Goal: Task Accomplishment & Management: Manage account settings

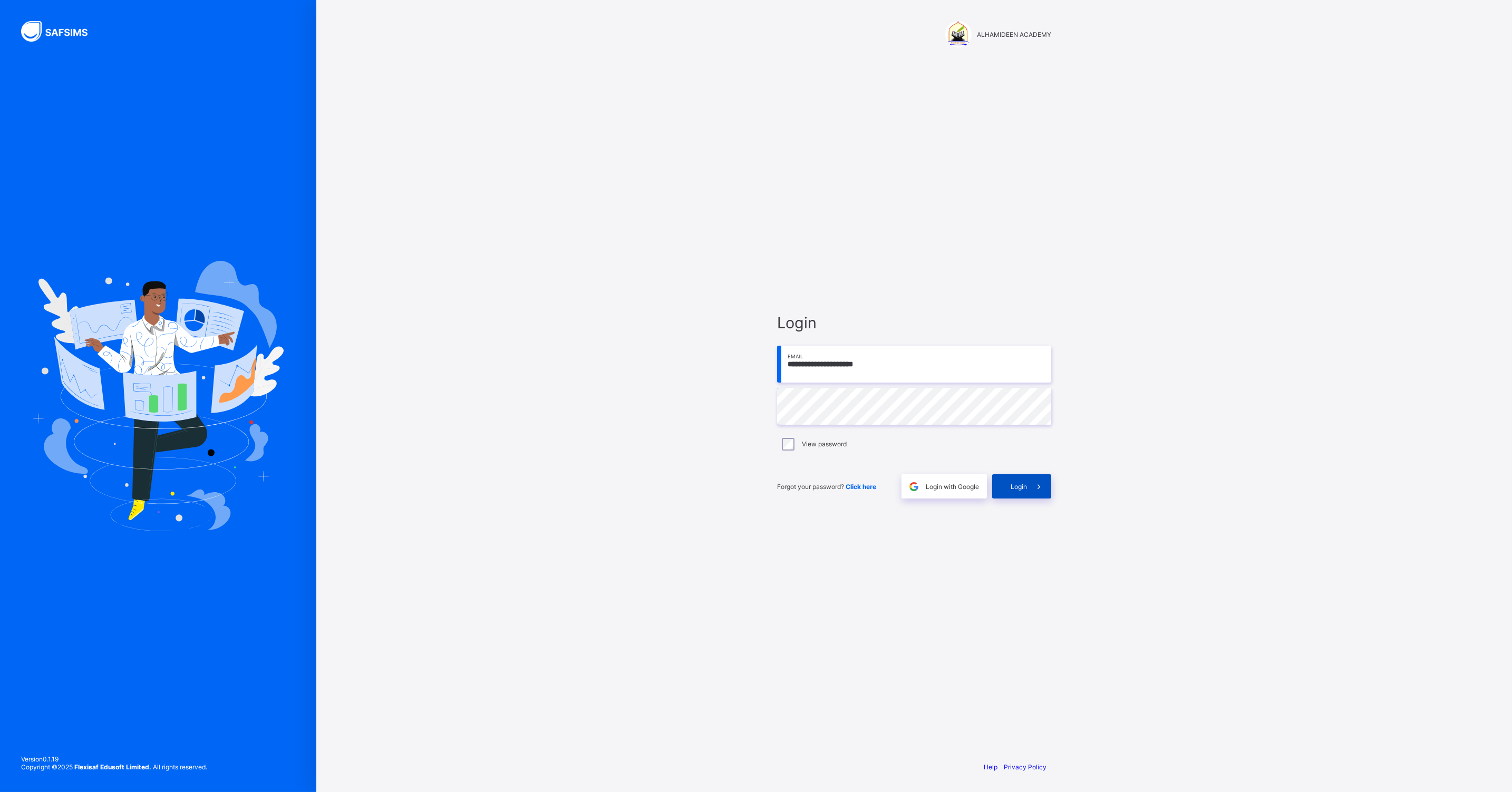
click at [1024, 487] on span "Login" at bounding box center [1018, 486] width 17 height 8
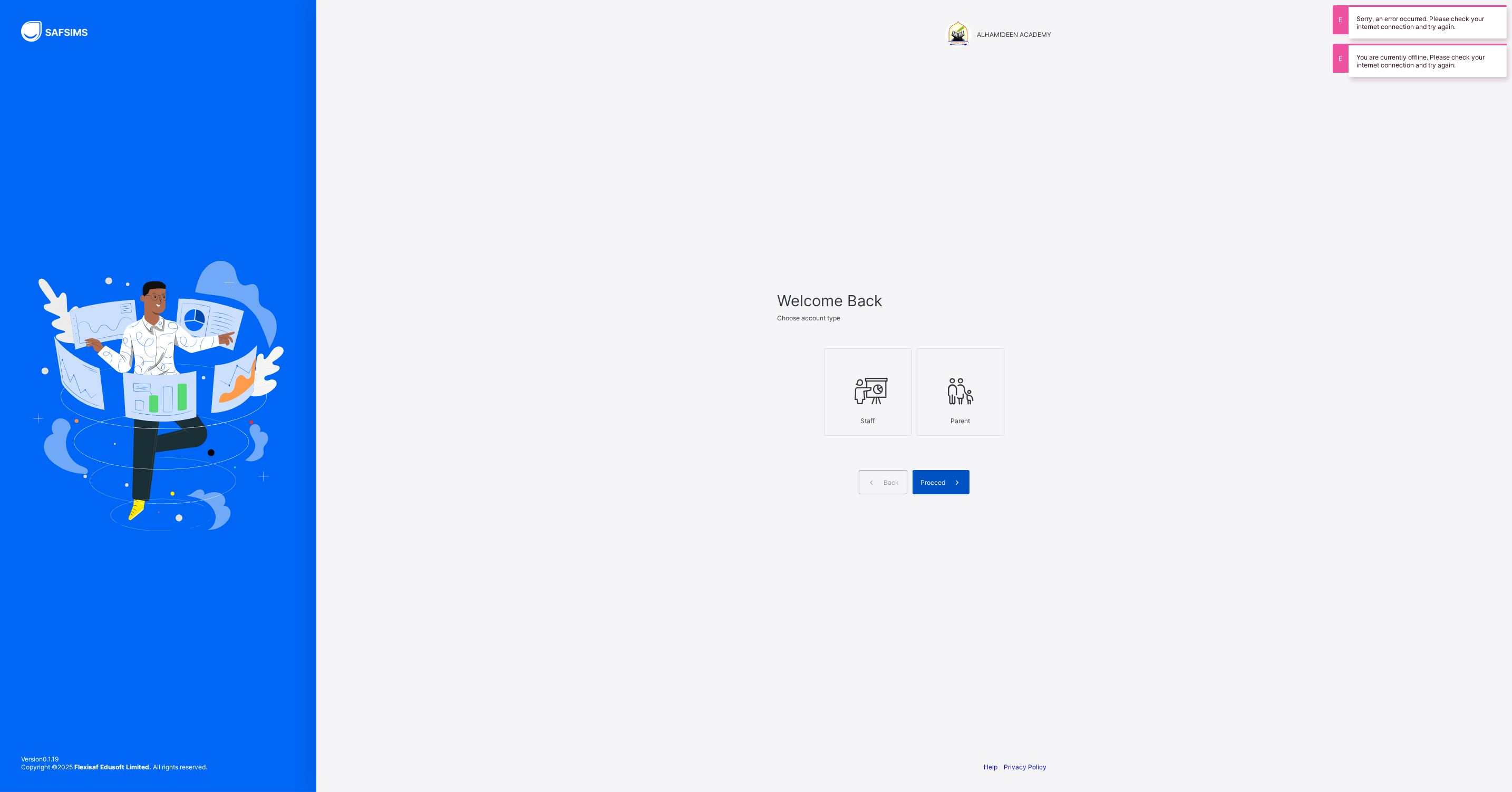
click at [938, 485] on span "Proceed" at bounding box center [933, 482] width 25 height 8
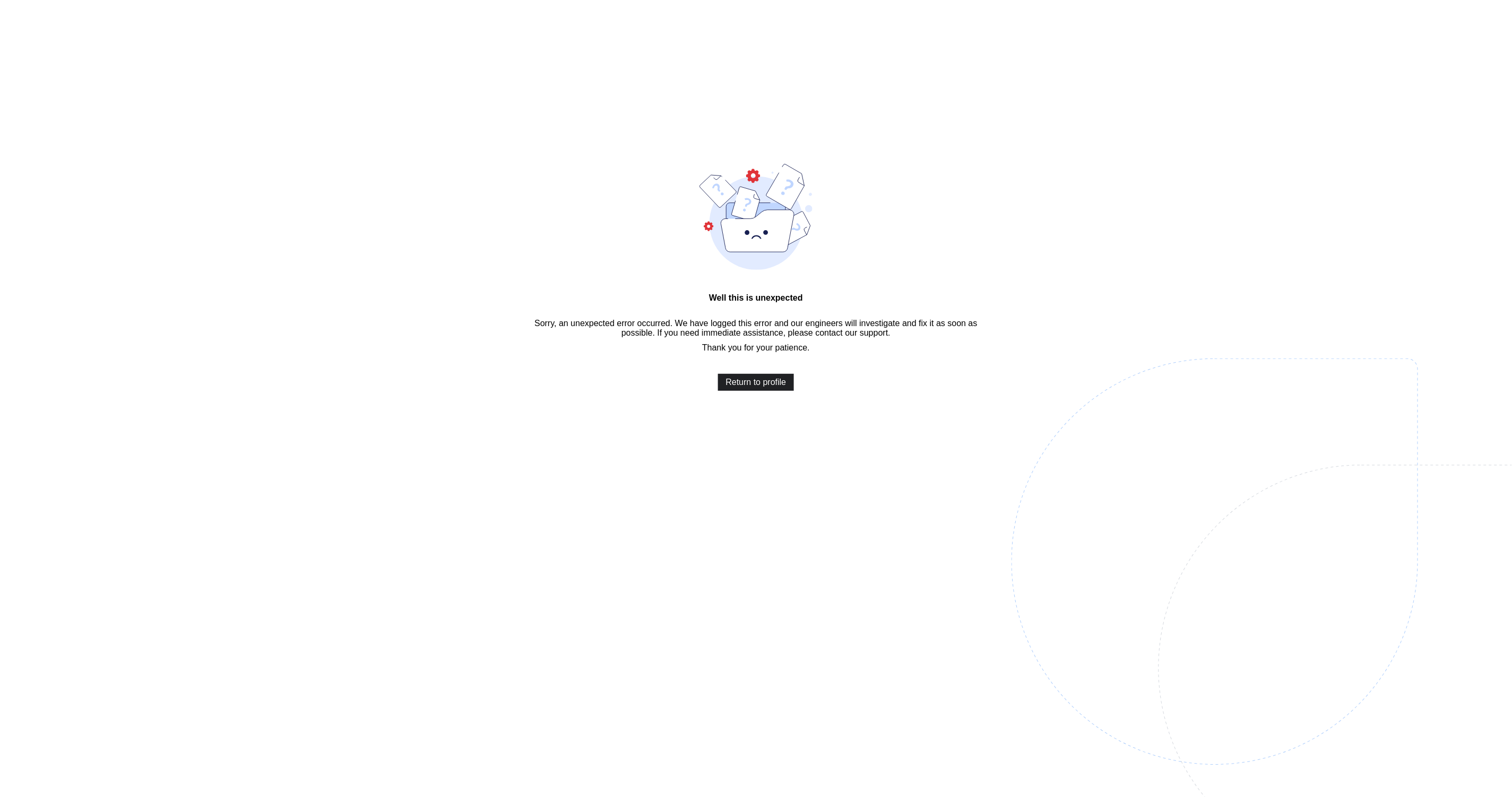
click at [766, 388] on span "Return to profile" at bounding box center [756, 382] width 61 height 9
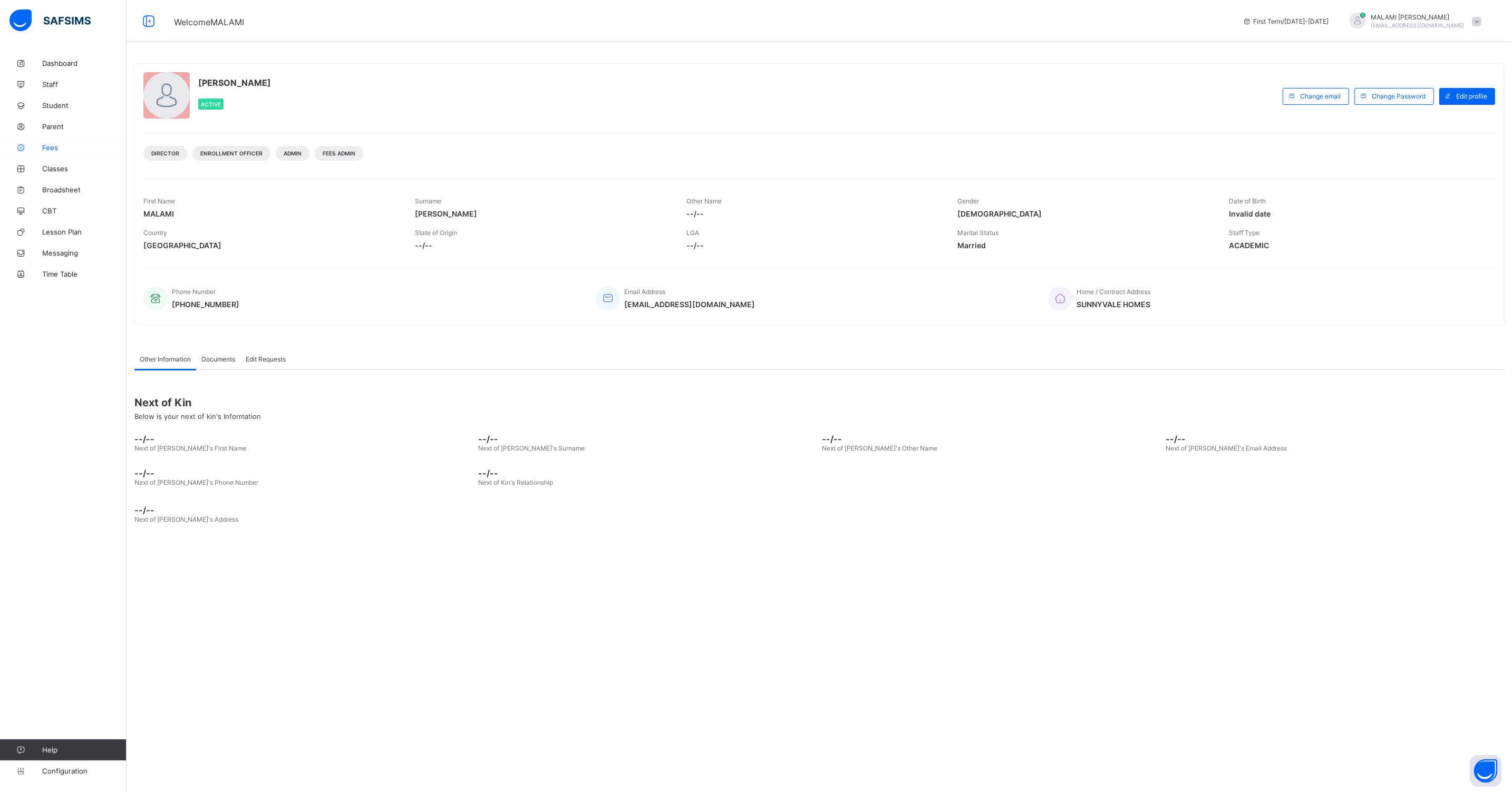
click at [62, 150] on span "Fees" at bounding box center [84, 148] width 84 height 8
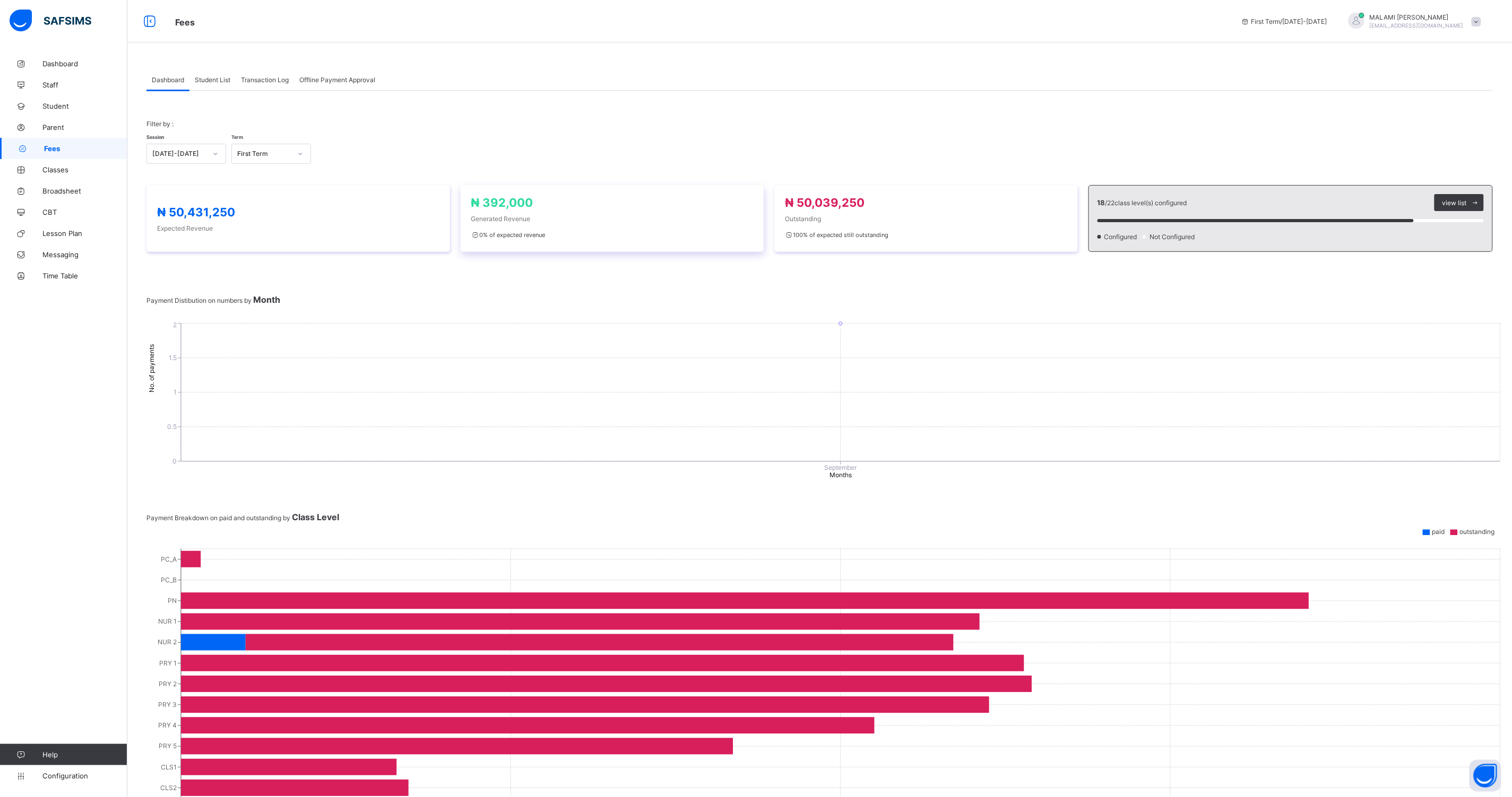
click at [526, 208] on span "₦ 392,000" at bounding box center [502, 203] width 62 height 13
click at [50, 169] on span "Classes" at bounding box center [84, 170] width 85 height 8
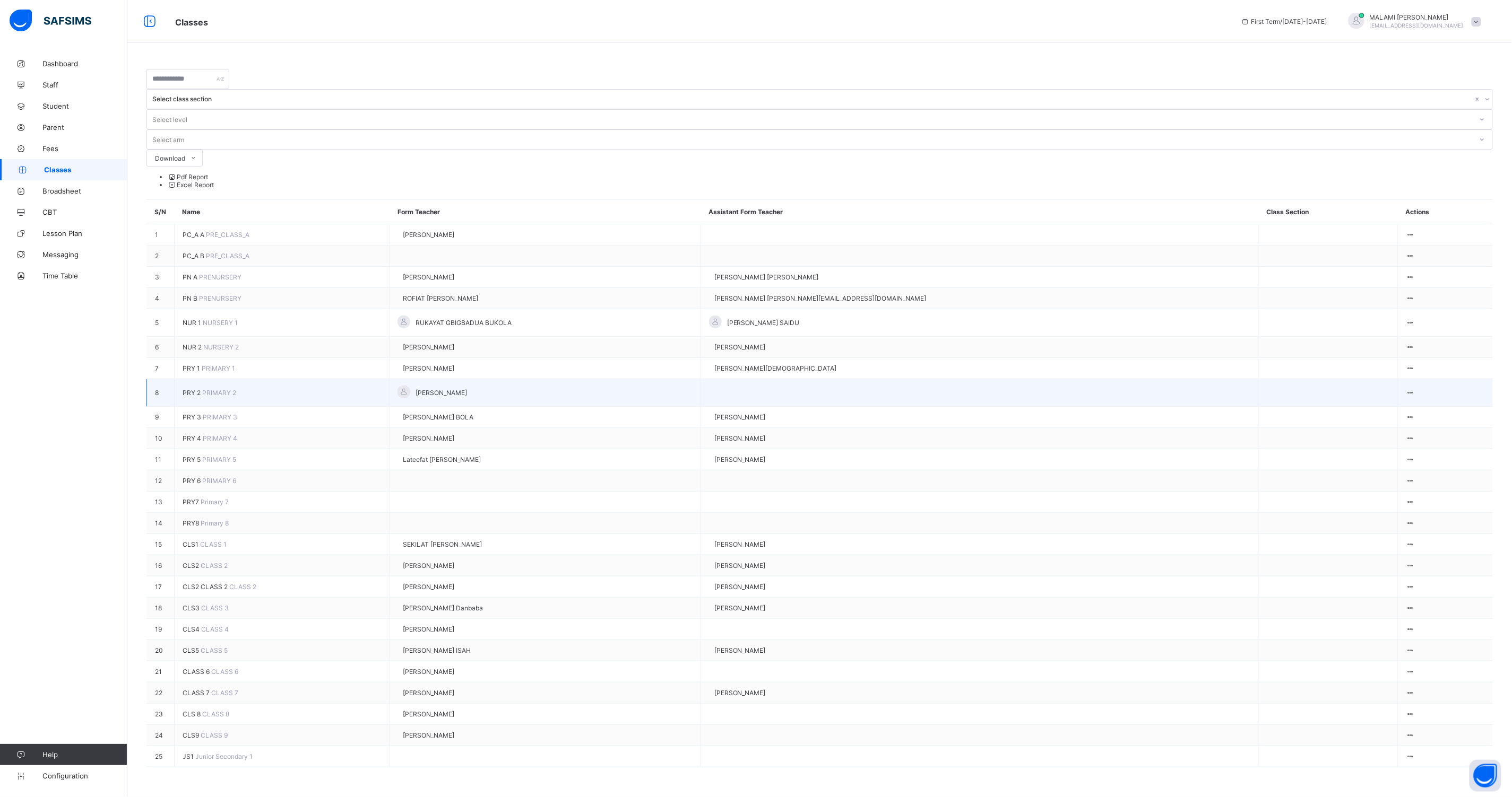
click at [1409, 379] on td "View Class Assign form Teacher" at bounding box center [1445, 393] width 95 height 28
click at [1404, 402] on ul "View Class Assign form Teacher" at bounding box center [1379, 428] width 70 height 52
click at [1388, 441] on div "Assign form Teacher" at bounding box center [1379, 445] width 61 height 8
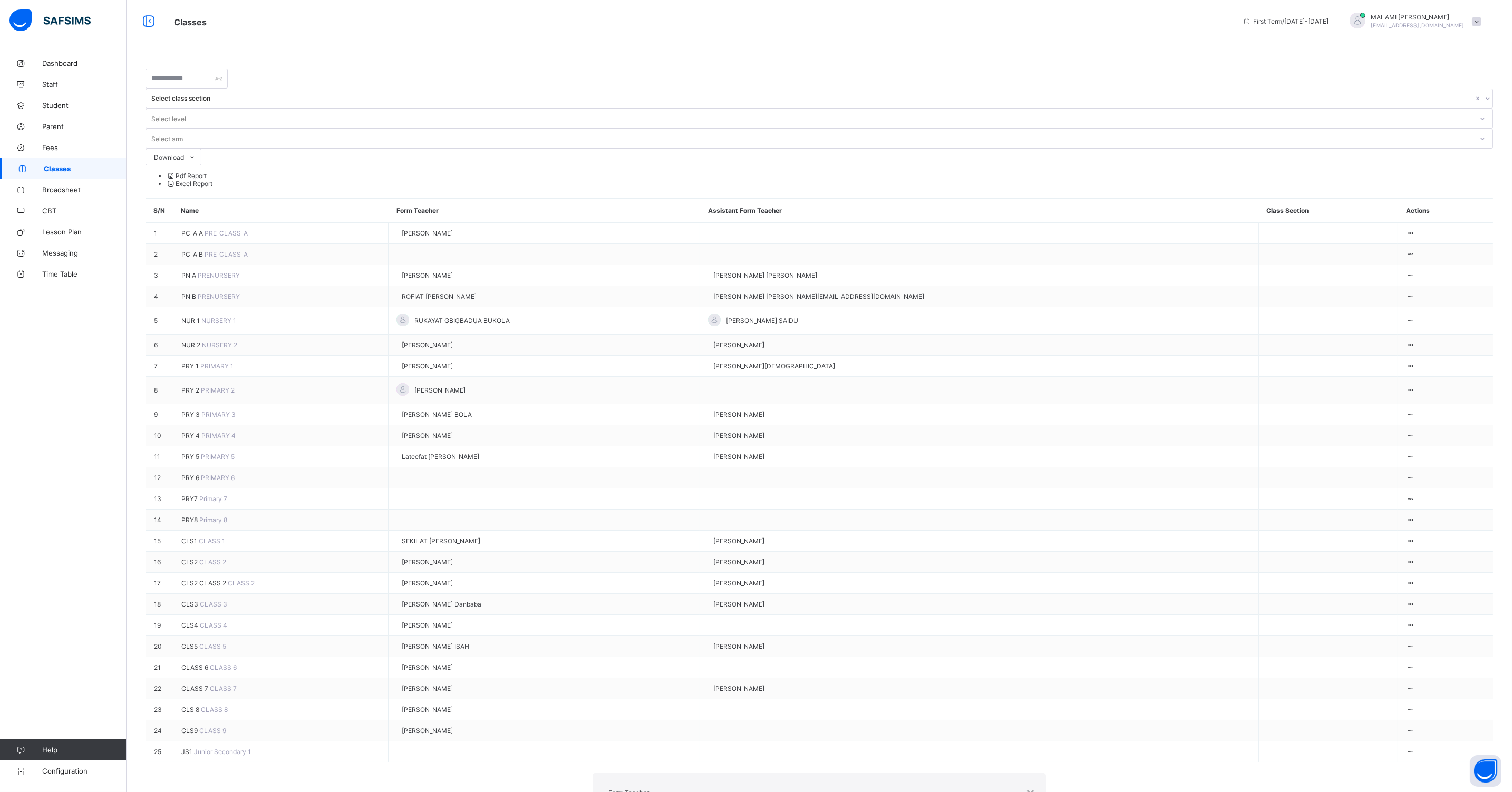
type input "*******"
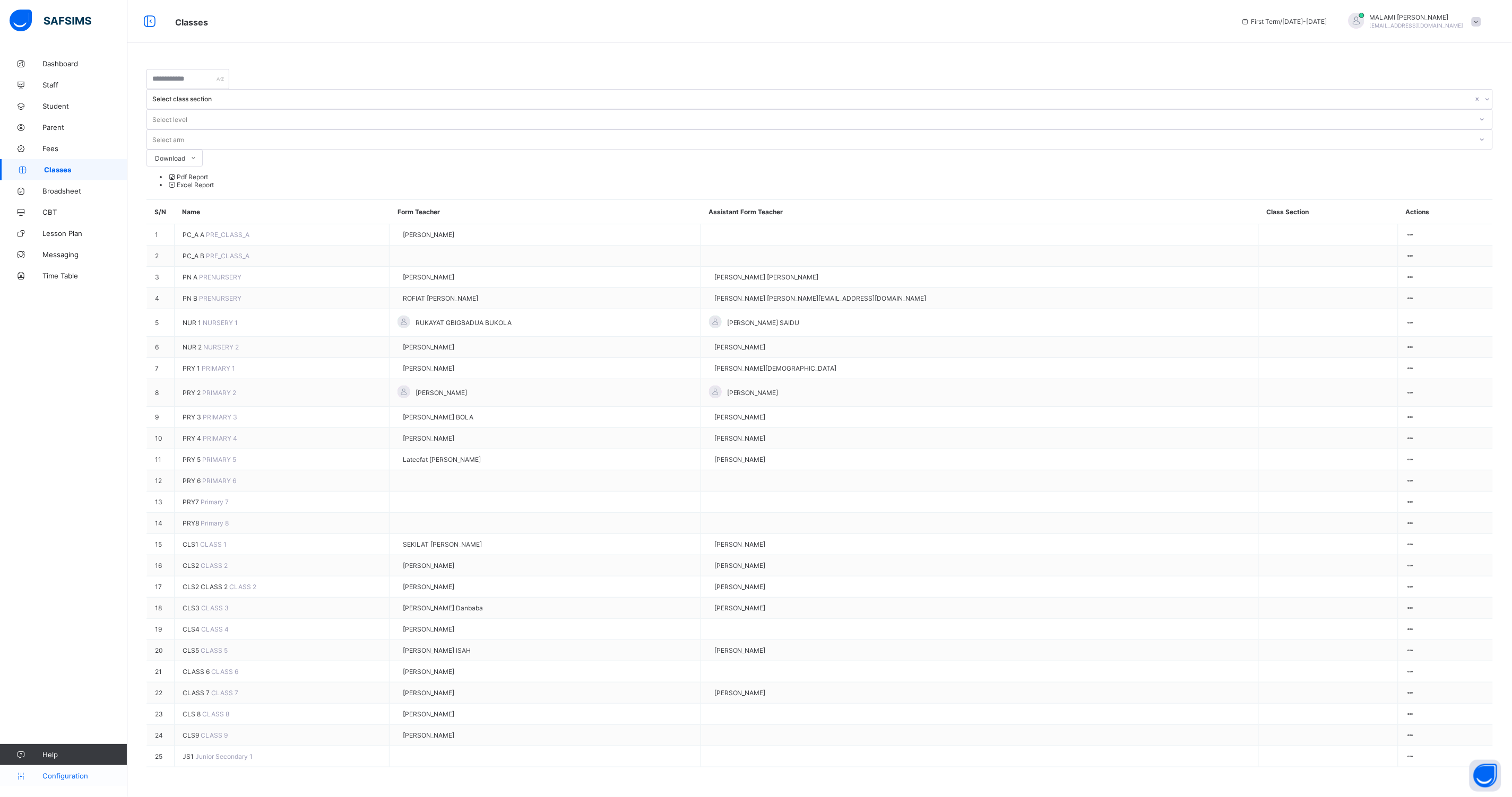
click at [37, 769] on link "Configuration" at bounding box center [63, 775] width 127 height 21
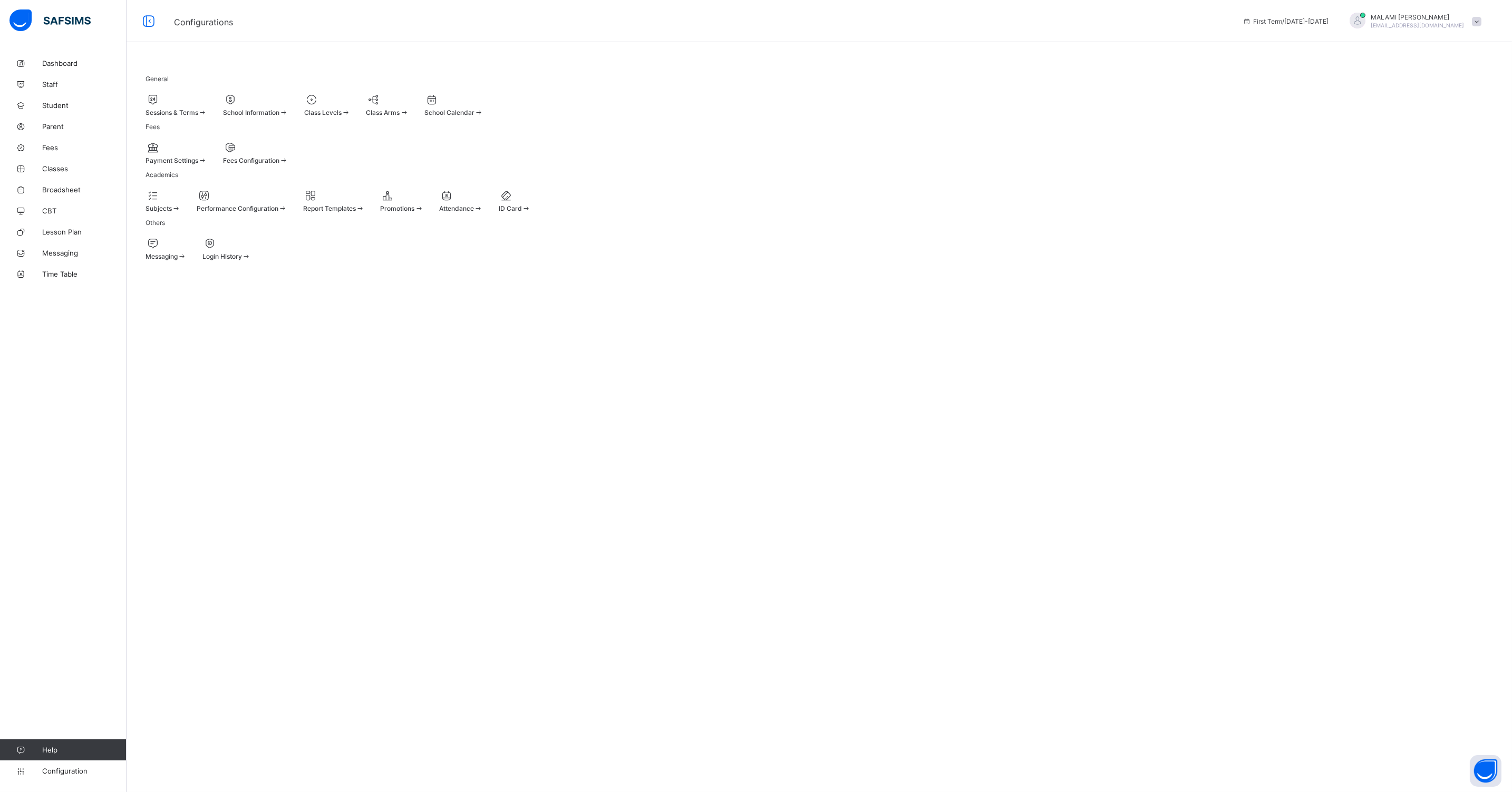
click at [176, 205] on span at bounding box center [163, 203] width 35 height 3
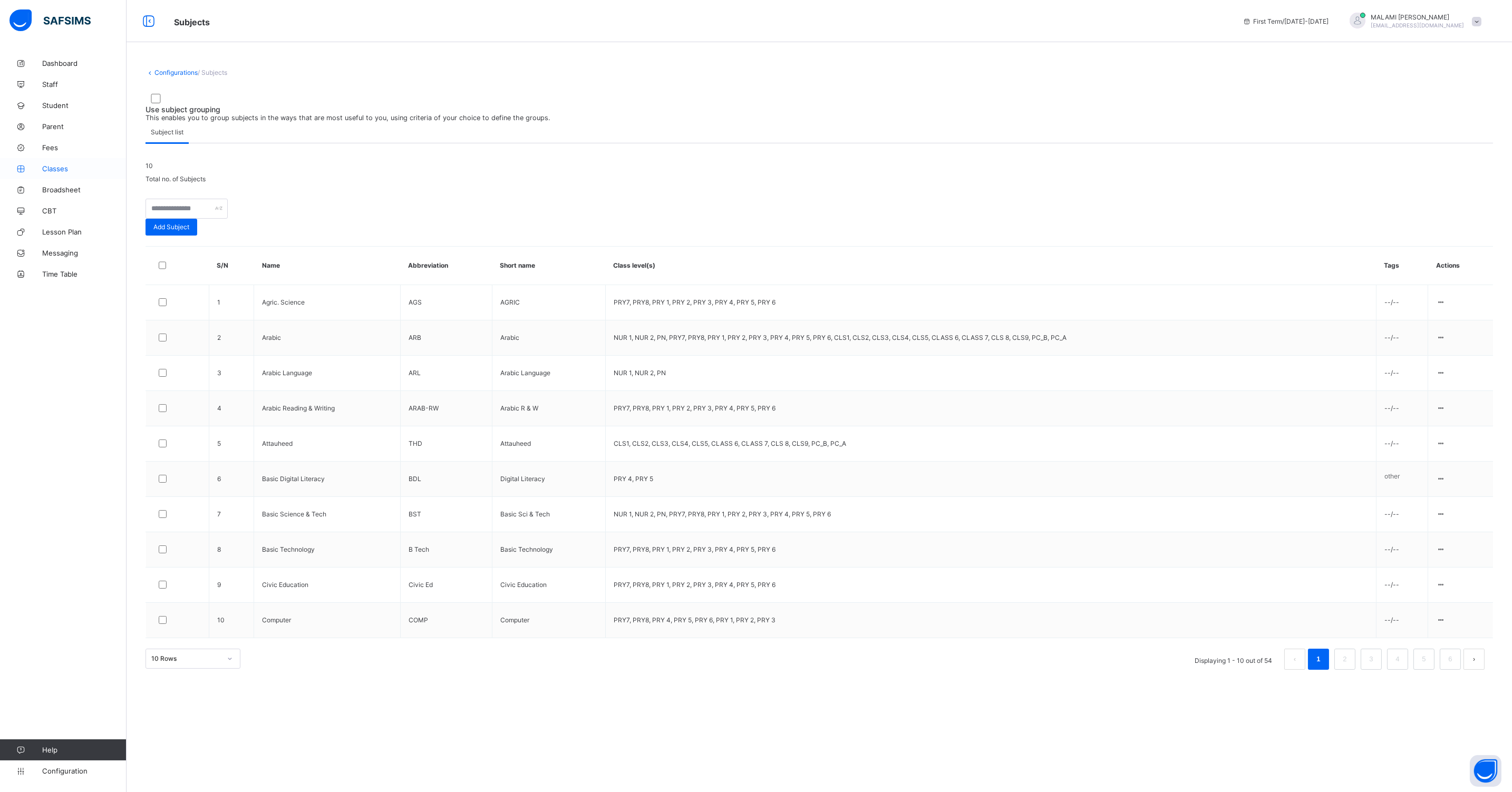
click at [61, 172] on span "Classes" at bounding box center [84, 169] width 84 height 8
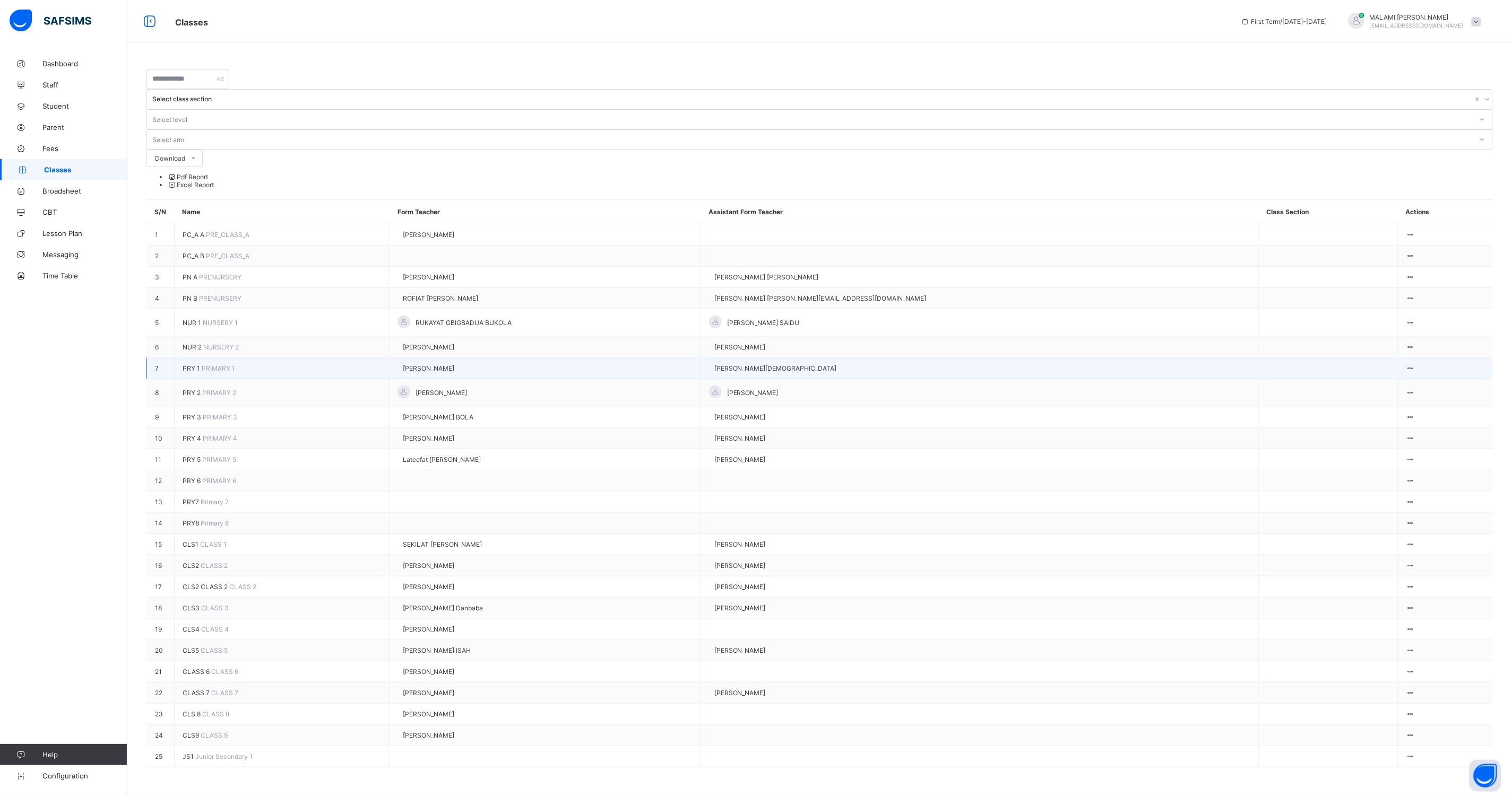
click at [189, 364] on span "PRY 1" at bounding box center [192, 367] width 19 height 8
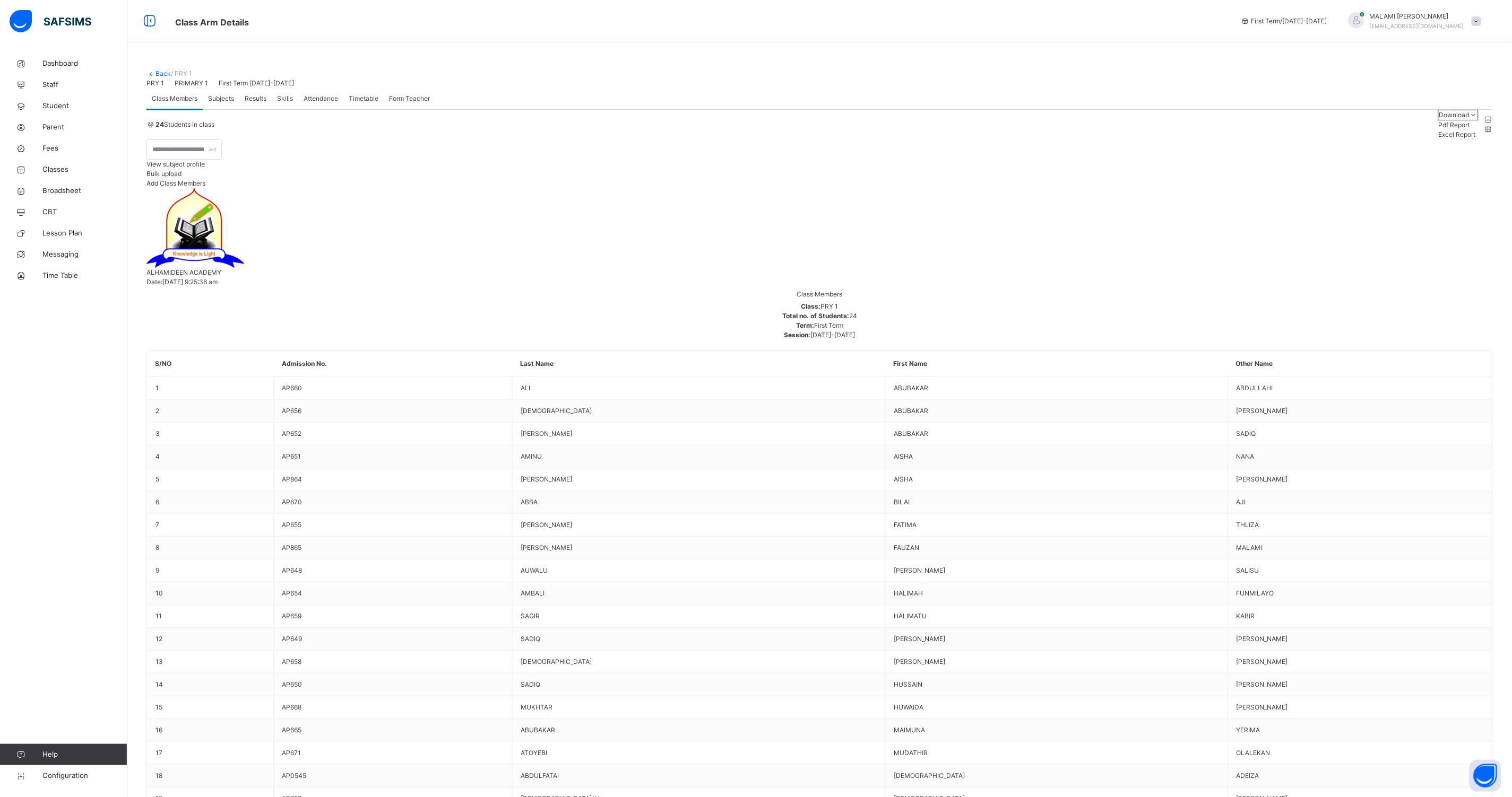
click at [226, 103] on span "Subjects" at bounding box center [220, 98] width 26 height 9
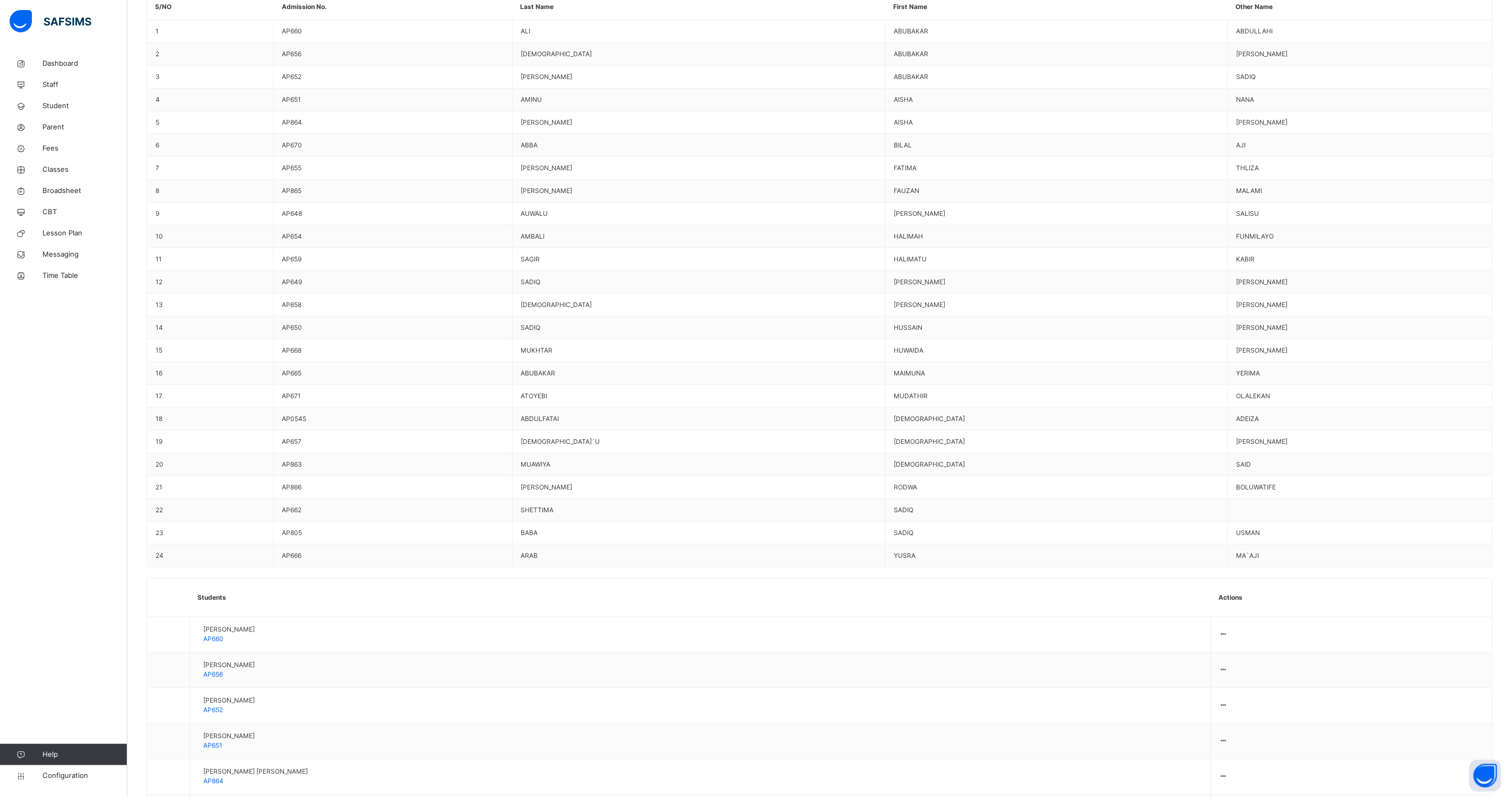
scroll to position [265, 0]
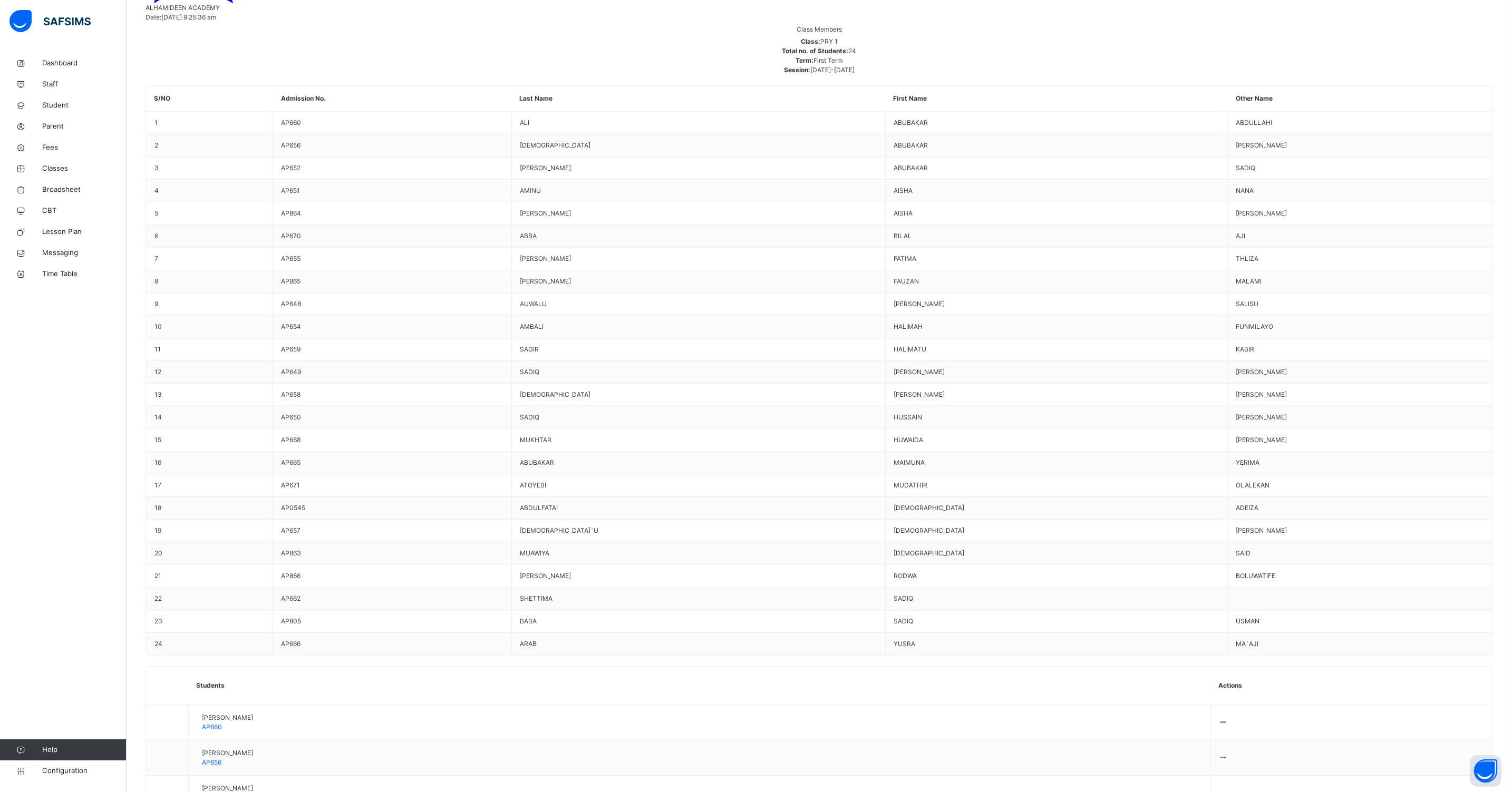
type input "**"
drag, startPoint x: 946, startPoint y: 444, endPoint x: 758, endPoint y: 429, distance: 188.6
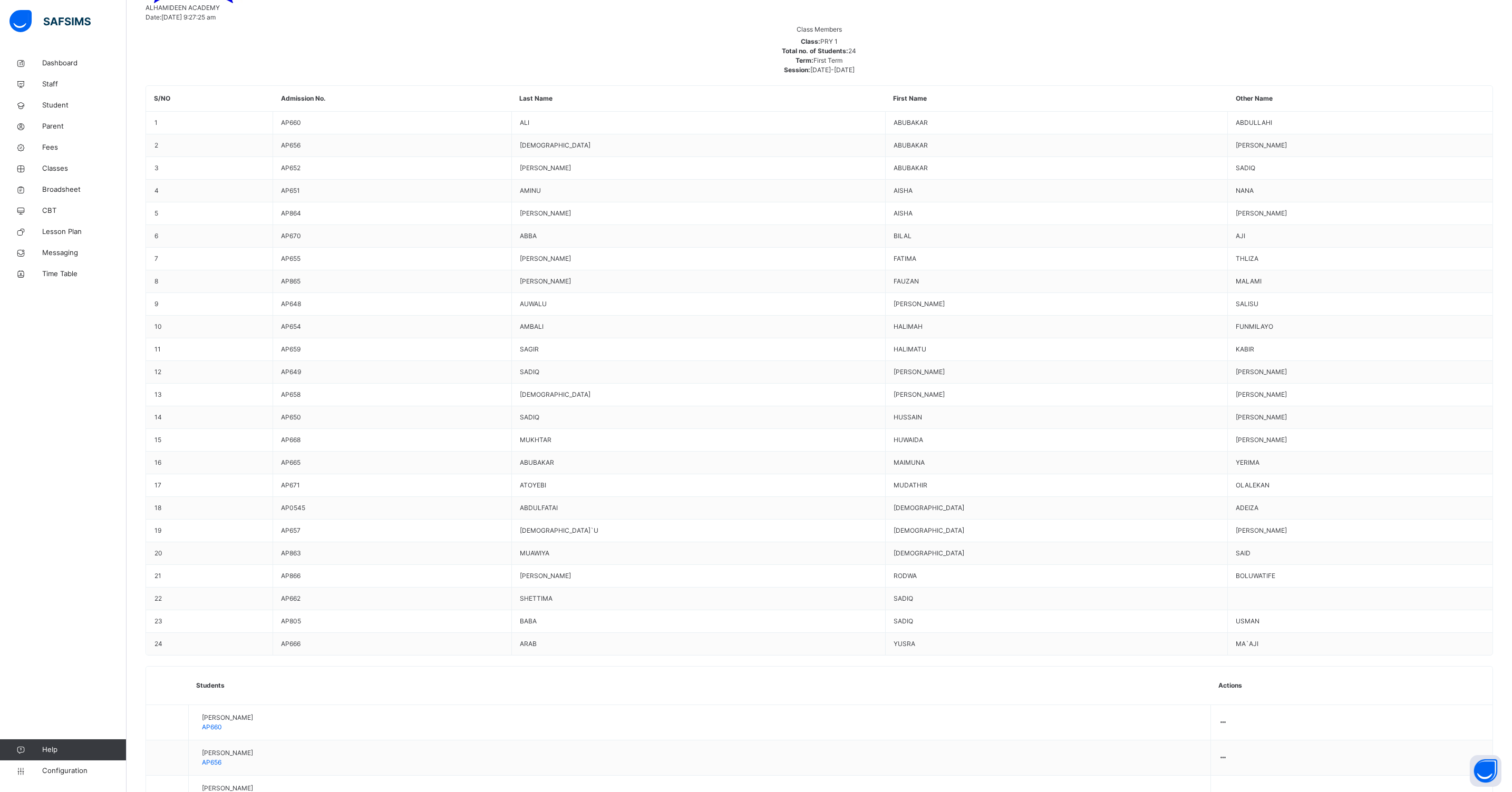
type input "***"
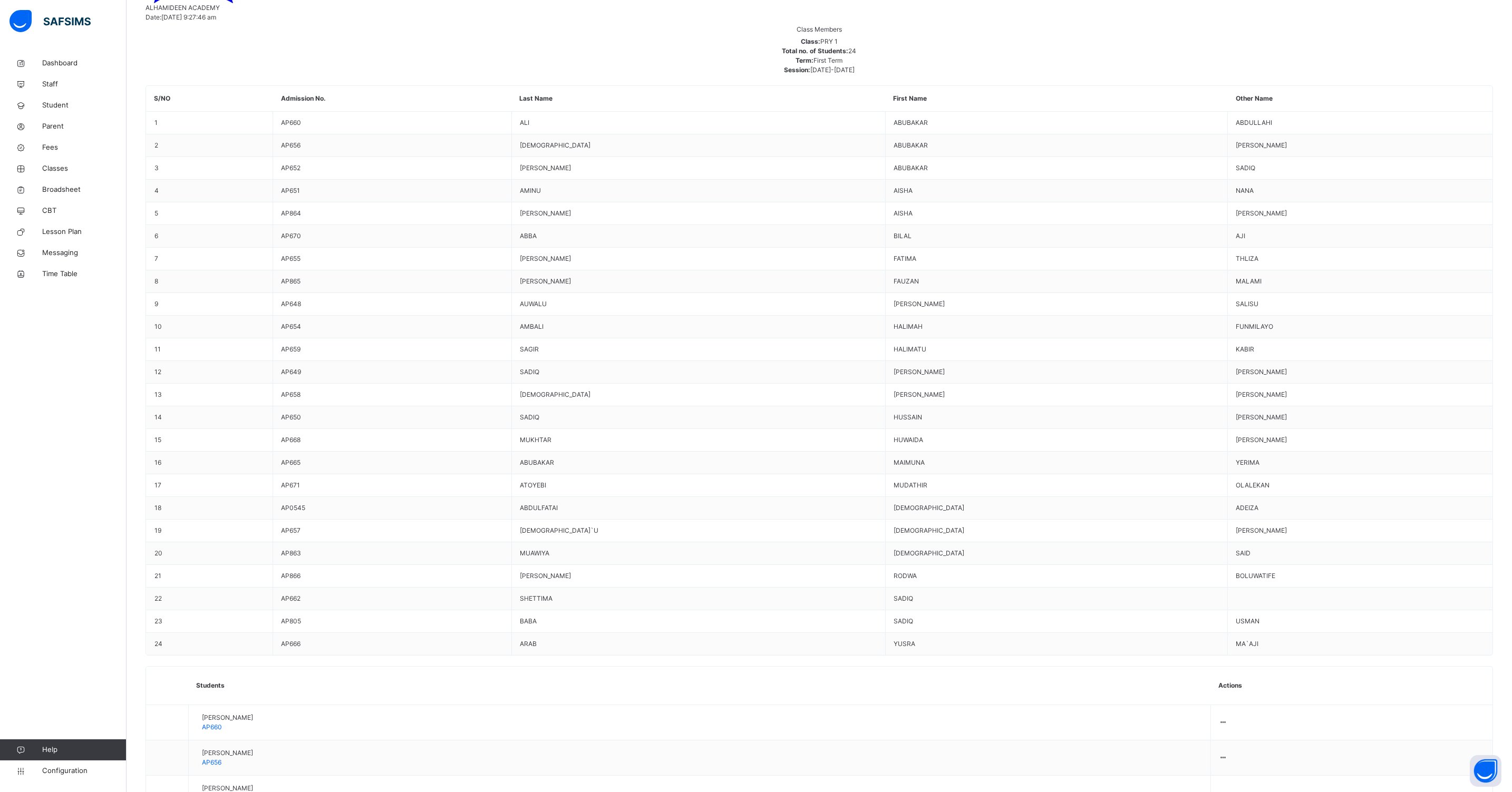
type input "***"
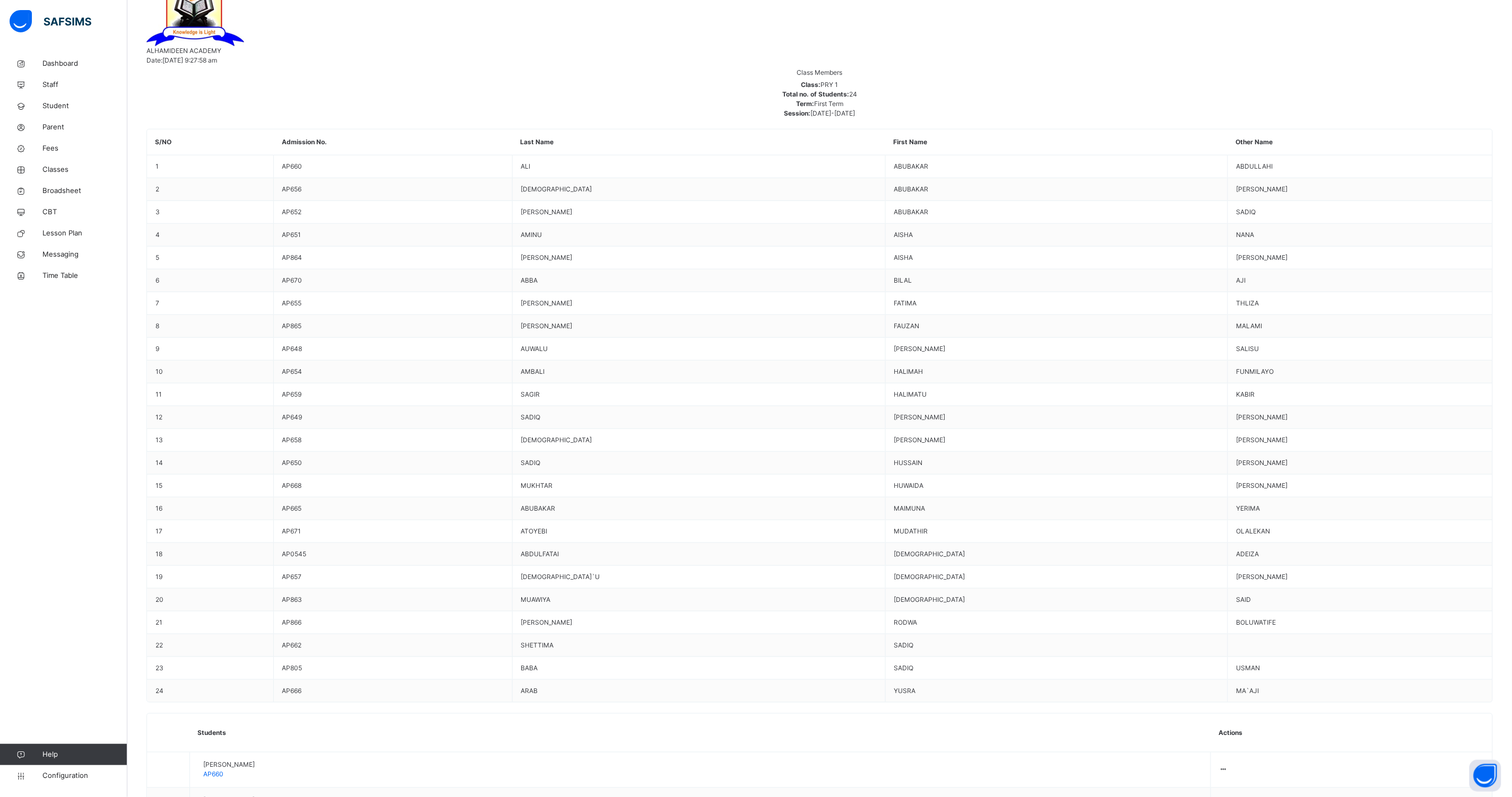
scroll to position [198, 0]
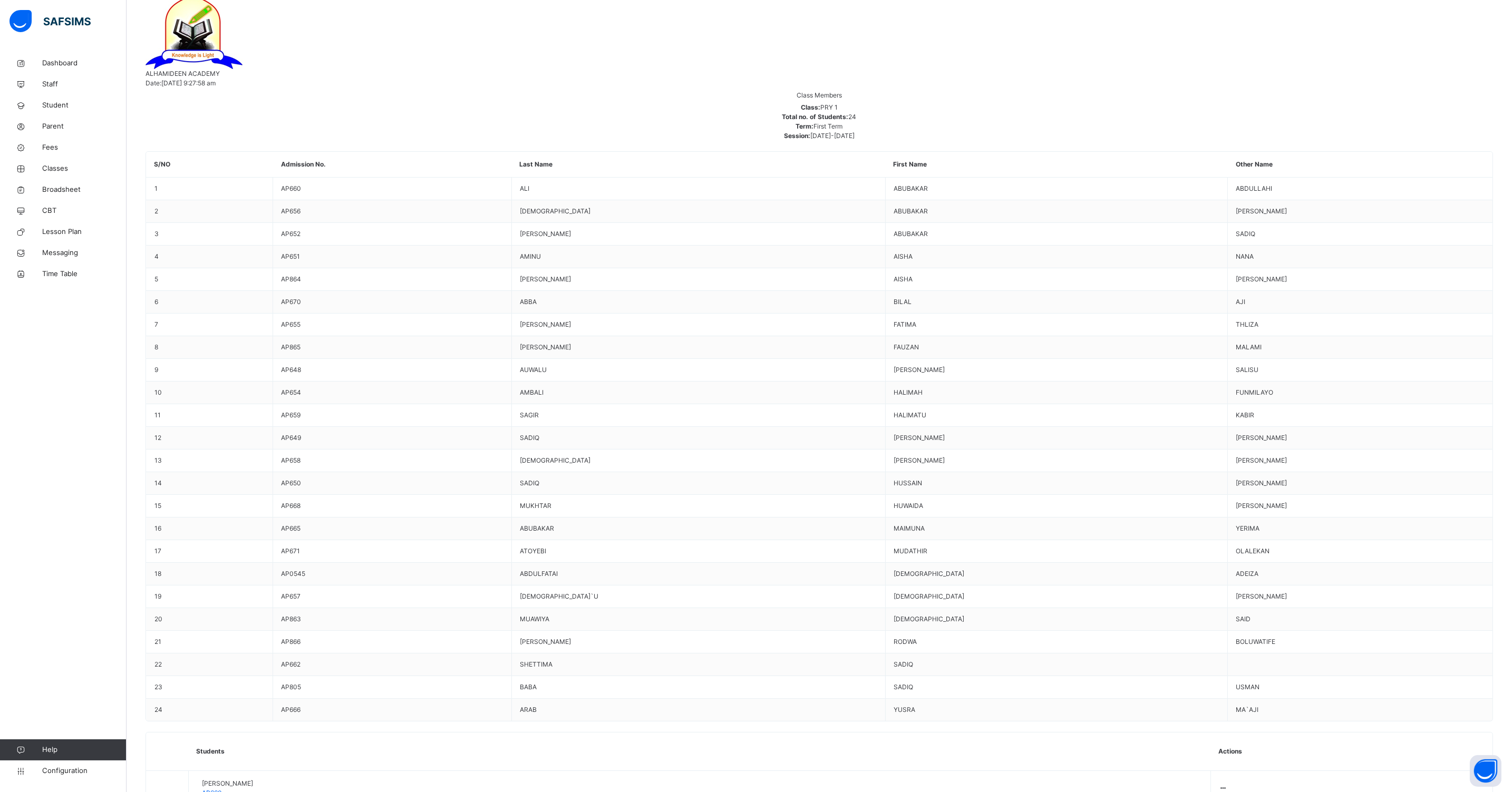
type input "***"
type input "****"
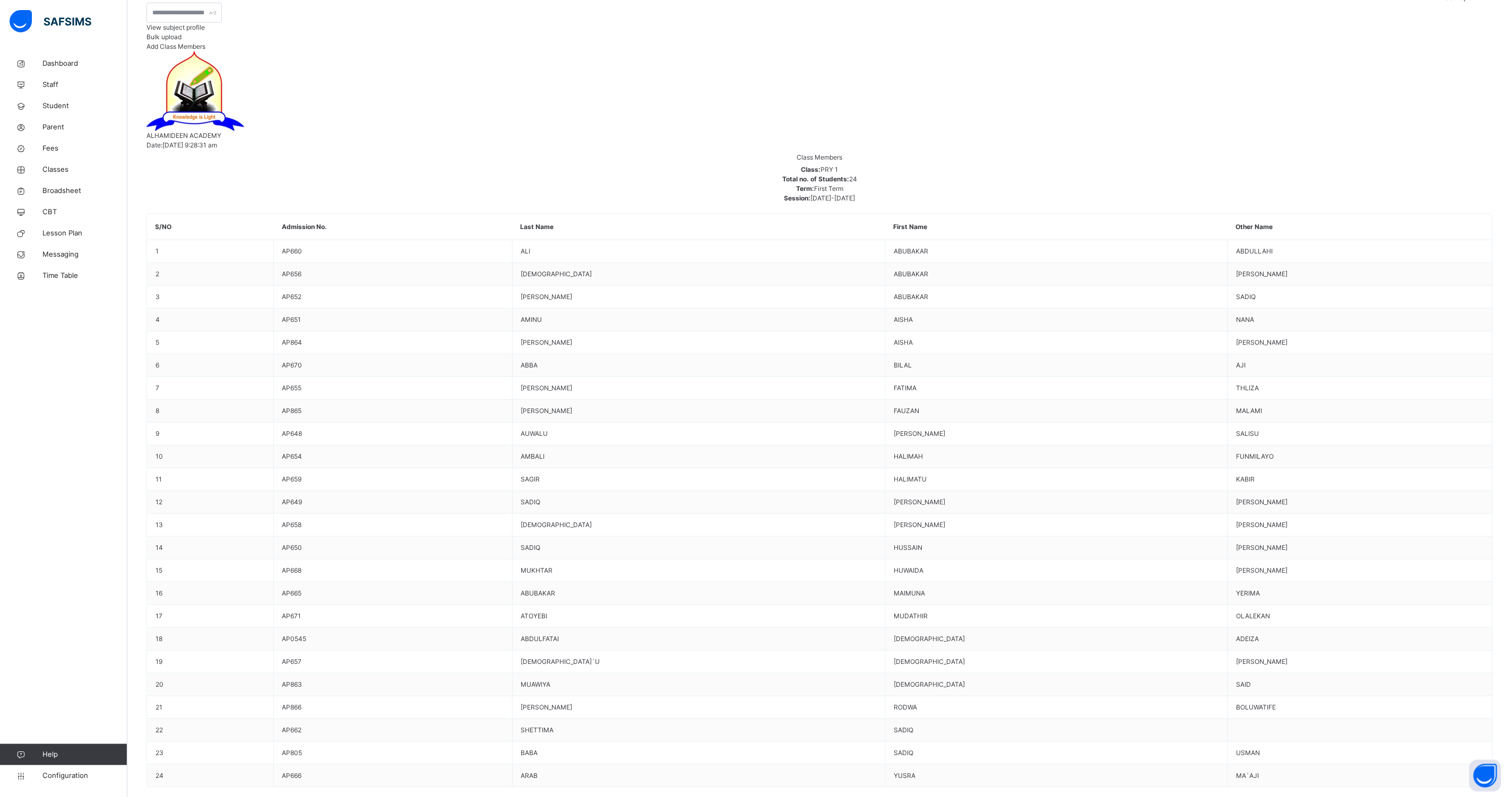
scroll to position [132, 0]
click at [60, 169] on span "Classes" at bounding box center [84, 170] width 85 height 11
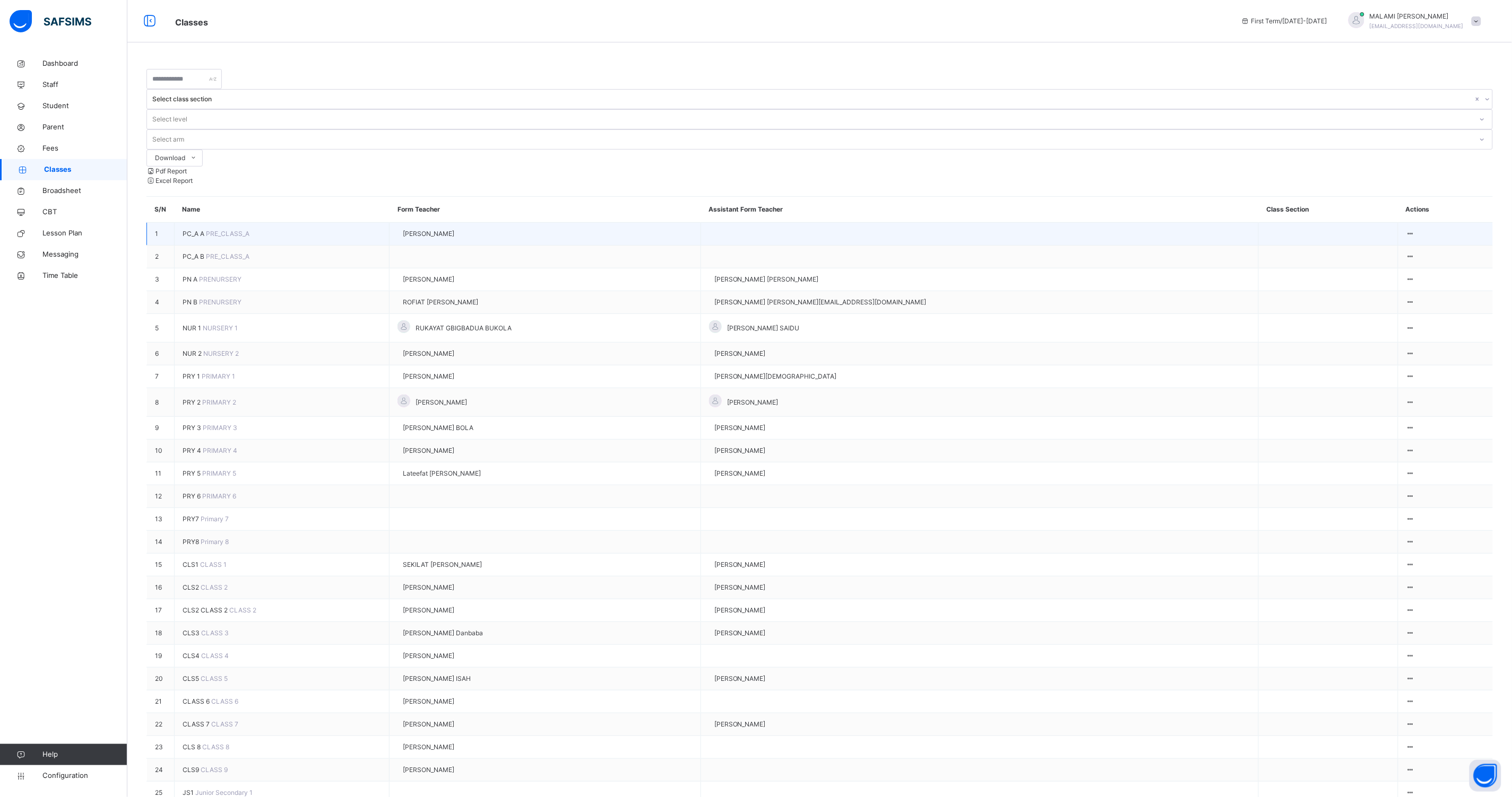
click at [198, 230] on span "PC_A A" at bounding box center [194, 233] width 24 height 8
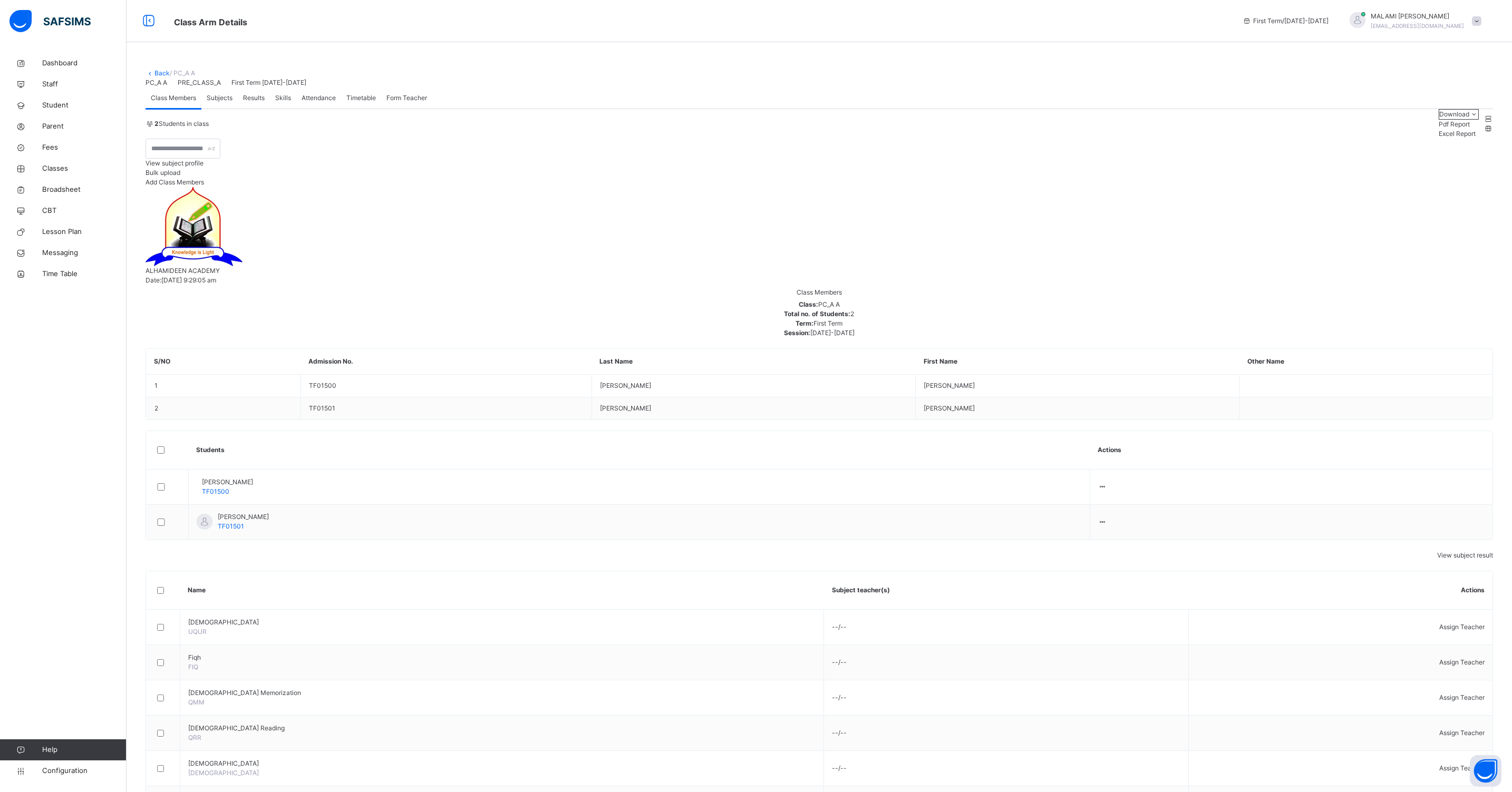
click at [216, 103] on span "Subjects" at bounding box center [219, 98] width 26 height 9
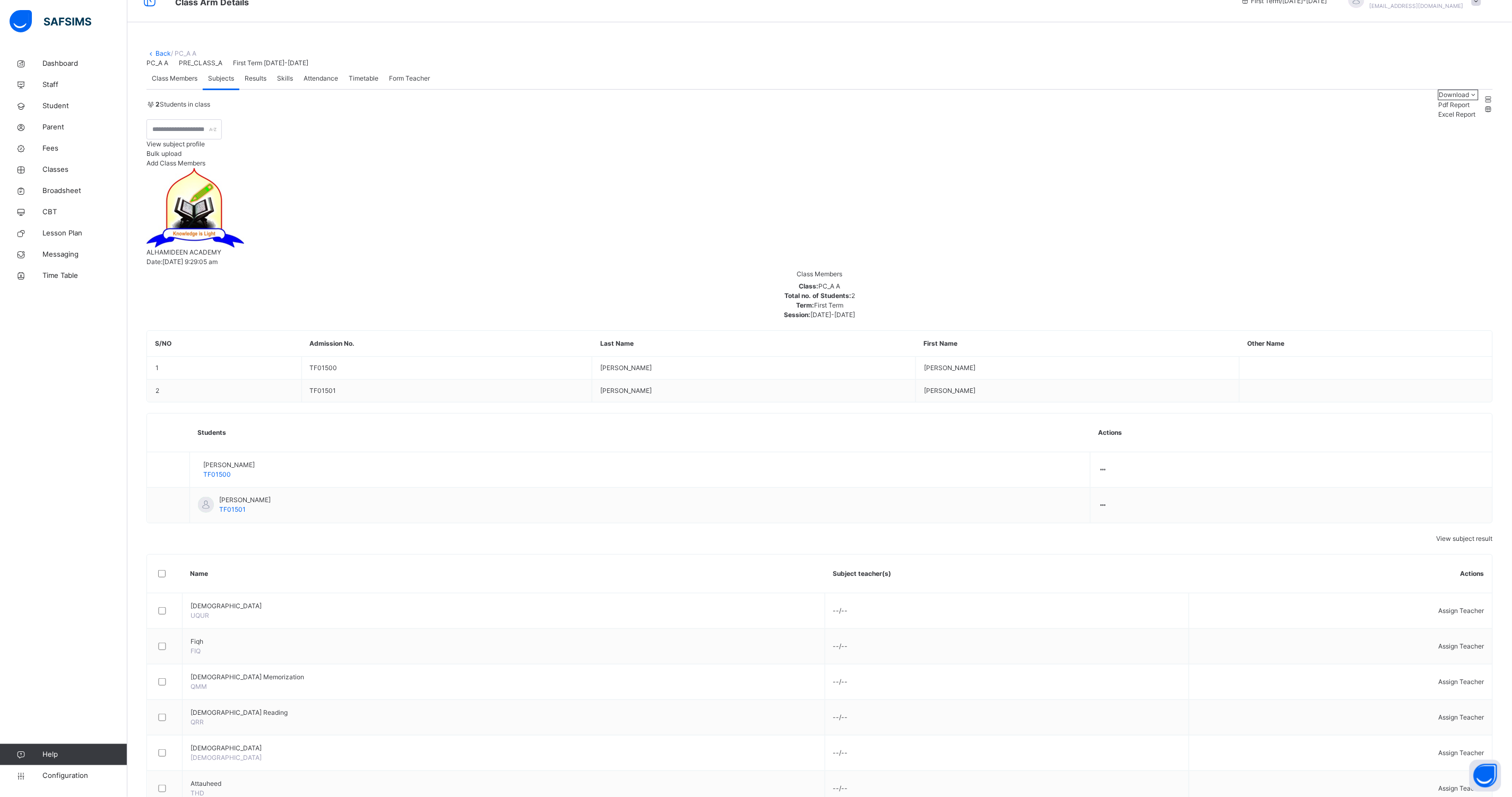
scroll to position [31, 0]
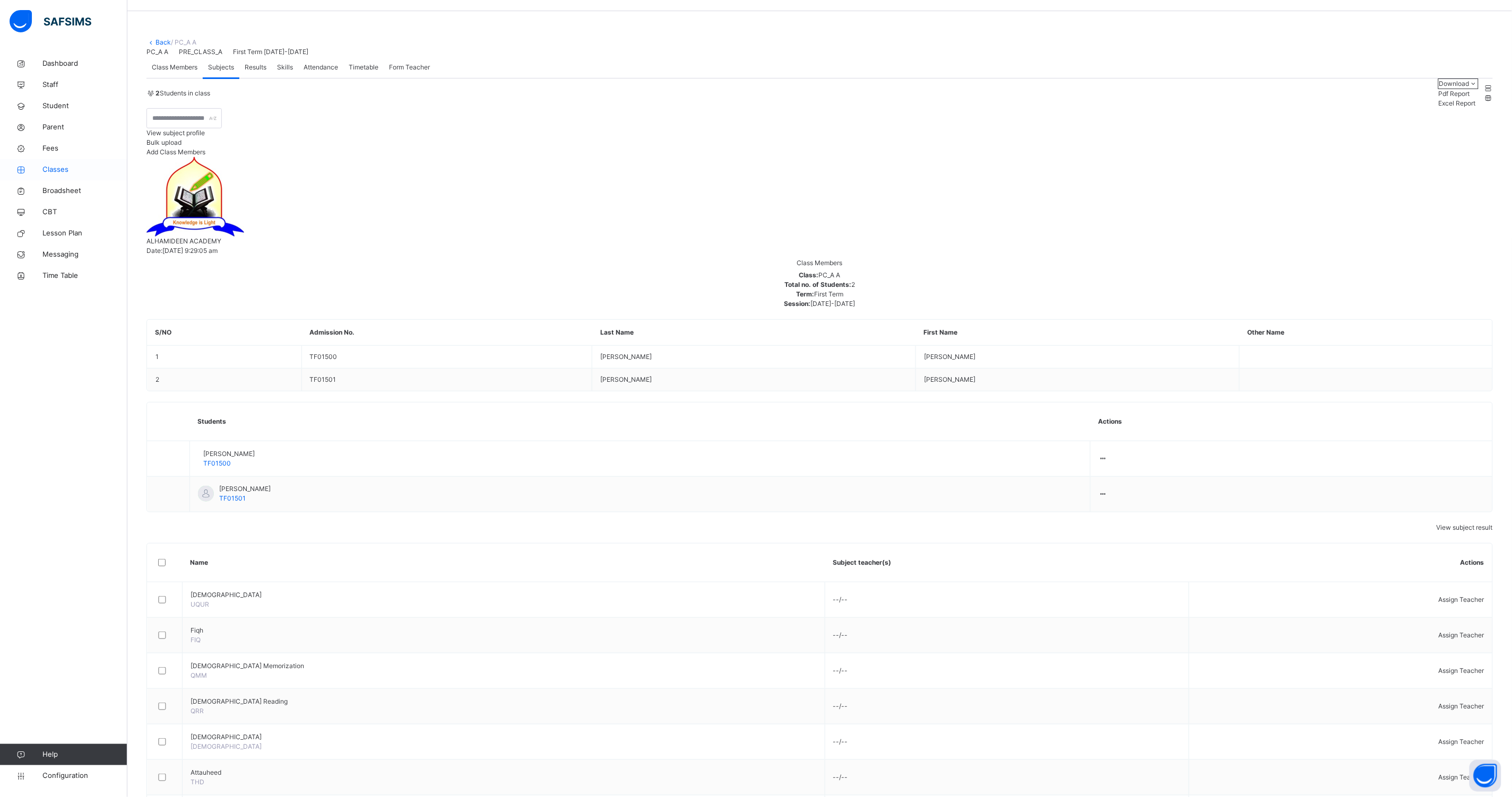
click at [55, 167] on span "Classes" at bounding box center [84, 170] width 85 height 11
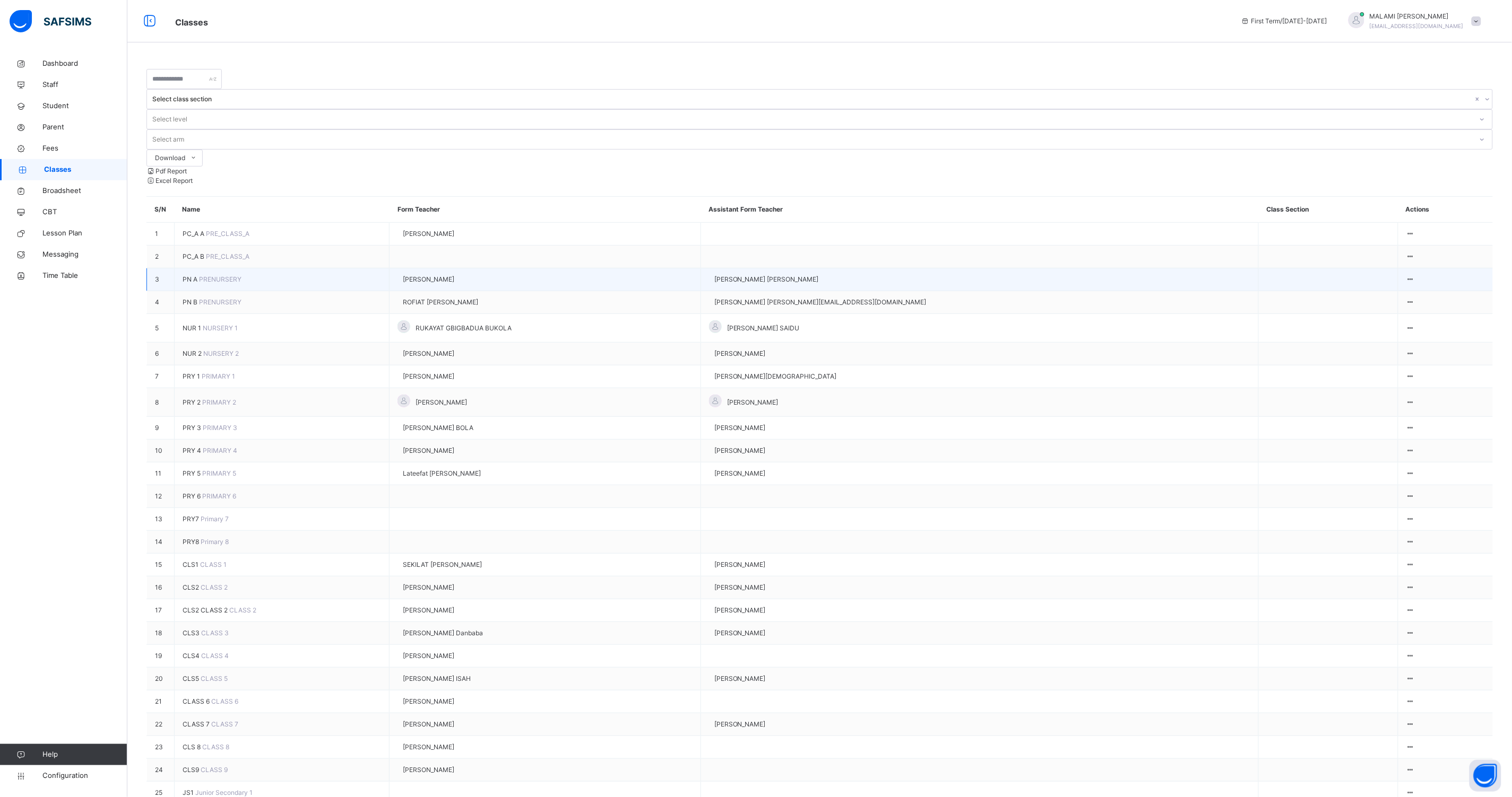
click at [192, 275] on span "PN A" at bounding box center [191, 278] width 17 height 8
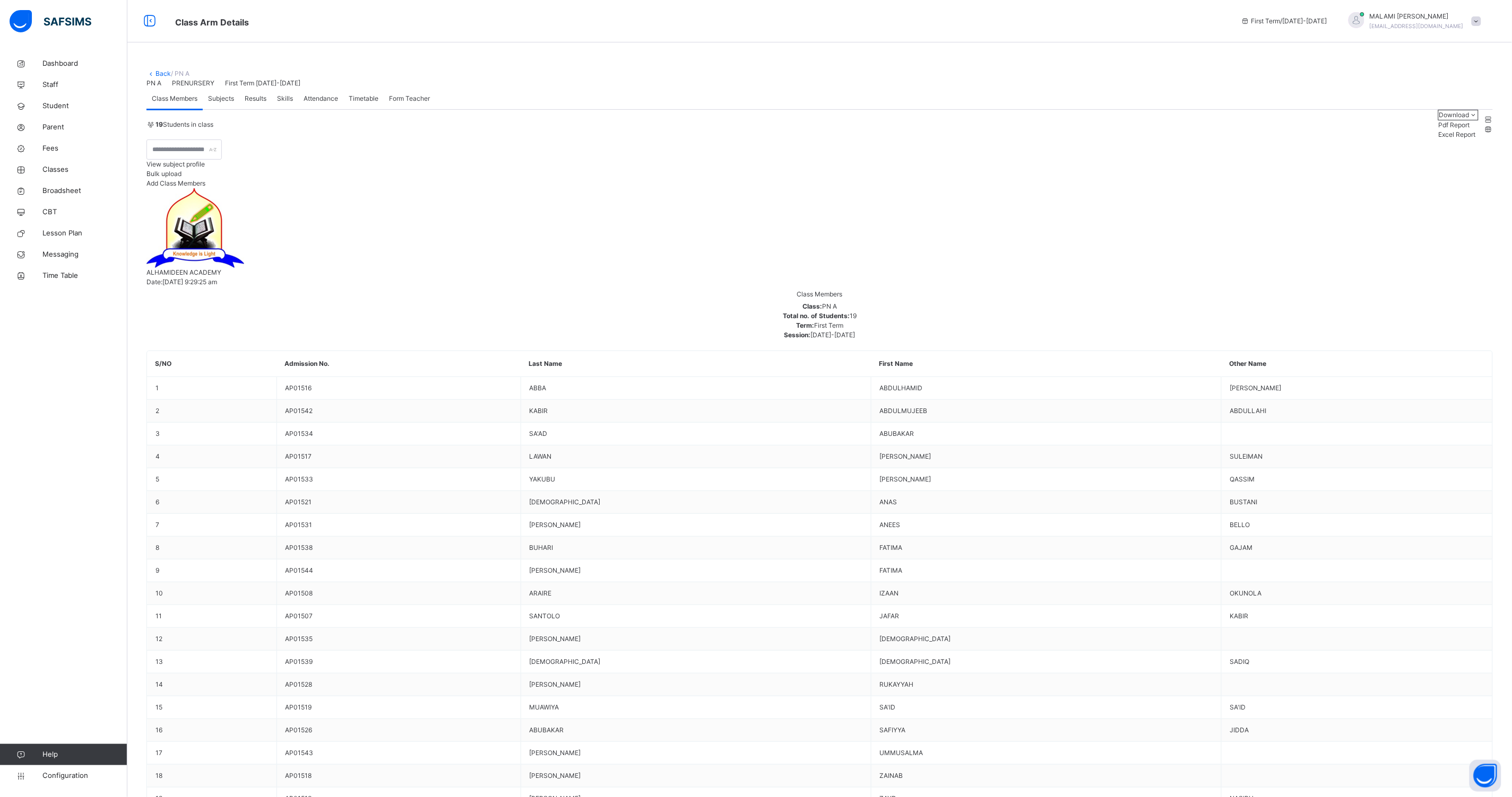
click at [230, 103] on span "Subjects" at bounding box center [220, 98] width 26 height 9
type input "*****"
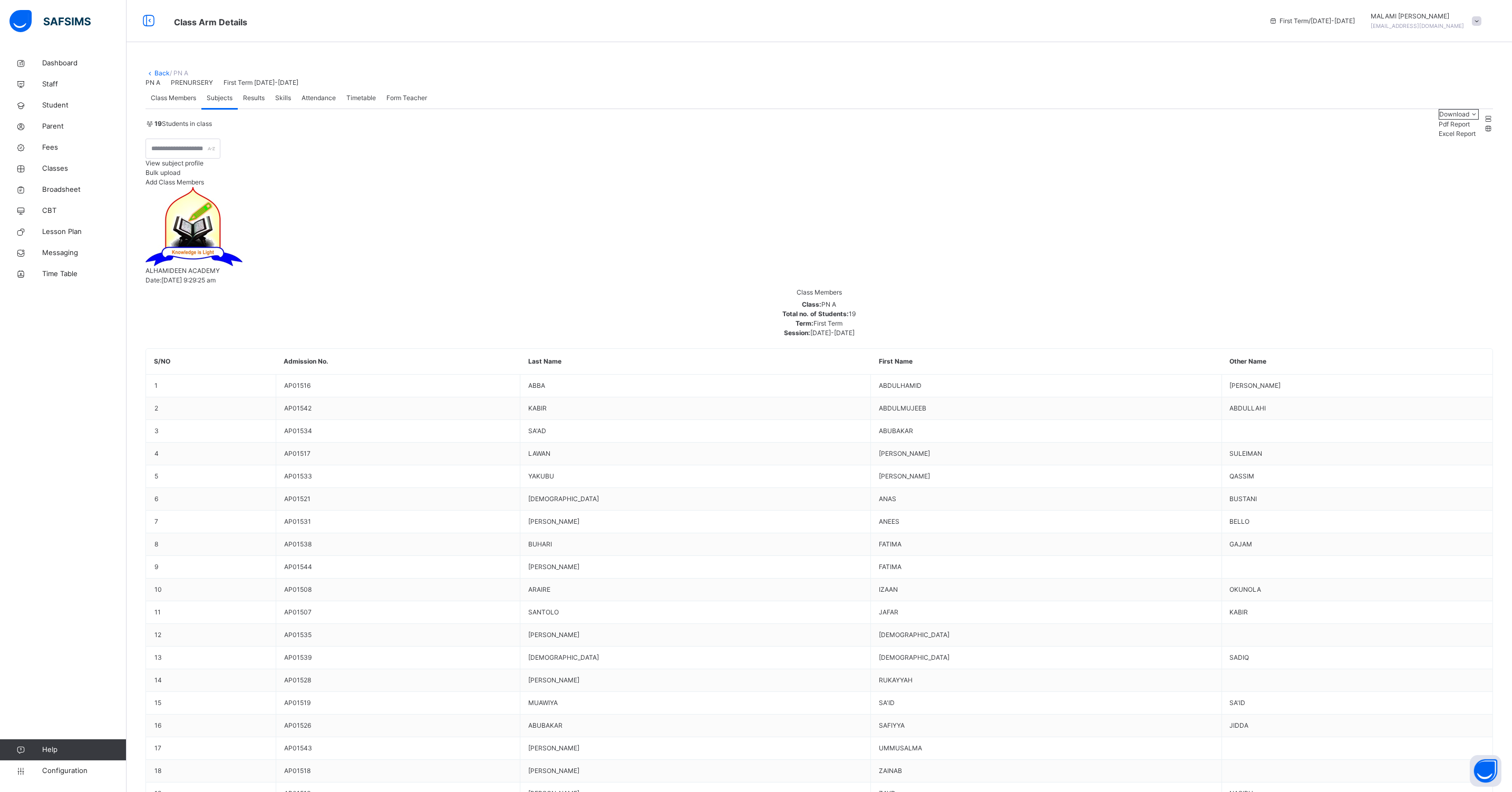
type input "*"
type input "******"
type input "*"
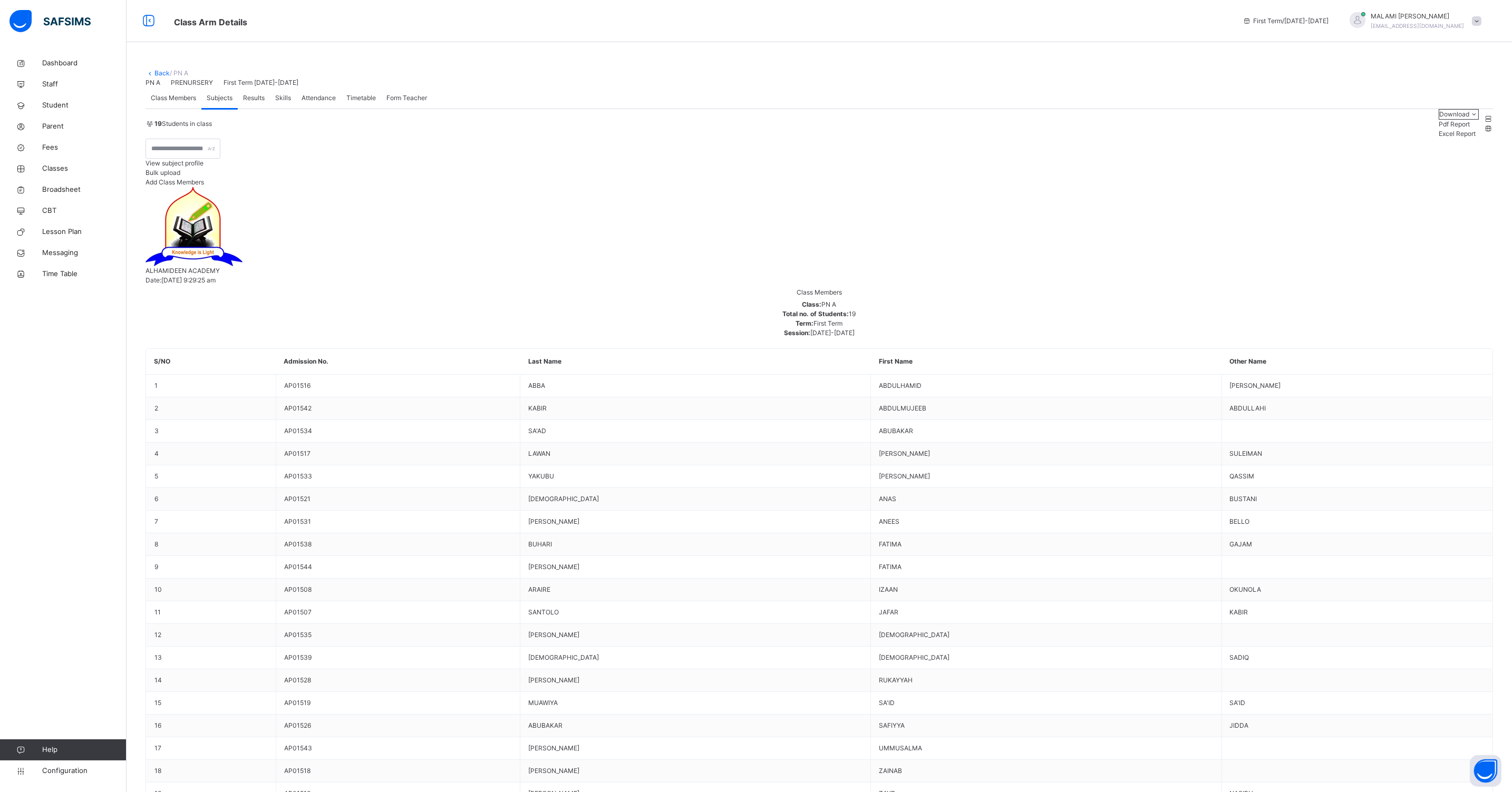
type input "***"
type input "****"
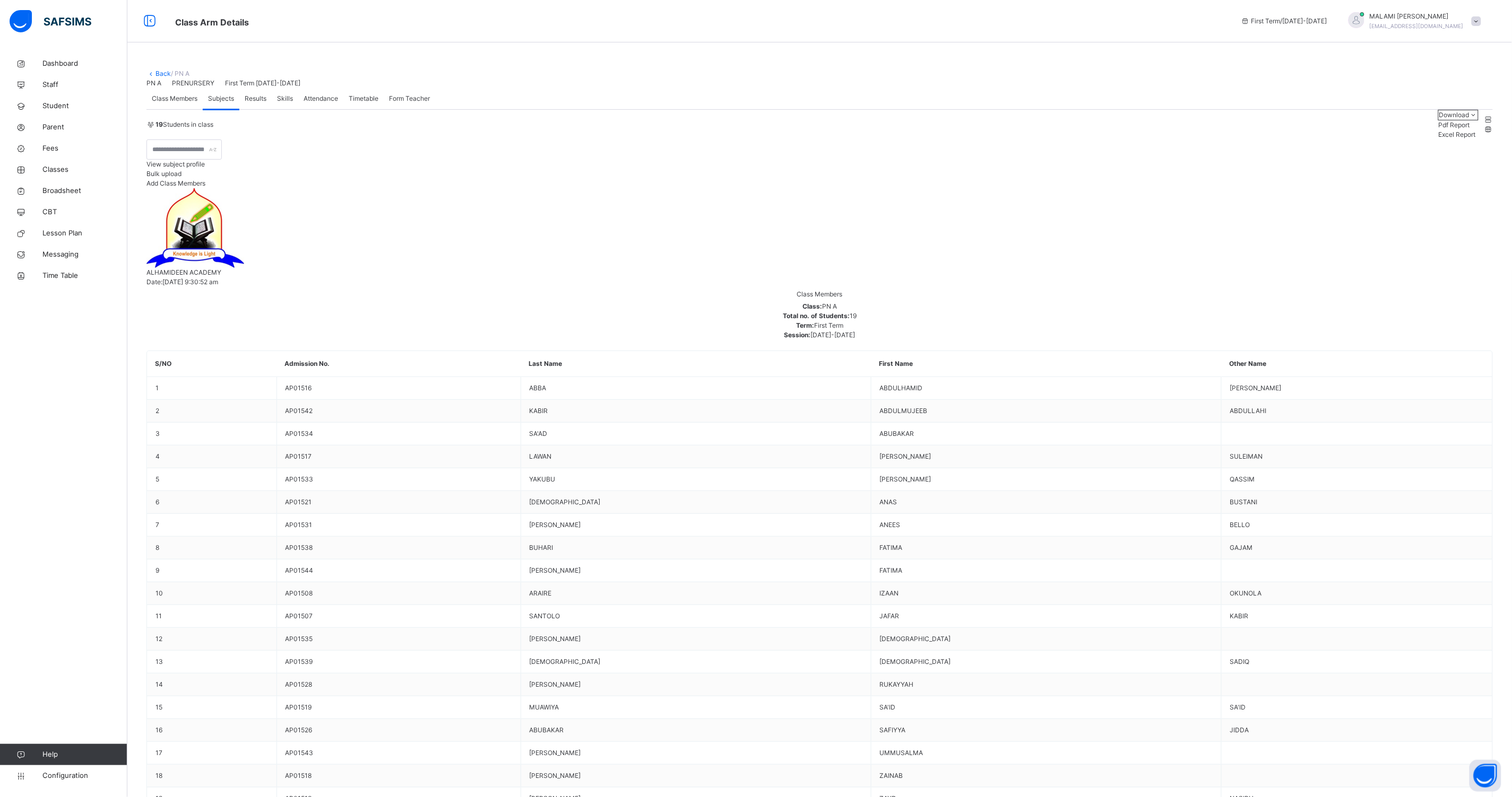
type input "****"
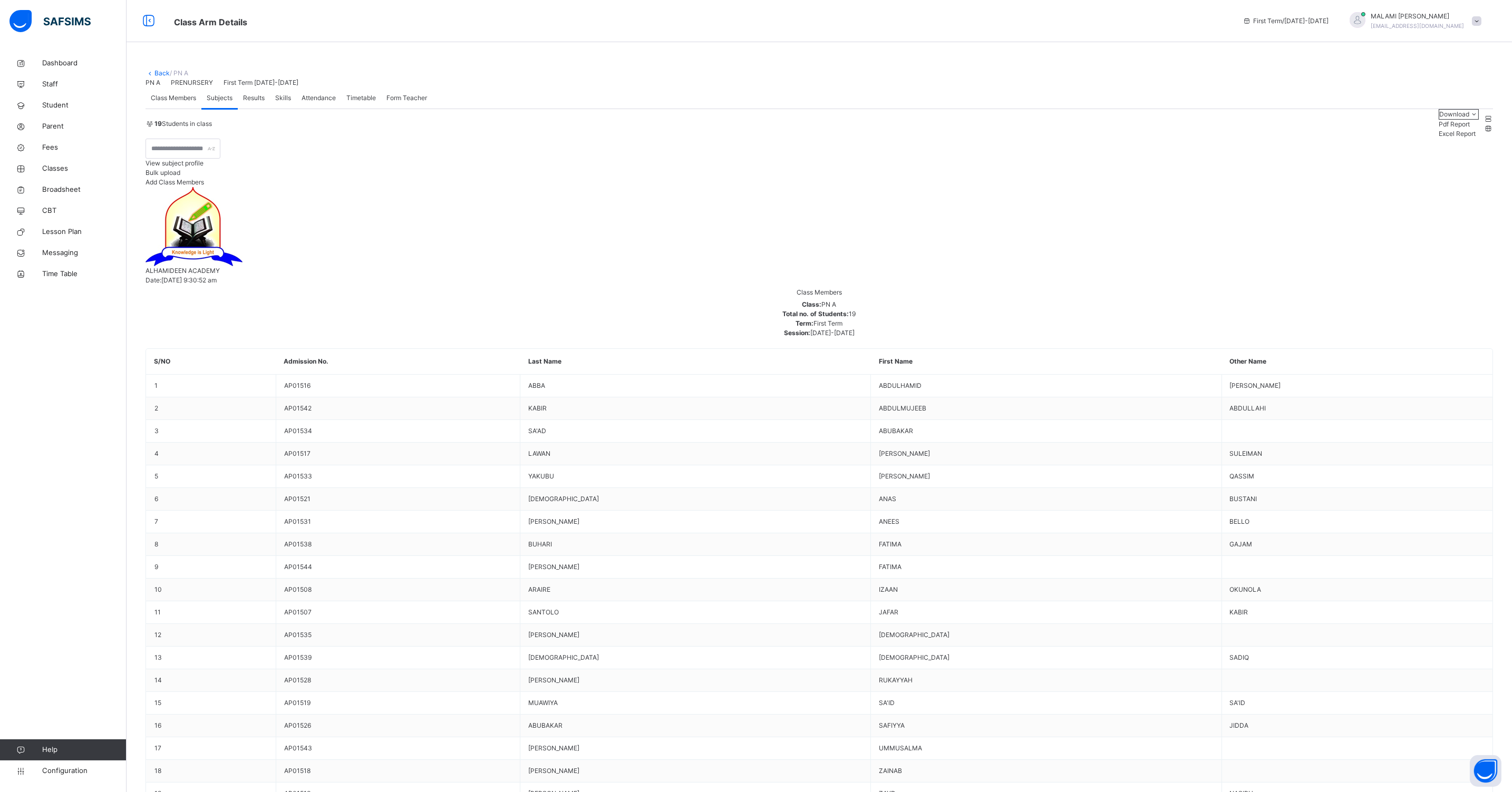
type input "****"
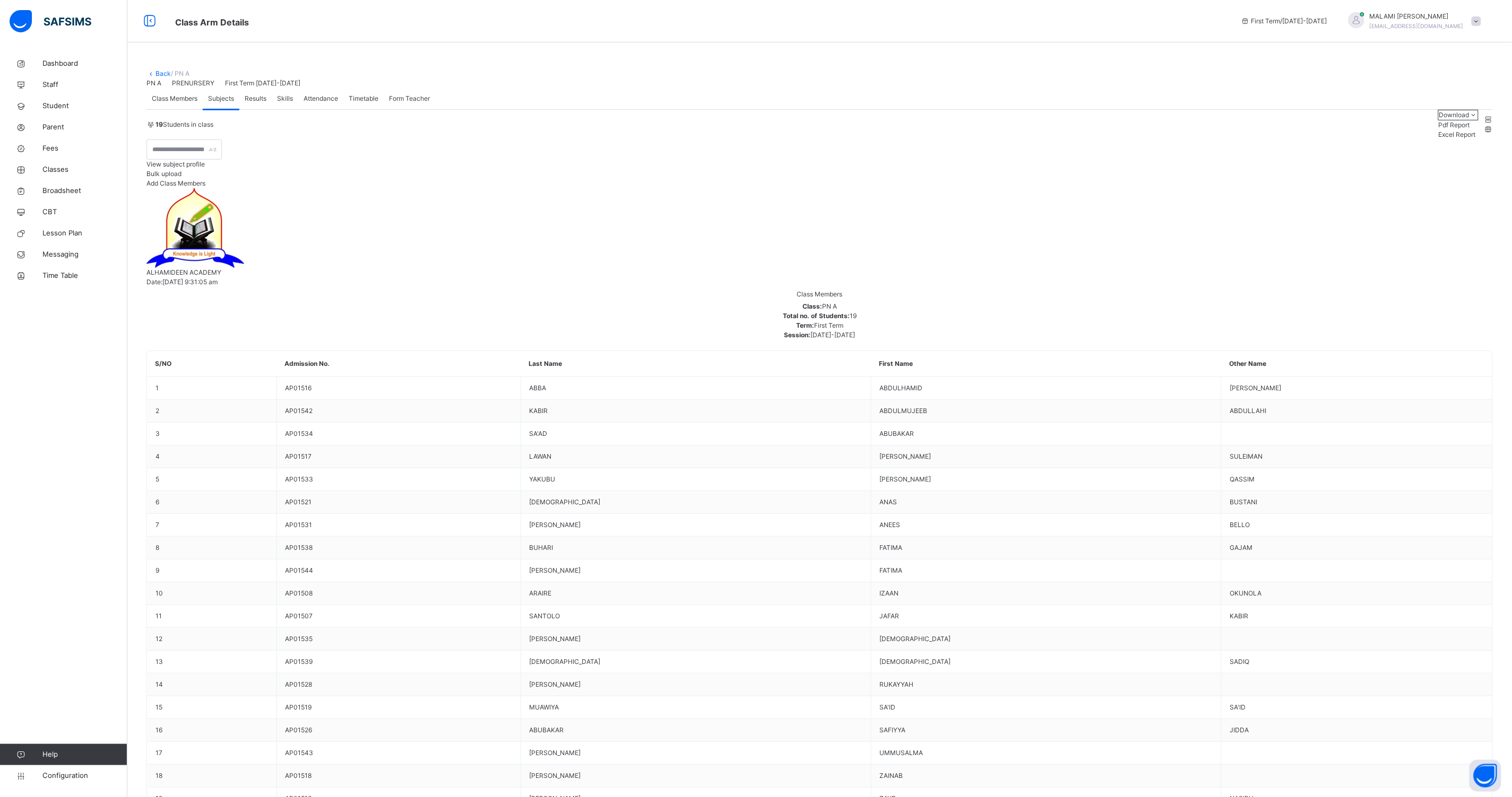
type input "****"
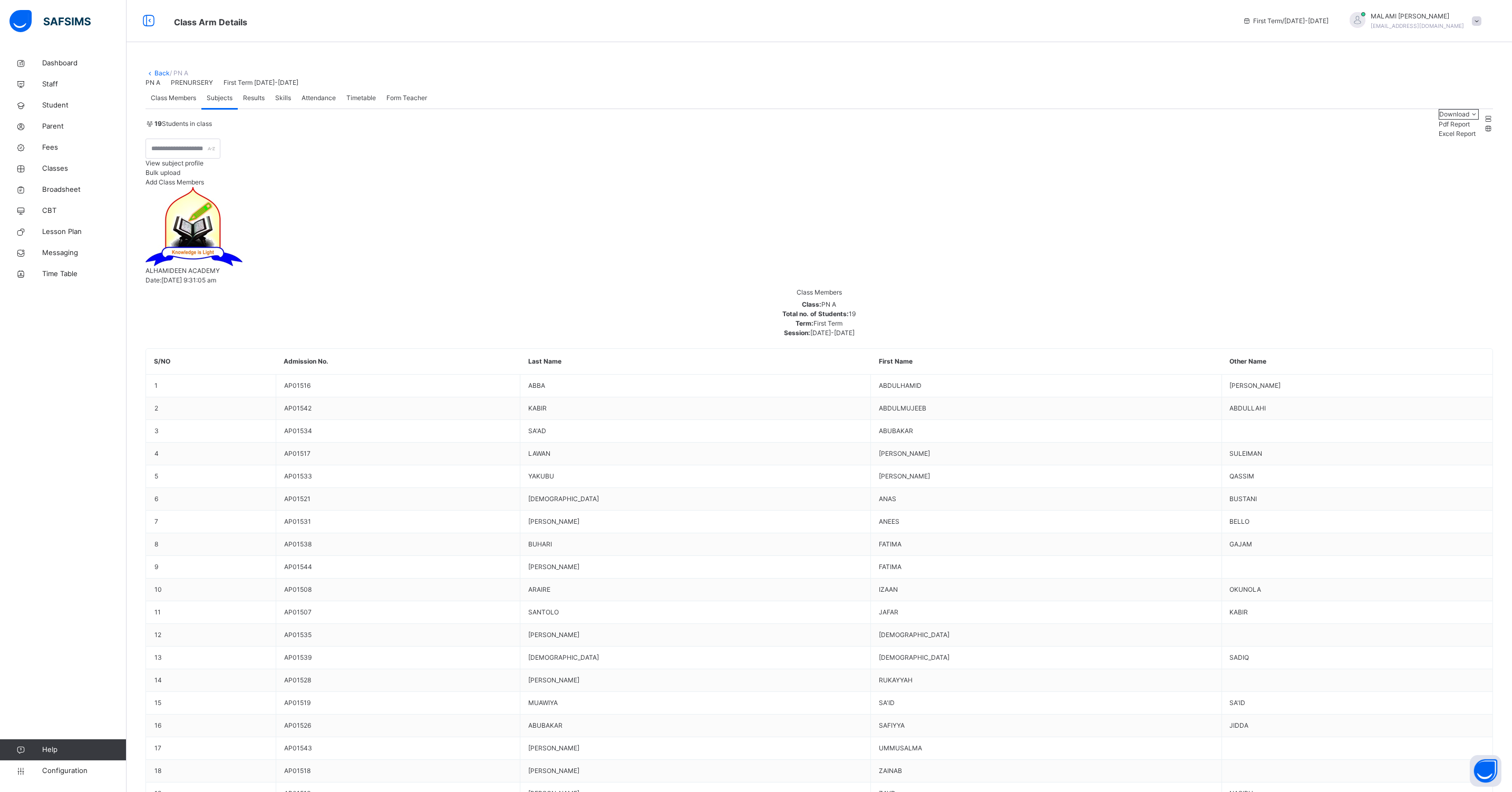
type input "****"
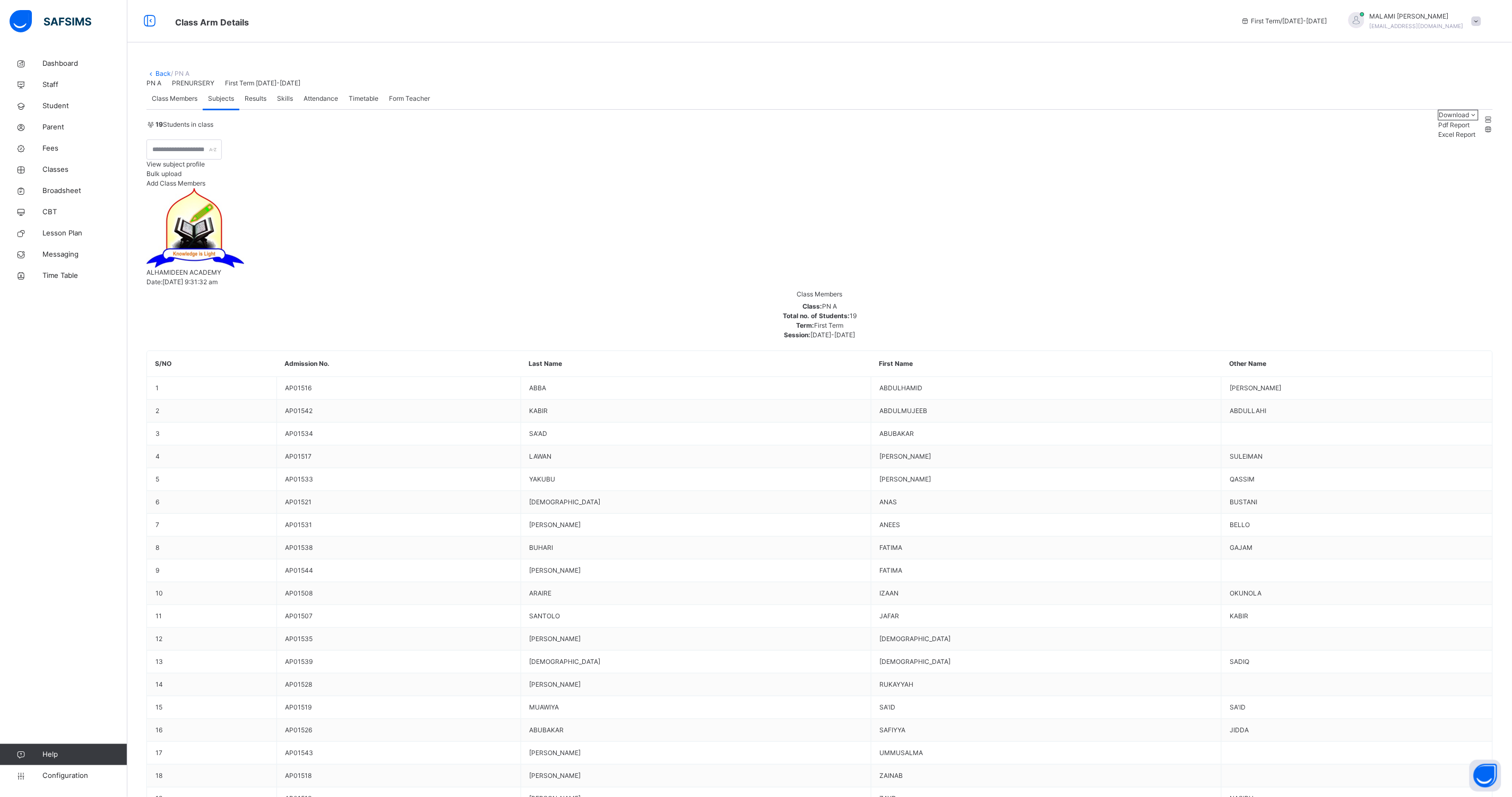
type input "****"
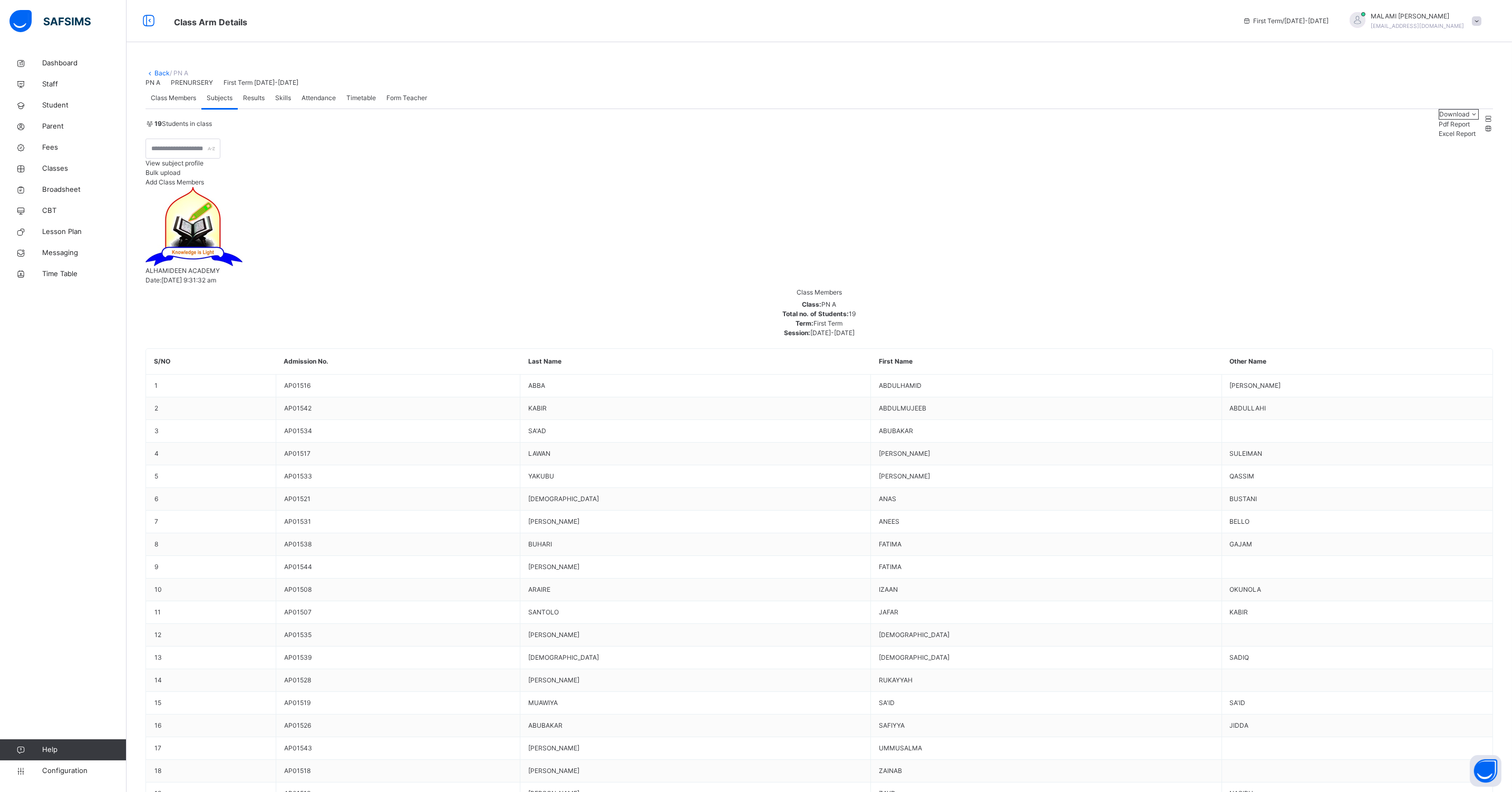
type input "****"
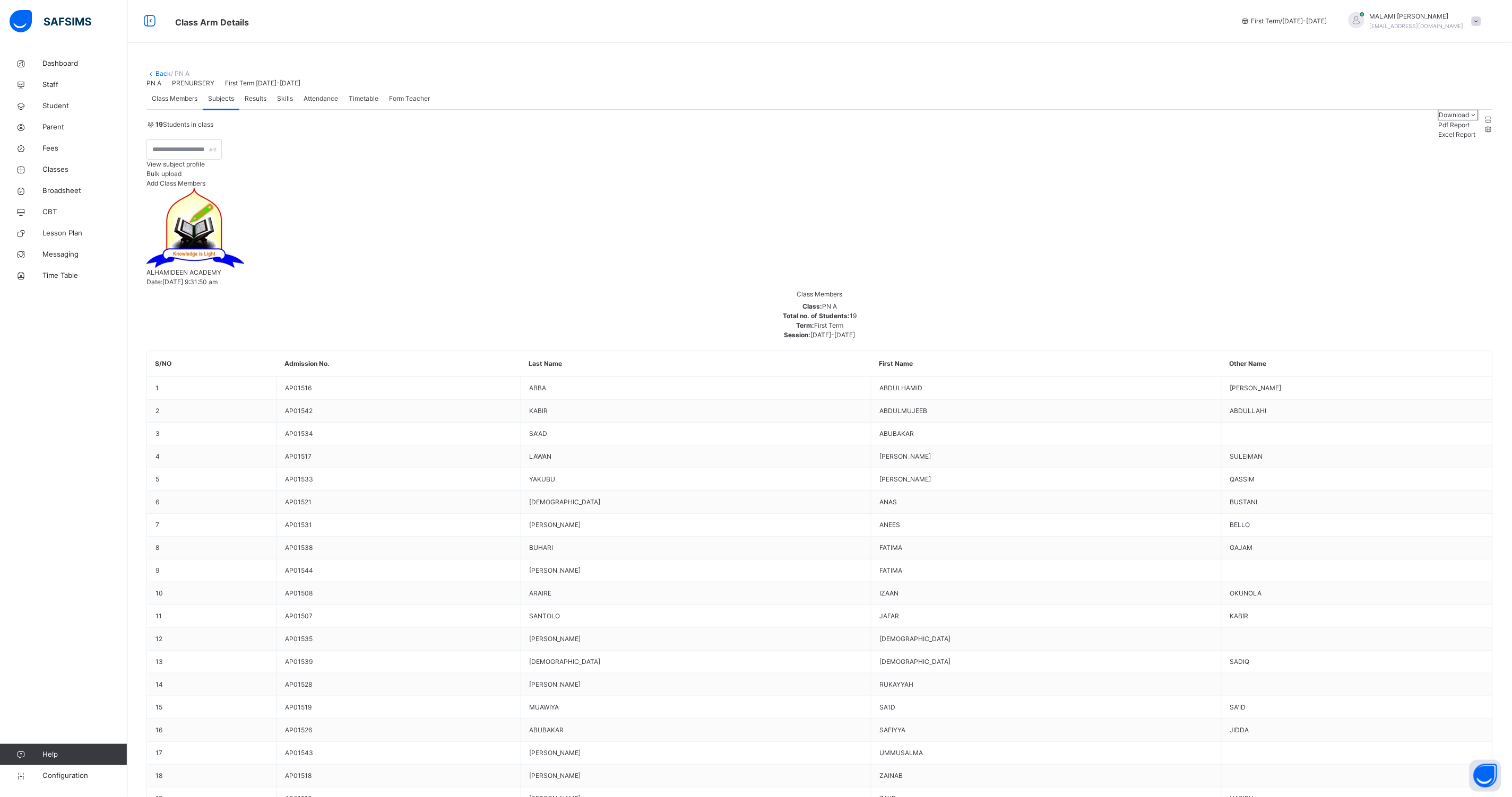
type input "****"
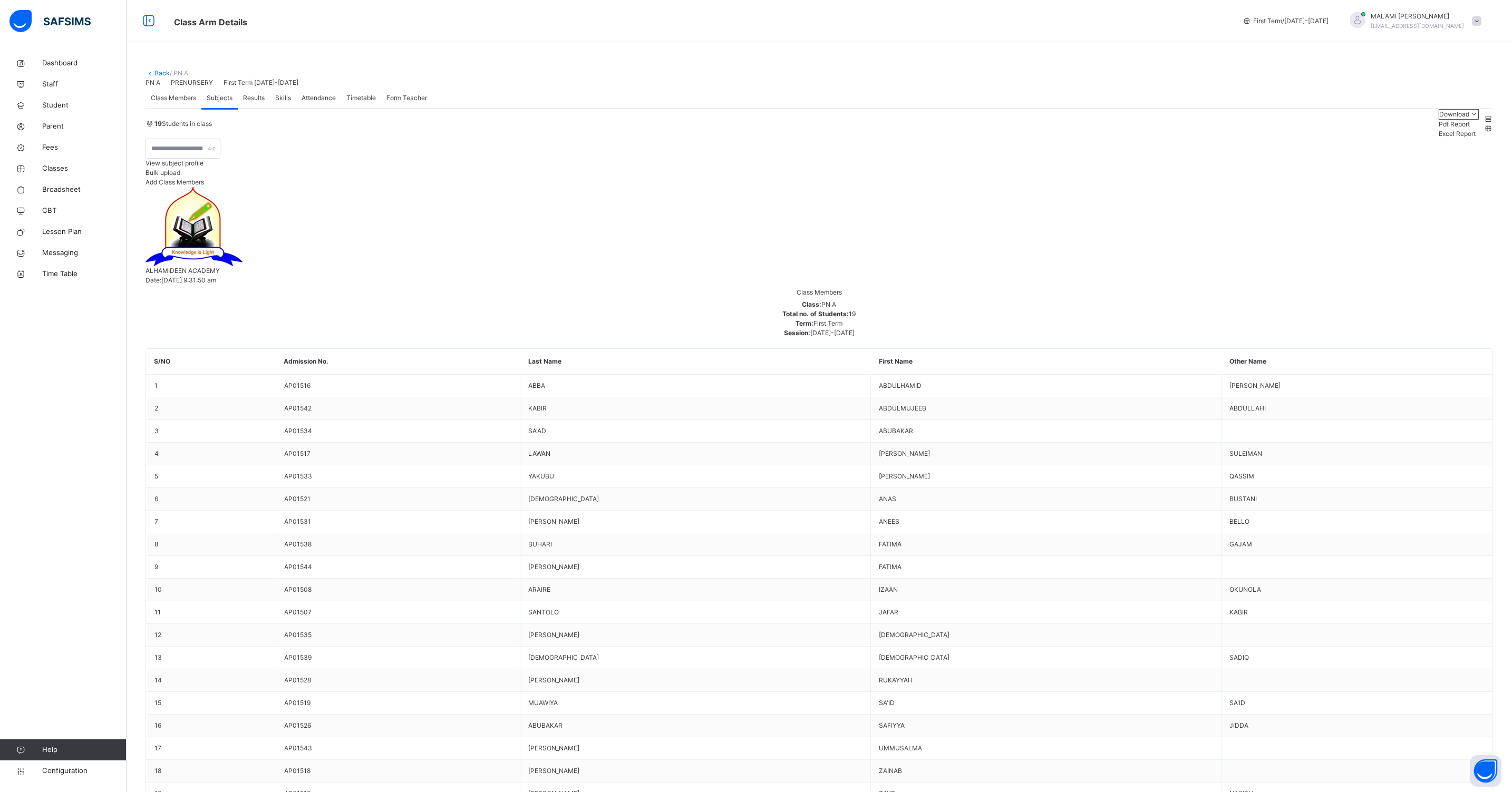
type input "****"
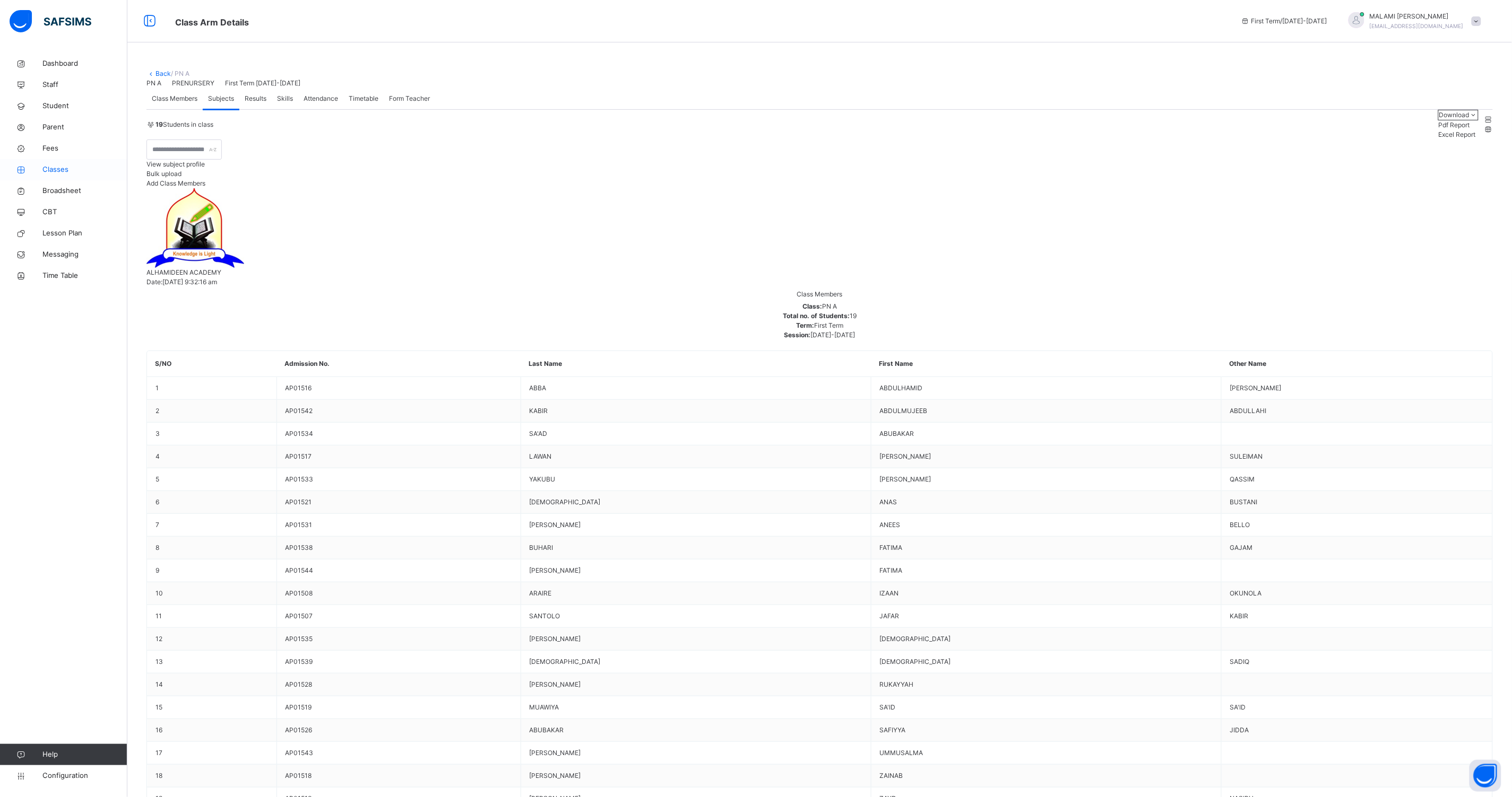
click at [50, 169] on span "Classes" at bounding box center [84, 170] width 85 height 11
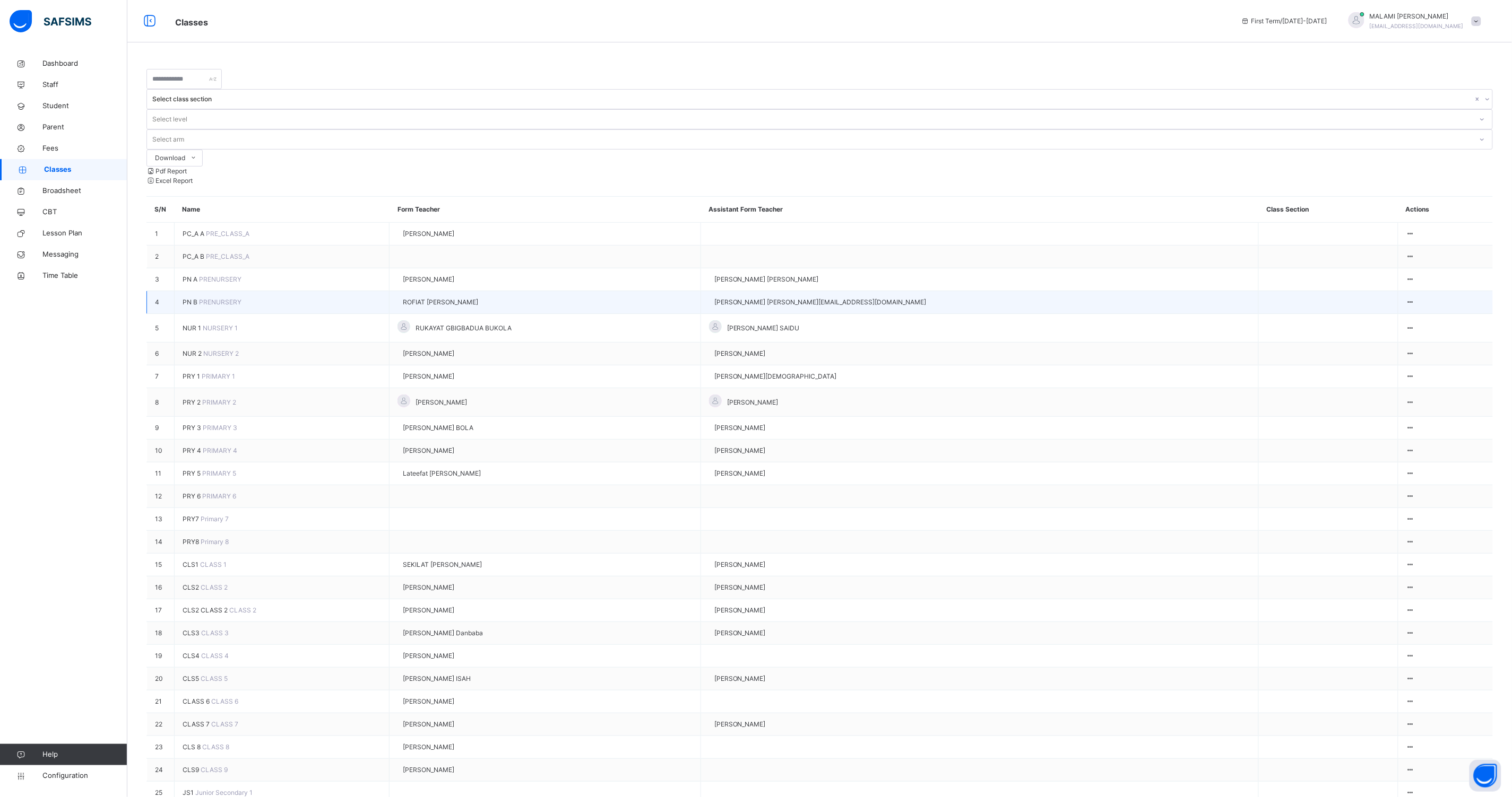
click at [192, 298] on span "PN B" at bounding box center [191, 302] width 17 height 8
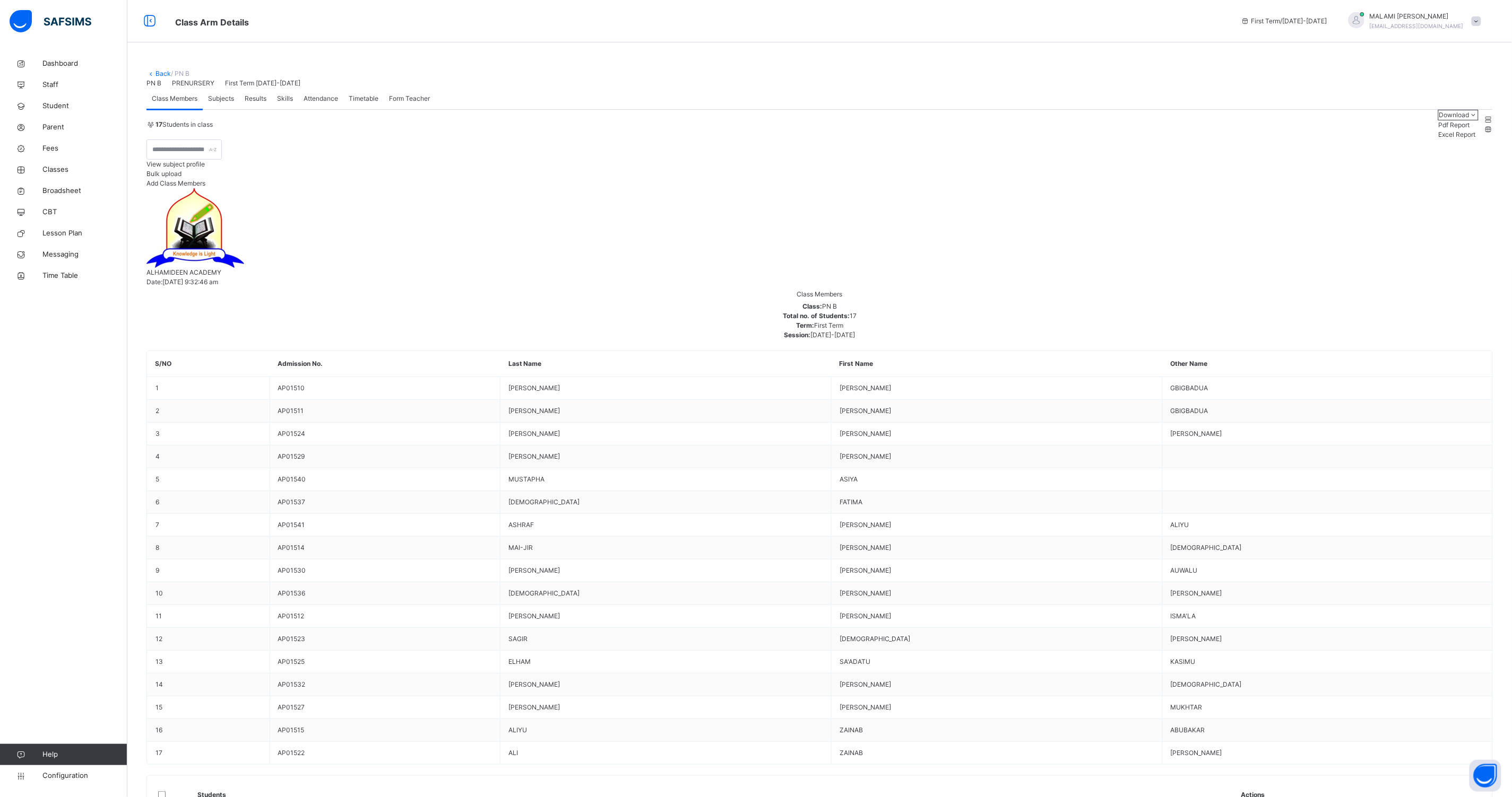
click at [210, 103] on span "Subjects" at bounding box center [220, 98] width 26 height 9
type input "****"
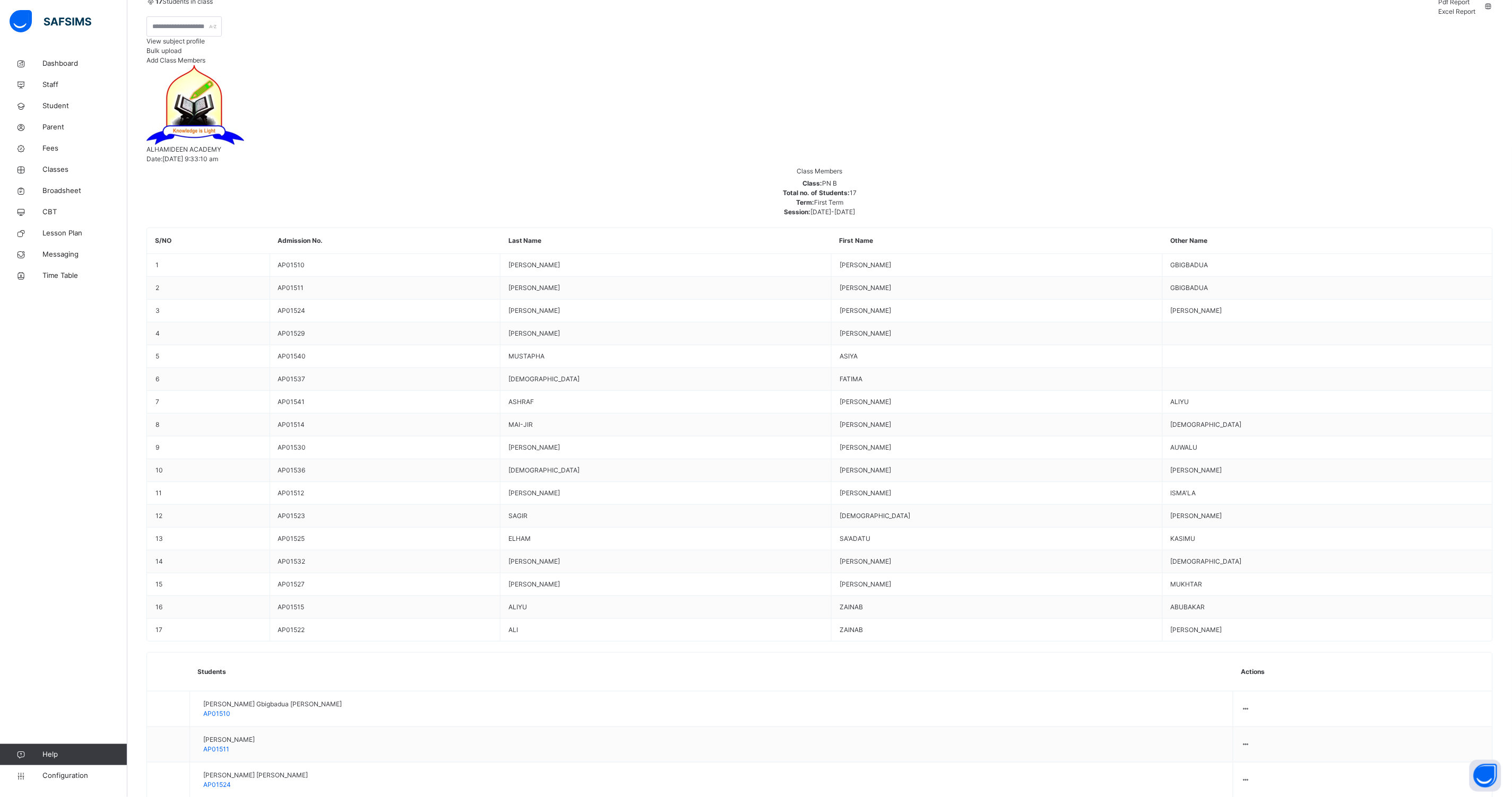
scroll to position [132, 0]
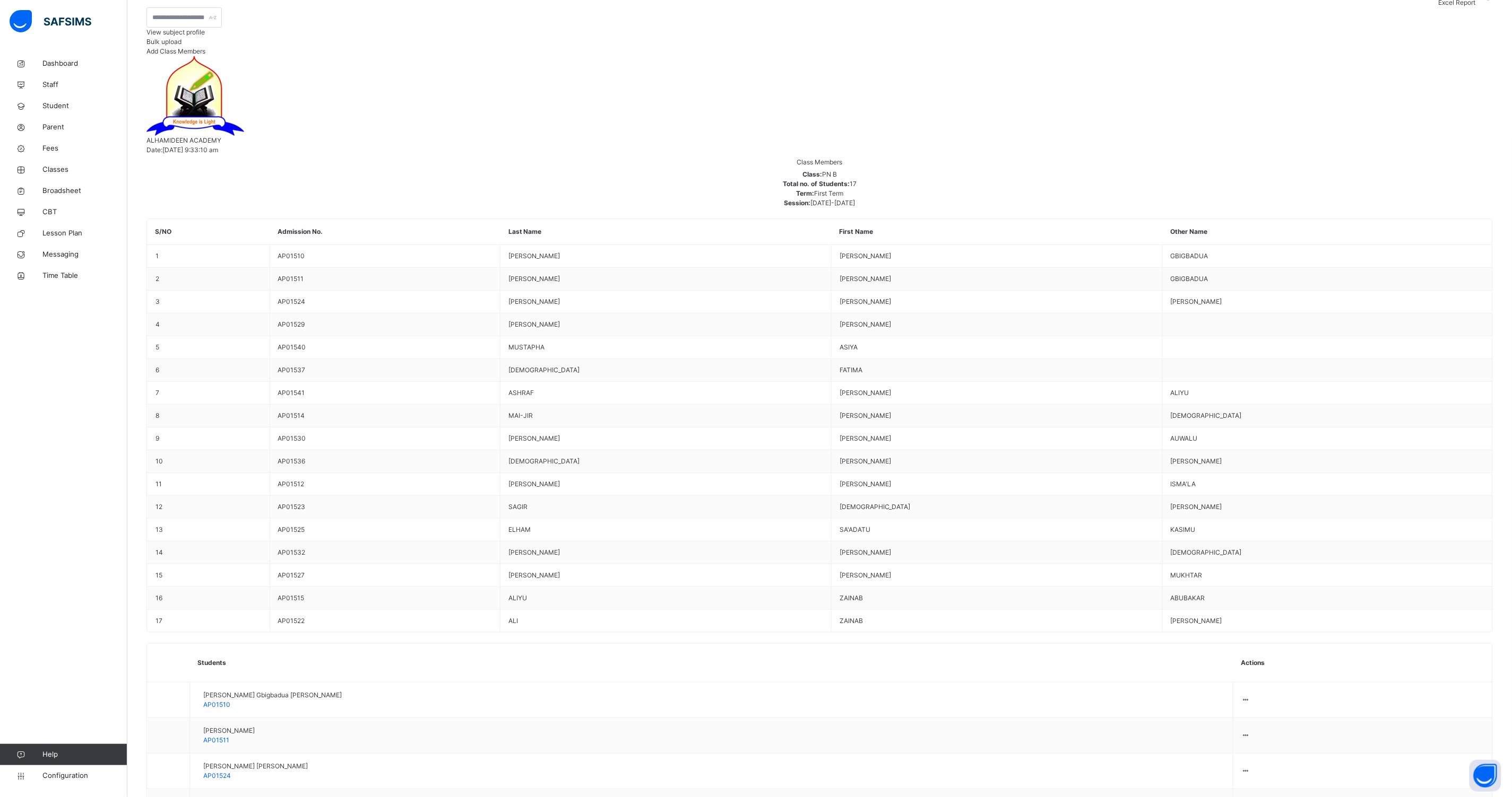
type input "***"
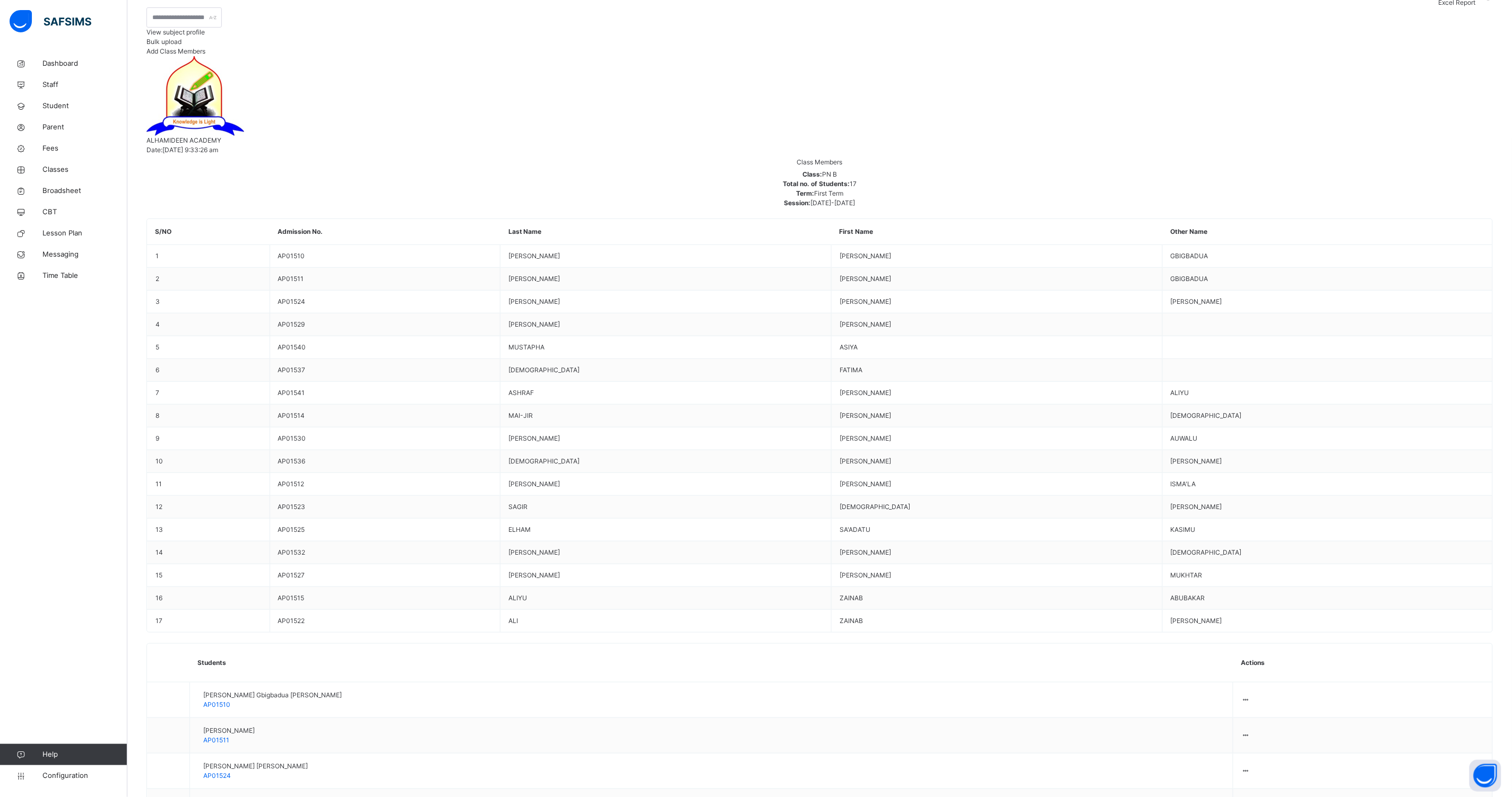
type input "*****"
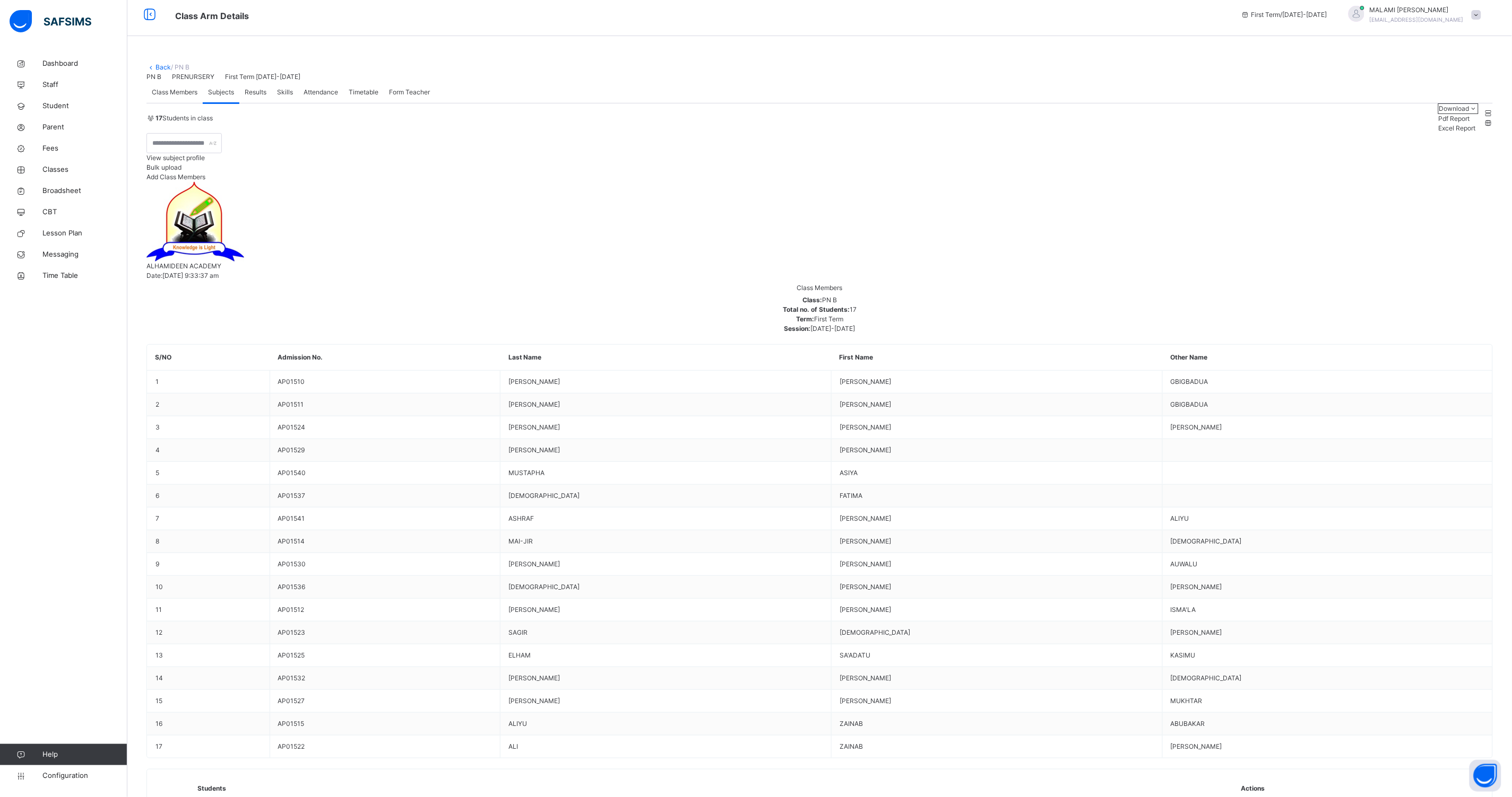
scroll to position [0, 0]
click at [54, 170] on span "Classes" at bounding box center [84, 170] width 85 height 11
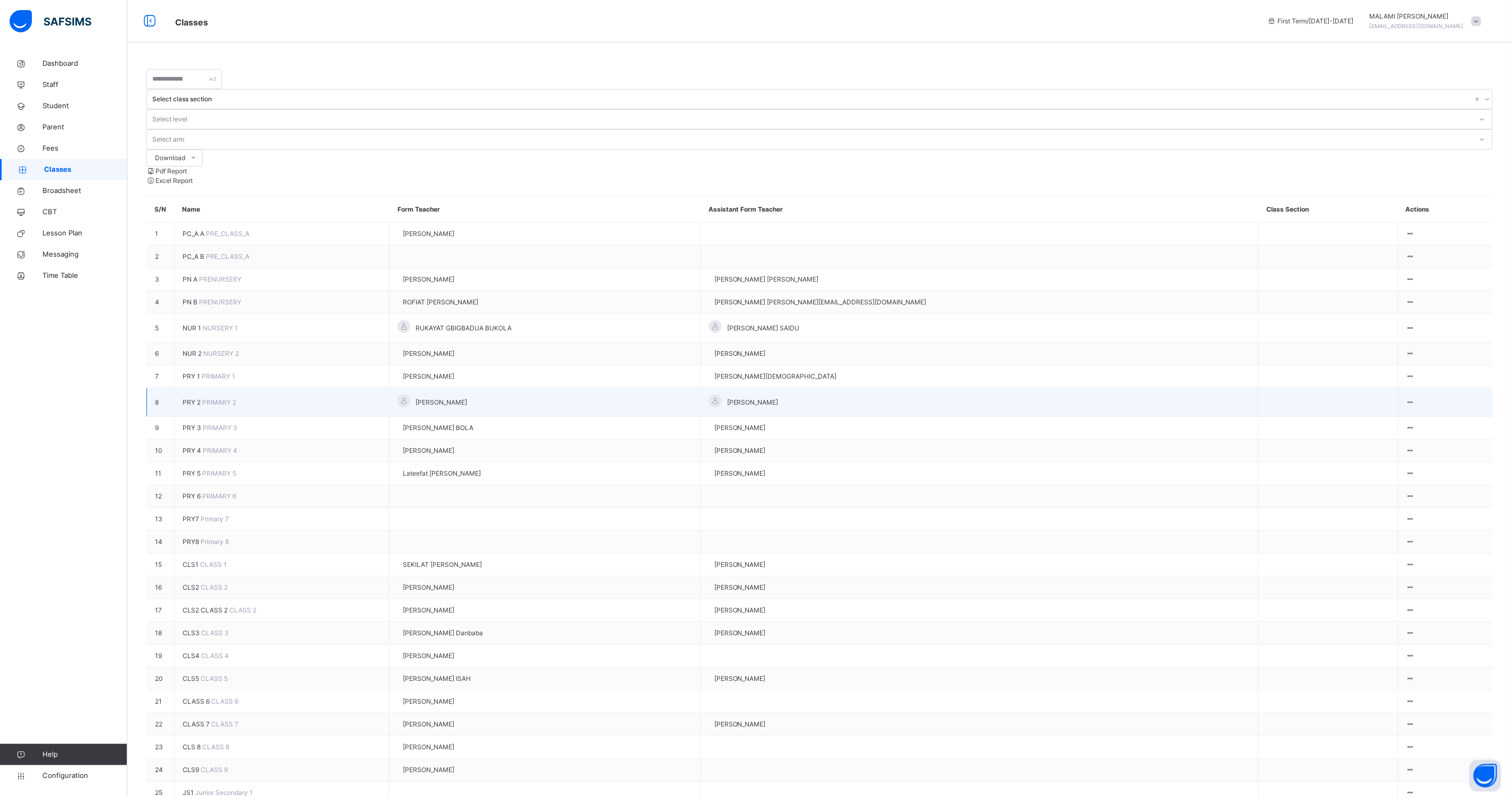
click at [195, 398] on span "PRY 2" at bounding box center [192, 402] width 19 height 8
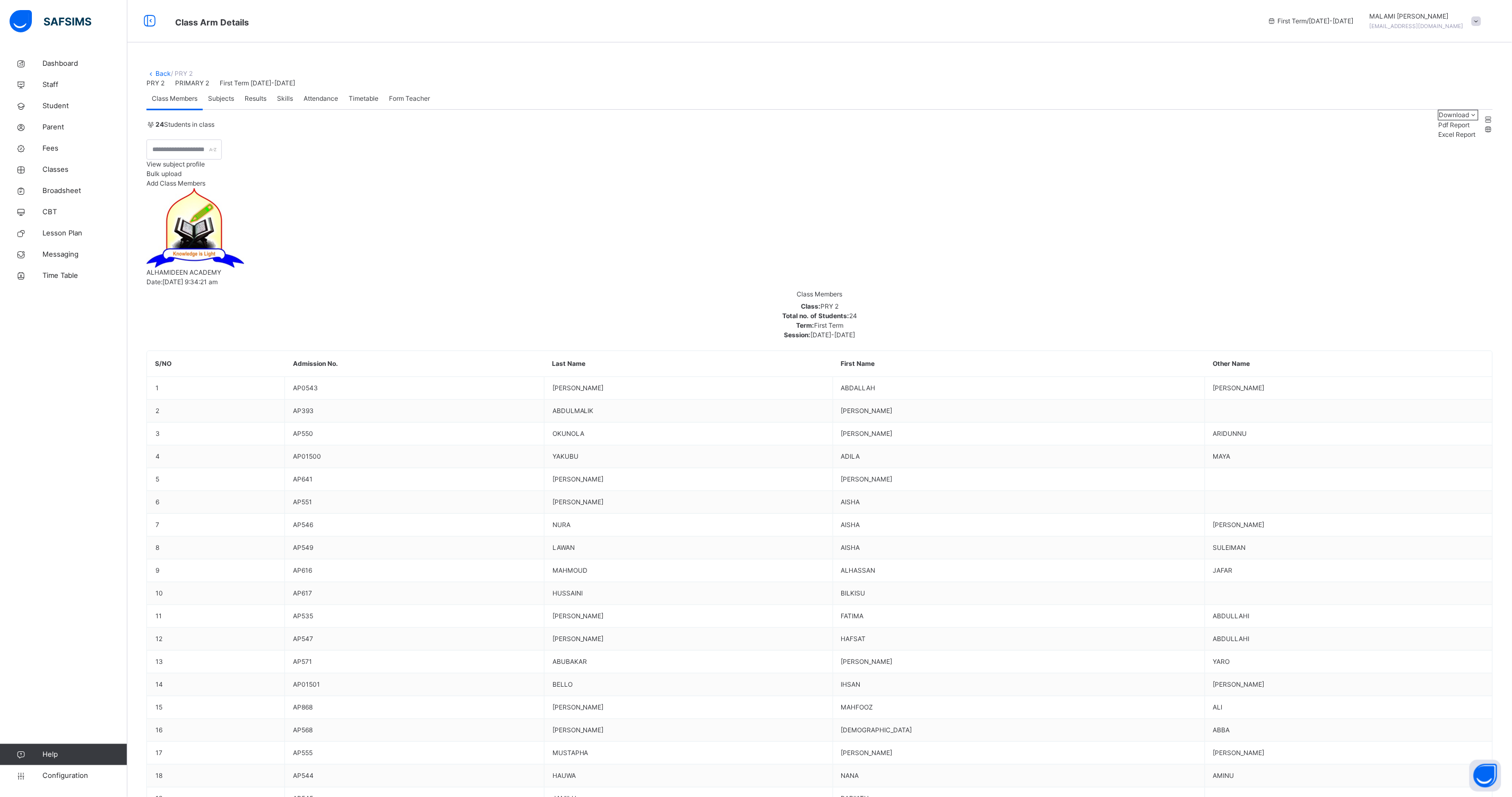
click at [230, 103] on span "Subjects" at bounding box center [220, 98] width 26 height 9
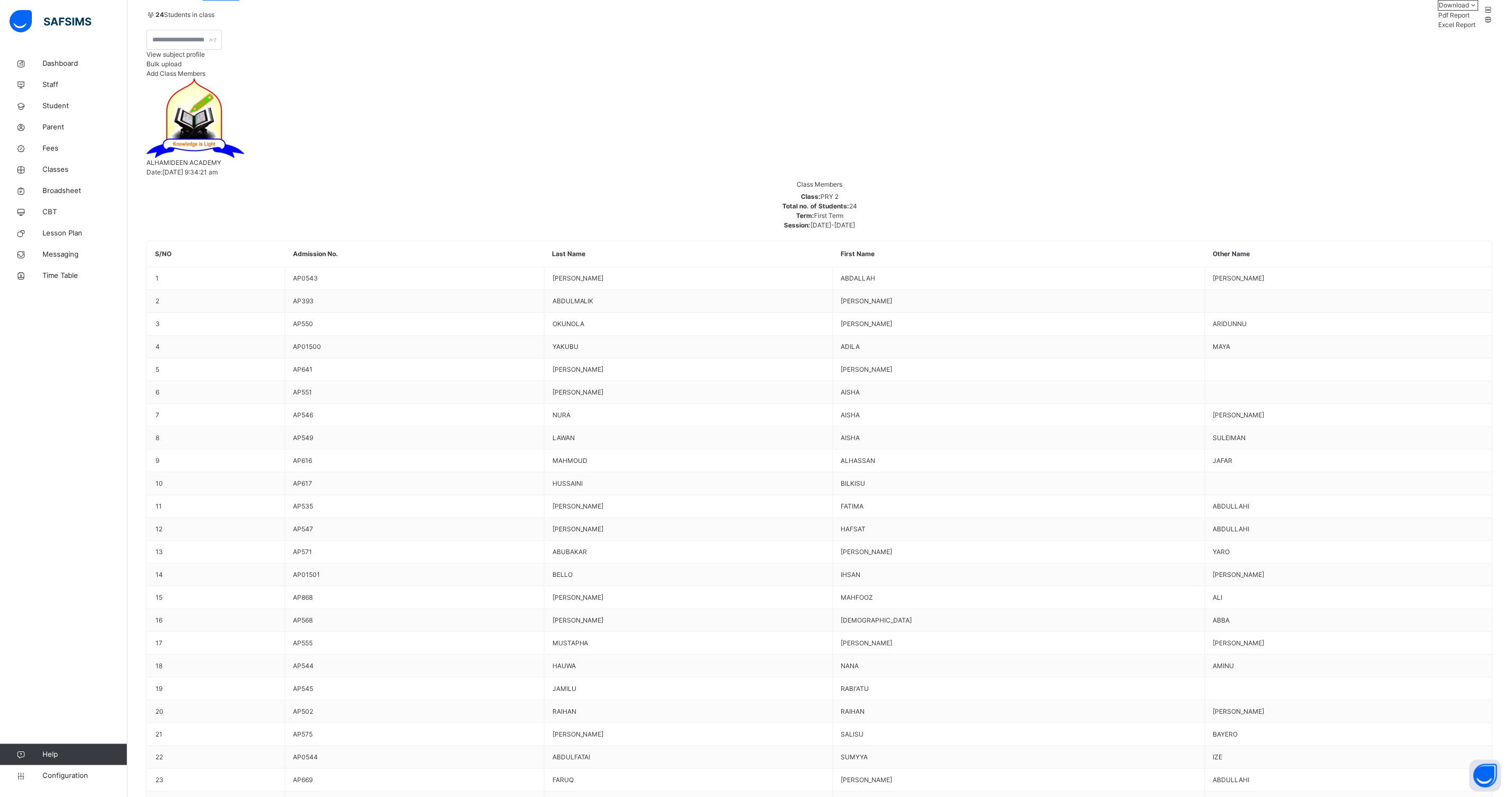
scroll to position [132, 0]
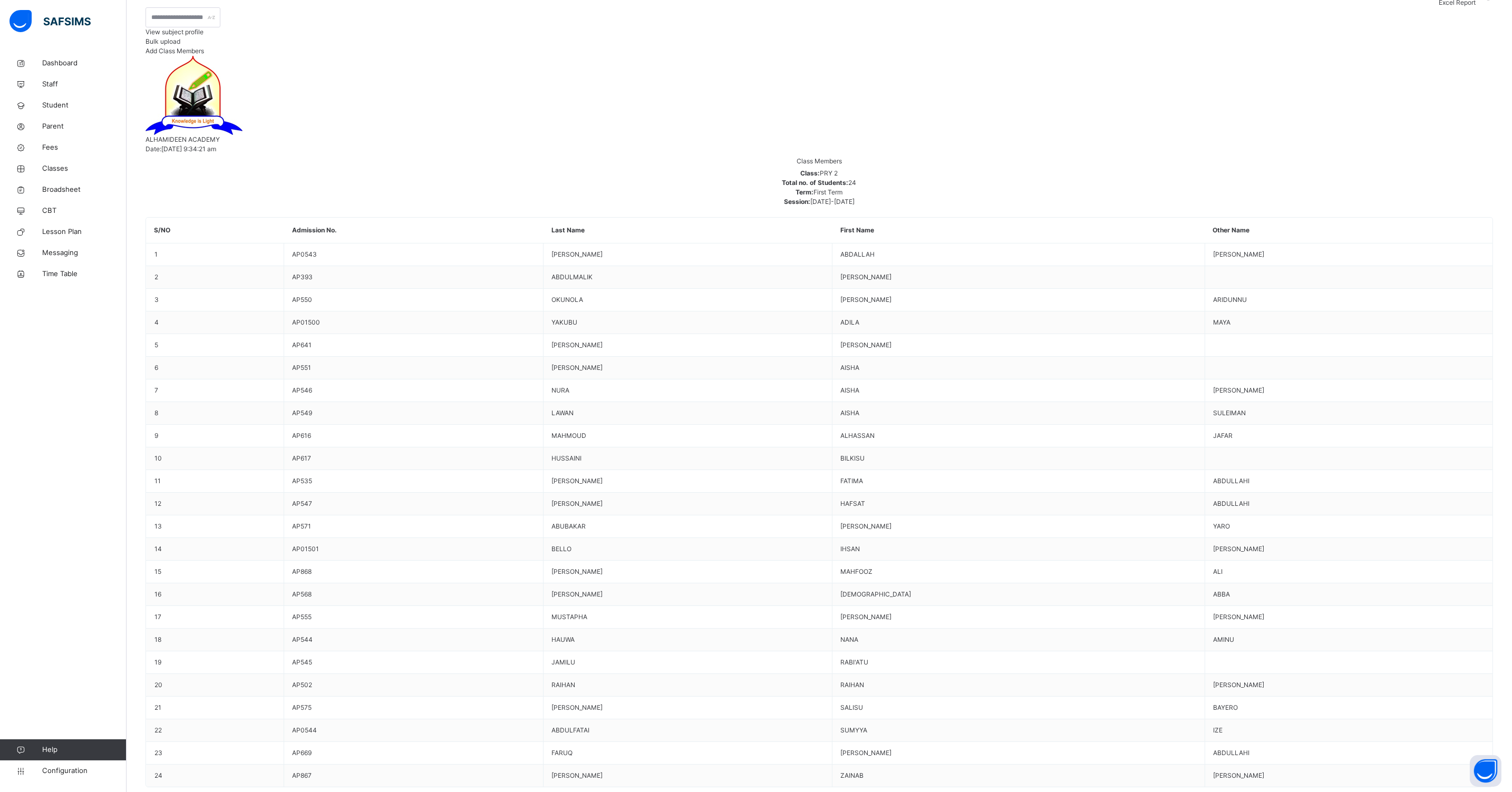
type input "*"
type input "***"
type input "*"
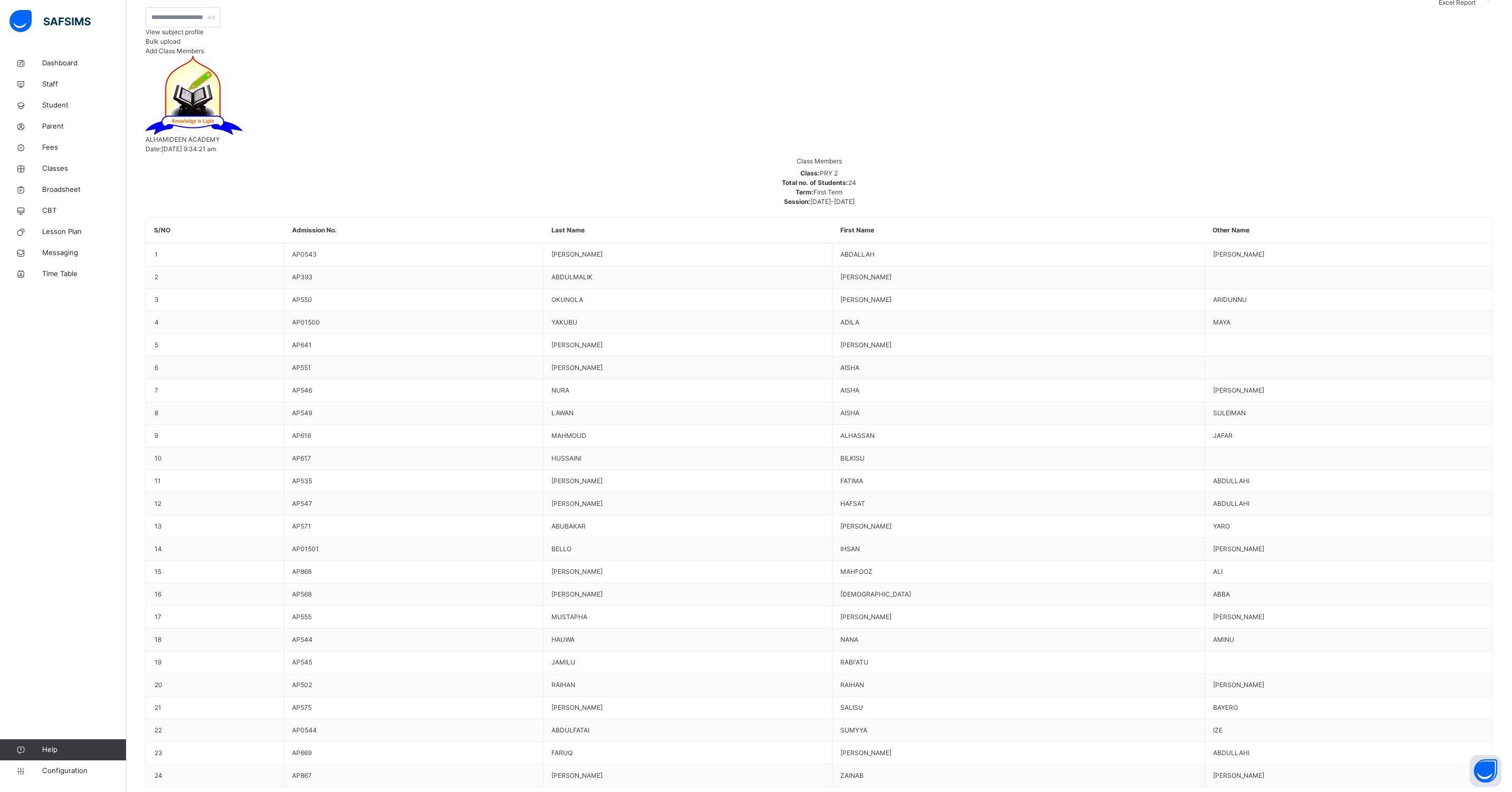
type input "****"
type input "**"
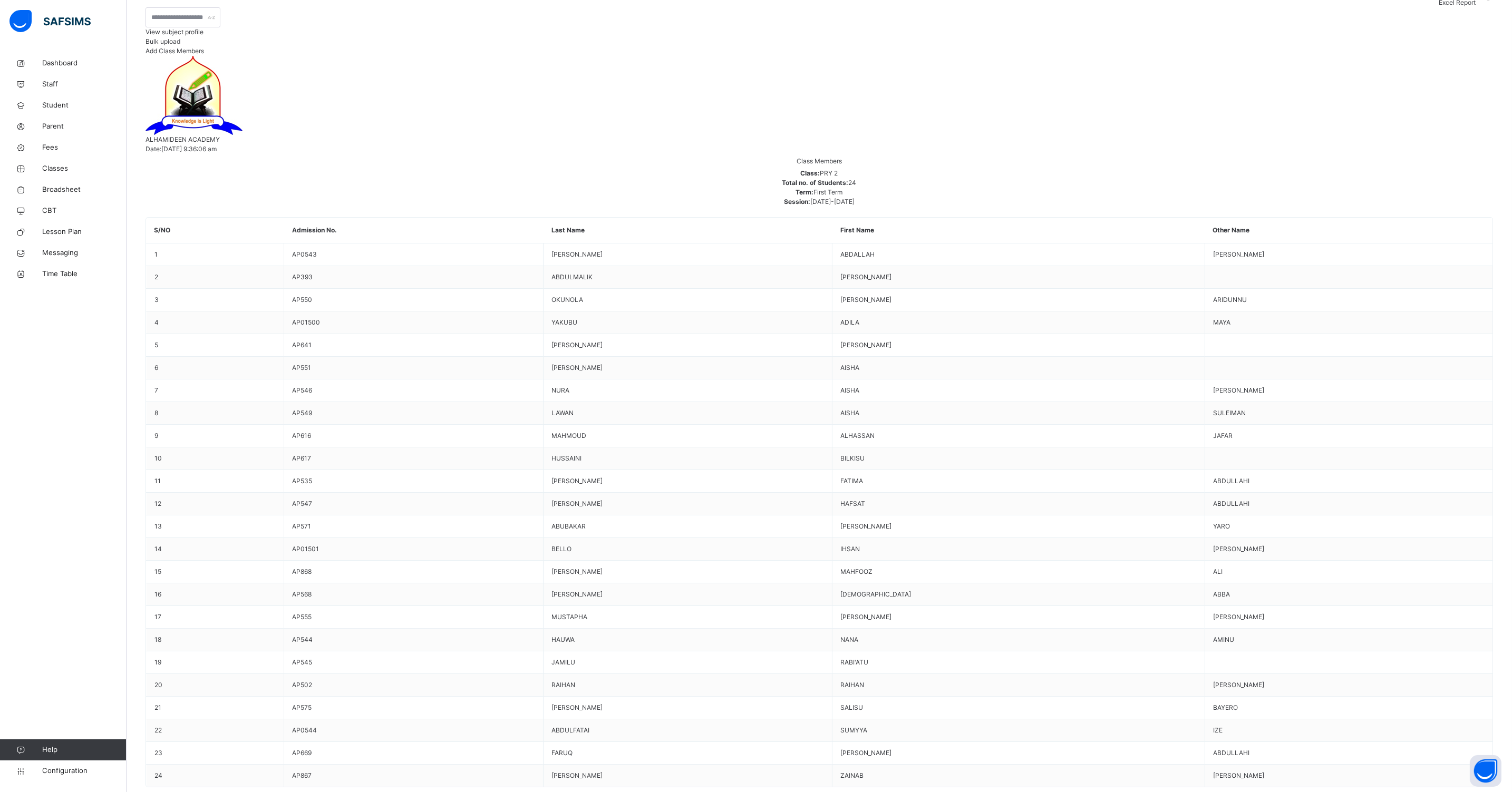
type input "*****"
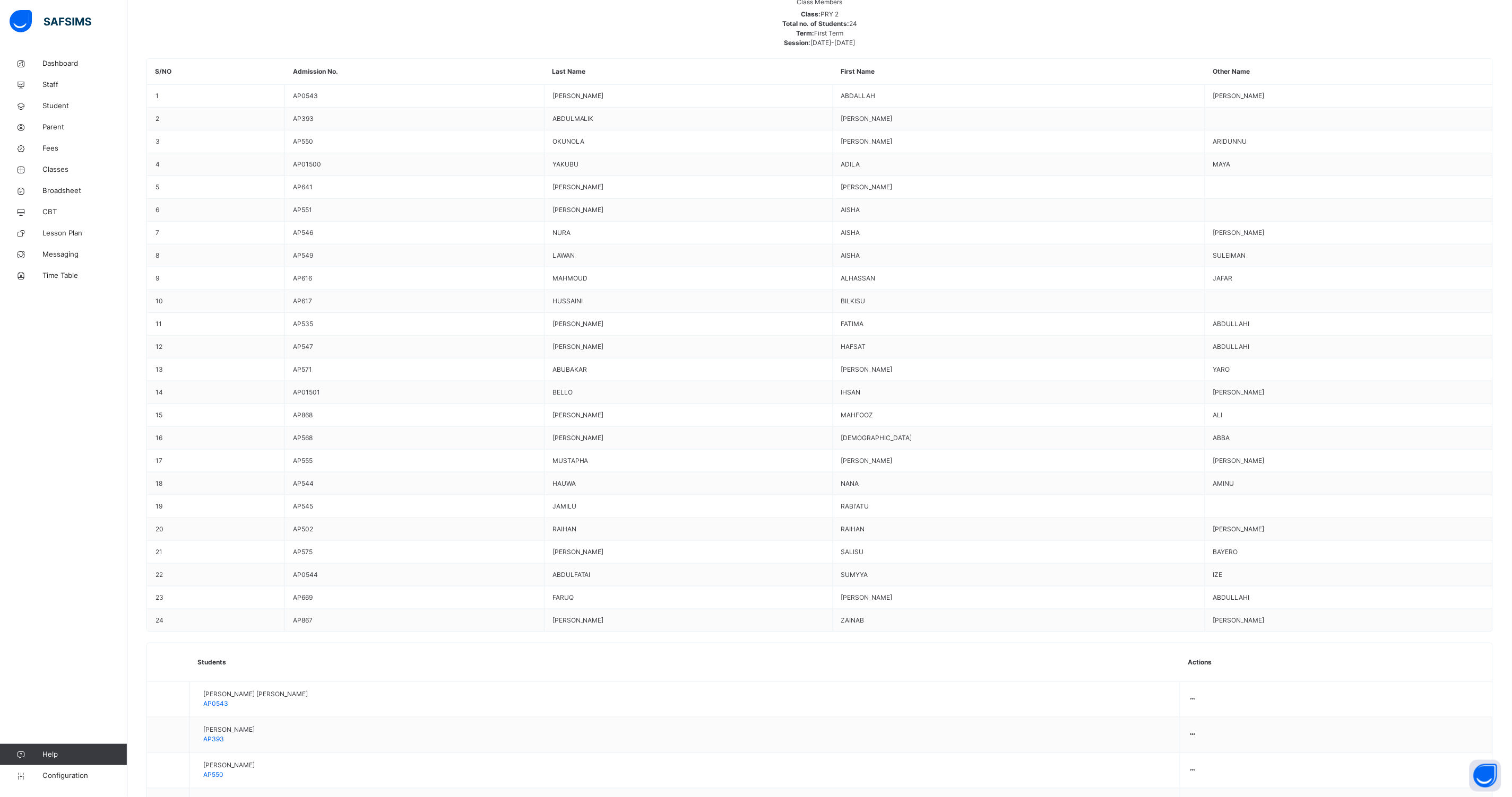
scroll to position [398, 0]
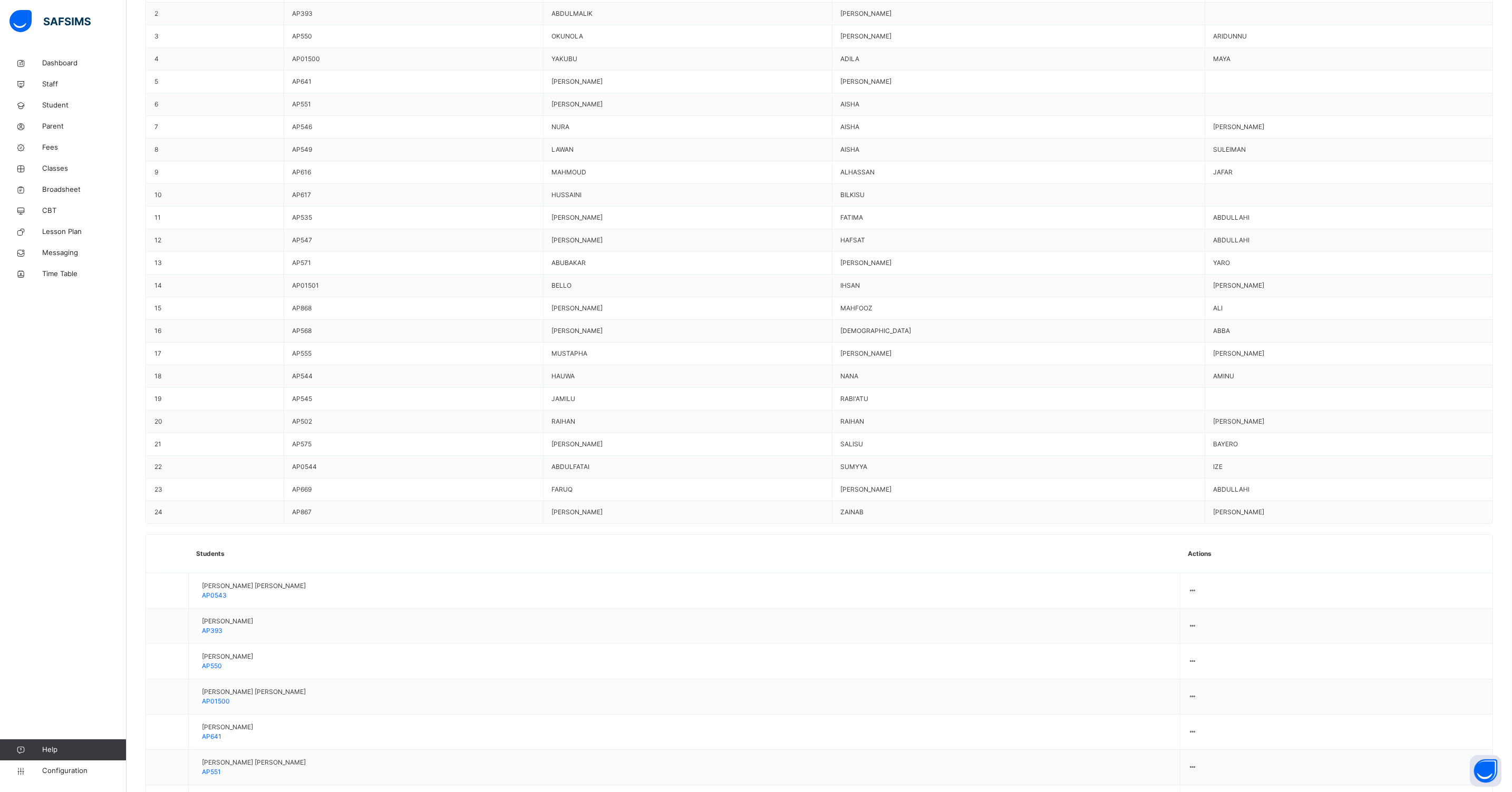
type input "******"
type input "****"
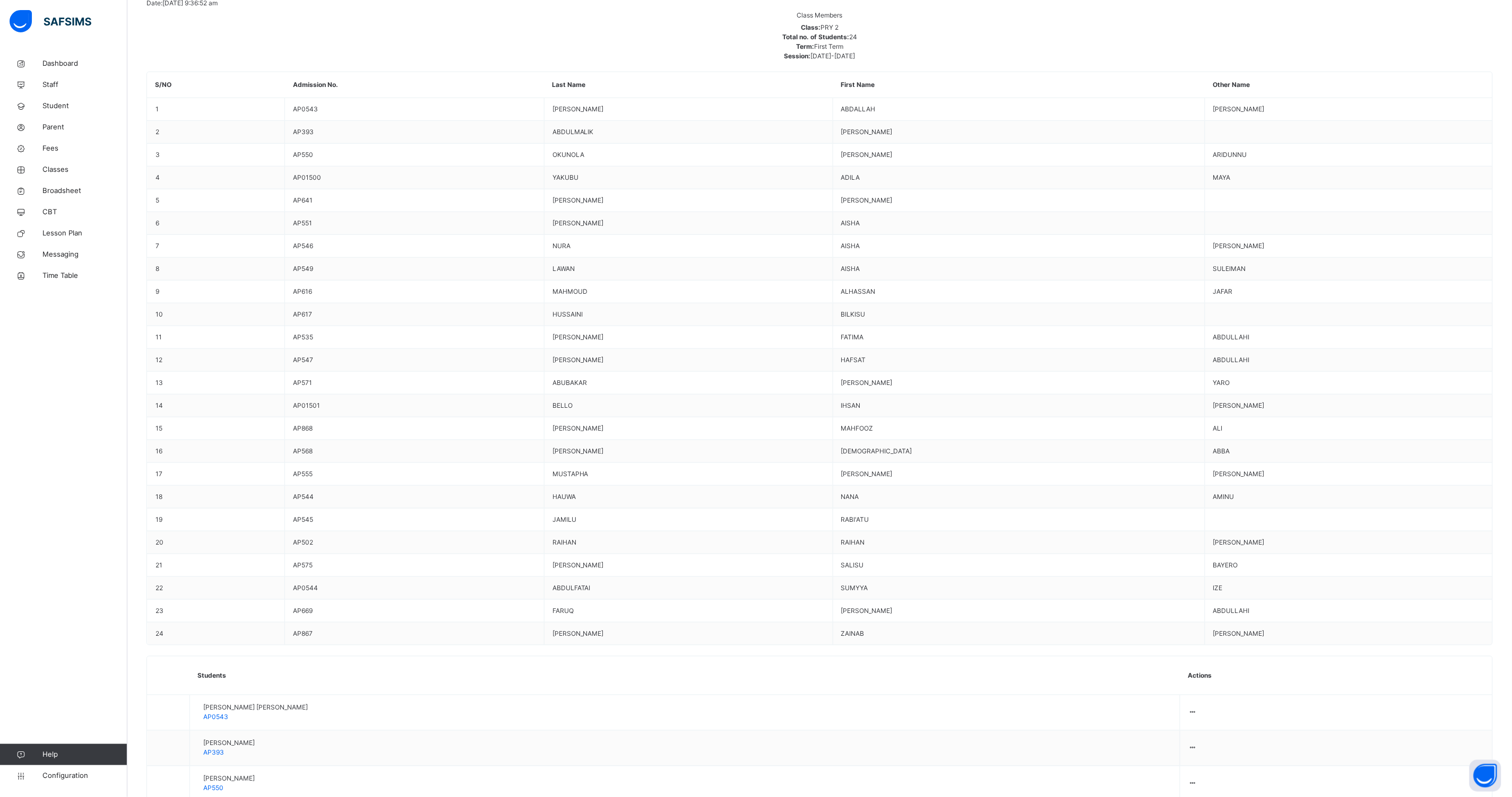
scroll to position [146, 0]
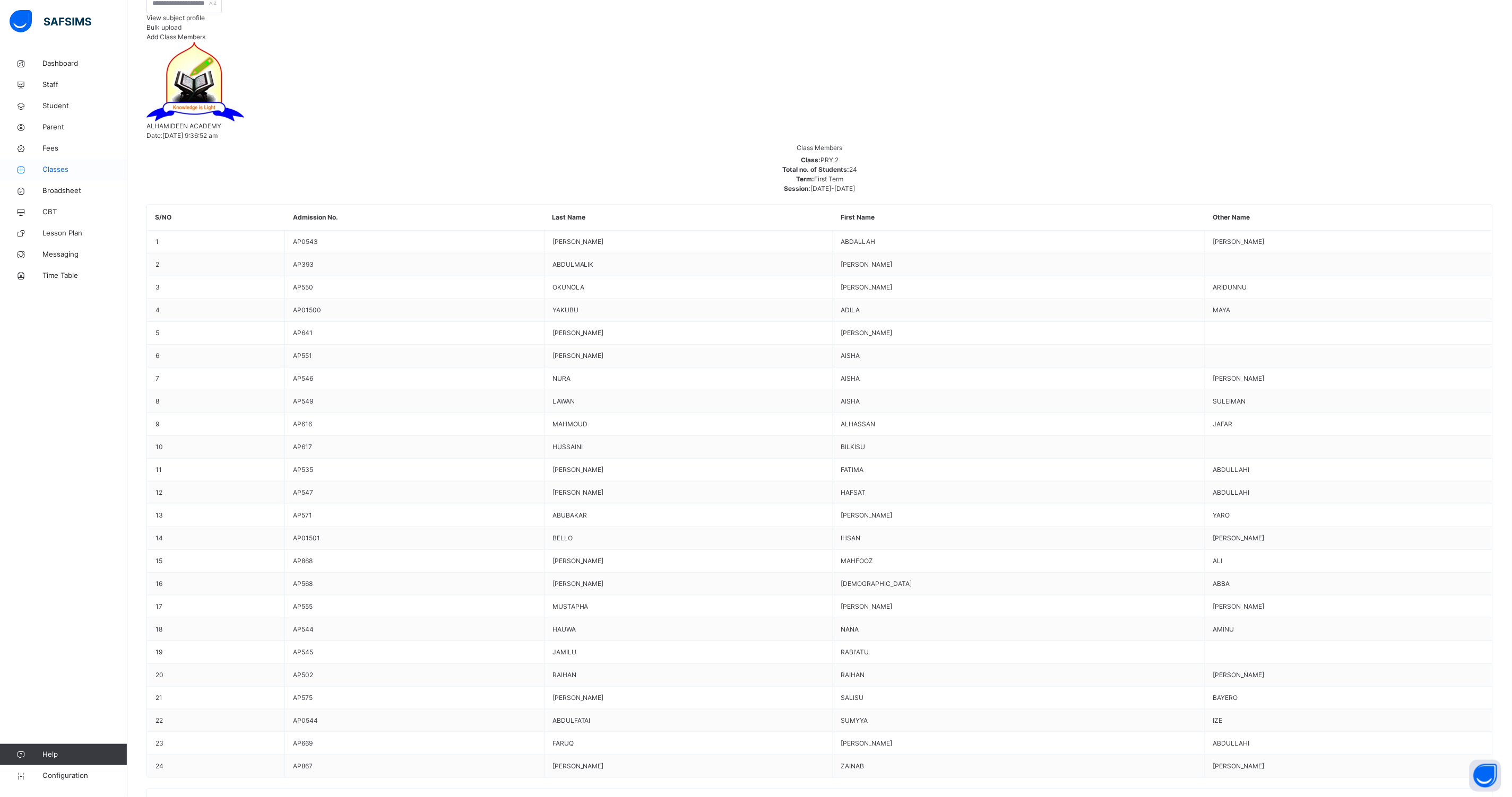
click at [47, 166] on span "Classes" at bounding box center [84, 170] width 85 height 11
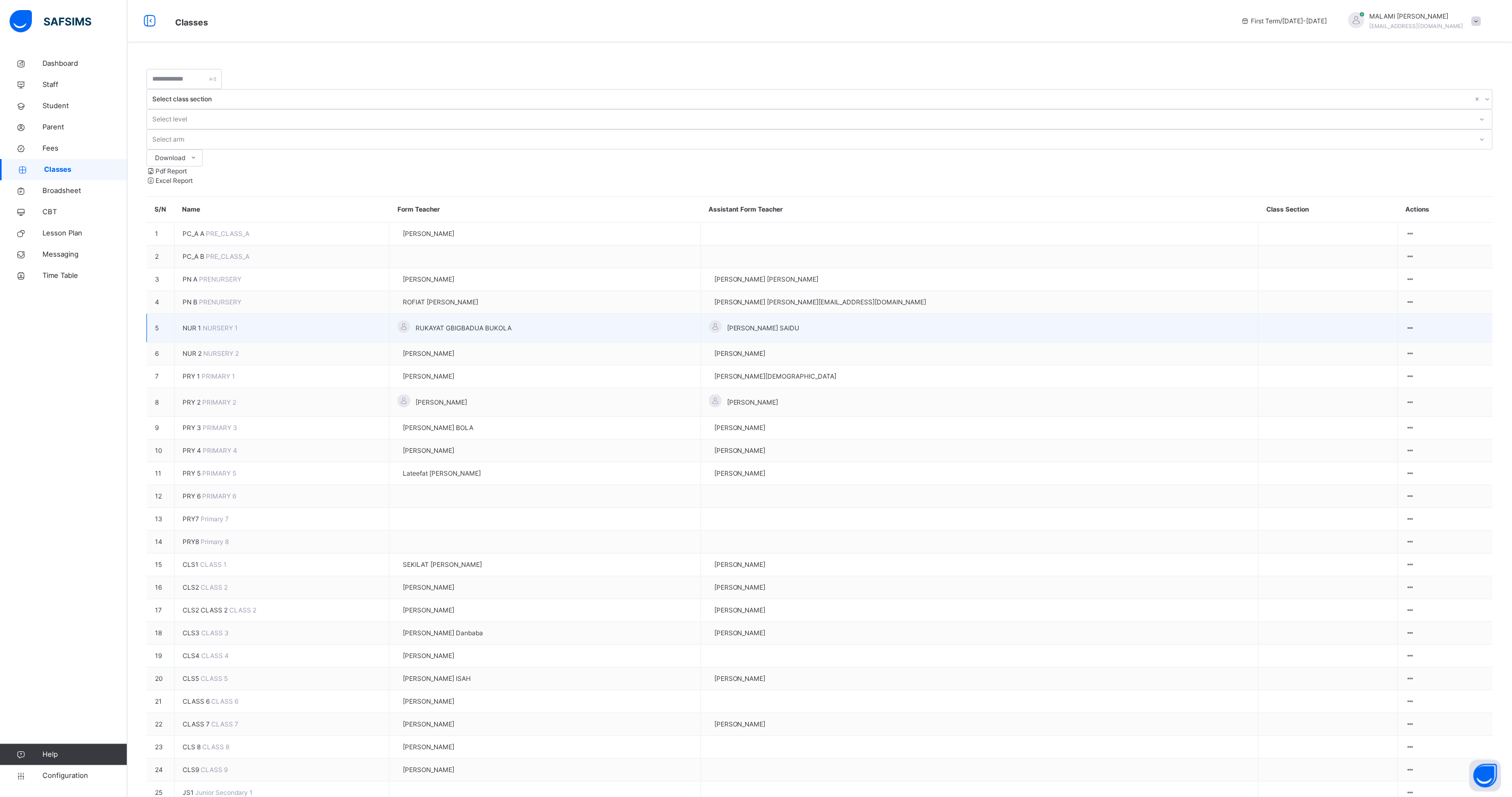
click at [195, 325] on span "NUR 1" at bounding box center [193, 328] width 20 height 8
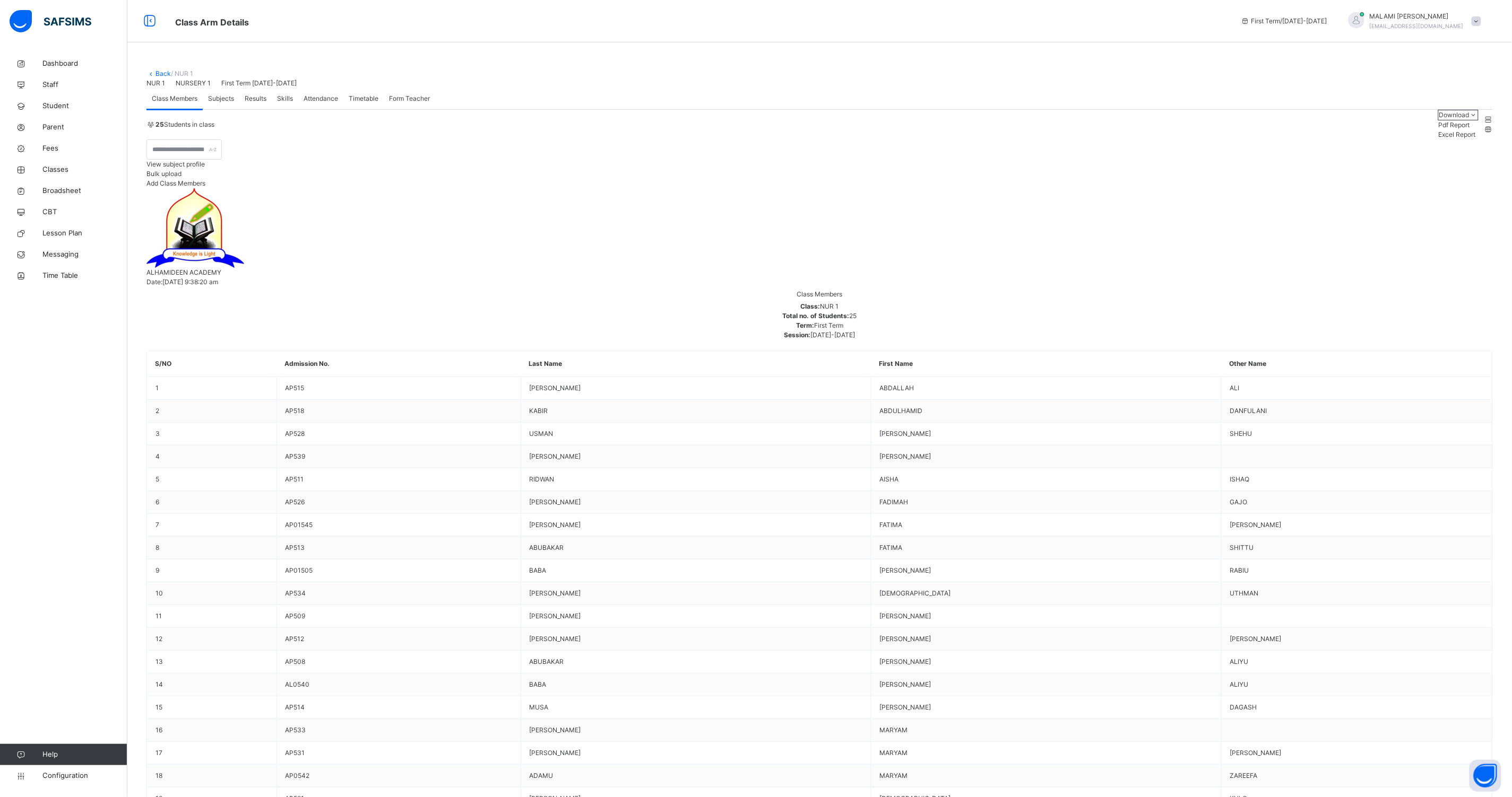
drag, startPoint x: 220, startPoint y: 209, endPoint x: 779, endPoint y: 366, distance: 580.6
click at [220, 103] on span "Subjects" at bounding box center [220, 98] width 26 height 9
type input "**"
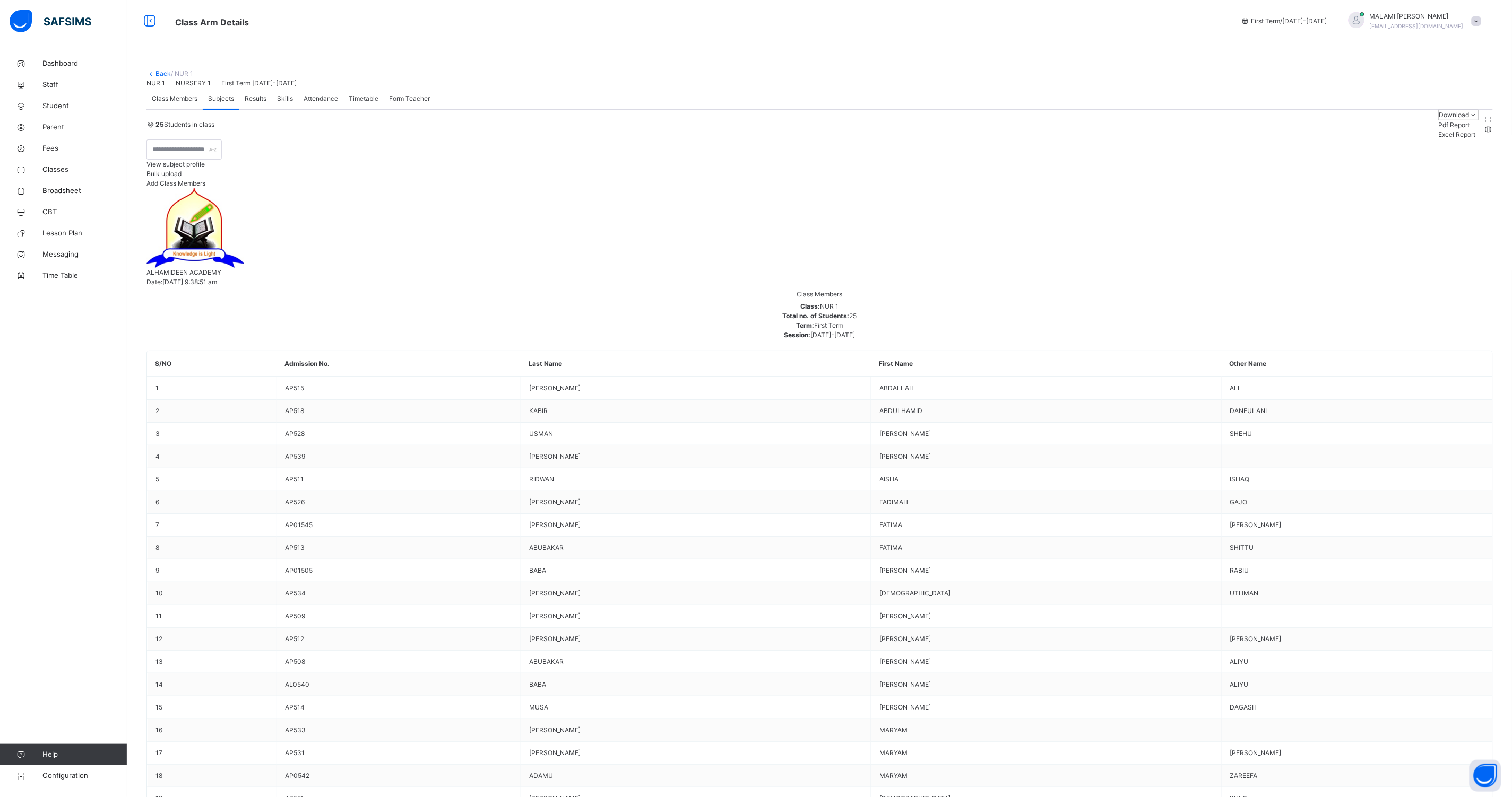
type input "***"
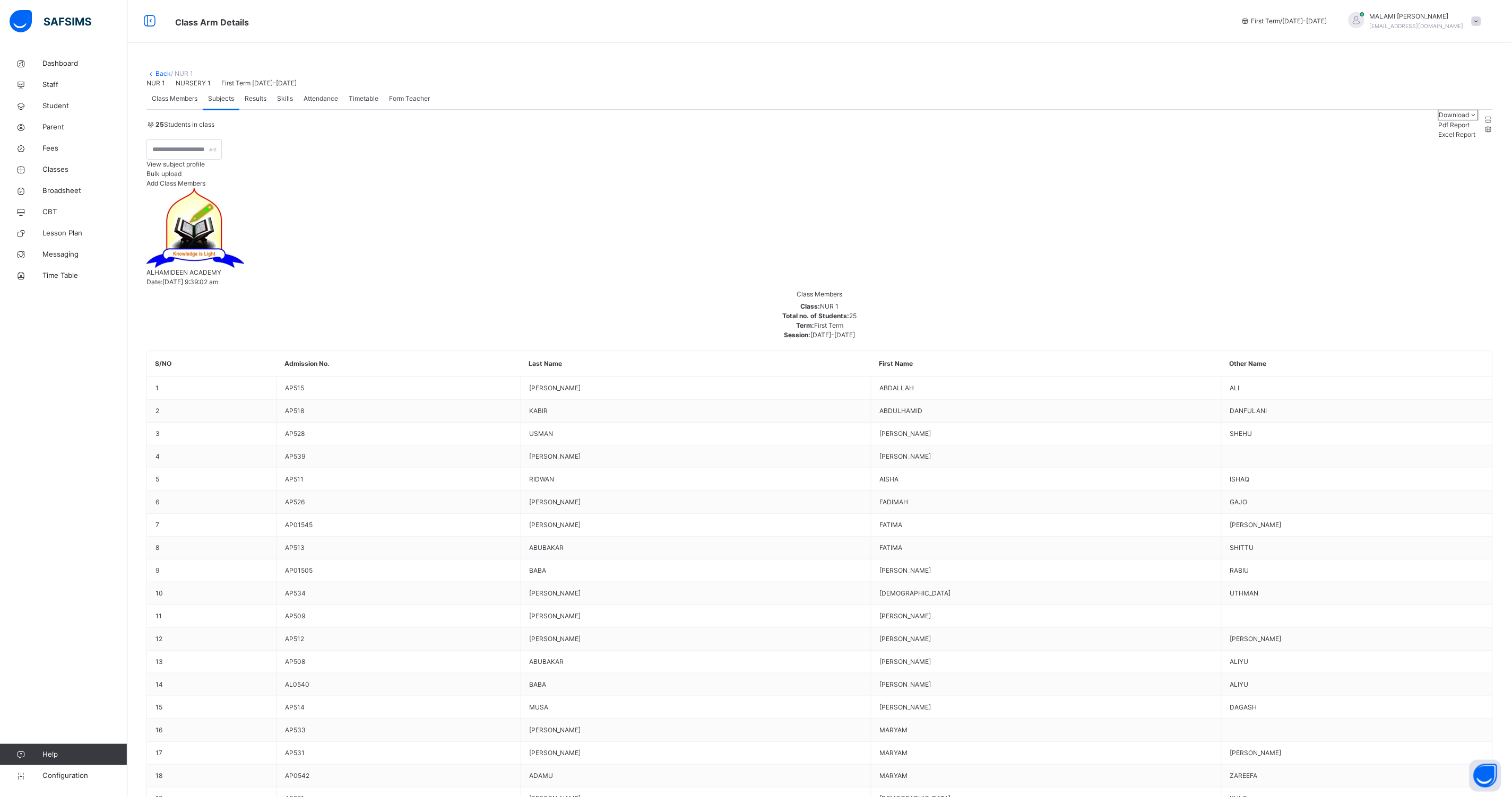
type input "****"
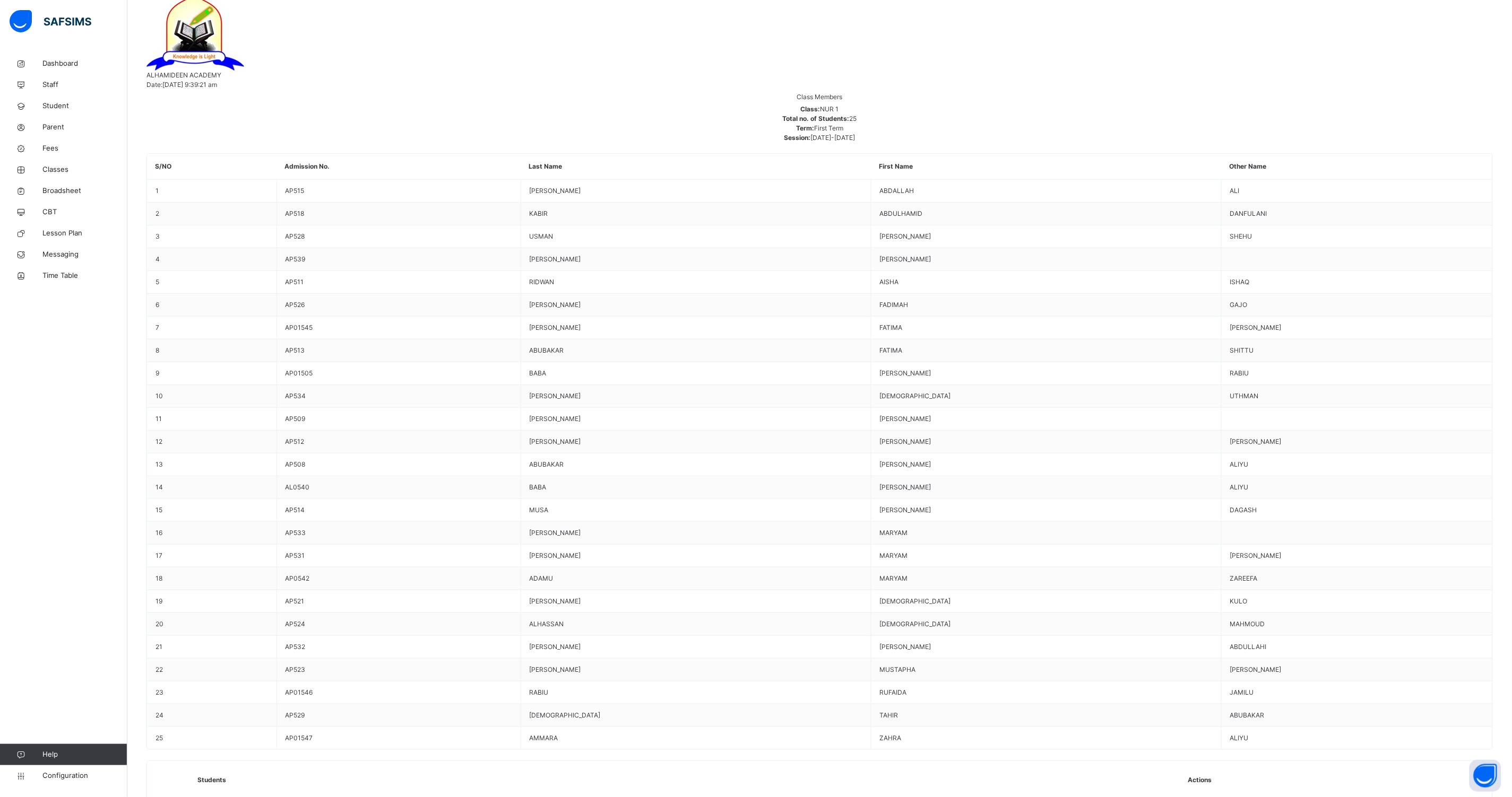
scroll to position [198, 0]
type input "***"
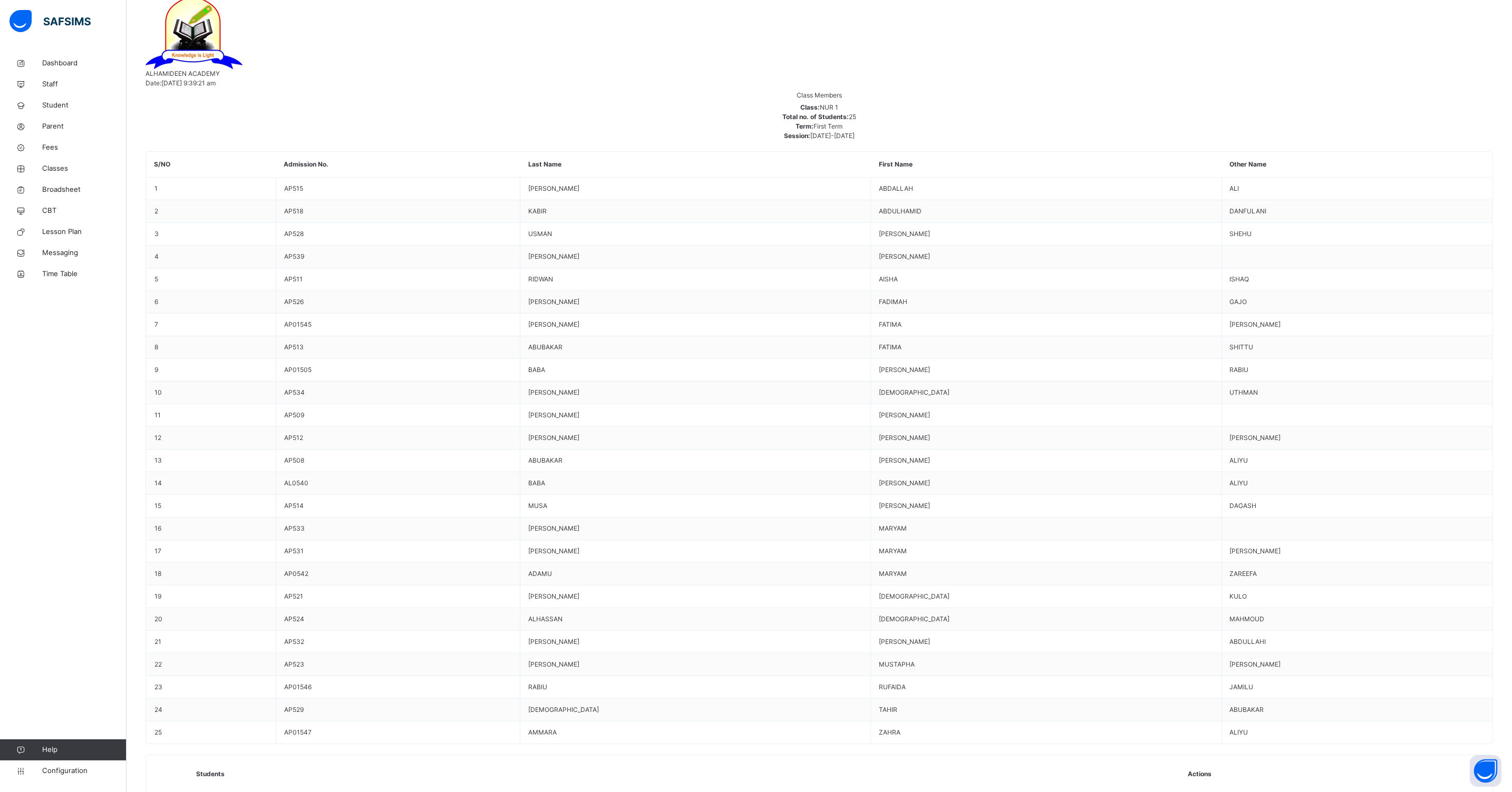
type input "****"
drag, startPoint x: 948, startPoint y: 444, endPoint x: 956, endPoint y: 444, distance: 8.0
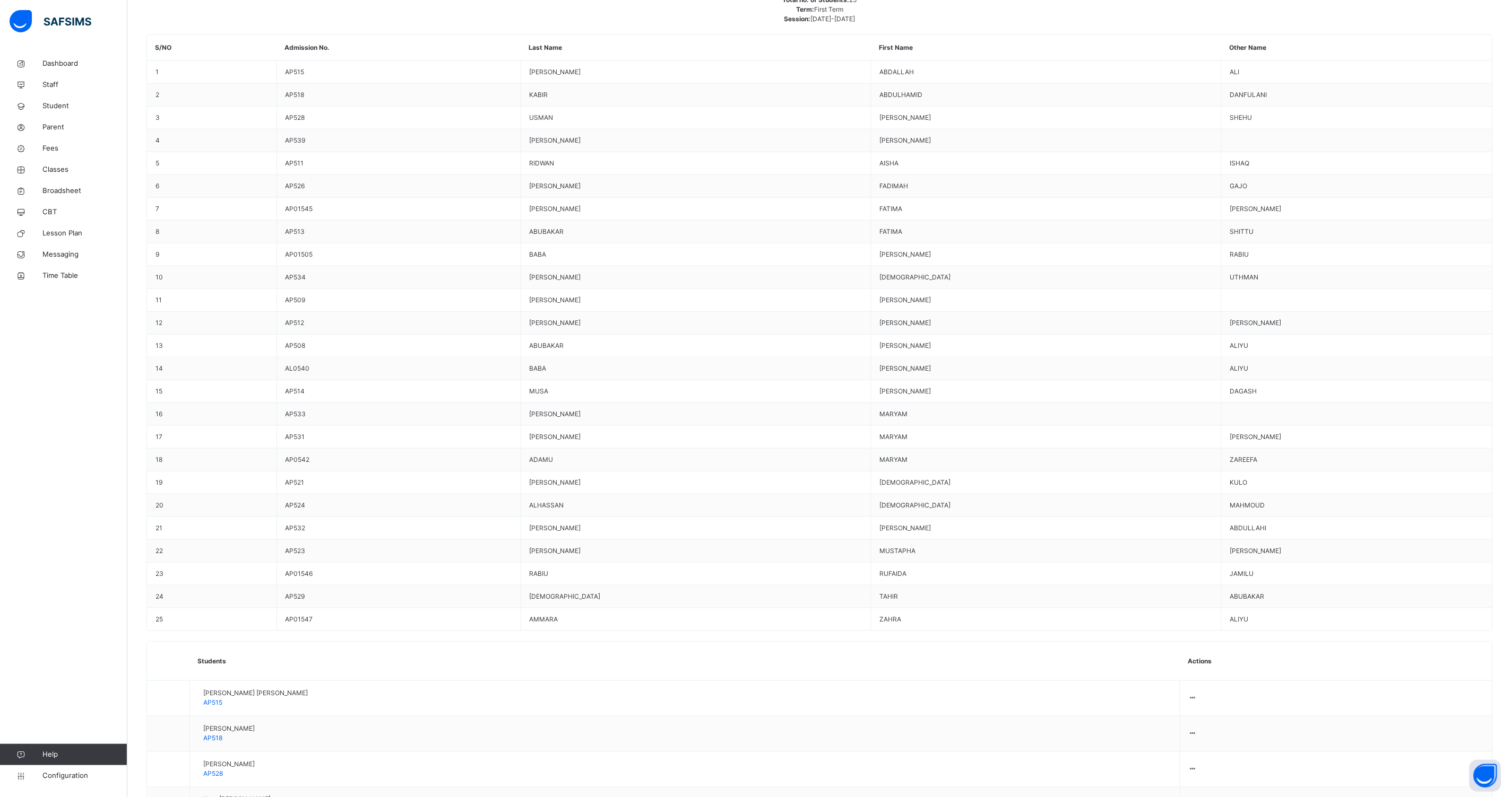
scroll to position [51, 0]
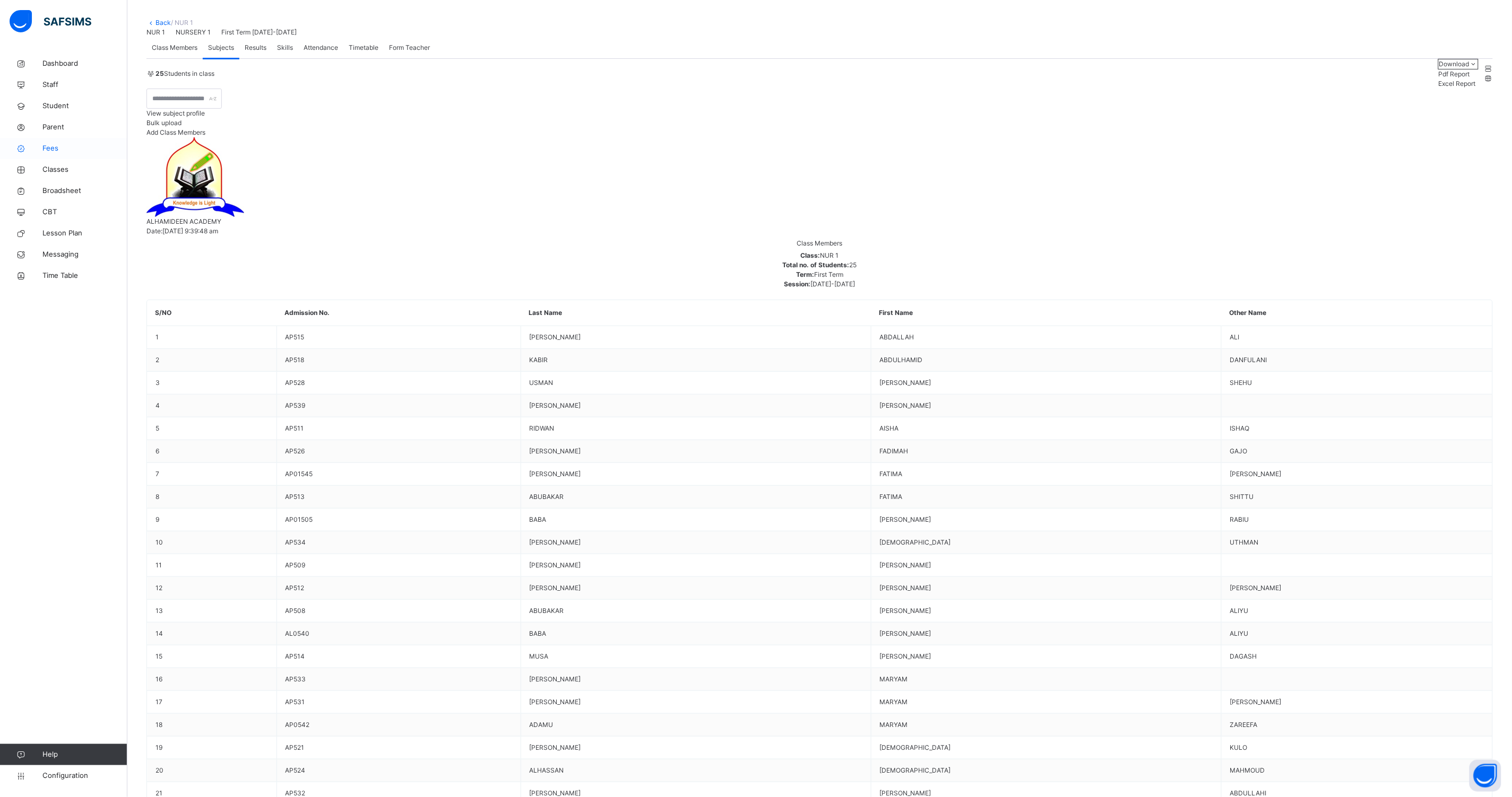
drag, startPoint x: 56, startPoint y: 146, endPoint x: 110, endPoint y: 150, distance: 54.1
click at [56, 146] on span "Fees" at bounding box center [84, 148] width 85 height 11
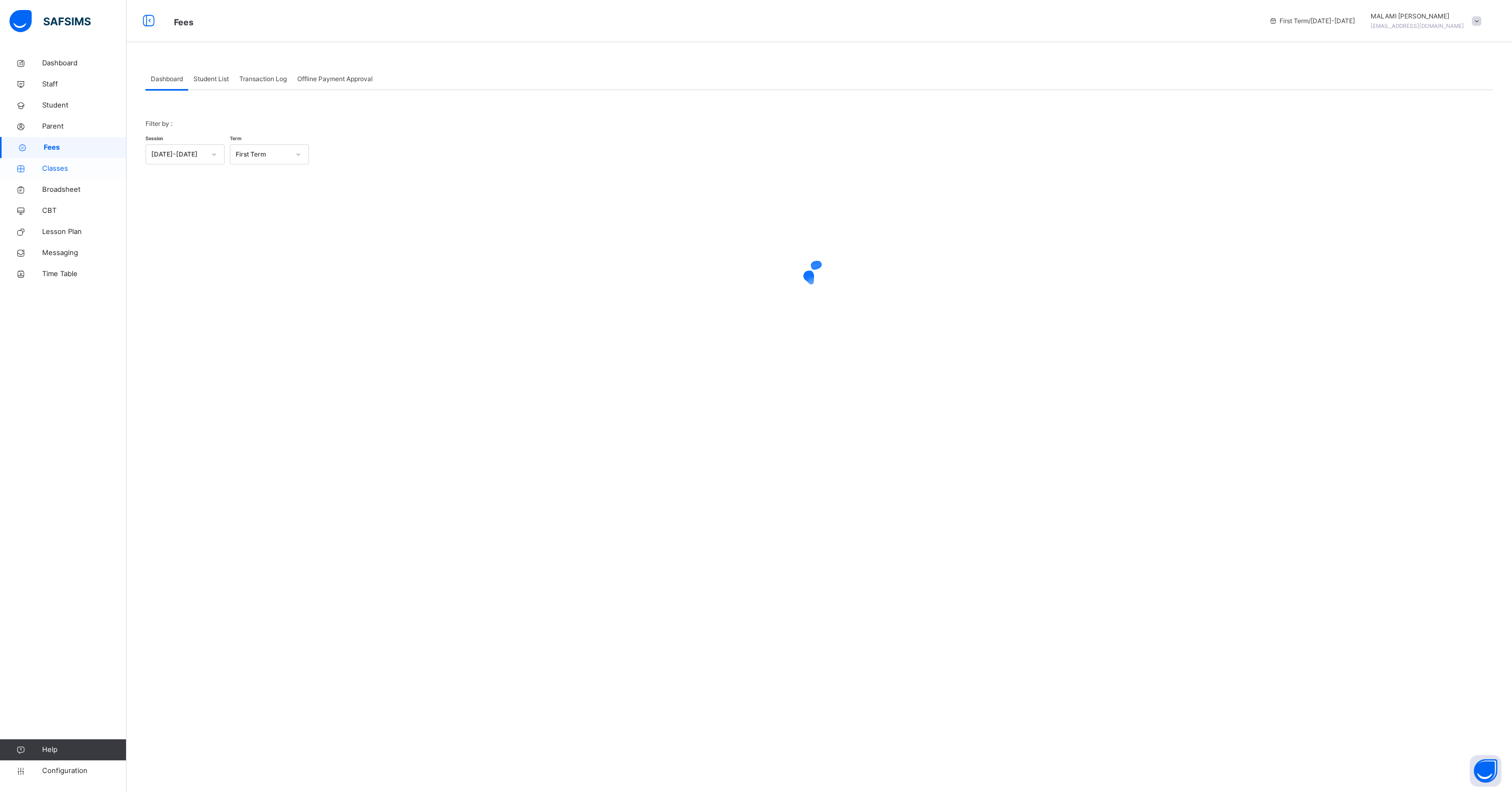
click at [69, 172] on span "Classes" at bounding box center [84, 169] width 84 height 11
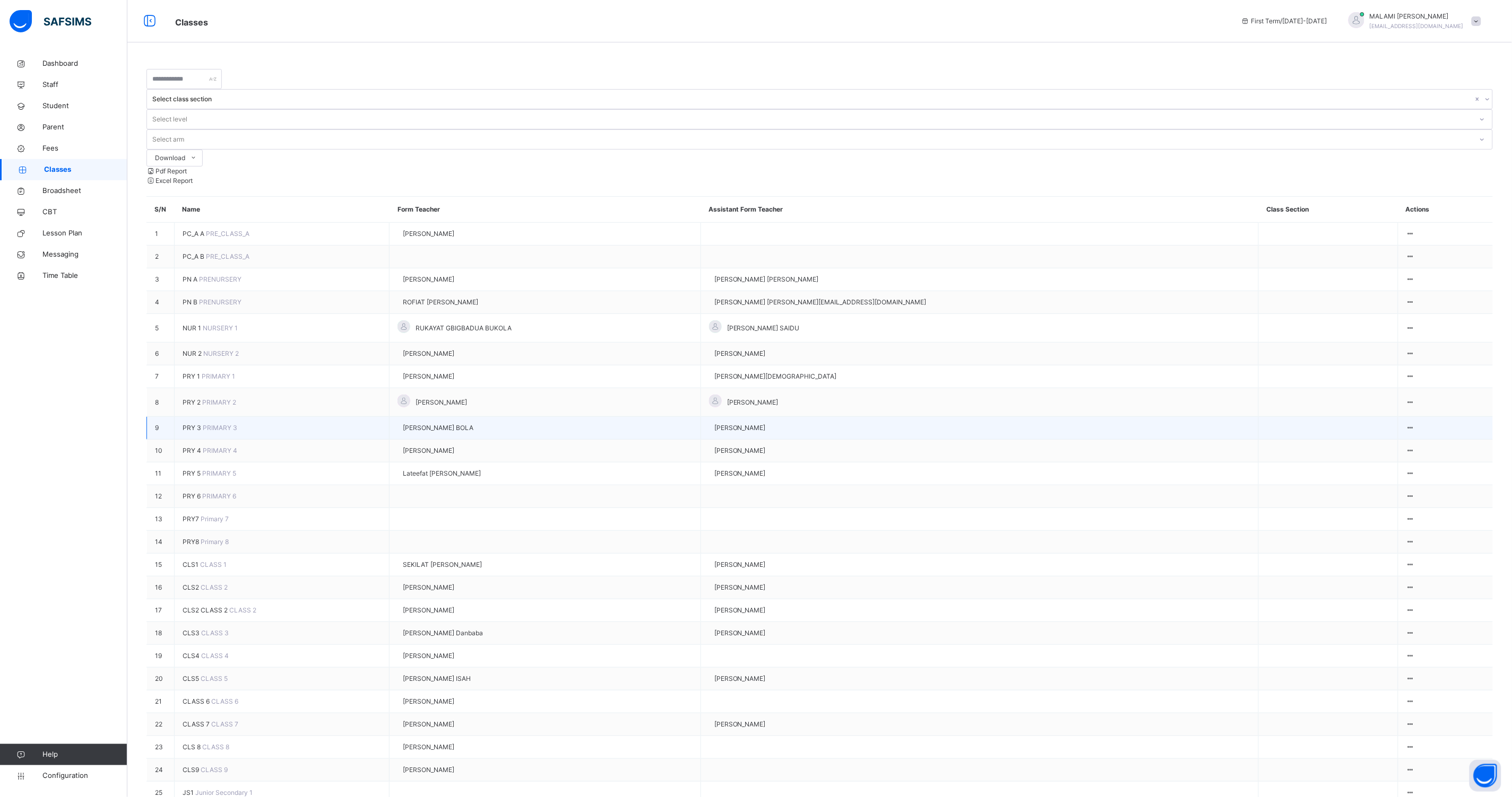
click at [193, 424] on span "PRY 3" at bounding box center [193, 427] width 20 height 8
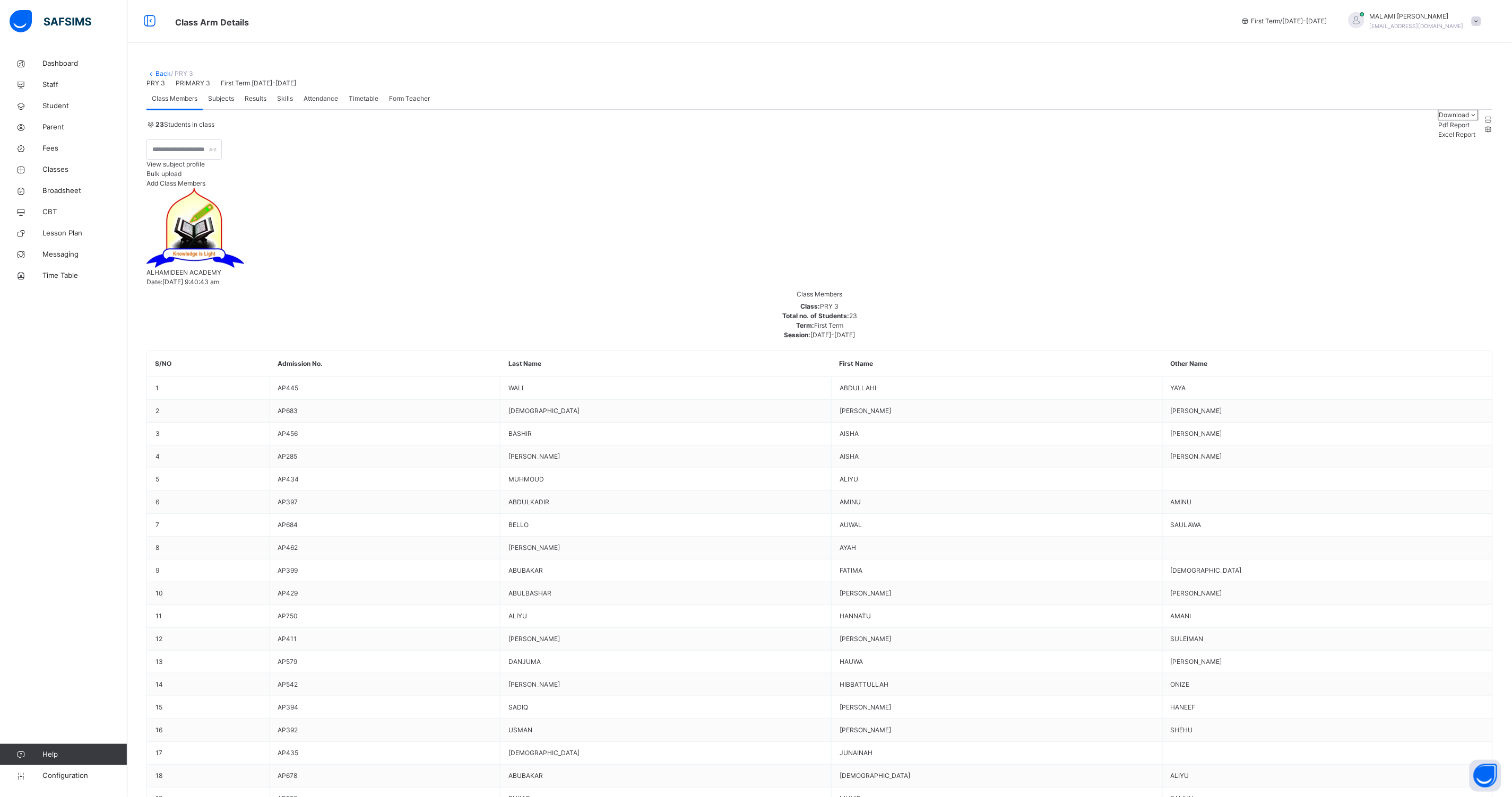
click at [235, 109] on div "Subjects" at bounding box center [221, 98] width 37 height 21
click at [58, 173] on span "Classes" at bounding box center [84, 170] width 85 height 11
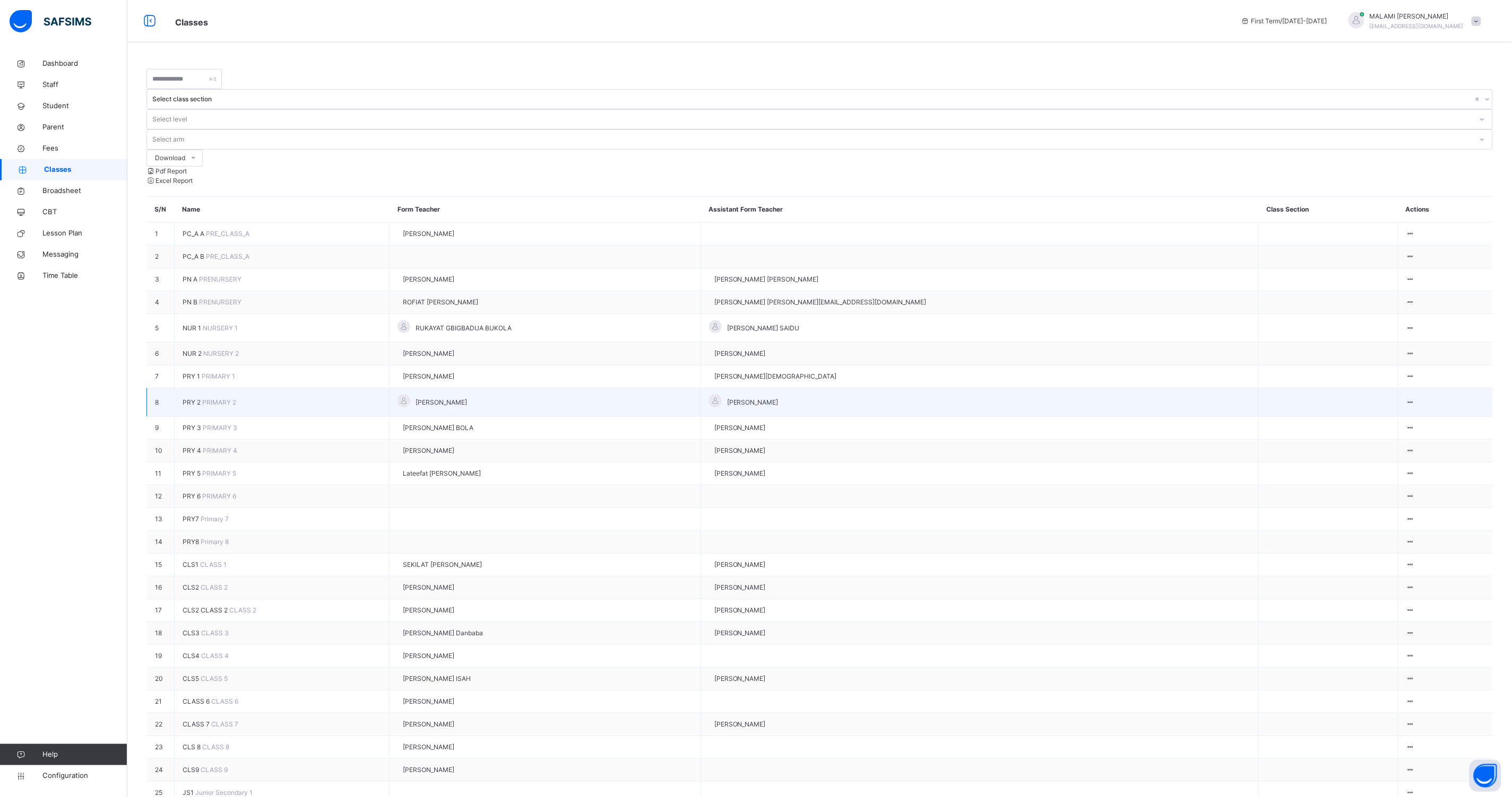
click at [193, 398] on span "PRY 2" at bounding box center [192, 402] width 19 height 8
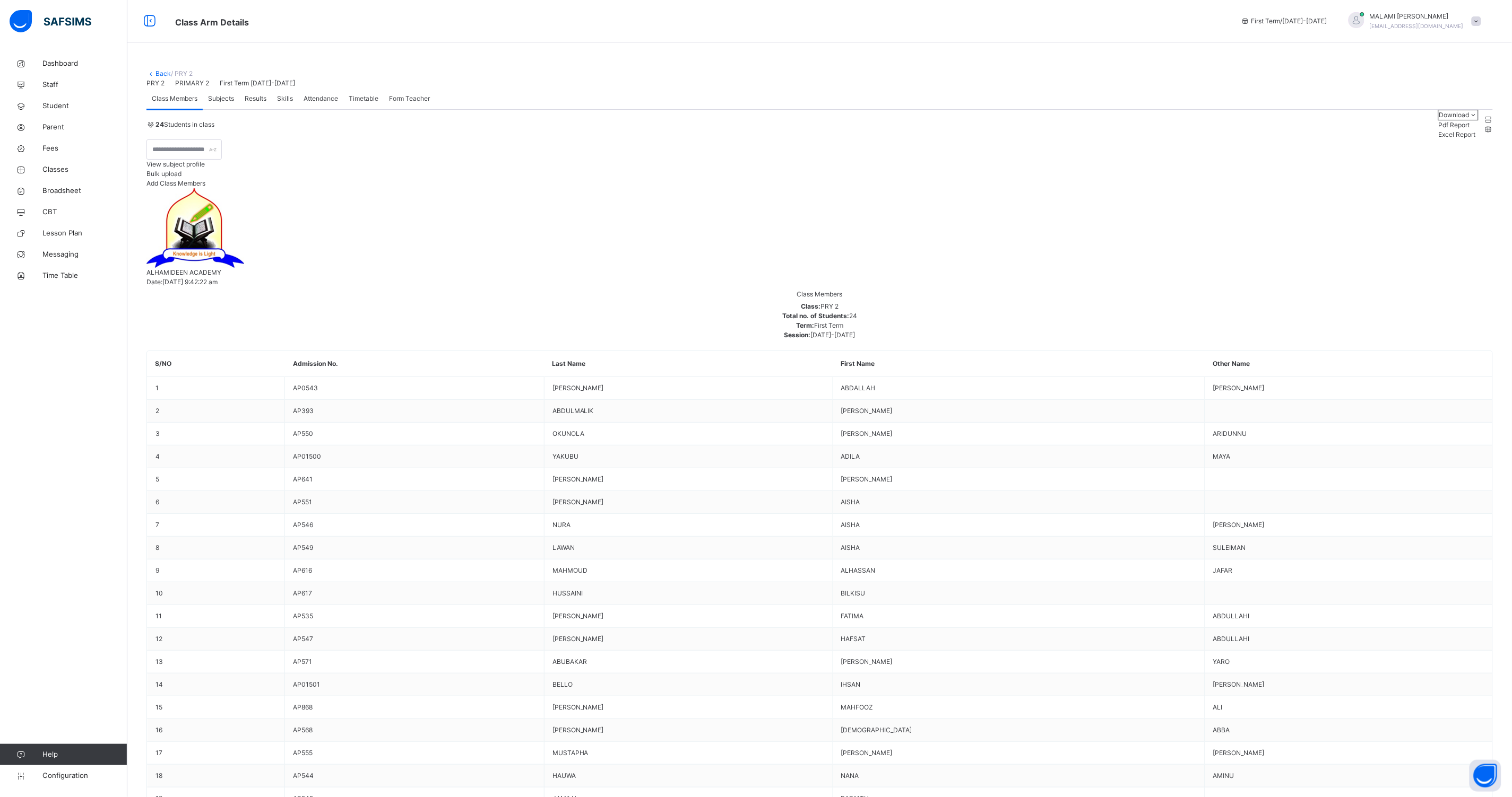
click at [219, 103] on span "Subjects" at bounding box center [220, 98] width 26 height 9
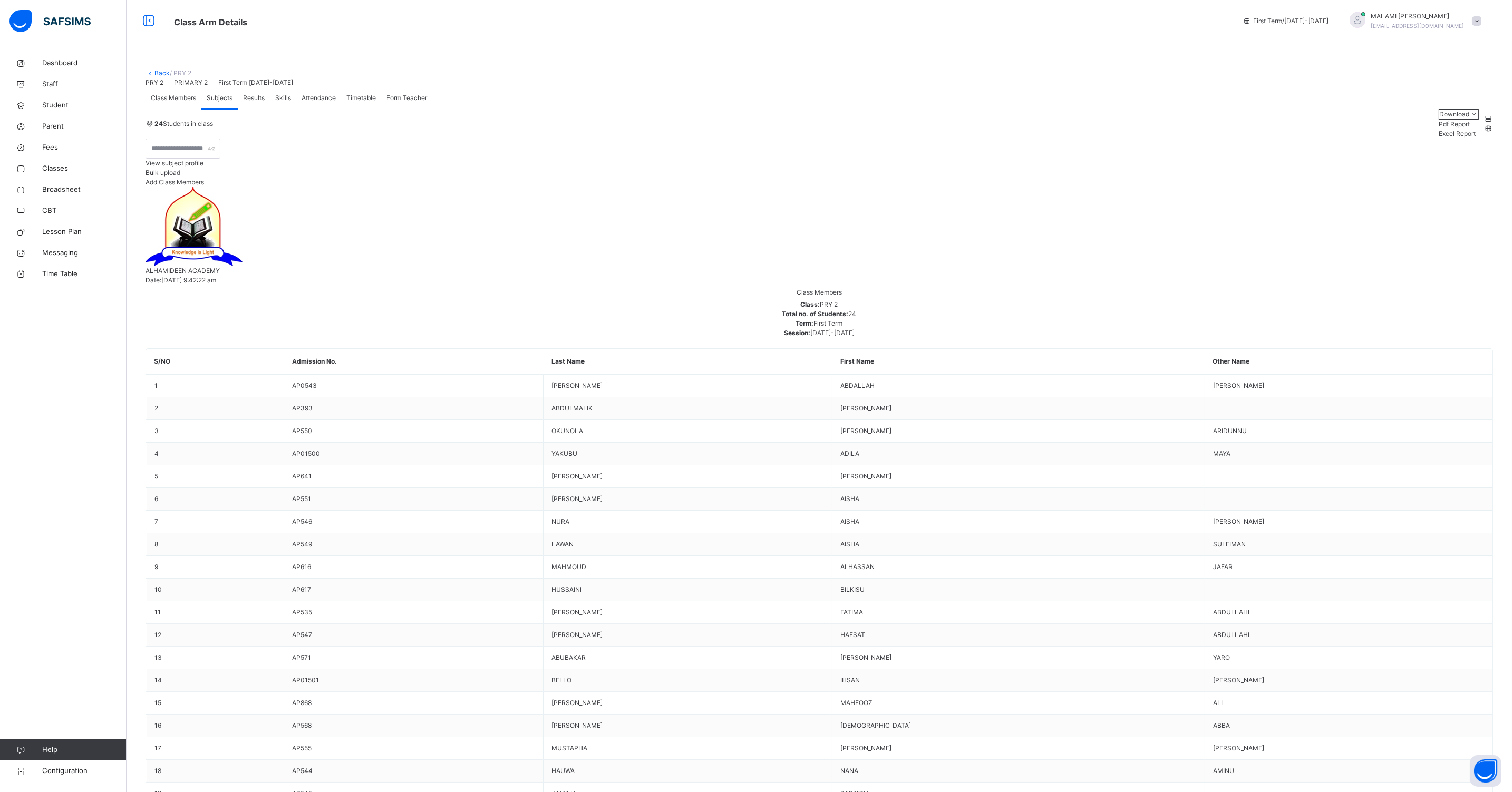
type input "***"
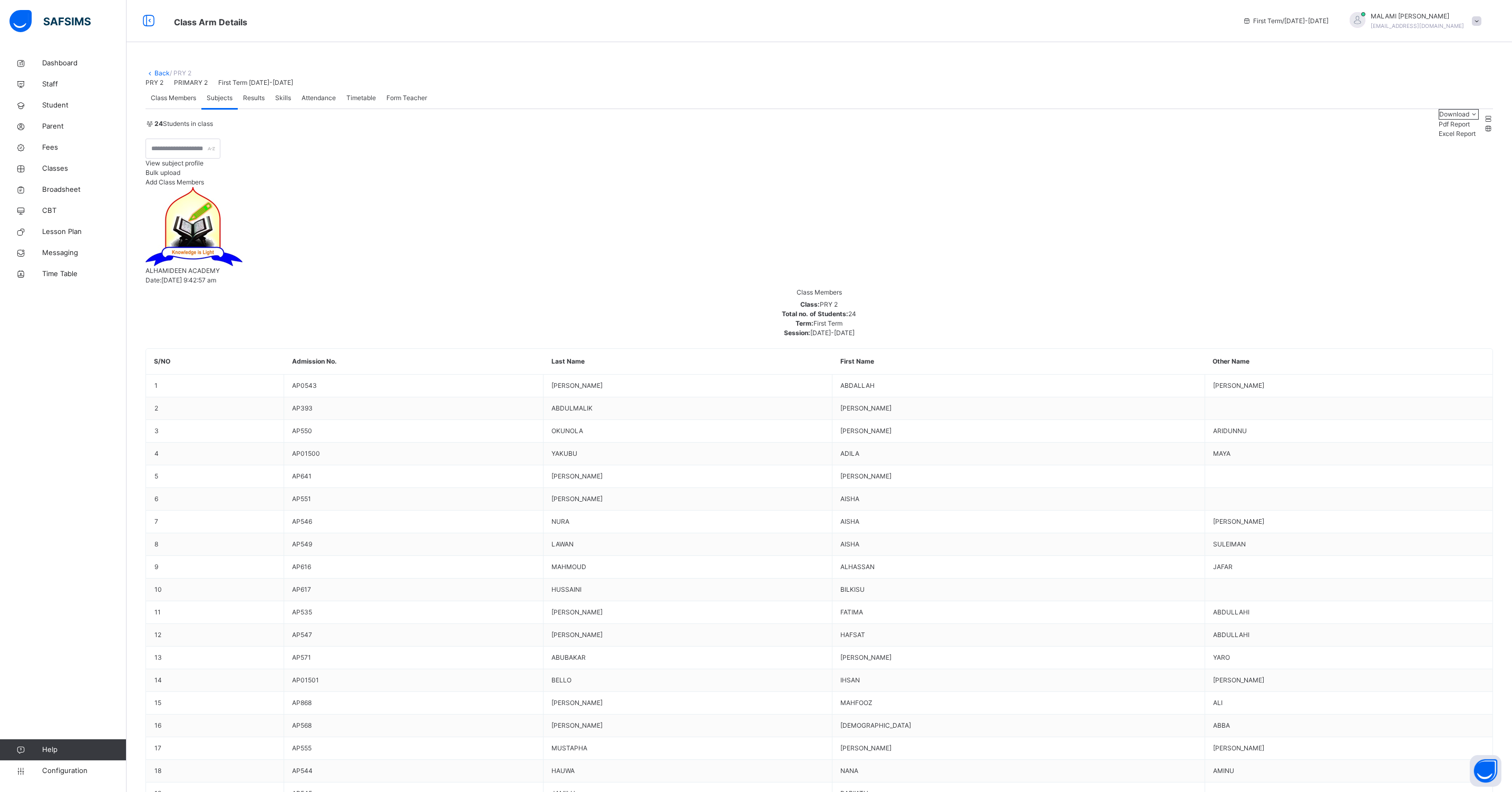
type input "****"
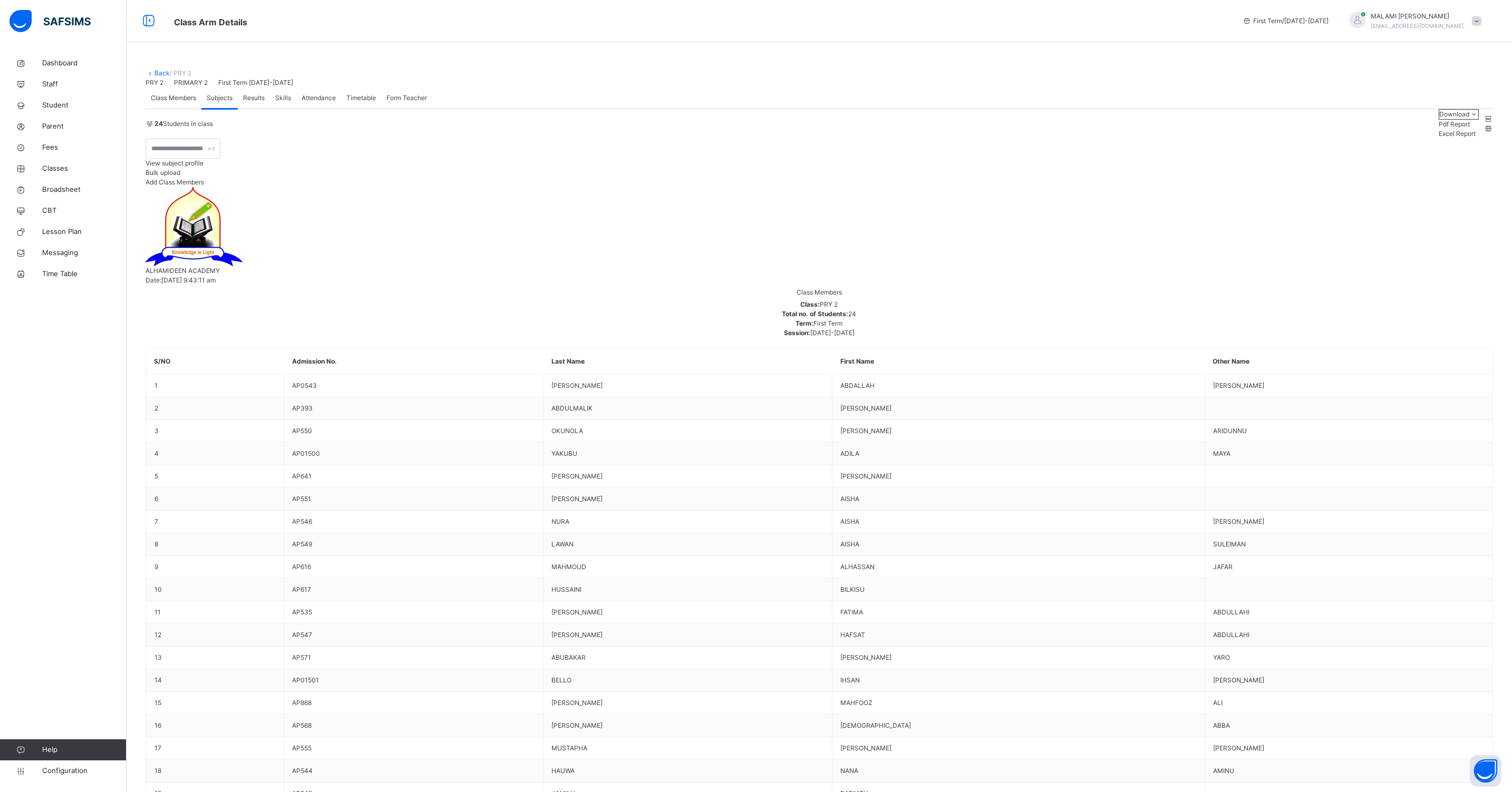
type input "***"
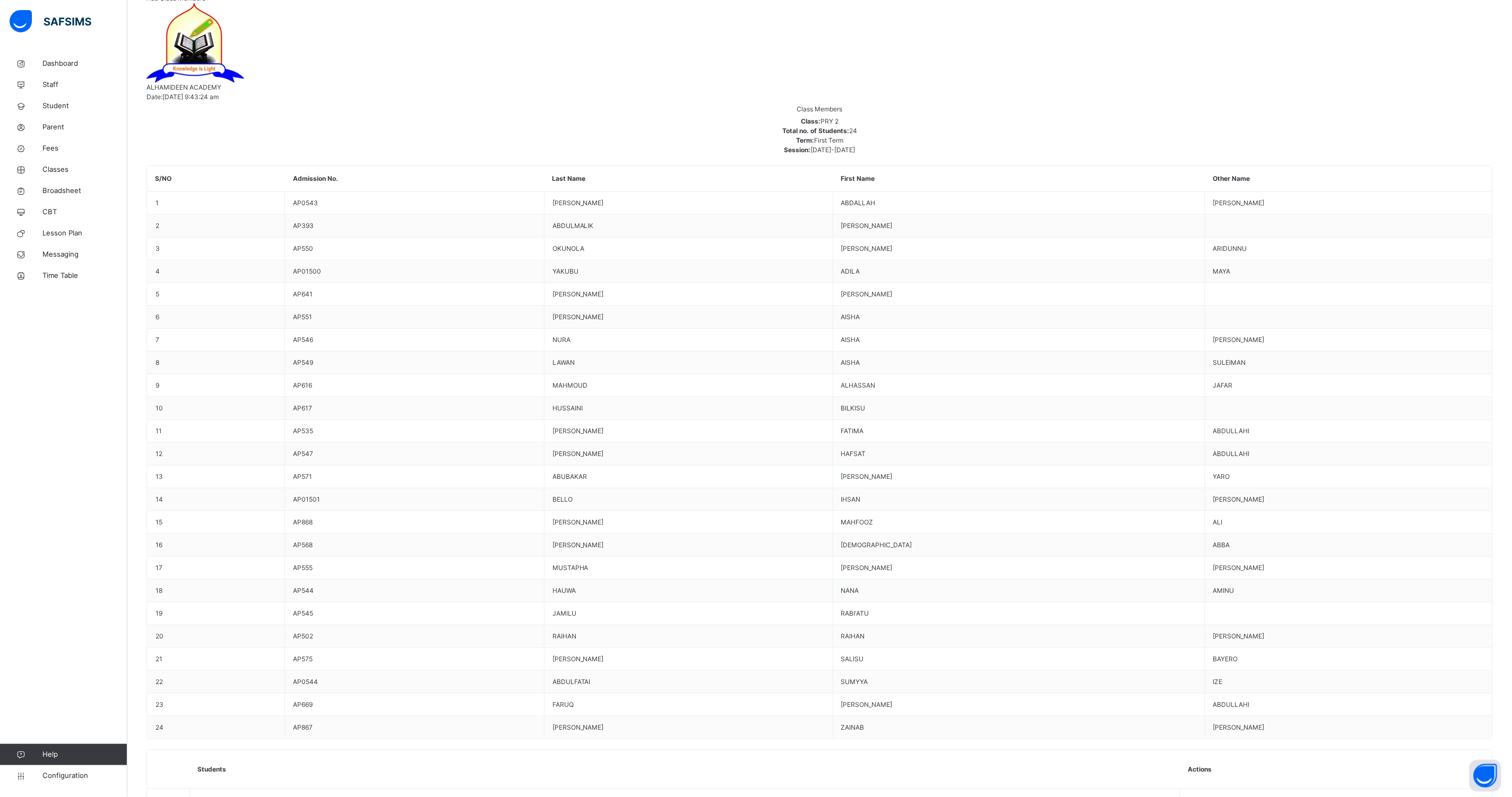
scroll to position [265, 0]
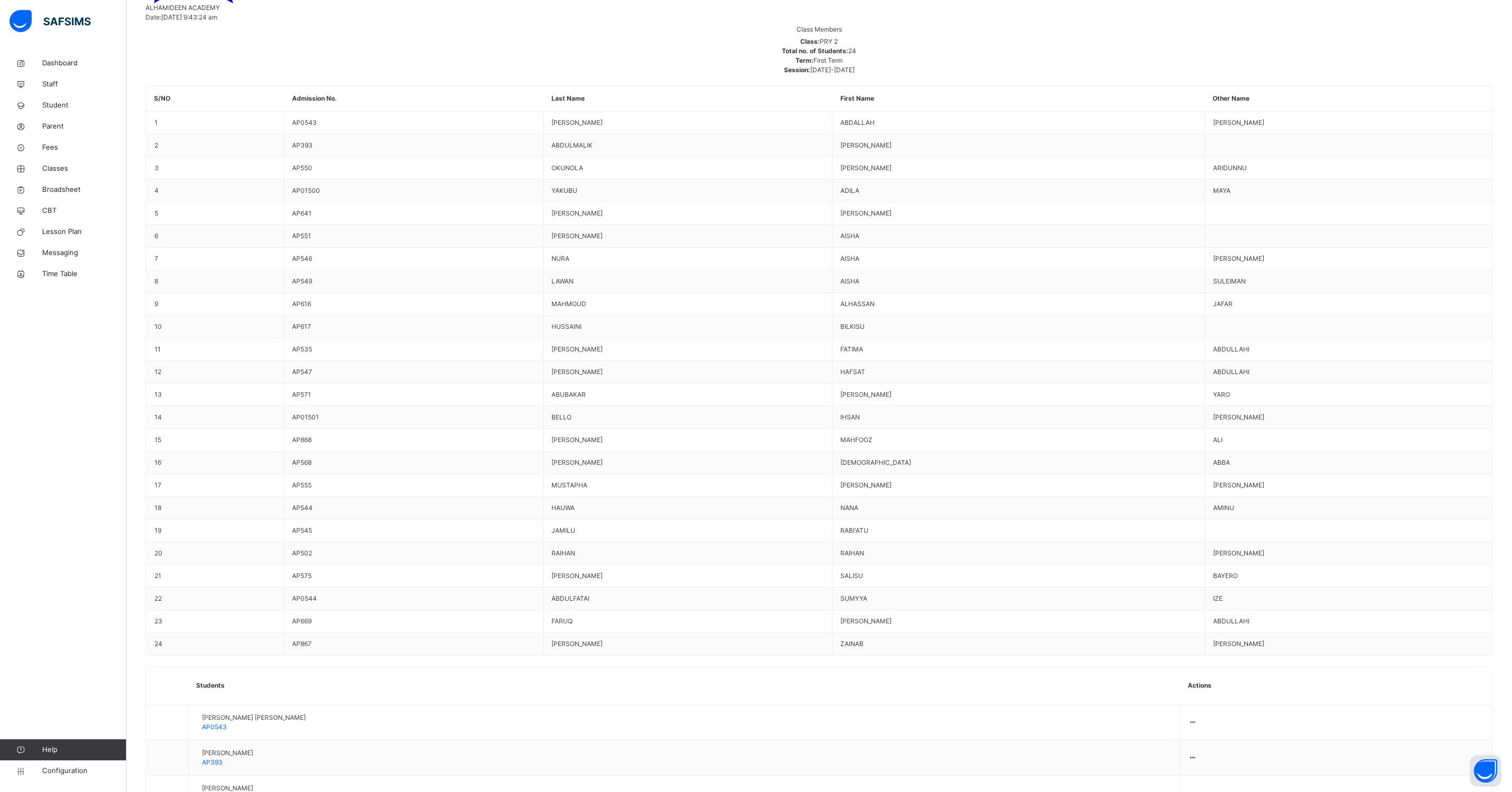
type input "***"
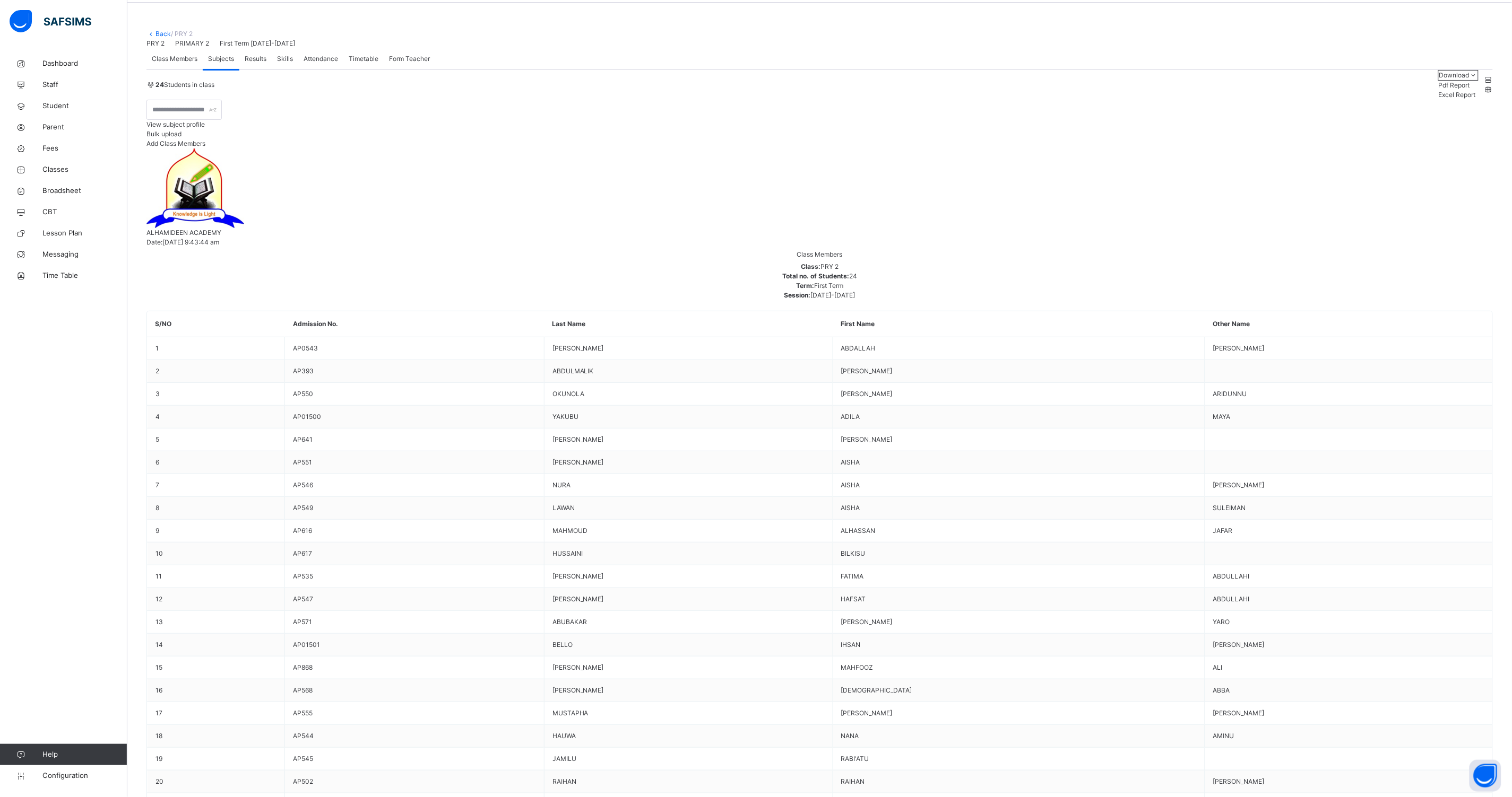
scroll to position [0, 0]
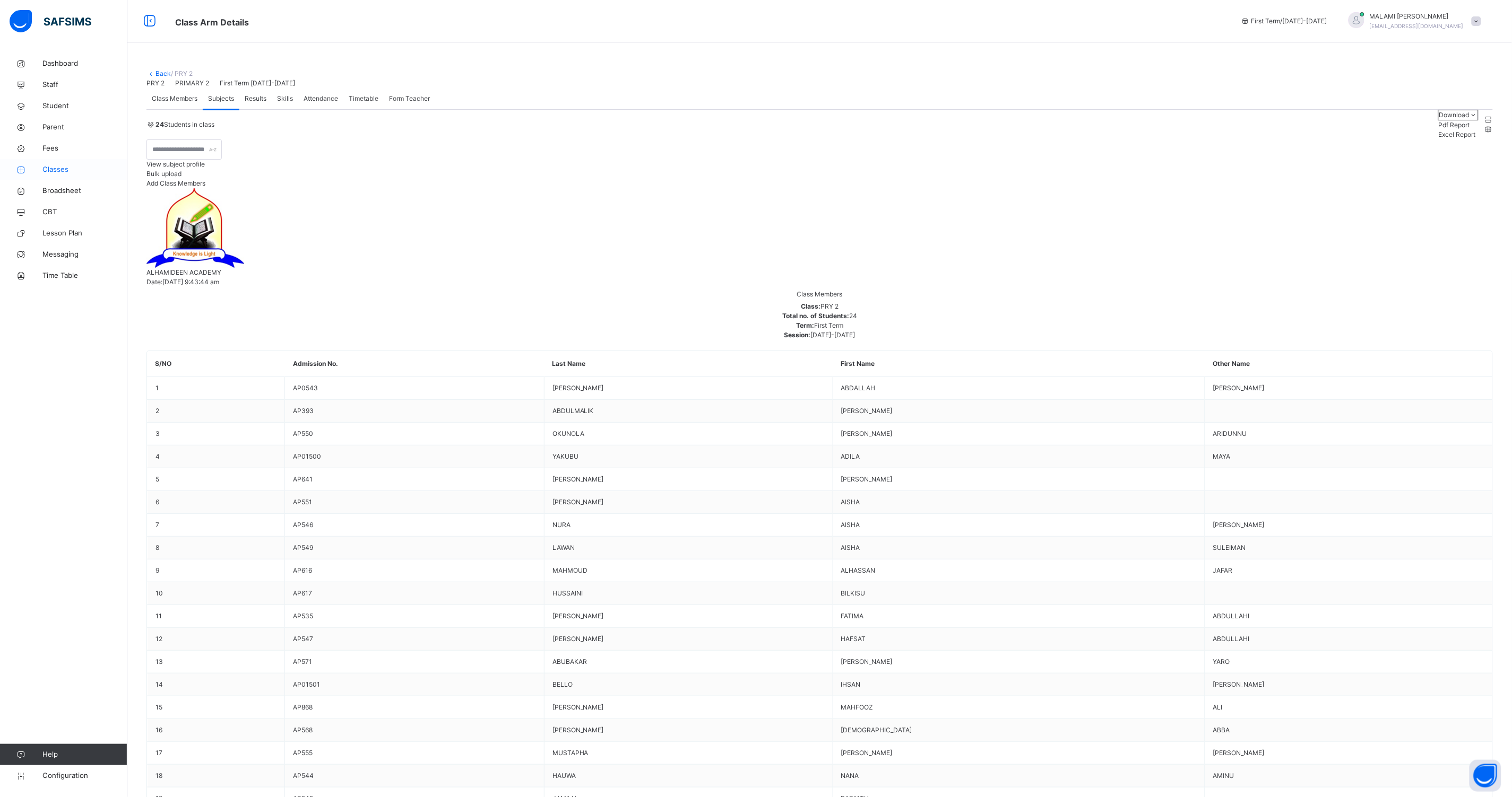
click at [58, 168] on span "Classes" at bounding box center [84, 170] width 85 height 11
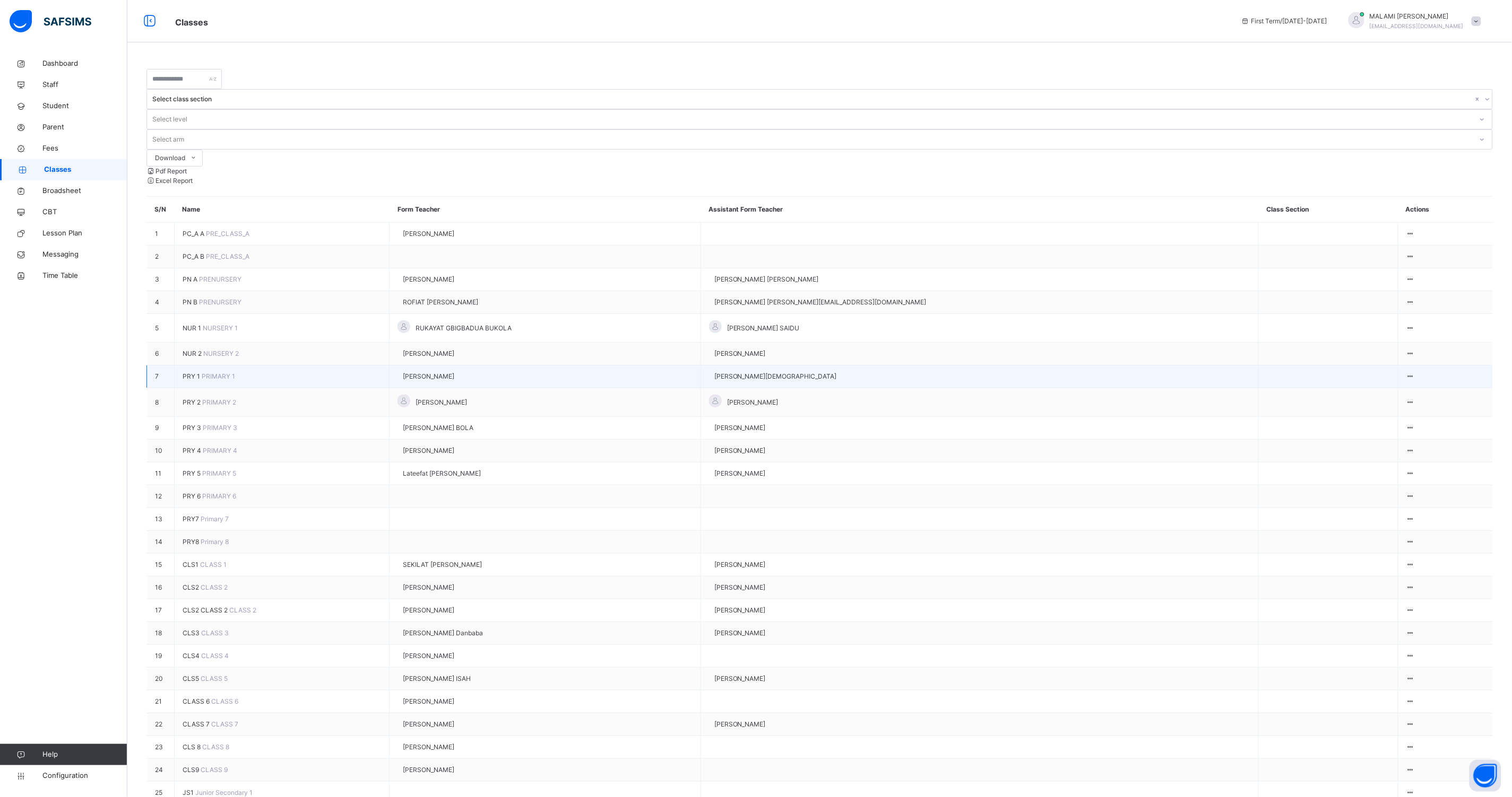
click at [193, 372] on span "PRY 1" at bounding box center [192, 376] width 19 height 8
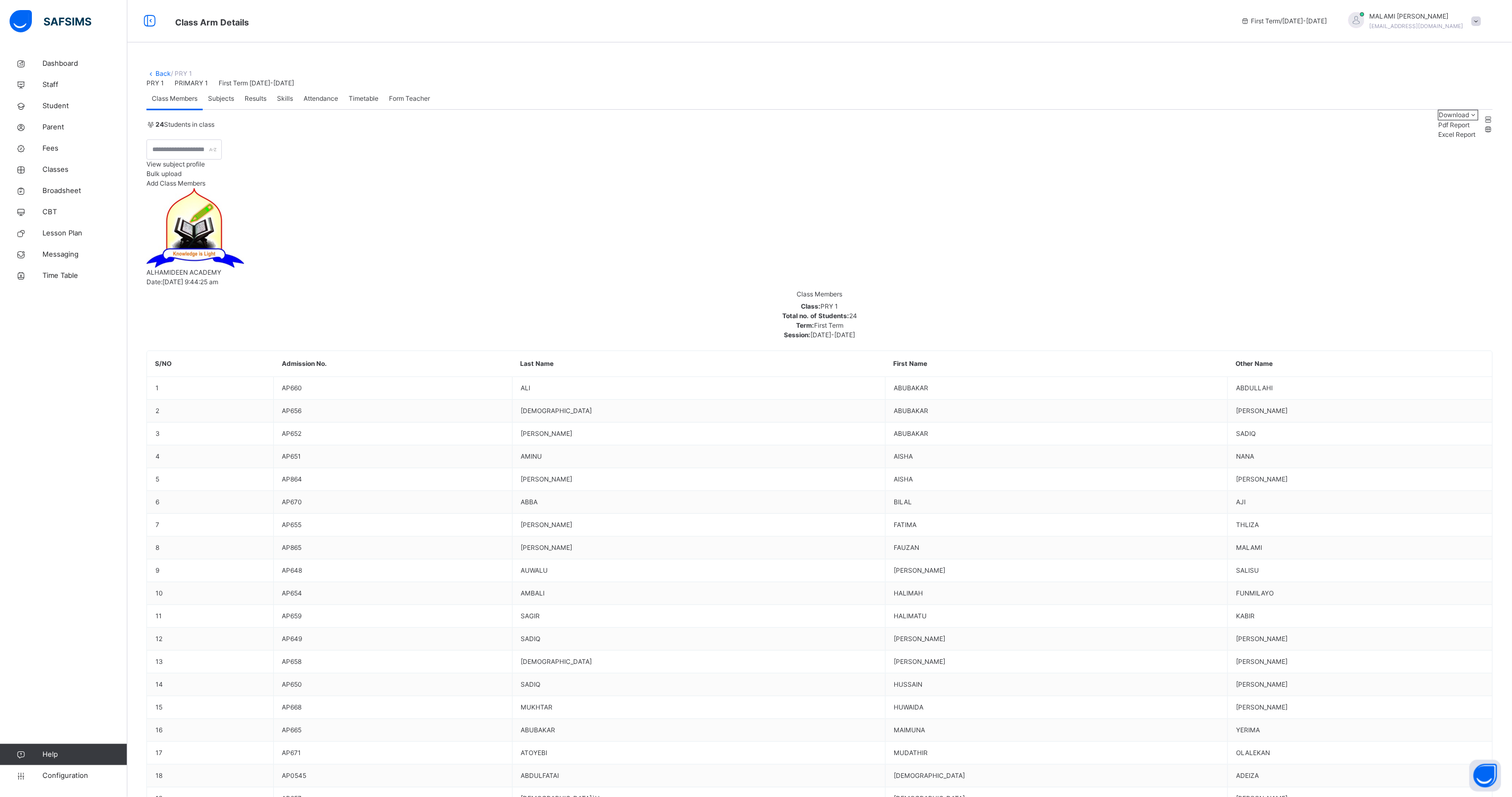
click at [232, 103] on span "Subjects" at bounding box center [220, 98] width 26 height 9
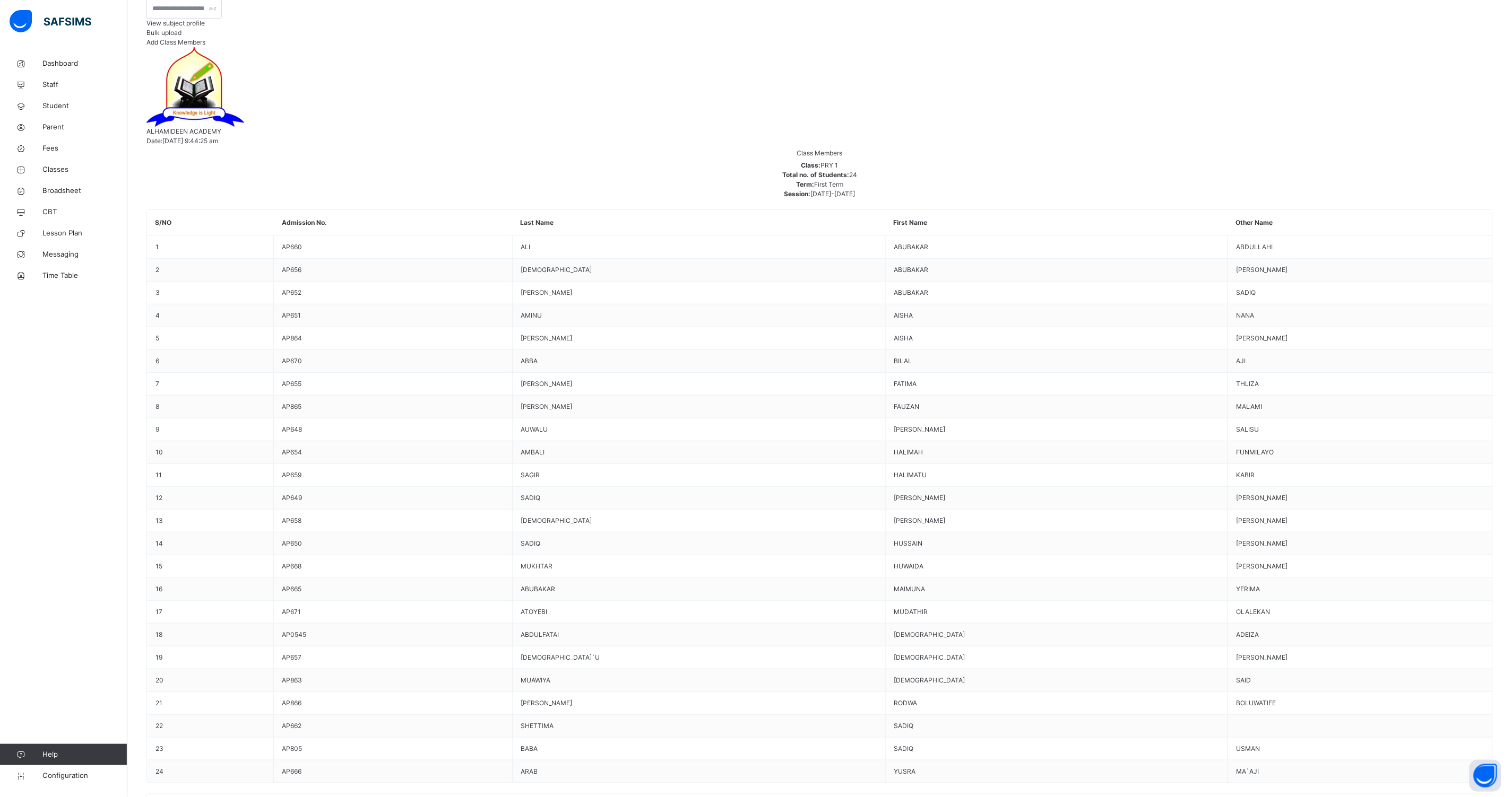
scroll to position [66, 0]
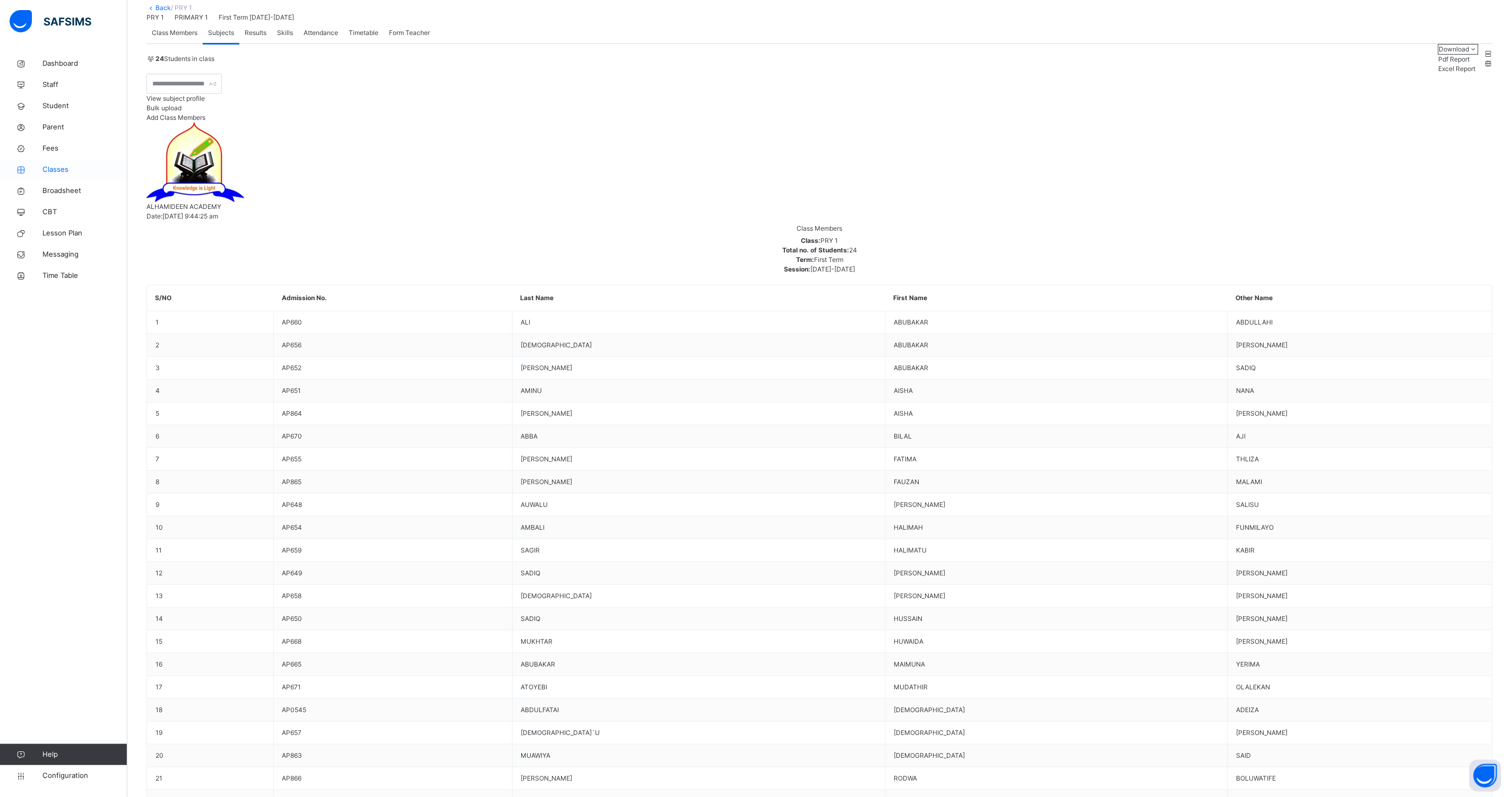
click at [53, 169] on span "Classes" at bounding box center [84, 170] width 85 height 11
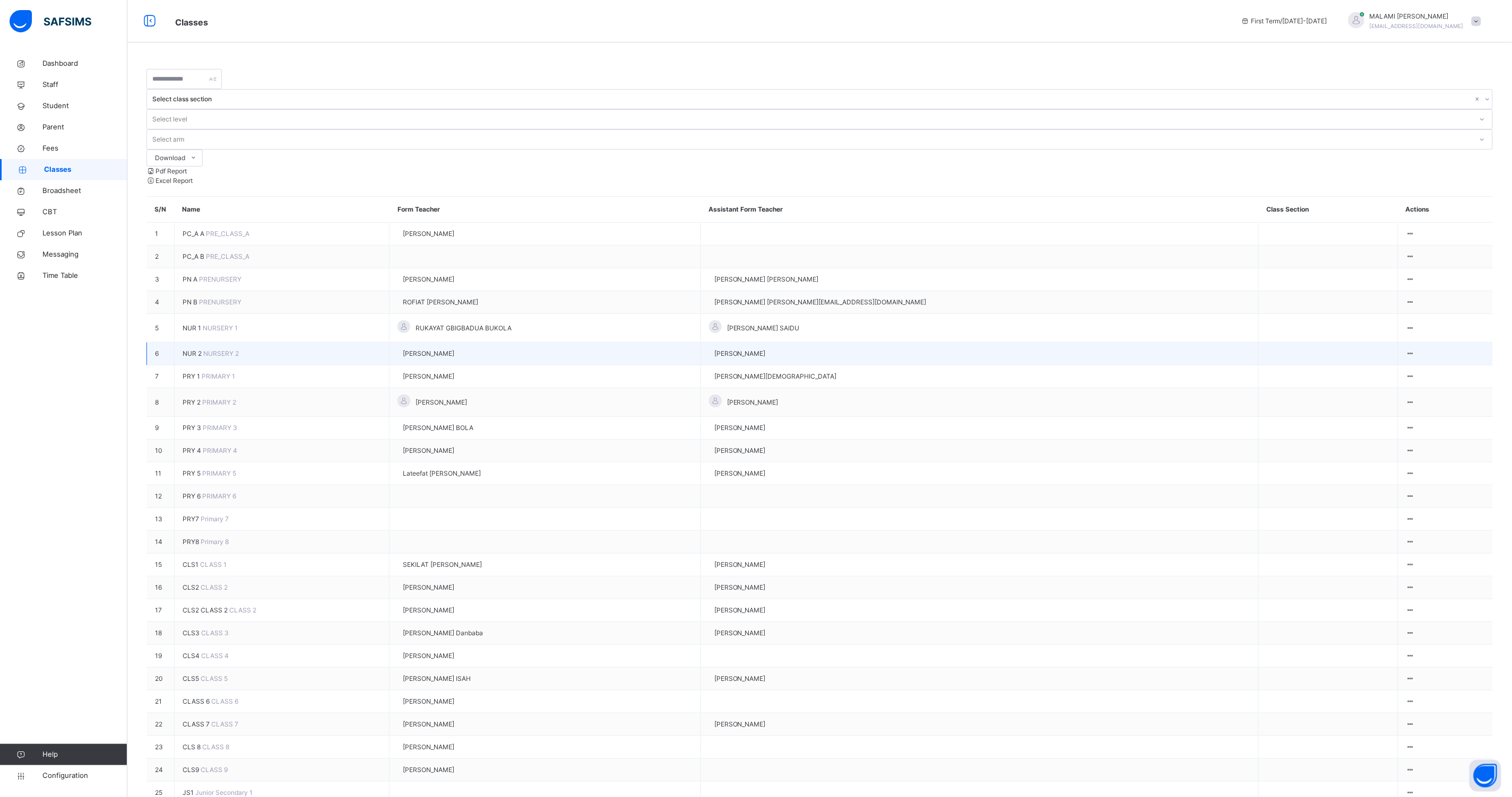
click at [193, 350] on span "NUR 2" at bounding box center [193, 353] width 21 height 8
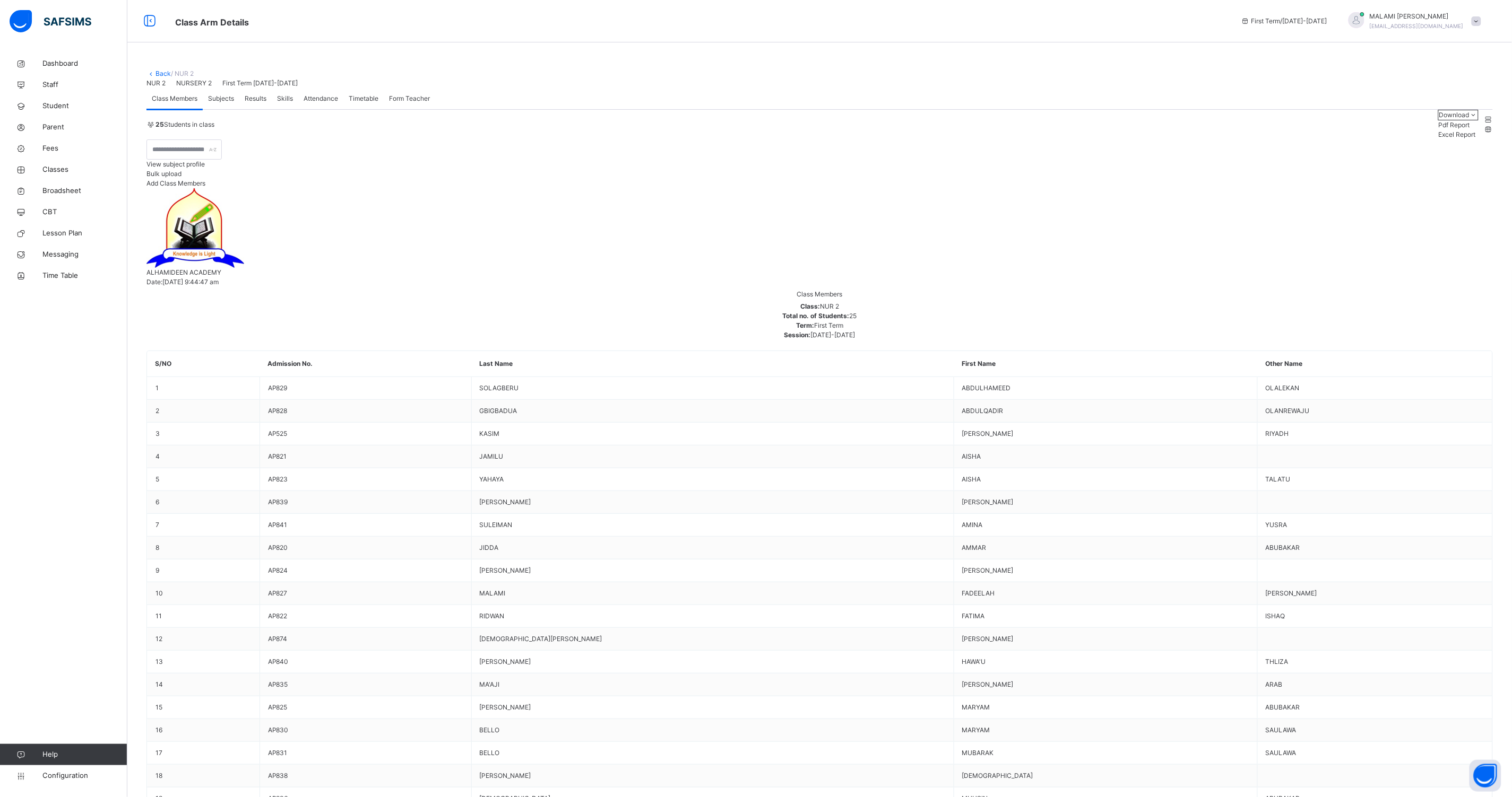
click at [229, 103] on span "Subjects" at bounding box center [220, 98] width 26 height 9
type input "***"
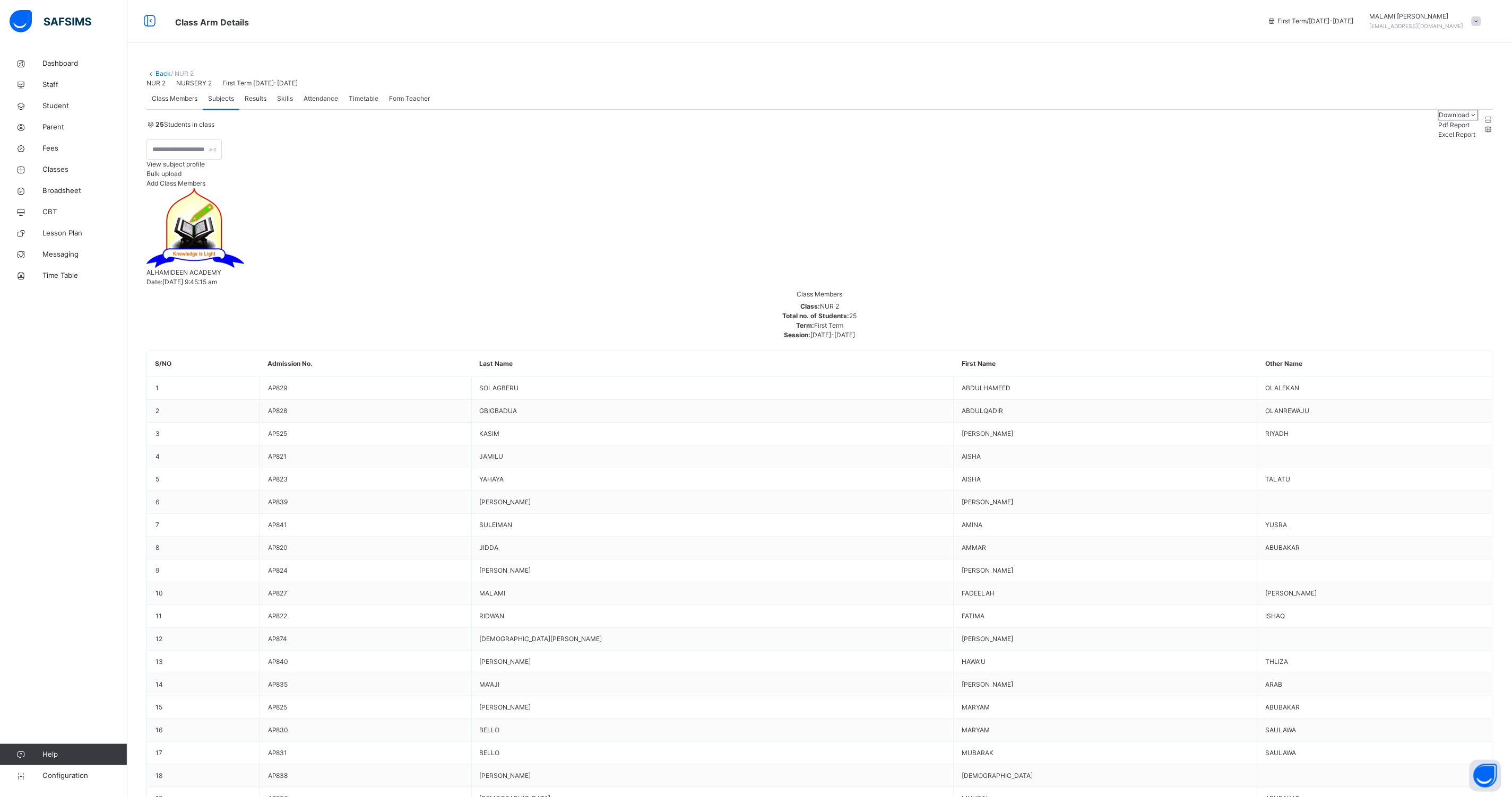
type input "*****"
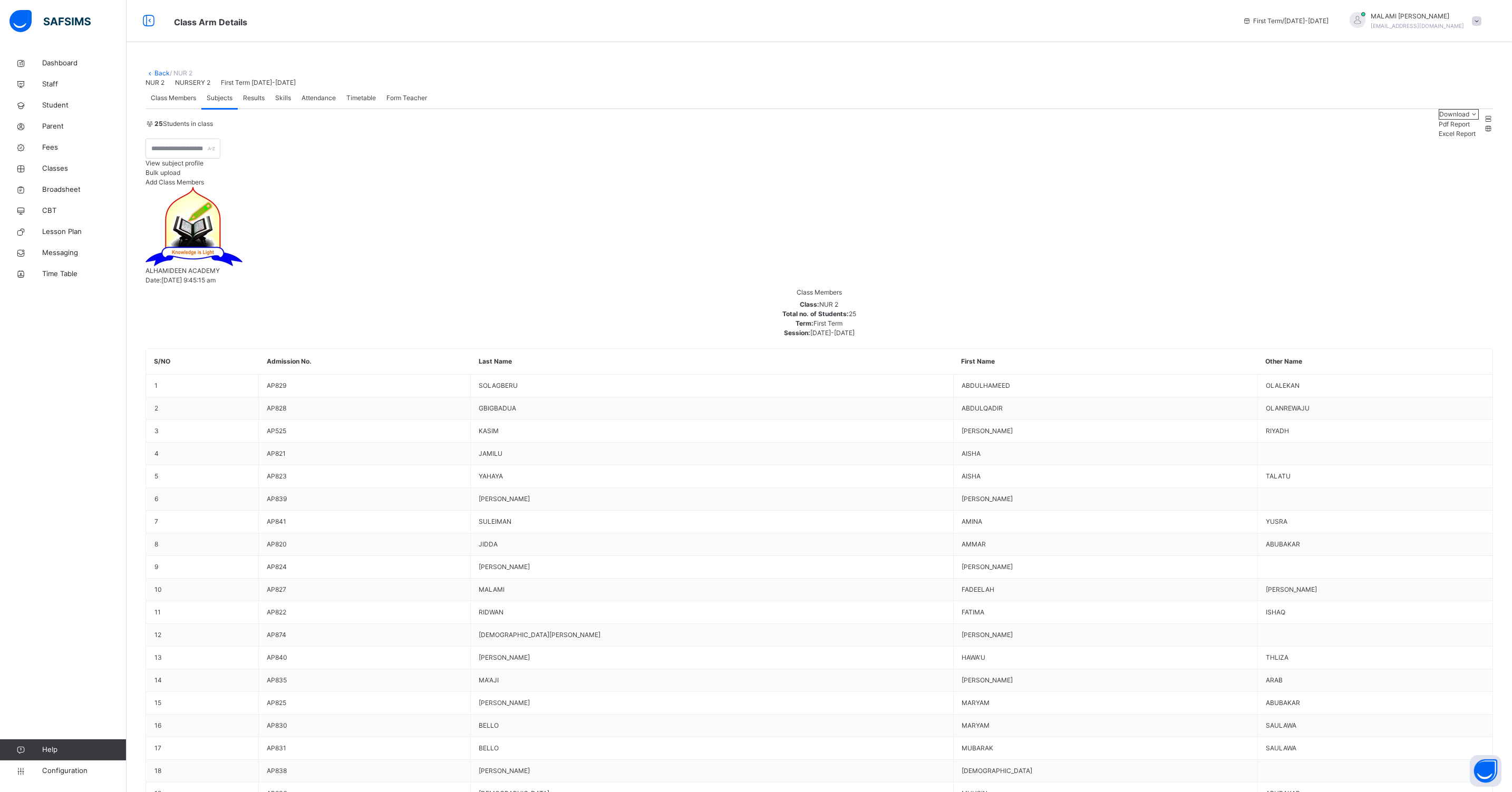
type input "****"
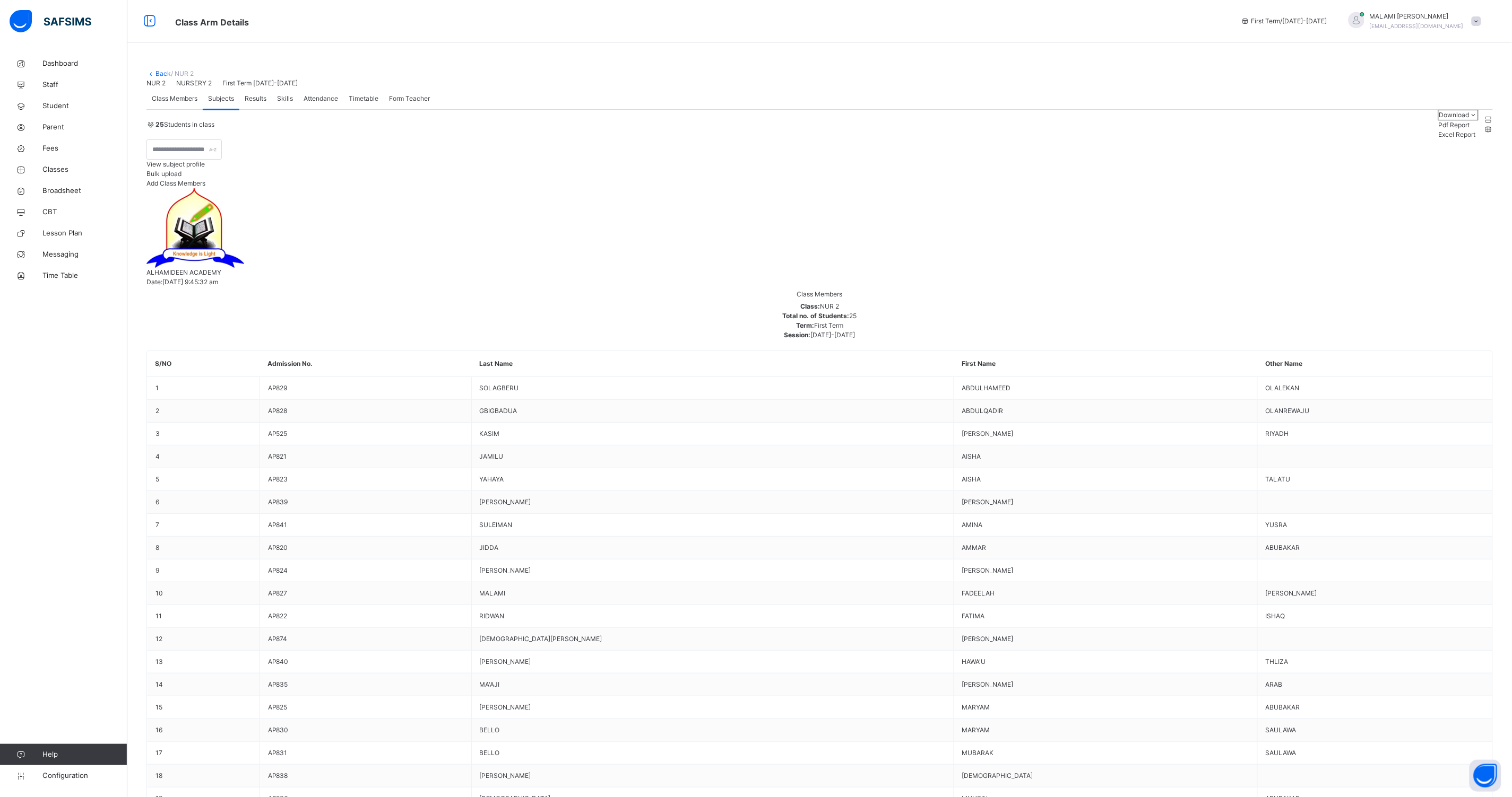
type input "***"
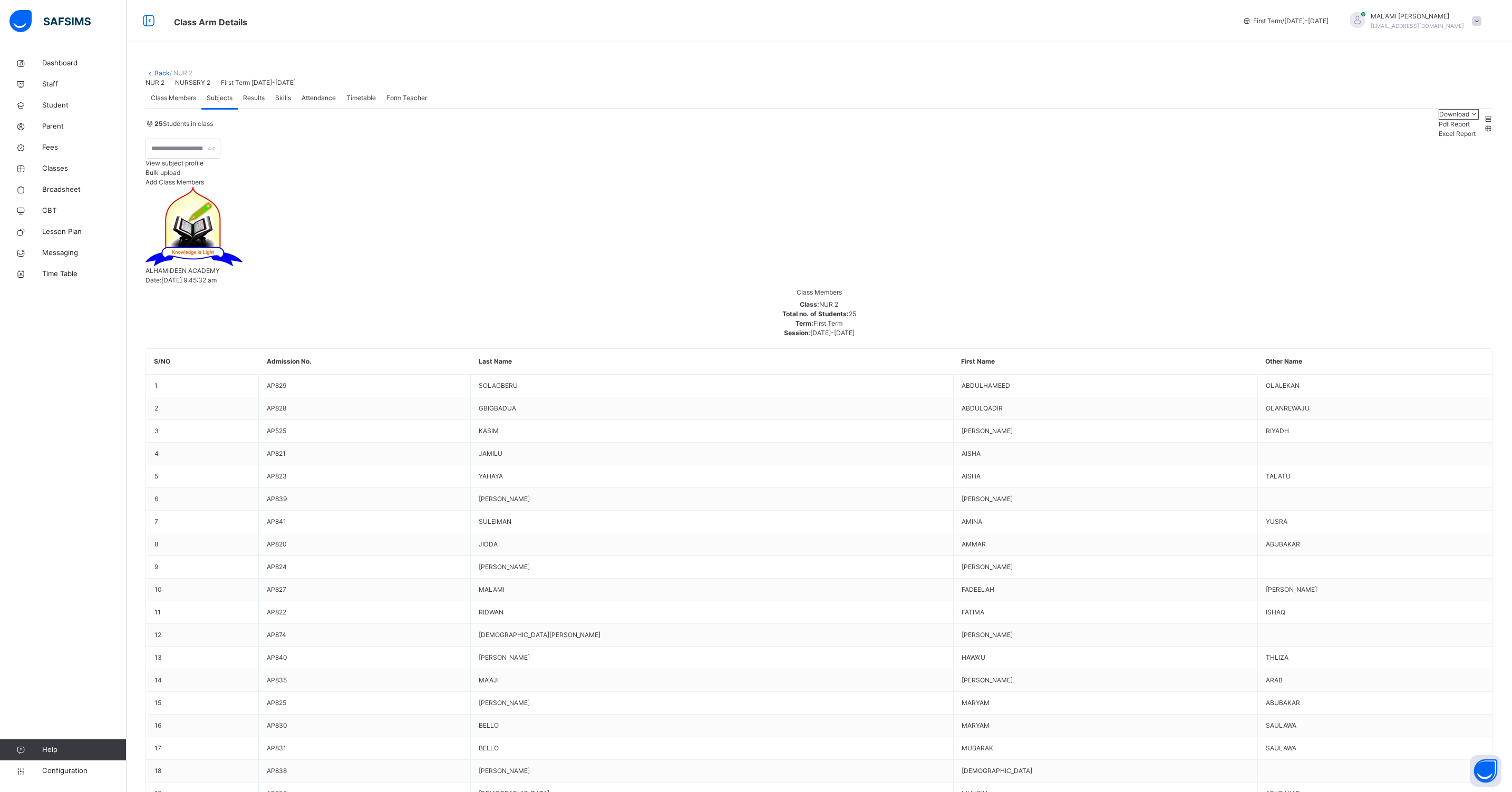
type input "**"
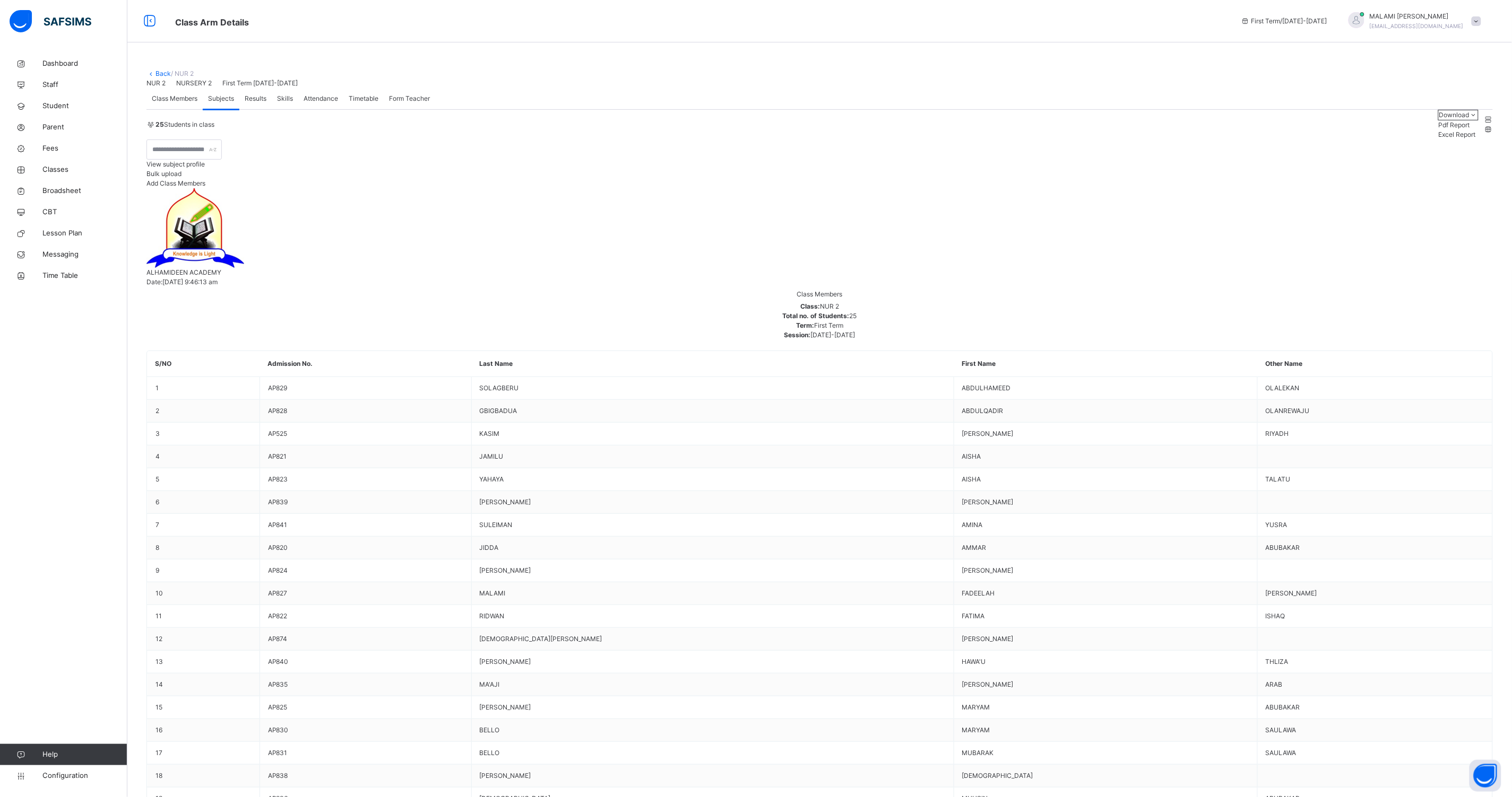
type input "******"
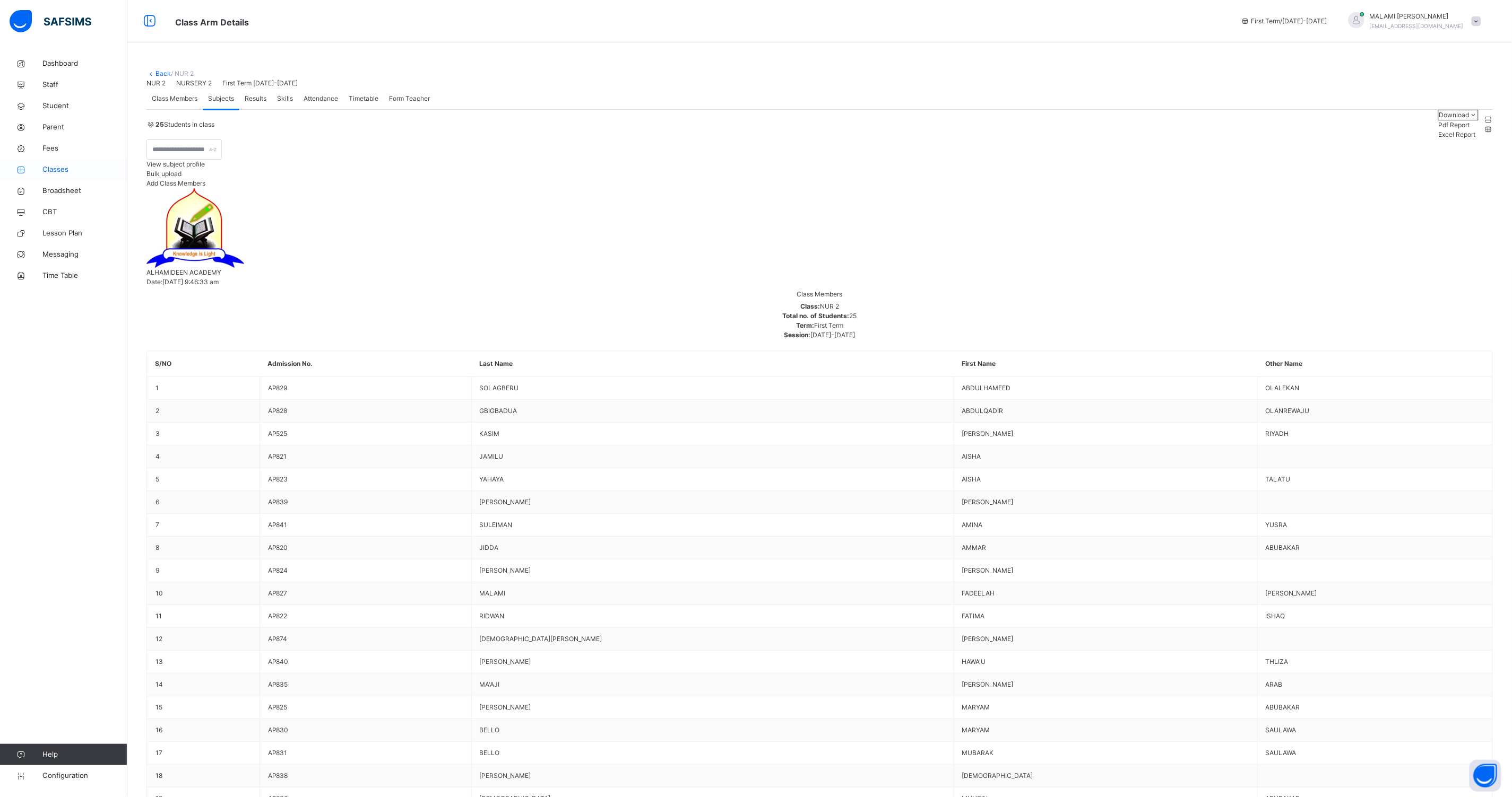
click at [61, 173] on span "Classes" at bounding box center [84, 170] width 85 height 11
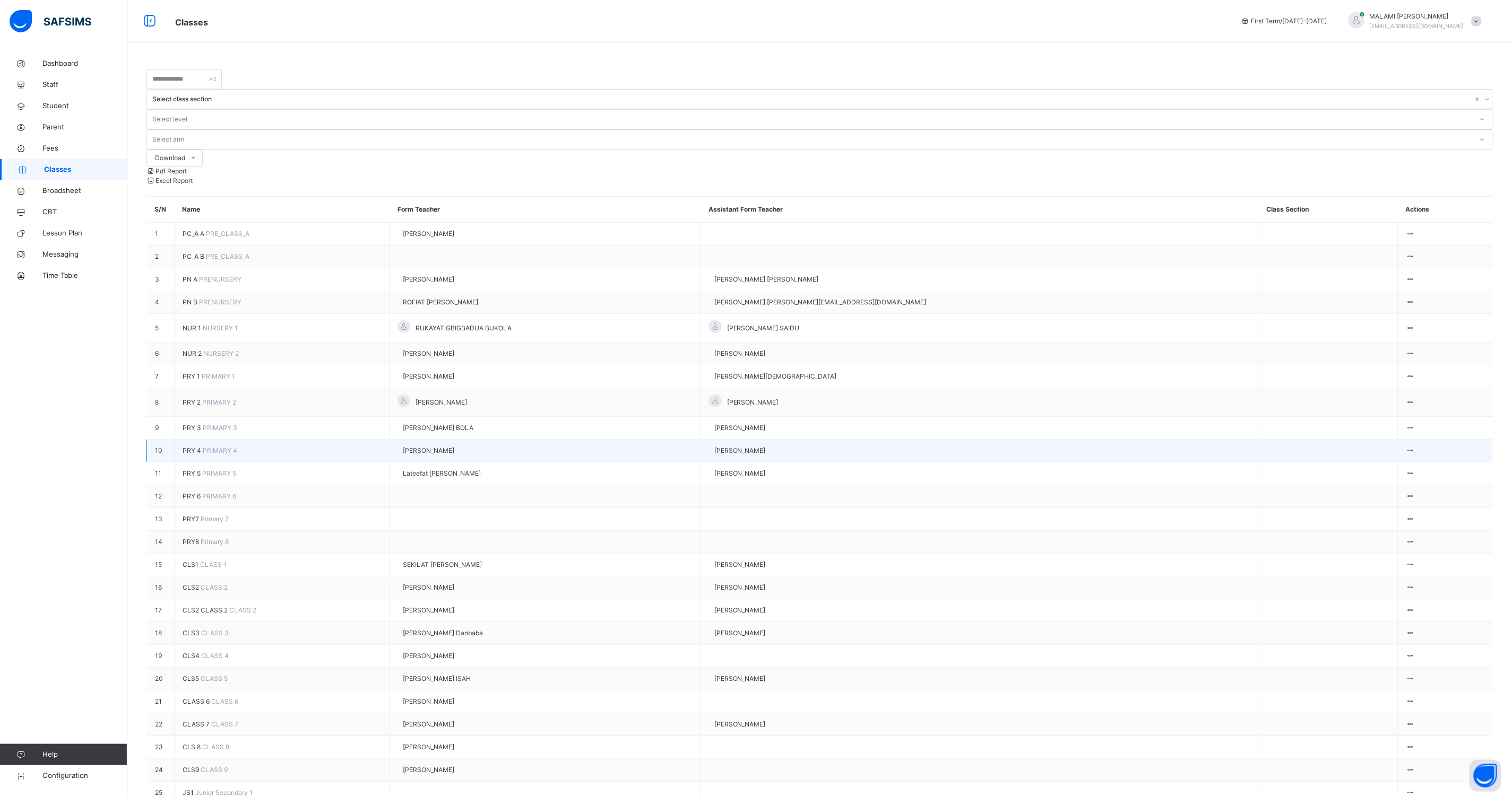
click at [188, 446] on span "PRY 4" at bounding box center [193, 450] width 20 height 8
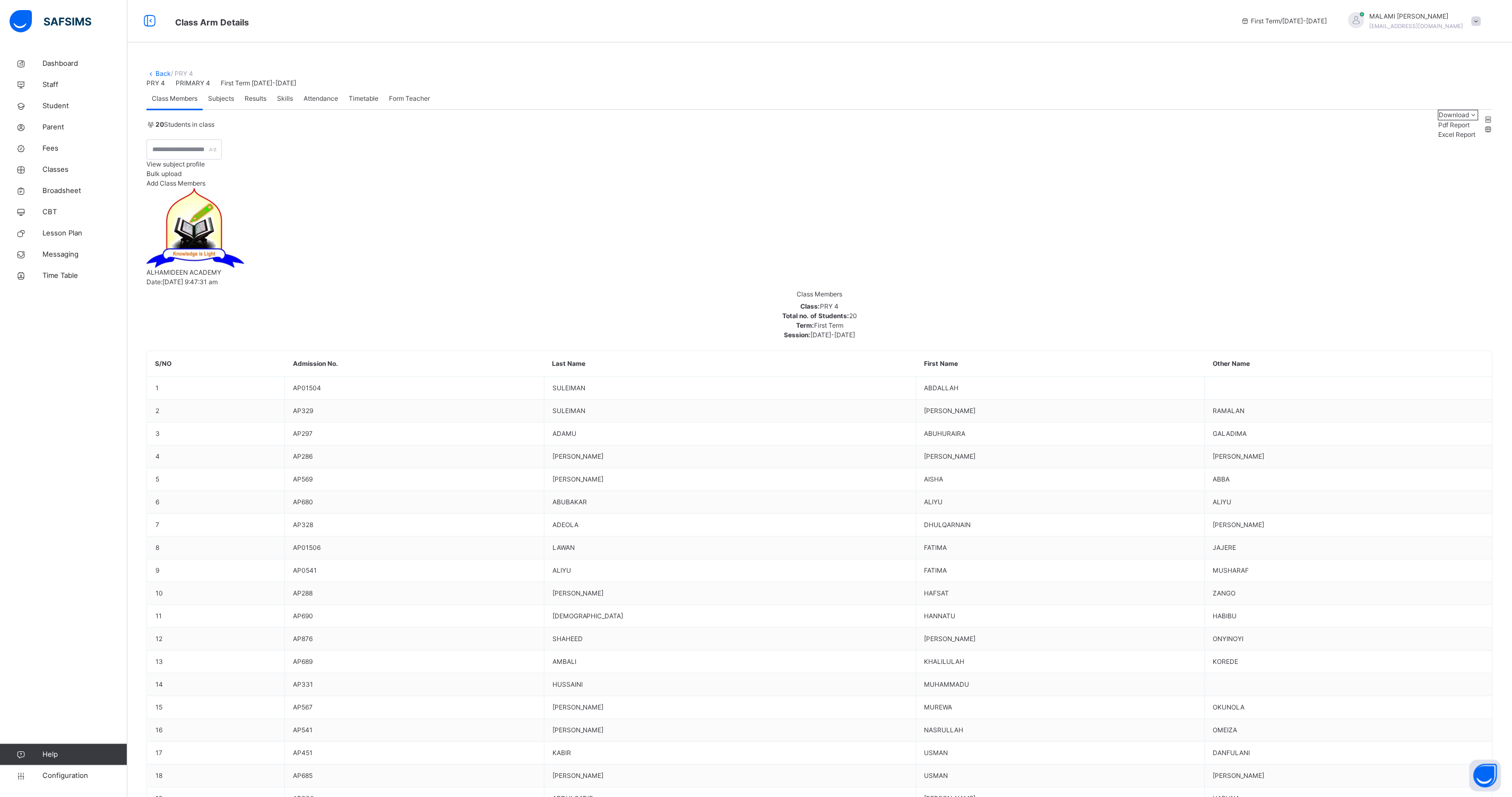
click at [225, 103] on span "Subjects" at bounding box center [220, 98] width 26 height 9
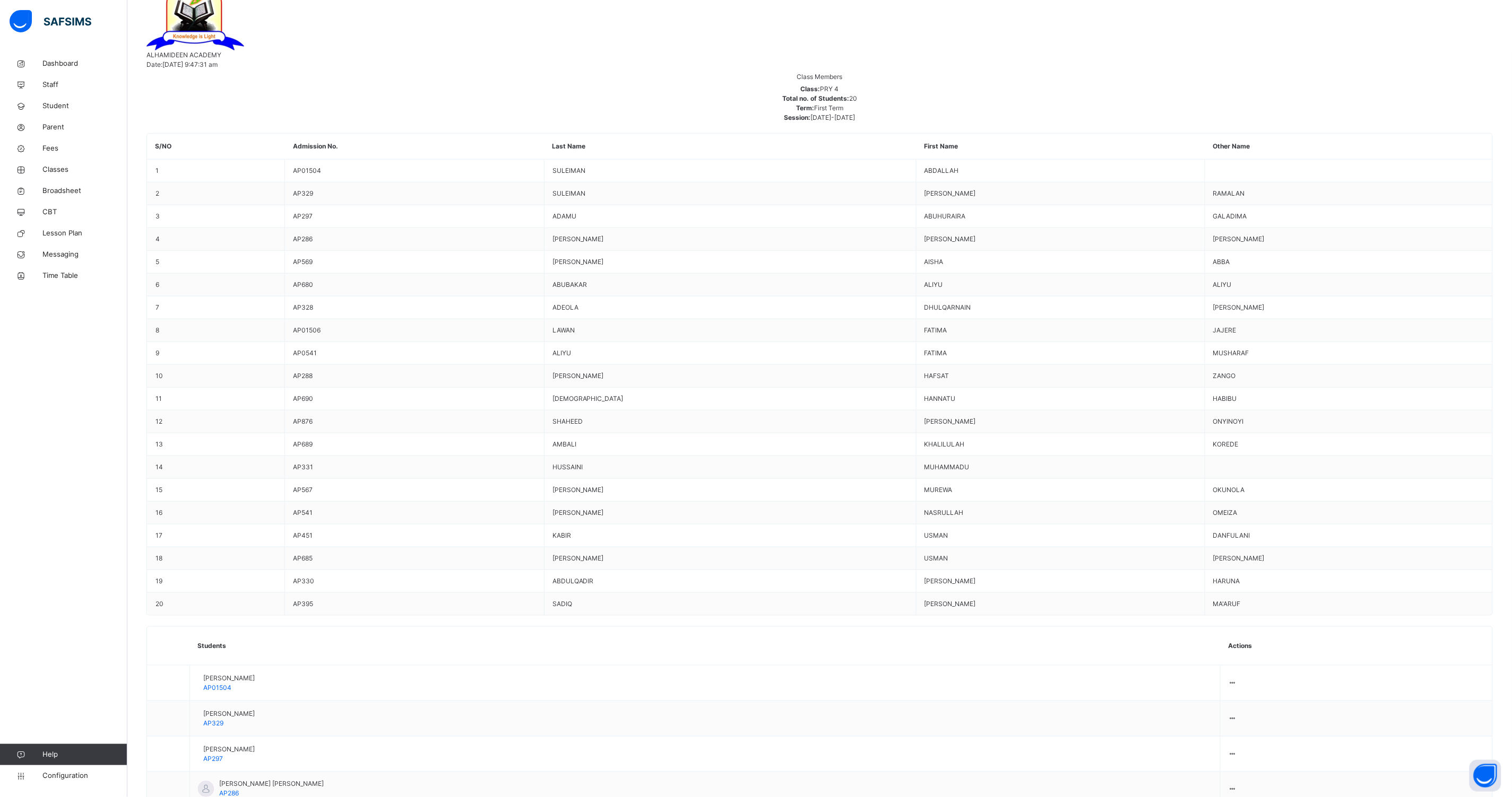
scroll to position [265, 0]
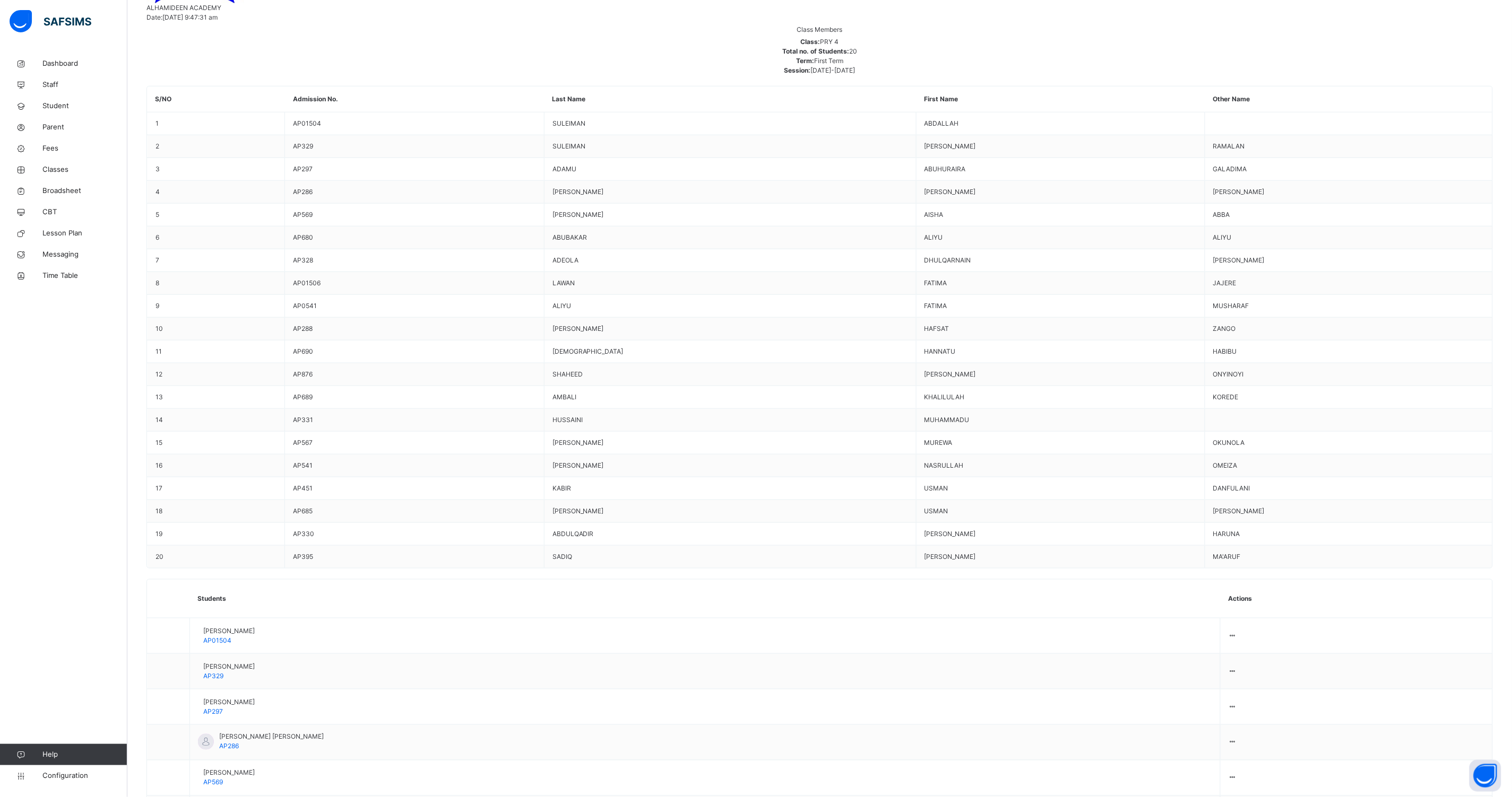
type input "***"
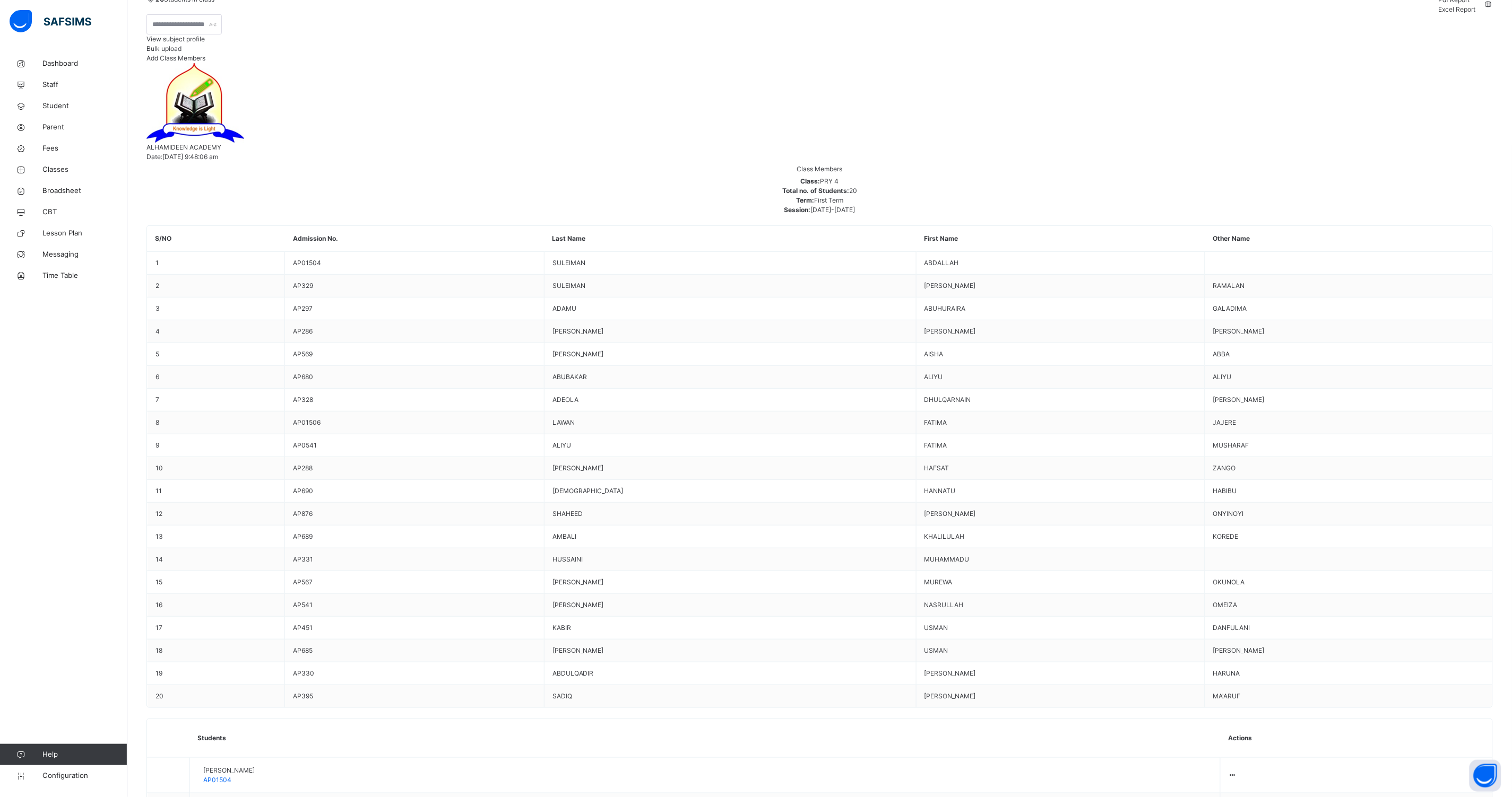
scroll to position [0, 0]
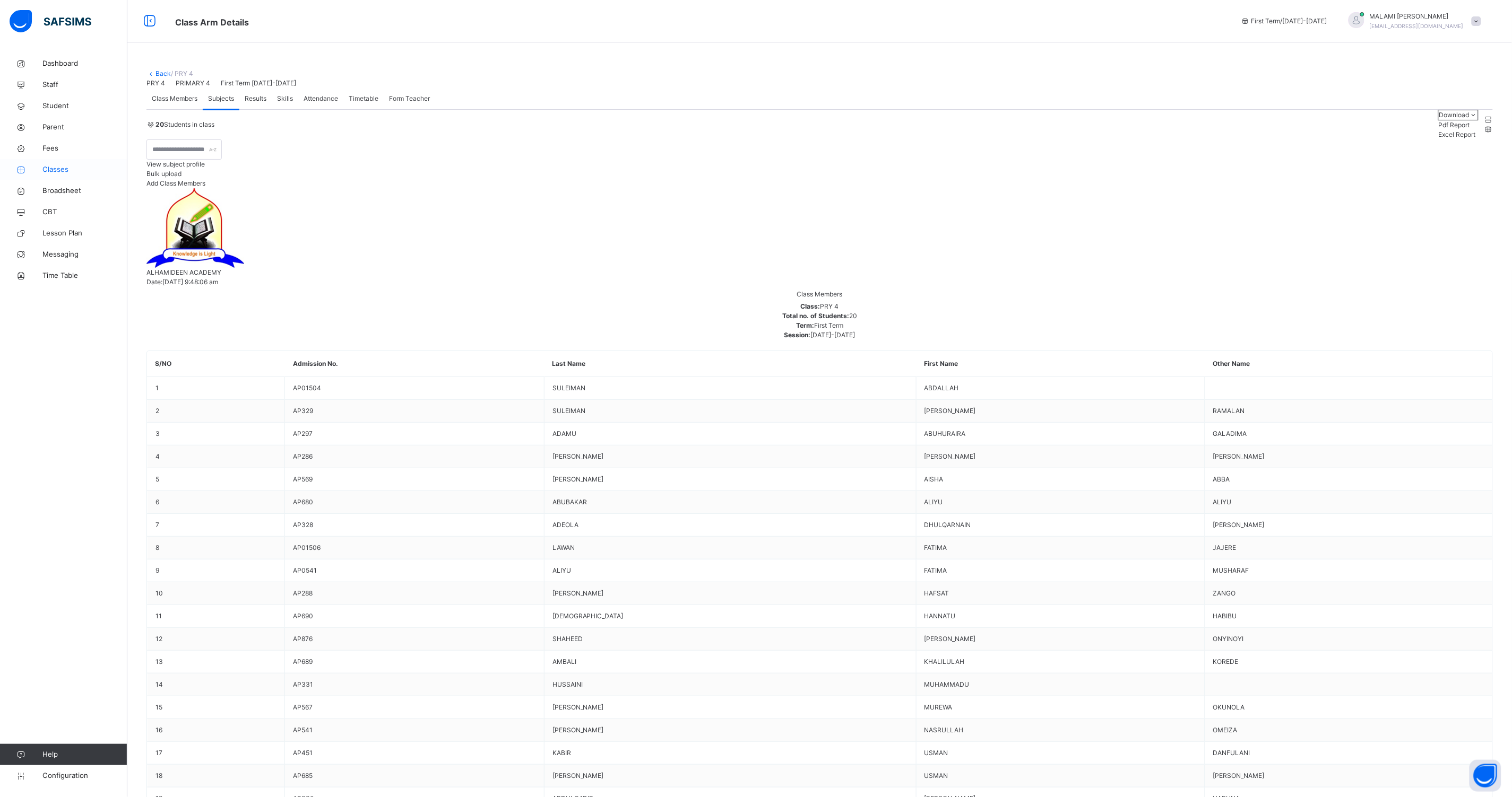
click at [59, 171] on span "Classes" at bounding box center [84, 170] width 85 height 11
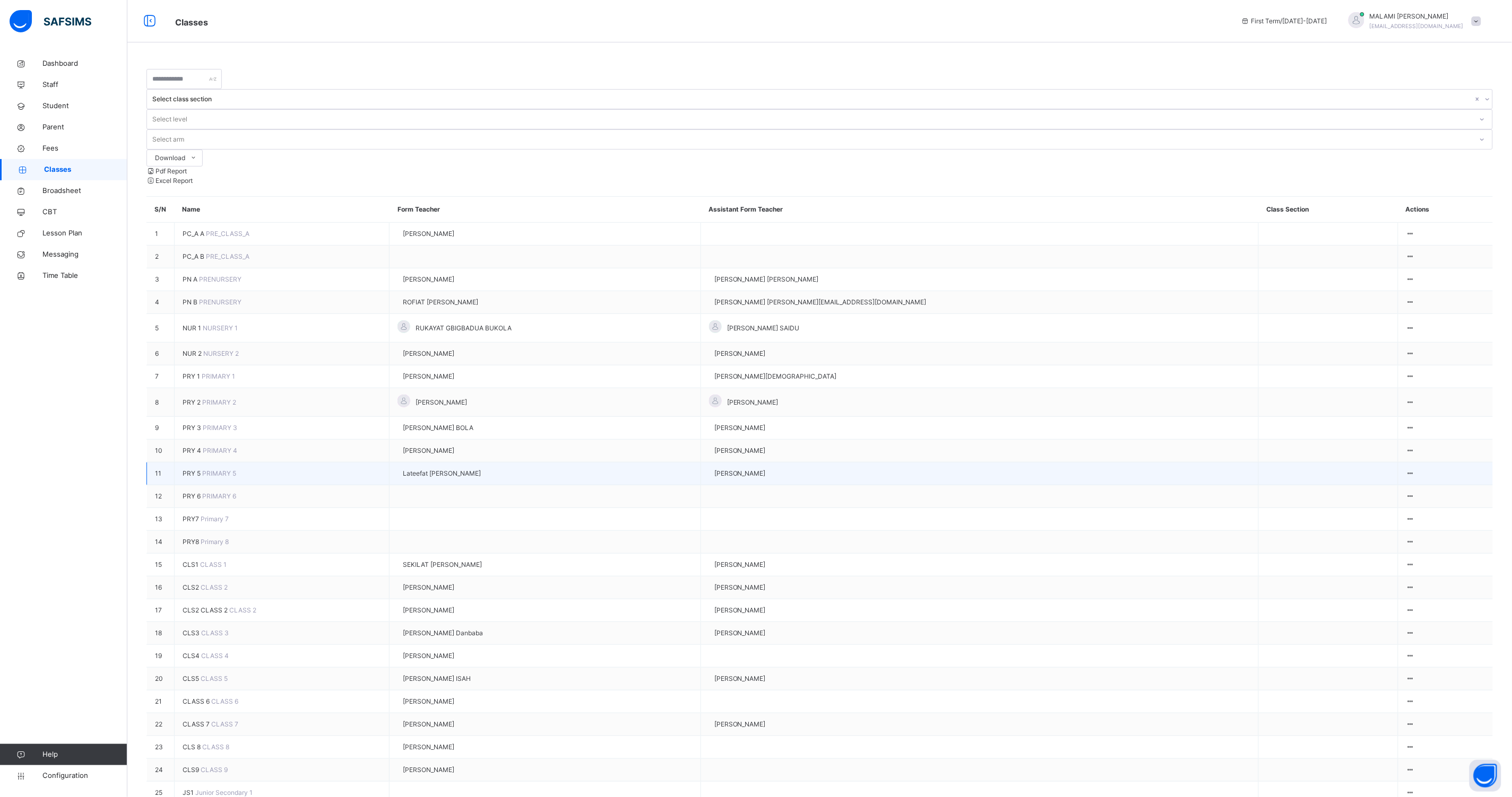
click at [196, 469] on span "PRY 5" at bounding box center [192, 472] width 19 height 8
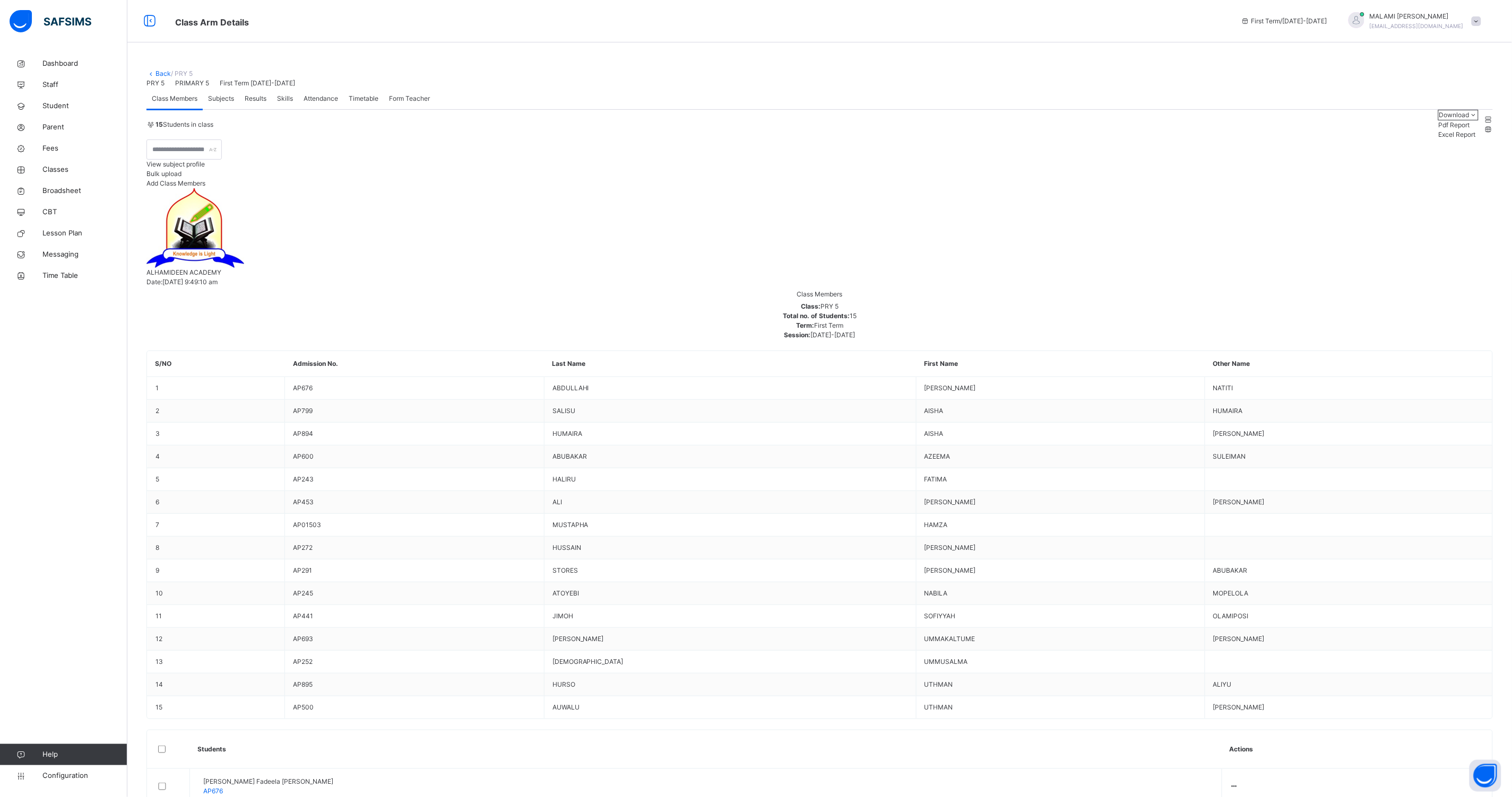
click at [223, 103] on span "Subjects" at bounding box center [220, 98] width 26 height 9
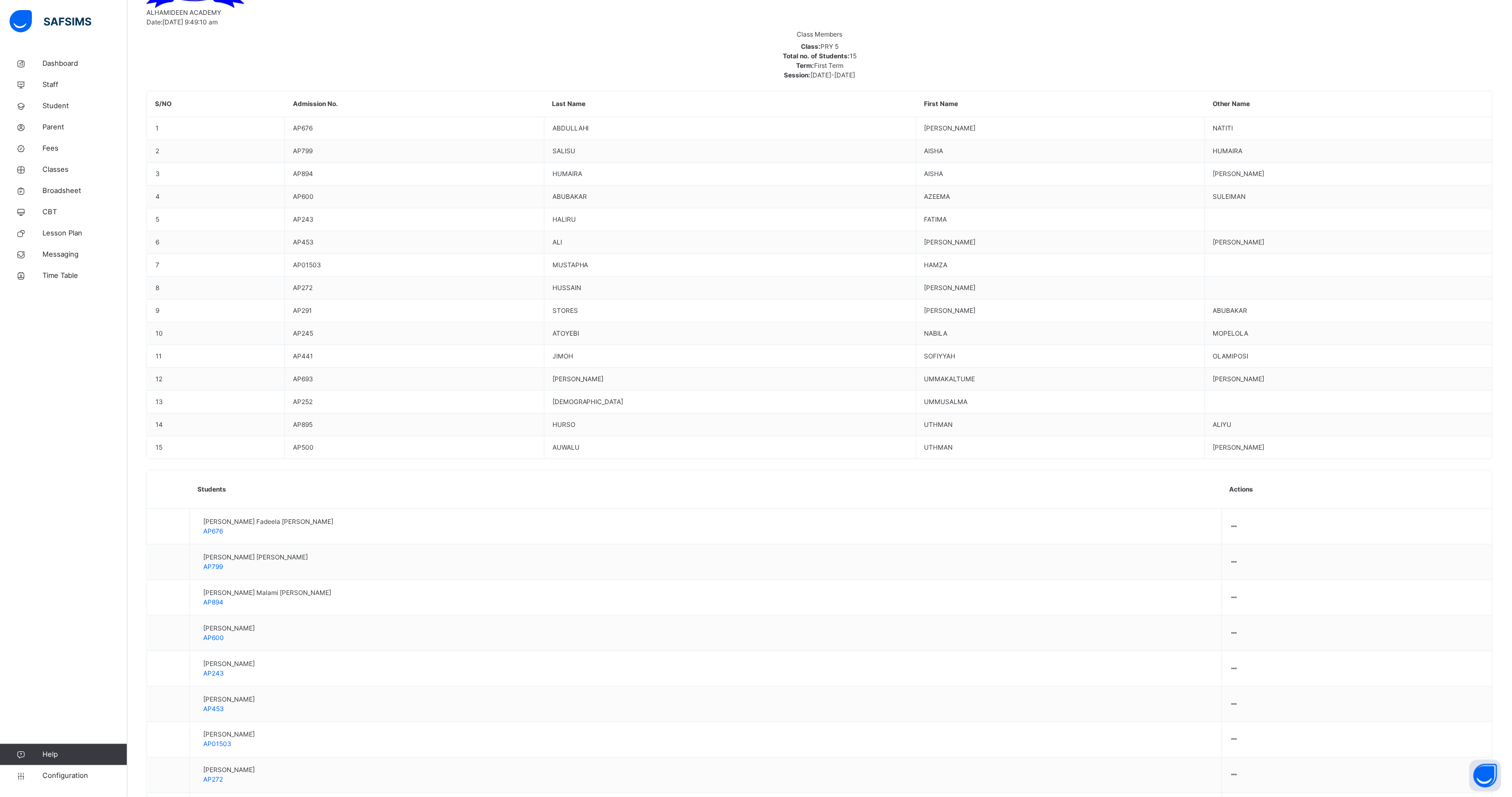
scroll to position [331, 0]
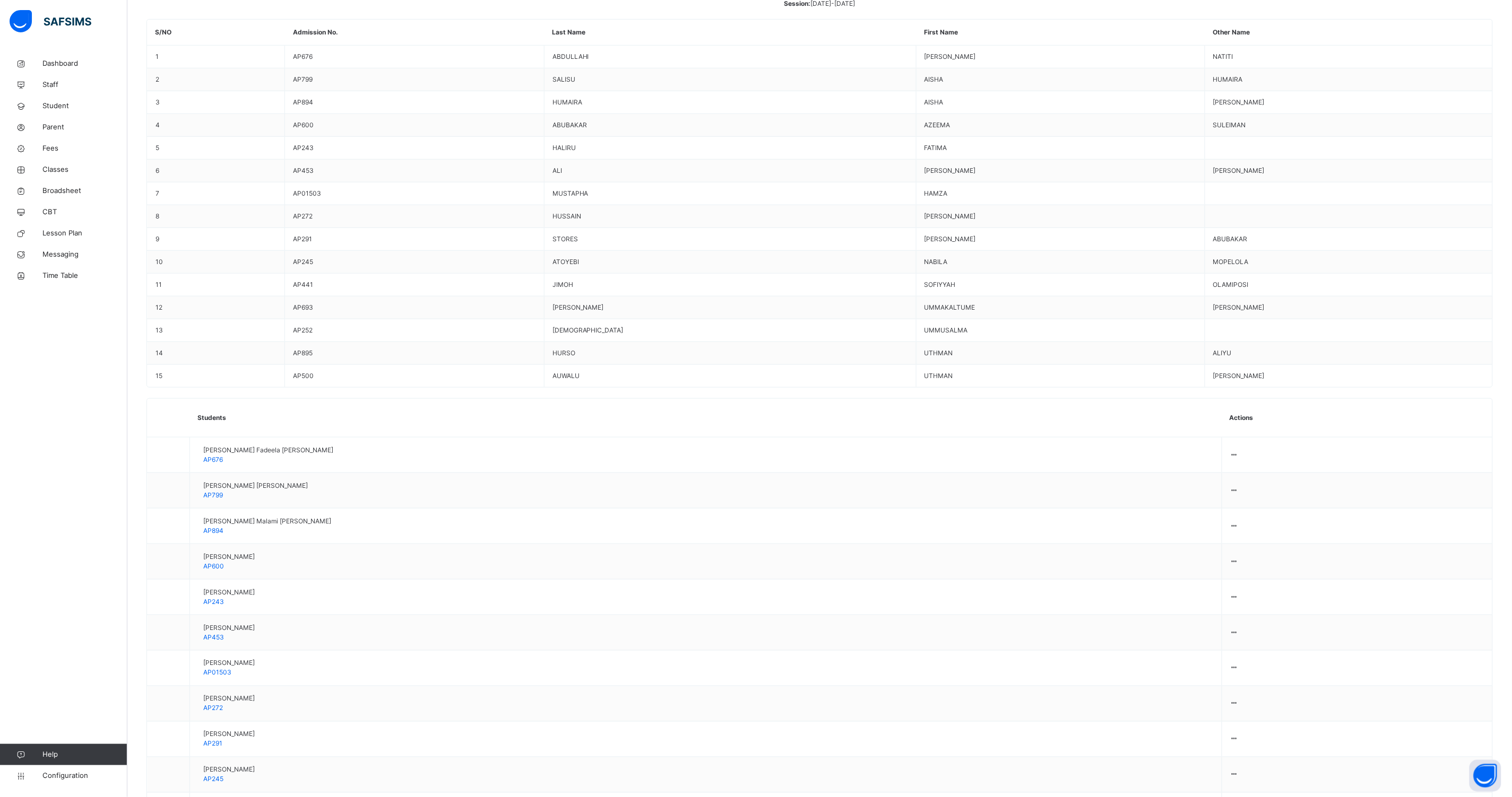
type input "****"
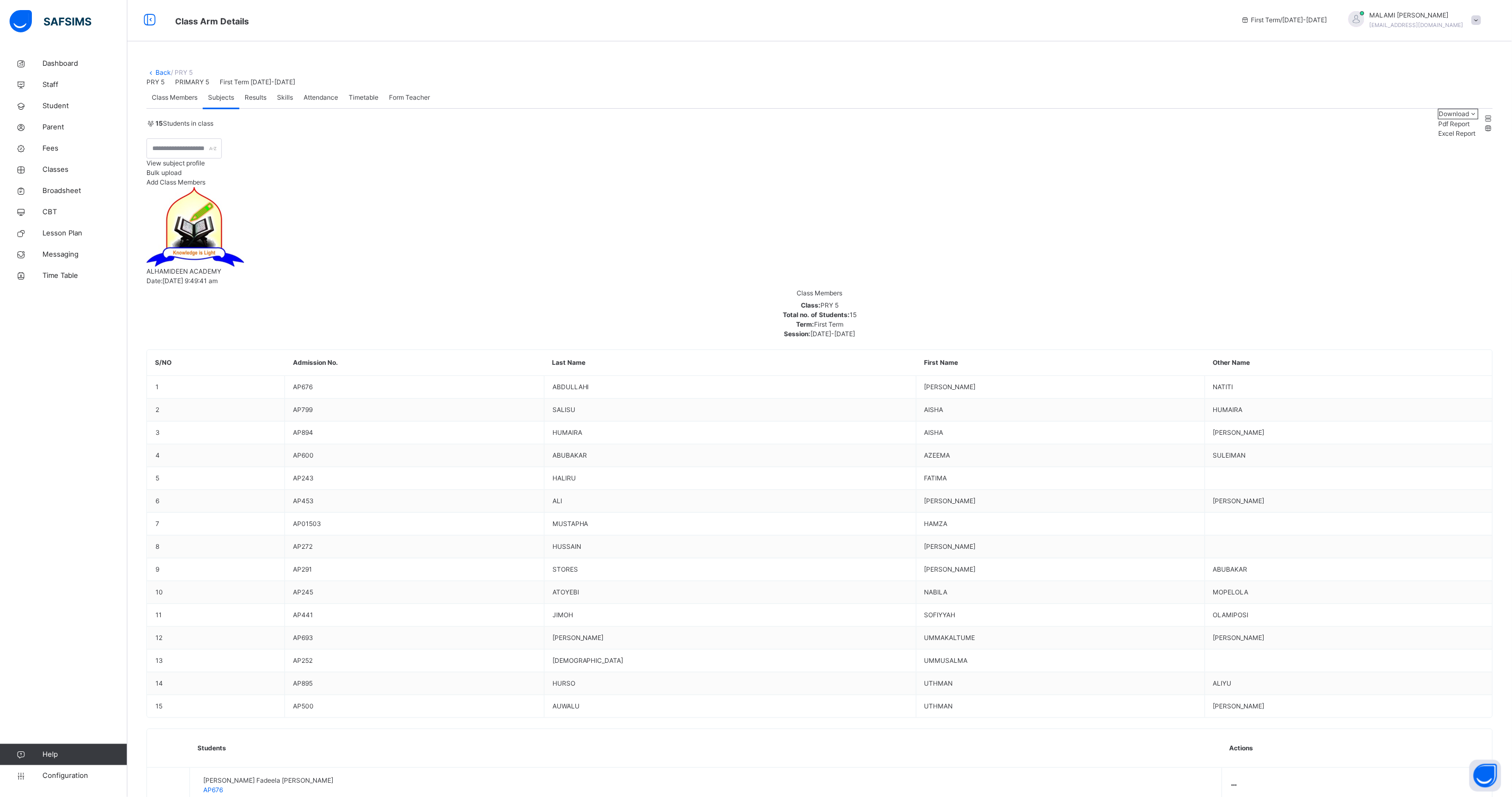
scroll to position [0, 0]
click at [60, 168] on span "Classes" at bounding box center [84, 170] width 85 height 11
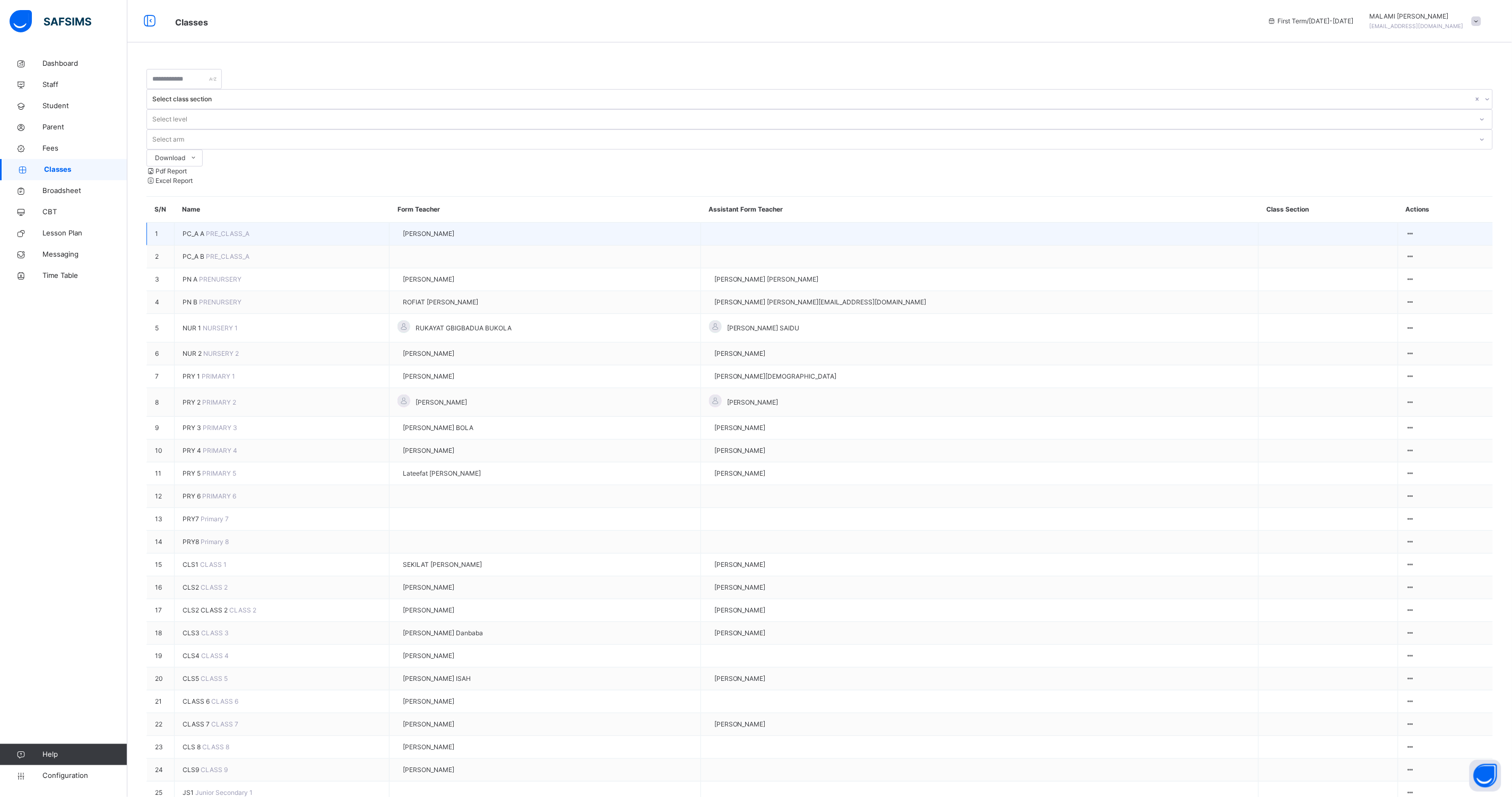
click at [198, 230] on span "PC_A A" at bounding box center [194, 233] width 24 height 8
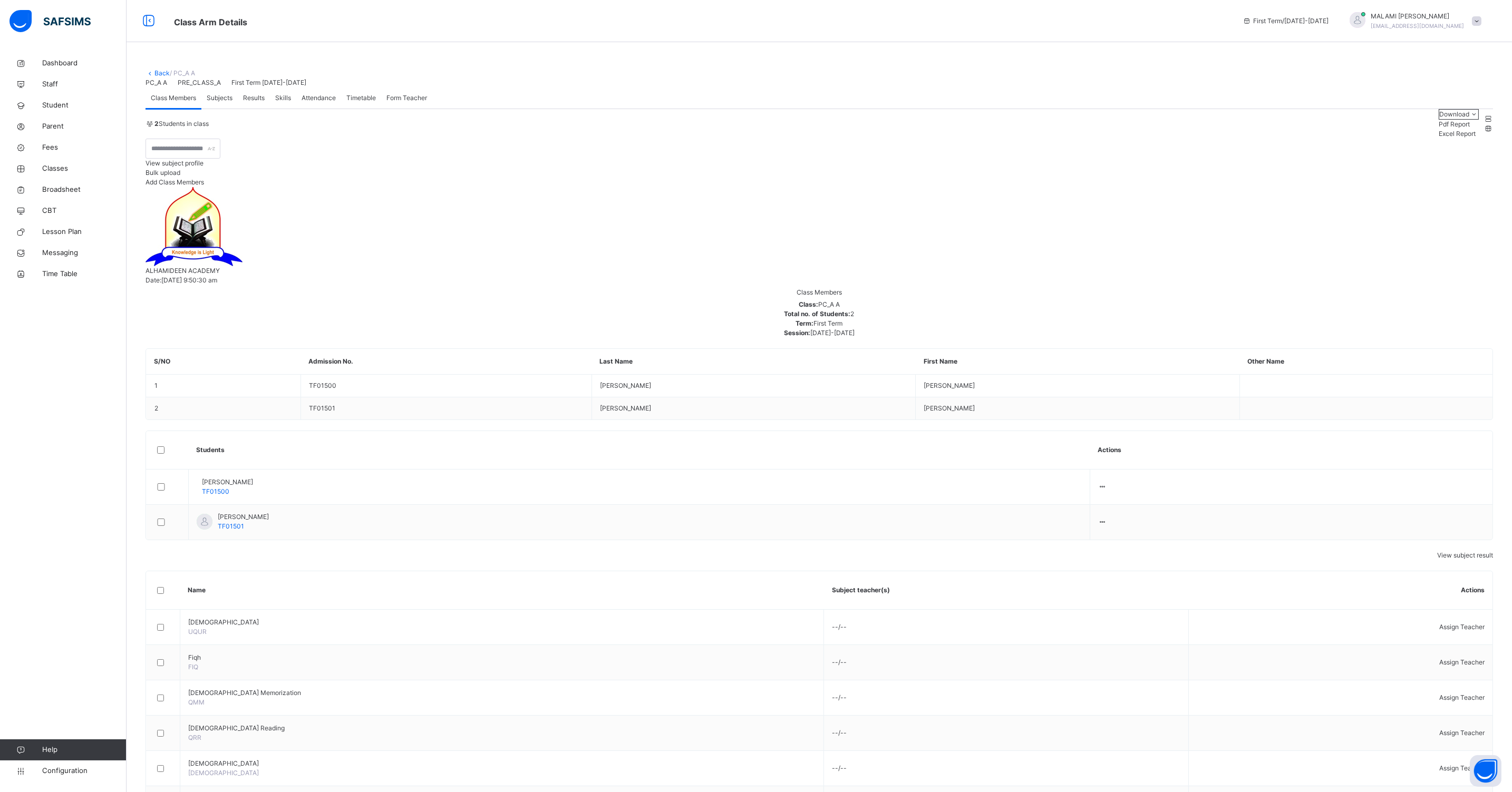
click at [224, 103] on span "Subjects" at bounding box center [219, 98] width 26 height 9
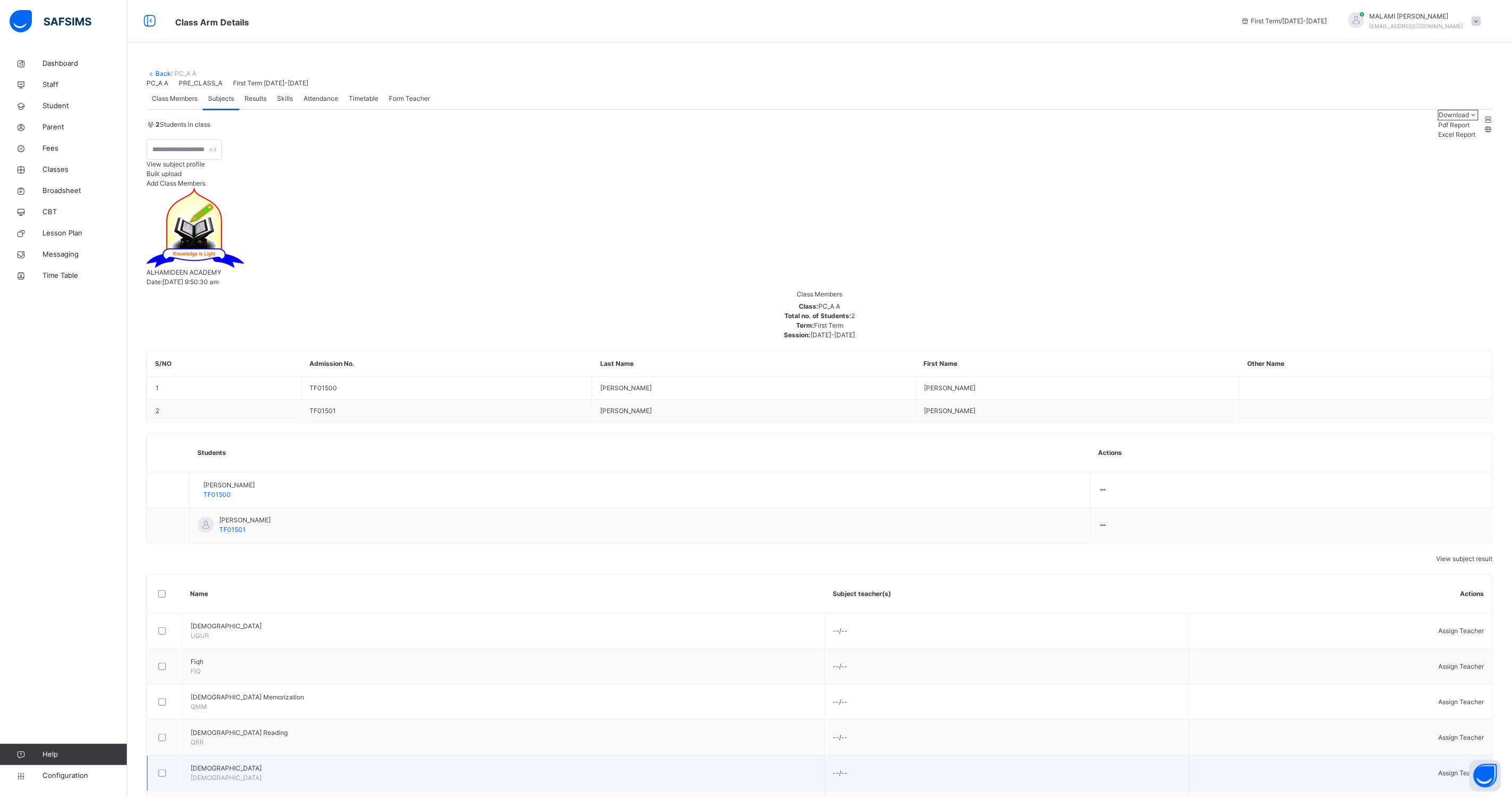
click at [1447, 769] on span "Assign Teacher" at bounding box center [1461, 773] width 45 height 8
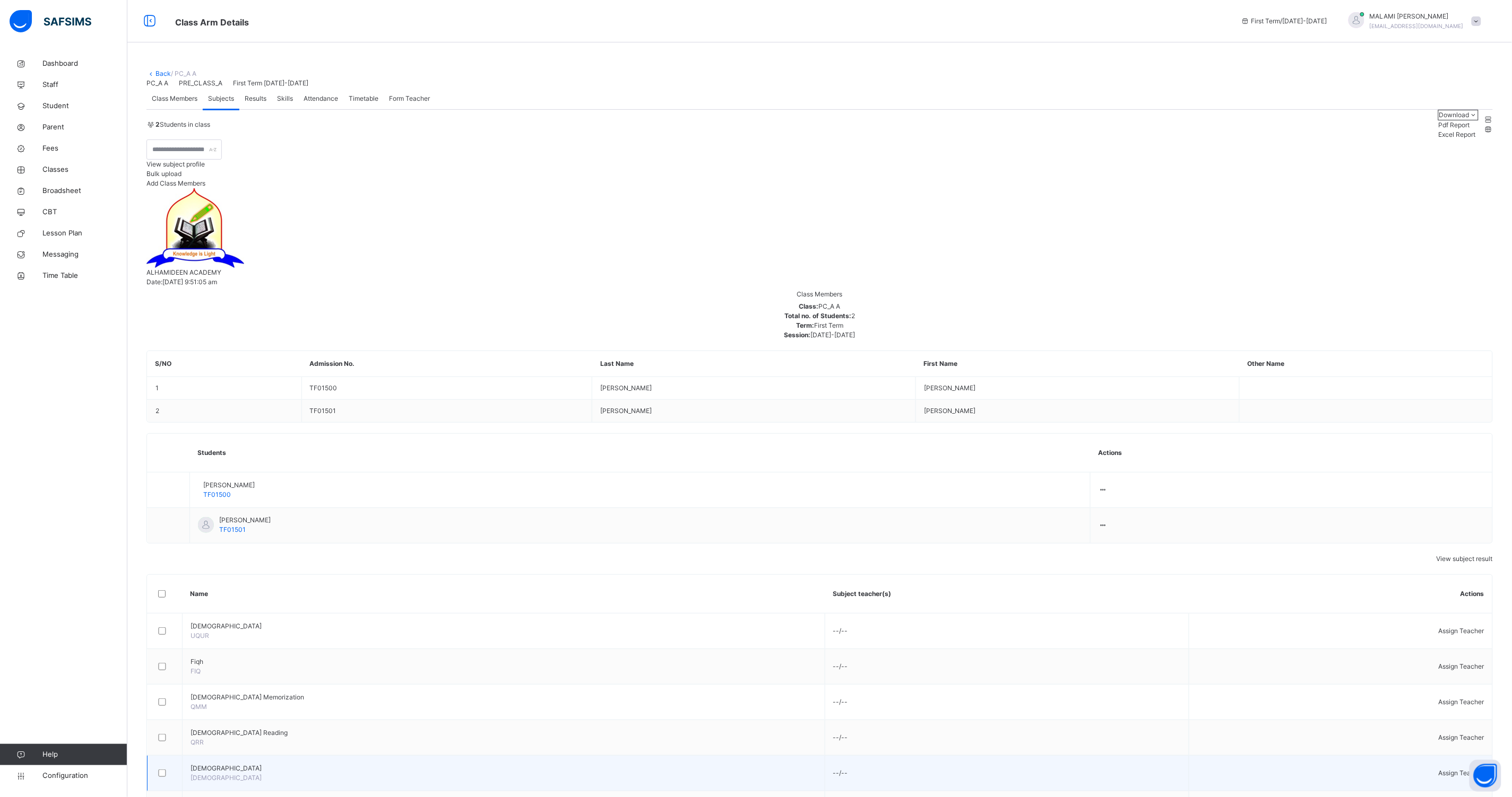
click at [1451, 768] on div "Assign Teacher" at bounding box center [1340, 773] width 287 height 9
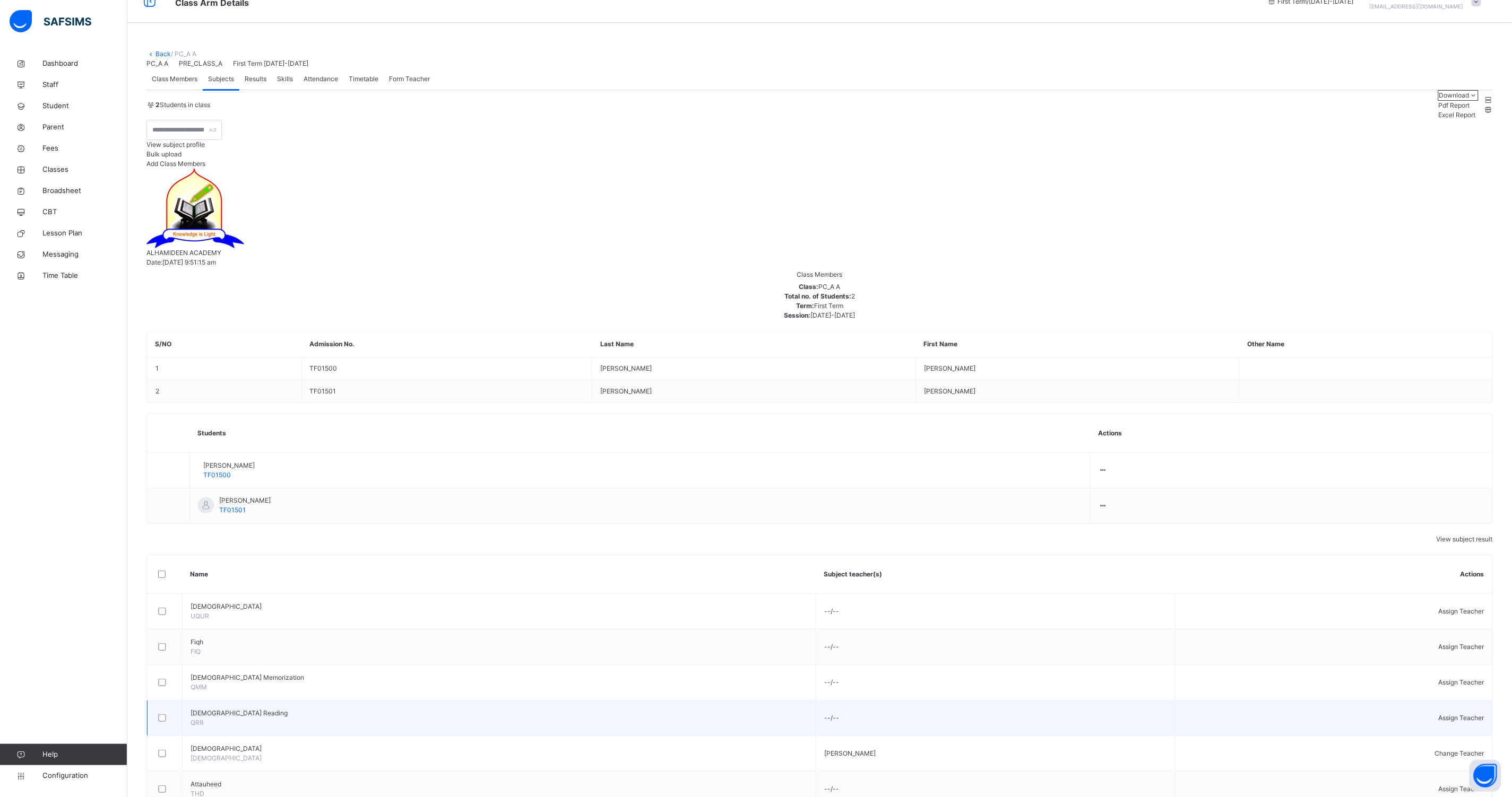
scroll to position [31, 0]
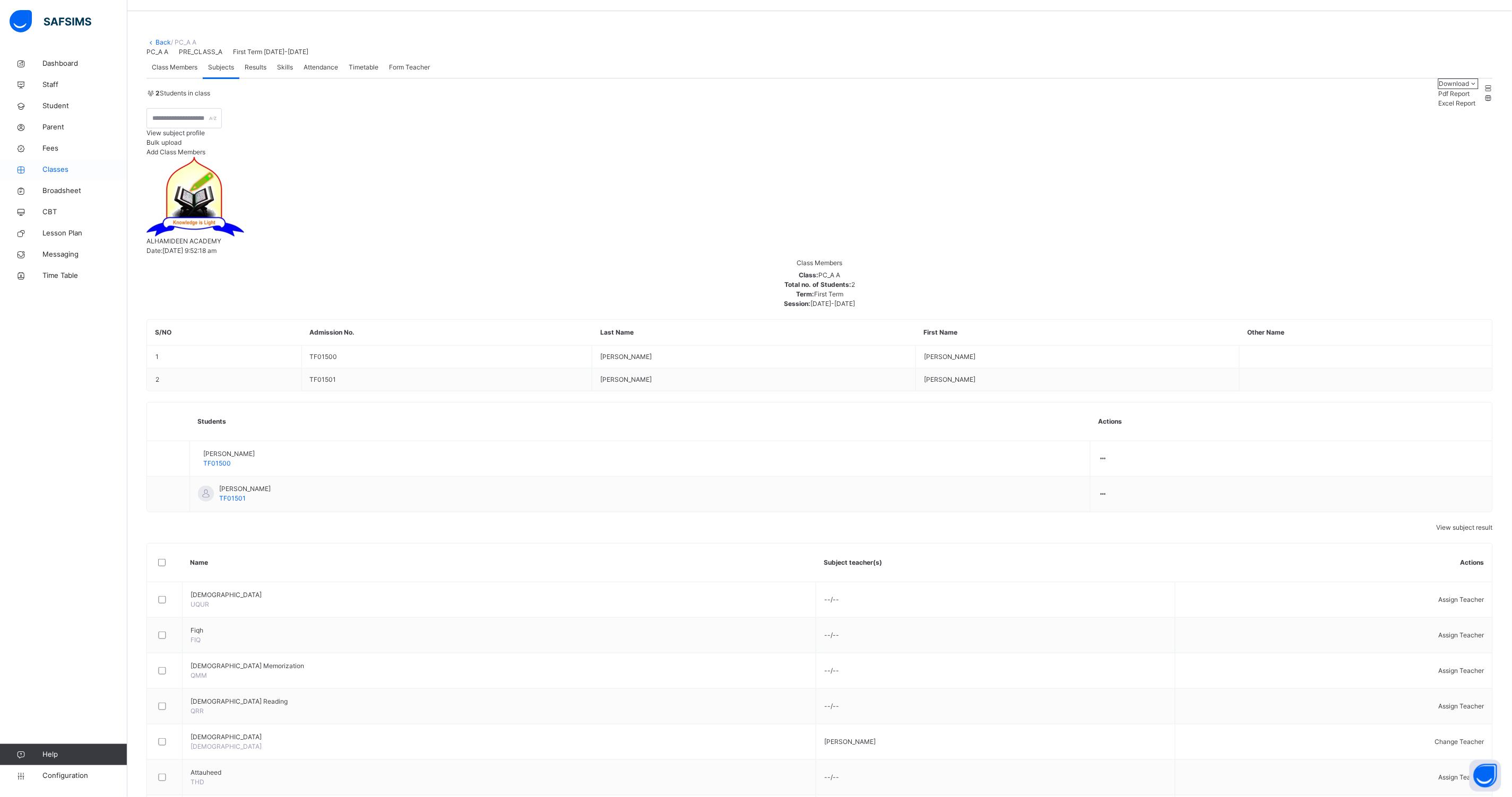
click at [61, 171] on span "Classes" at bounding box center [84, 170] width 85 height 11
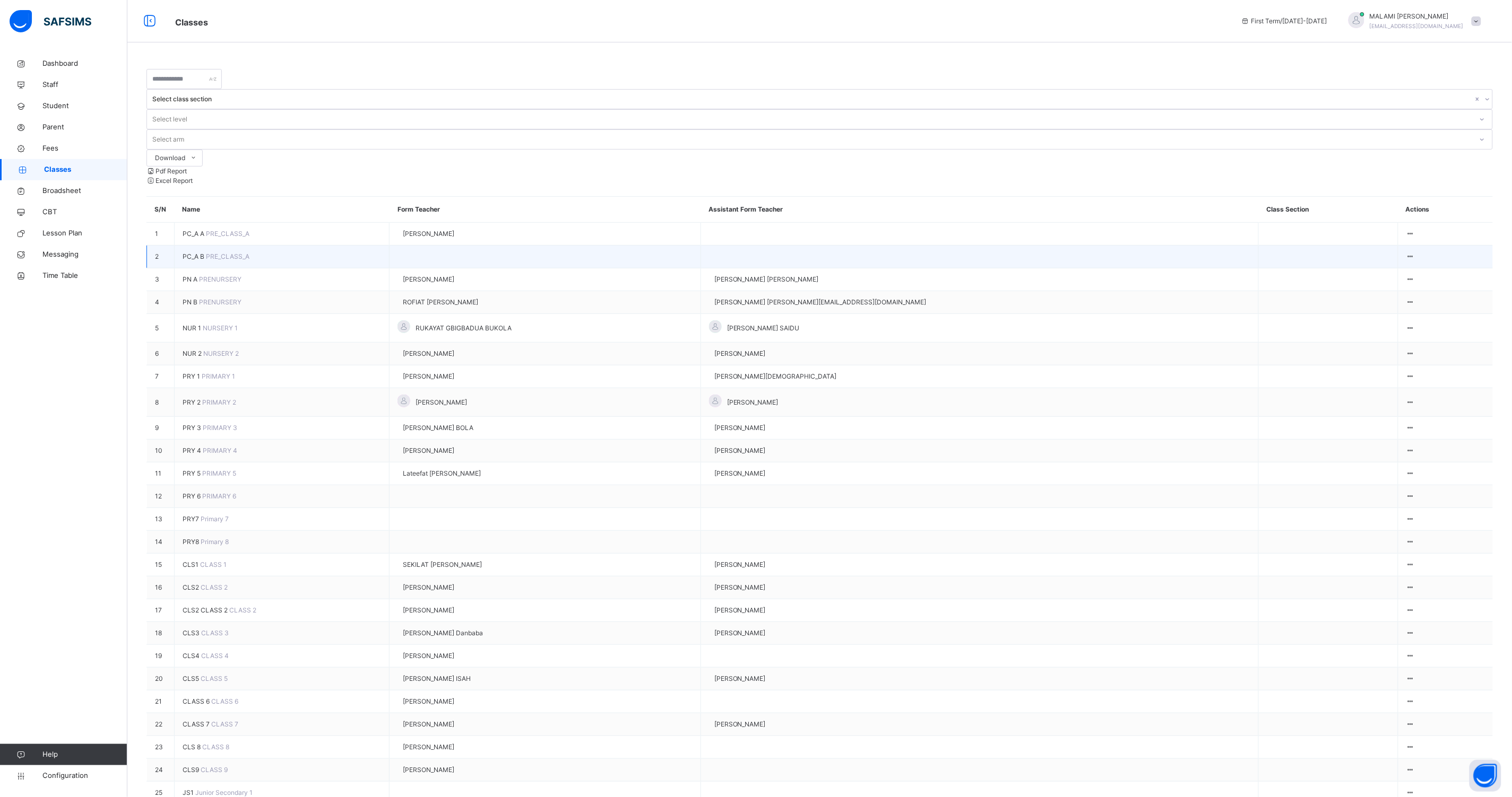
click at [186, 252] on span "PC_A B" at bounding box center [194, 256] width 24 height 8
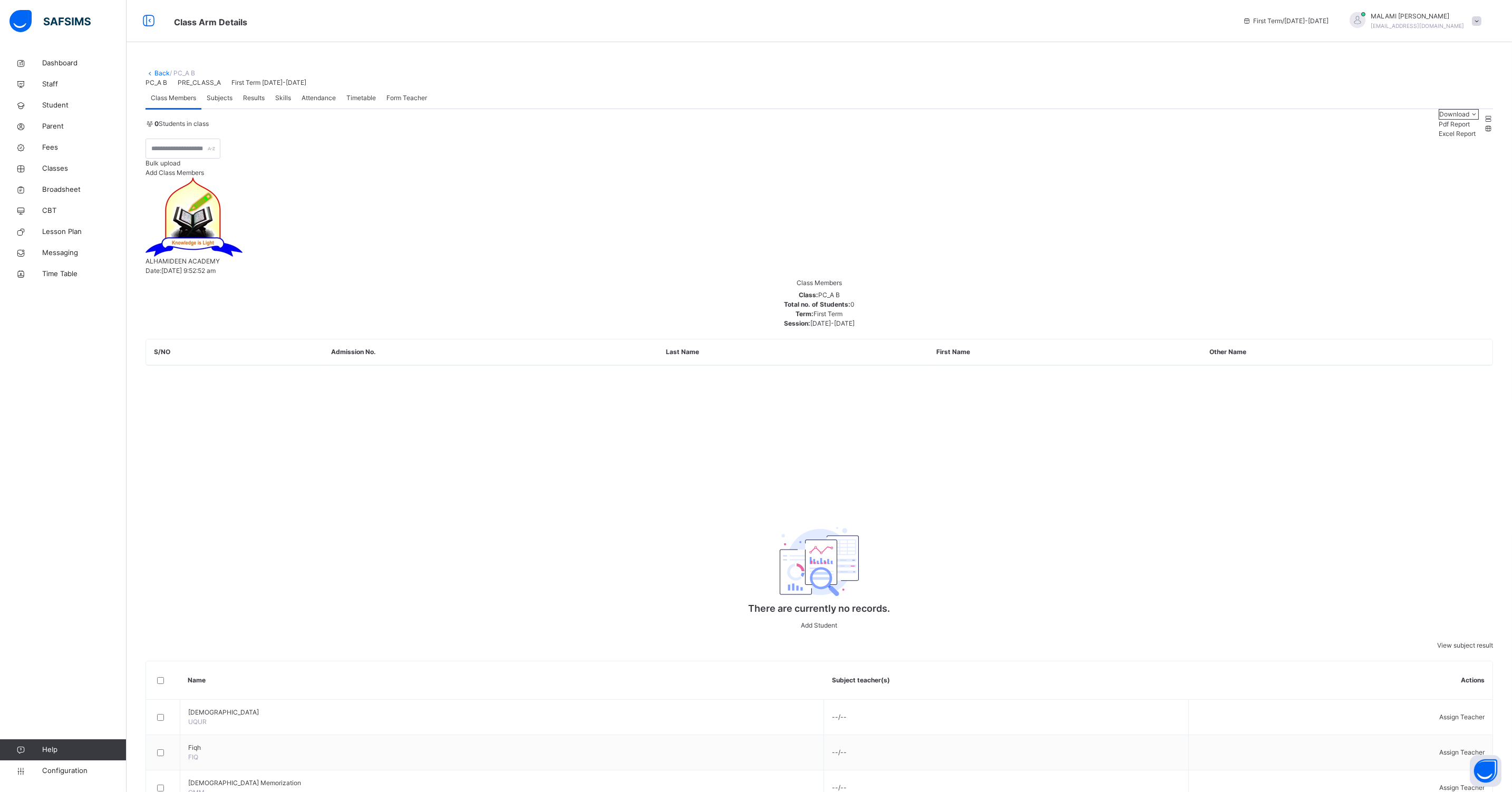
click at [214, 103] on span "Subjects" at bounding box center [219, 98] width 26 height 9
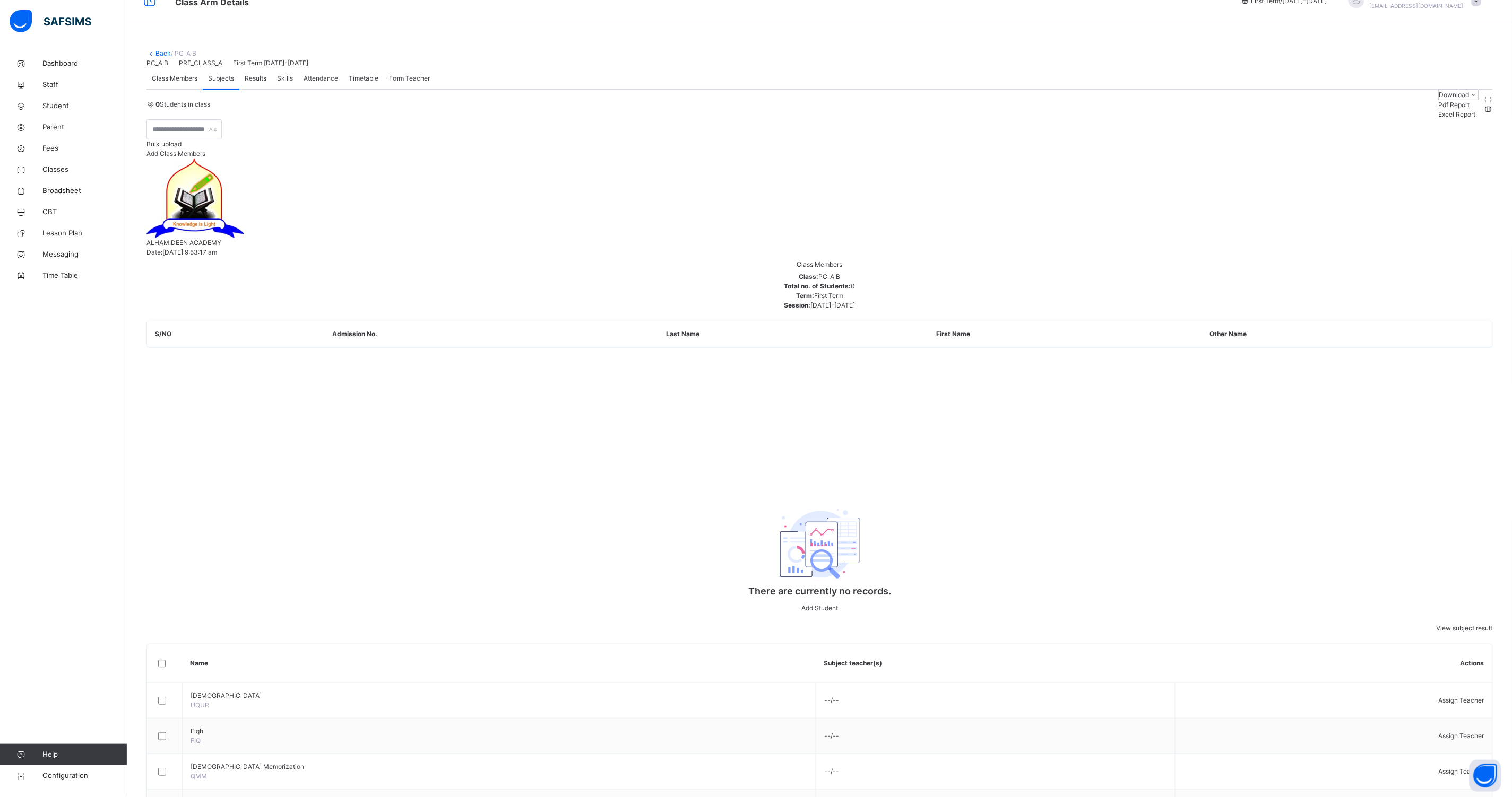
scroll to position [31, 0]
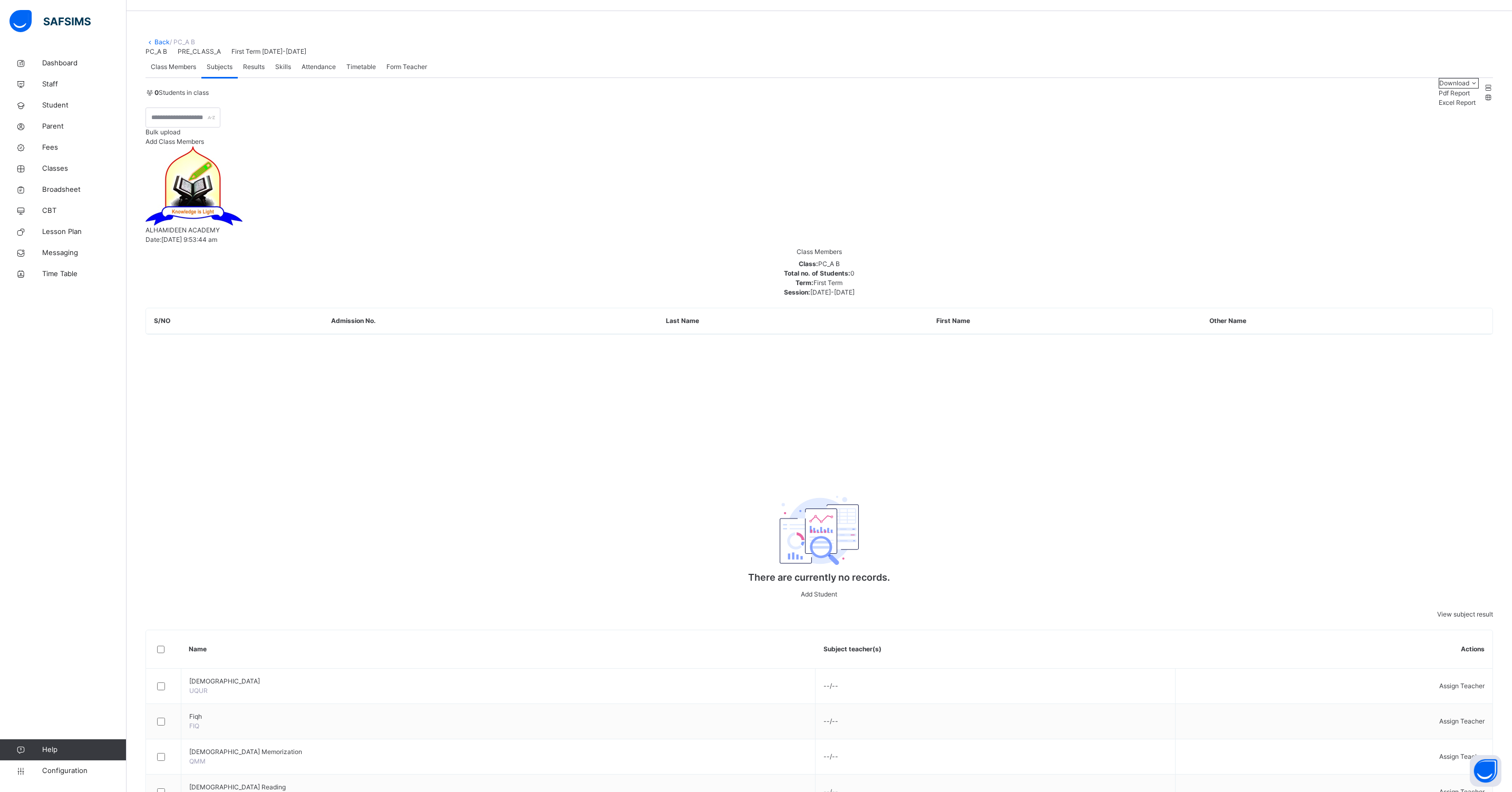
drag, startPoint x: 964, startPoint y: 445, endPoint x: 956, endPoint y: 445, distance: 8.0
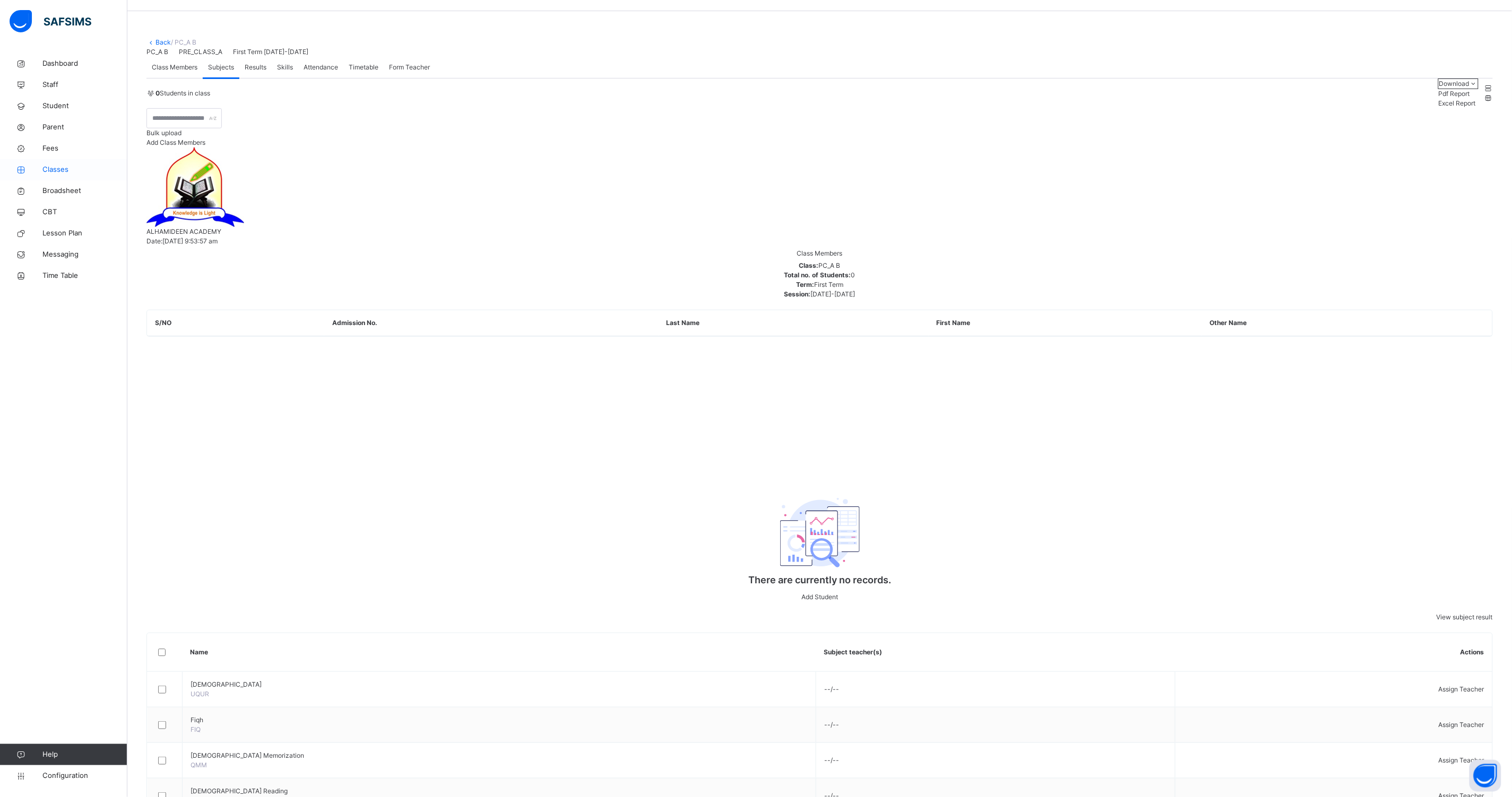
click at [51, 171] on span "Classes" at bounding box center [84, 170] width 85 height 11
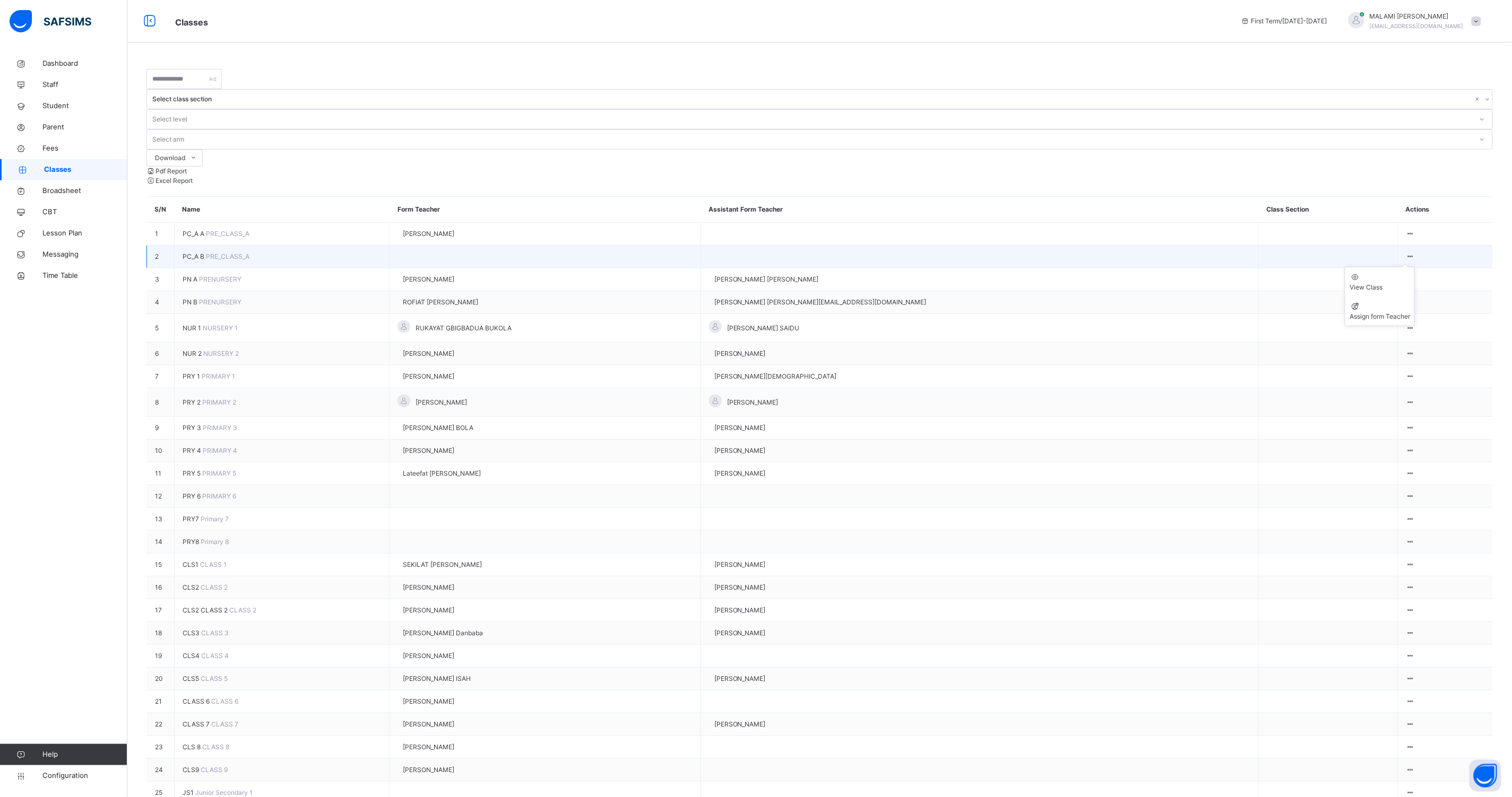
click at [1400, 267] on ul "View Class Assign form Teacher" at bounding box center [1379, 296] width 70 height 60
click at [1360, 312] on div "Assign form Teacher" at bounding box center [1379, 316] width 61 height 9
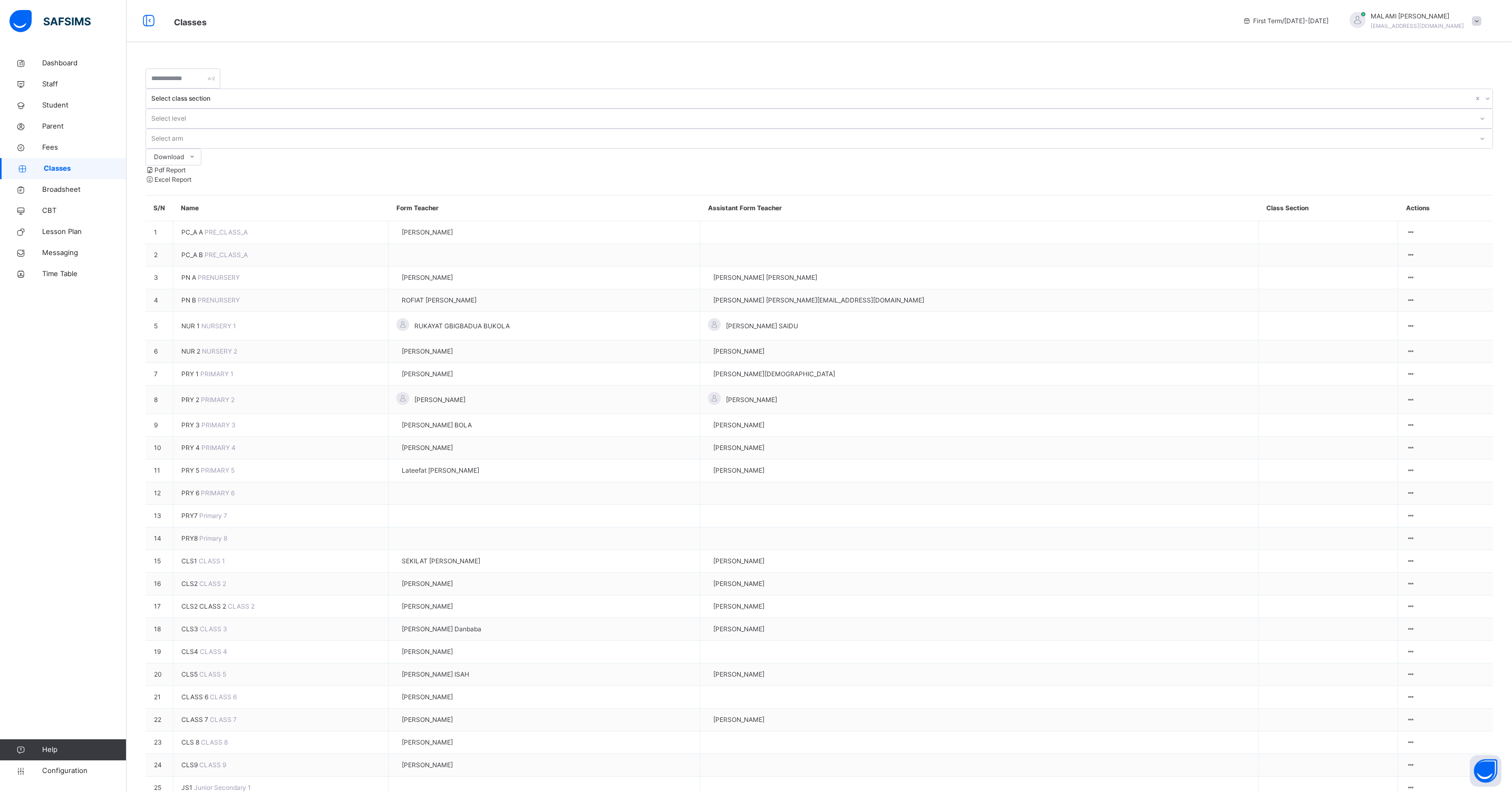
type input "**"
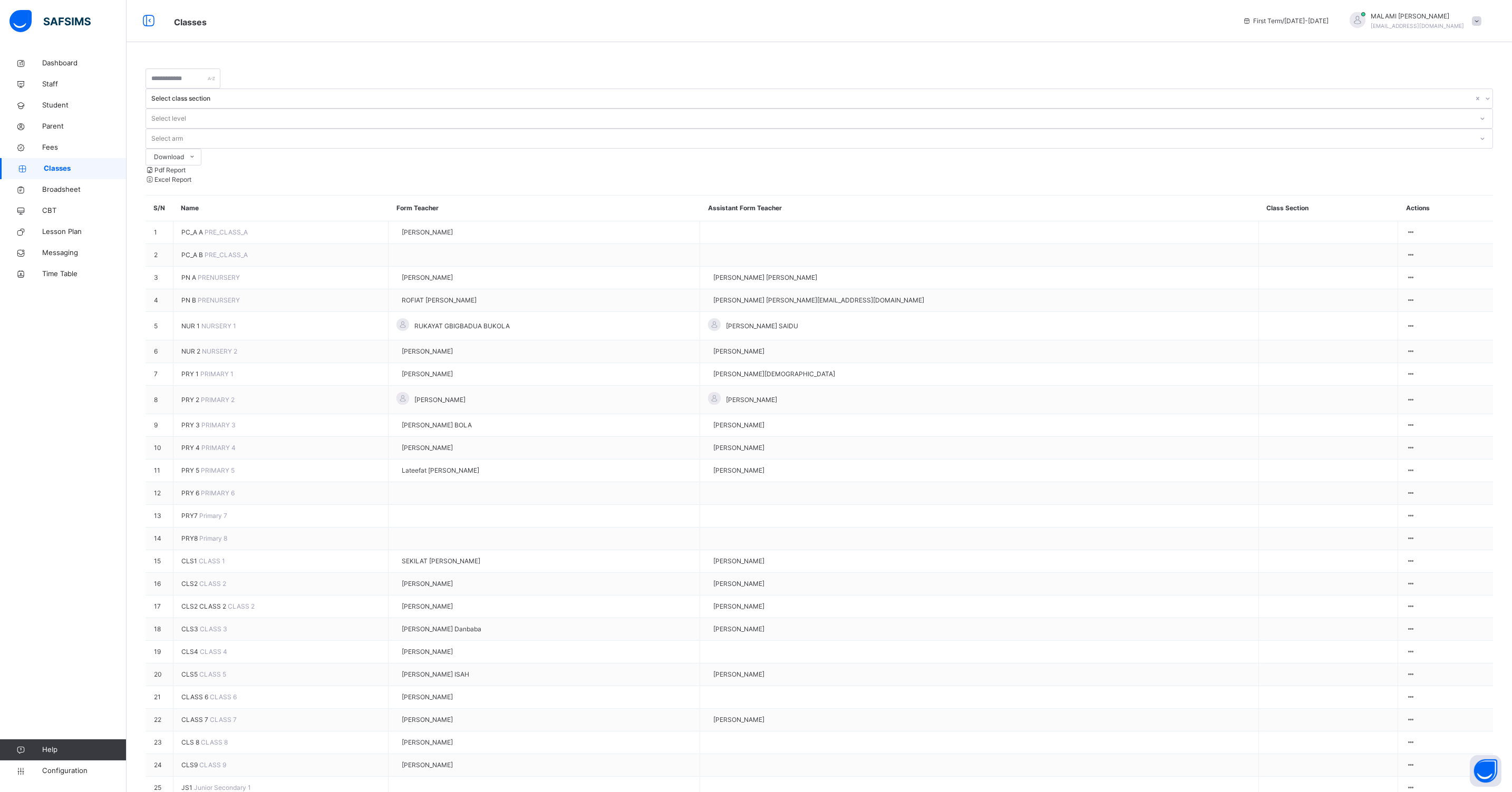
drag, startPoint x: 655, startPoint y: 365, endPoint x: 540, endPoint y: 363, distance: 115.0
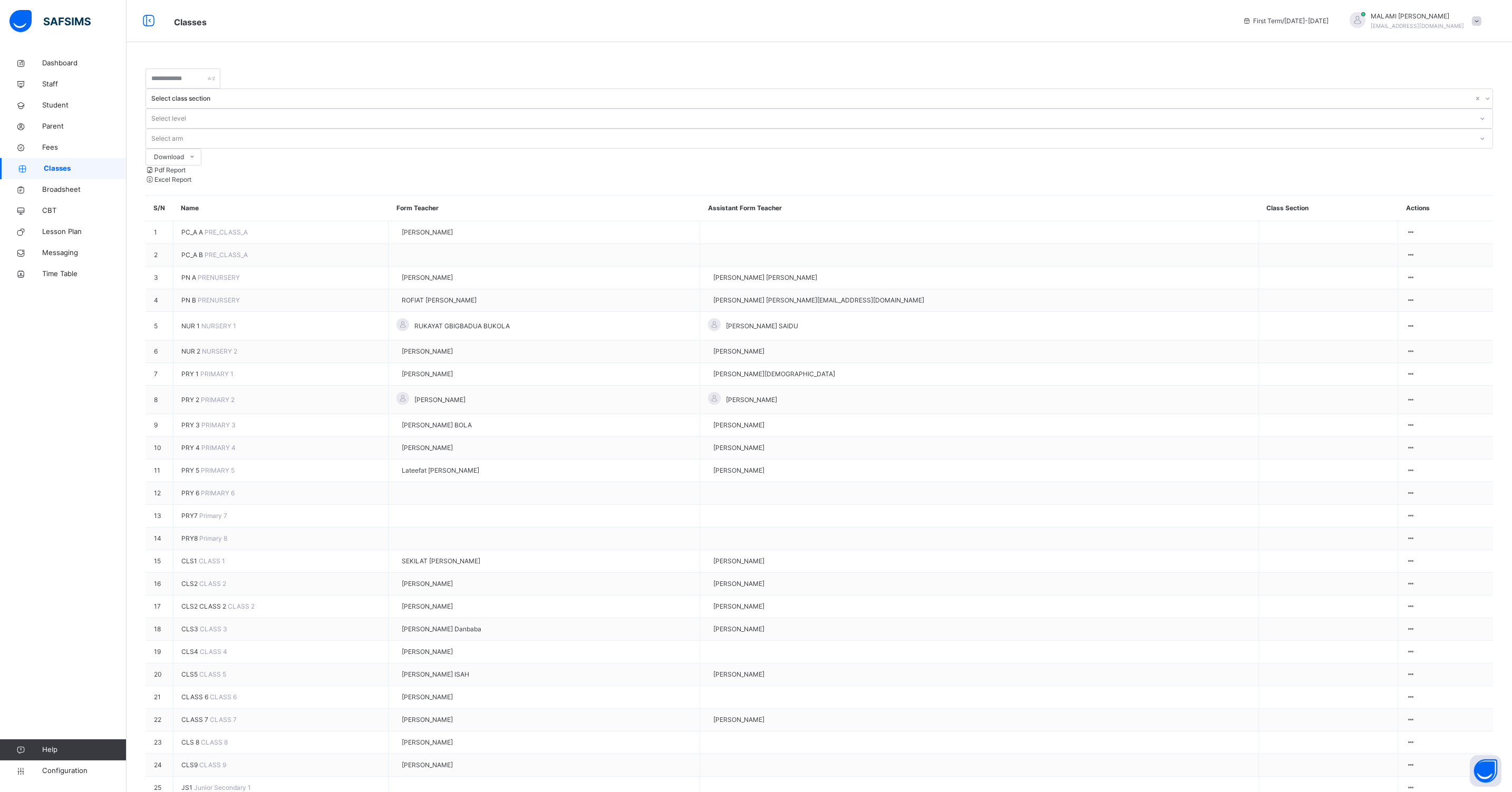
type input "**"
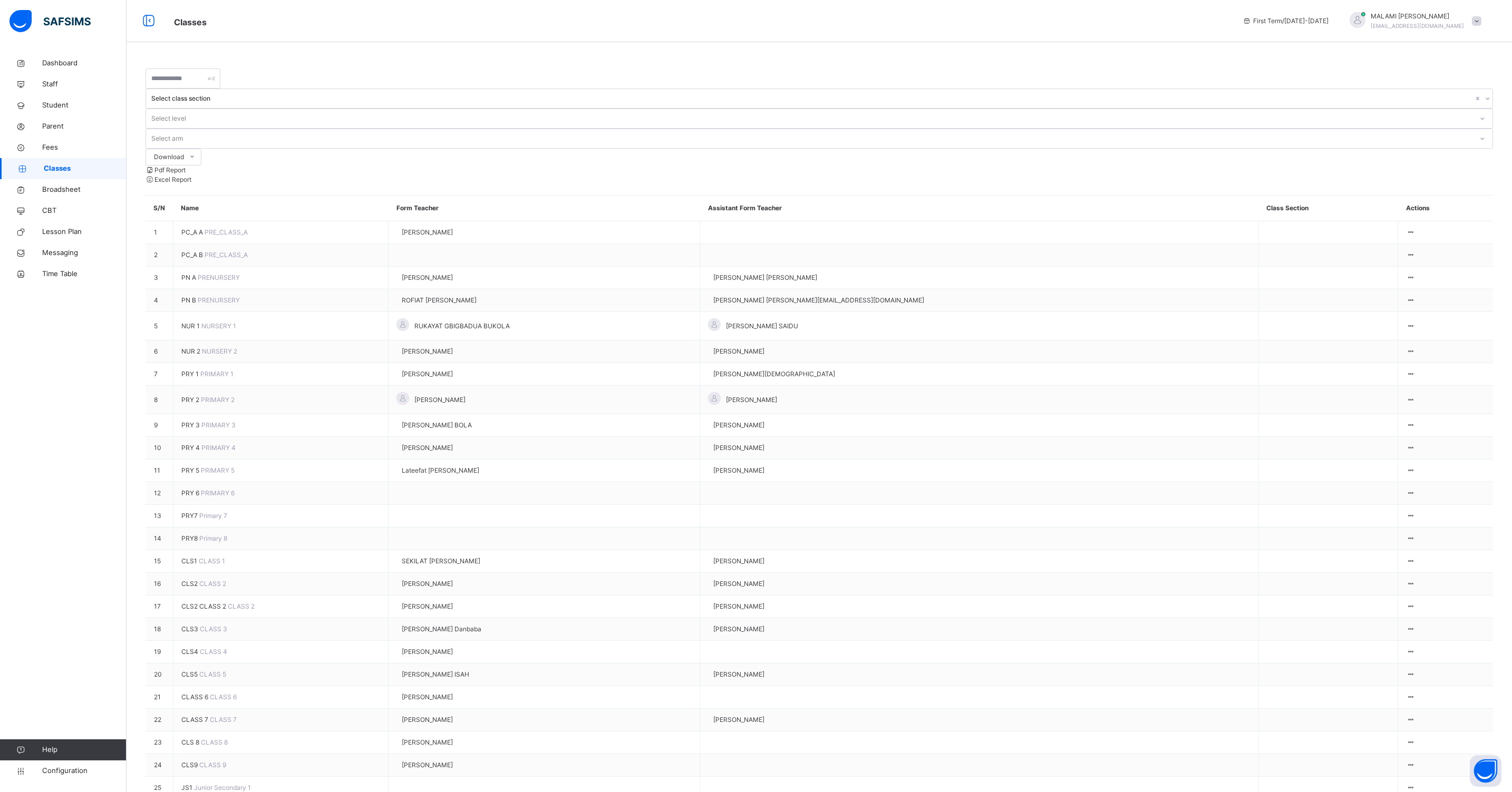
drag, startPoint x: 698, startPoint y: 423, endPoint x: 652, endPoint y: 417, distance: 46.4
type input "**"
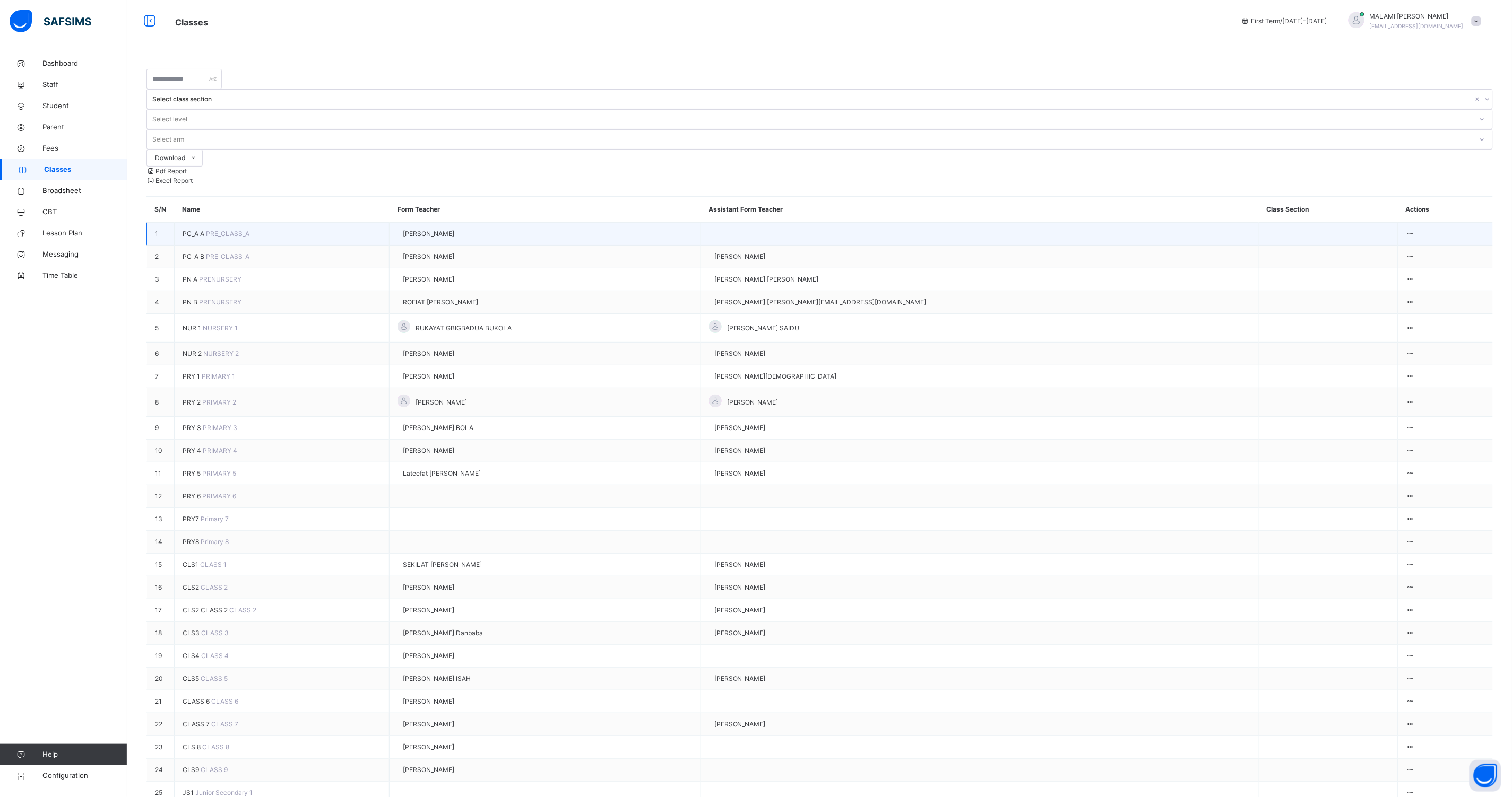
click at [1413, 223] on td "View Class Assign form Teacher" at bounding box center [1445, 234] width 95 height 23
click at [1406, 230] on icon at bounding box center [1410, 233] width 9 height 8
click at [1382, 289] on div "Assign form Teacher" at bounding box center [1379, 293] width 61 height 9
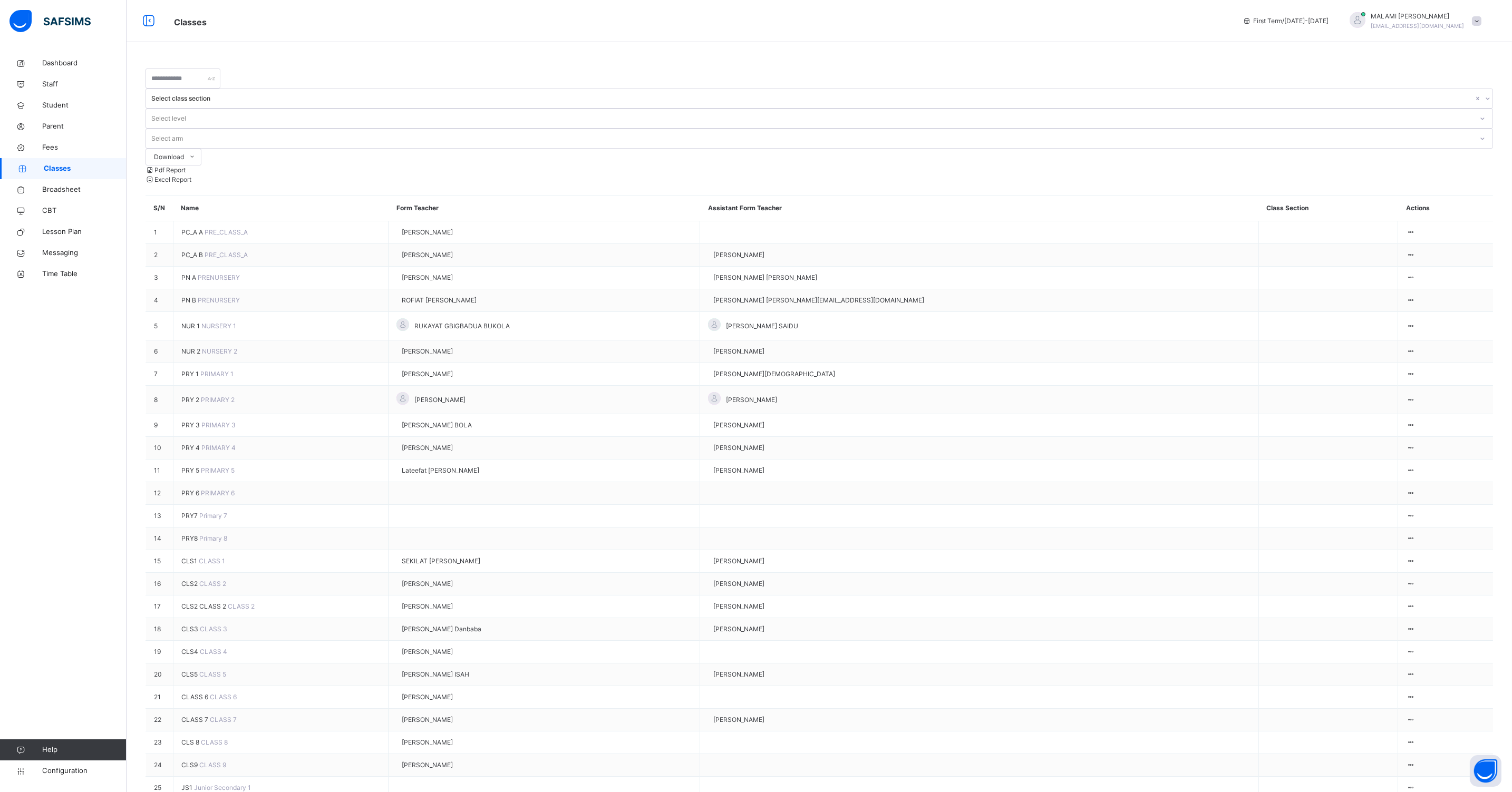
type input "**"
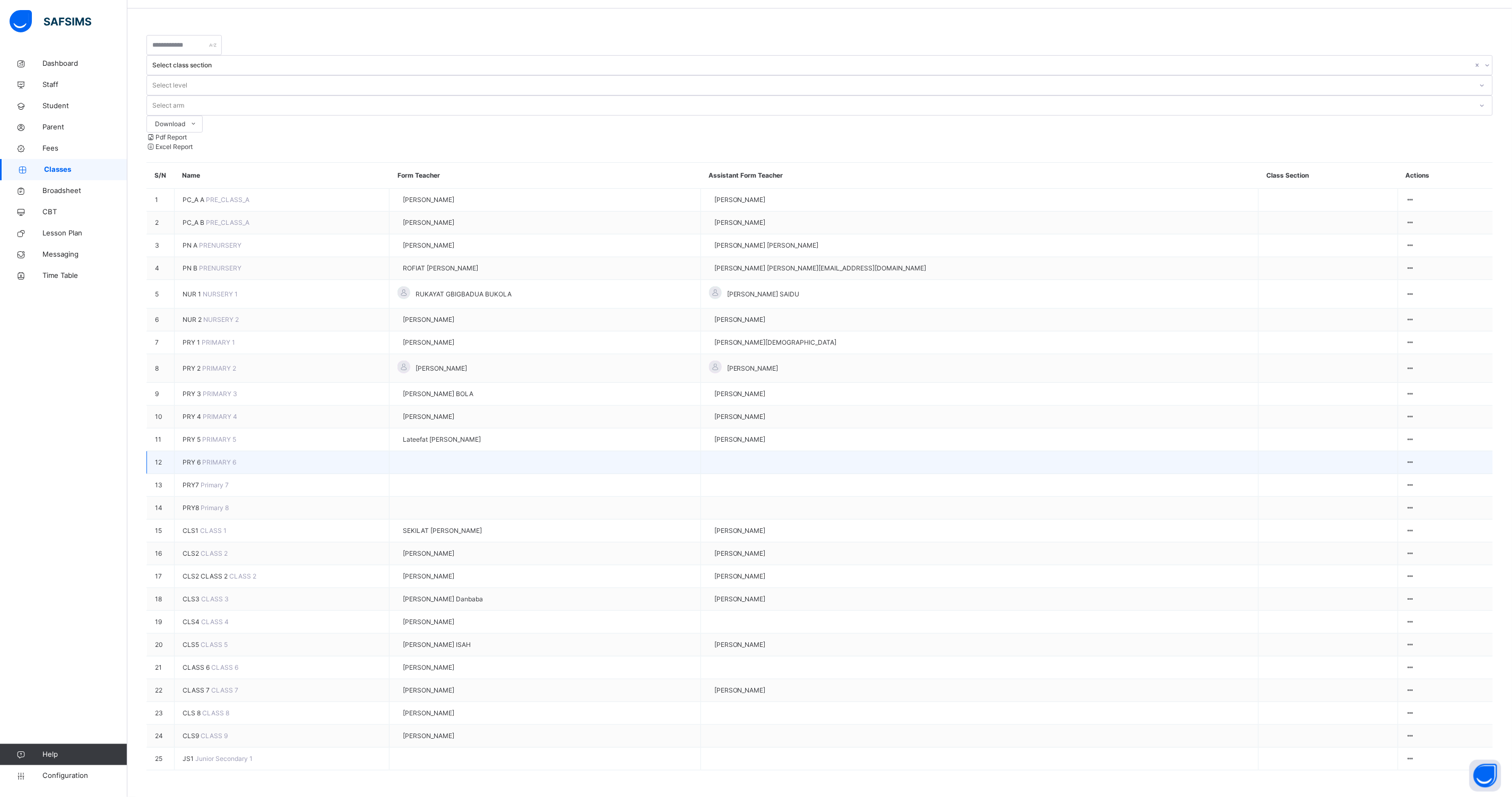
scroll to position [166, 0]
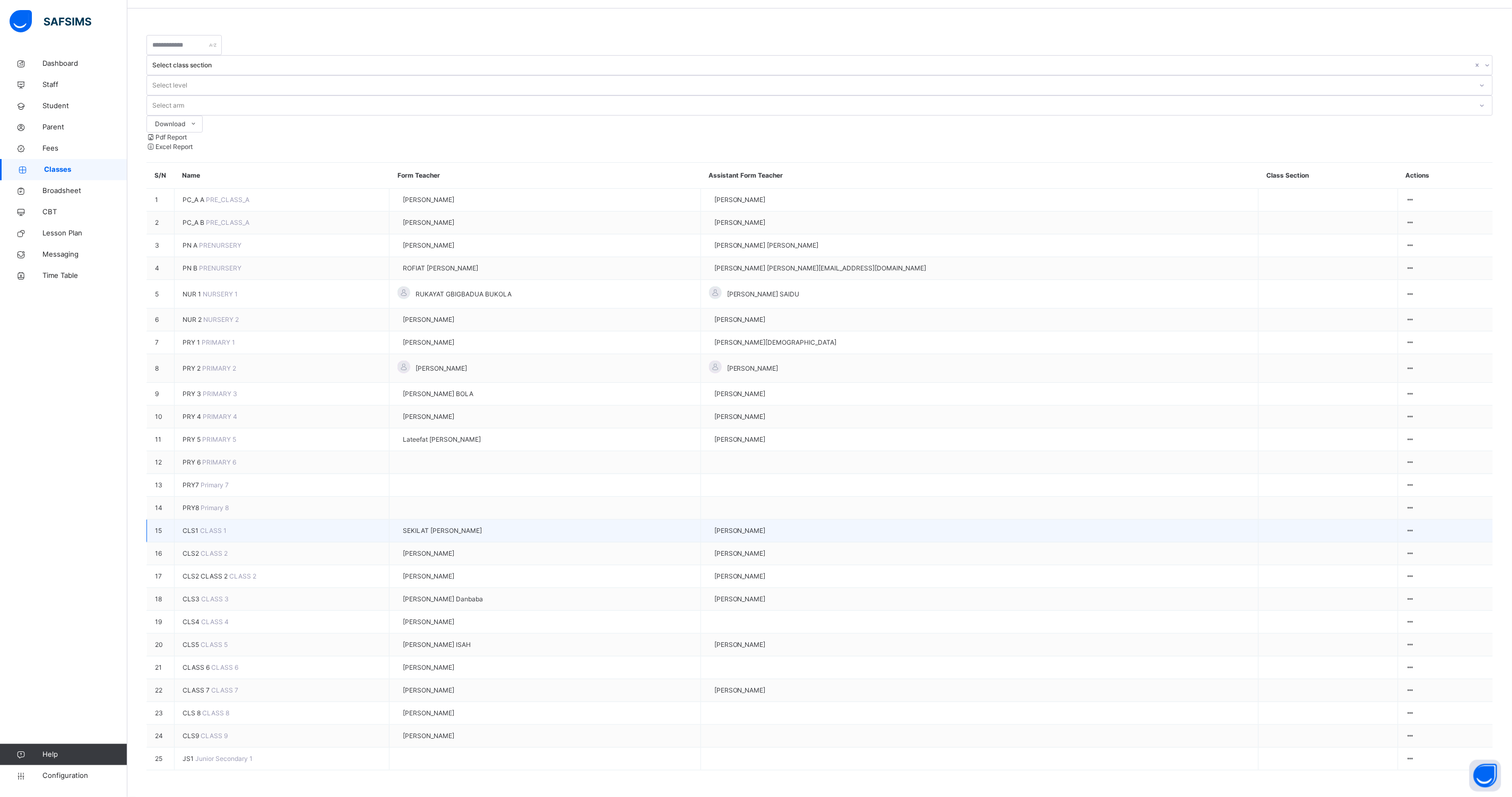
click at [186, 527] on span "CLS1" at bounding box center [191, 530] width 18 height 8
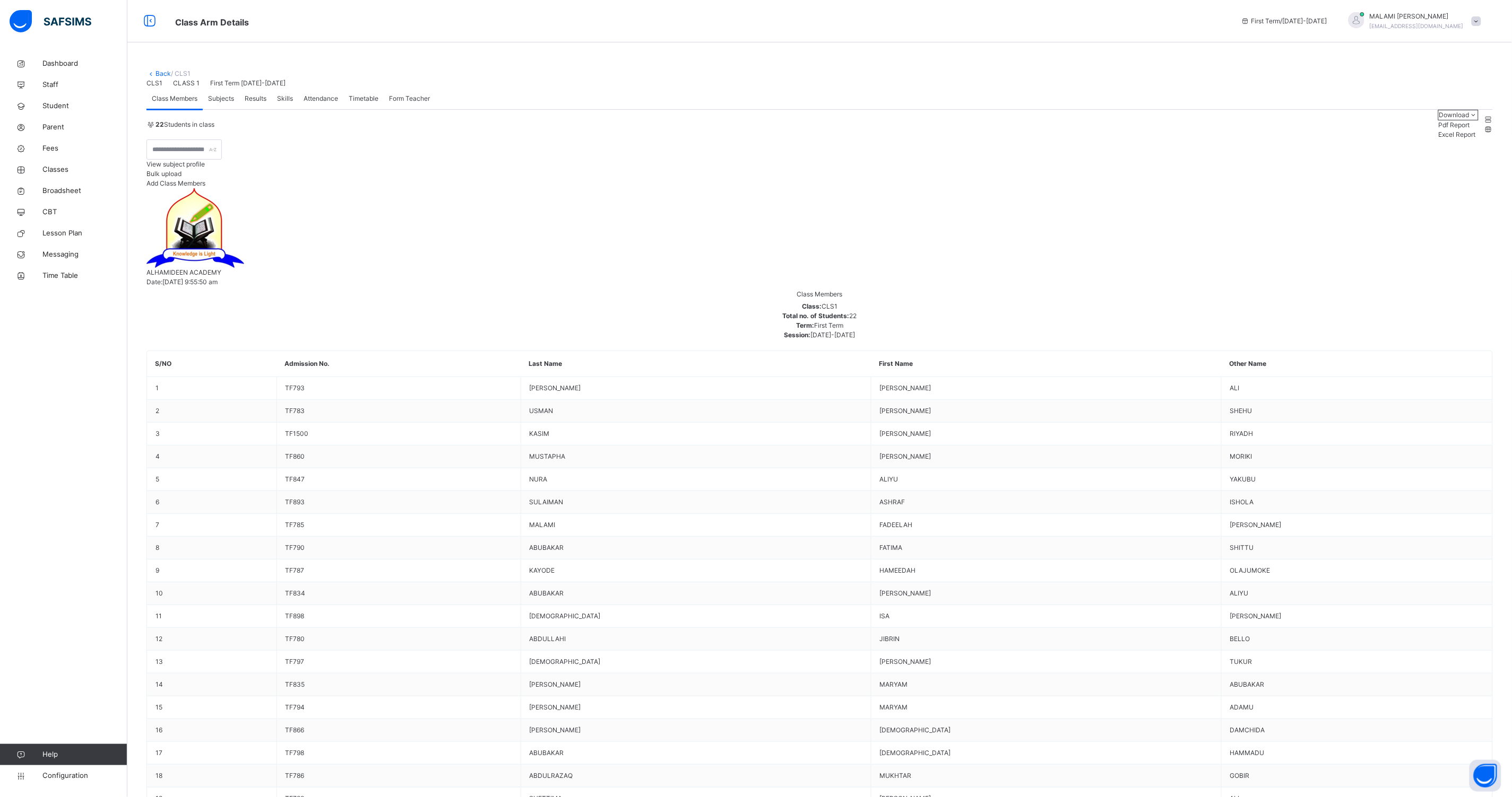
click at [228, 103] on span "Subjects" at bounding box center [220, 98] width 26 height 9
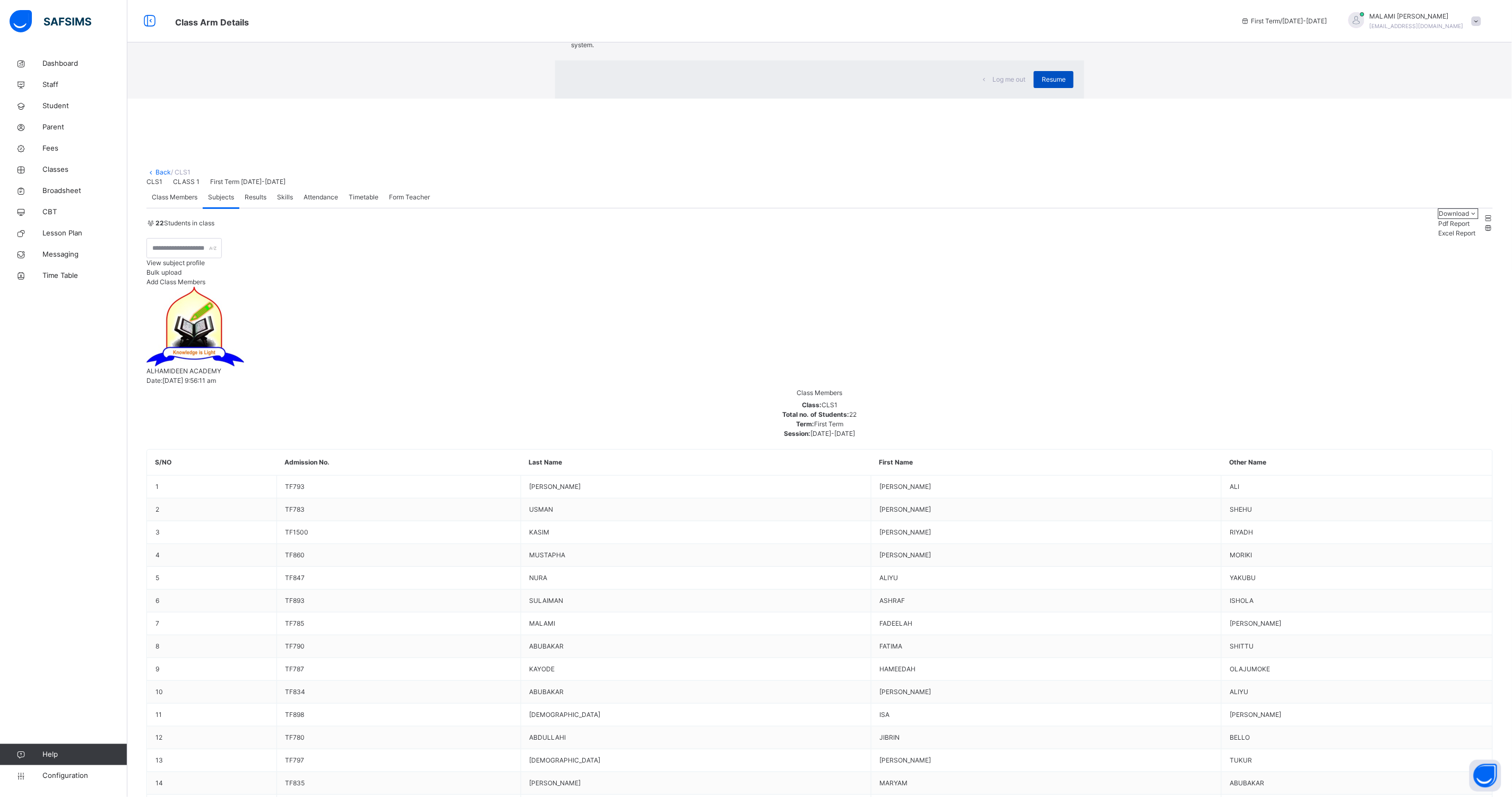
click at [1042, 84] on span "Resume" at bounding box center [1054, 79] width 24 height 9
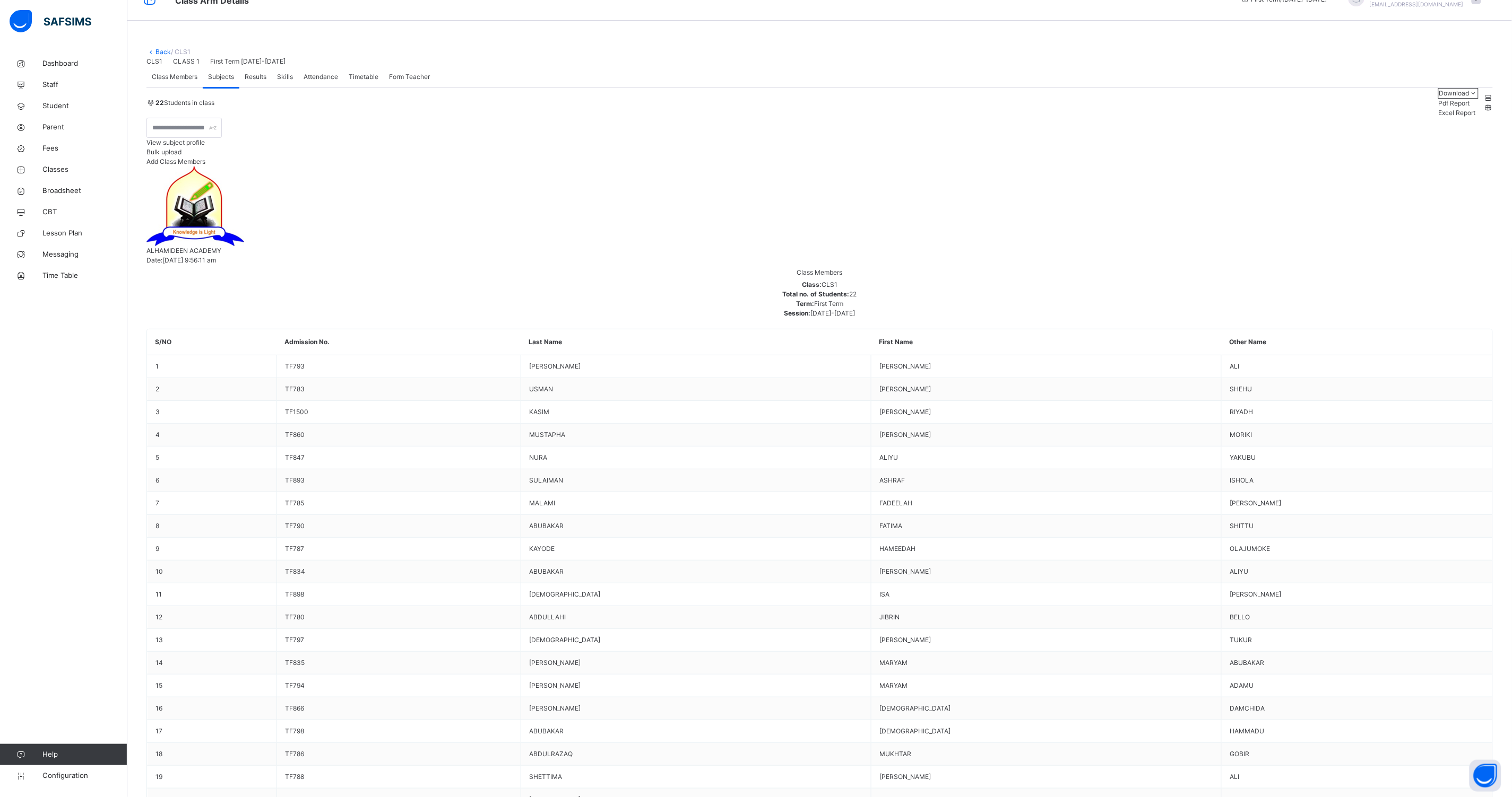
scroll to position [31, 0]
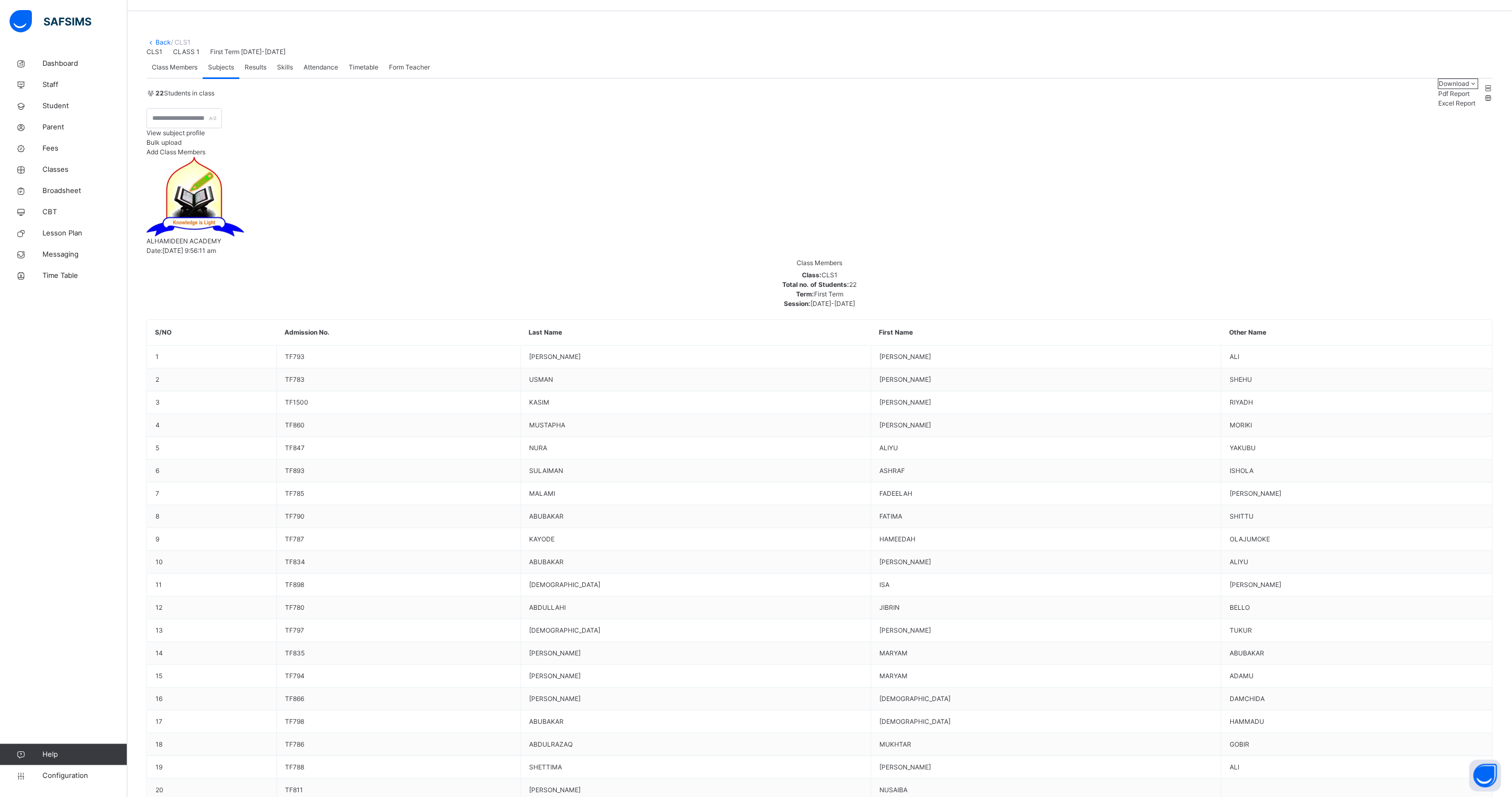
type input "***"
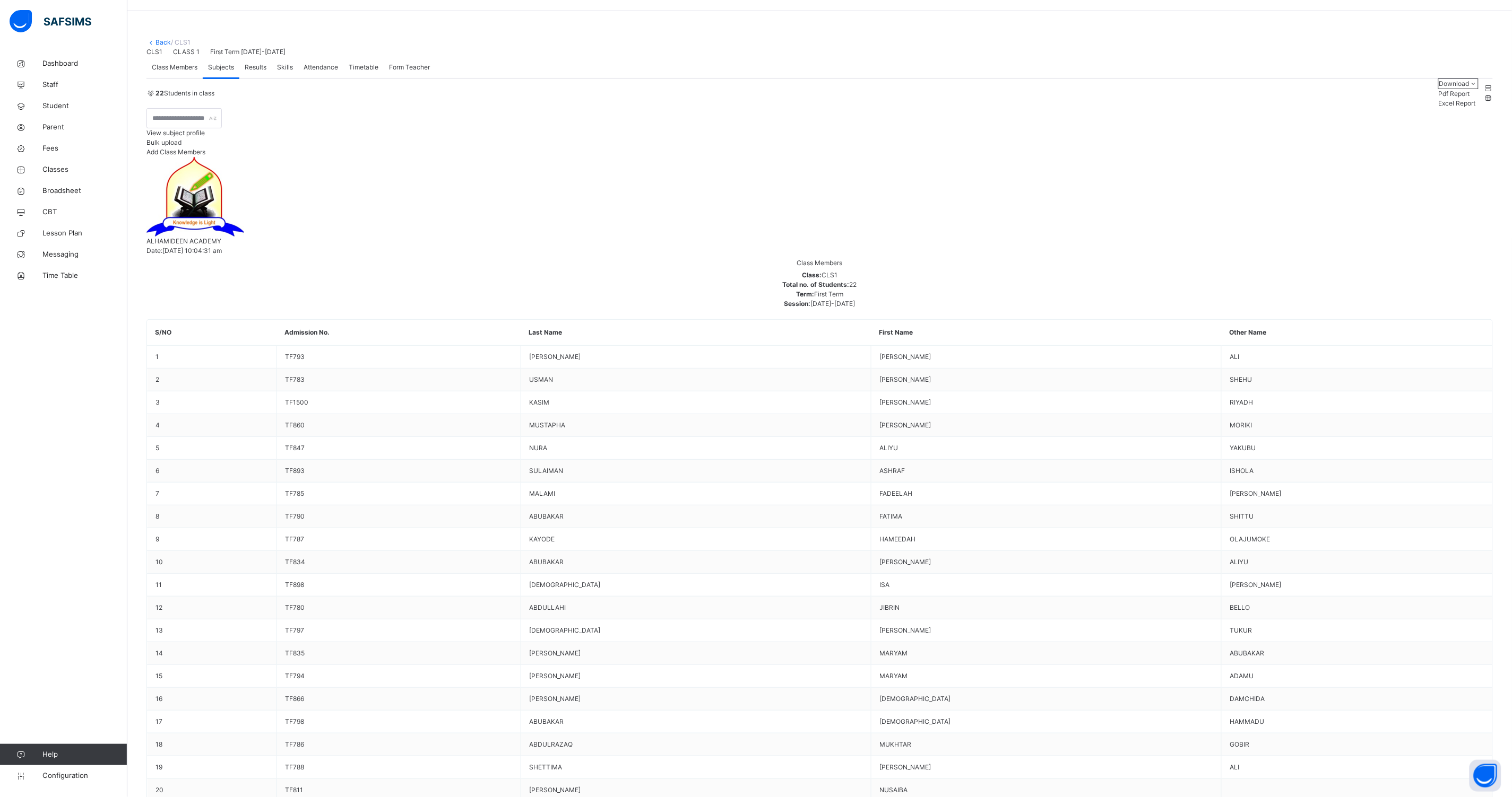
type input "**"
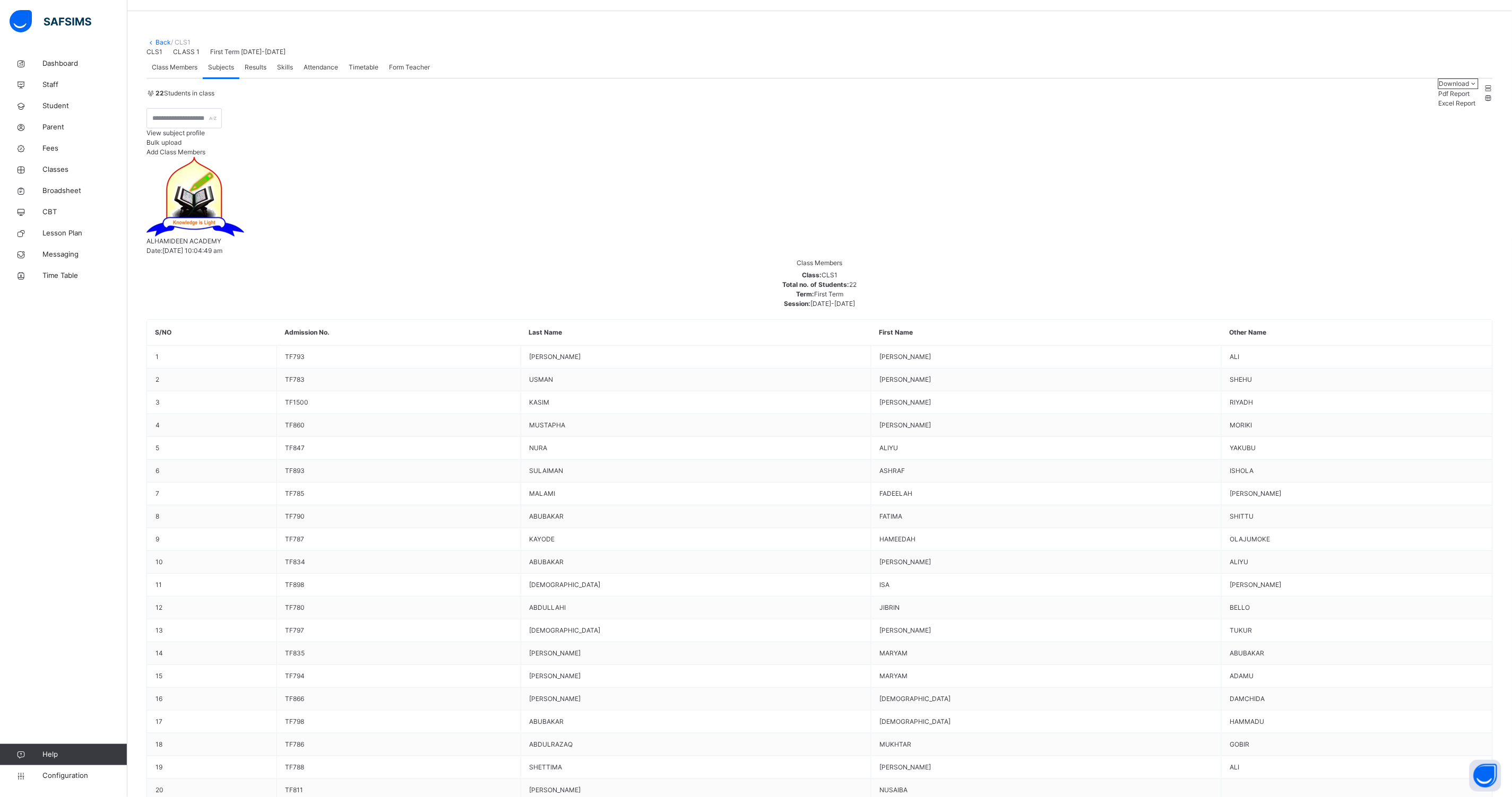
type input "**"
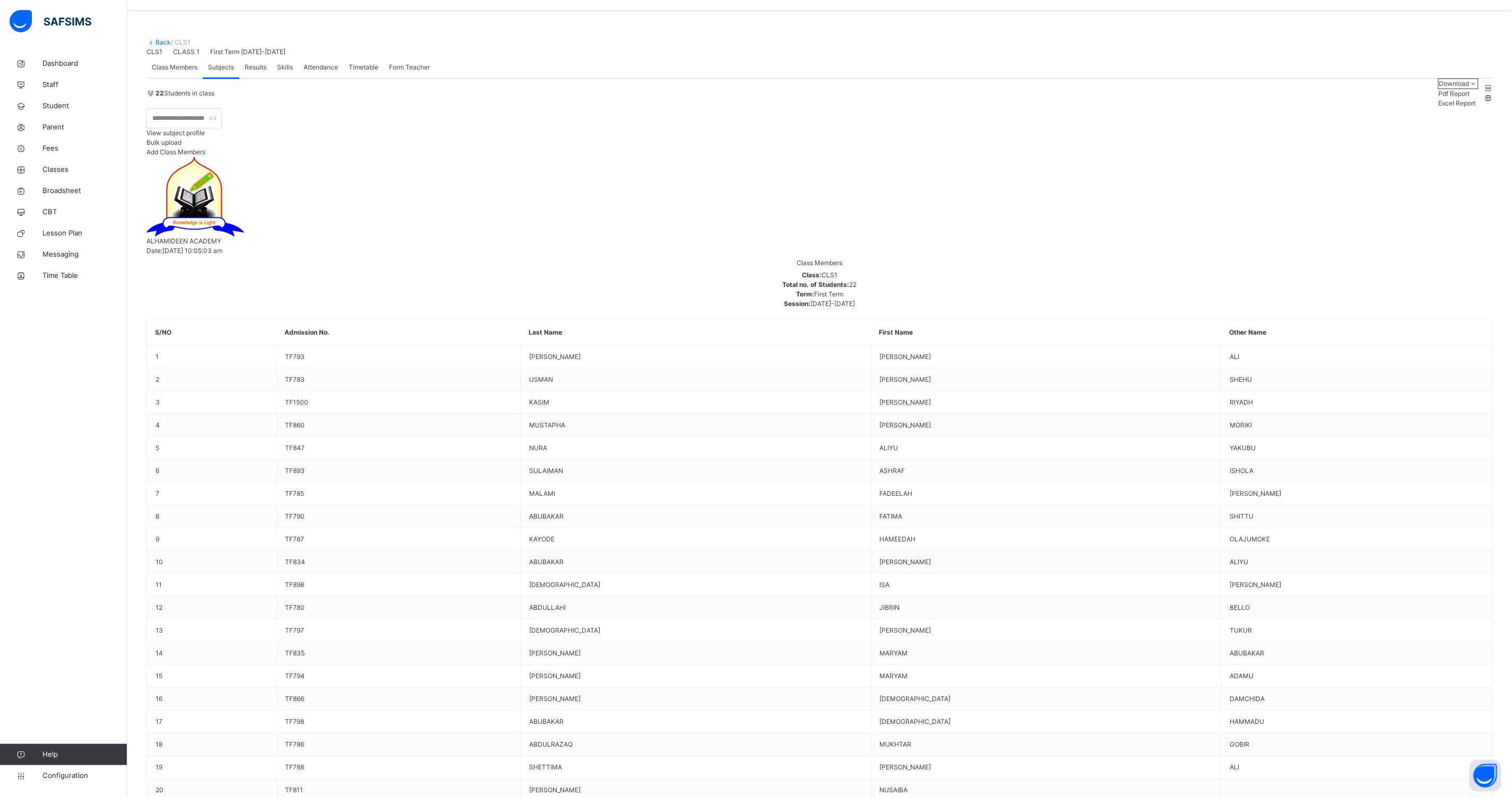
type input "*"
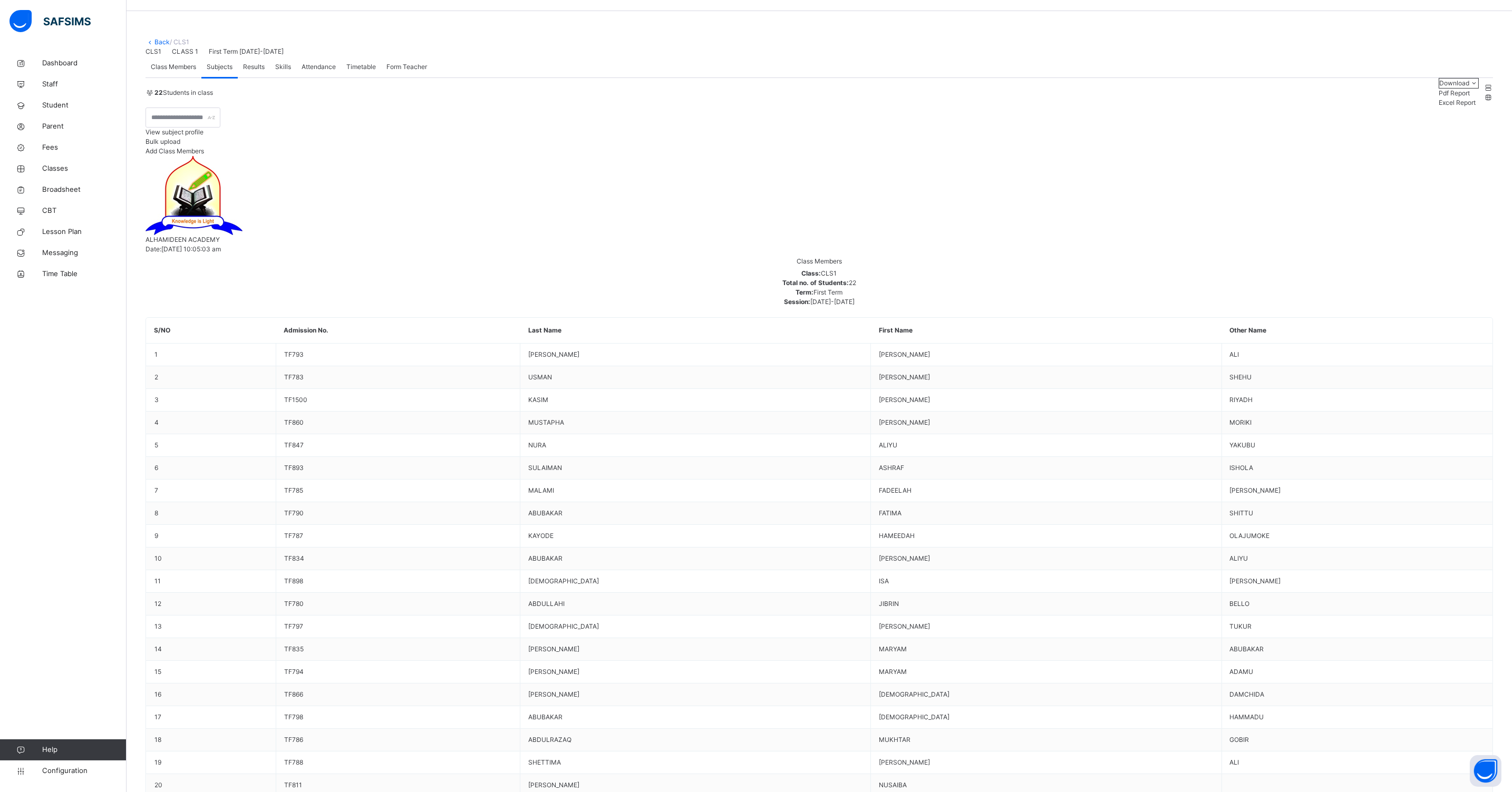
type input "****"
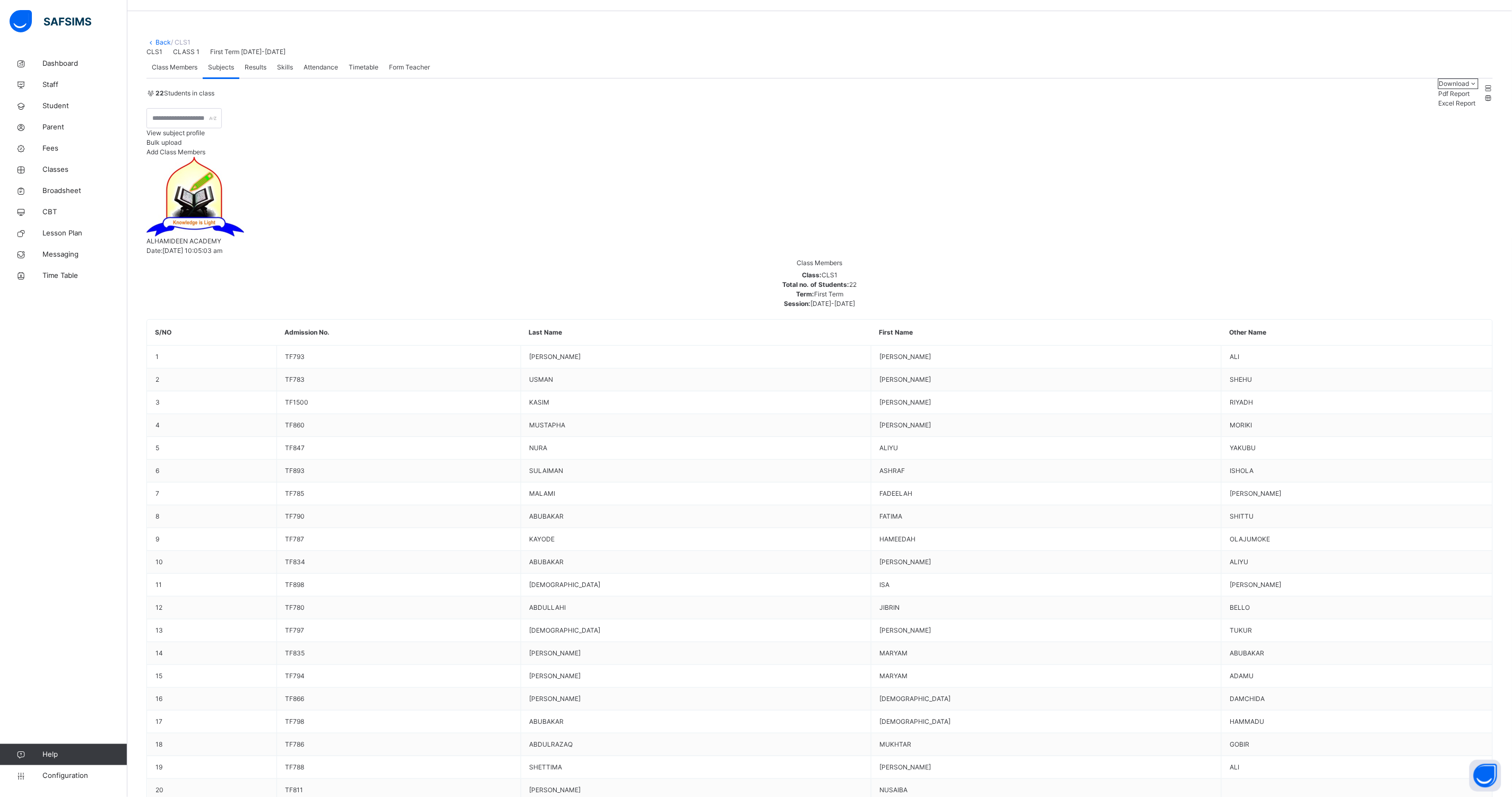
type input "***"
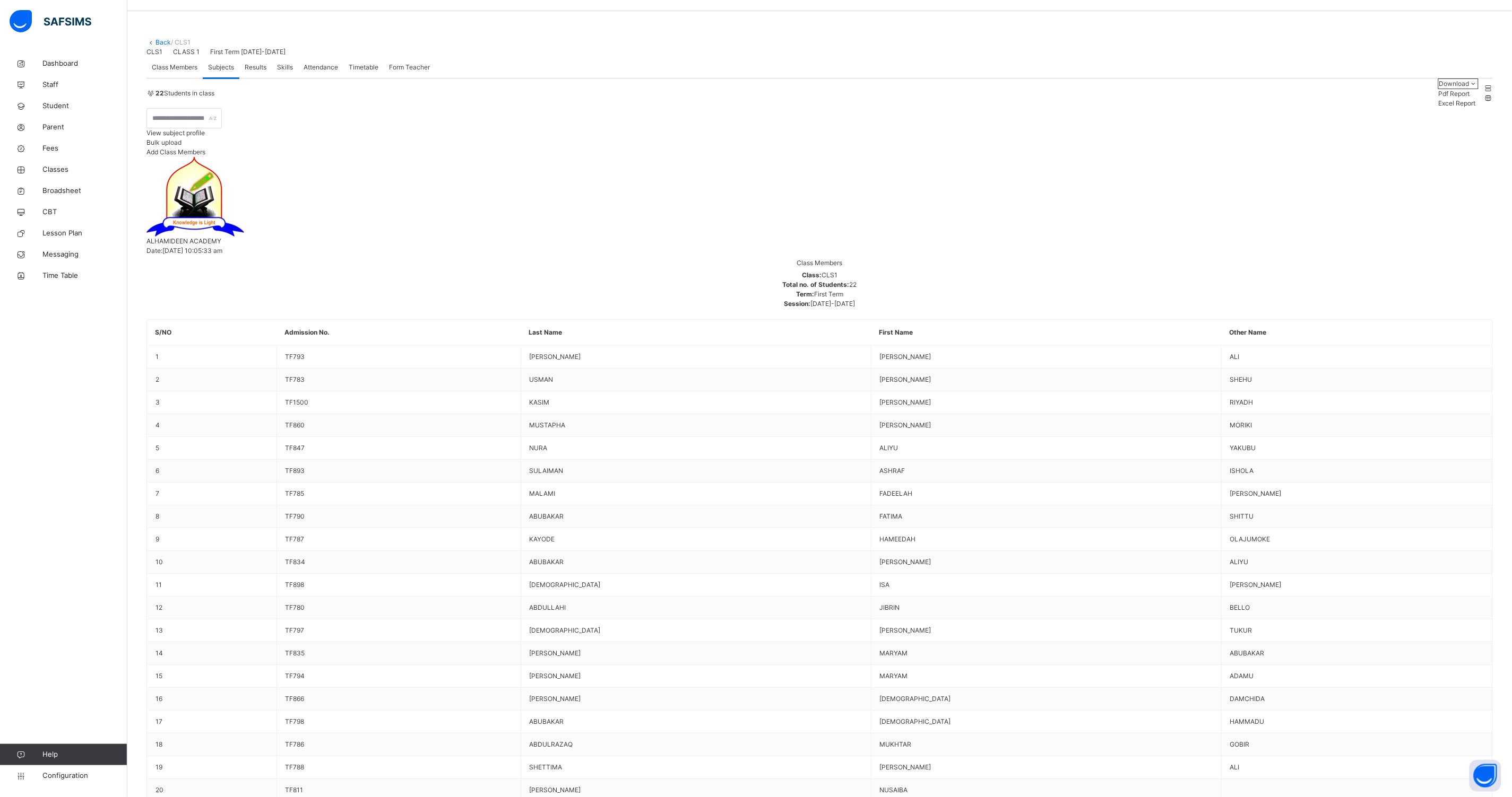
type input "***"
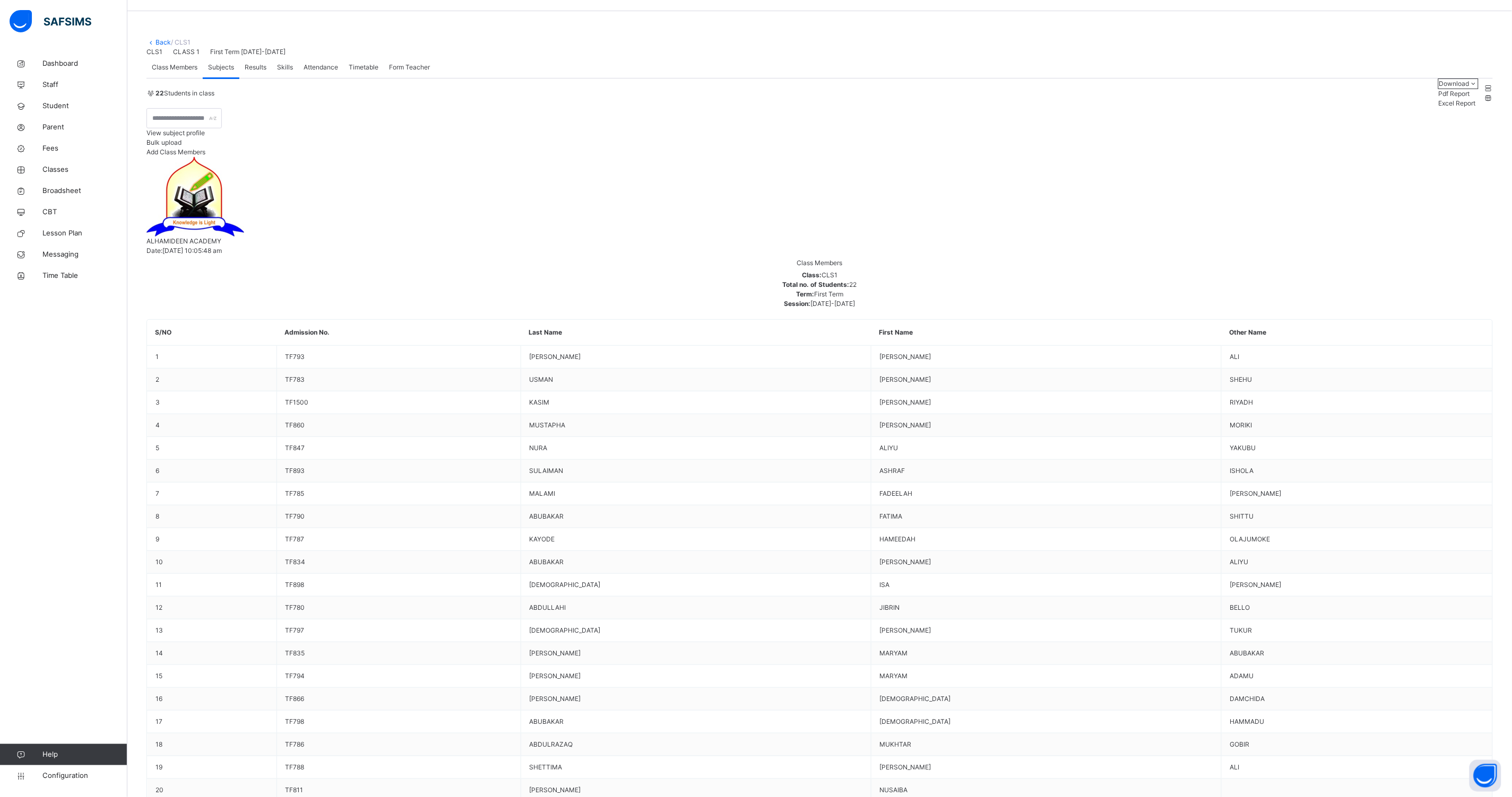
type input "***"
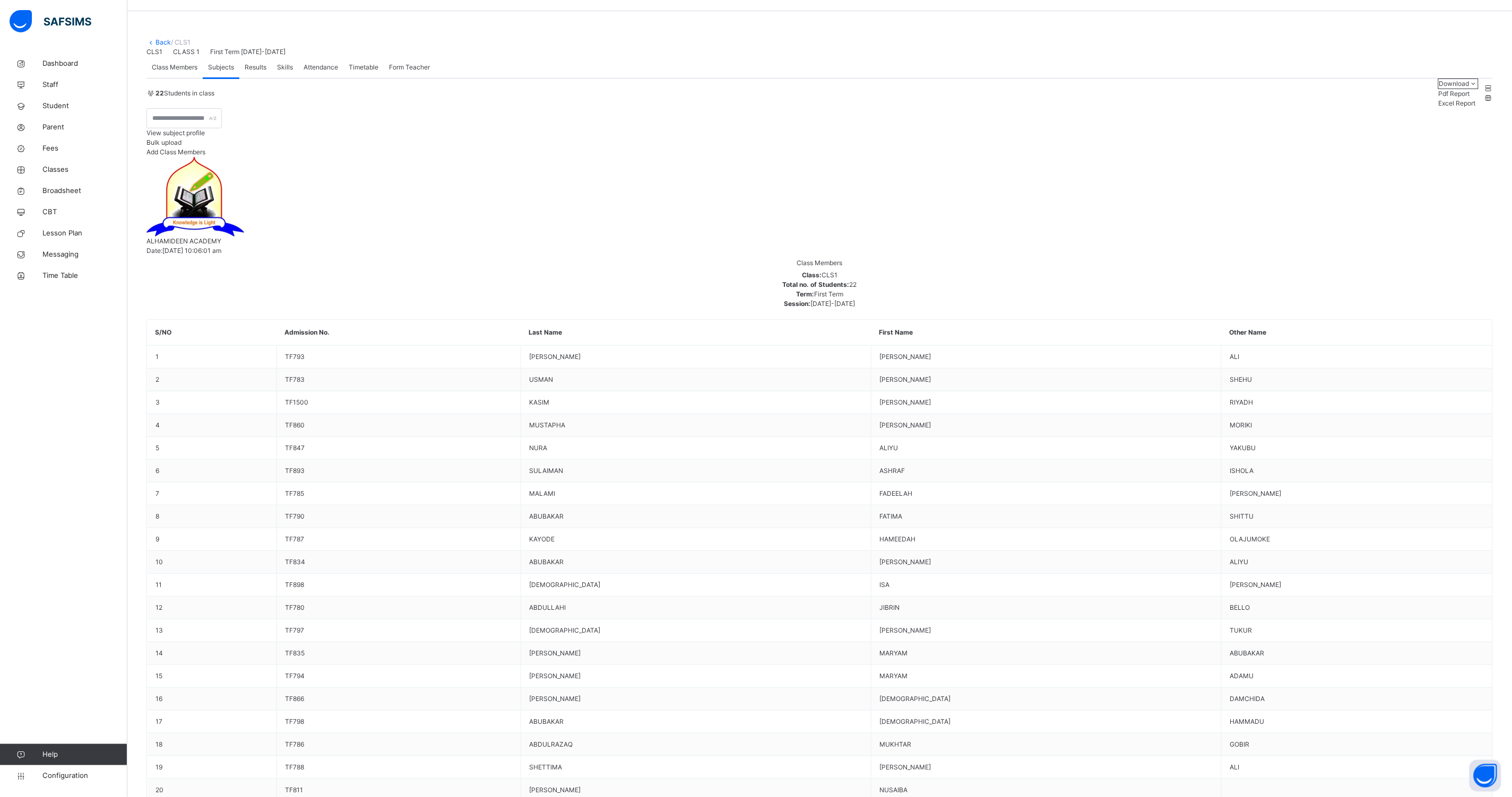
type input "**"
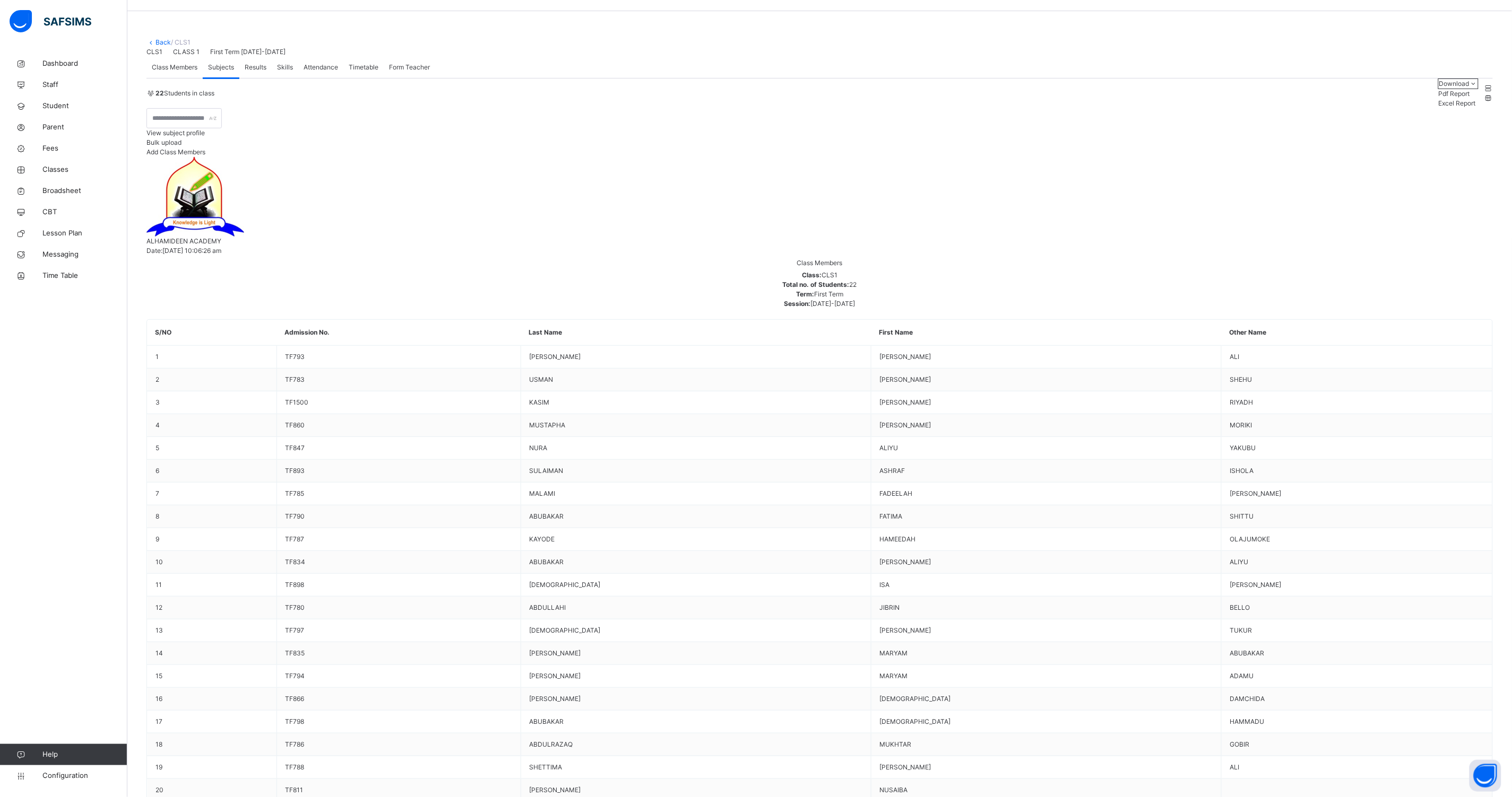
type input "**"
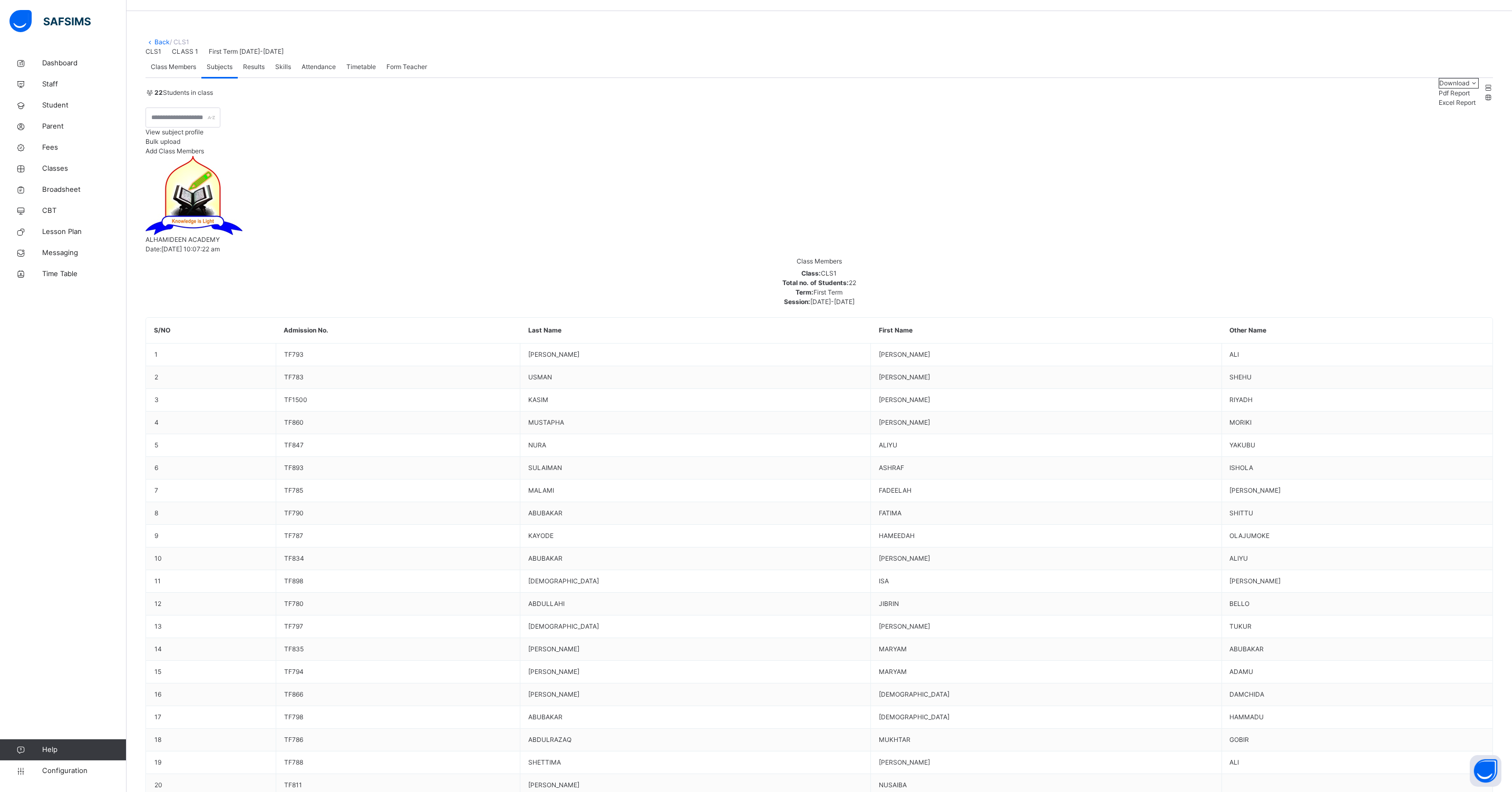
drag, startPoint x: 945, startPoint y: 440, endPoint x: 778, endPoint y: 454, distance: 167.6
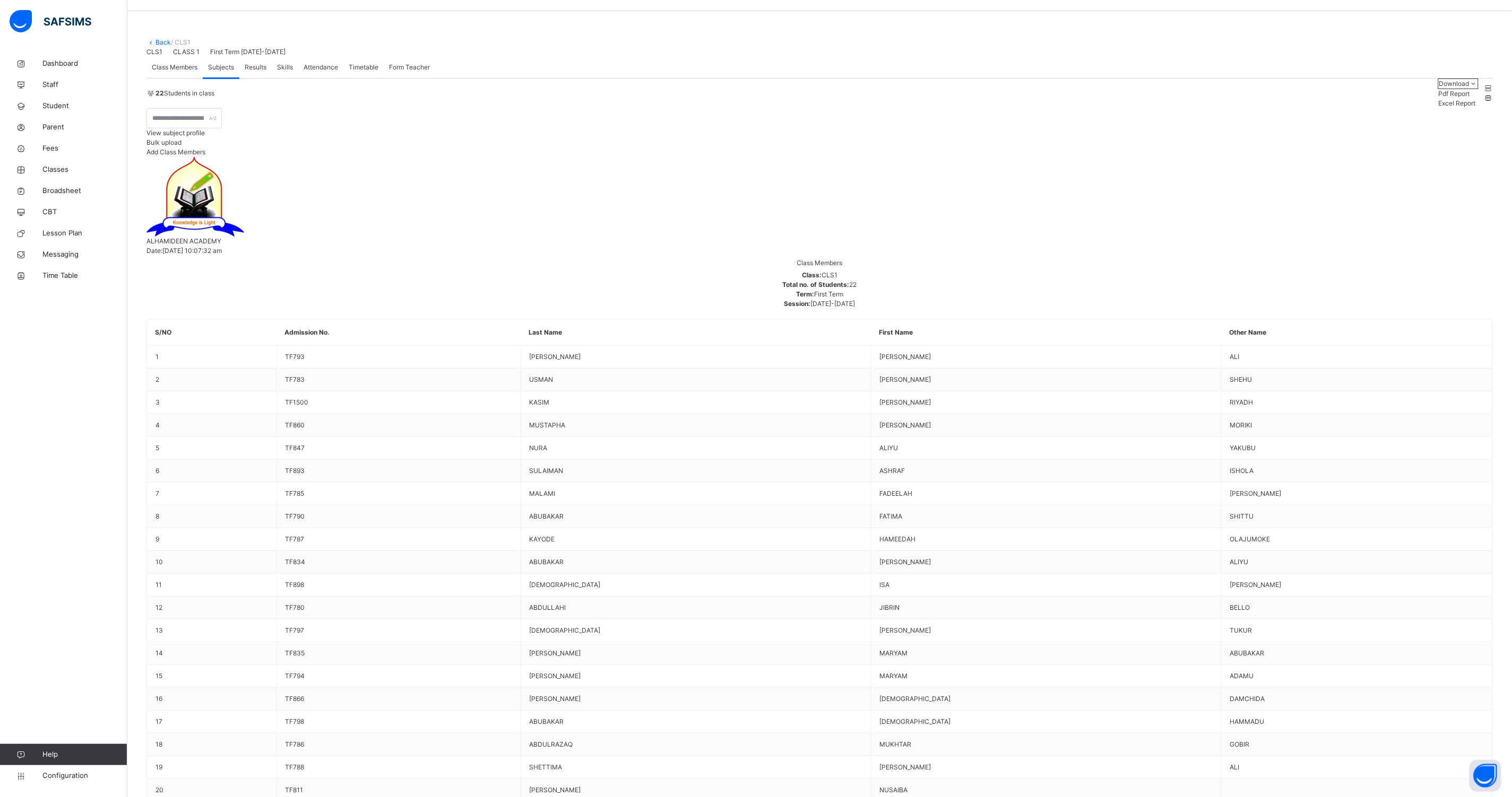
drag, startPoint x: 1478, startPoint y: 539, endPoint x: 1290, endPoint y: 552, distance: 188.4
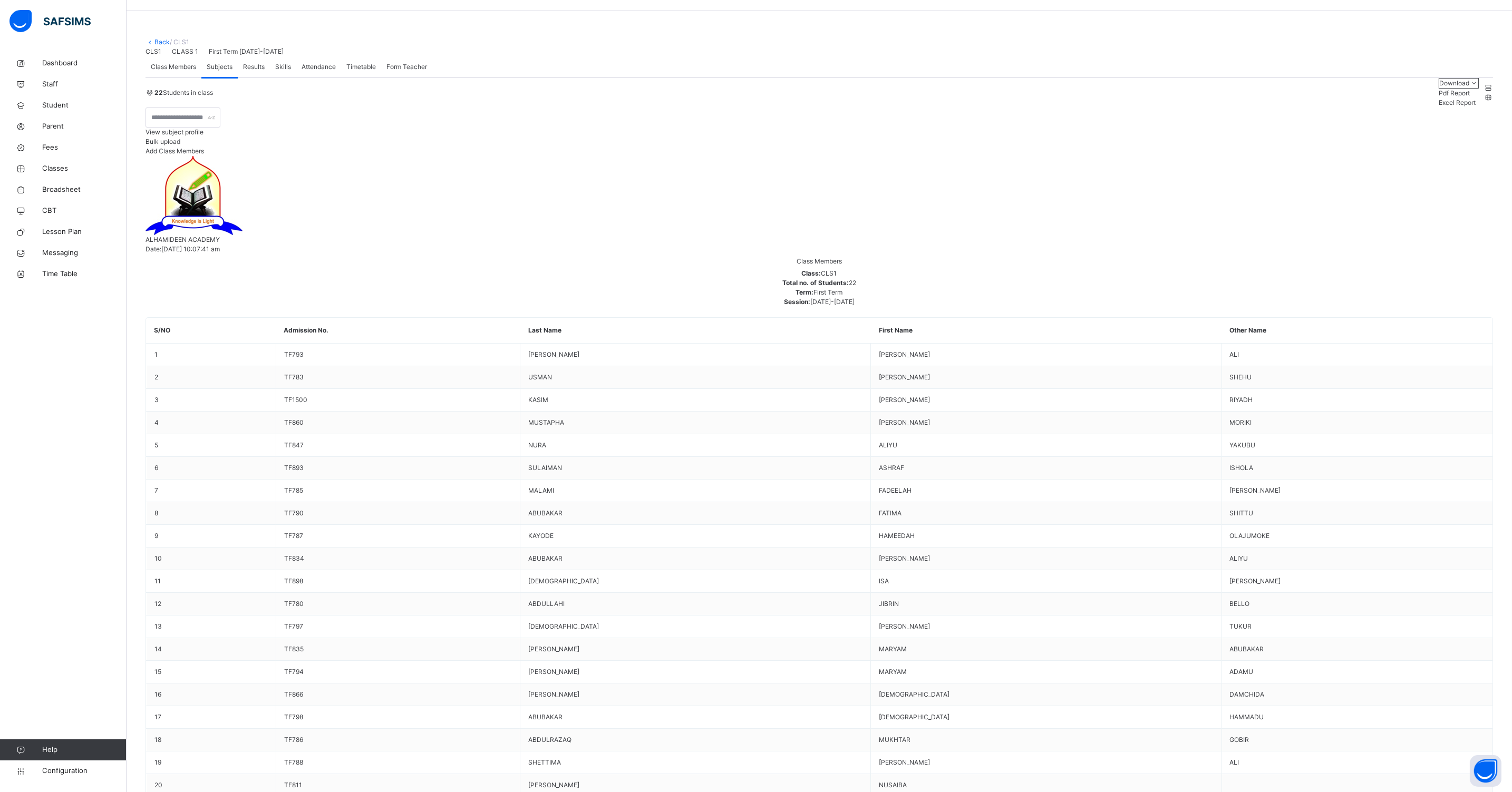
drag, startPoint x: 951, startPoint y: 448, endPoint x: 947, endPoint y: 452, distance: 5.7
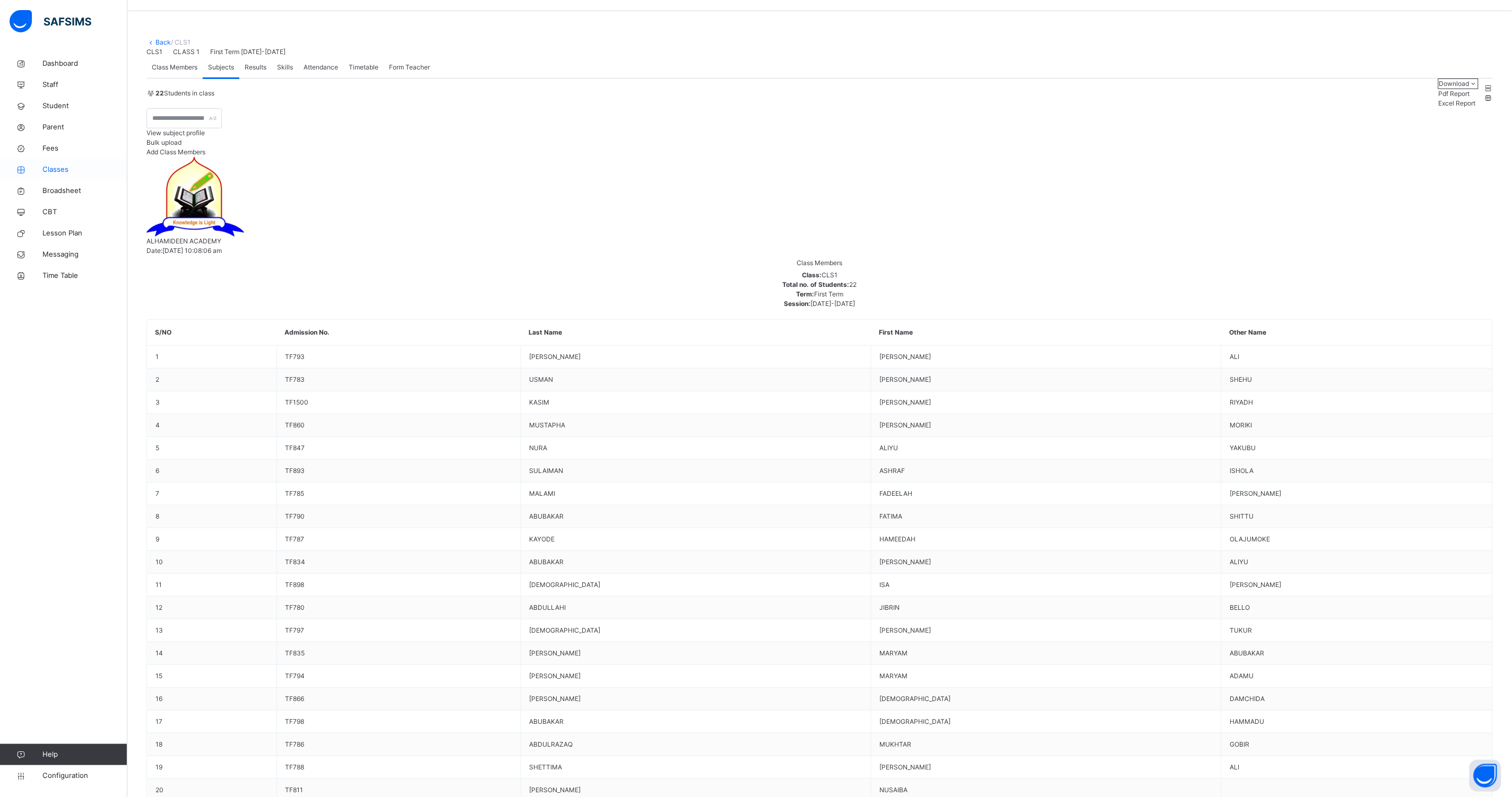
click at [51, 168] on span "Classes" at bounding box center [84, 170] width 85 height 11
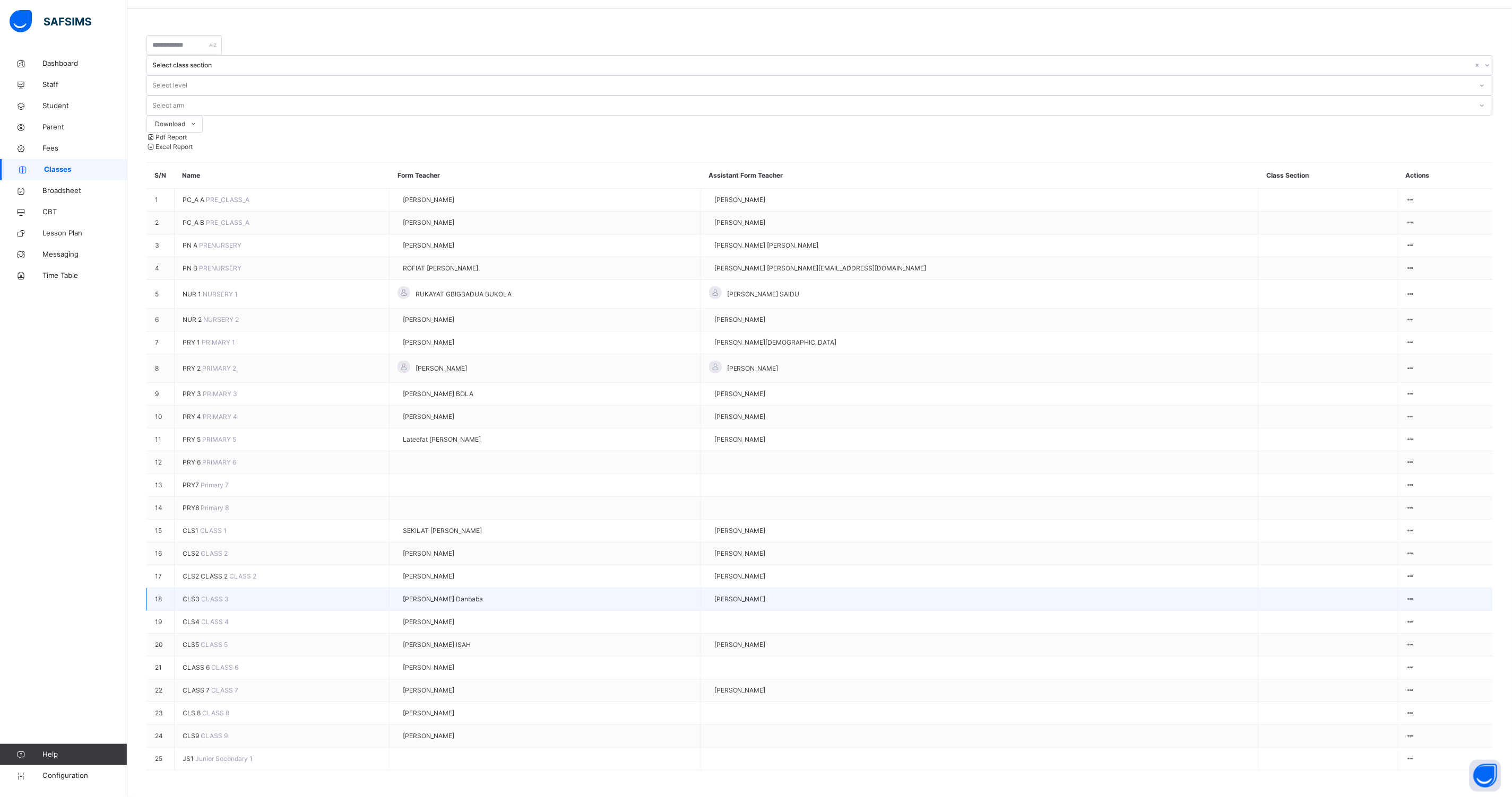
scroll to position [132, 0]
click at [194, 550] on span "CLS2" at bounding box center [191, 553] width 18 height 8
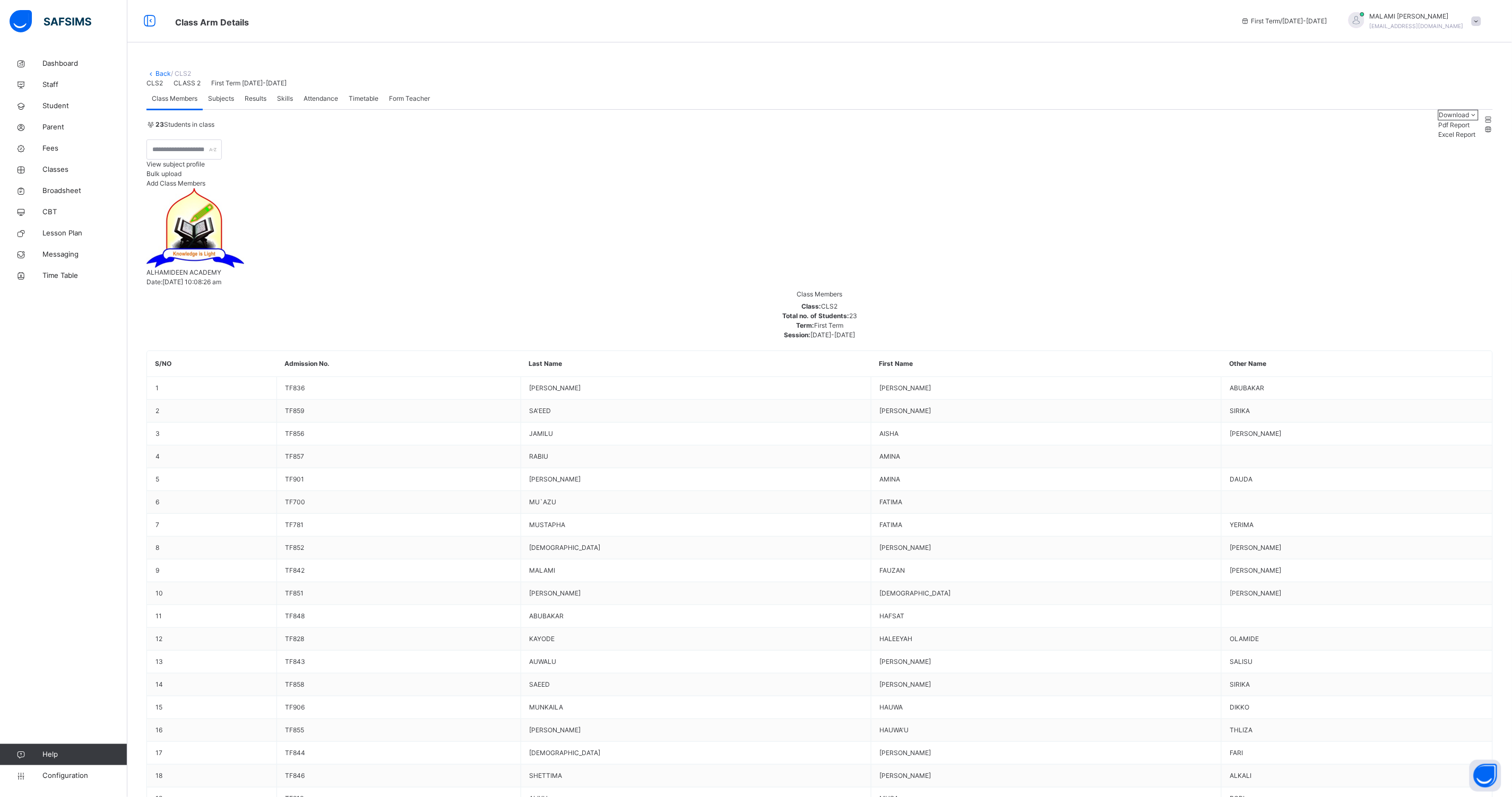
click at [215, 103] on span "Subjects" at bounding box center [220, 98] width 26 height 9
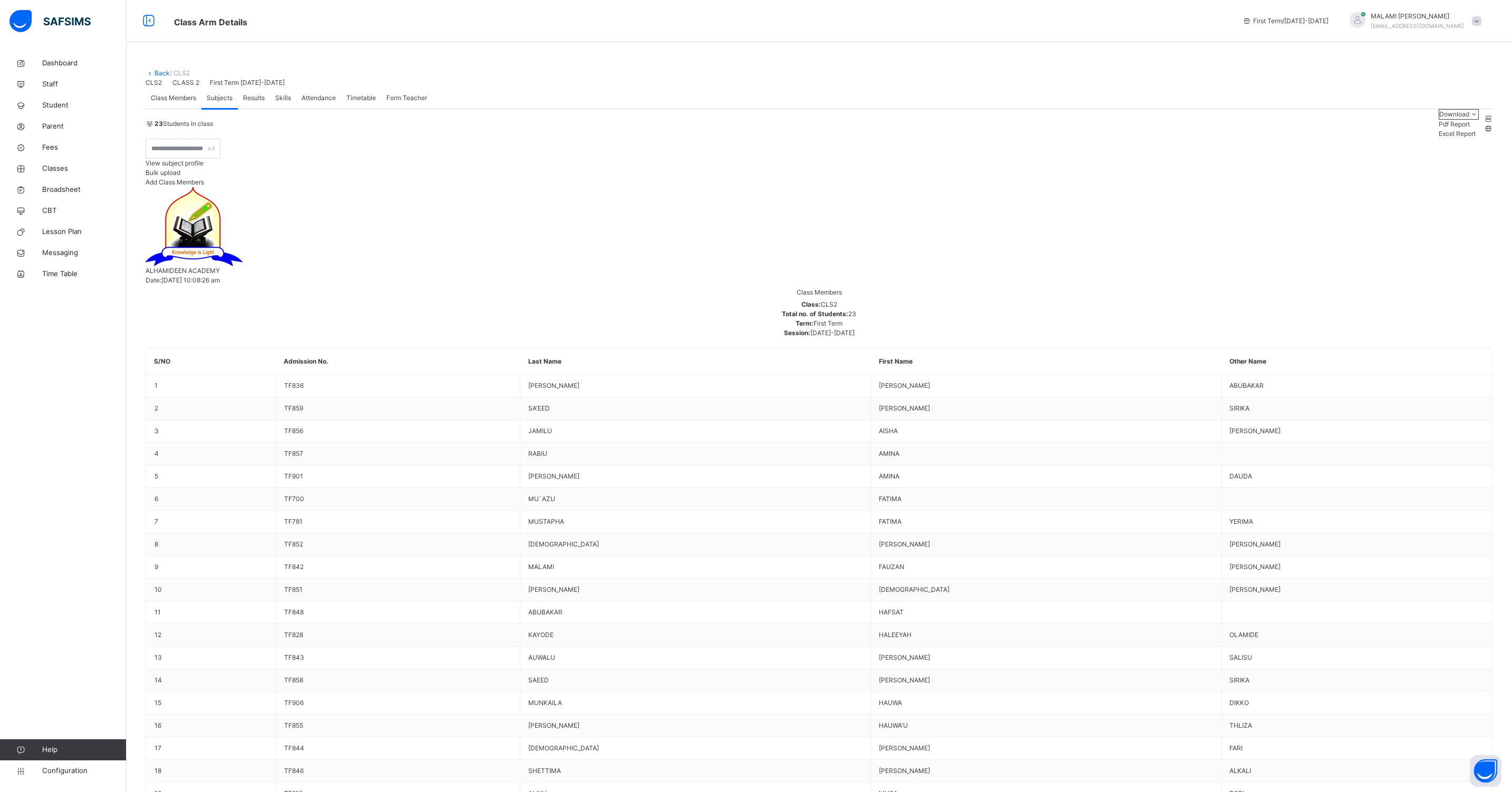
type input "****"
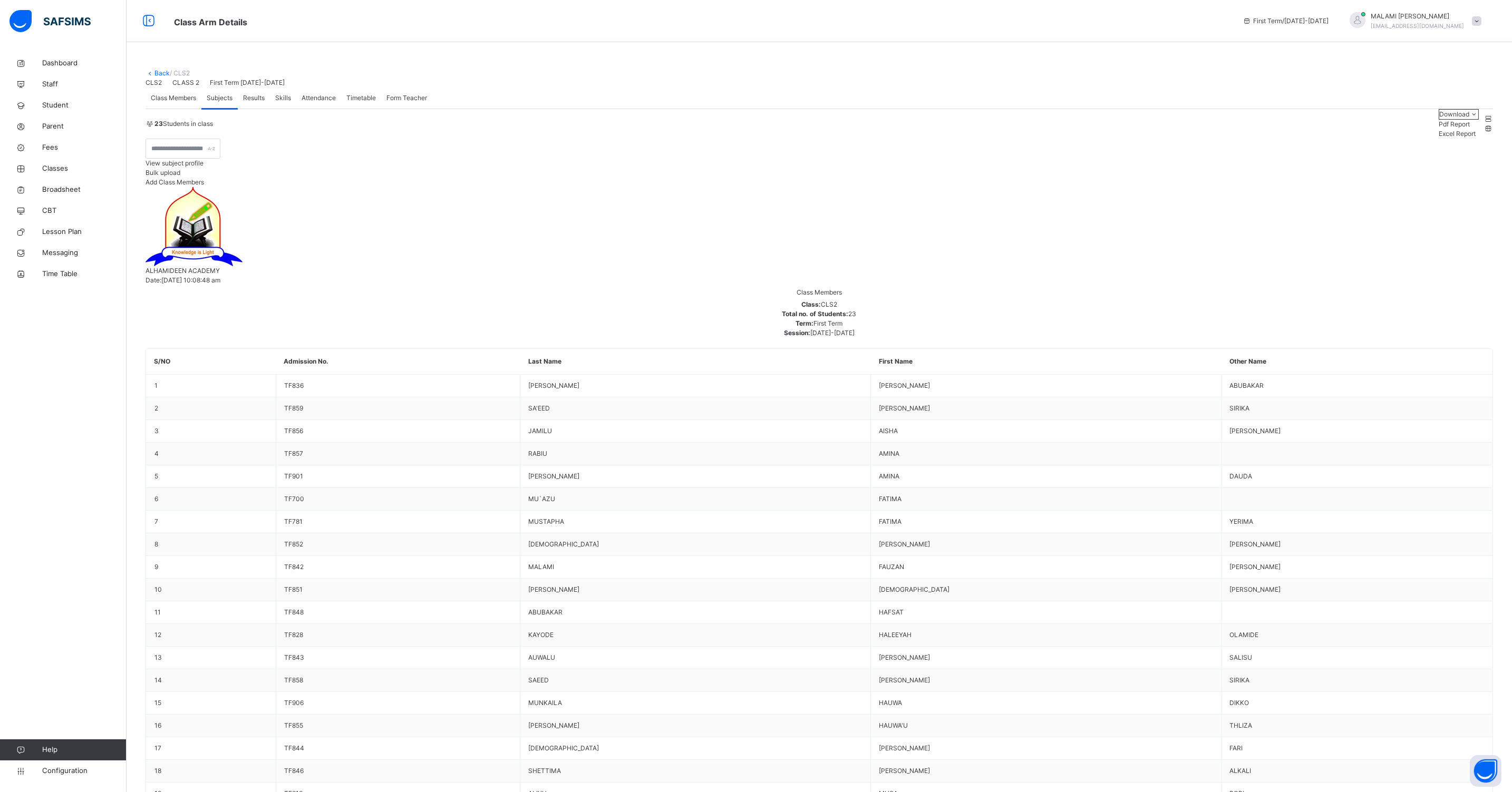
type input "****"
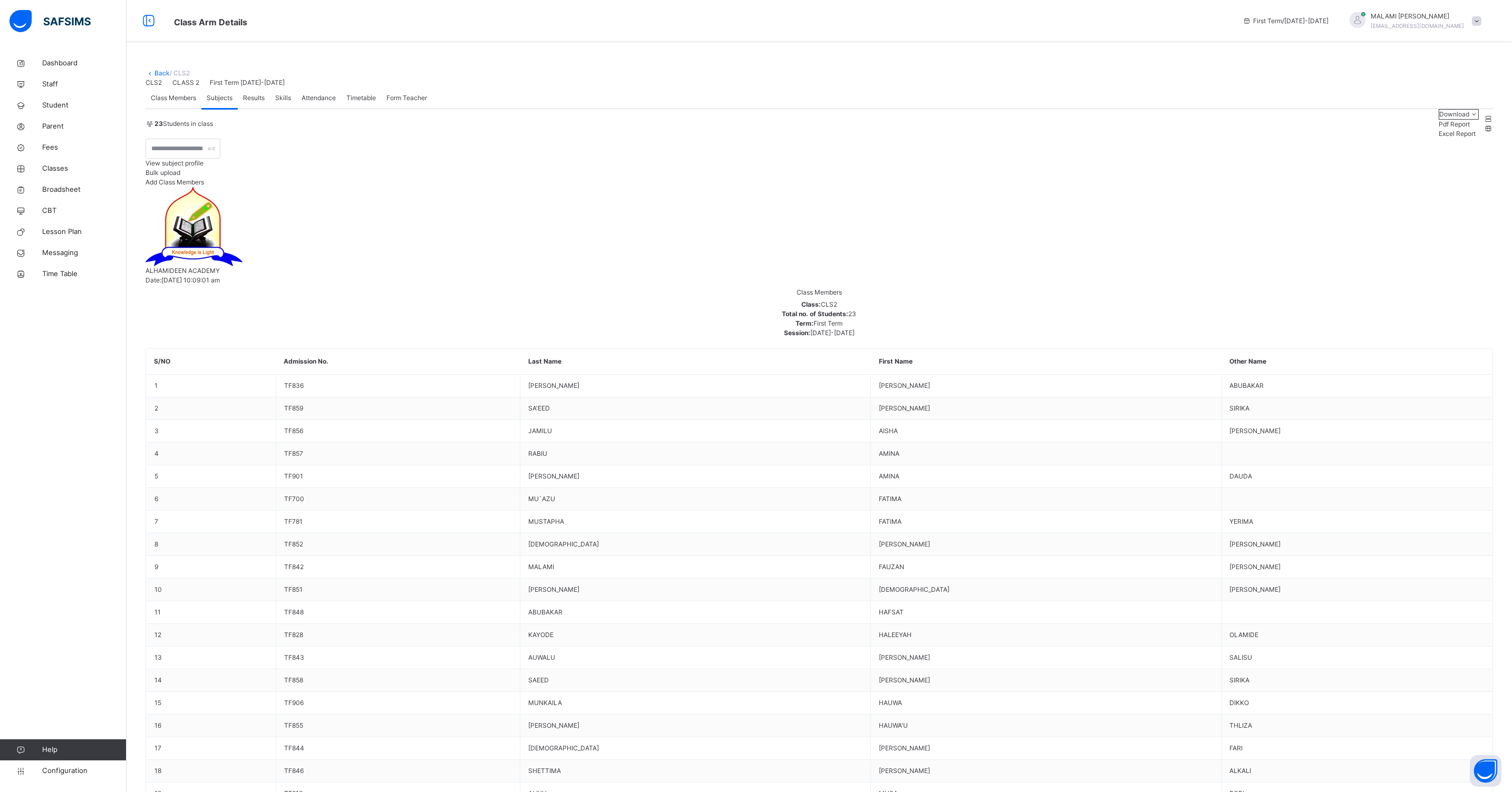
type input "****"
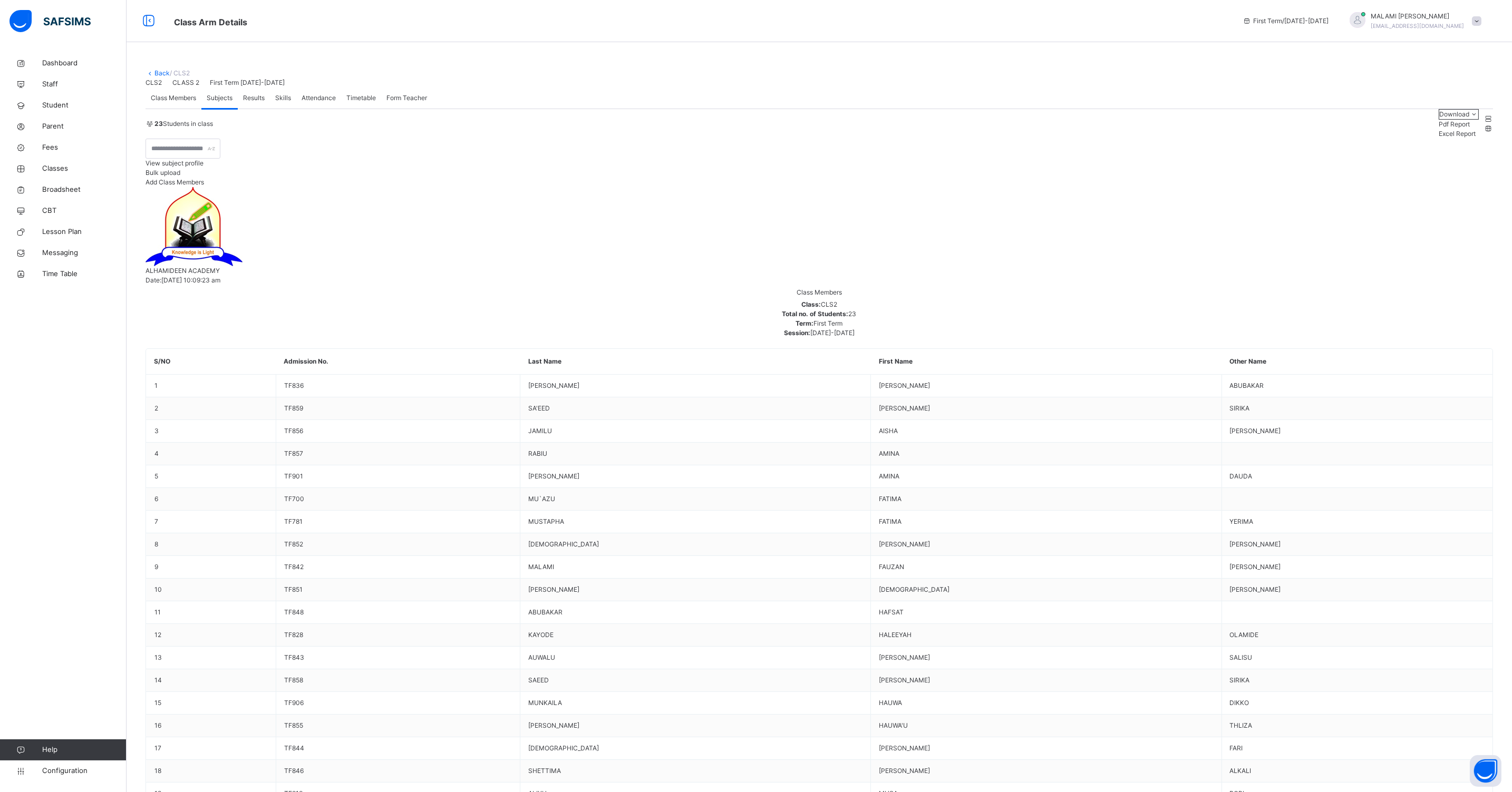
type input "****"
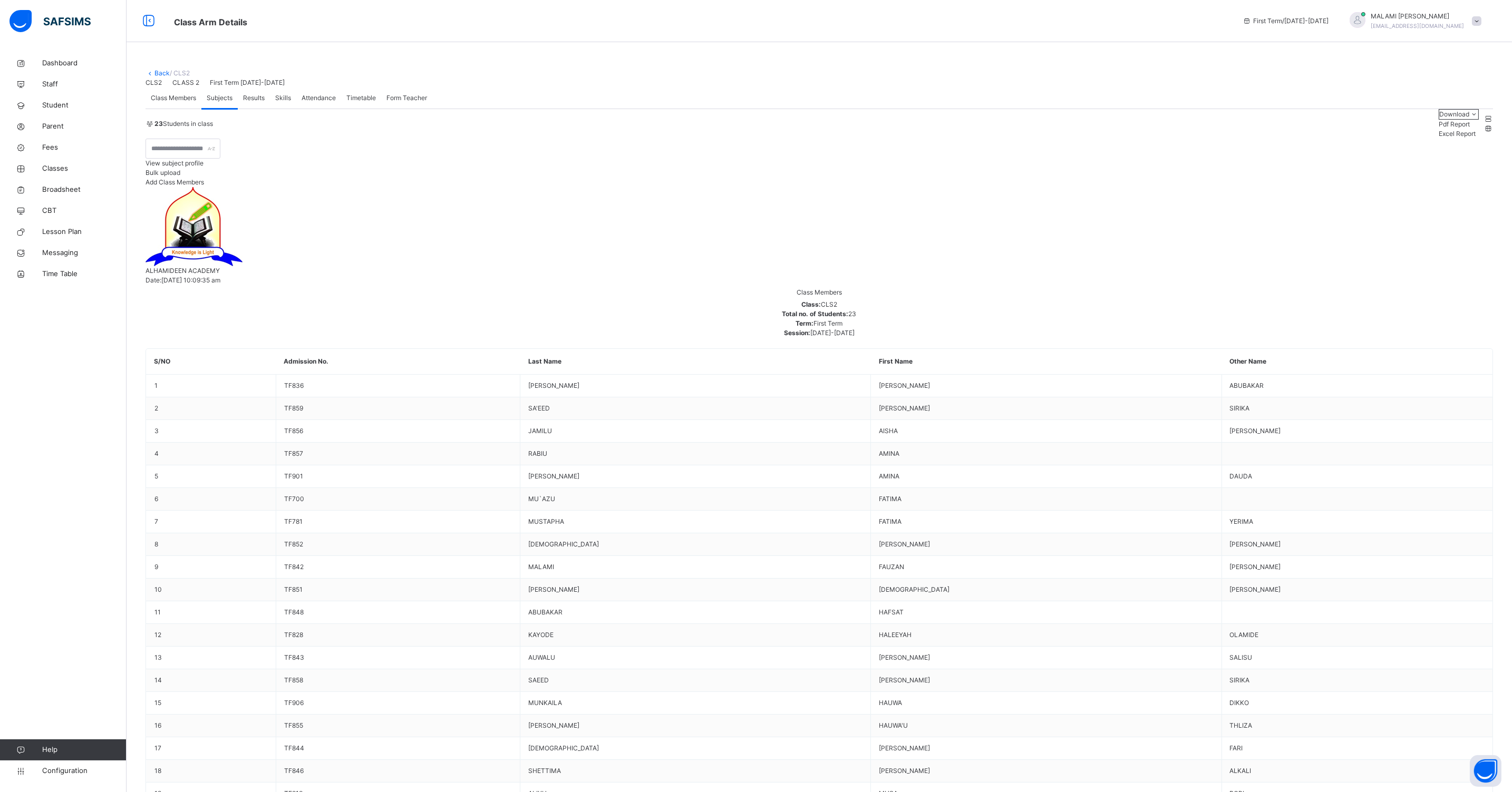
type input "*"
type input "****"
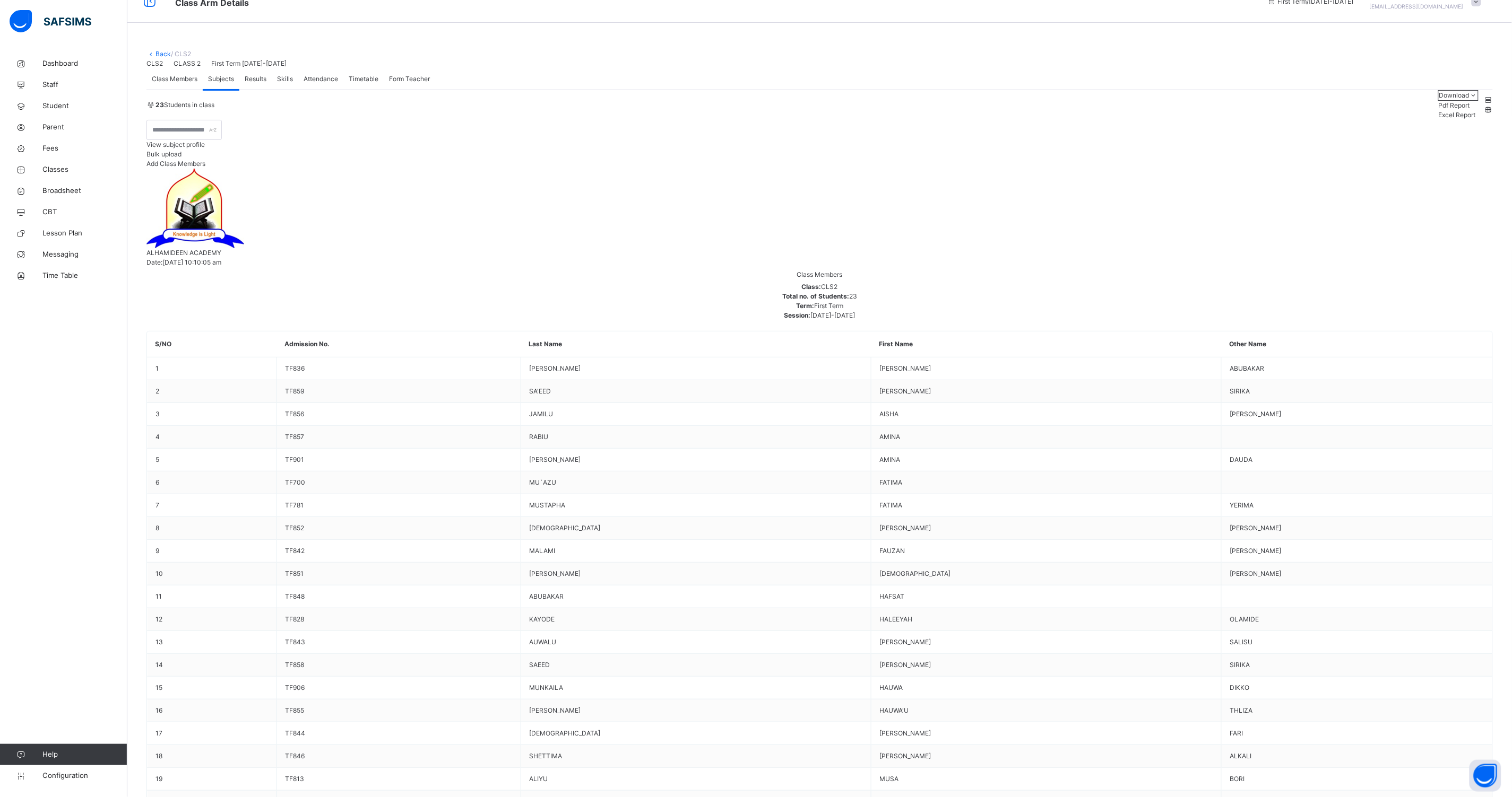
scroll to position [31, 0]
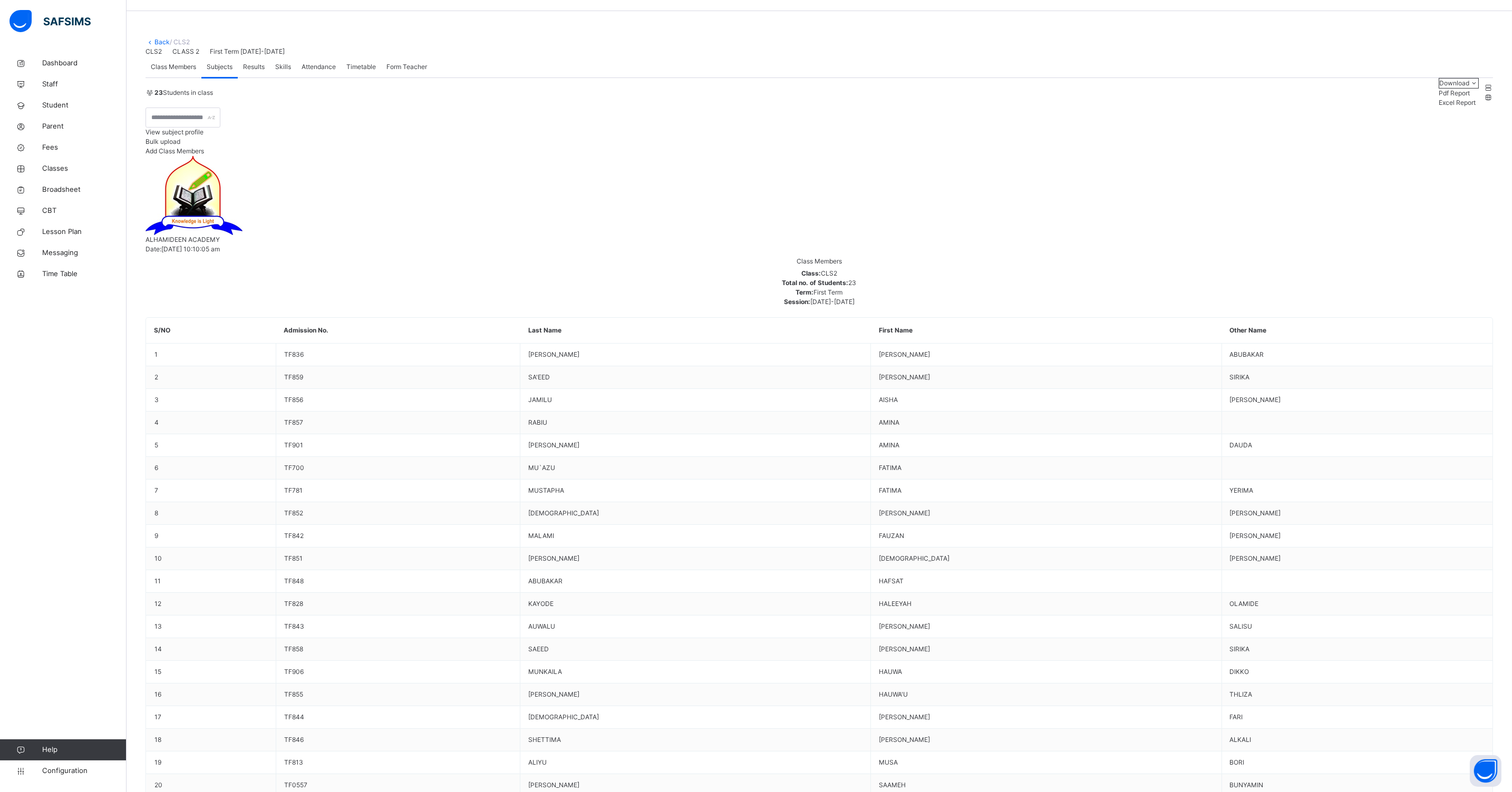
type input "***"
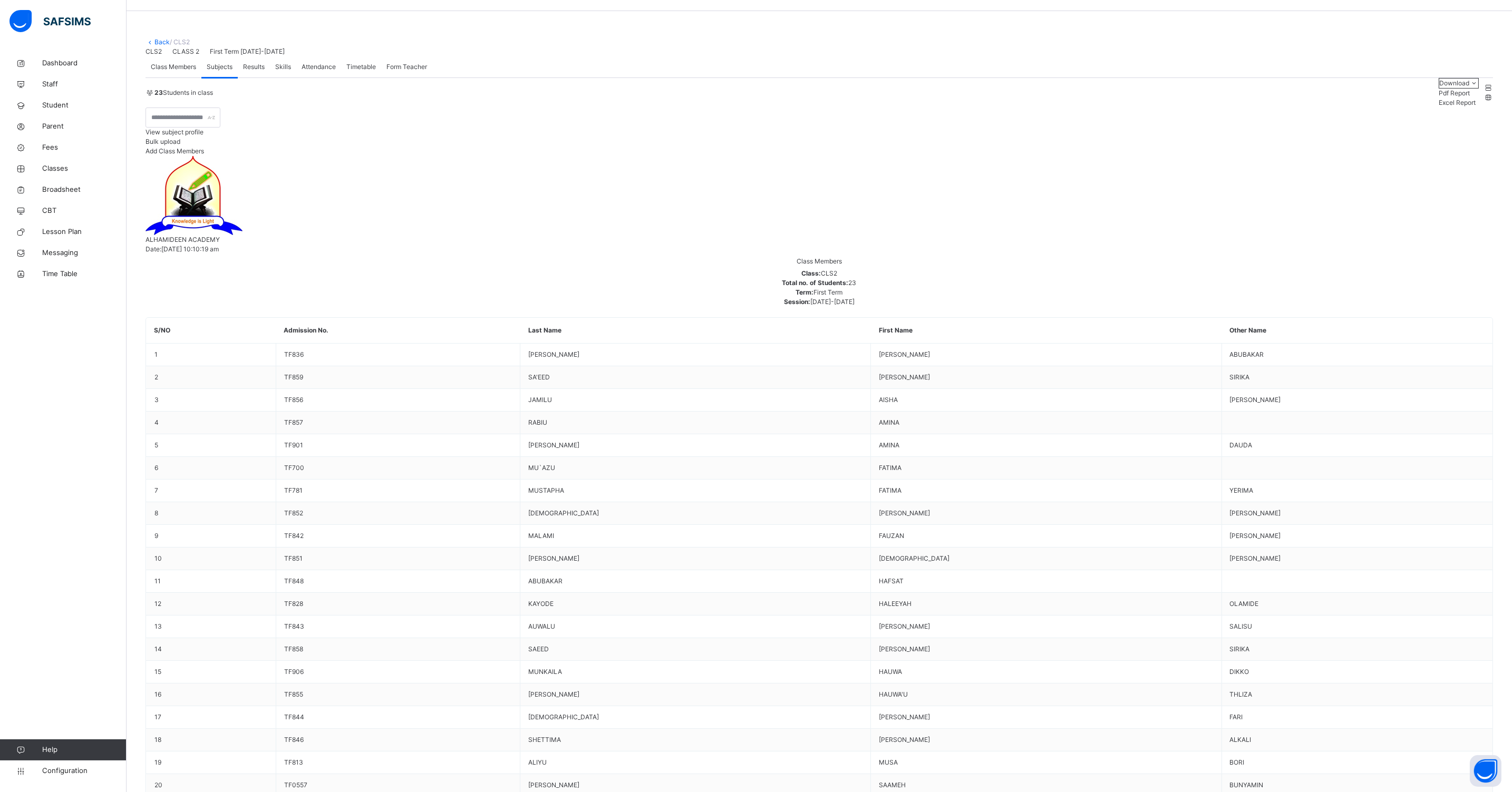
type input "***"
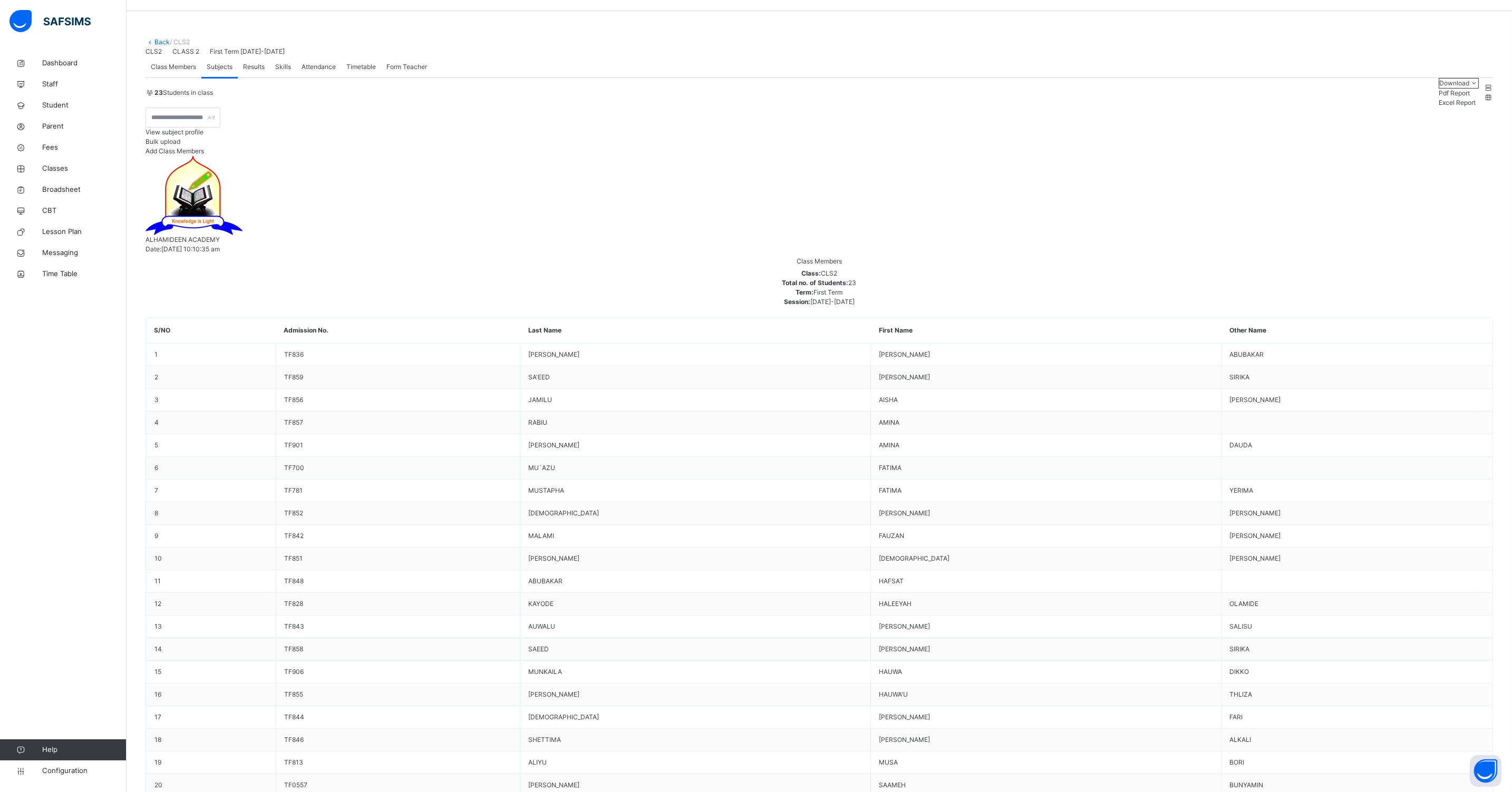
type input "****"
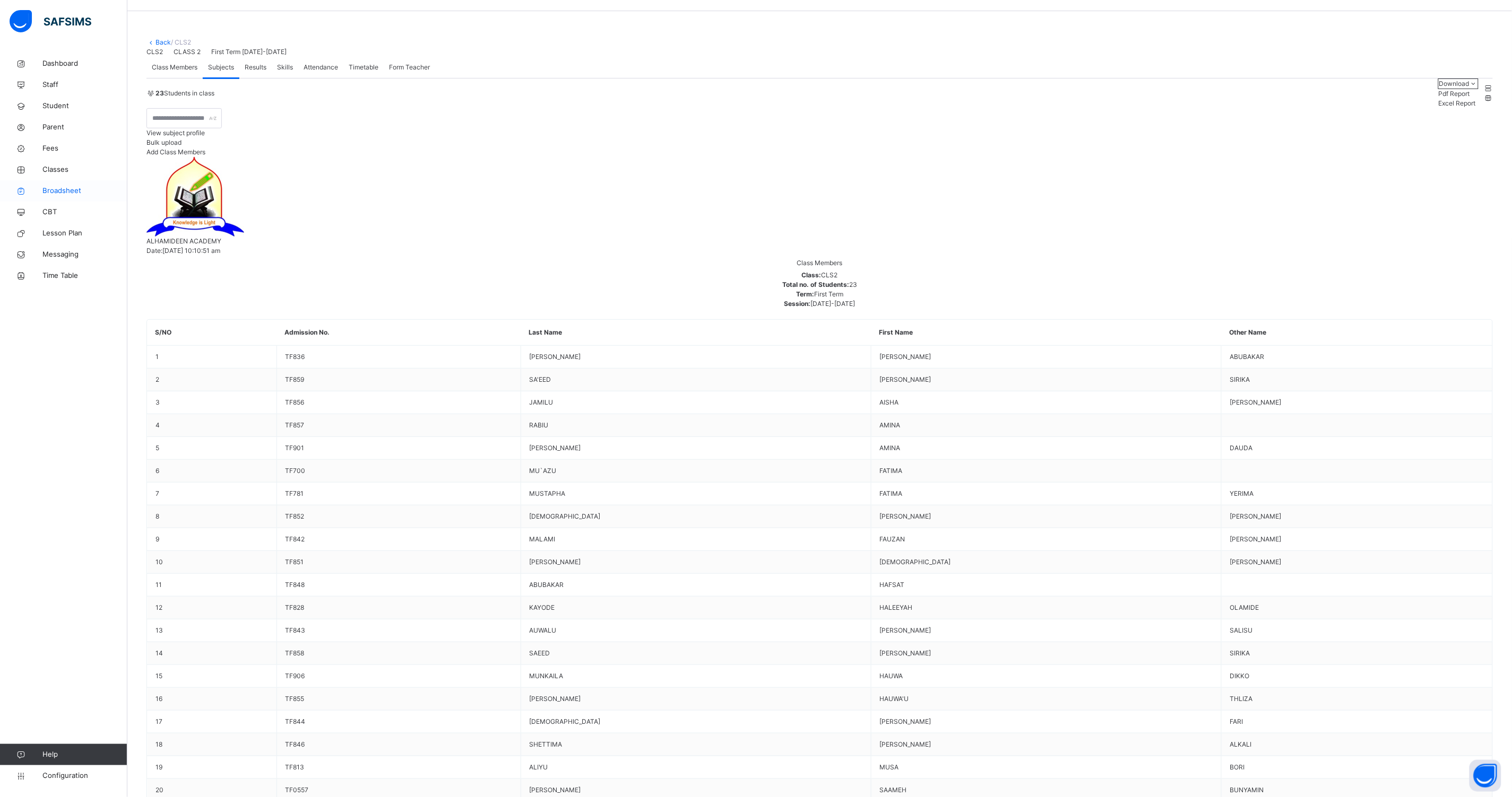
drag, startPoint x: 66, startPoint y: 170, endPoint x: 88, endPoint y: 198, distance: 35.6
click at [66, 170] on span "Classes" at bounding box center [84, 170] width 85 height 11
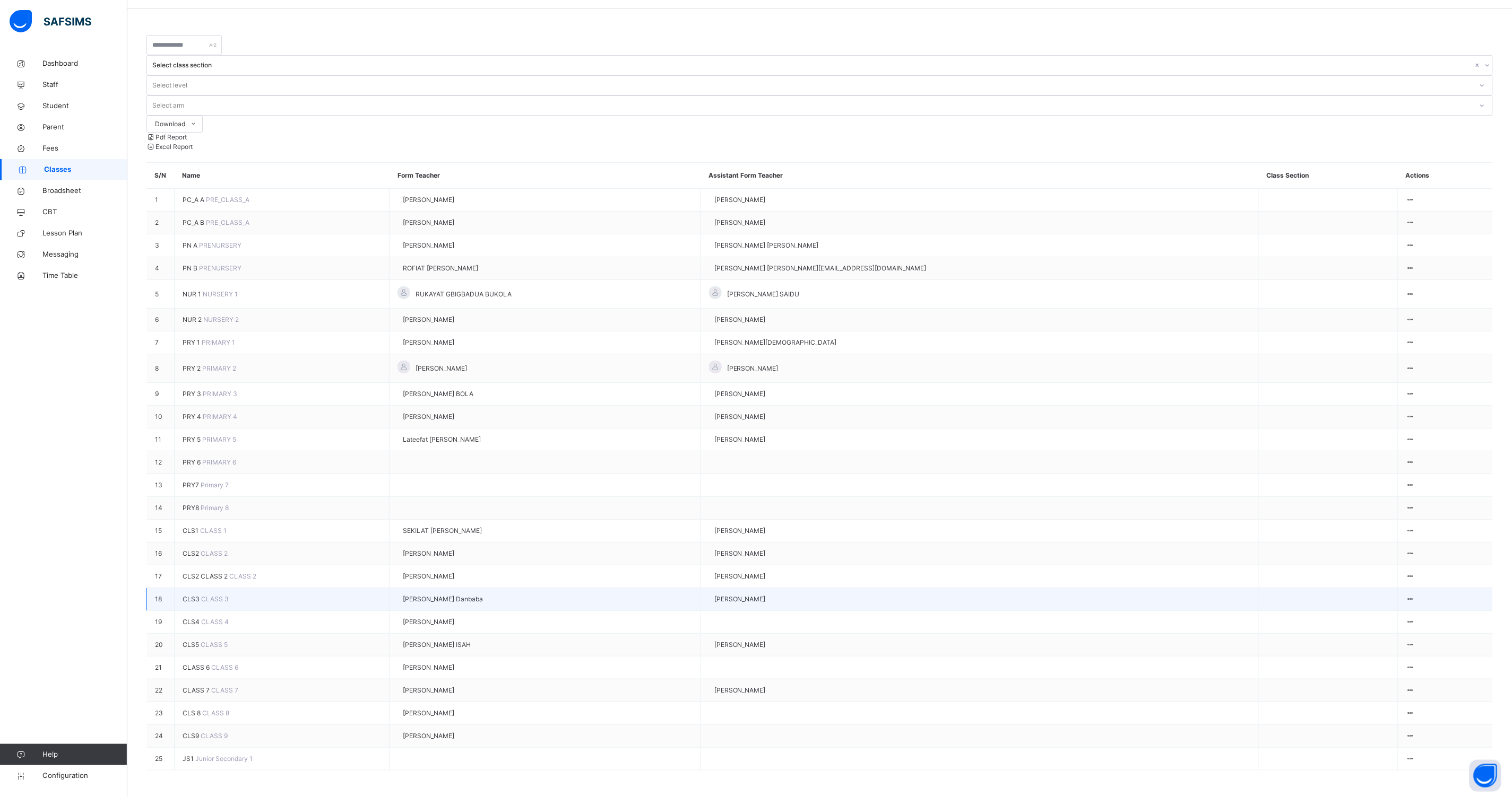
scroll to position [166, 0]
click at [184, 595] on span "CLS3" at bounding box center [192, 599] width 19 height 8
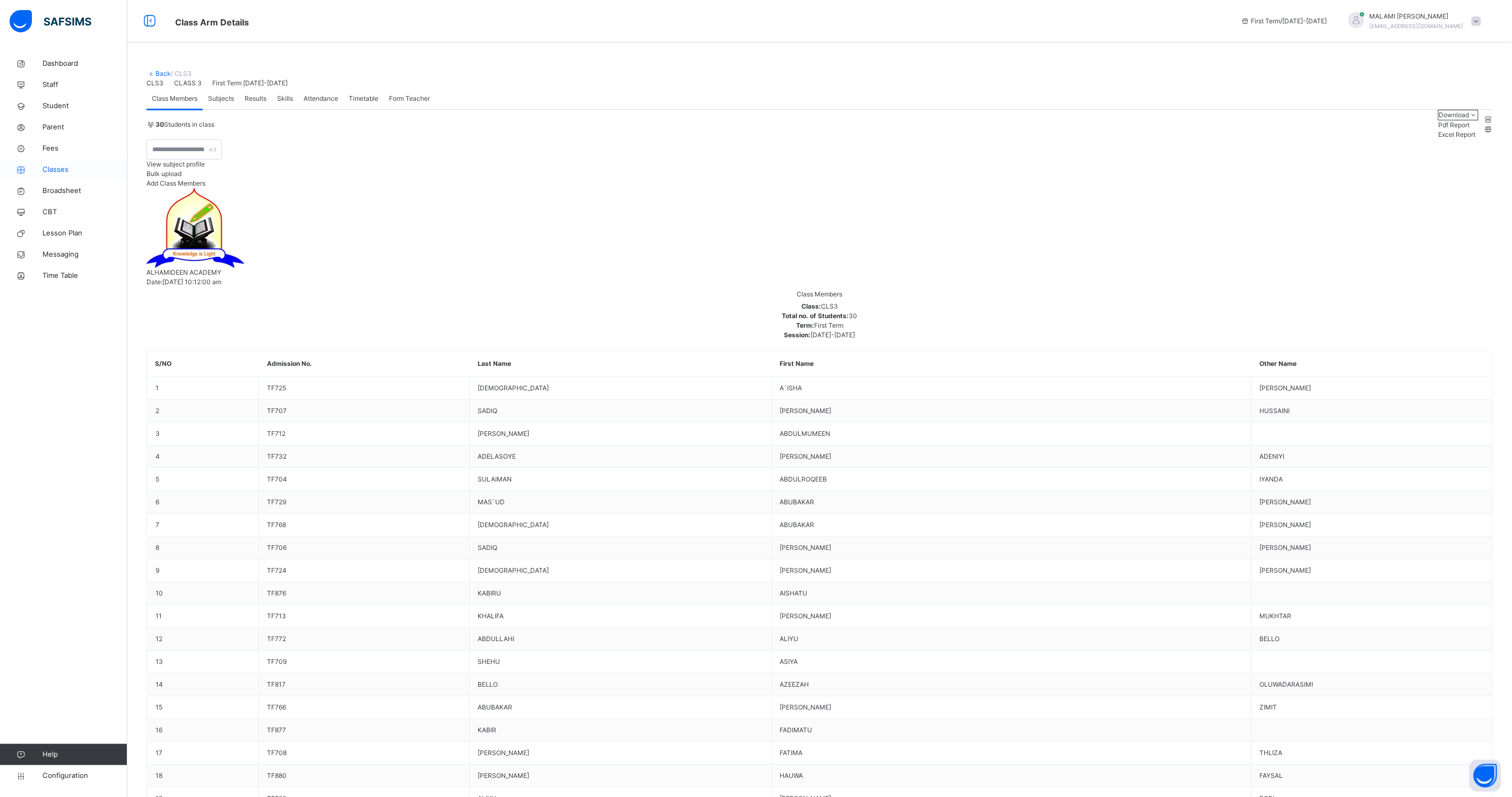
click at [49, 171] on span "Classes" at bounding box center [84, 170] width 85 height 11
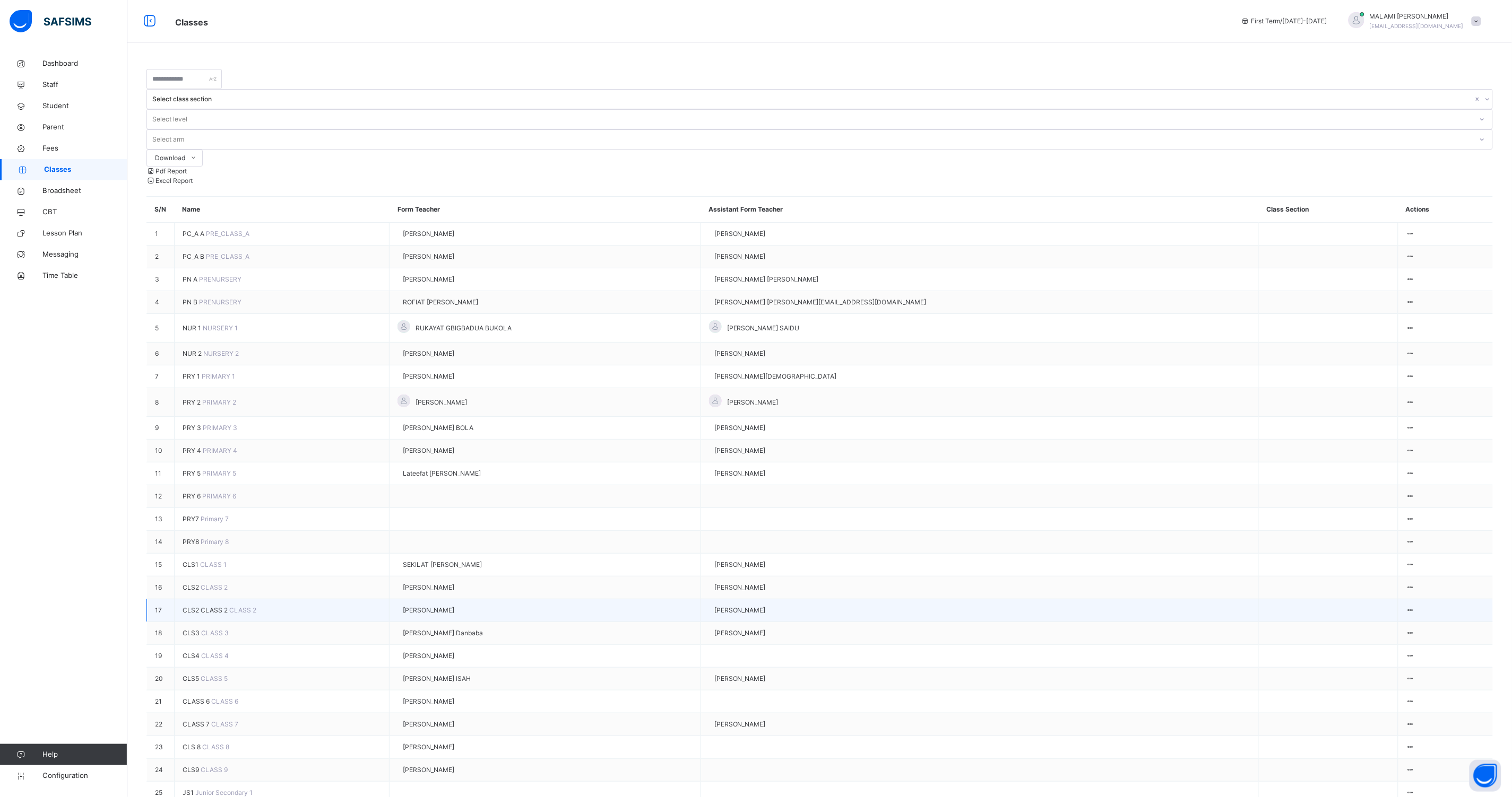
click at [216, 615] on span "CLS2 CLASS 2" at bounding box center [206, 610] width 47 height 8
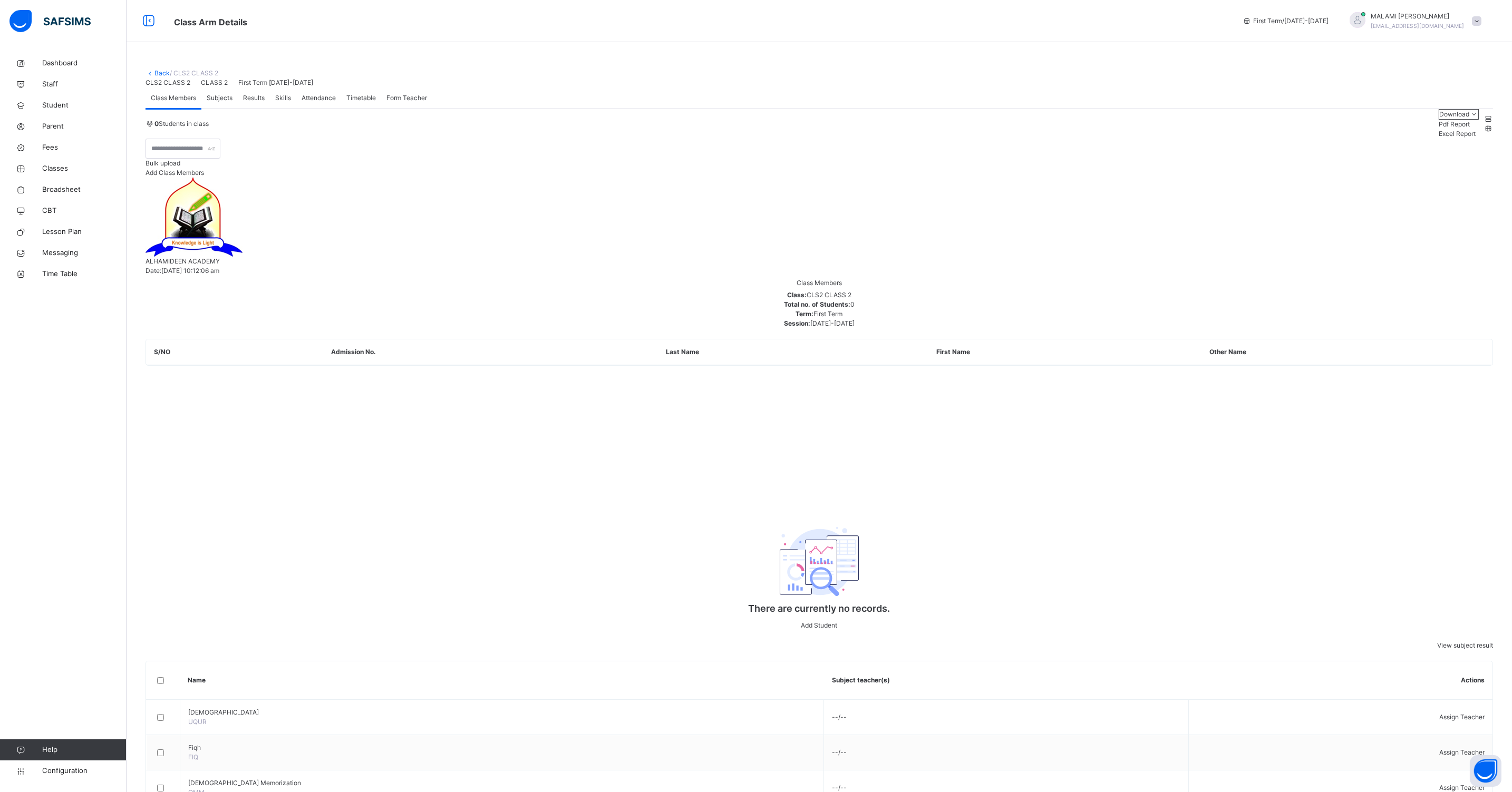
click at [224, 103] on span "Subjects" at bounding box center [219, 98] width 26 height 9
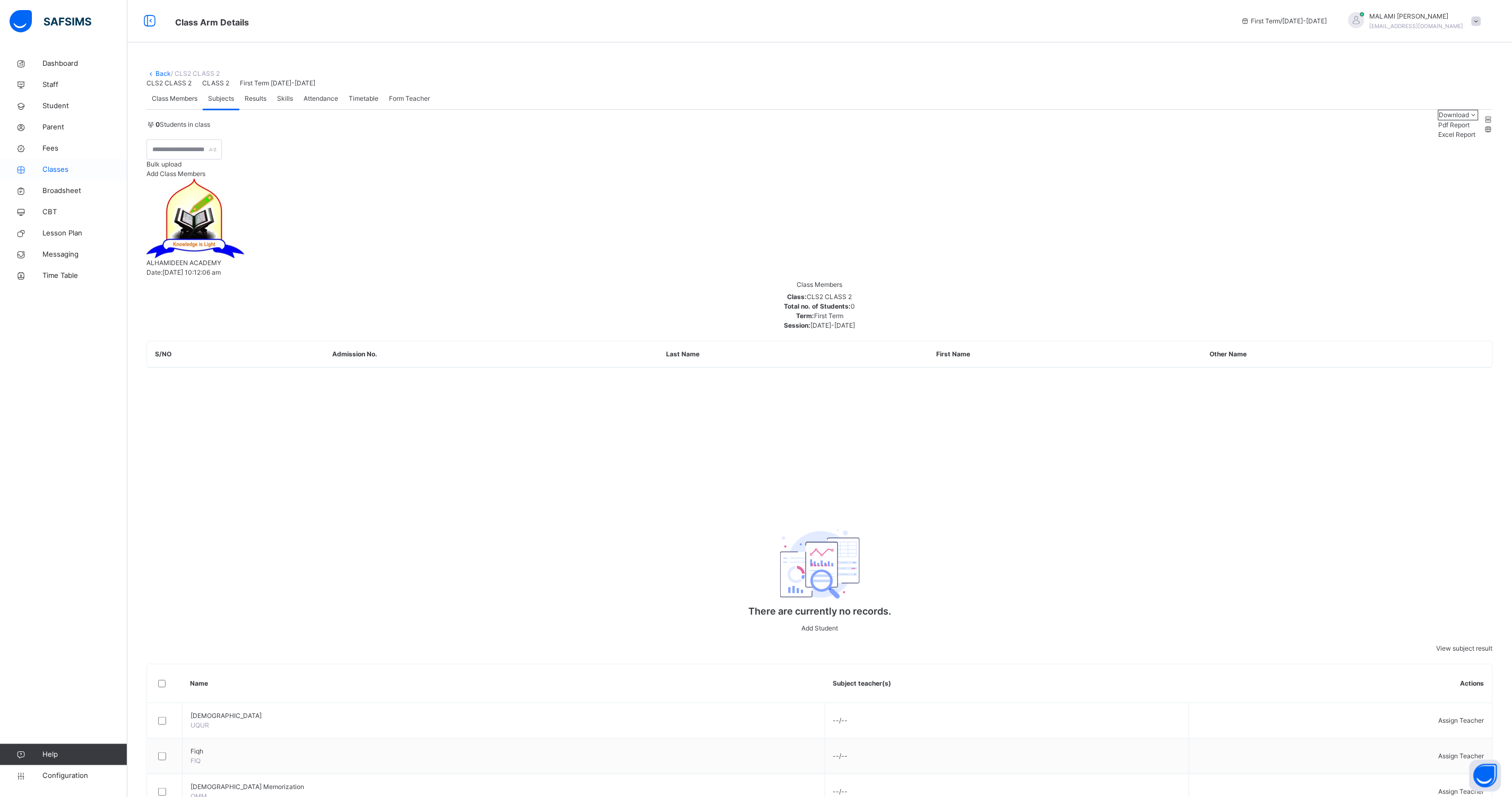
click at [62, 173] on span "Classes" at bounding box center [84, 170] width 85 height 11
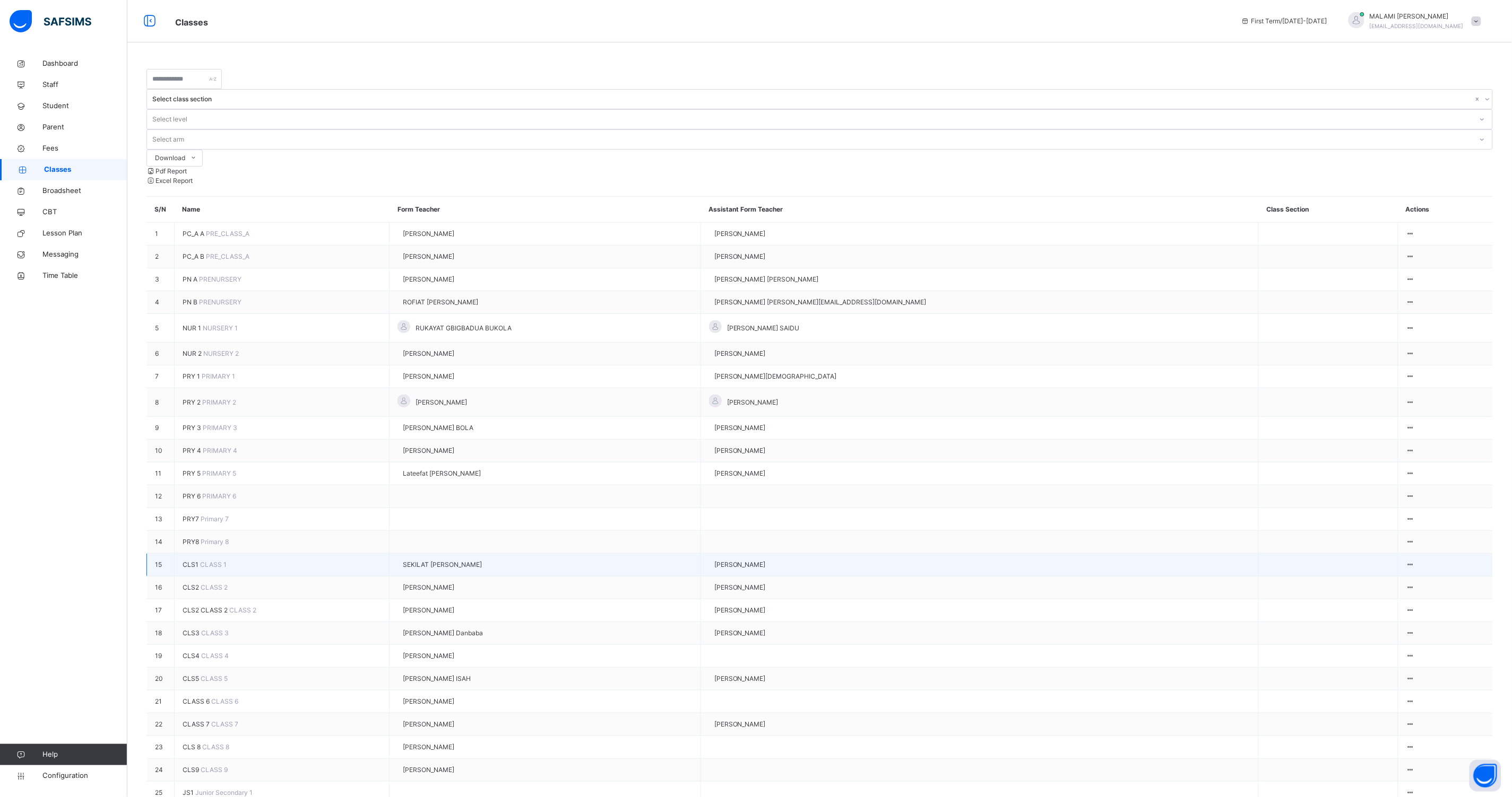
scroll to position [66, 0]
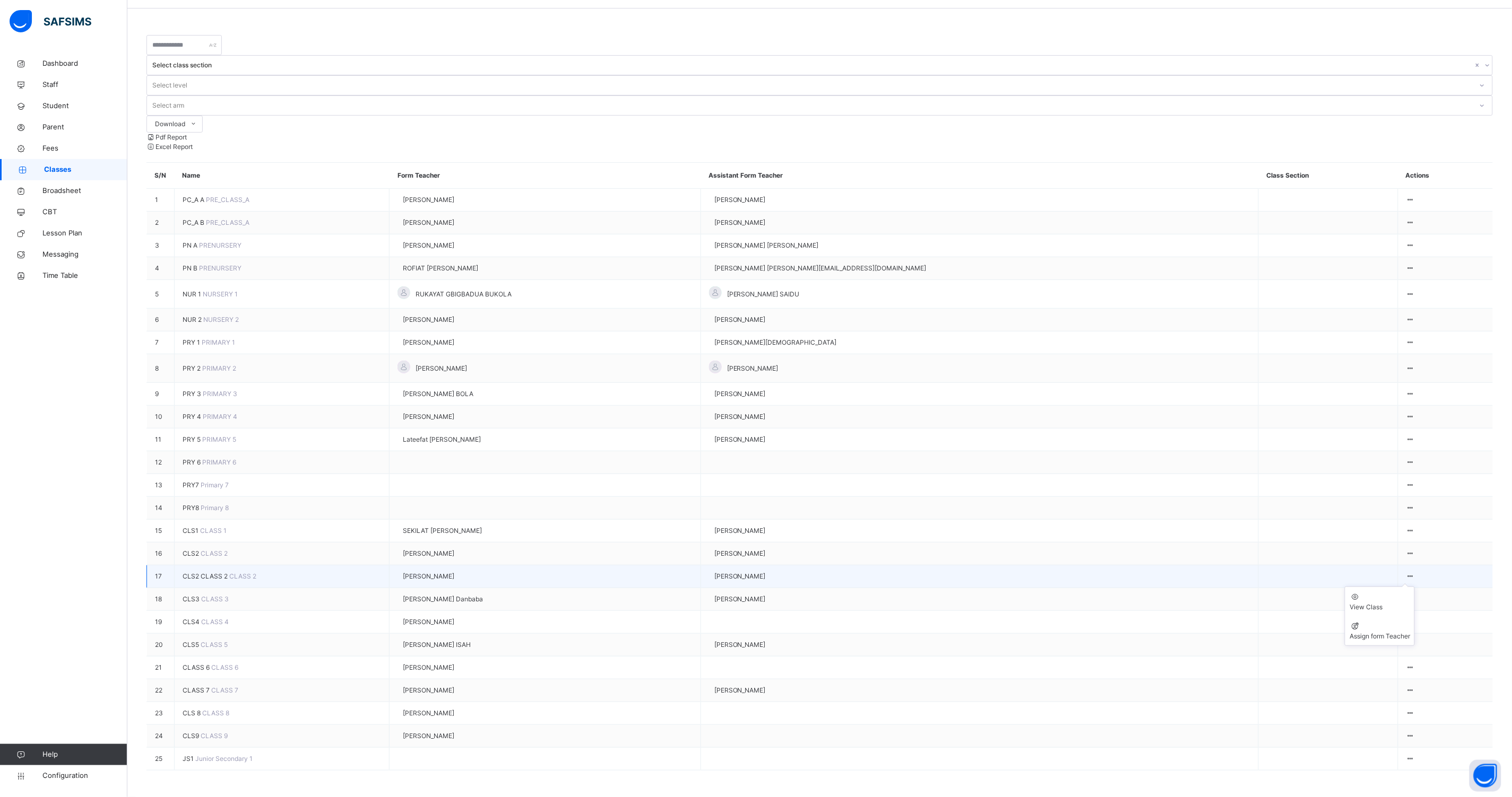
click at [1407, 582] on div at bounding box center [1410, 576] width 9 height 9
click at [1409, 589] on td "View Class Assign form Teacher" at bounding box center [1445, 577] width 95 height 23
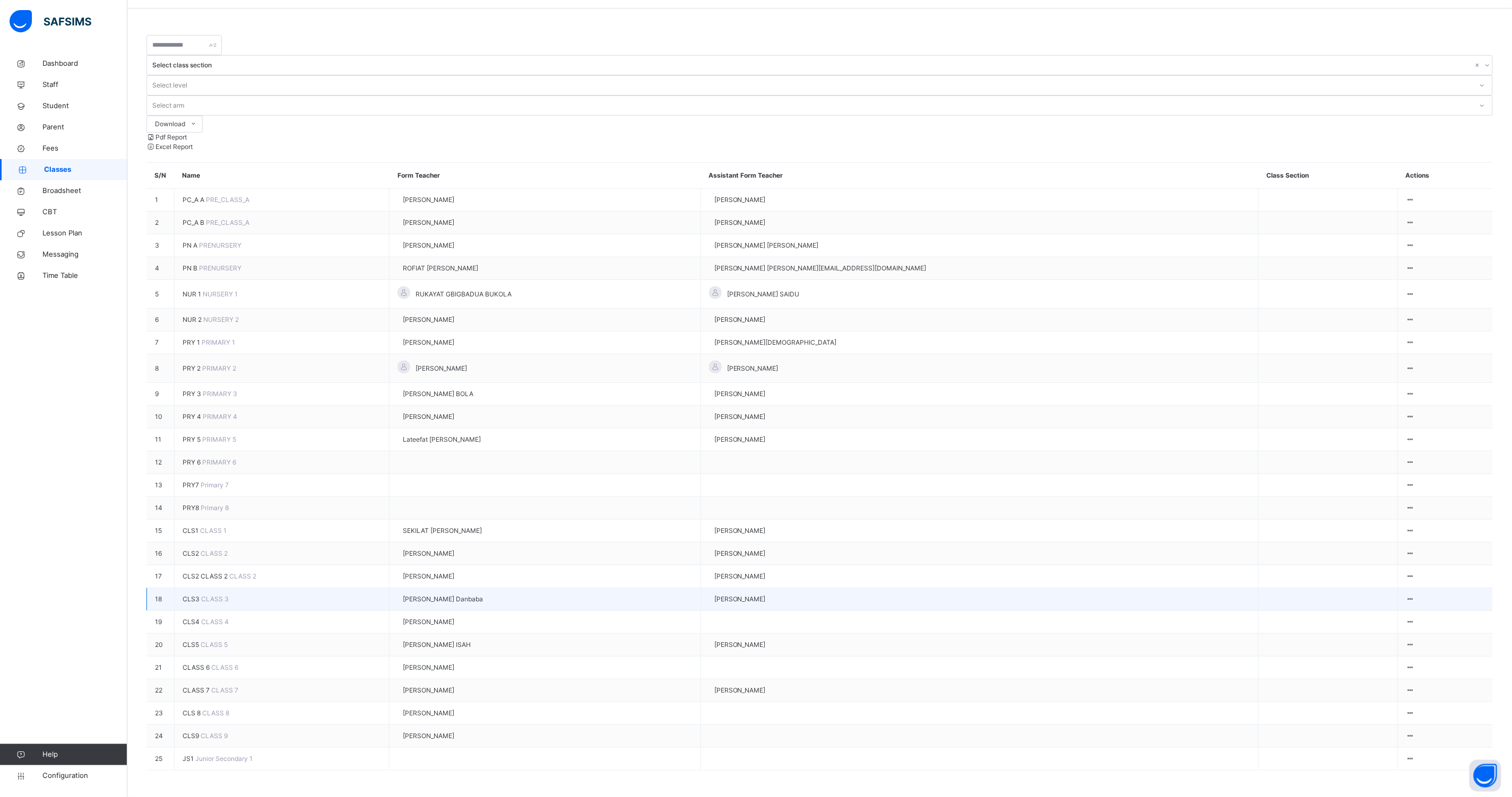
click at [198, 603] on span "CLS3" at bounding box center [192, 599] width 19 height 8
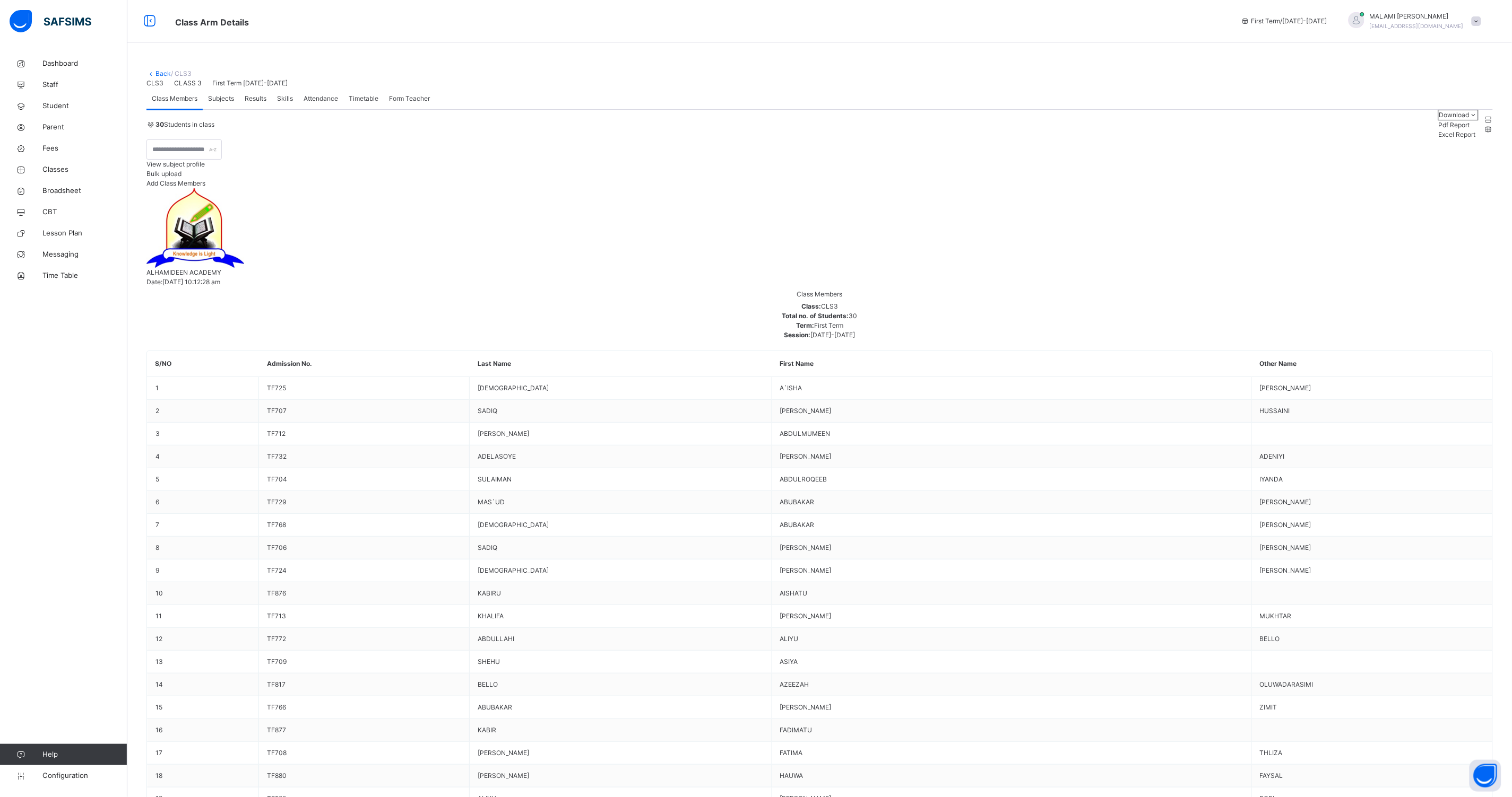
click at [232, 103] on span "Subjects" at bounding box center [220, 98] width 26 height 9
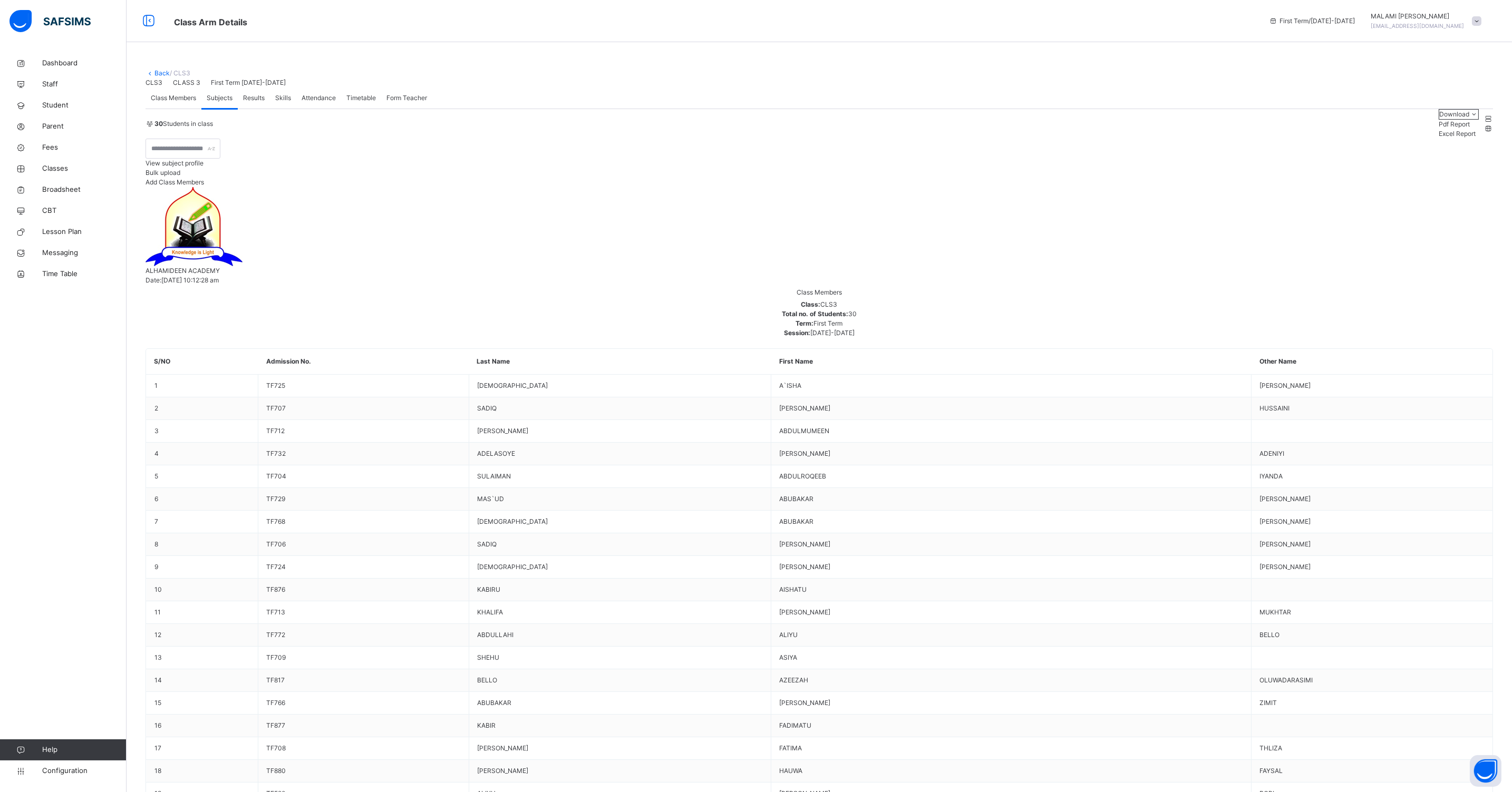
type input "***"
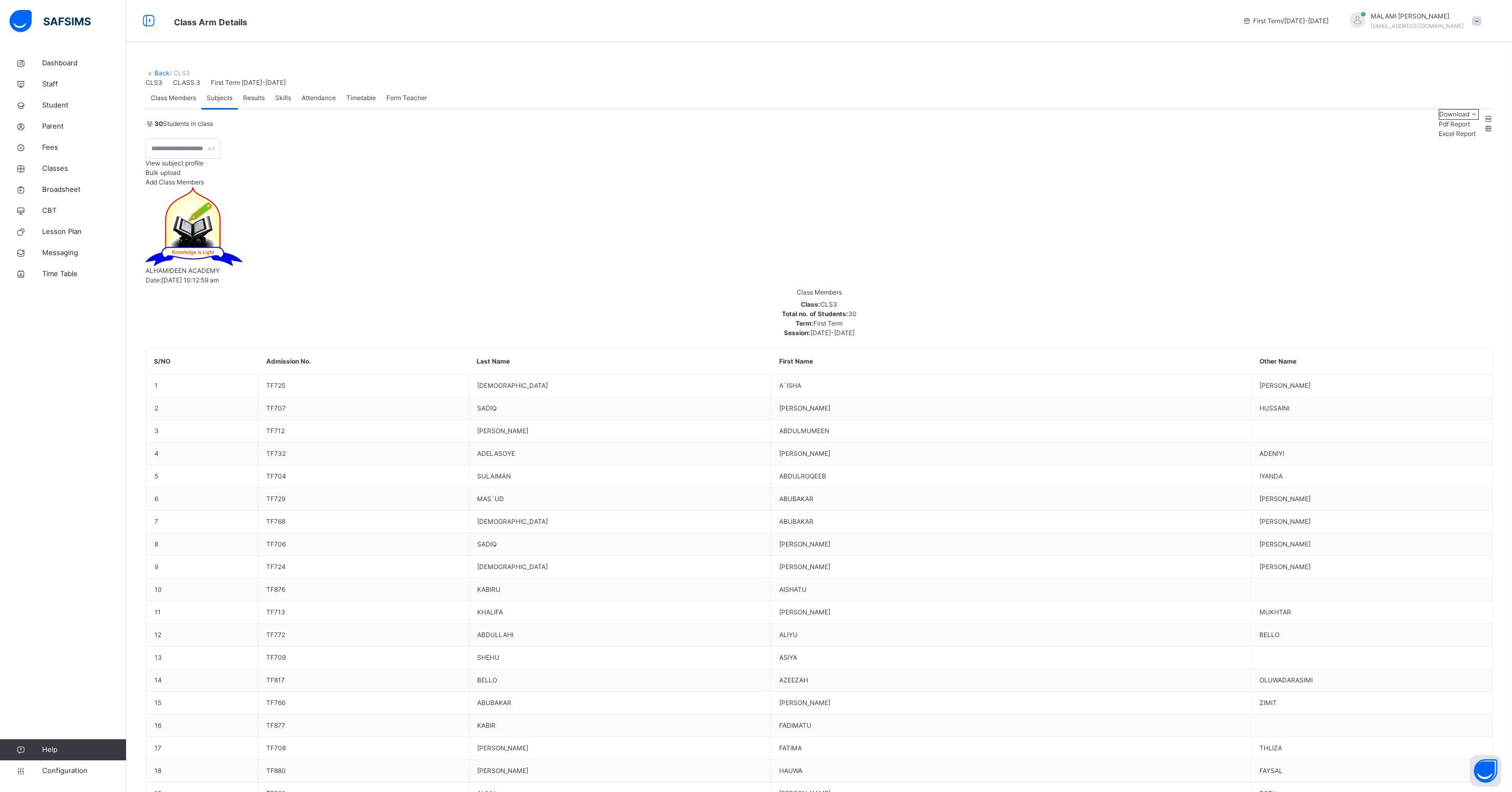
type input "***"
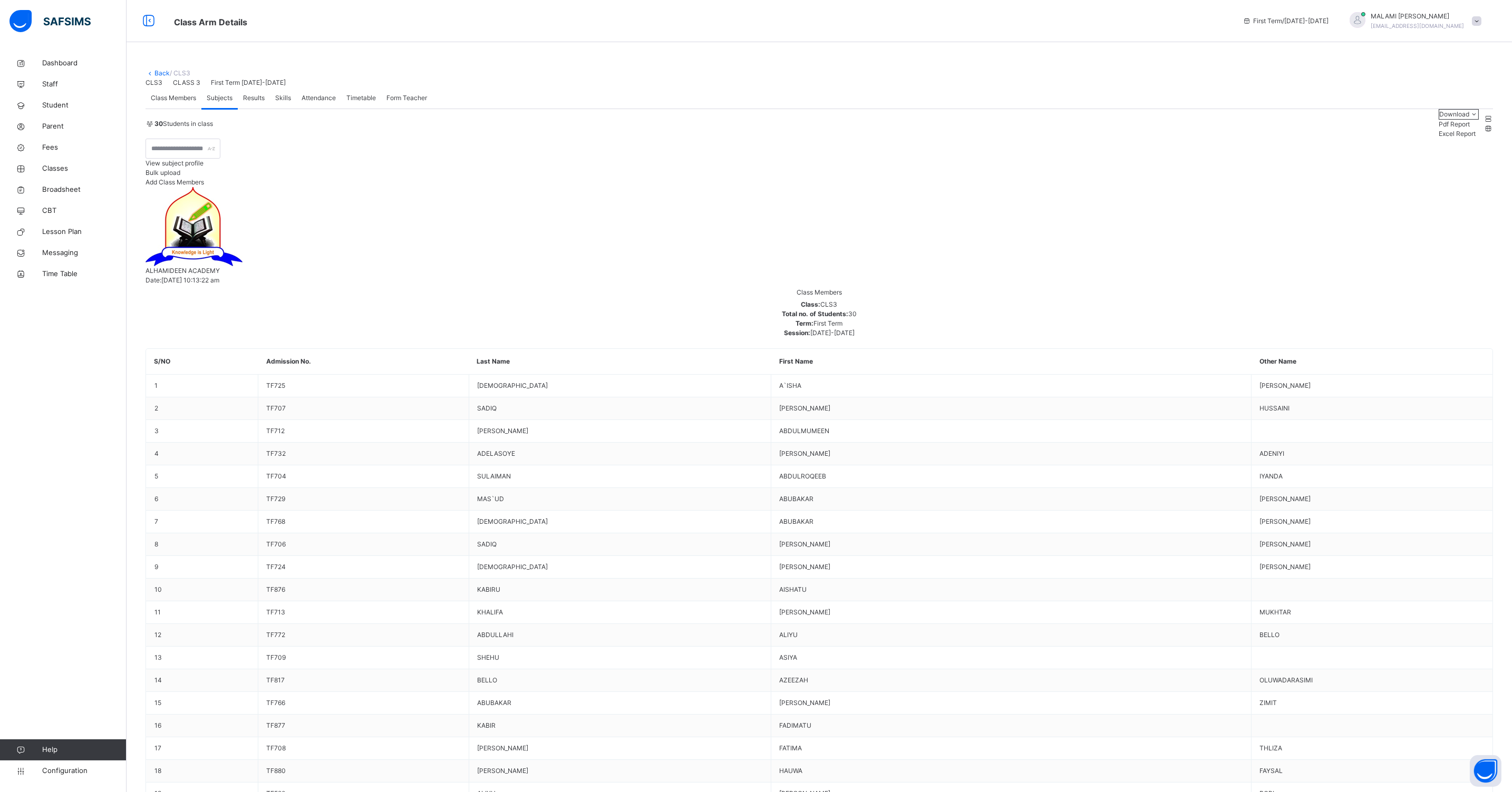
type input "***"
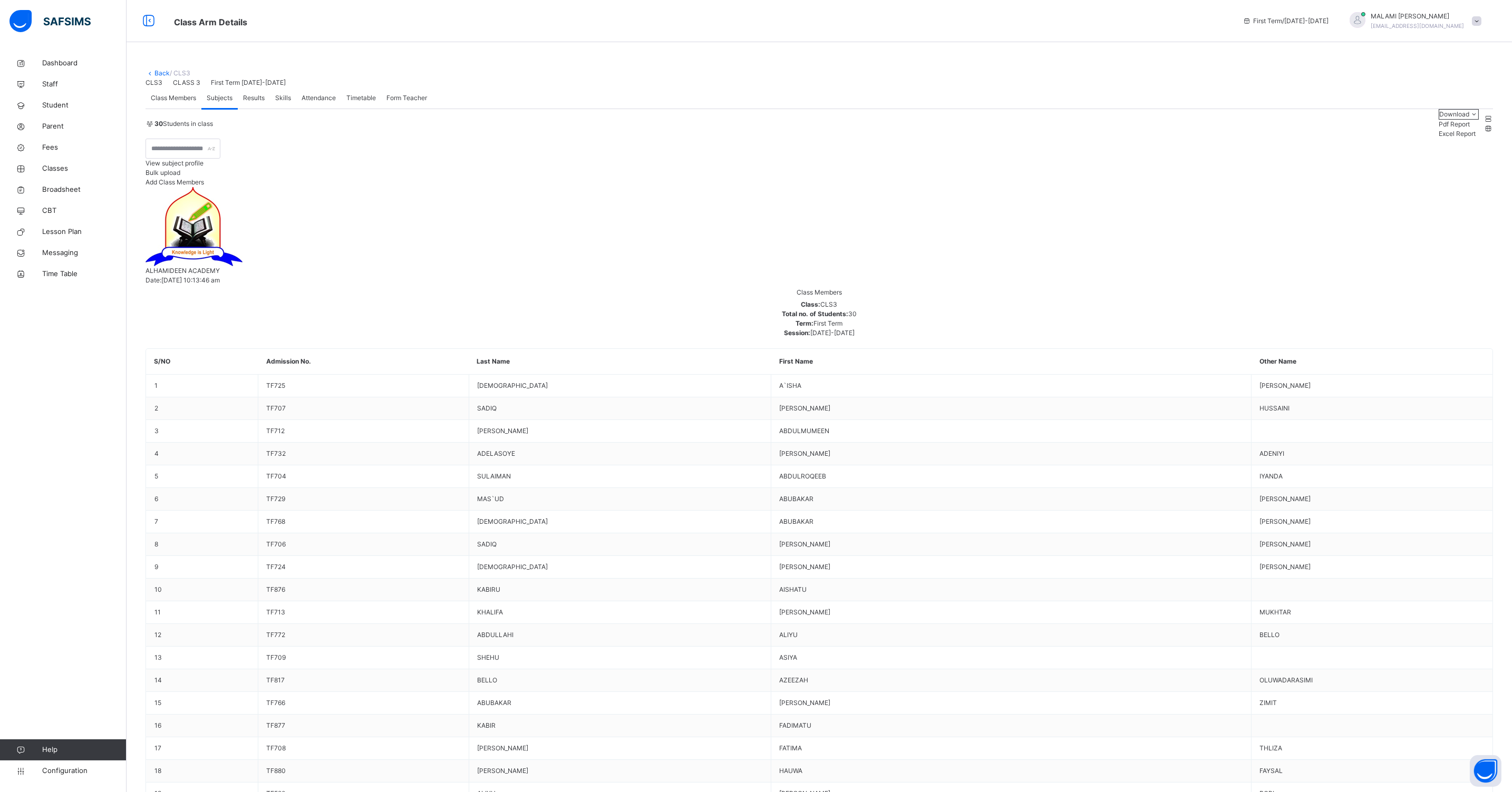
type input "***"
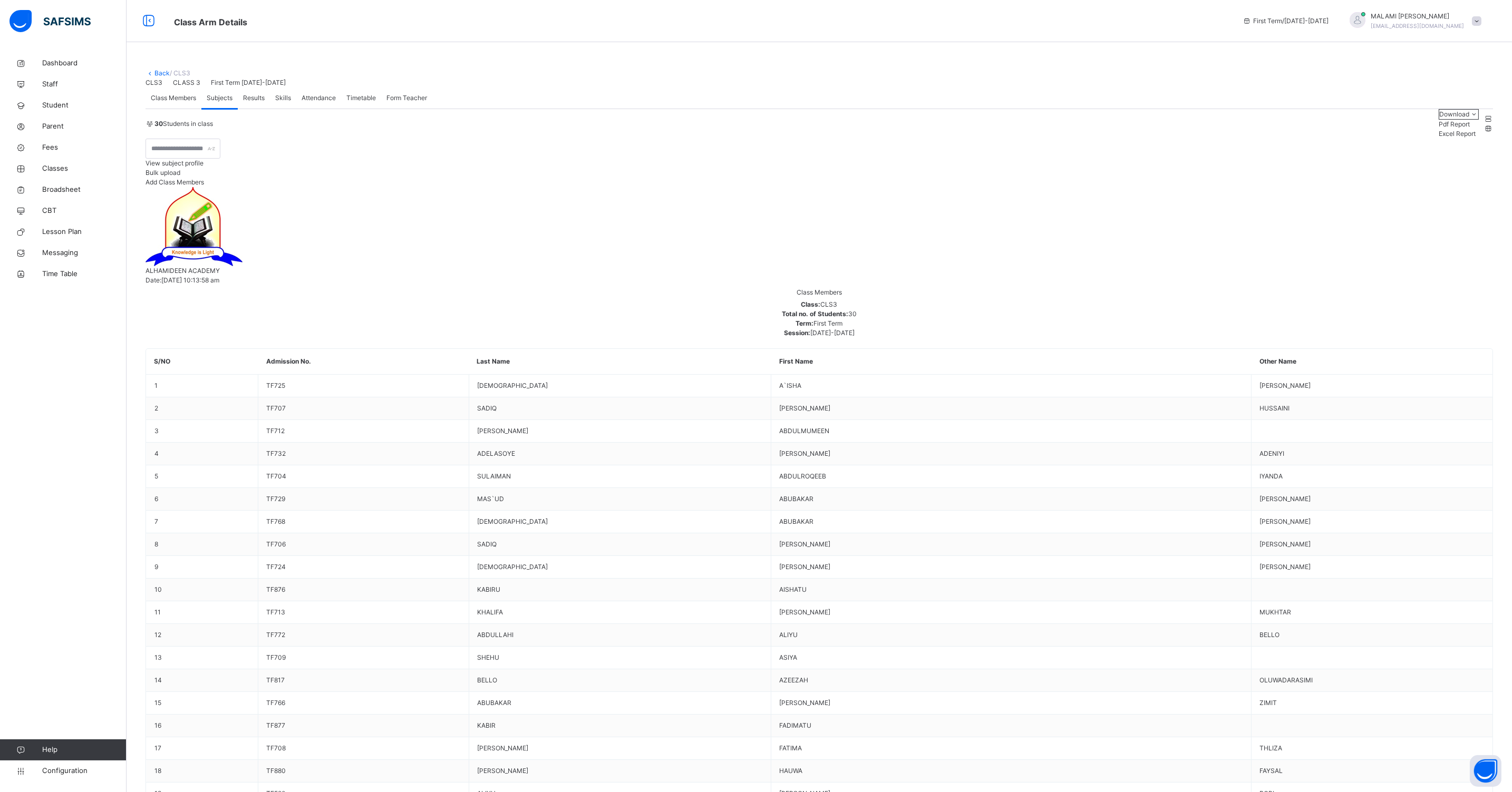
type input "****"
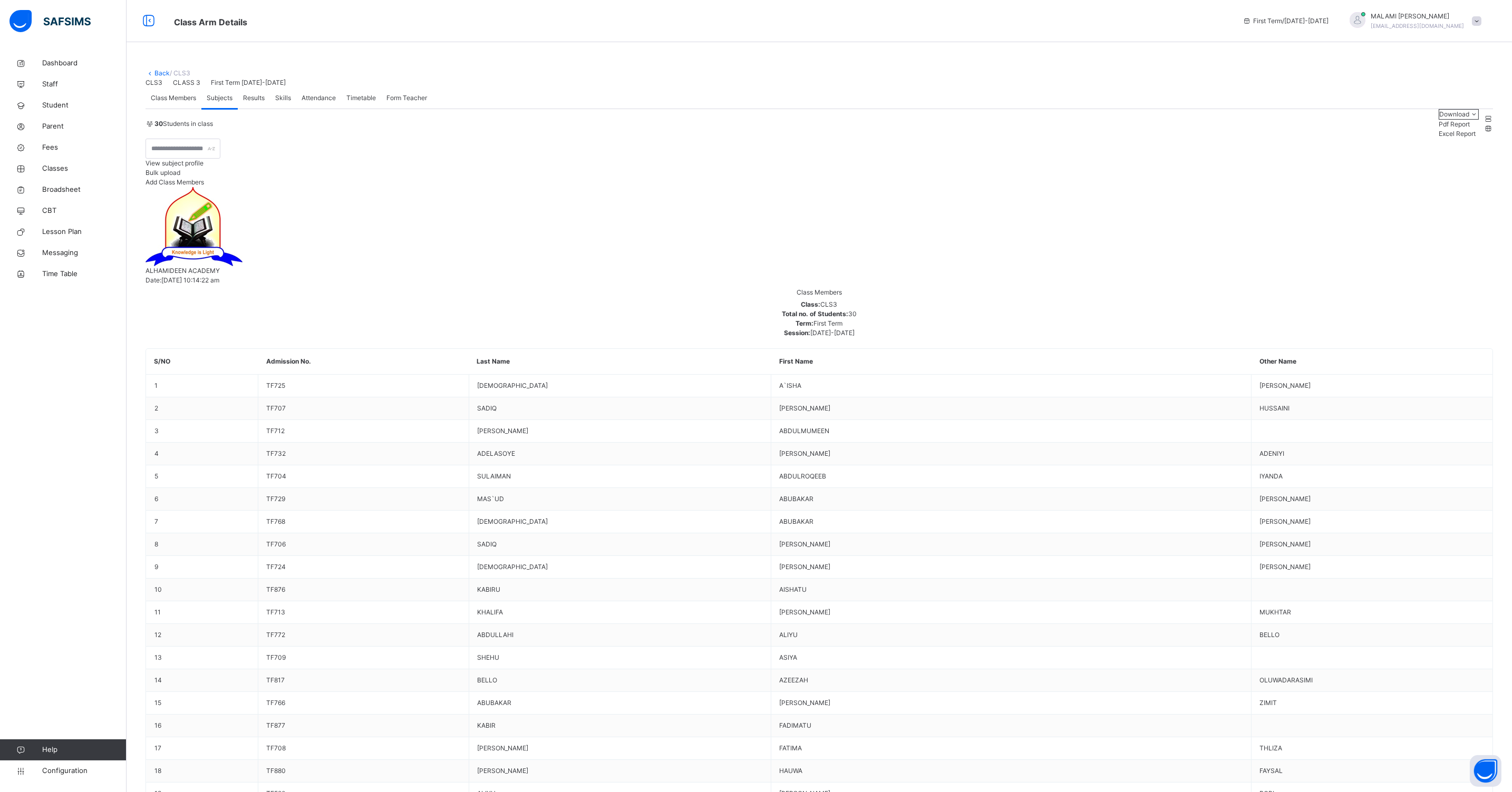
type input "***"
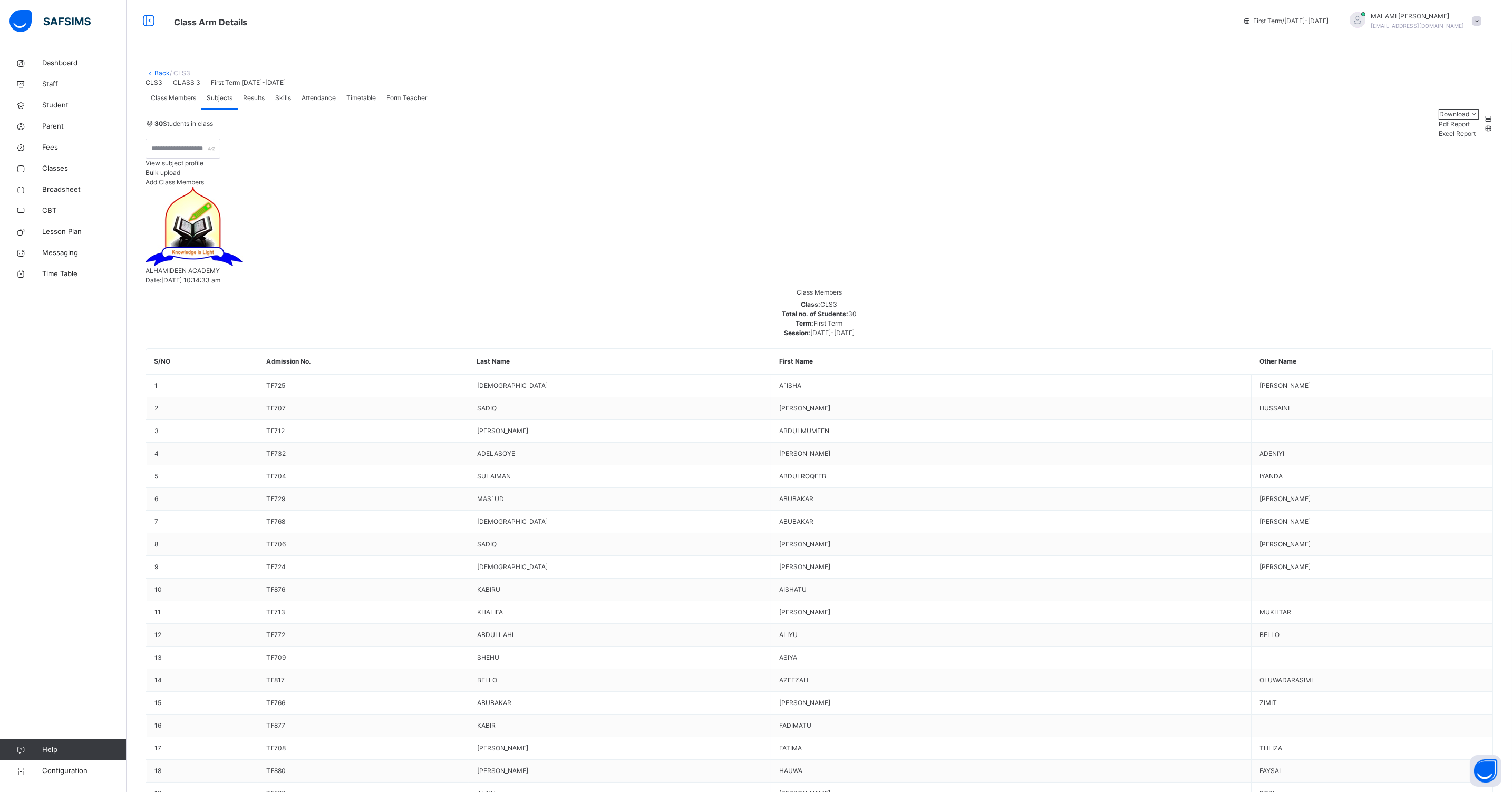
type input "****"
drag, startPoint x: 985, startPoint y: 407, endPoint x: 975, endPoint y: 411, distance: 10.8
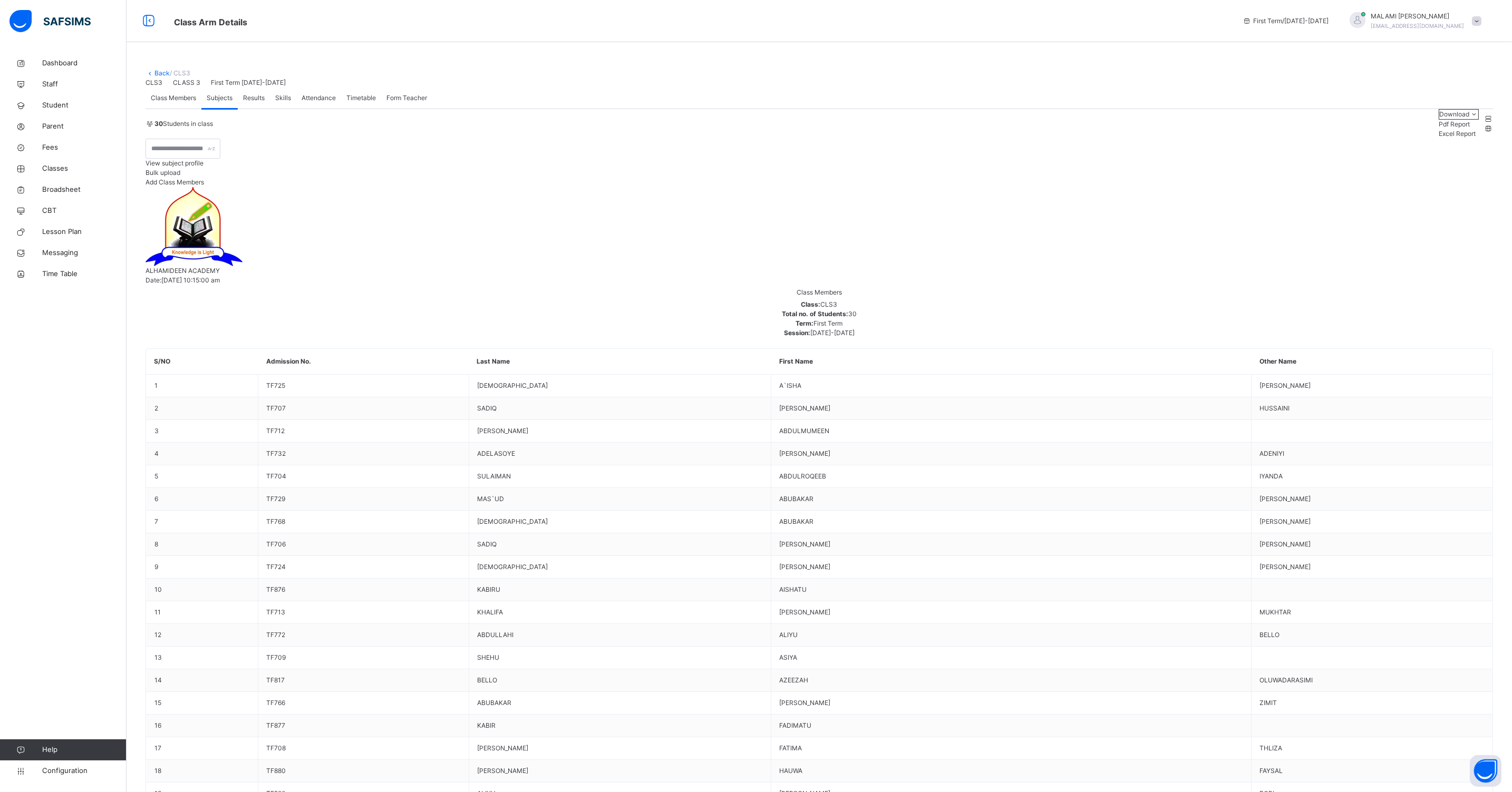
type input "****"
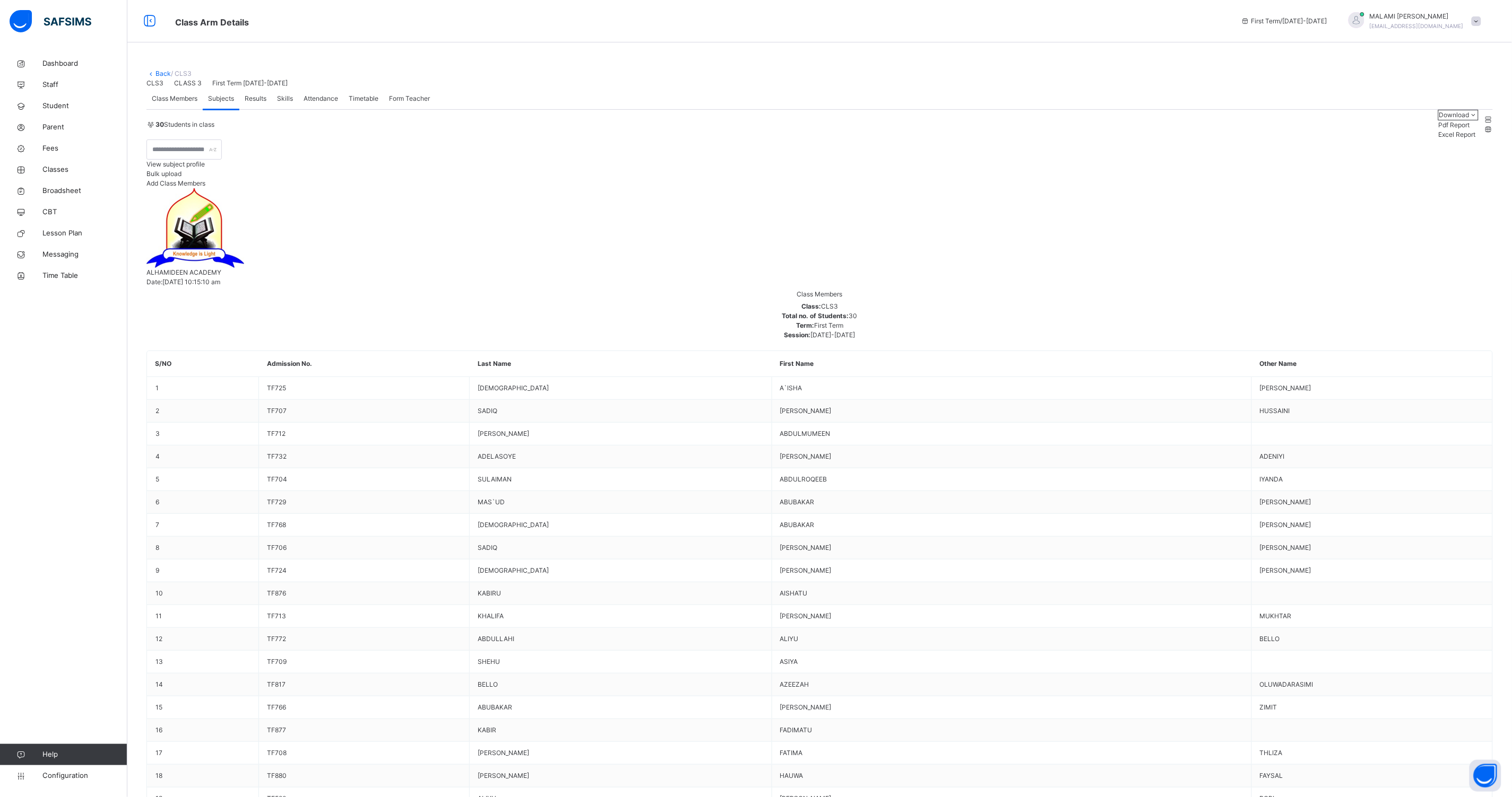
scroll to position [31, 0]
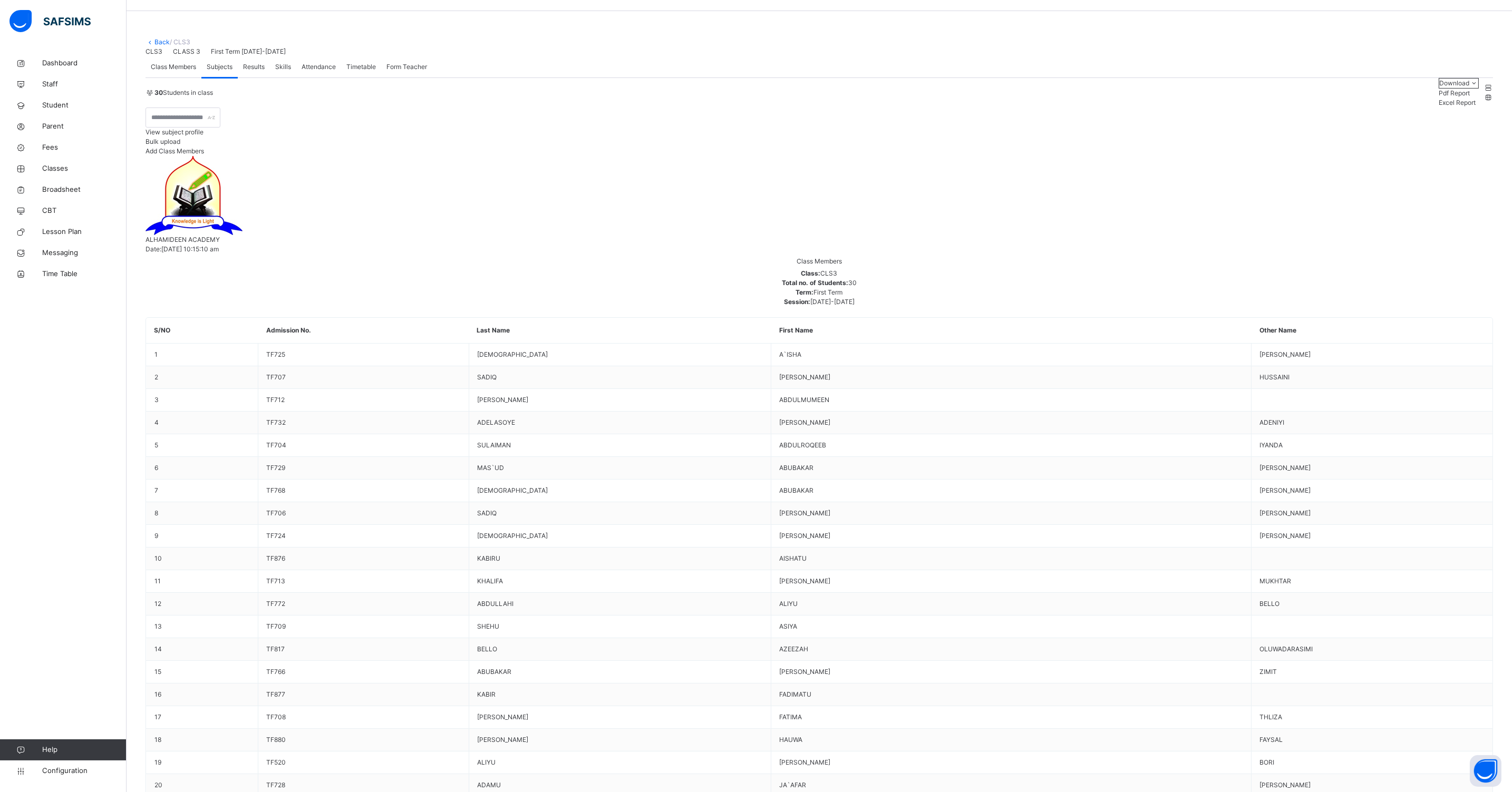
type input "****"
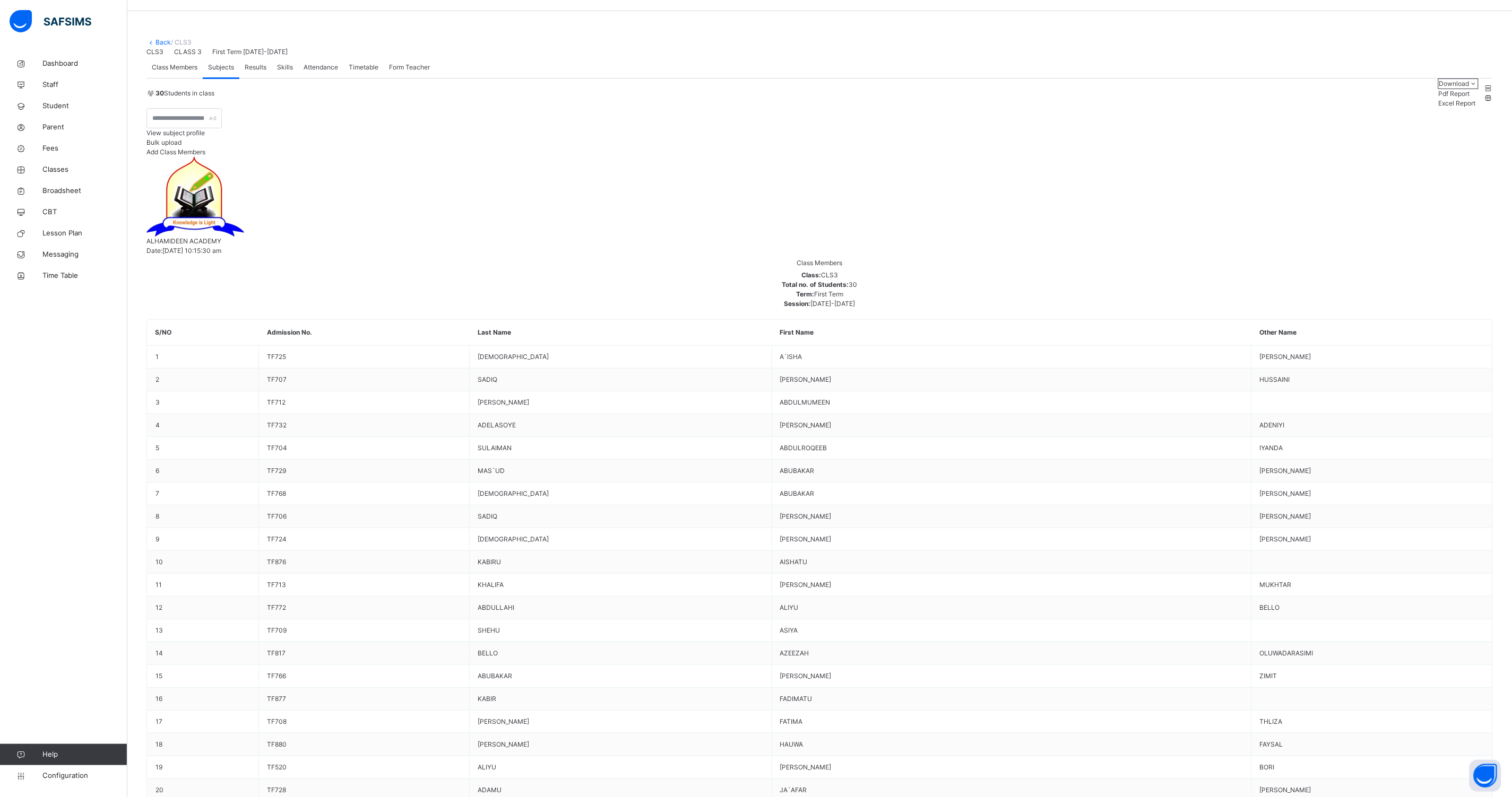
type input "***"
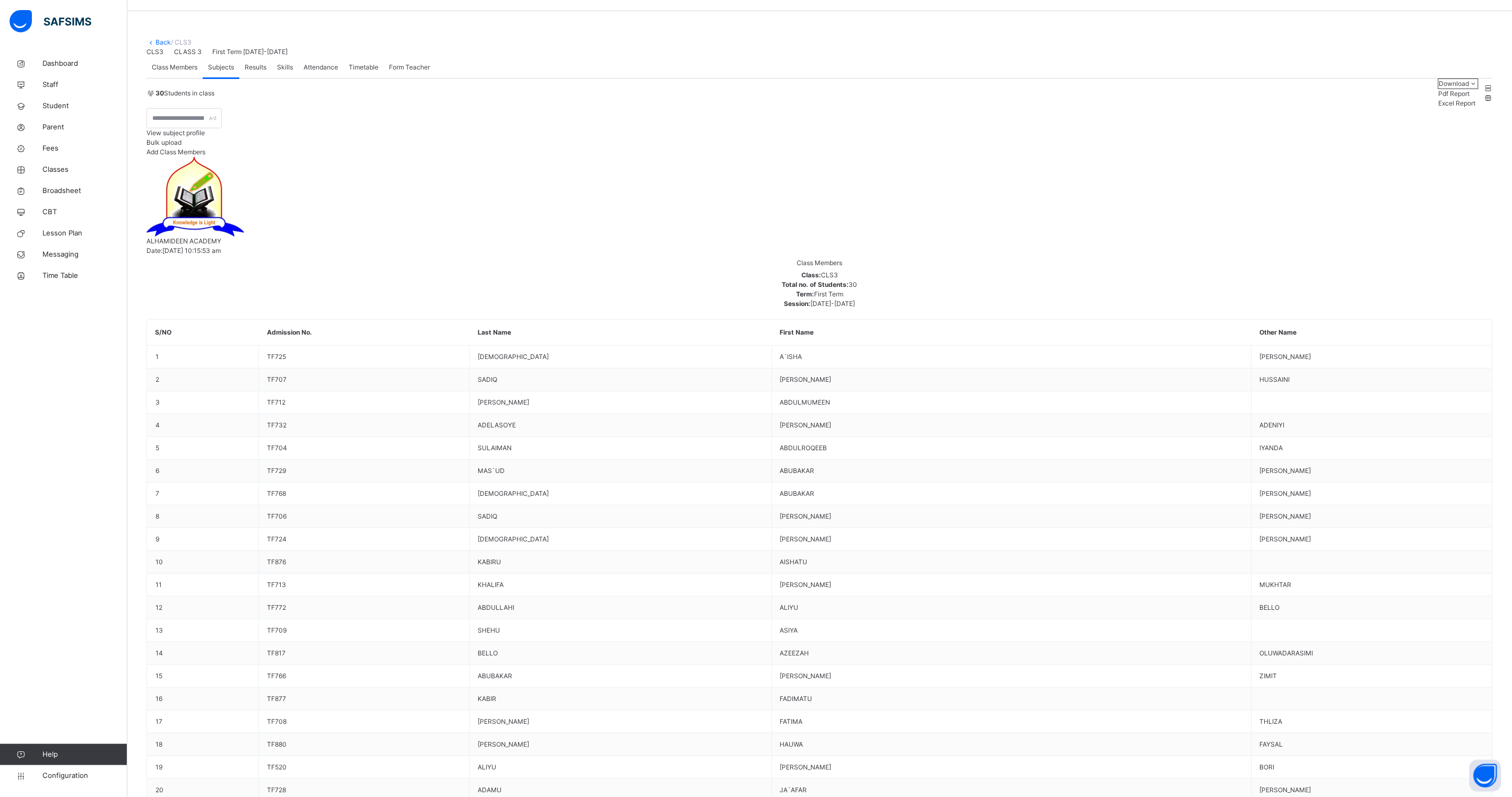
type input "****"
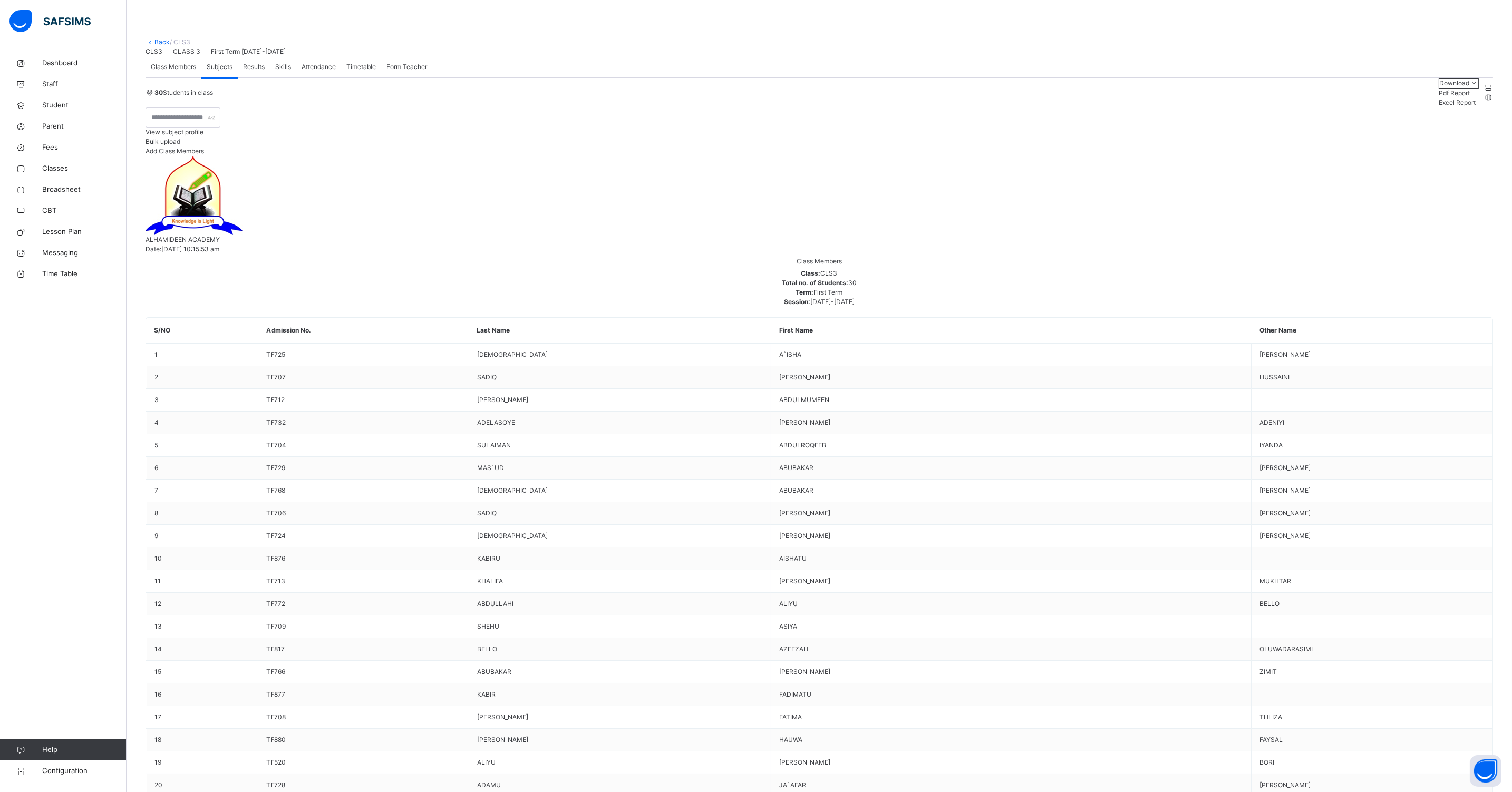
drag, startPoint x: 965, startPoint y: 439, endPoint x: 957, endPoint y: 445, distance: 10.0
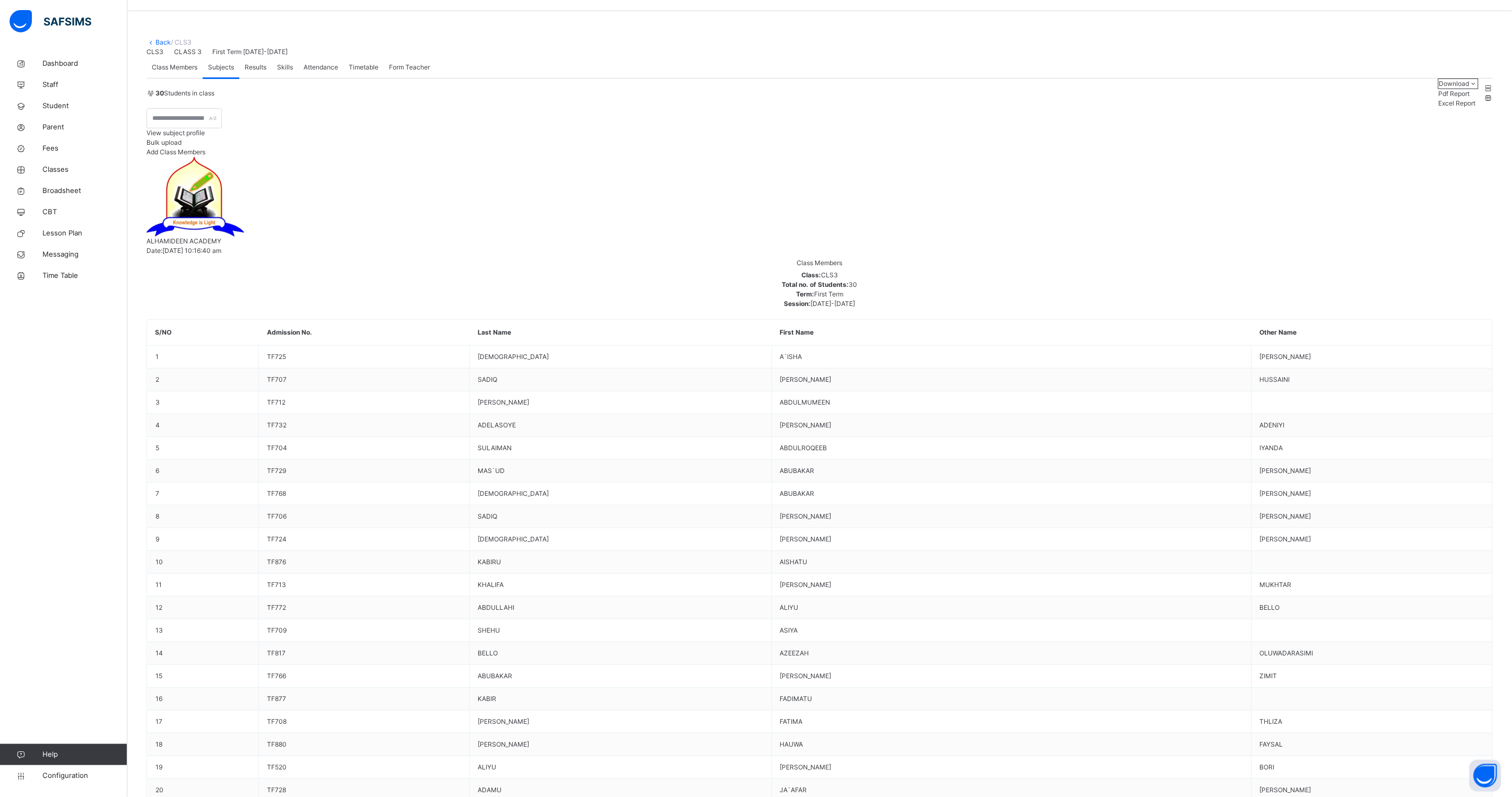
type input "***"
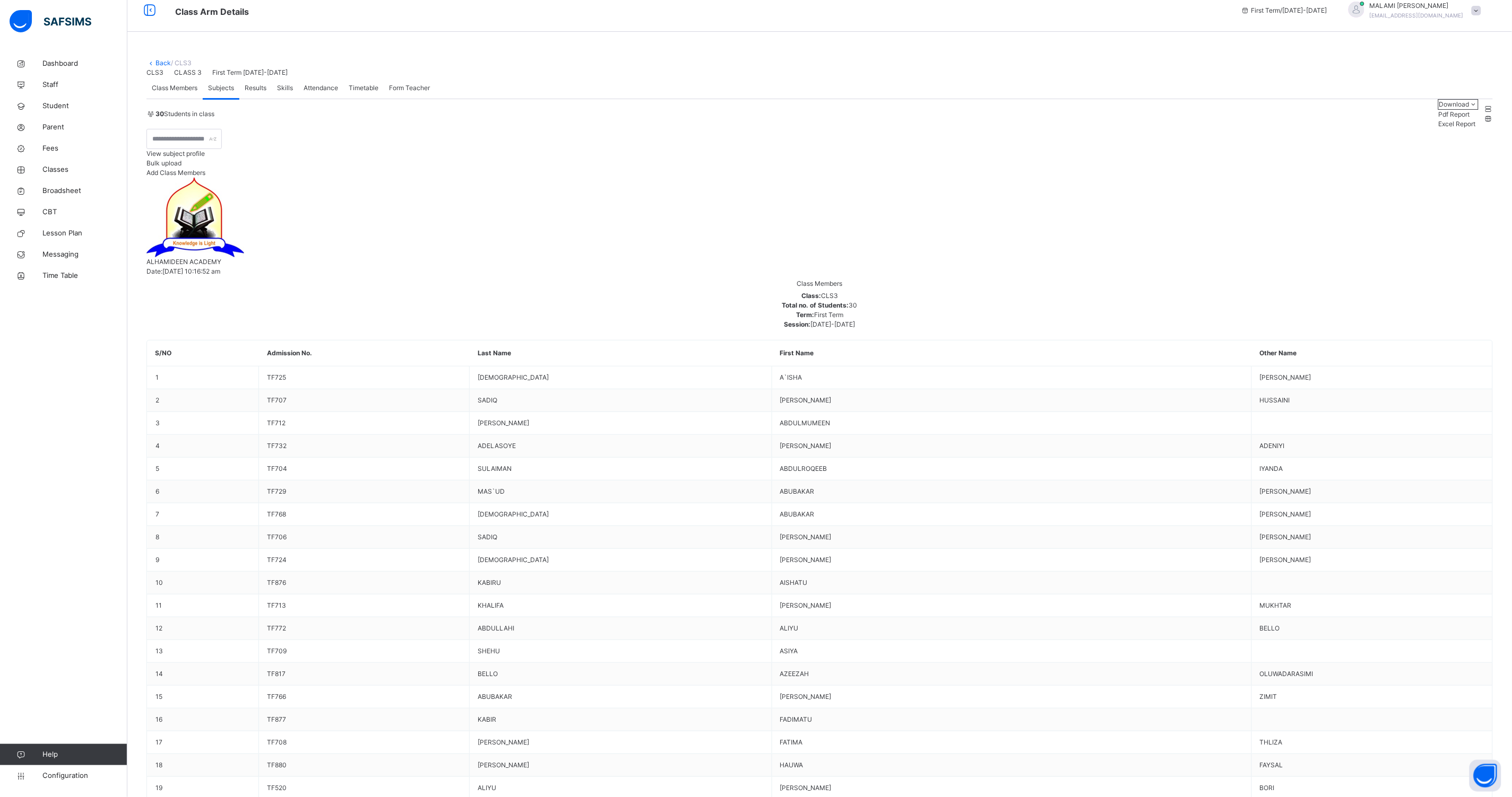
scroll to position [0, 0]
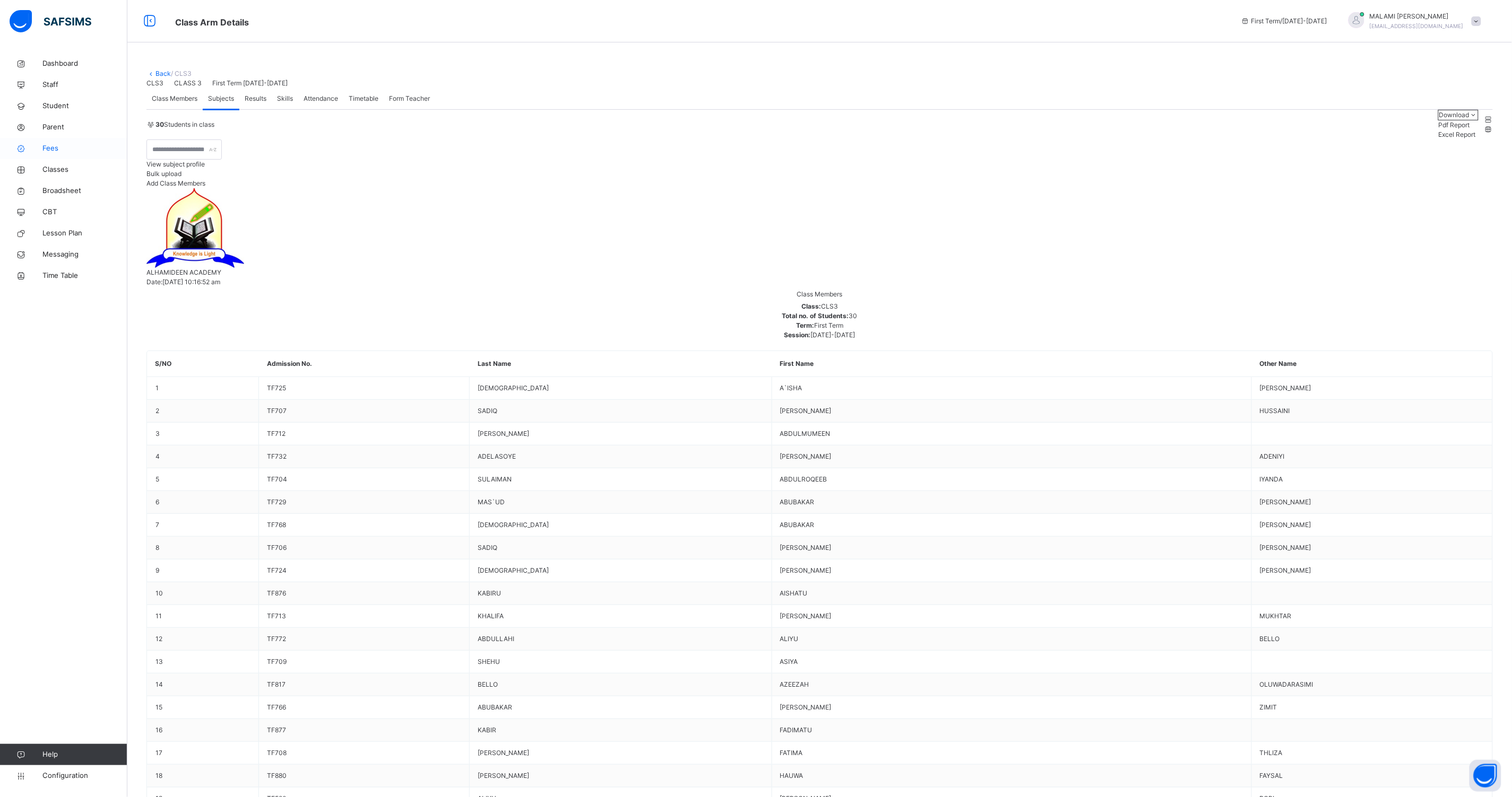
click at [51, 151] on span "Fees" at bounding box center [84, 148] width 85 height 11
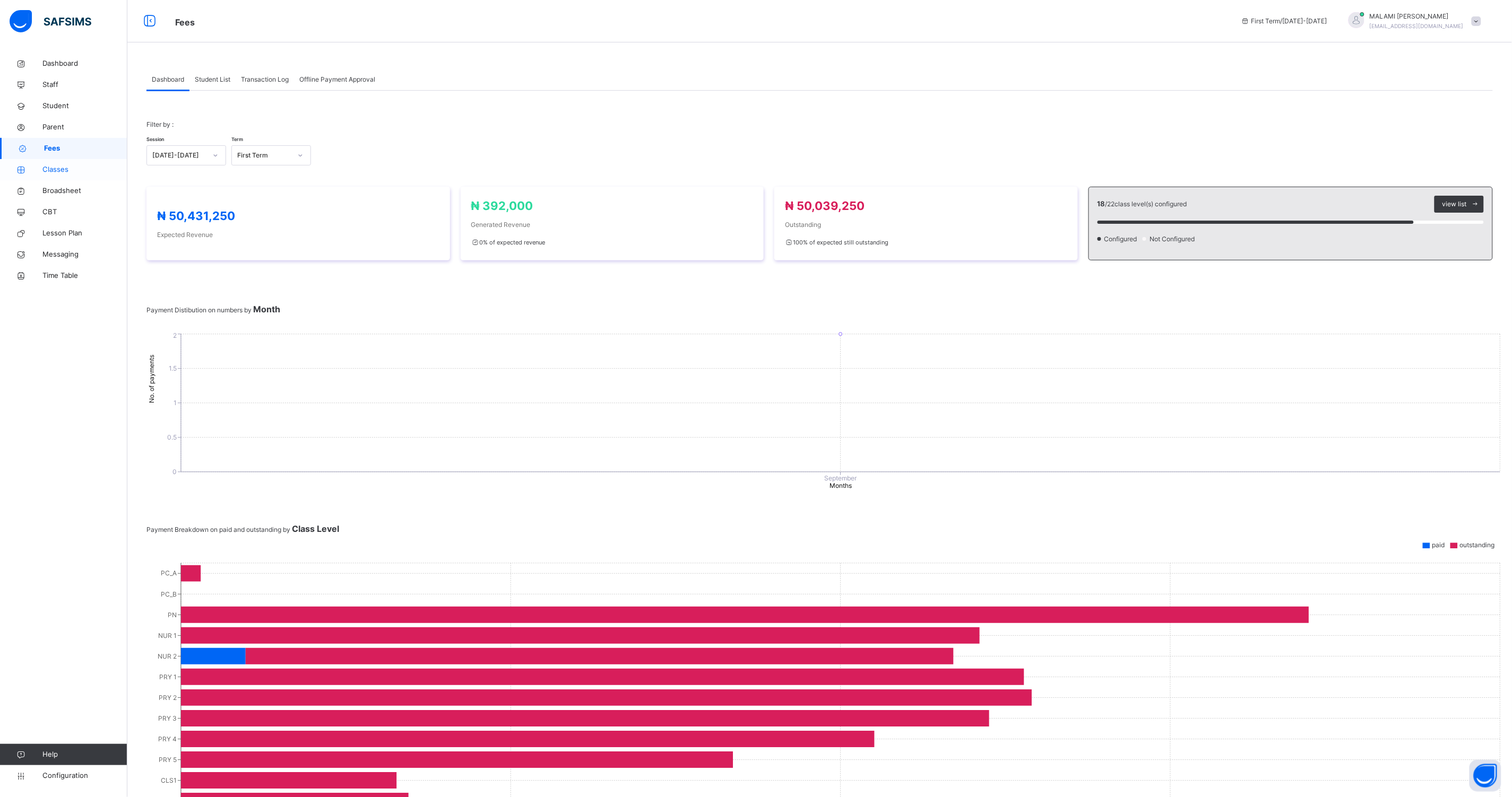
click at [56, 172] on span "Classes" at bounding box center [84, 170] width 85 height 11
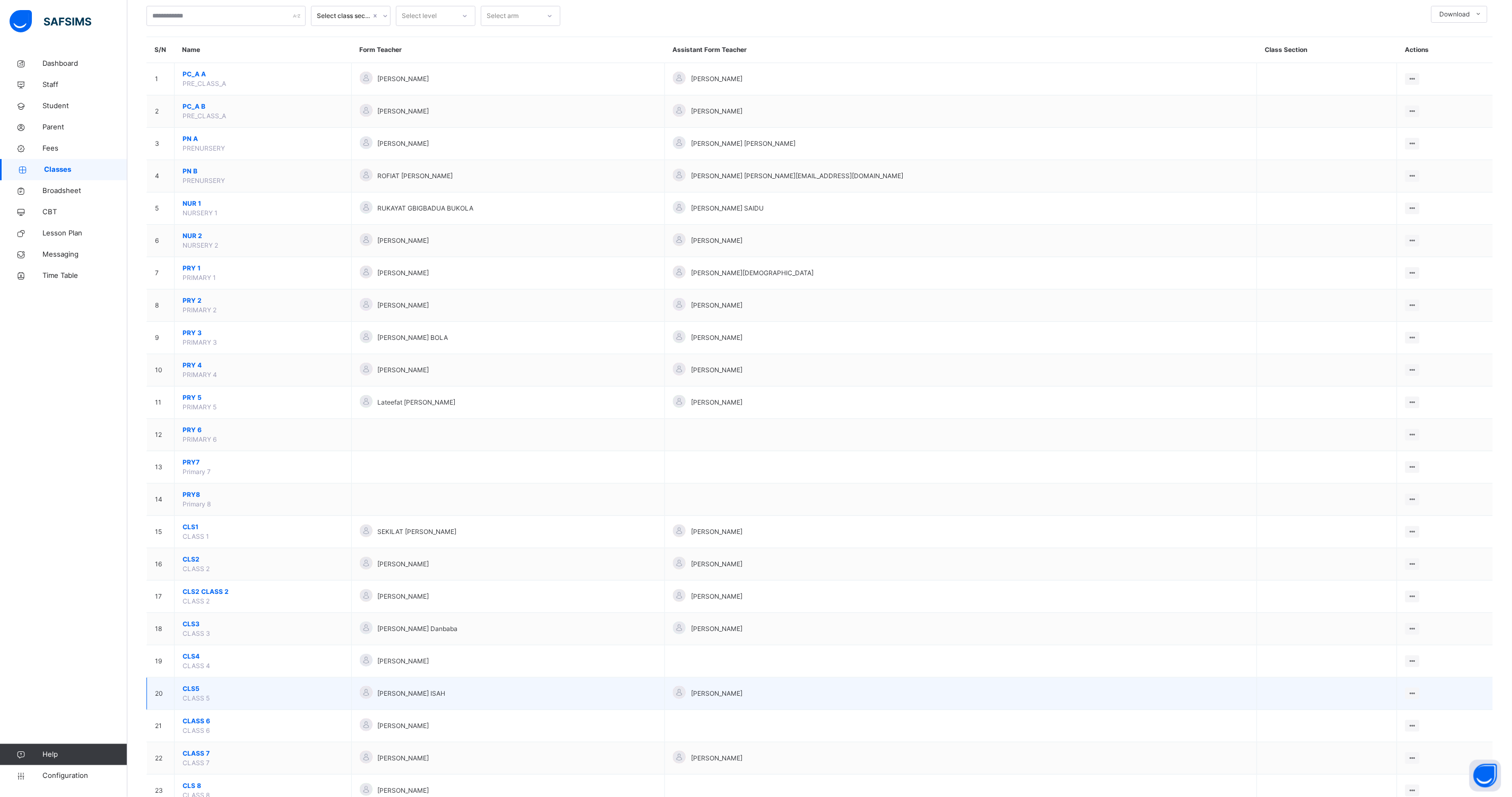
scroll to position [132, 0]
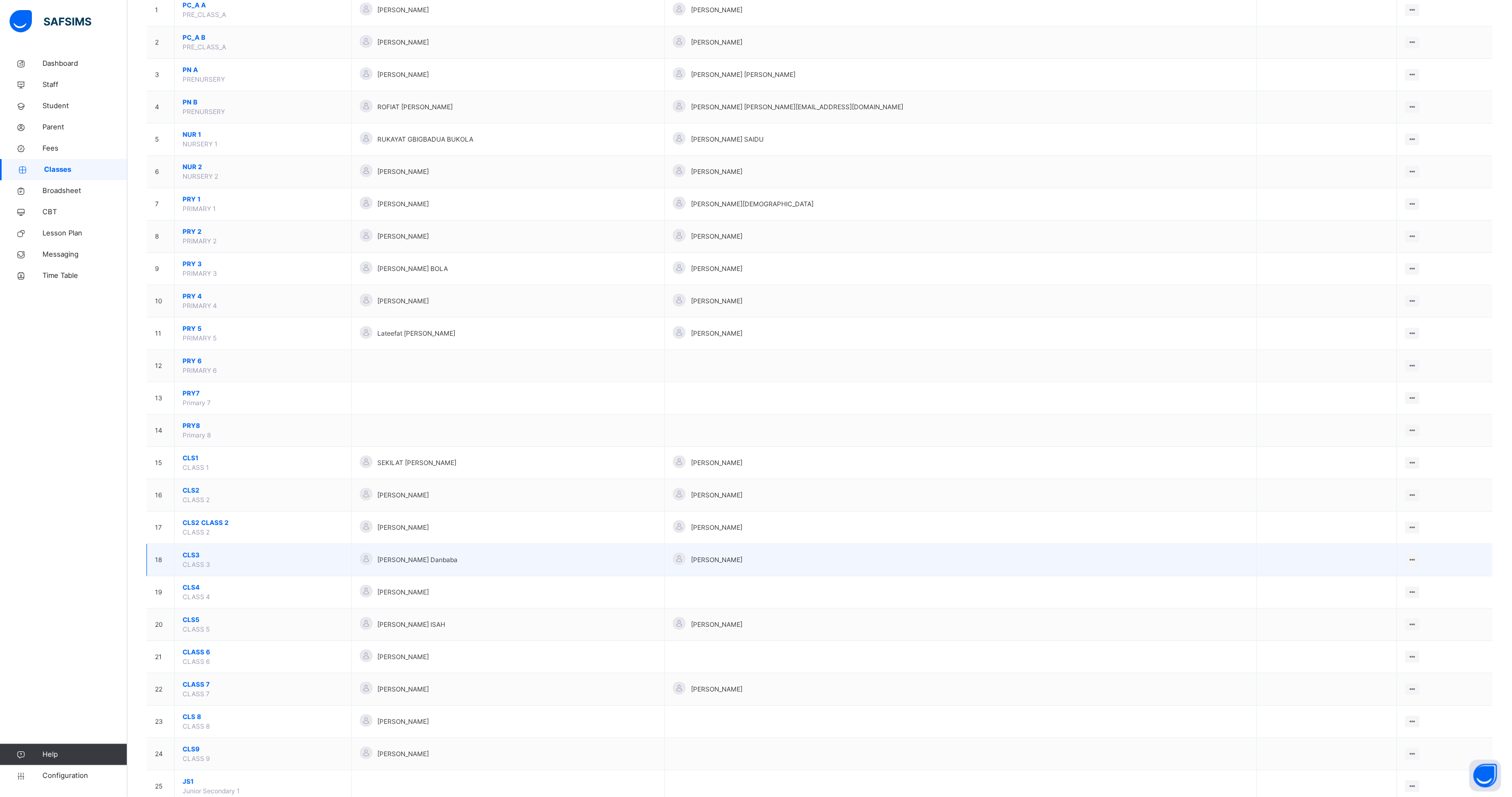
click at [190, 557] on span "CLS3" at bounding box center [262, 555] width 161 height 9
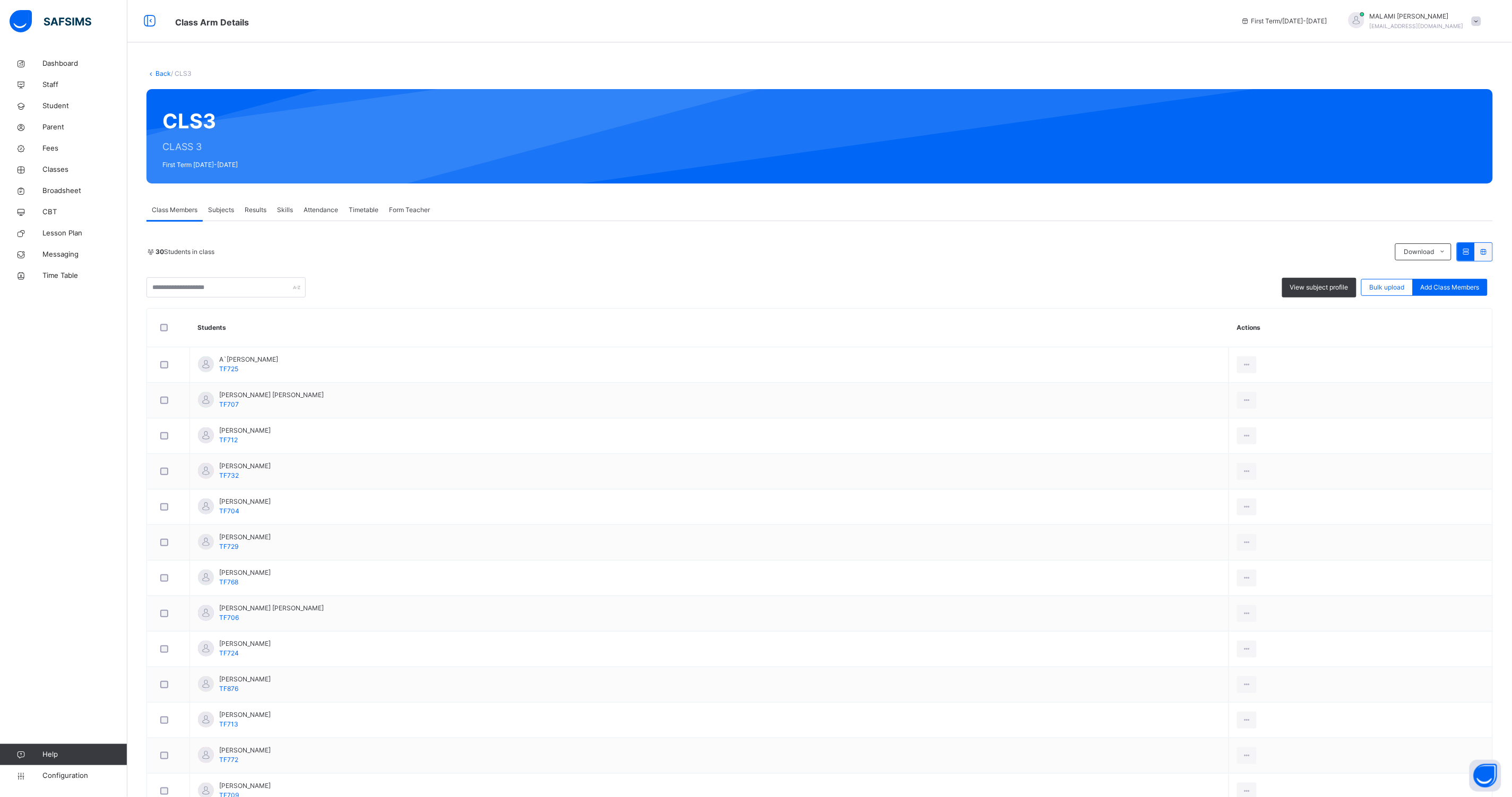
click at [229, 208] on span "Subjects" at bounding box center [220, 209] width 26 height 9
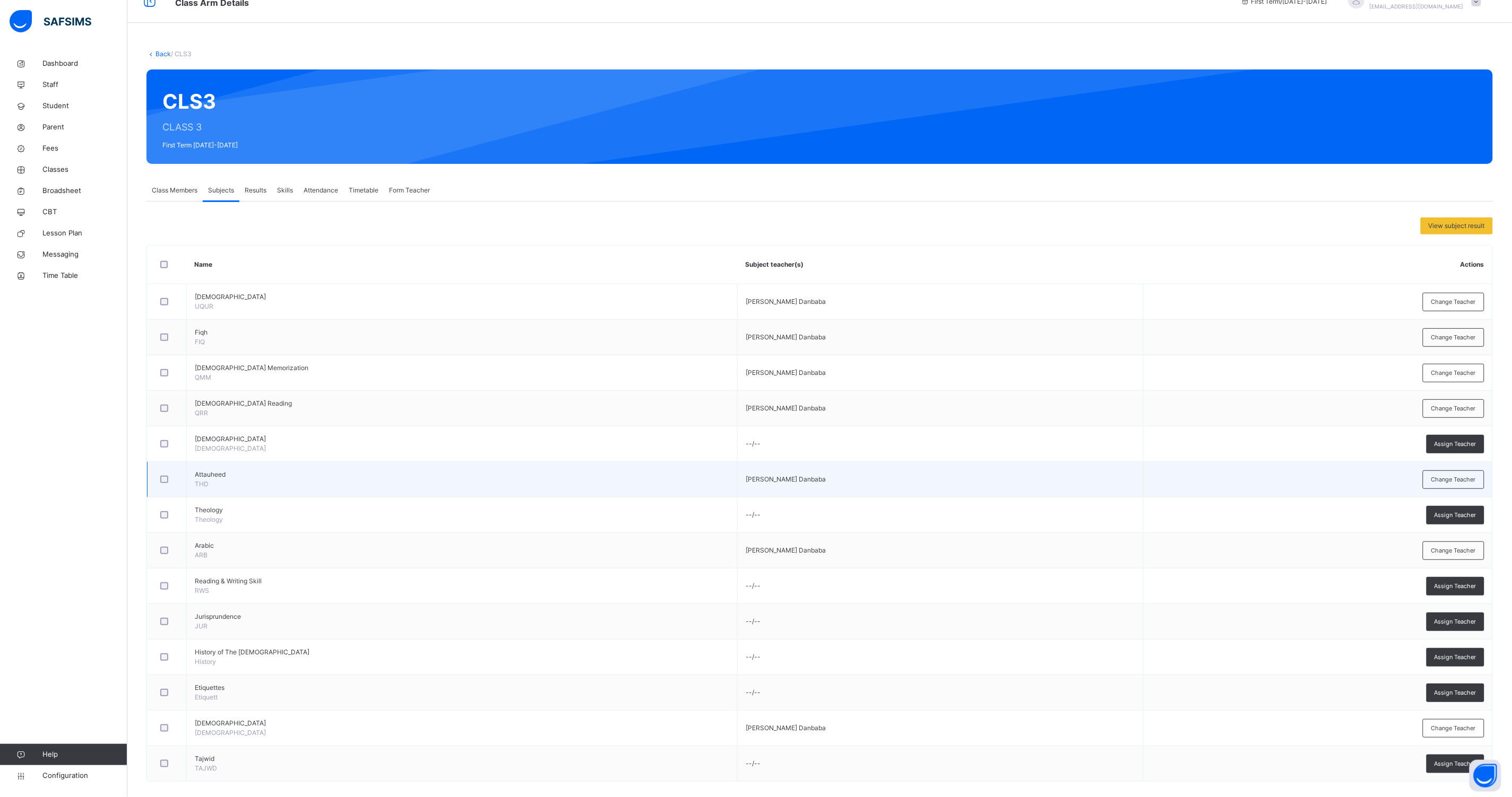
scroll to position [31, 0]
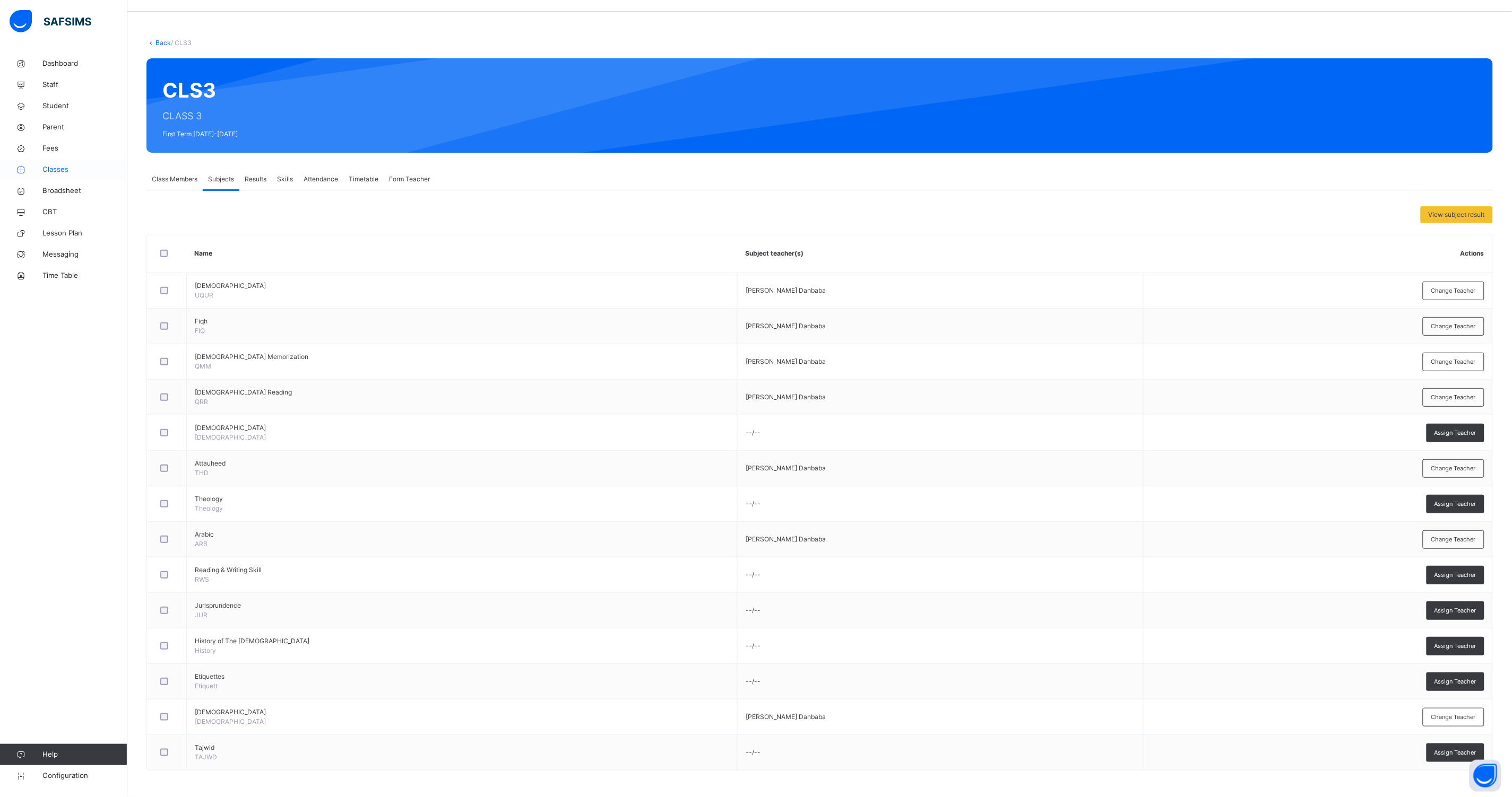
click at [56, 169] on span "Classes" at bounding box center [84, 170] width 85 height 11
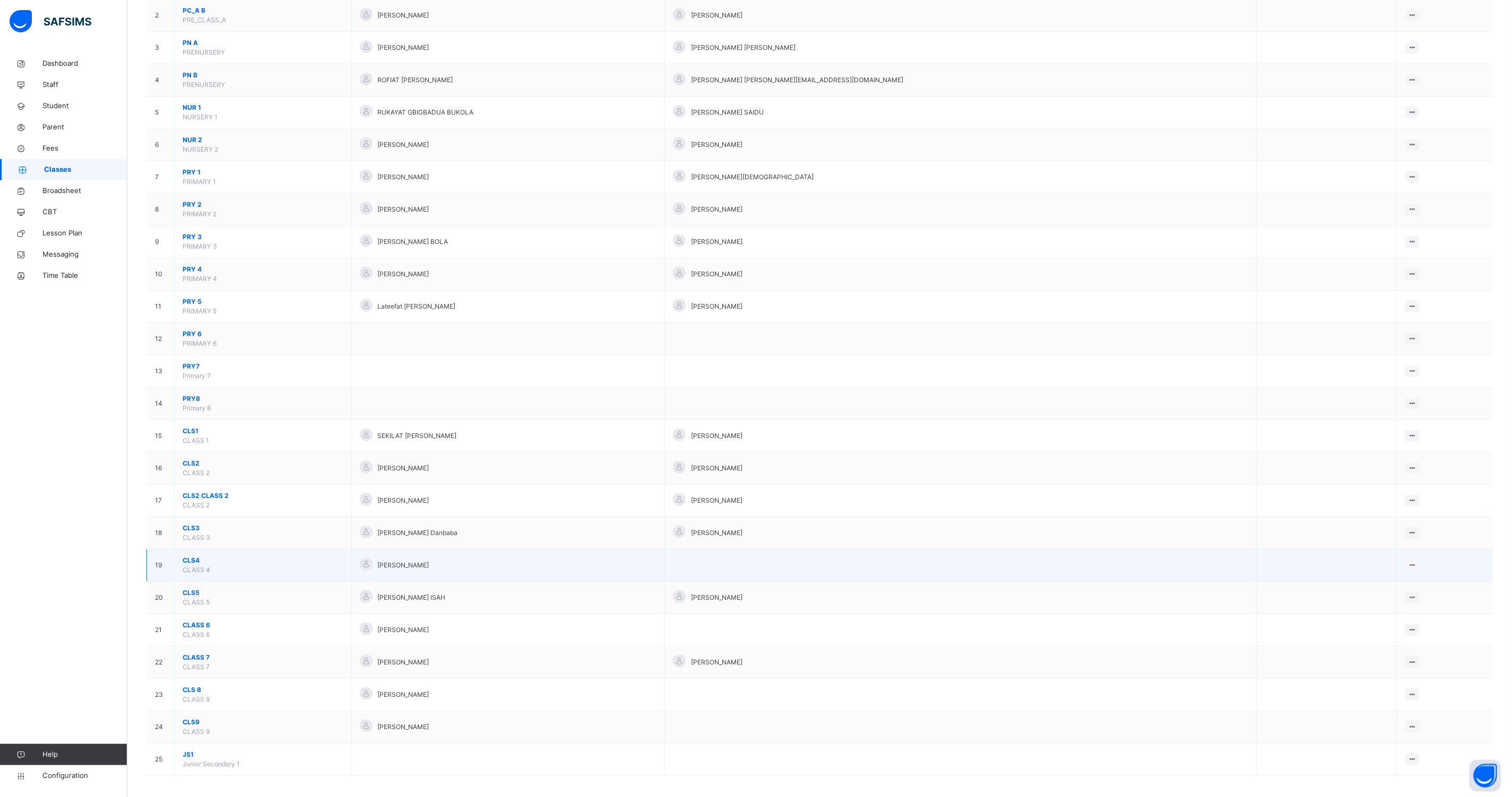
scroll to position [166, 0]
click at [193, 552] on span "CLS4" at bounding box center [262, 555] width 161 height 9
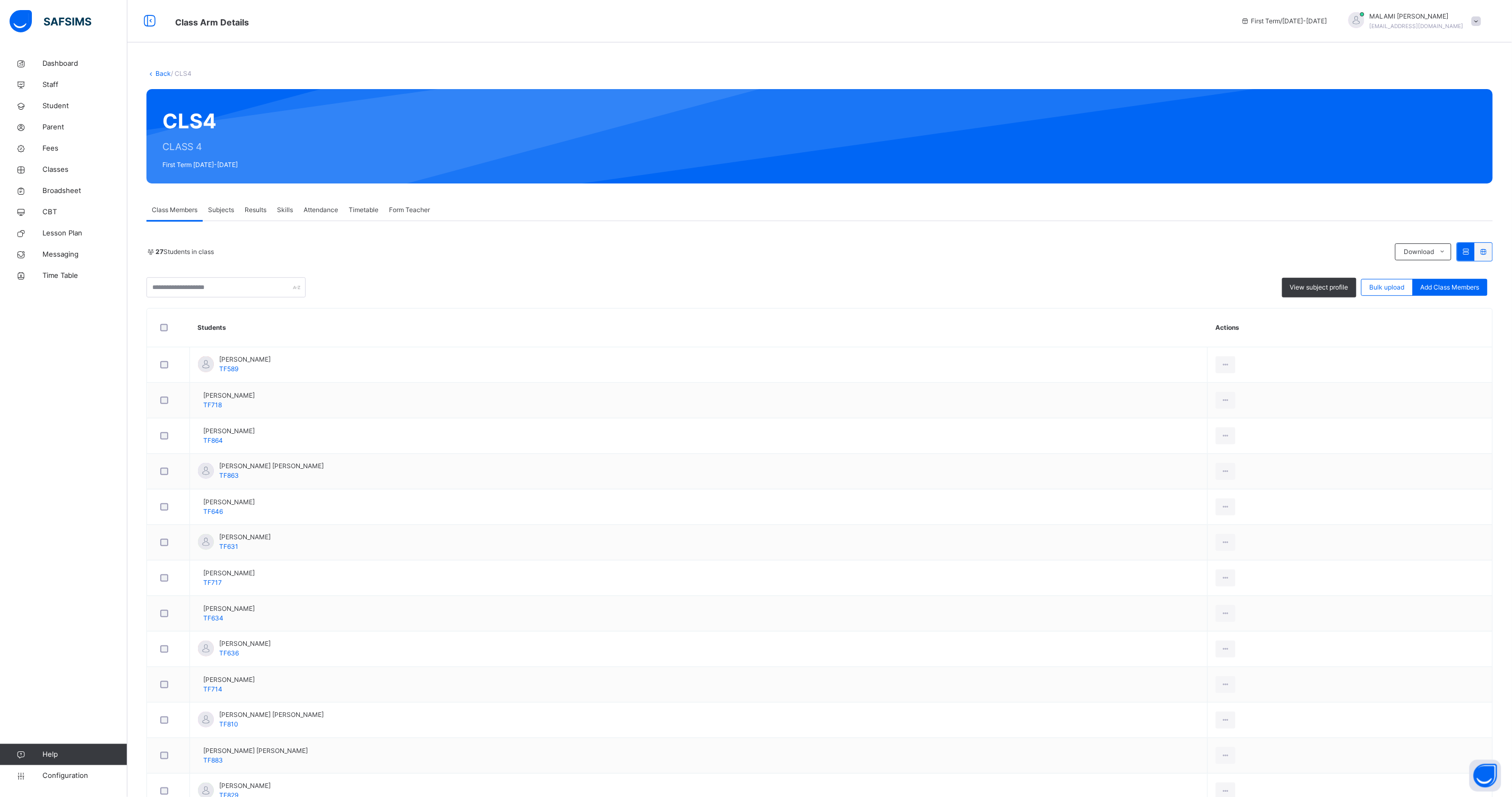
click at [212, 208] on span "Subjects" at bounding box center [220, 209] width 26 height 9
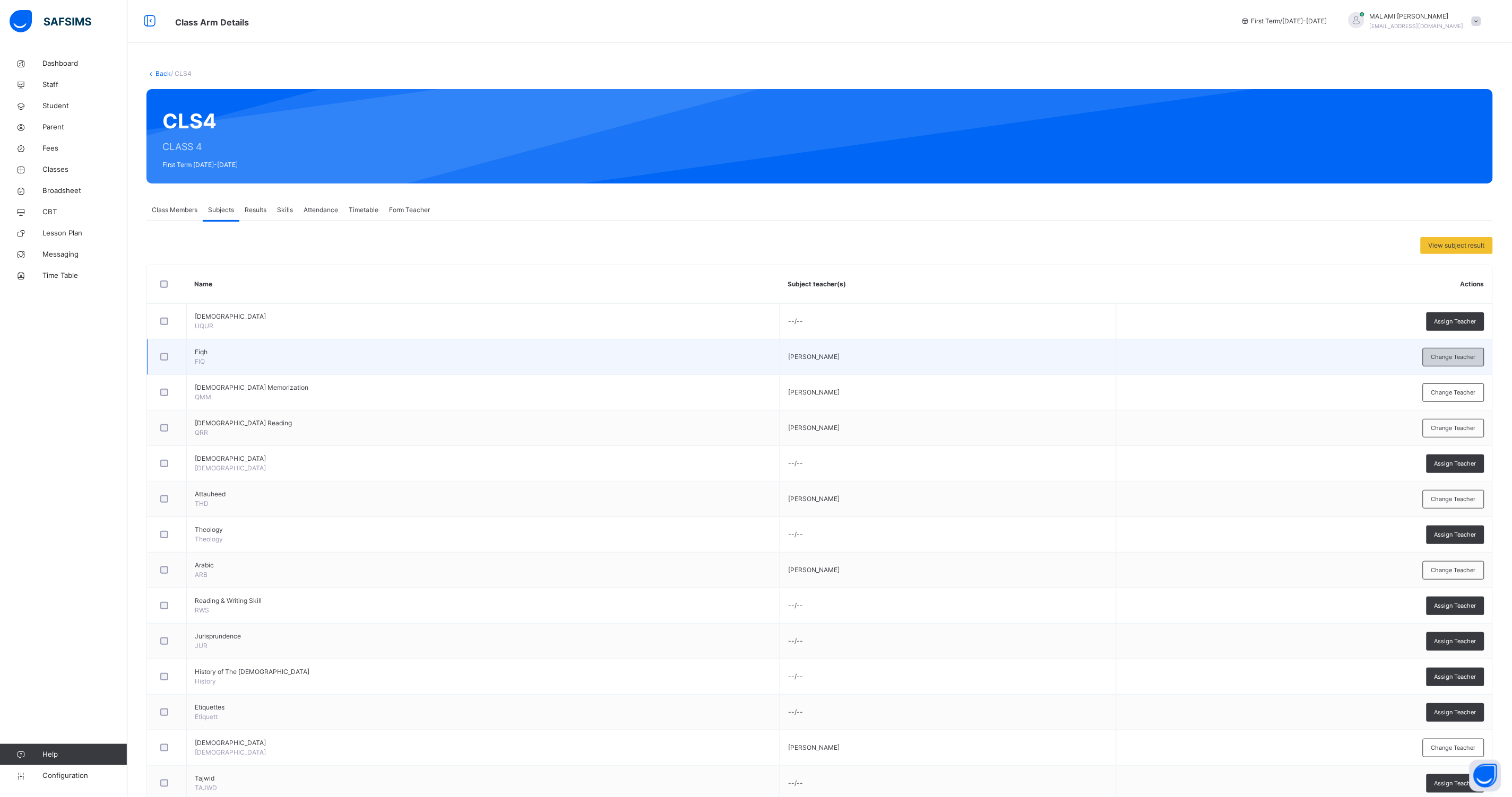
click at [1484, 356] on div "Change Teacher" at bounding box center [1453, 357] width 61 height 18
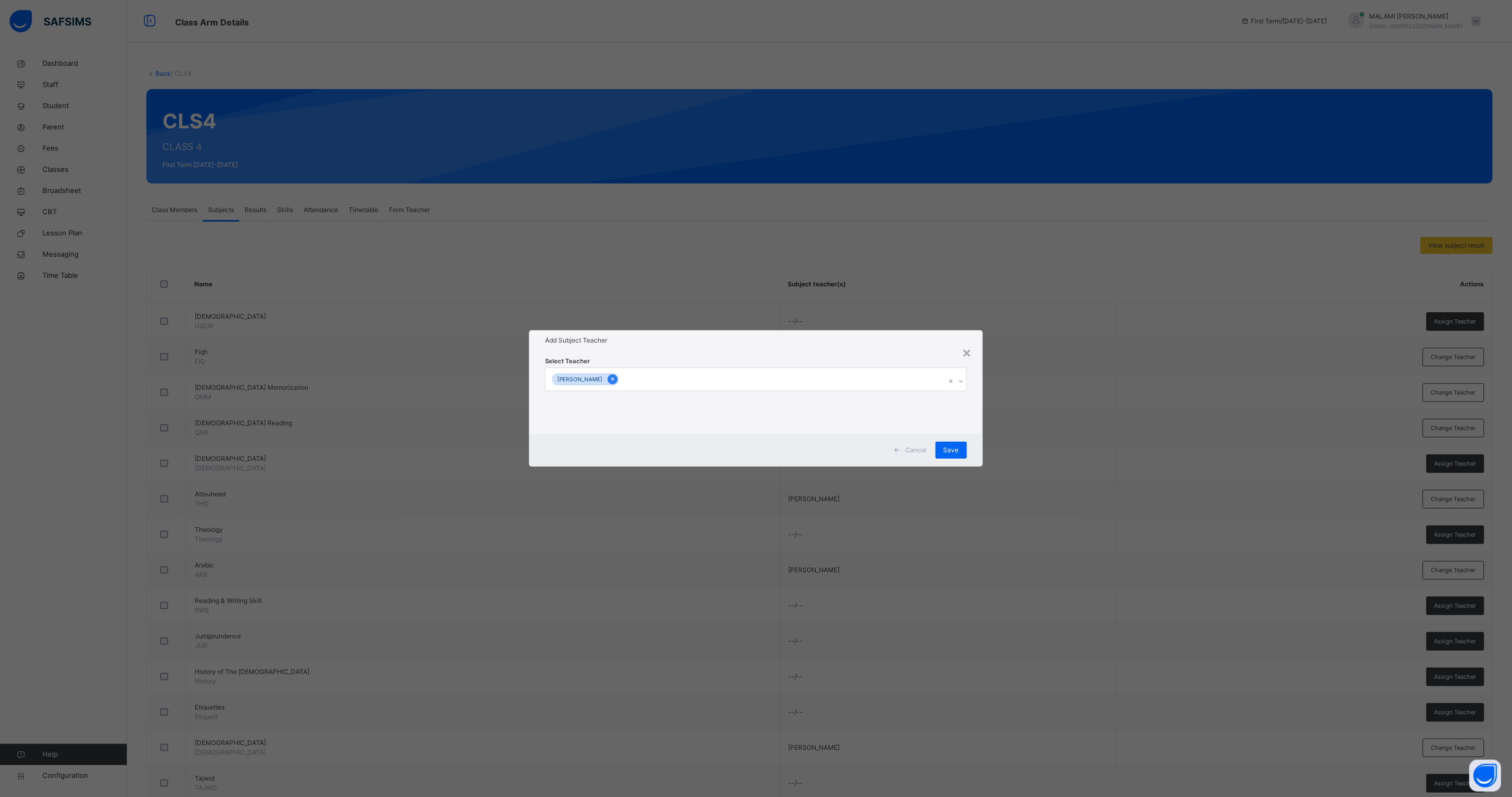
click at [607, 379] on div at bounding box center [612, 379] width 10 height 10
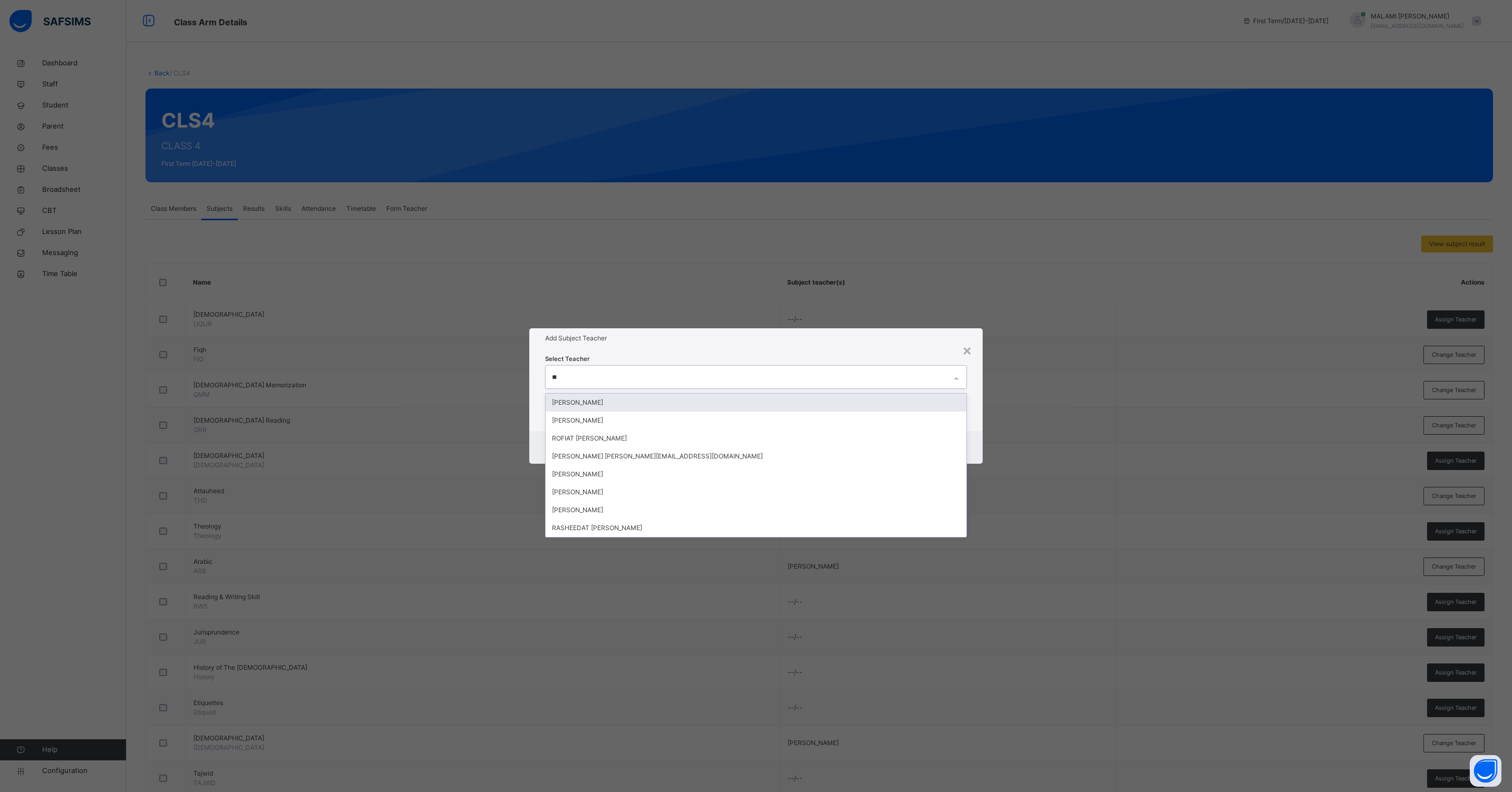
type input "***"
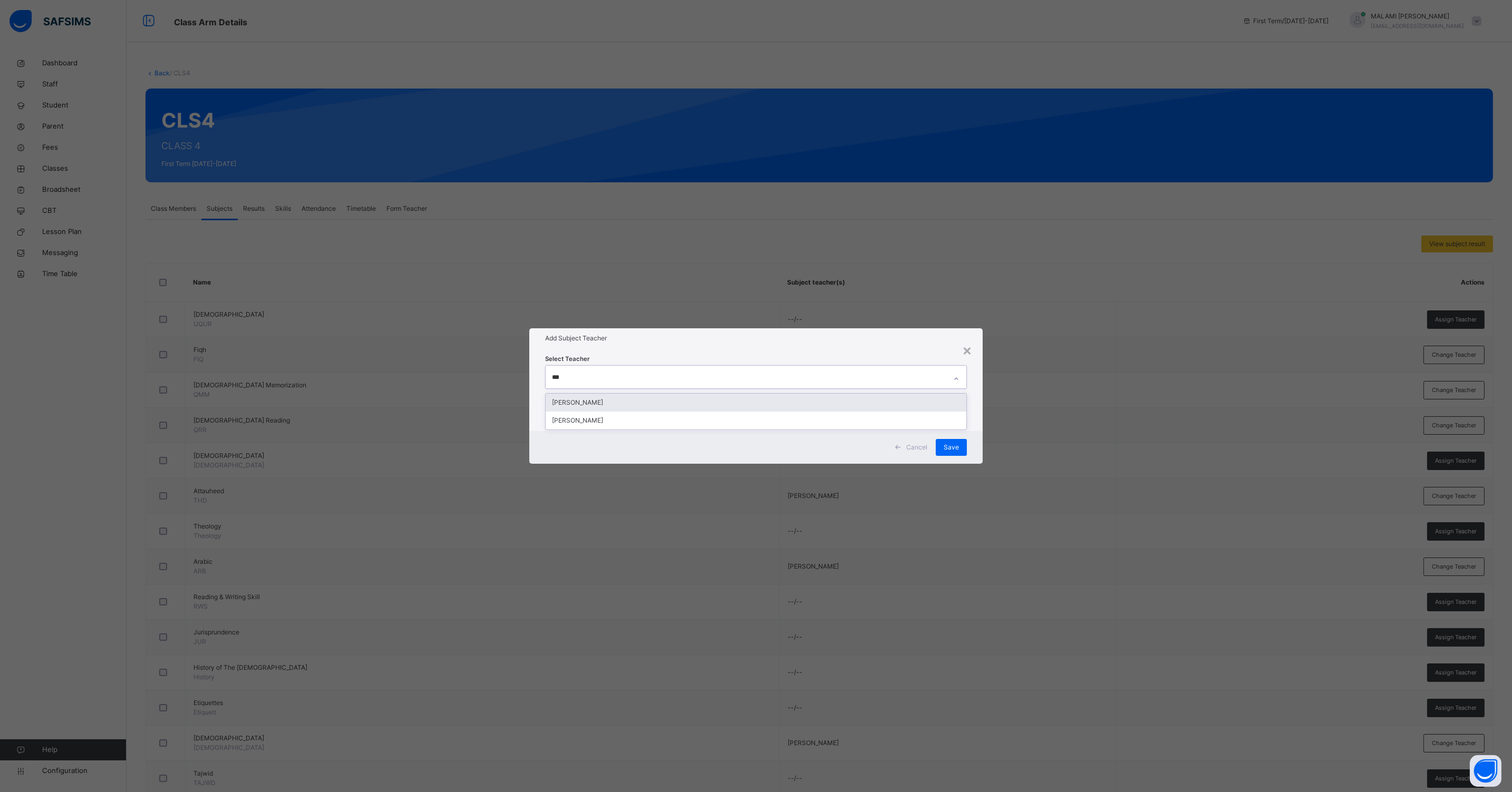
click at [592, 403] on div "[PERSON_NAME]" at bounding box center [755, 402] width 420 height 18
click at [972, 438] on div "Cancel Save" at bounding box center [755, 447] width 454 height 33
click at [948, 449] on span "Save" at bounding box center [951, 447] width 15 height 9
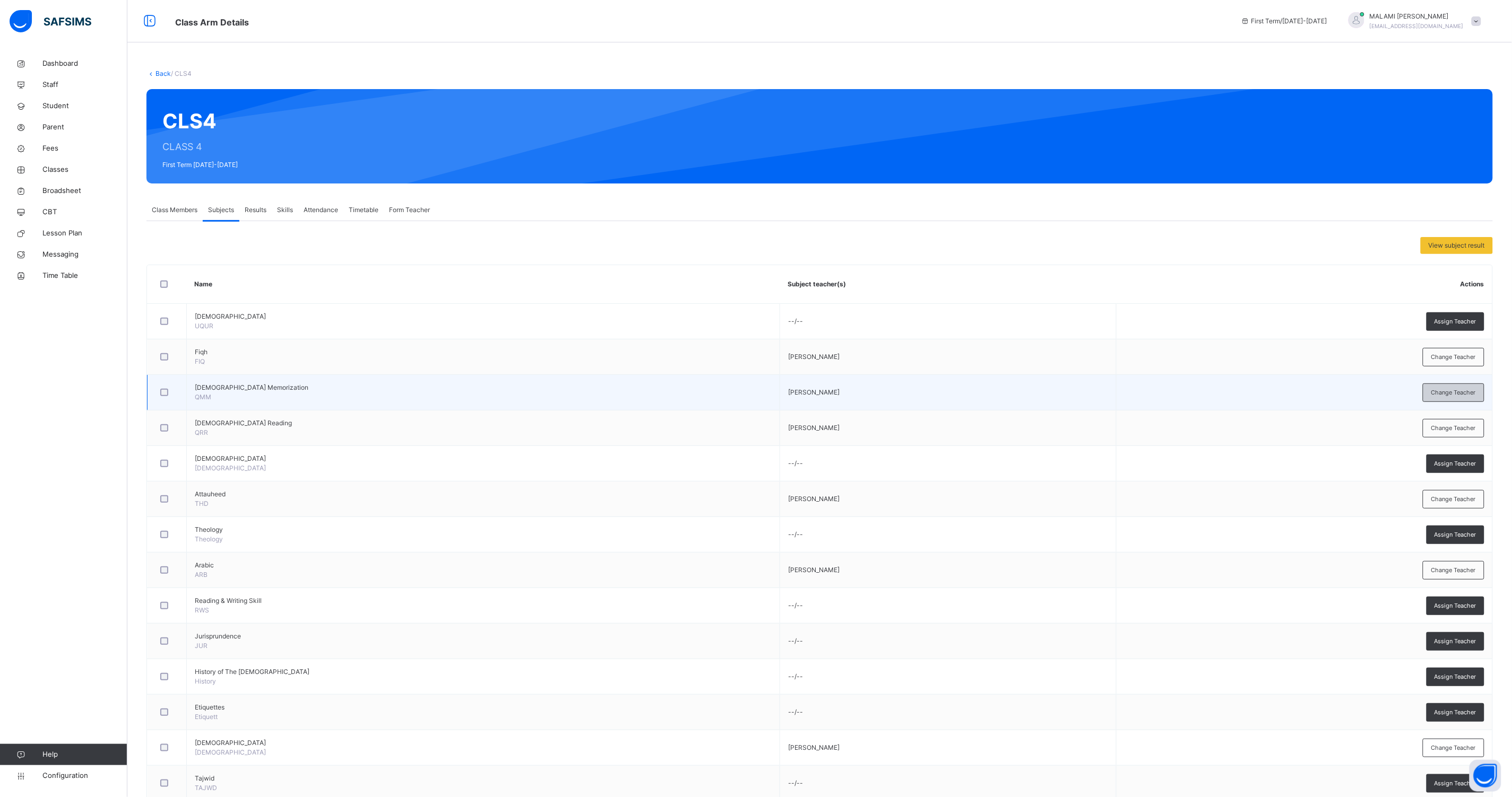
click at [1451, 394] on span "Change Teacher" at bounding box center [1453, 393] width 45 height 9
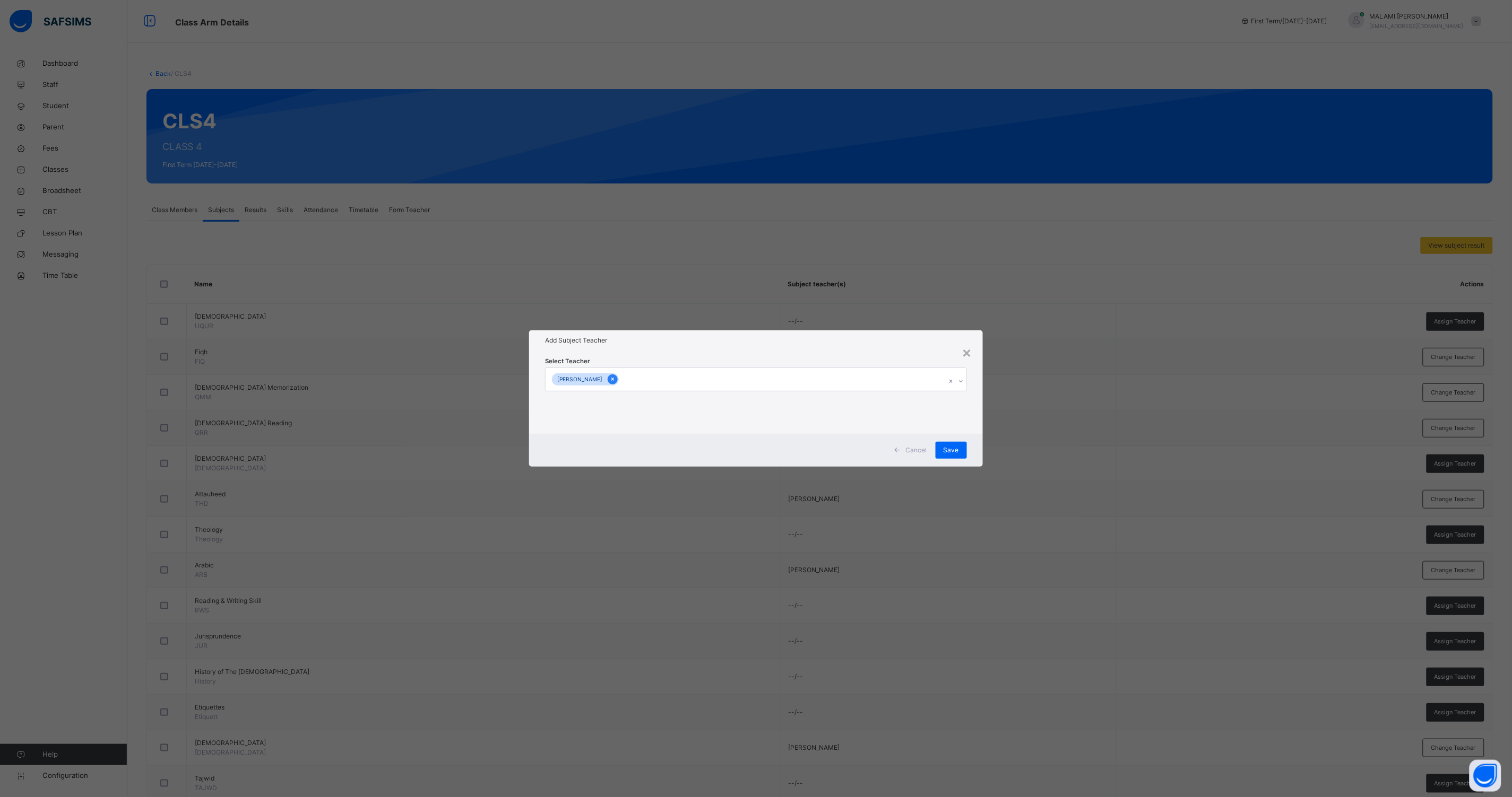
click at [607, 377] on div at bounding box center [612, 379] width 10 height 10
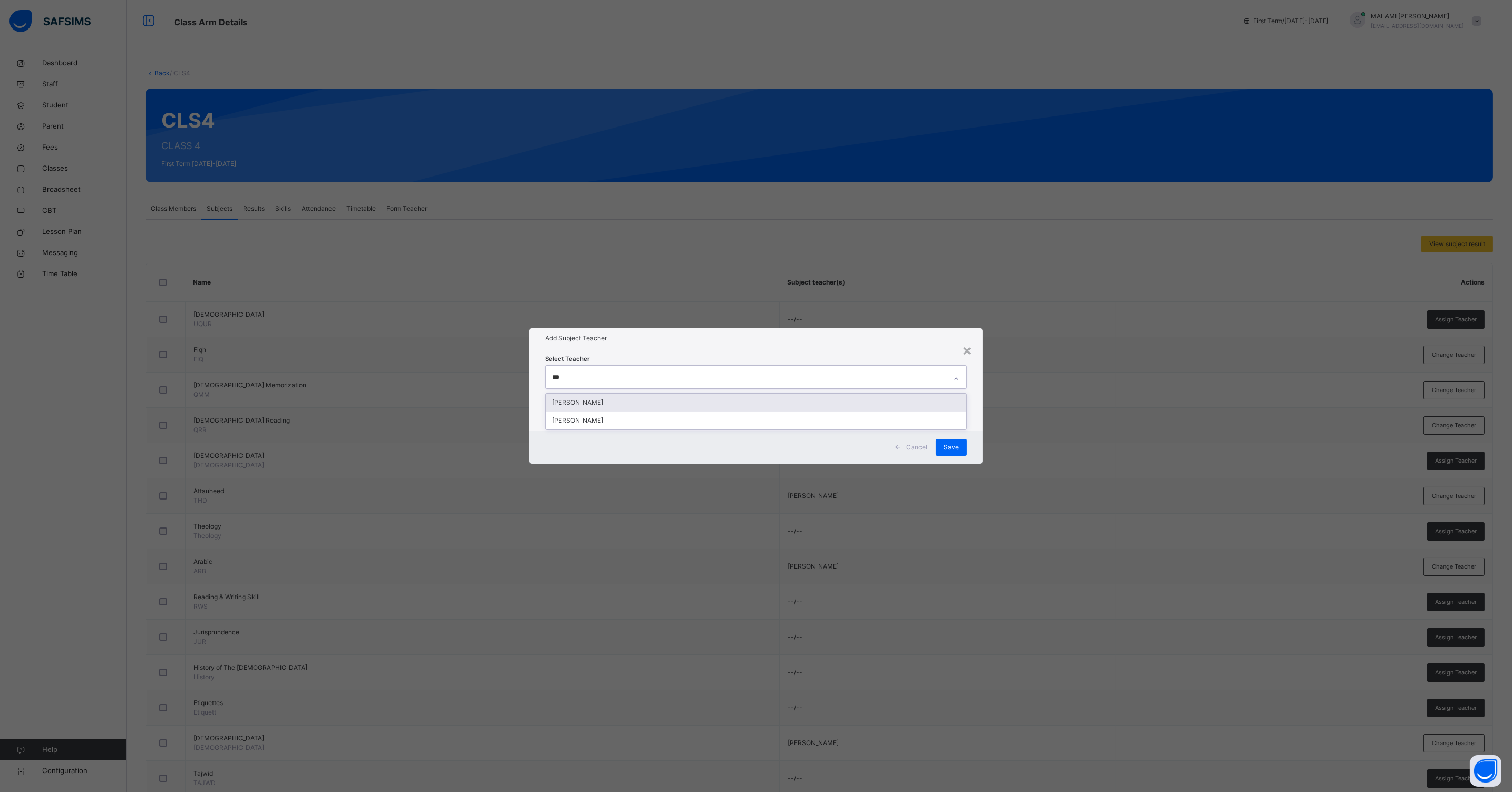
type input "****"
click at [591, 404] on div "[PERSON_NAME]" at bounding box center [755, 402] width 420 height 18
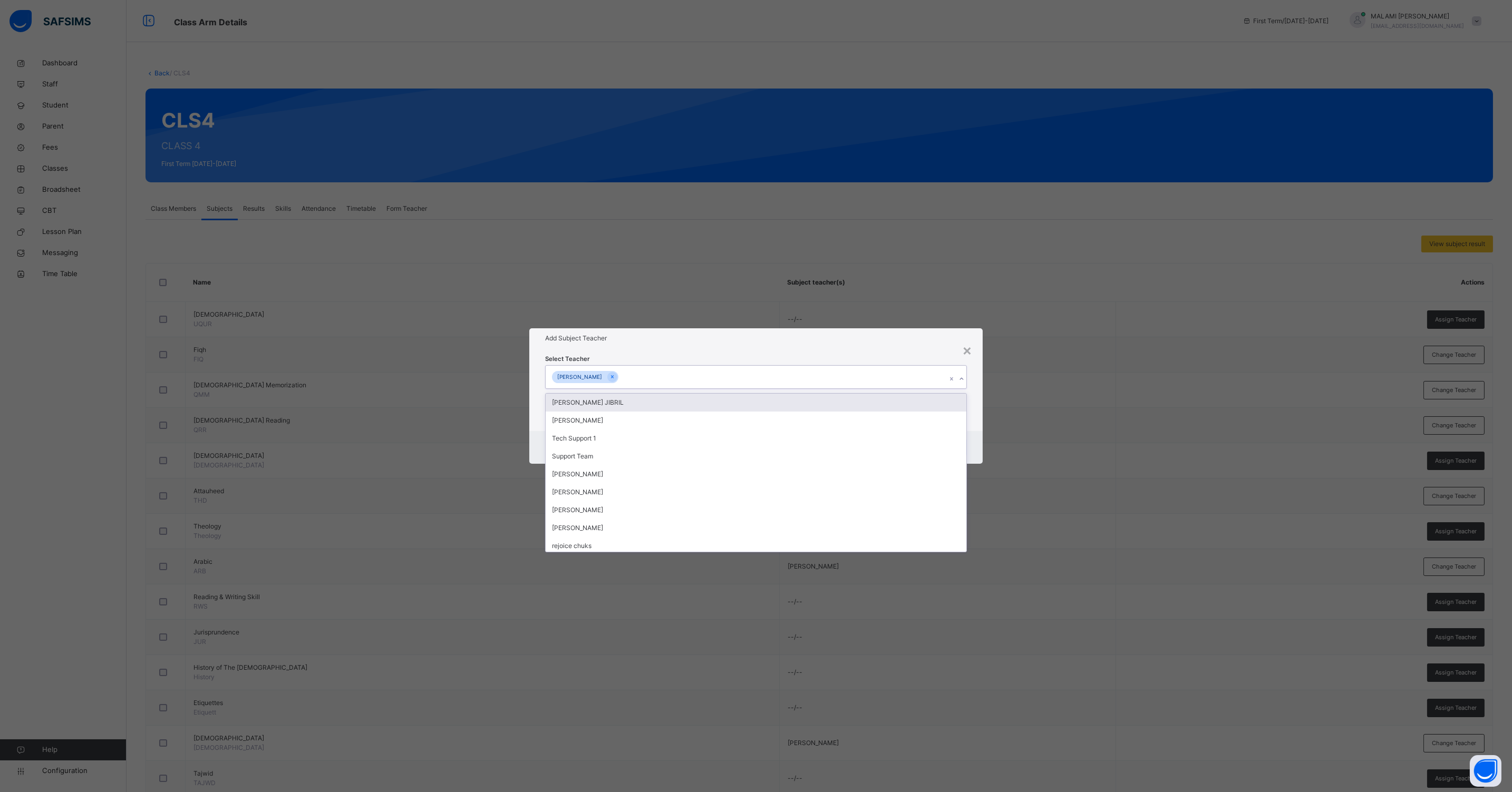
click at [971, 420] on div "Select Teacher option [PERSON_NAME], selected. option [PERSON_NAME] JIBRIL focu…" at bounding box center [755, 389] width 454 height 82
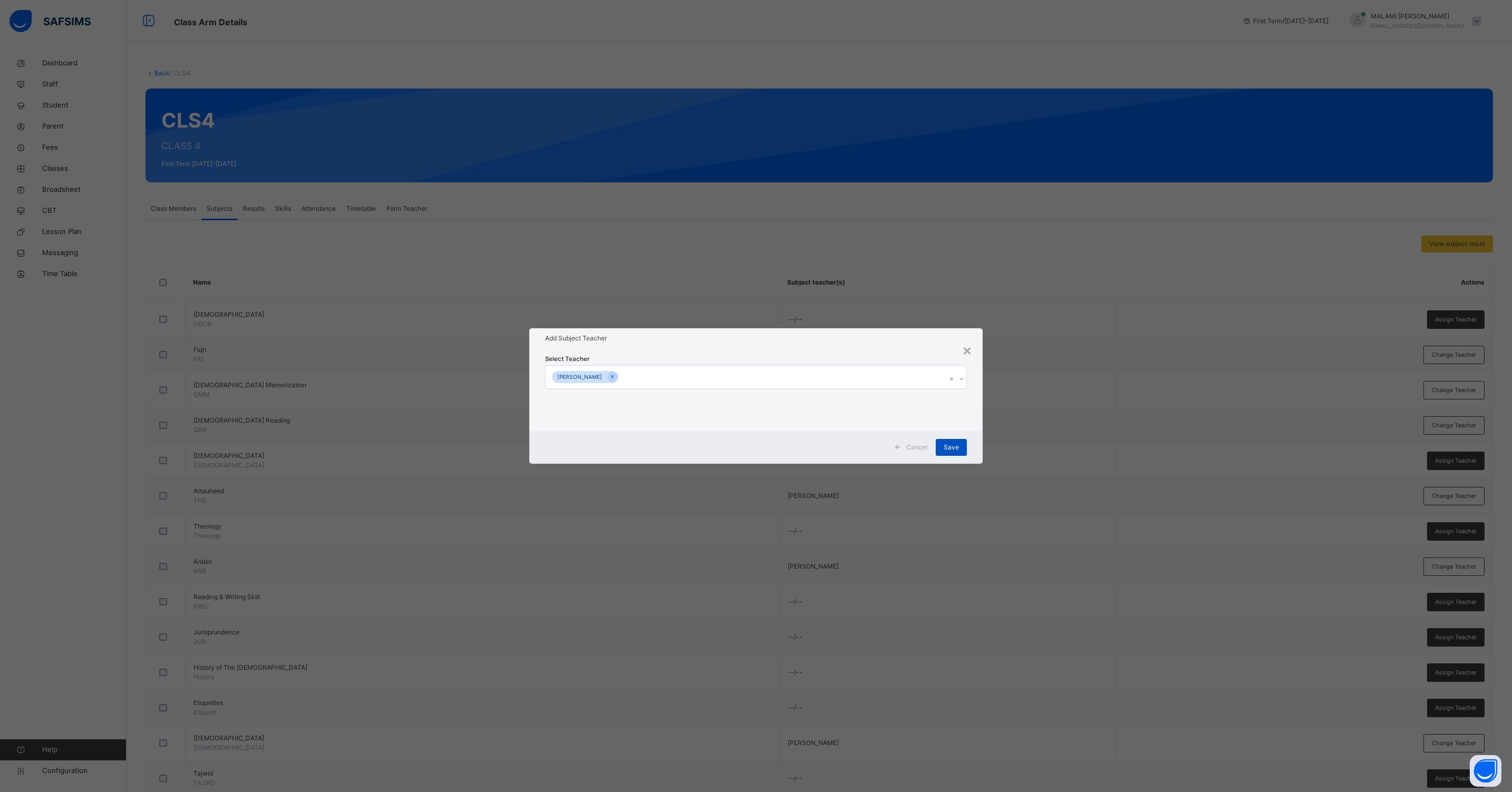
click at [940, 444] on div "Save" at bounding box center [951, 448] width 31 height 17
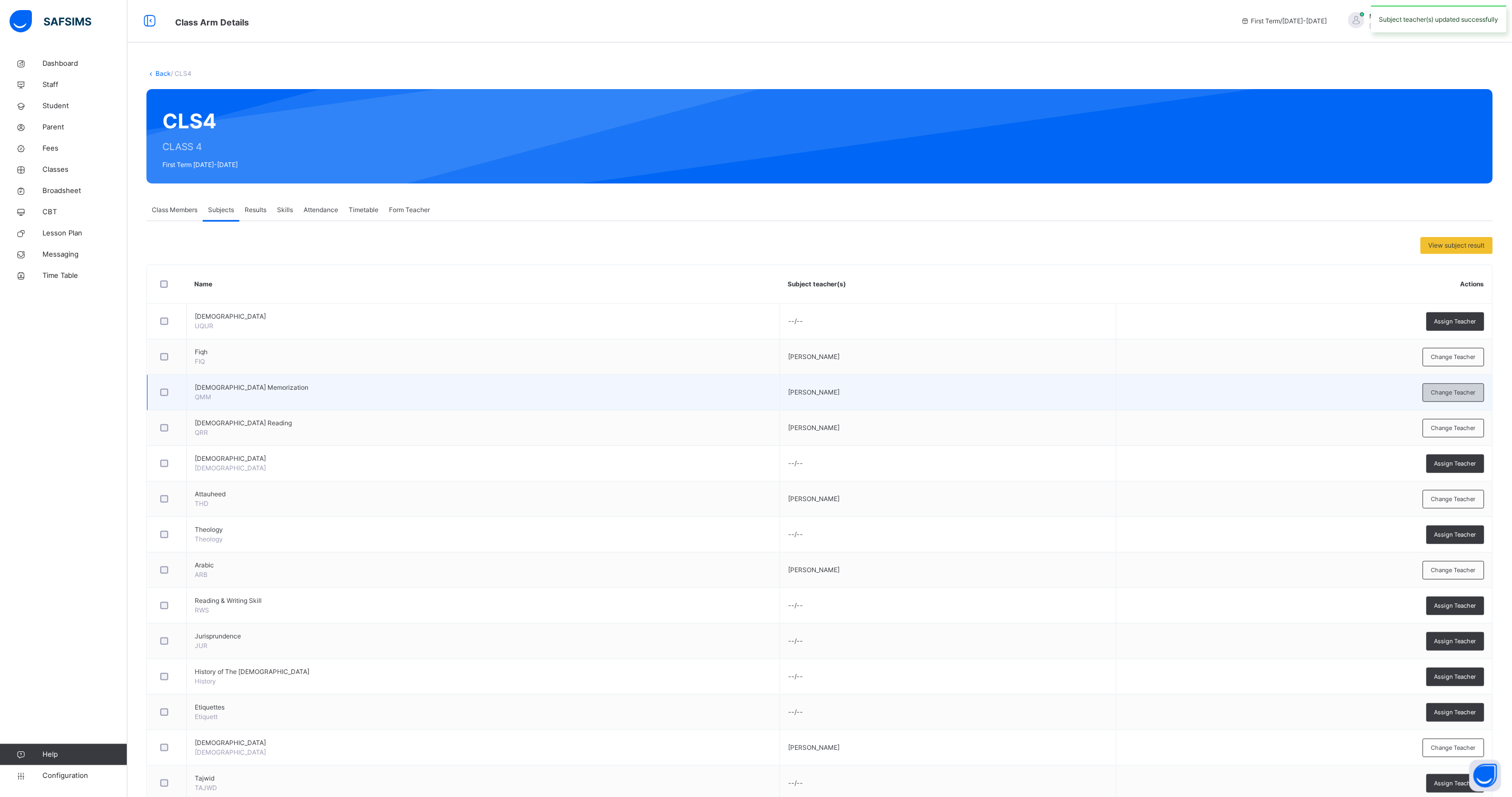
click at [1458, 390] on span "Change Teacher" at bounding box center [1453, 393] width 45 height 9
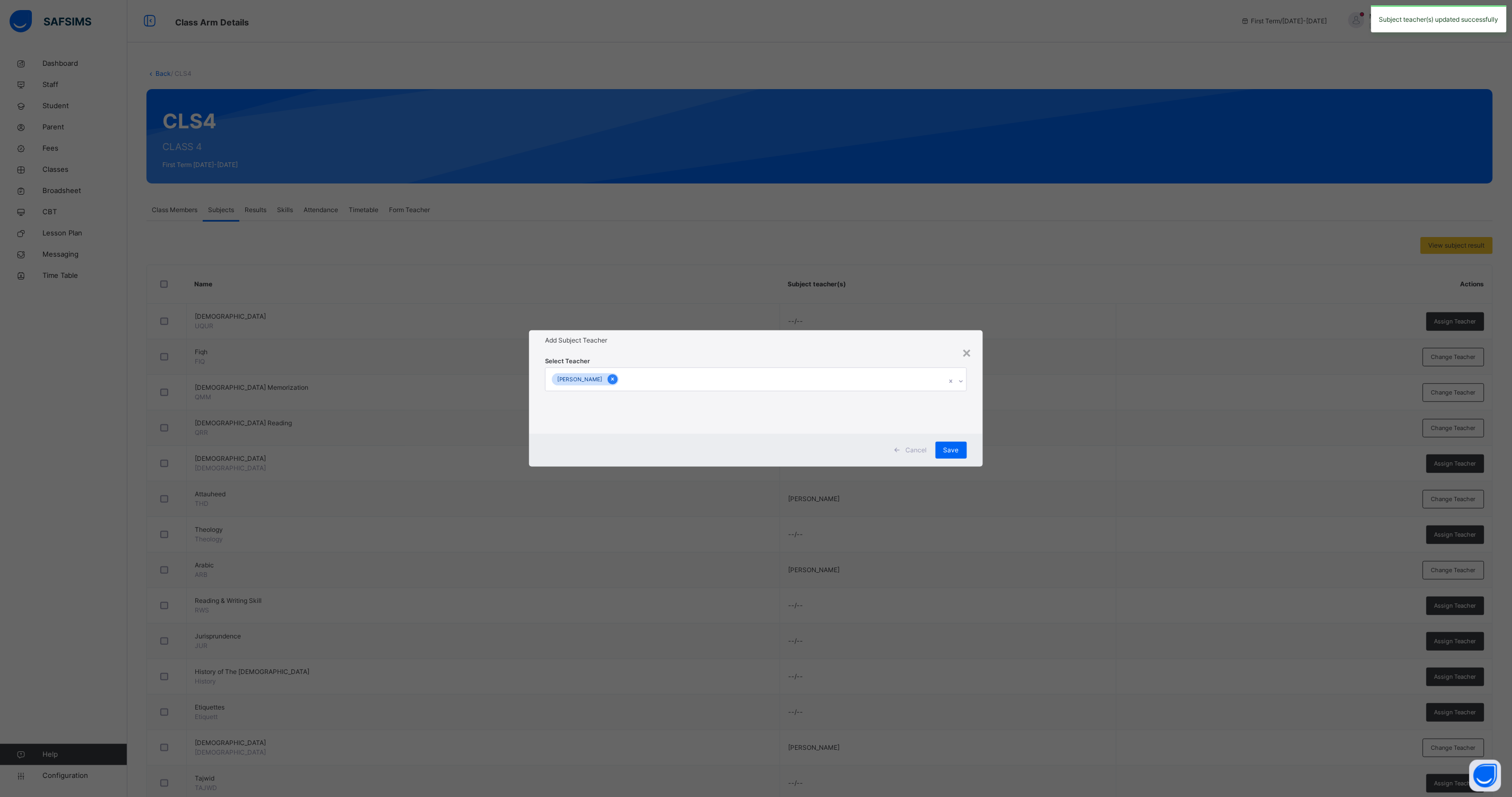
click at [610, 378] on icon at bounding box center [612, 379] width 6 height 8
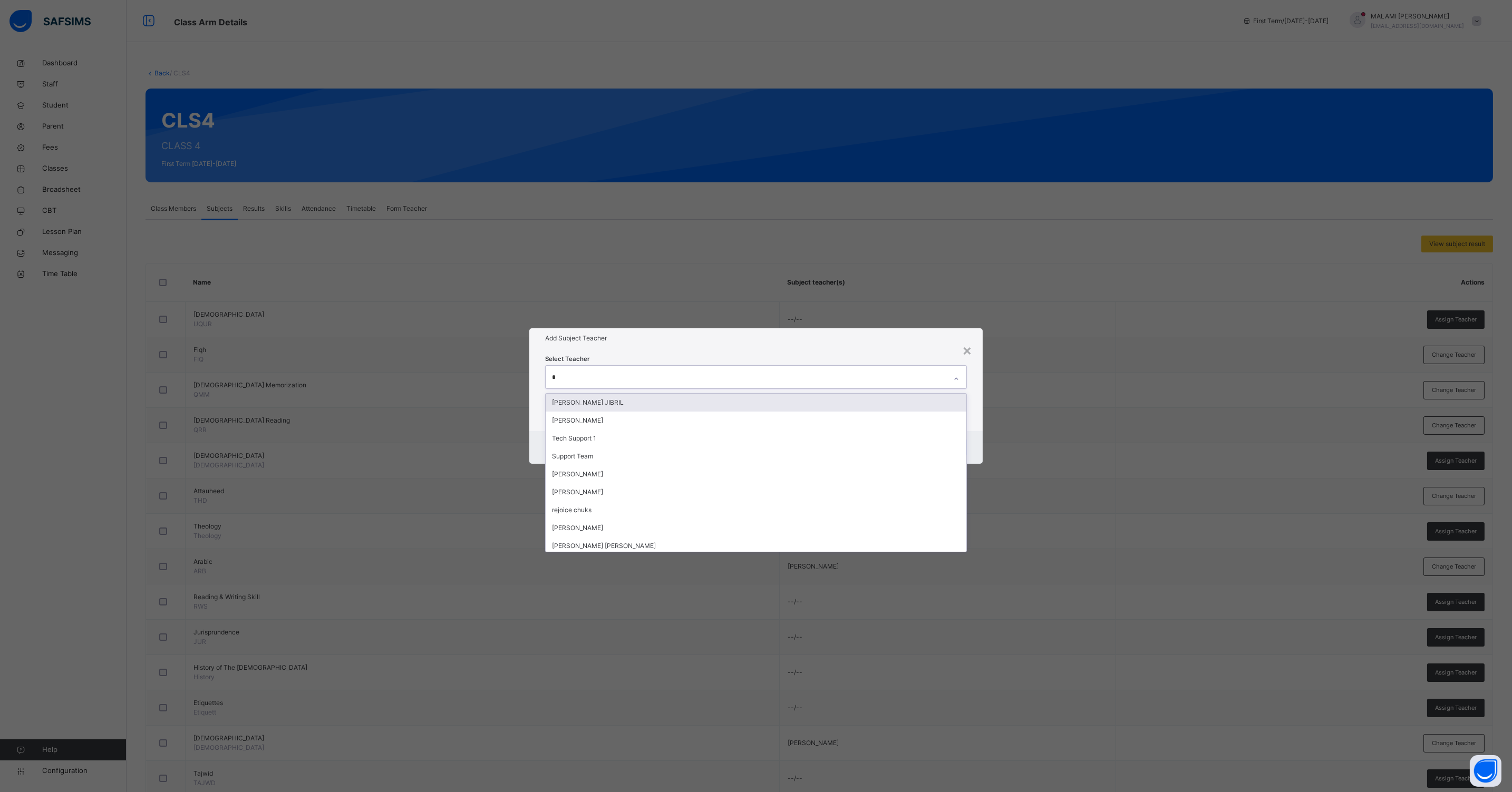
type input "**"
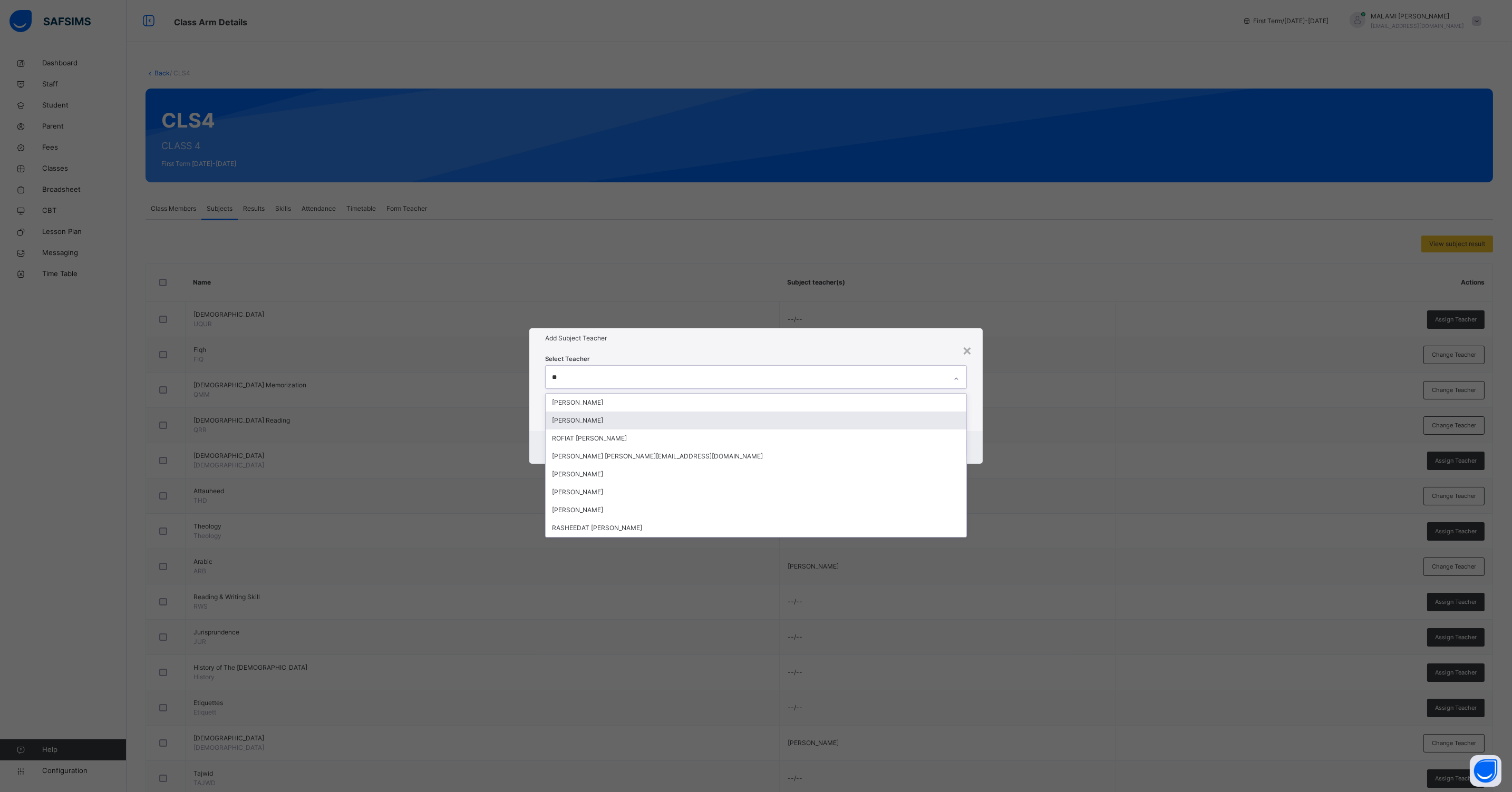
click at [597, 420] on div "[PERSON_NAME]" at bounding box center [755, 420] width 420 height 18
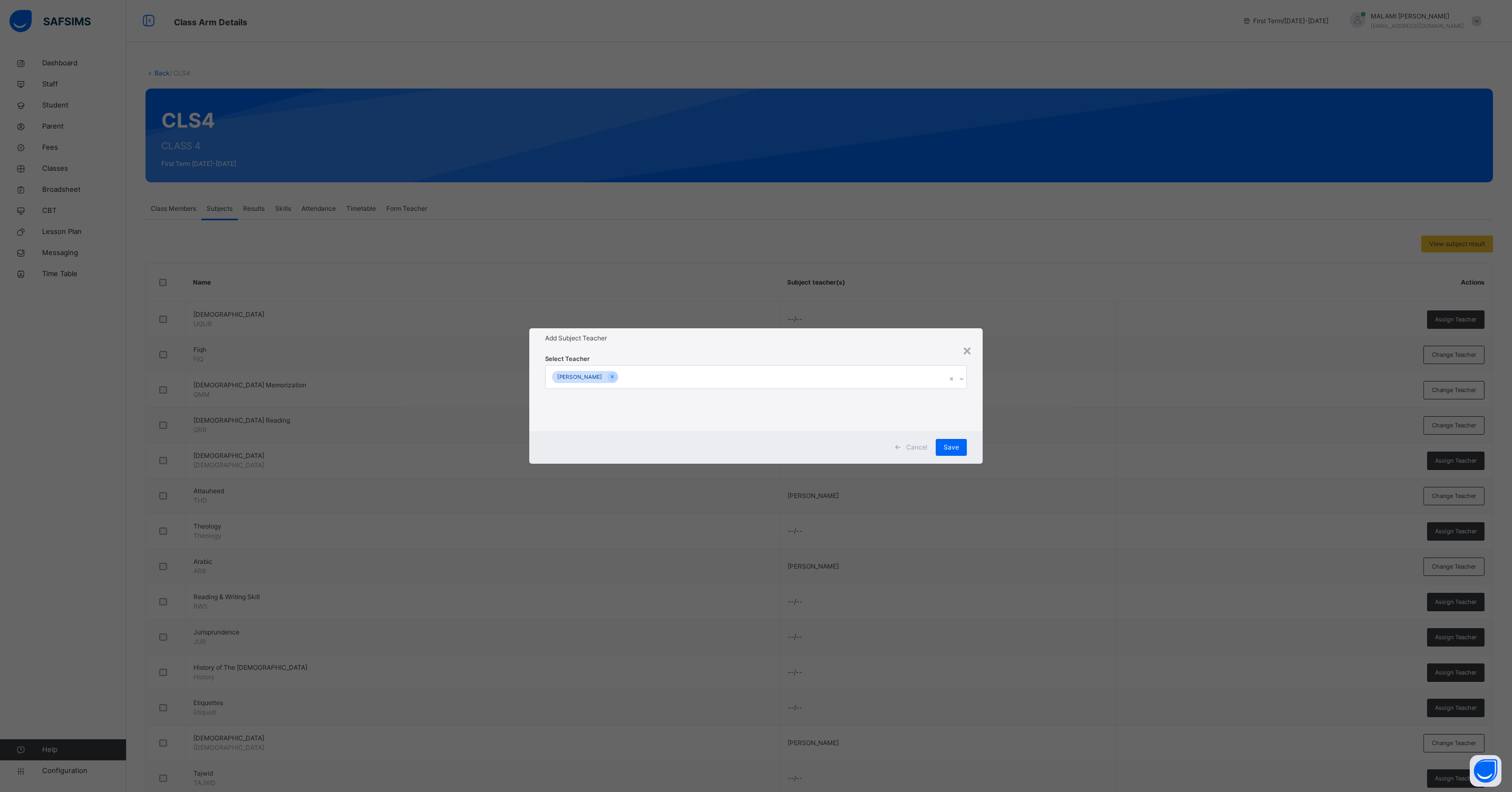
click at [972, 443] on div "Cancel Save" at bounding box center [755, 447] width 454 height 33
click at [953, 446] on span "Save" at bounding box center [951, 447] width 15 height 9
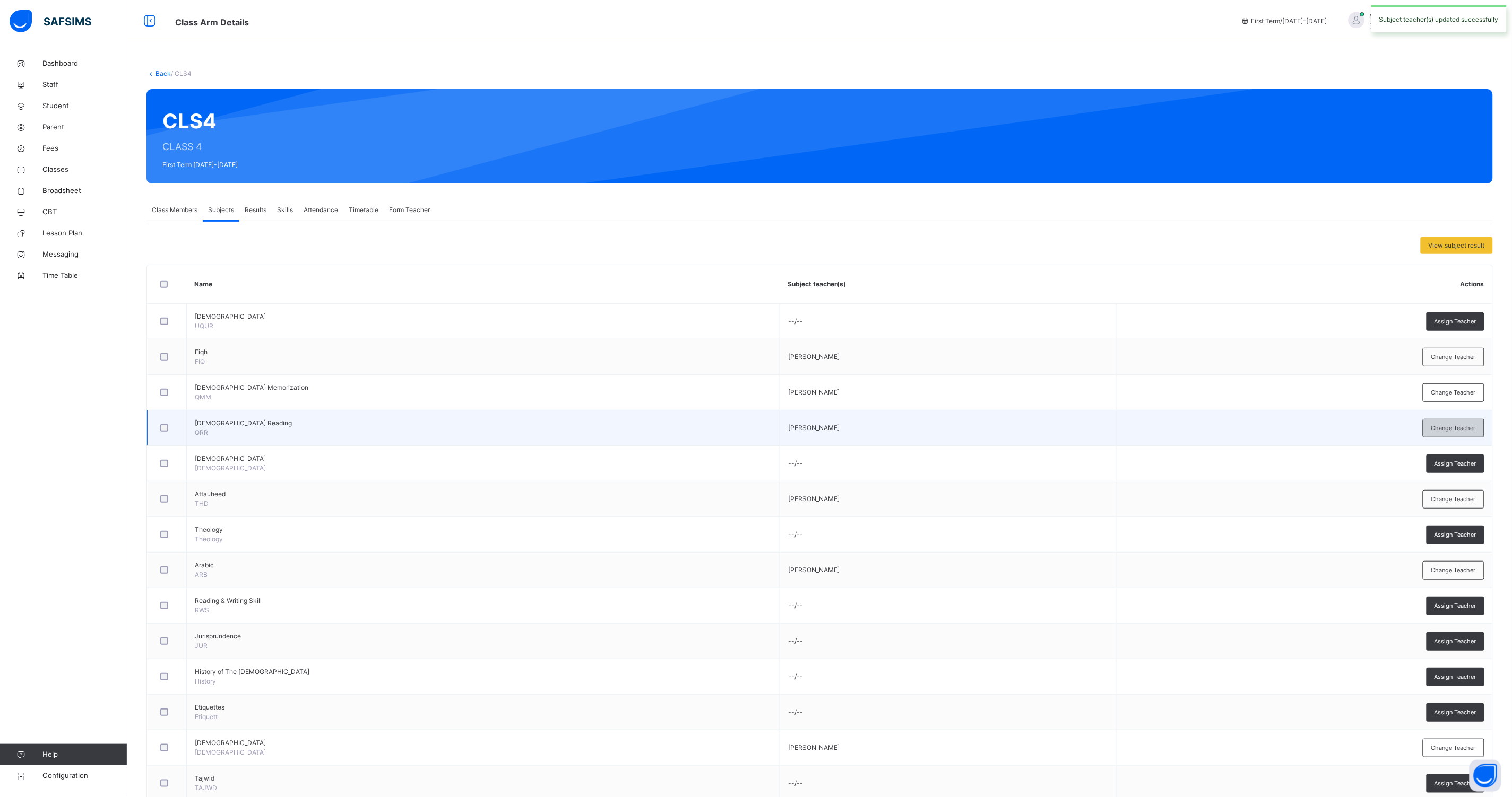
click at [1467, 432] on span "Change Teacher" at bounding box center [1453, 428] width 45 height 9
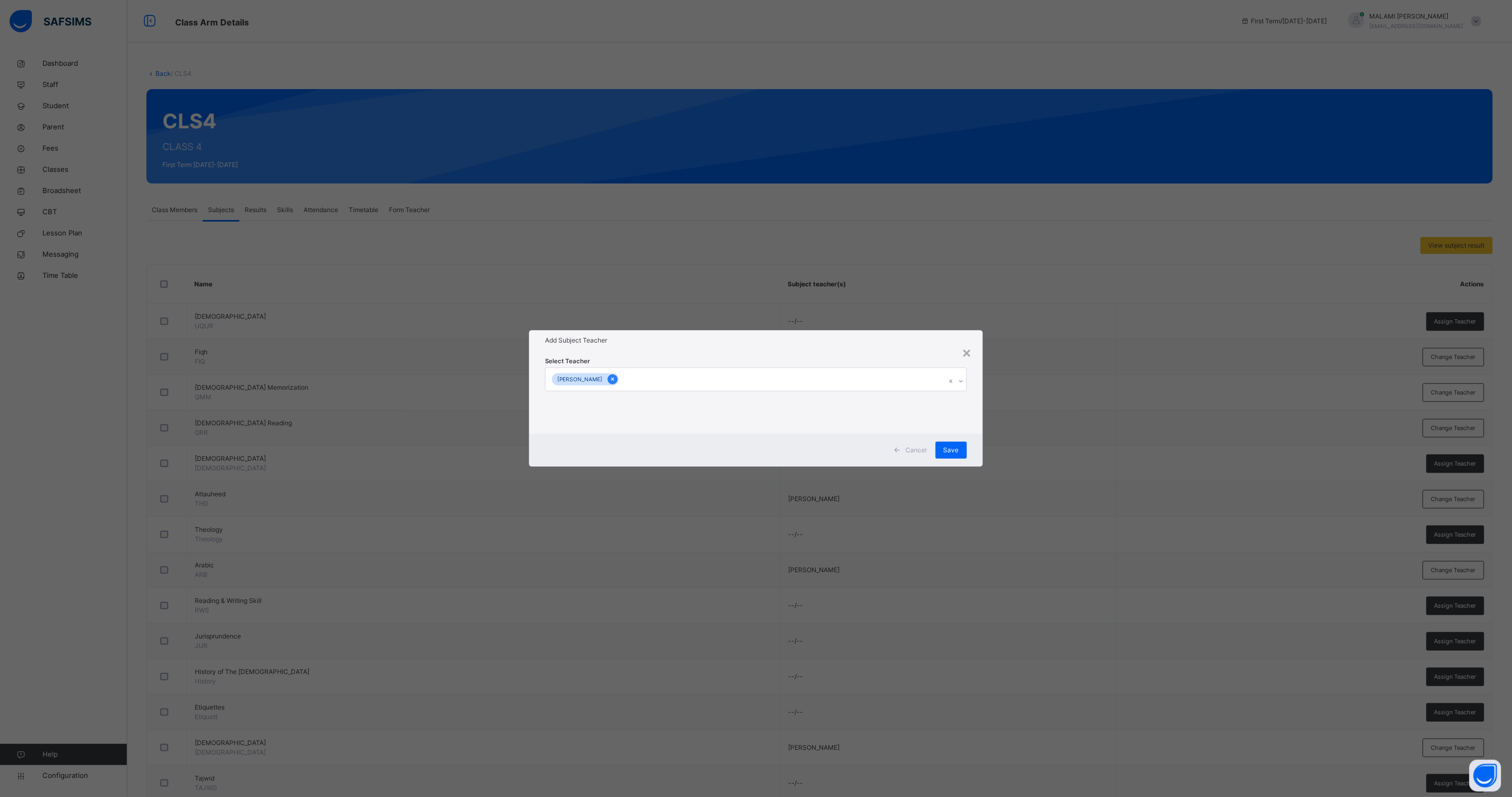
click at [610, 380] on icon at bounding box center [612, 379] width 6 height 8
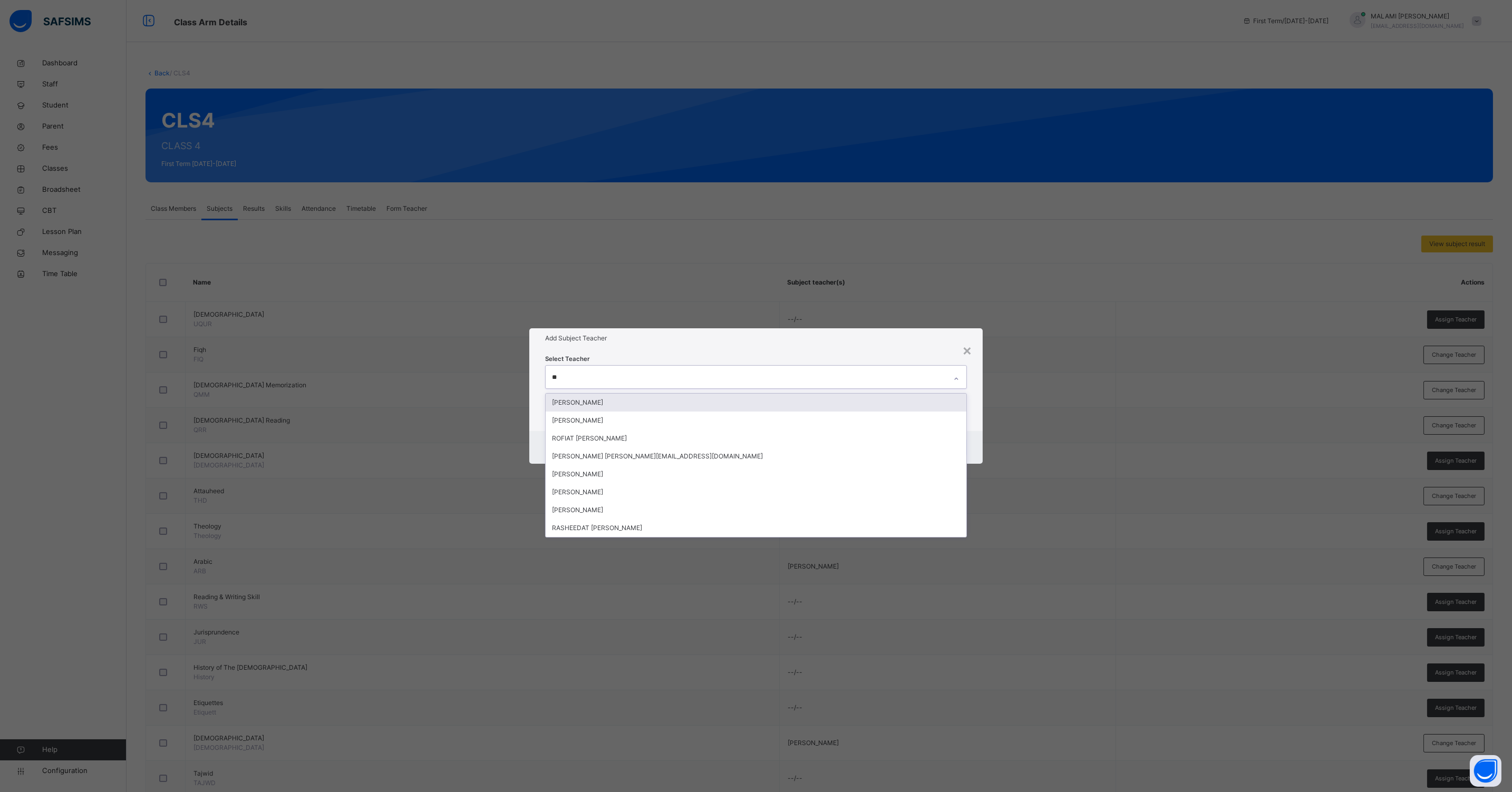
type input "***"
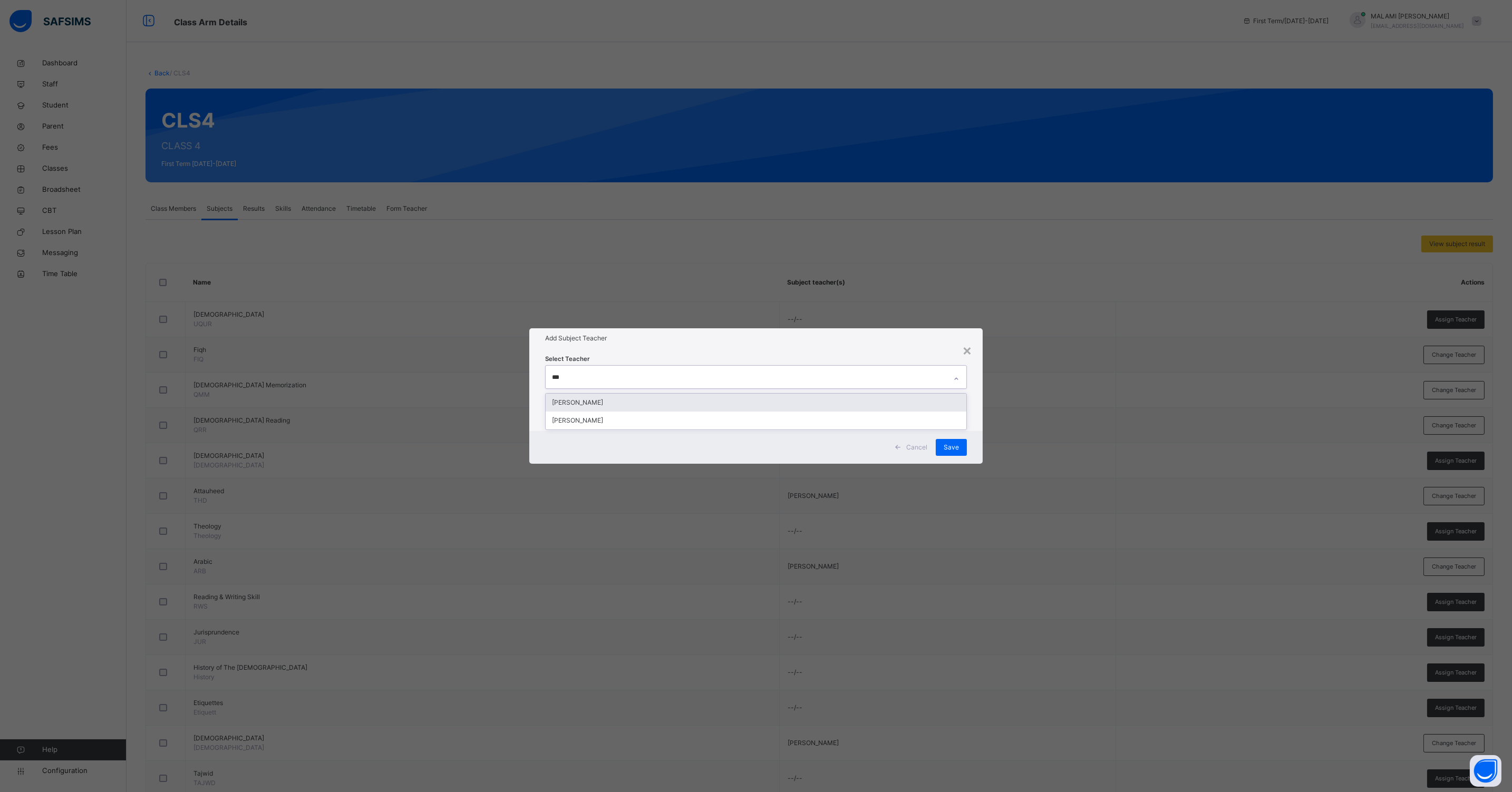
click at [591, 393] on div "SHUAIBU [PERSON_NAME] [PERSON_NAME]" at bounding box center [755, 412] width 422 height 37
click at [592, 404] on div "[PERSON_NAME]" at bounding box center [755, 402] width 420 height 18
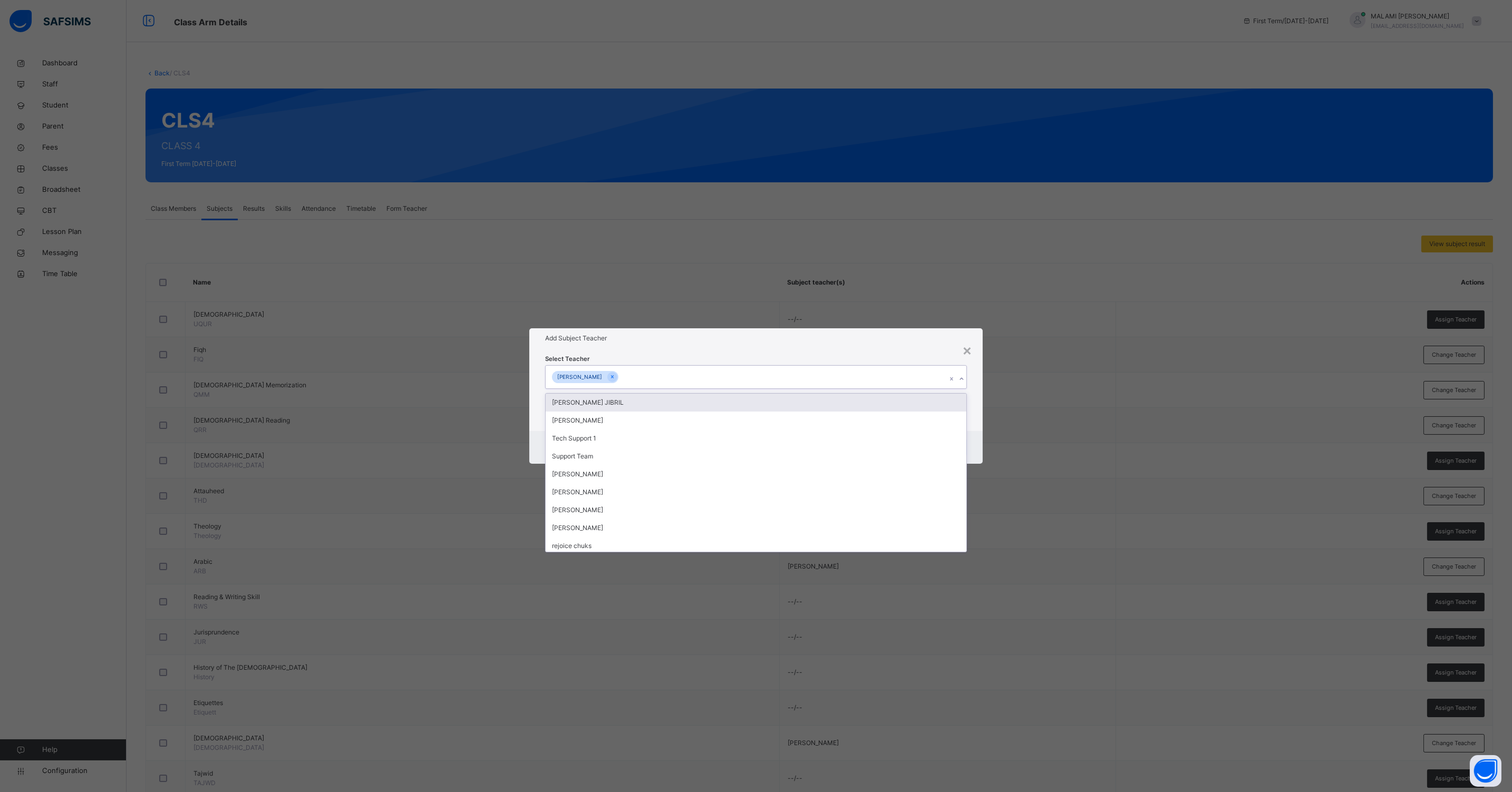
click at [973, 439] on div "Cancel Save" at bounding box center [755, 447] width 454 height 33
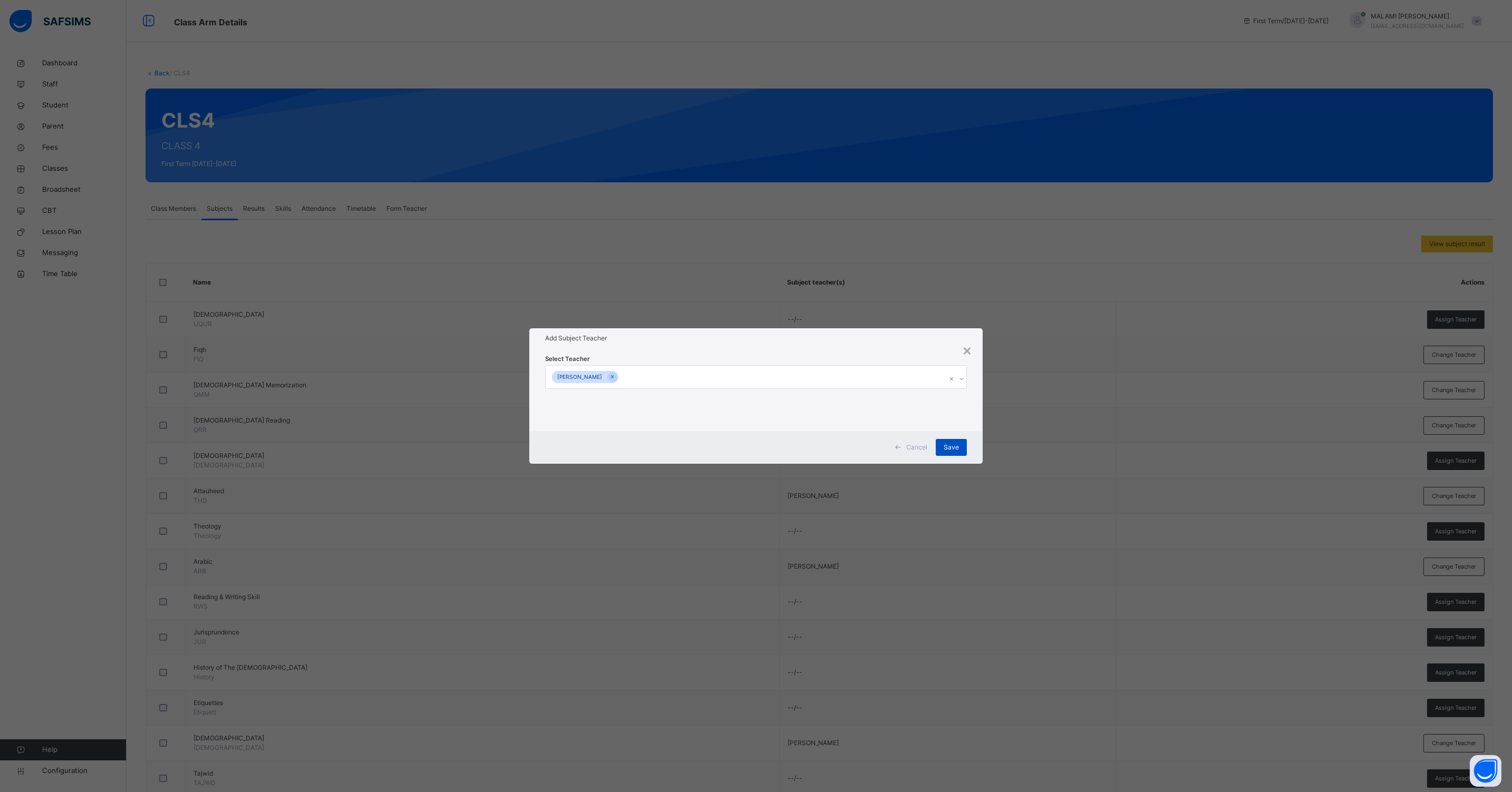
click at [961, 442] on div "Save" at bounding box center [951, 448] width 31 height 17
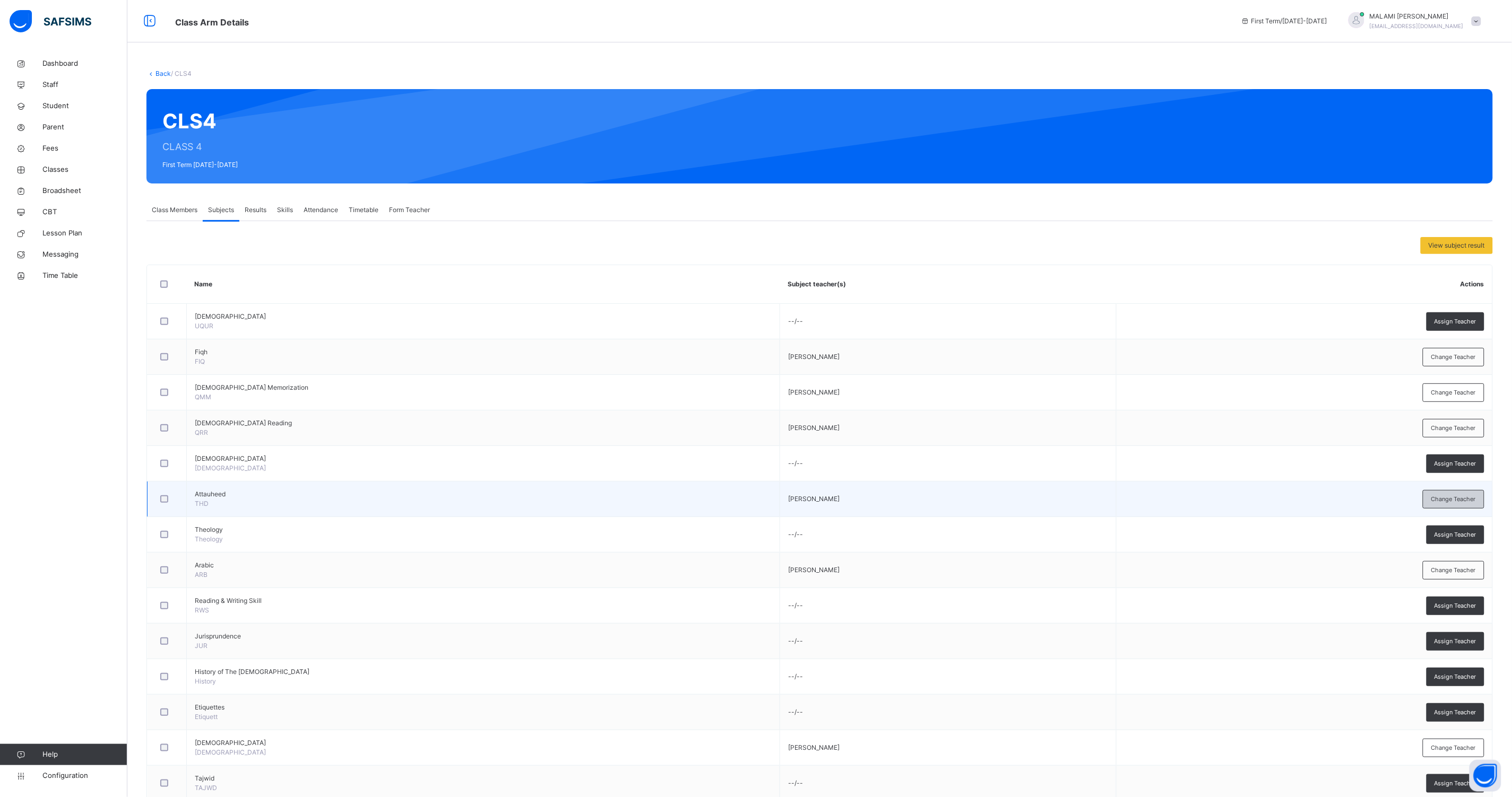
click at [1460, 496] on span "Change Teacher" at bounding box center [1453, 499] width 45 height 9
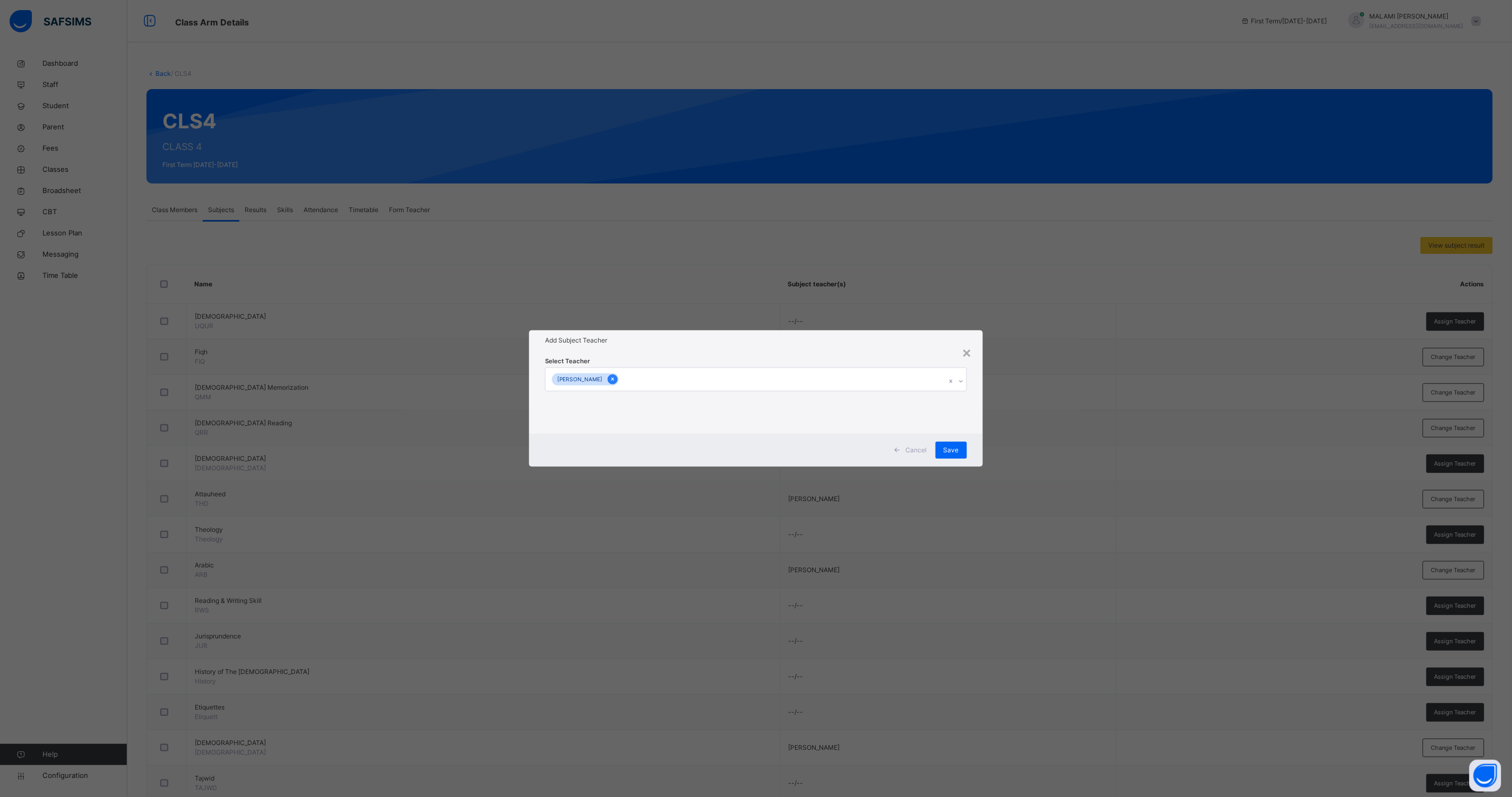
click at [610, 381] on icon at bounding box center [612, 379] width 6 height 8
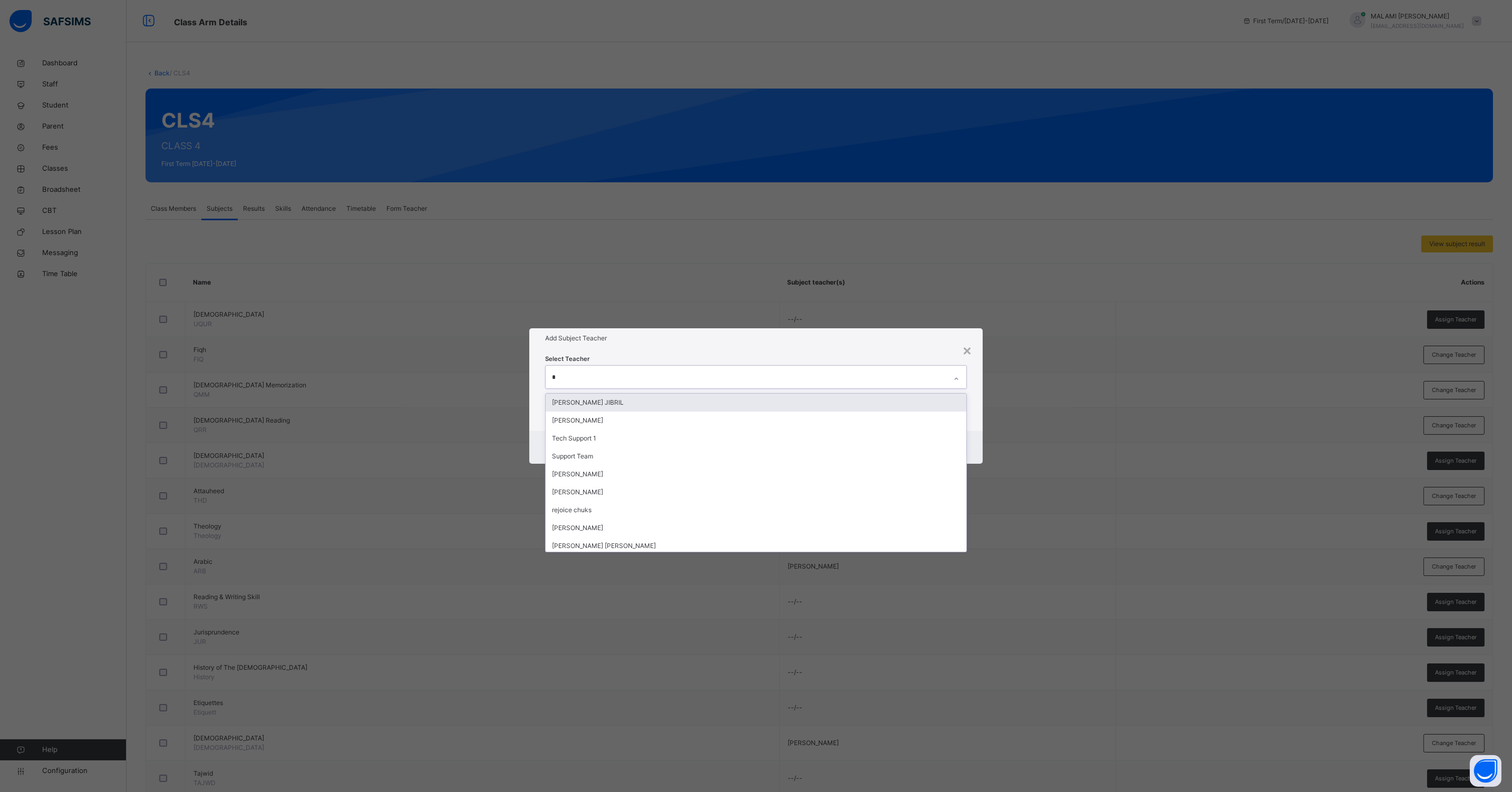
type input "**"
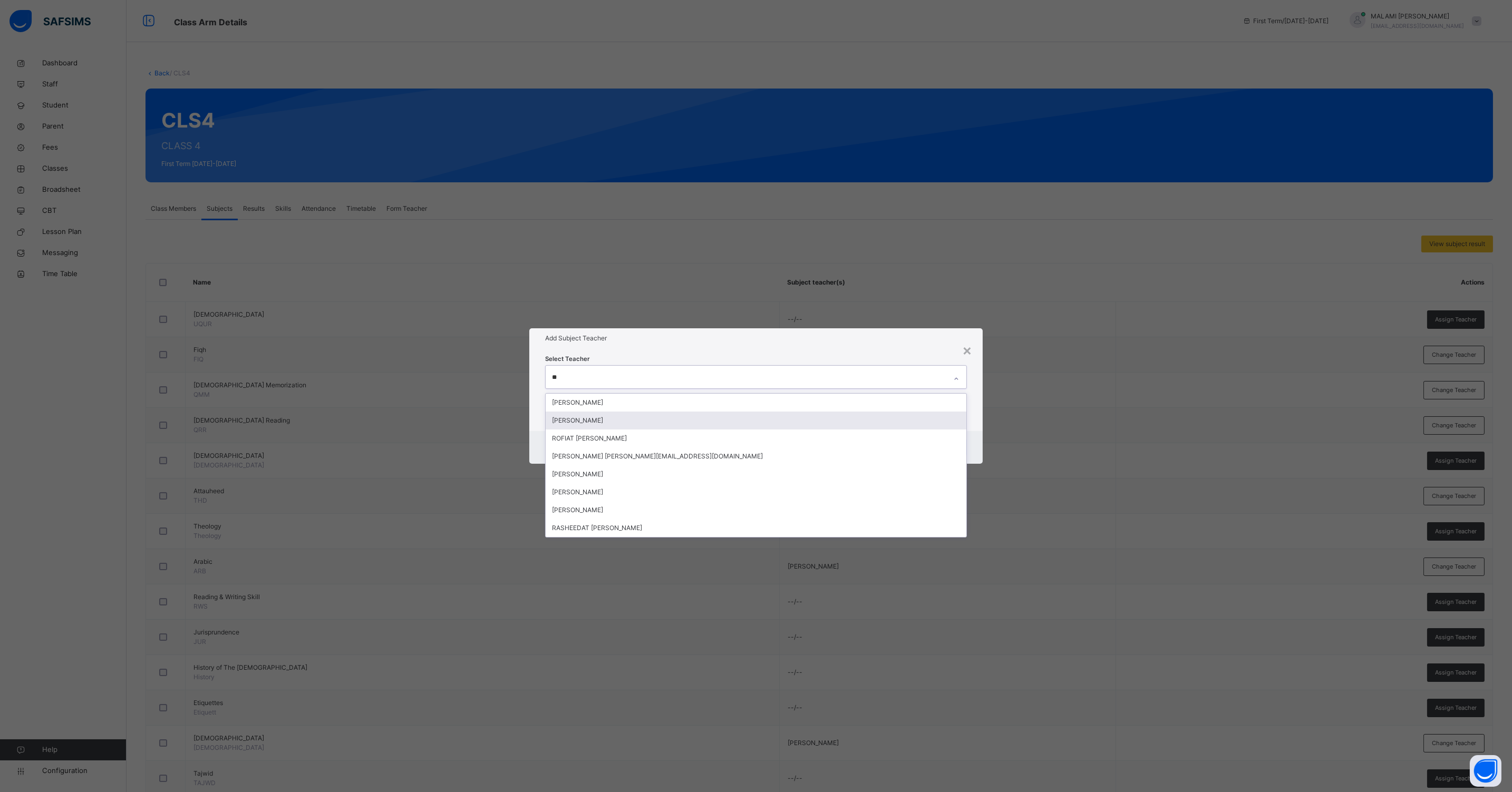
click at [586, 419] on div "[PERSON_NAME]" at bounding box center [755, 420] width 420 height 18
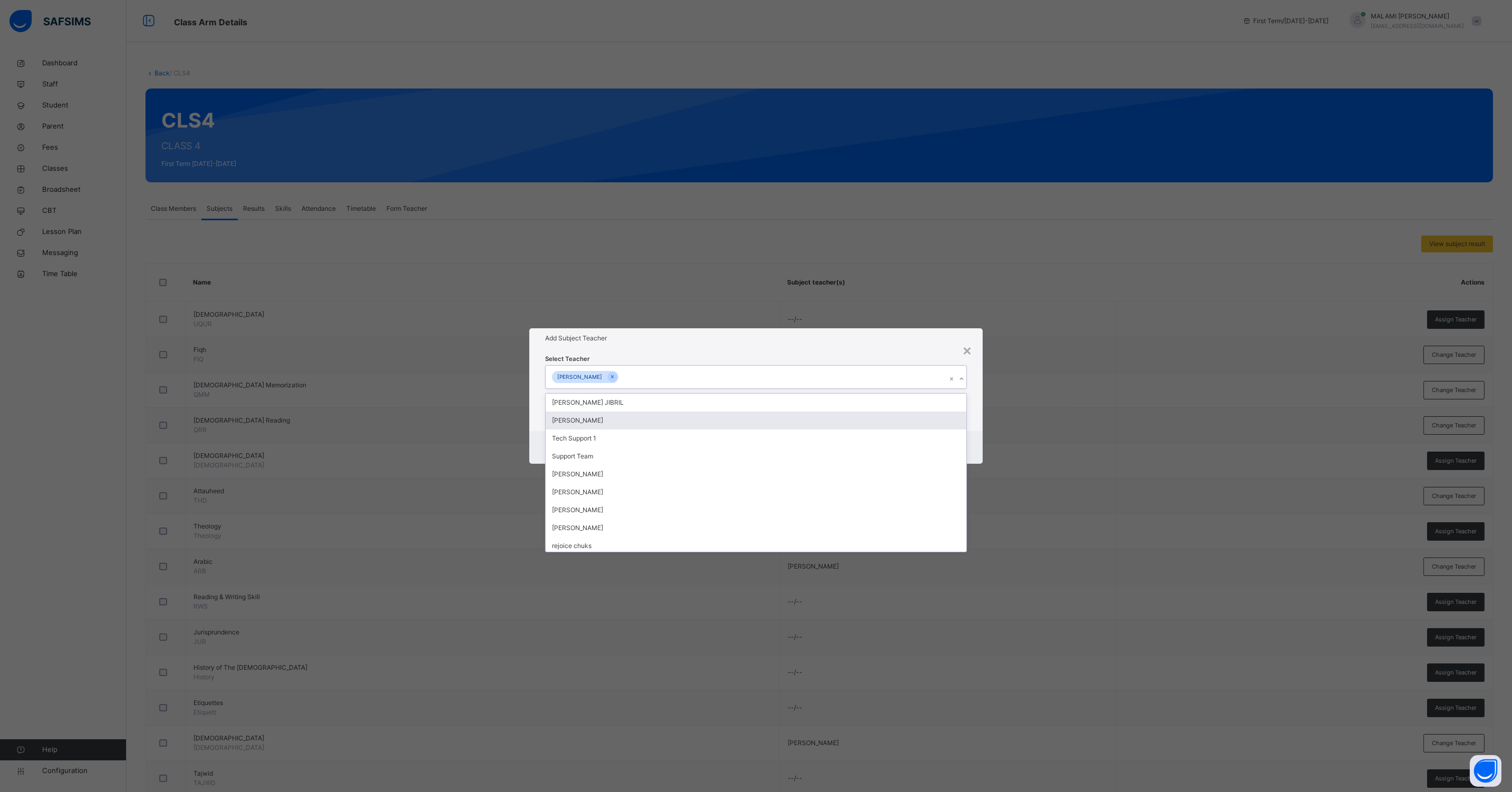
click at [973, 428] on div "Select Teacher option [PERSON_NAME], selected. option [PERSON_NAME] focused, 2 …" at bounding box center [755, 389] width 454 height 82
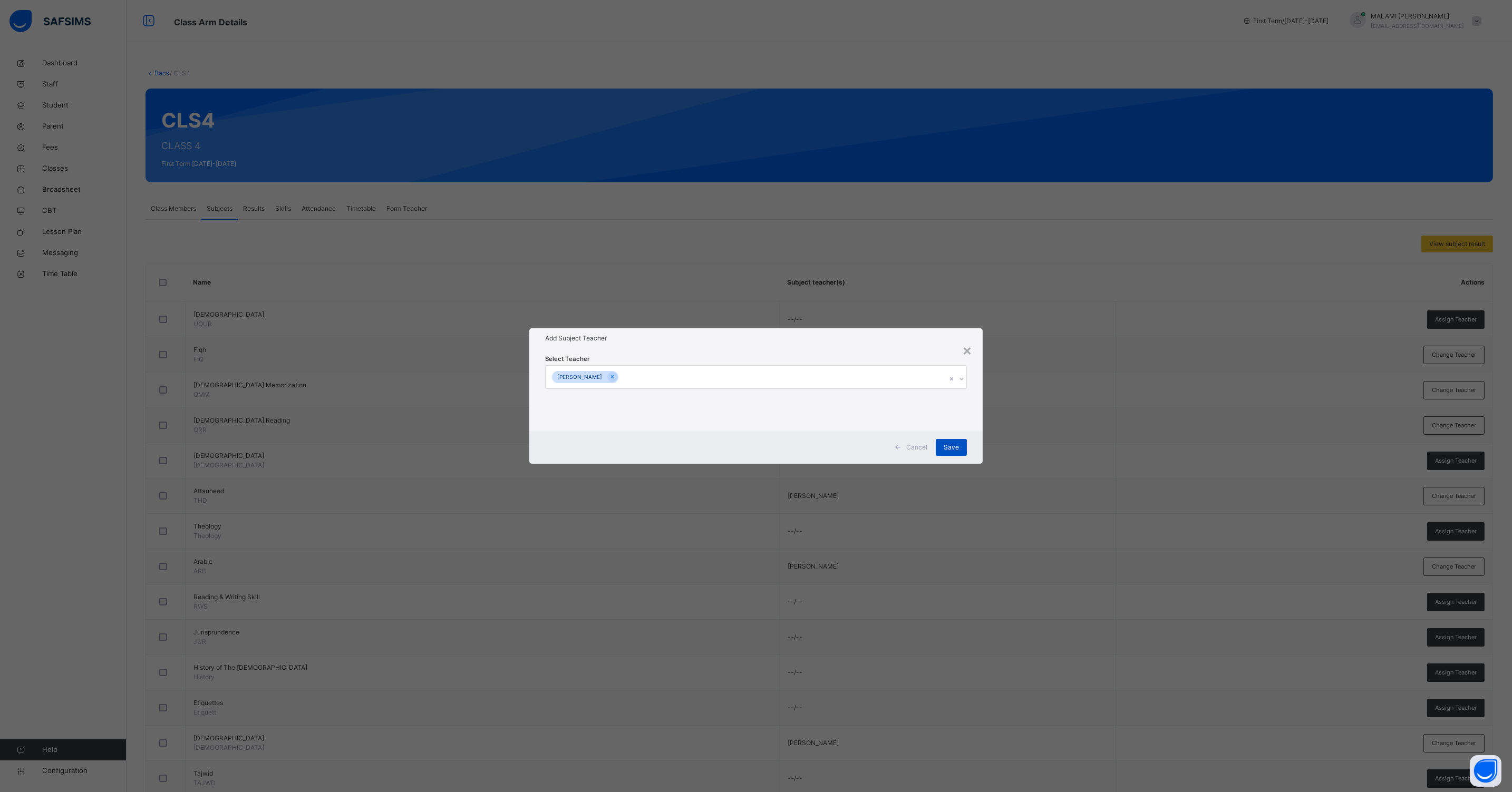
click at [957, 440] on div "Save" at bounding box center [951, 448] width 31 height 17
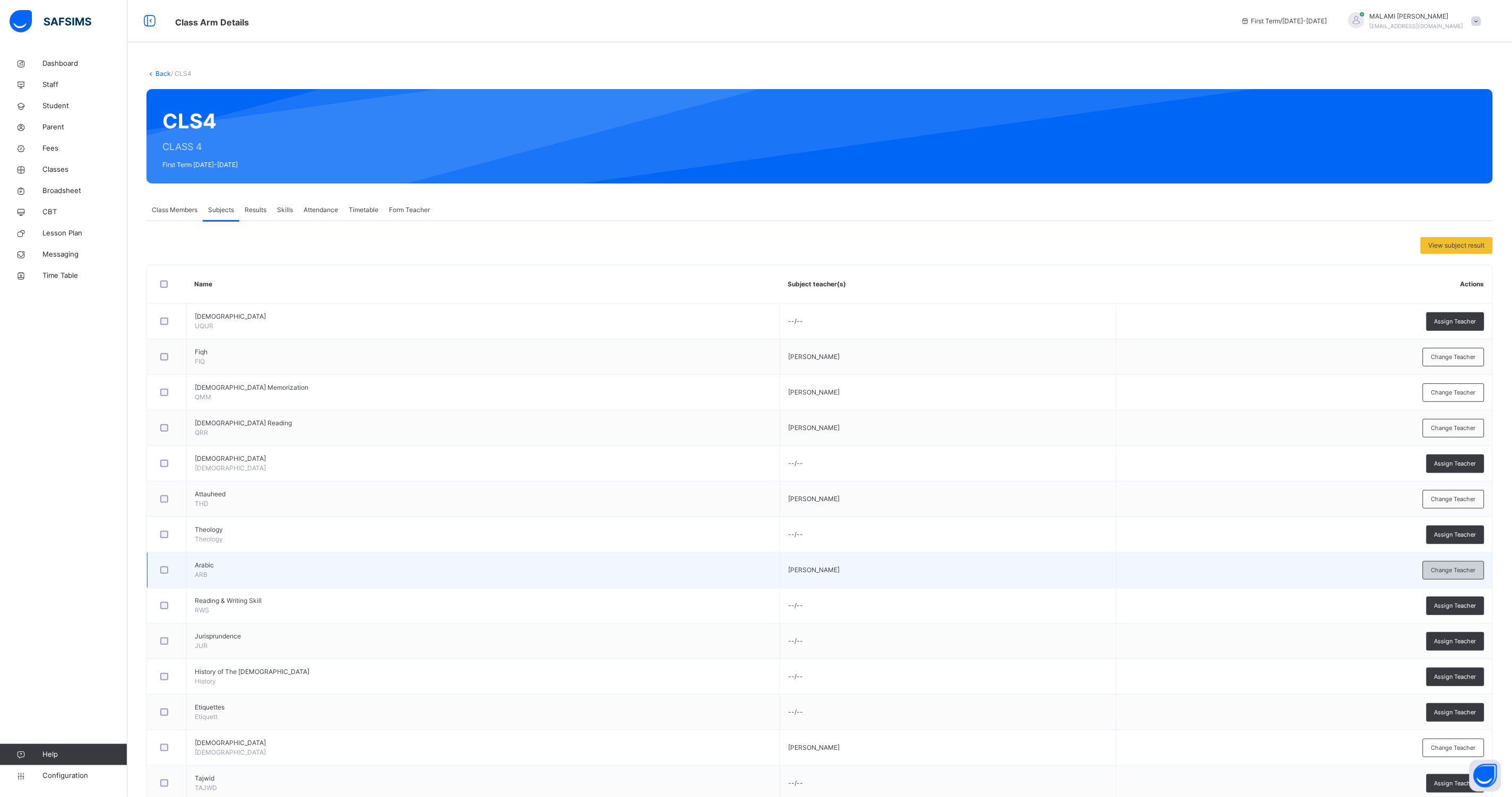
click at [1460, 568] on span "Change Teacher" at bounding box center [1453, 570] width 45 height 9
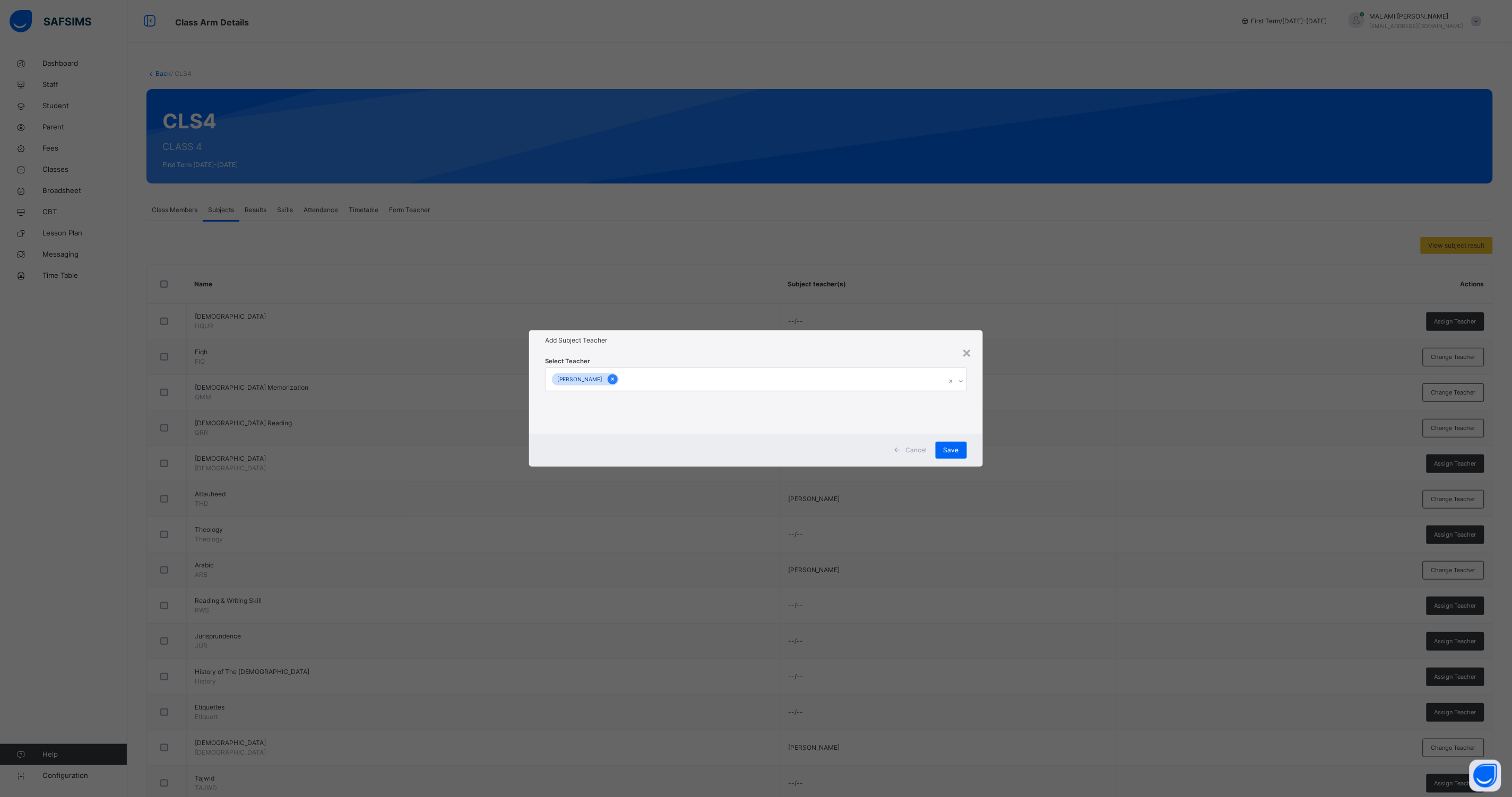
click at [610, 376] on icon at bounding box center [612, 379] width 6 height 8
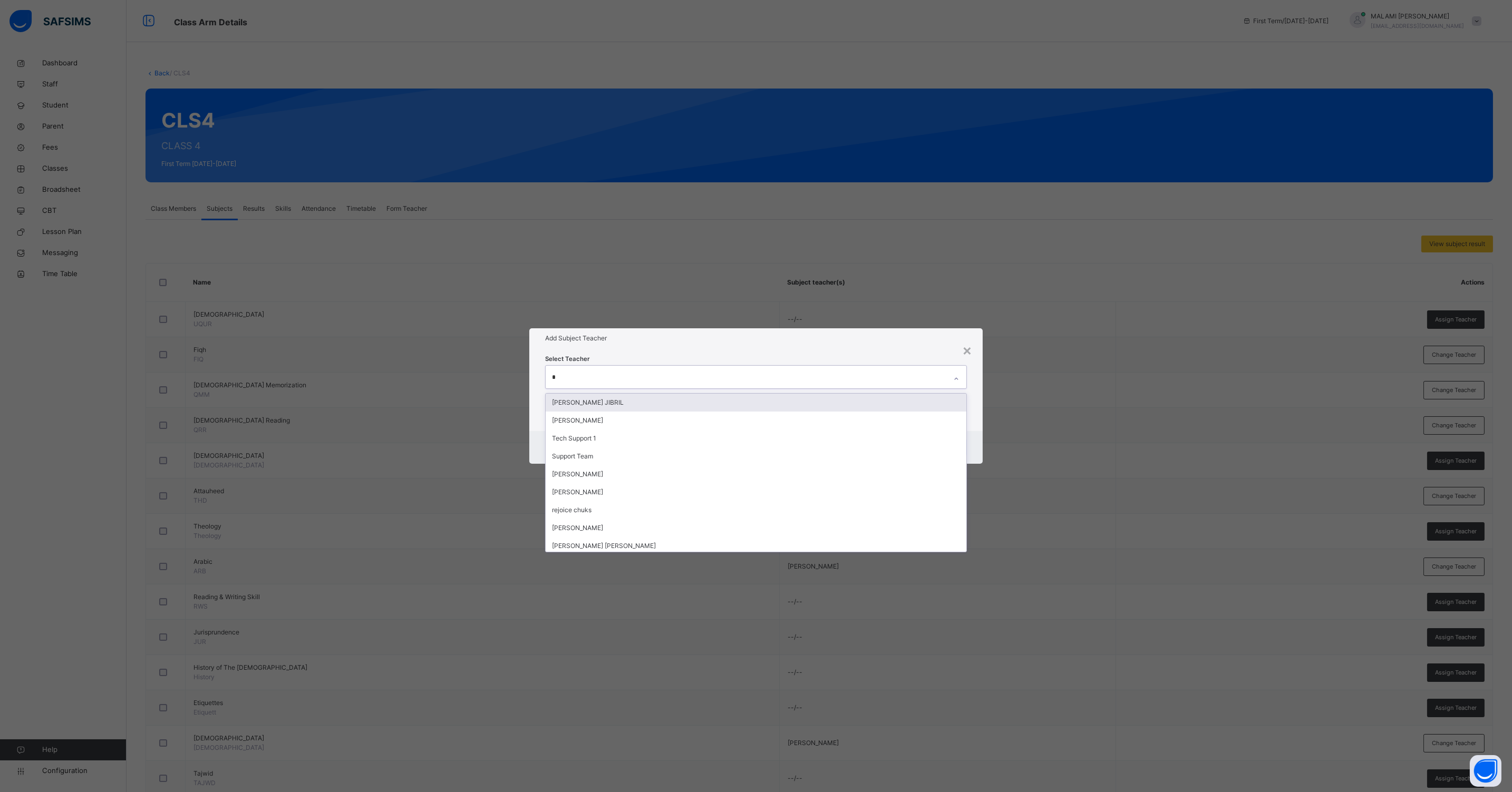
type input "**"
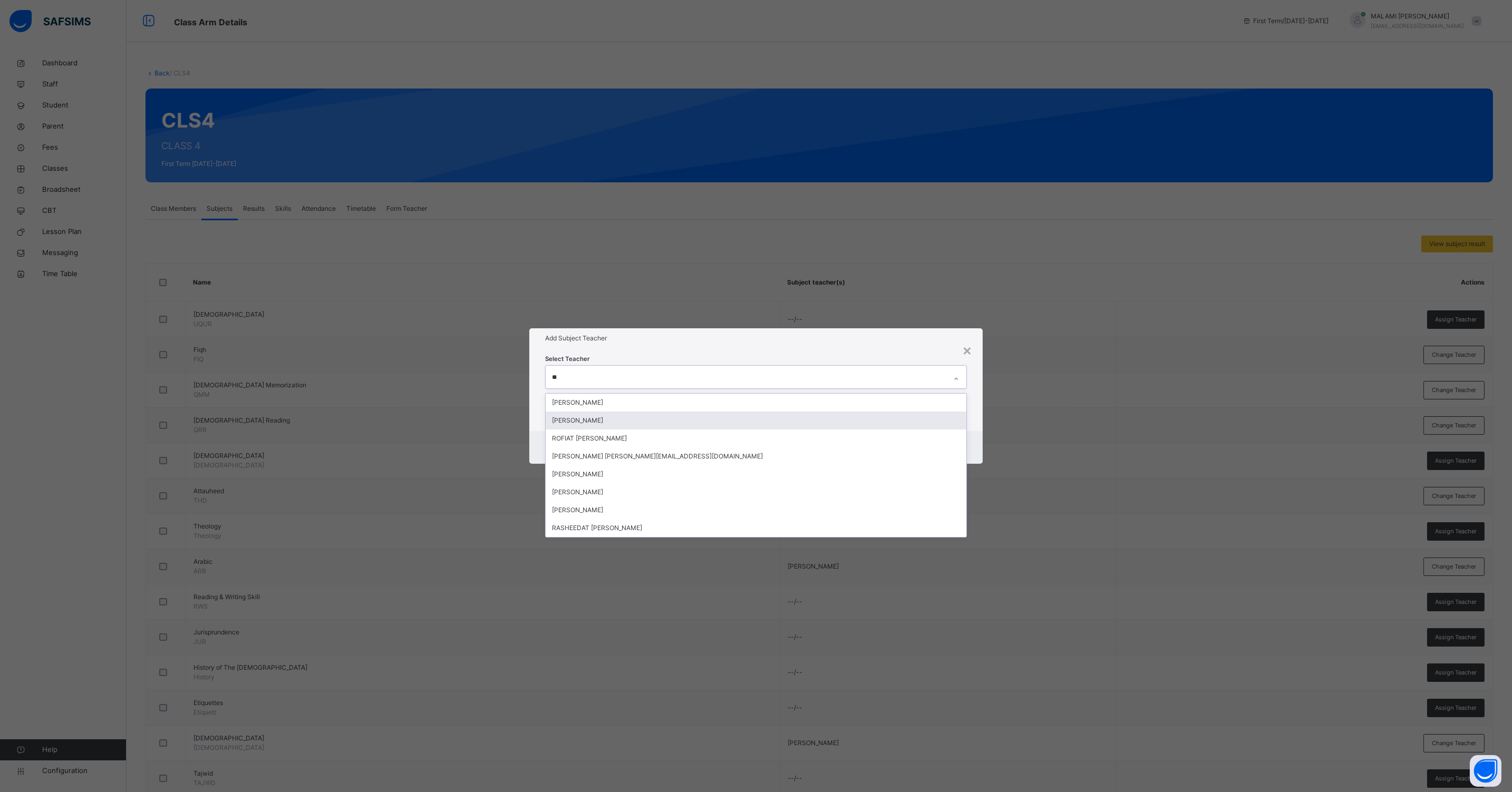
click at [601, 420] on div "[PERSON_NAME]" at bounding box center [755, 420] width 420 height 18
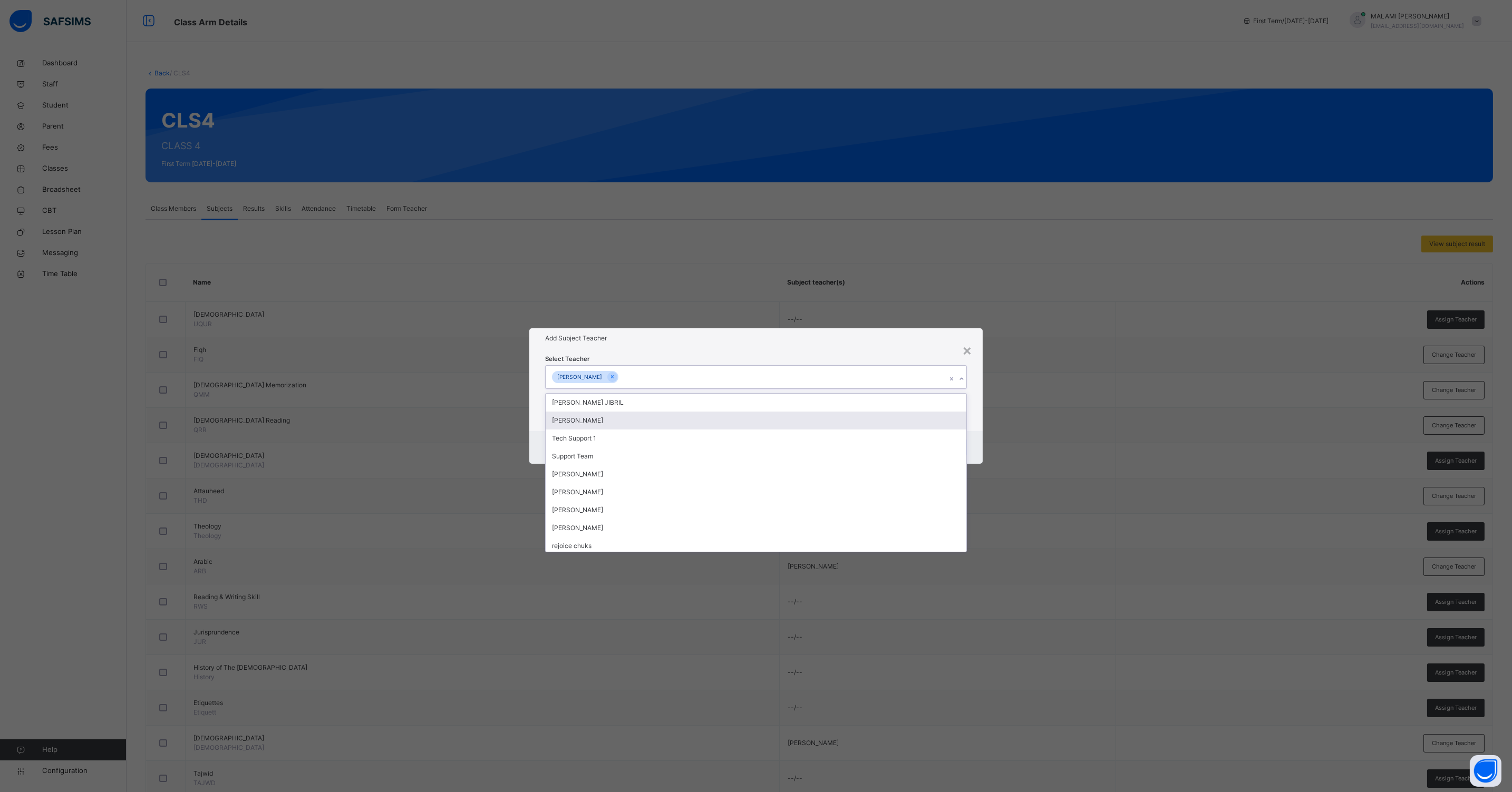
click at [975, 432] on div "Cancel Save" at bounding box center [755, 447] width 454 height 33
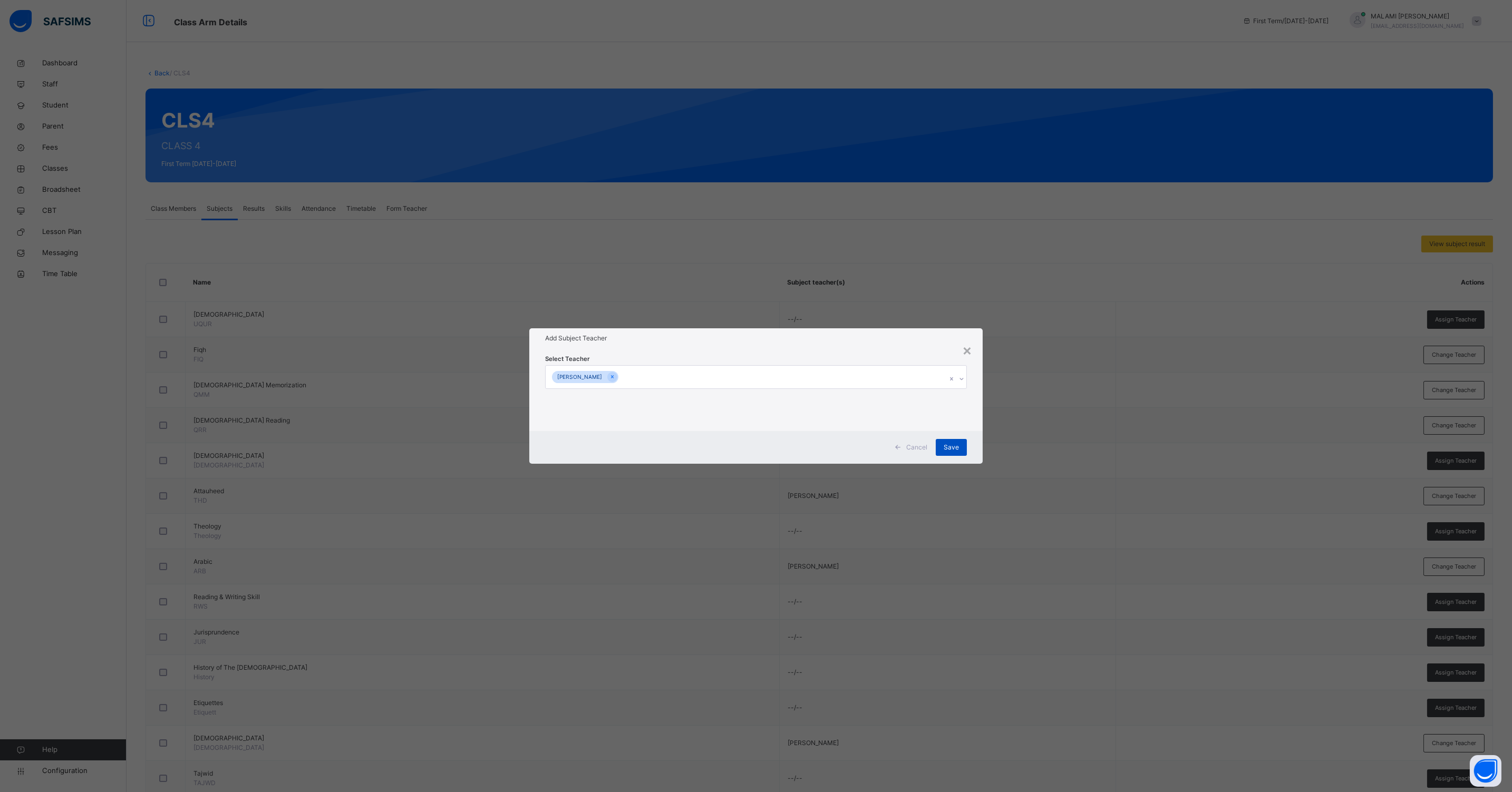
click at [943, 449] on span "Save" at bounding box center [951, 447] width 15 height 9
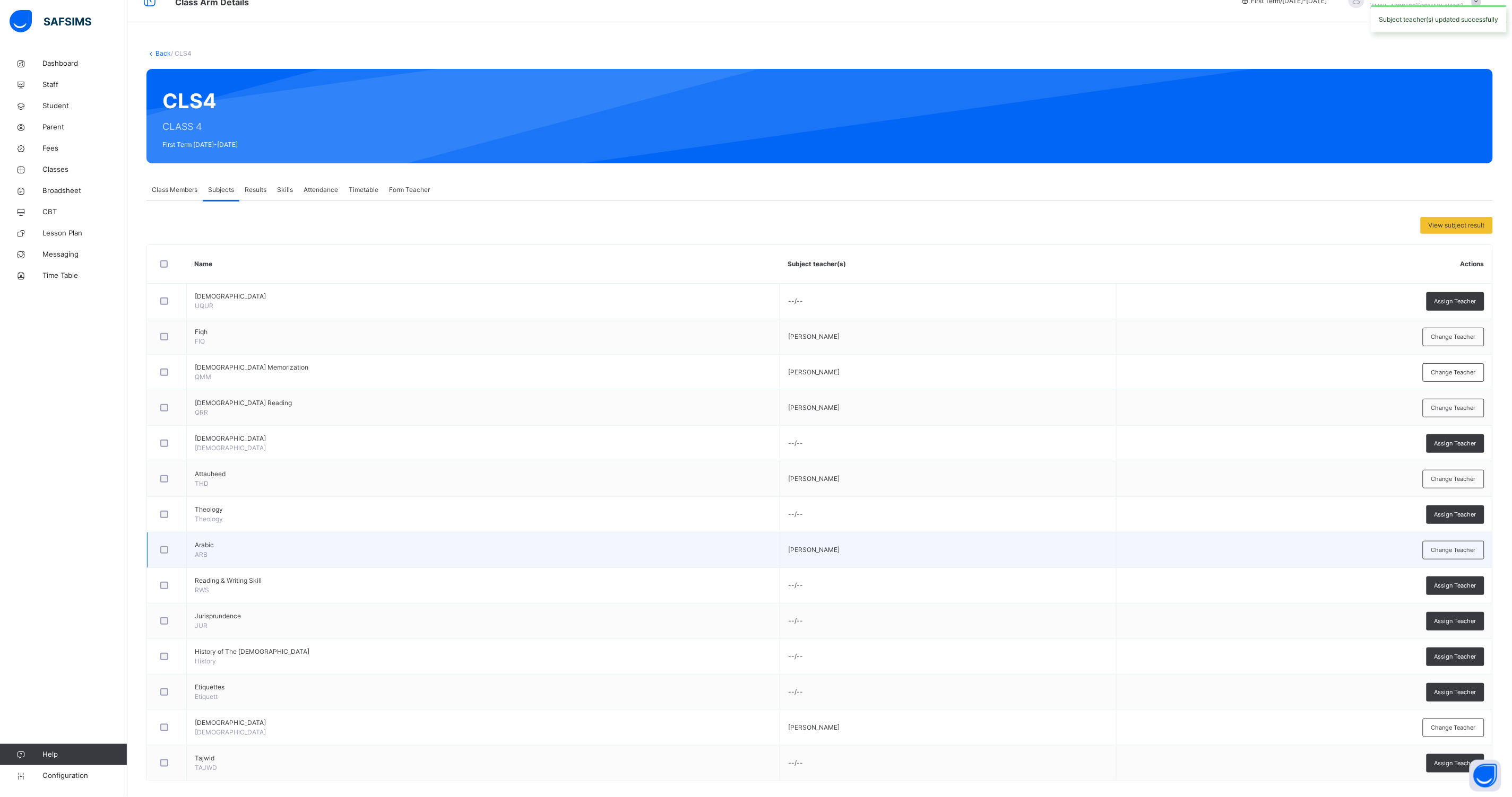
scroll to position [31, 0]
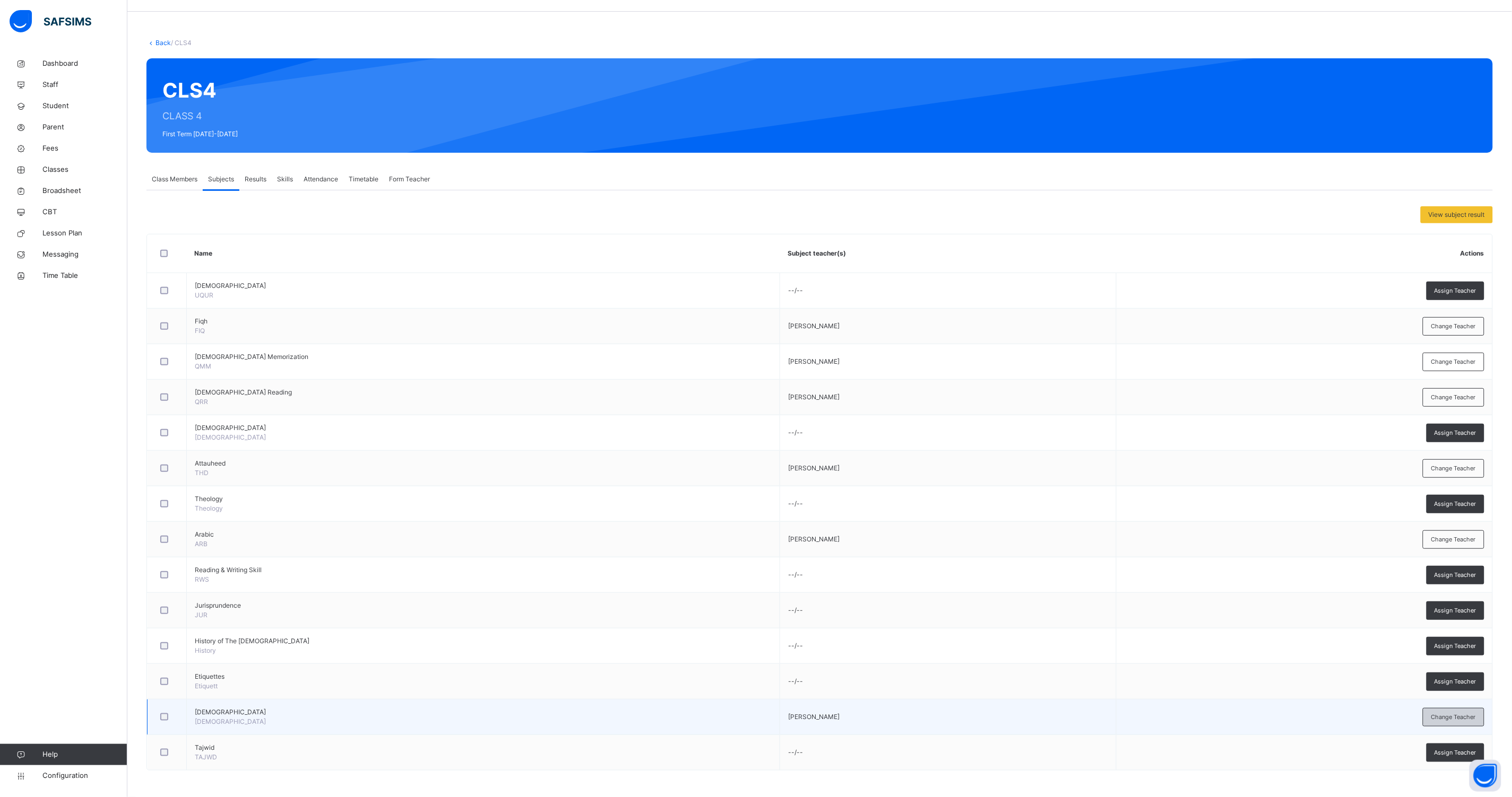
click at [1458, 715] on span "Change Teacher" at bounding box center [1453, 717] width 45 height 9
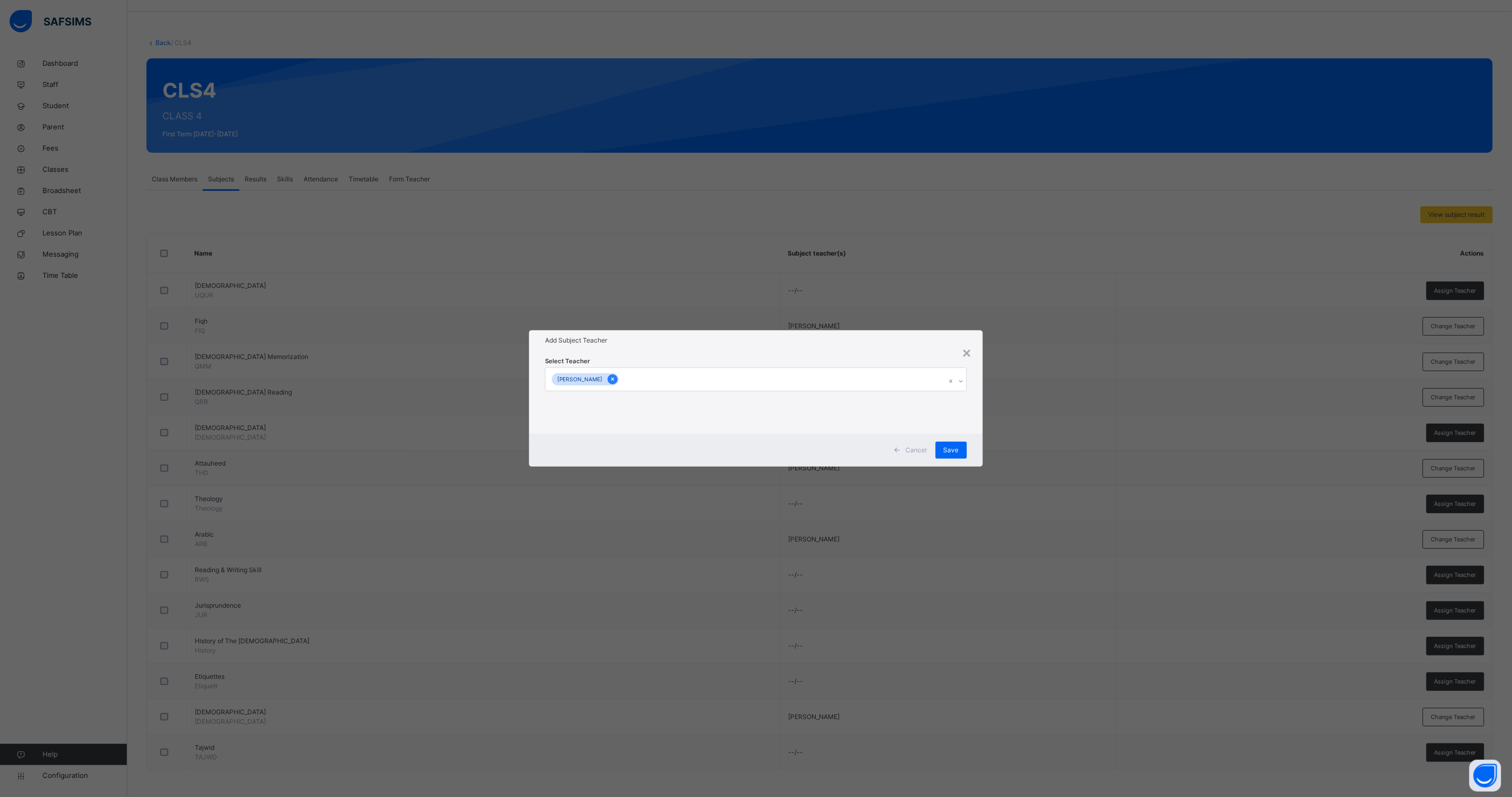
click at [611, 380] on icon at bounding box center [612, 380] width 3 height 3
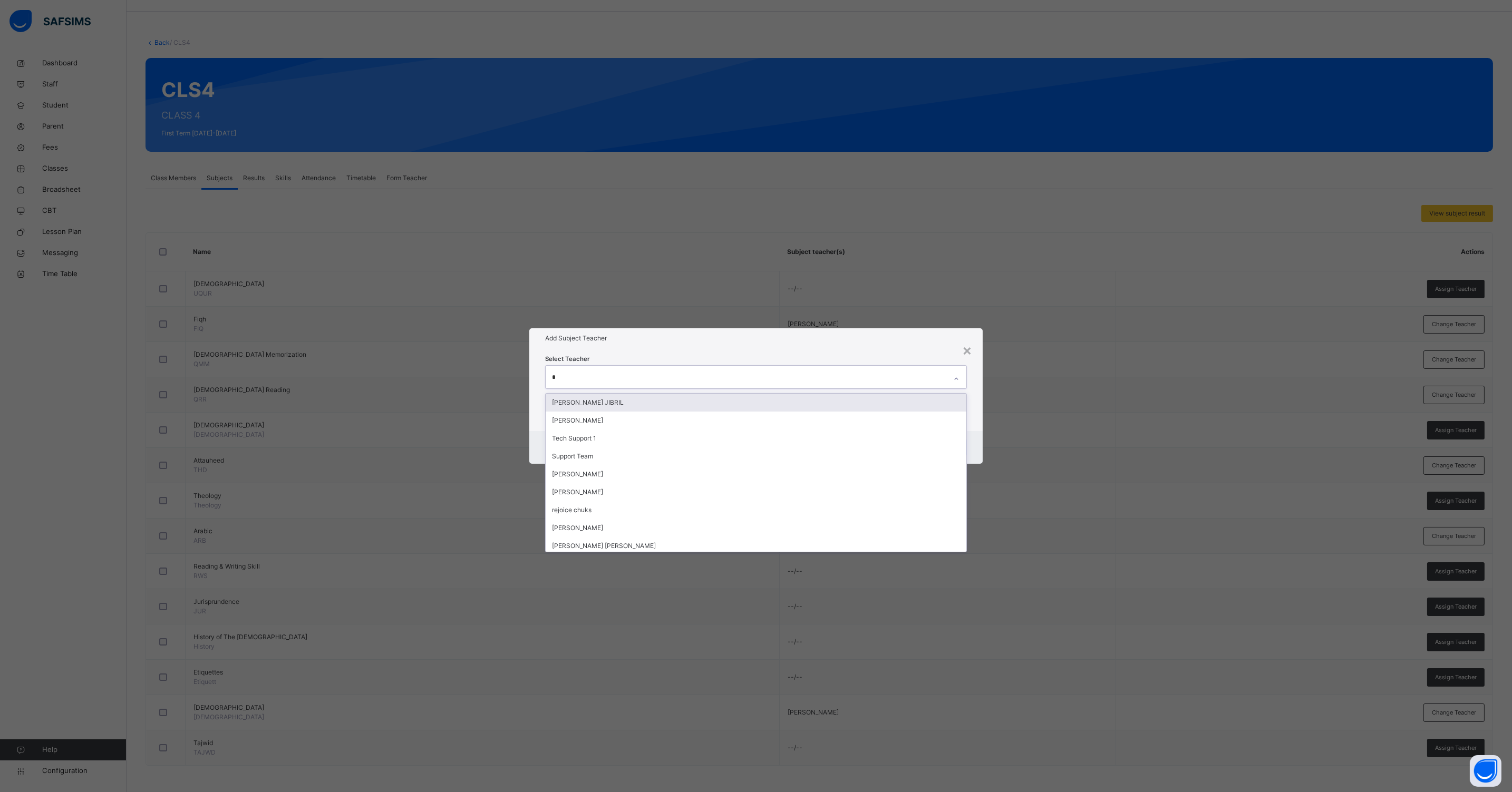
type input "**"
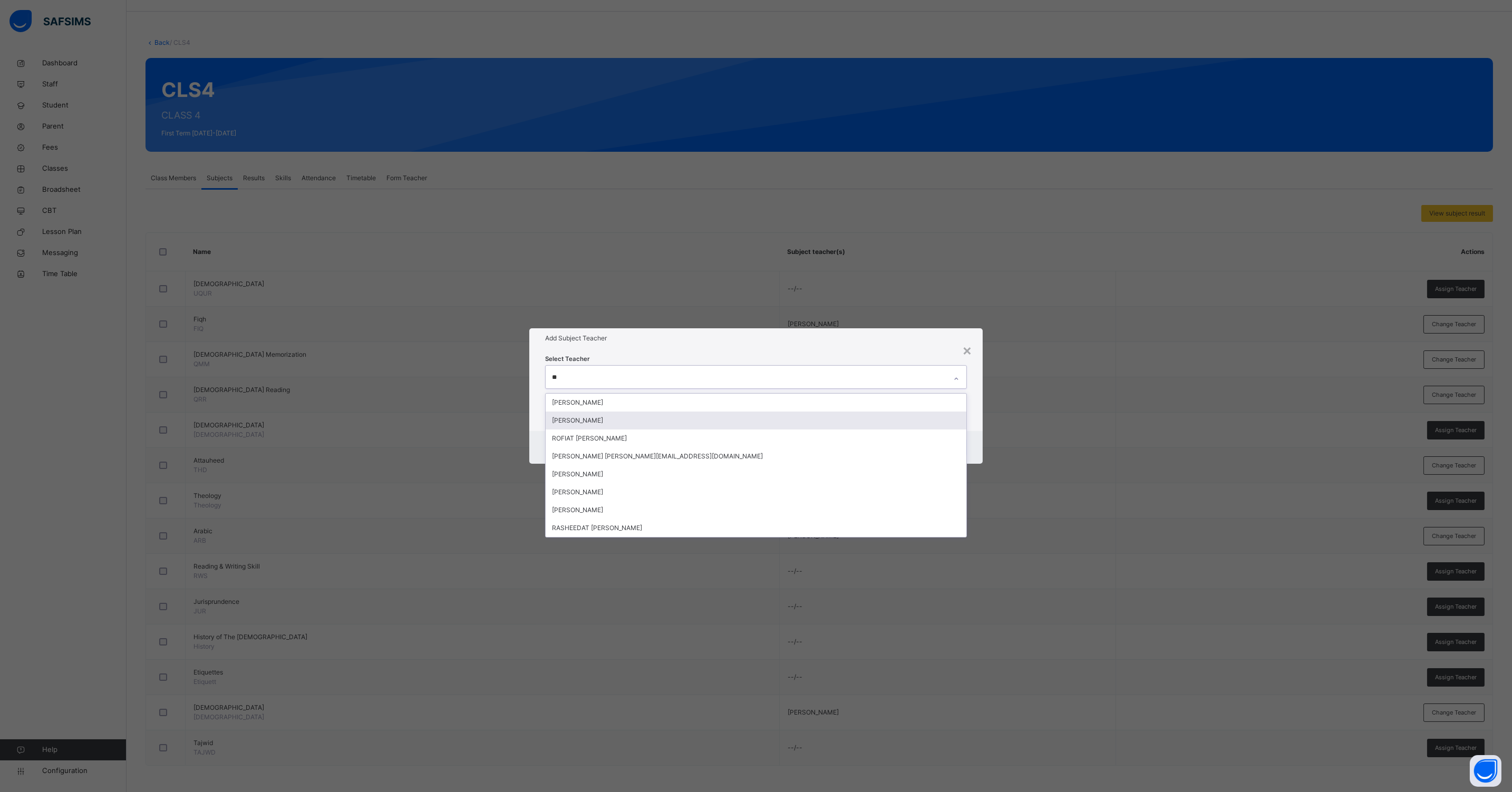
click at [595, 415] on div "[PERSON_NAME]" at bounding box center [755, 420] width 420 height 18
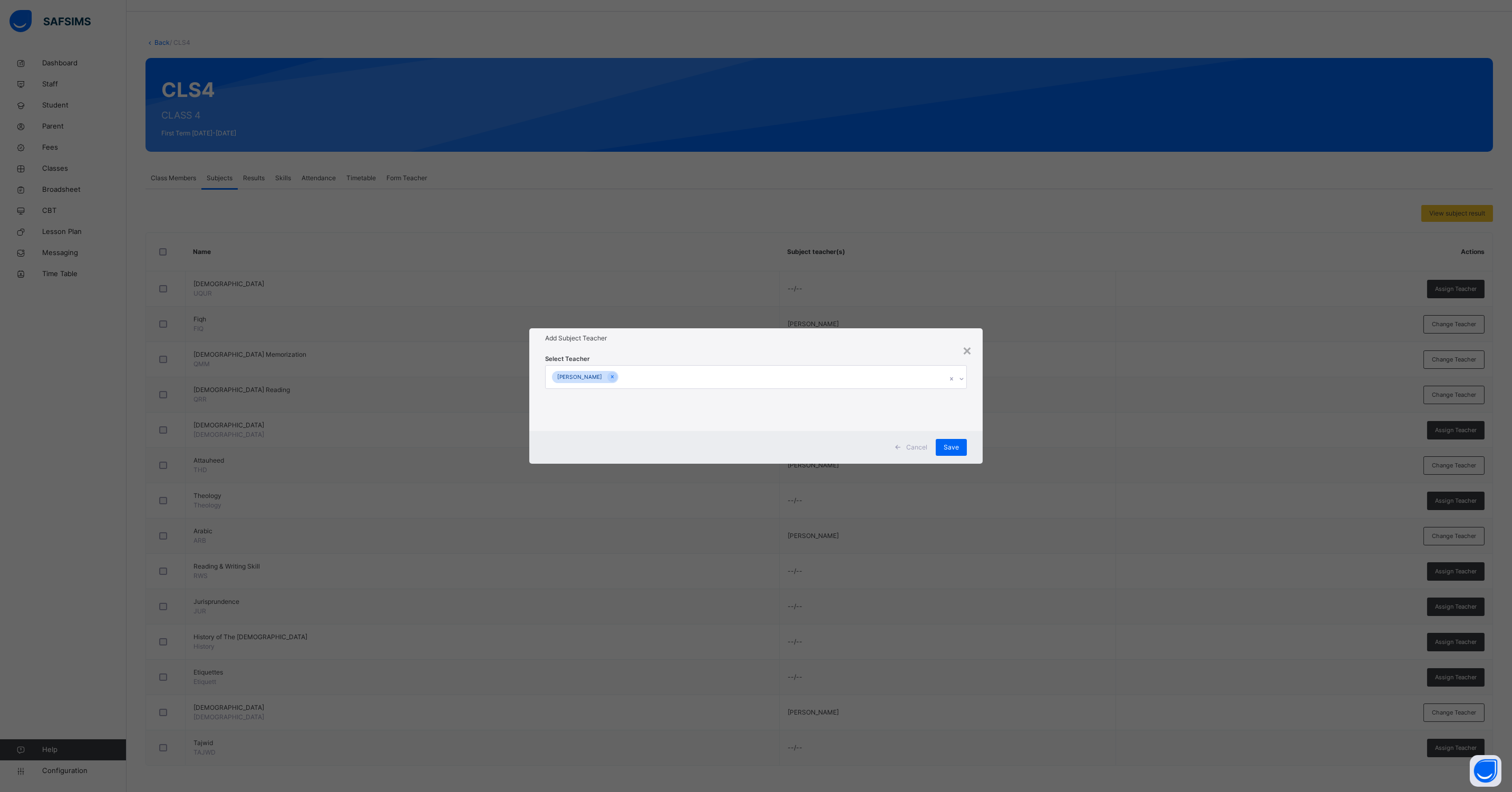
click at [975, 436] on div "Cancel Save" at bounding box center [755, 447] width 454 height 33
click at [951, 448] on span "Save" at bounding box center [951, 447] width 15 height 9
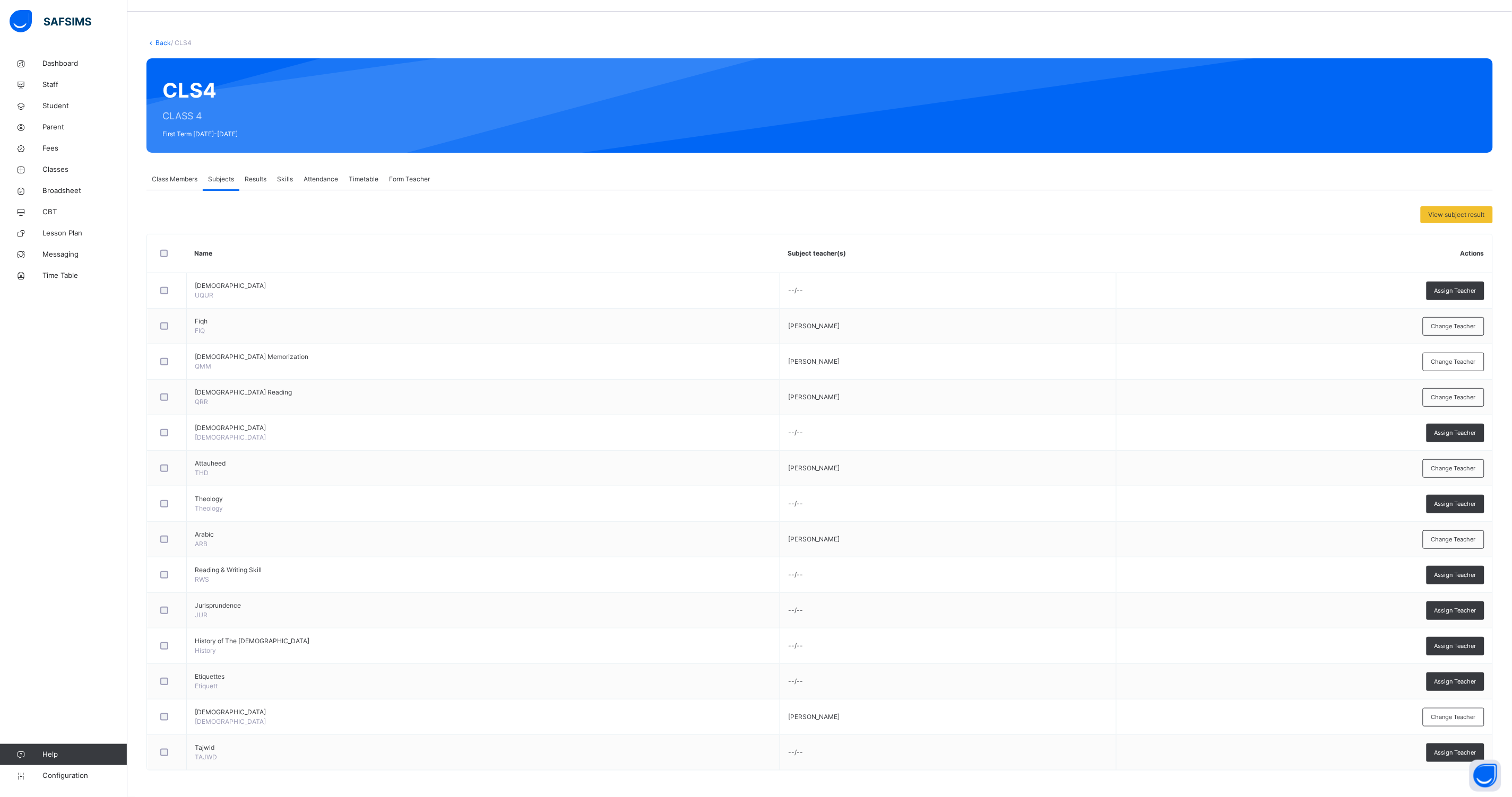
scroll to position [0, 0]
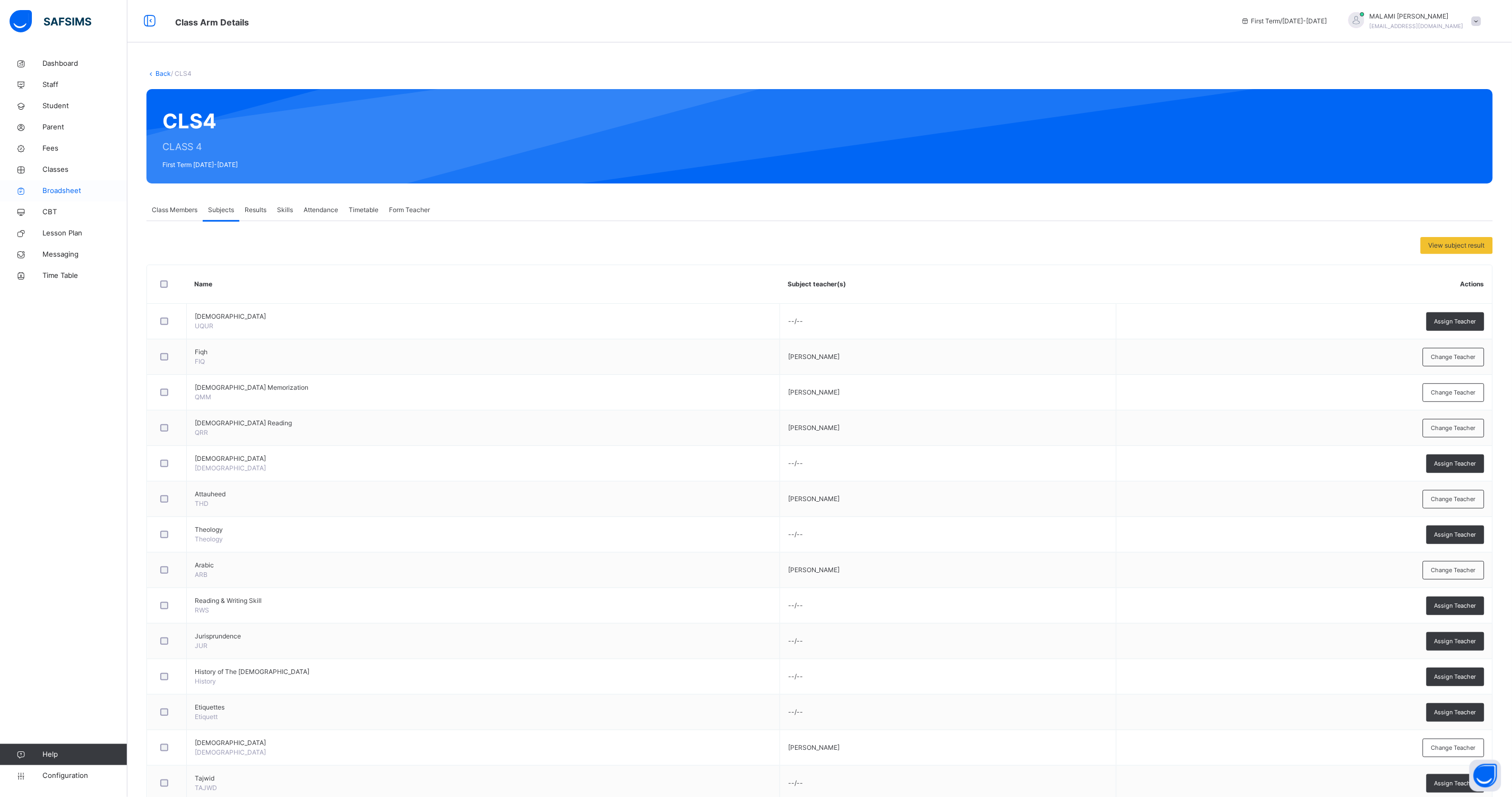
click at [68, 169] on span "Classes" at bounding box center [84, 170] width 85 height 11
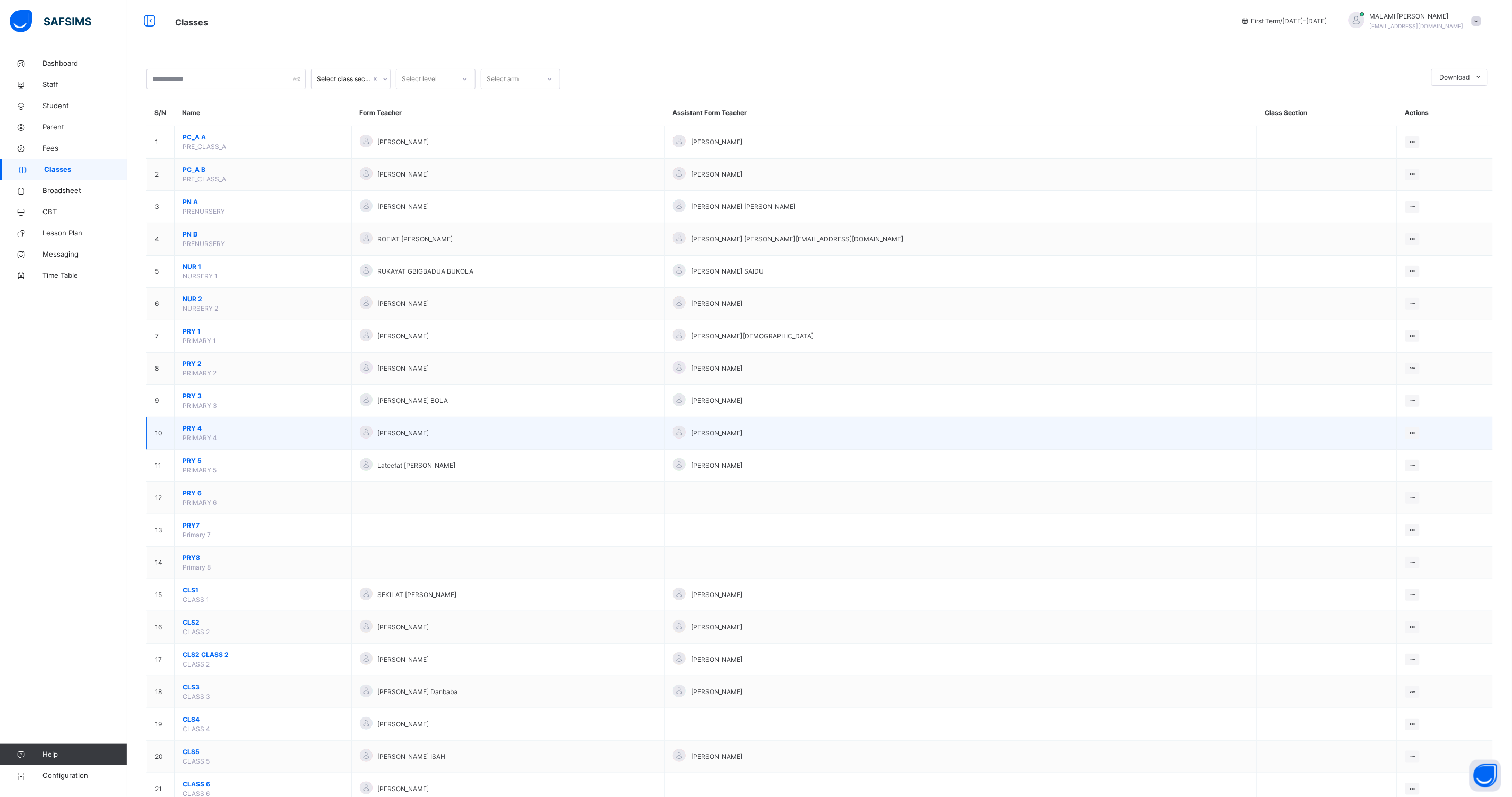
click at [198, 432] on span "PRY 4" at bounding box center [262, 428] width 161 height 9
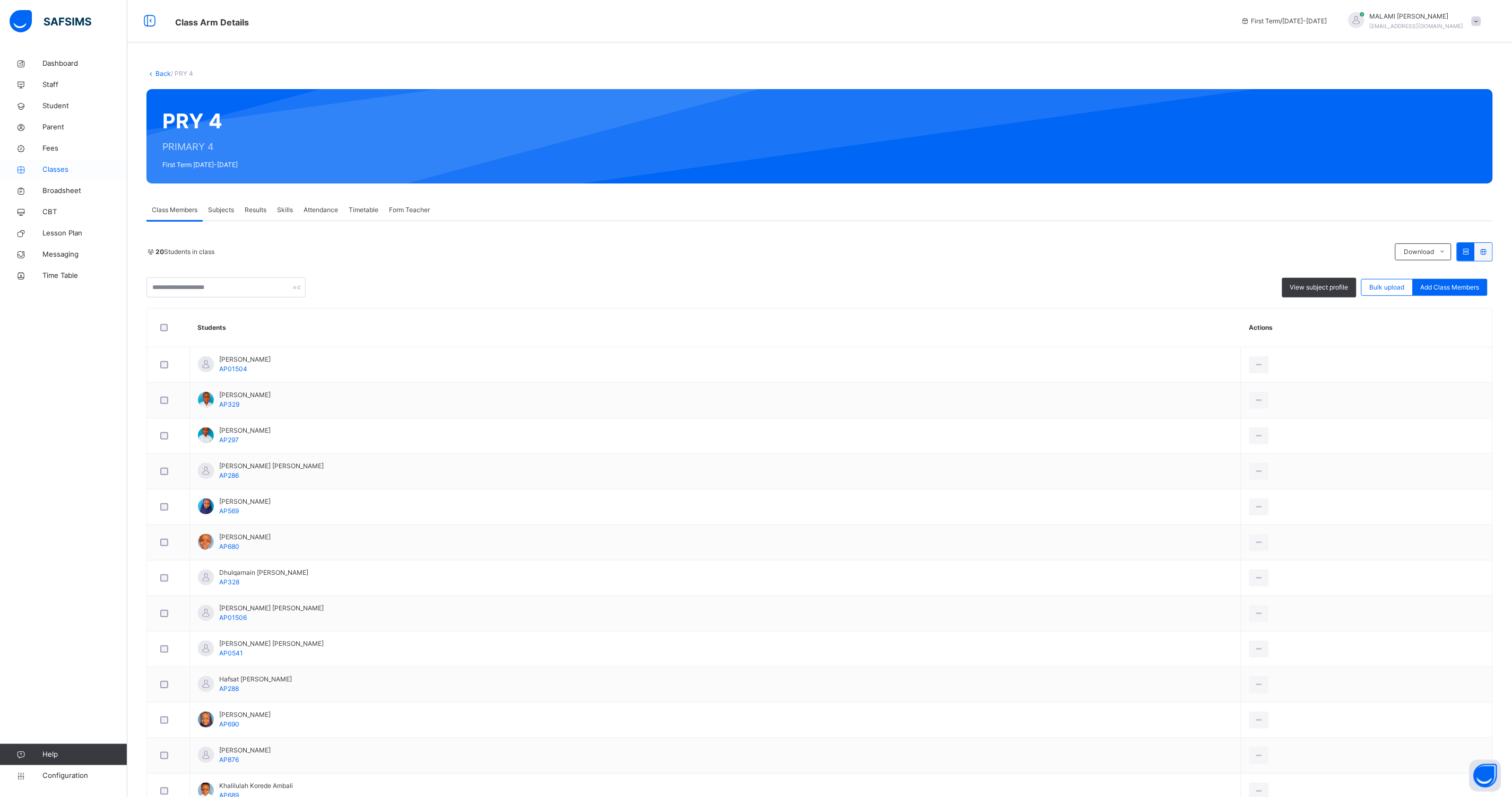
click at [50, 172] on span "Classes" at bounding box center [84, 170] width 85 height 11
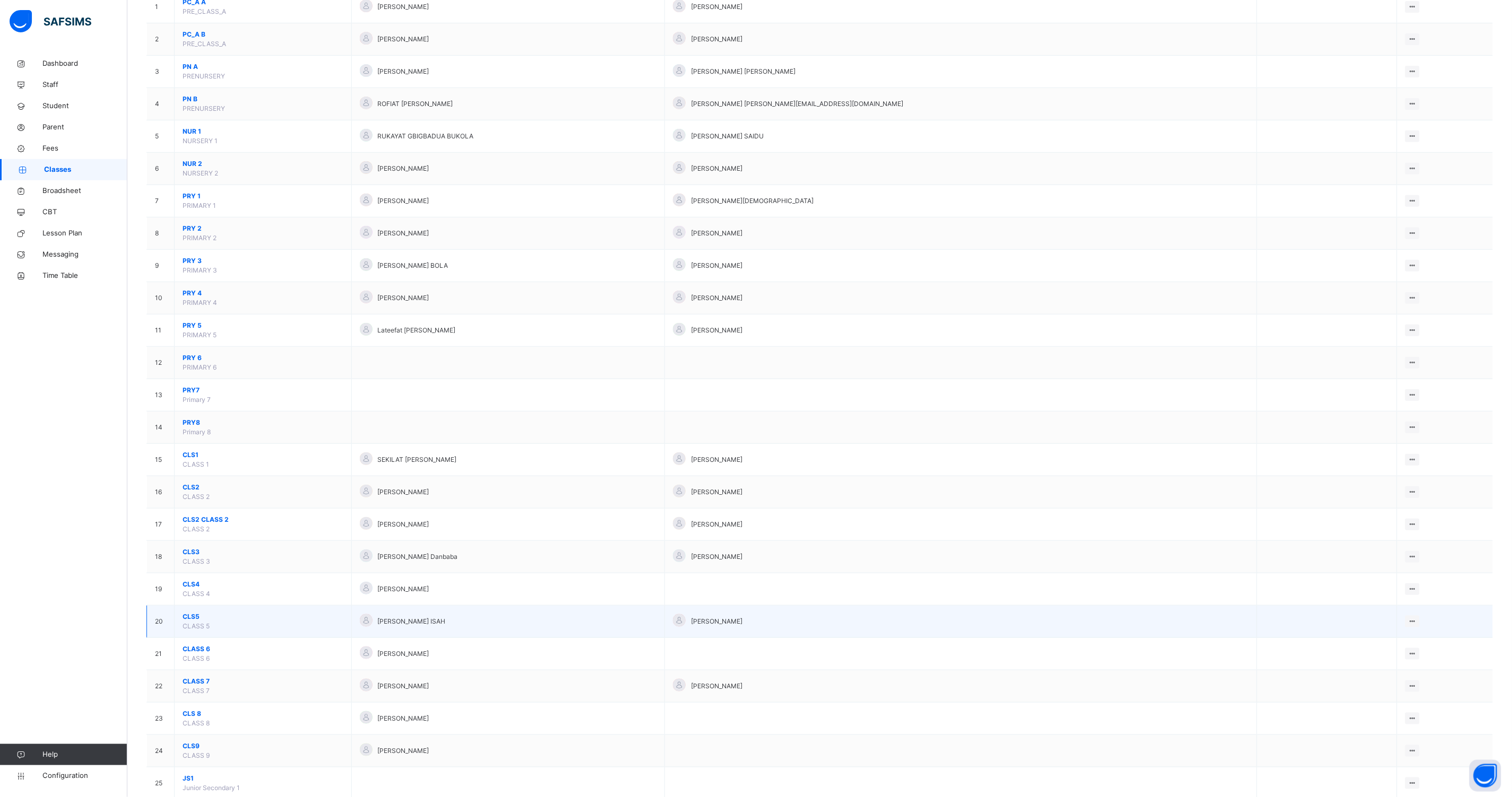
scroll to position [166, 0]
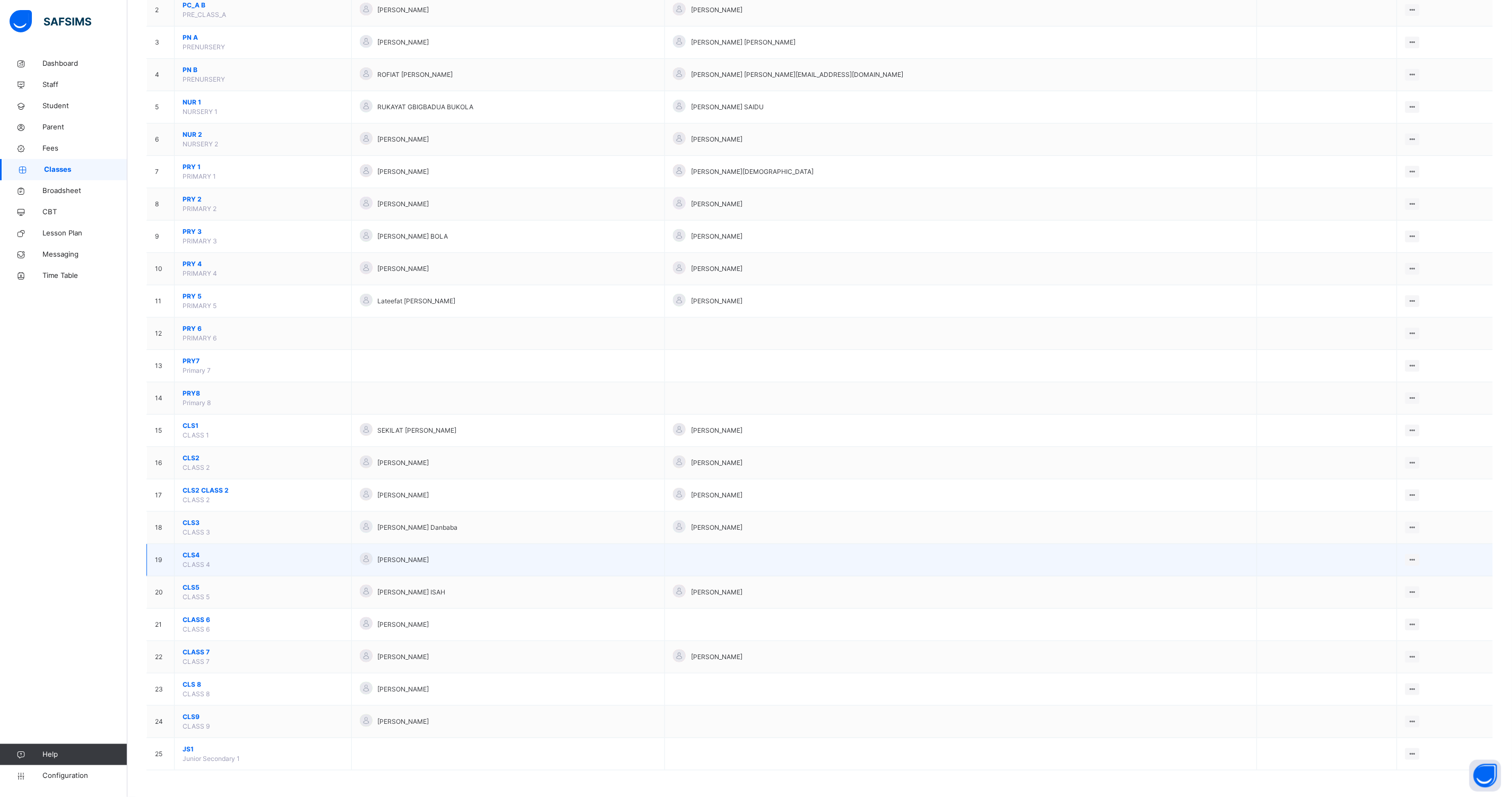
click at [192, 561] on span "CLASS 4" at bounding box center [196, 564] width 28 height 8
click at [196, 554] on span "CLS4" at bounding box center [262, 555] width 161 height 9
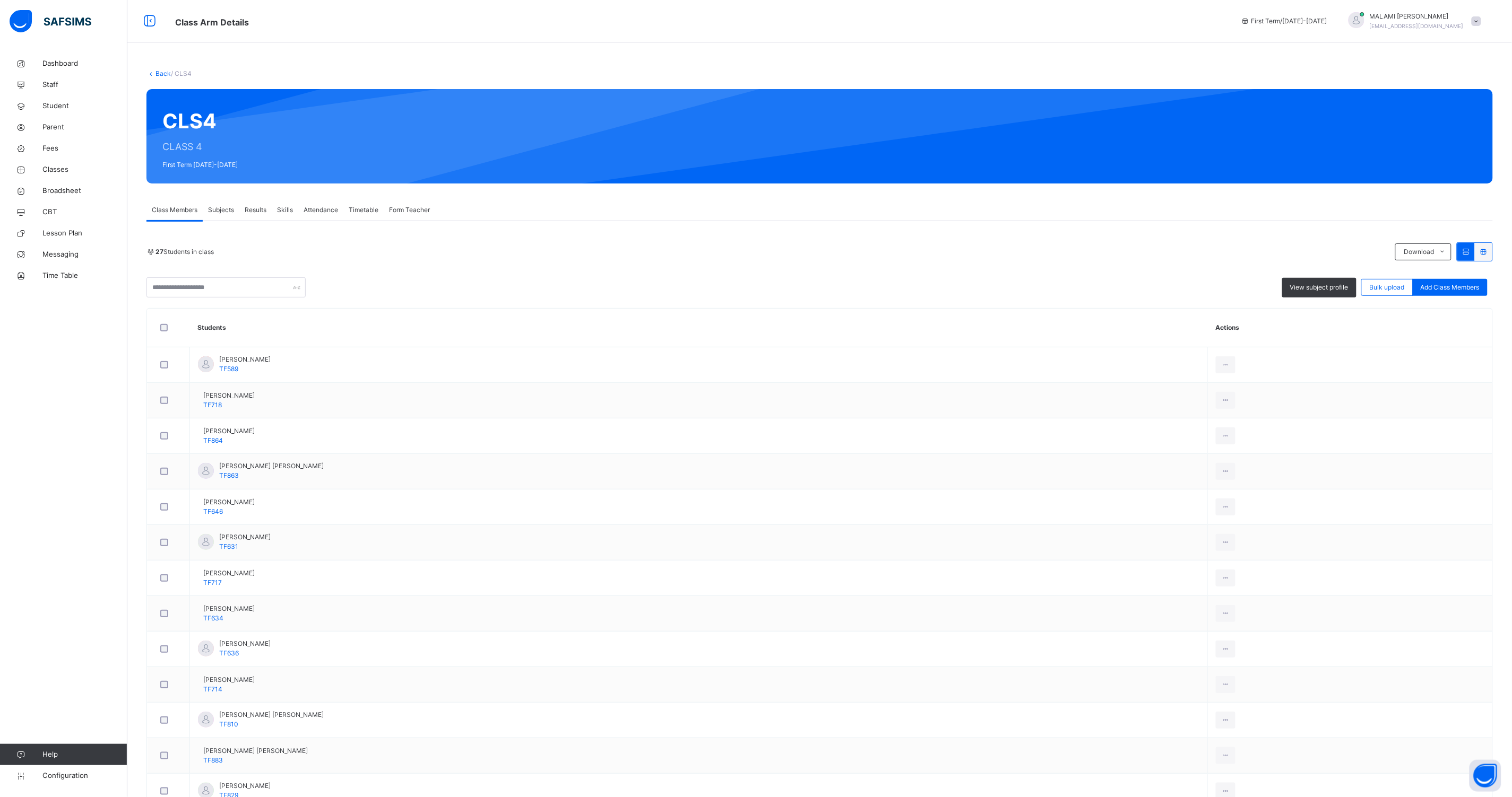
click at [204, 208] on div "Subjects" at bounding box center [221, 209] width 37 height 21
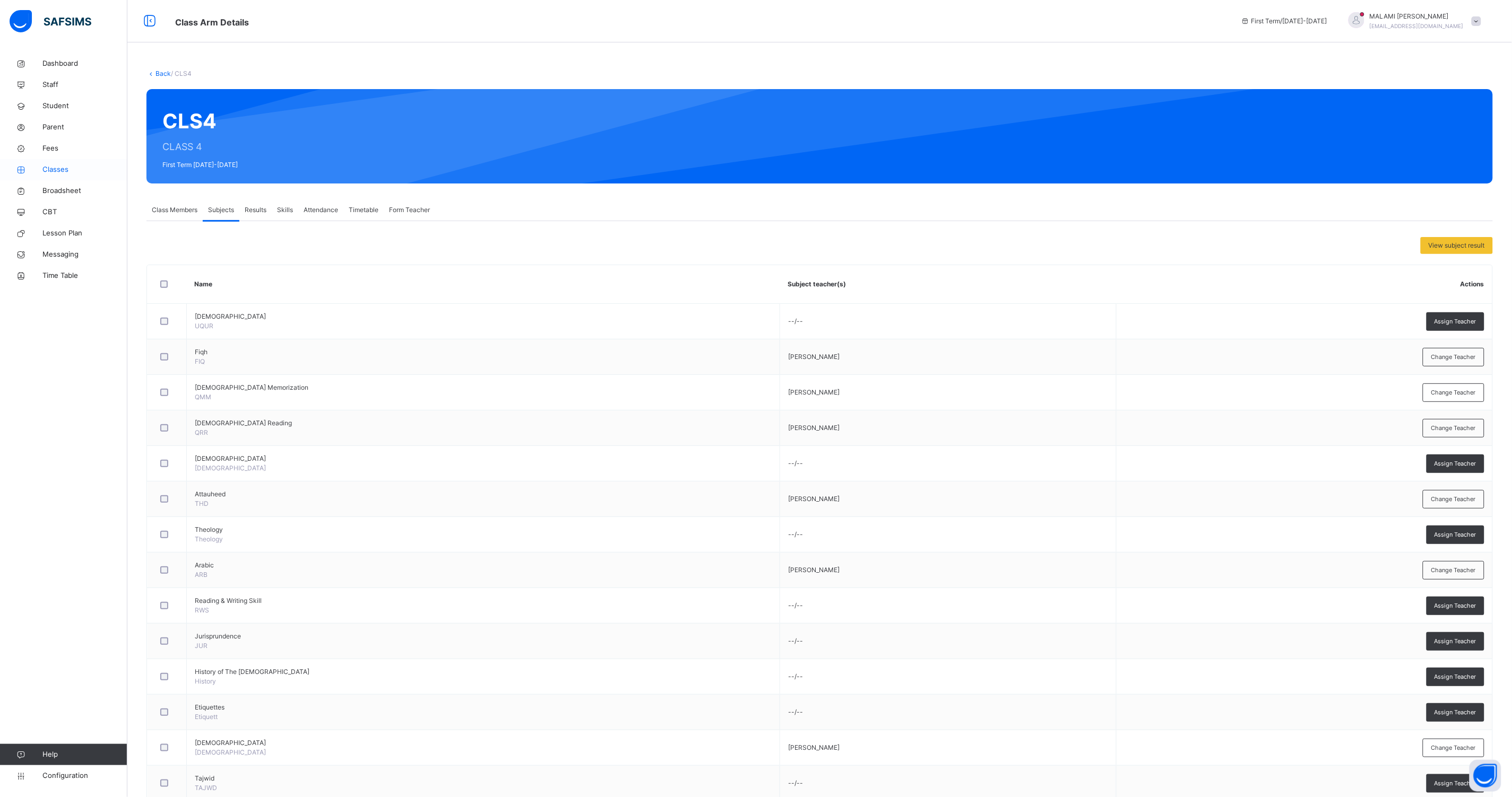
click at [54, 167] on span "Classes" at bounding box center [84, 170] width 85 height 11
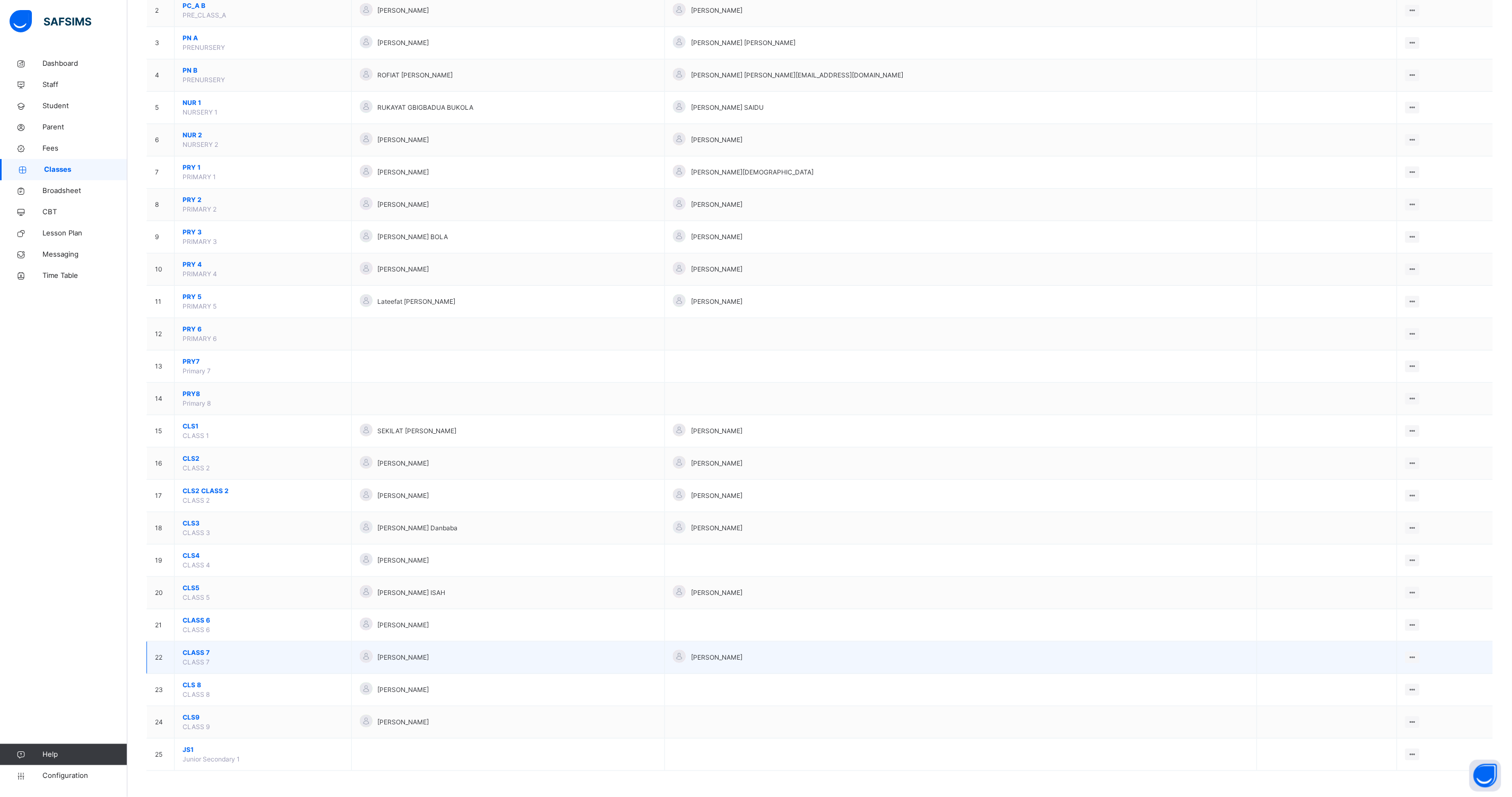
scroll to position [166, 0]
click at [191, 588] on span "CLS5" at bounding box center [262, 587] width 161 height 9
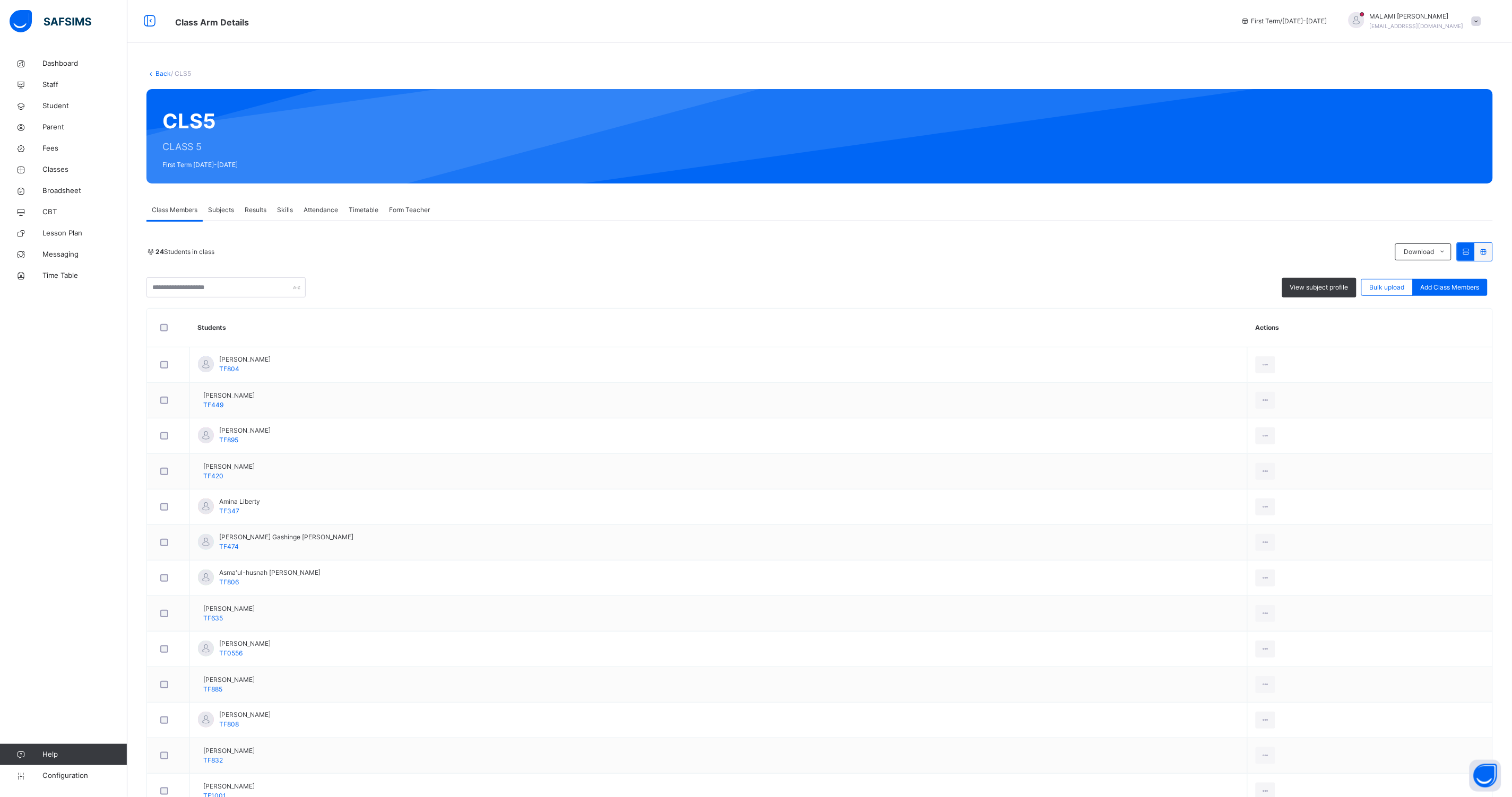
click at [225, 214] on span "Subjects" at bounding box center [220, 209] width 26 height 9
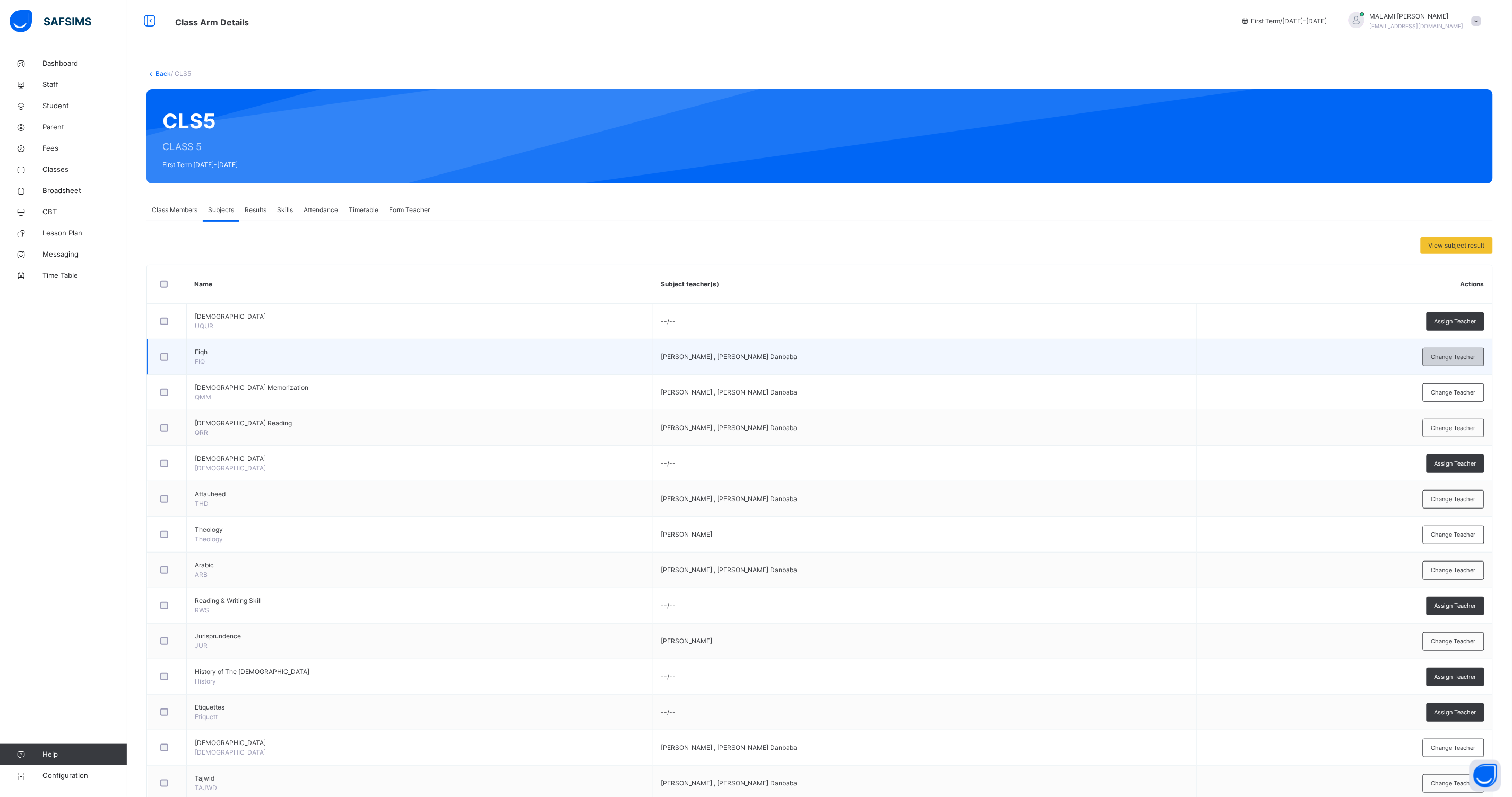
click at [1451, 355] on span "Change Teacher" at bounding box center [1453, 357] width 45 height 9
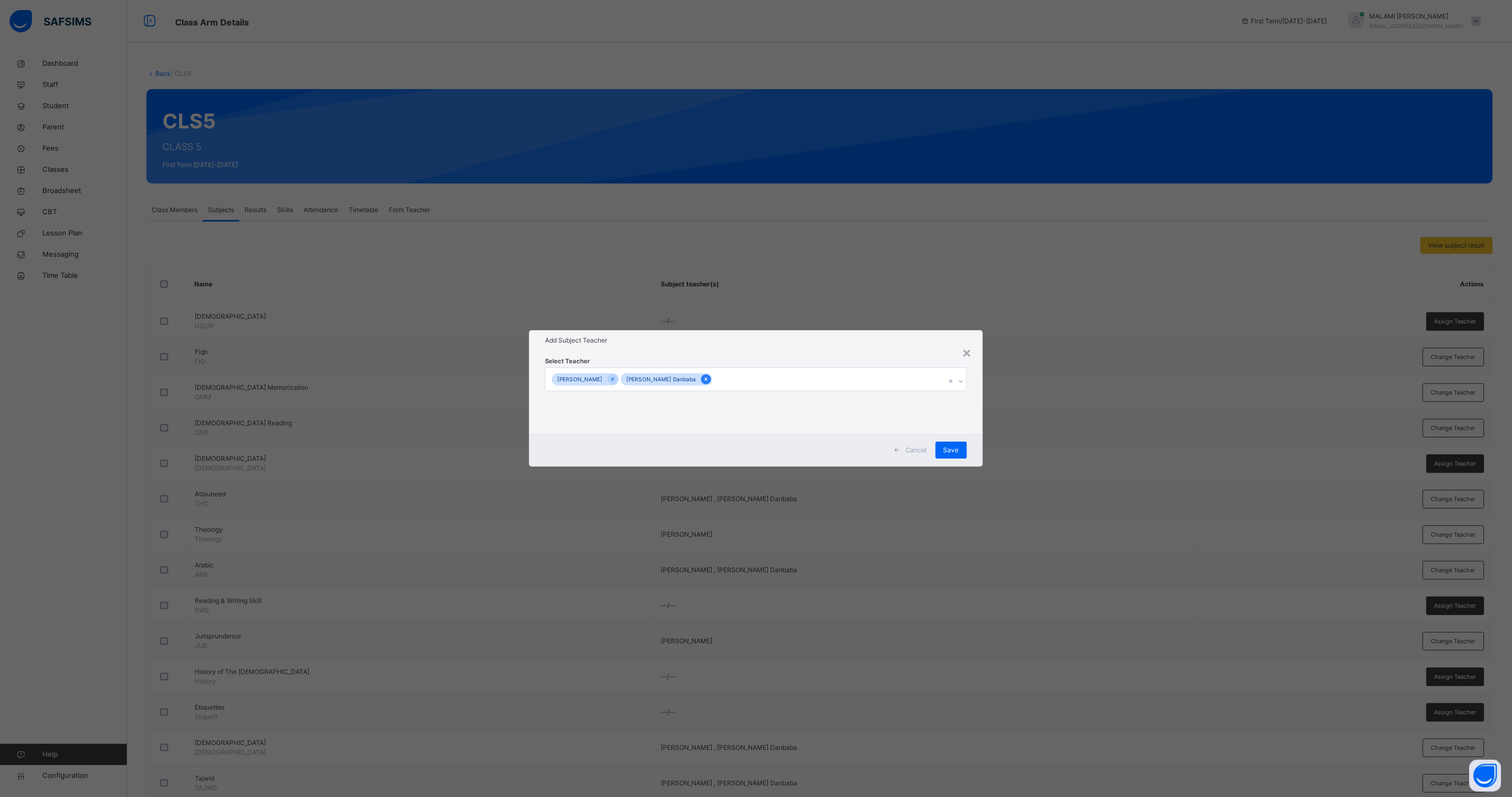
click at [700, 377] on div at bounding box center [706, 379] width 10 height 10
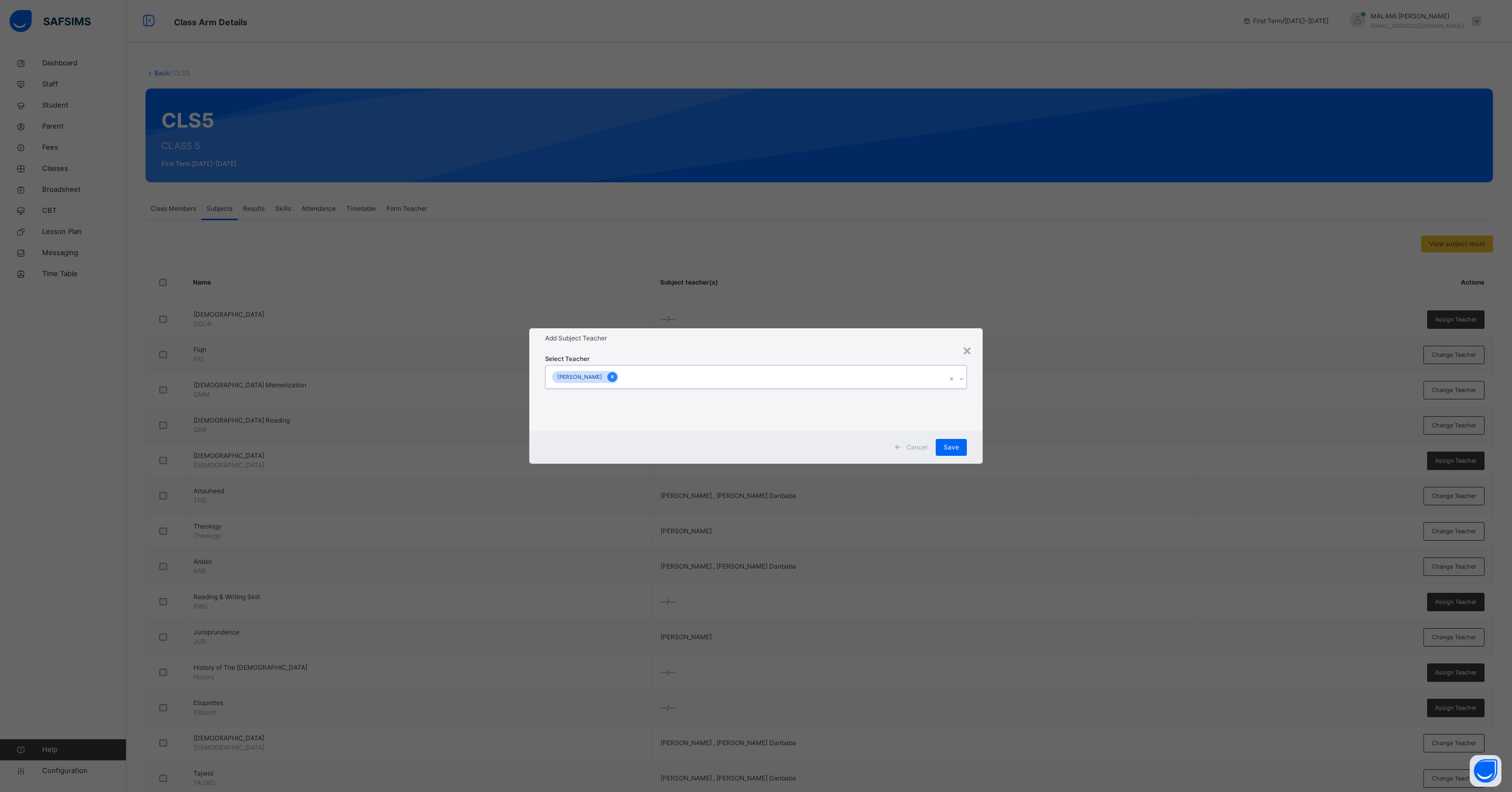
click at [613, 374] on icon at bounding box center [611, 377] width 6 height 8
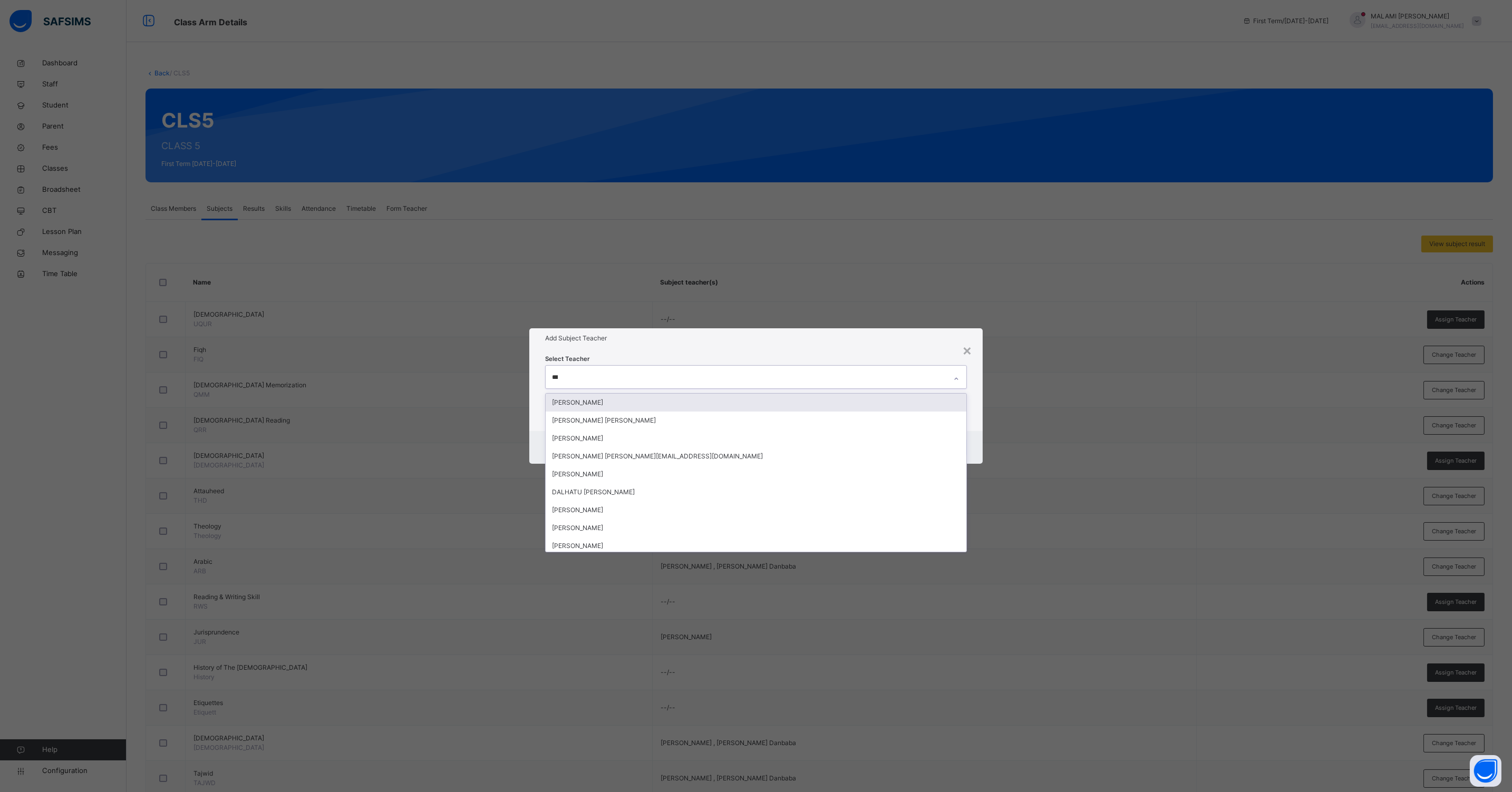
type input "****"
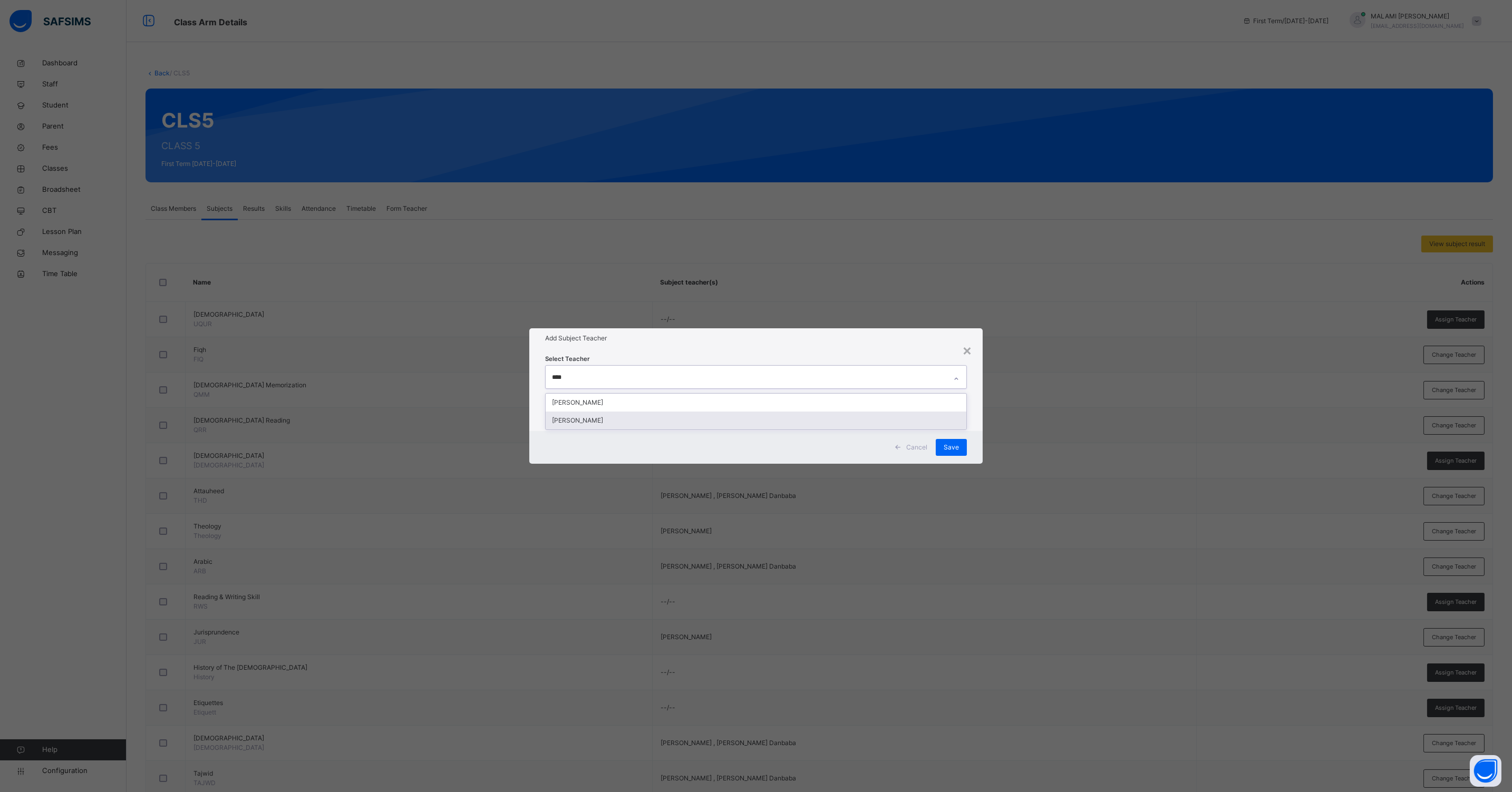
click at [609, 420] on div "[PERSON_NAME]" at bounding box center [755, 420] width 420 height 18
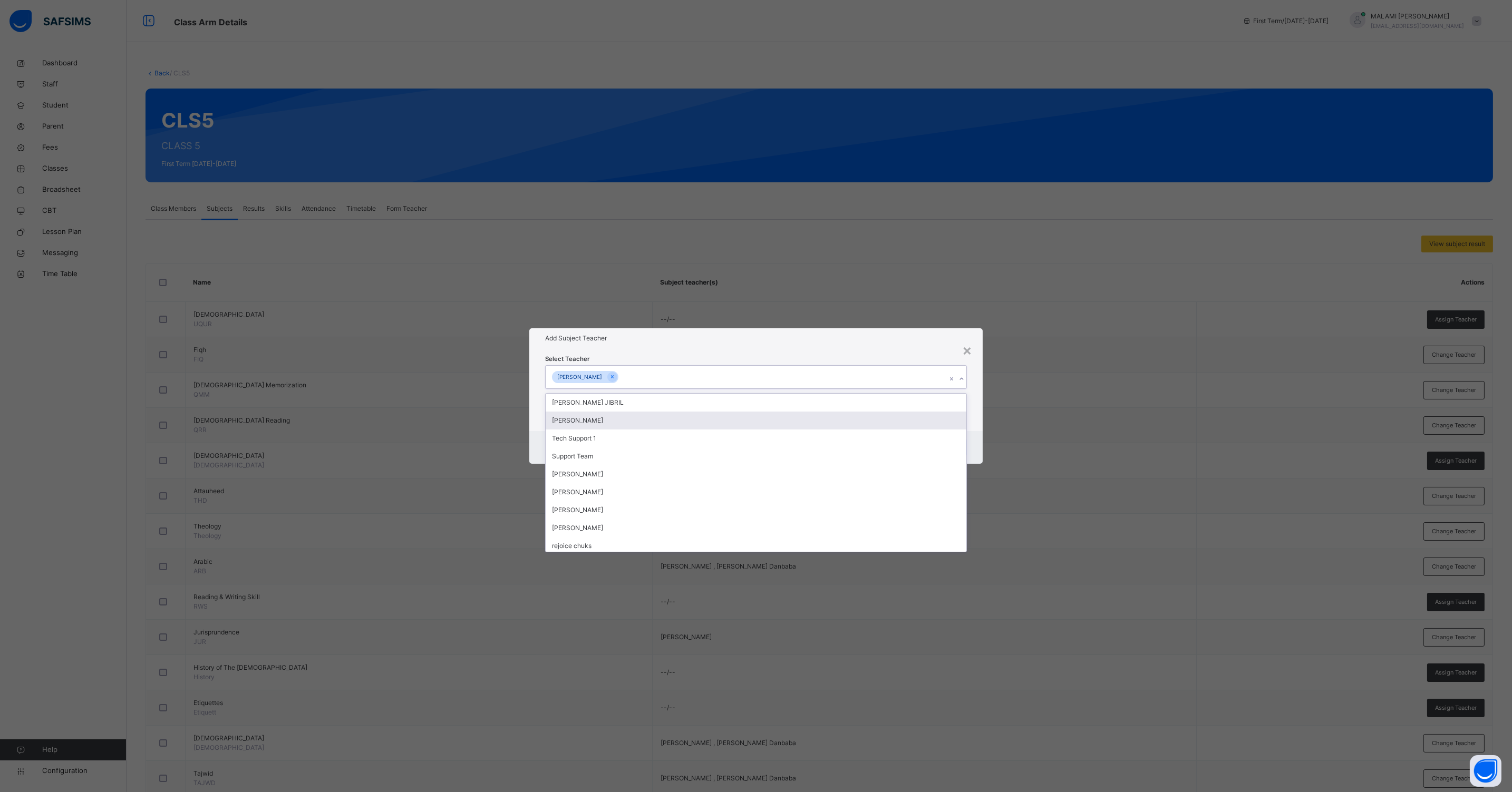
click at [971, 424] on div "Select Teacher option [PERSON_NAME], selected. option [PERSON_NAME] focused, 2 …" at bounding box center [755, 389] width 454 height 82
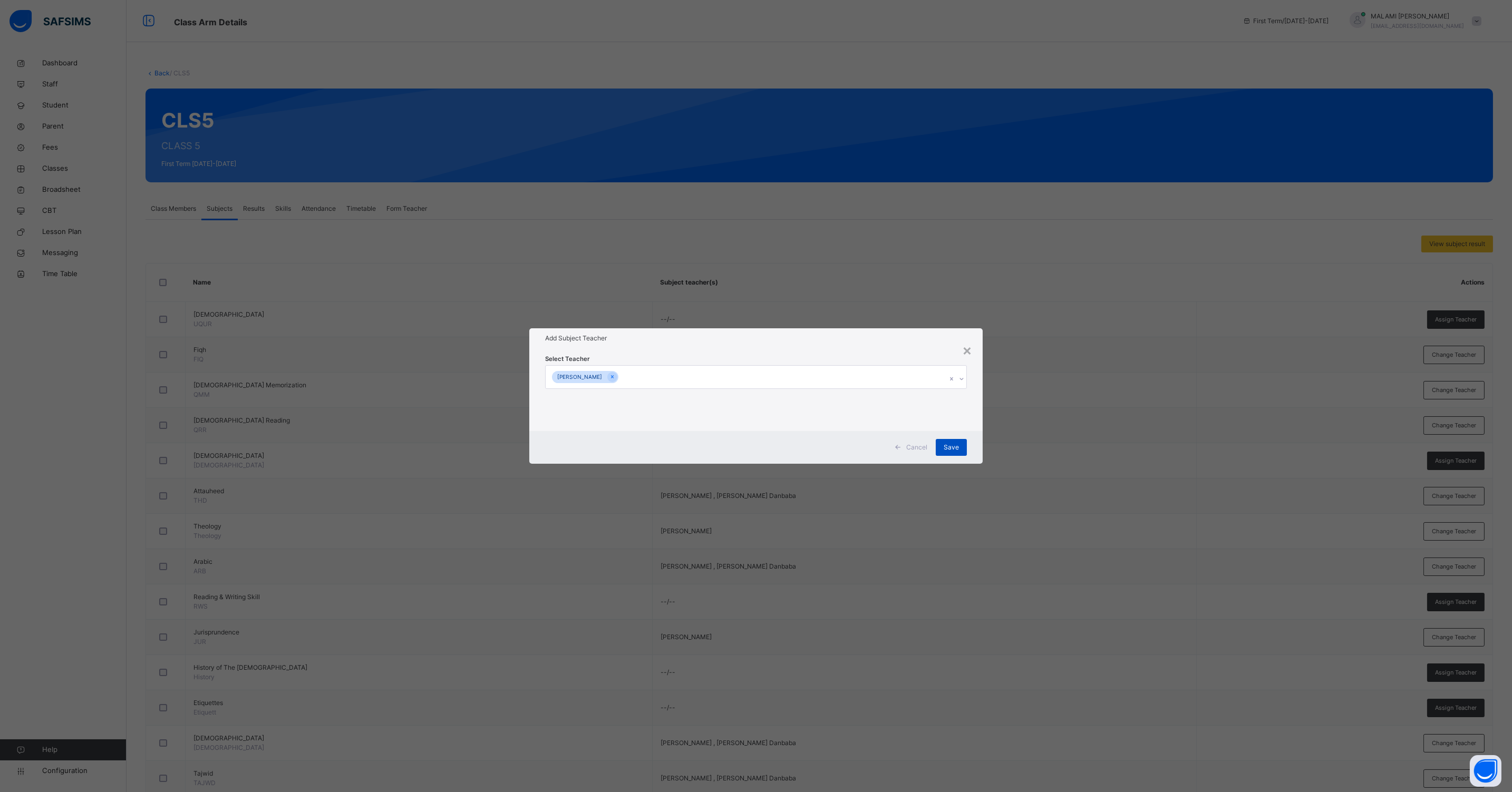
click at [956, 447] on span "Save" at bounding box center [951, 447] width 15 height 9
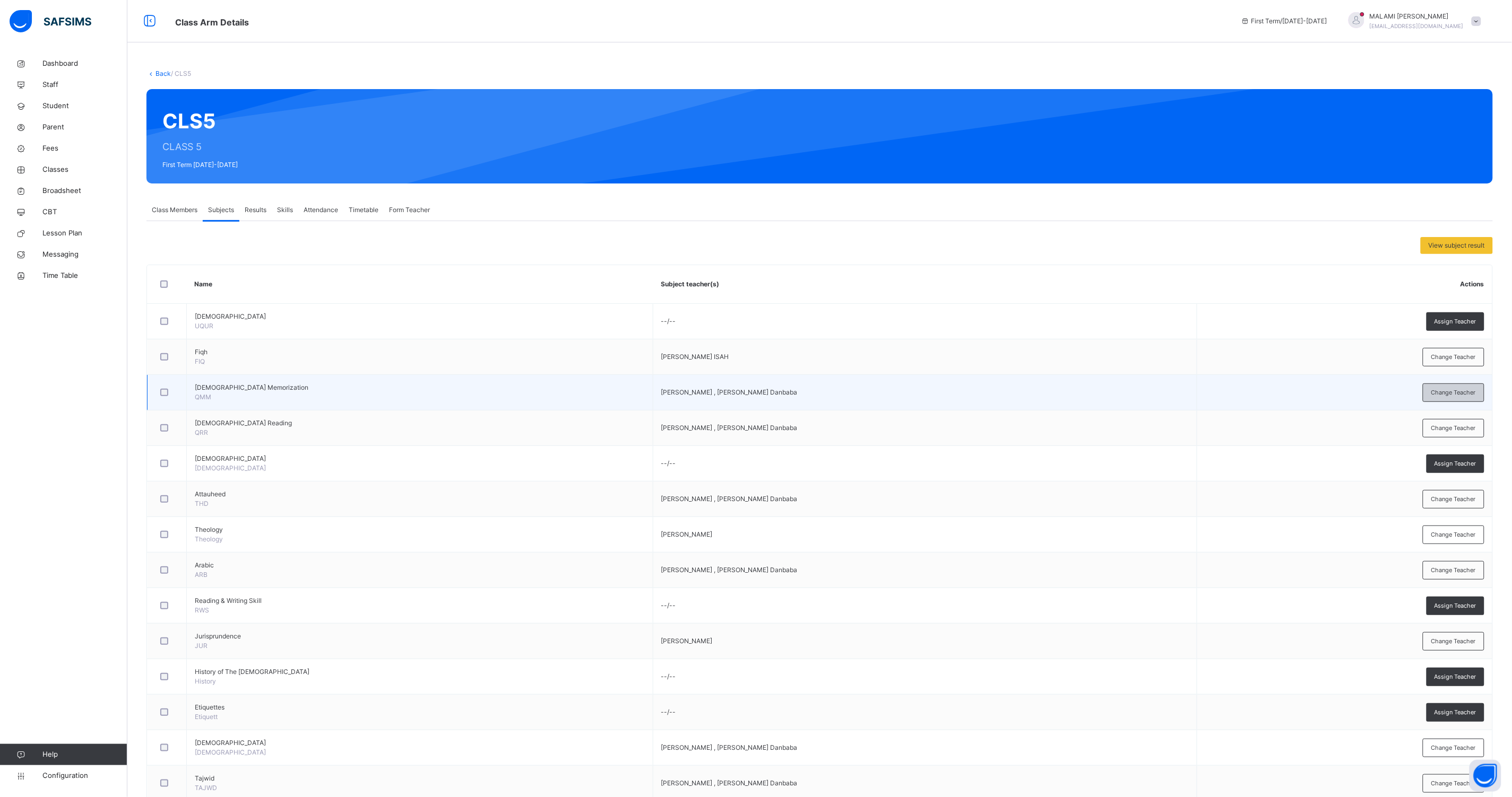
click at [1457, 393] on span "Change Teacher" at bounding box center [1453, 393] width 45 height 9
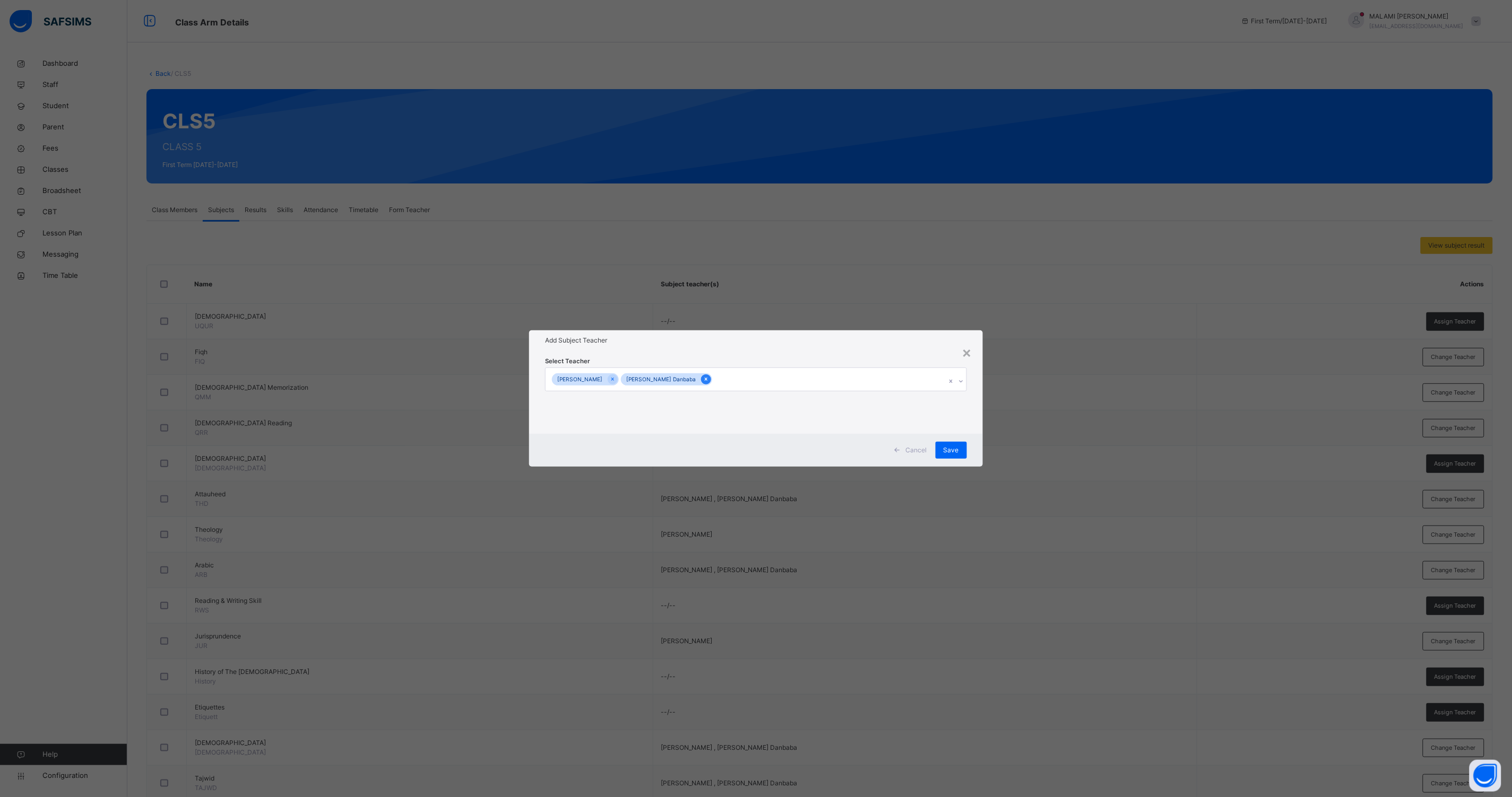
click at [705, 379] on icon at bounding box center [706, 380] width 3 height 3
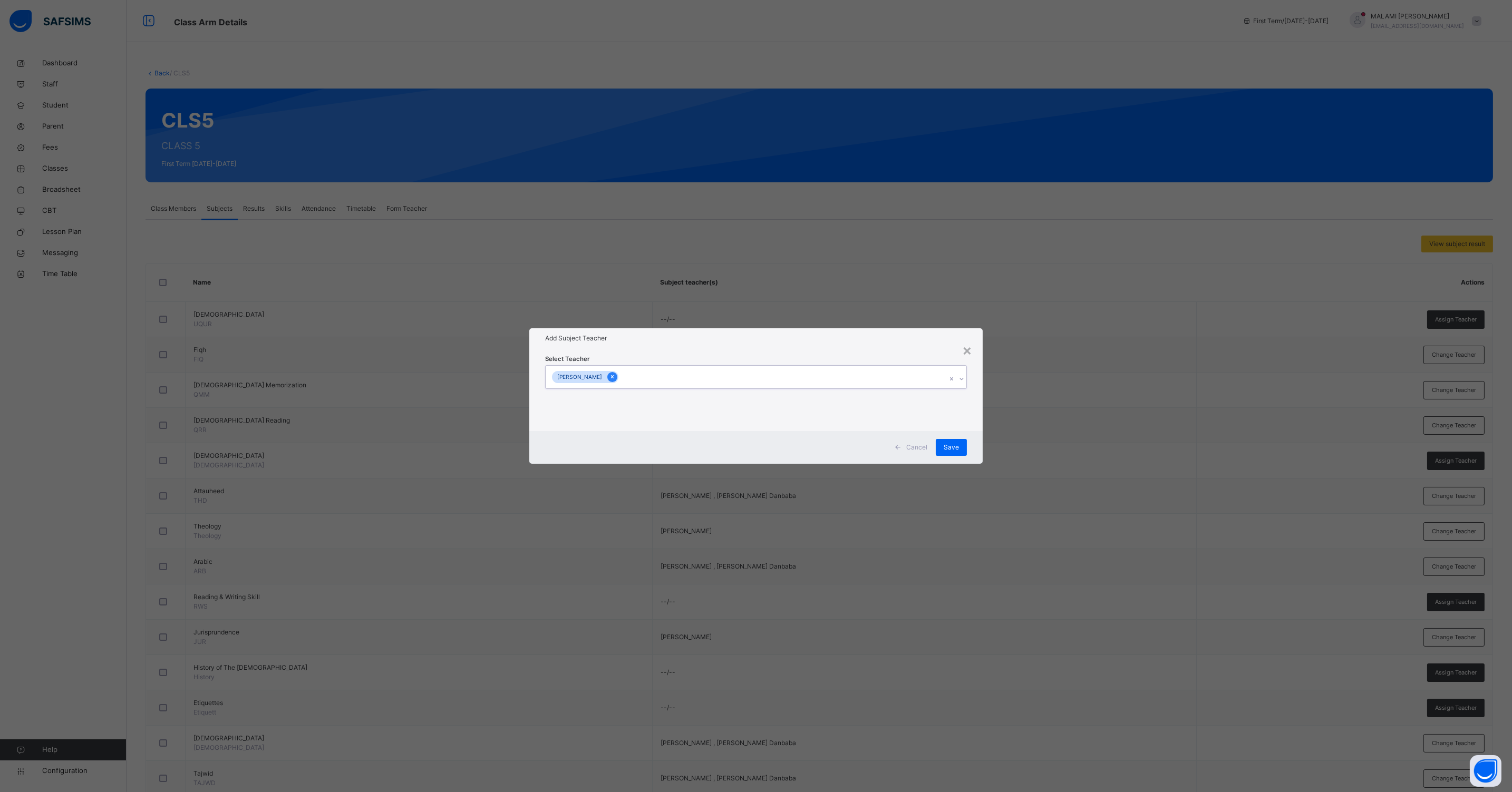
click at [612, 377] on icon at bounding box center [611, 378] width 3 height 3
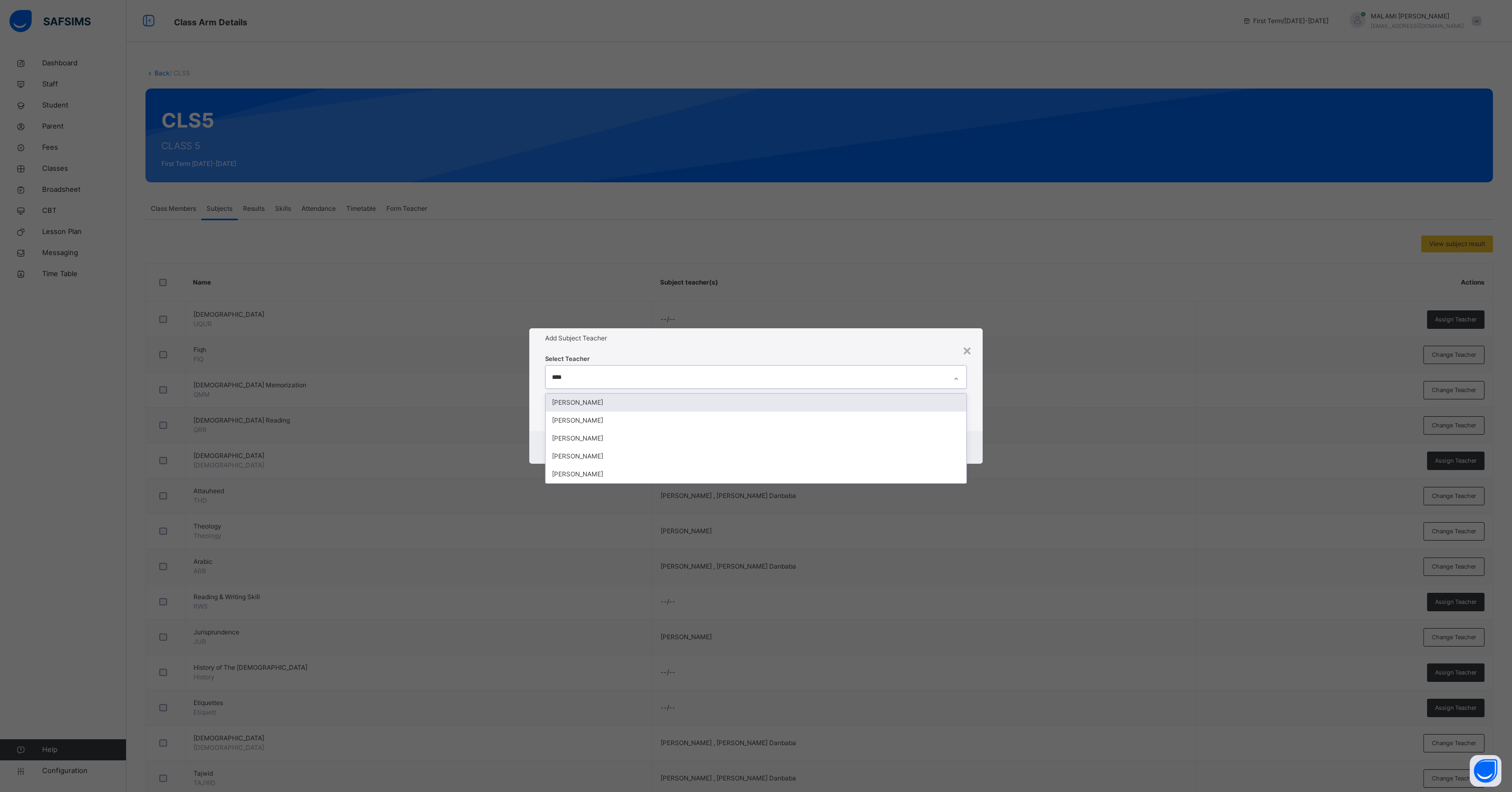
type input "*****"
click at [612, 424] on div "[PERSON_NAME]" at bounding box center [755, 420] width 420 height 18
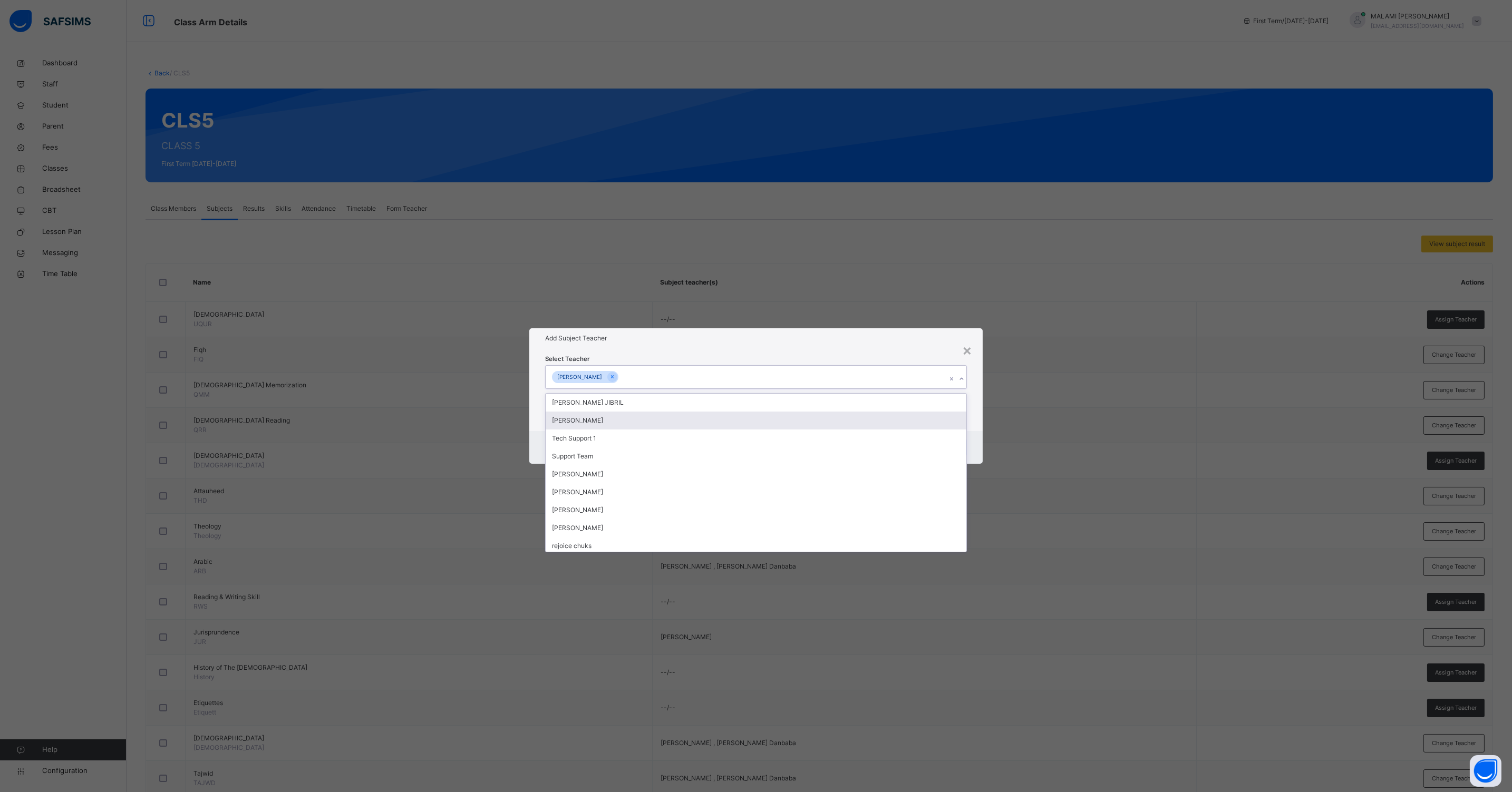
click at [982, 429] on div "Select Teacher option [PERSON_NAME], selected. option [PERSON_NAME] focused, 2 …" at bounding box center [755, 389] width 454 height 82
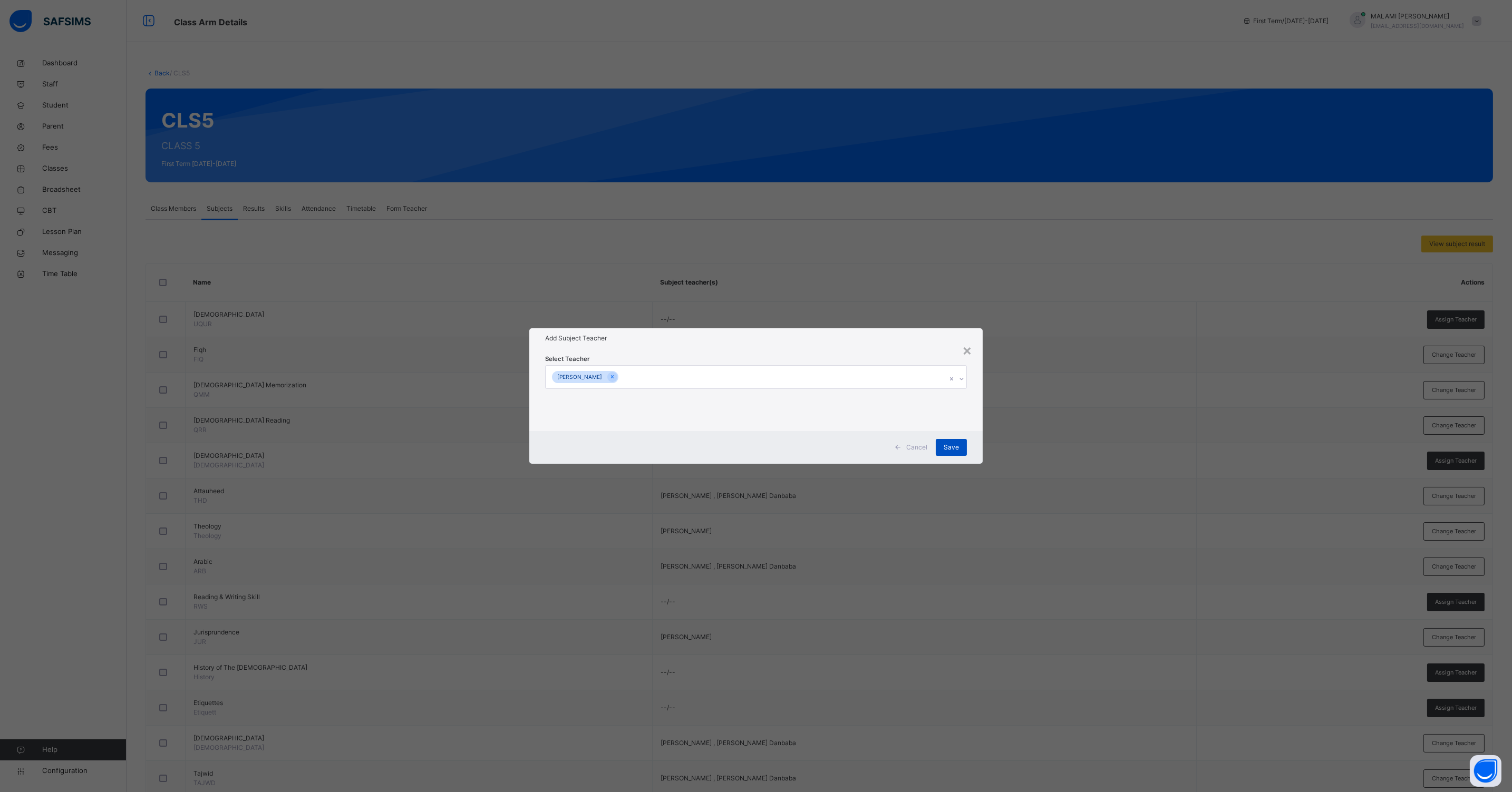
click at [936, 447] on div "Save" at bounding box center [951, 448] width 31 height 17
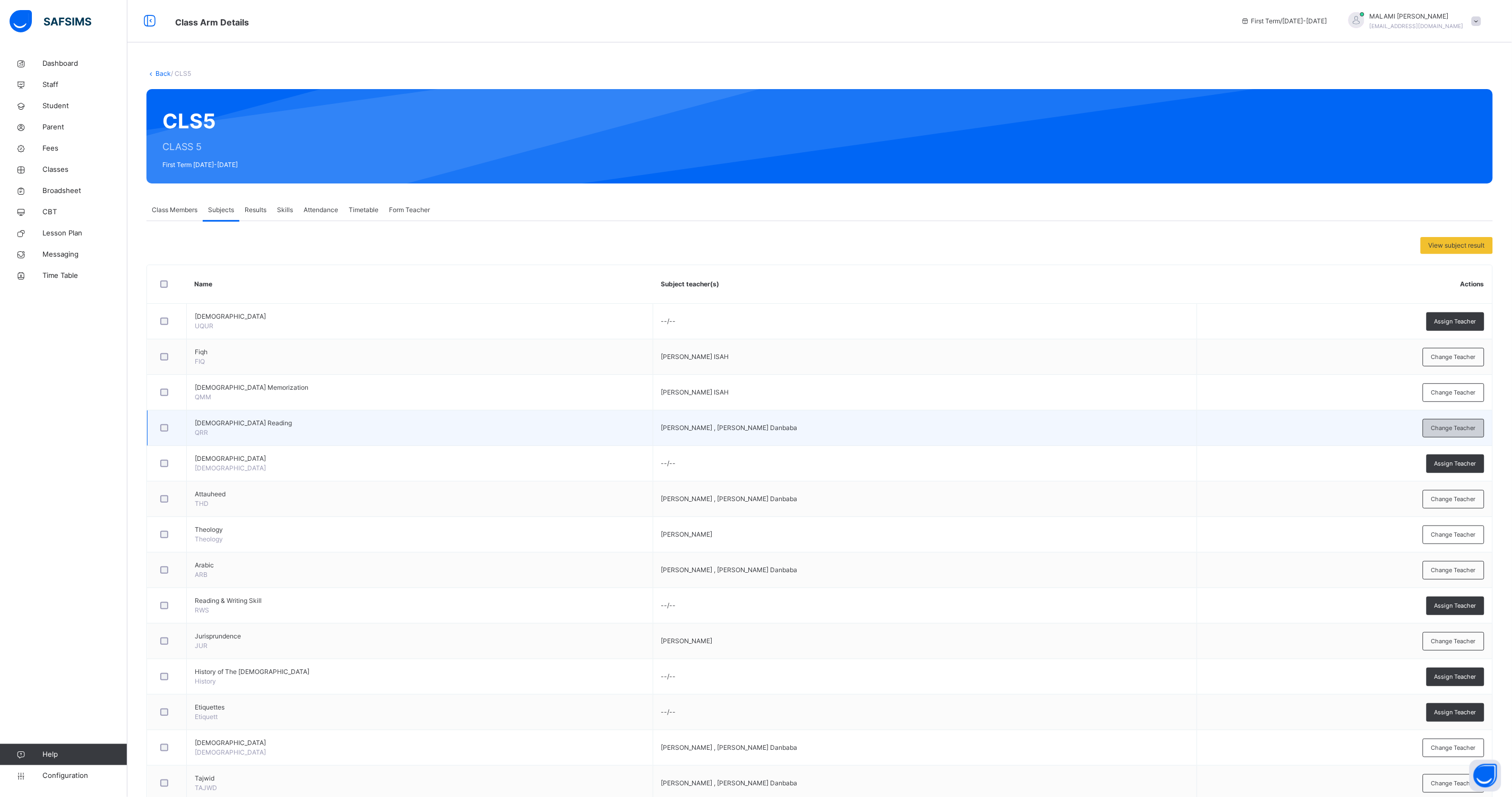
click at [1464, 430] on span "Change Teacher" at bounding box center [1453, 428] width 45 height 9
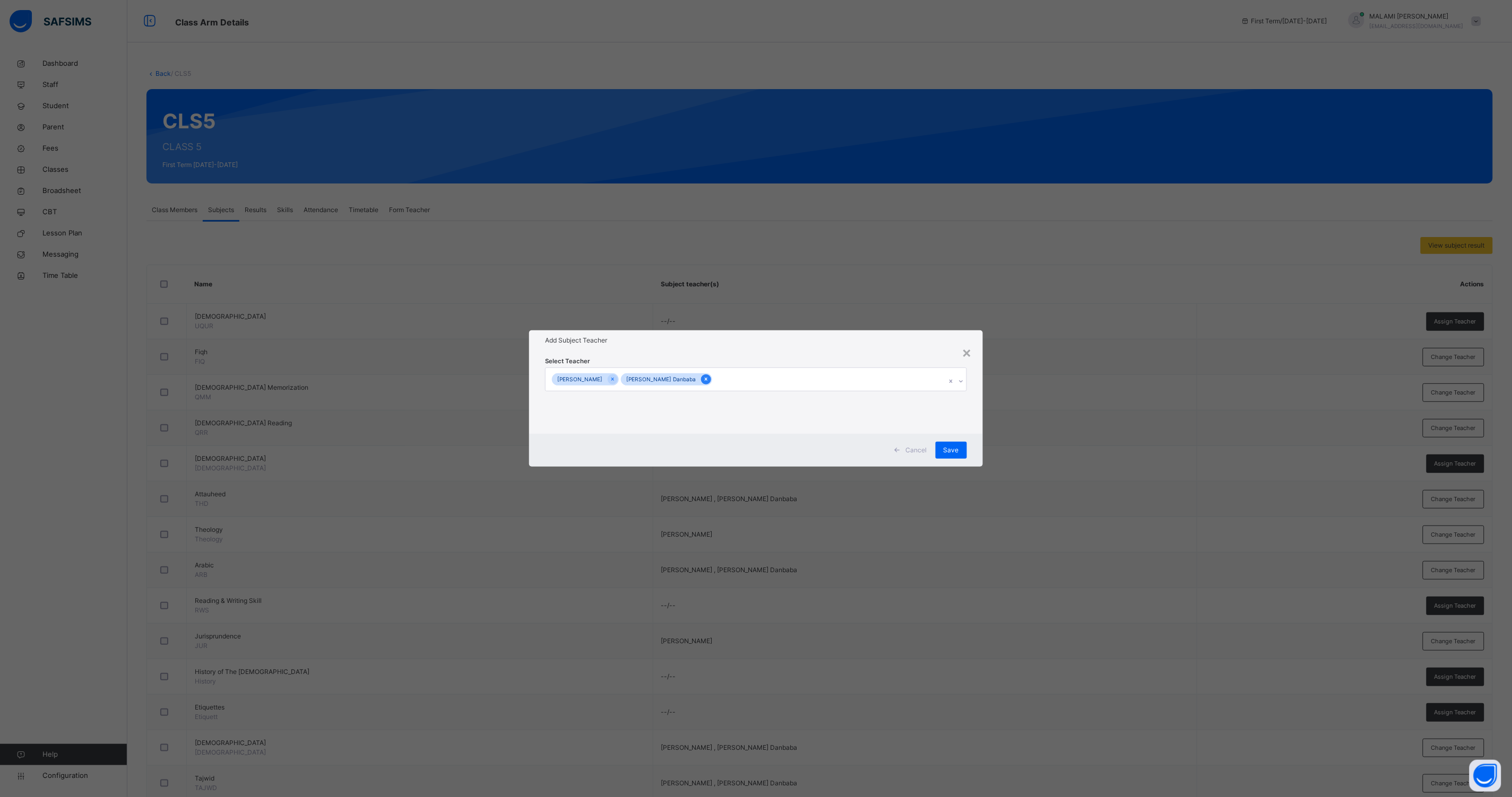
click at [701, 380] on div at bounding box center [706, 379] width 10 height 10
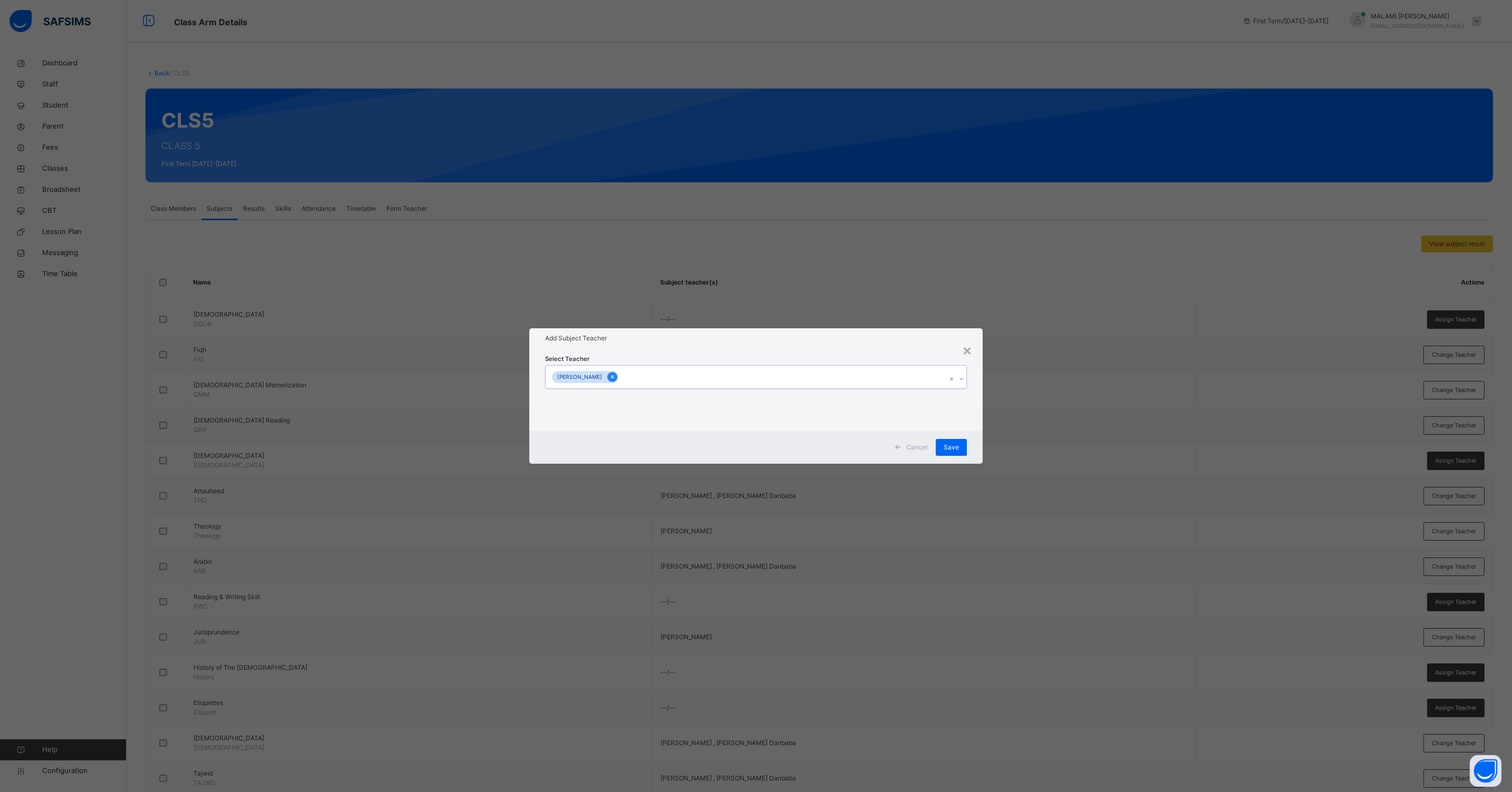
click at [613, 376] on icon at bounding box center [611, 378] width 3 height 3
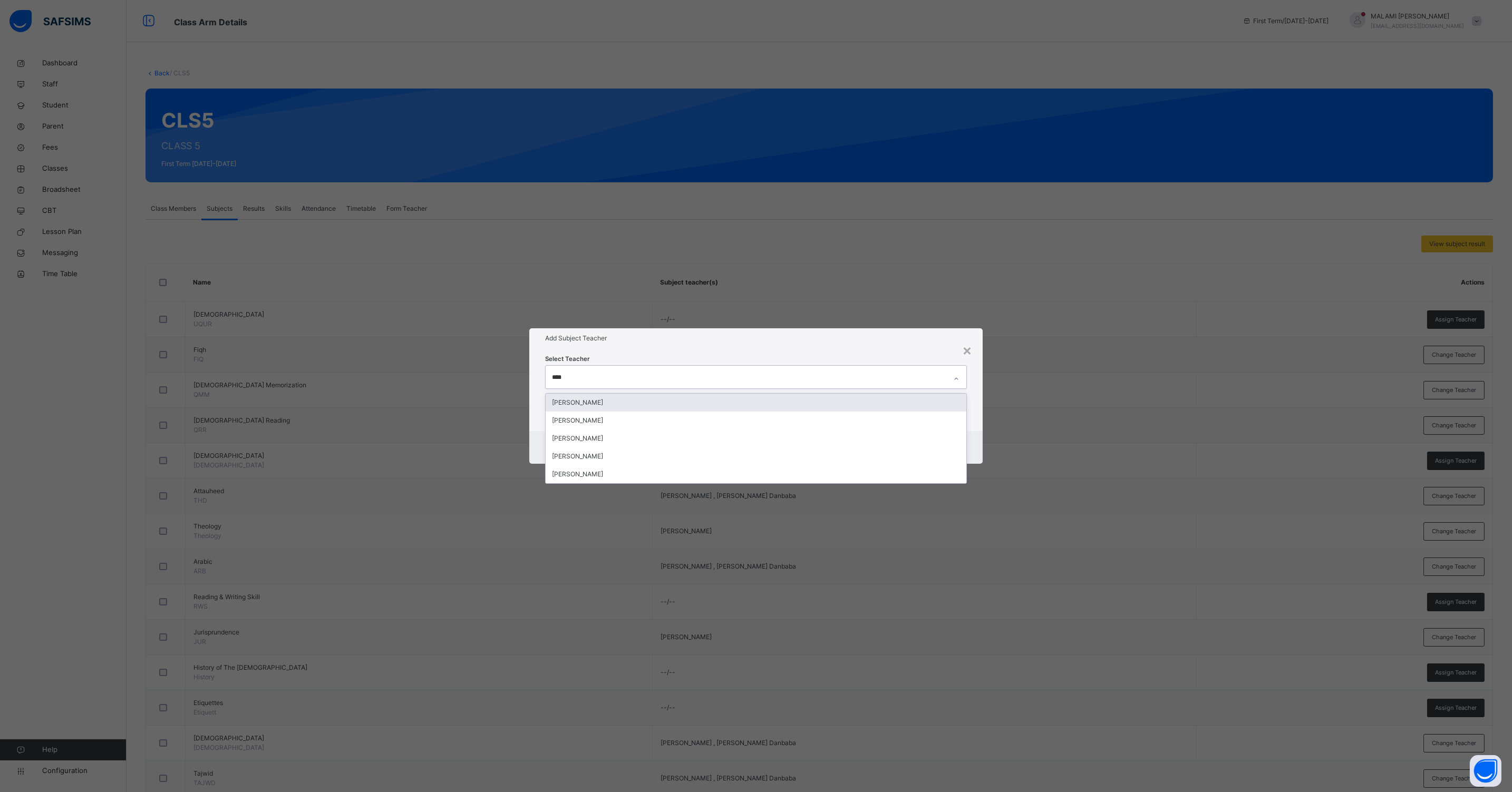
type input "*****"
click at [593, 418] on div "[PERSON_NAME]" at bounding box center [755, 420] width 420 height 18
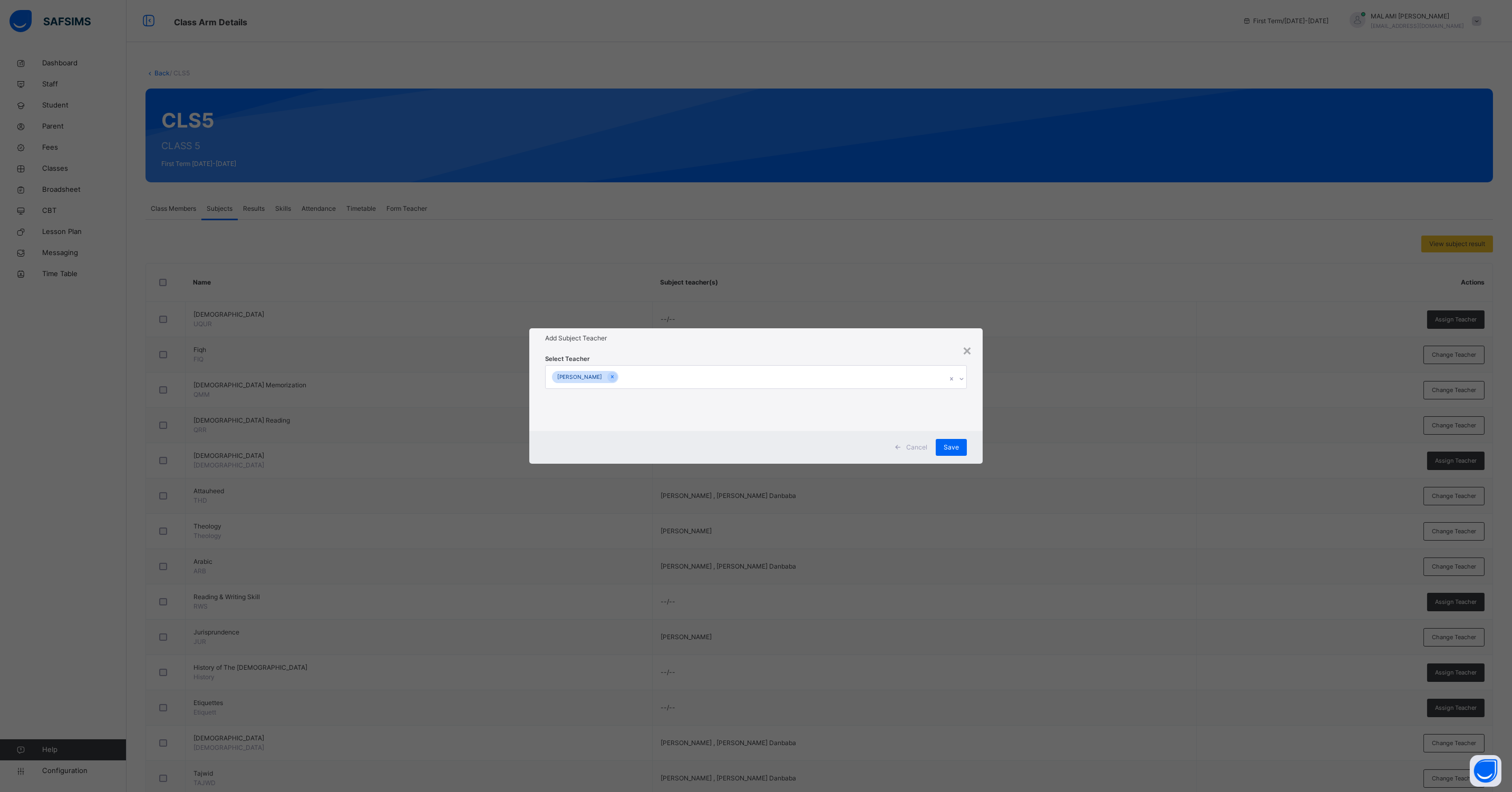
click at [975, 429] on div "Select Teacher [PERSON_NAME]" at bounding box center [755, 389] width 454 height 82
click at [956, 439] on div "Save" at bounding box center [951, 448] width 31 height 17
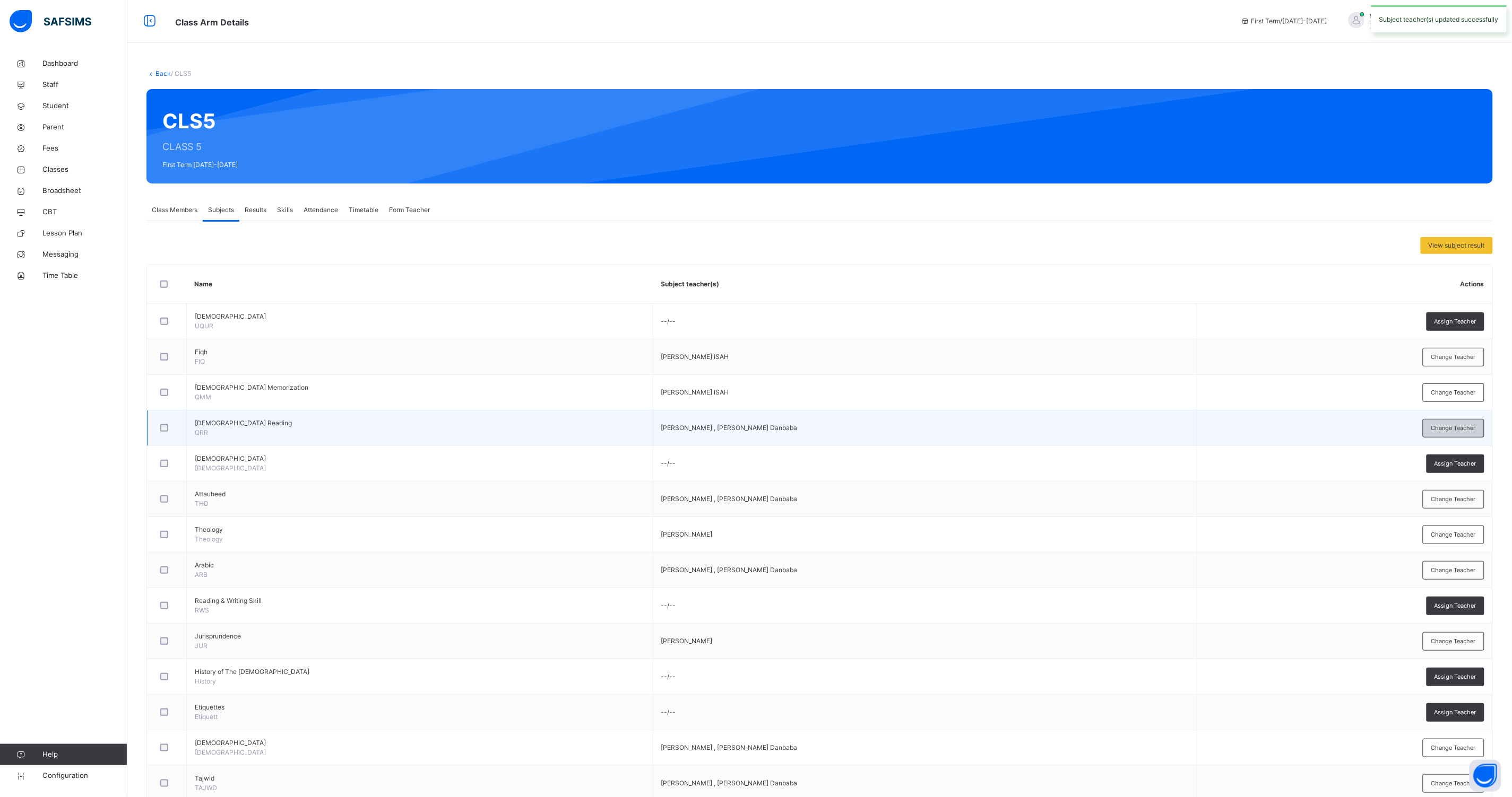
click at [1476, 431] on span "Change Teacher" at bounding box center [1453, 428] width 45 height 9
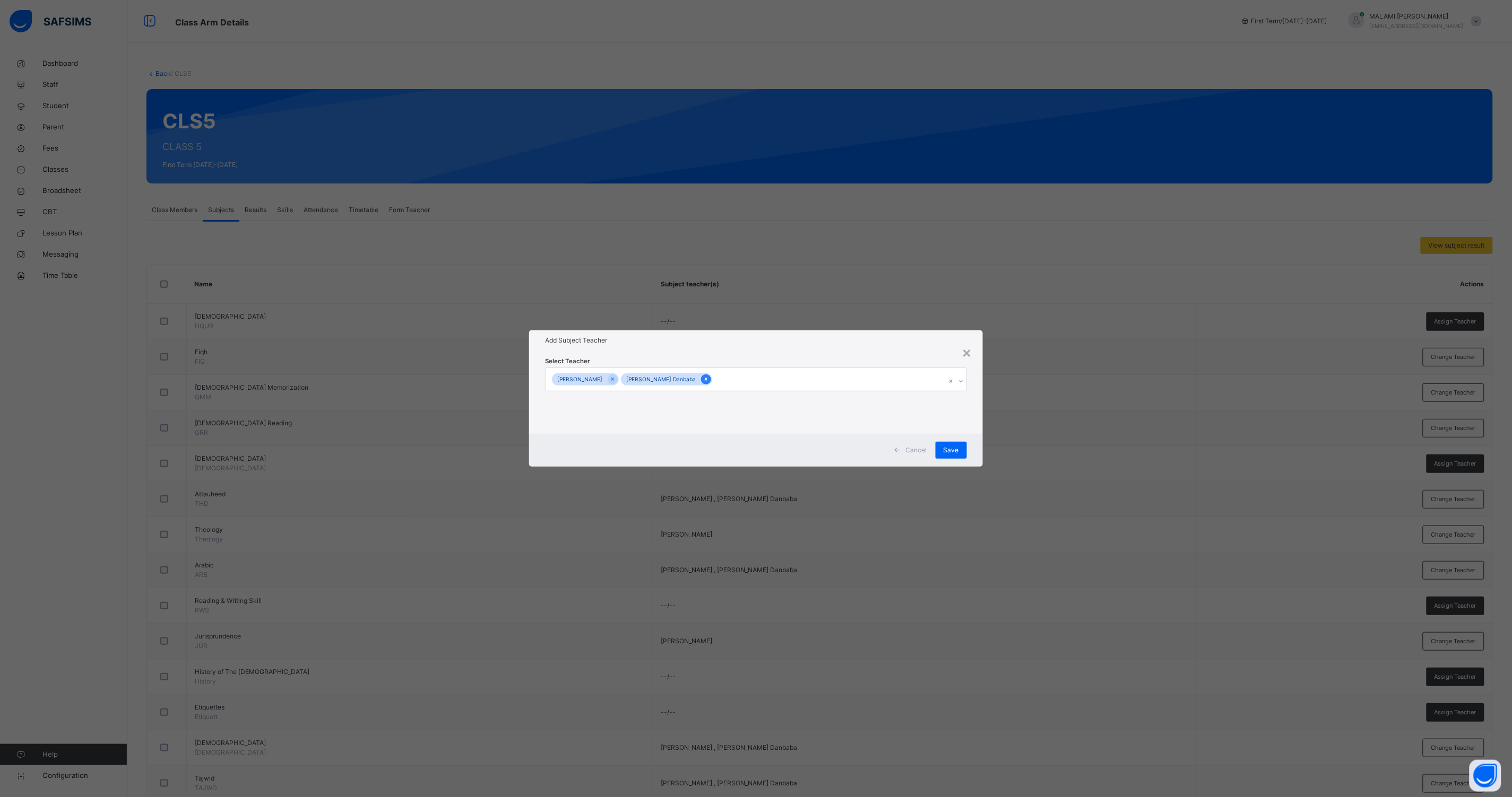
click at [703, 378] on icon at bounding box center [706, 379] width 6 height 8
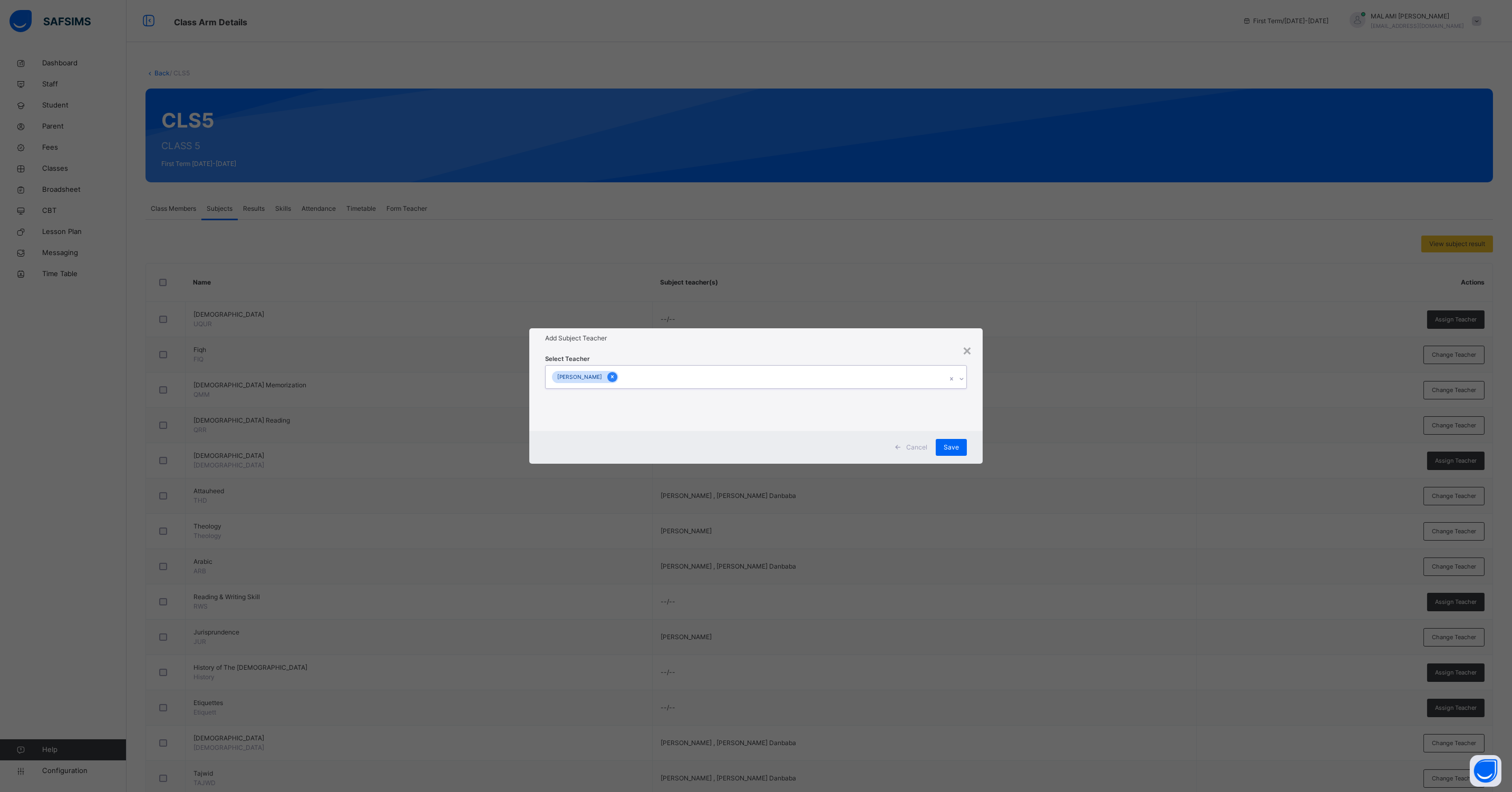
click at [611, 377] on icon at bounding box center [611, 377] width 6 height 8
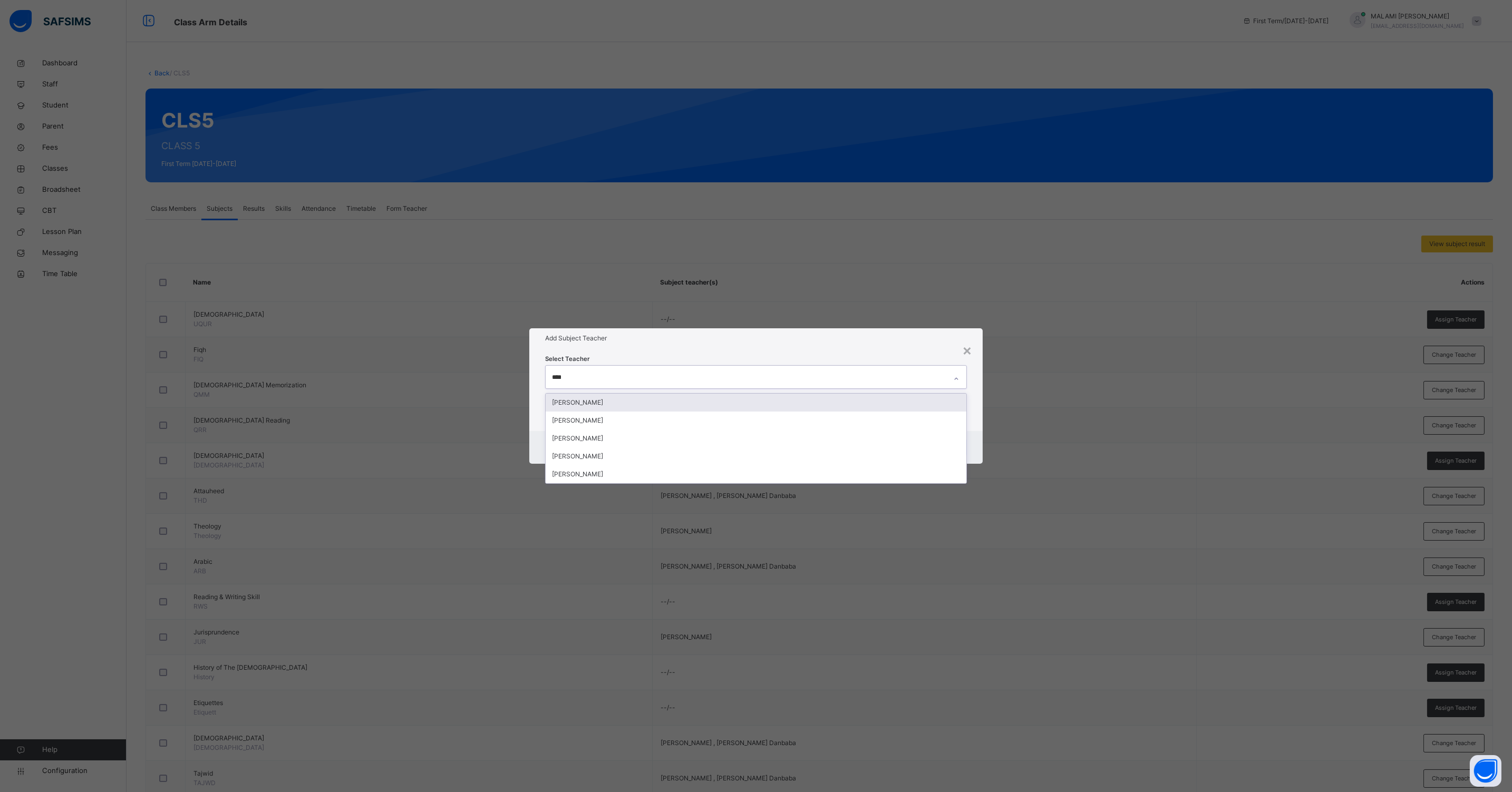
type input "*****"
click at [580, 416] on div "[PERSON_NAME]" at bounding box center [755, 420] width 420 height 18
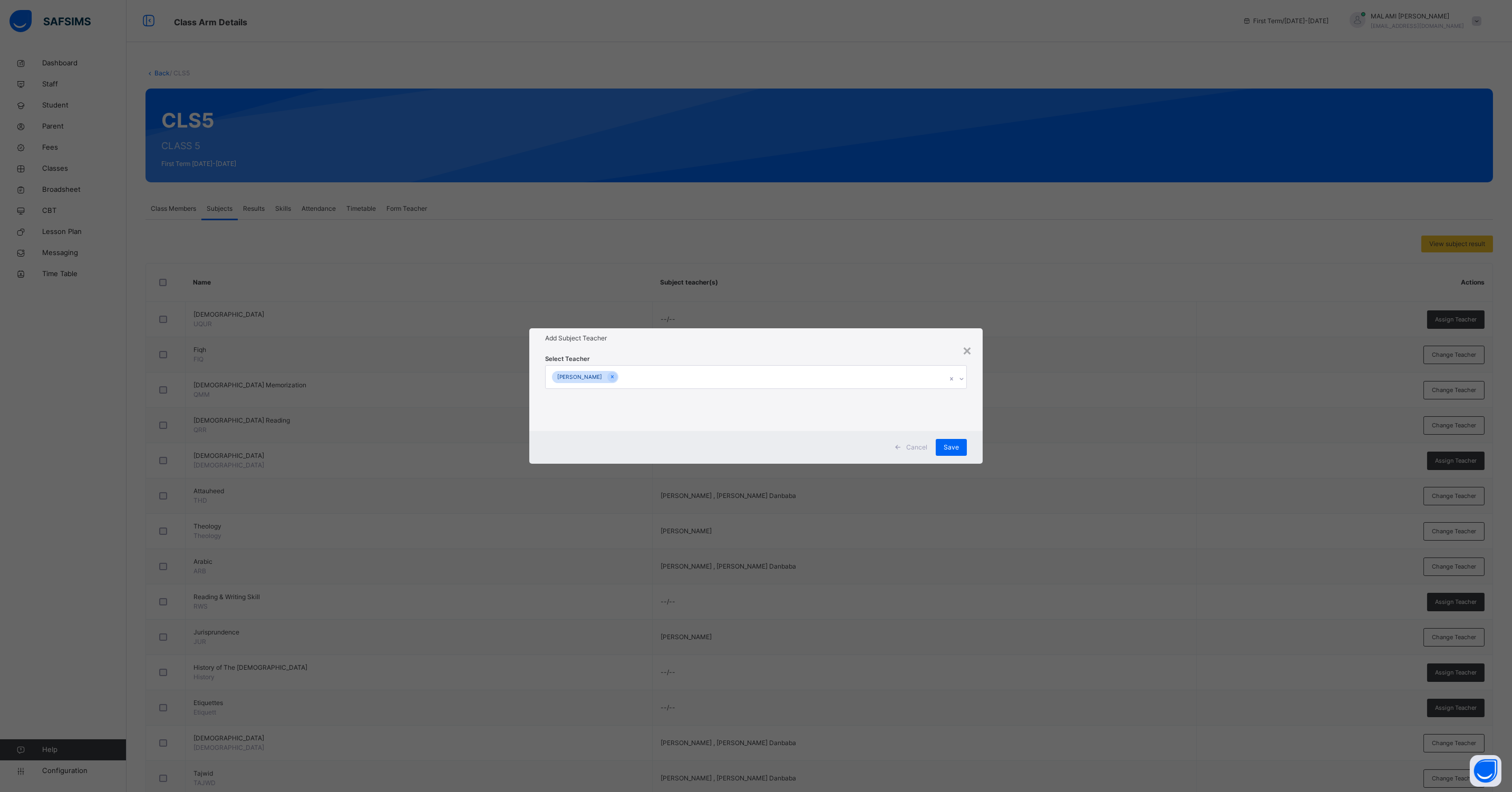
click at [981, 436] on div "Cancel Save" at bounding box center [755, 447] width 454 height 33
click at [955, 445] on span "Save" at bounding box center [951, 447] width 15 height 9
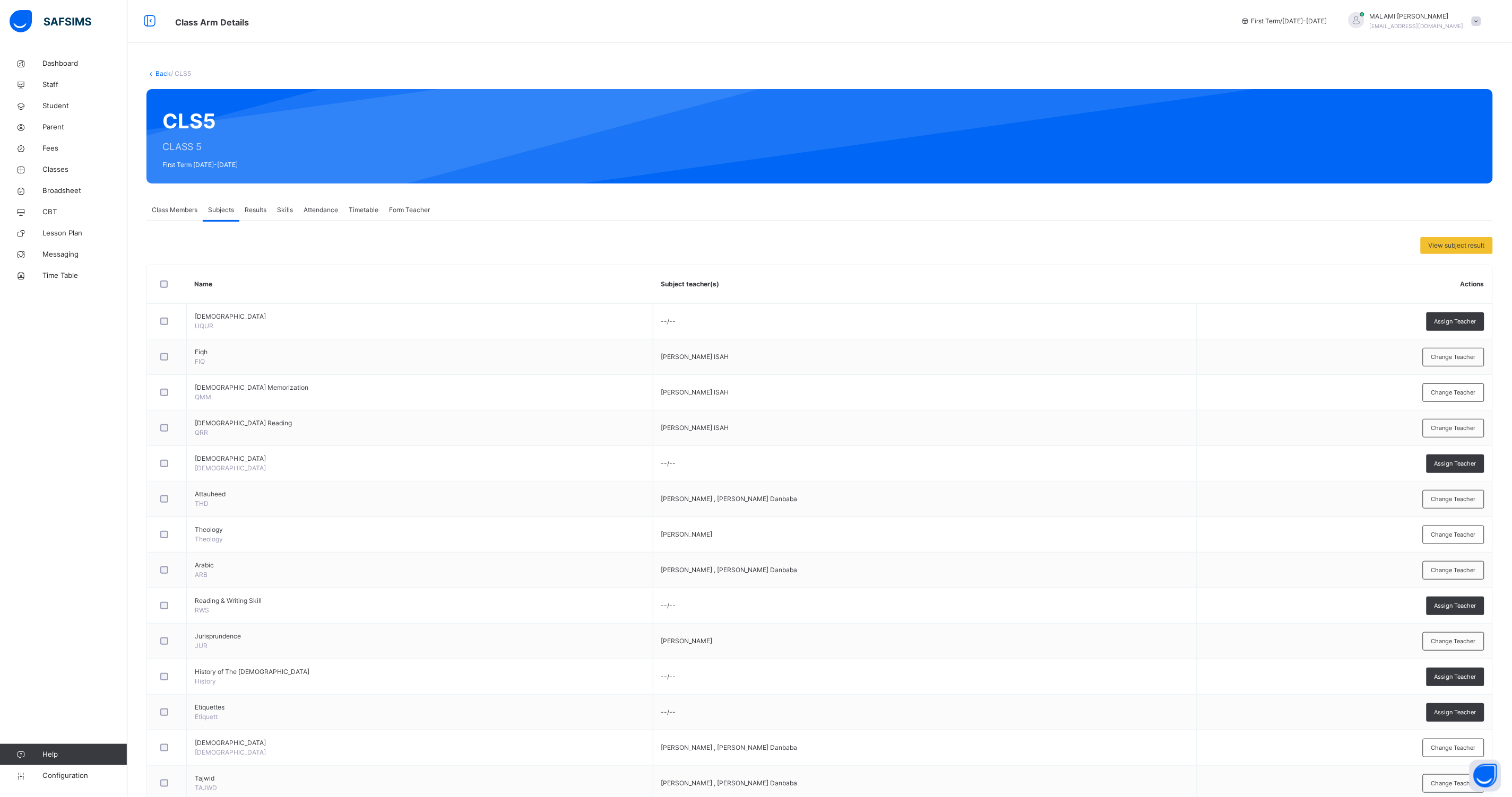
drag, startPoint x: 1458, startPoint y: 497, endPoint x: 1464, endPoint y: 499, distance: 6.3
click at [1460, 497] on span "Change Teacher" at bounding box center [1453, 499] width 45 height 9
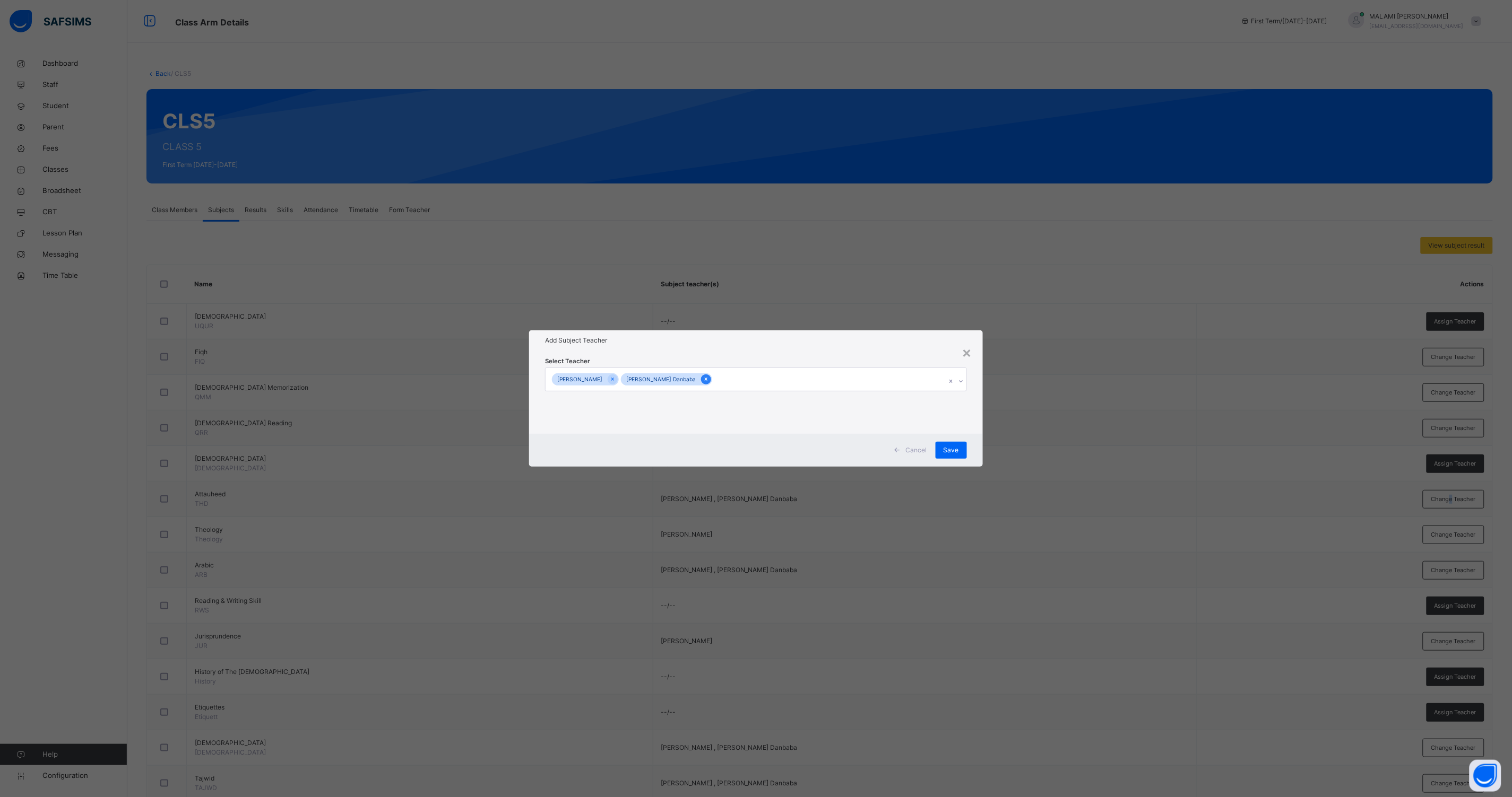
click at [703, 382] on icon at bounding box center [706, 379] width 6 height 8
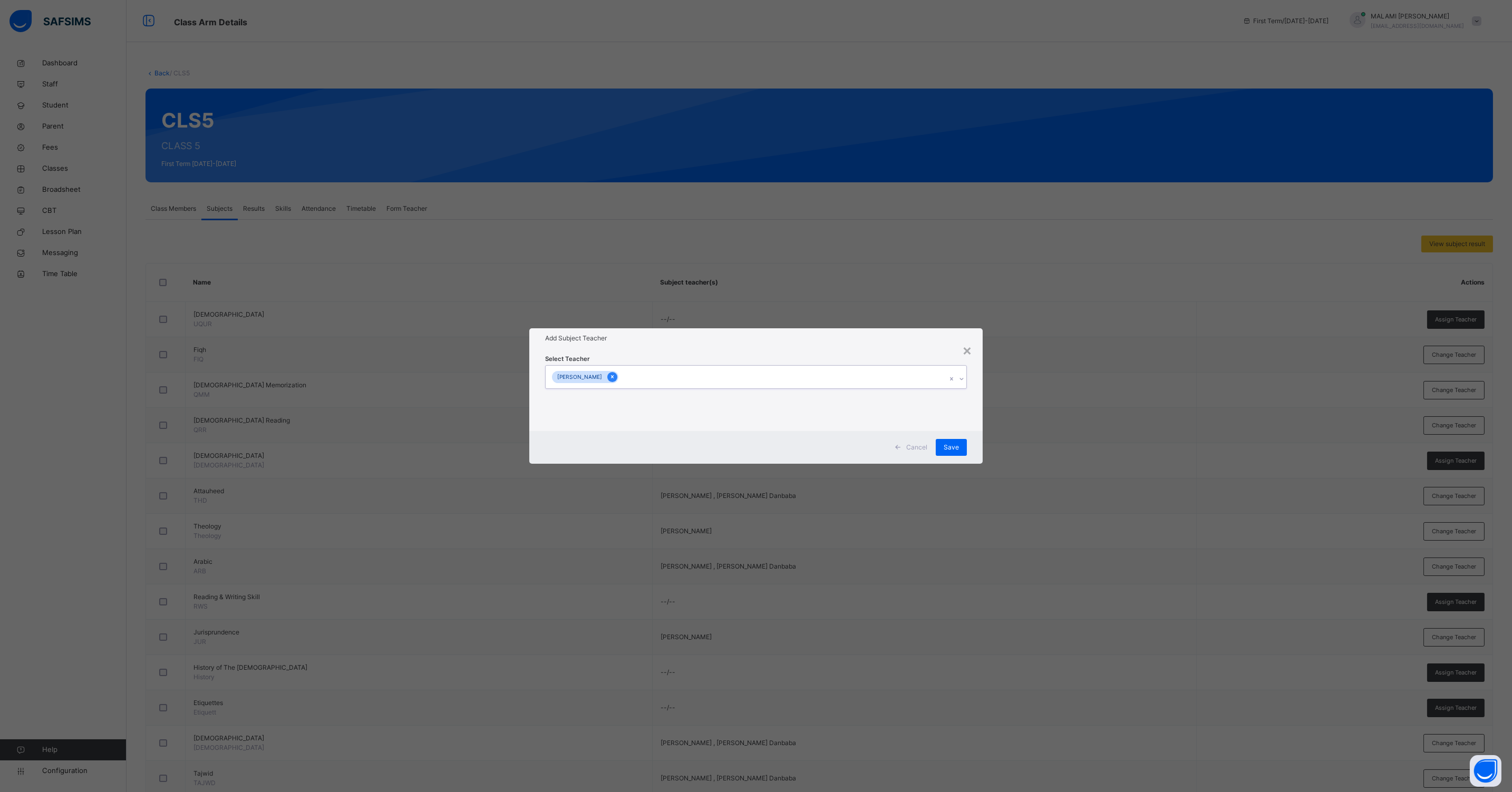
click at [613, 377] on icon at bounding box center [611, 378] width 3 height 3
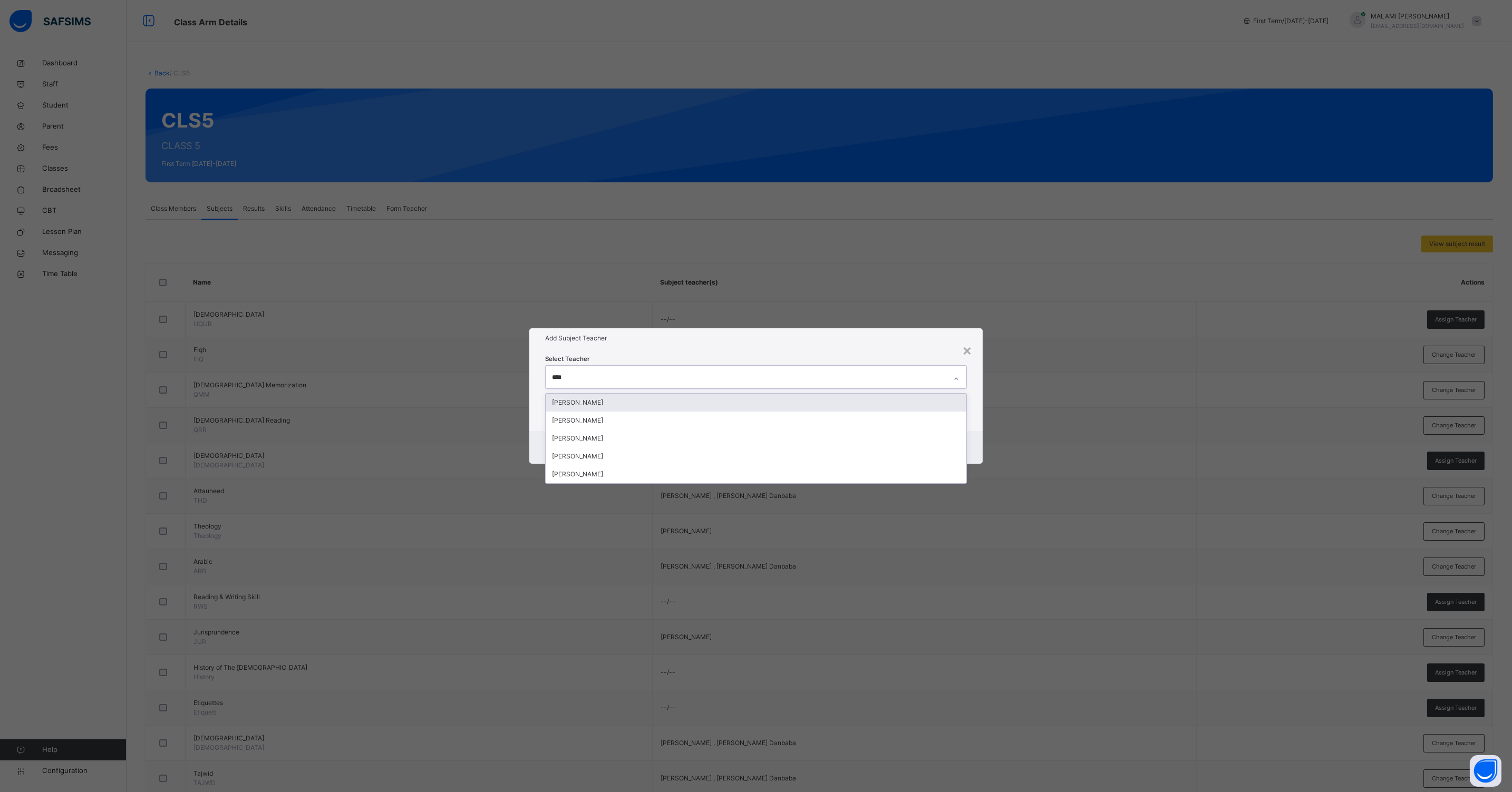
type input "*****"
click at [605, 419] on div "[PERSON_NAME]" at bounding box center [755, 420] width 420 height 18
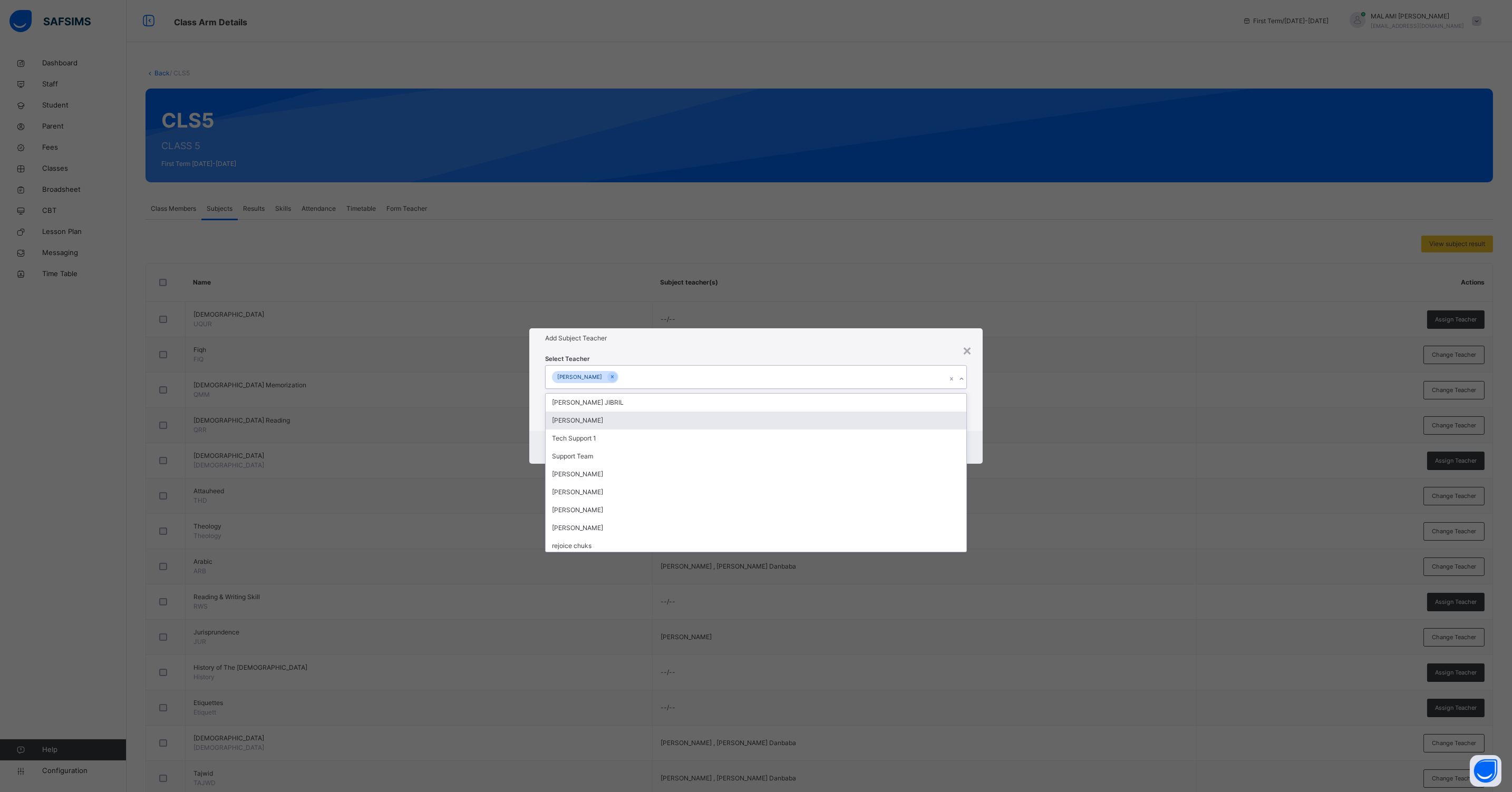
click at [973, 434] on div "Cancel Save" at bounding box center [755, 447] width 454 height 33
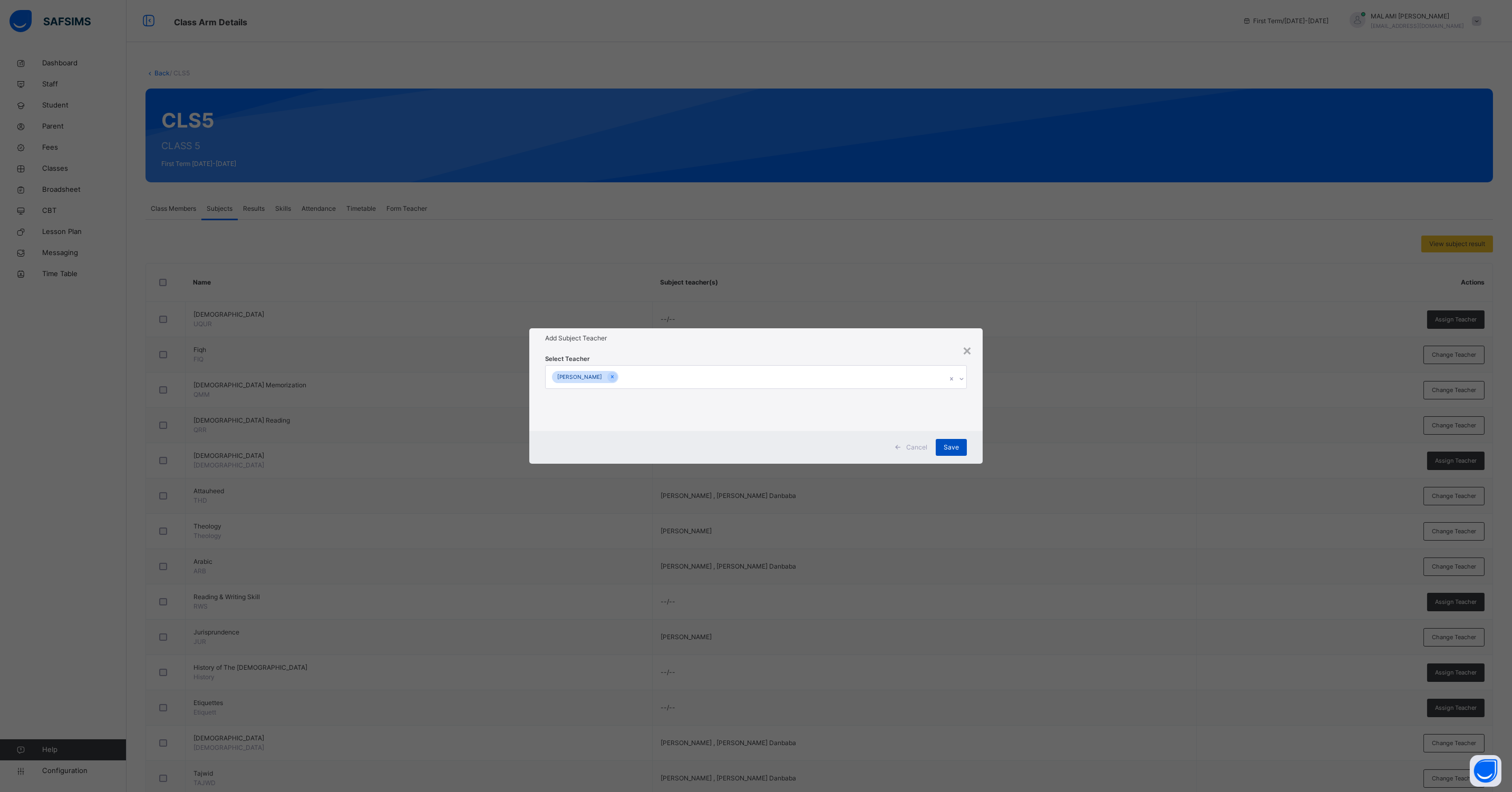
click at [950, 443] on span "Save" at bounding box center [951, 447] width 15 height 9
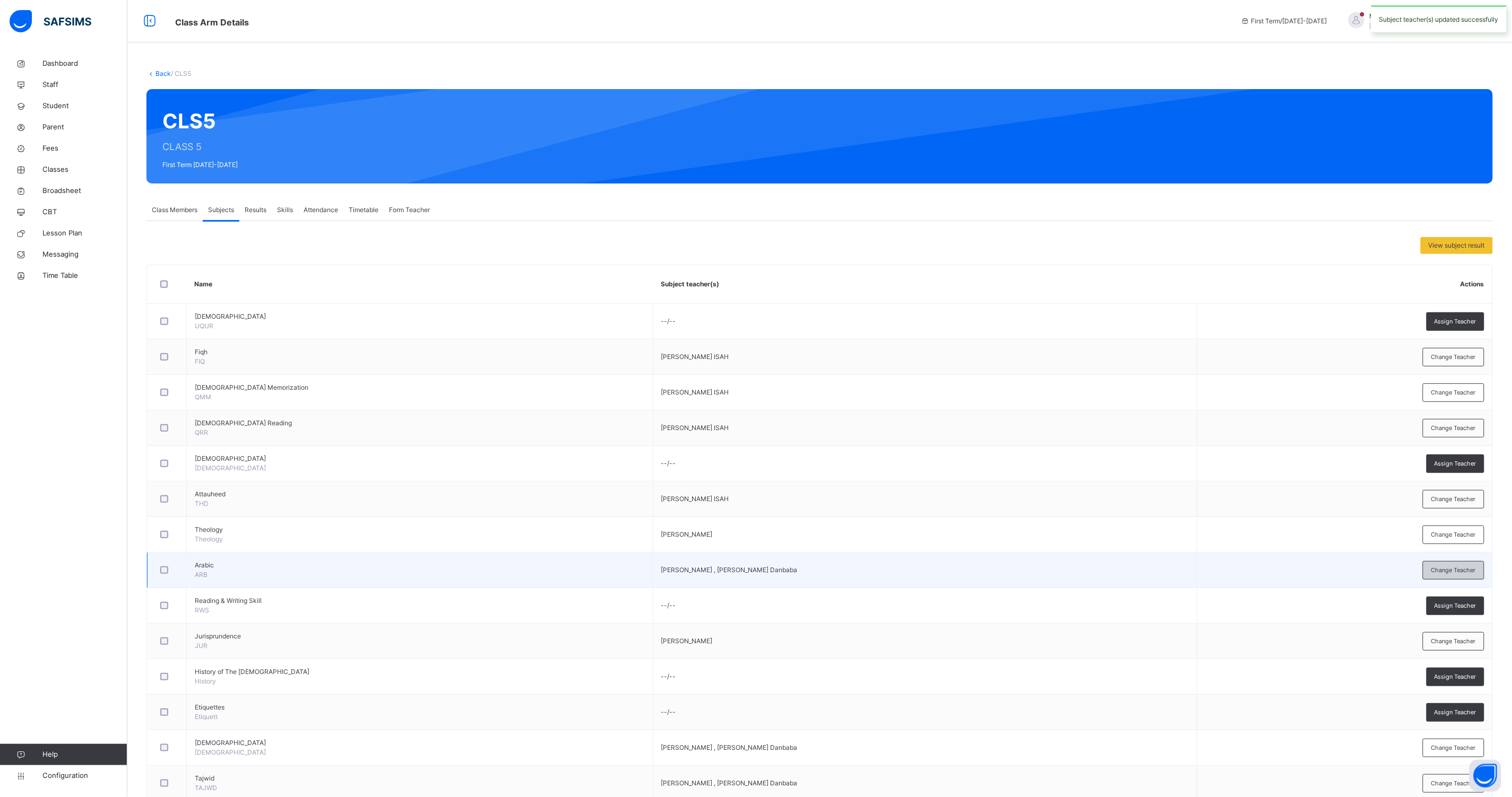
click at [1442, 570] on span "Change Teacher" at bounding box center [1453, 570] width 45 height 9
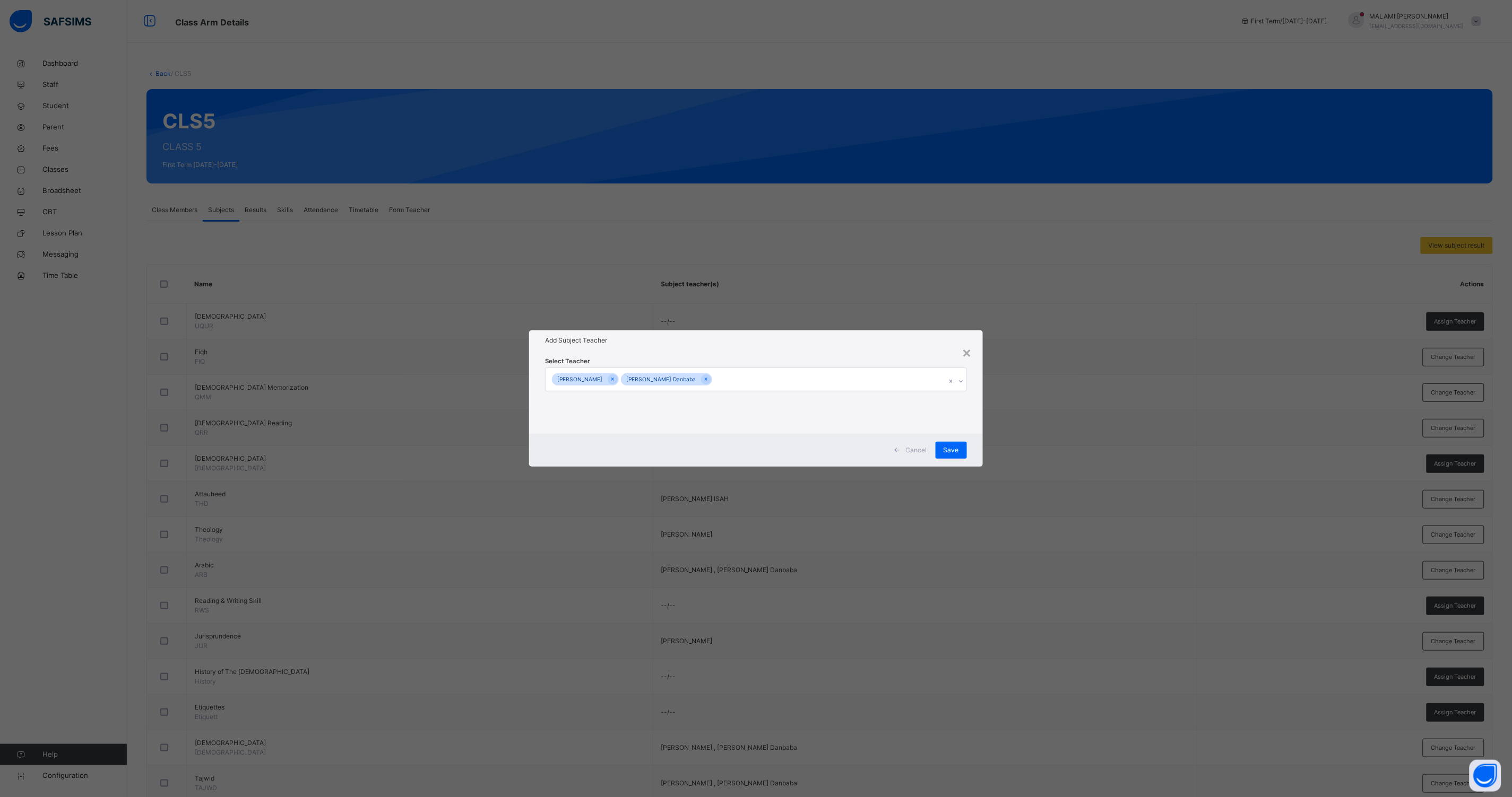
click at [700, 380] on div at bounding box center [706, 379] width 10 height 10
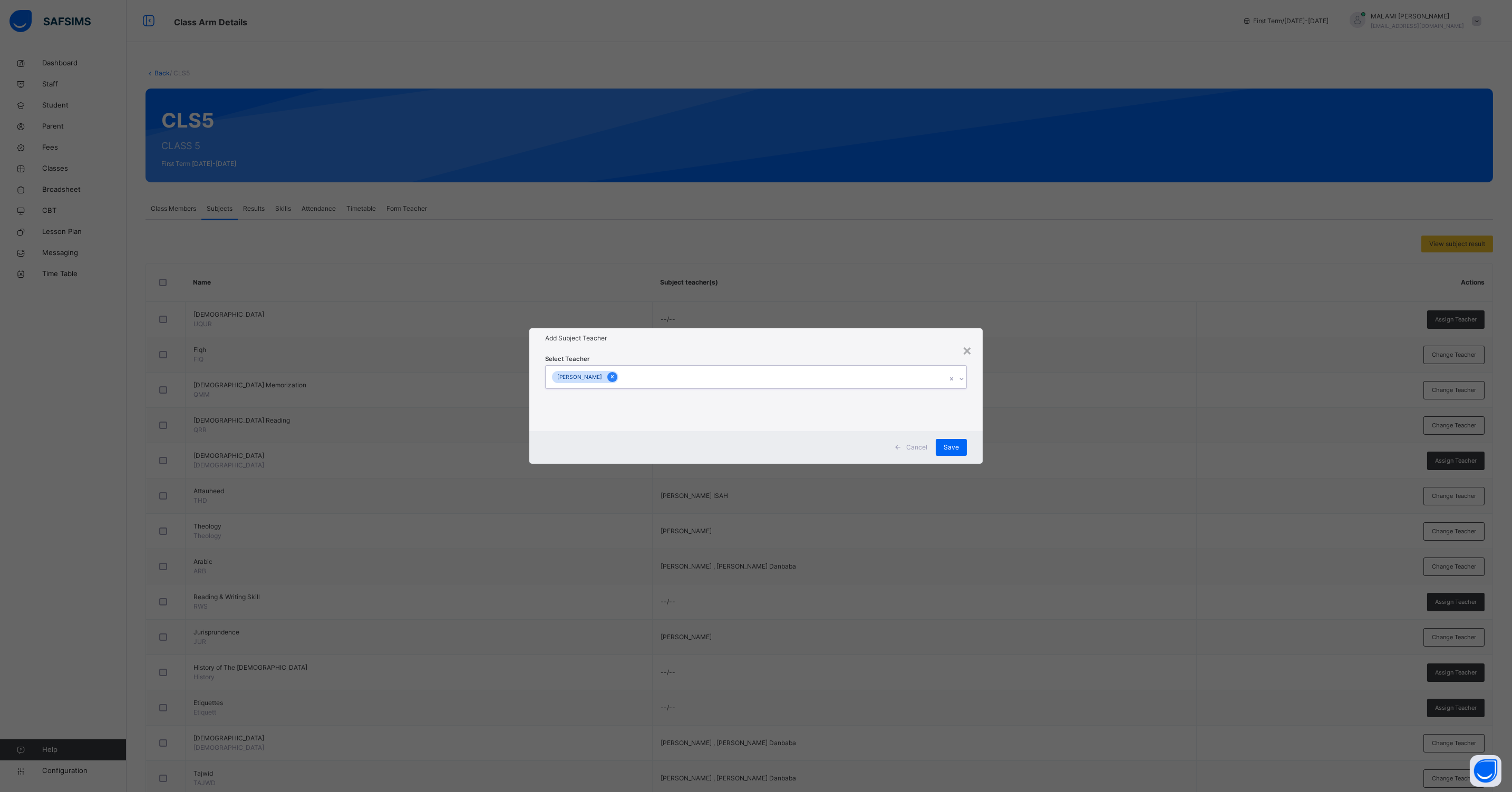
click at [613, 379] on icon at bounding box center [611, 377] width 6 height 8
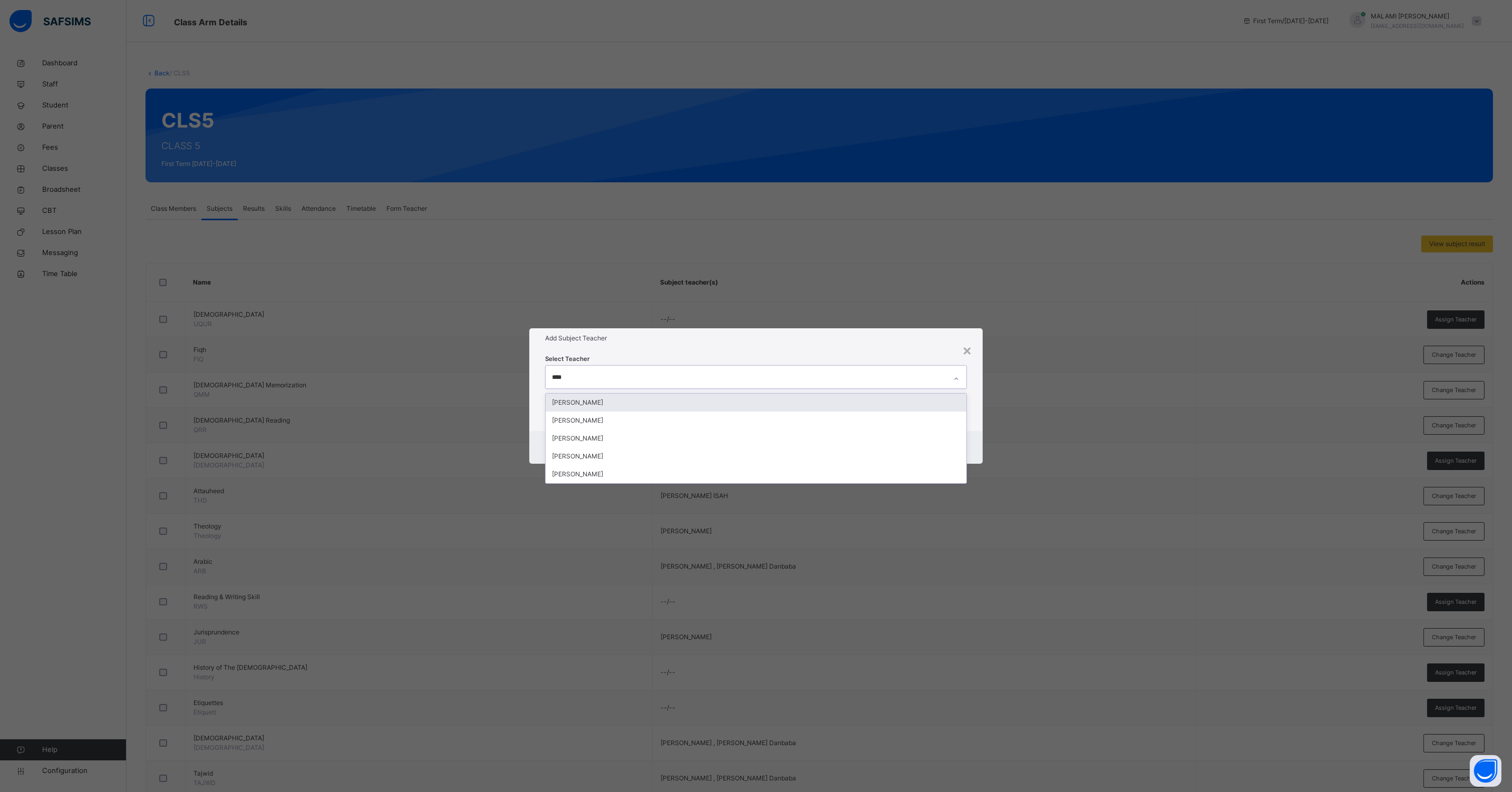
type input "*****"
click at [609, 419] on div "[PERSON_NAME]" at bounding box center [755, 420] width 420 height 18
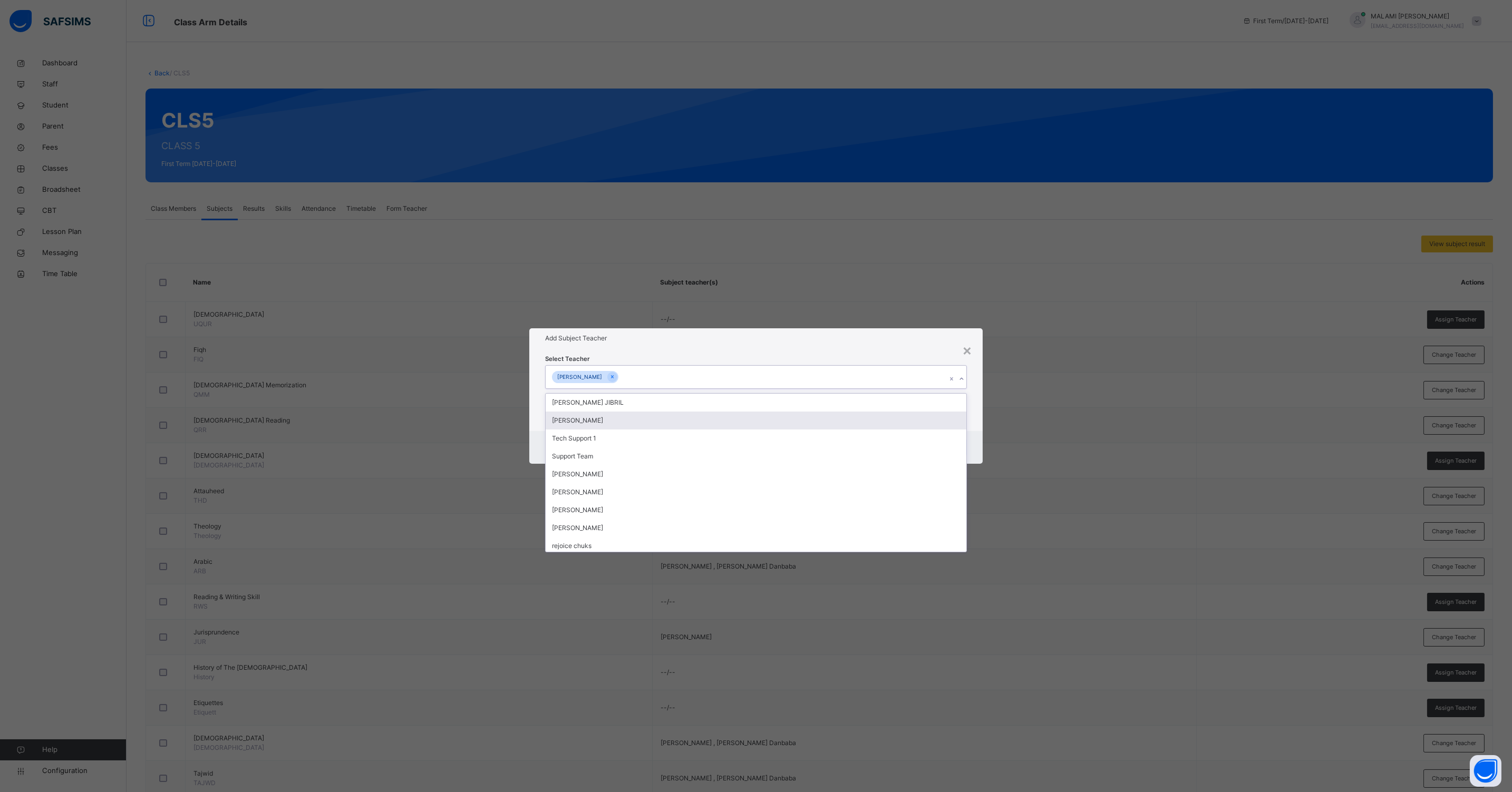
click at [975, 442] on div "Cancel Save" at bounding box center [755, 447] width 454 height 33
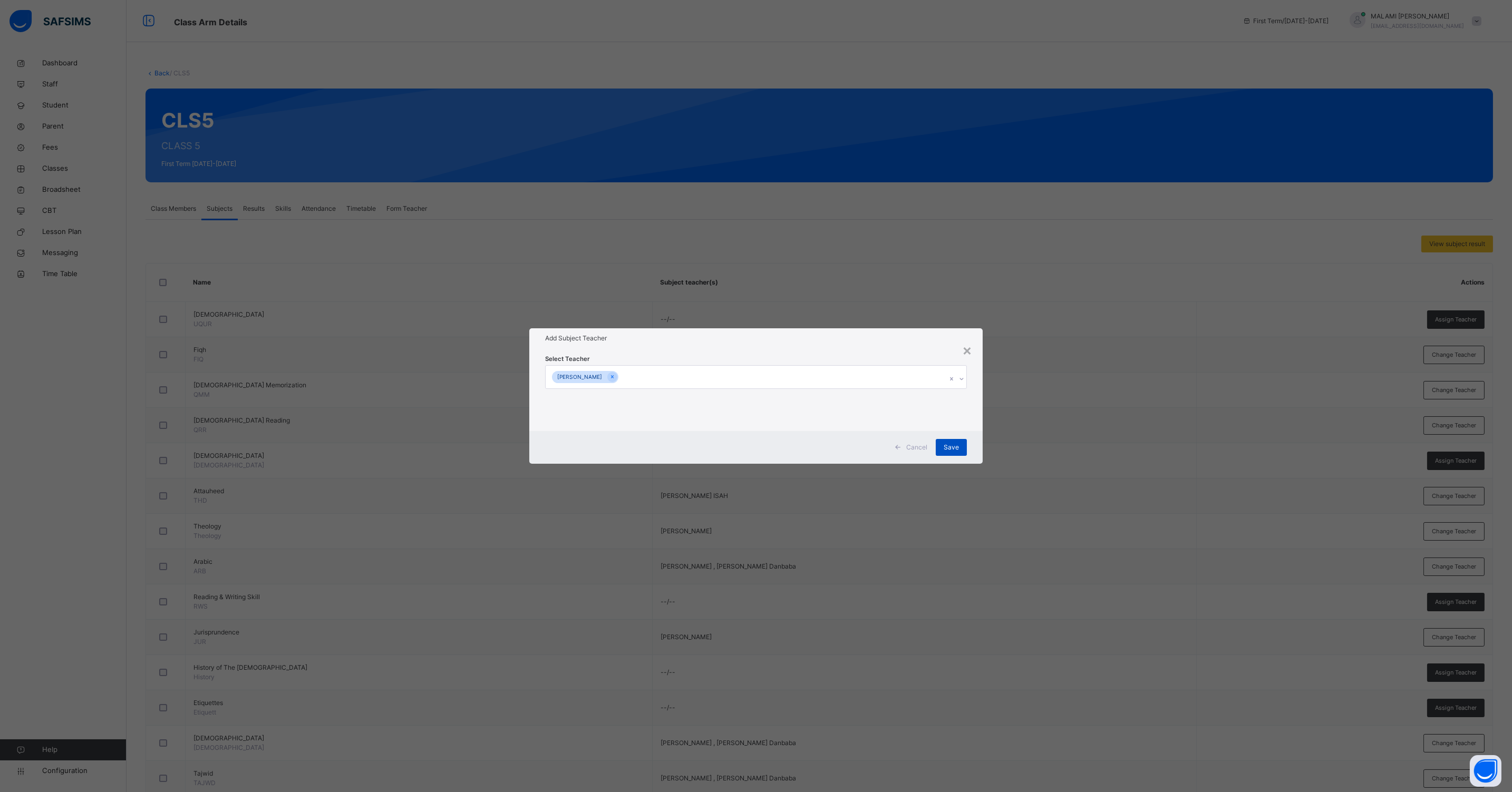
click at [951, 447] on span "Save" at bounding box center [951, 447] width 15 height 9
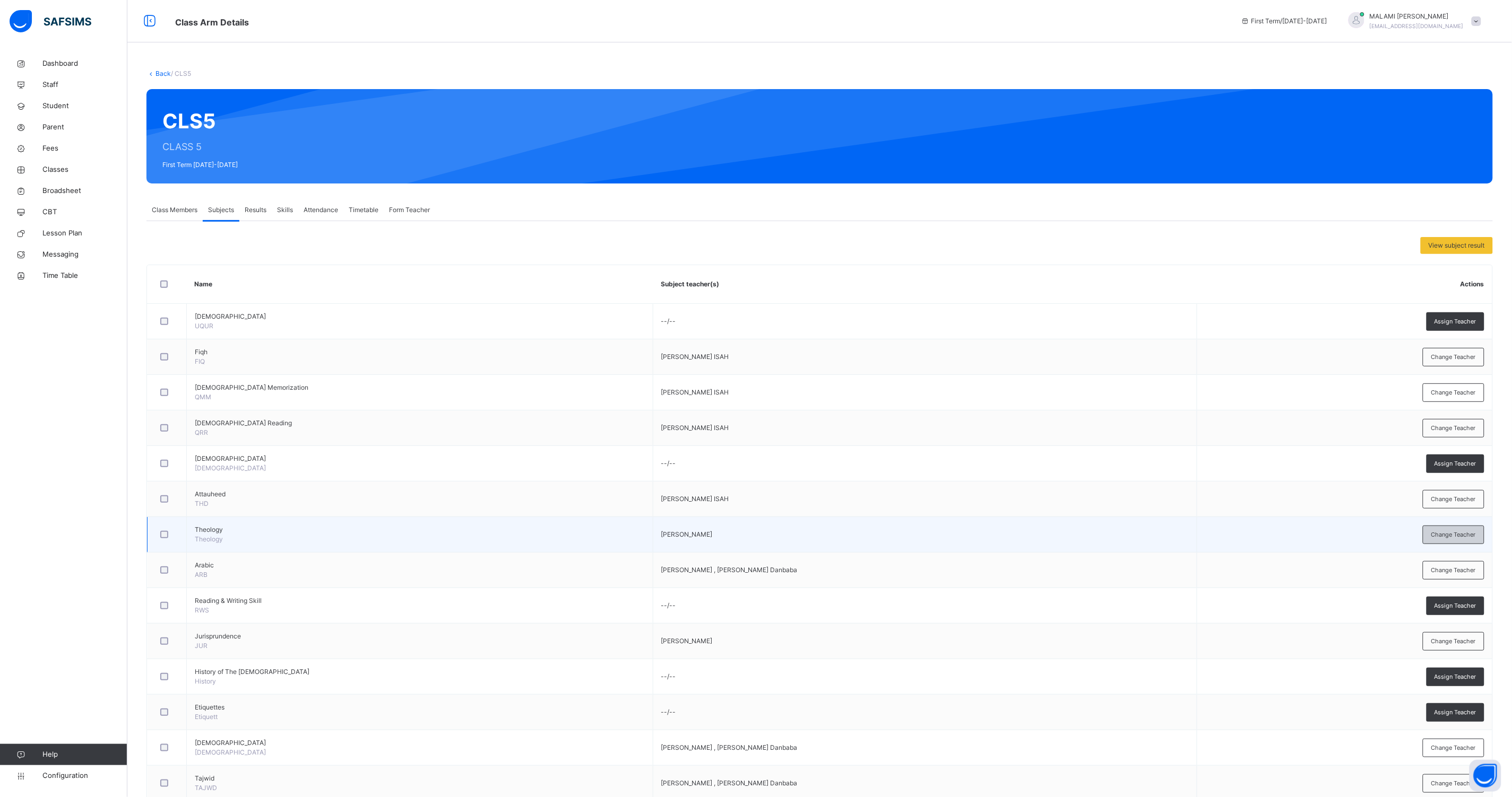
click at [1443, 530] on div "Change Teacher" at bounding box center [1453, 535] width 61 height 18
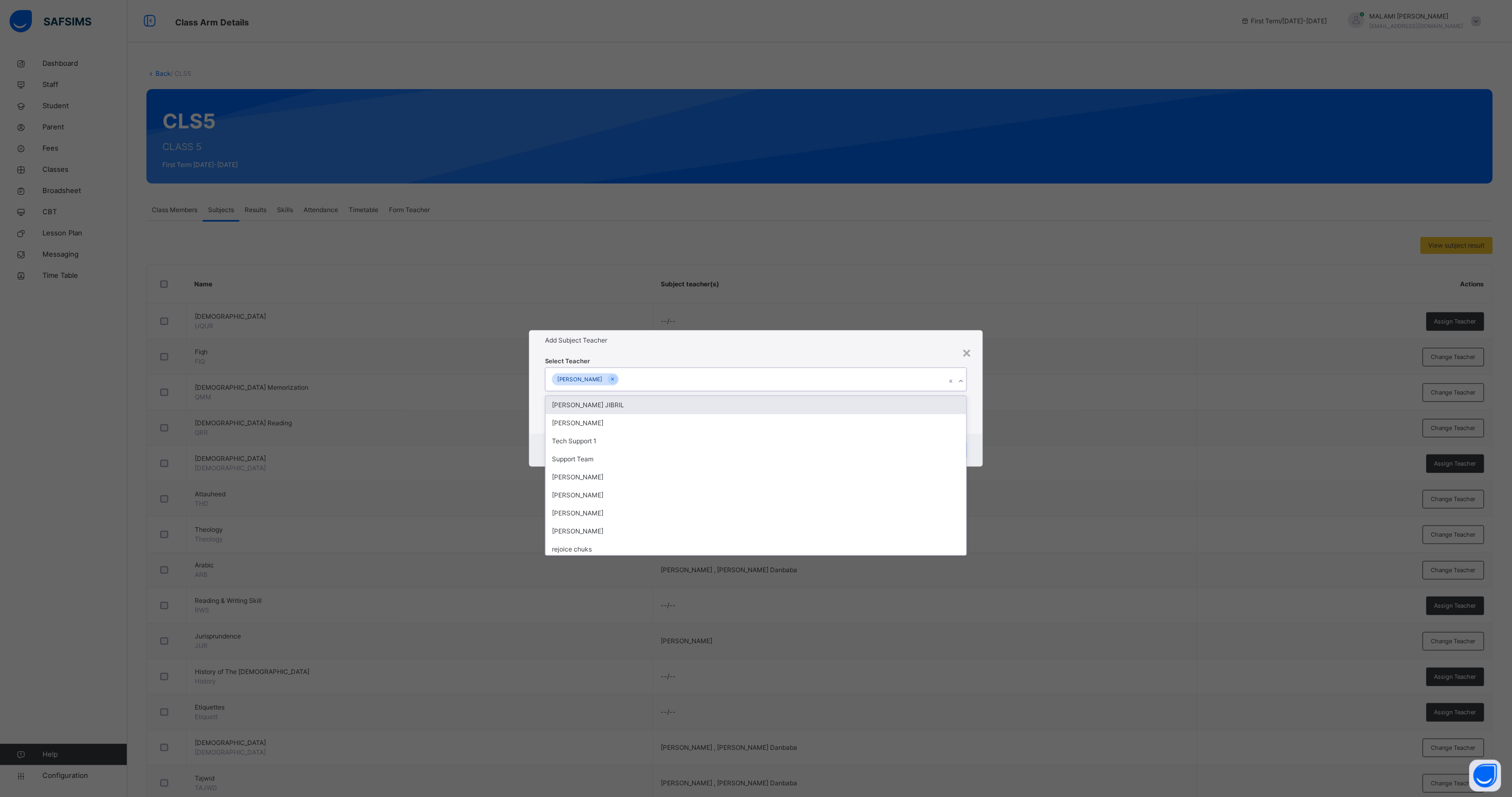
click at [608, 378] on div "[PERSON_NAME]" at bounding box center [584, 379] width 66 height 13
click at [607, 381] on div at bounding box center [612, 379] width 10 height 10
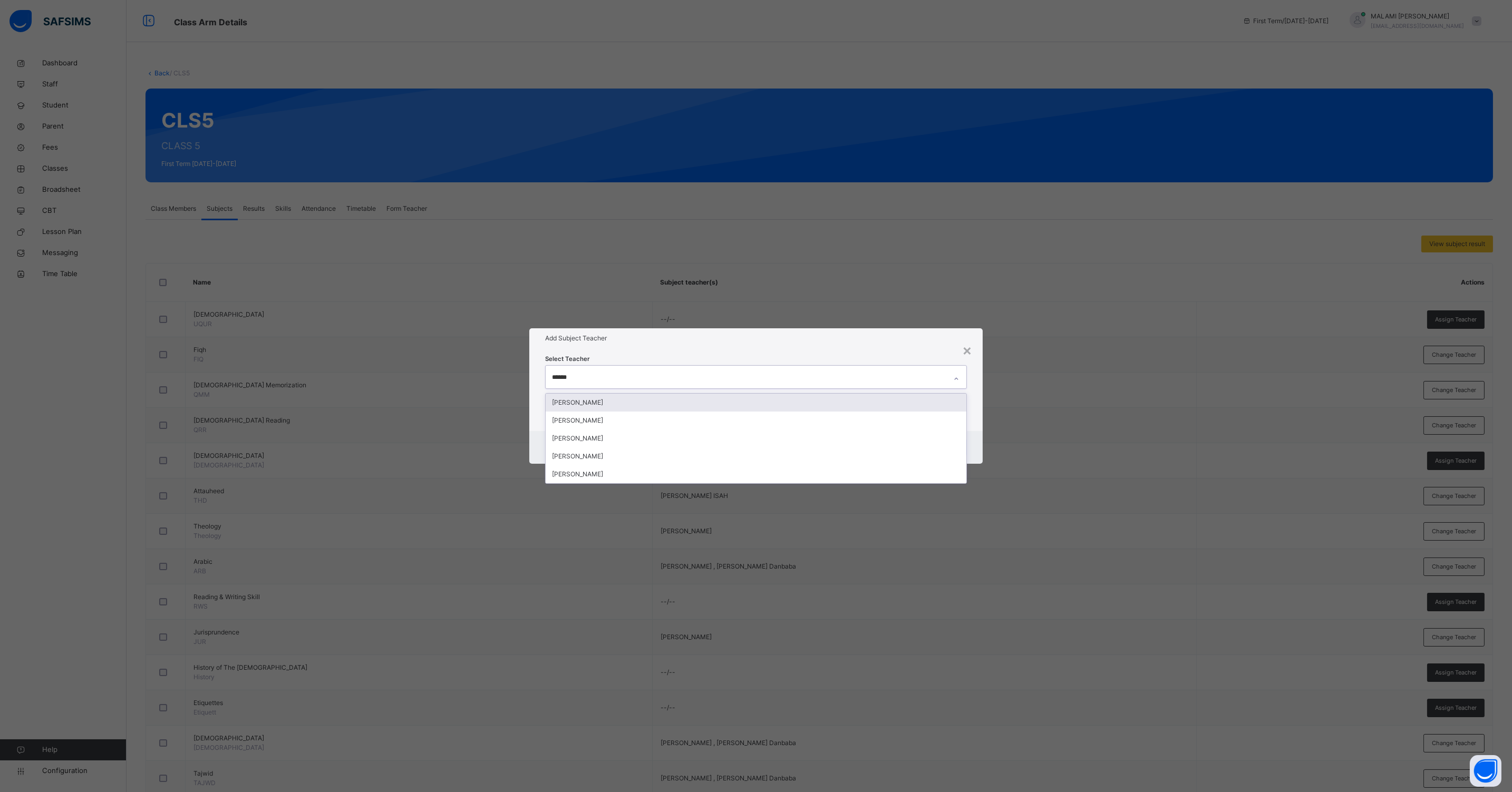
type input "*******"
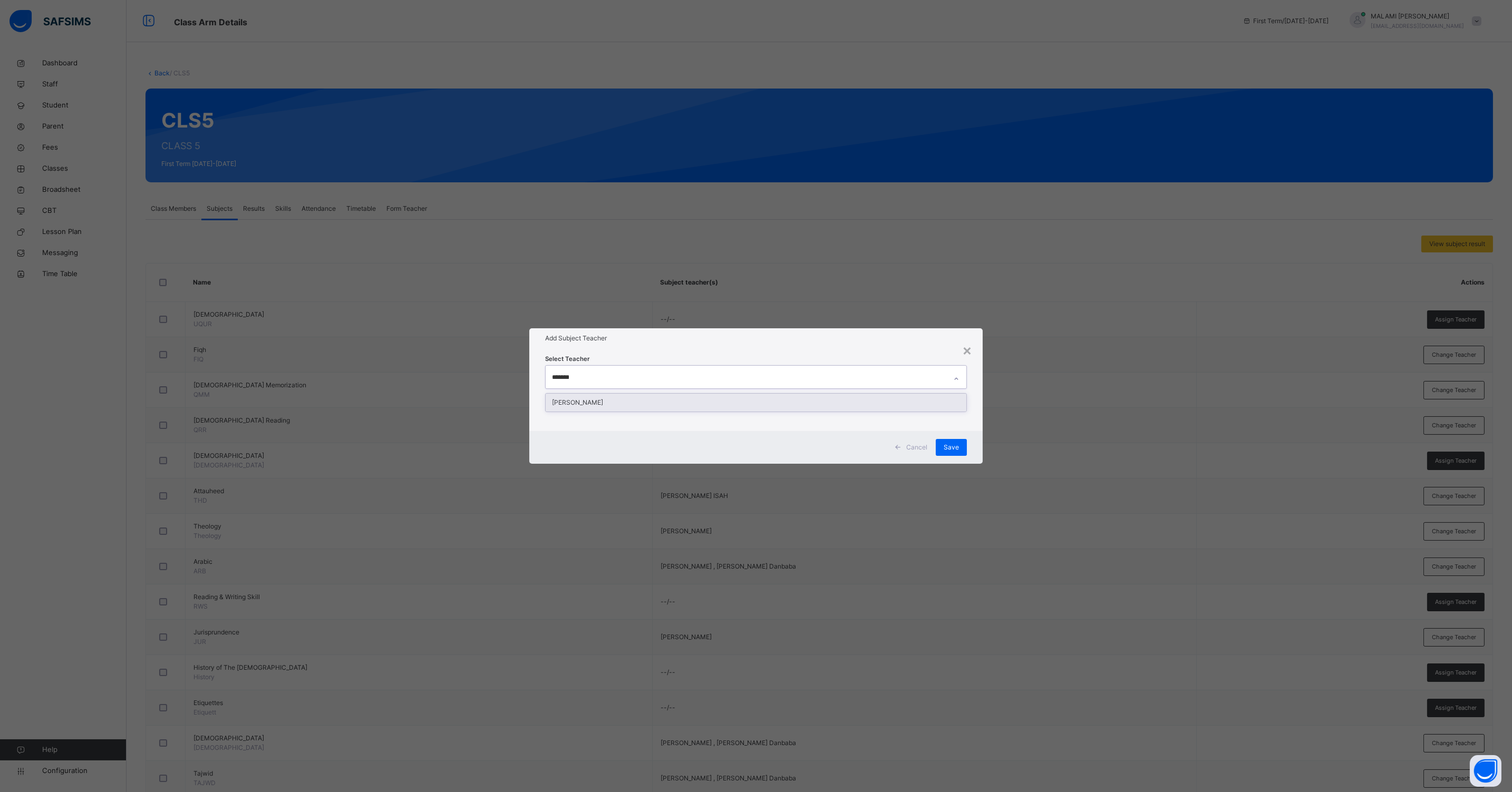
click at [595, 404] on div "[PERSON_NAME]" at bounding box center [755, 402] width 420 height 18
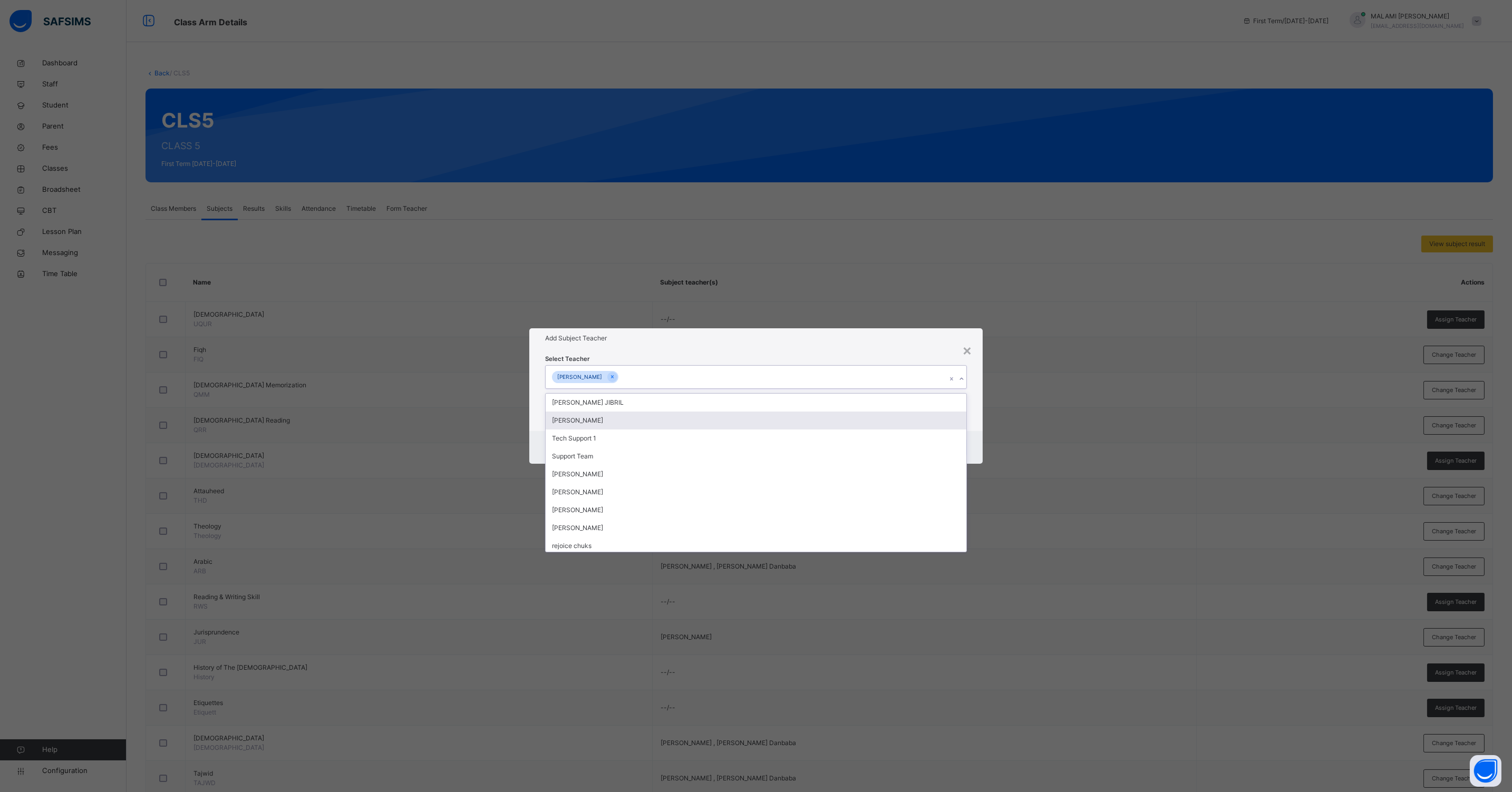
click at [972, 434] on div "Cancel Save" at bounding box center [755, 447] width 454 height 33
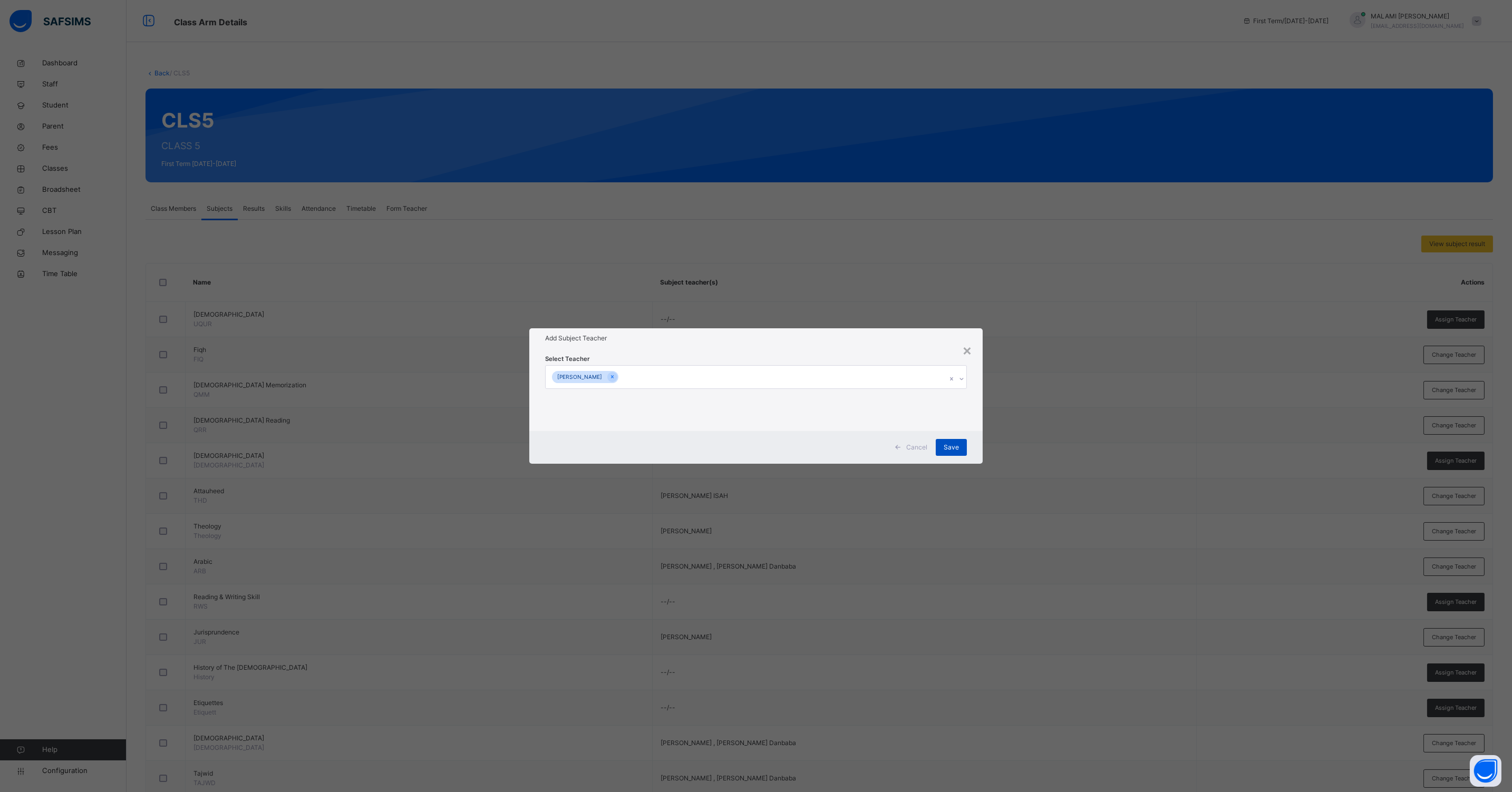
click at [961, 441] on div "Save" at bounding box center [951, 448] width 31 height 17
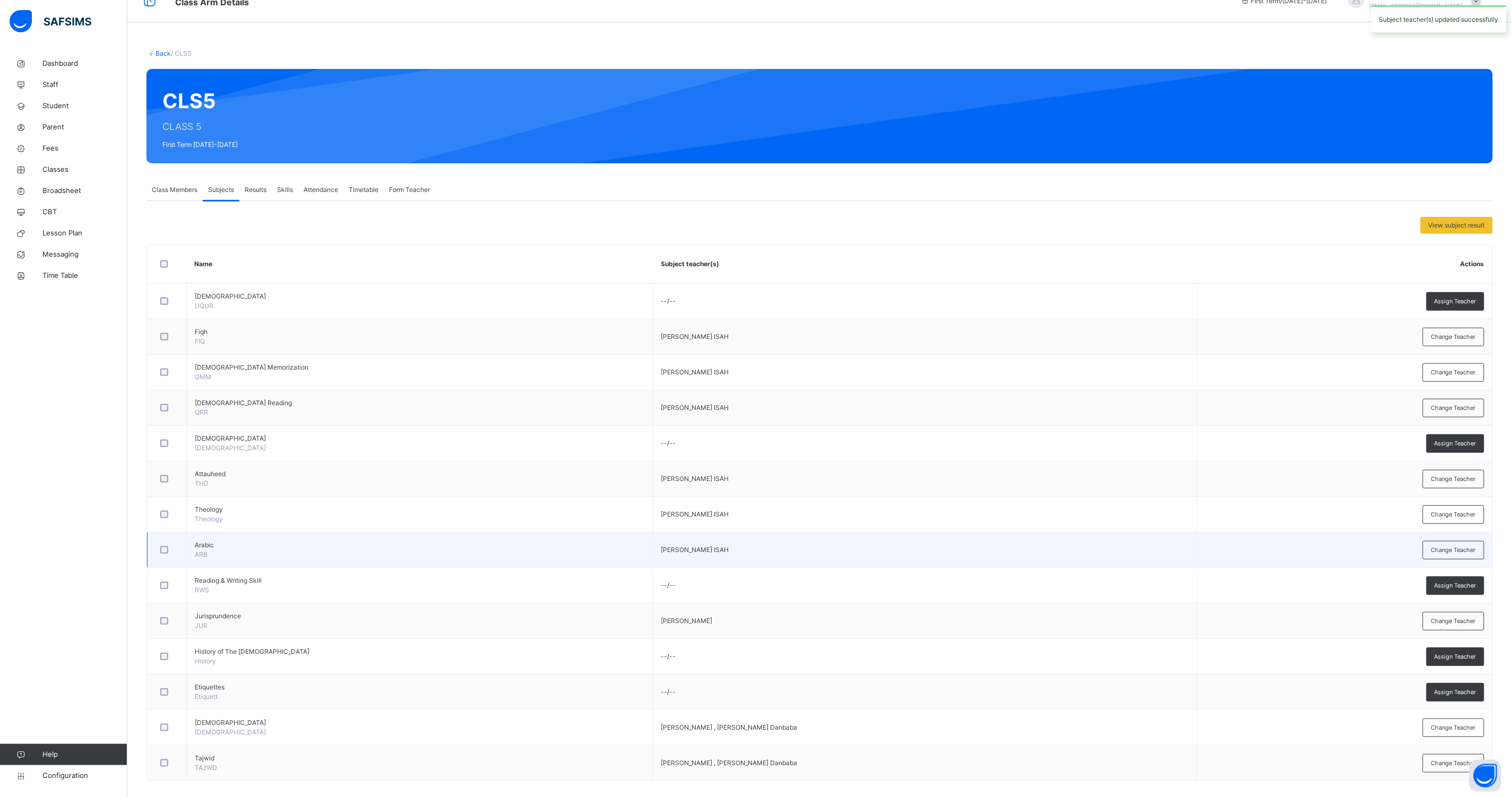
scroll to position [31, 0]
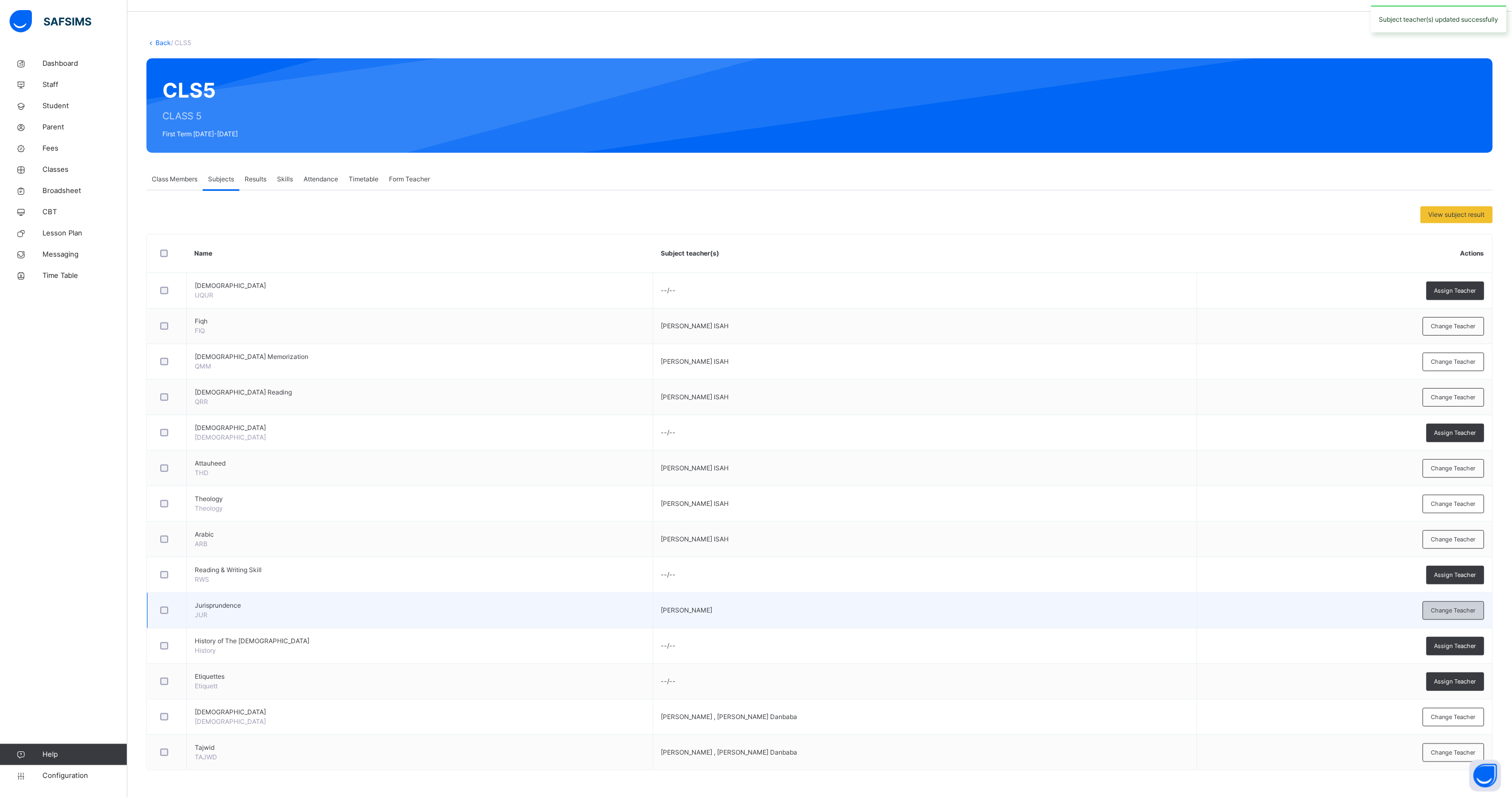
click at [1484, 604] on div "Change Teacher" at bounding box center [1453, 610] width 61 height 18
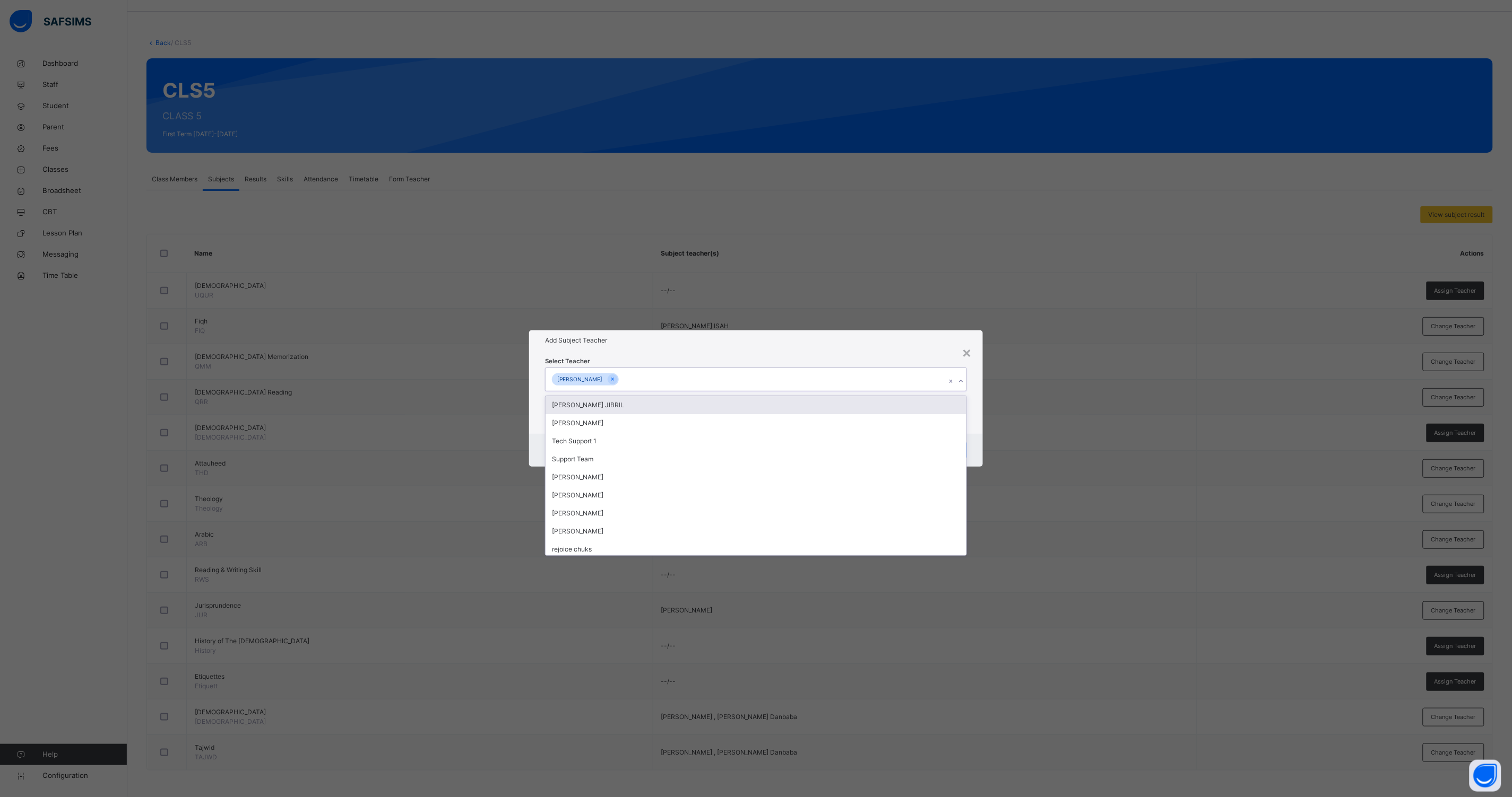
click at [609, 378] on div "[PERSON_NAME]" at bounding box center [584, 379] width 66 height 13
click at [610, 380] on icon at bounding box center [612, 379] width 6 height 8
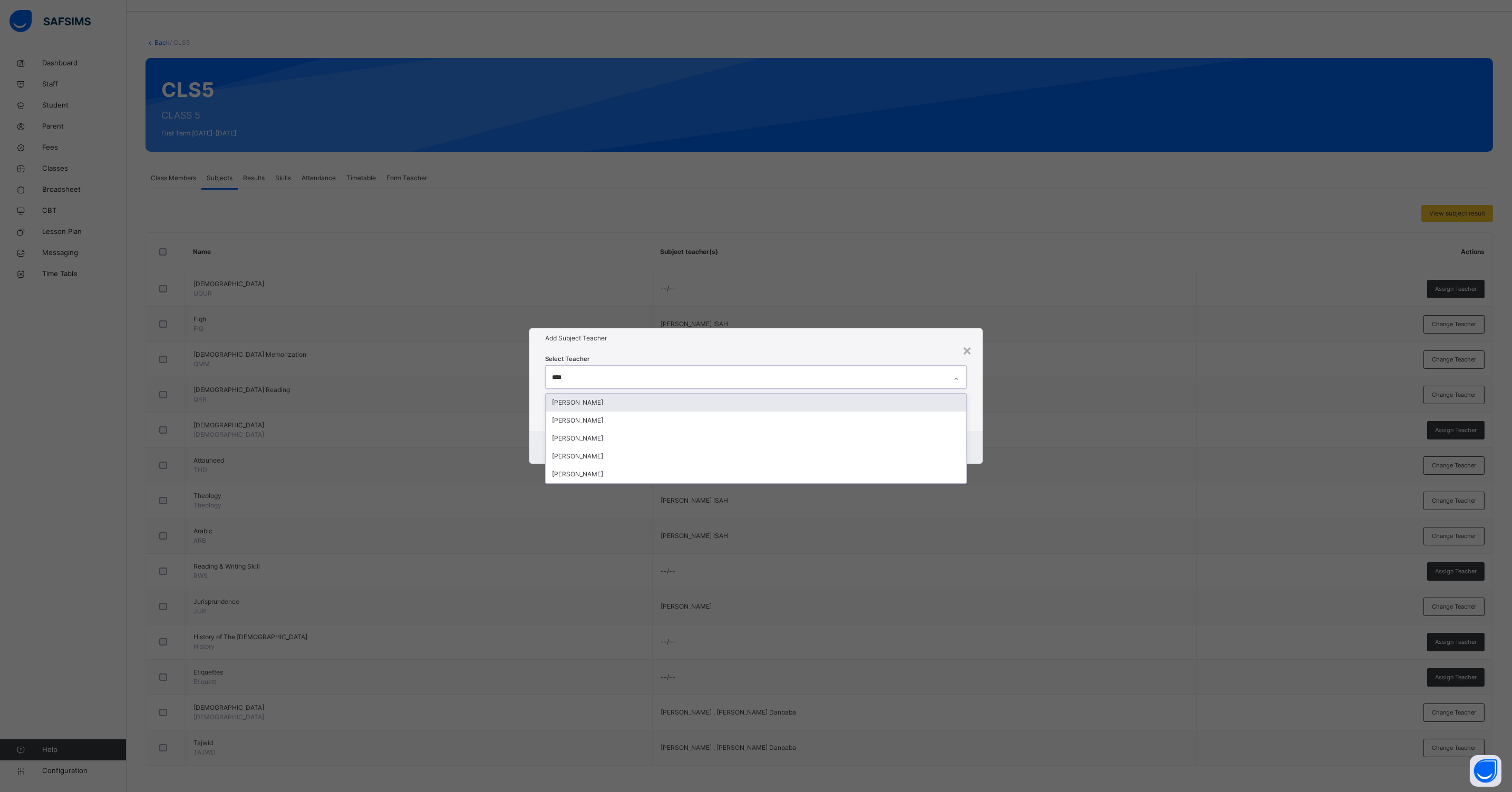
type input "*****"
click at [611, 421] on div "[PERSON_NAME]" at bounding box center [755, 420] width 420 height 18
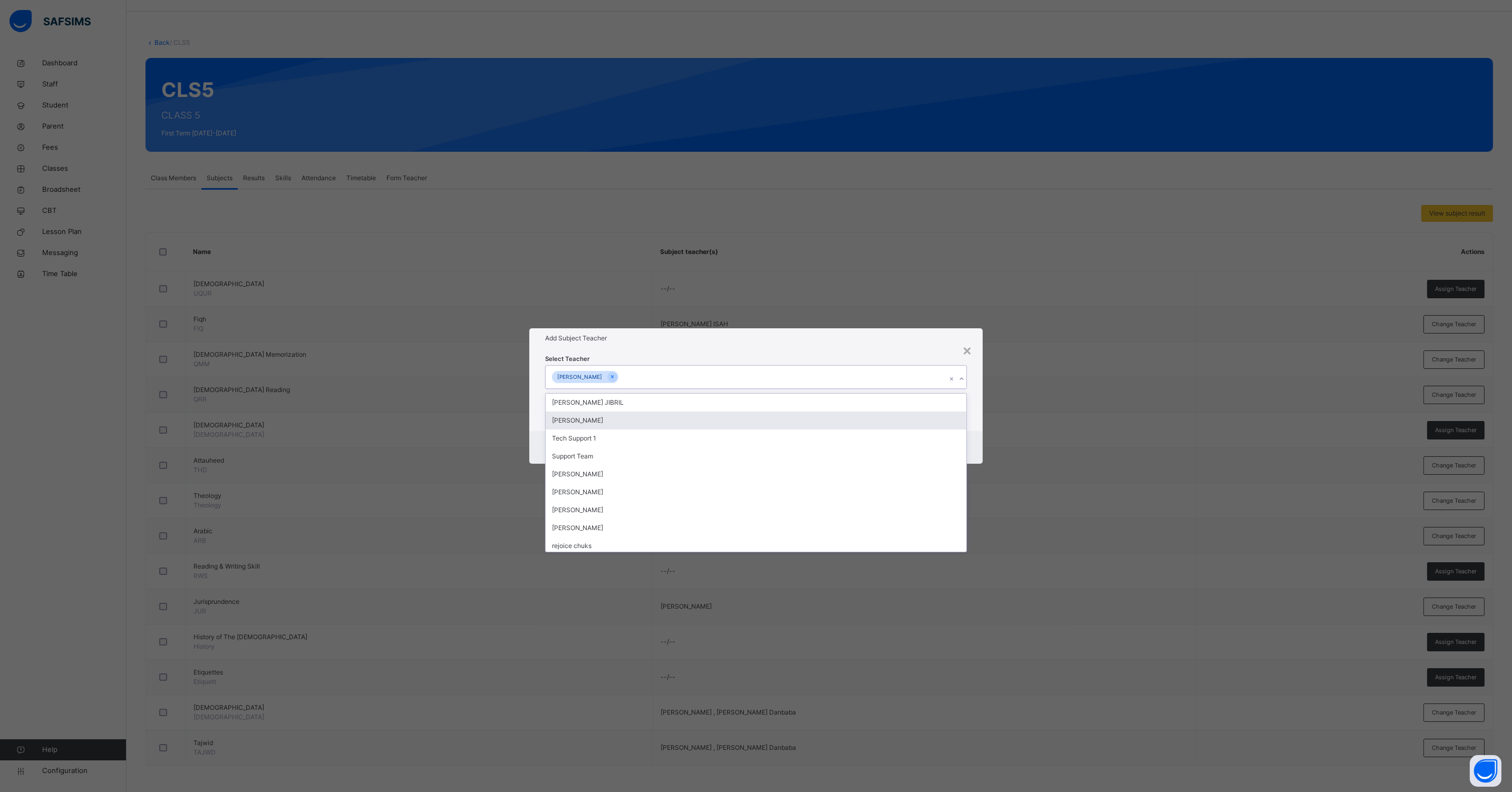
click at [976, 434] on div "Cancel Save" at bounding box center [755, 447] width 454 height 33
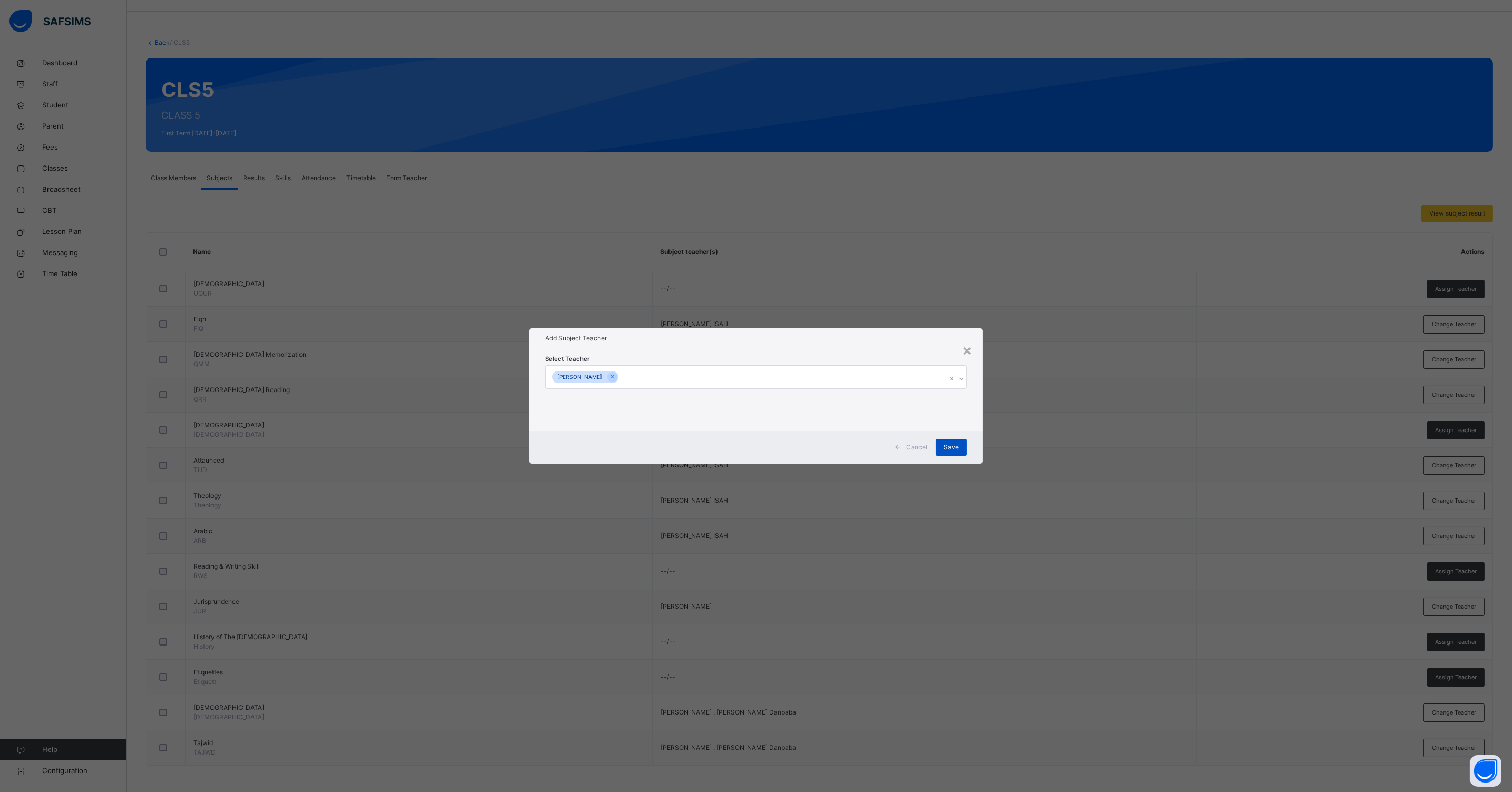
click at [949, 445] on span "Save" at bounding box center [951, 447] width 15 height 9
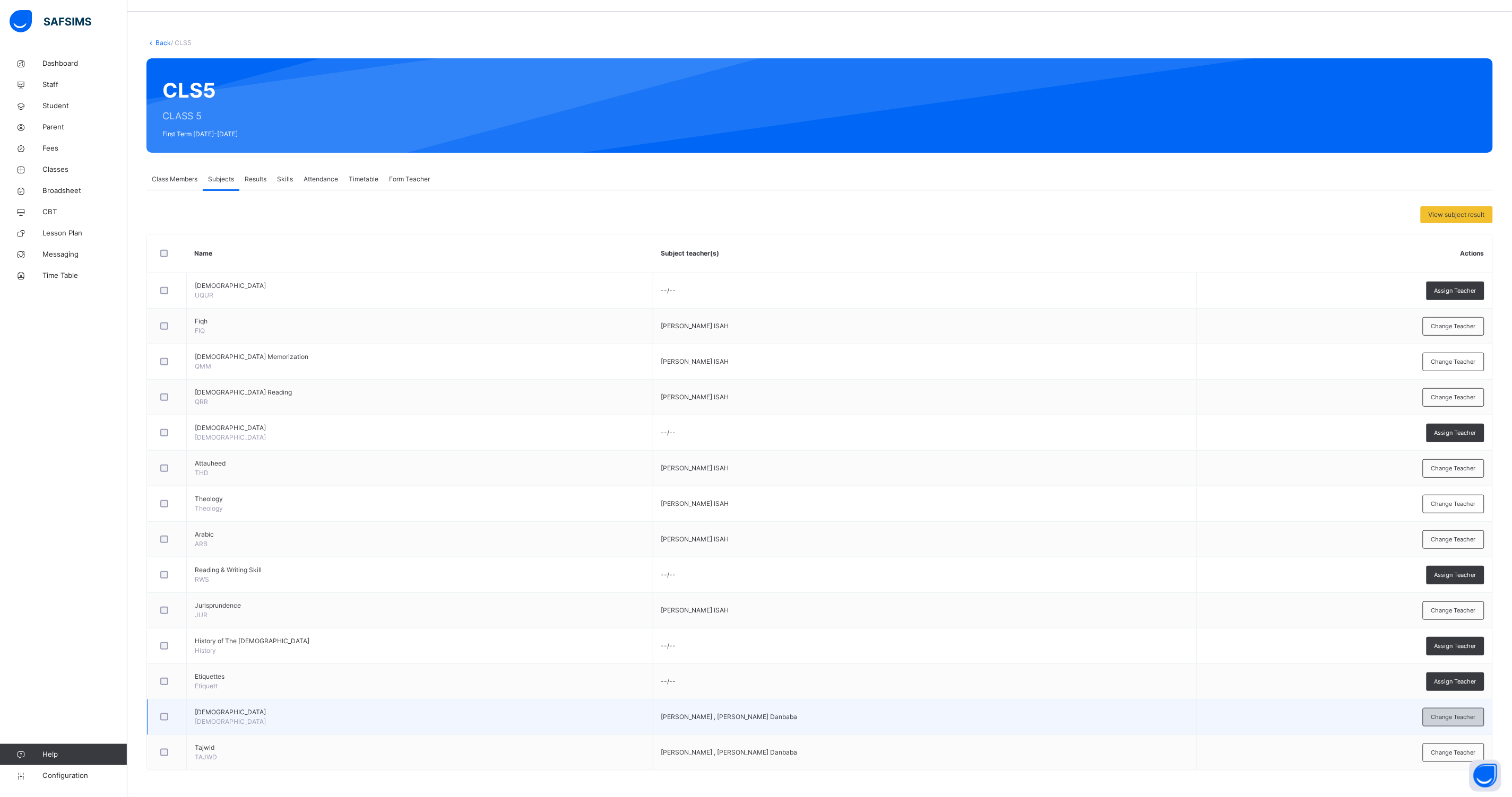
click at [1468, 724] on div "Change Teacher" at bounding box center [1453, 717] width 61 height 18
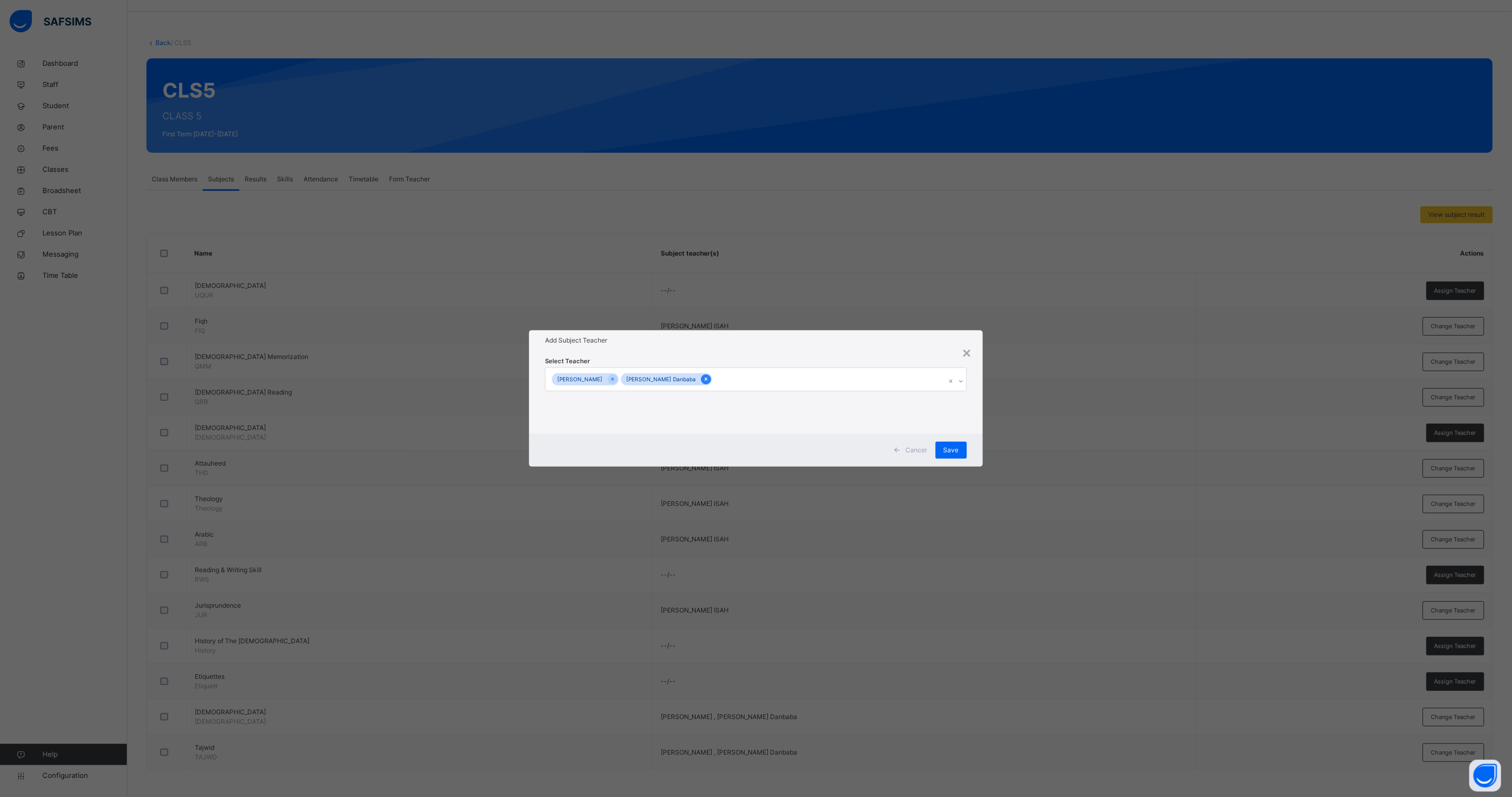
click at [700, 377] on div at bounding box center [706, 379] width 10 height 10
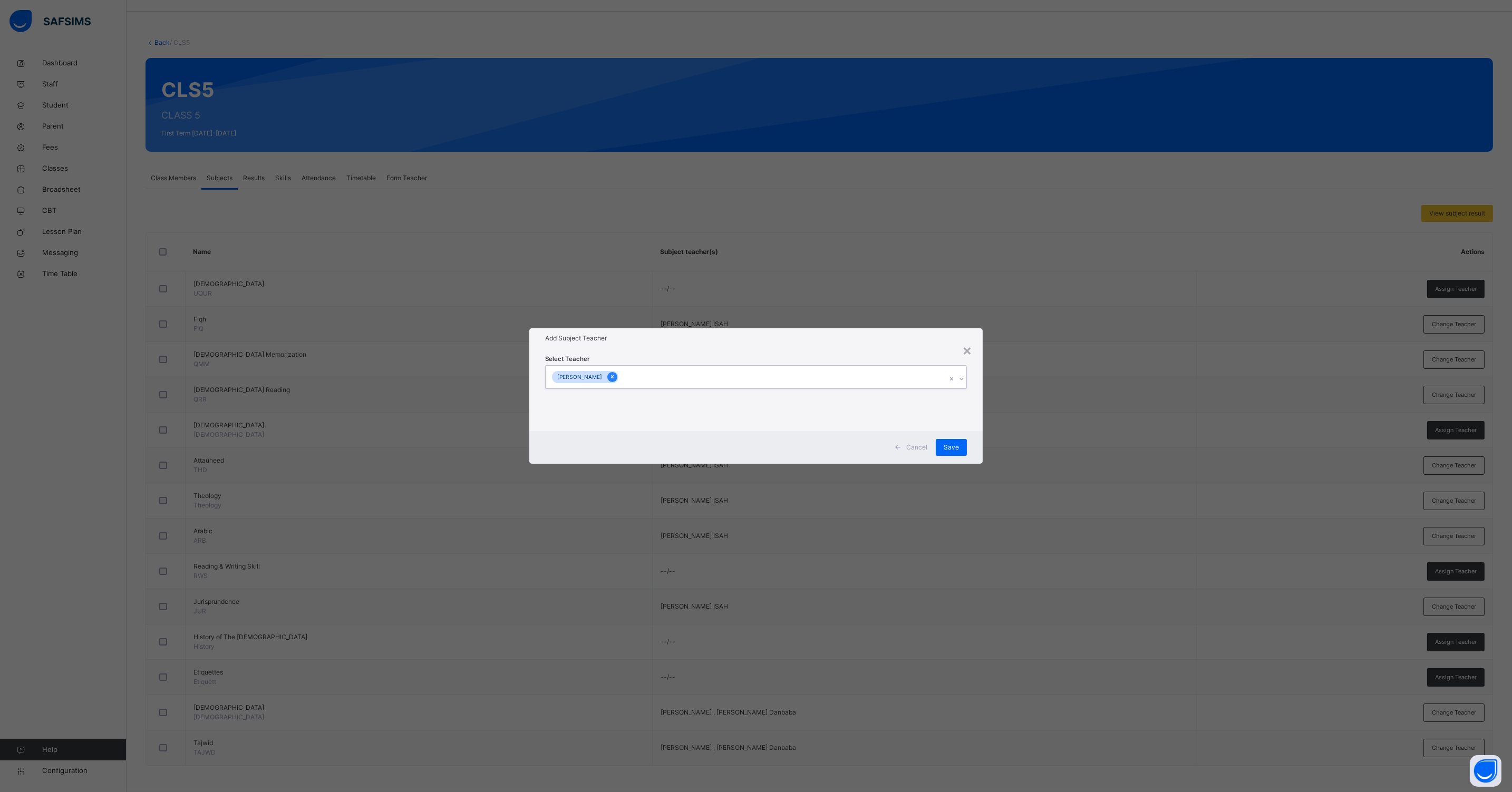
click at [616, 373] on div at bounding box center [612, 377] width 10 height 10
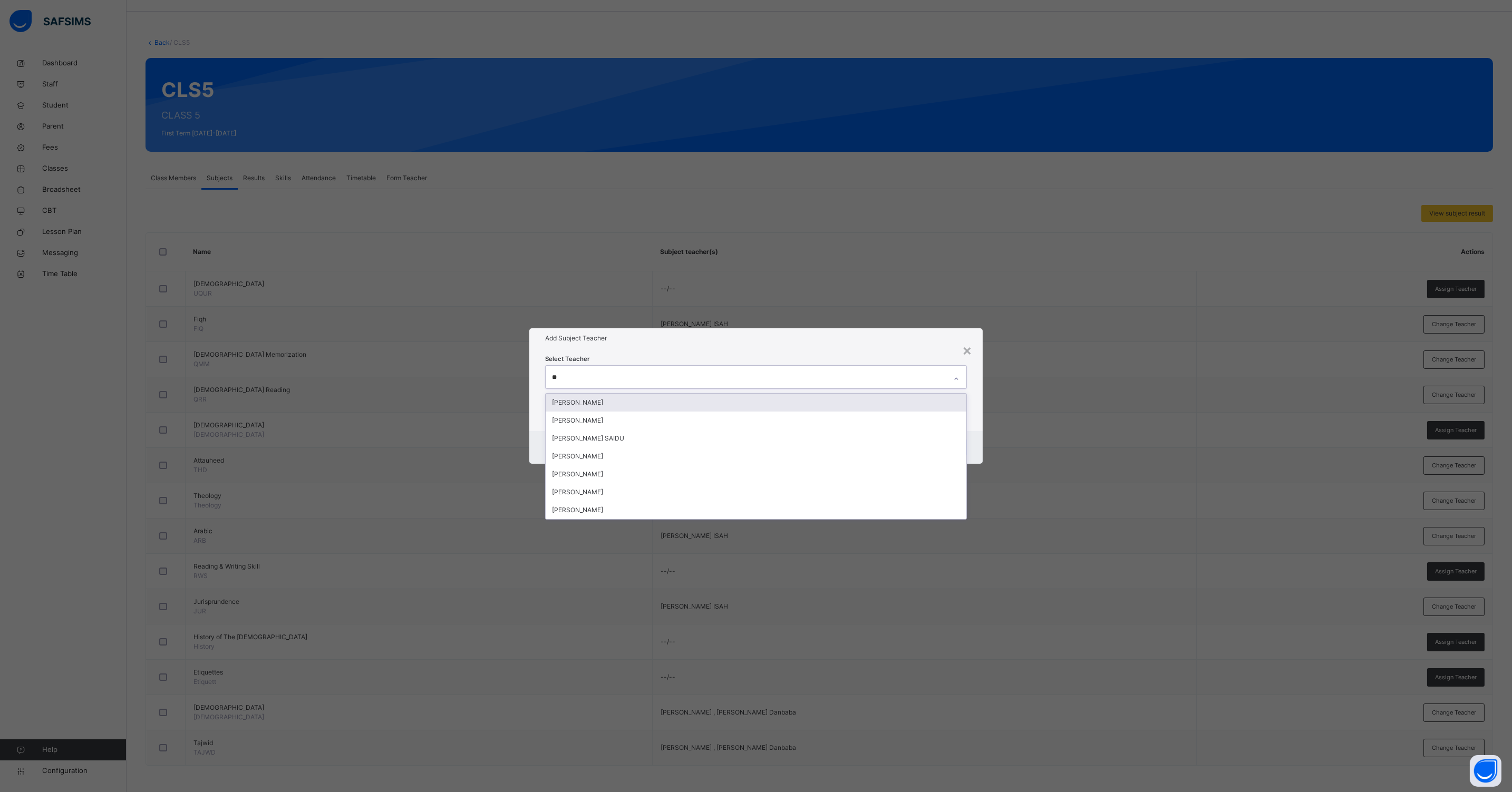
type input "***"
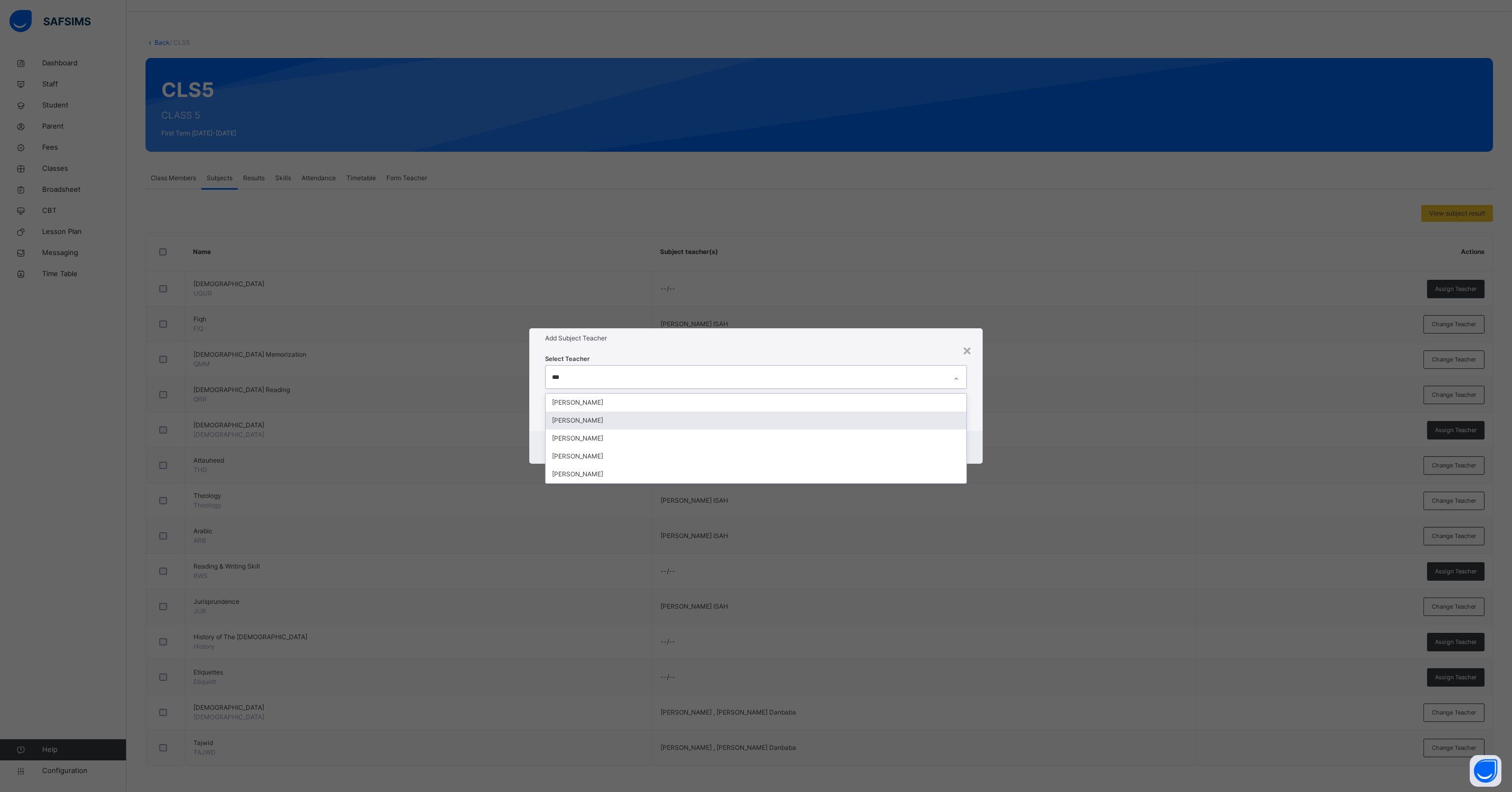
click at [587, 420] on div "[PERSON_NAME]" at bounding box center [755, 420] width 420 height 18
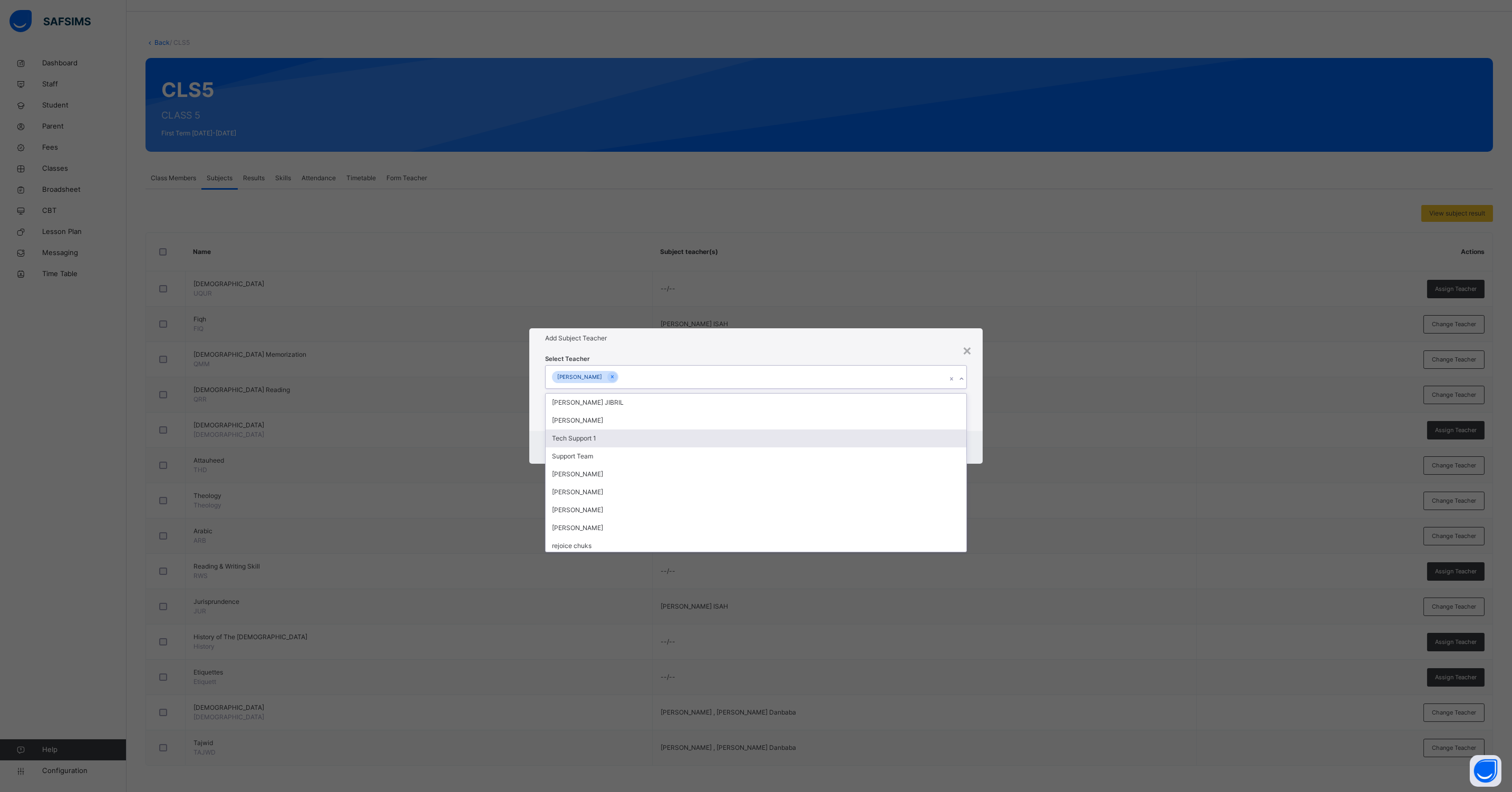
click at [976, 440] on div "Cancel Save" at bounding box center [755, 447] width 454 height 33
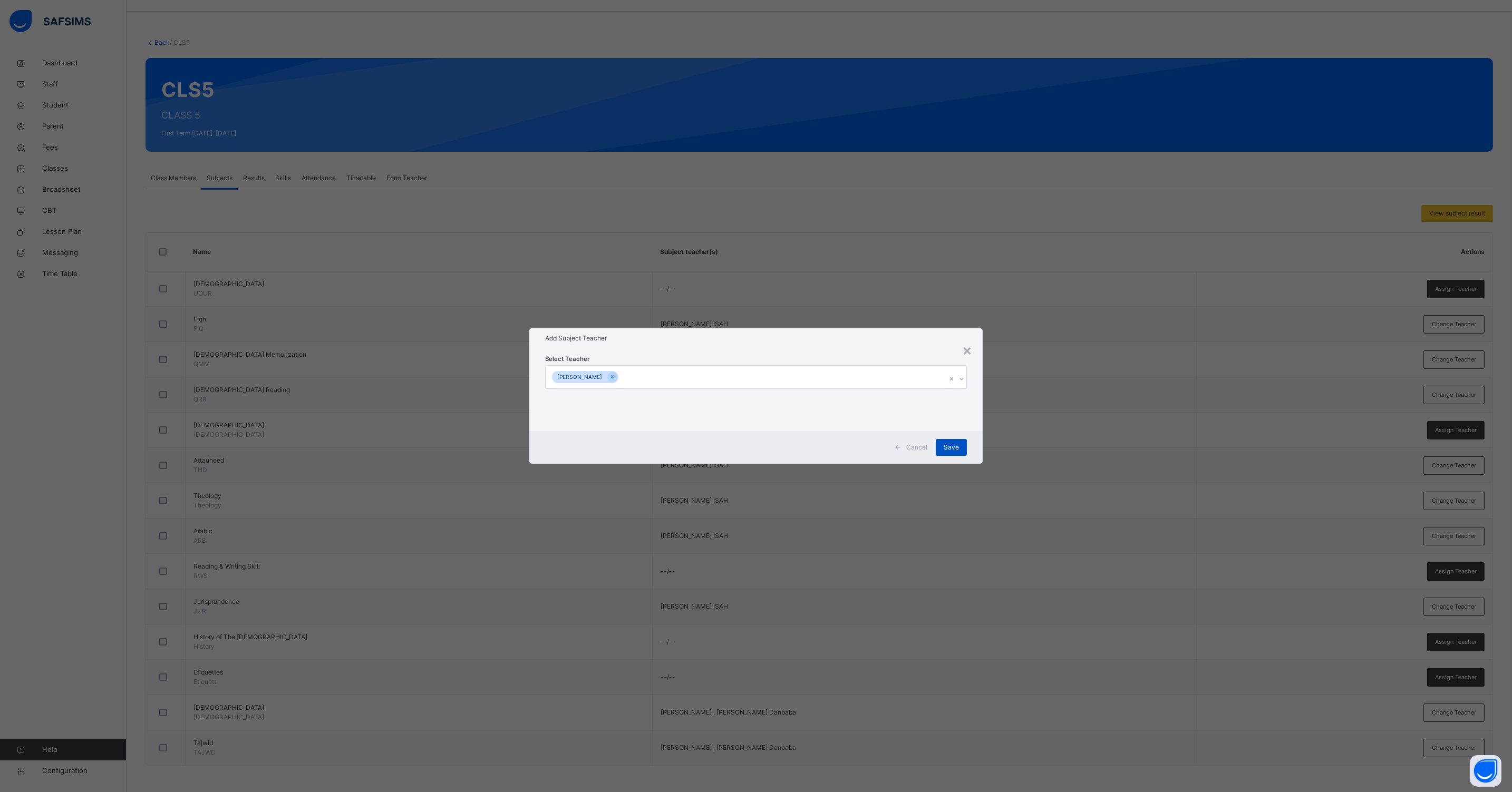
click at [960, 446] on div "Save" at bounding box center [951, 448] width 31 height 17
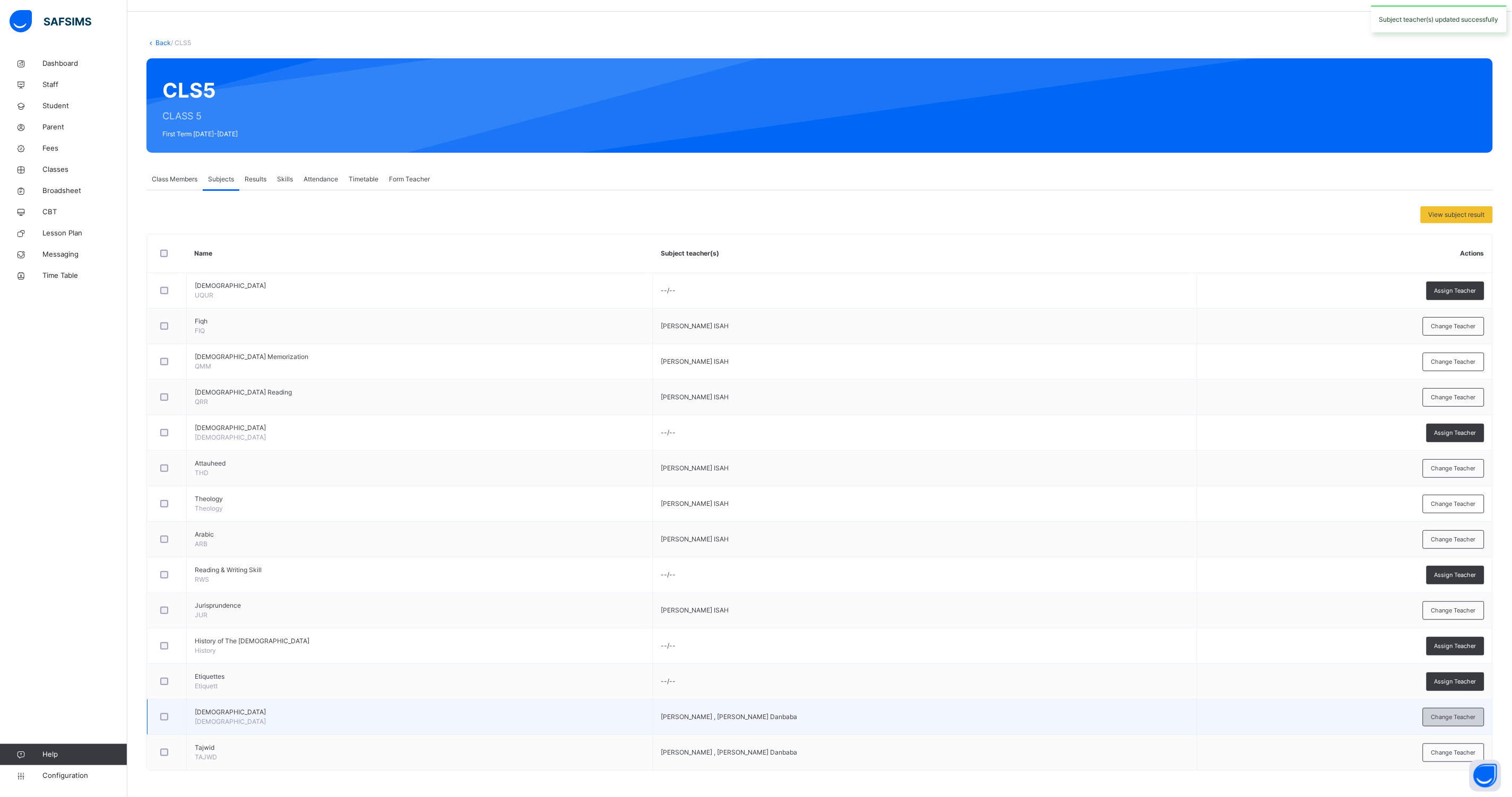
click at [1450, 712] on div "Change Teacher" at bounding box center [1453, 717] width 61 height 18
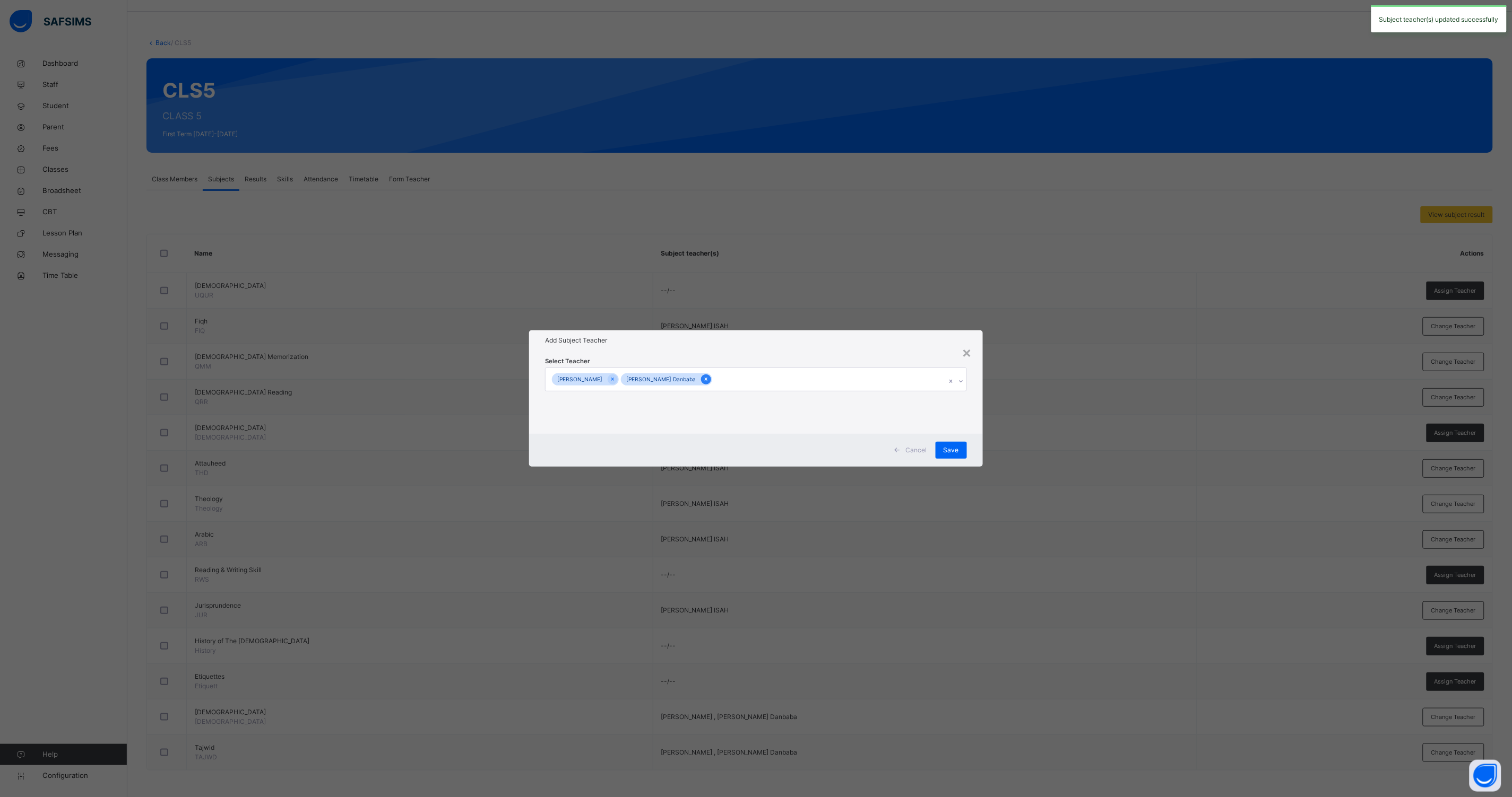
click at [703, 382] on icon at bounding box center [706, 379] width 6 height 8
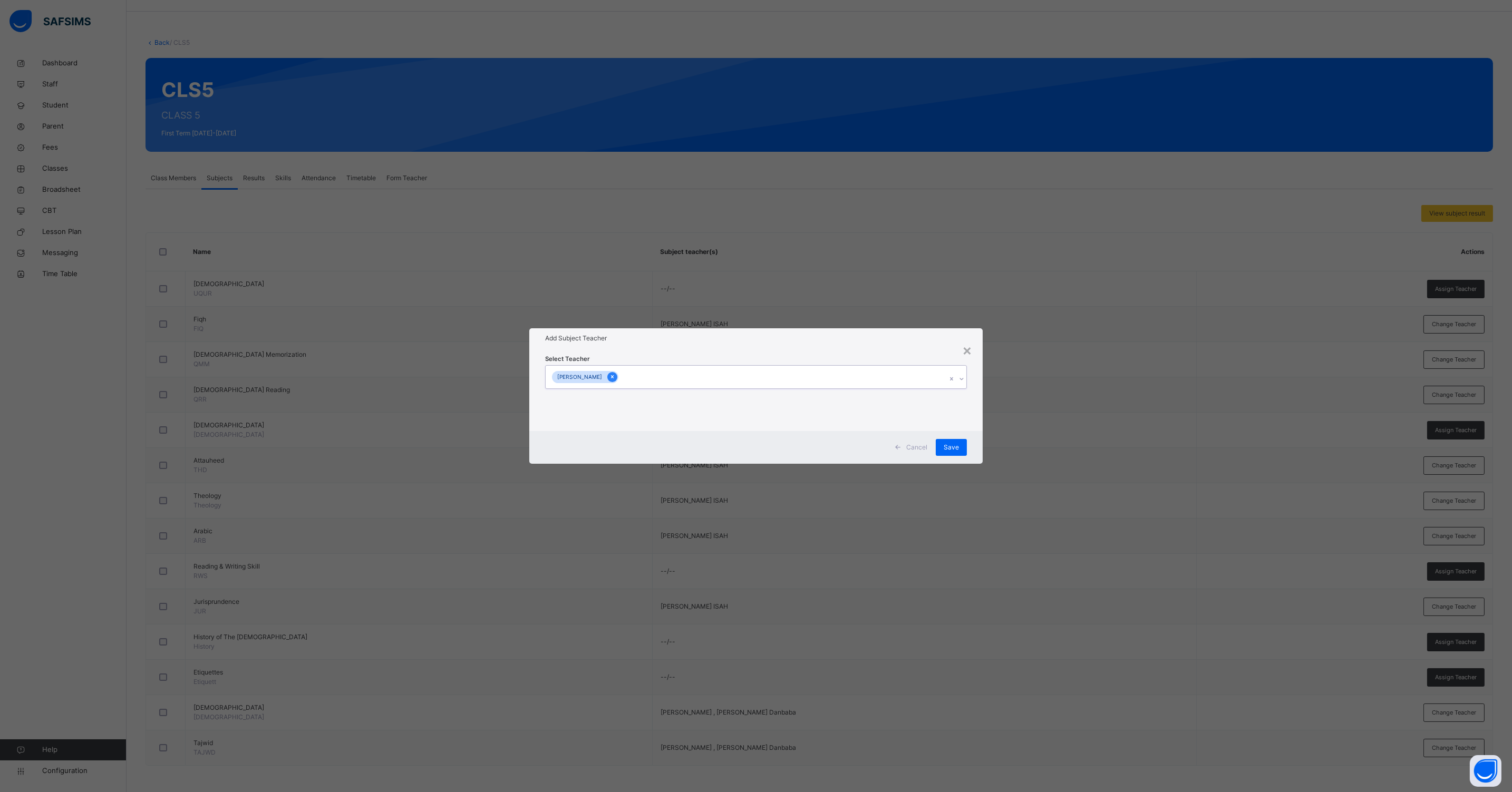
click at [612, 375] on icon at bounding box center [611, 377] width 6 height 8
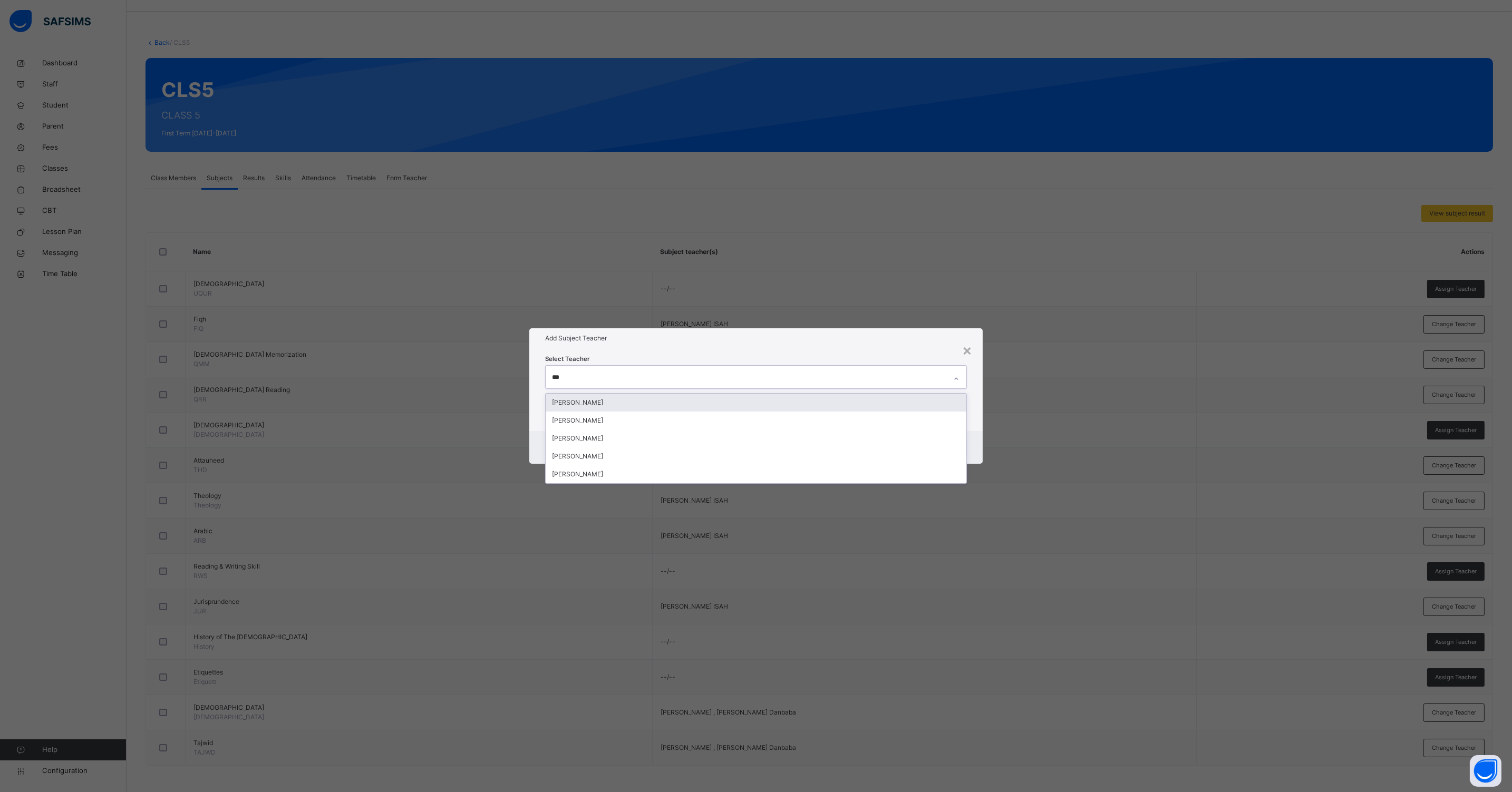
type input "****"
click at [588, 419] on div "[PERSON_NAME]" at bounding box center [755, 420] width 420 height 18
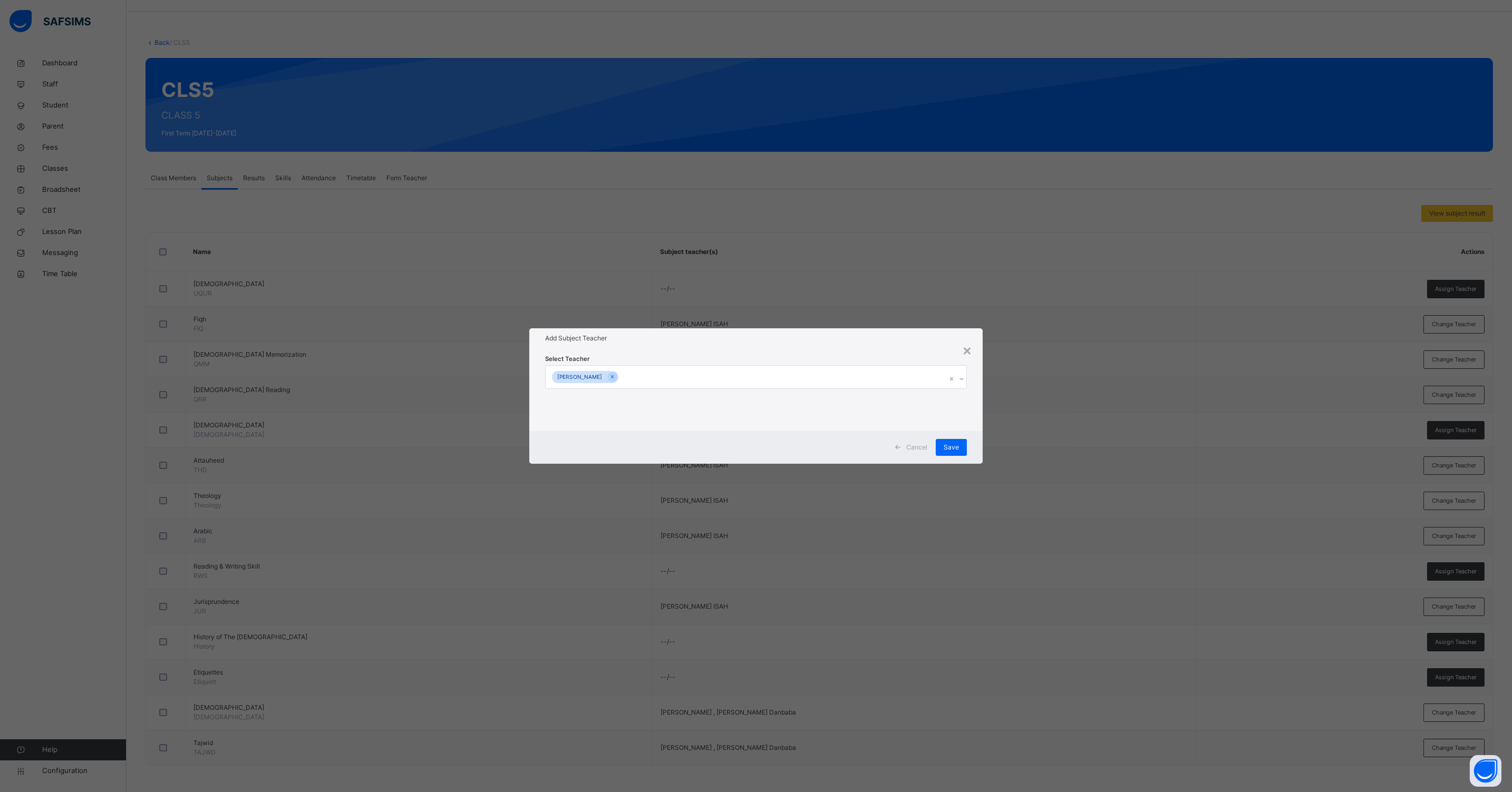
click at [979, 431] on div "Cancel Save" at bounding box center [755, 447] width 454 height 33
click at [952, 444] on span "Save" at bounding box center [951, 447] width 15 height 9
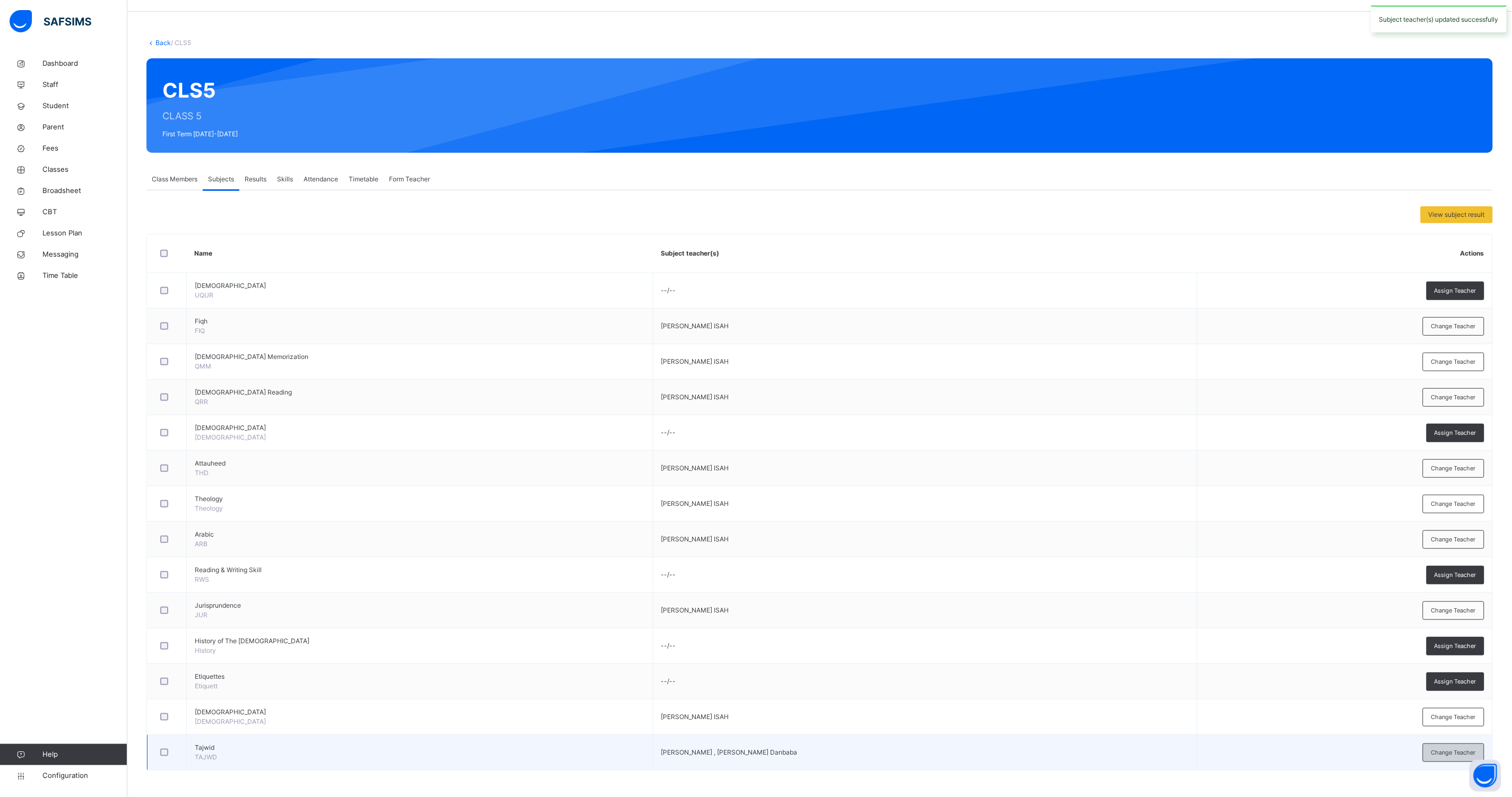
click at [1448, 751] on span "Change Teacher" at bounding box center [1453, 752] width 45 height 9
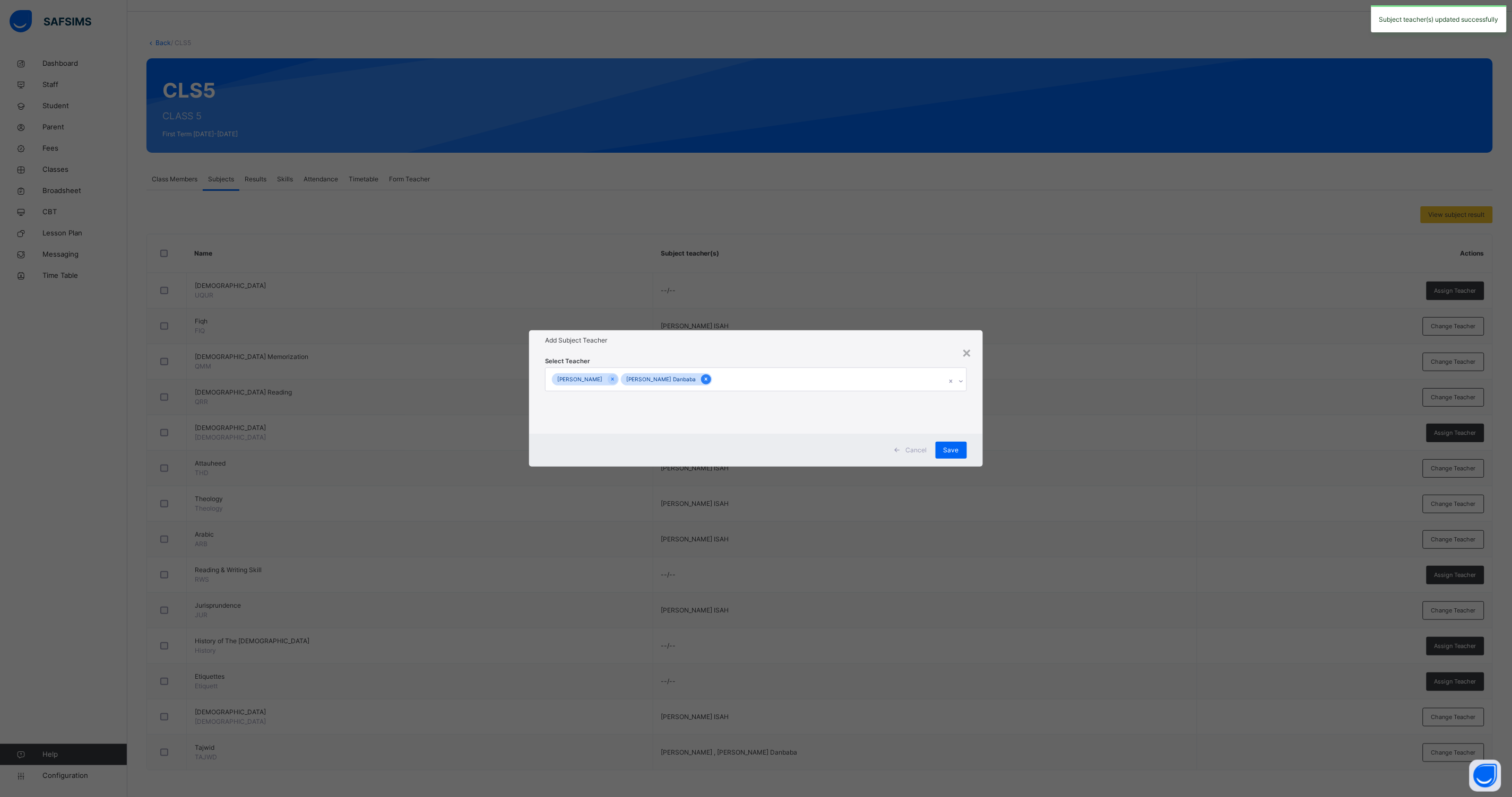
click at [703, 377] on icon at bounding box center [706, 379] width 6 height 8
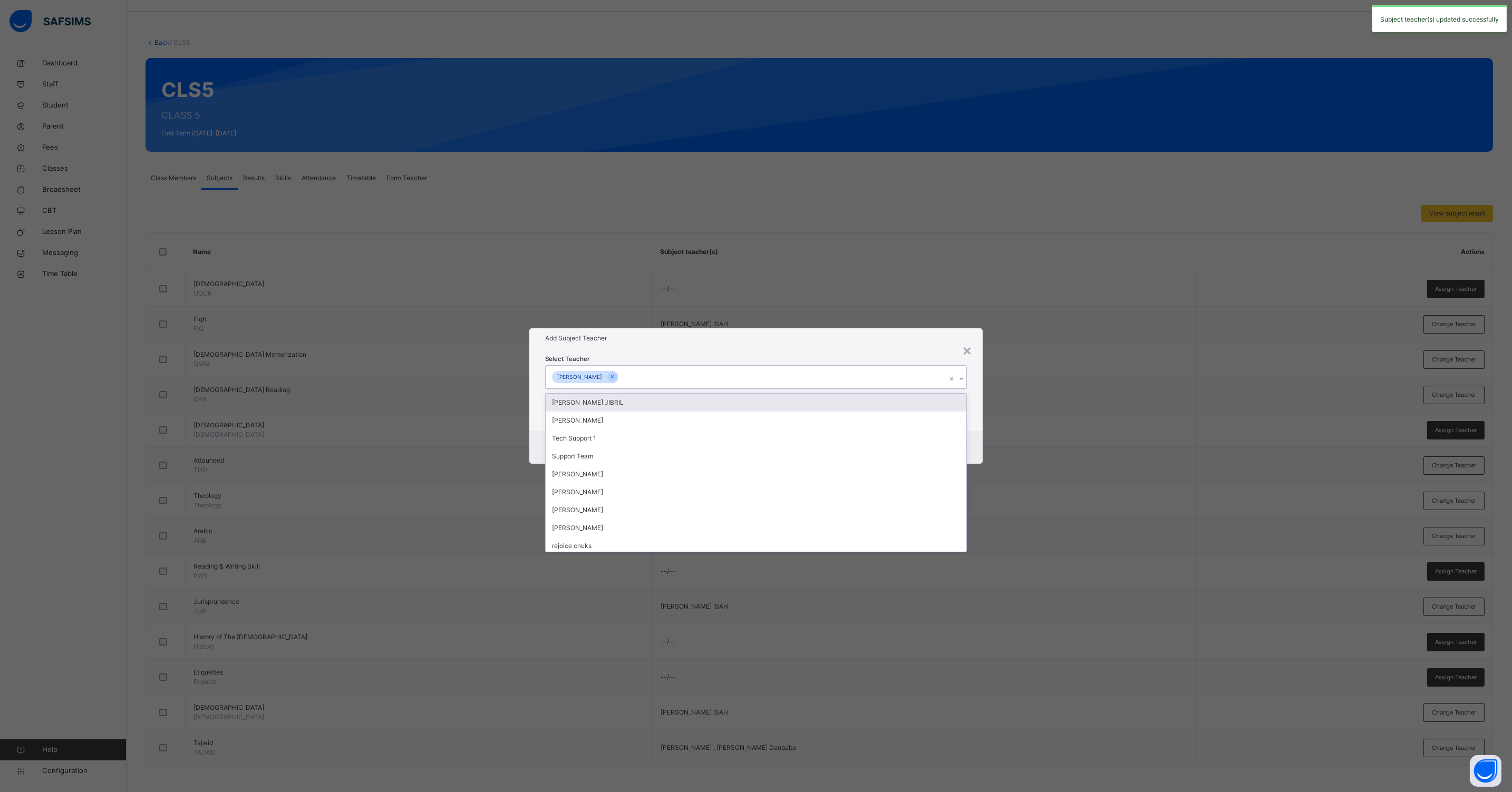
drag, startPoint x: 693, startPoint y: 375, endPoint x: 682, endPoint y: 376, distance: 11.0
click at [693, 375] on div "[PERSON_NAME]" at bounding box center [746, 377] width 401 height 22
click at [613, 378] on icon at bounding box center [611, 378] width 3 height 3
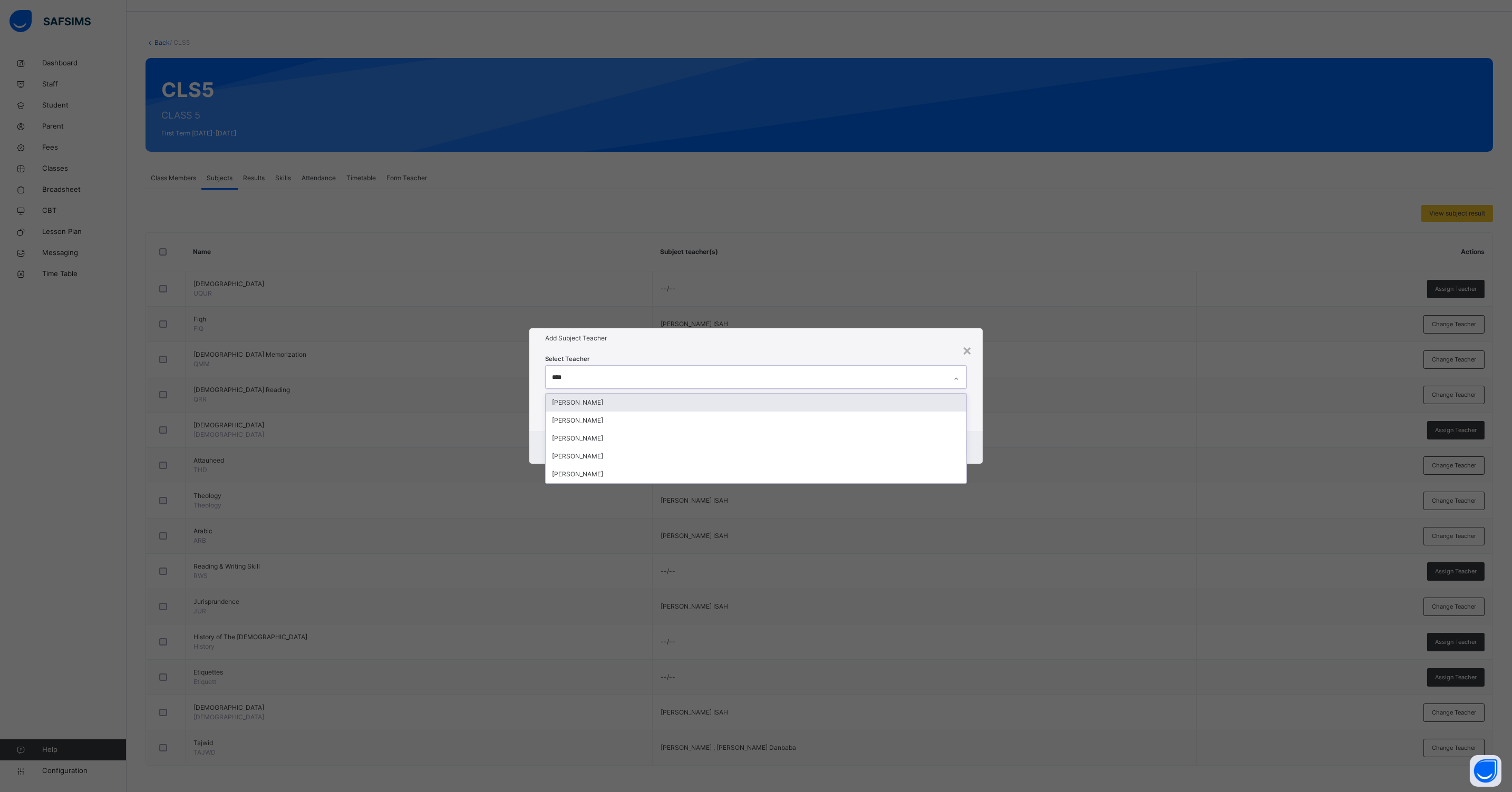
type input "*****"
click at [568, 420] on div "[PERSON_NAME]" at bounding box center [755, 420] width 420 height 18
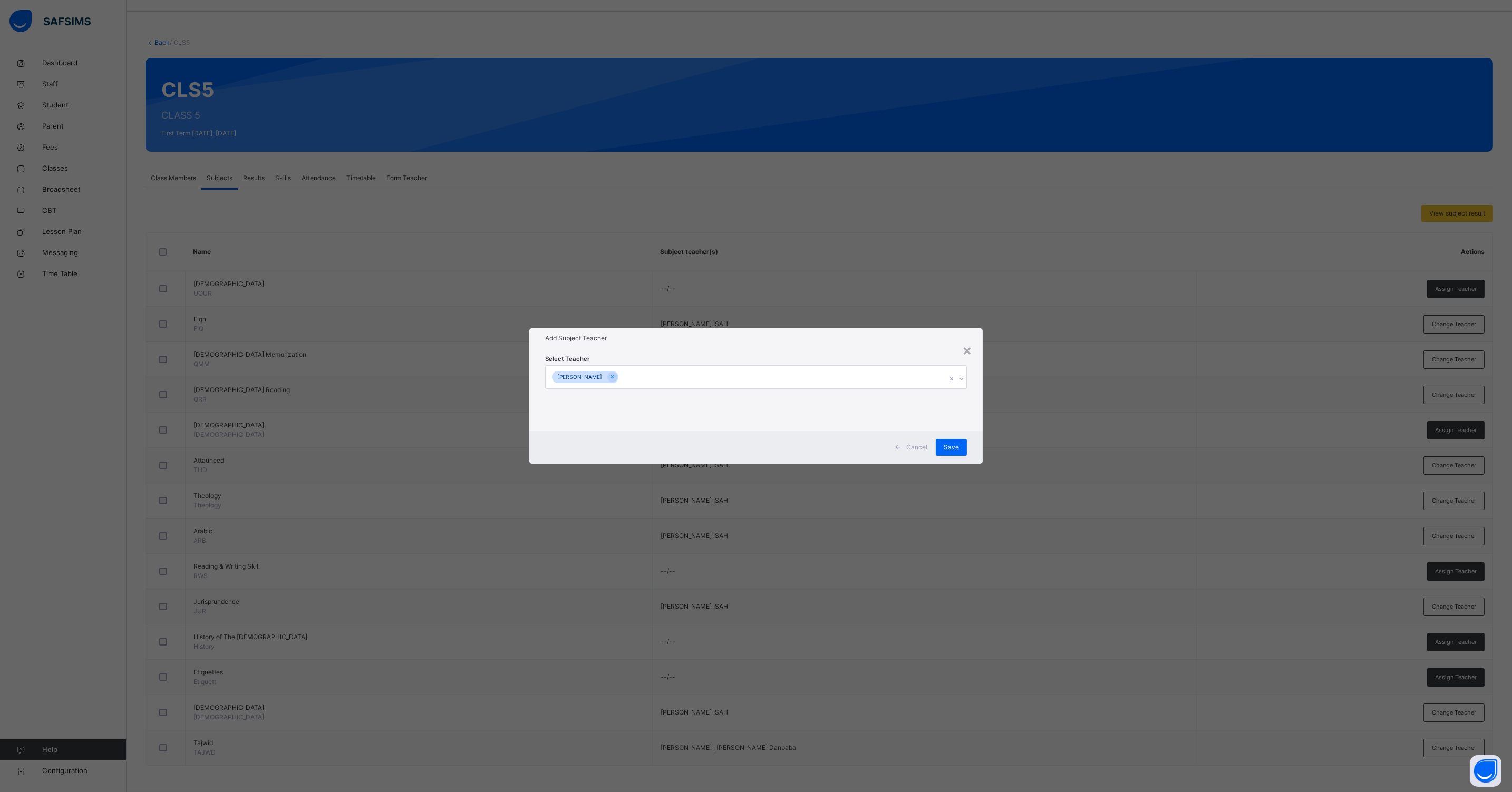
click at [975, 448] on div "Cancel Save" at bounding box center [755, 447] width 454 height 33
click at [949, 448] on span "Save" at bounding box center [951, 447] width 15 height 9
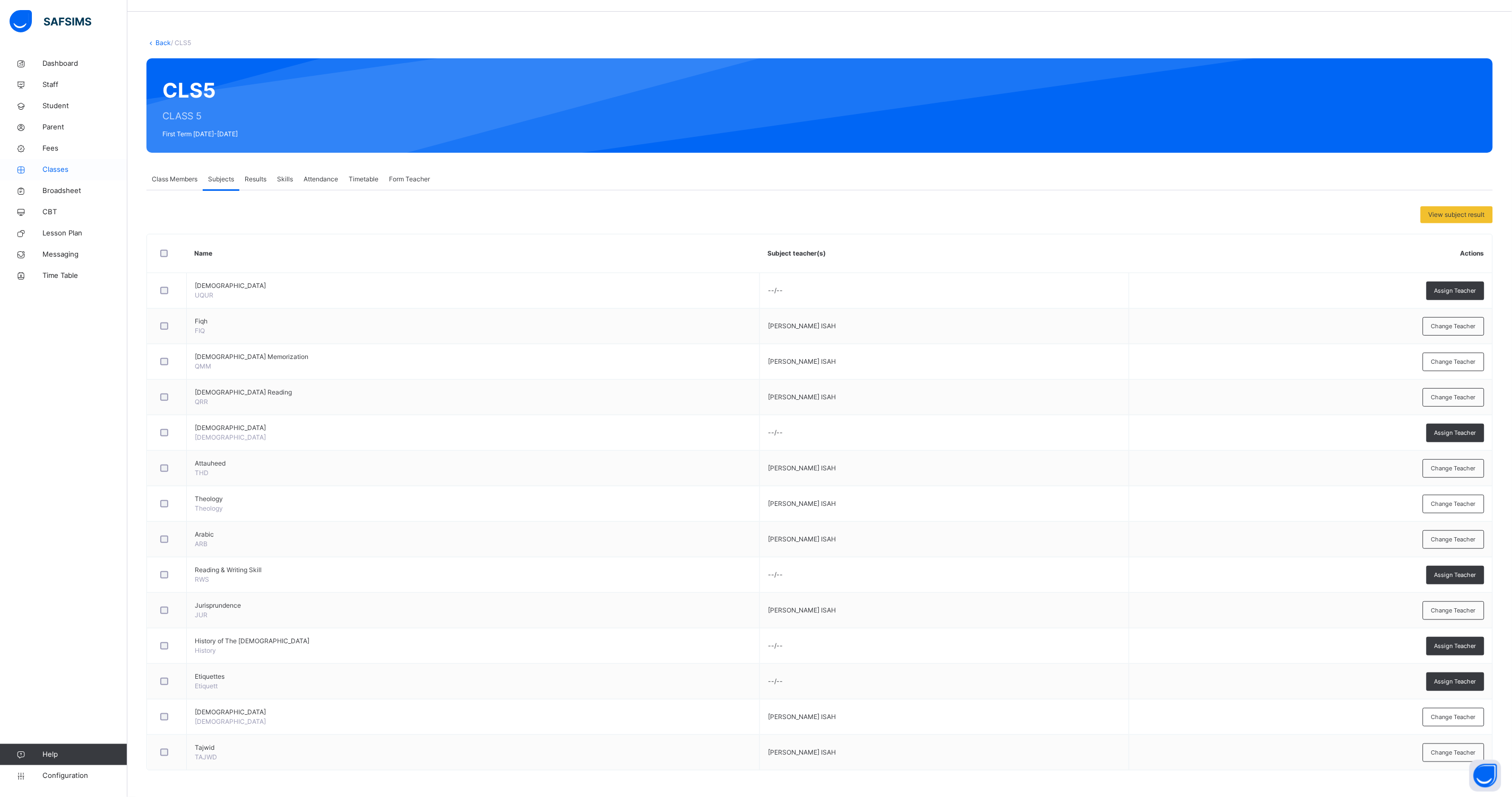
click at [58, 171] on span "Classes" at bounding box center [84, 170] width 85 height 11
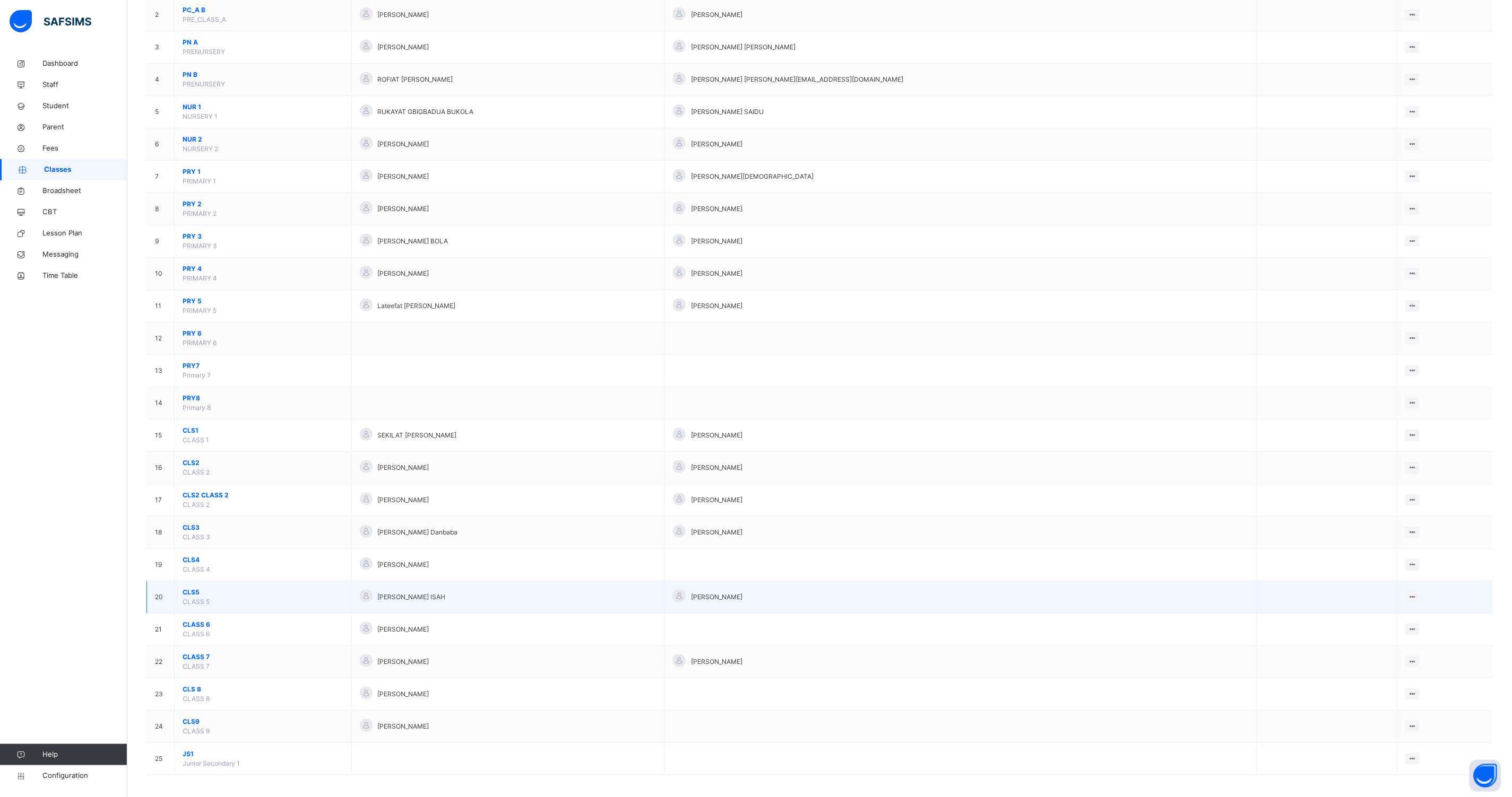
scroll to position [166, 0]
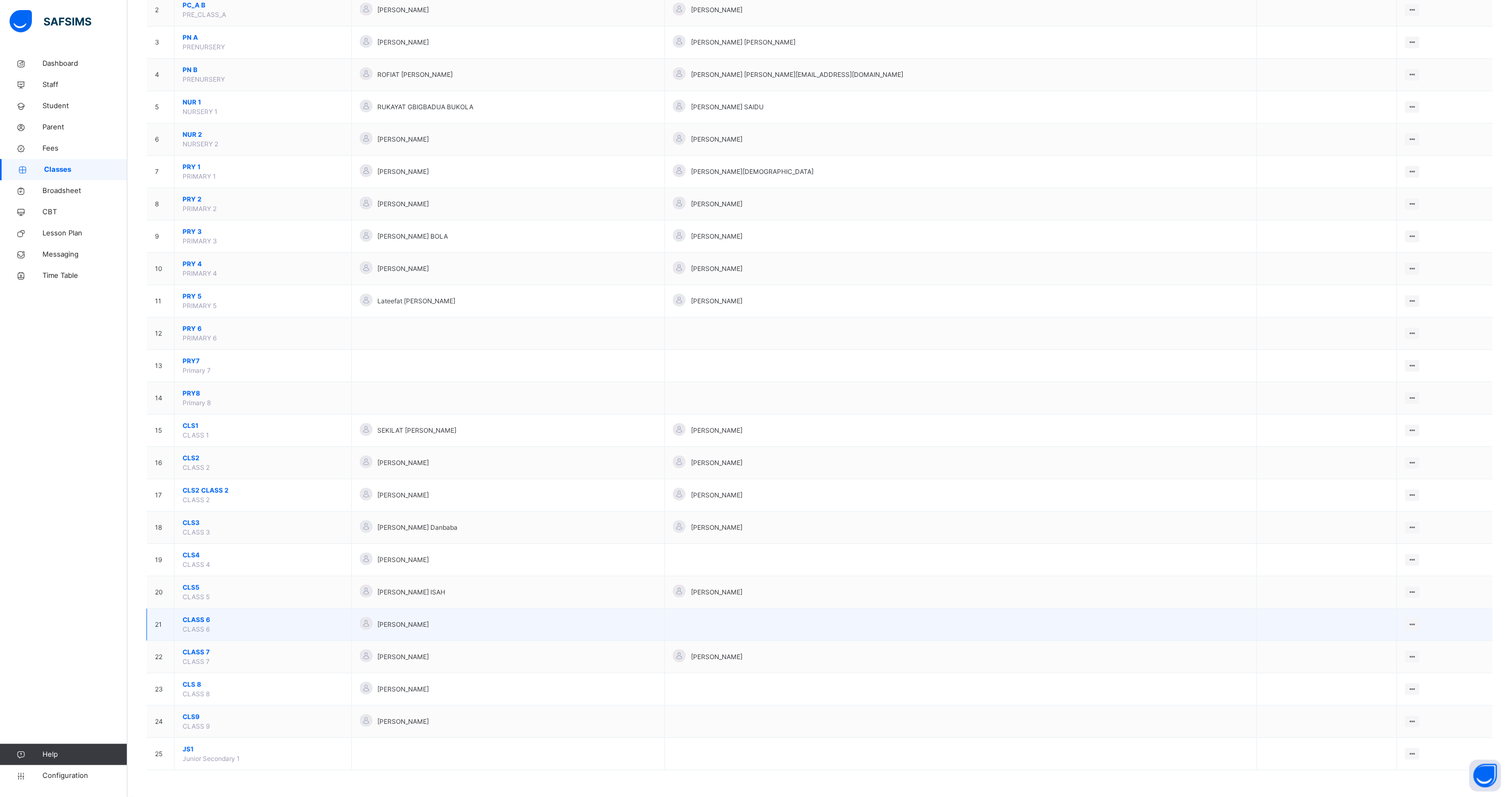
click at [198, 620] on span "CLASS 6" at bounding box center [262, 620] width 161 height 9
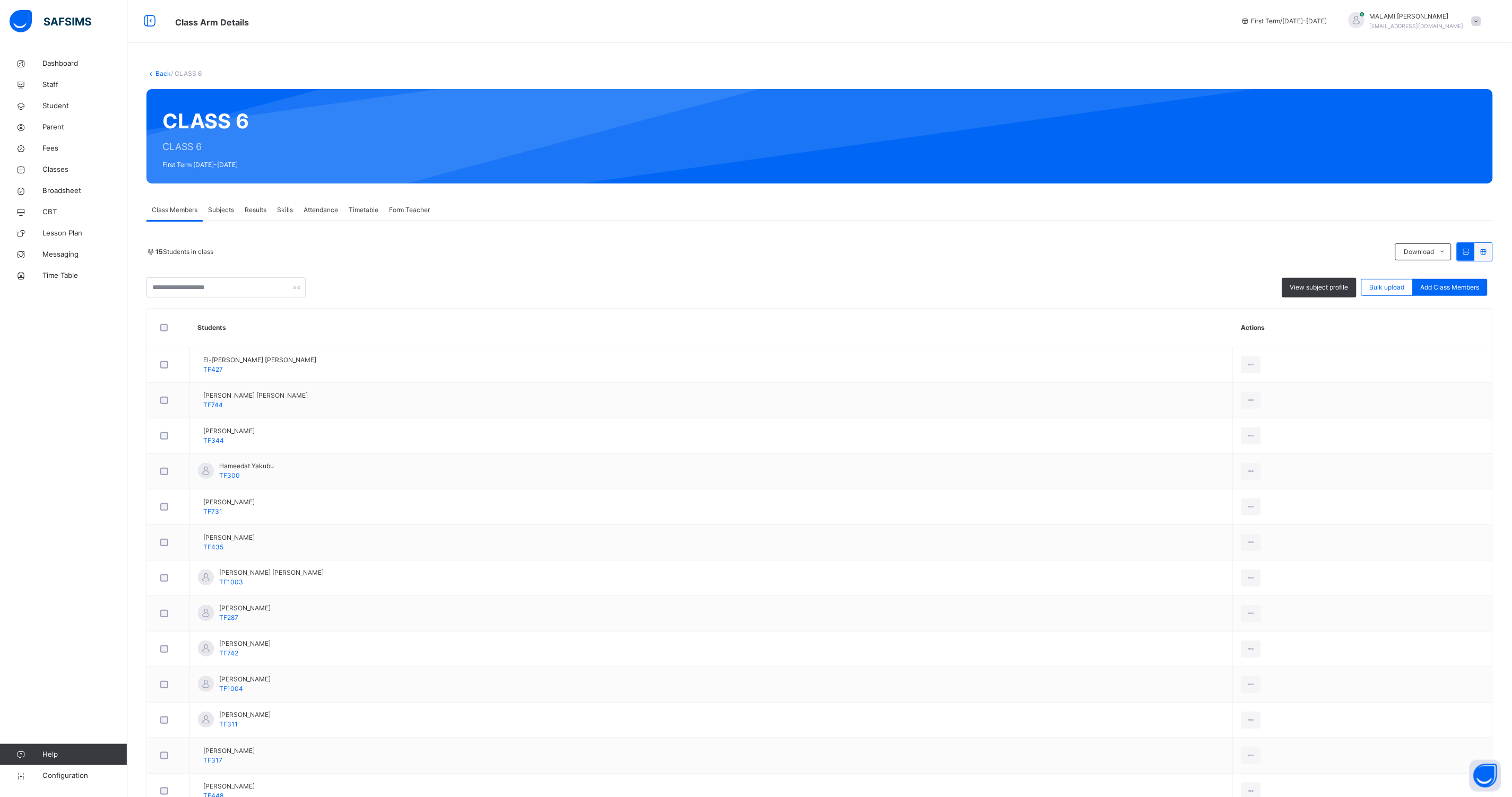
click at [227, 212] on span "Subjects" at bounding box center [220, 209] width 26 height 9
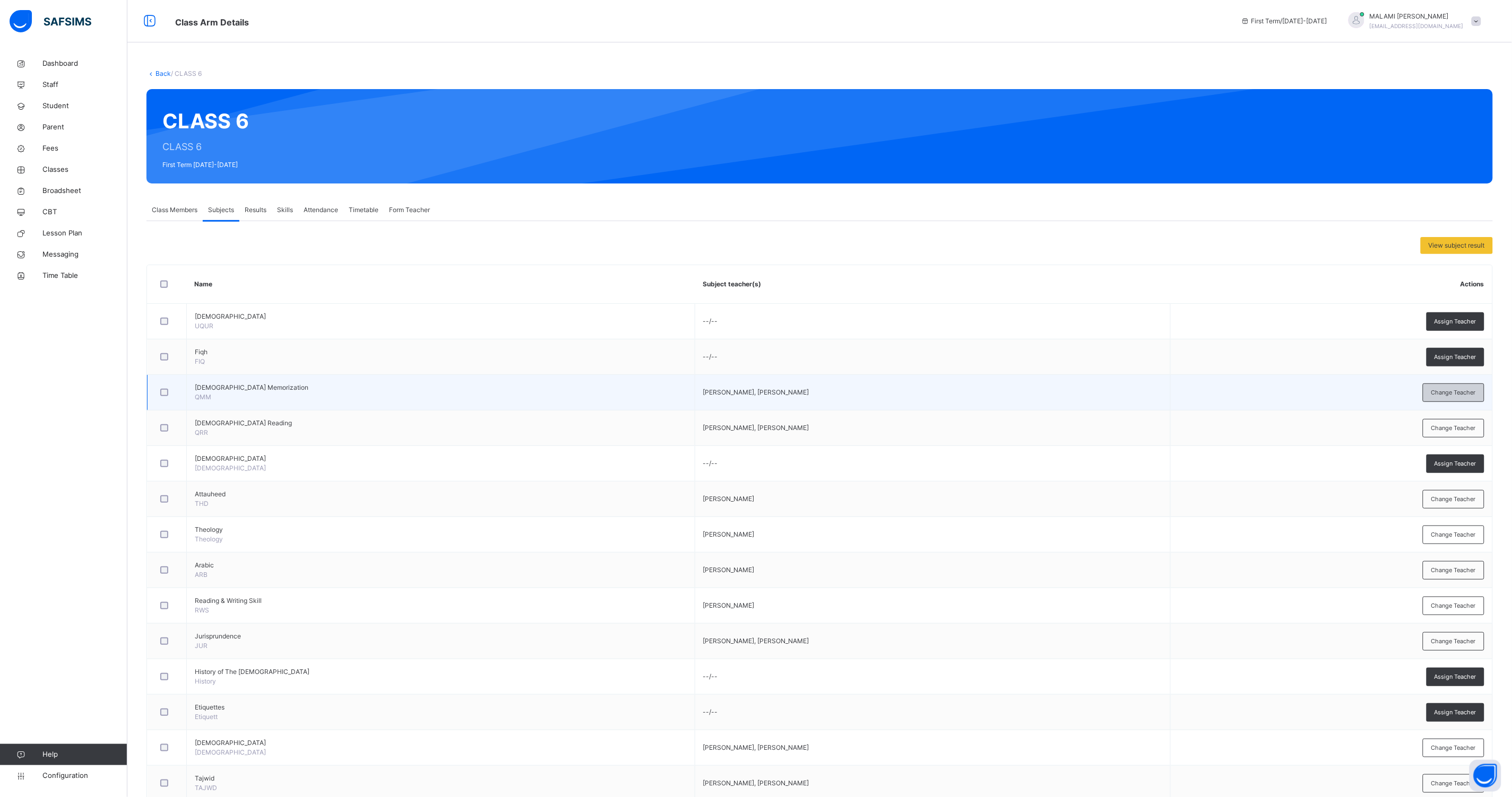
click at [1476, 393] on span "Change Teacher" at bounding box center [1453, 393] width 45 height 9
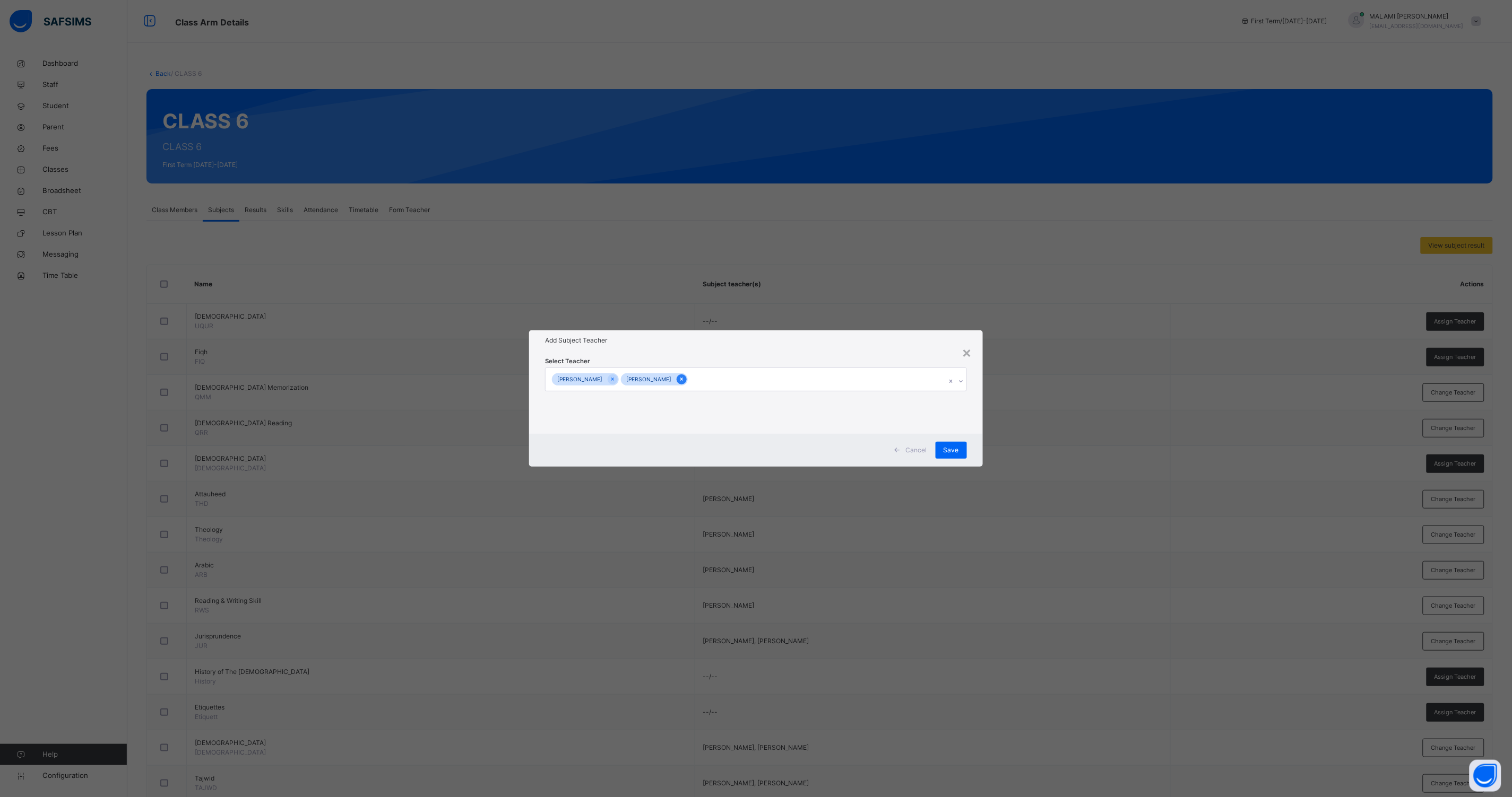
click at [685, 377] on icon at bounding box center [681, 379] width 6 height 8
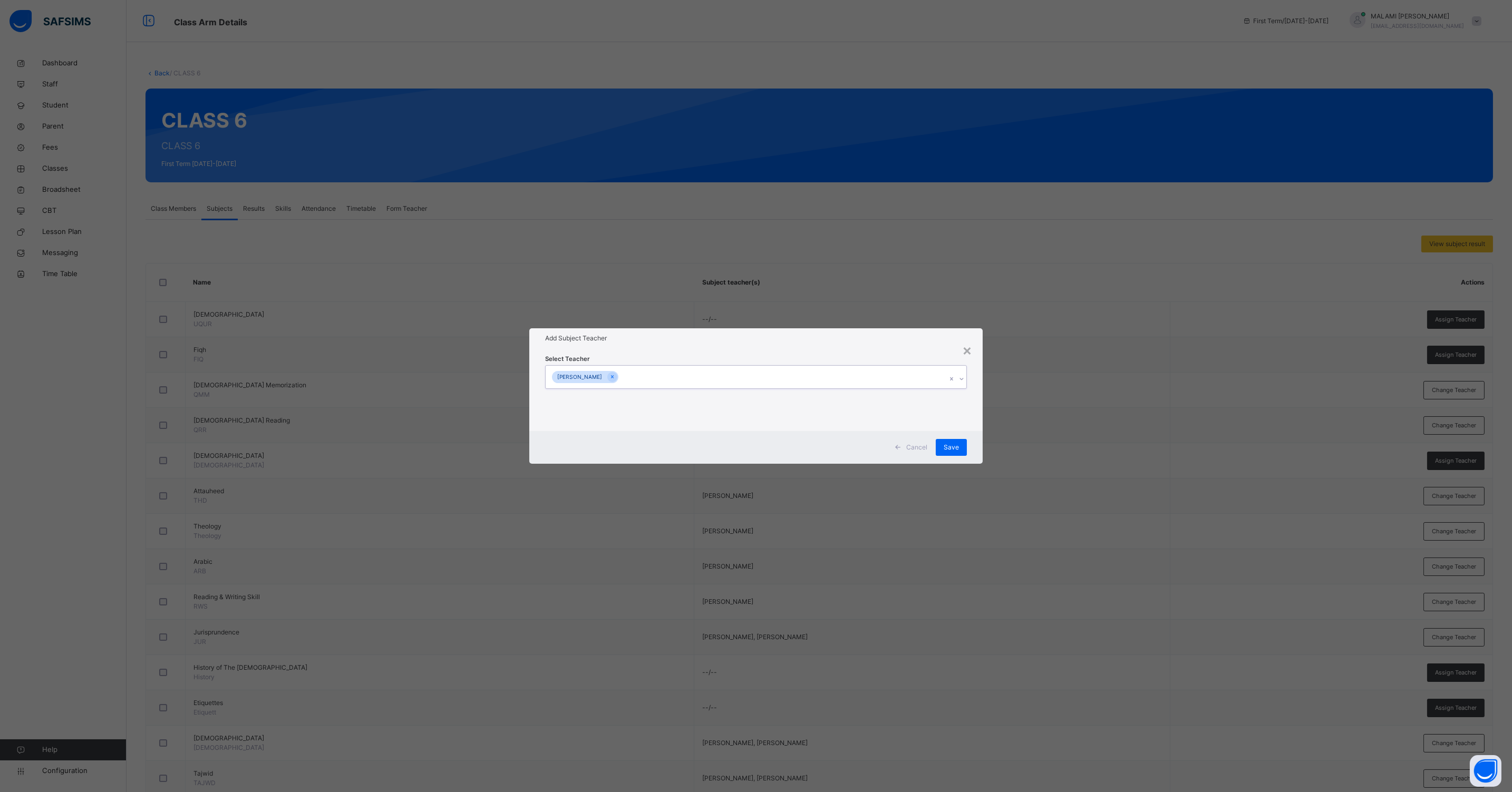
click at [615, 378] on icon at bounding box center [611, 377] width 6 height 8
type input "****"
click at [587, 399] on div "[PERSON_NAME]" at bounding box center [755, 402] width 420 height 18
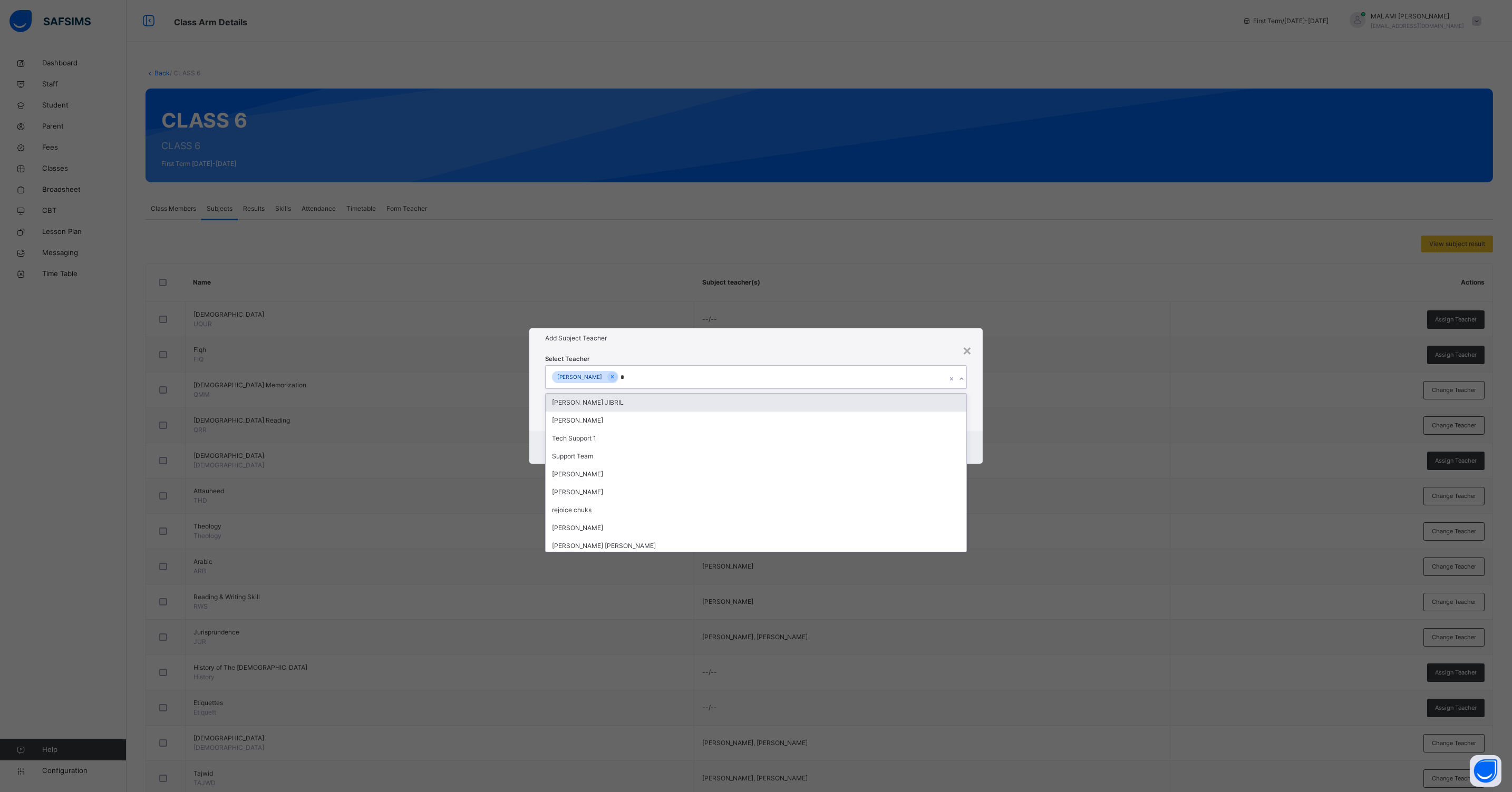
type input "**"
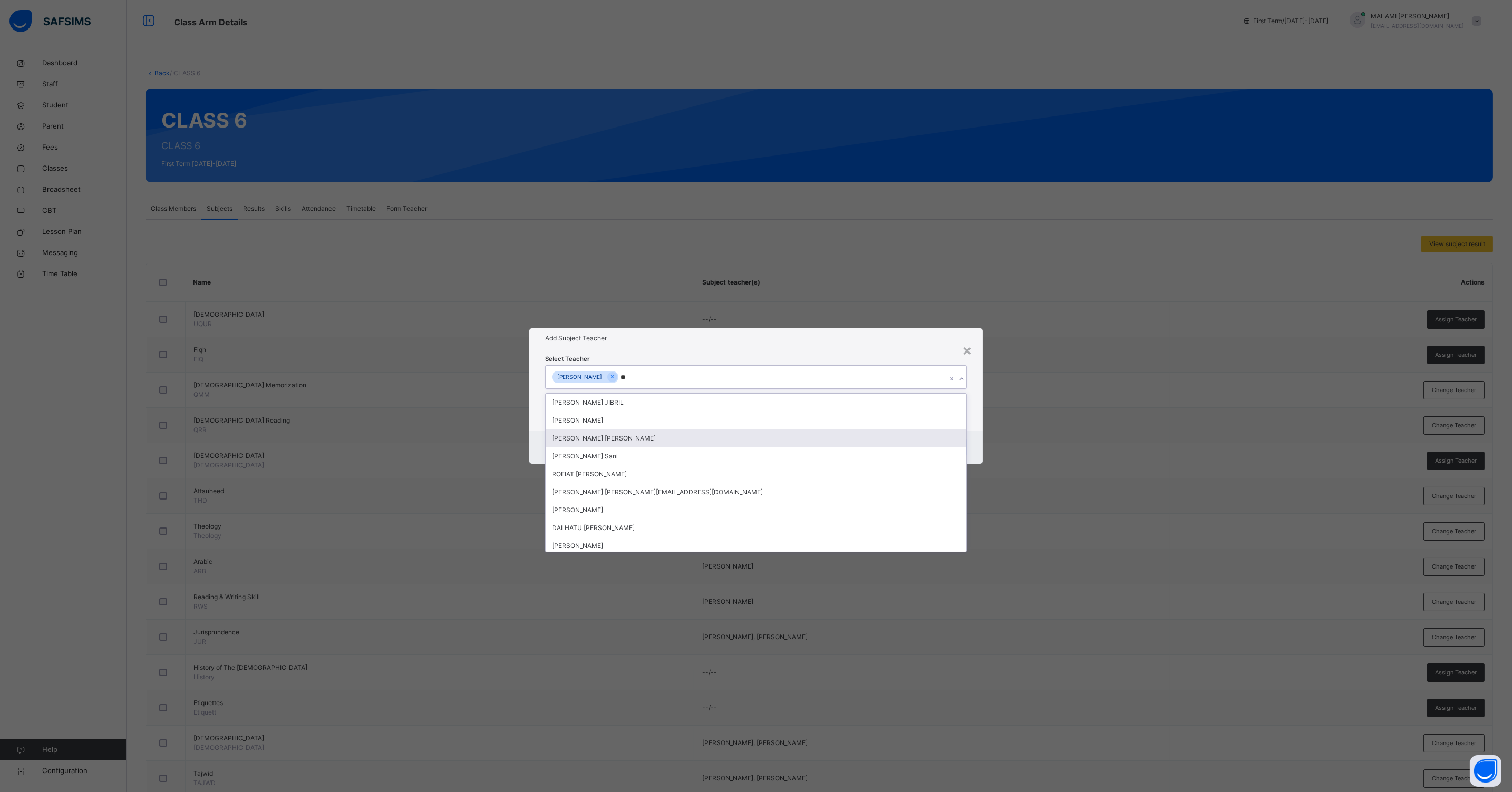
click at [637, 439] on div "[PERSON_NAME] [PERSON_NAME]" at bounding box center [755, 438] width 420 height 18
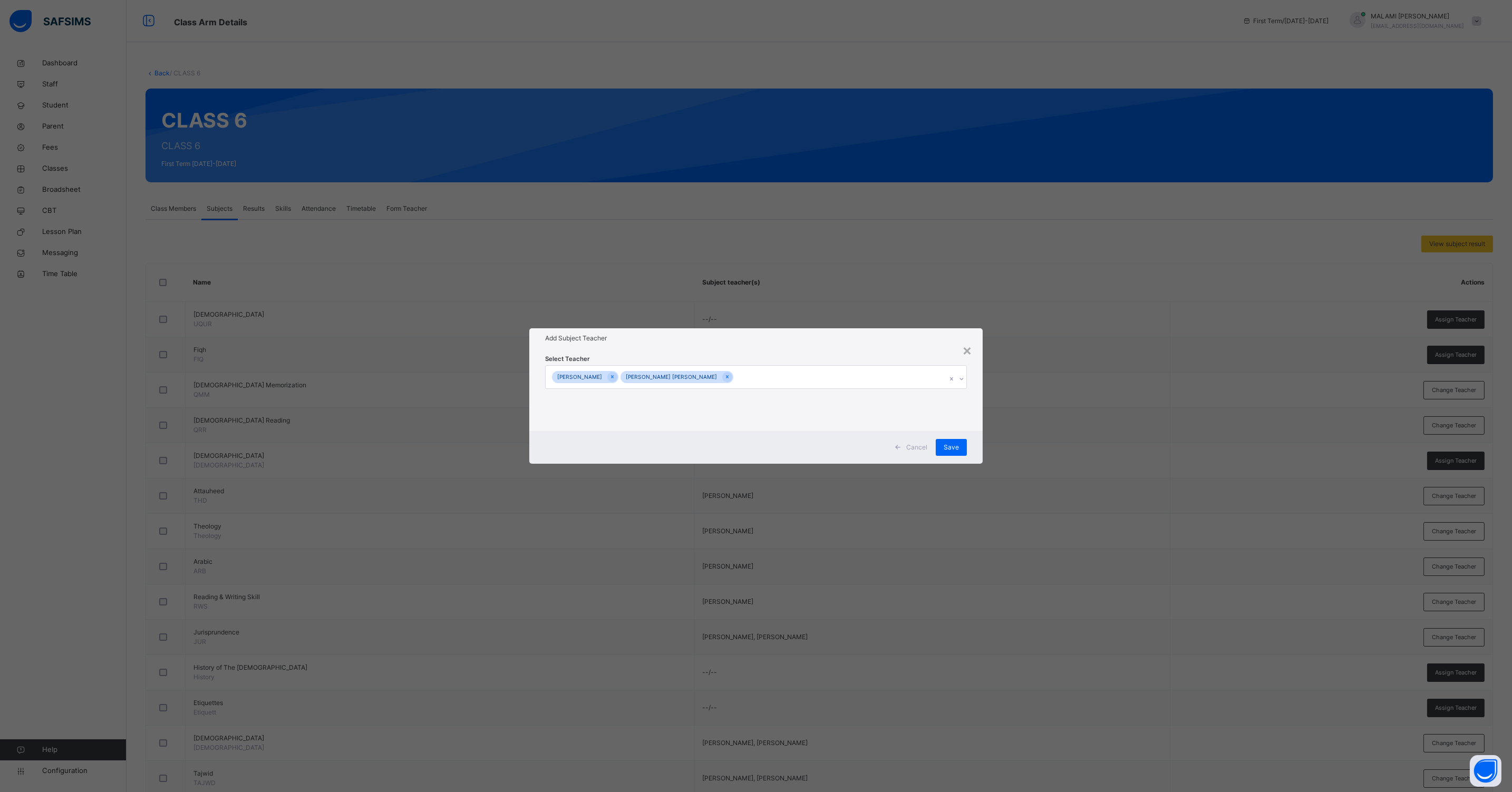
click at [977, 409] on div "Select Teacher [PERSON_NAME] [PERSON_NAME] [PERSON_NAME]" at bounding box center [755, 389] width 454 height 82
click at [952, 444] on span "Save" at bounding box center [951, 447] width 15 height 9
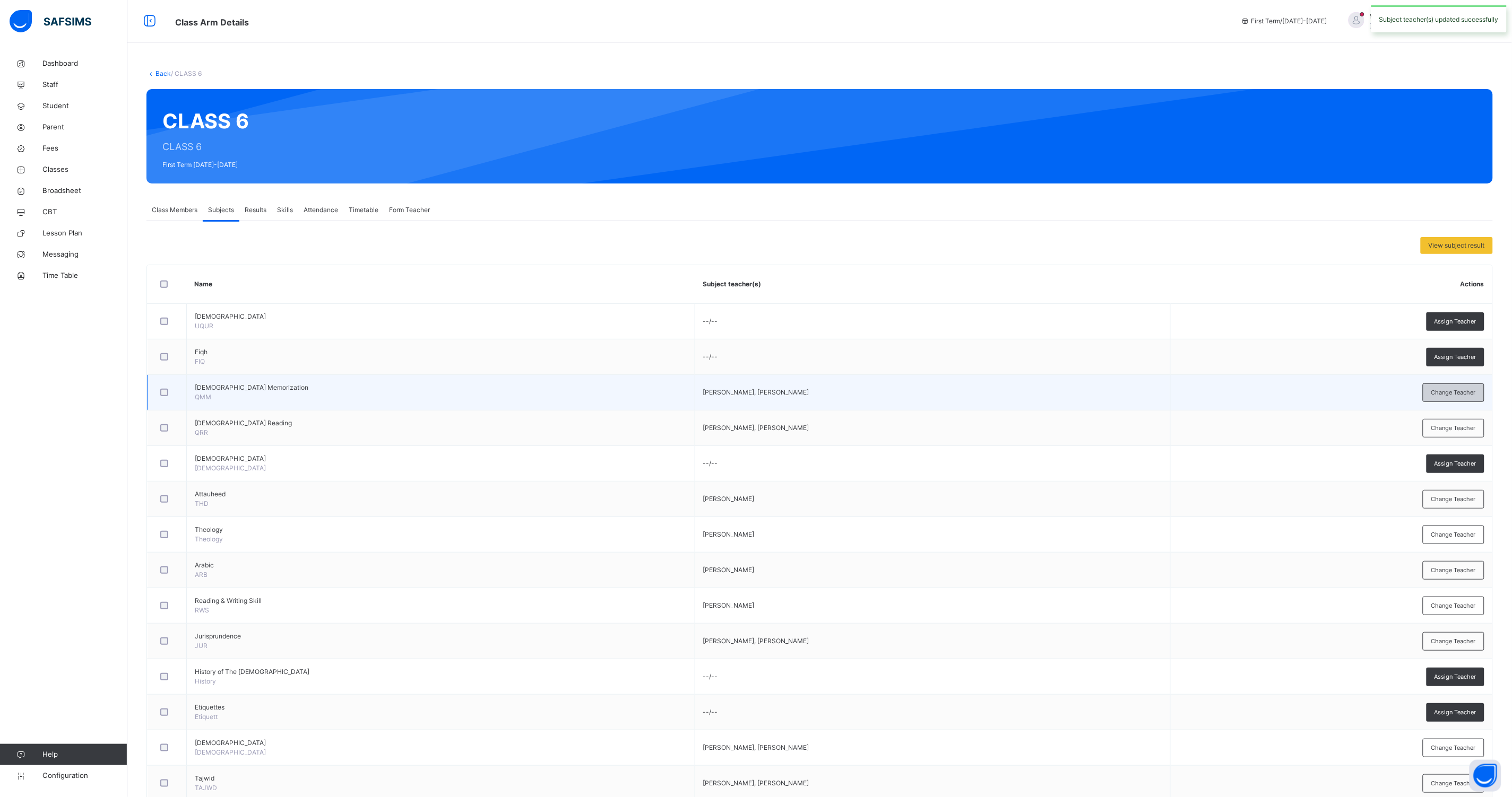
click at [1448, 394] on span "Change Teacher" at bounding box center [1453, 393] width 45 height 9
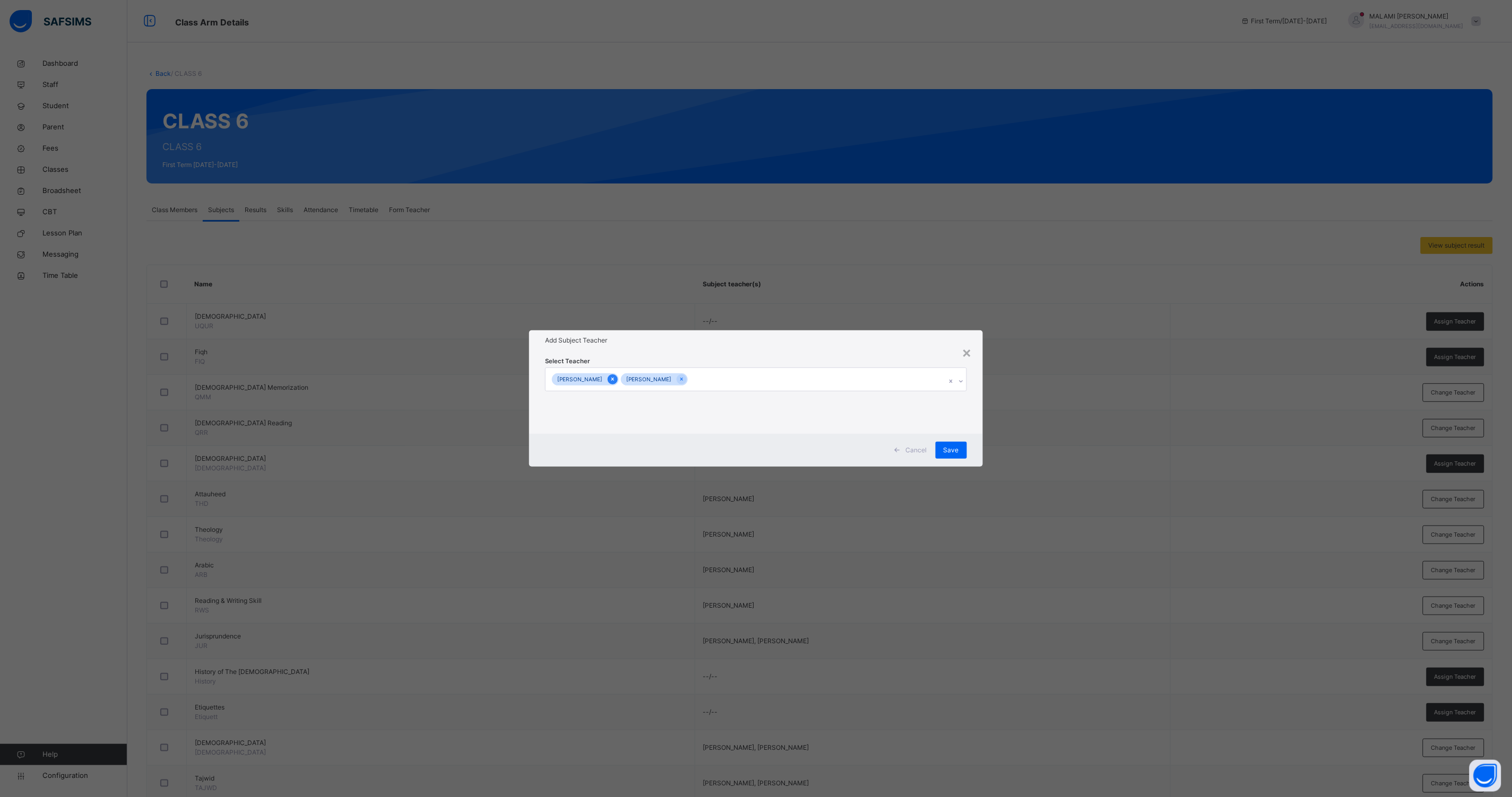
click at [614, 380] on icon at bounding box center [612, 380] width 3 height 3
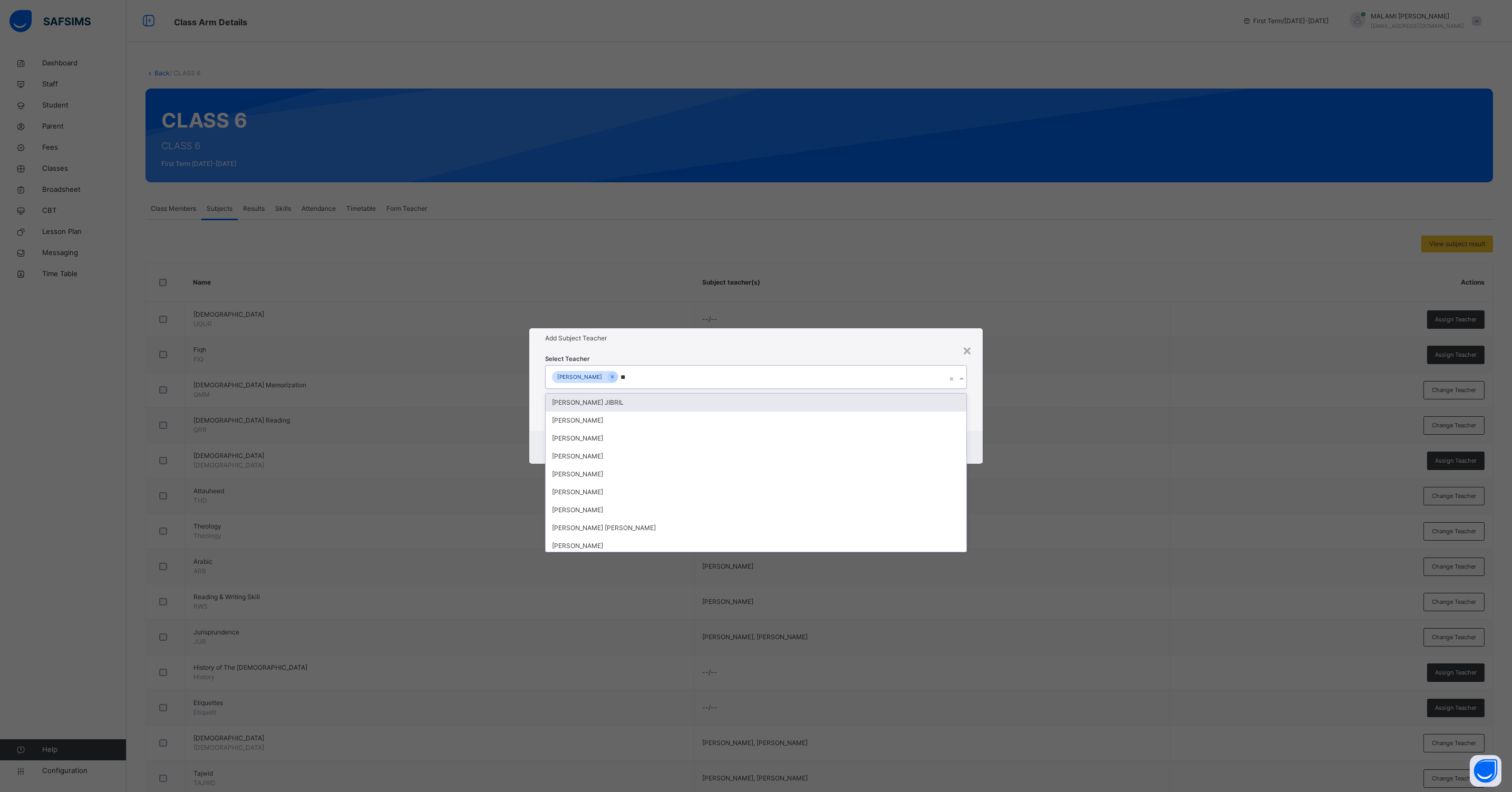
type input "***"
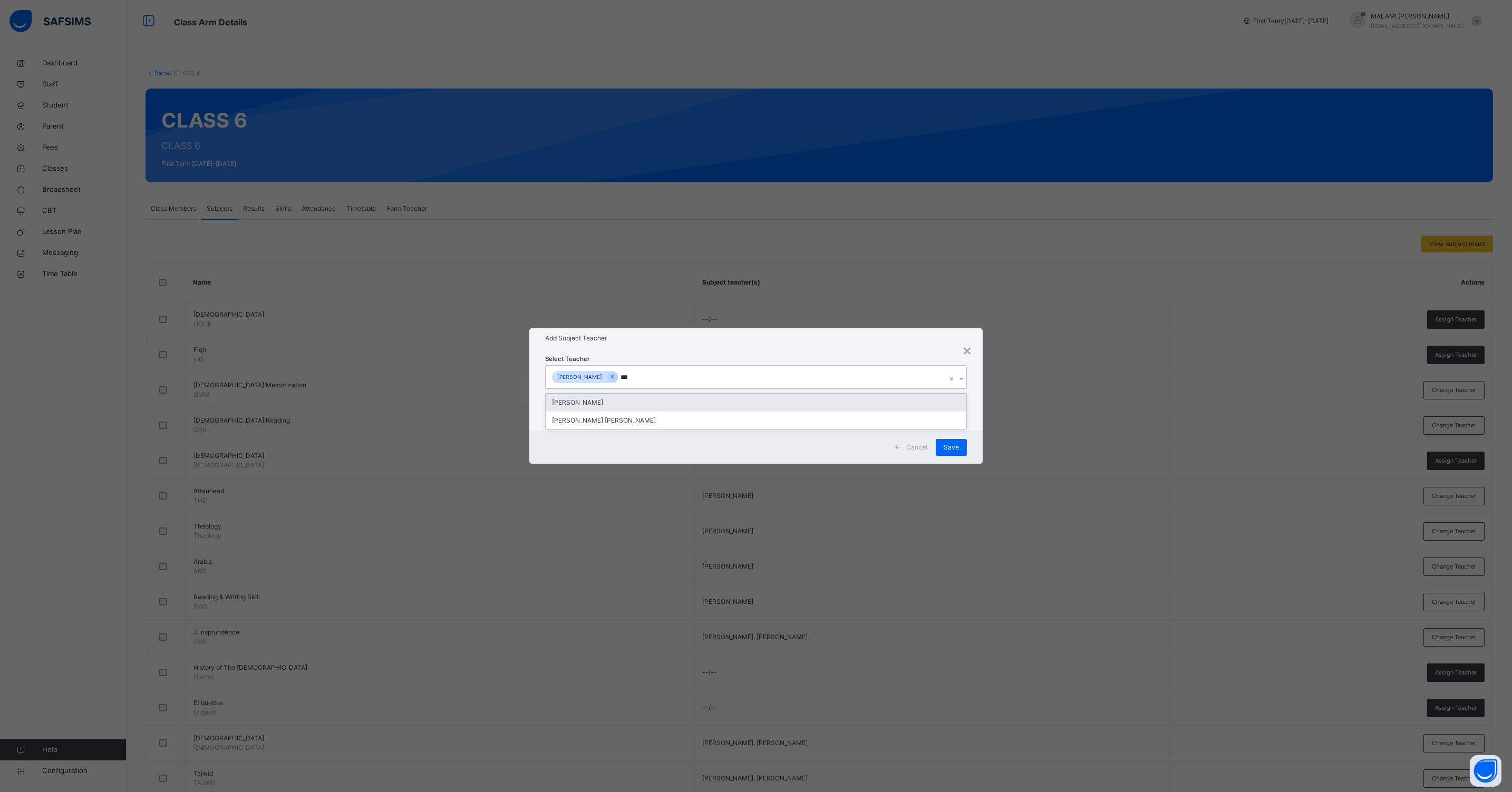
click at [617, 404] on div "[PERSON_NAME]" at bounding box center [755, 402] width 420 height 18
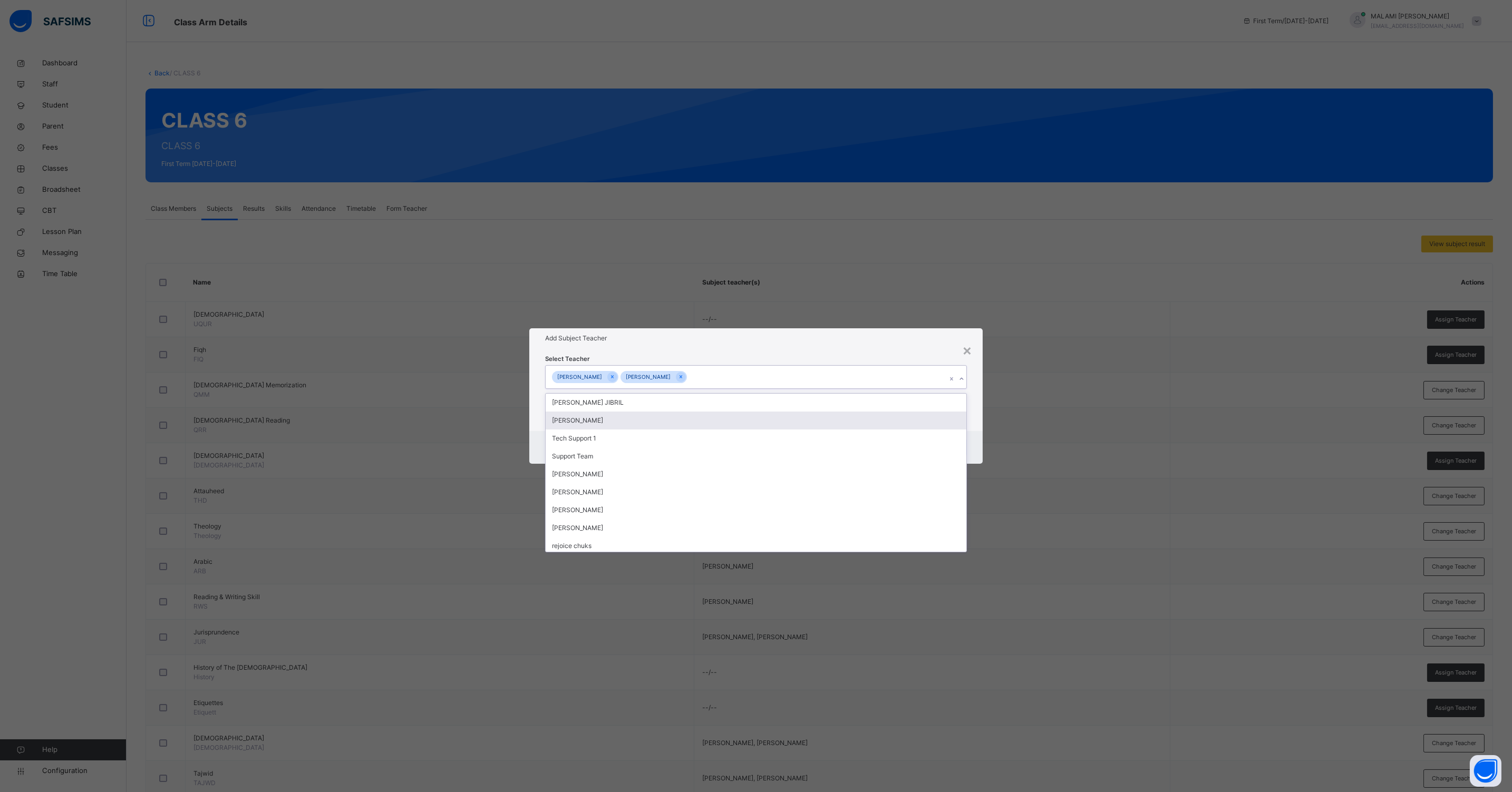
click at [968, 428] on div "Select Teacher option [PERSON_NAME], selected. option [PERSON_NAME] focused, 2 …" at bounding box center [755, 389] width 454 height 82
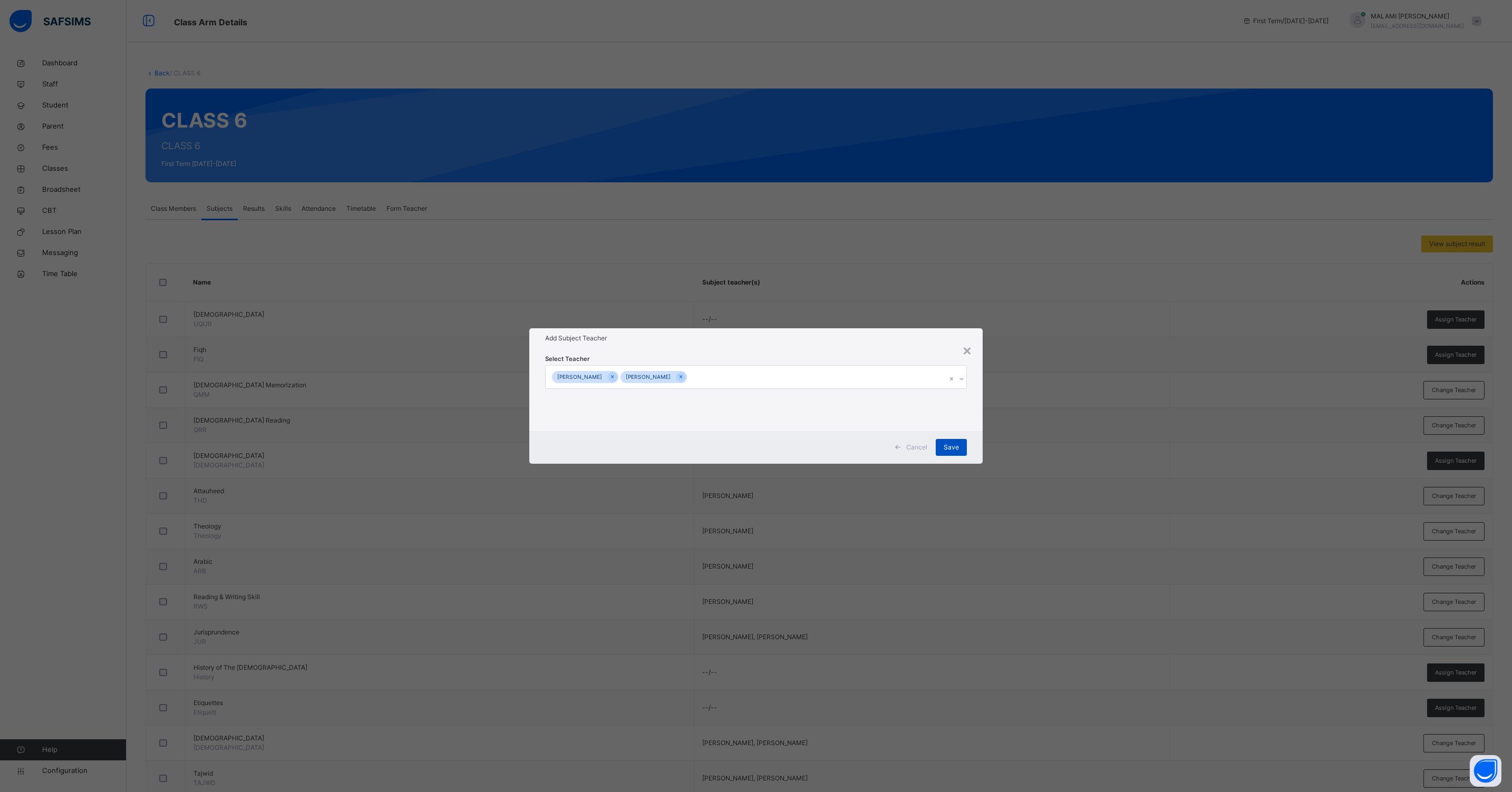
click at [951, 448] on span "Save" at bounding box center [951, 447] width 15 height 9
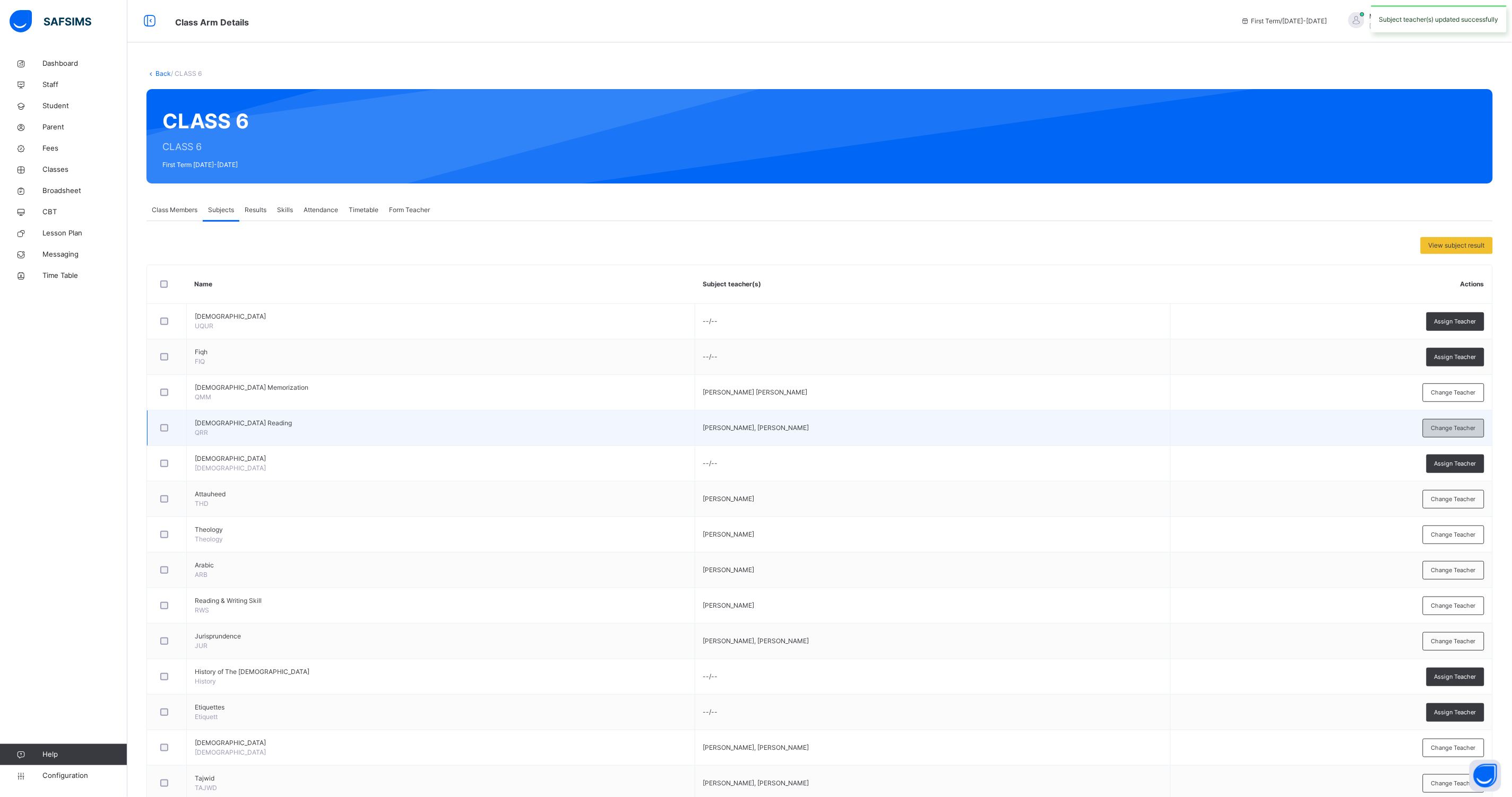
click at [1468, 428] on span "Change Teacher" at bounding box center [1453, 428] width 45 height 9
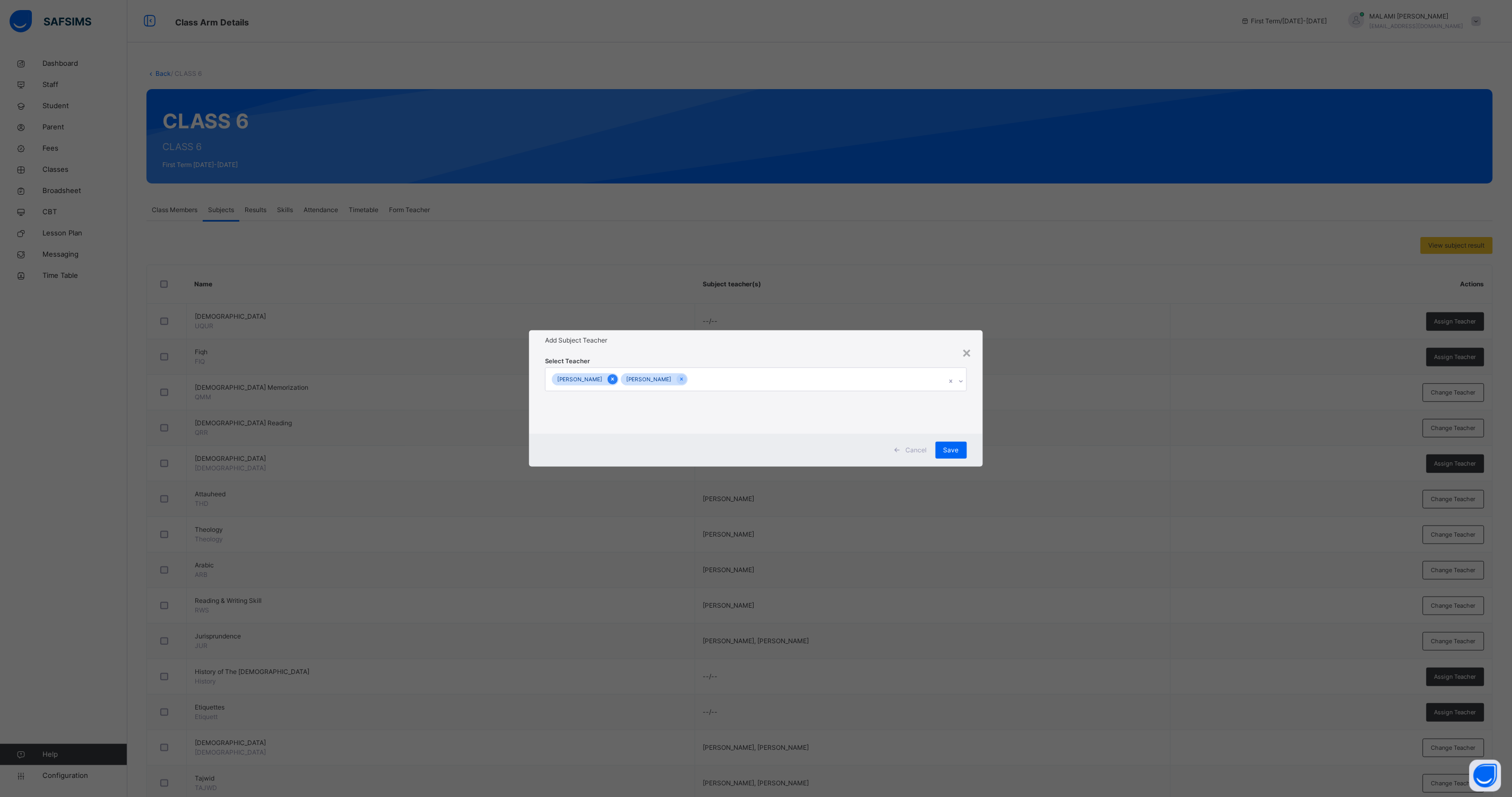
click at [617, 380] on div at bounding box center [612, 379] width 10 height 10
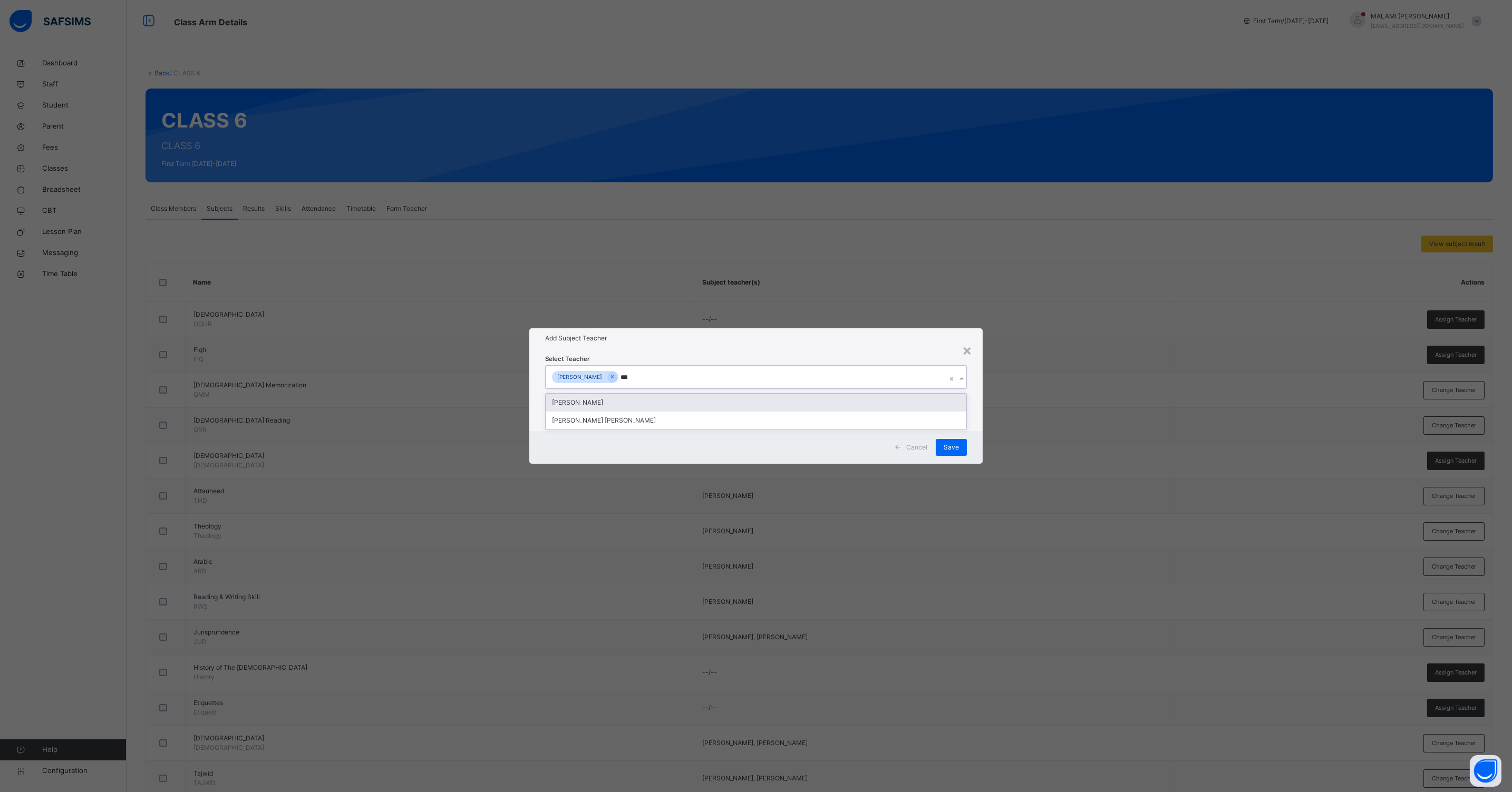
type input "****"
click at [593, 403] on div "[PERSON_NAME]" at bounding box center [755, 402] width 420 height 18
click at [977, 432] on div "Cancel Save" at bounding box center [755, 447] width 454 height 33
click at [957, 444] on span "Save" at bounding box center [951, 447] width 15 height 9
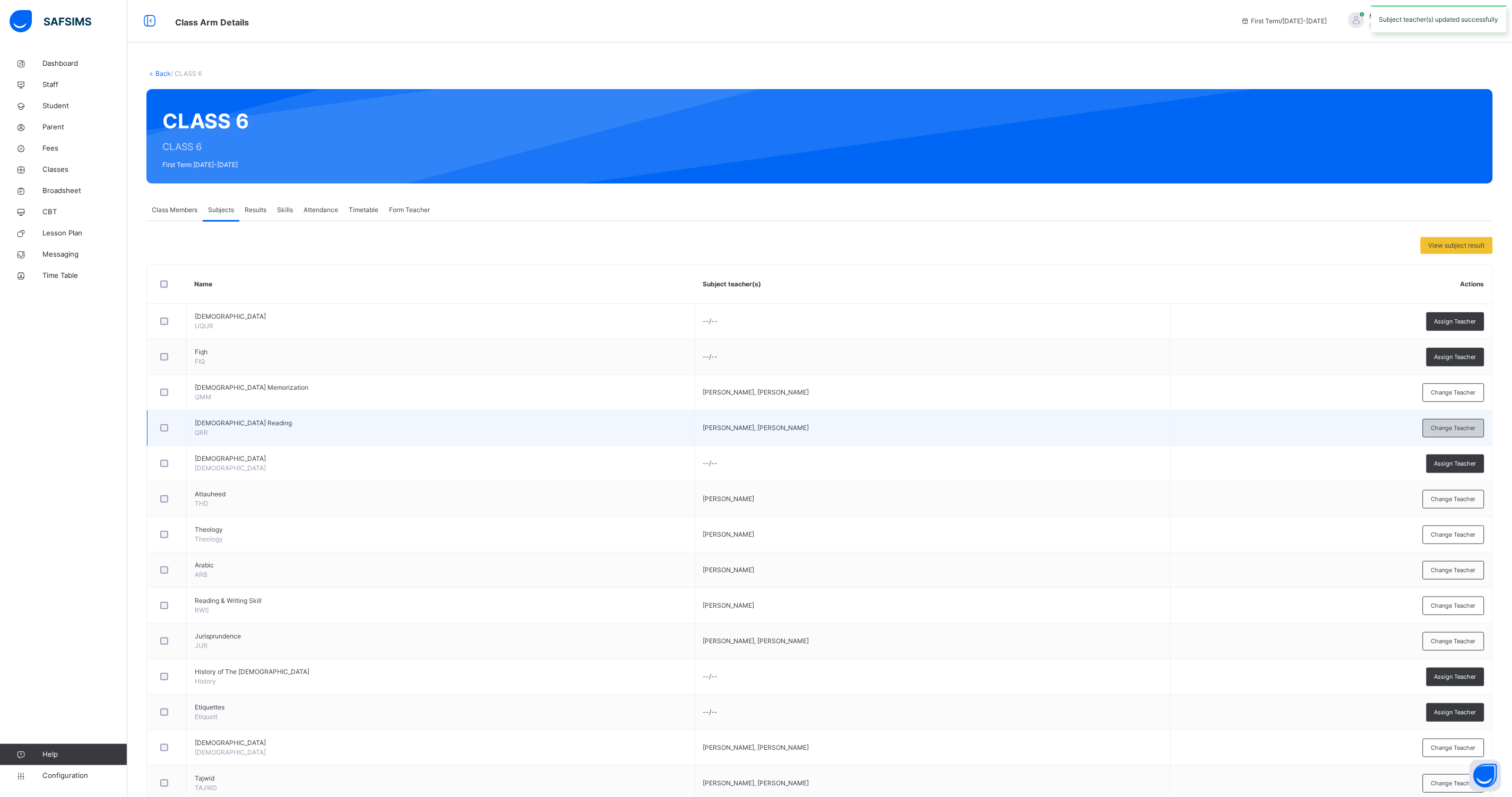
click at [1447, 430] on span "Change Teacher" at bounding box center [1453, 428] width 45 height 9
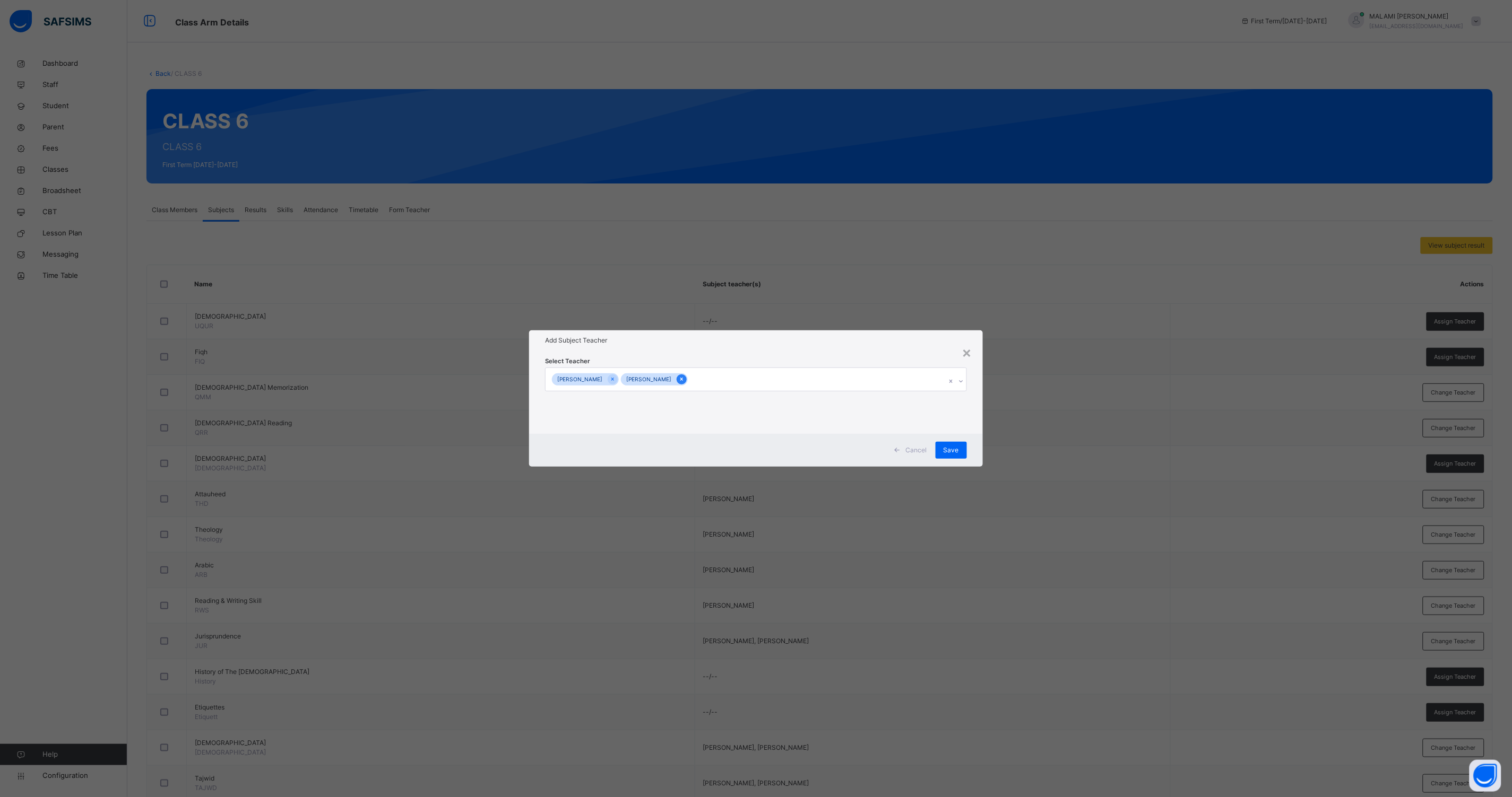
click at [686, 382] on div at bounding box center [681, 379] width 10 height 10
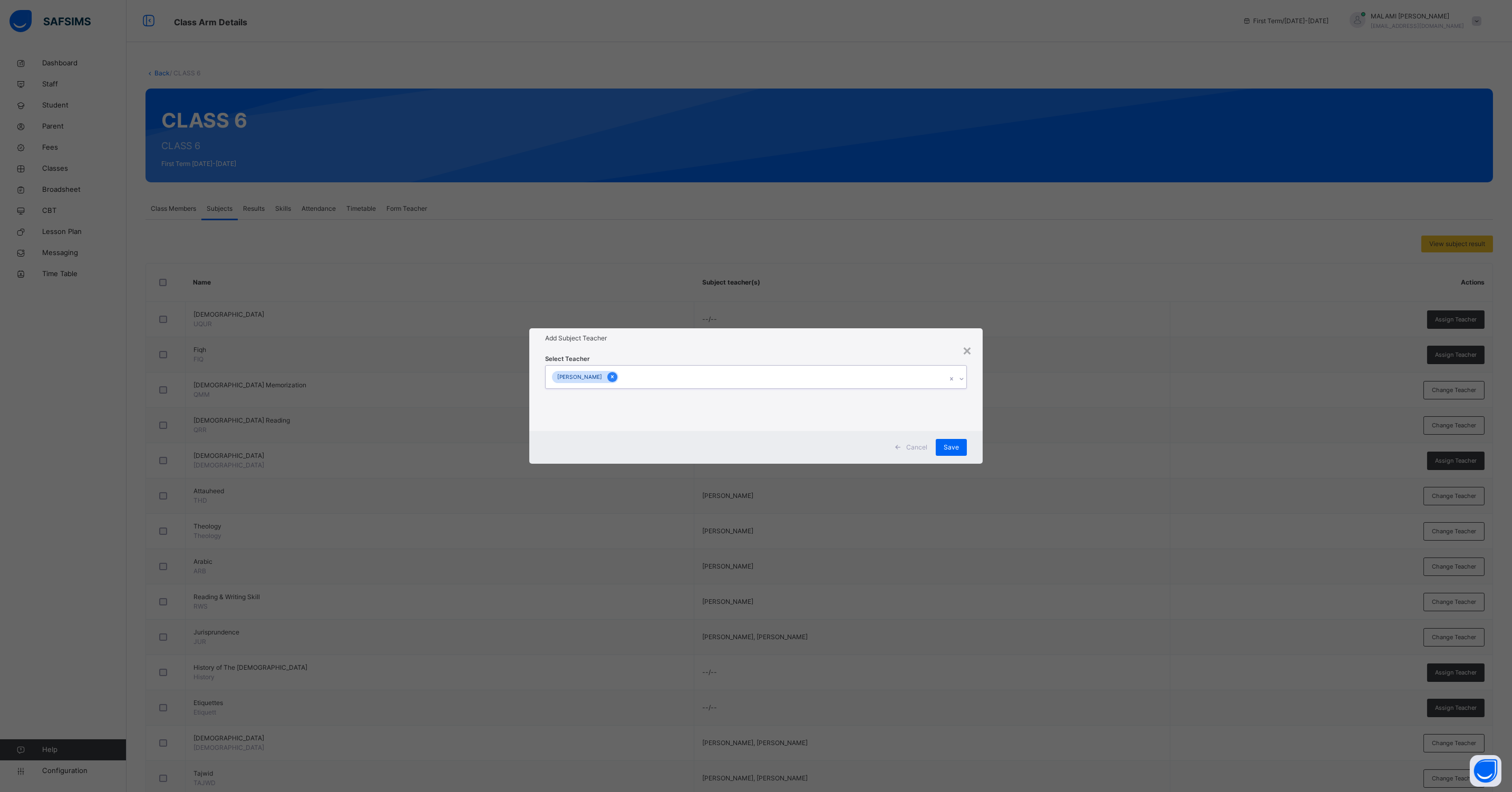
click at [615, 377] on icon at bounding box center [611, 377] width 6 height 8
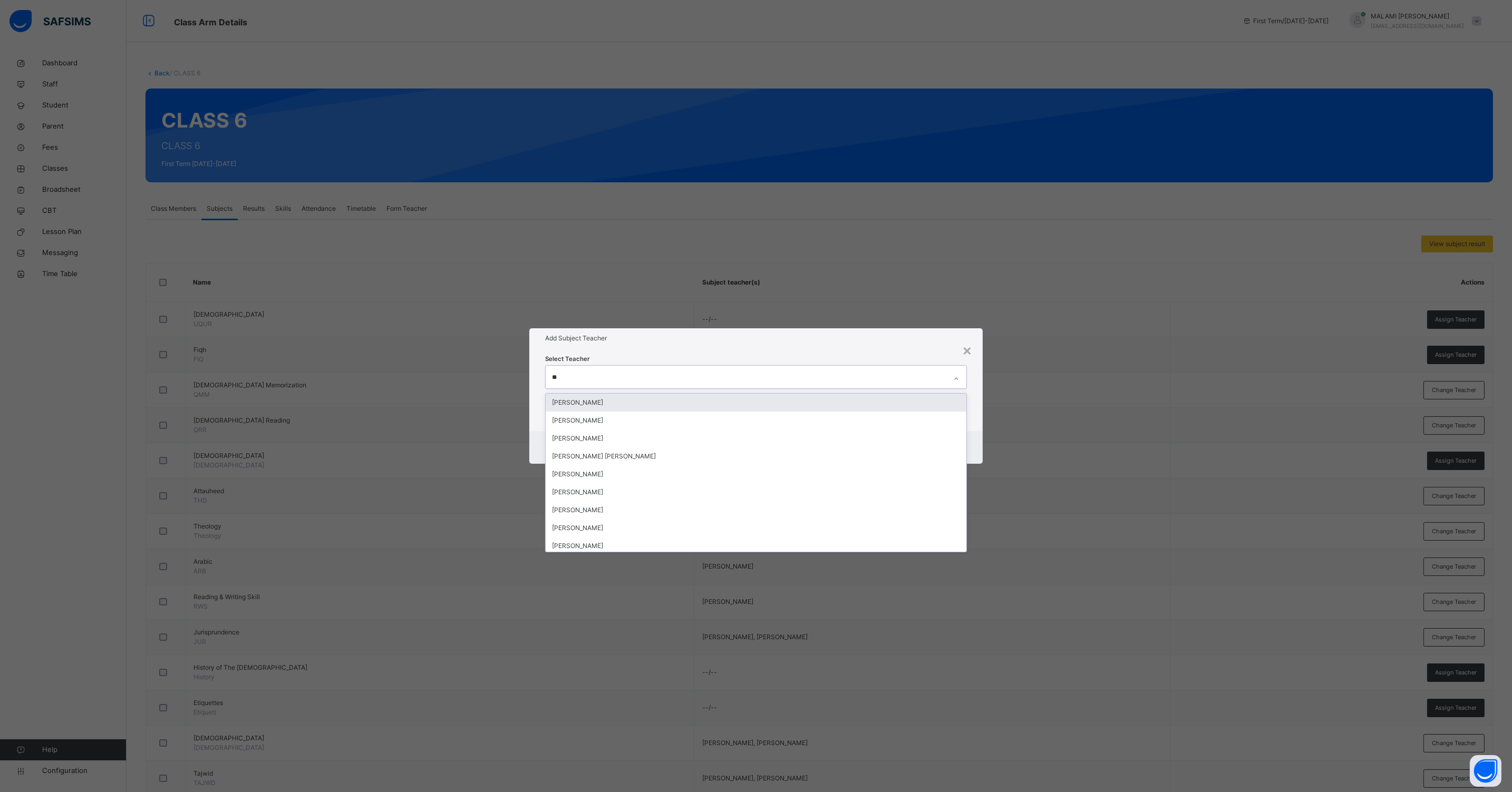
type input "***"
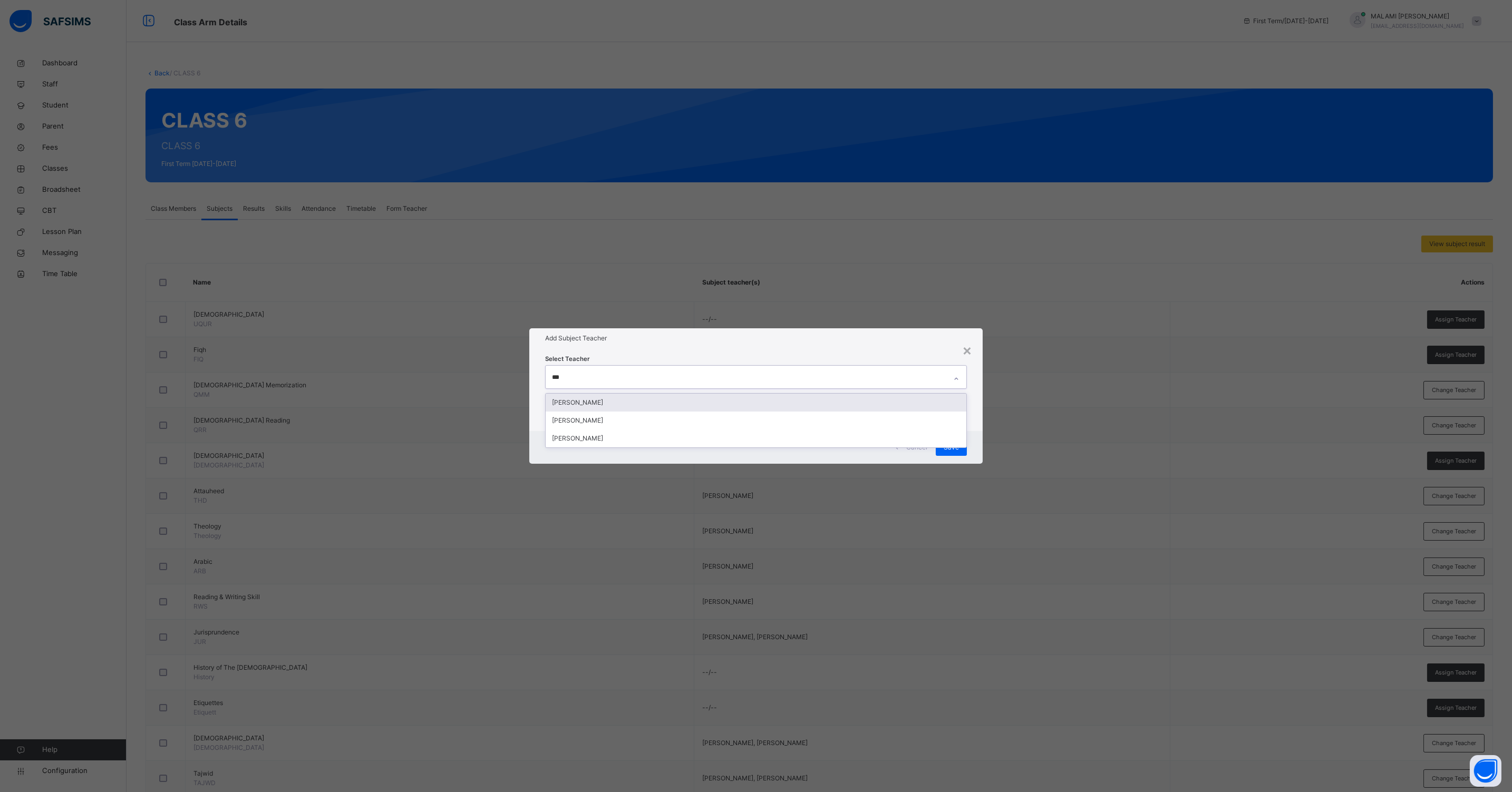
click at [606, 403] on div "[PERSON_NAME]" at bounding box center [755, 402] width 420 height 18
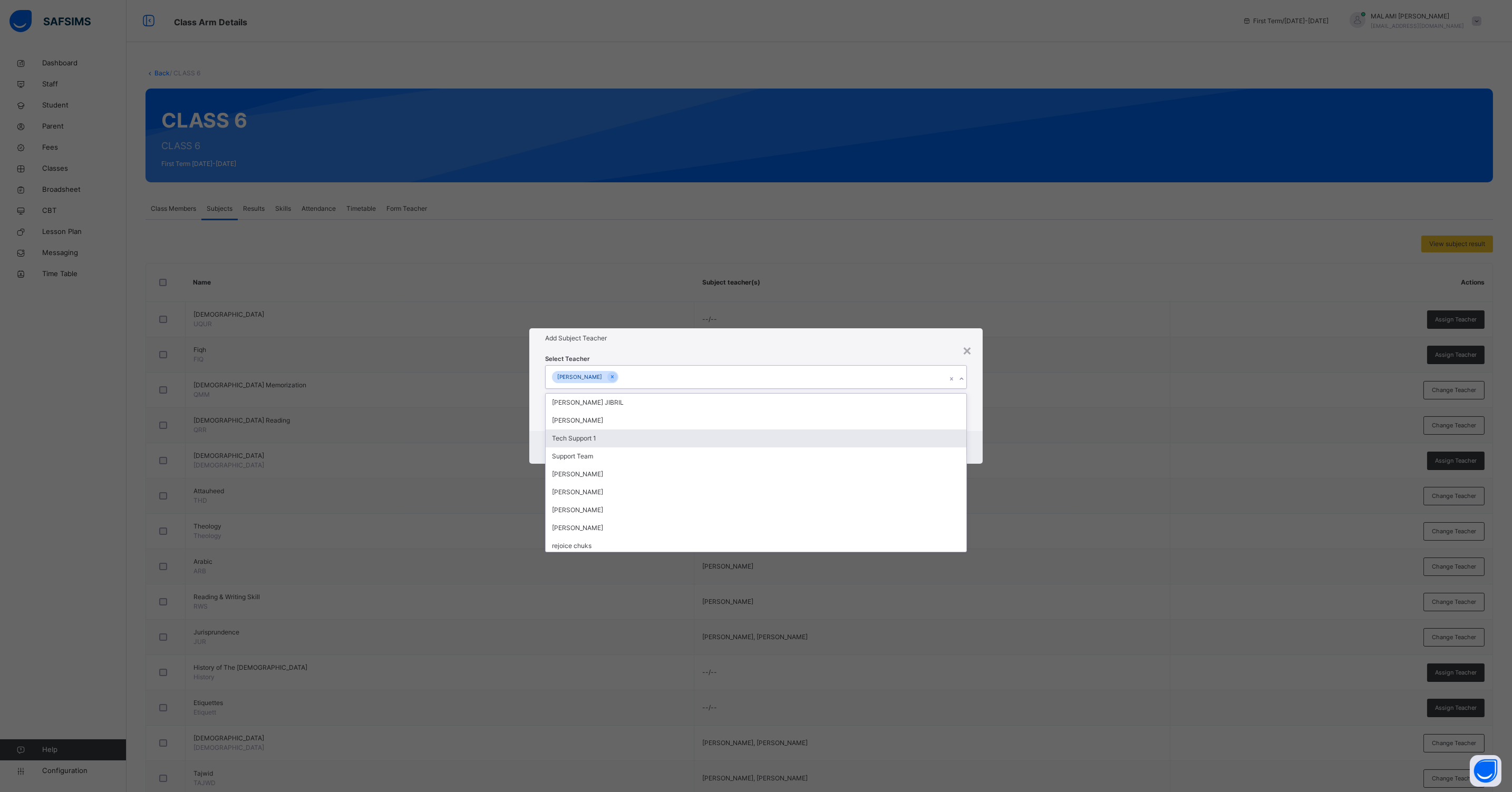
click at [973, 432] on div "Cancel Save" at bounding box center [755, 447] width 454 height 33
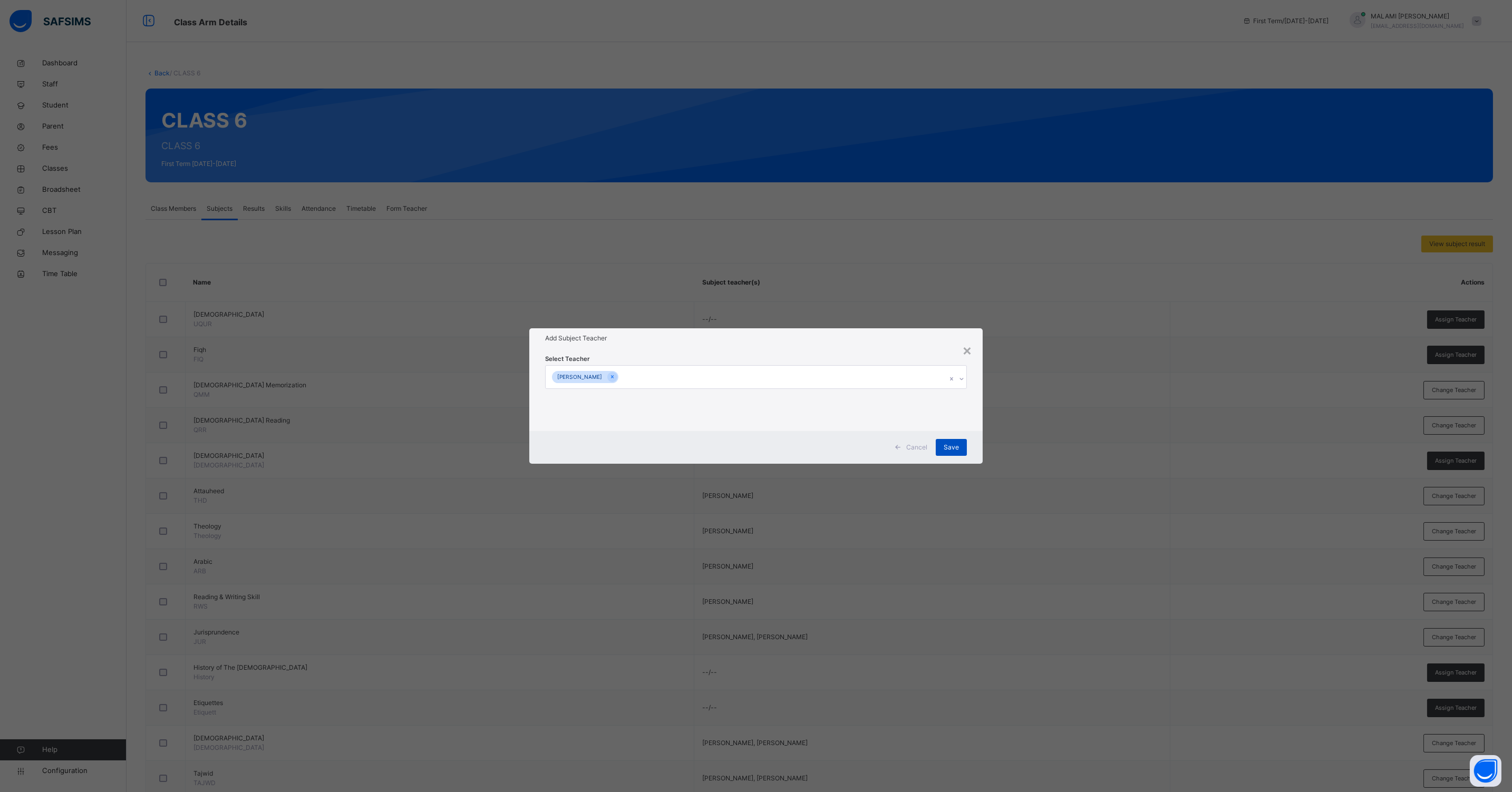
click at [958, 444] on span "Save" at bounding box center [951, 447] width 15 height 9
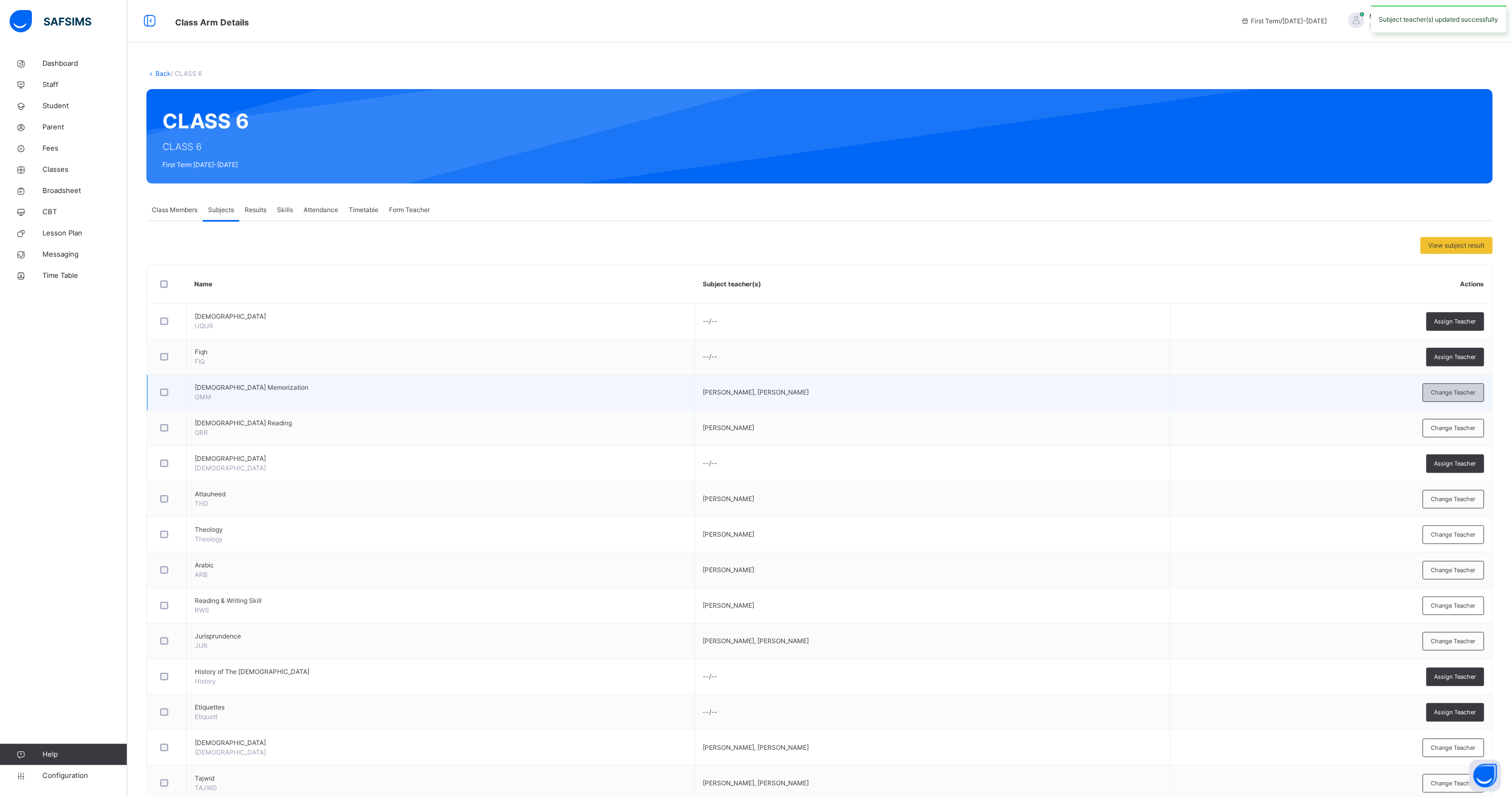
click at [1454, 394] on span "Change Teacher" at bounding box center [1453, 393] width 45 height 9
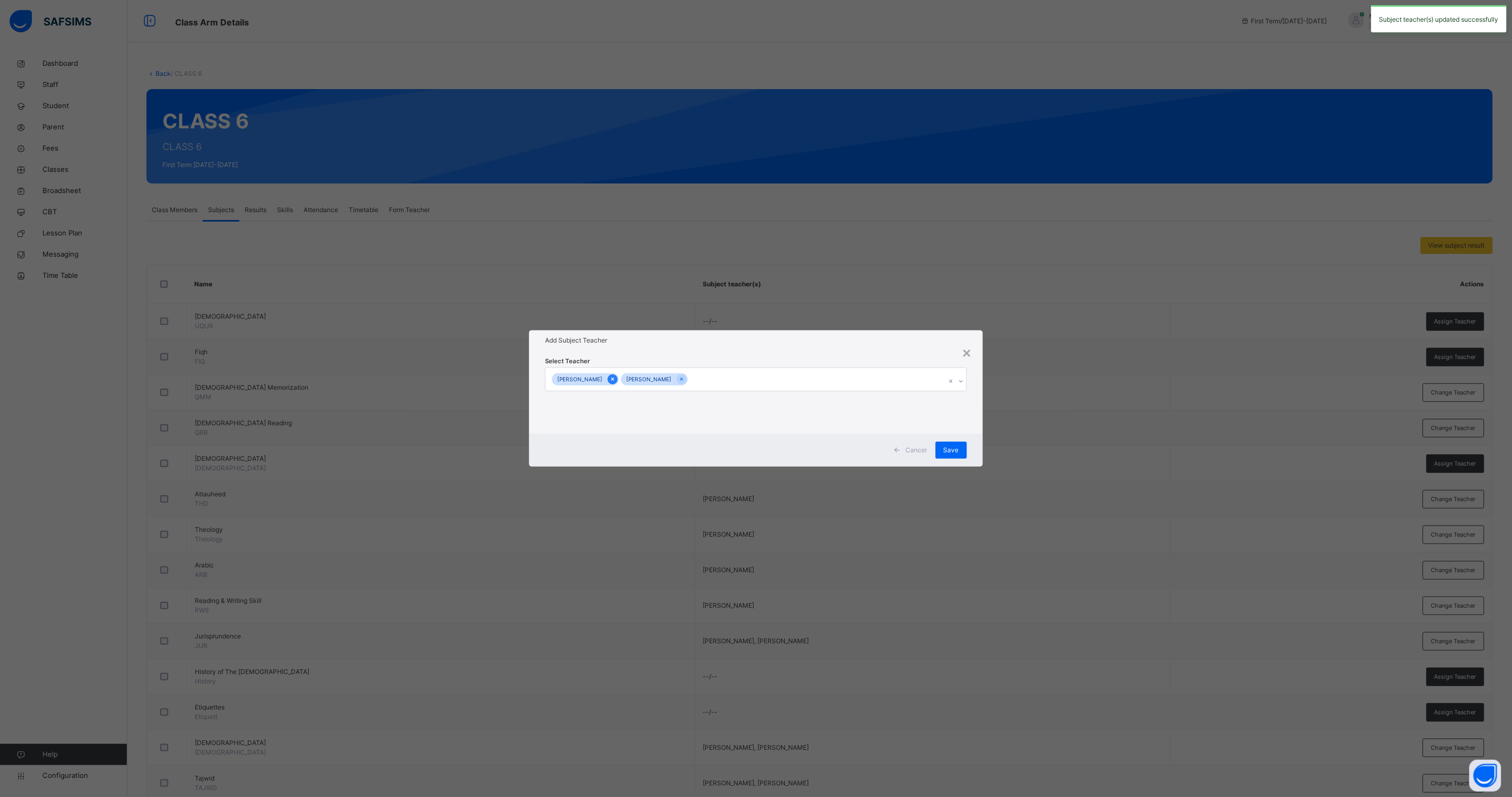
click at [616, 379] on icon at bounding box center [612, 379] width 6 height 8
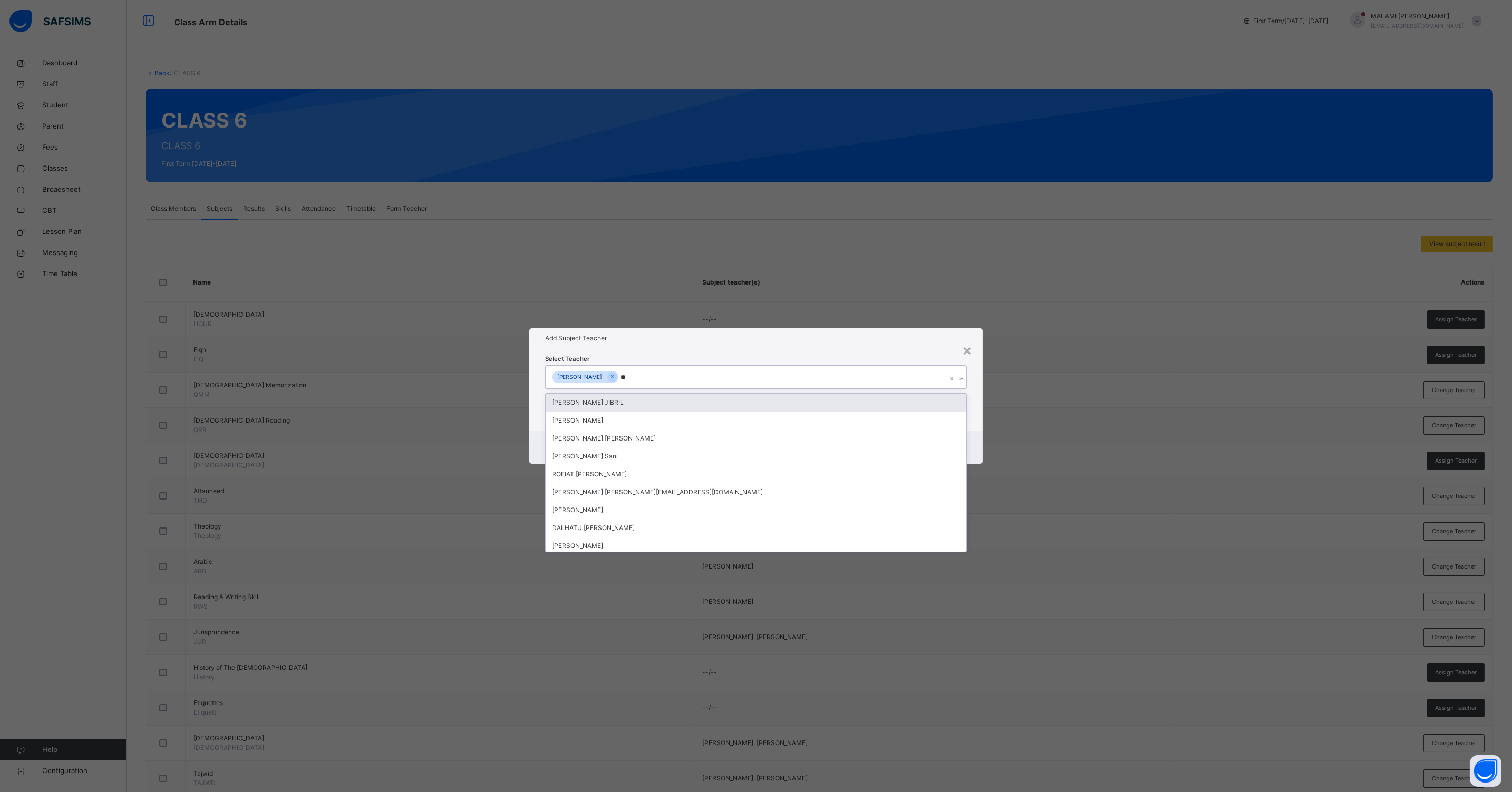
type input "*"
click at [569, 377] on icon at bounding box center [567, 377] width 6 height 8
type input "***"
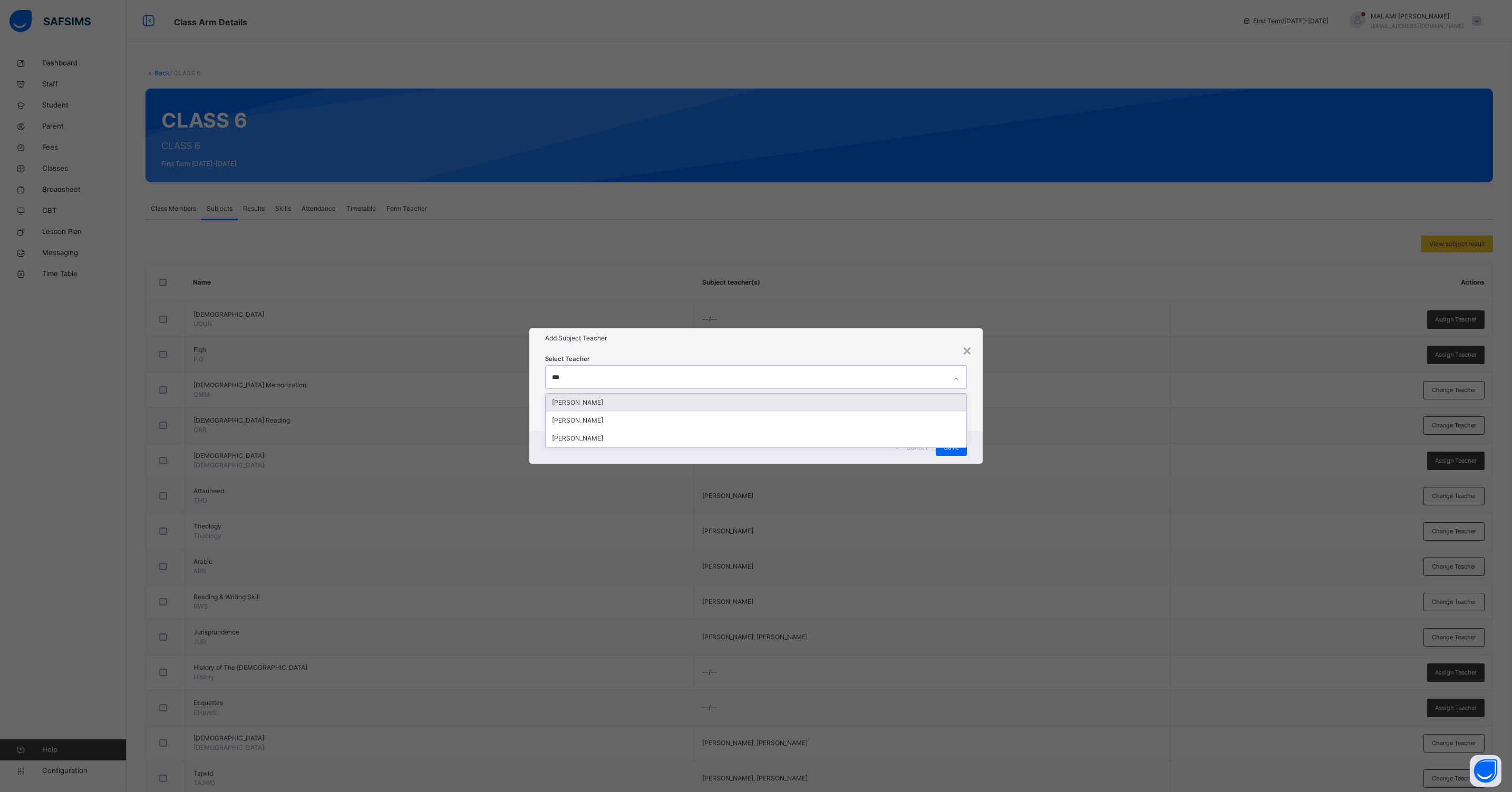
click at [580, 403] on div "[PERSON_NAME]" at bounding box center [755, 402] width 420 height 18
click at [976, 428] on div "Select Teacher [PERSON_NAME]" at bounding box center [755, 389] width 454 height 82
click at [961, 448] on div "Save" at bounding box center [951, 448] width 31 height 17
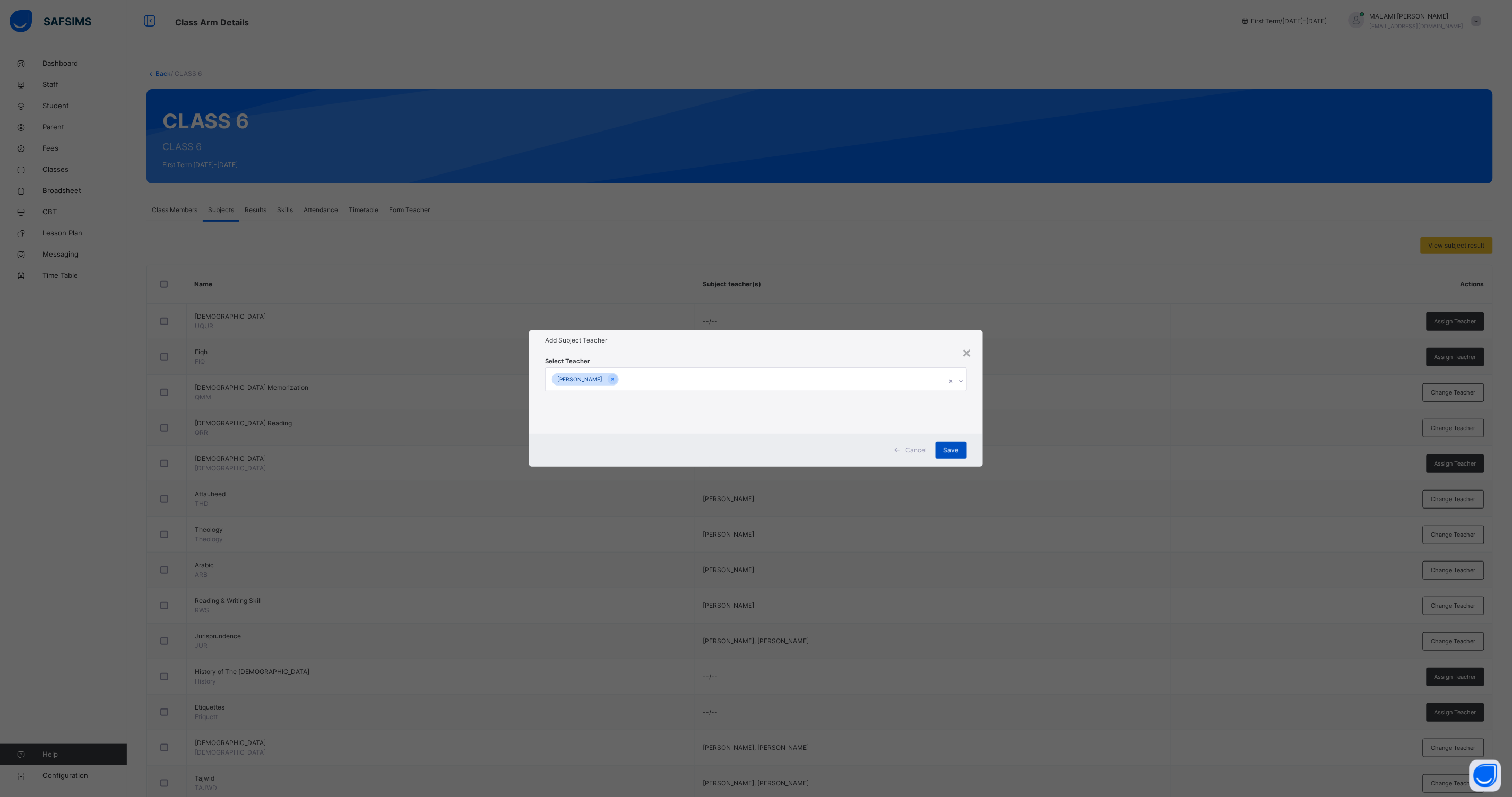
click at [956, 448] on span "Save" at bounding box center [951, 450] width 15 height 9
click at [933, 446] on div "Cancel" at bounding box center [912, 451] width 47 height 17
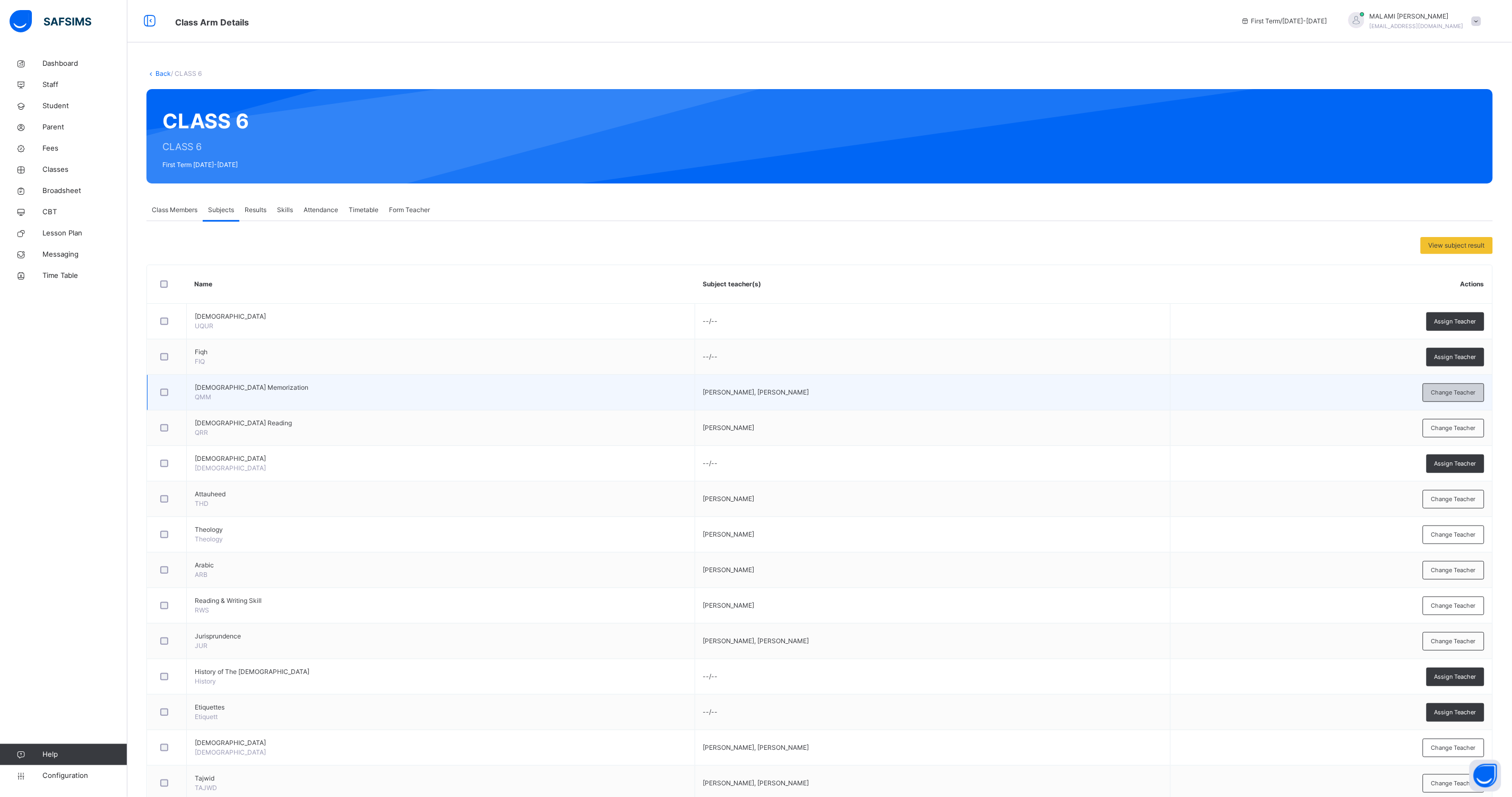
click at [1464, 393] on span "Change Teacher" at bounding box center [1453, 393] width 45 height 9
click at [1458, 392] on span "Change Teacher" at bounding box center [1453, 393] width 45 height 9
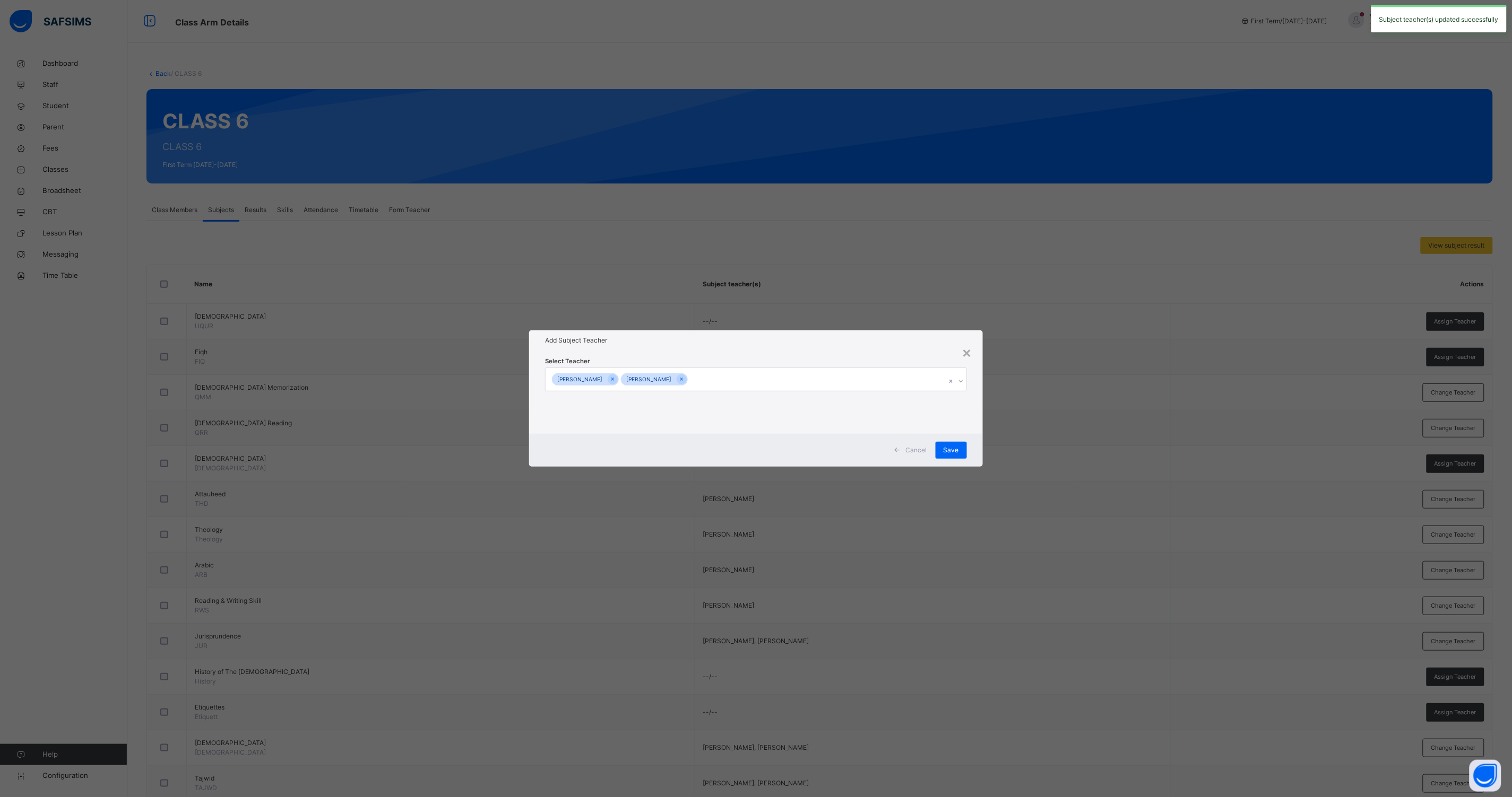
drag, startPoint x: 635, startPoint y: 377, endPoint x: 637, endPoint y: 383, distance: 6.3
click at [616, 377] on icon at bounding box center [612, 379] width 6 height 8
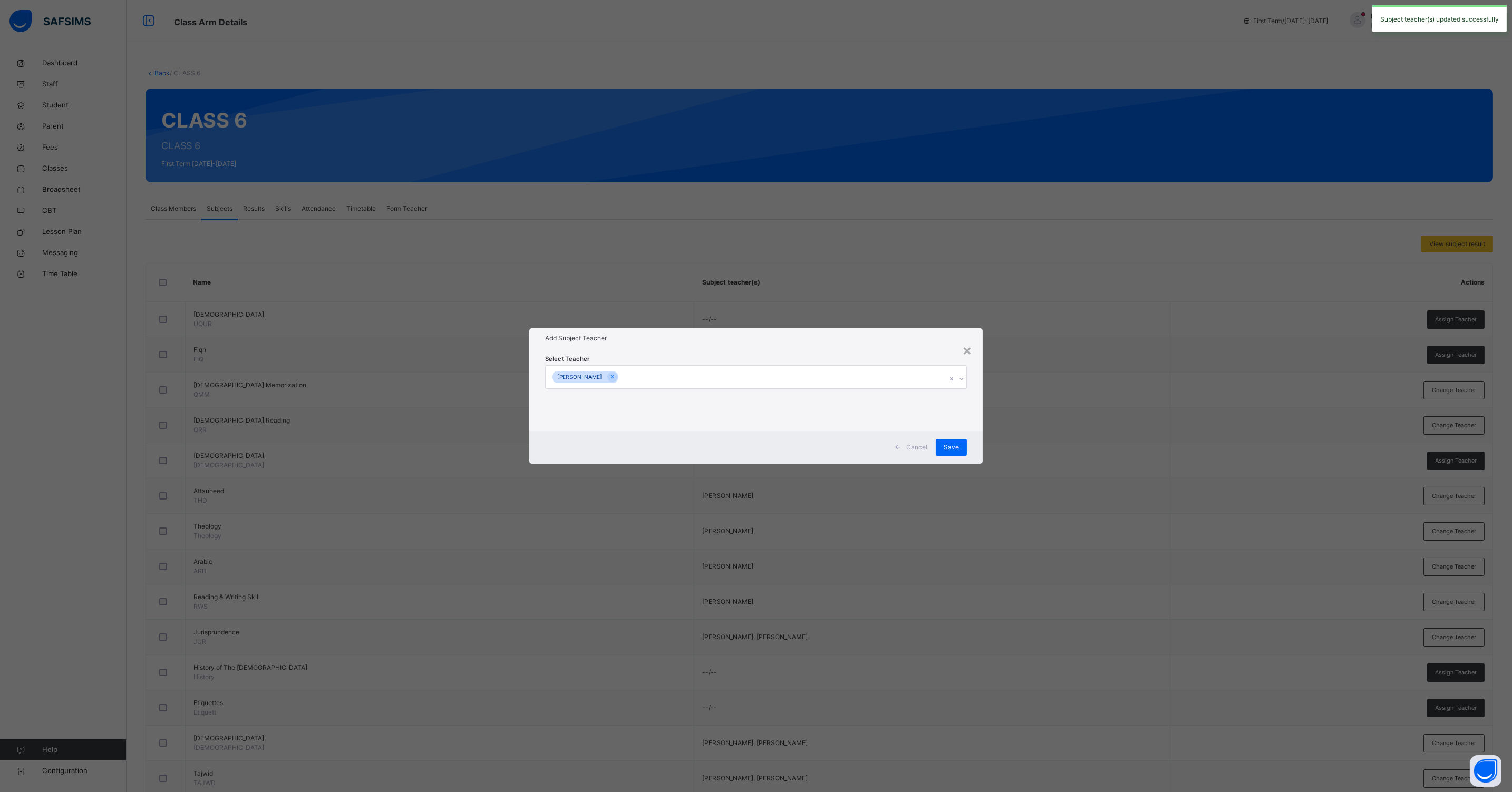
drag, startPoint x: 954, startPoint y: 441, endPoint x: 1067, endPoint y: 449, distance: 113.3
click at [955, 441] on div "Save" at bounding box center [951, 448] width 31 height 17
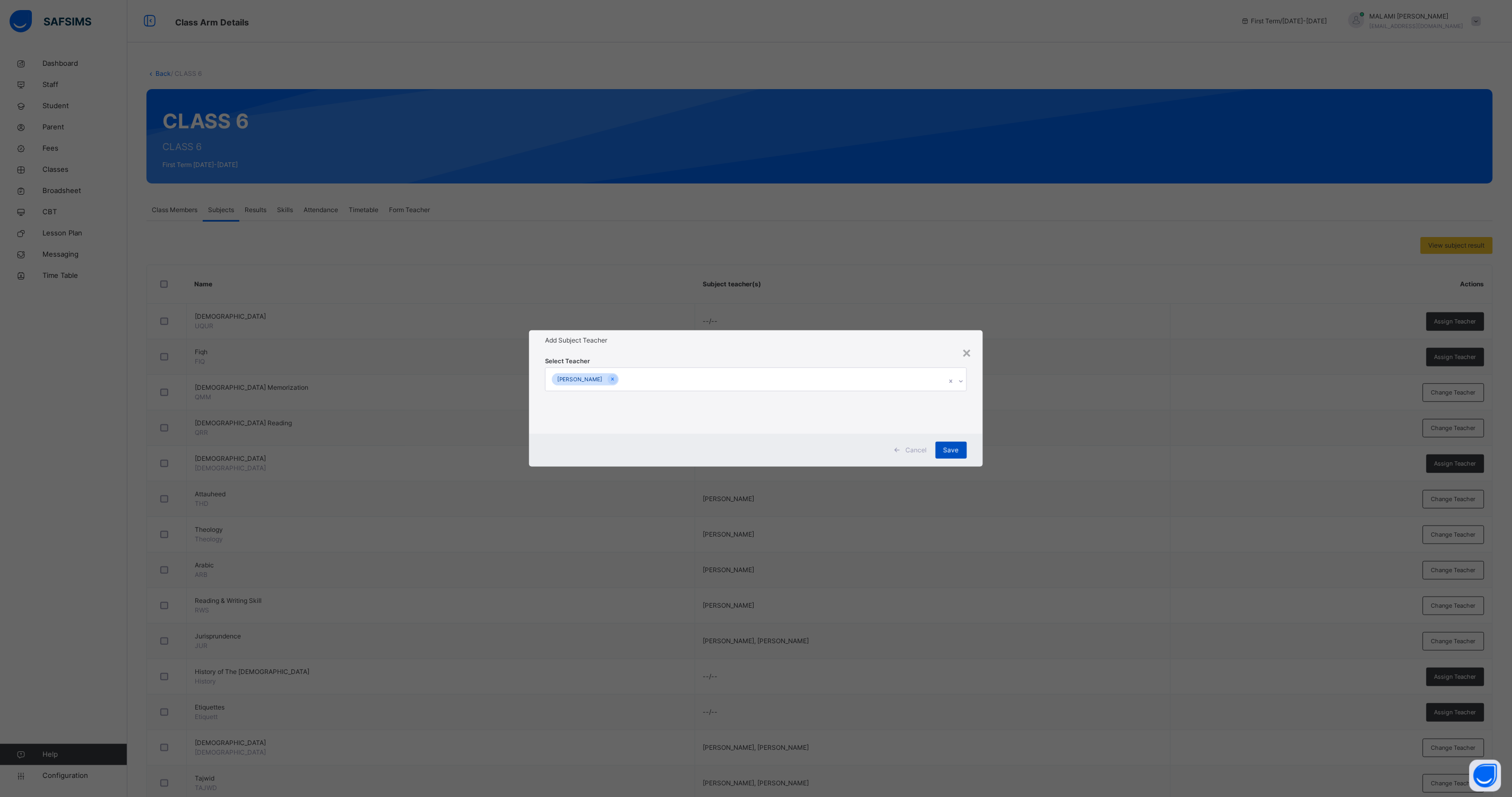
click at [954, 451] on div "Save" at bounding box center [950, 451] width 31 height 17
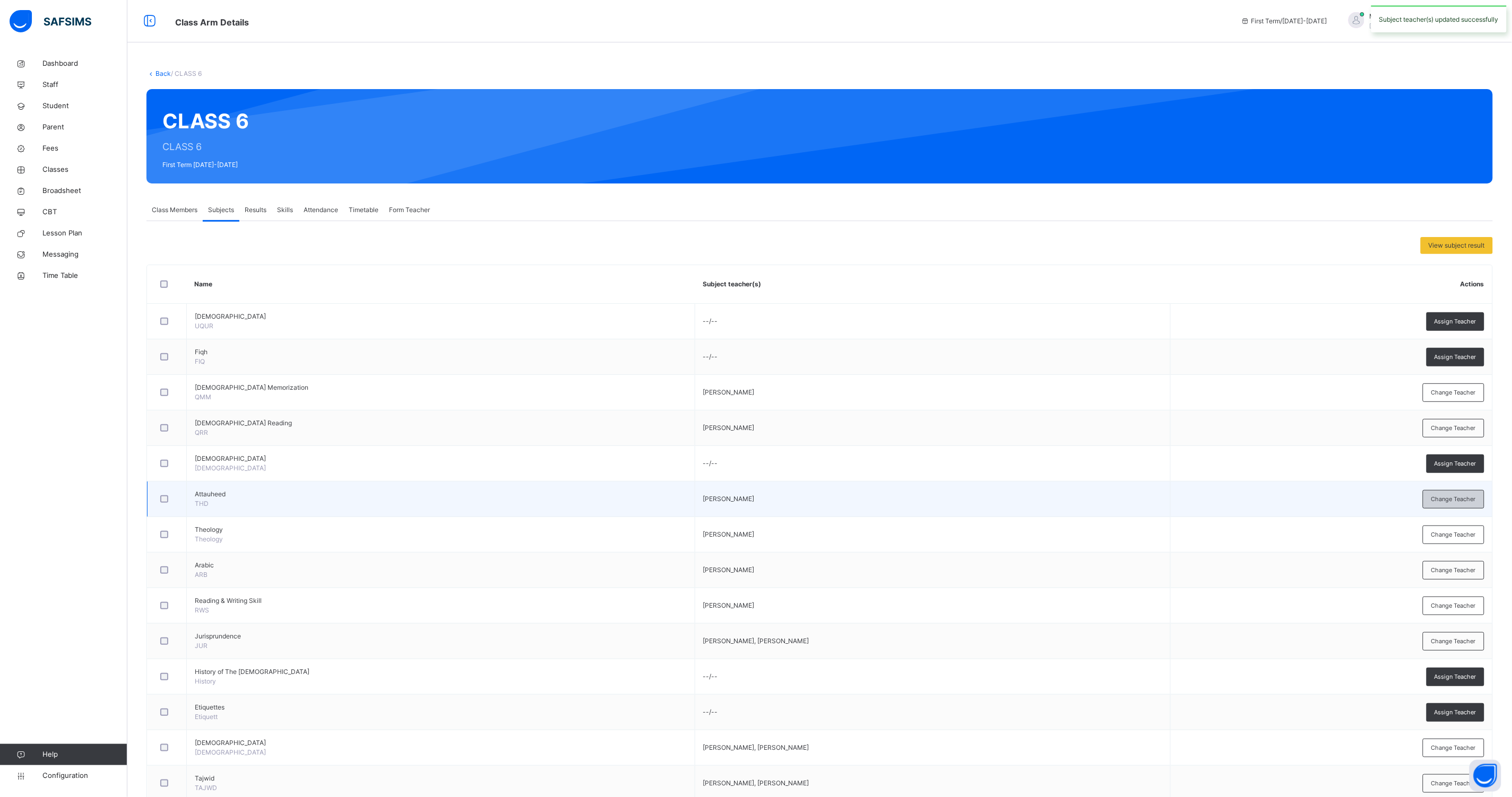
click at [1456, 498] on span "Change Teacher" at bounding box center [1453, 499] width 45 height 9
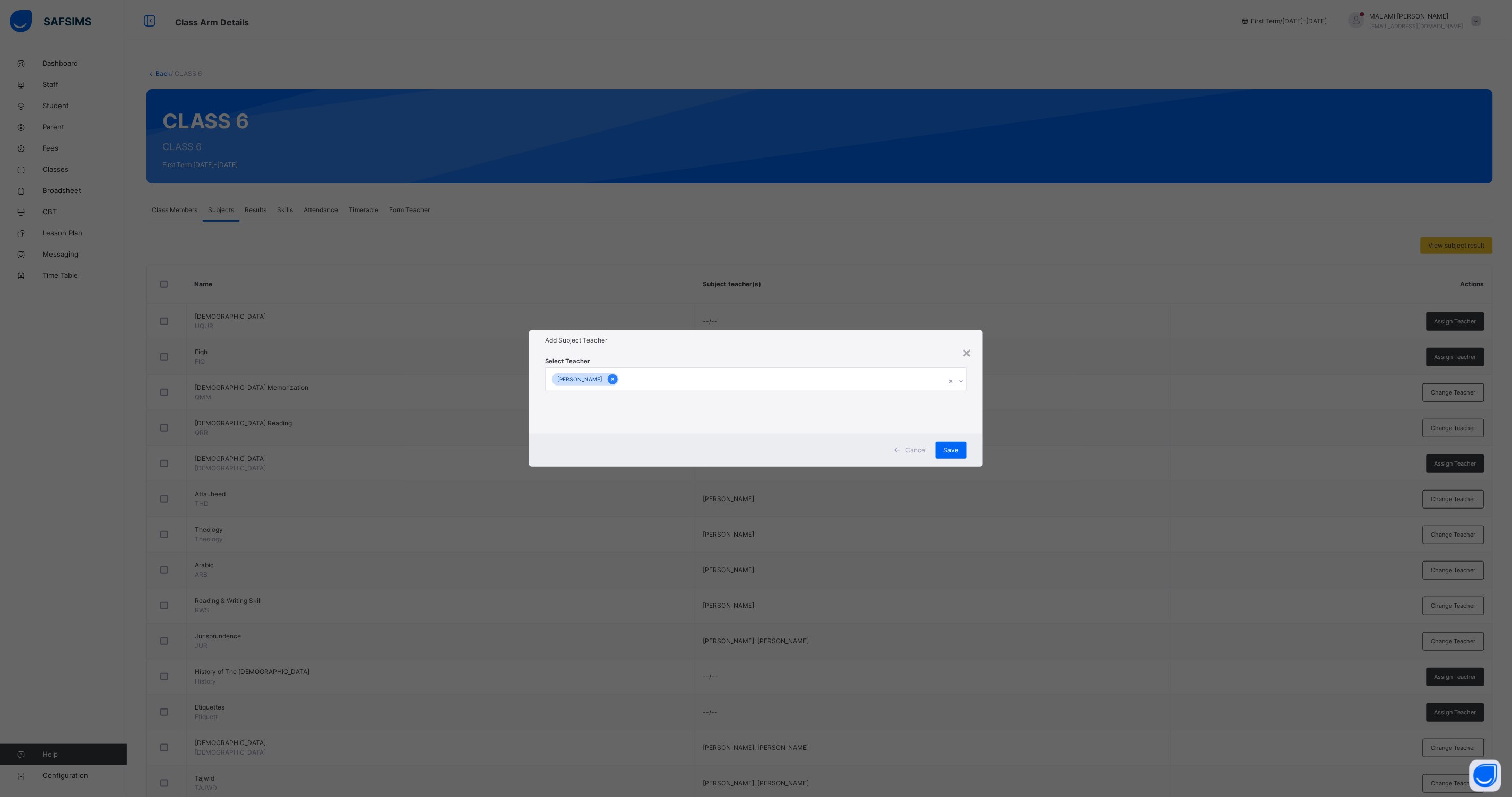
click at [616, 380] on icon at bounding box center [612, 379] width 6 height 8
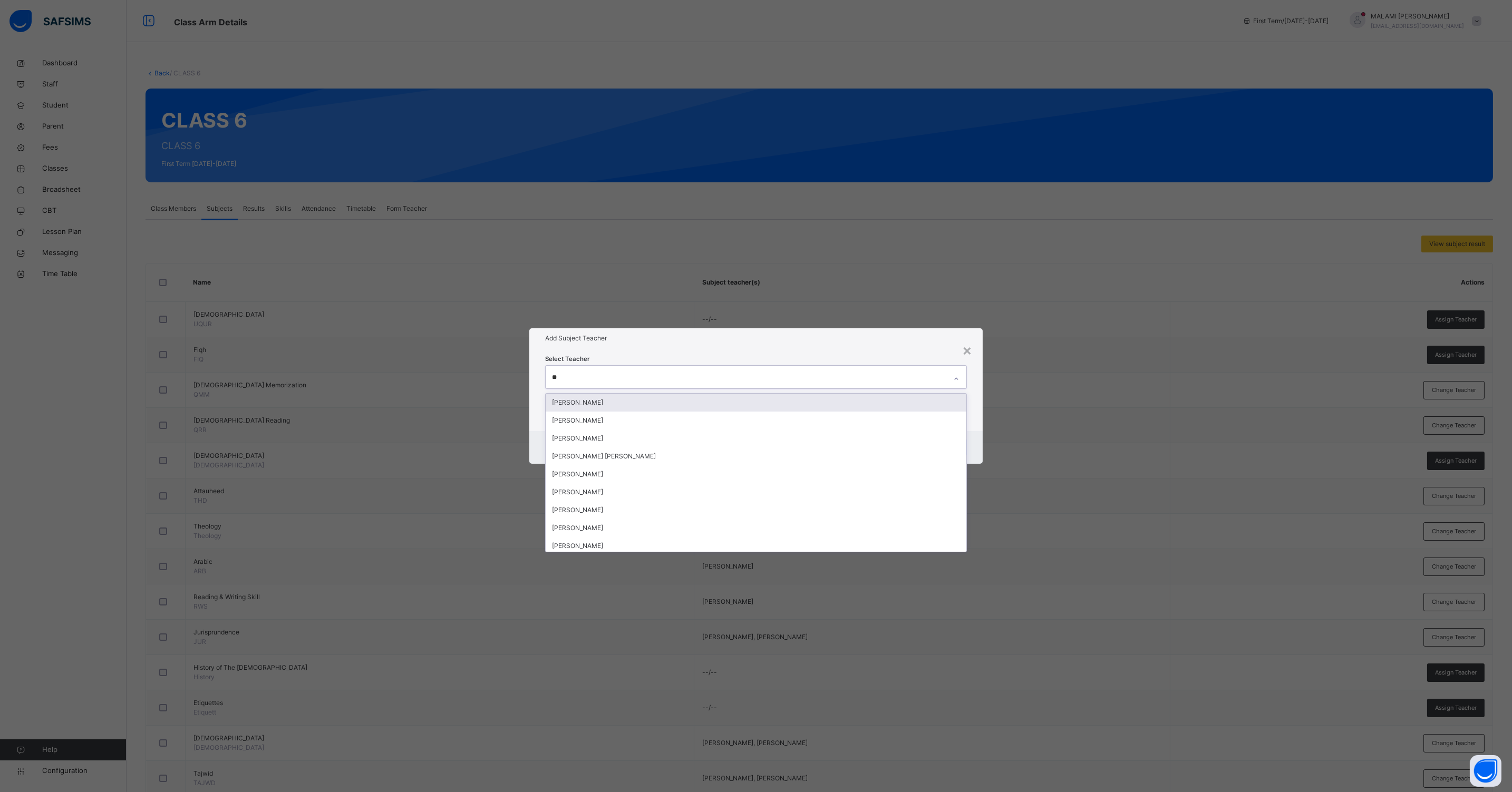
type input "***"
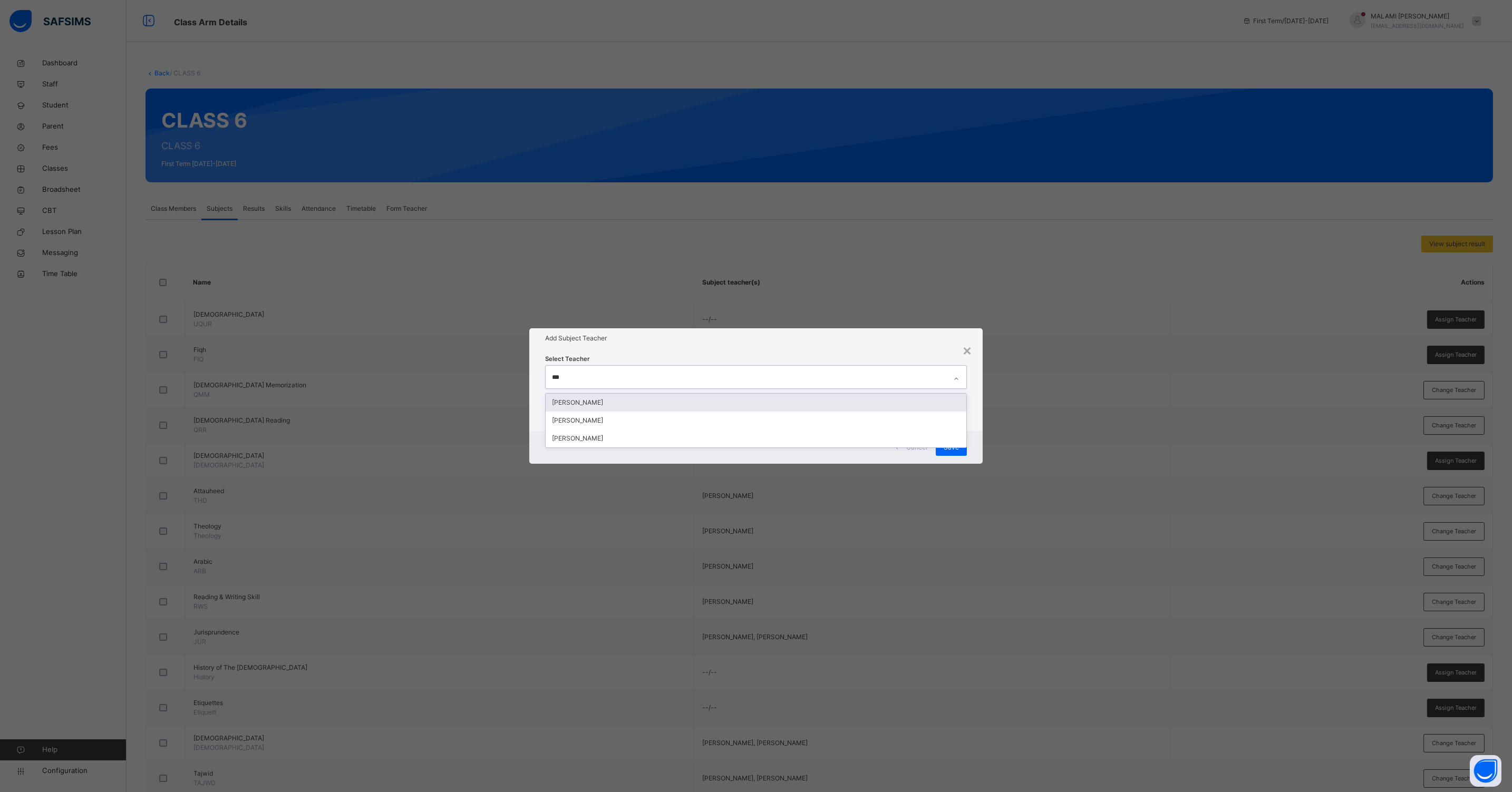
click at [594, 402] on div "[PERSON_NAME]" at bounding box center [755, 402] width 420 height 18
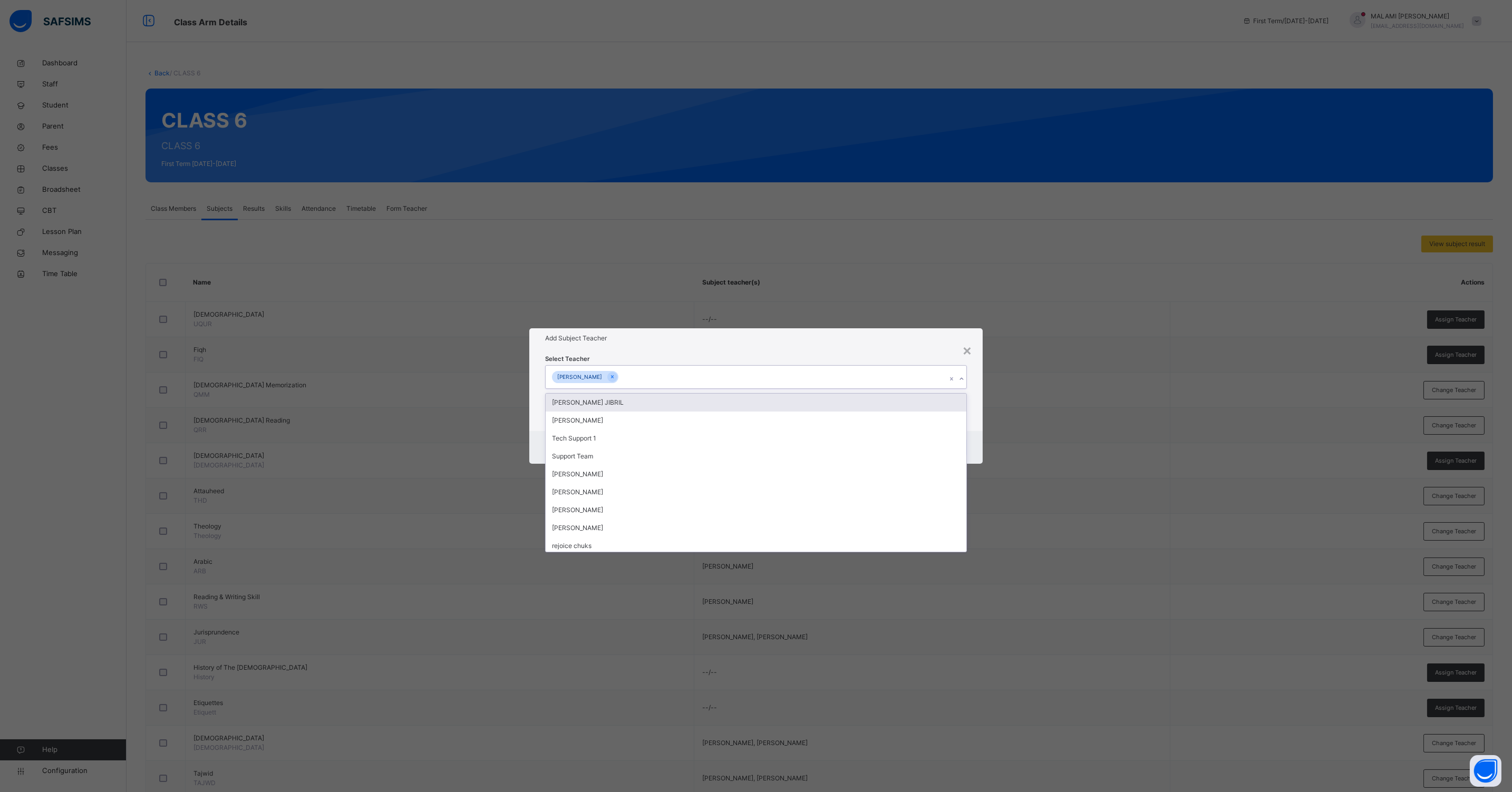
click at [969, 417] on div "Select Teacher option [PERSON_NAME], selected. option [PERSON_NAME] JIBRIL focu…" at bounding box center [755, 389] width 454 height 82
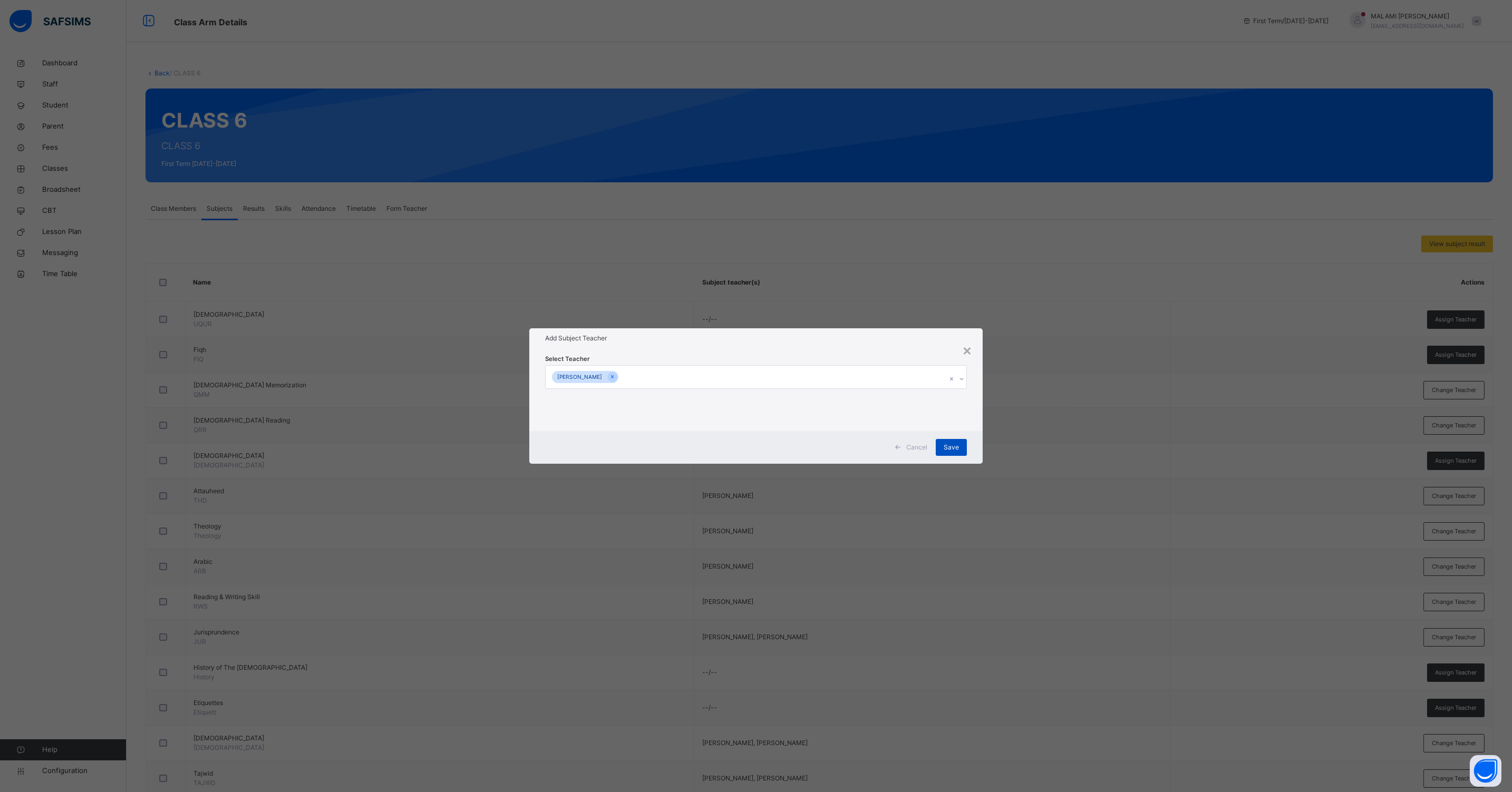
click at [948, 445] on span "Save" at bounding box center [951, 447] width 15 height 9
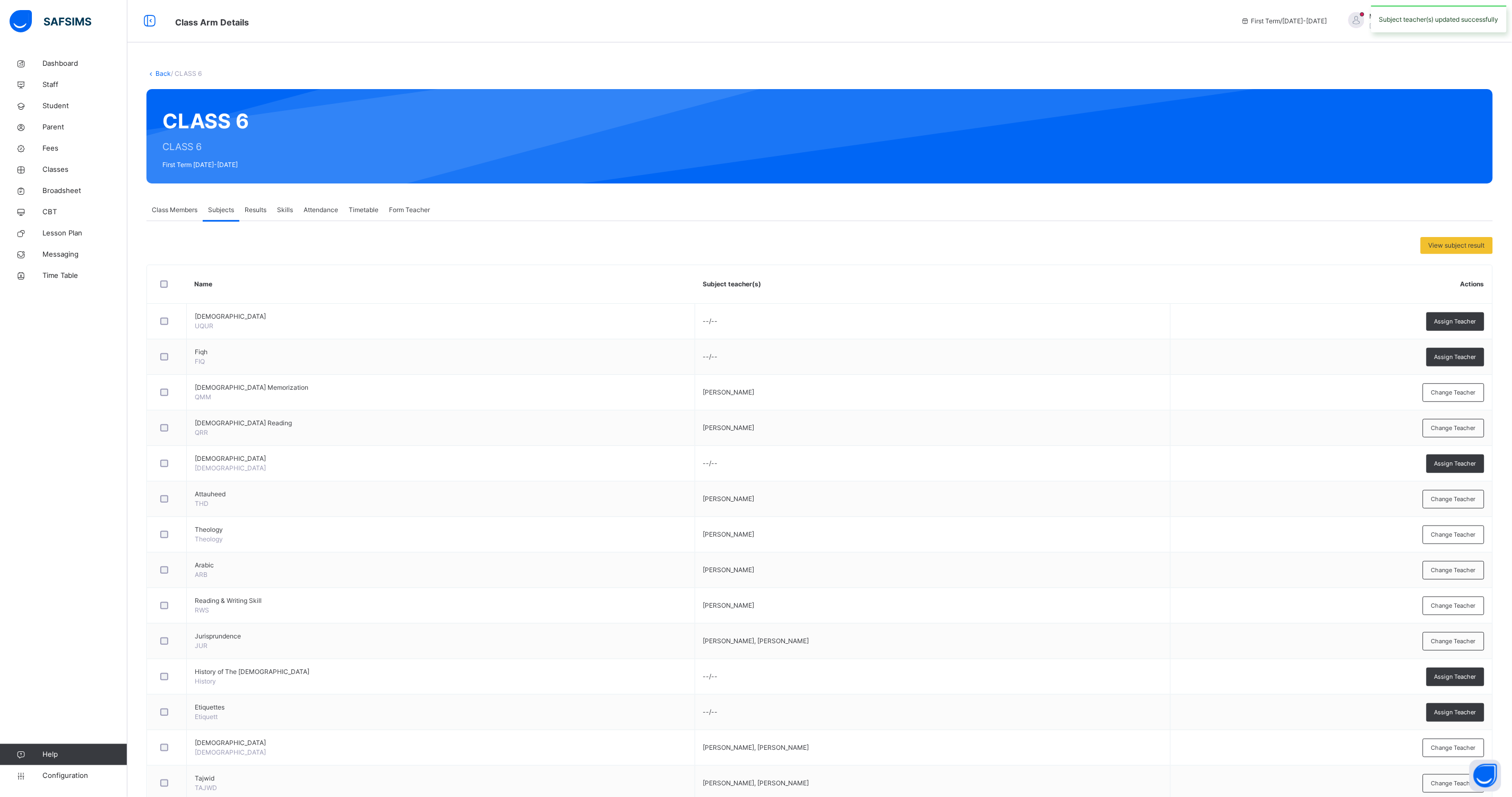
drag, startPoint x: 1483, startPoint y: 536, endPoint x: 1462, endPoint y: 536, distance: 21.0
click at [1476, 536] on span "Change Teacher" at bounding box center [1453, 535] width 45 height 9
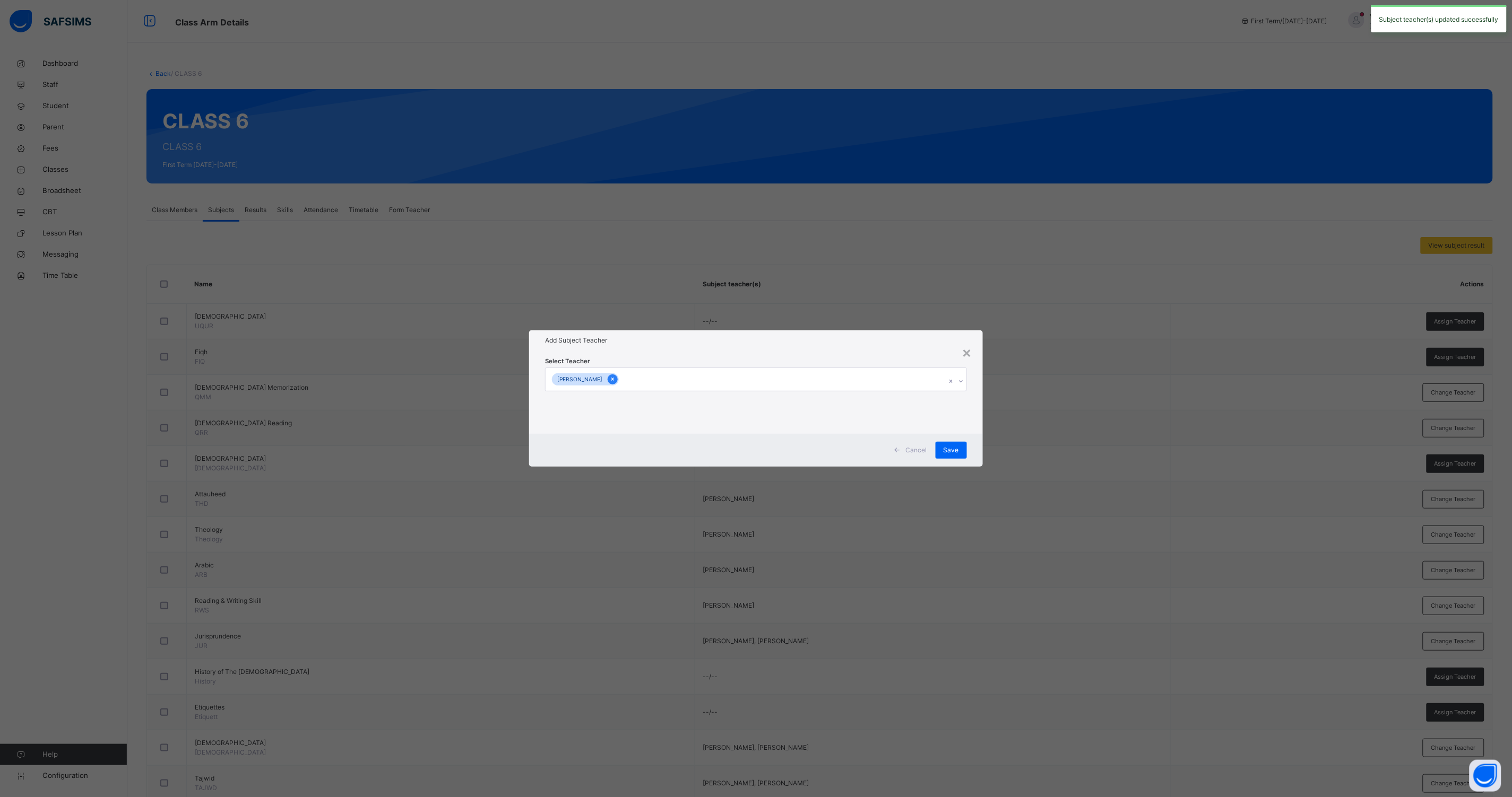
click at [617, 380] on div at bounding box center [612, 379] width 10 height 10
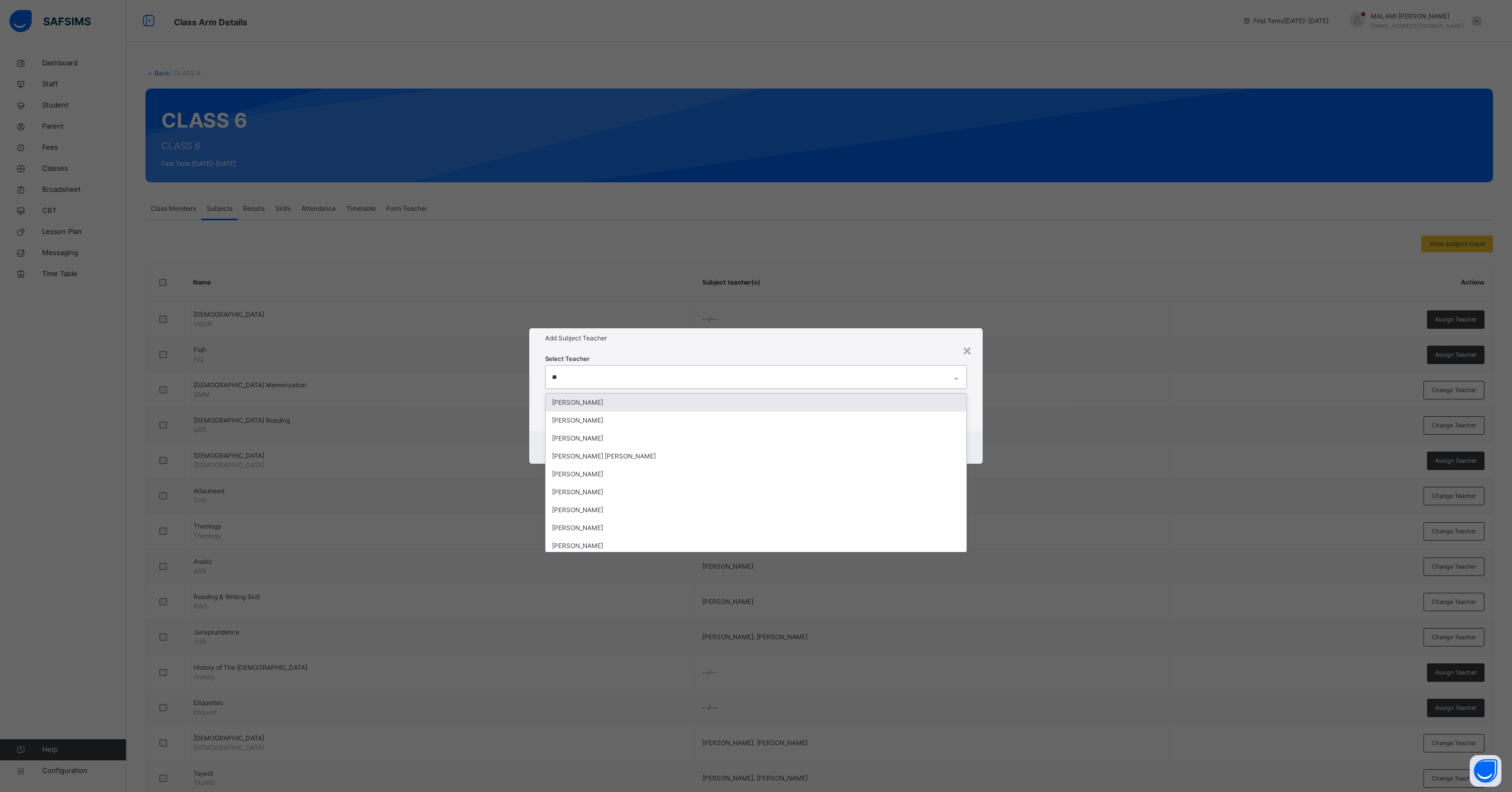
type input "***"
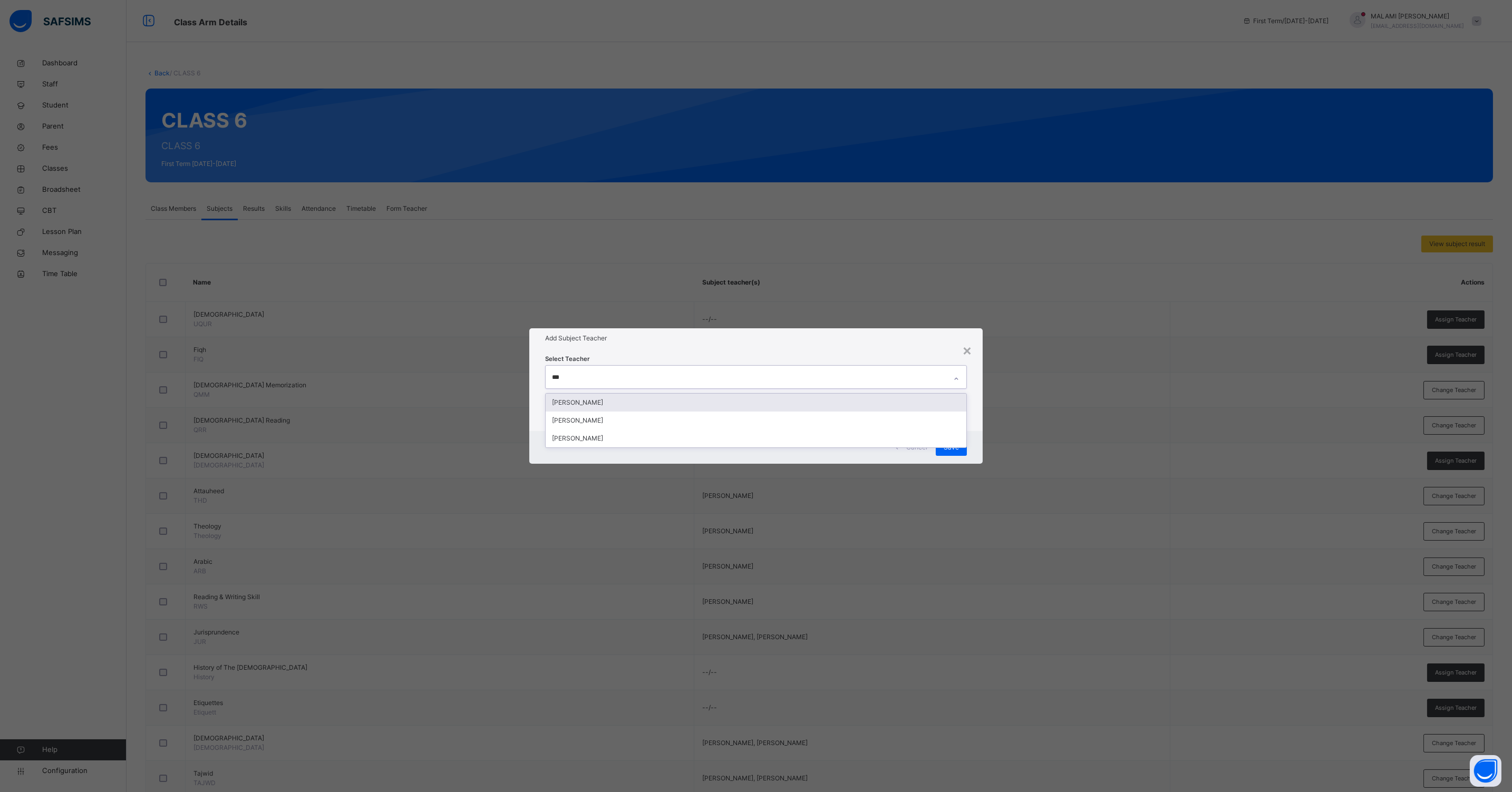
click at [601, 399] on div "[PERSON_NAME]" at bounding box center [755, 402] width 420 height 18
click at [980, 438] on div "Cancel Save" at bounding box center [755, 447] width 454 height 33
click at [956, 444] on span "Save" at bounding box center [951, 447] width 15 height 9
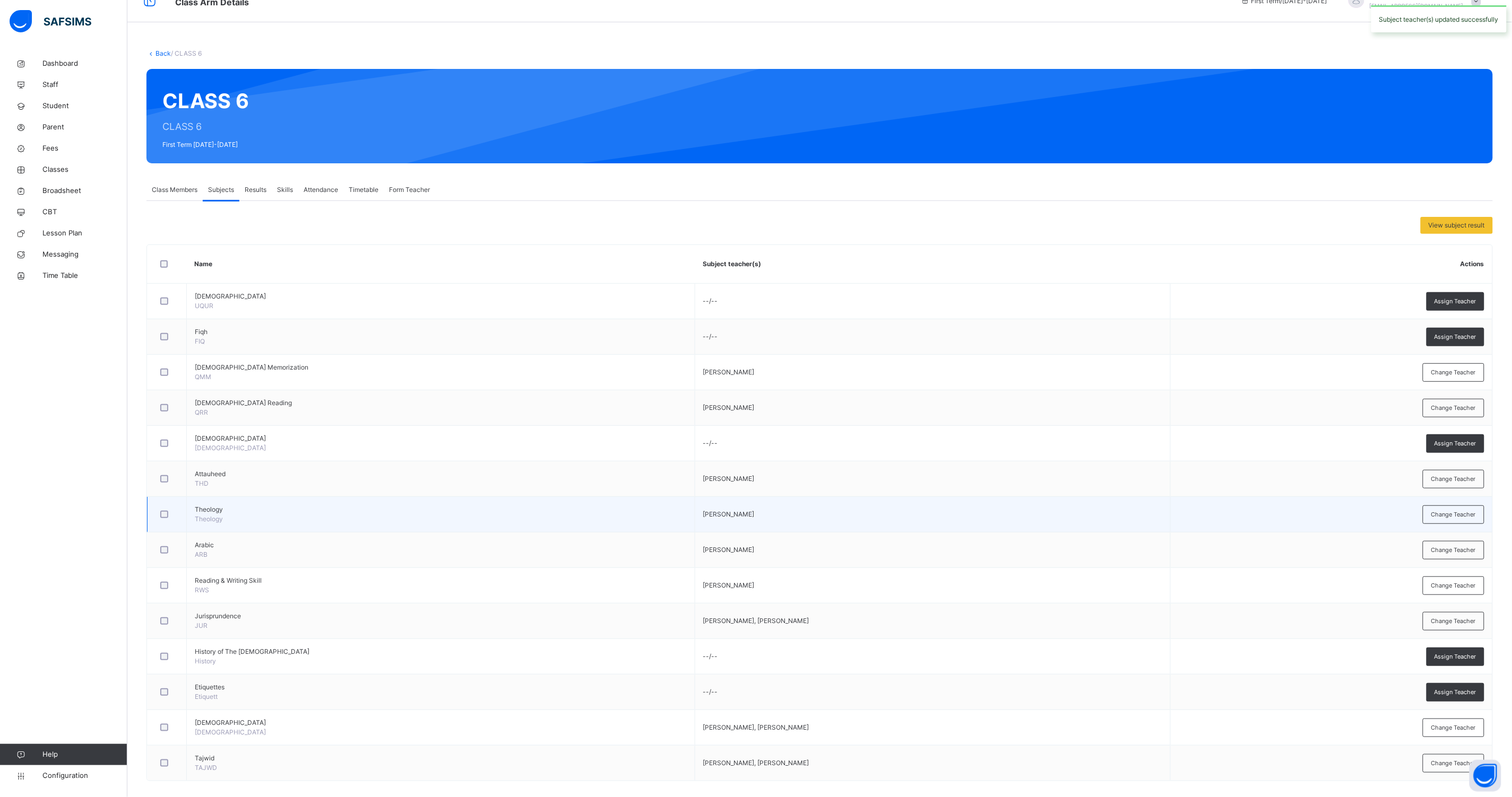
scroll to position [31, 0]
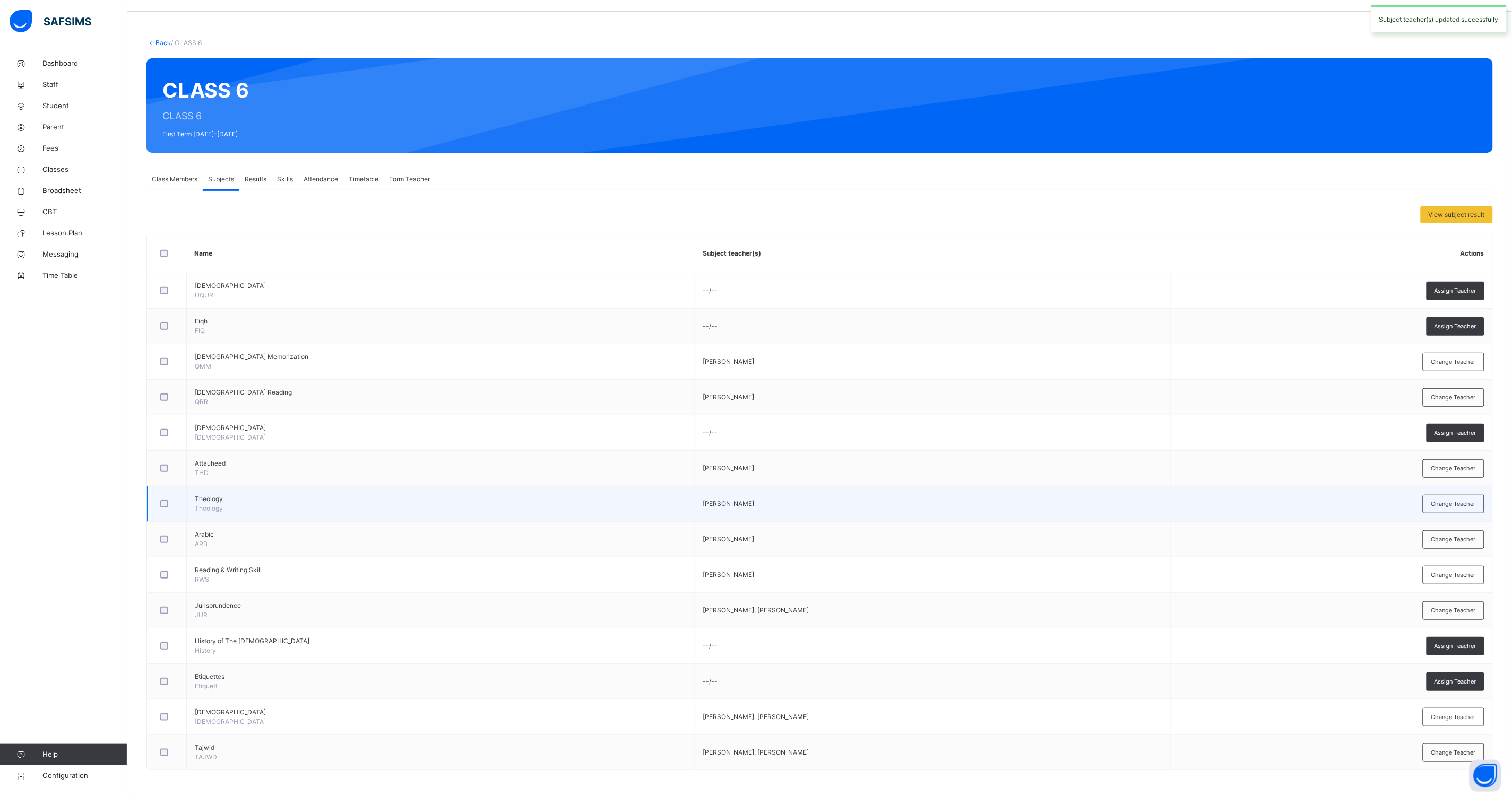
click at [1425, 506] on td "Change Teacher" at bounding box center [1330, 504] width 322 height 35
click at [1456, 504] on span "Change Teacher" at bounding box center [1453, 504] width 45 height 9
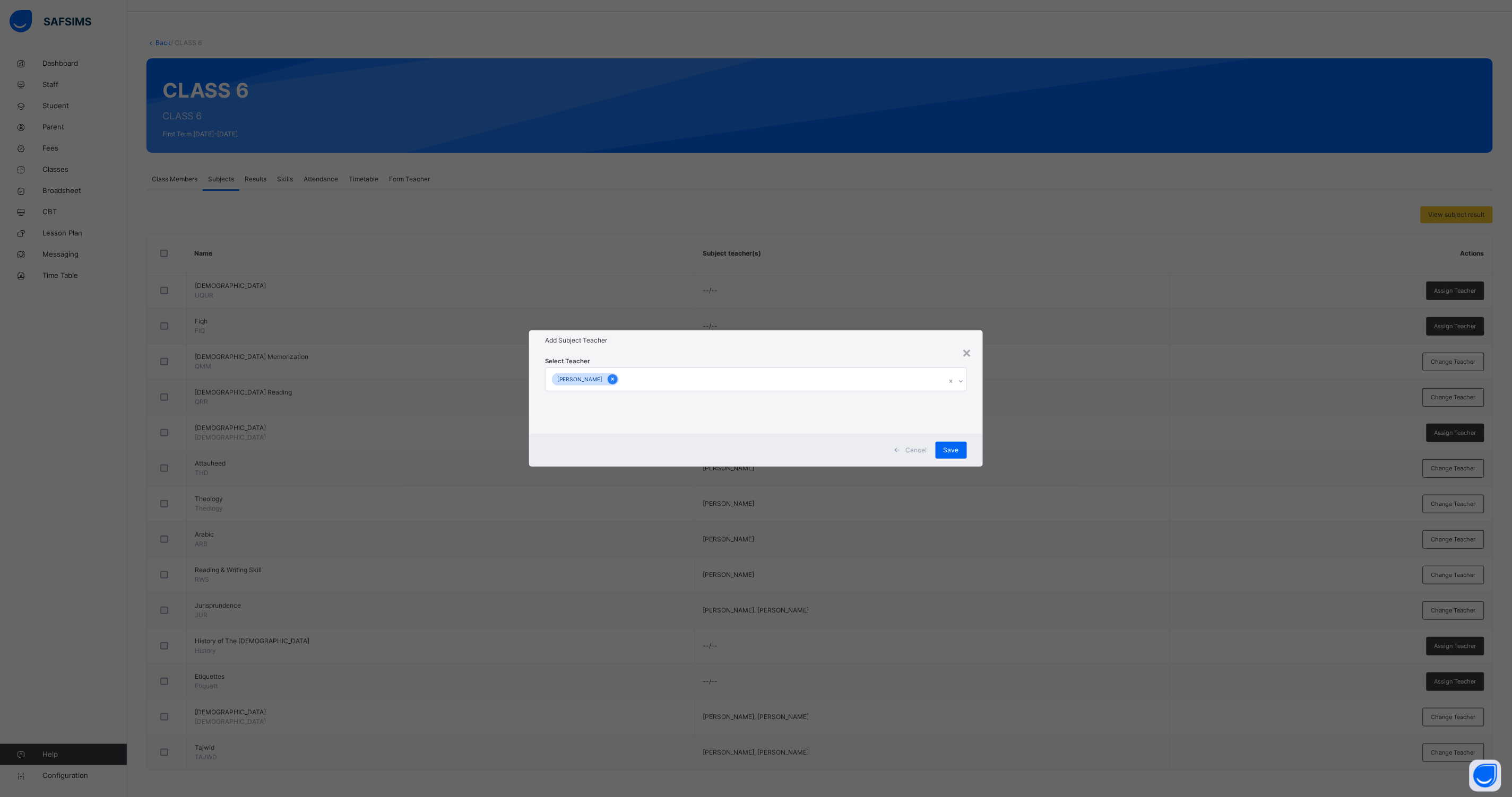
click at [616, 379] on icon at bounding box center [612, 379] width 6 height 8
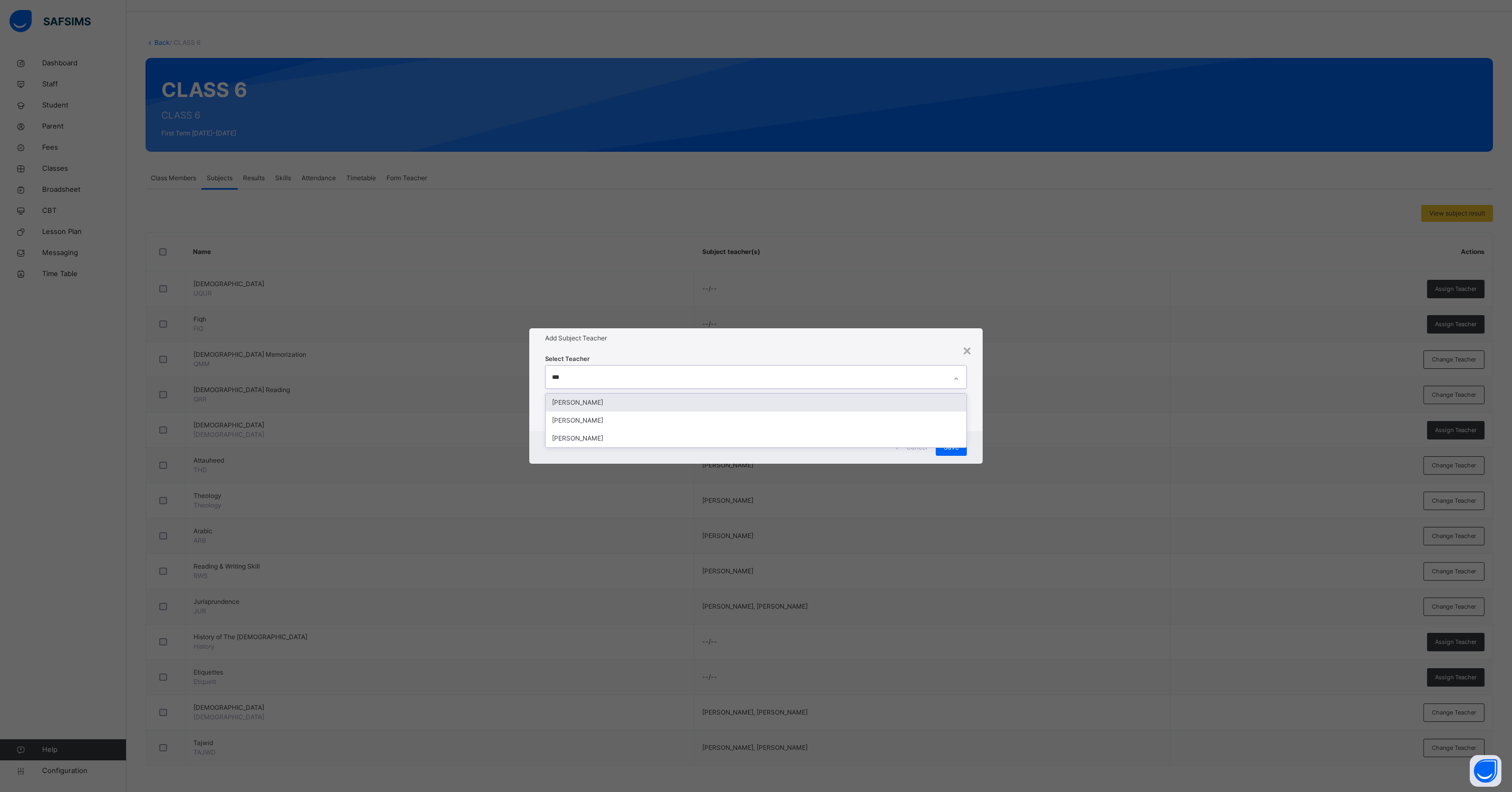
type input "****"
click at [598, 399] on div "[PERSON_NAME]" at bounding box center [755, 402] width 420 height 18
click at [972, 429] on div "Select Teacher [PERSON_NAME]" at bounding box center [755, 389] width 454 height 82
click at [955, 449] on span "Save" at bounding box center [951, 447] width 15 height 9
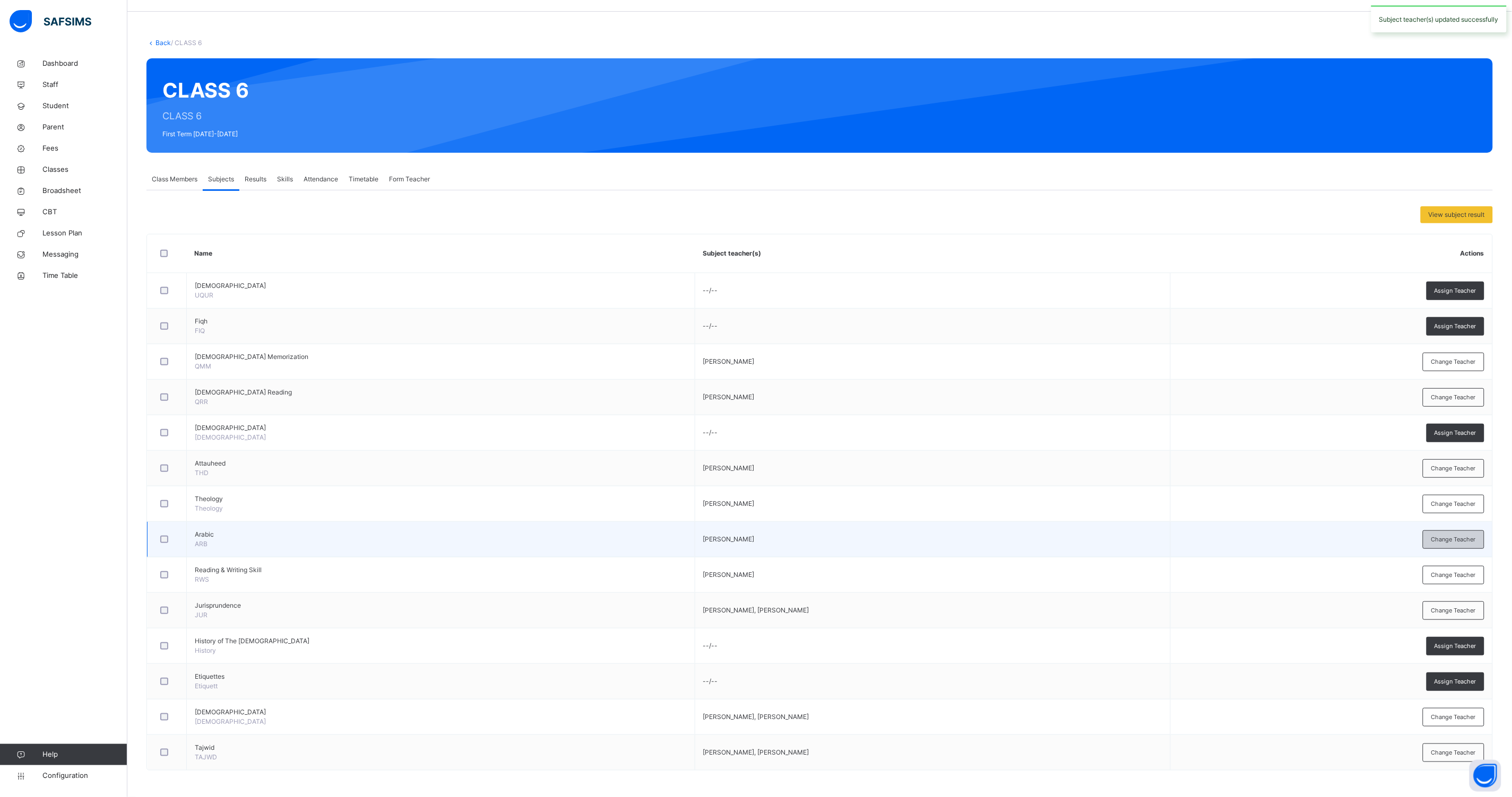
click at [1464, 538] on span "Change Teacher" at bounding box center [1453, 540] width 45 height 9
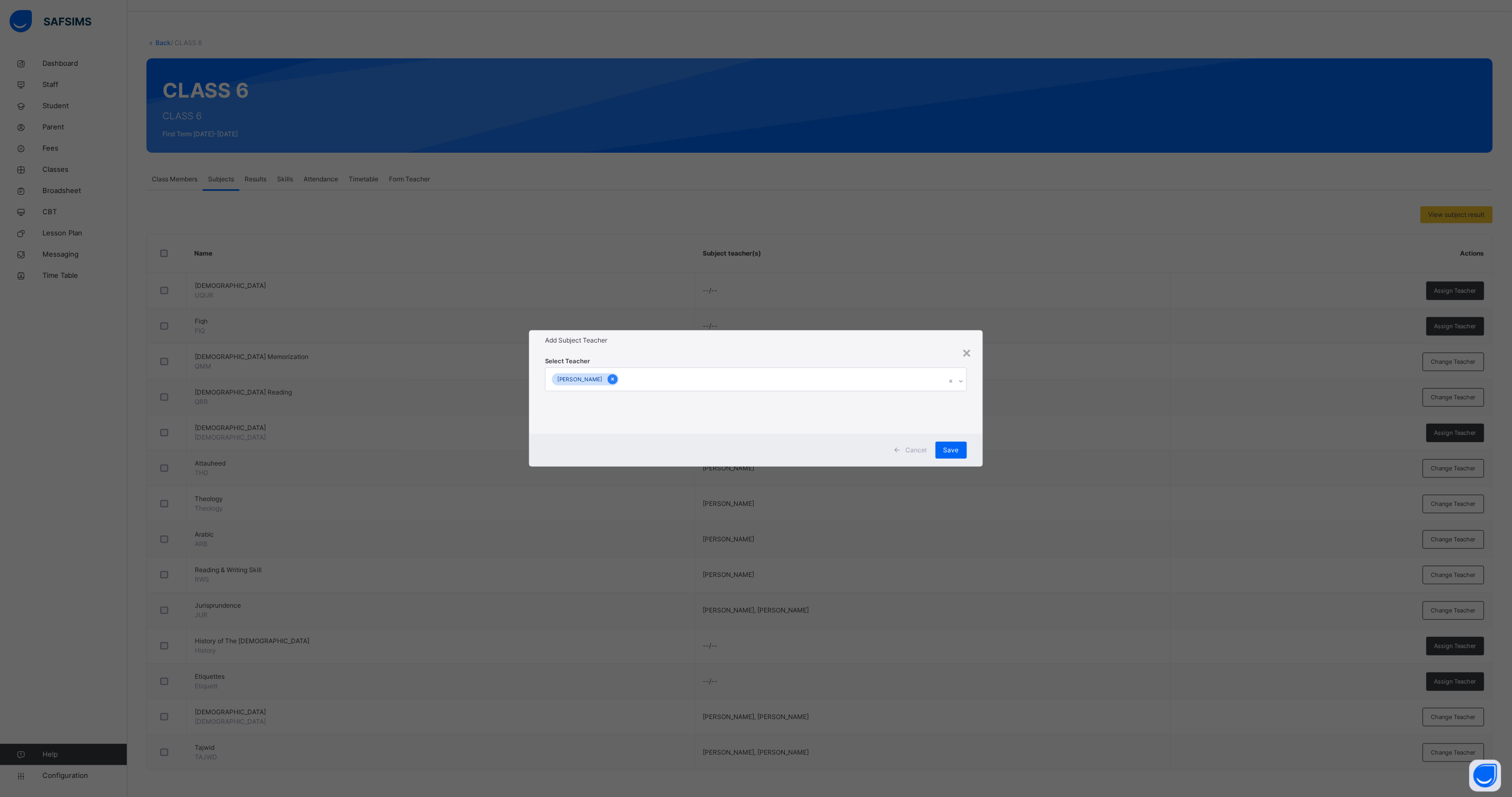
click at [616, 380] on icon at bounding box center [612, 379] width 6 height 8
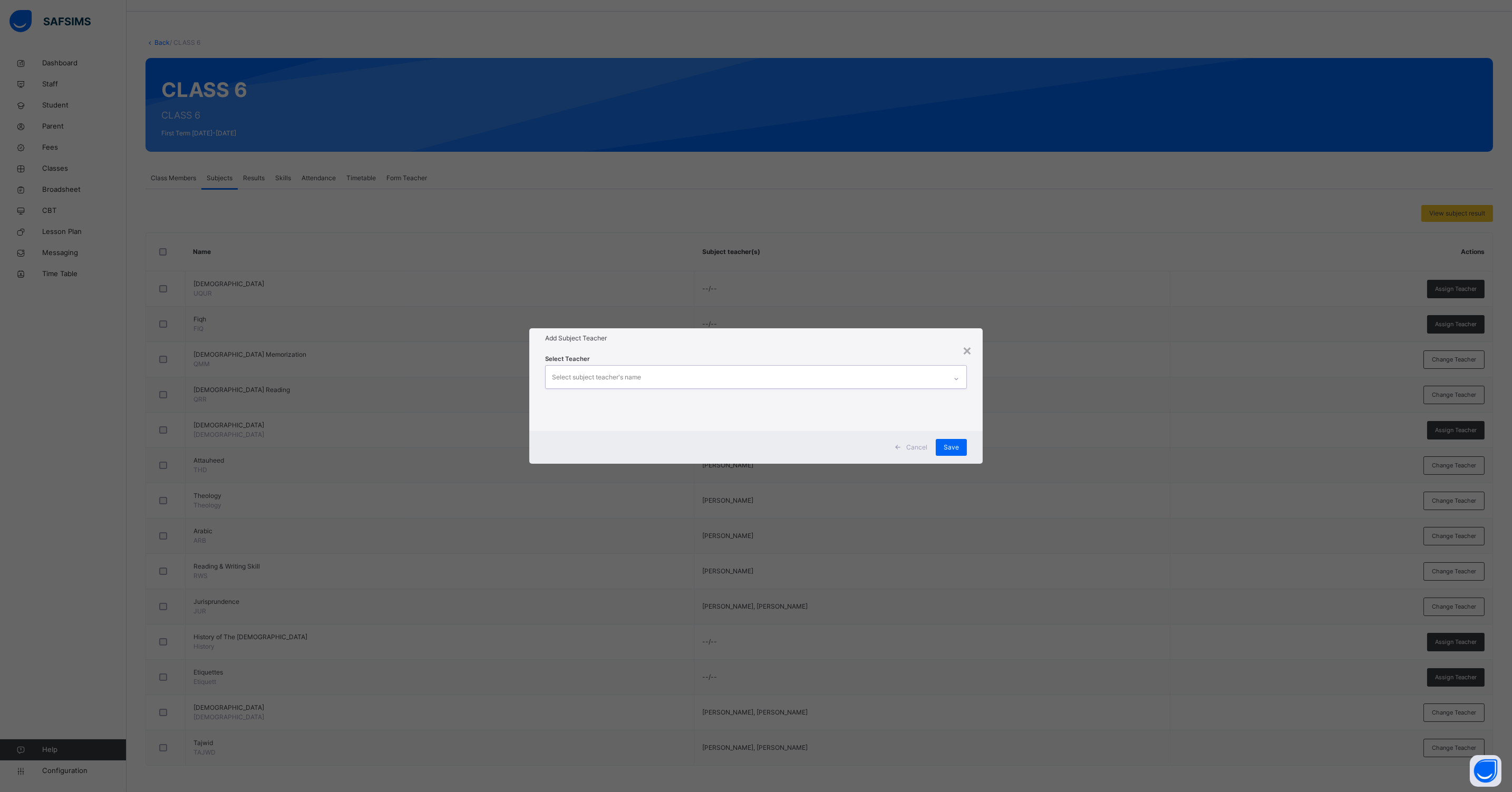
type input "*"
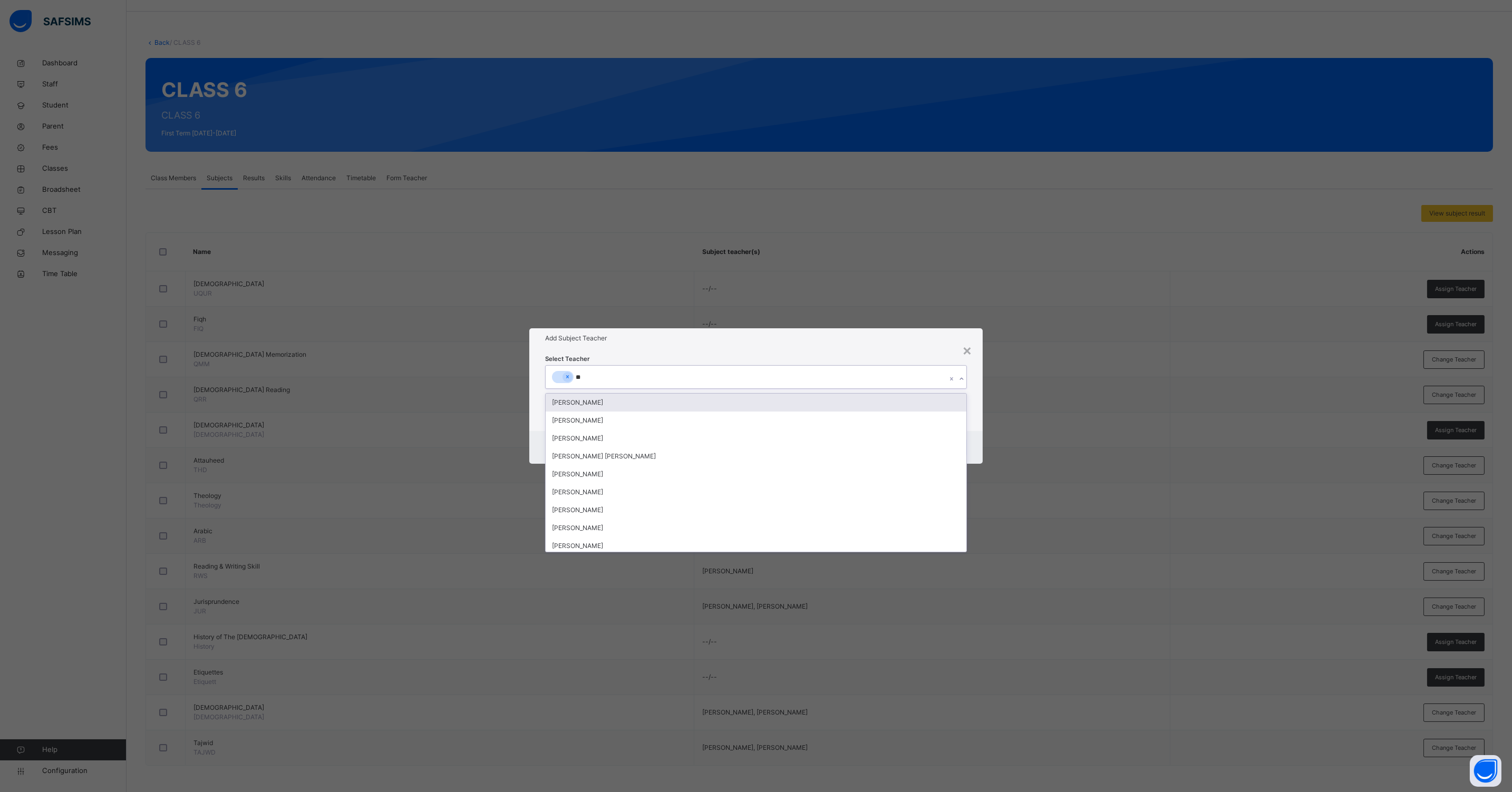
type input "***"
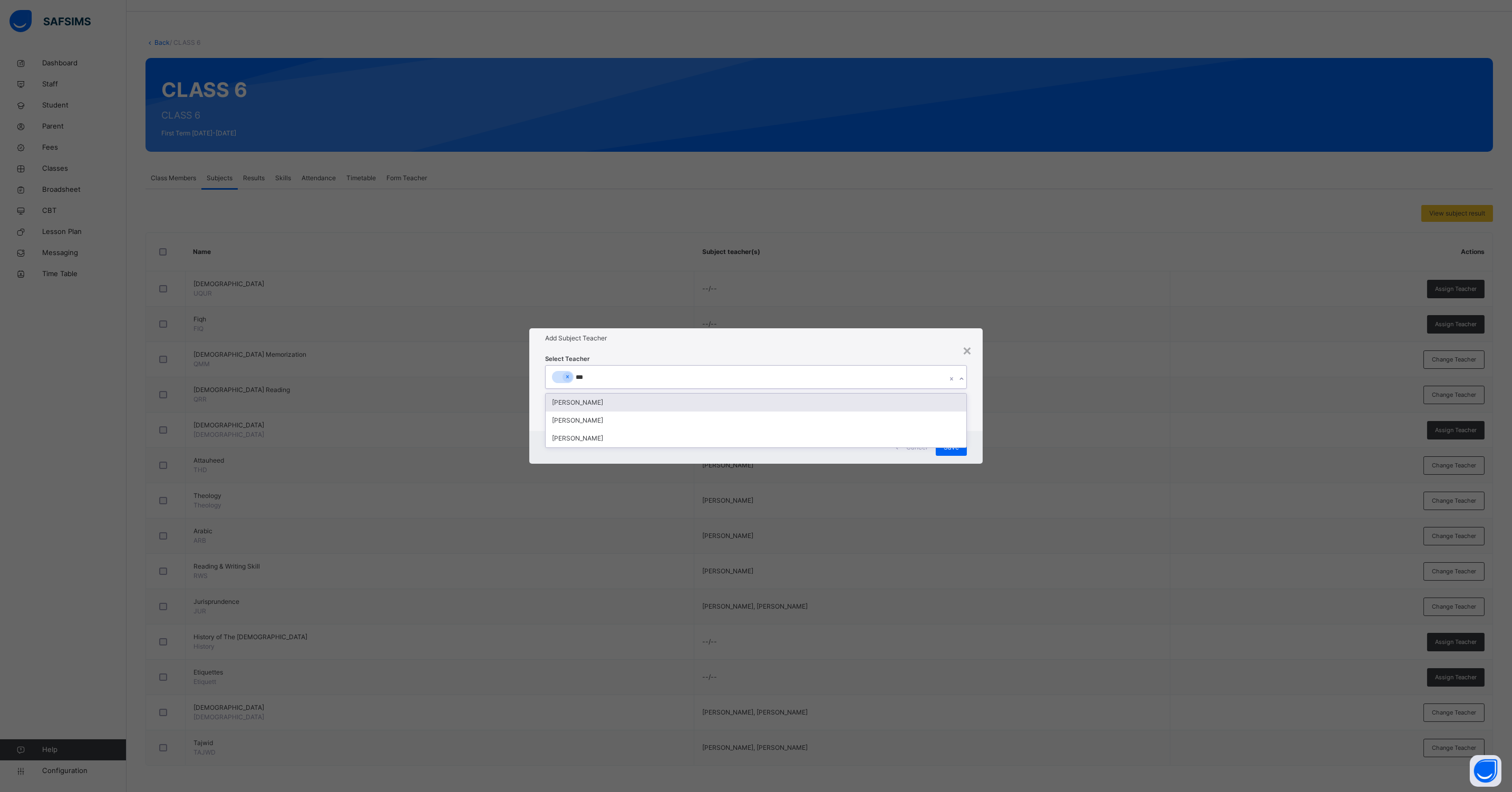
click at [566, 395] on div "[PERSON_NAME]" at bounding box center [755, 402] width 420 height 18
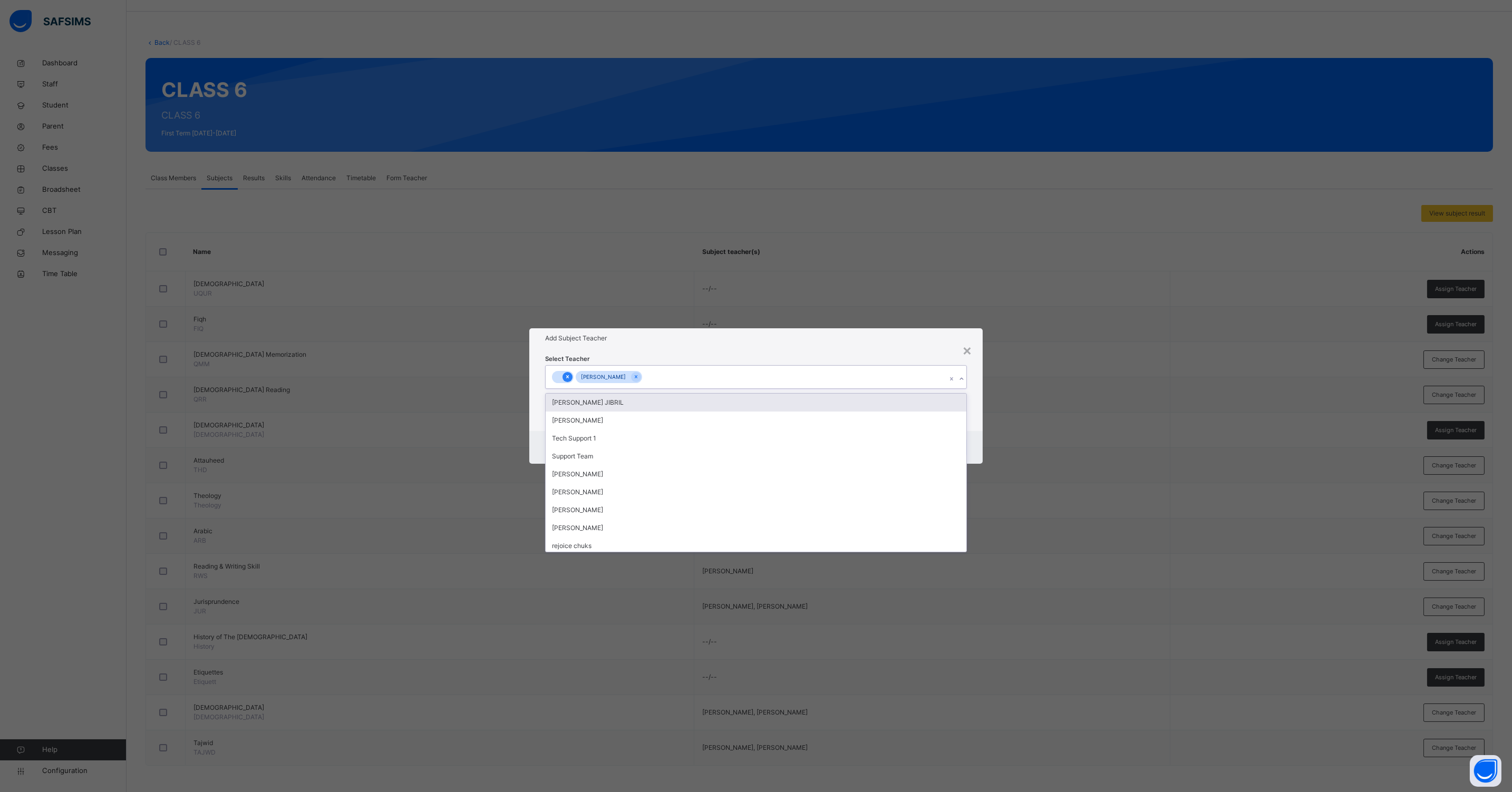
click at [571, 378] on div at bounding box center [567, 377] width 10 height 10
click at [969, 424] on div "Select Teacher option [PERSON_NAME] focused, 2 of 89. 88 results available. Sel…" at bounding box center [755, 389] width 454 height 82
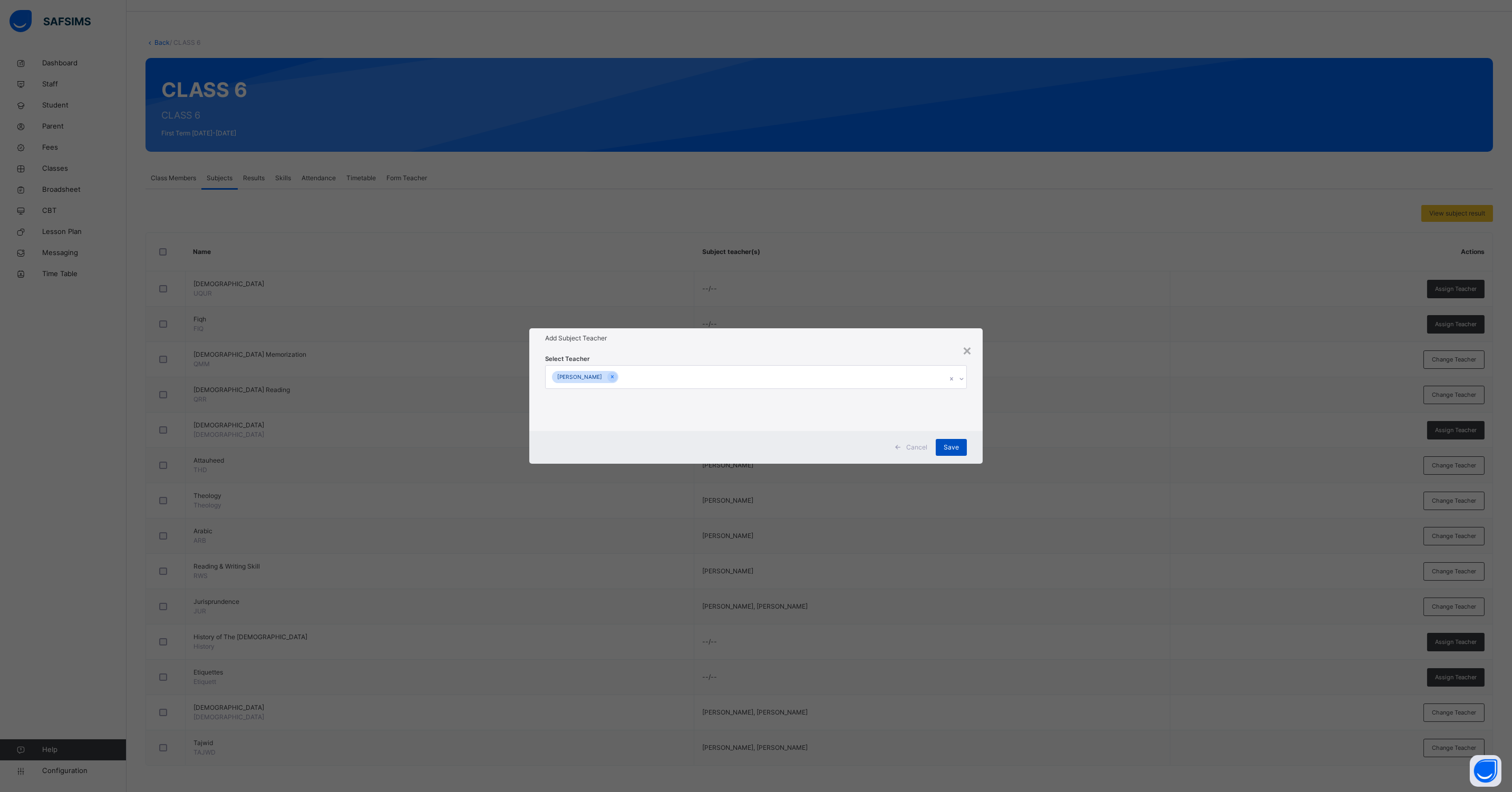
click at [955, 445] on span "Save" at bounding box center [951, 447] width 15 height 9
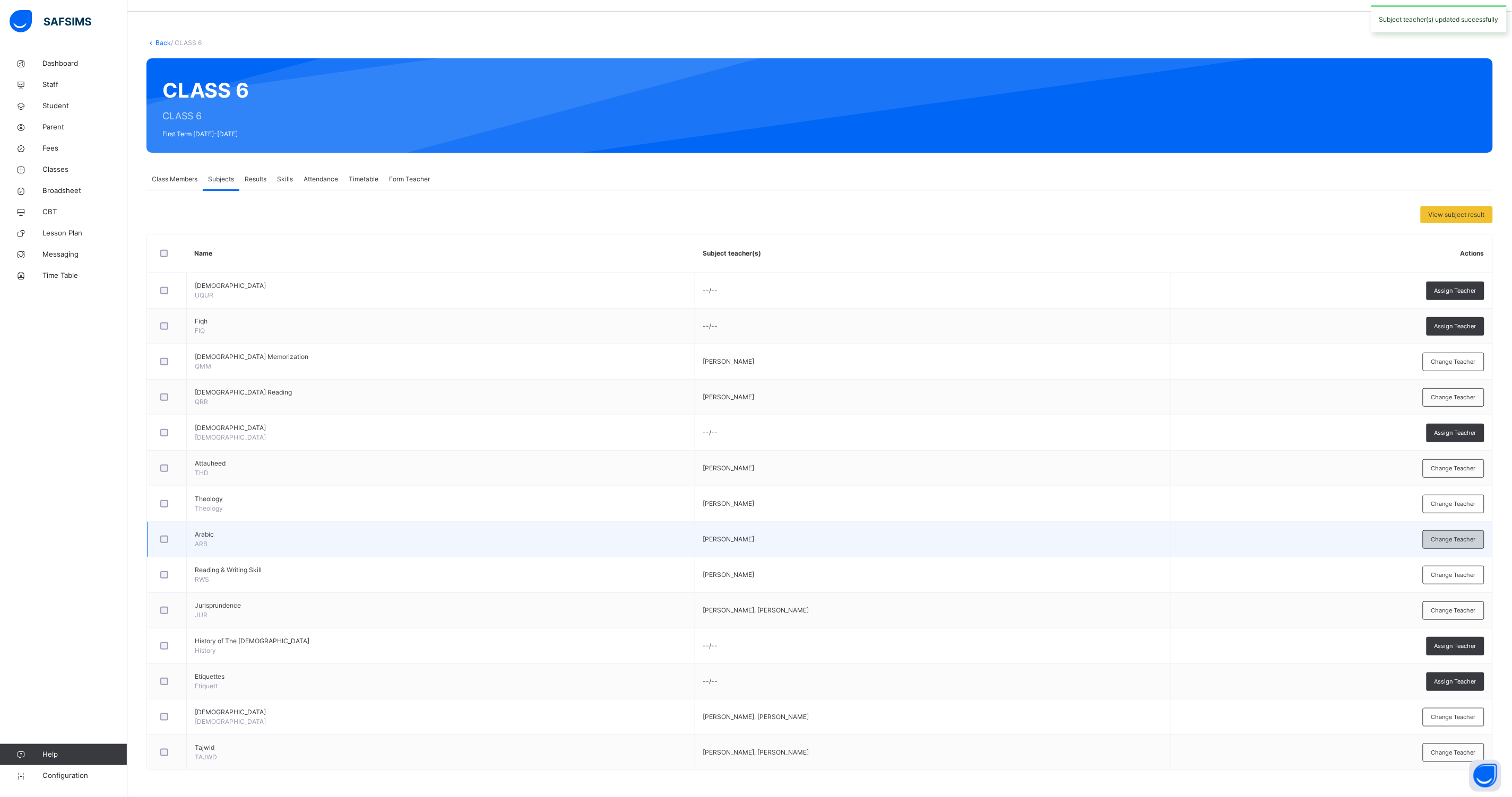
click at [1466, 544] on div "Change Teacher" at bounding box center [1453, 540] width 61 height 18
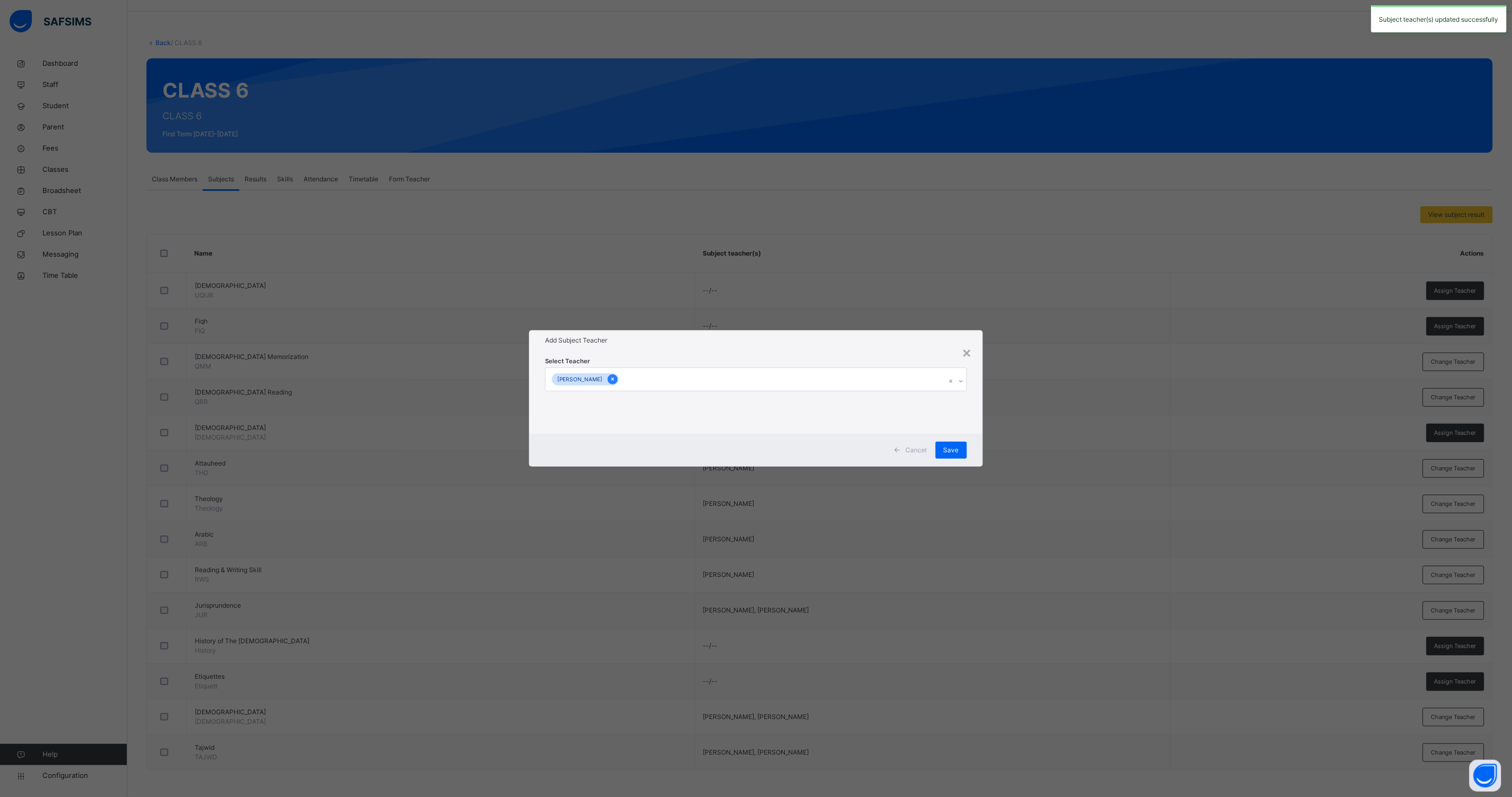
click at [617, 378] on div at bounding box center [612, 379] width 10 height 10
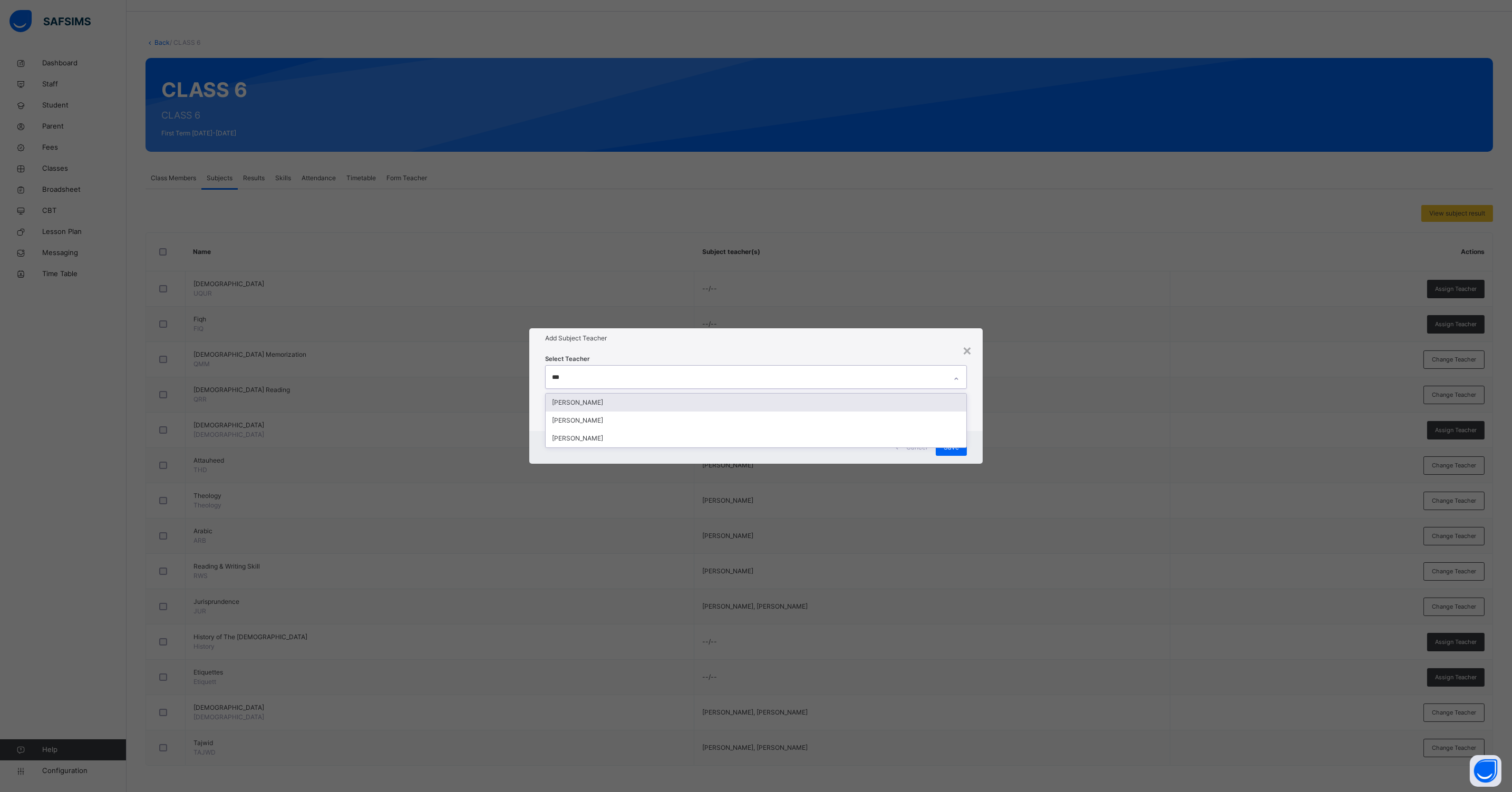
type input "****"
click at [596, 402] on div "[PERSON_NAME]" at bounding box center [755, 402] width 420 height 18
click at [972, 434] on div "Cancel Save" at bounding box center [755, 447] width 454 height 33
click at [954, 443] on span "Save" at bounding box center [951, 447] width 15 height 9
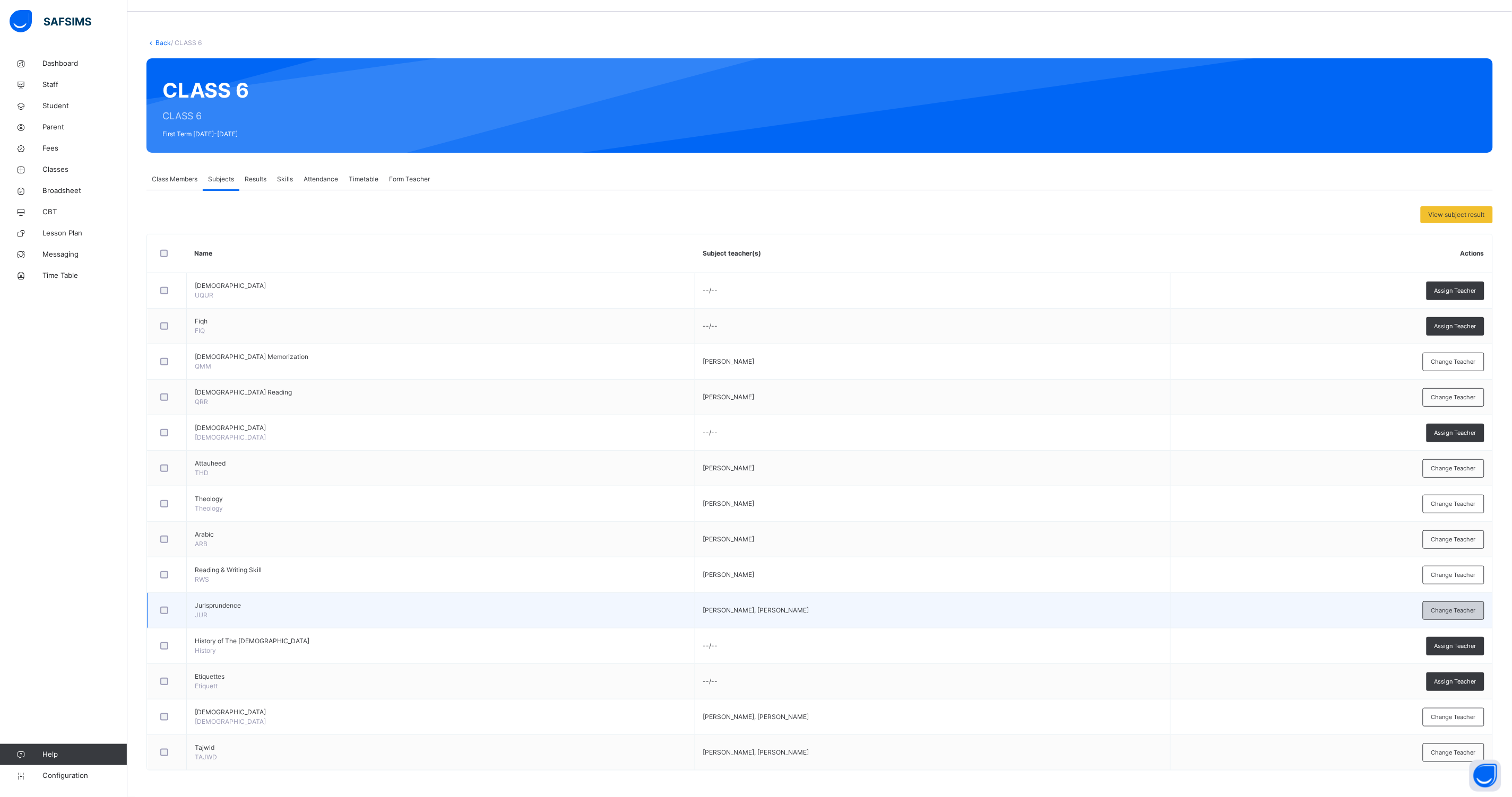
click at [1451, 609] on span "Change Teacher" at bounding box center [1453, 610] width 45 height 9
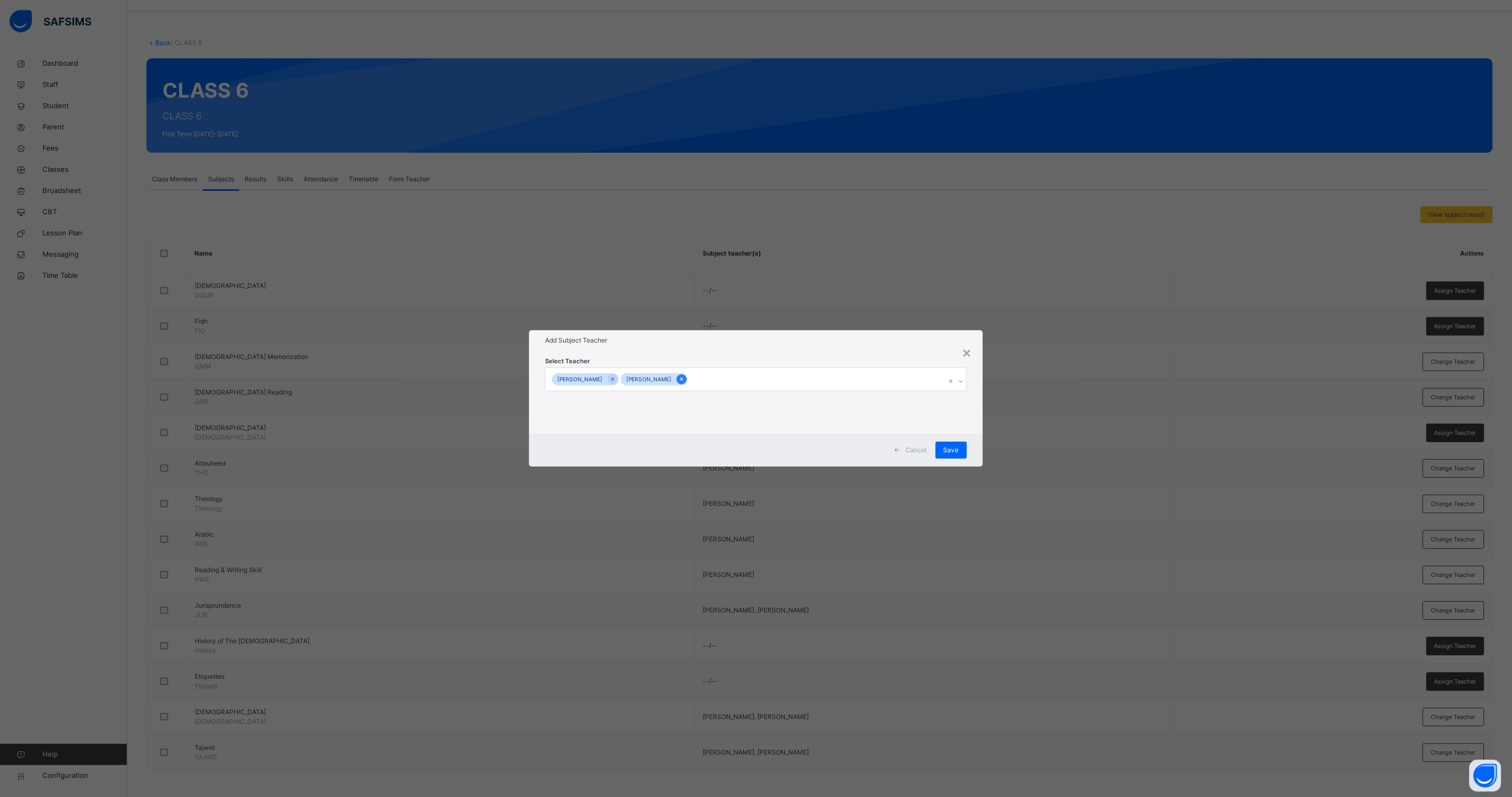
click at [685, 380] on icon at bounding box center [681, 379] width 6 height 8
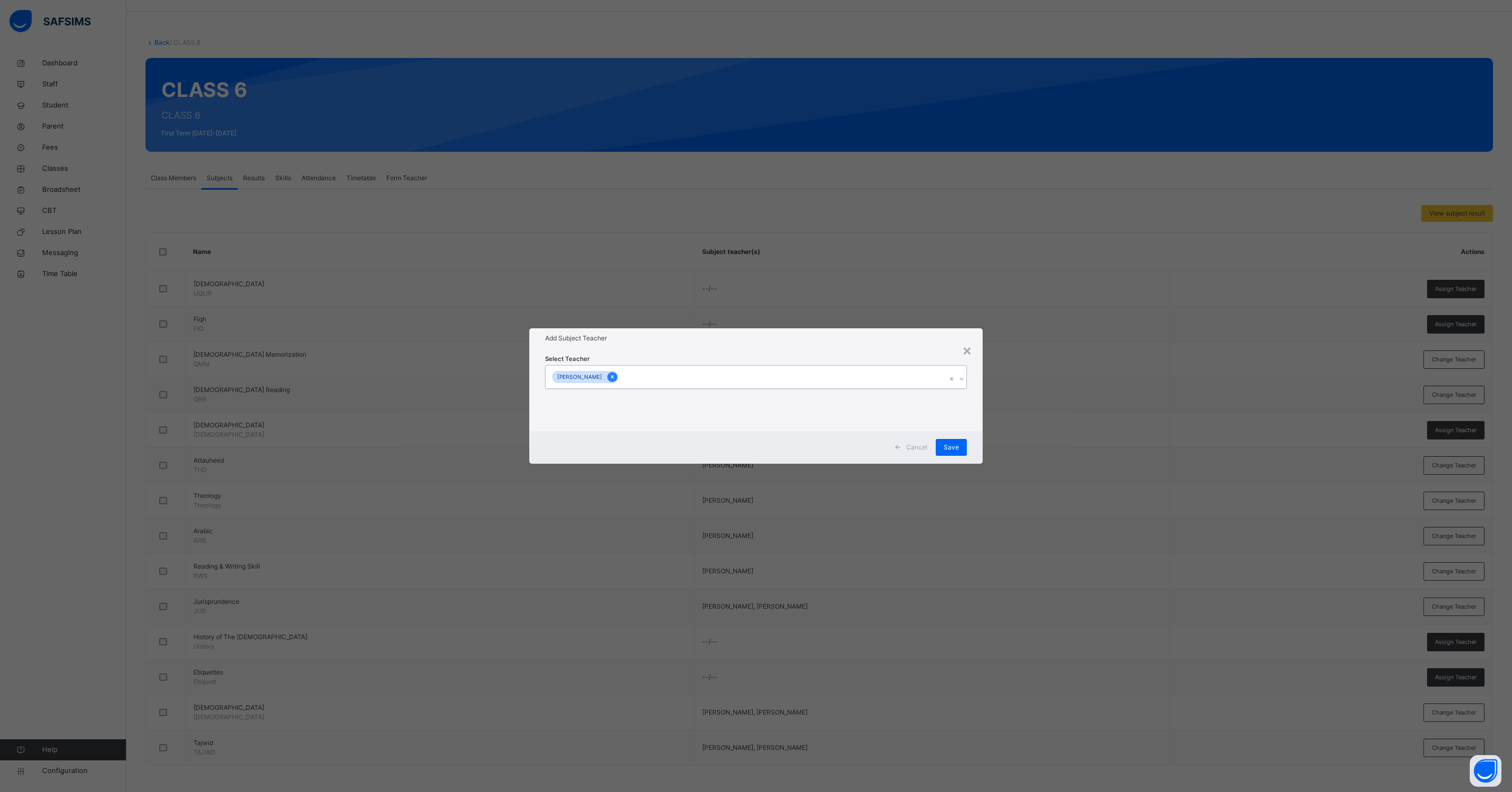
click at [615, 378] on icon at bounding box center [611, 377] width 6 height 8
type input "****"
click at [633, 404] on div "[PERSON_NAME]" at bounding box center [755, 402] width 420 height 18
click at [981, 422] on div "Select Teacher [PERSON_NAME]" at bounding box center [755, 389] width 454 height 82
click at [951, 445] on span "Save" at bounding box center [951, 447] width 15 height 9
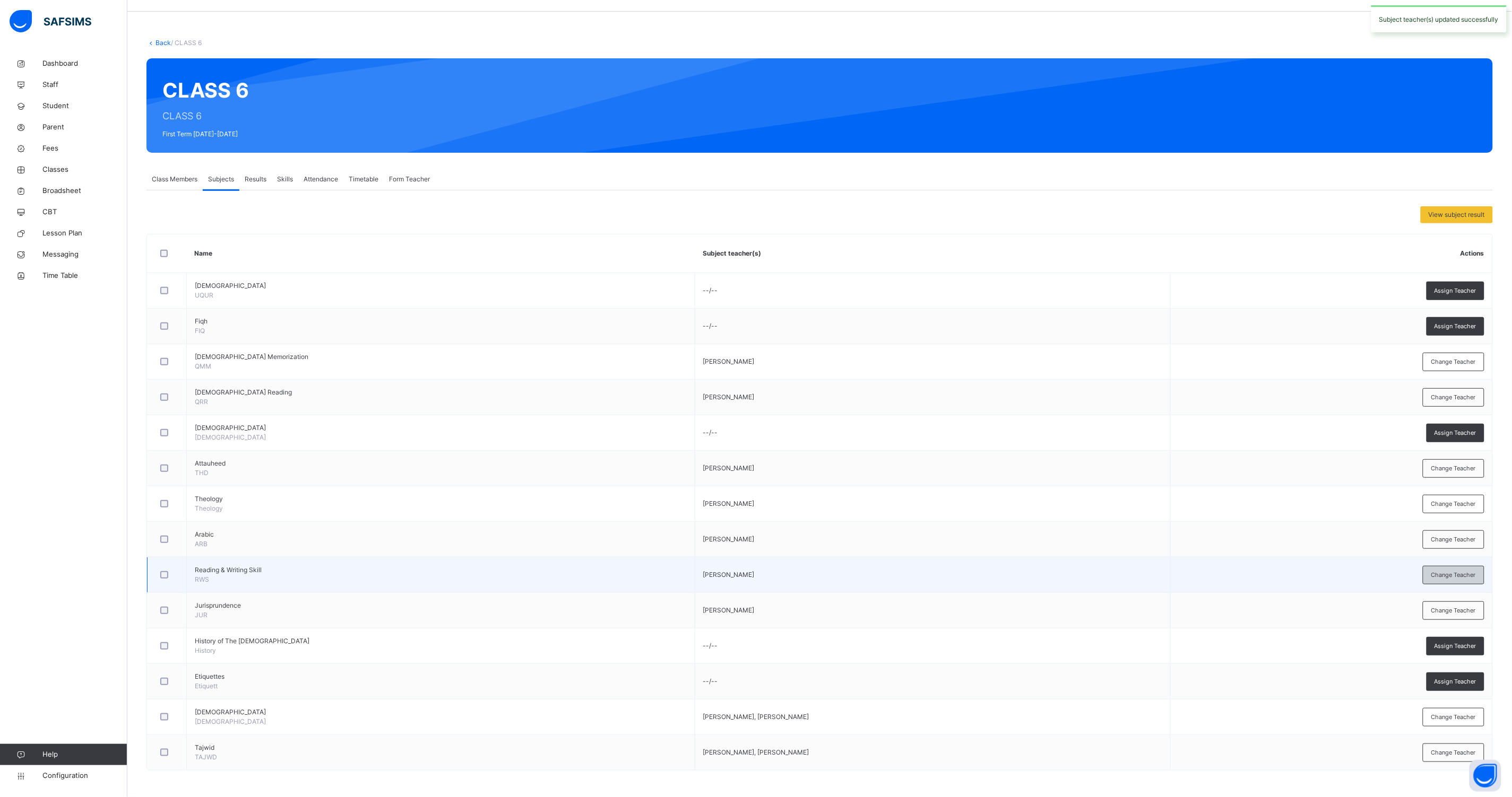
click at [1446, 578] on span "Change Teacher" at bounding box center [1453, 575] width 45 height 9
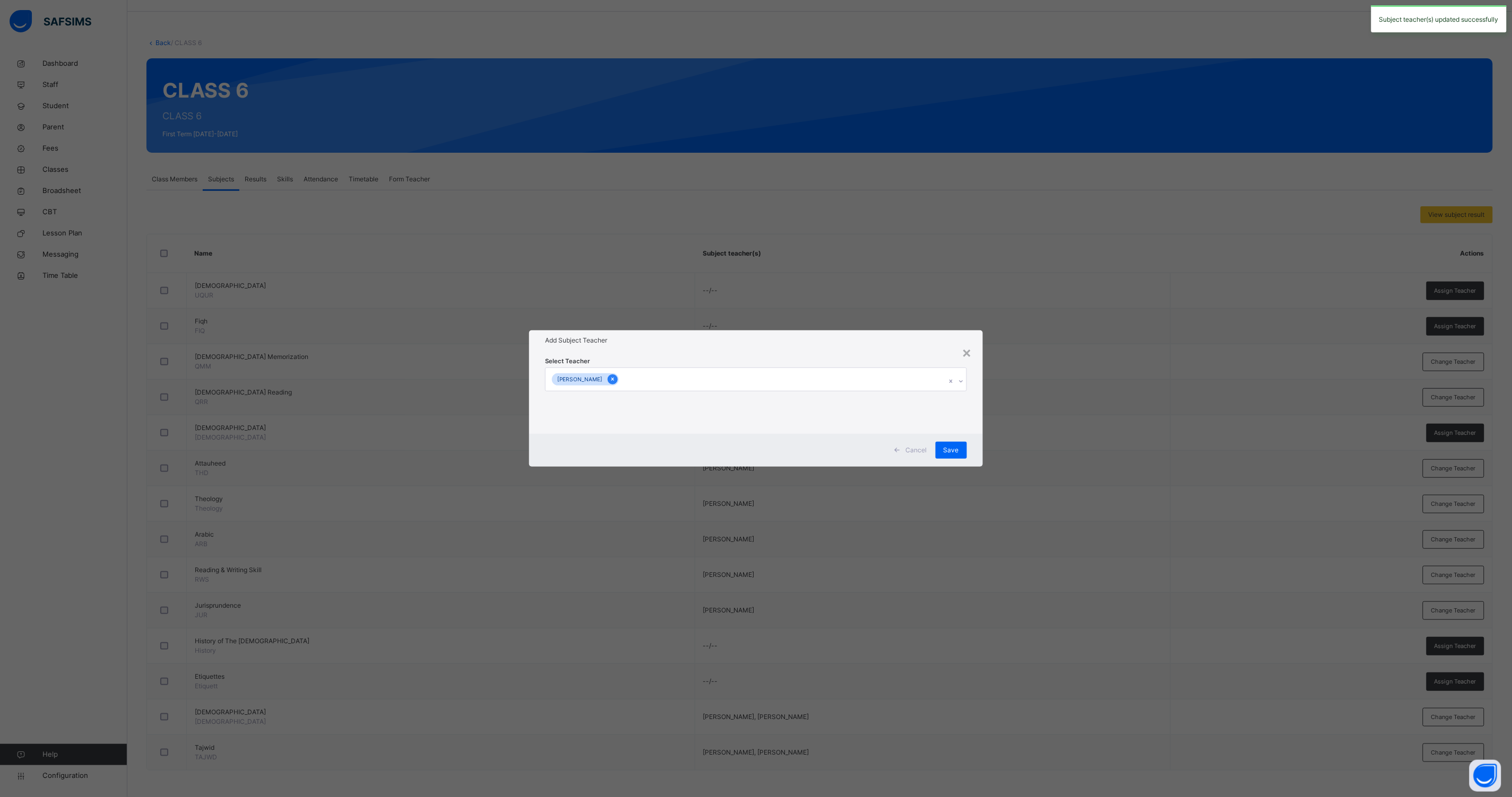
click at [614, 378] on icon at bounding box center [612, 380] width 3 height 3
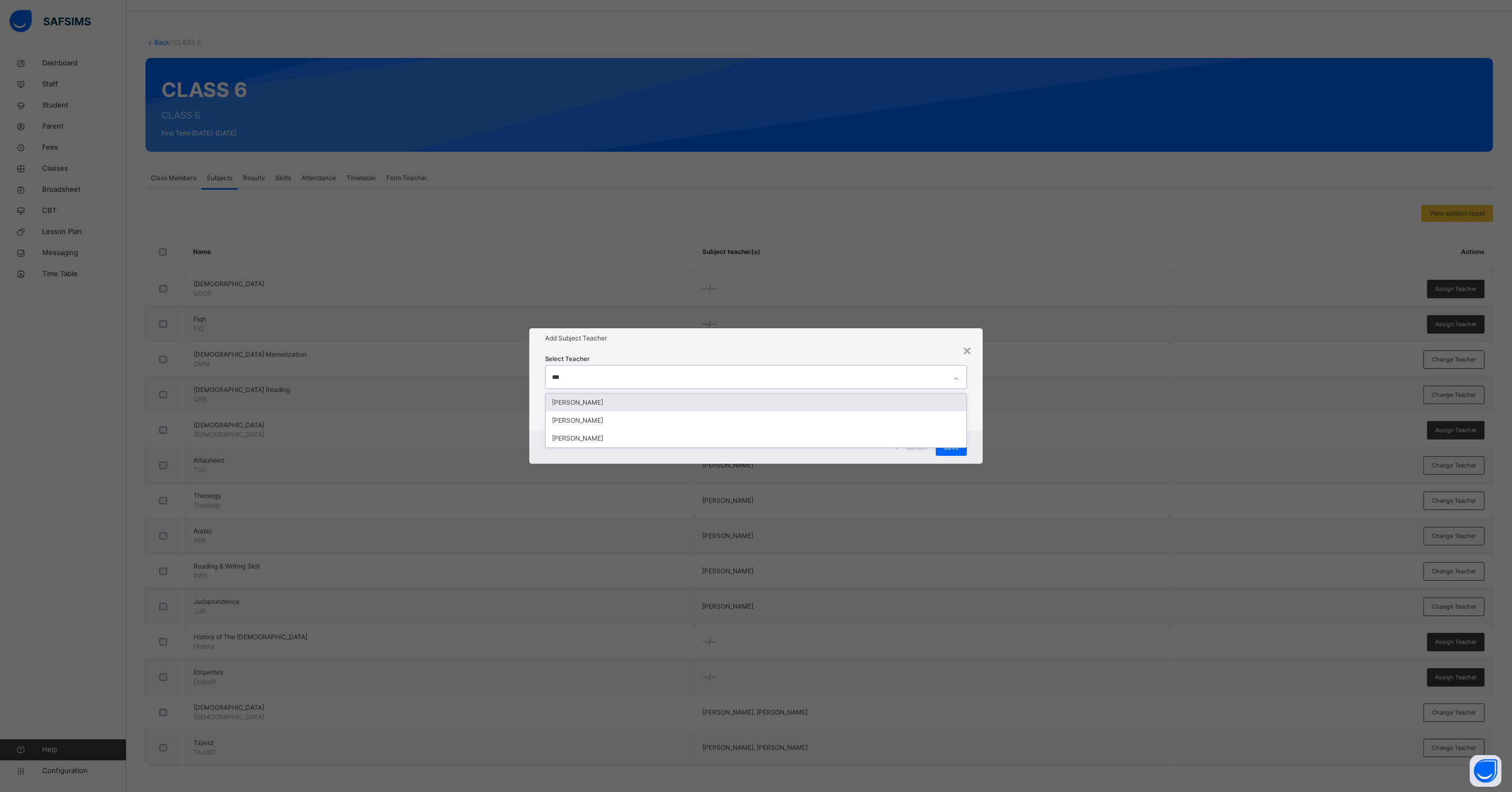
type input "****"
click at [622, 401] on div "[PERSON_NAME]" at bounding box center [755, 402] width 420 height 18
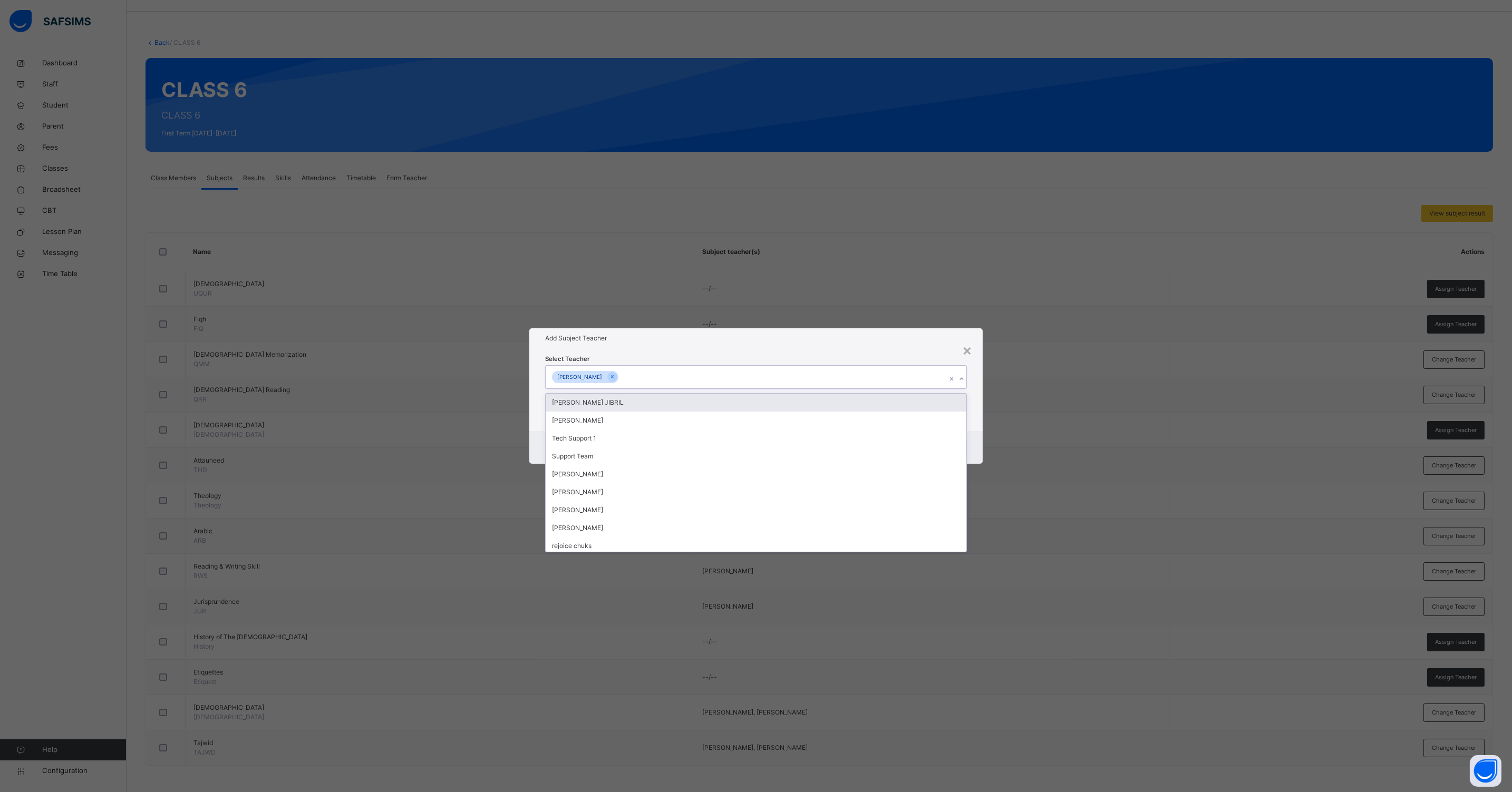
click at [880, 351] on div "Select Teacher option [PERSON_NAME], selected. option [PERSON_NAME] JIBRIL focu…" at bounding box center [755, 389] width 454 height 82
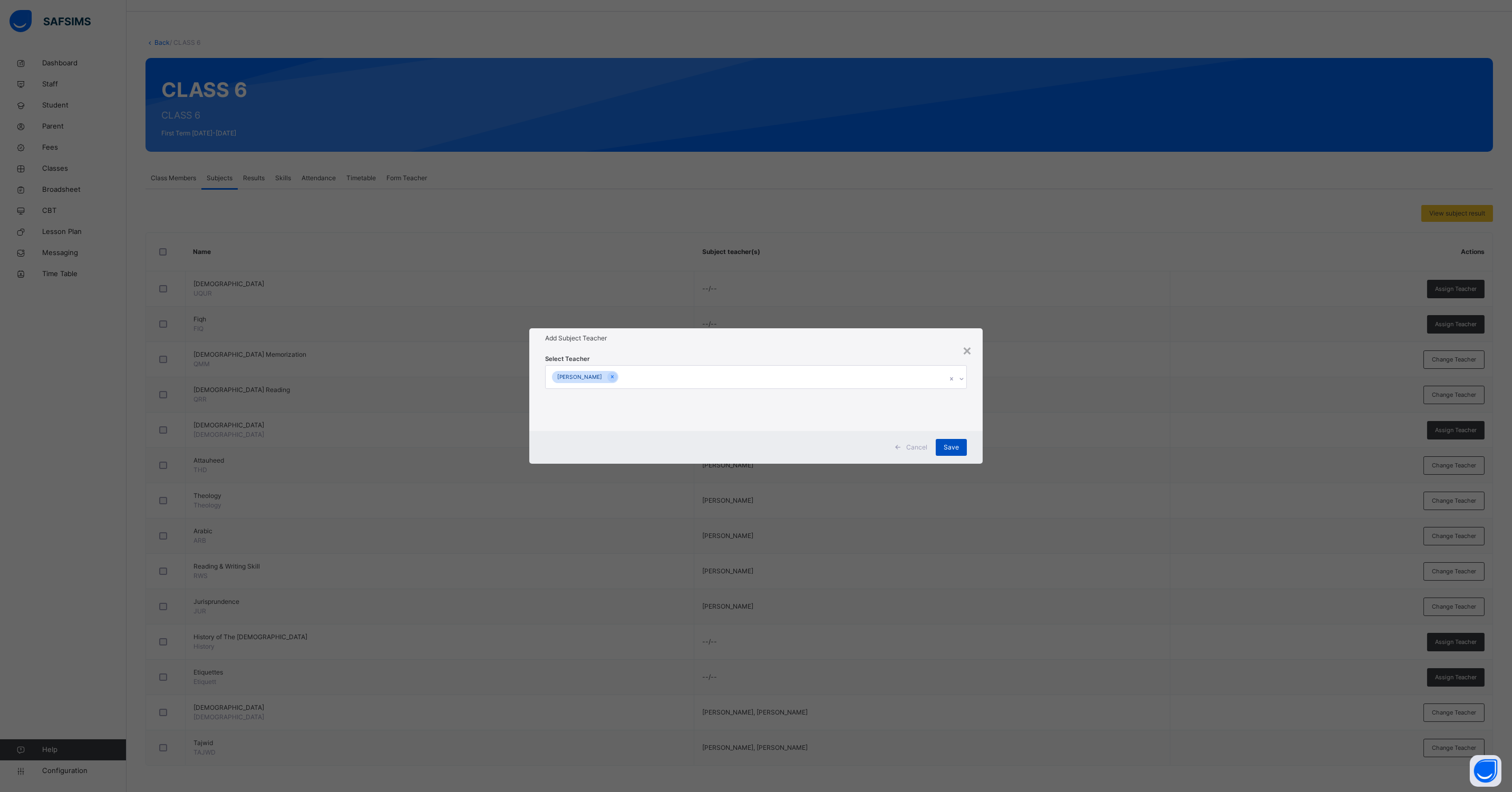
click at [944, 445] on span "Save" at bounding box center [951, 447] width 15 height 9
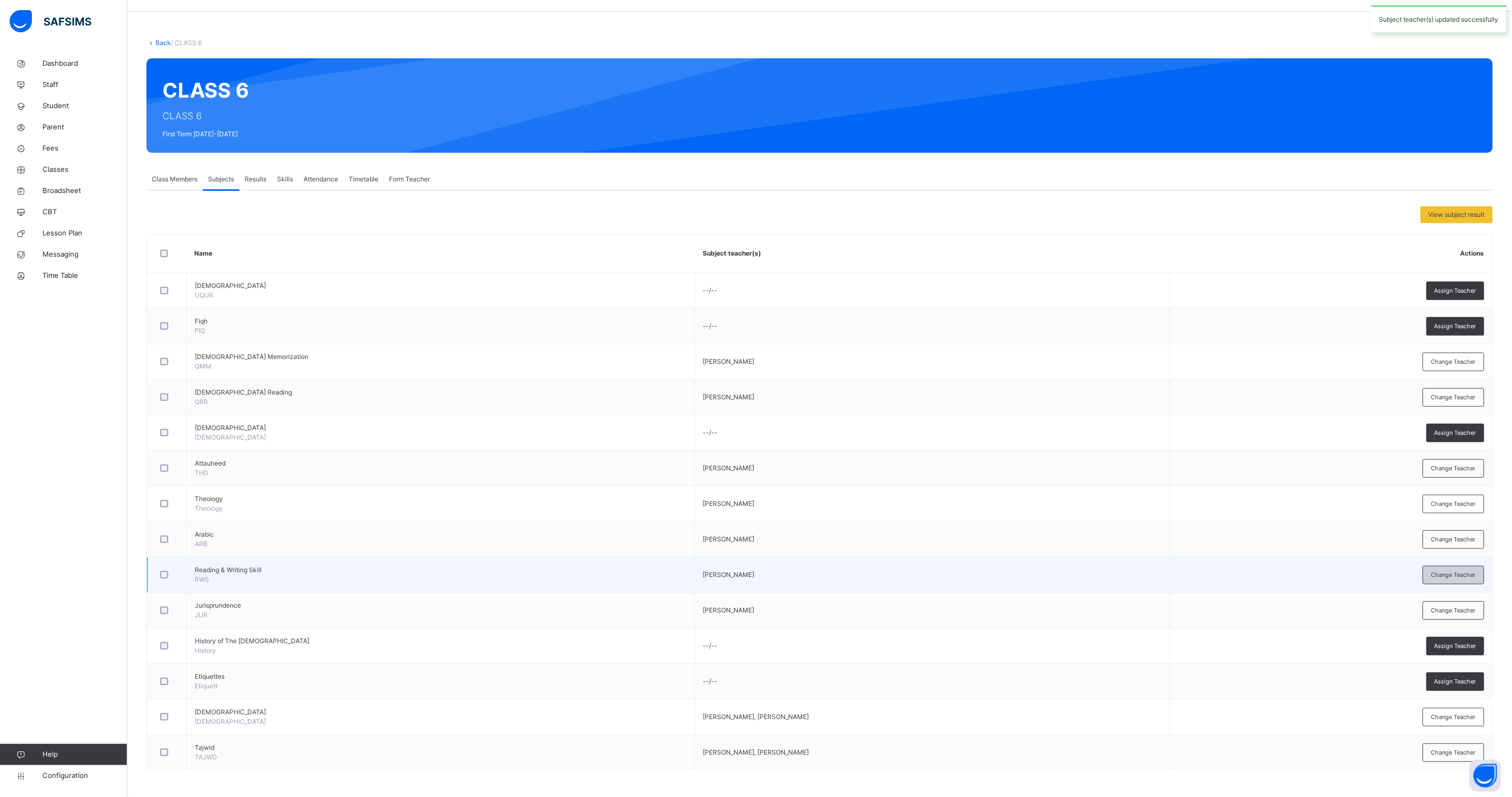
click at [1437, 575] on div "Change Teacher" at bounding box center [1453, 575] width 61 height 18
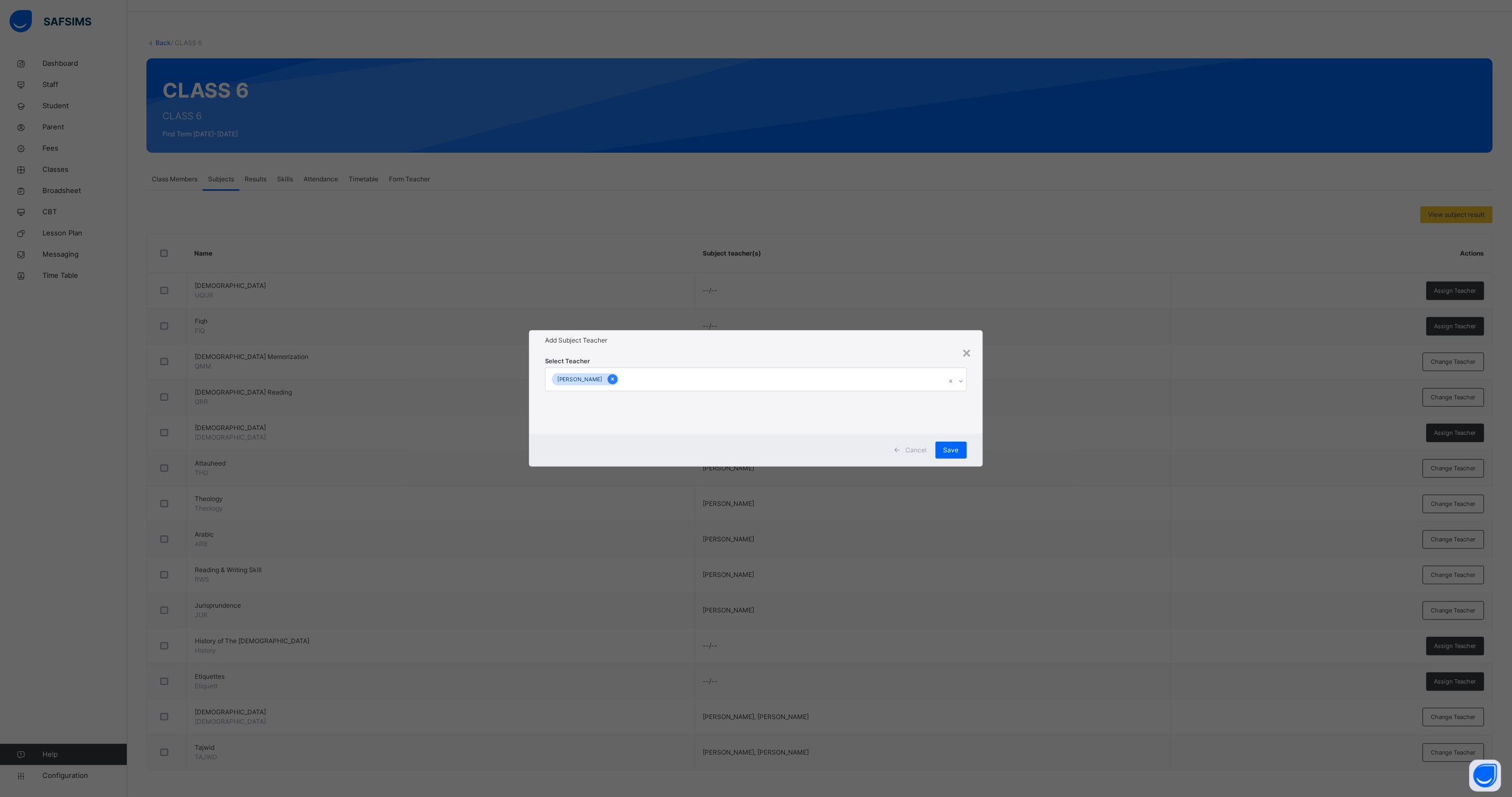
click at [614, 378] on icon at bounding box center [612, 380] width 3 height 3
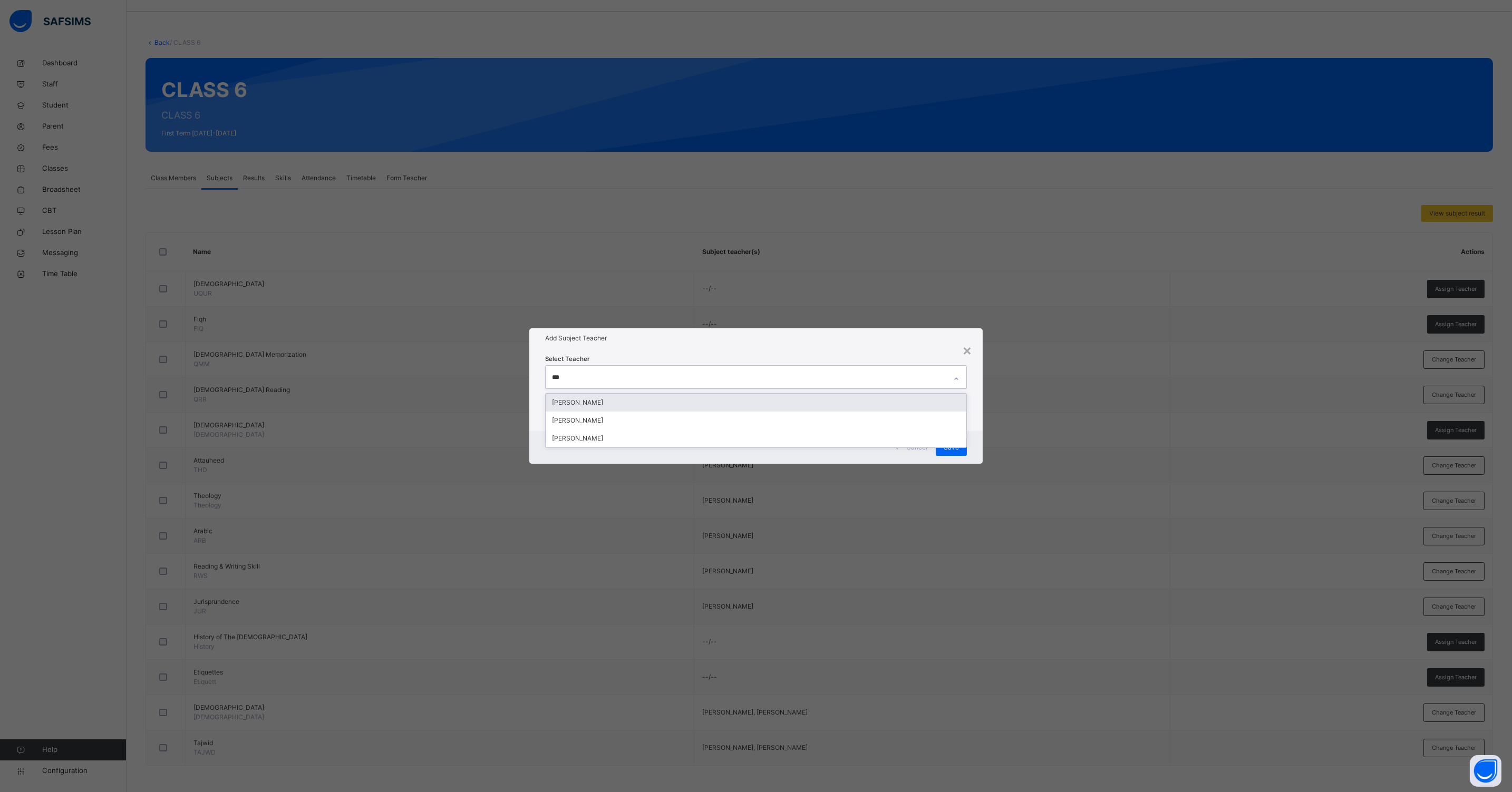
type input "****"
click at [596, 398] on div "[PERSON_NAME]" at bounding box center [755, 402] width 420 height 18
click at [979, 441] on div "Cancel Save" at bounding box center [755, 447] width 454 height 33
click at [967, 447] on div "Cancel Save" at bounding box center [755, 447] width 454 height 33
click at [955, 447] on span "Save" at bounding box center [951, 447] width 15 height 9
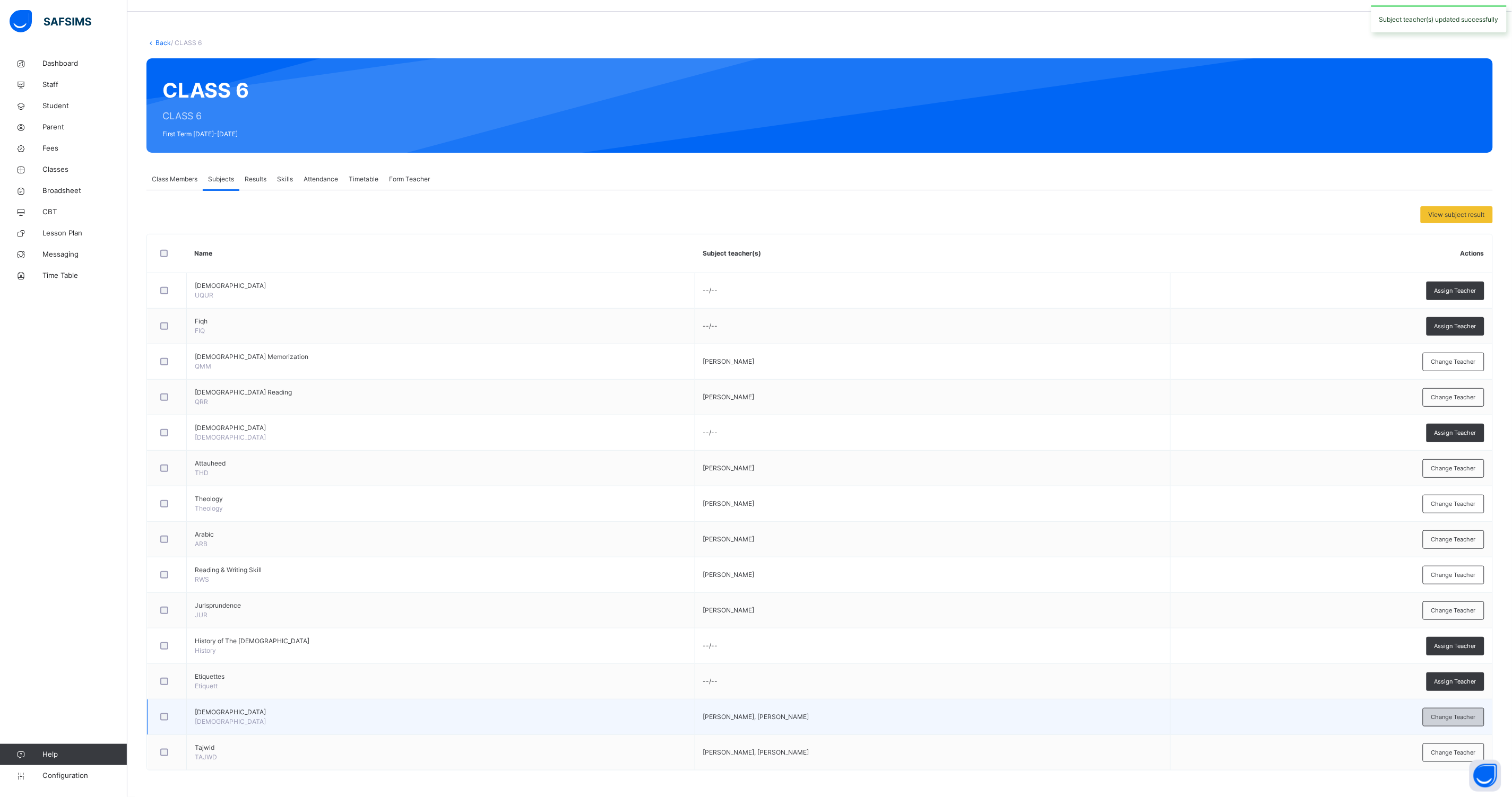
click at [1451, 714] on span "Change Teacher" at bounding box center [1453, 717] width 45 height 9
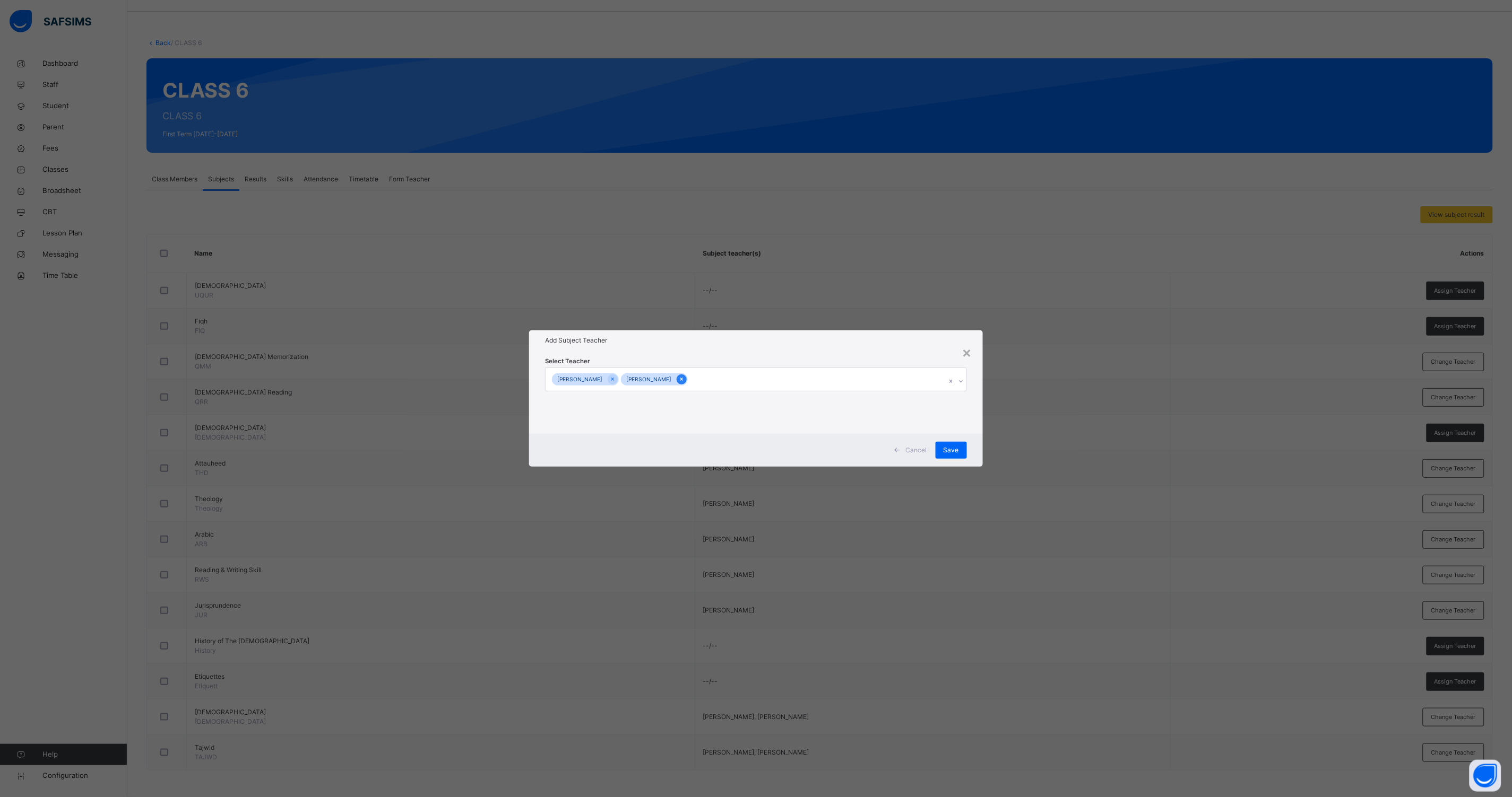
click at [685, 380] on icon at bounding box center [681, 379] width 6 height 8
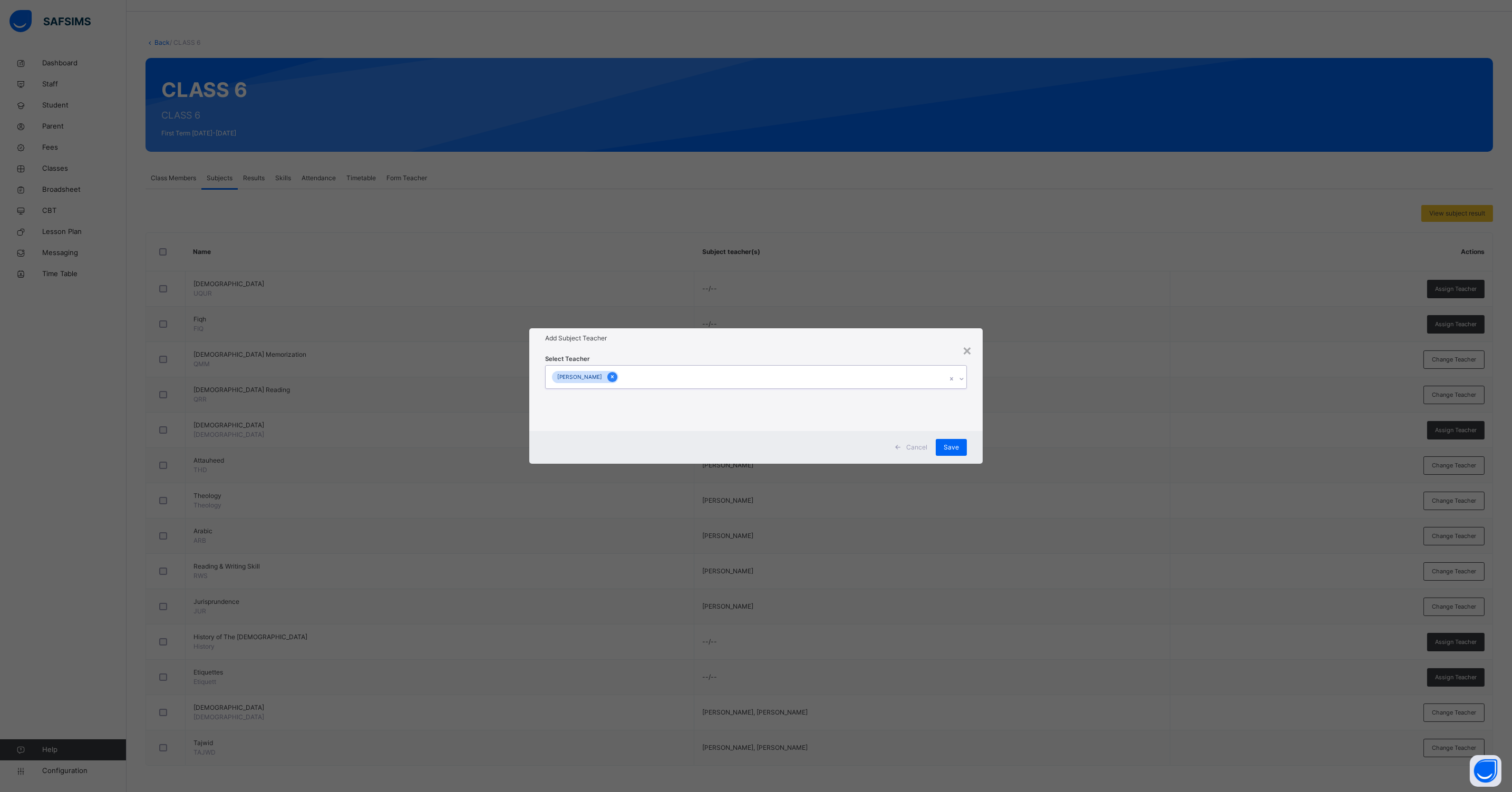
click at [615, 378] on icon at bounding box center [611, 377] width 6 height 8
type input "****"
click at [596, 396] on div "[PERSON_NAME]" at bounding box center [755, 402] width 420 height 18
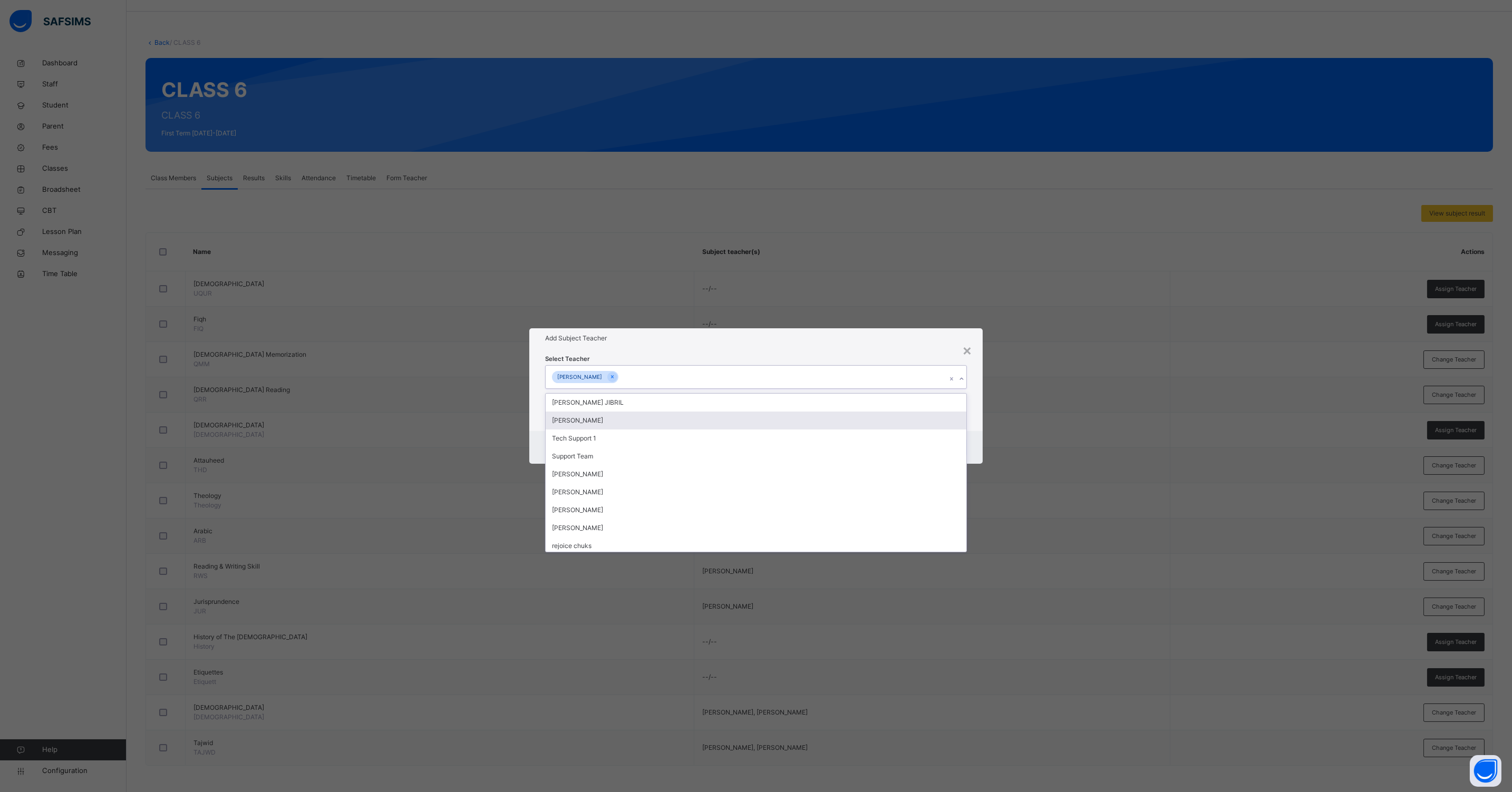
click at [972, 426] on div "Select Teacher option [PERSON_NAME], selected. option [PERSON_NAME] focused, 2 …" at bounding box center [755, 389] width 454 height 82
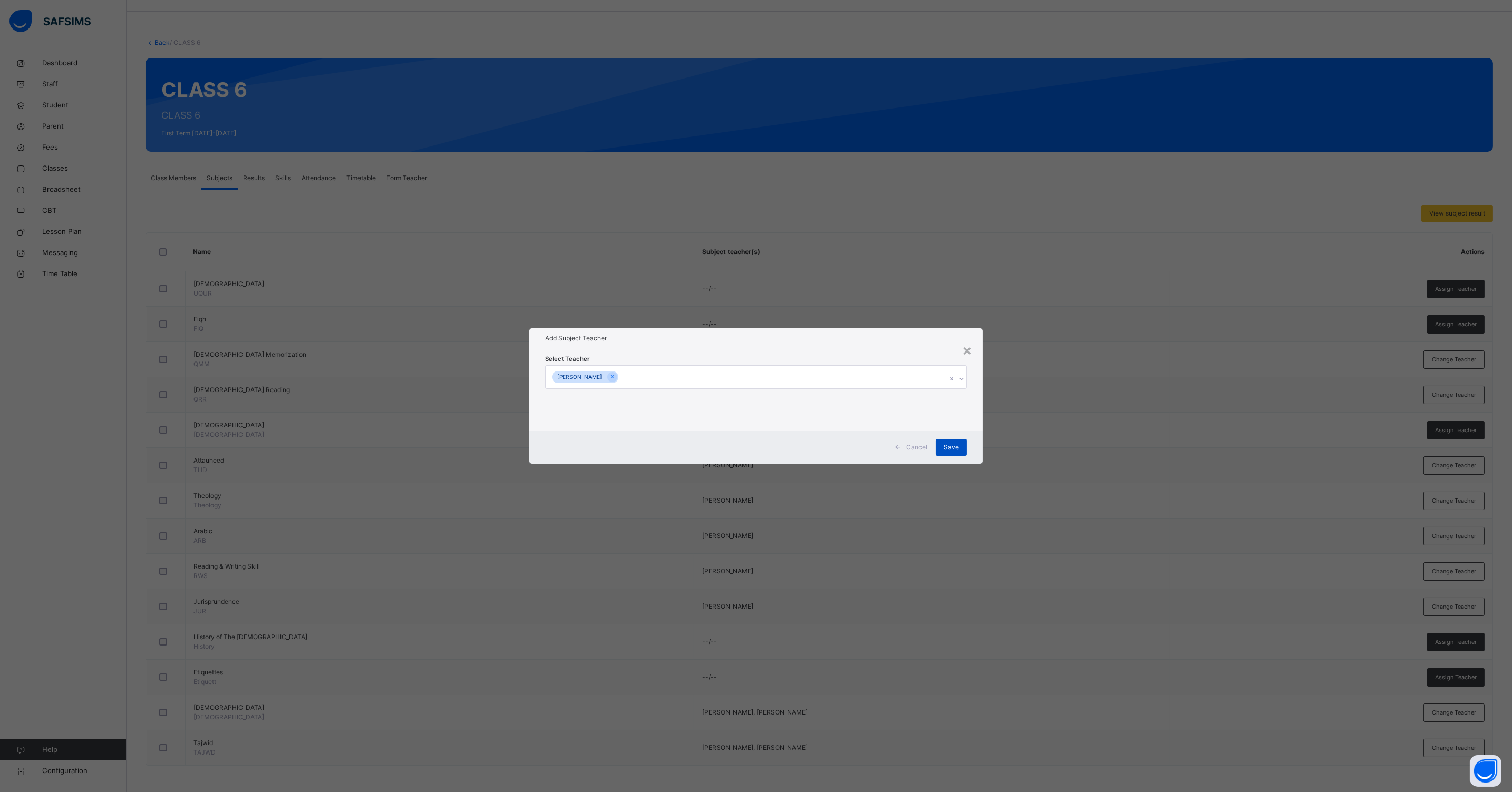
click at [946, 444] on span "Save" at bounding box center [951, 447] width 15 height 9
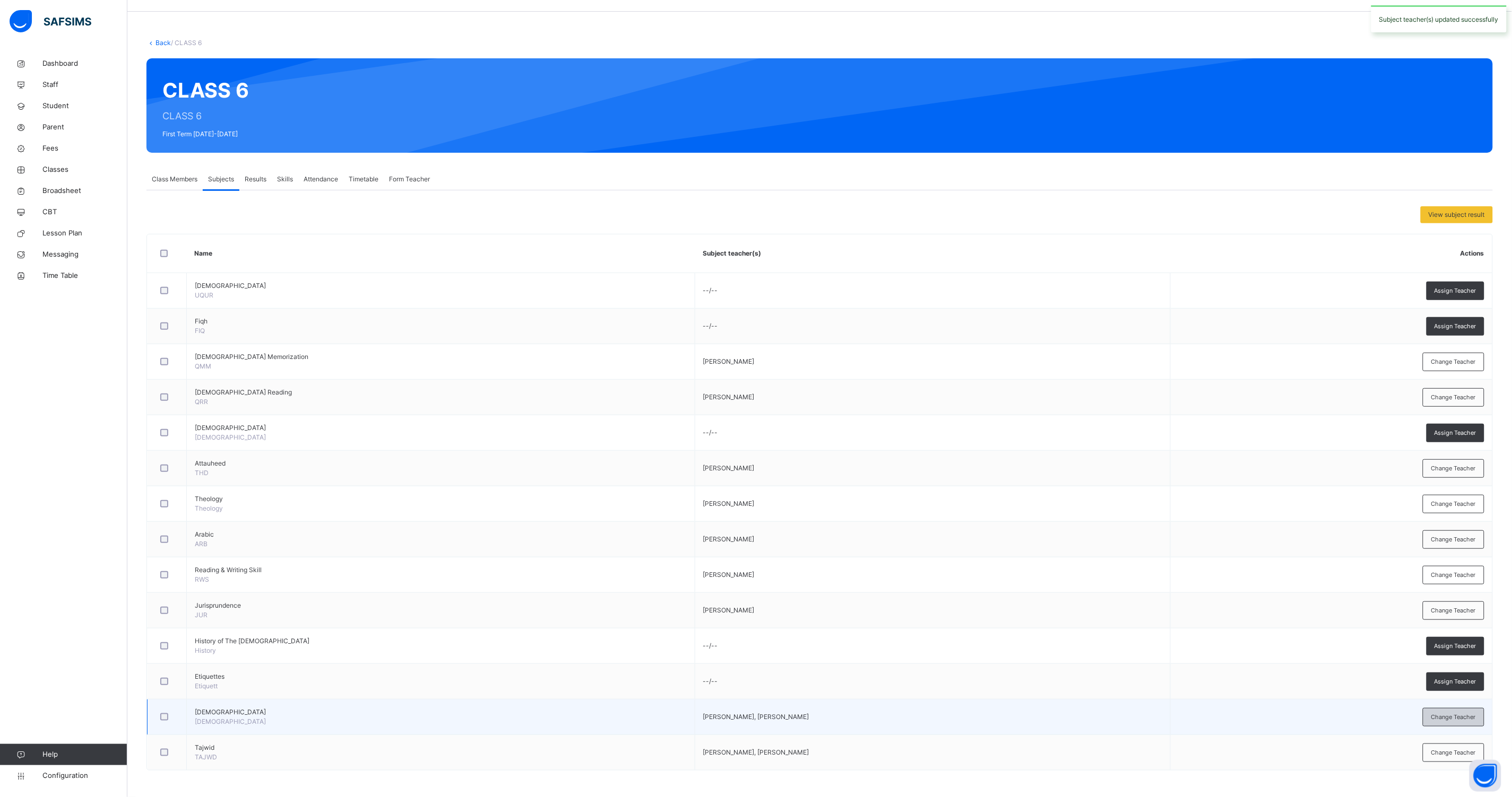
click at [1478, 711] on div "Change Teacher" at bounding box center [1453, 717] width 61 height 18
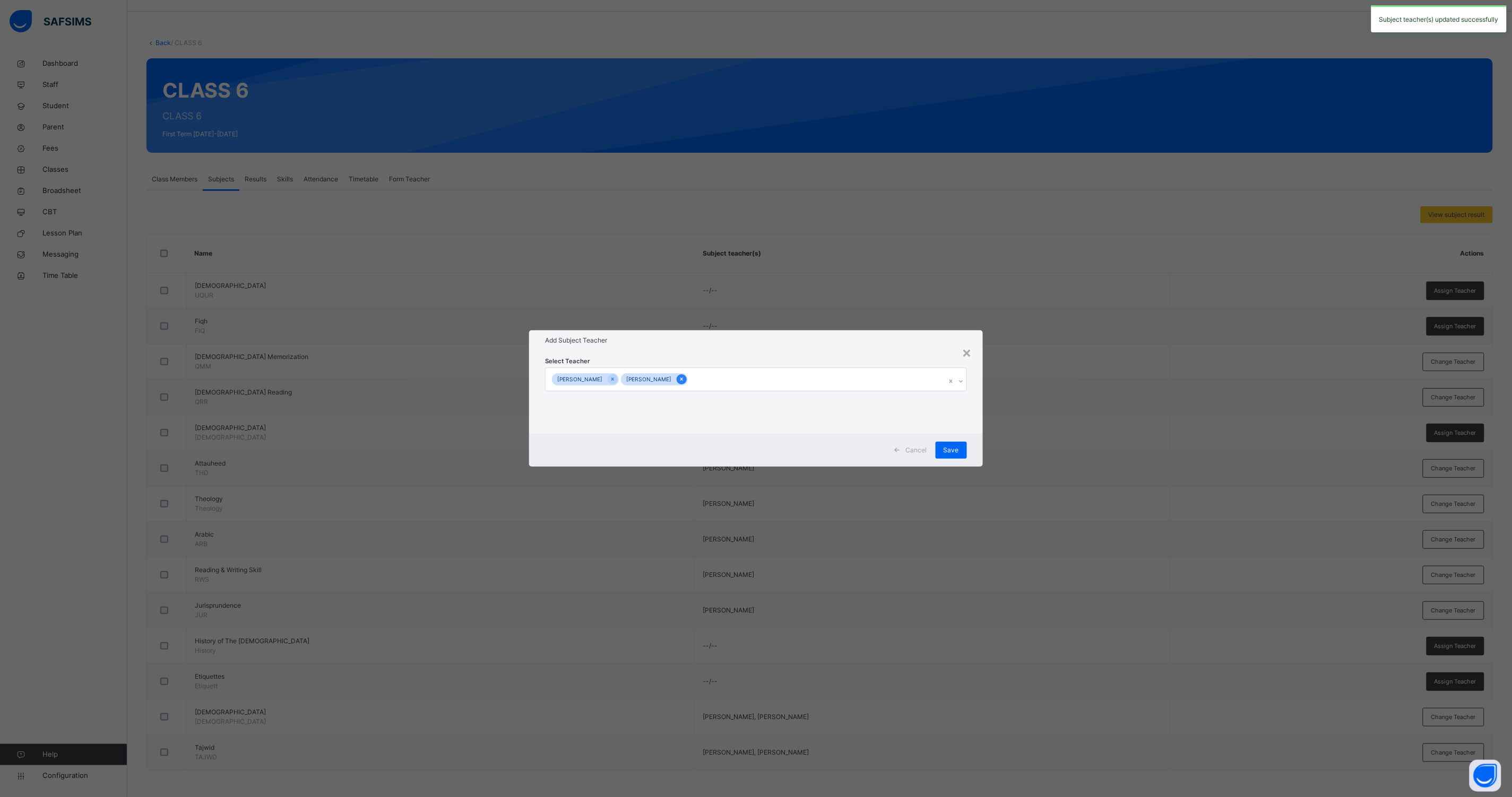
click at [685, 377] on icon at bounding box center [681, 379] width 6 height 8
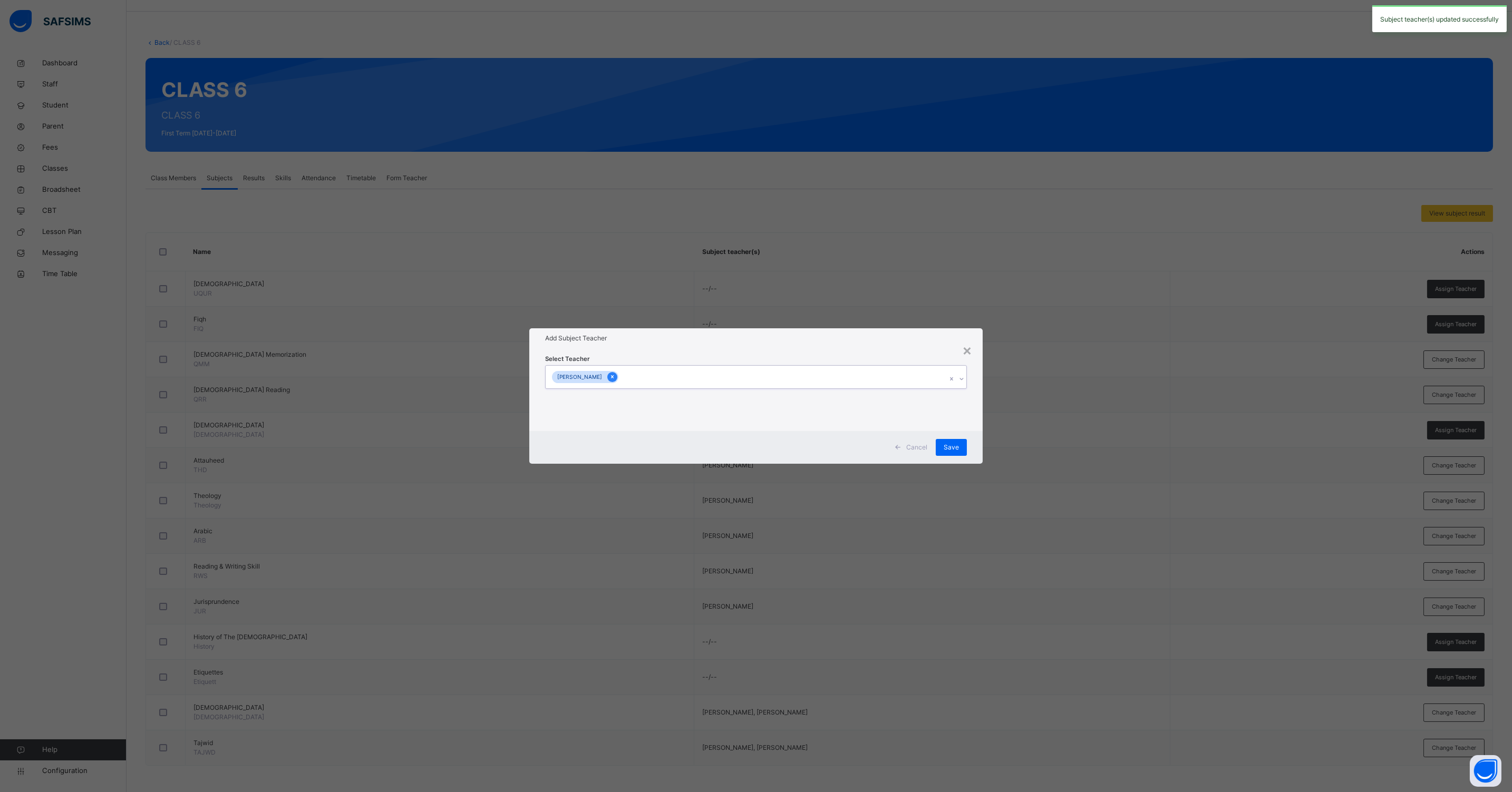
click at [613, 378] on icon at bounding box center [611, 378] width 3 height 3
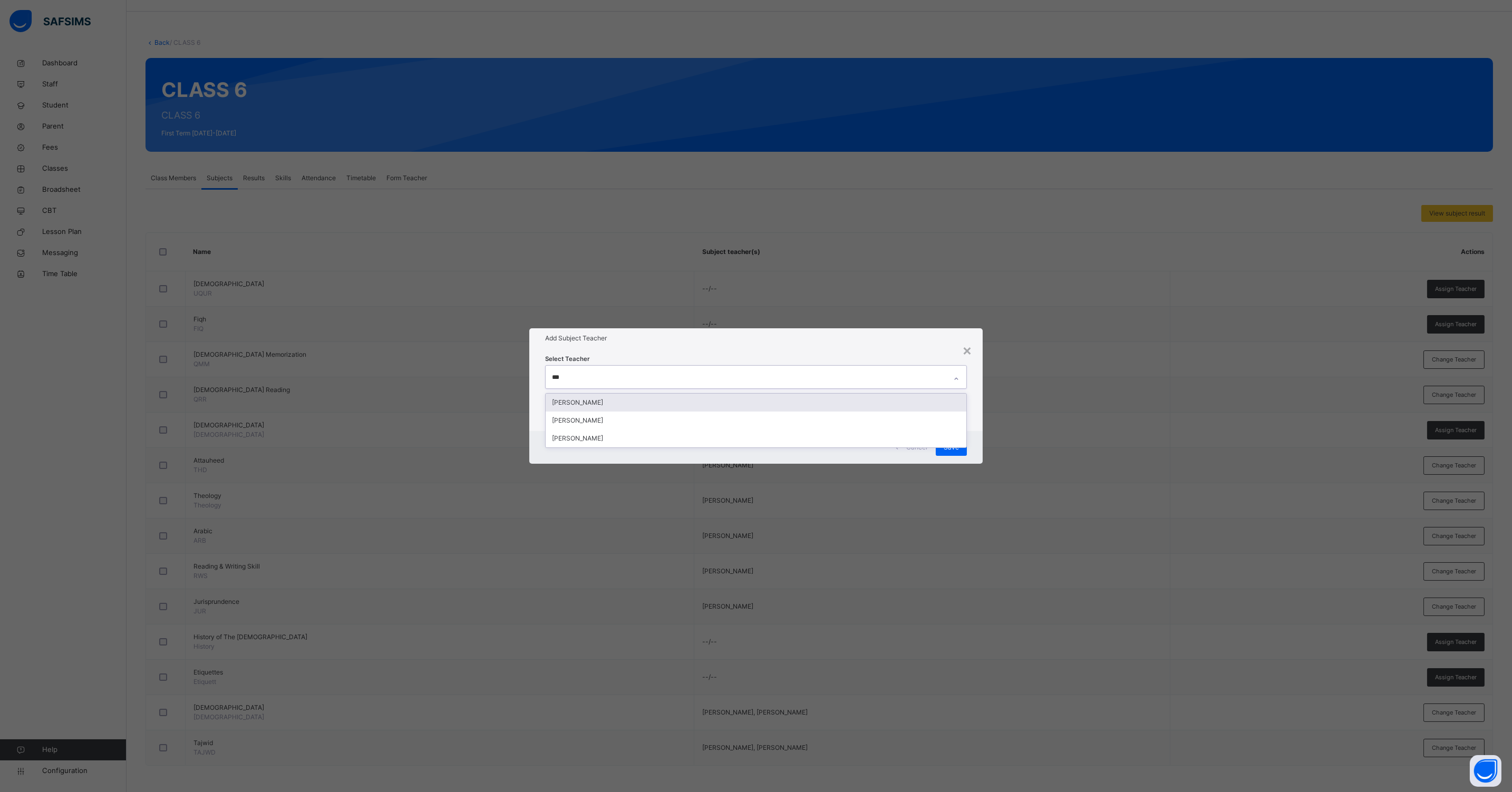
type input "****"
click at [597, 401] on div "[PERSON_NAME]" at bounding box center [755, 402] width 420 height 18
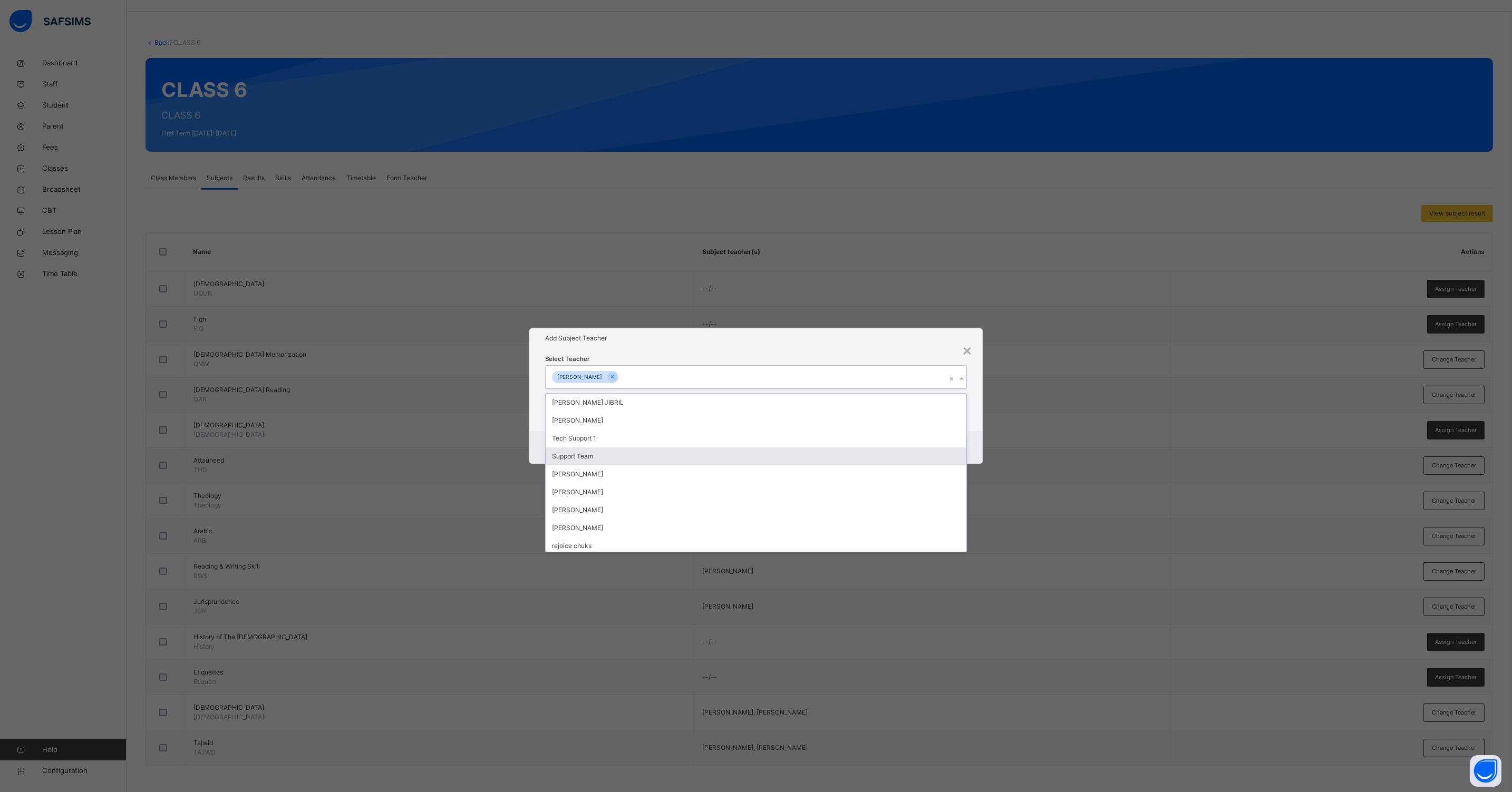
click at [973, 442] on div "Cancel Save" at bounding box center [755, 447] width 454 height 33
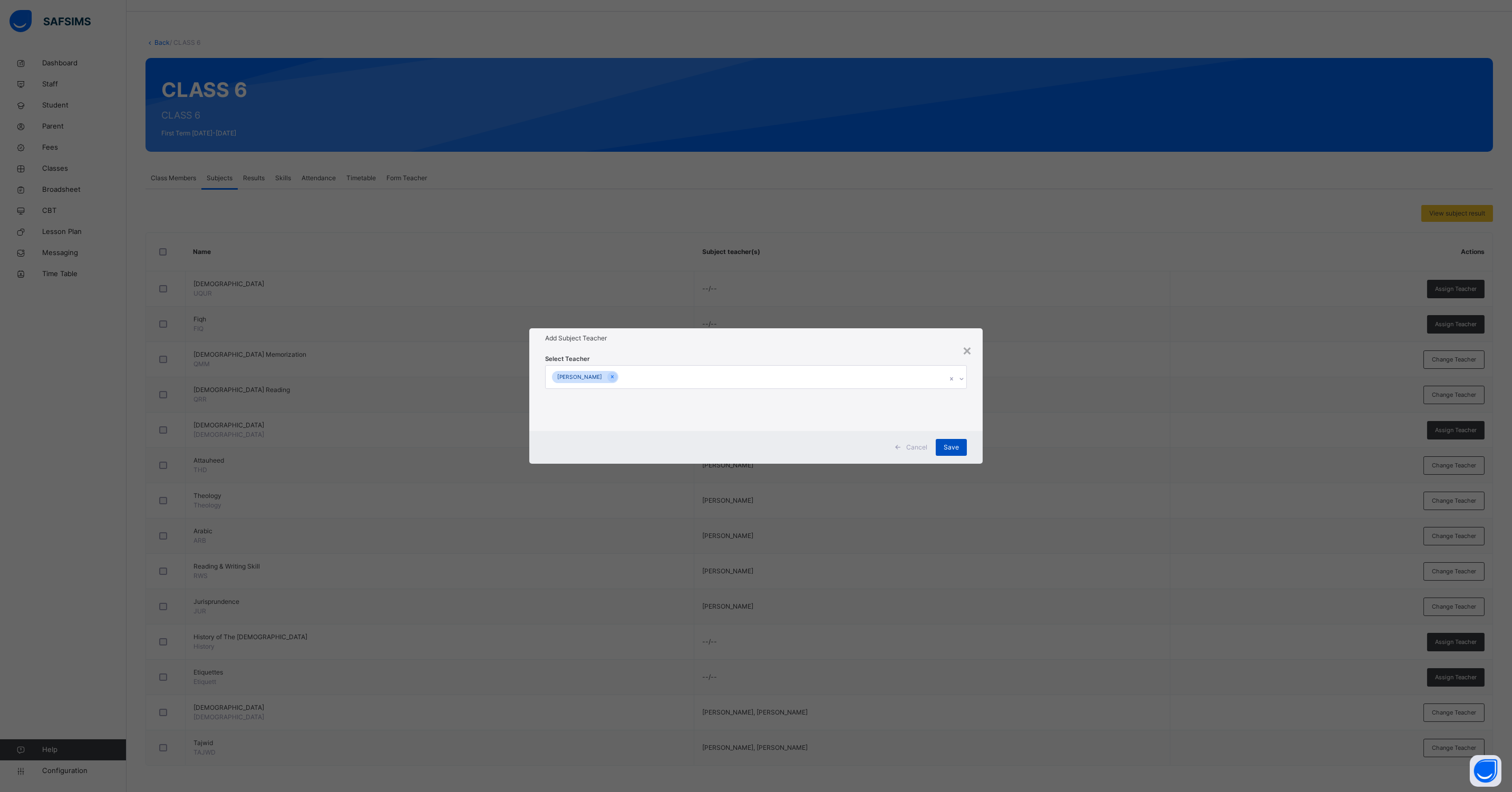
click at [955, 452] on div "Save" at bounding box center [951, 448] width 31 height 17
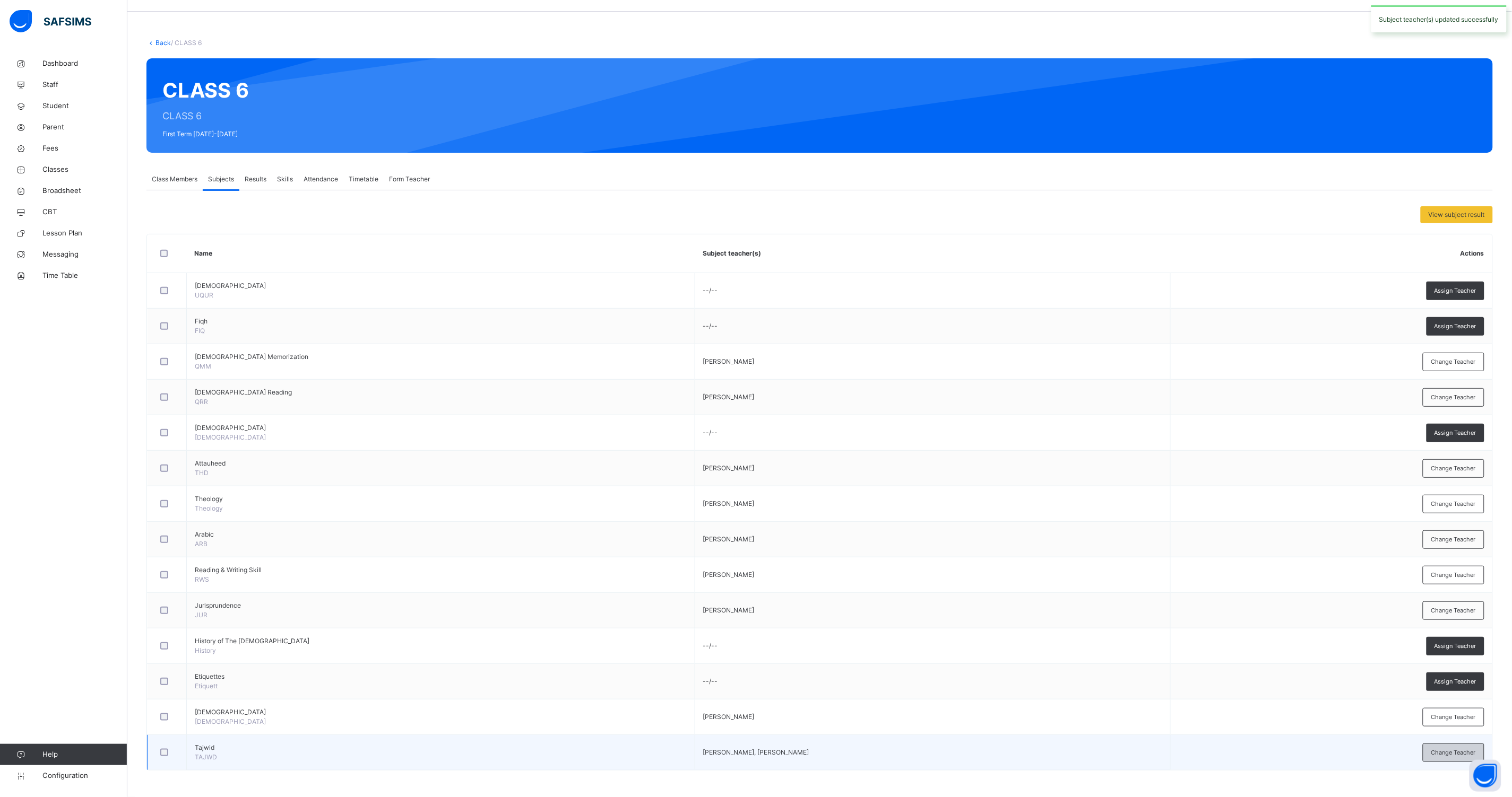
click at [1442, 752] on span "Change Teacher" at bounding box center [1453, 752] width 45 height 9
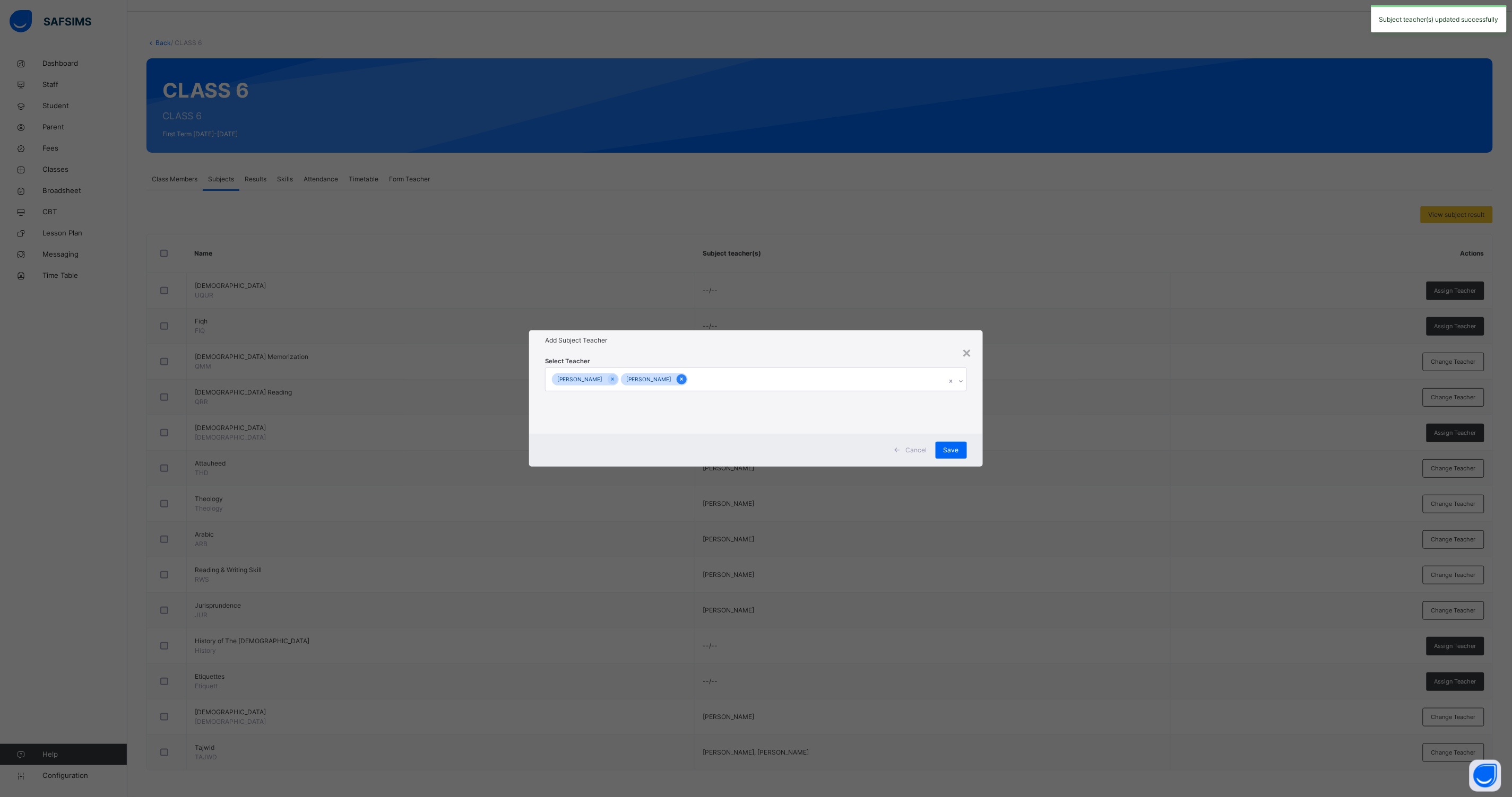
click at [686, 378] on div at bounding box center [681, 379] width 10 height 10
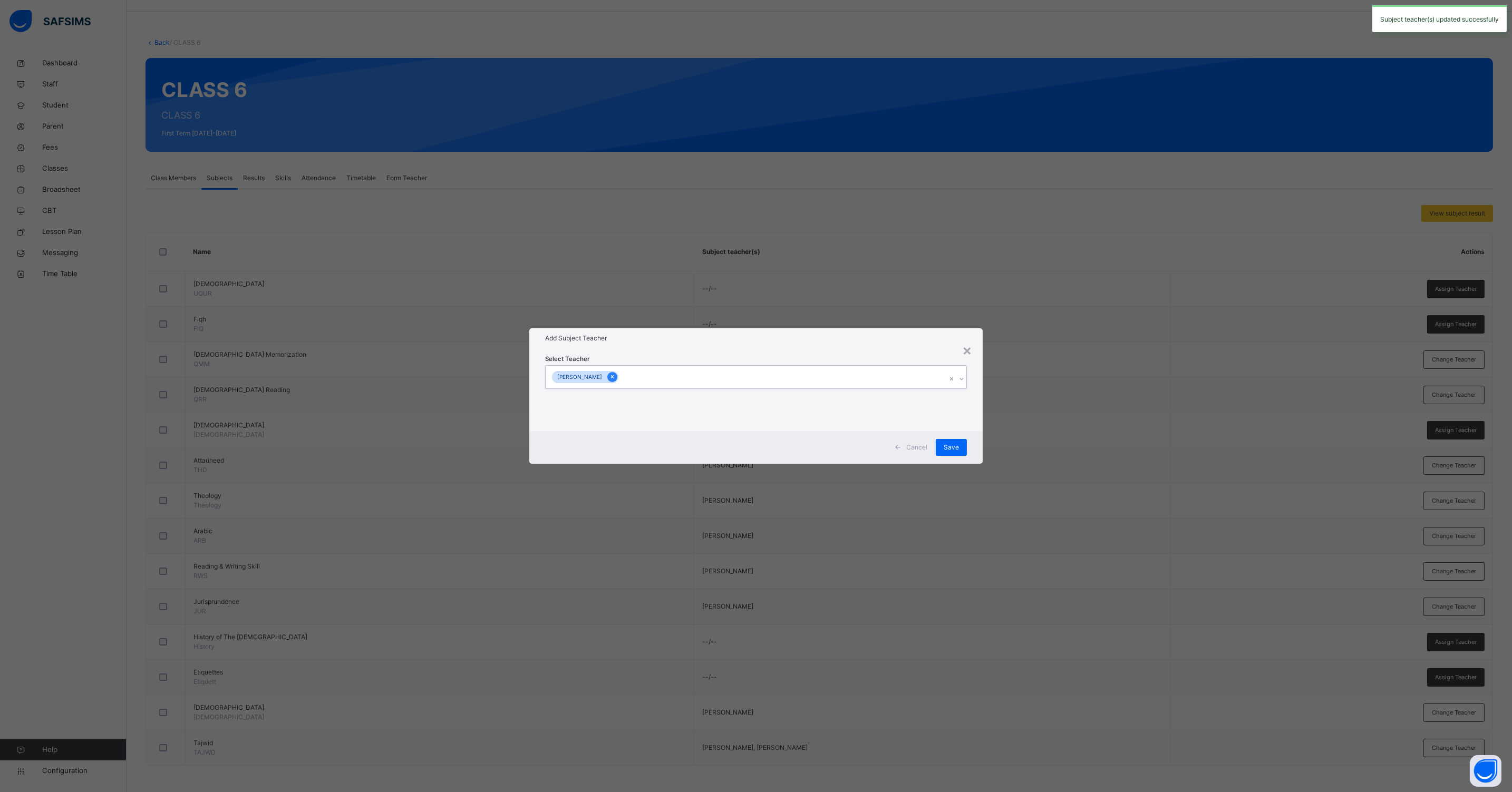
click at [613, 377] on icon at bounding box center [611, 378] width 3 height 3
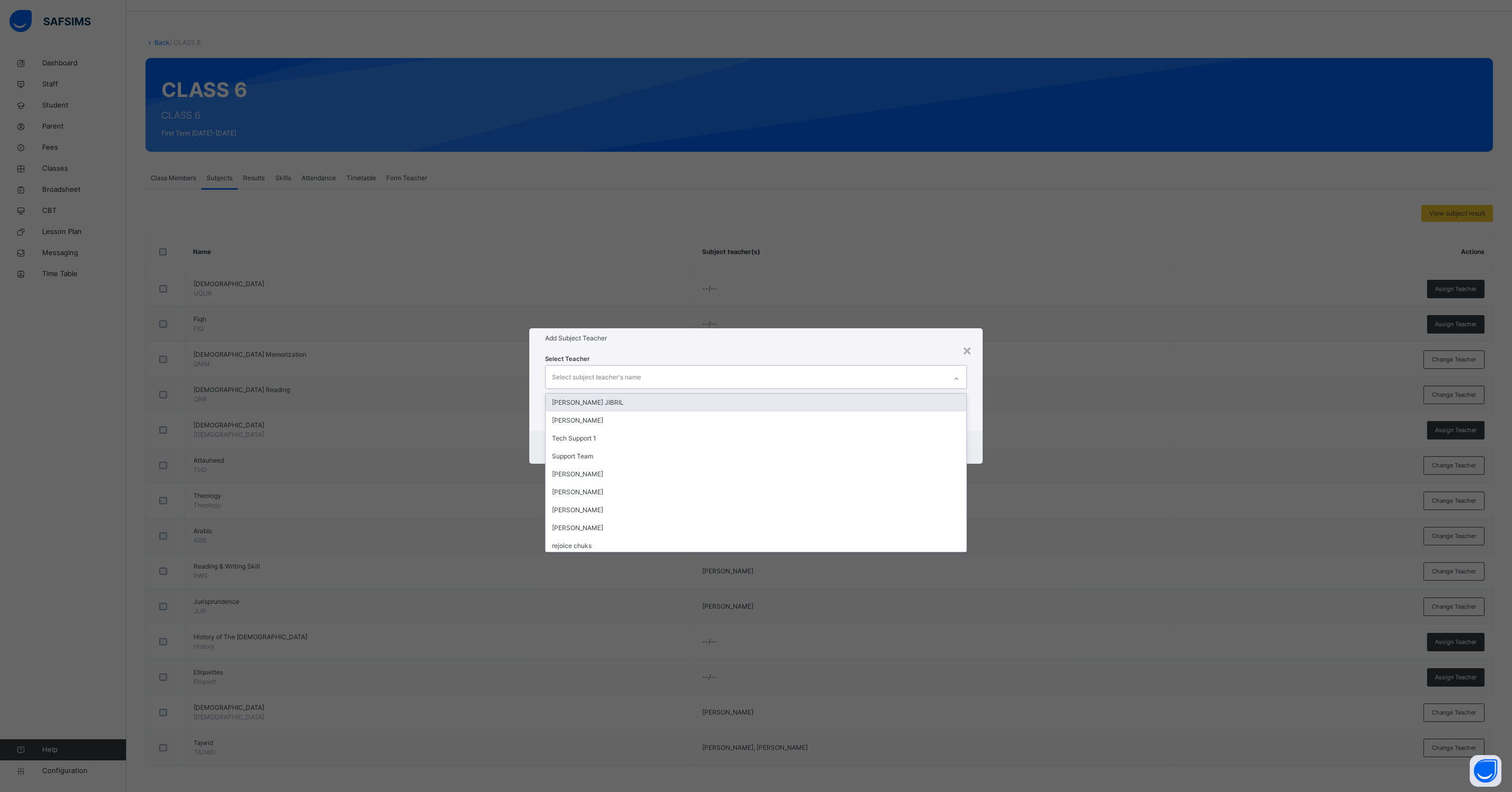
click at [671, 373] on div "Select subject teacher's name" at bounding box center [746, 377] width 401 height 22
type input "**"
click at [583, 437] on div "[PERSON_NAME]" at bounding box center [755, 438] width 420 height 18
click at [975, 421] on div "Select Teacher option [PERSON_NAME], selected. option [PERSON_NAME] focused, 2 …" at bounding box center [755, 389] width 454 height 82
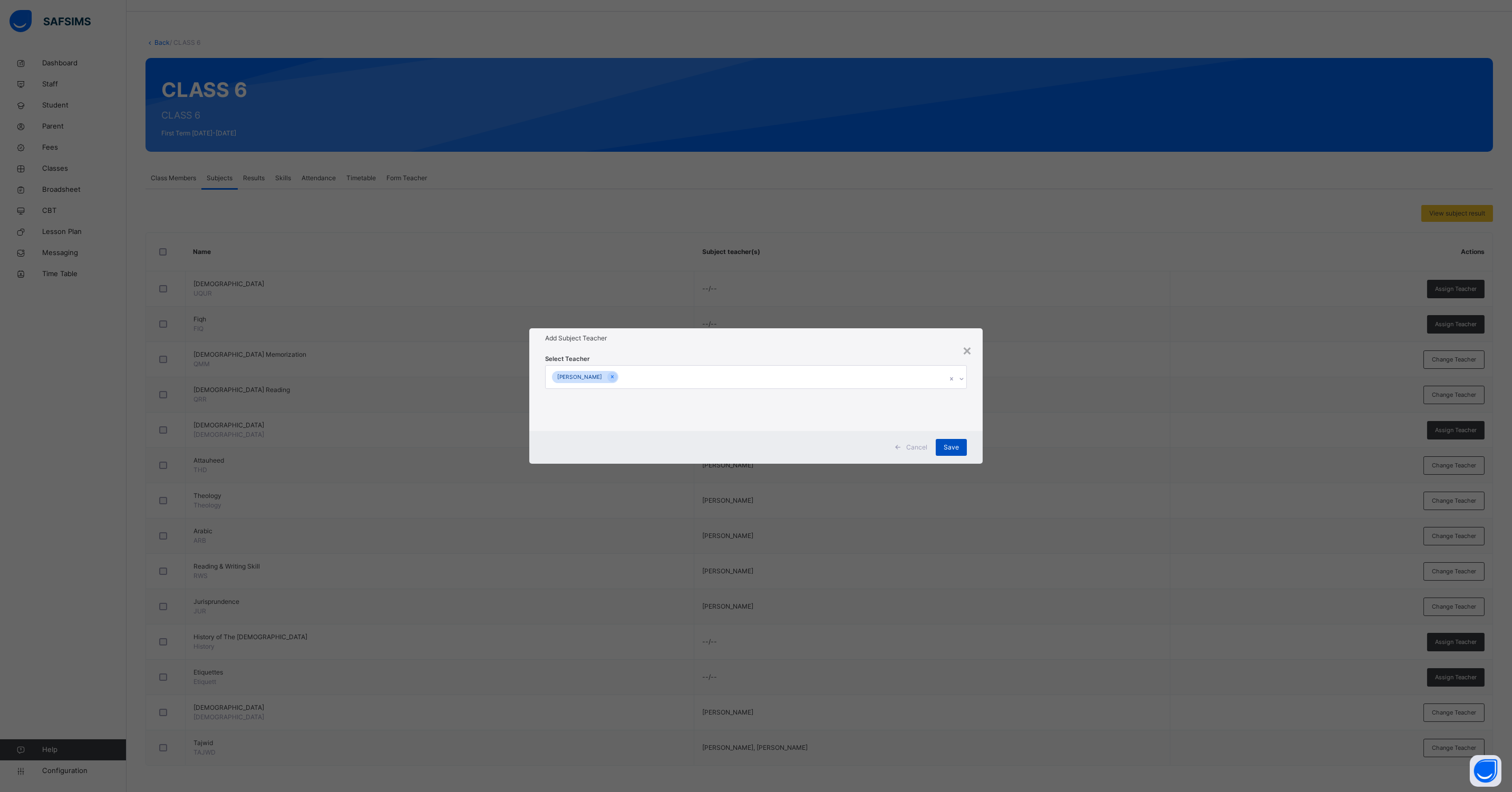
click at [956, 449] on span "Save" at bounding box center [951, 447] width 15 height 9
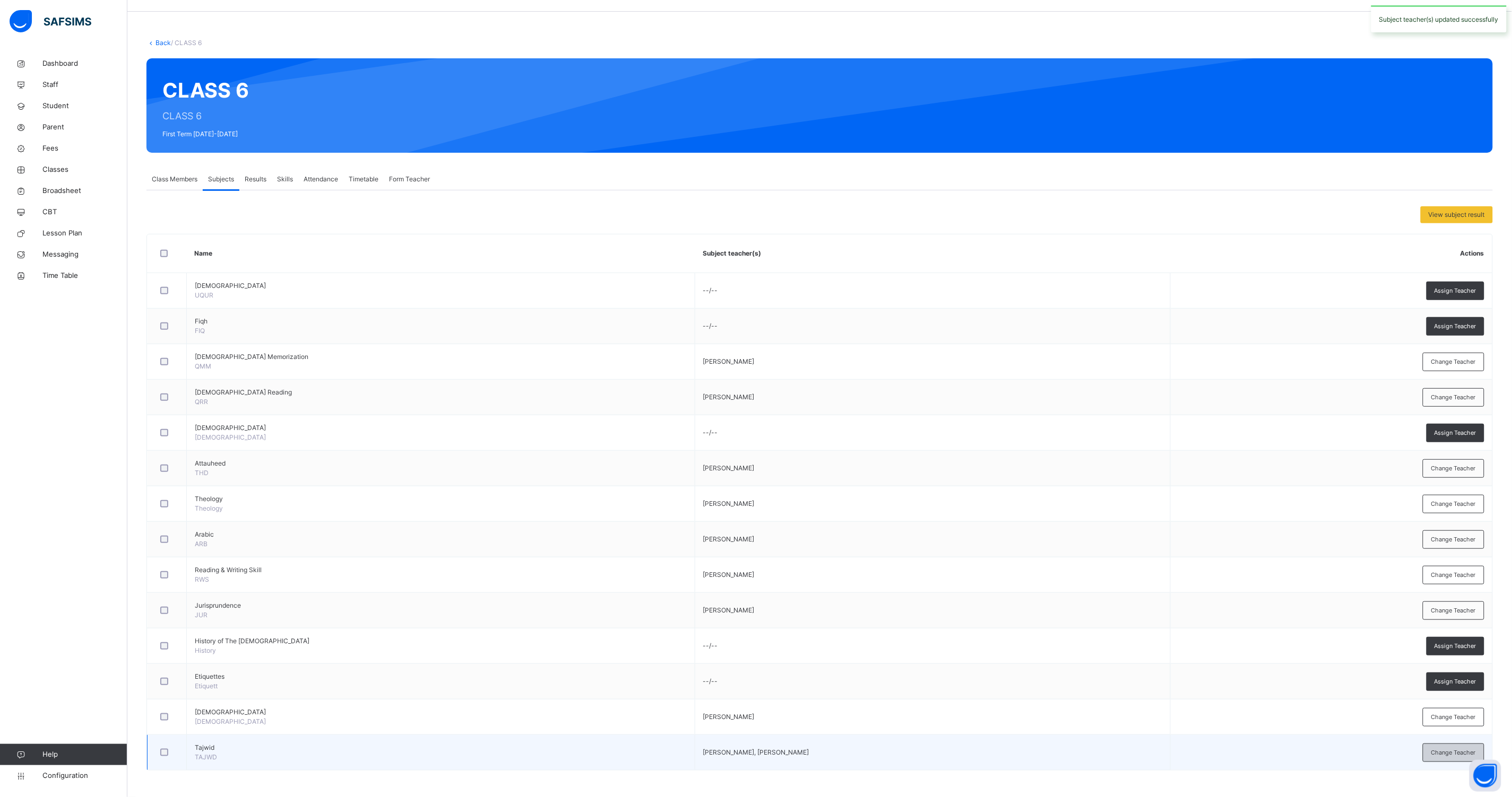
drag, startPoint x: 1444, startPoint y: 755, endPoint x: 1371, endPoint y: 712, distance: 84.7
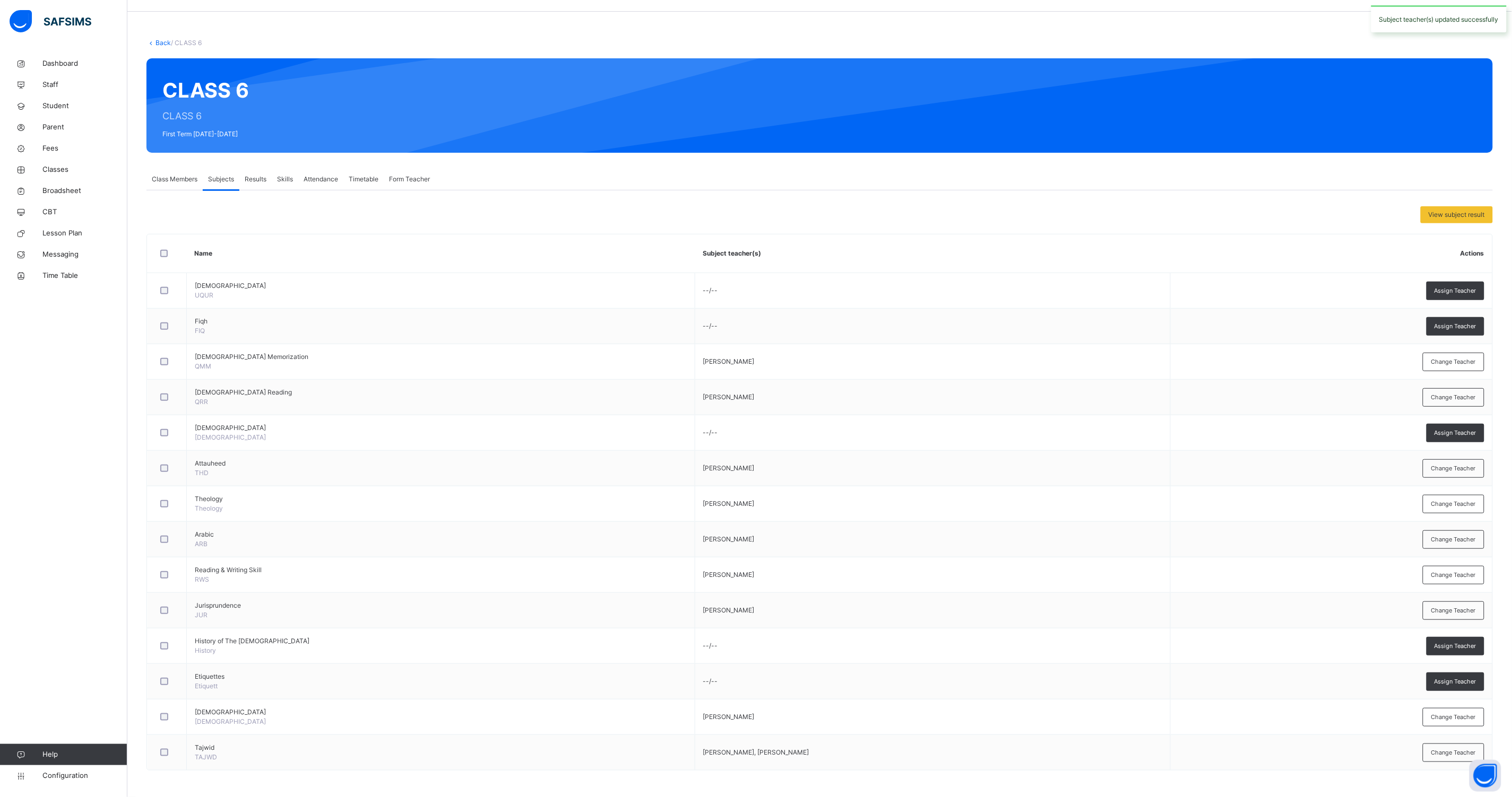
click at [1444, 755] on span "Change Teacher" at bounding box center [1453, 752] width 45 height 9
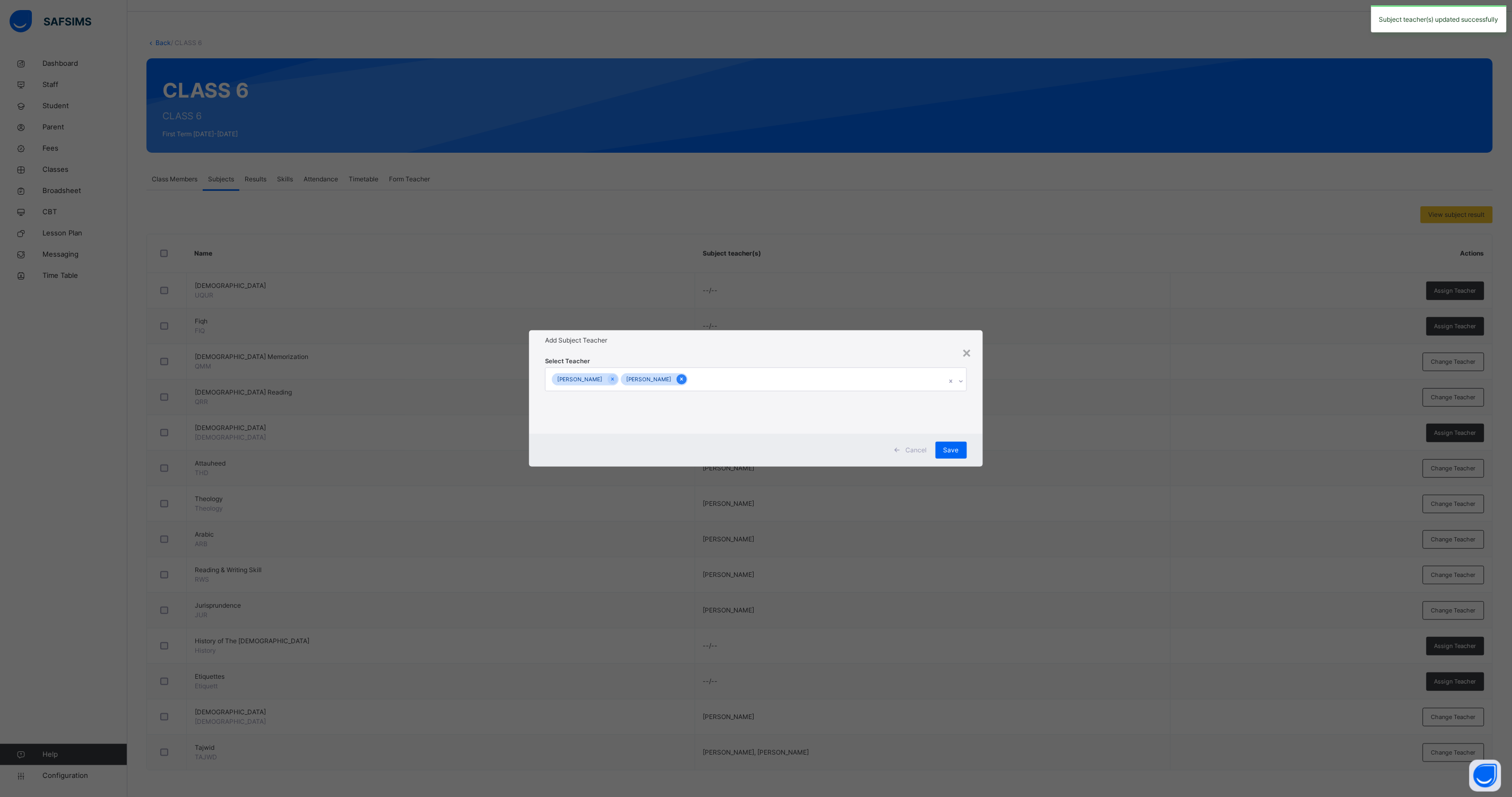
click at [685, 380] on icon at bounding box center [681, 379] width 6 height 8
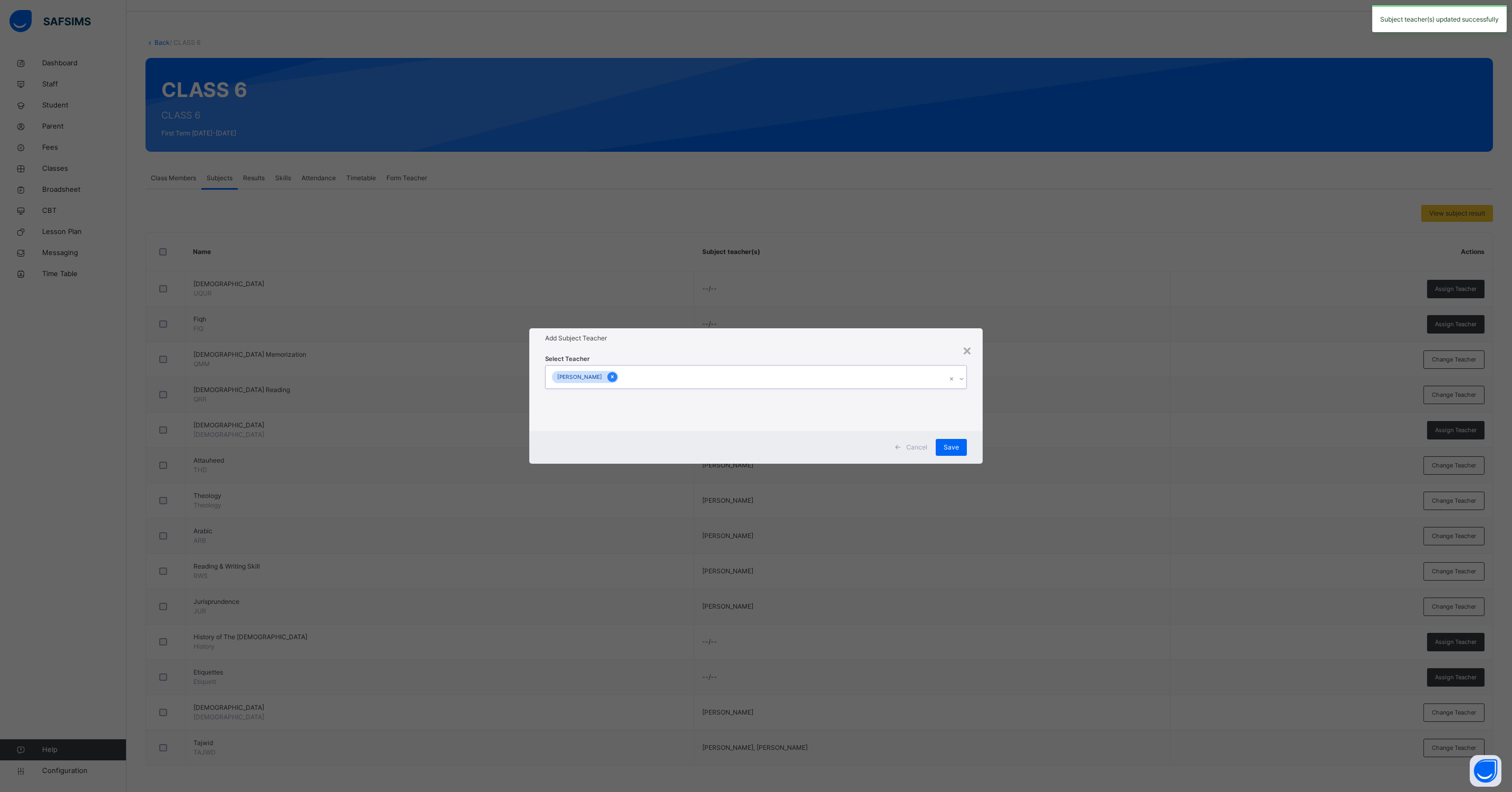
click at [615, 378] on icon at bounding box center [611, 377] width 6 height 8
type input "****"
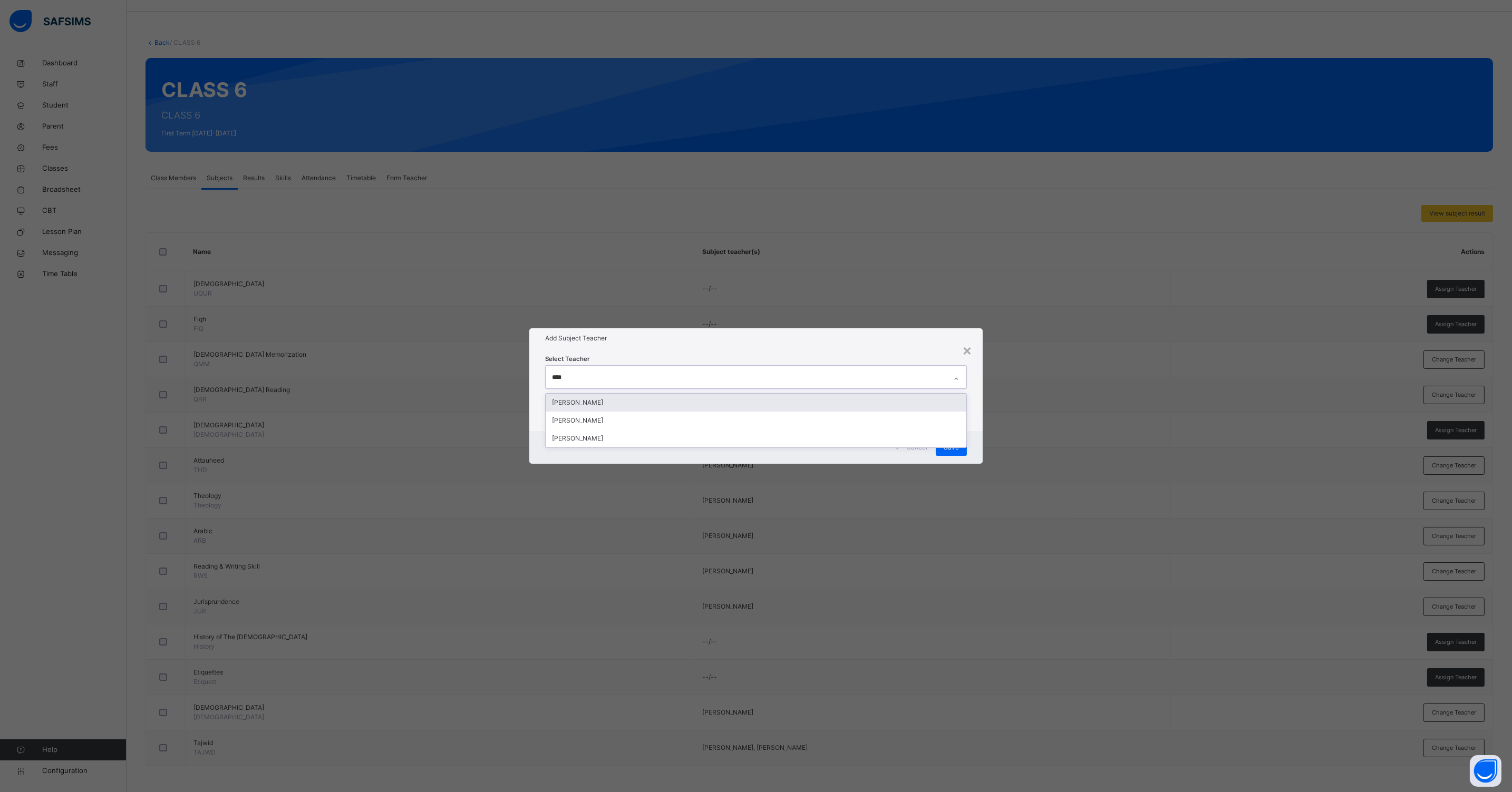
click at [612, 398] on div "[PERSON_NAME]" at bounding box center [755, 402] width 420 height 18
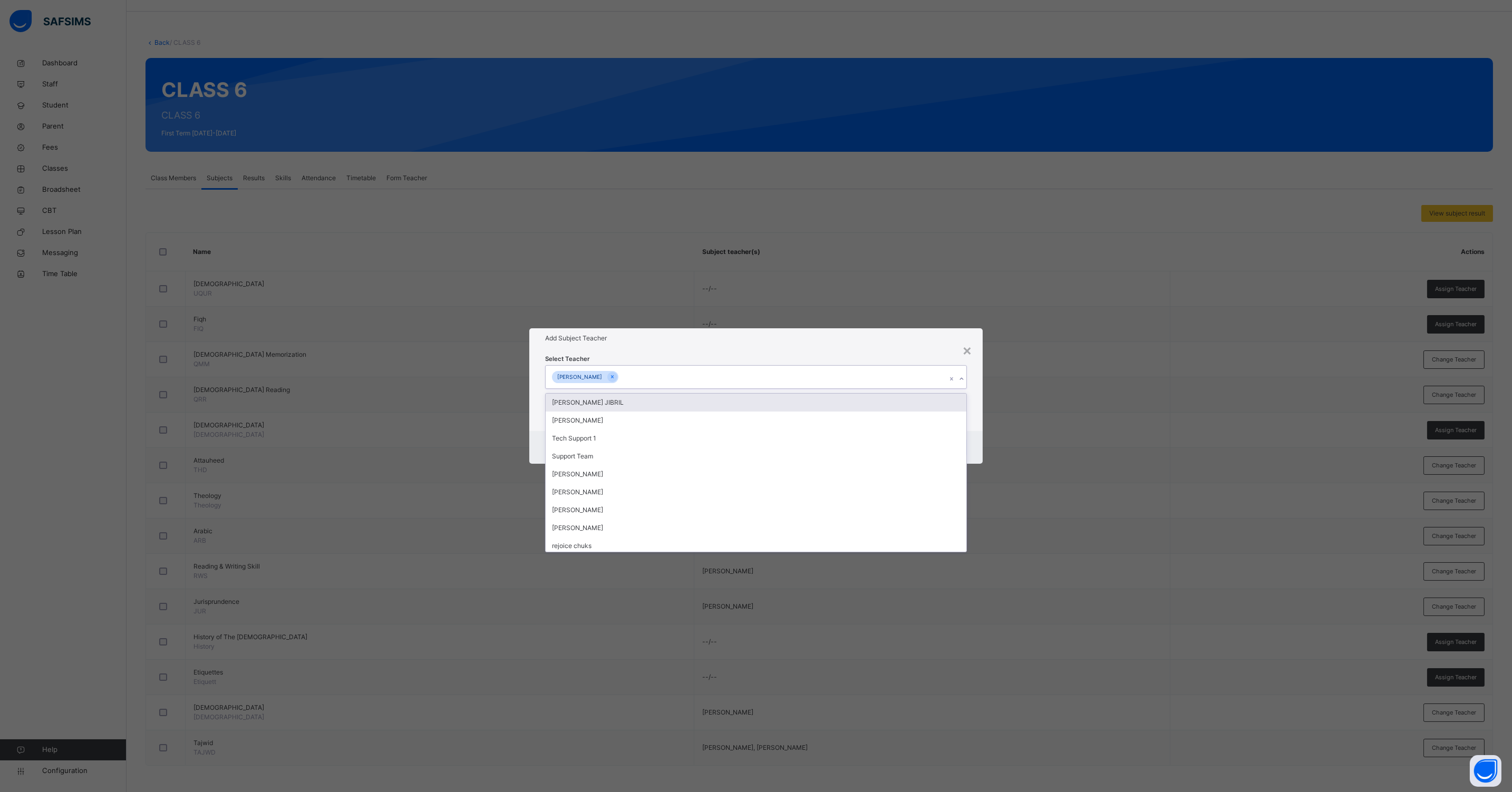
click at [971, 416] on div "Select Teacher option [PERSON_NAME], selected. option [PERSON_NAME] JIBRIL focu…" at bounding box center [755, 389] width 454 height 82
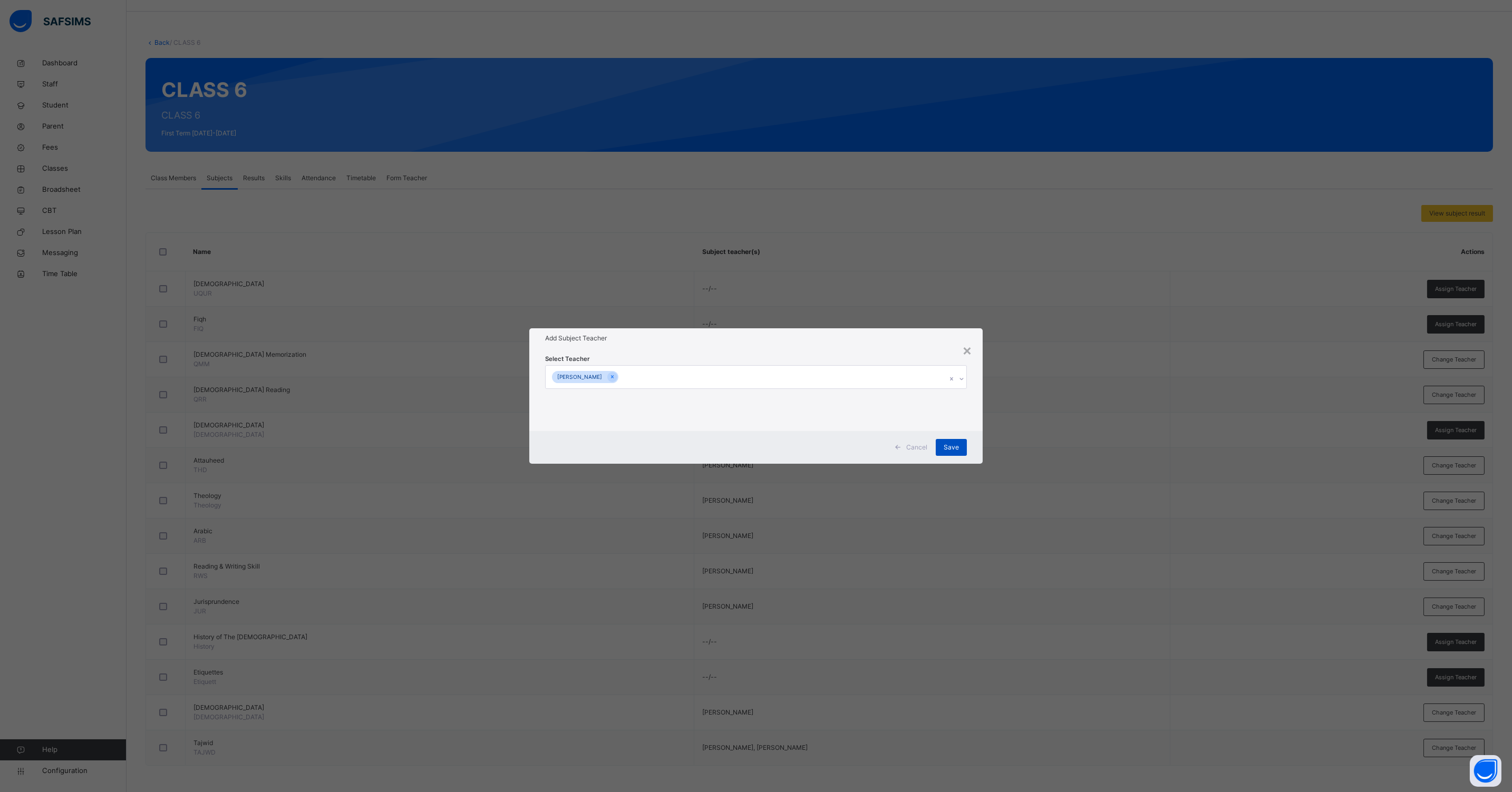
click at [946, 445] on span "Save" at bounding box center [951, 447] width 15 height 9
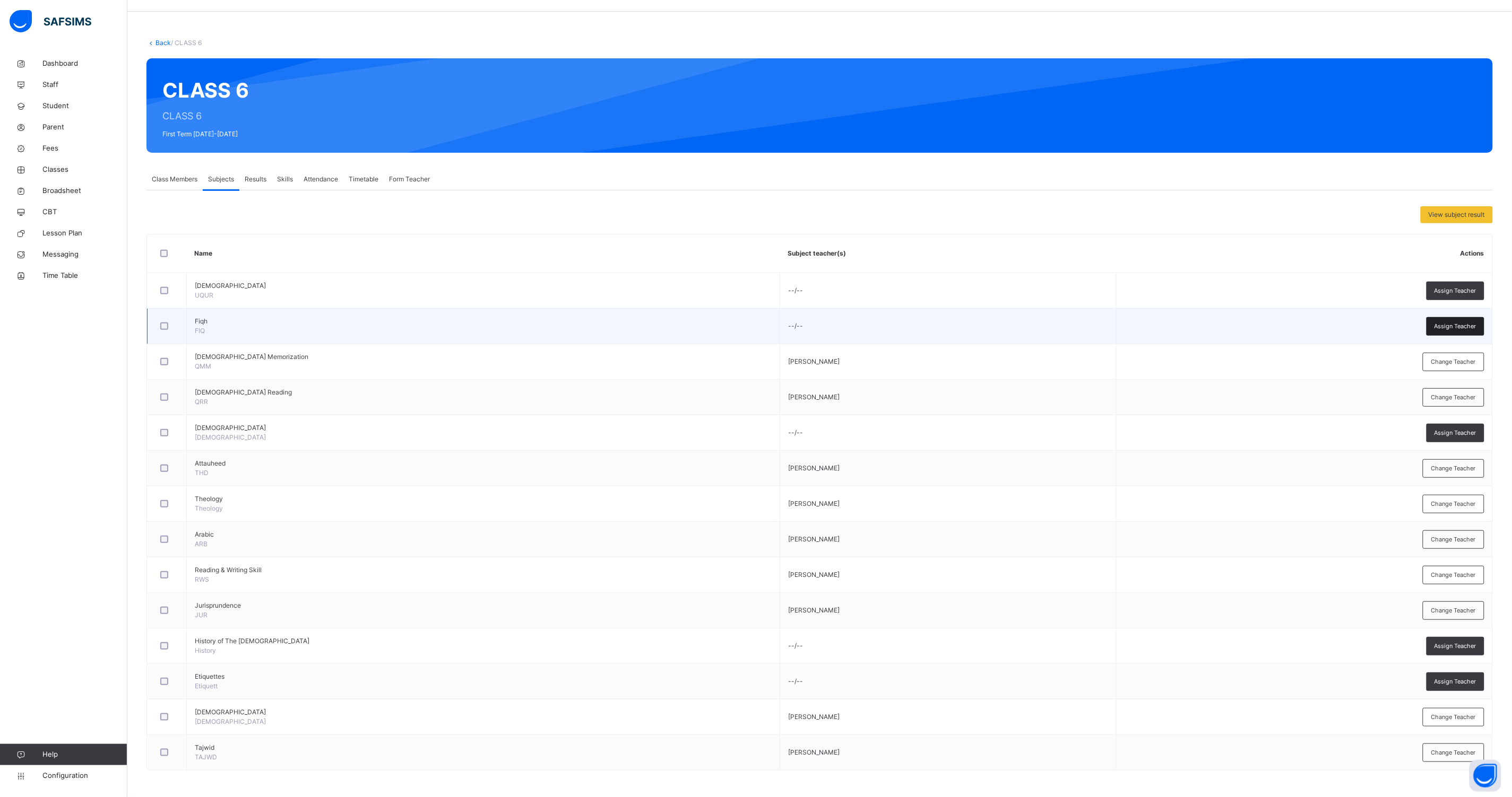
click at [1465, 319] on div "Assign Teacher" at bounding box center [1455, 326] width 58 height 18
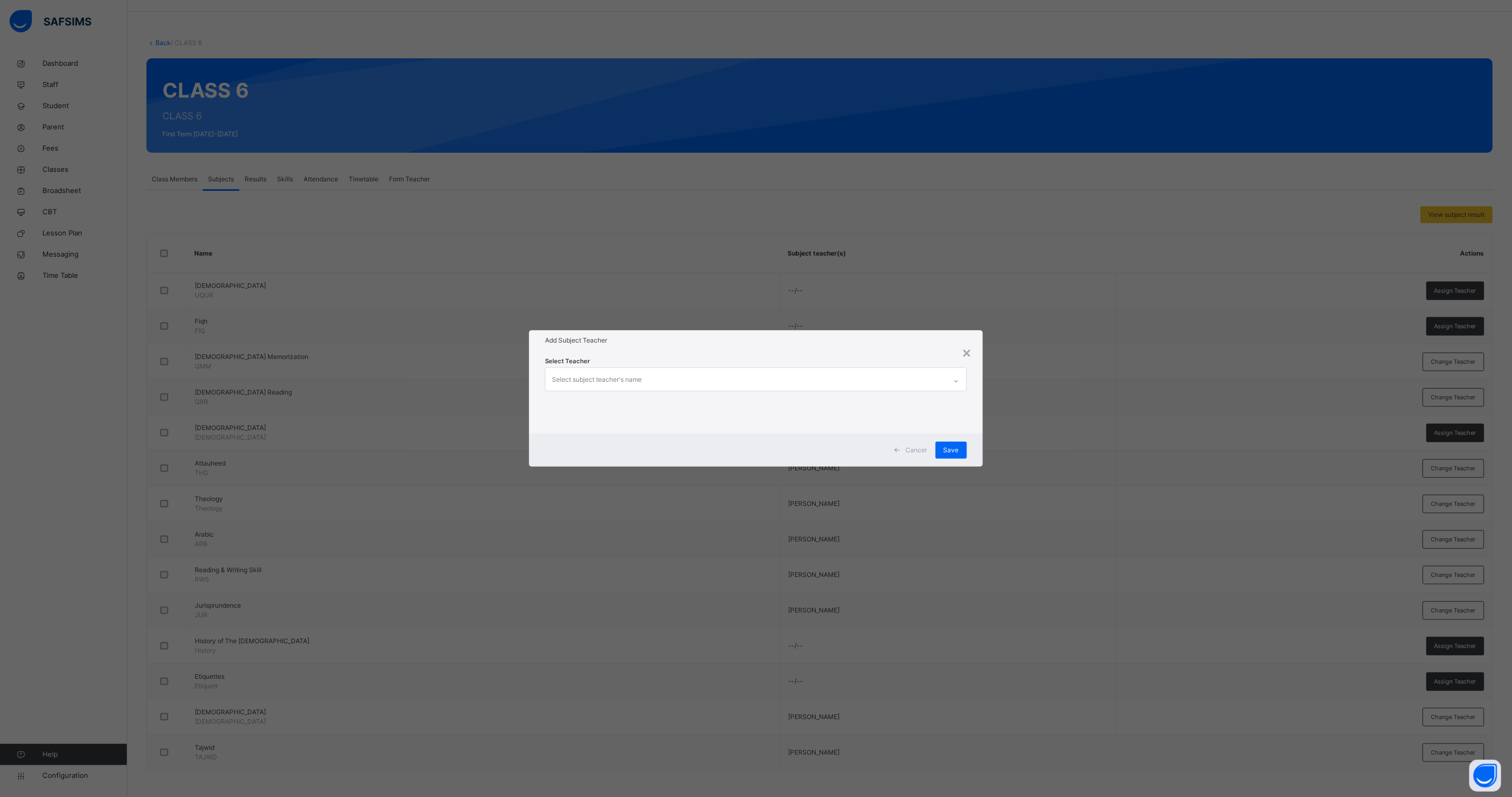
click at [619, 378] on div "Select subject teacher's name" at bounding box center [596, 380] width 90 height 20
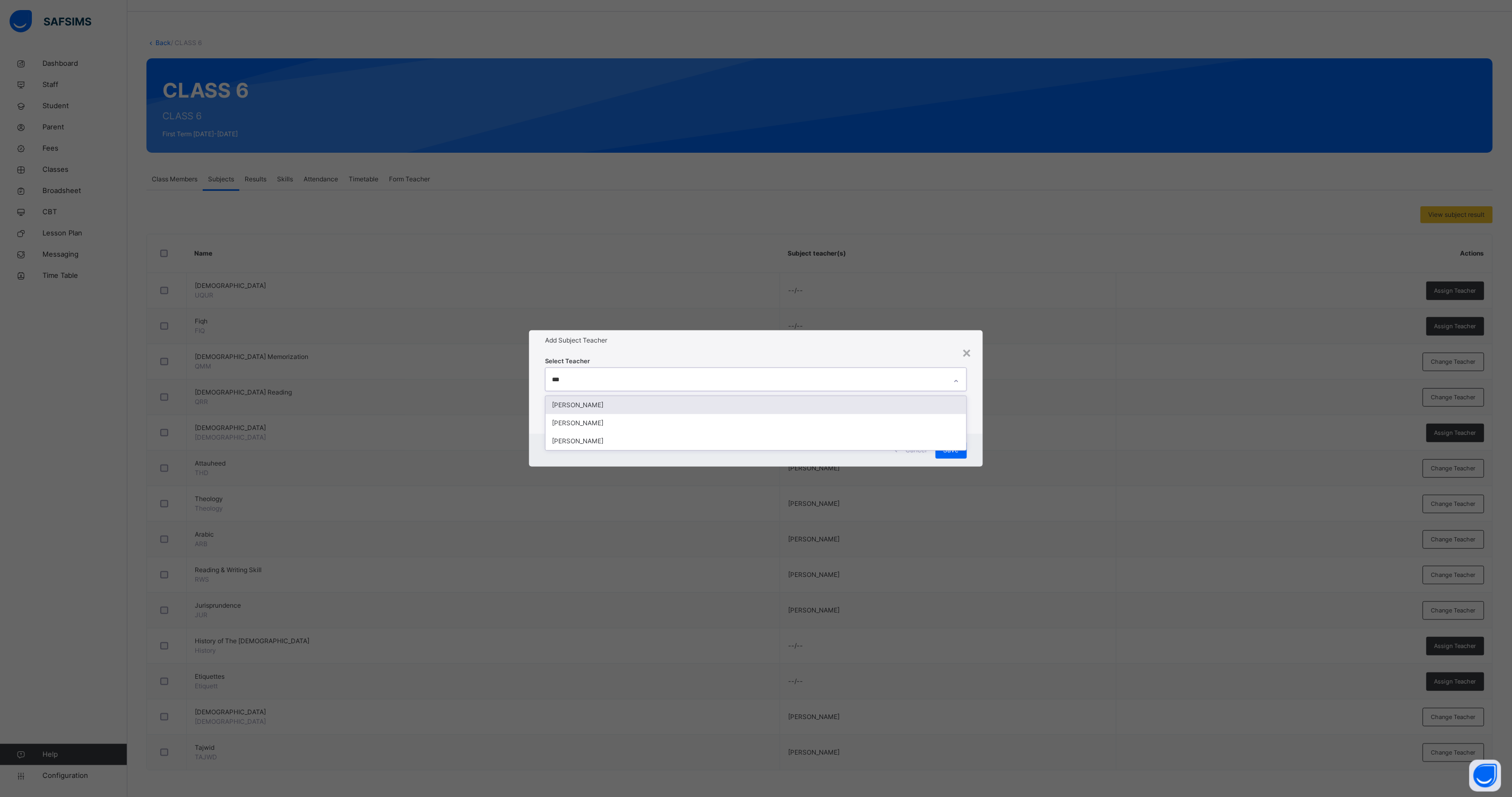
type input "****"
click at [578, 402] on div "[PERSON_NAME]" at bounding box center [756, 404] width 420 height 18
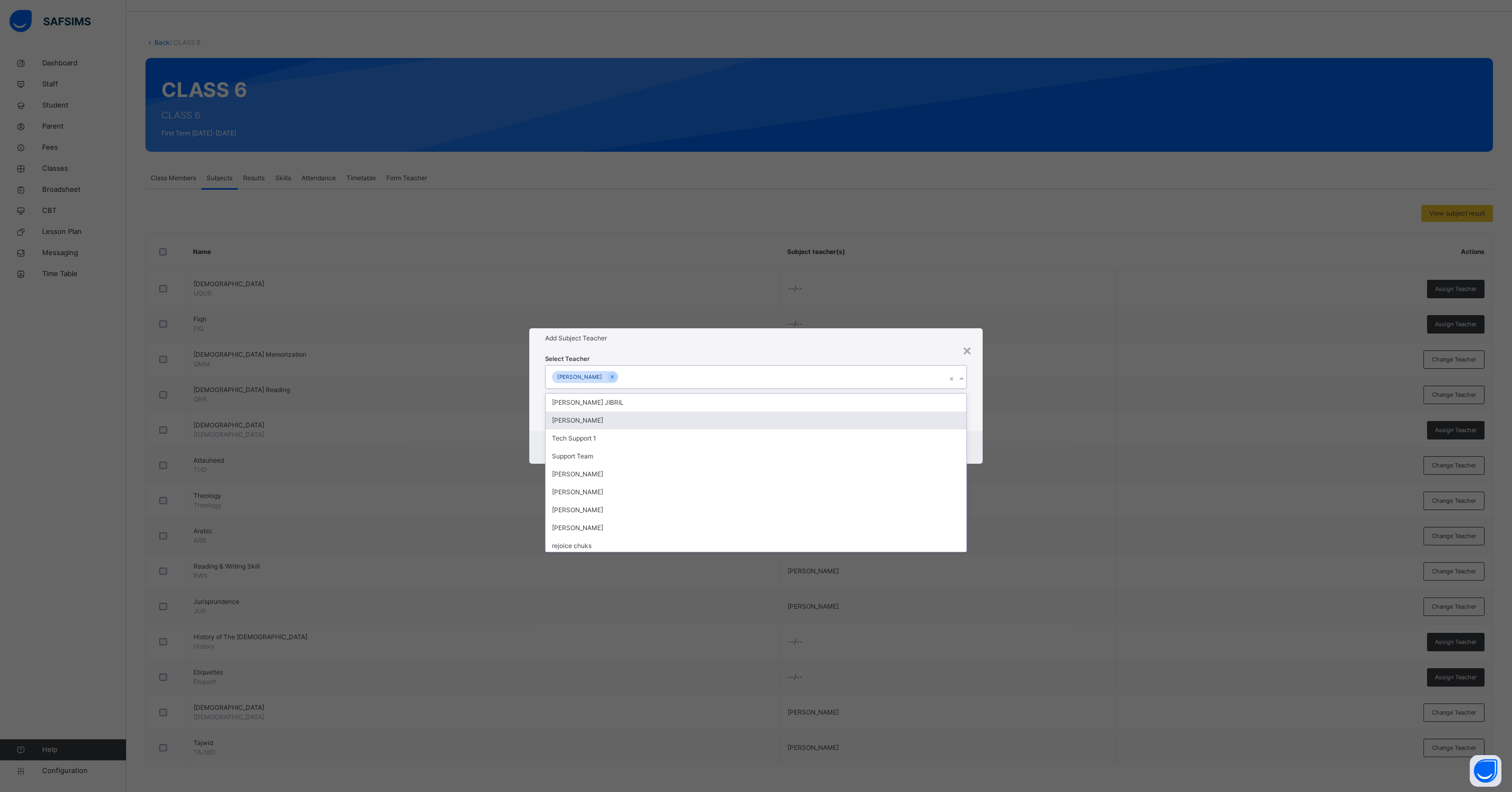
click at [985, 428] on div "× Add Subject Teacher Select Teacher option [PERSON_NAME], selected. option [PE…" at bounding box center [756, 396] width 1512 height 792
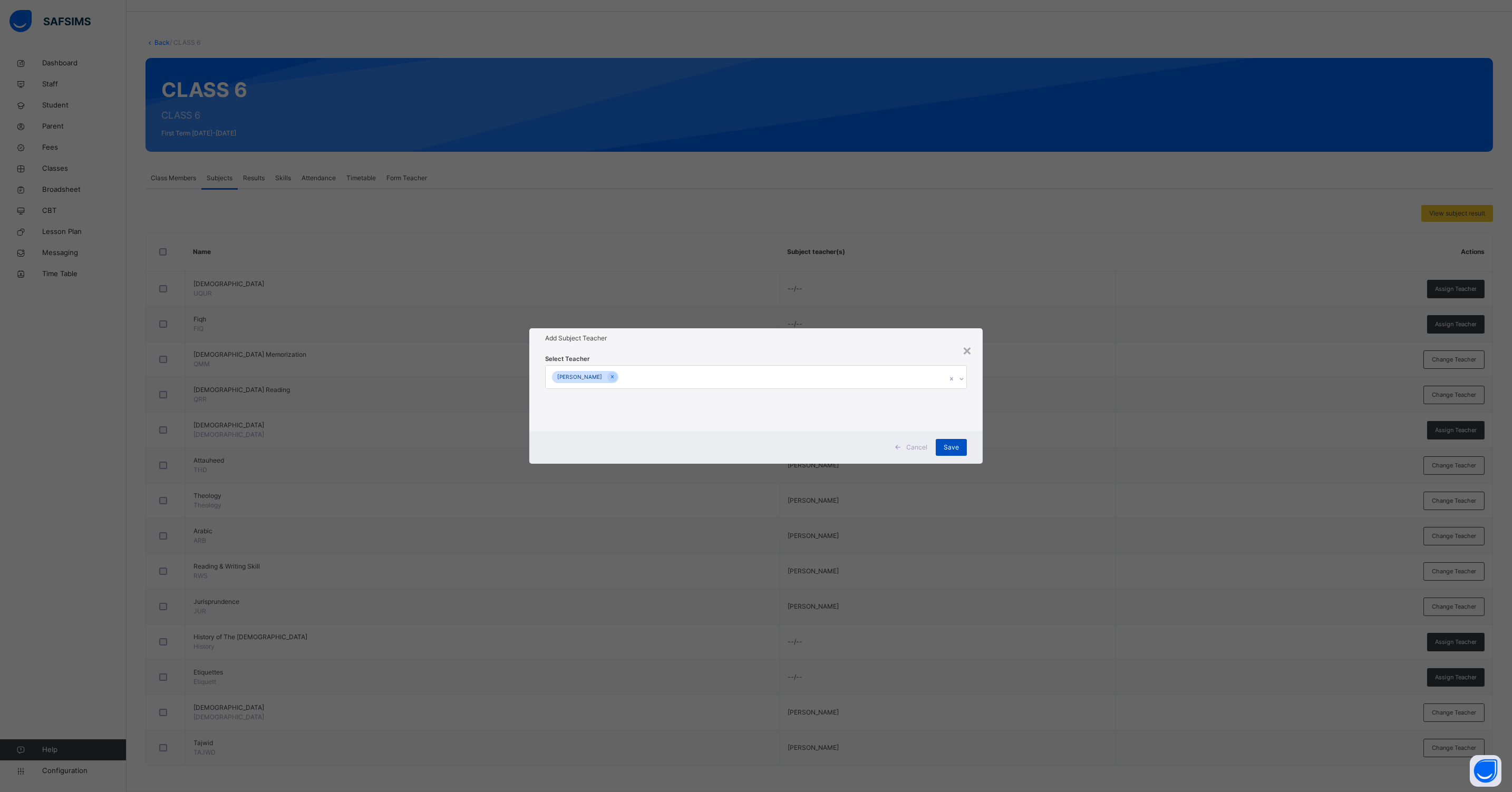
click at [951, 444] on span "Save" at bounding box center [951, 447] width 15 height 9
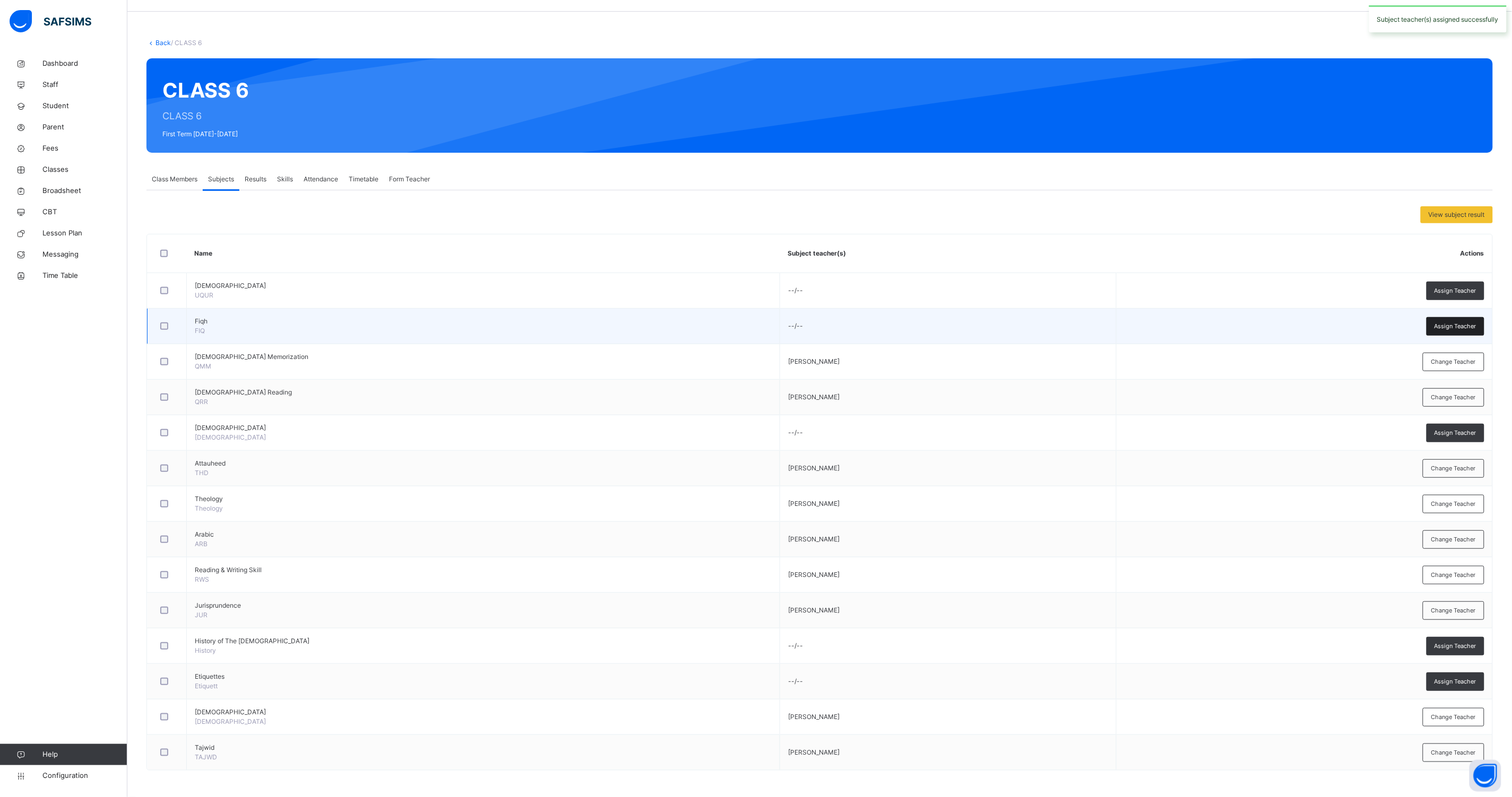
click at [1458, 322] on span "Assign Teacher" at bounding box center [1455, 326] width 42 height 9
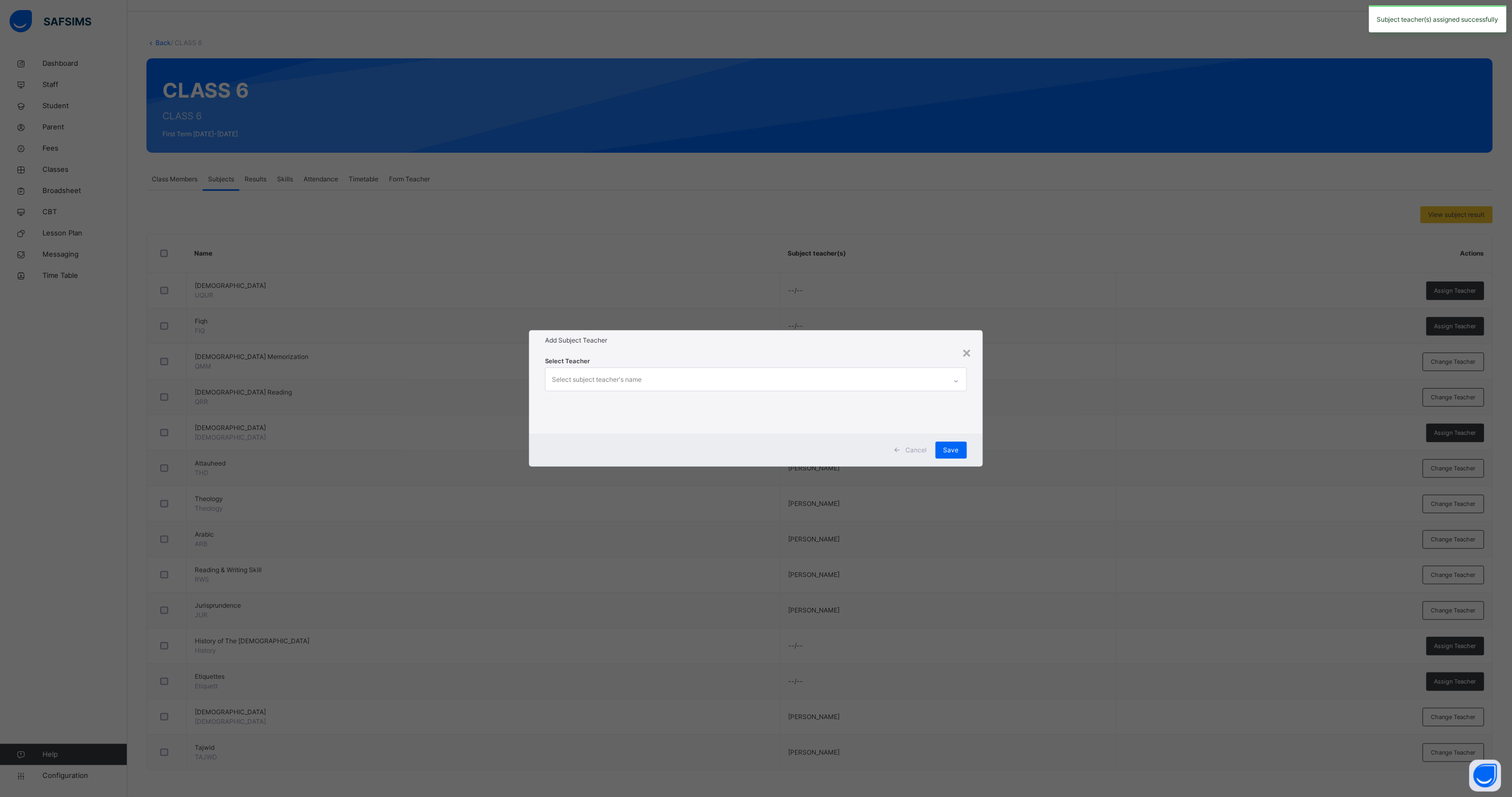
click at [694, 376] on div "Select subject teacher's name" at bounding box center [746, 379] width 400 height 22
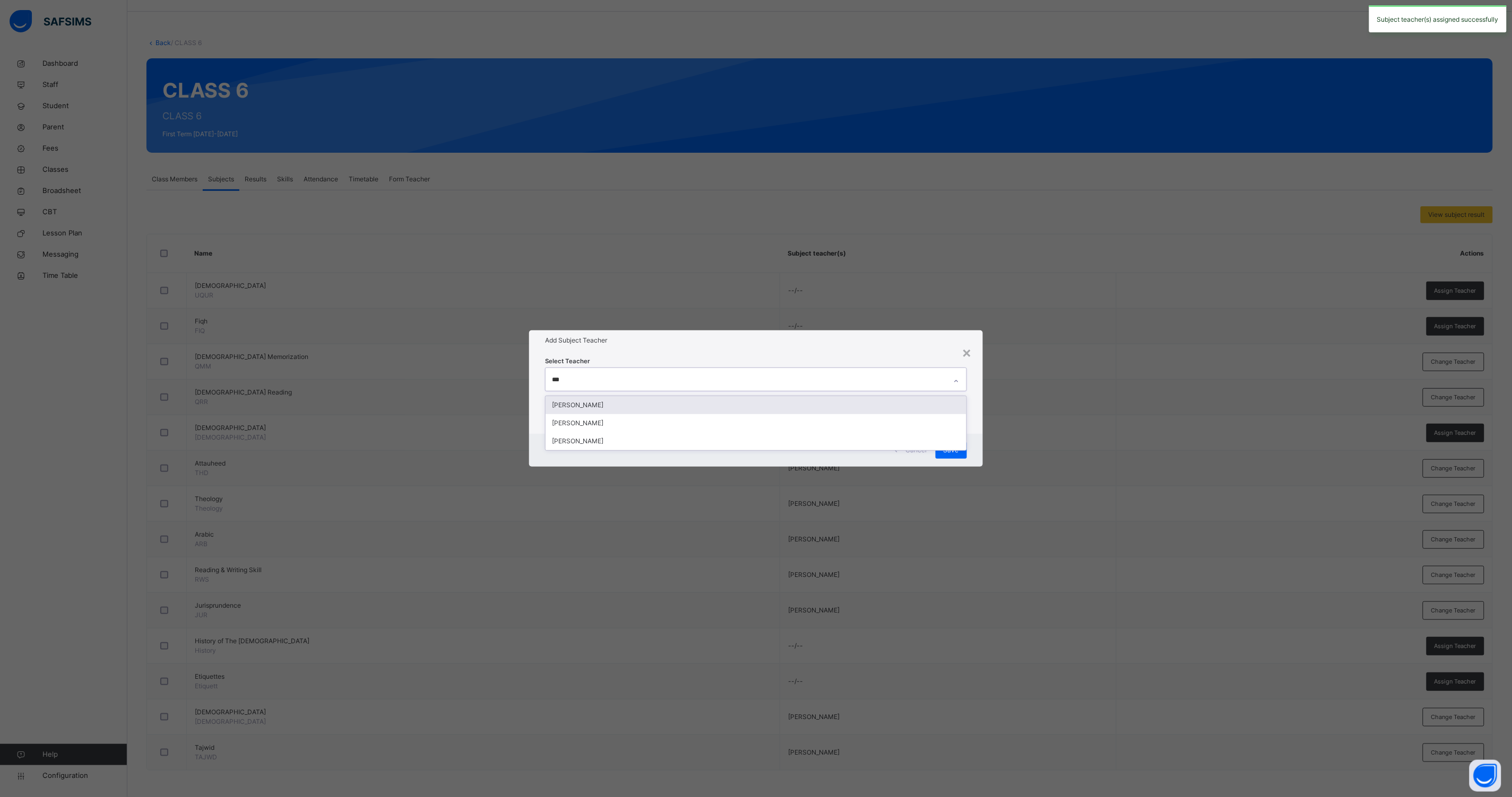
type input "****"
click at [589, 402] on div "[PERSON_NAME]" at bounding box center [756, 404] width 420 height 18
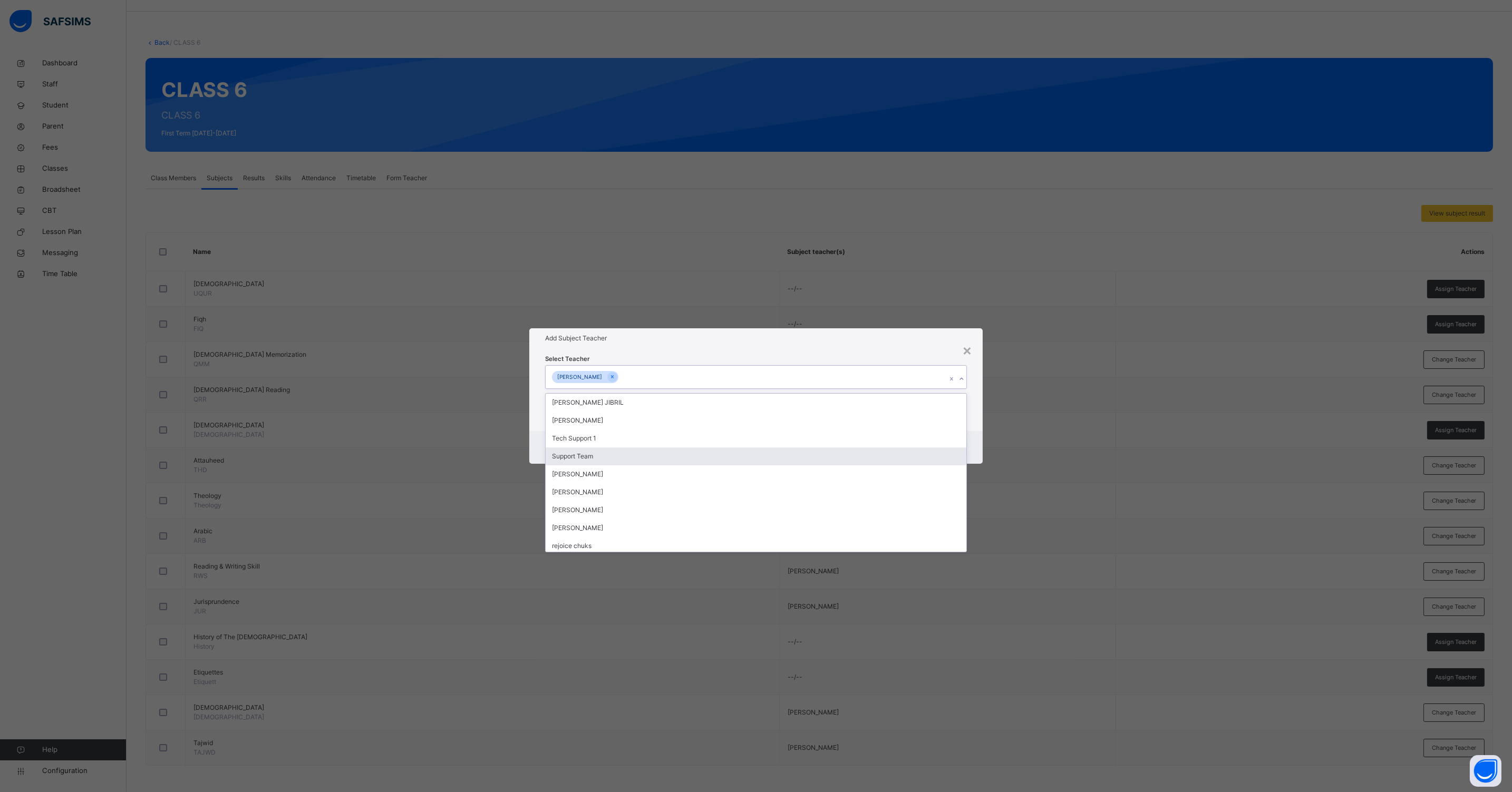
click at [972, 442] on div "Cancel Save" at bounding box center [755, 447] width 454 height 33
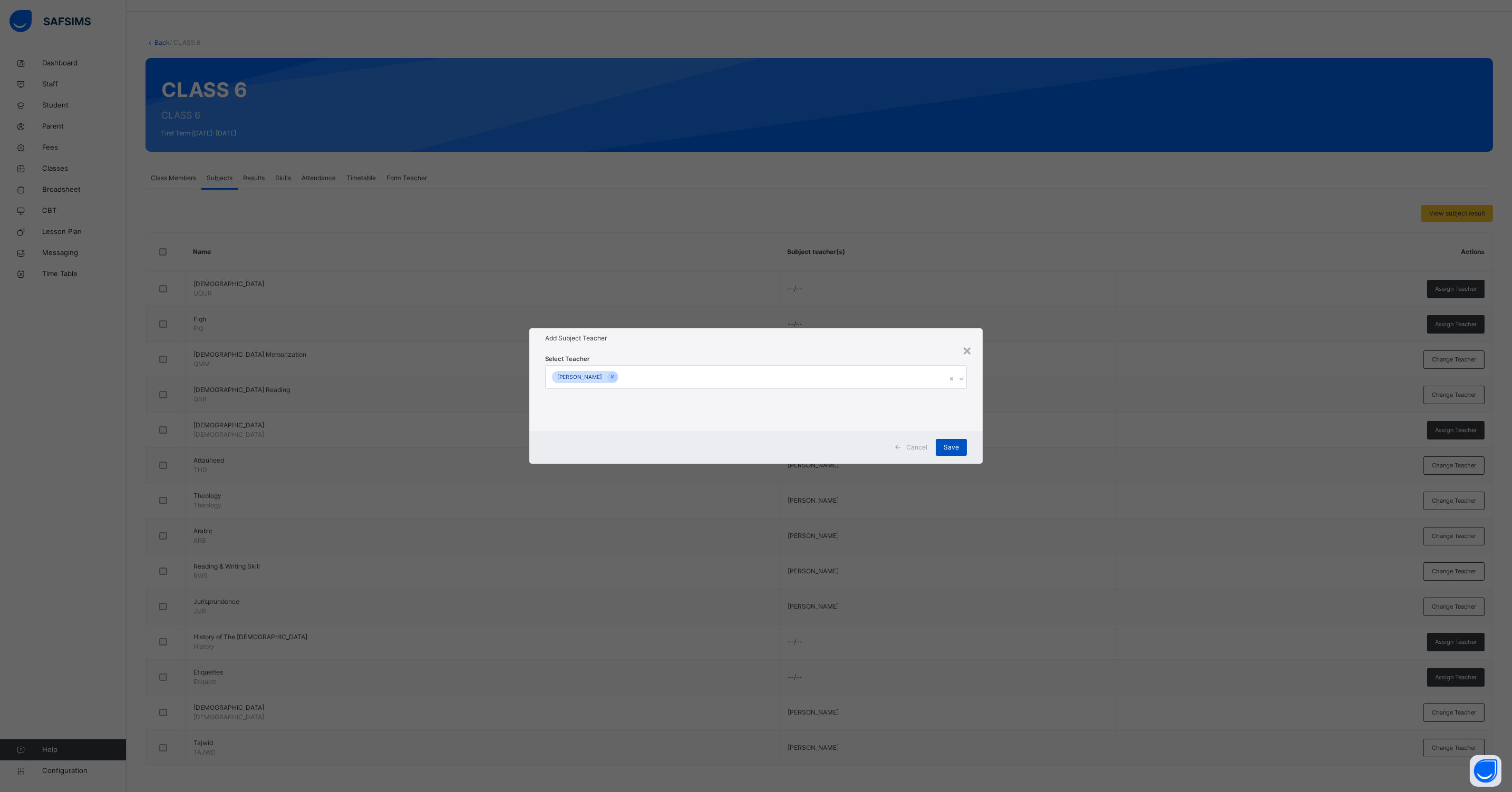
click at [951, 451] on span "Save" at bounding box center [951, 447] width 15 height 9
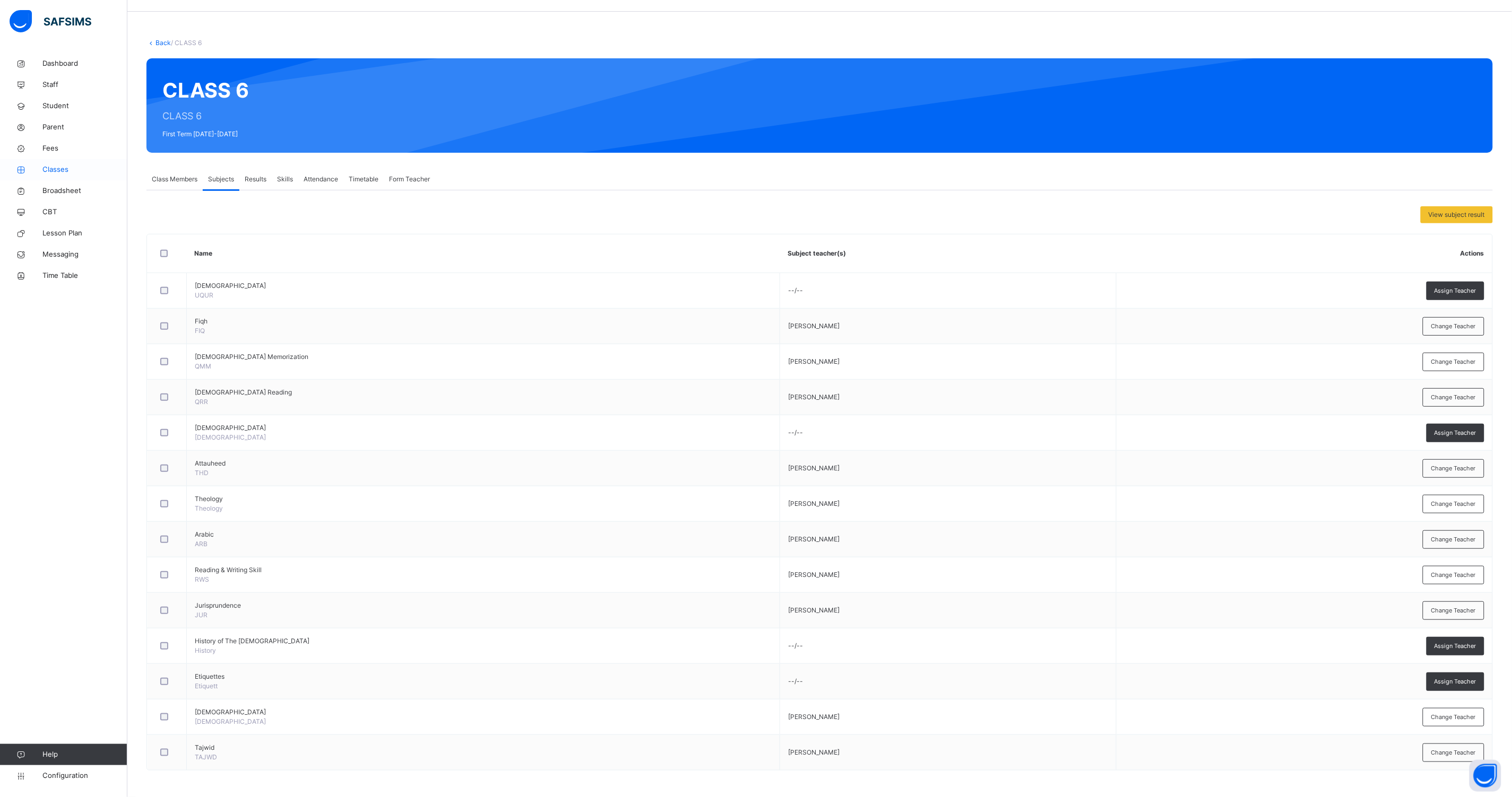
click at [54, 166] on span "Classes" at bounding box center [84, 170] width 85 height 11
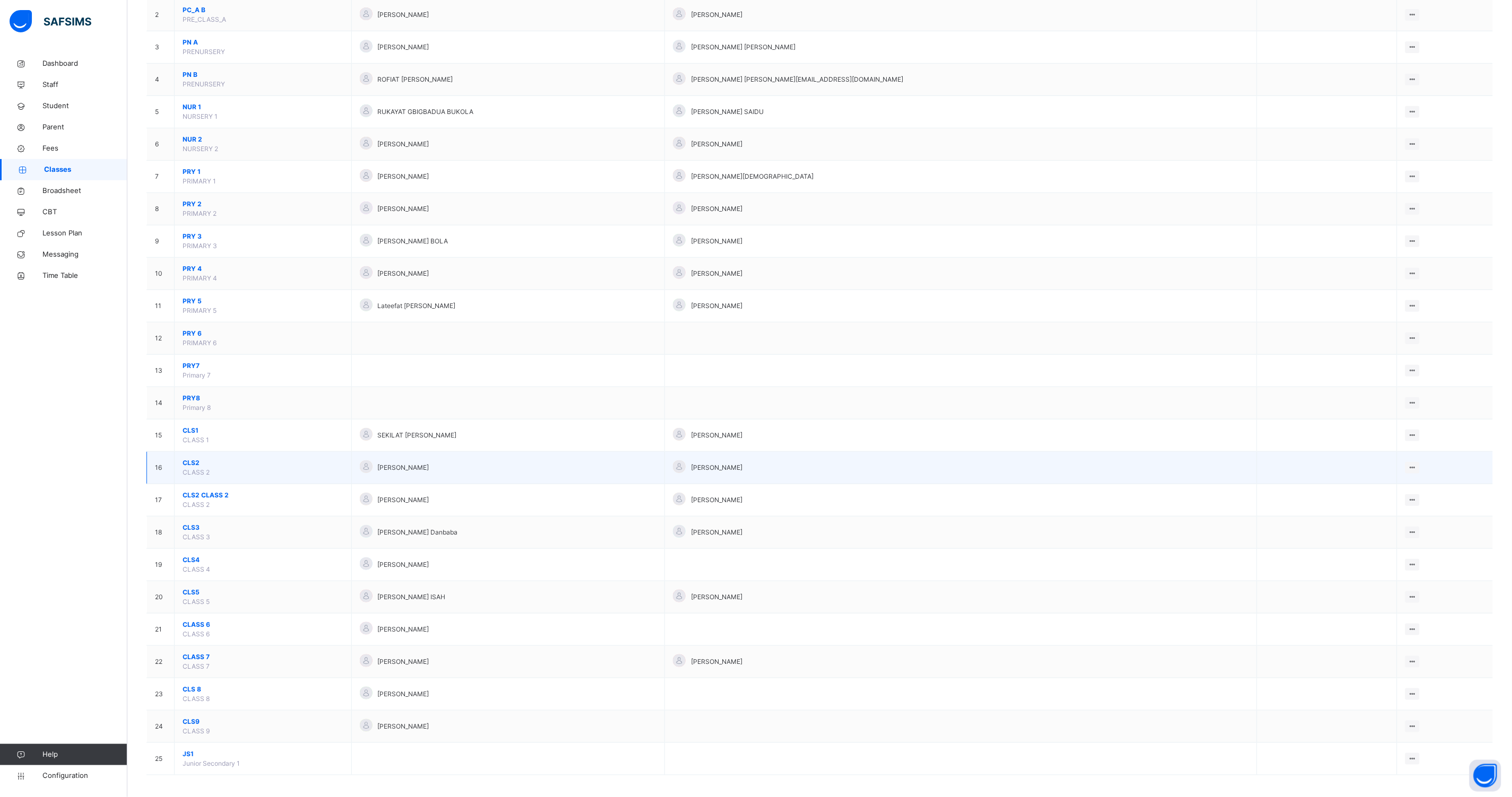
scroll to position [166, 0]
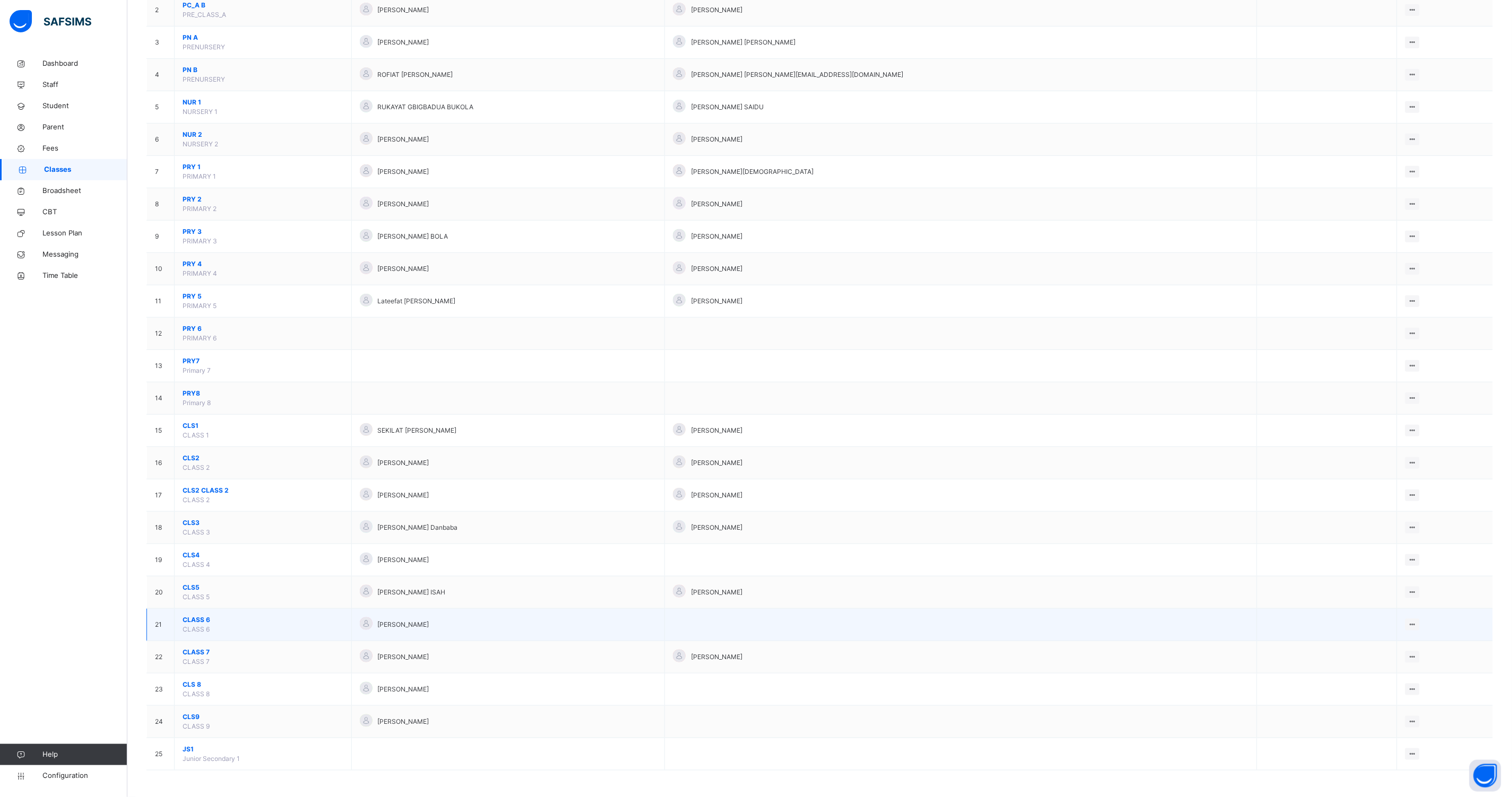
click at [193, 617] on span "CLASS 6" at bounding box center [262, 620] width 161 height 9
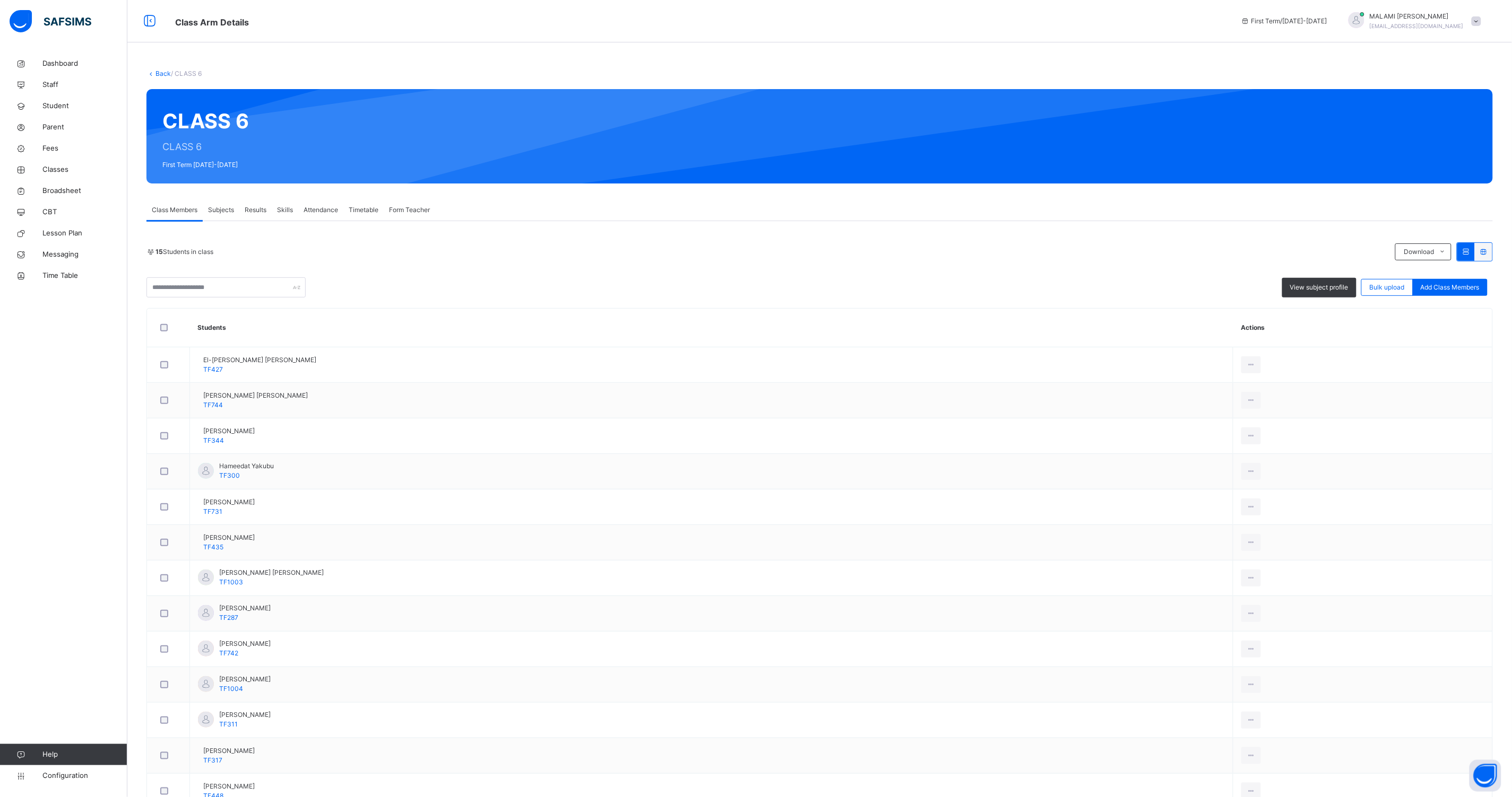
click at [214, 207] on span "Subjects" at bounding box center [220, 209] width 26 height 9
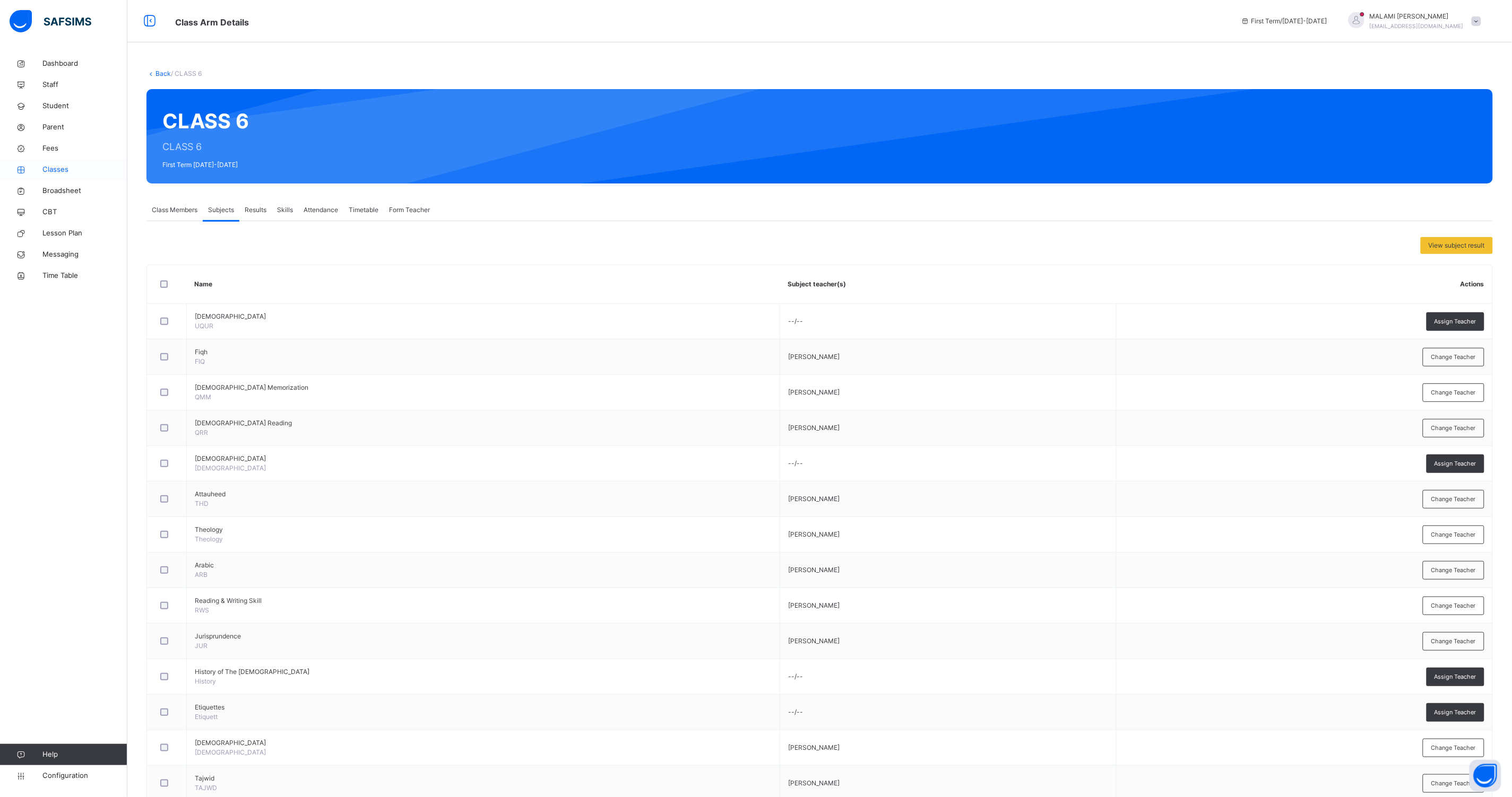
click at [59, 169] on span "Classes" at bounding box center [84, 170] width 85 height 11
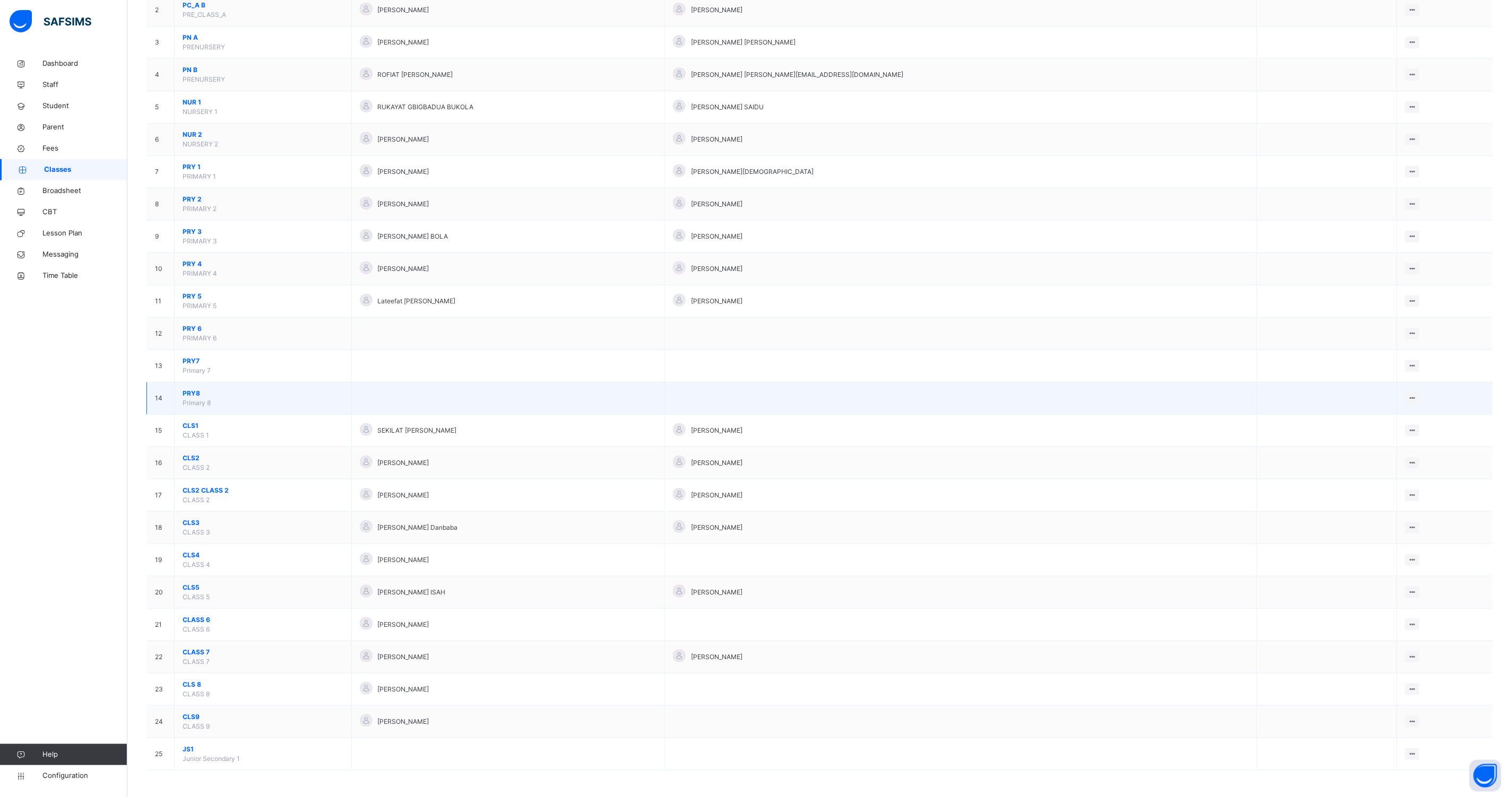
scroll to position [166, 0]
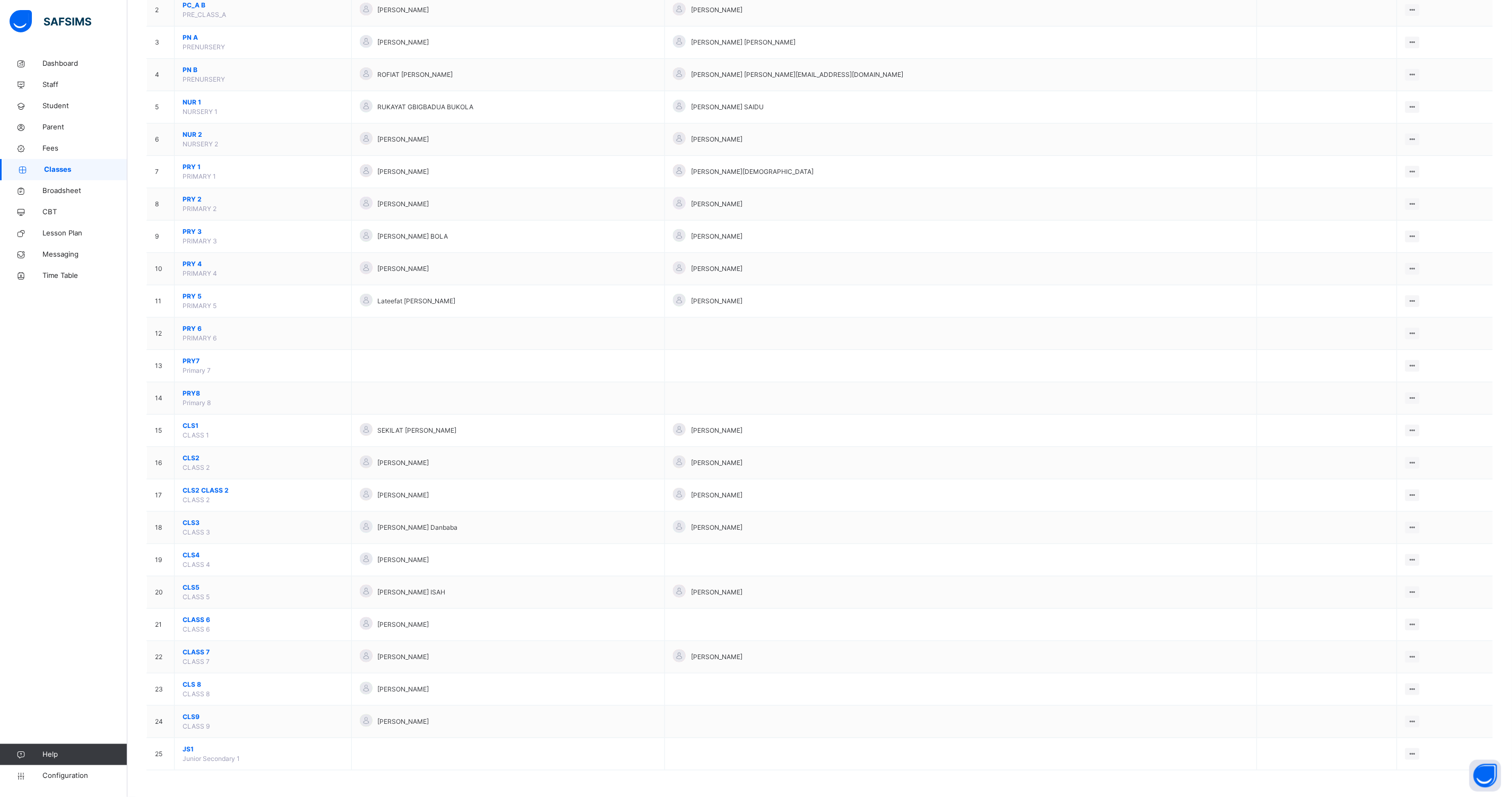
drag, startPoint x: 196, startPoint y: 650, endPoint x: 190, endPoint y: 646, distance: 7.2
click at [194, 650] on span "CLASS 7" at bounding box center [262, 652] width 161 height 9
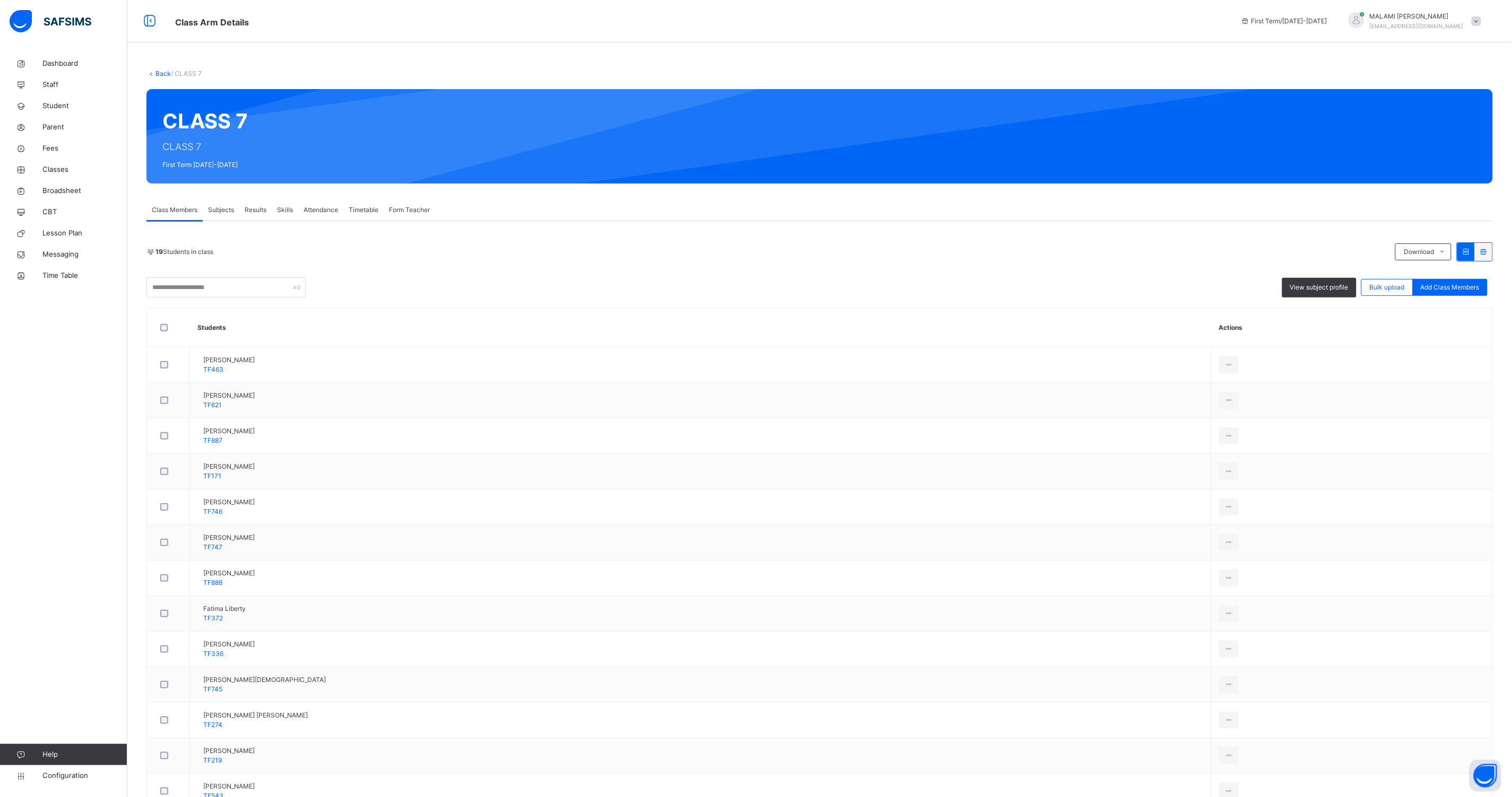
click at [224, 210] on span "Subjects" at bounding box center [220, 209] width 26 height 9
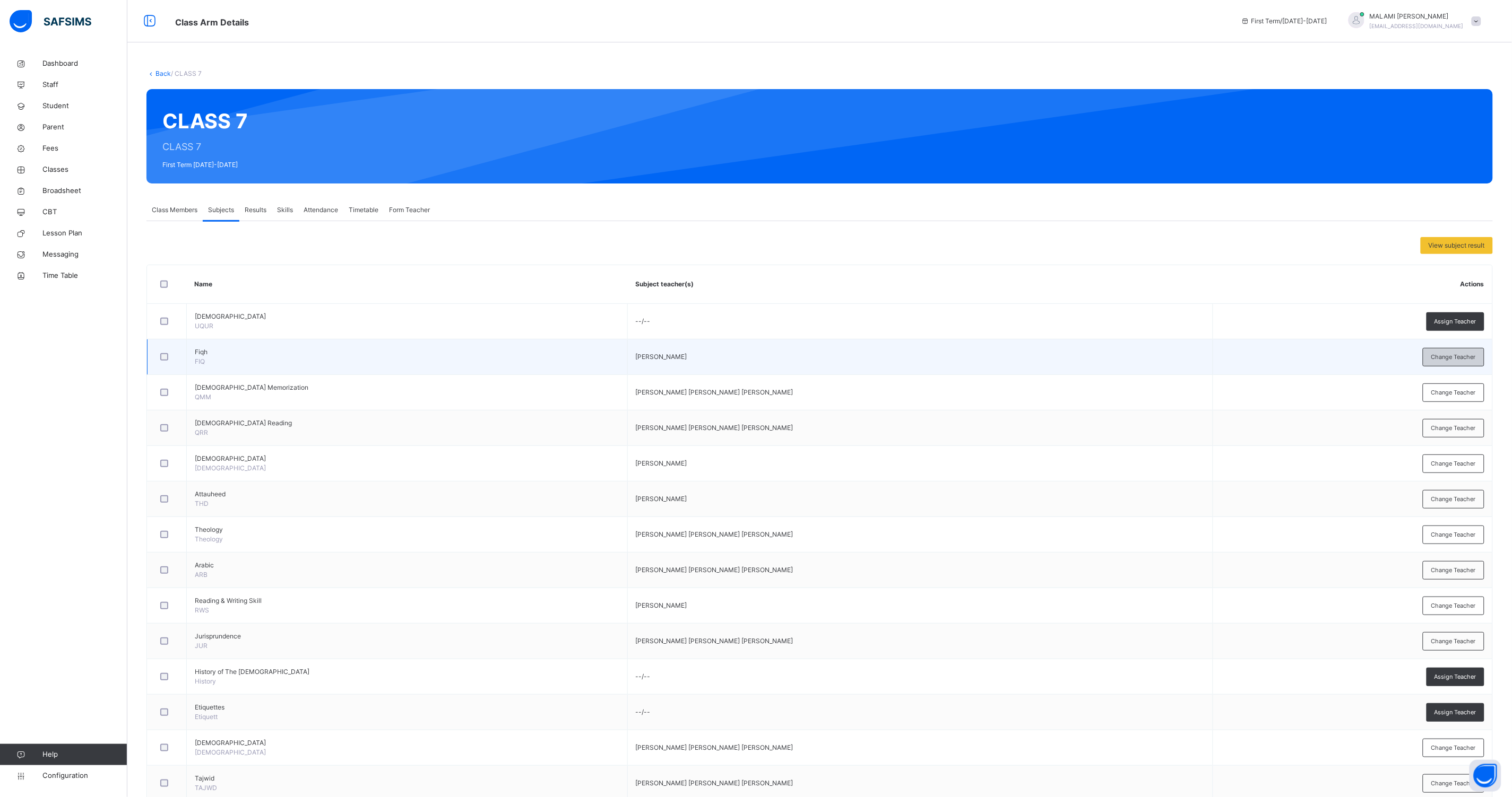
click at [1464, 355] on span "Change Teacher" at bounding box center [1453, 357] width 45 height 9
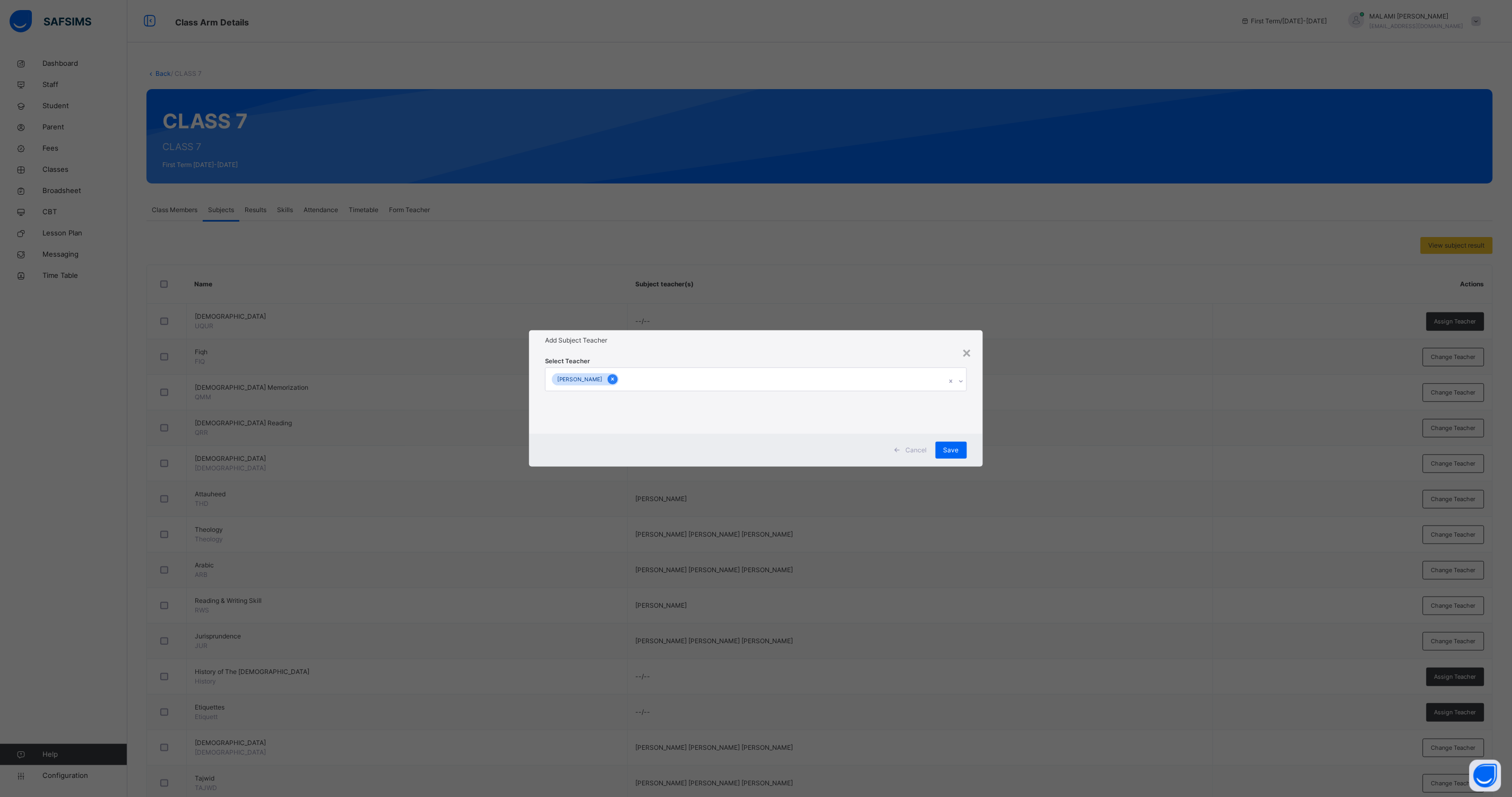
click at [617, 379] on div at bounding box center [612, 379] width 10 height 10
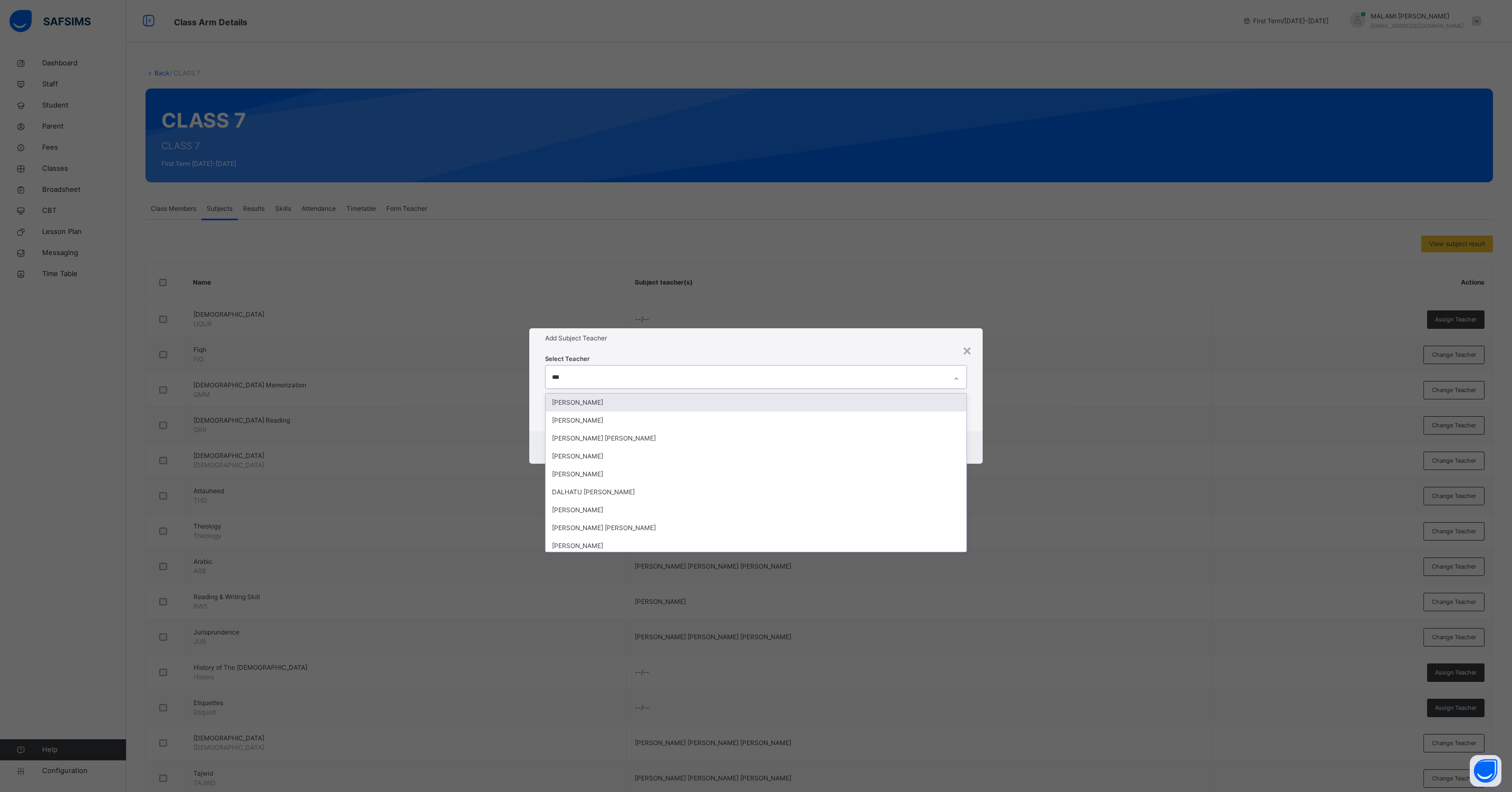
type input "****"
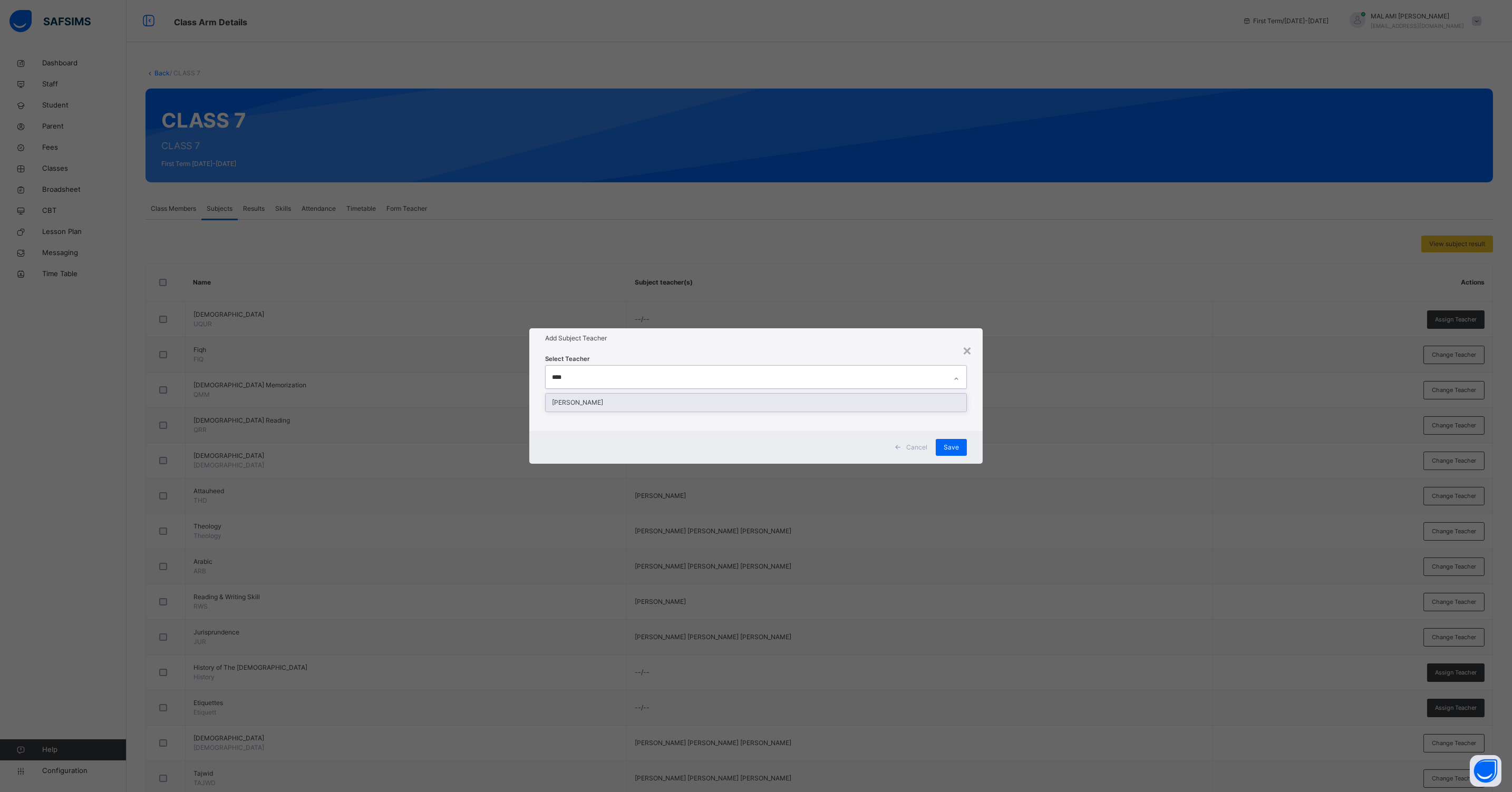
click at [615, 404] on div "[PERSON_NAME]" at bounding box center [755, 402] width 420 height 18
click at [979, 439] on div "Cancel Save" at bounding box center [755, 447] width 454 height 33
click at [962, 445] on div "Save" at bounding box center [951, 448] width 31 height 17
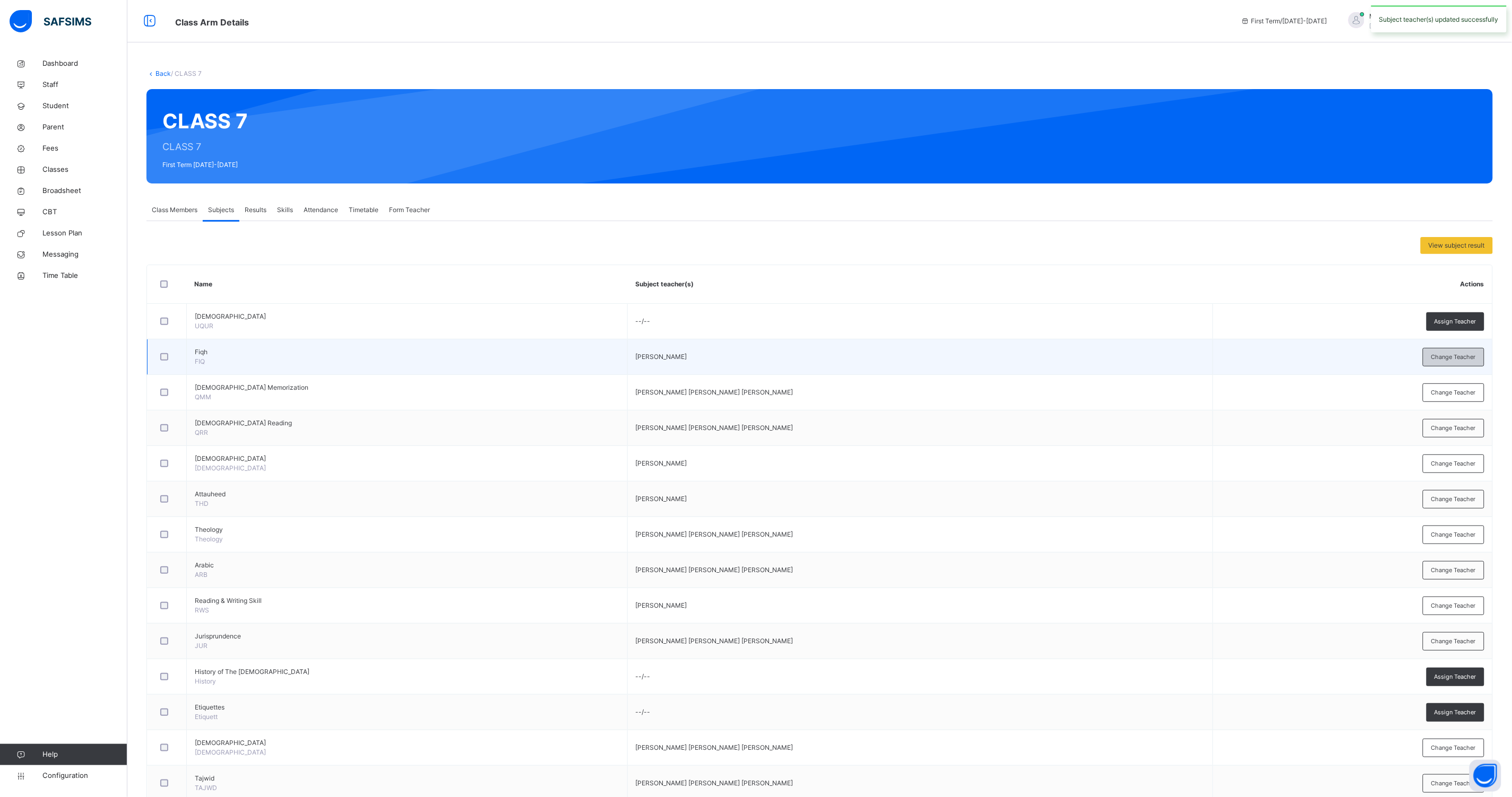
click at [1484, 351] on div "Change Teacher" at bounding box center [1453, 357] width 61 height 18
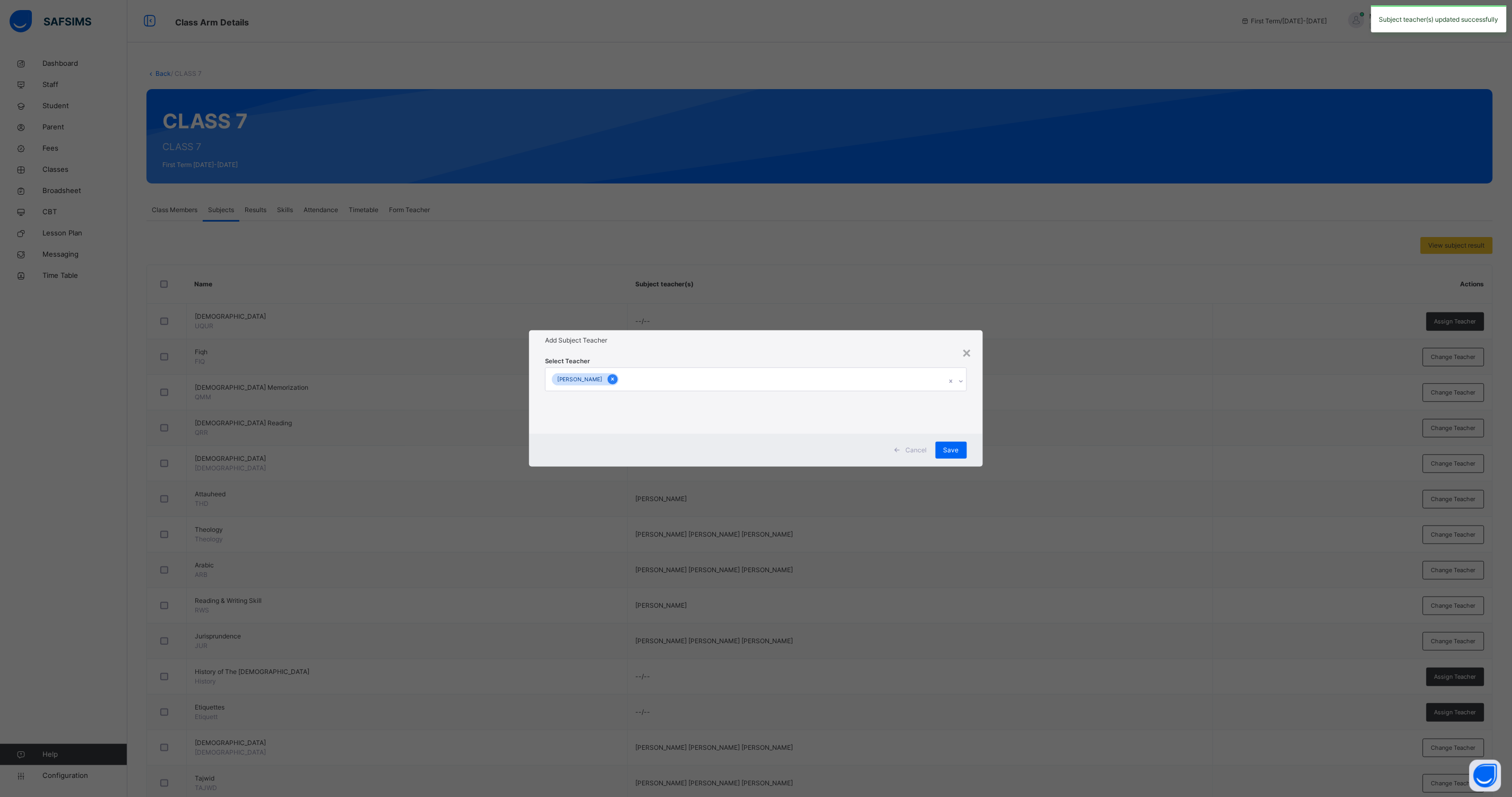
click at [616, 380] on icon at bounding box center [612, 379] width 6 height 8
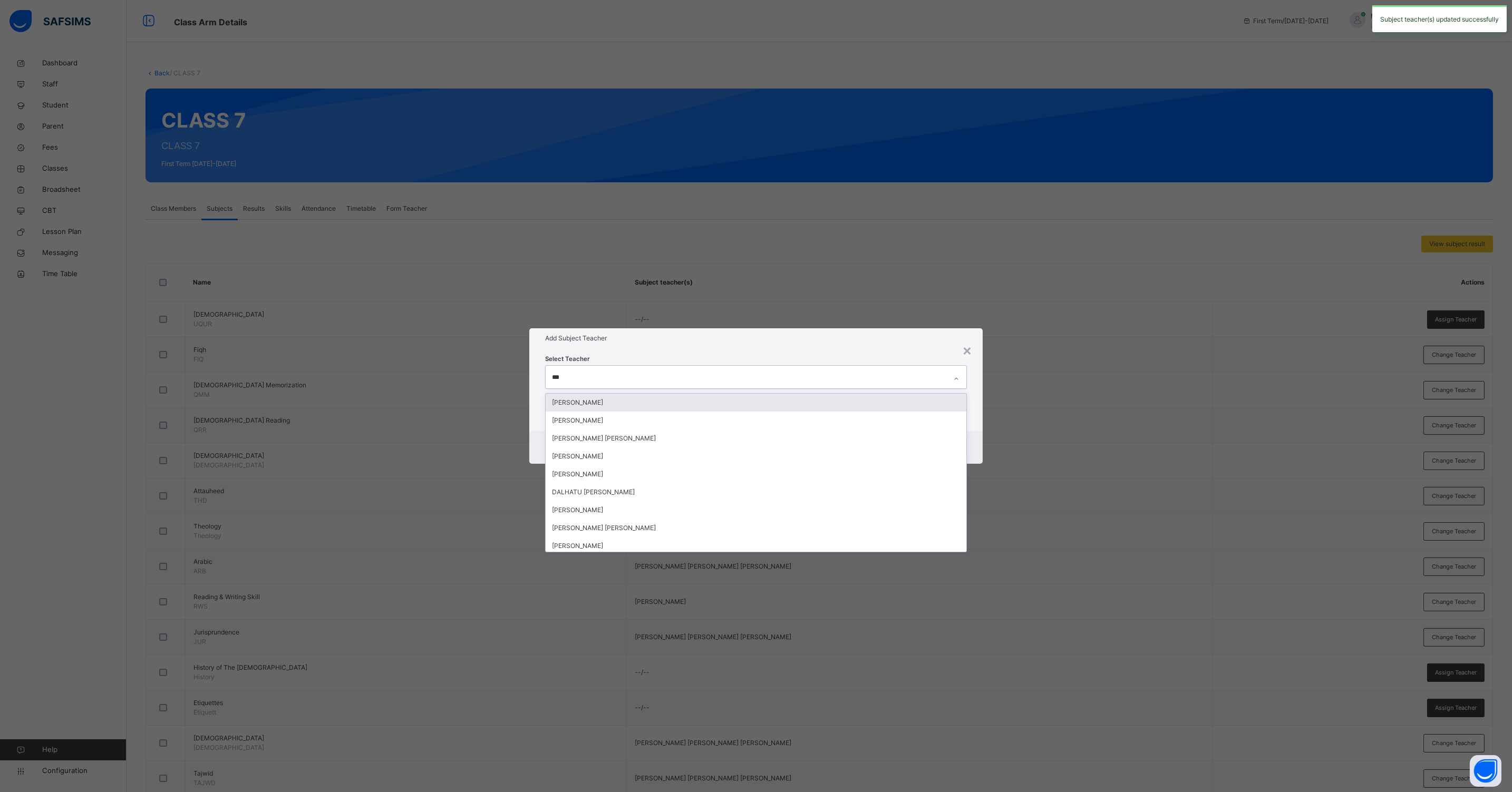
type input "****"
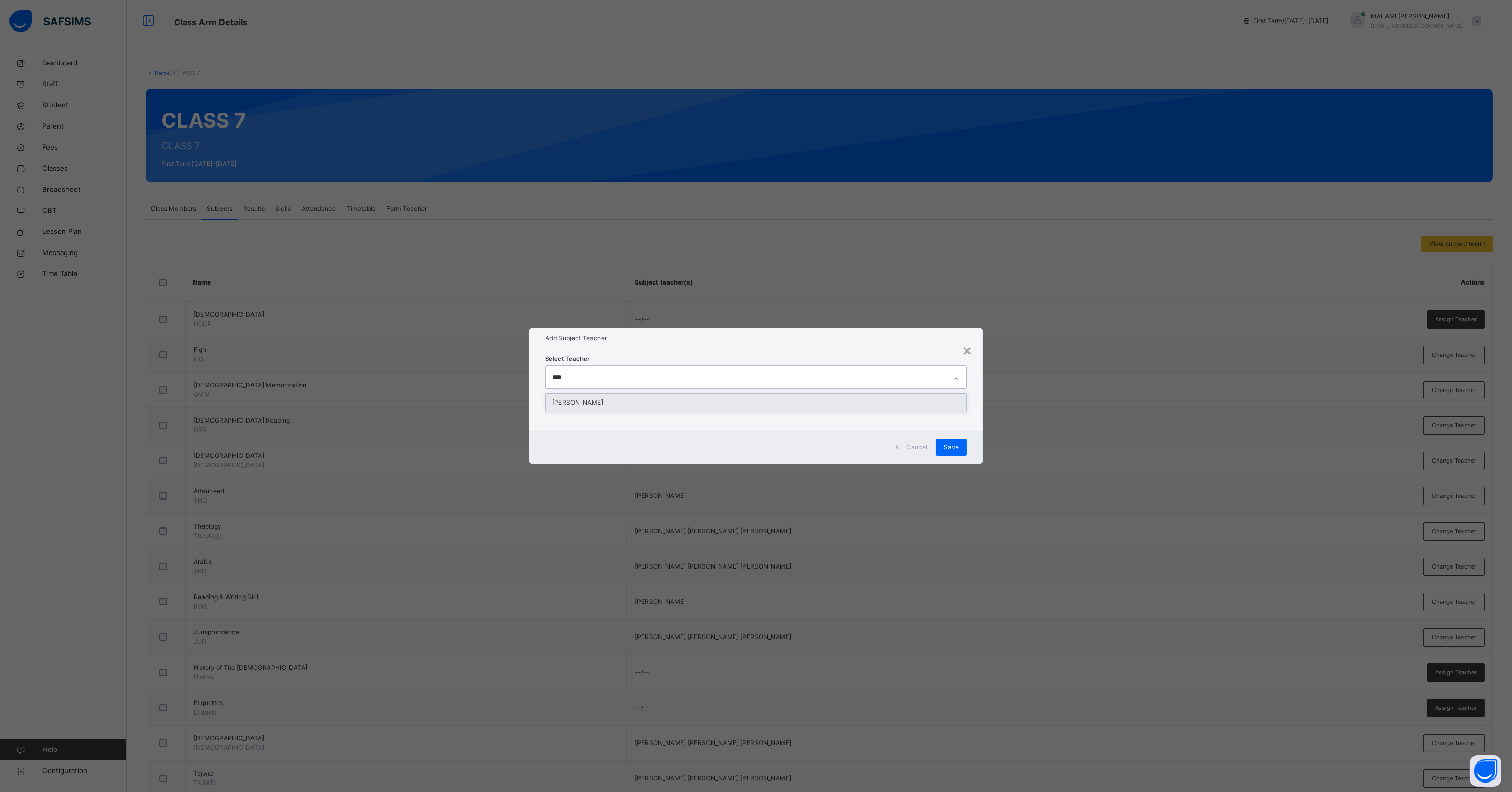
click at [599, 398] on div "[PERSON_NAME]" at bounding box center [755, 402] width 420 height 18
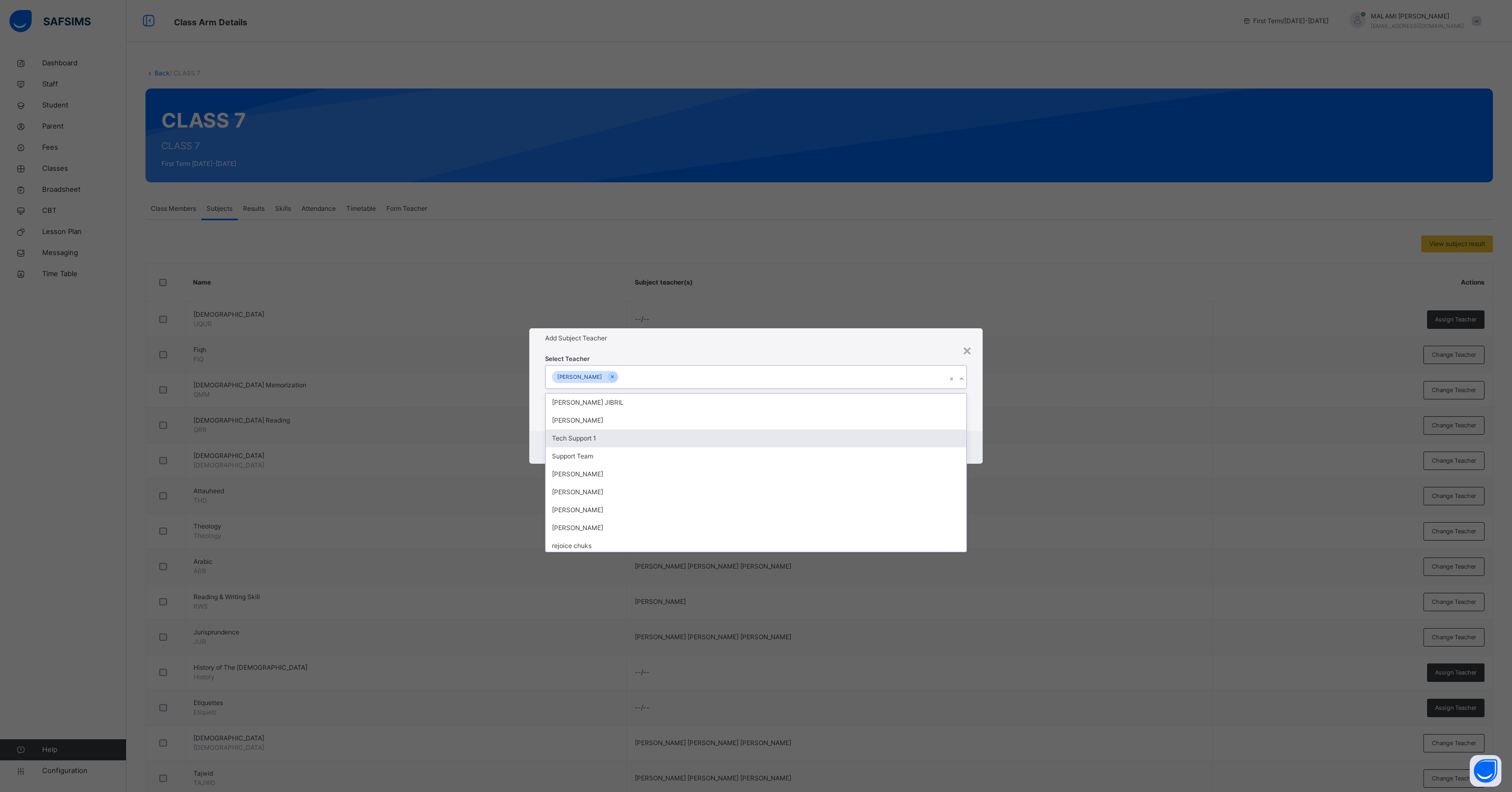
click at [985, 444] on div "× Add Subject Teacher Select Teacher option [PERSON_NAME], selected. option Tec…" at bounding box center [756, 396] width 1512 height 792
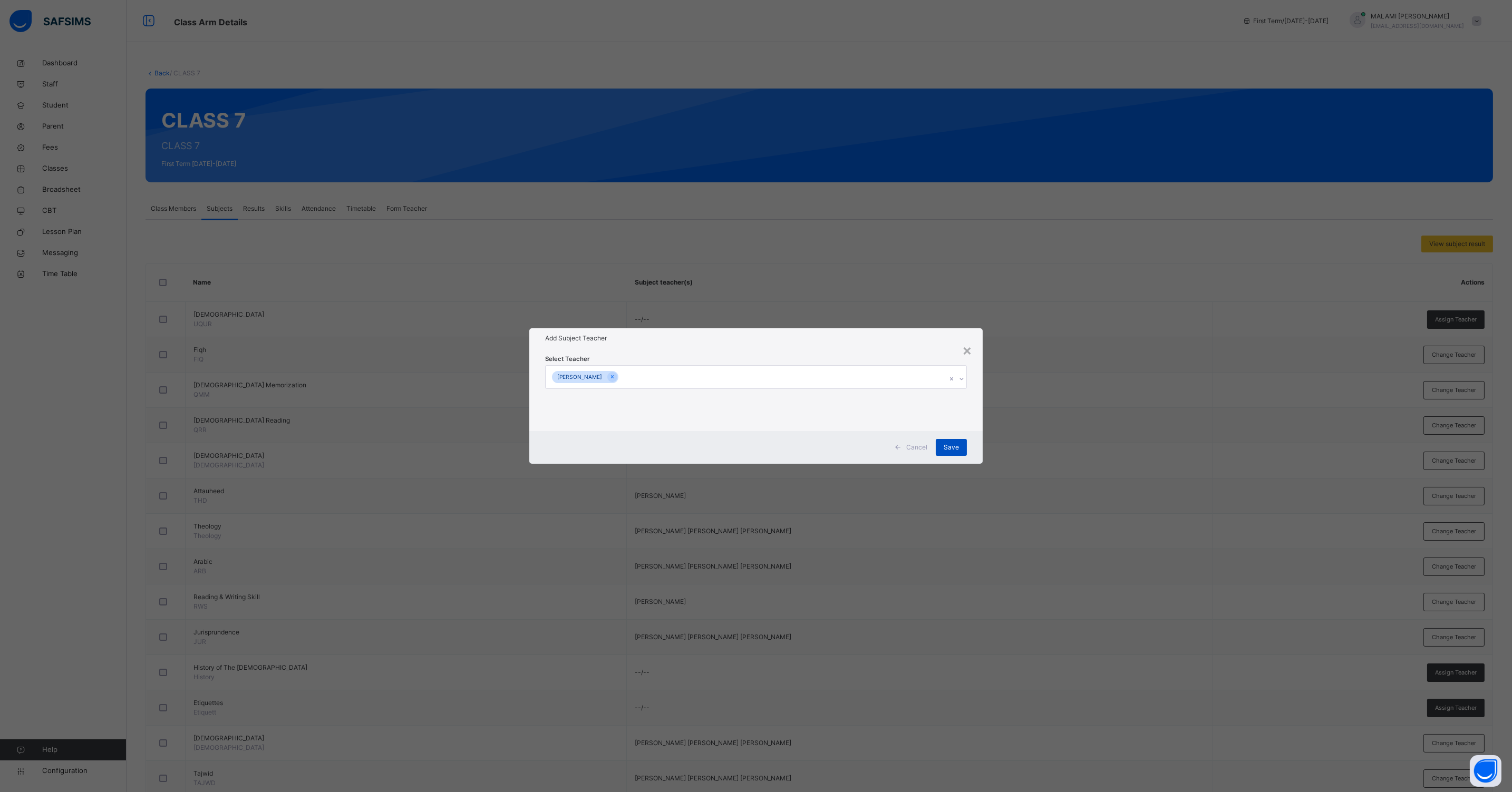
click at [960, 444] on div "Save" at bounding box center [951, 448] width 31 height 17
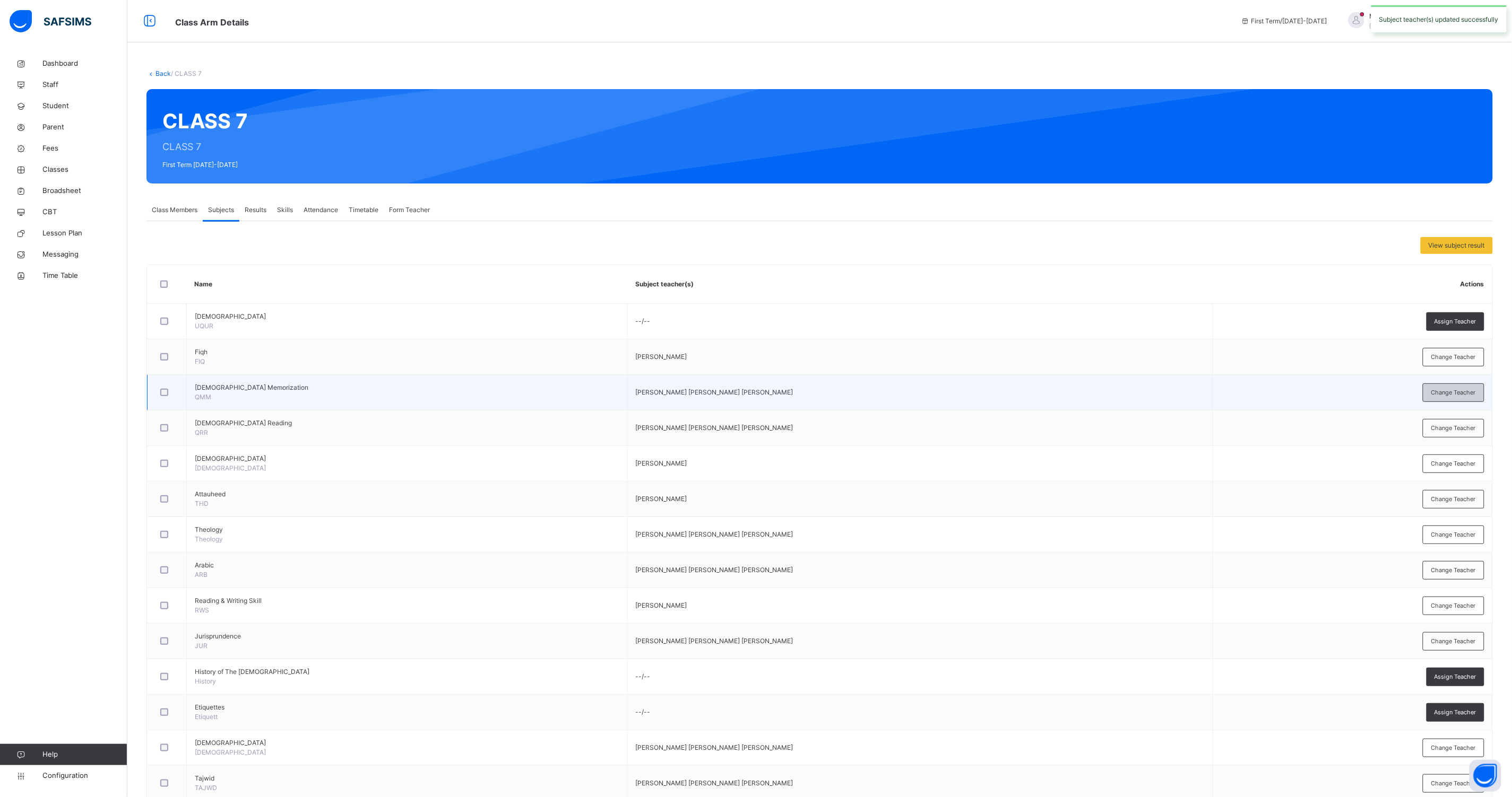
click at [1476, 394] on span "Change Teacher" at bounding box center [1453, 393] width 45 height 9
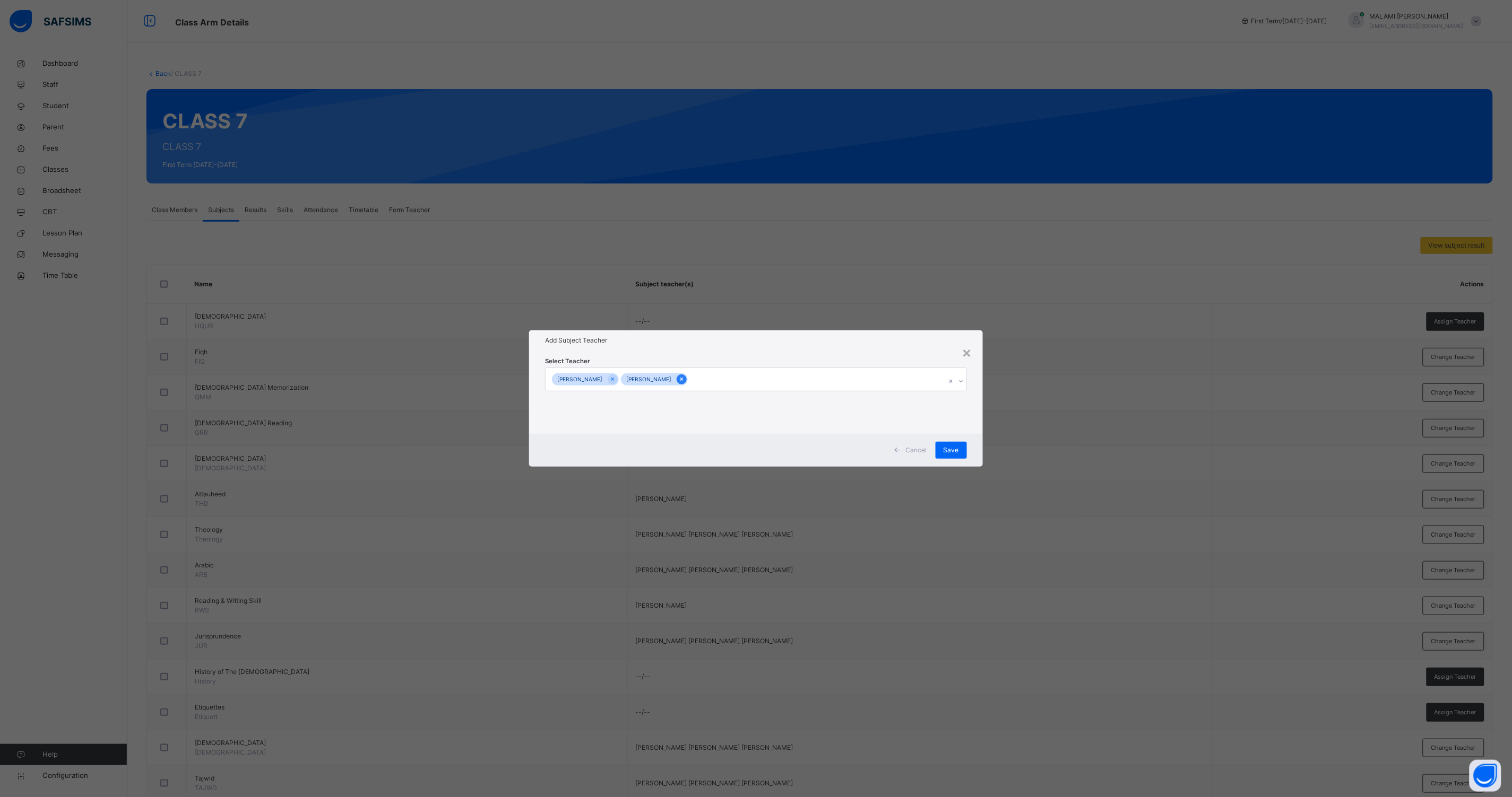
click at [685, 376] on icon at bounding box center [681, 379] width 6 height 8
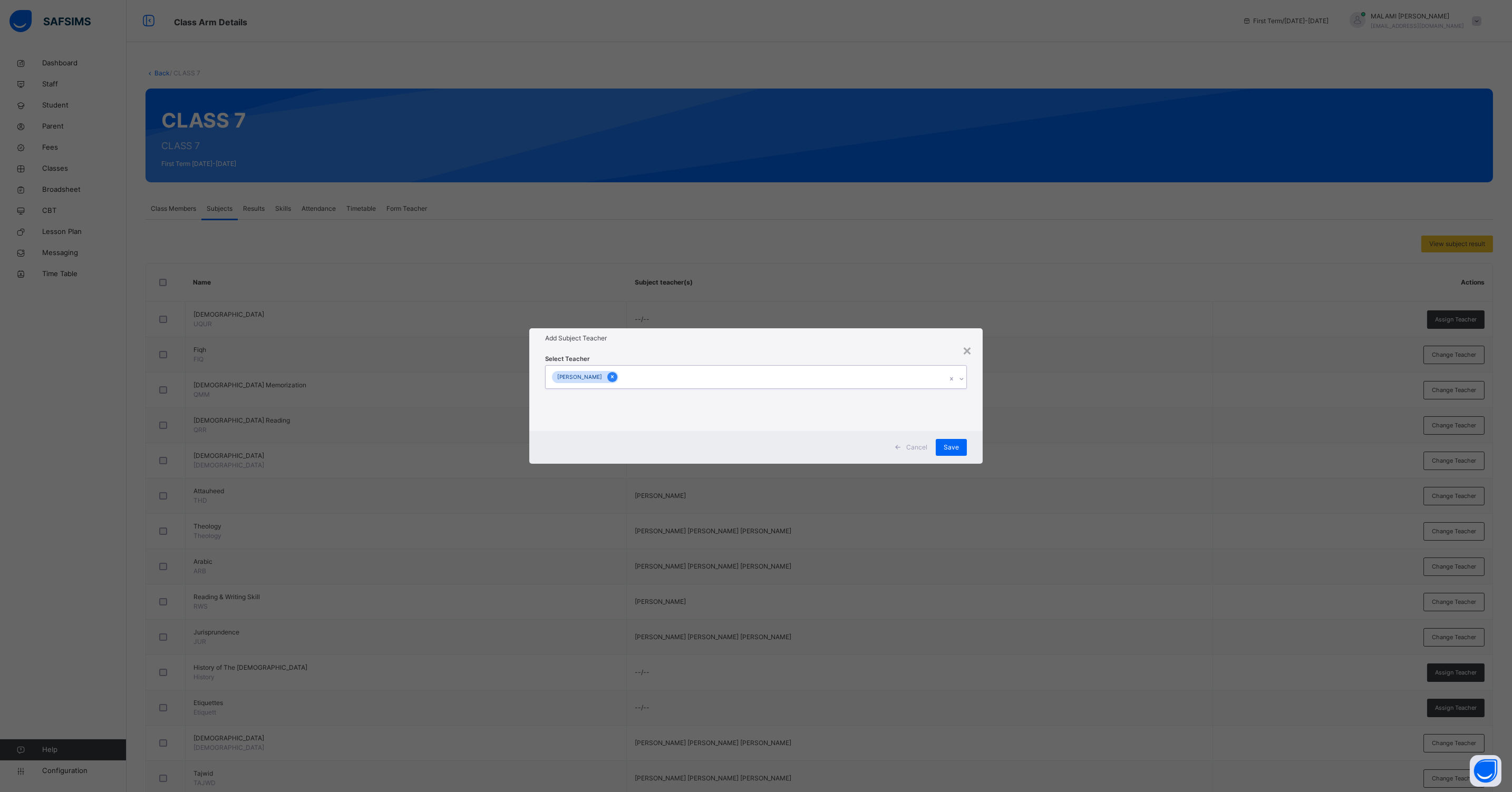
click at [615, 376] on icon at bounding box center [611, 377] width 6 height 8
type input "*****"
click at [594, 403] on div "[PERSON_NAME]" at bounding box center [755, 402] width 420 height 18
click at [979, 432] on div "Cancel Save" at bounding box center [755, 447] width 454 height 33
drag, startPoint x: 955, startPoint y: 443, endPoint x: 947, endPoint y: 440, distance: 8.5
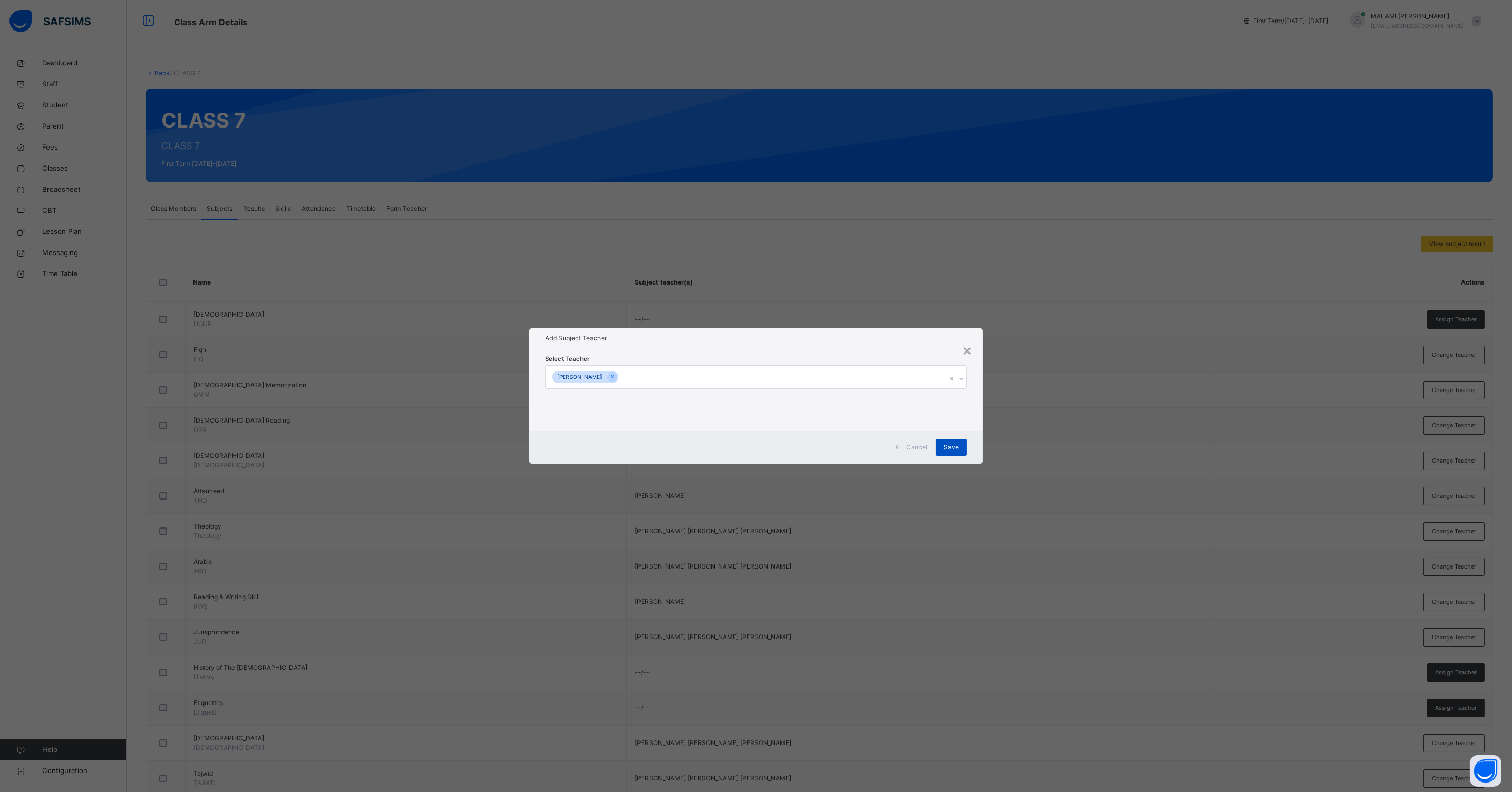
click at [955, 443] on span "Save" at bounding box center [951, 447] width 15 height 9
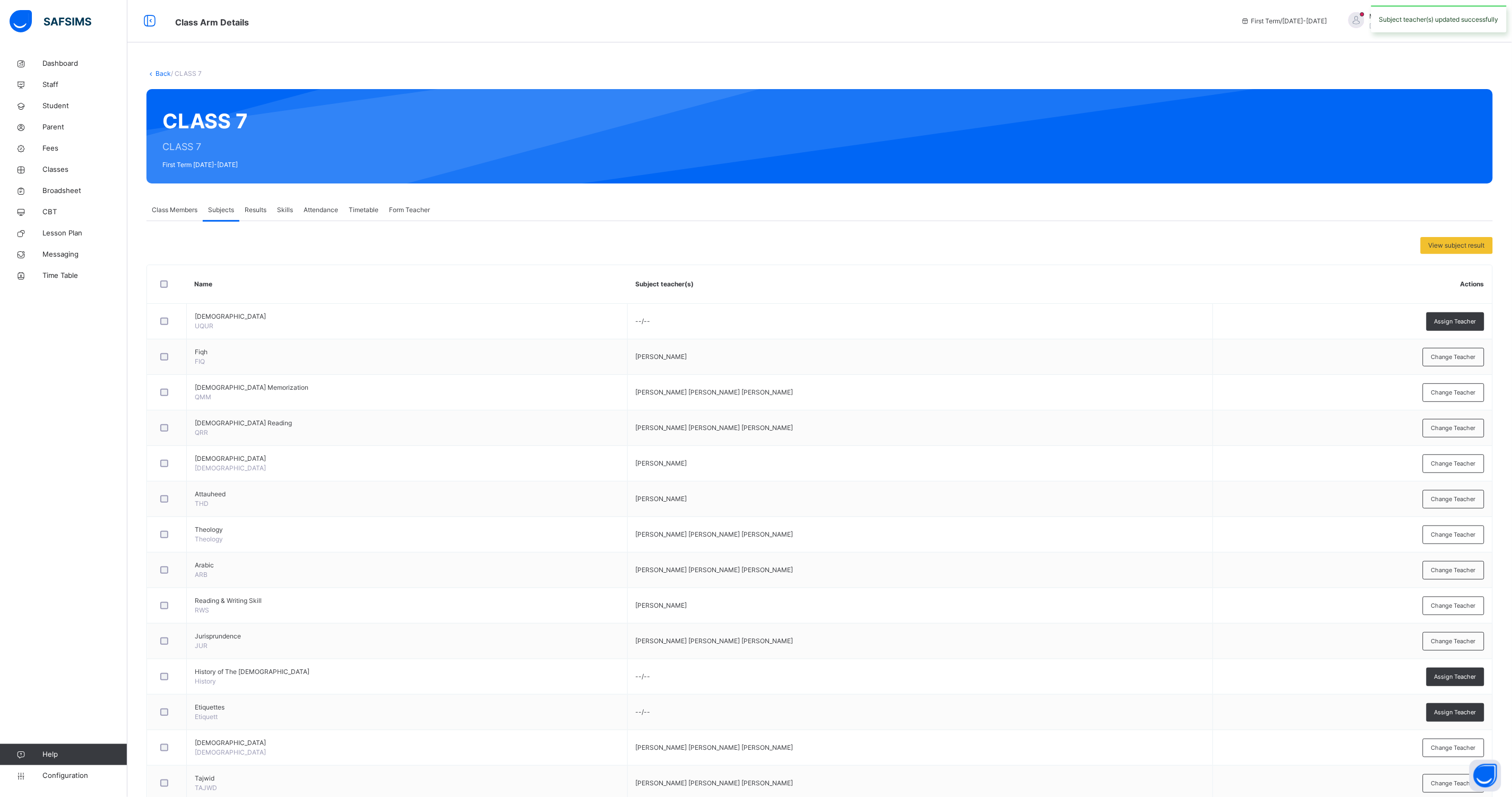
drag, startPoint x: 1444, startPoint y: 393, endPoint x: 1435, endPoint y: 394, distance: 9.1
click at [1444, 394] on span "Change Teacher" at bounding box center [1453, 393] width 45 height 9
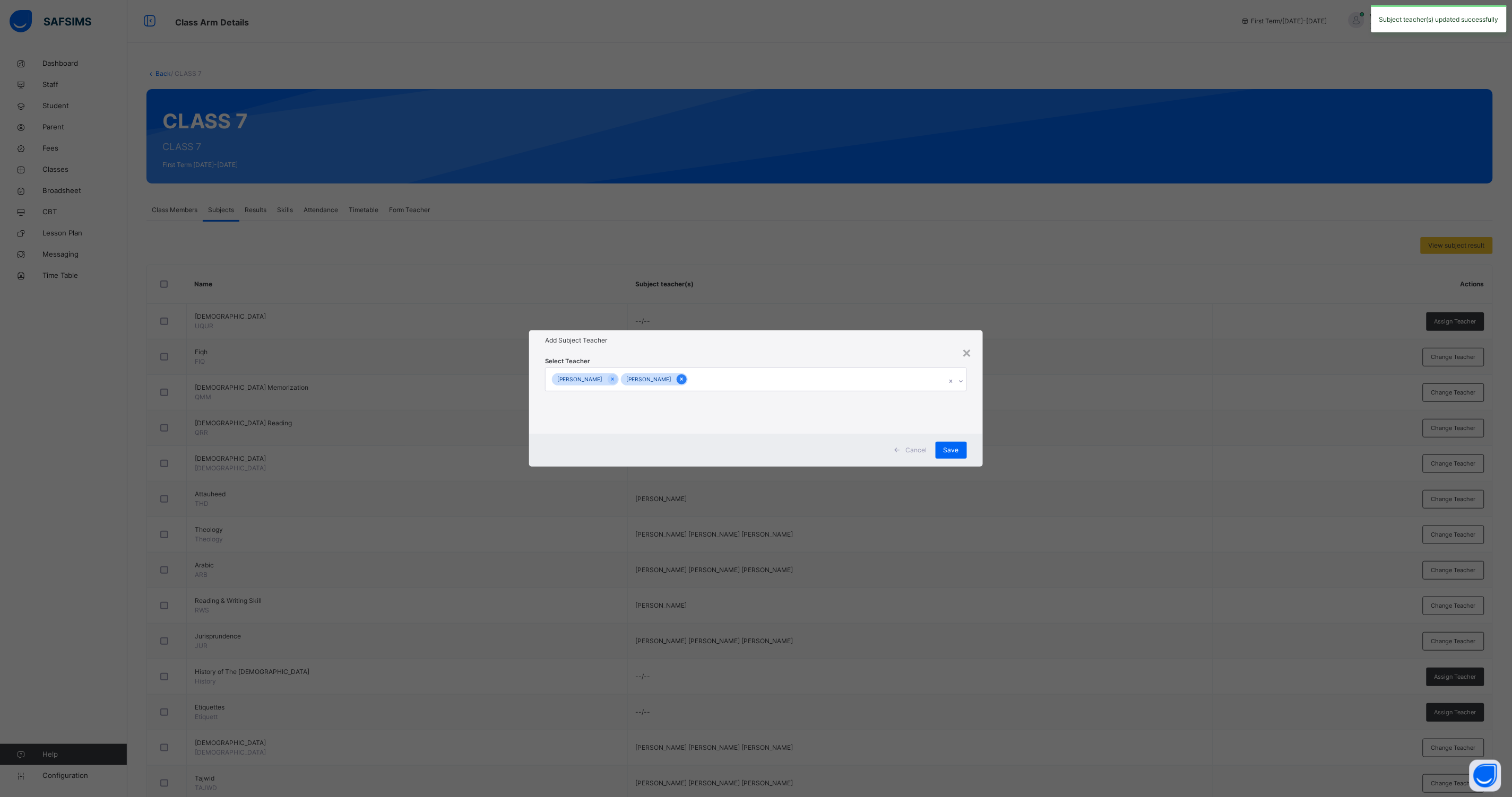
click at [685, 381] on icon at bounding box center [681, 379] width 6 height 8
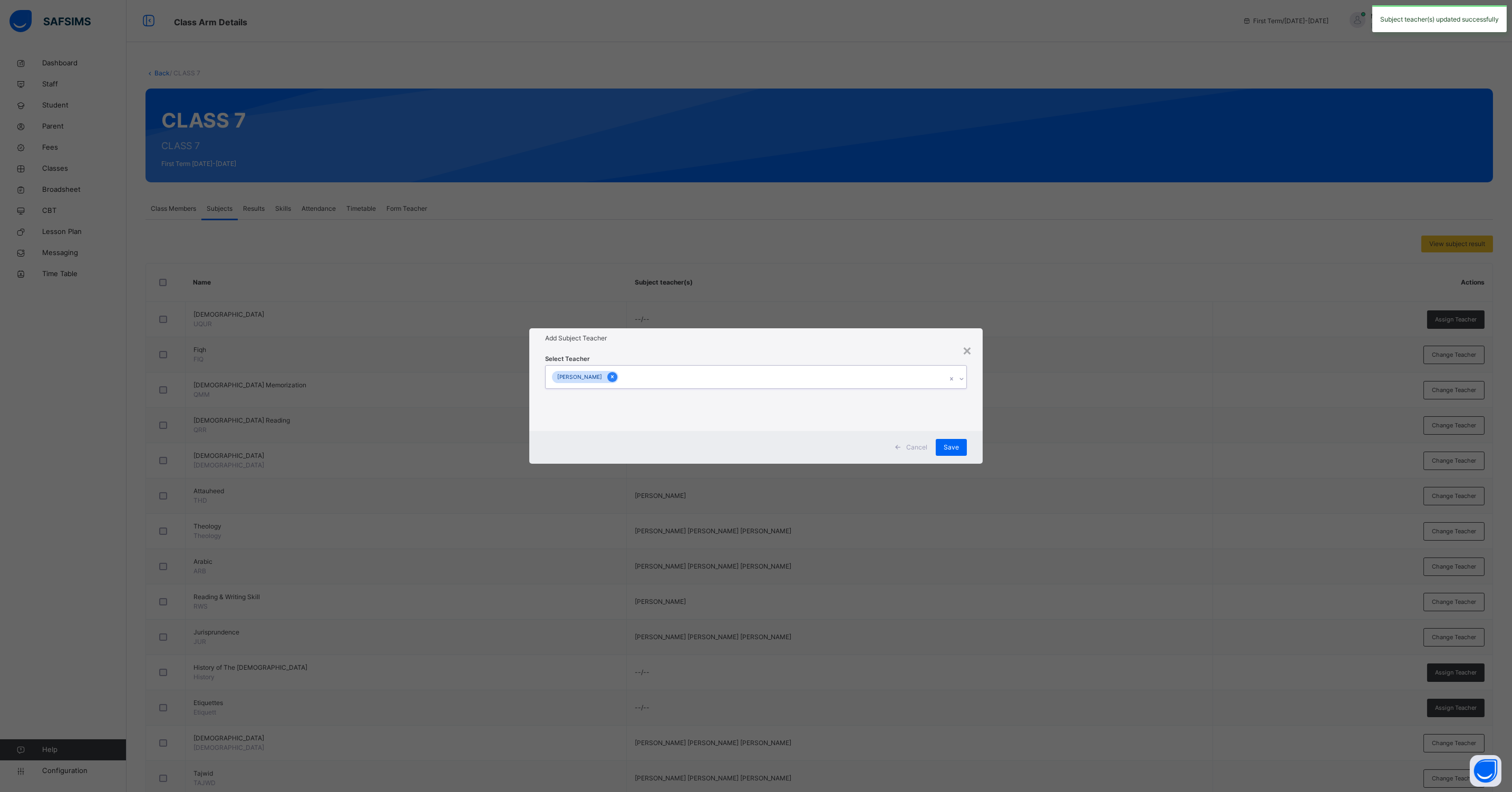
click at [615, 378] on icon at bounding box center [611, 377] width 6 height 8
type input "*****"
click at [609, 404] on div "[PERSON_NAME]" at bounding box center [755, 402] width 420 height 18
drag, startPoint x: 981, startPoint y: 430, endPoint x: 960, endPoint y: 434, distance: 21.4
click at [980, 431] on div "Cancel Save" at bounding box center [755, 447] width 454 height 33
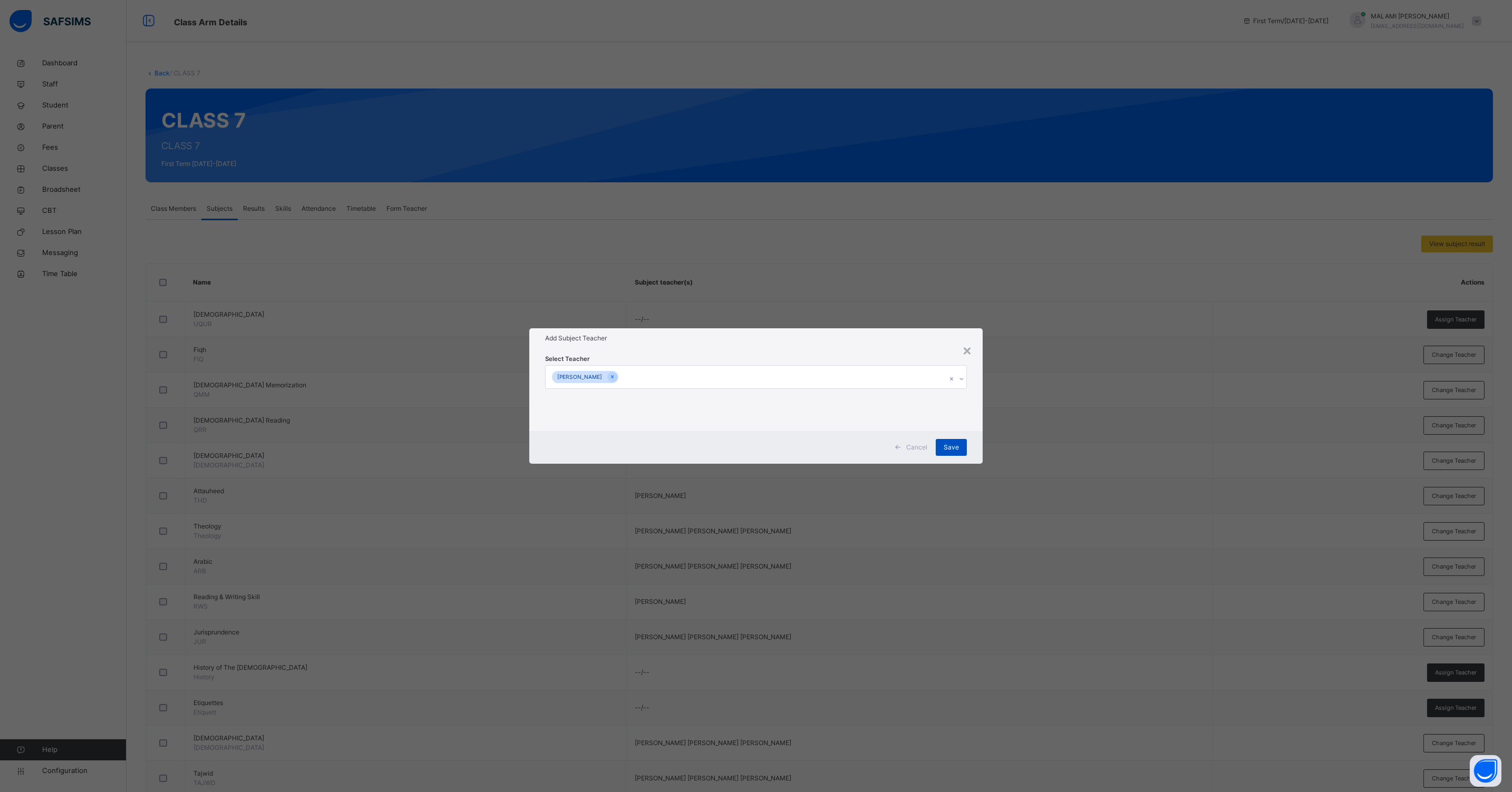
click at [936, 448] on div "Save" at bounding box center [951, 448] width 31 height 17
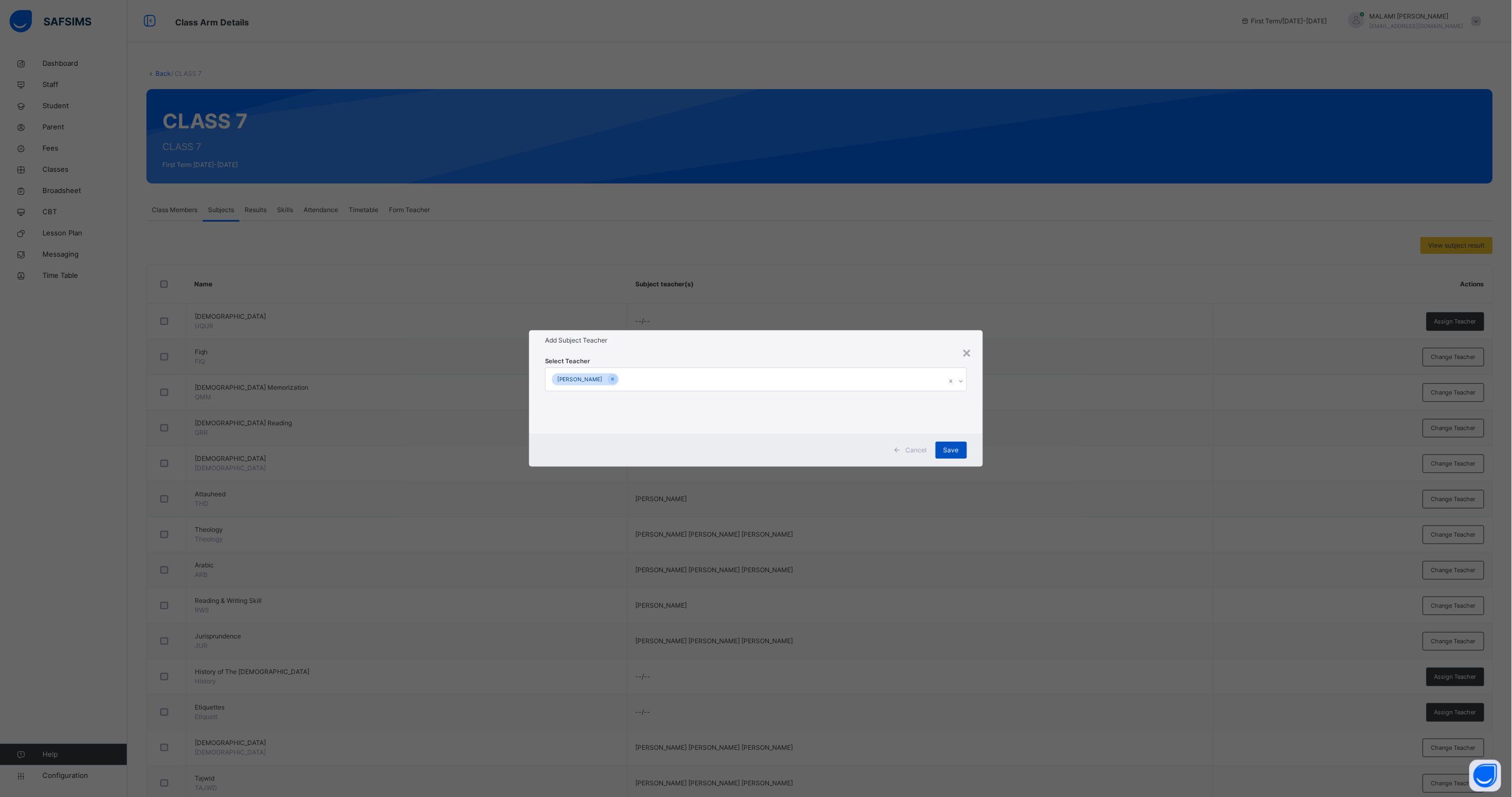
click at [950, 449] on td "[PERSON_NAME]" at bounding box center [920, 464] width 585 height 35
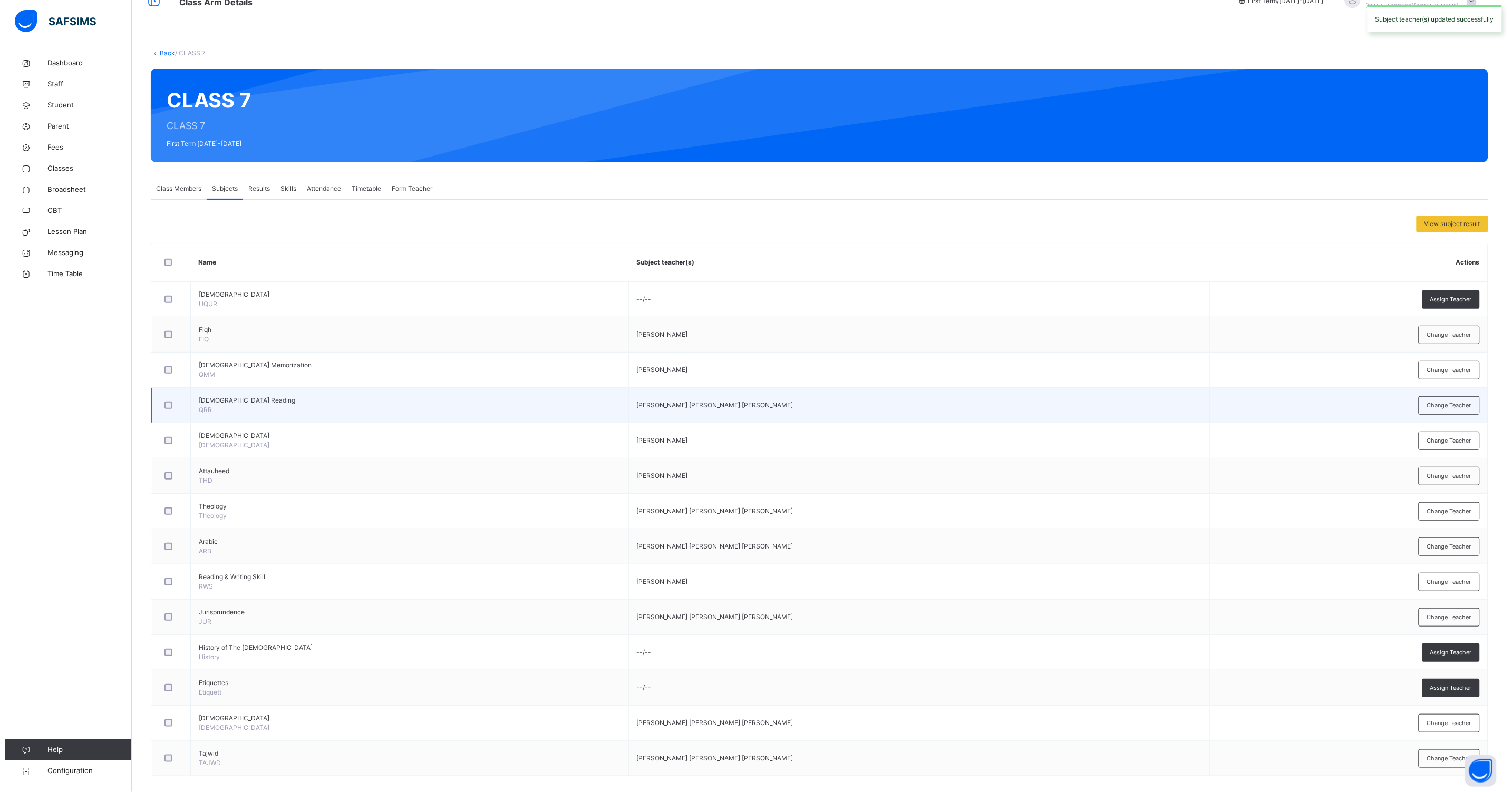
scroll to position [31, 0]
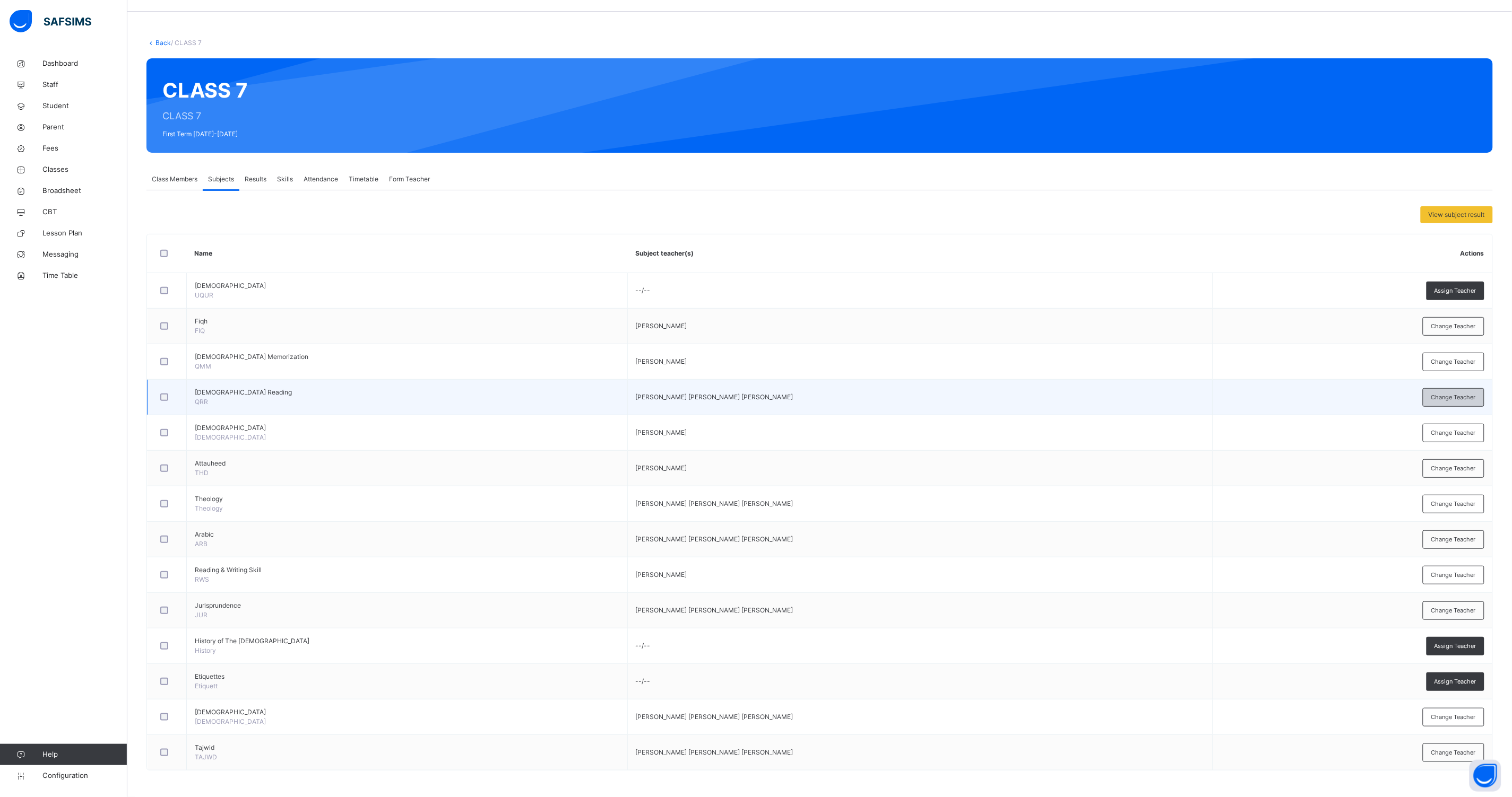
click at [1476, 398] on span "Change Teacher" at bounding box center [1453, 398] width 45 height 9
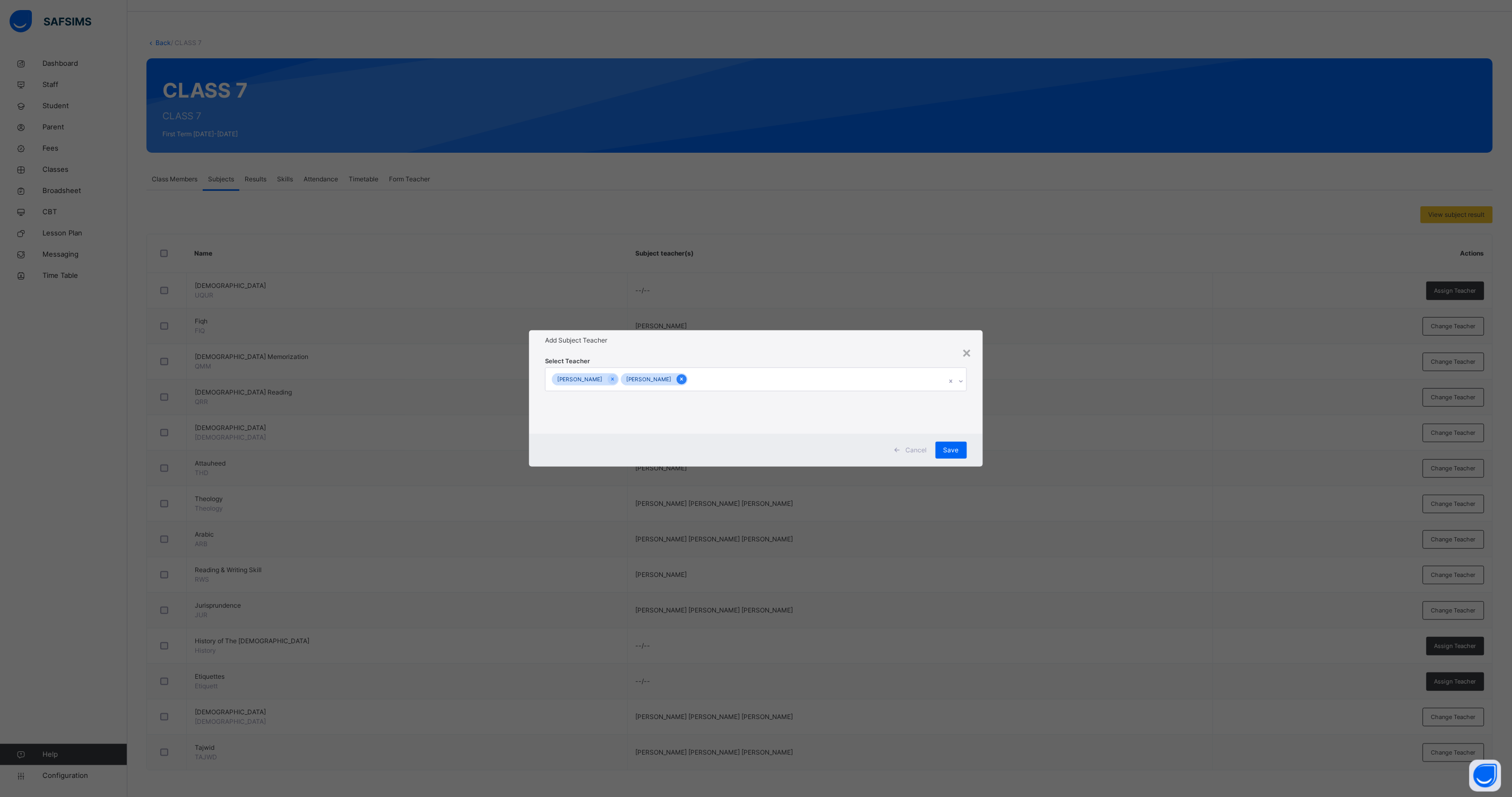
click at [685, 382] on icon at bounding box center [681, 379] width 6 height 8
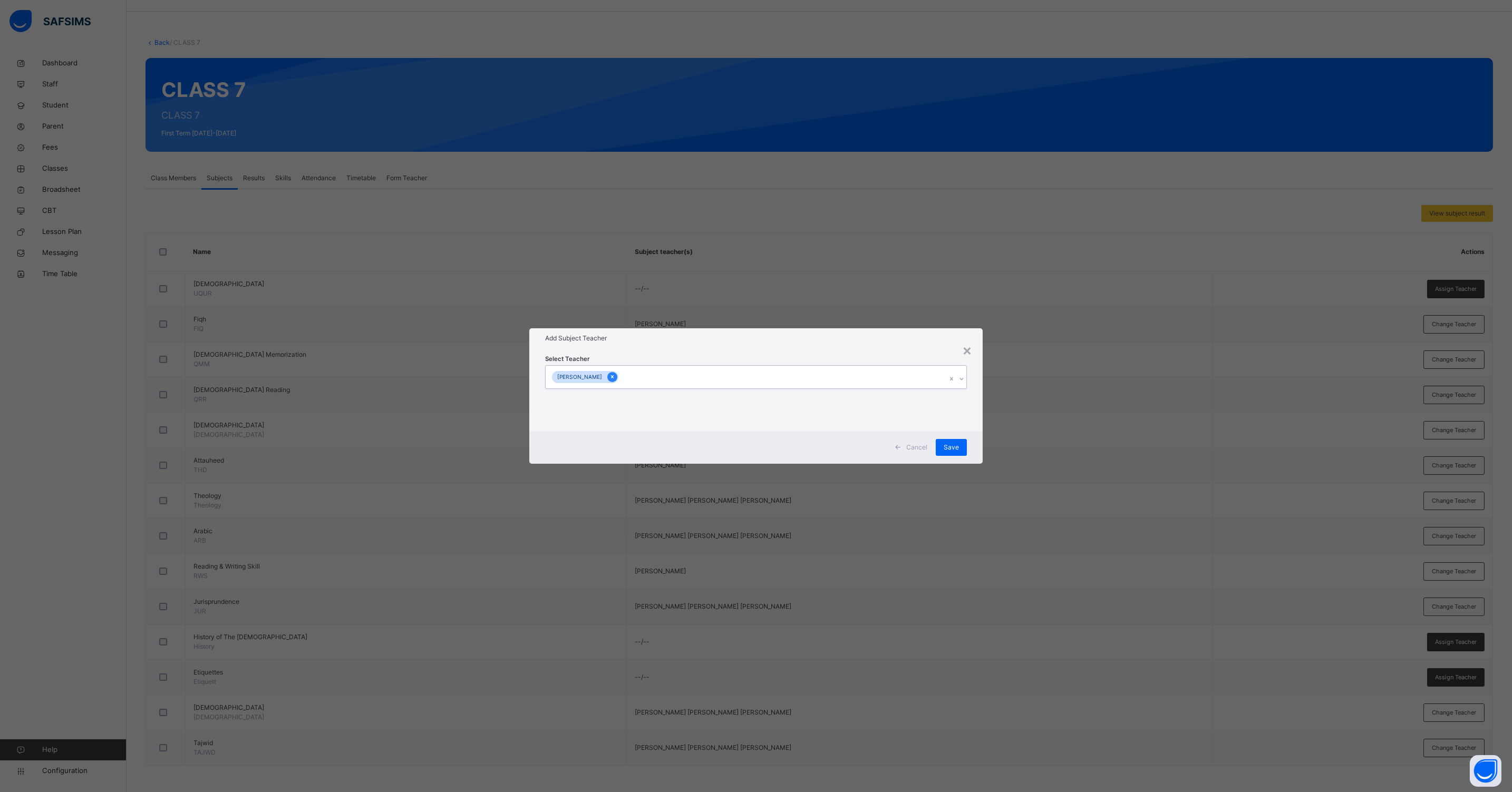
click at [615, 379] on icon at bounding box center [611, 377] width 6 height 8
type input "****"
click at [635, 400] on div "[PERSON_NAME]" at bounding box center [755, 402] width 420 height 18
click at [977, 418] on div "Select Teacher [PERSON_NAME]" at bounding box center [755, 389] width 454 height 82
click at [946, 449] on span "Save" at bounding box center [951, 447] width 15 height 9
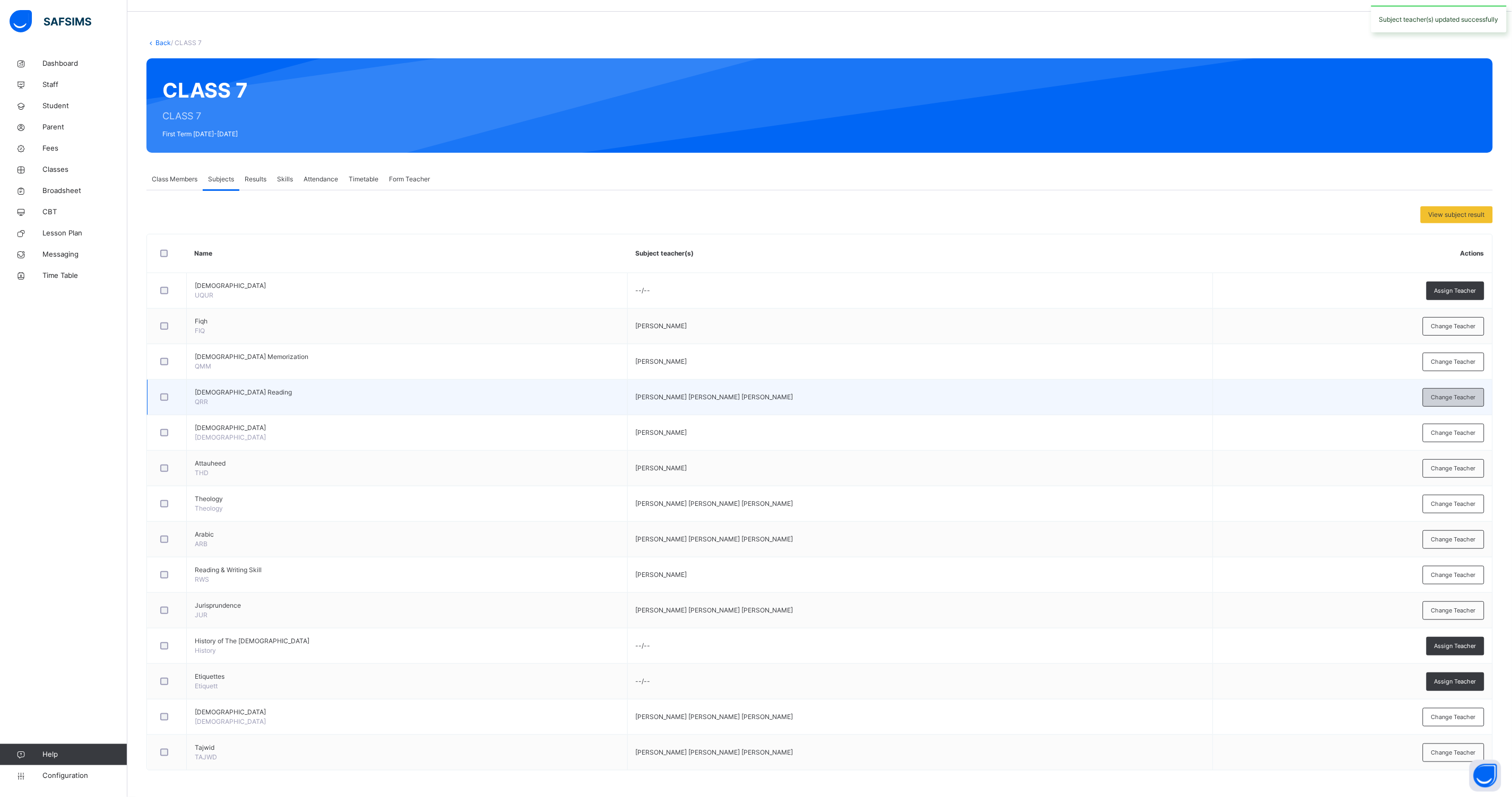
click at [1447, 393] on span "Change Teacher" at bounding box center [1453, 398] width 45 height 9
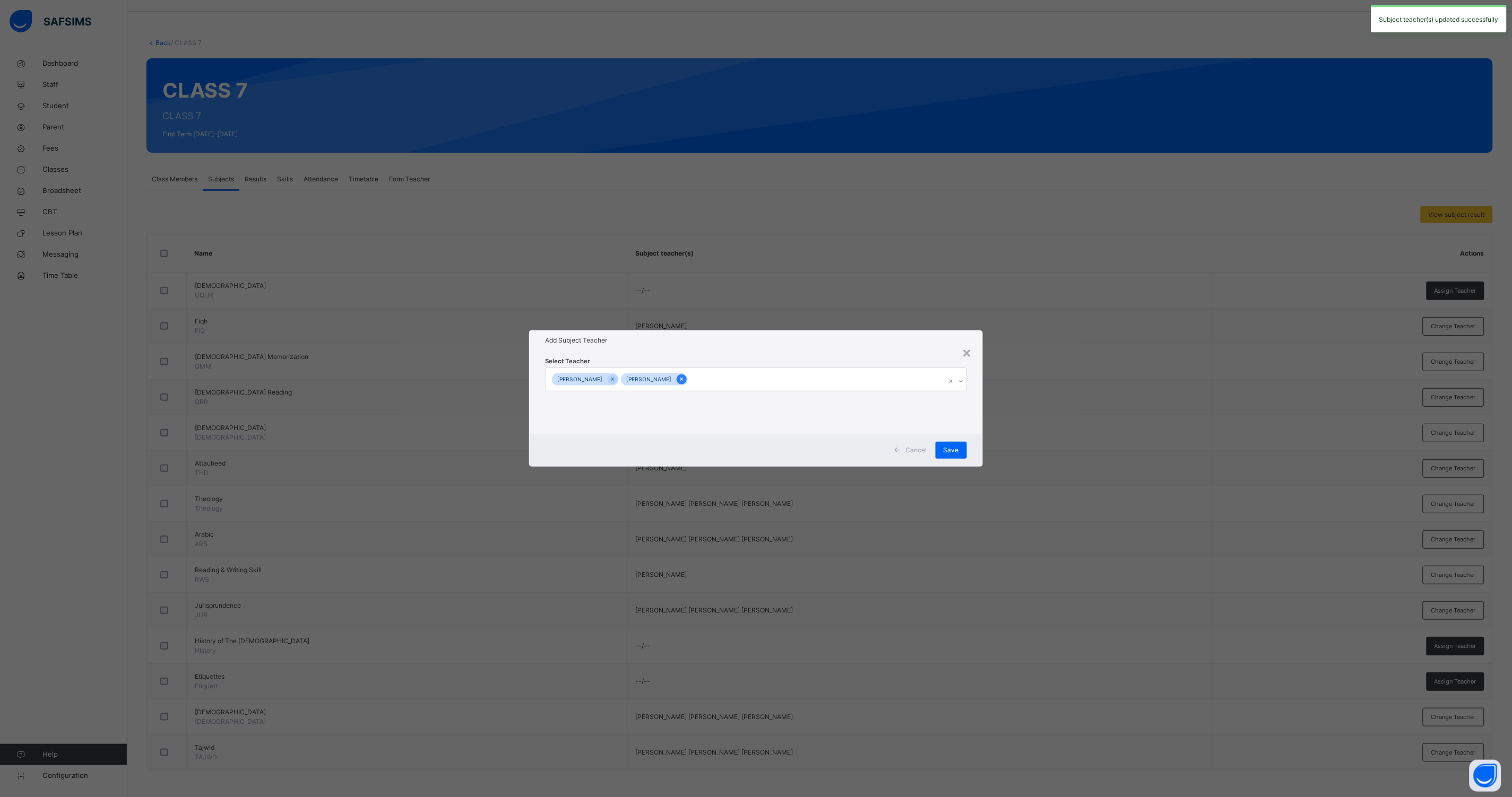
click at [685, 380] on icon at bounding box center [681, 379] width 6 height 8
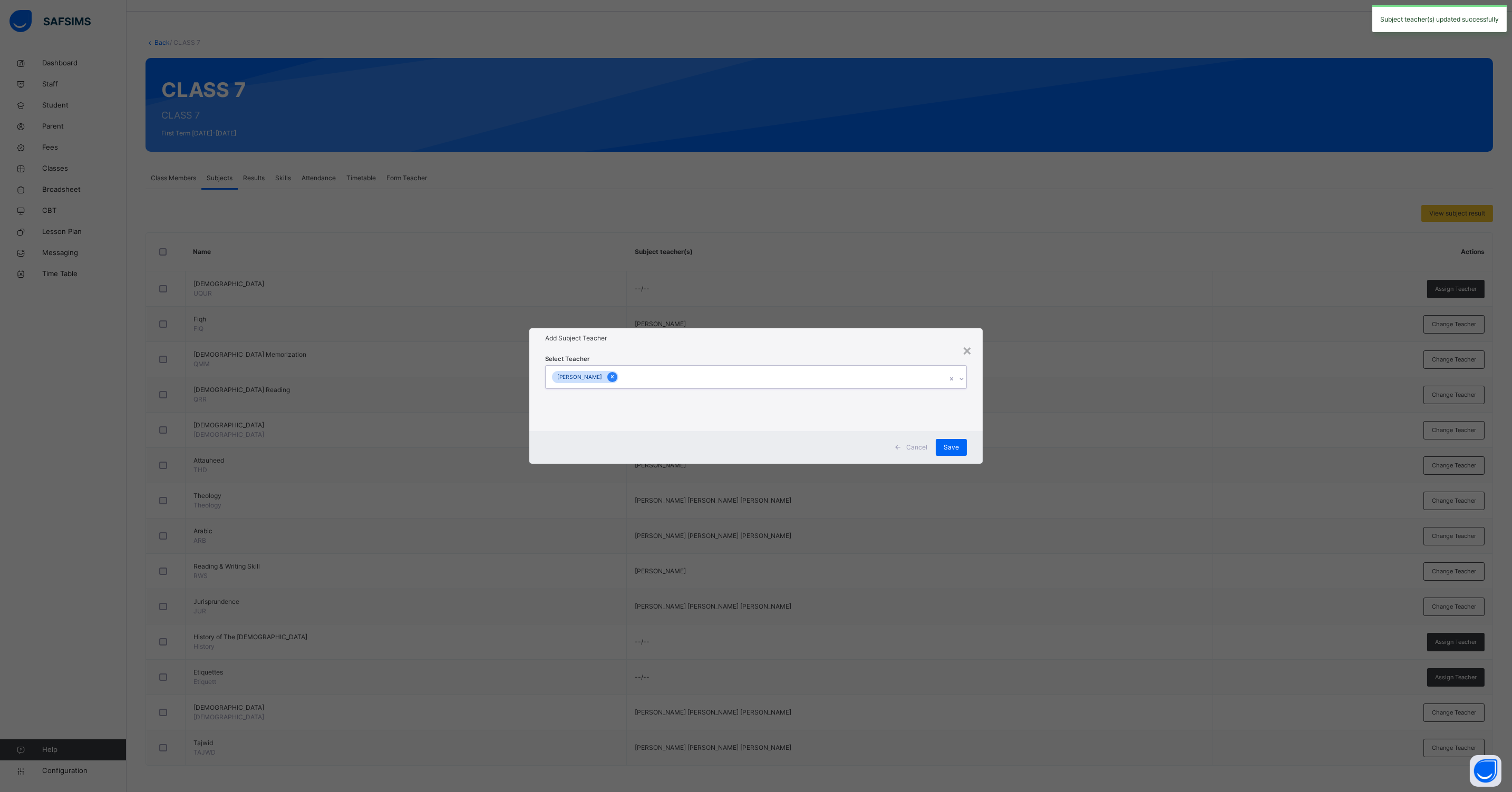
click at [617, 378] on div at bounding box center [612, 377] width 10 height 10
type input "*****"
click at [612, 395] on div "[PERSON_NAME]" at bounding box center [755, 402] width 420 height 18
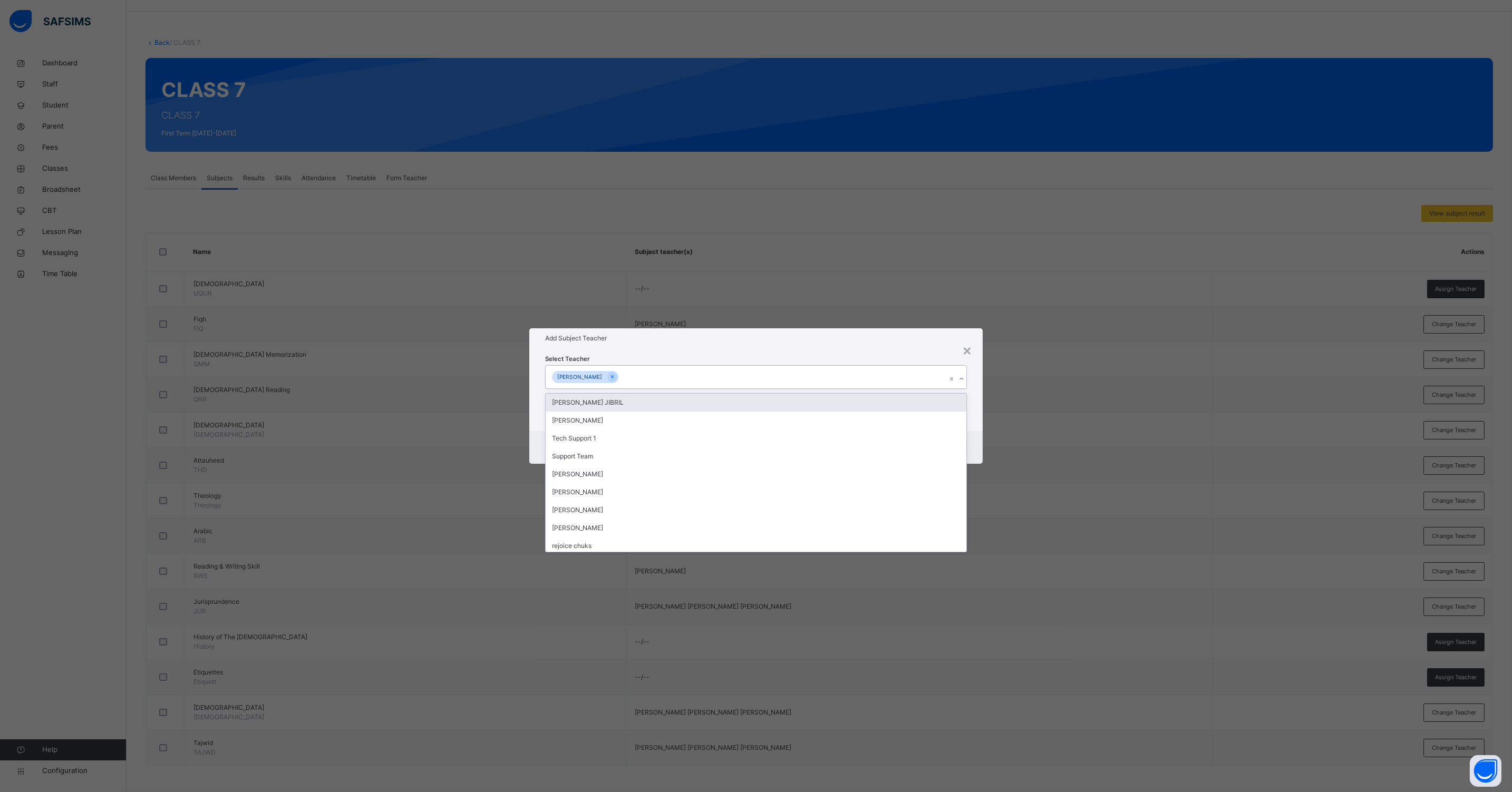
click at [971, 419] on div "Select Teacher option [PERSON_NAME], selected. option [PERSON_NAME] JIBRIL focu…" at bounding box center [755, 389] width 454 height 82
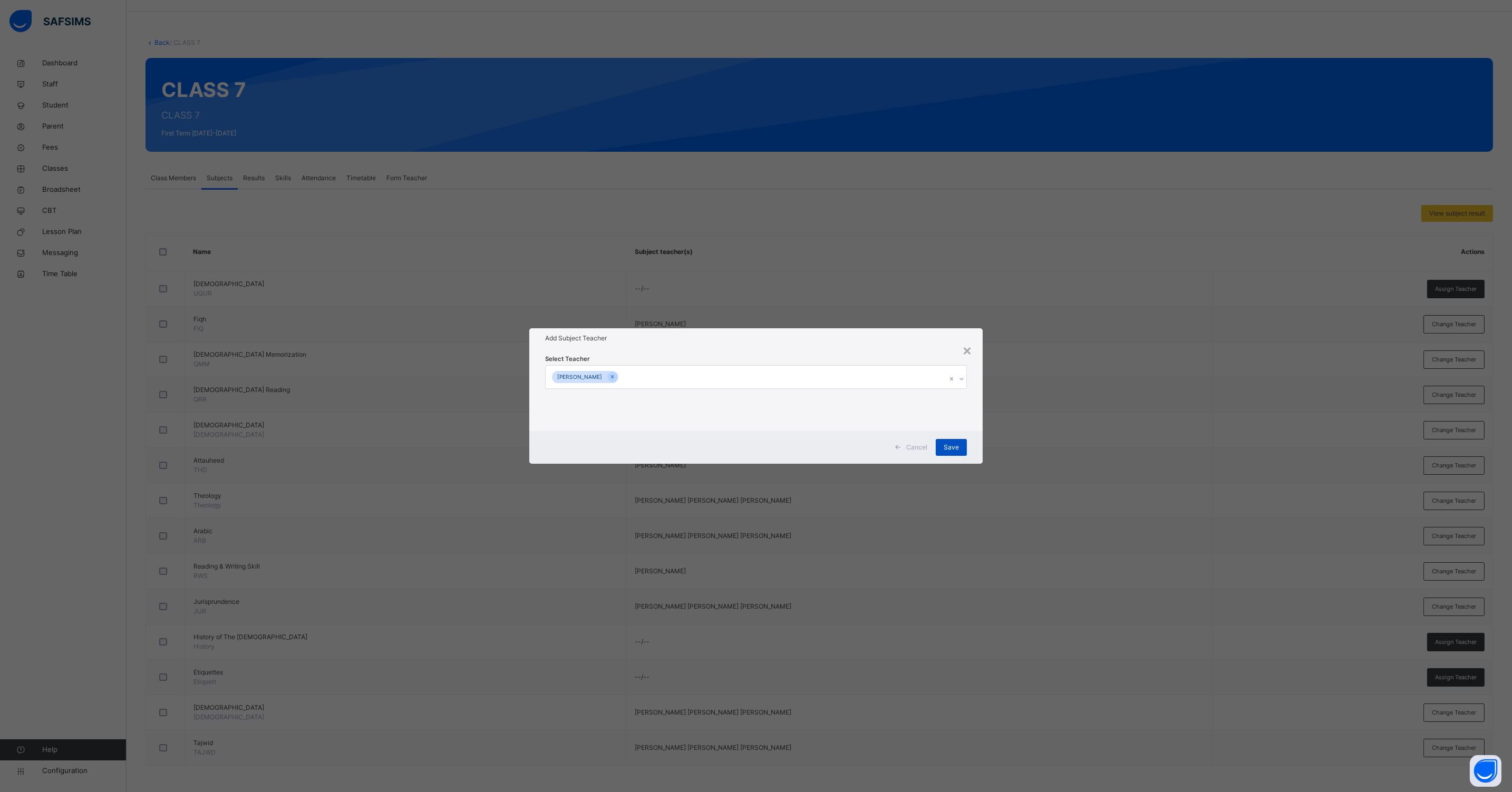
click at [954, 443] on span "Save" at bounding box center [951, 447] width 15 height 9
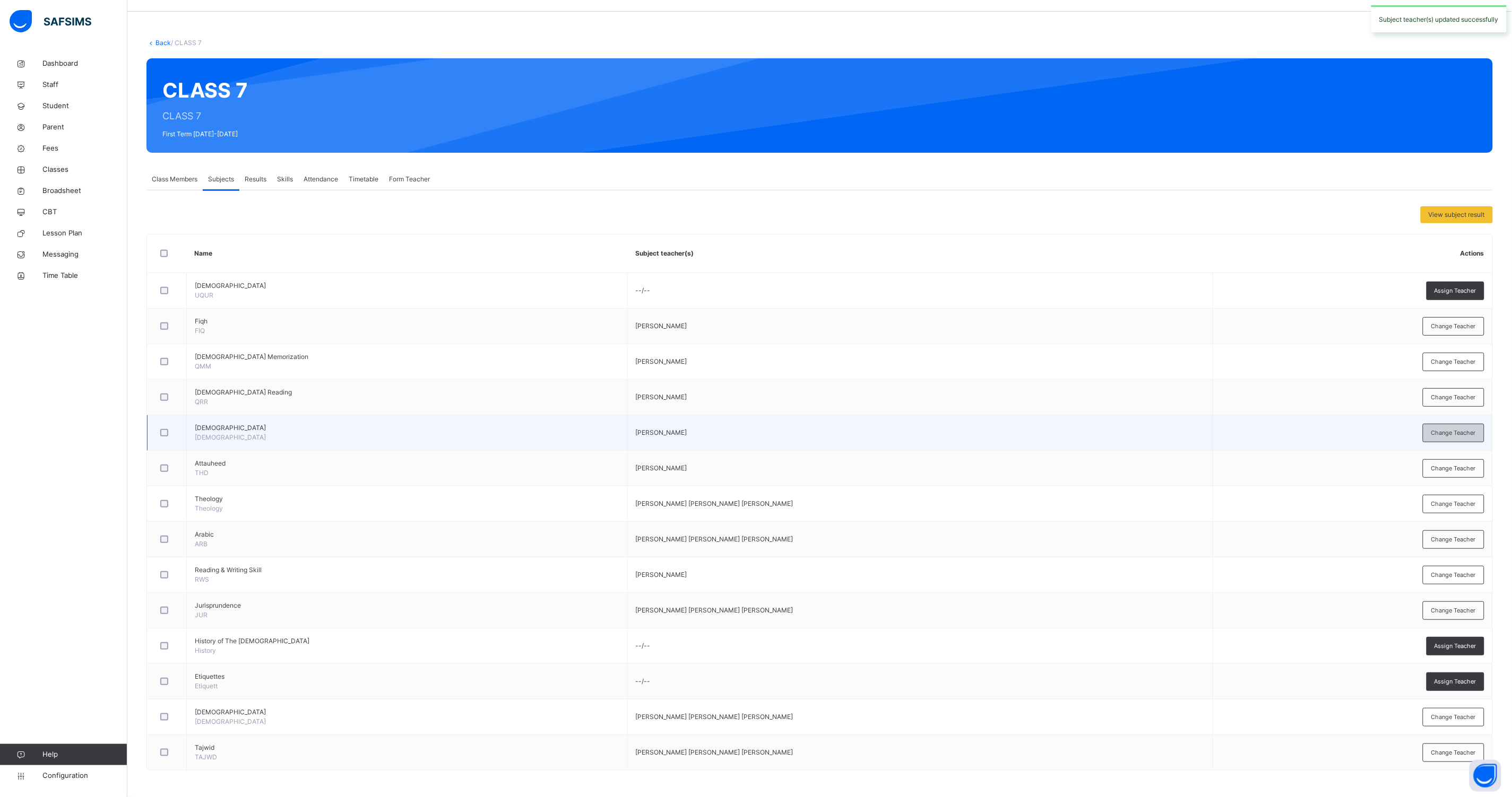
click at [1443, 432] on span "Change Teacher" at bounding box center [1453, 433] width 45 height 9
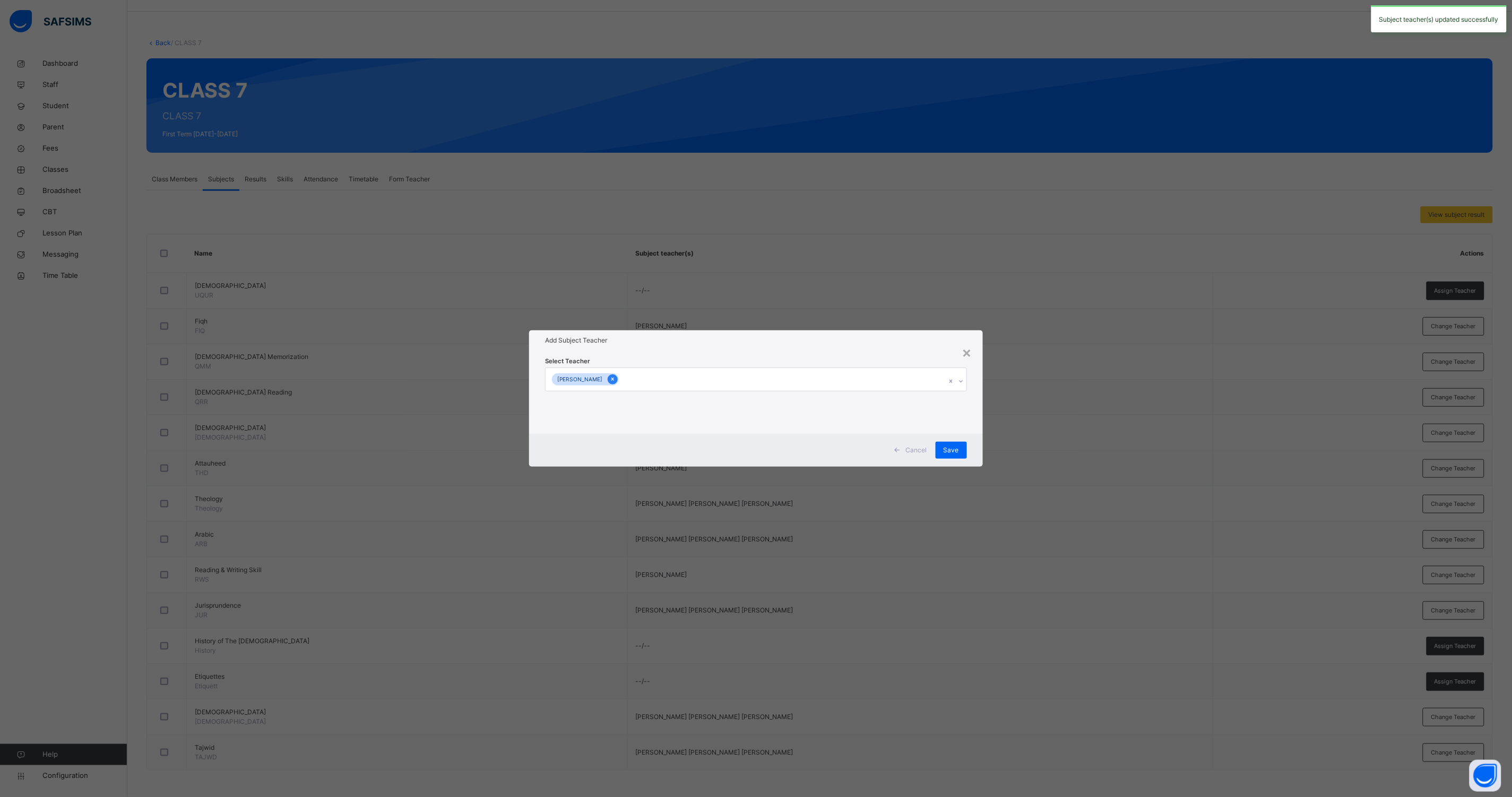
click at [614, 381] on icon at bounding box center [612, 380] width 3 height 3
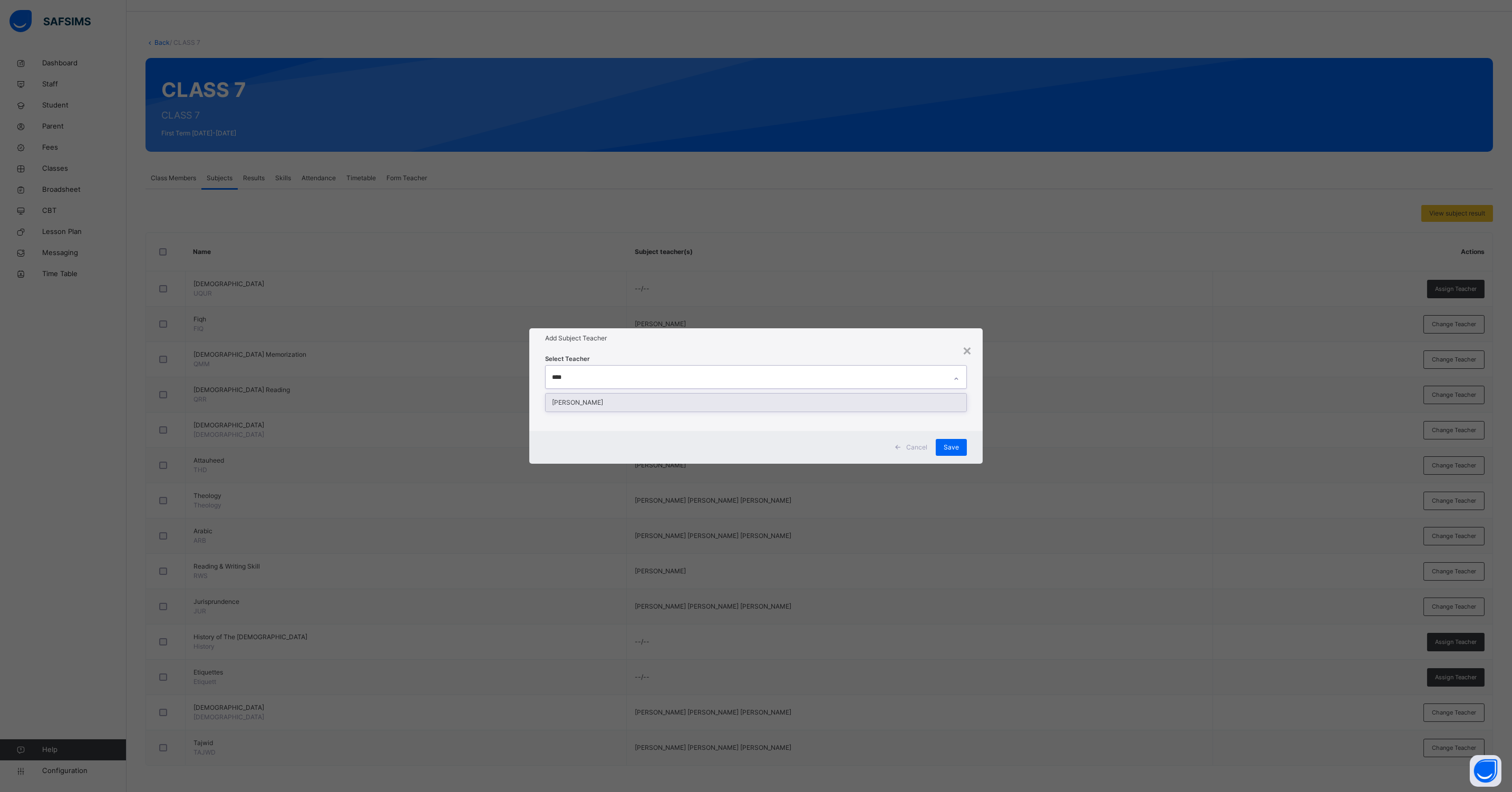
type input "*****"
click at [596, 401] on div "[PERSON_NAME]" at bounding box center [755, 402] width 420 height 18
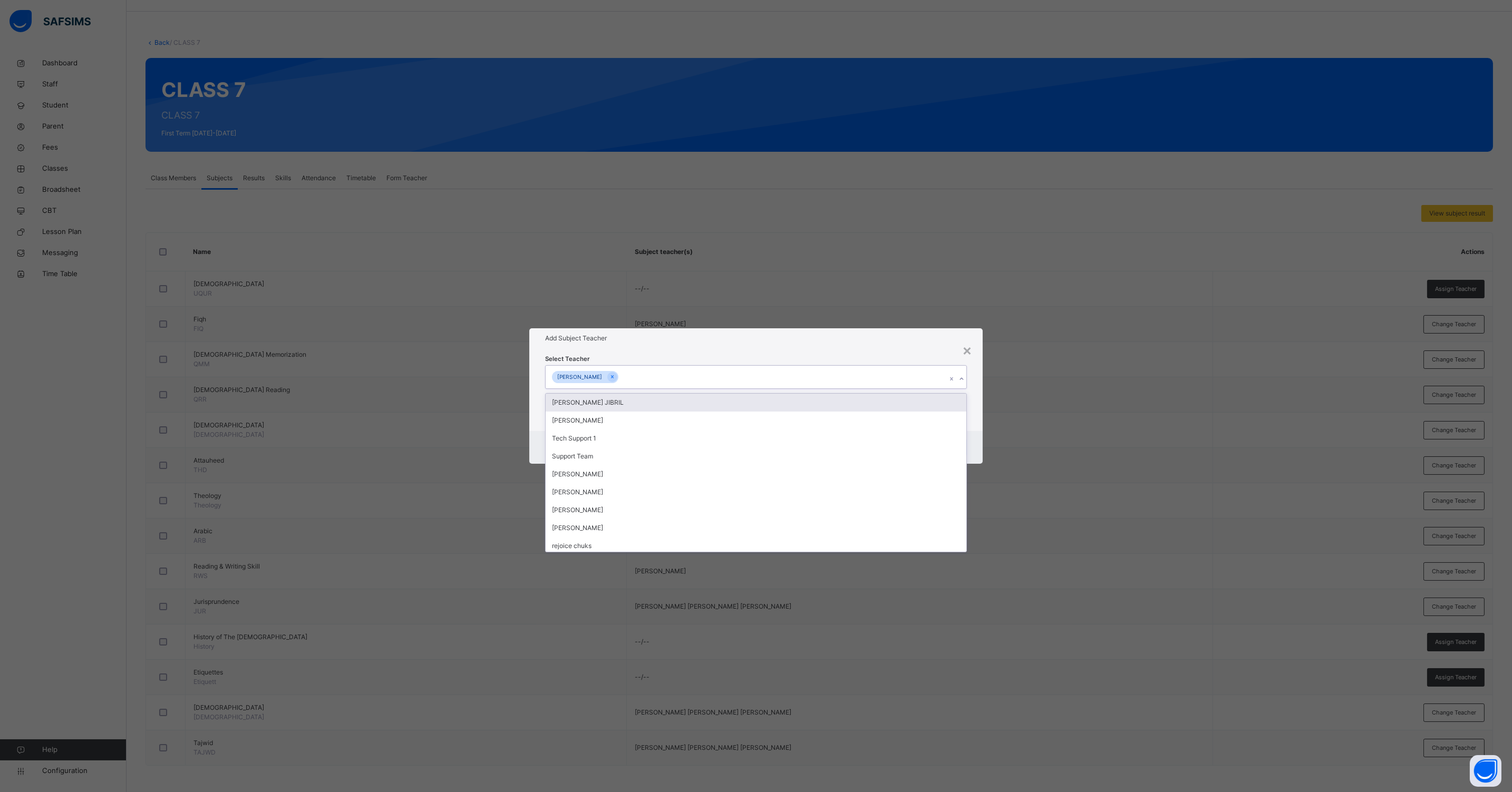
click at [977, 419] on div "Select Teacher option [PERSON_NAME], selected. option [PERSON_NAME] JIBRIL focu…" at bounding box center [755, 389] width 454 height 82
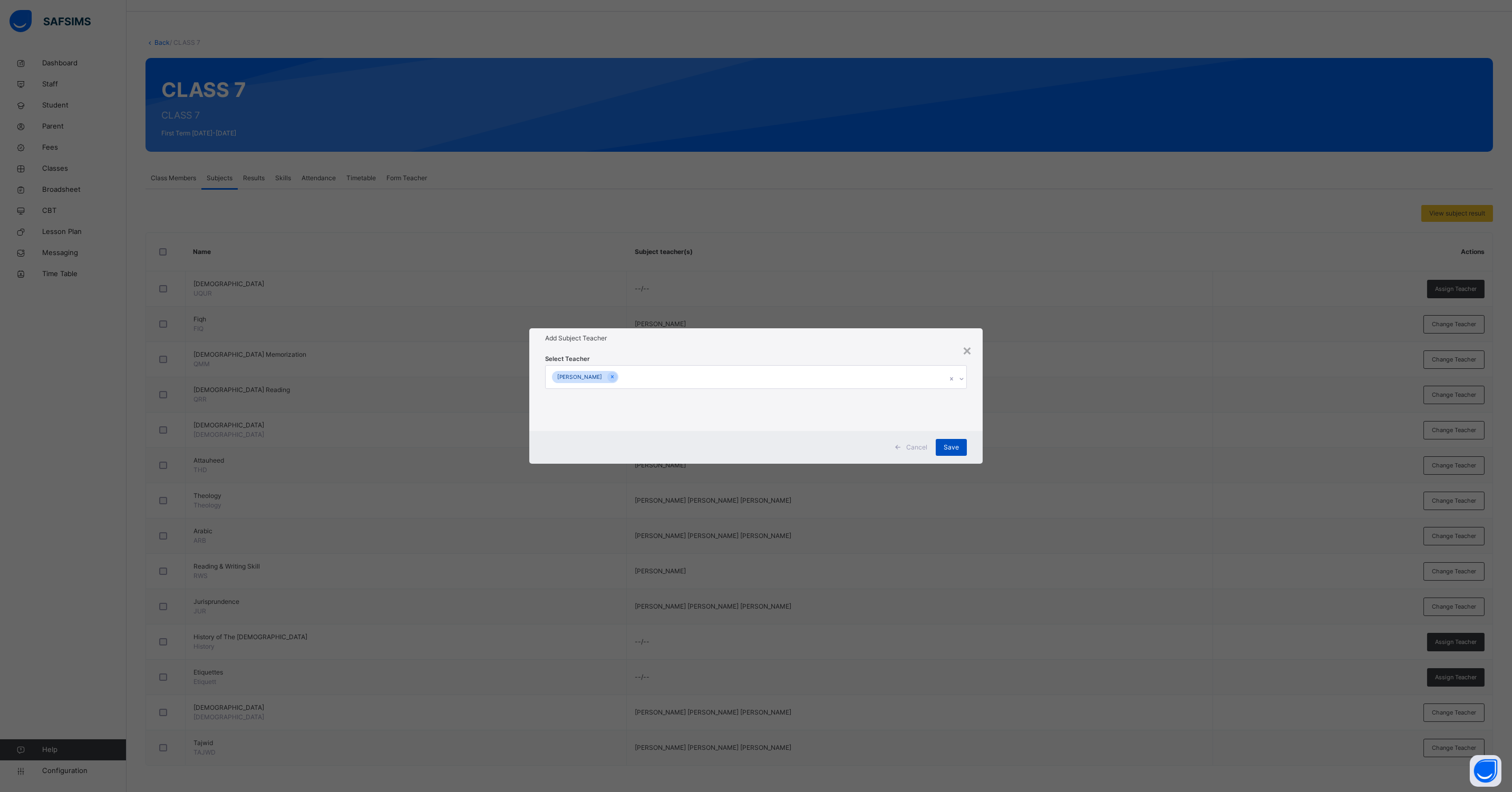
click at [947, 445] on span "Save" at bounding box center [951, 447] width 15 height 9
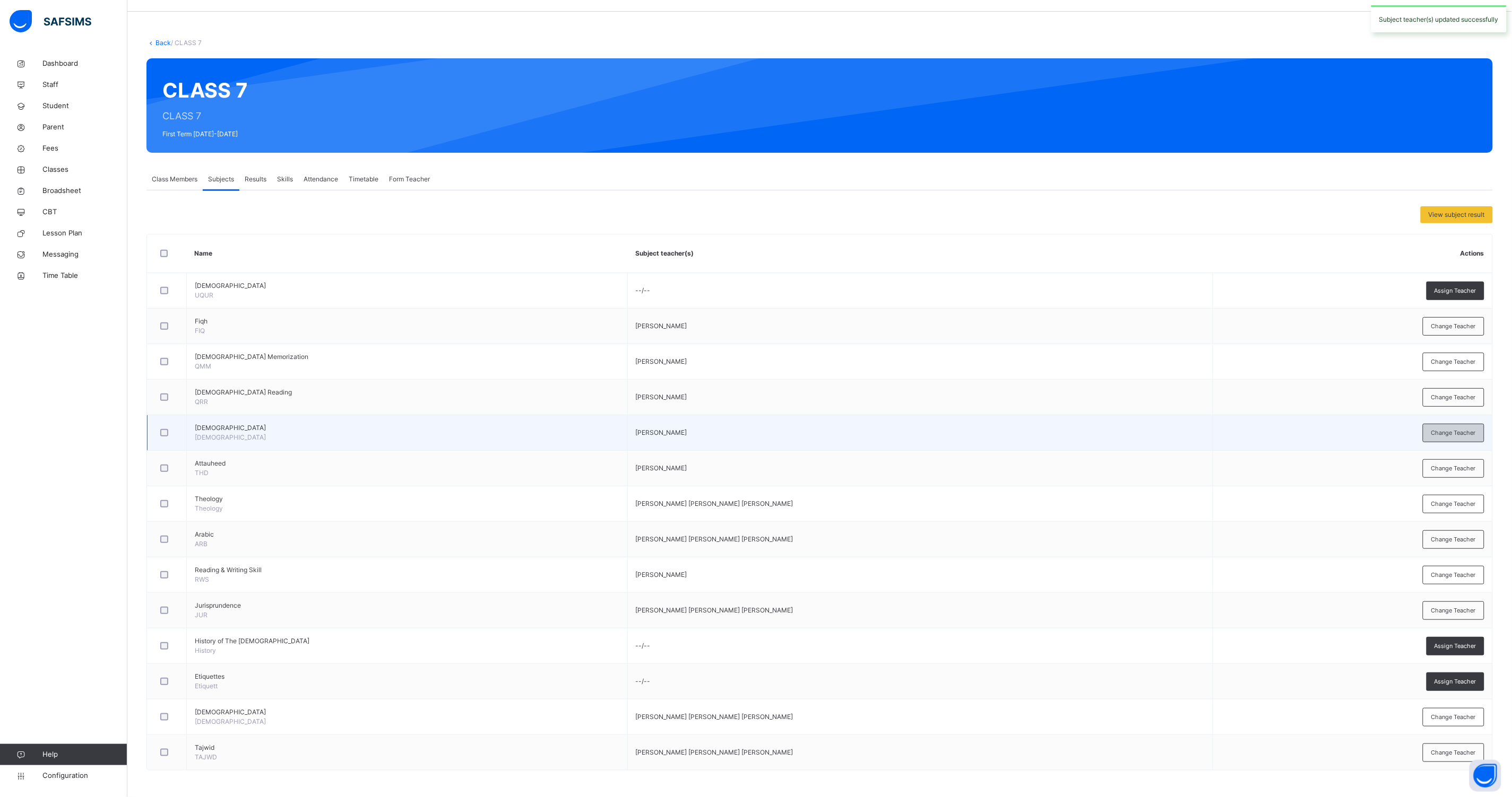
click at [1472, 429] on span "Change Teacher" at bounding box center [1453, 433] width 45 height 9
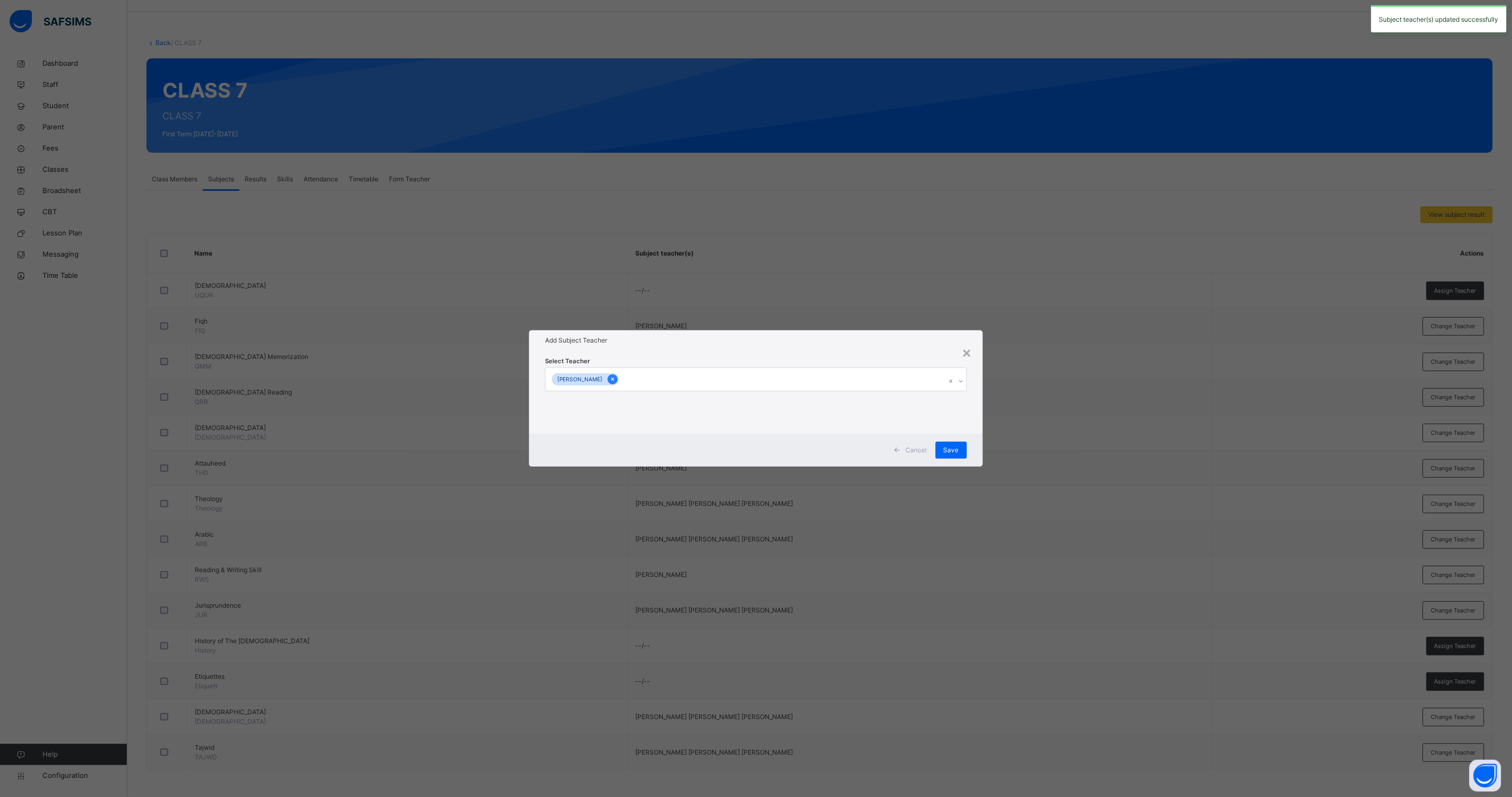
click at [616, 379] on icon at bounding box center [612, 379] width 6 height 8
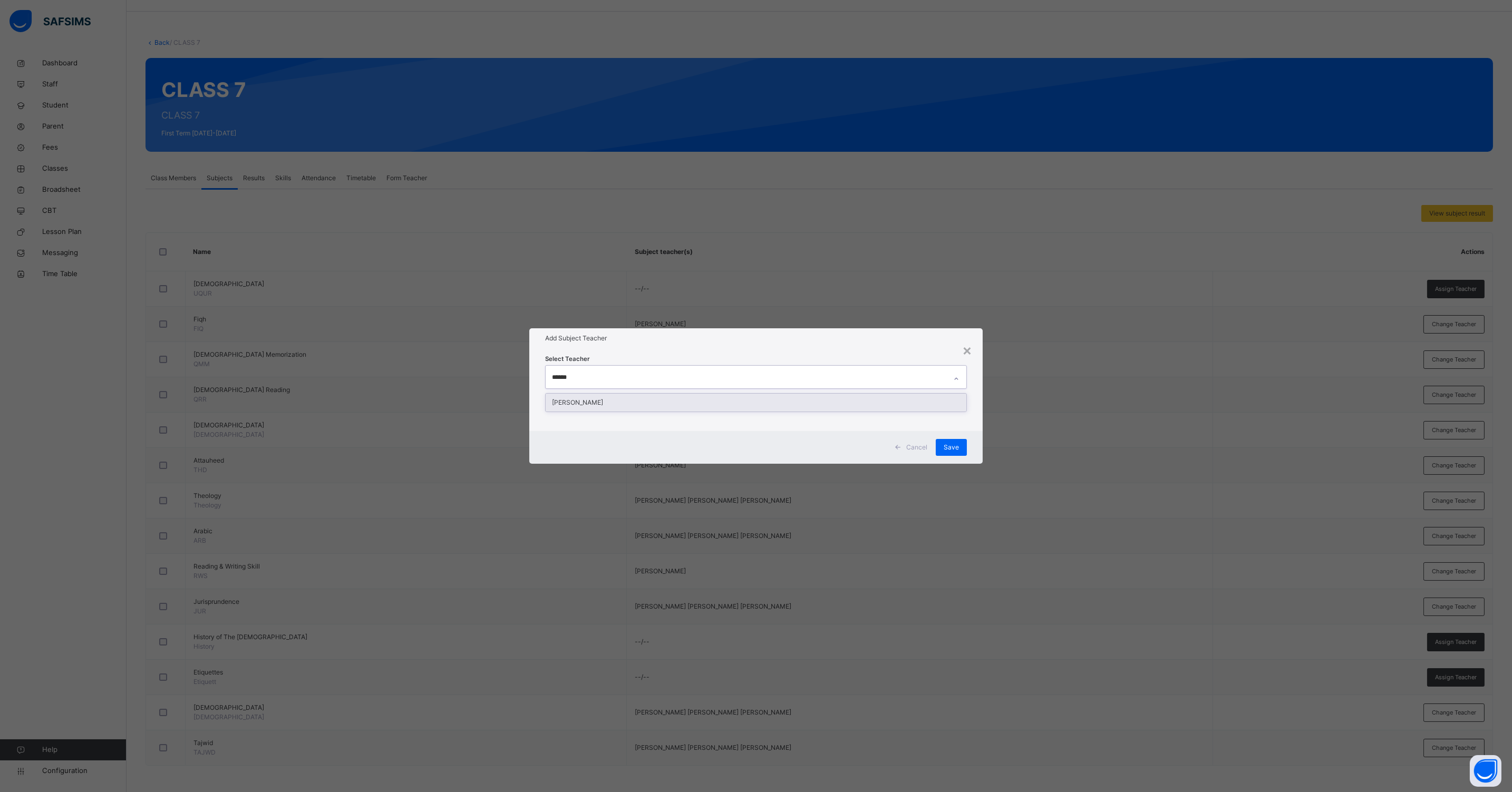
type input "*******"
click at [571, 396] on div "[PERSON_NAME]" at bounding box center [755, 402] width 420 height 18
click at [977, 432] on div "Cancel Save" at bounding box center [755, 447] width 454 height 33
click at [959, 444] on div "Save" at bounding box center [951, 448] width 31 height 17
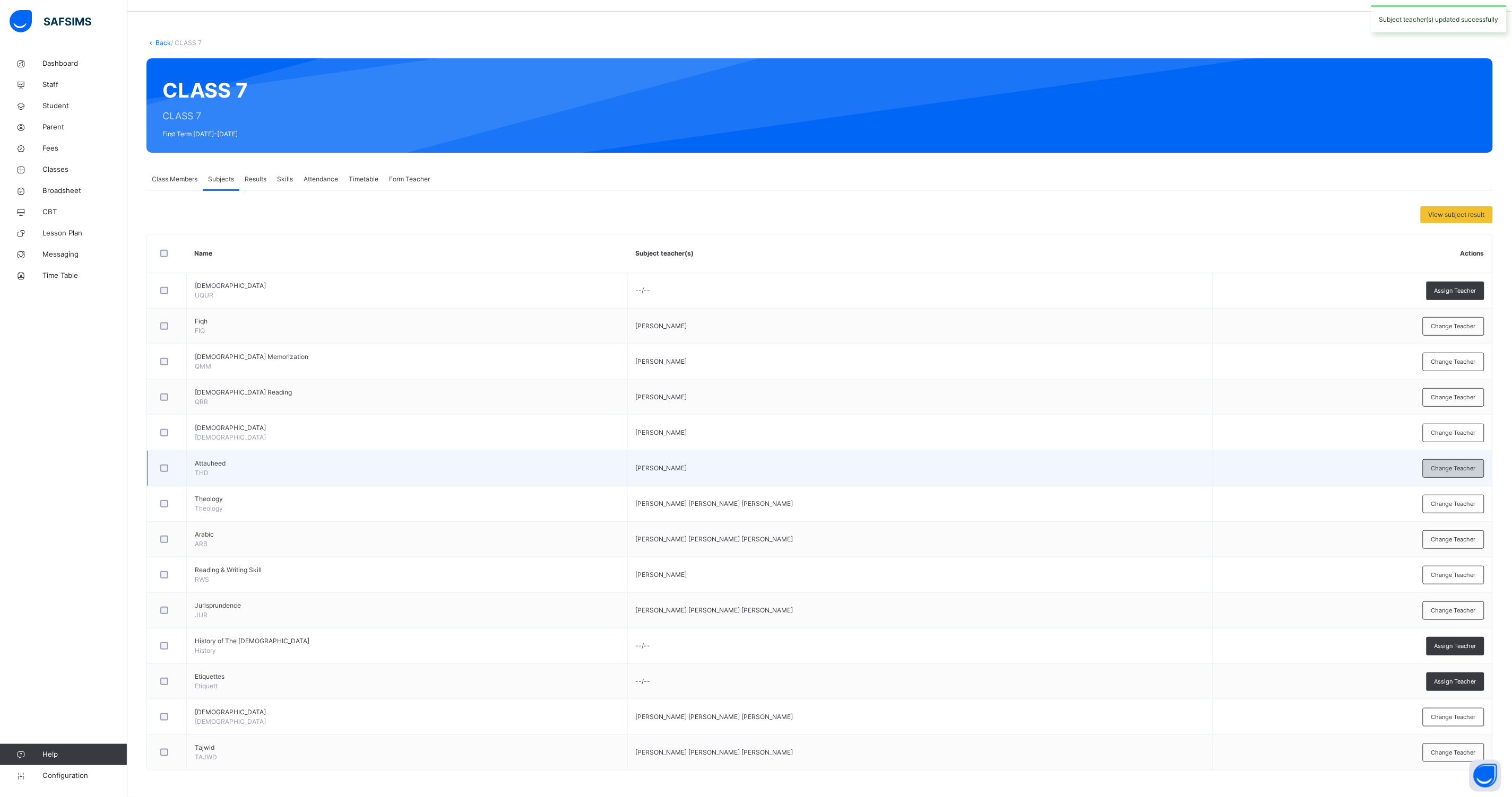
click at [1454, 467] on span "Change Teacher" at bounding box center [1453, 468] width 45 height 9
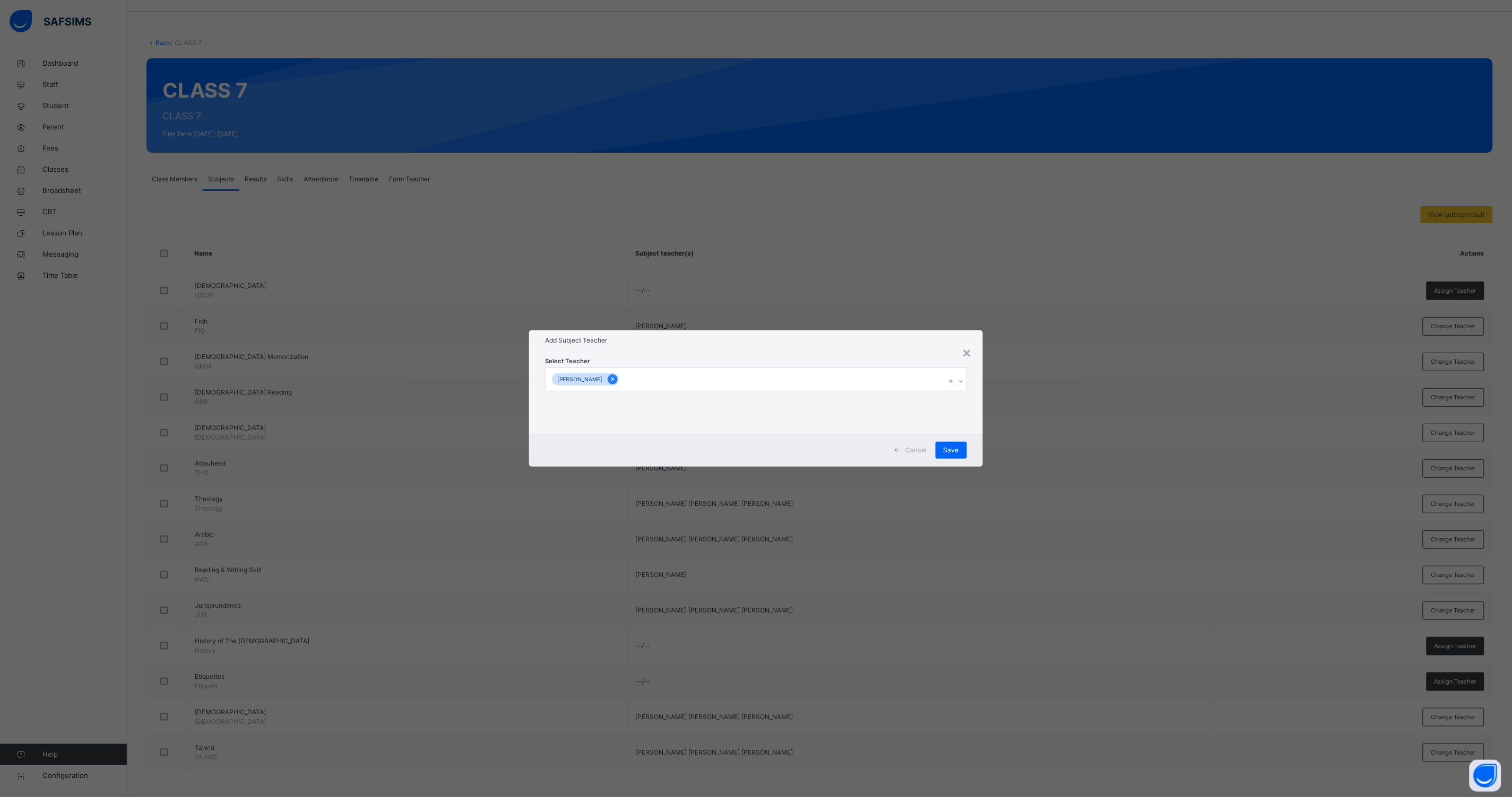
click at [617, 380] on div at bounding box center [612, 379] width 10 height 10
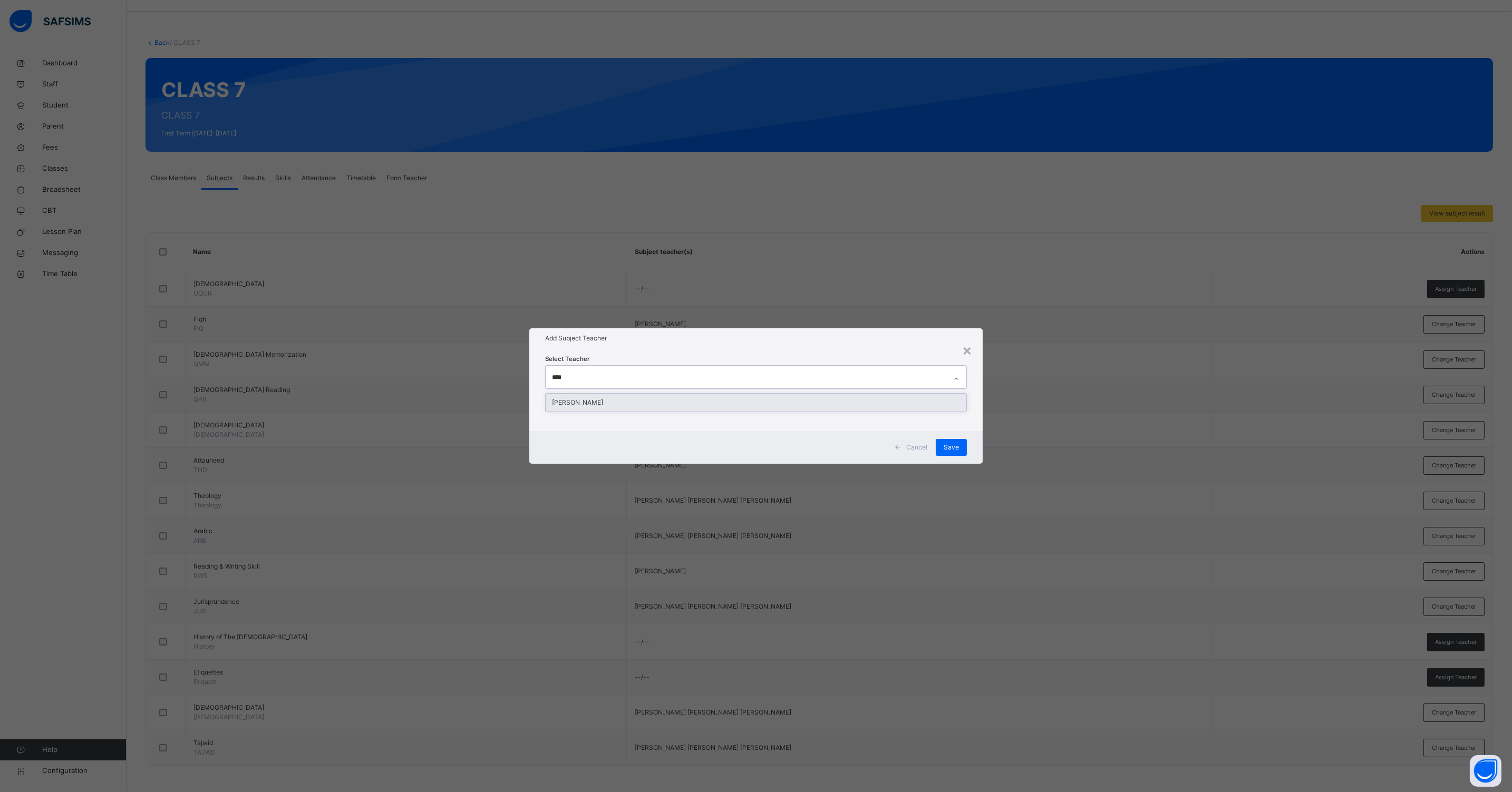
type input "*****"
click at [637, 404] on div "[PERSON_NAME]" at bounding box center [755, 402] width 420 height 18
click at [969, 420] on div "Select Teacher [PERSON_NAME]" at bounding box center [755, 389] width 454 height 82
click at [947, 444] on span "Save" at bounding box center [951, 447] width 15 height 9
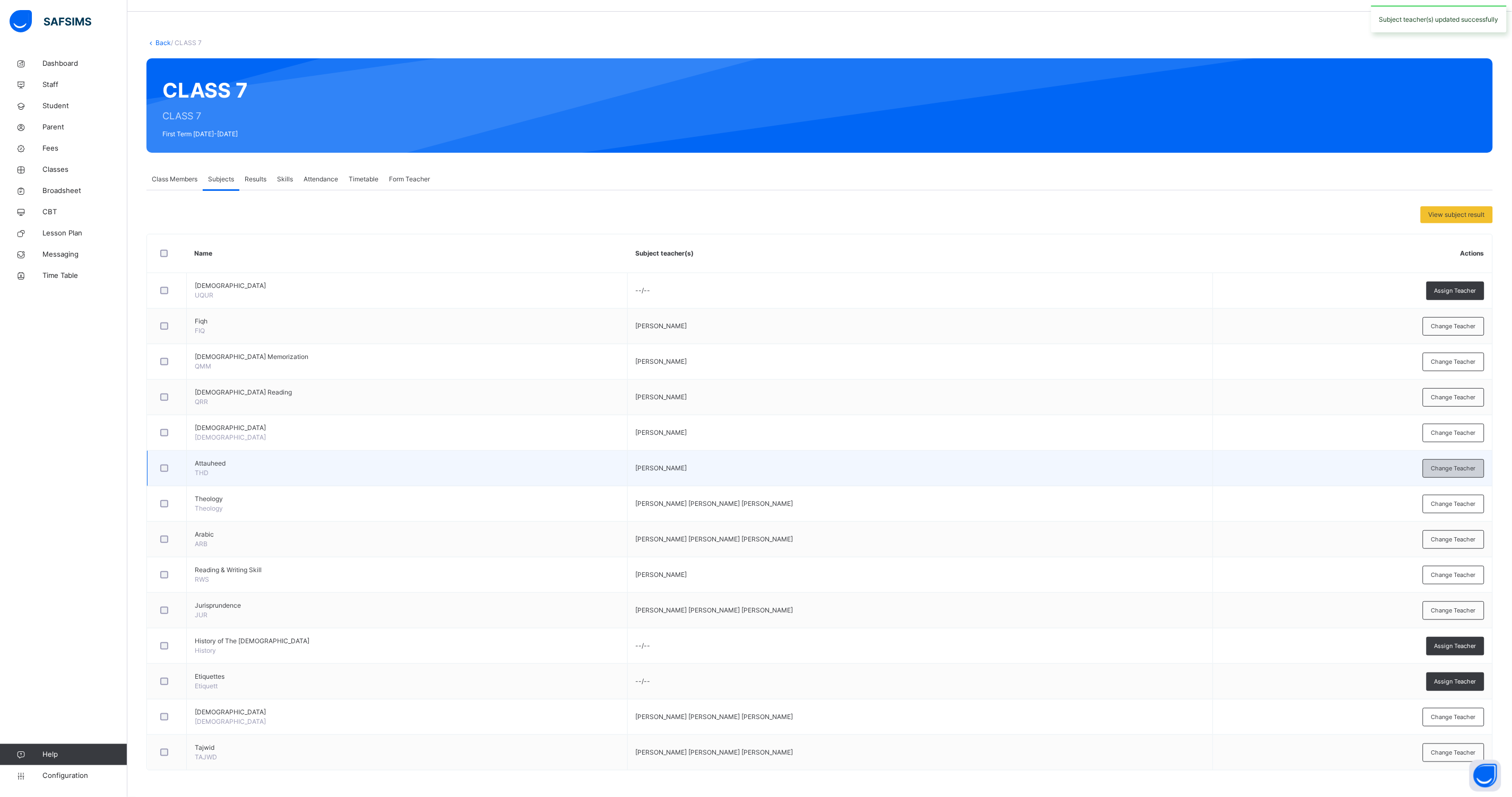
click at [1435, 467] on div "Change Teacher" at bounding box center [1453, 468] width 61 height 18
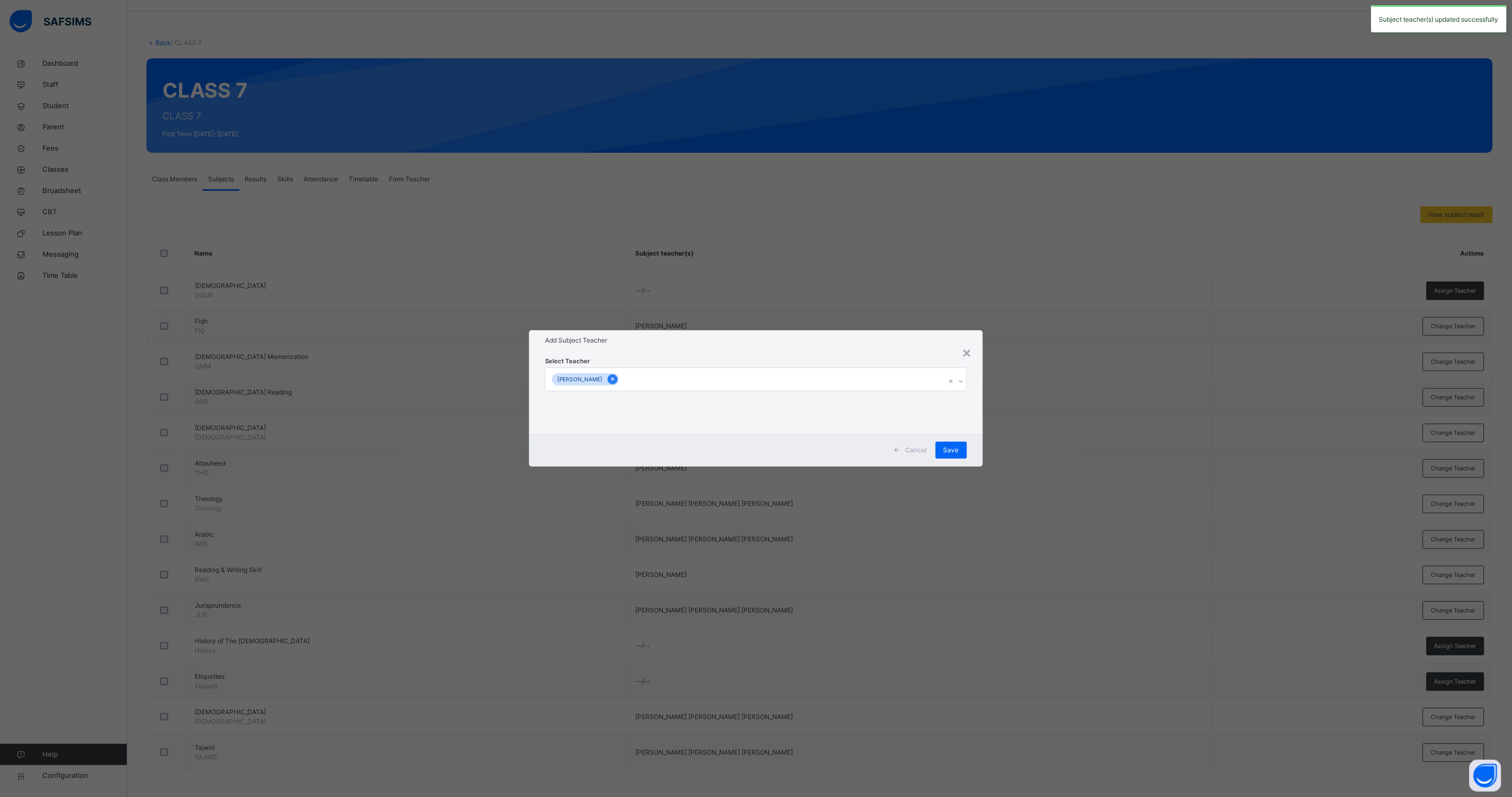
click at [617, 382] on div at bounding box center [612, 379] width 10 height 10
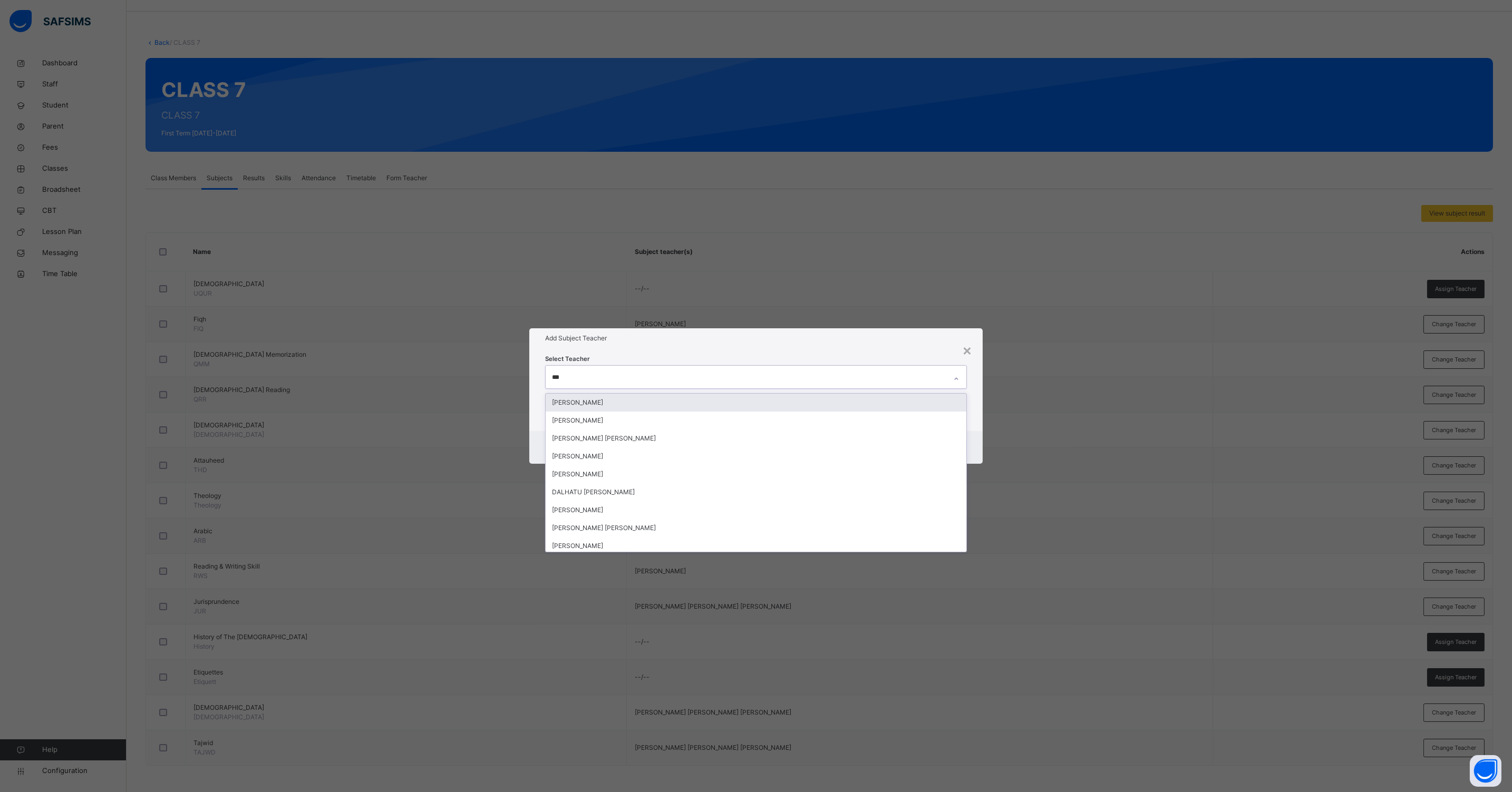
type input "****"
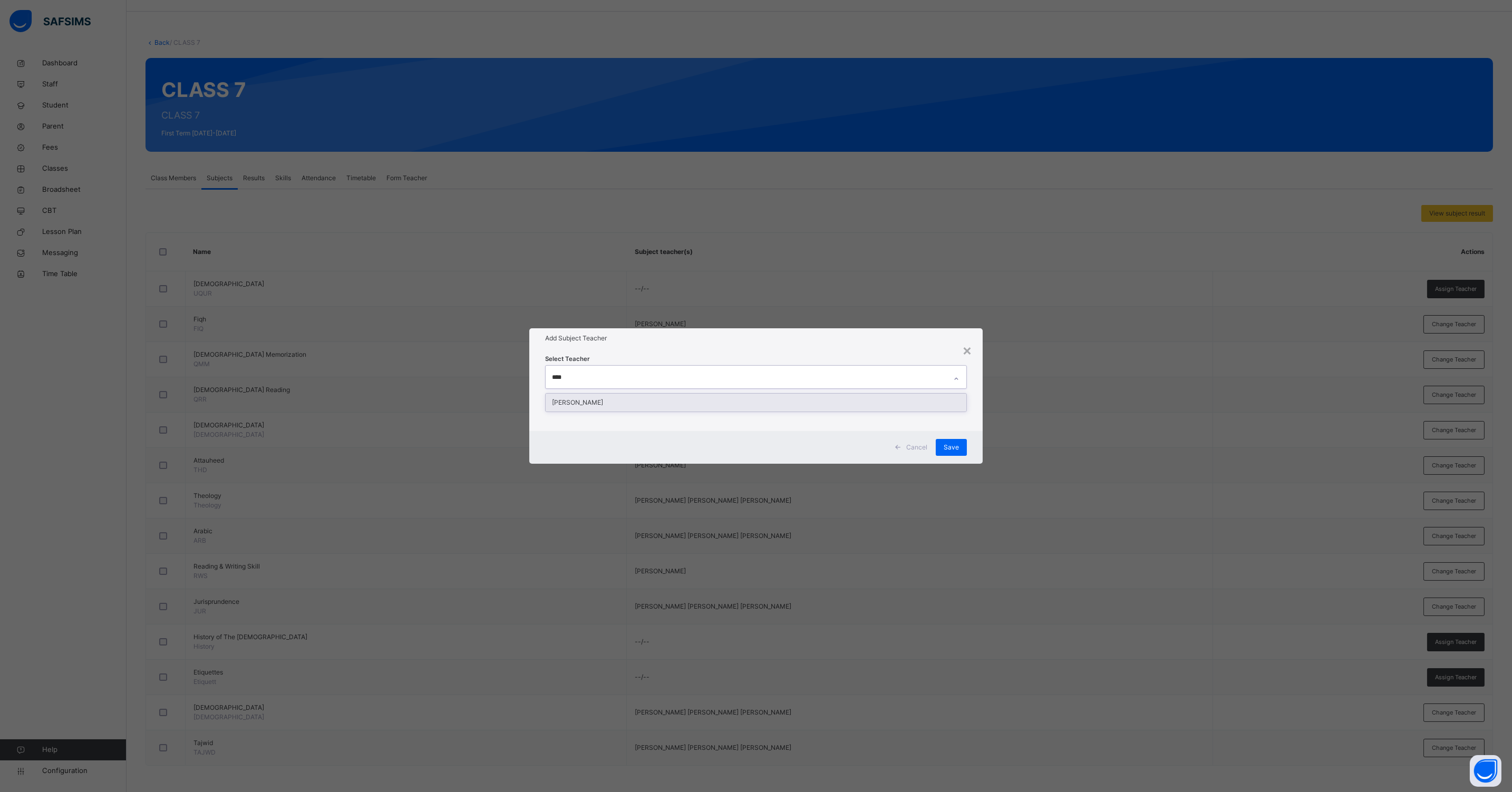
click at [615, 399] on div "[PERSON_NAME]" at bounding box center [755, 402] width 420 height 18
click at [979, 444] on div "Cancel Save" at bounding box center [755, 447] width 454 height 33
click at [957, 448] on span "Save" at bounding box center [951, 447] width 15 height 9
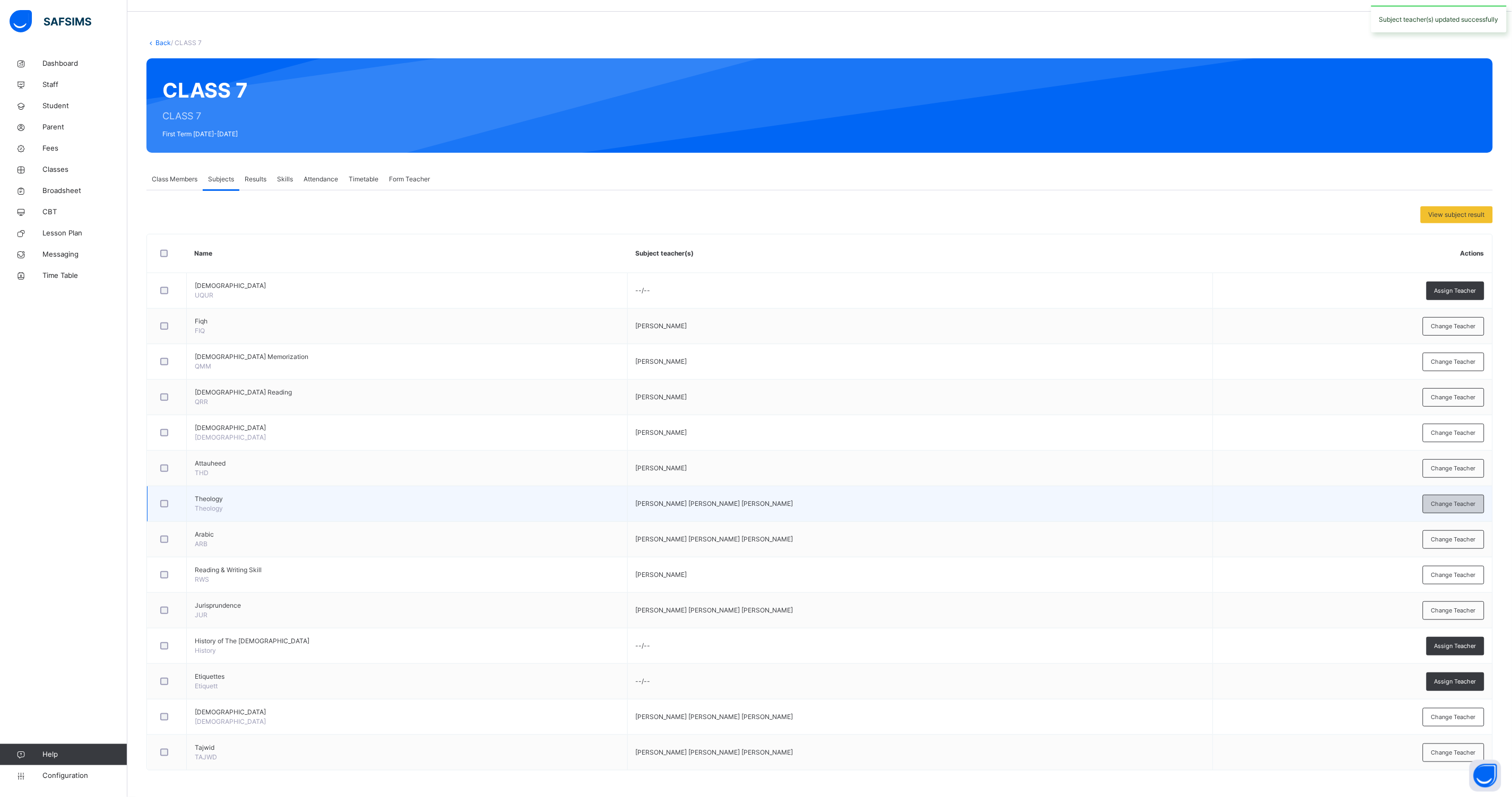
click at [1438, 497] on div "Change Teacher" at bounding box center [1453, 504] width 61 height 18
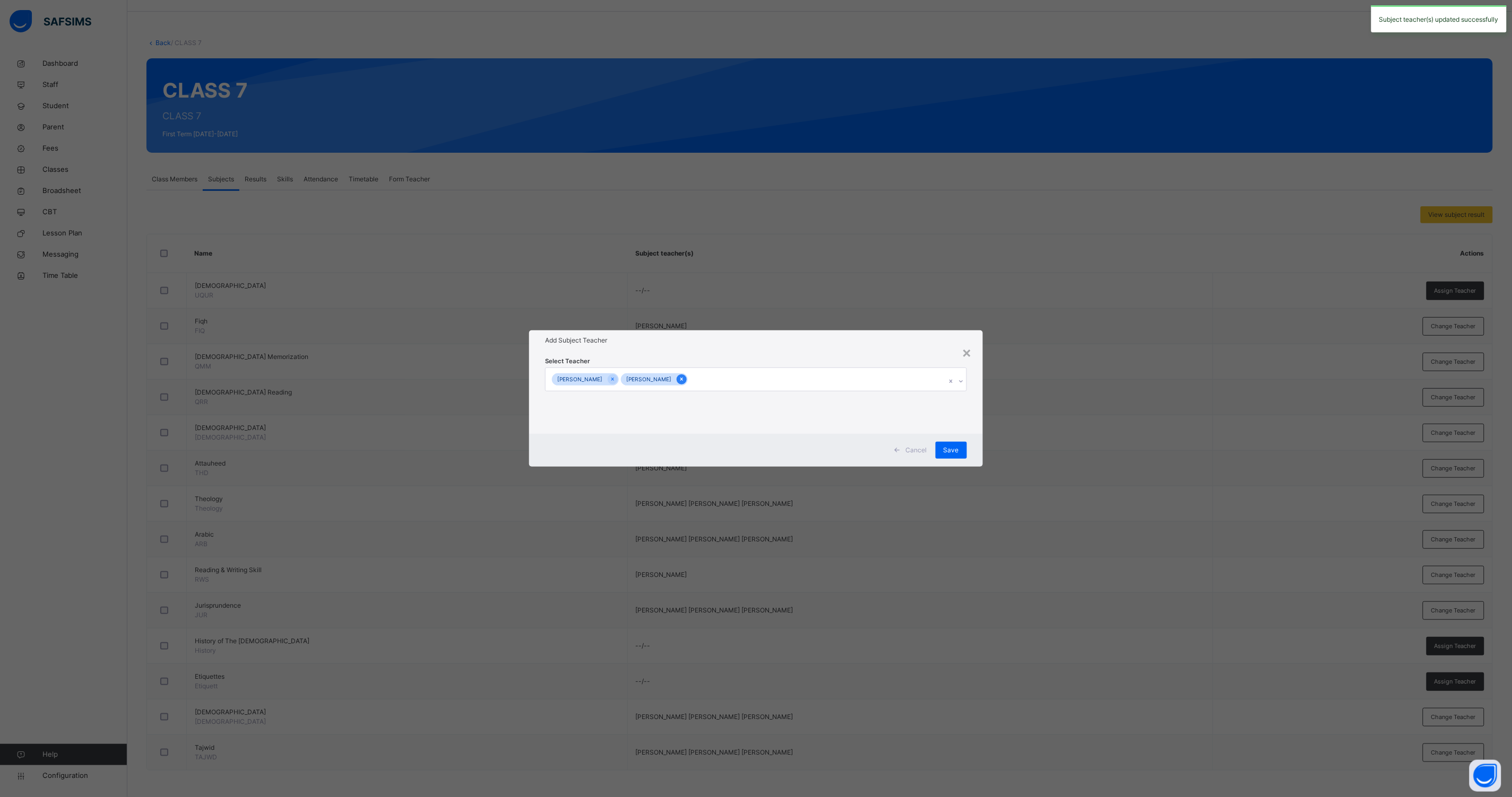
click at [685, 380] on icon at bounding box center [681, 379] width 6 height 8
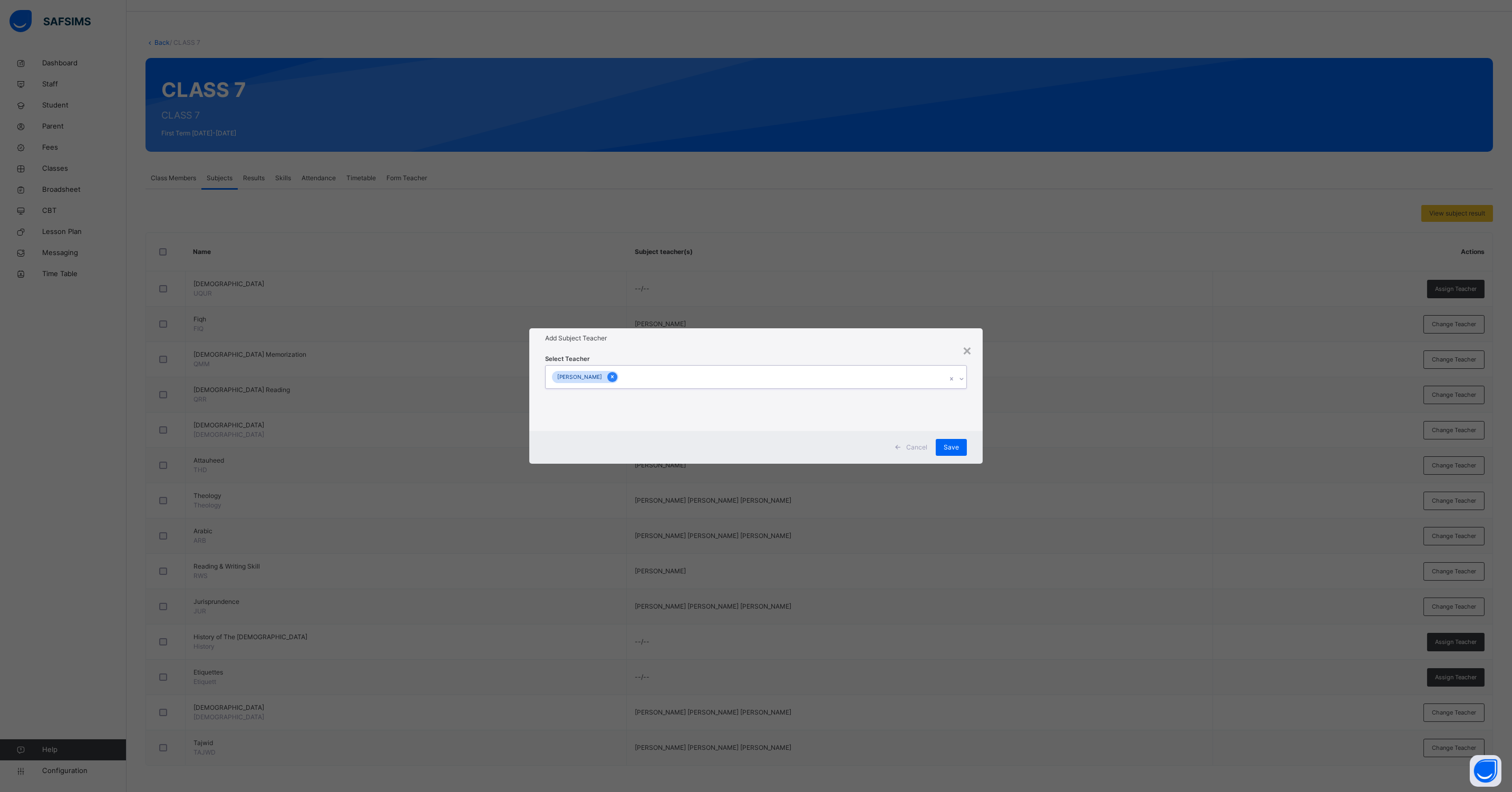
click at [615, 377] on icon at bounding box center [611, 377] width 6 height 8
type input "*****"
click at [627, 399] on div "[PERSON_NAME]" at bounding box center [755, 402] width 420 height 18
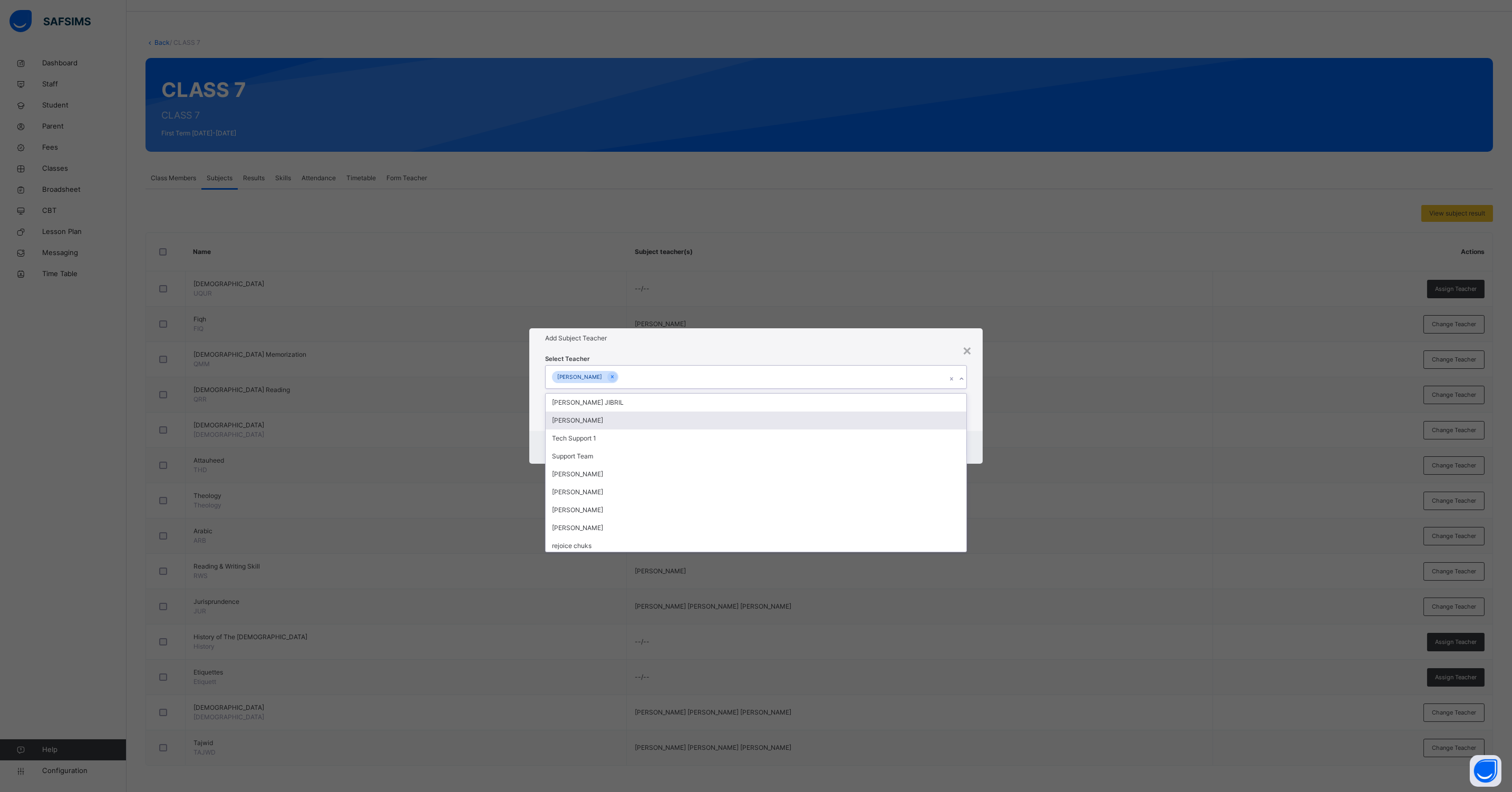
click at [967, 422] on div "Select Teacher option [PERSON_NAME], selected. option [PERSON_NAME] focused, 2 …" at bounding box center [755, 389] width 454 height 82
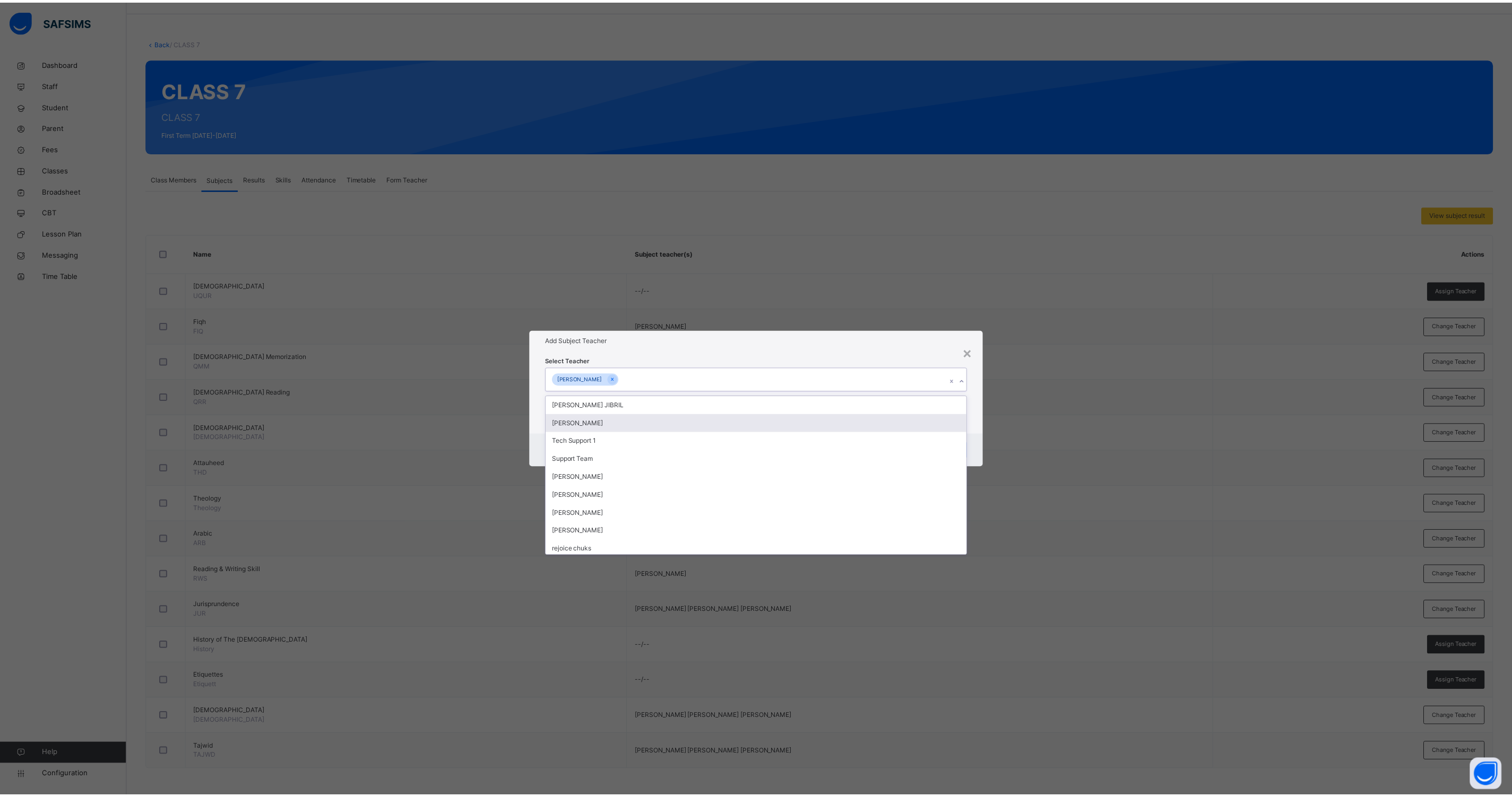
scroll to position [11, 0]
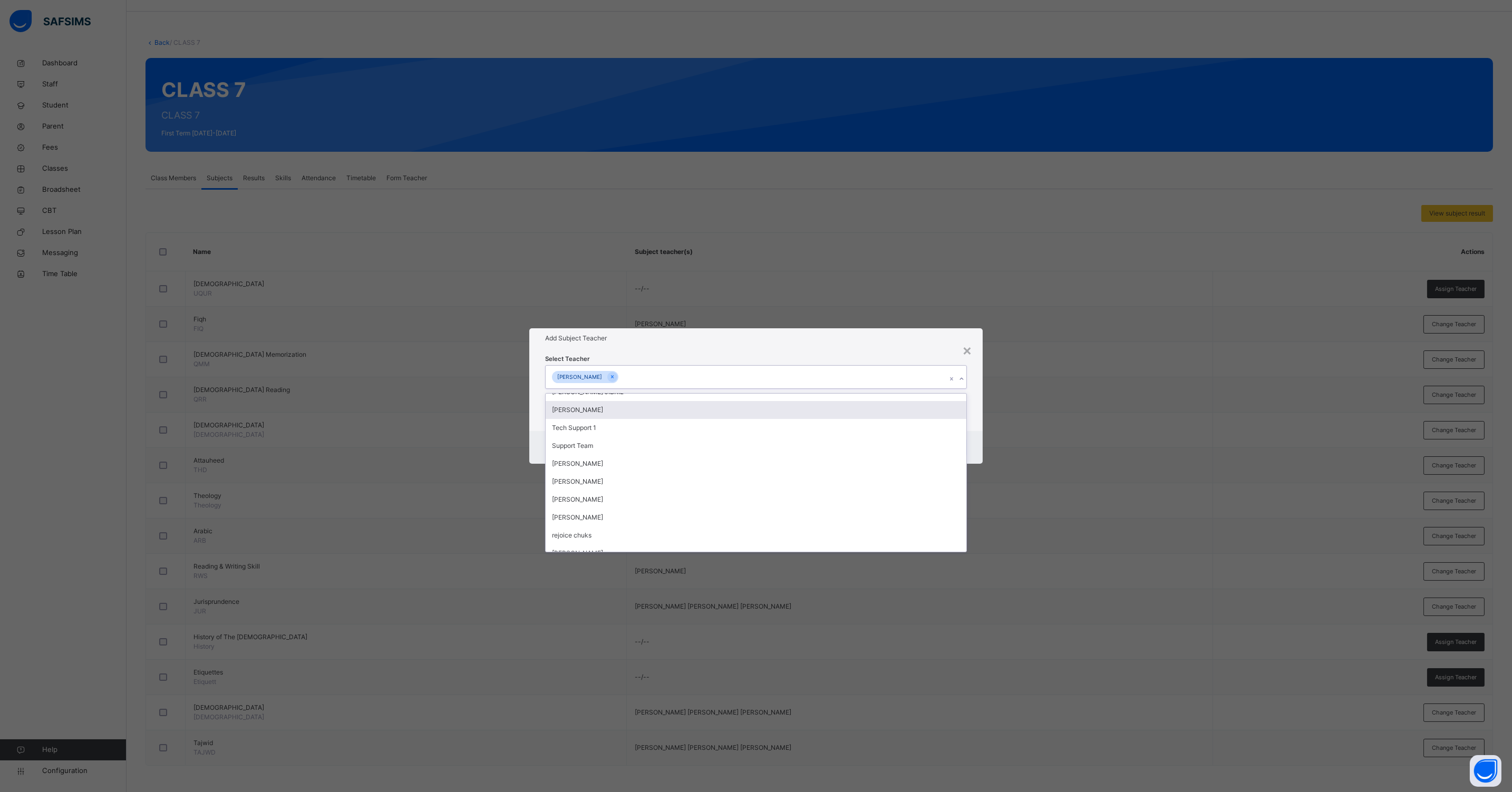
click at [968, 423] on div "Select Teacher option [PERSON_NAME], selected. option [PERSON_NAME] focused, 2 …" at bounding box center [755, 389] width 454 height 82
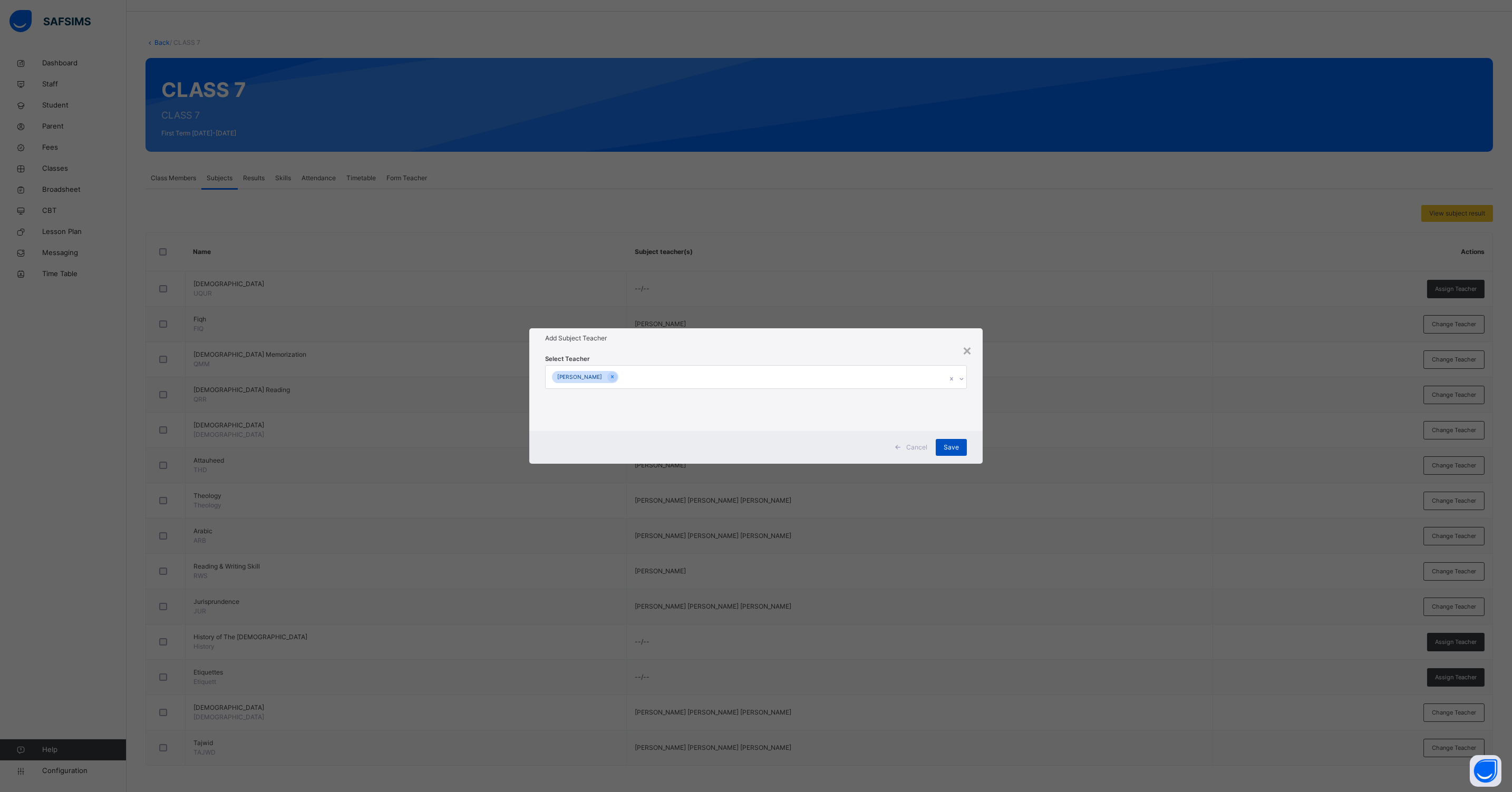
click at [942, 439] on div "Save" at bounding box center [951, 448] width 31 height 17
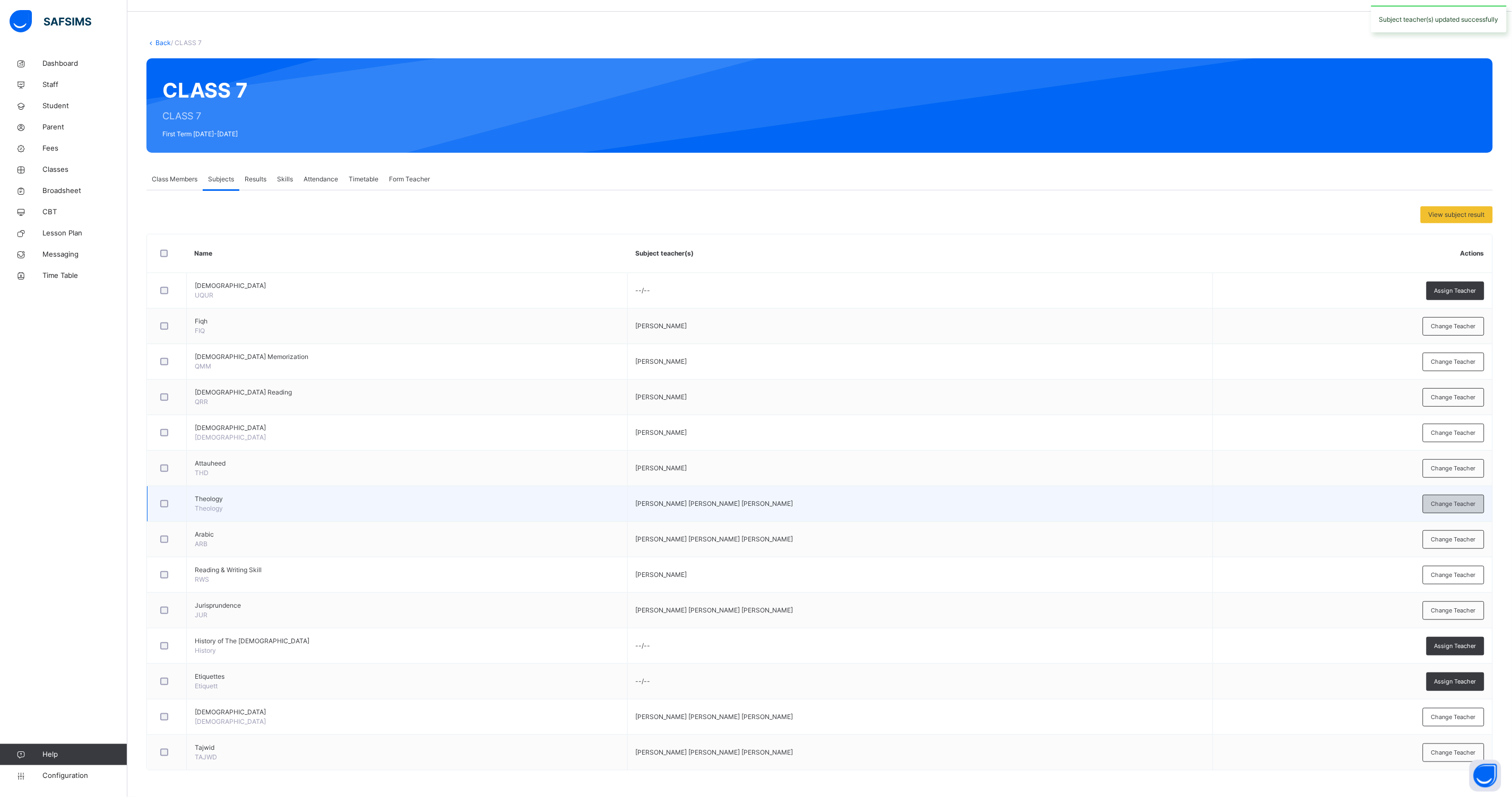
click at [1455, 503] on span "Change Teacher" at bounding box center [1453, 504] width 45 height 9
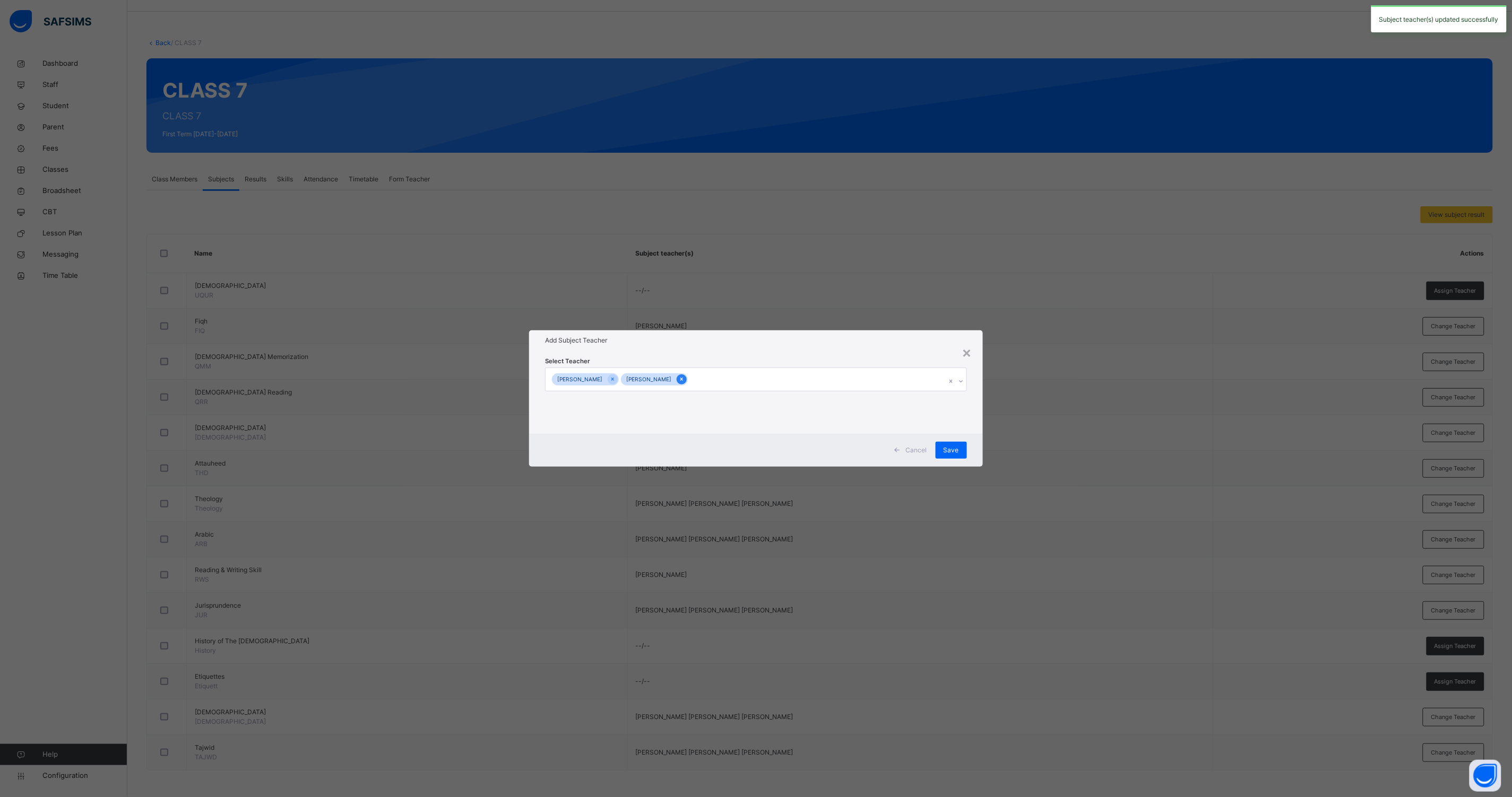
click at [685, 377] on icon at bounding box center [681, 379] width 6 height 8
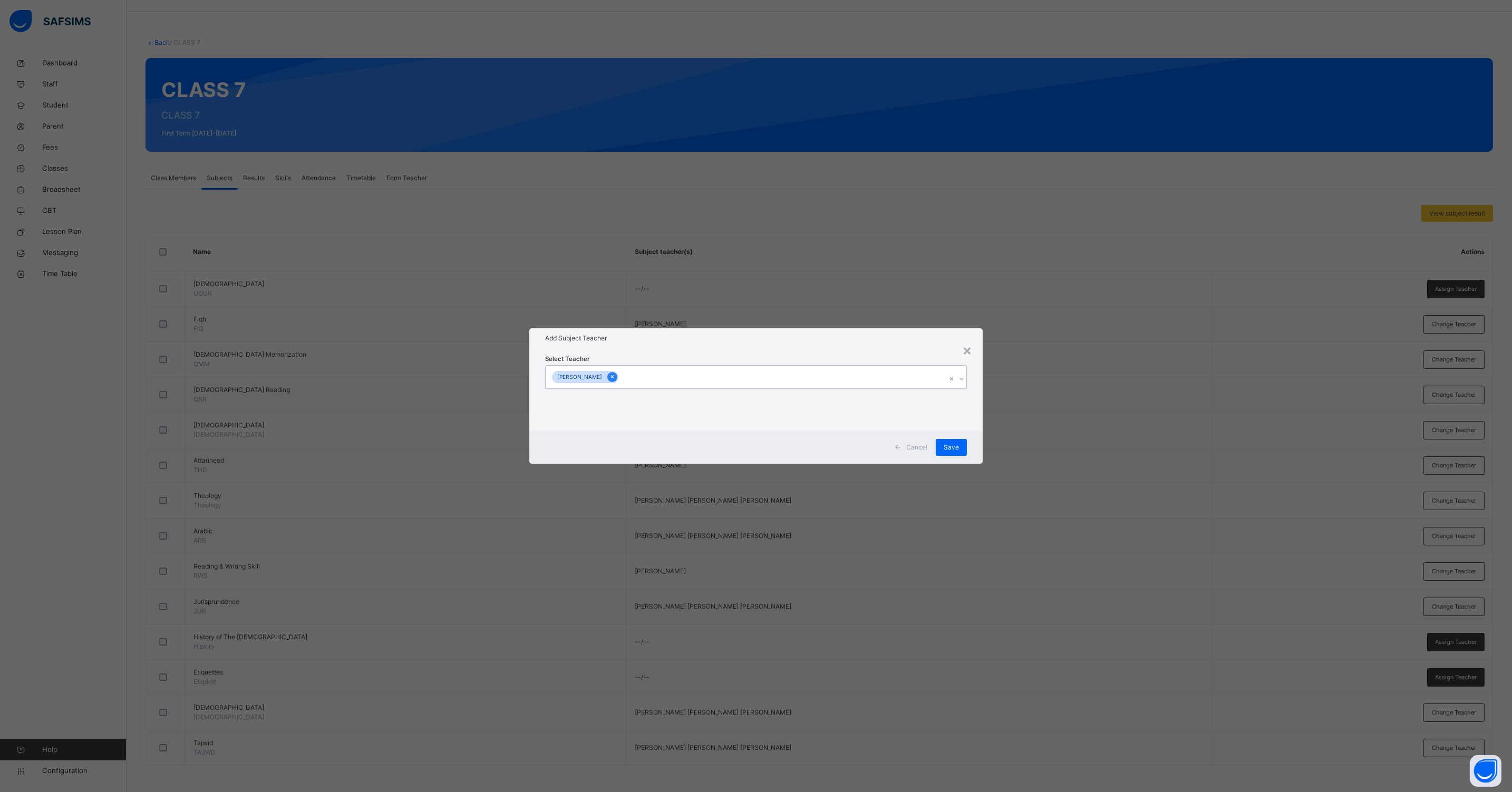
click at [615, 375] on icon at bounding box center [611, 377] width 6 height 8
type input "*****"
click at [627, 403] on div "[PERSON_NAME]" at bounding box center [755, 402] width 420 height 18
click at [979, 419] on div "Select Teacher [PERSON_NAME]" at bounding box center [755, 389] width 454 height 82
click at [943, 449] on div "Save" at bounding box center [951, 448] width 31 height 17
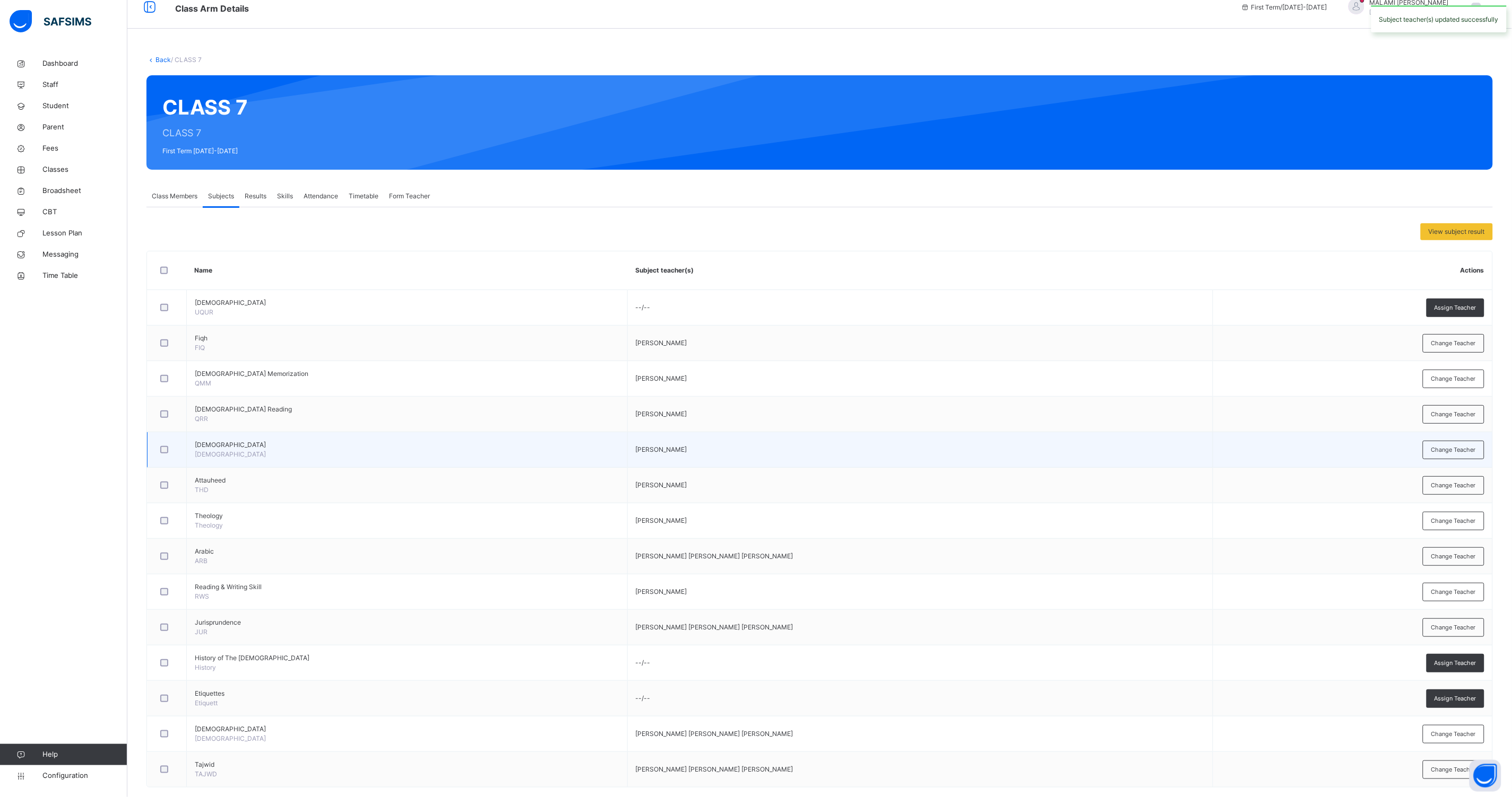
scroll to position [31, 0]
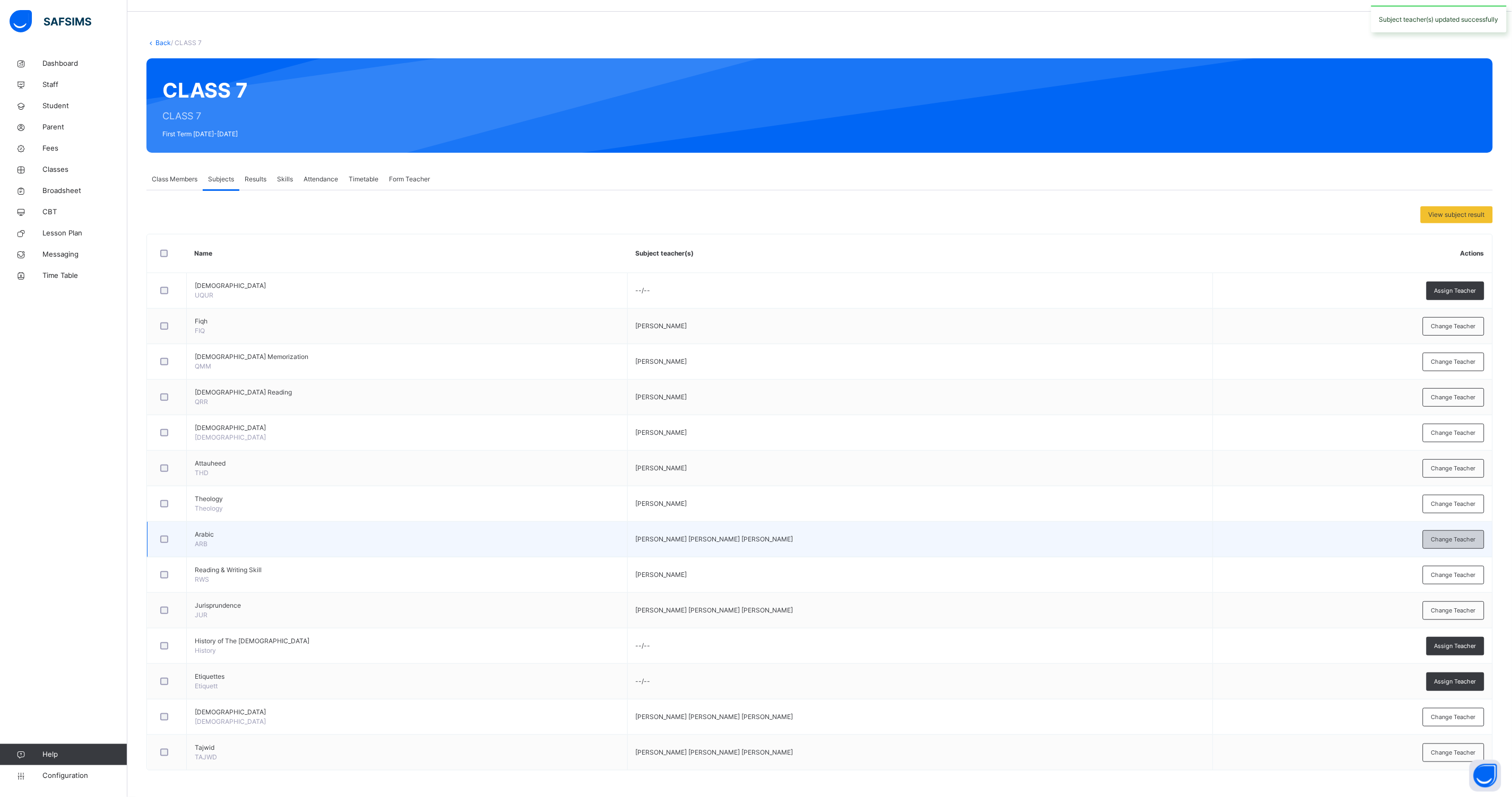
click at [1476, 536] on span "Change Teacher" at bounding box center [1453, 540] width 45 height 9
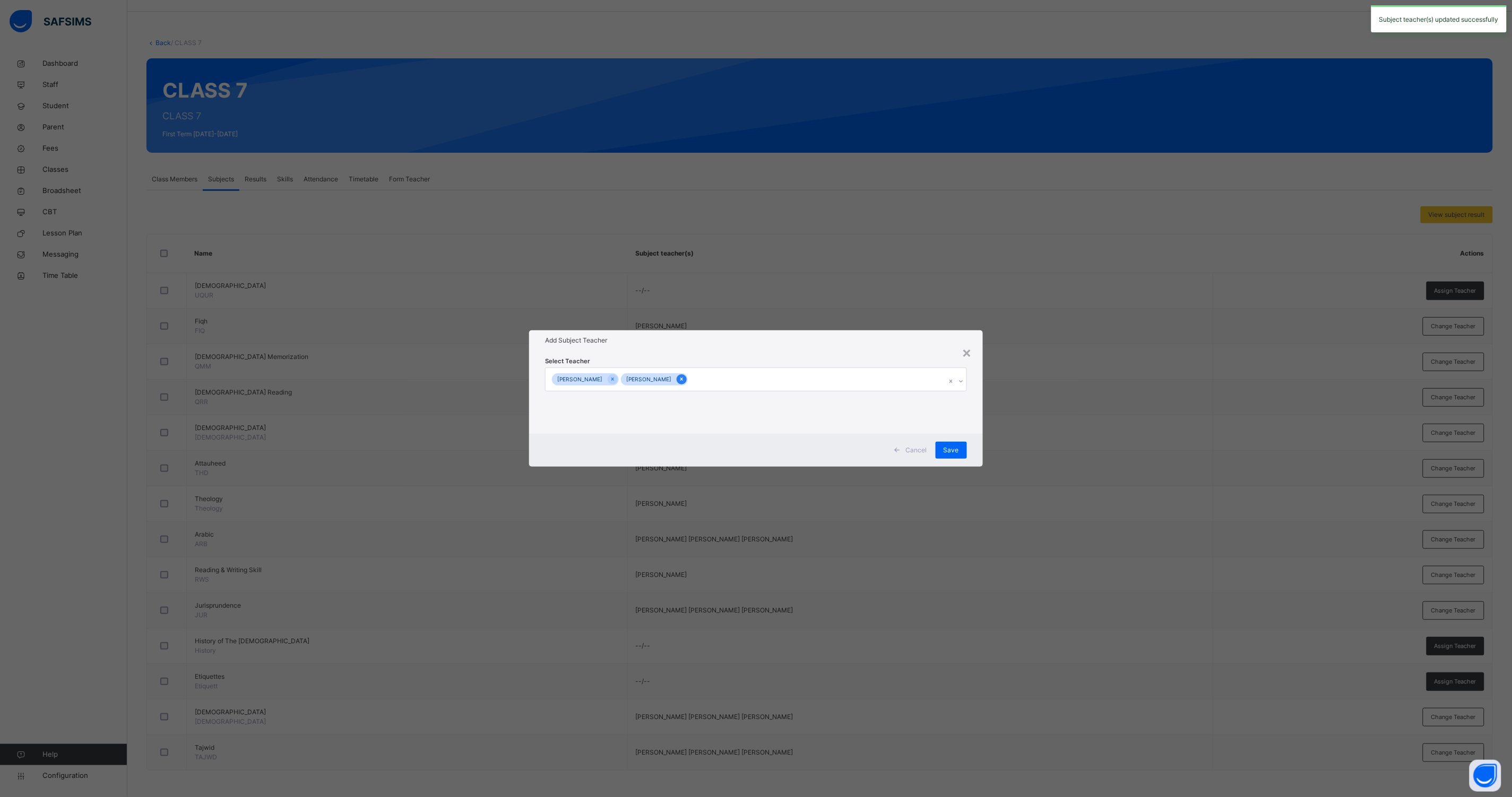
click at [685, 382] on icon at bounding box center [681, 379] width 6 height 8
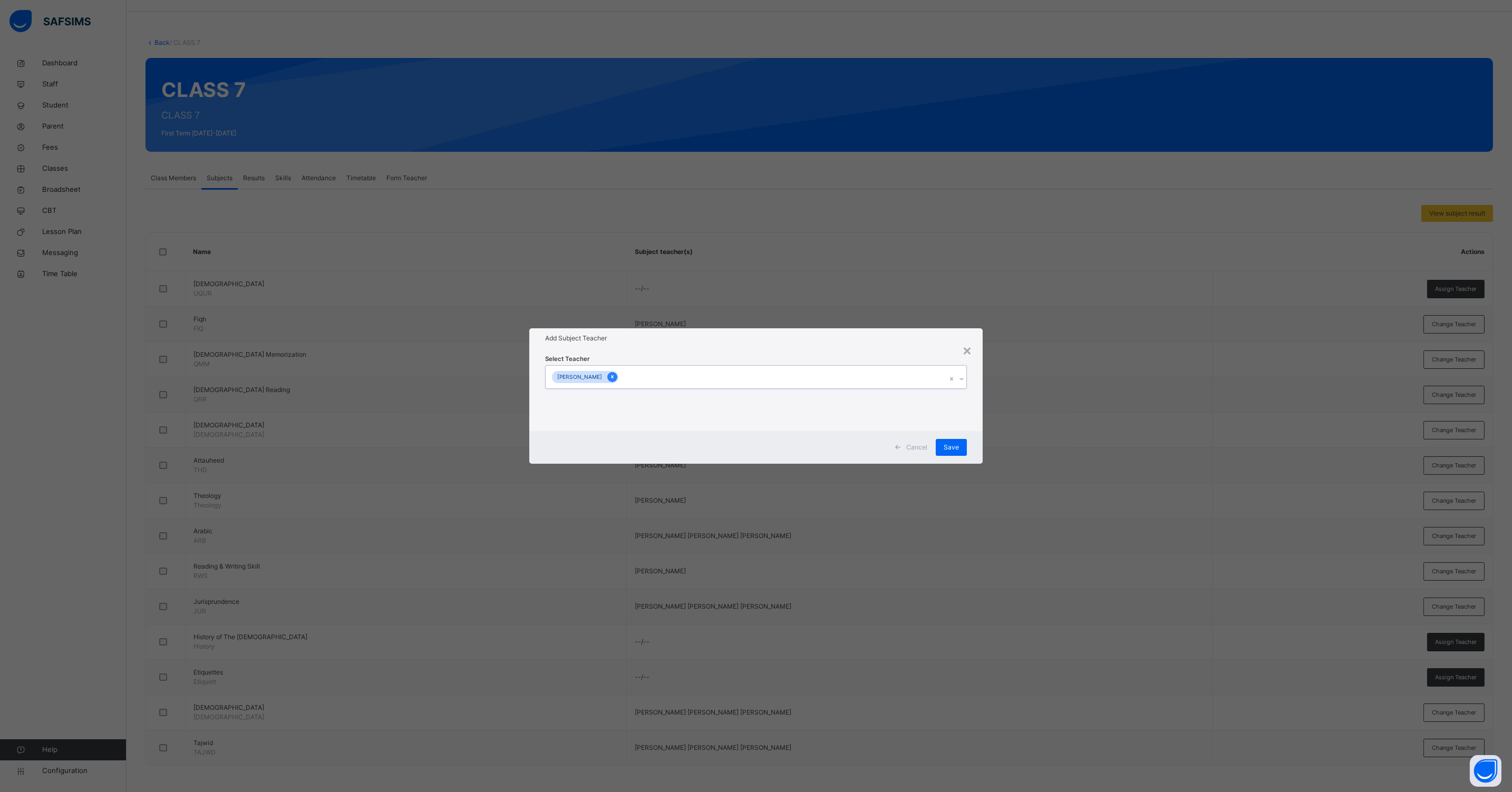
click at [613, 376] on icon at bounding box center [611, 378] width 3 height 3
type input "*******"
click at [626, 405] on div "[PERSON_NAME]" at bounding box center [755, 402] width 420 height 18
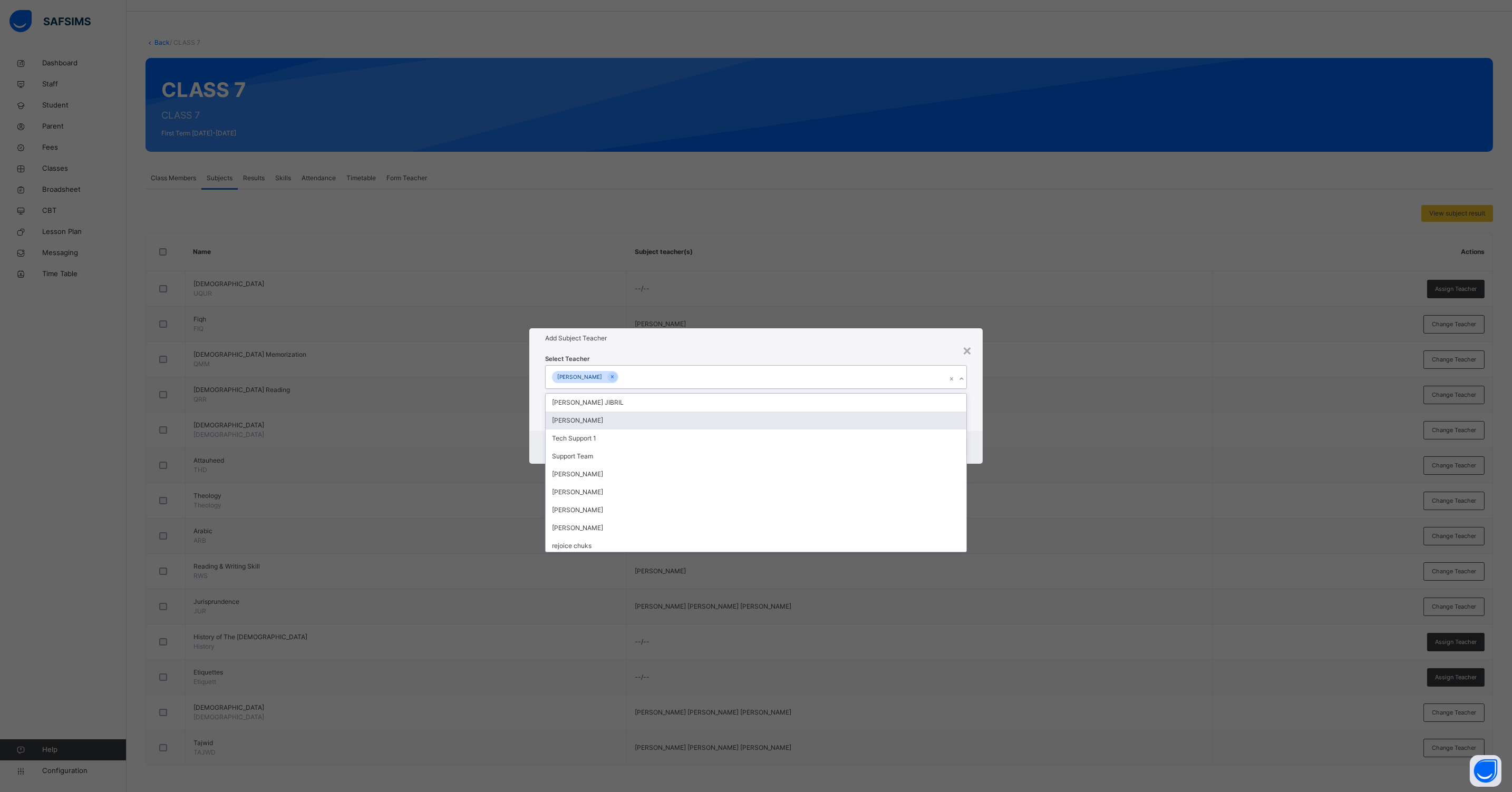
click at [981, 429] on div "Select Teacher option [PERSON_NAME], selected. option [PERSON_NAME] focused, 2 …" at bounding box center [755, 389] width 454 height 82
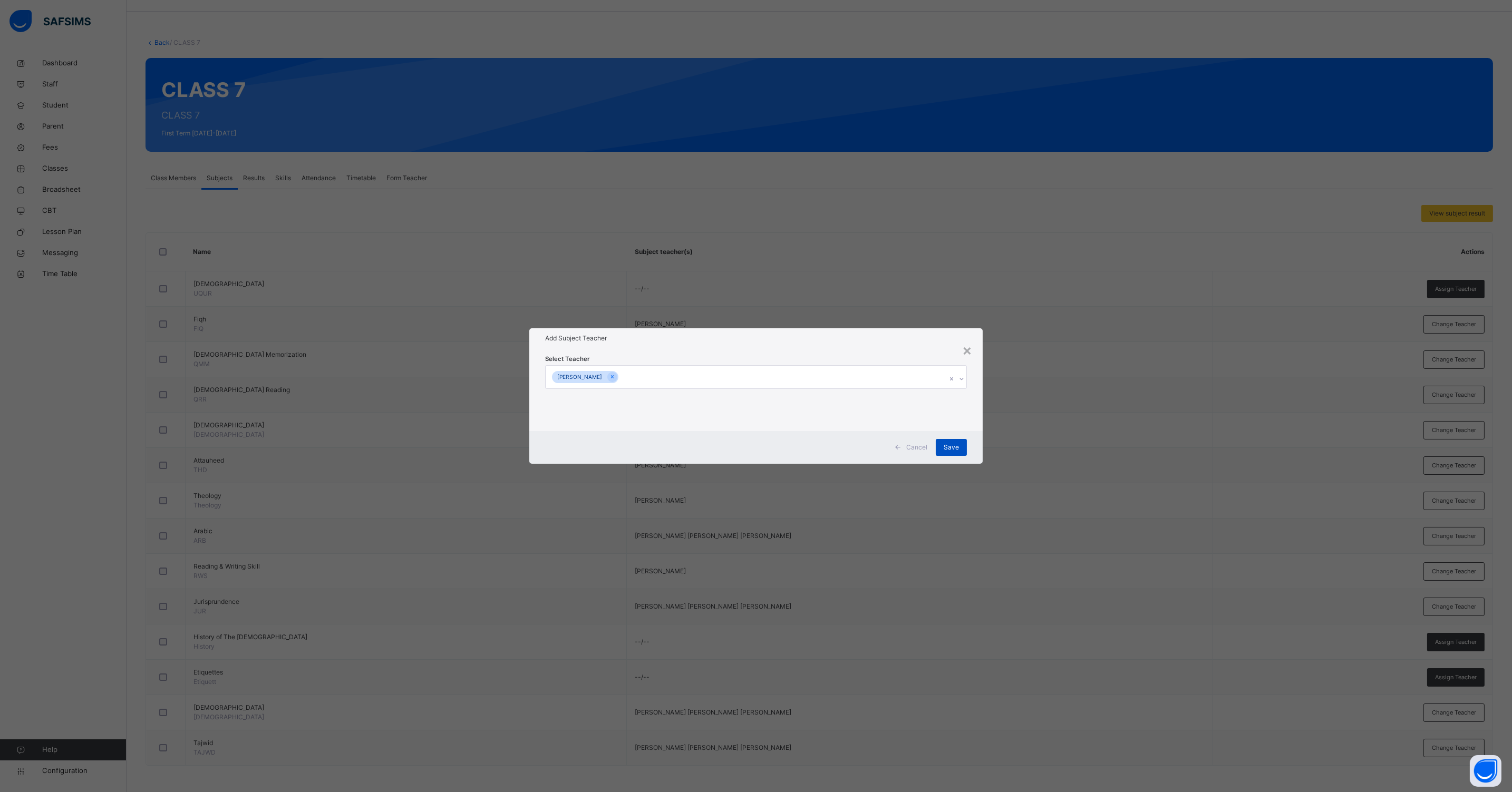
click at [955, 443] on span "Save" at bounding box center [951, 447] width 15 height 9
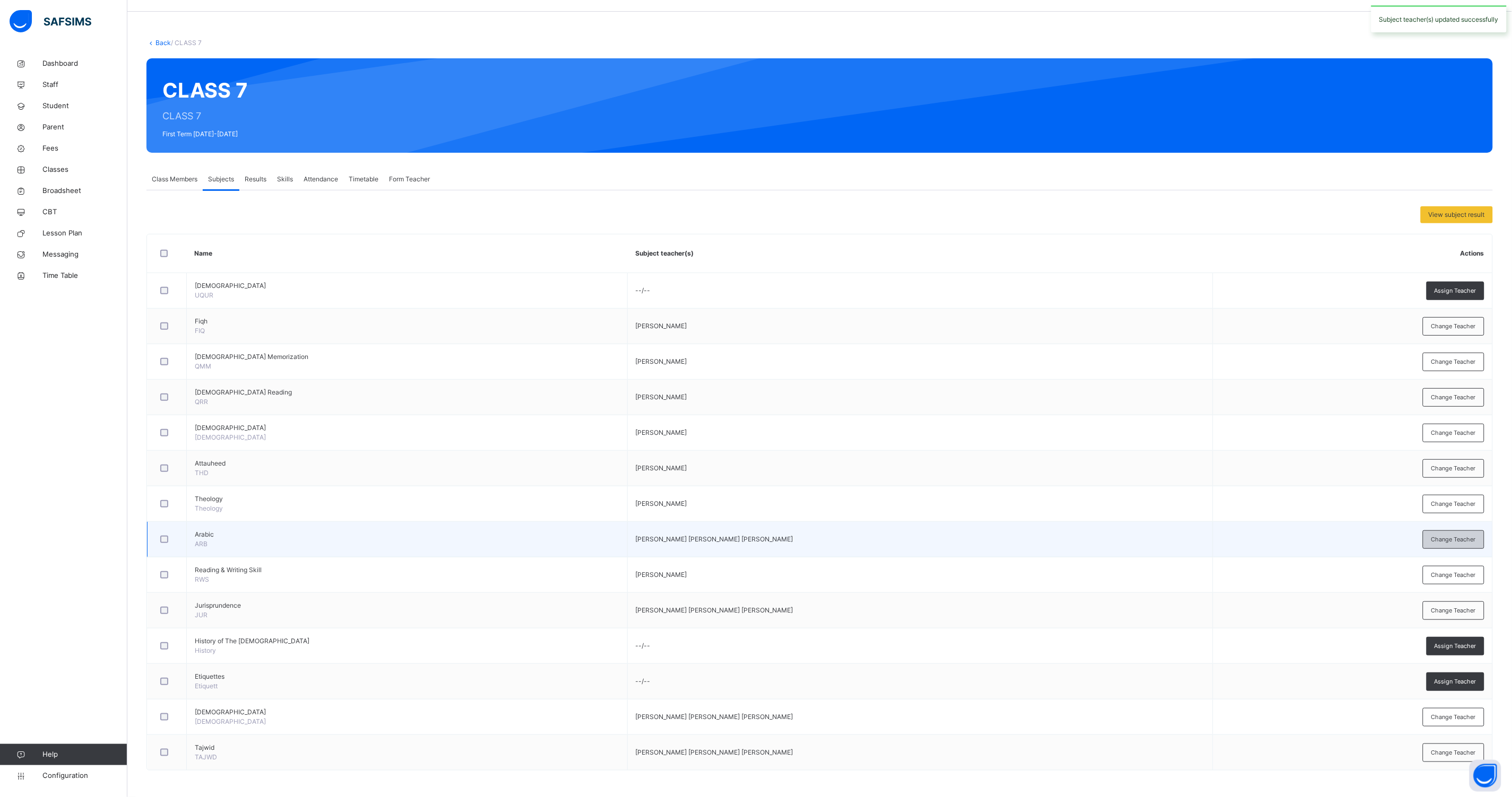
click at [1457, 533] on div "Change Teacher" at bounding box center [1453, 540] width 61 height 18
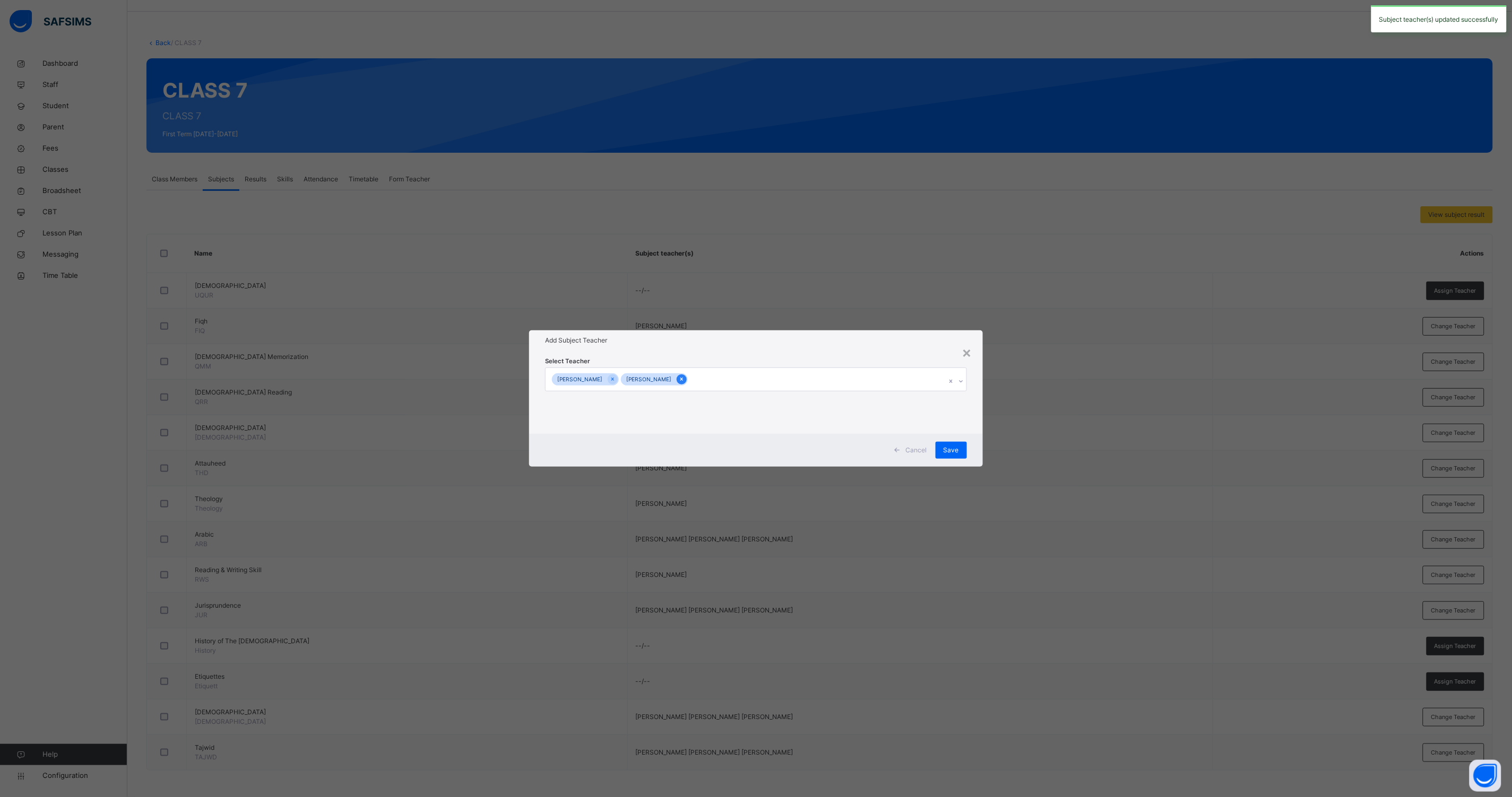
click at [685, 380] on icon at bounding box center [681, 379] width 6 height 8
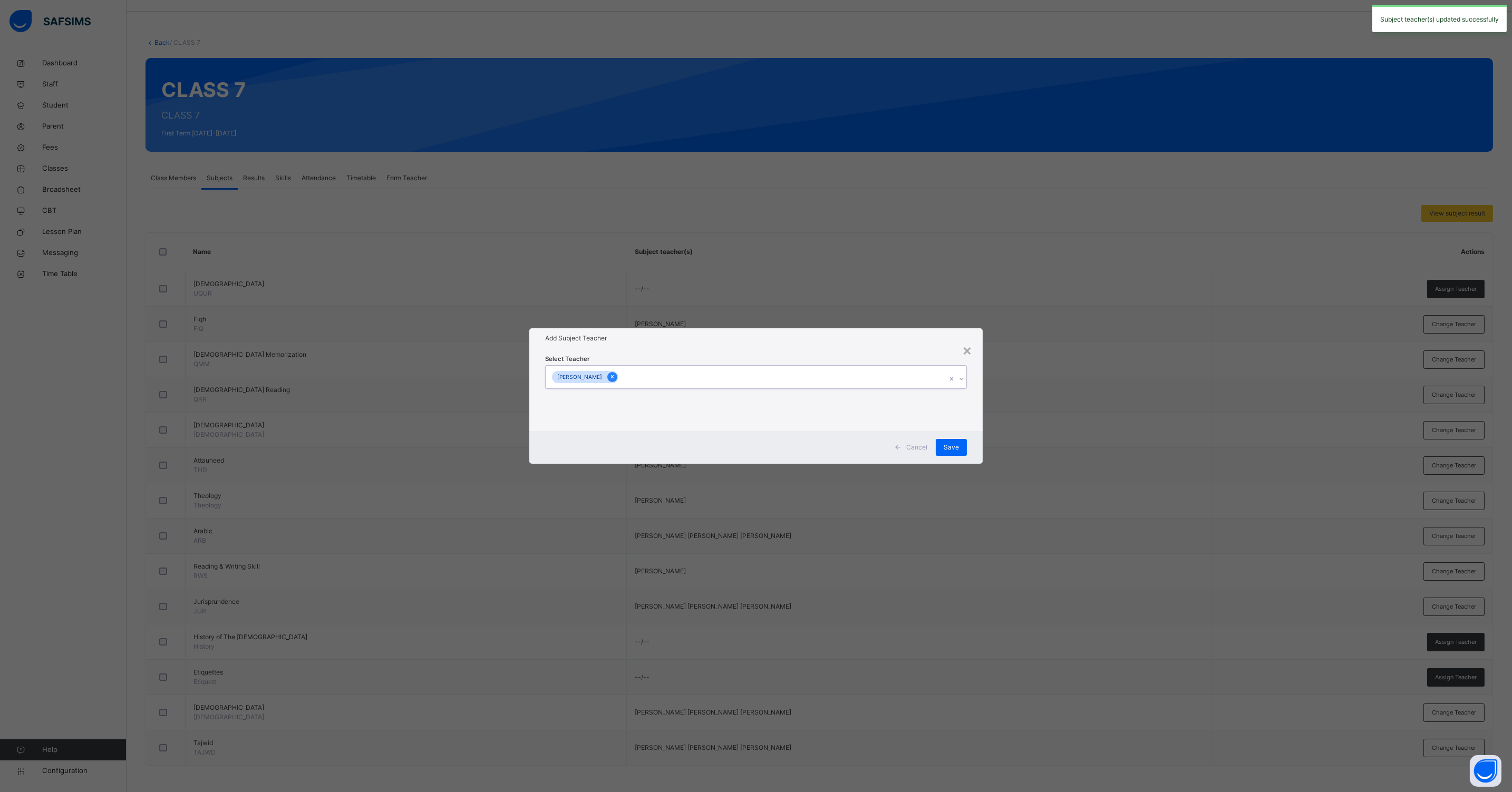
click at [617, 378] on div at bounding box center [612, 377] width 10 height 10
type input "*****"
click at [622, 404] on div "[PERSON_NAME]" at bounding box center [755, 402] width 420 height 18
click at [972, 437] on div "Cancel Save" at bounding box center [755, 447] width 454 height 33
click at [959, 441] on div "Save" at bounding box center [951, 448] width 31 height 17
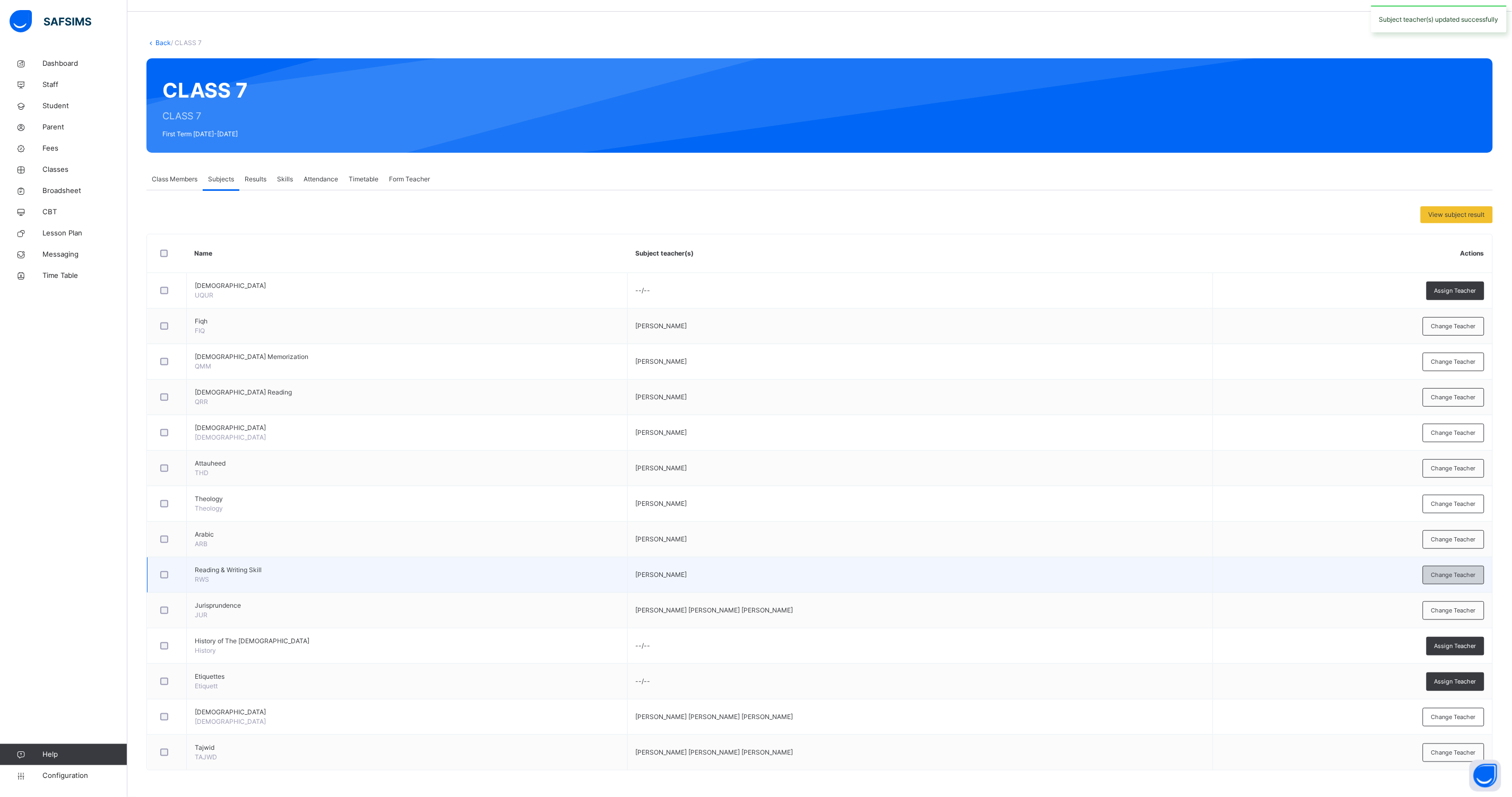
click at [1459, 580] on div "Change Teacher" at bounding box center [1453, 575] width 61 height 18
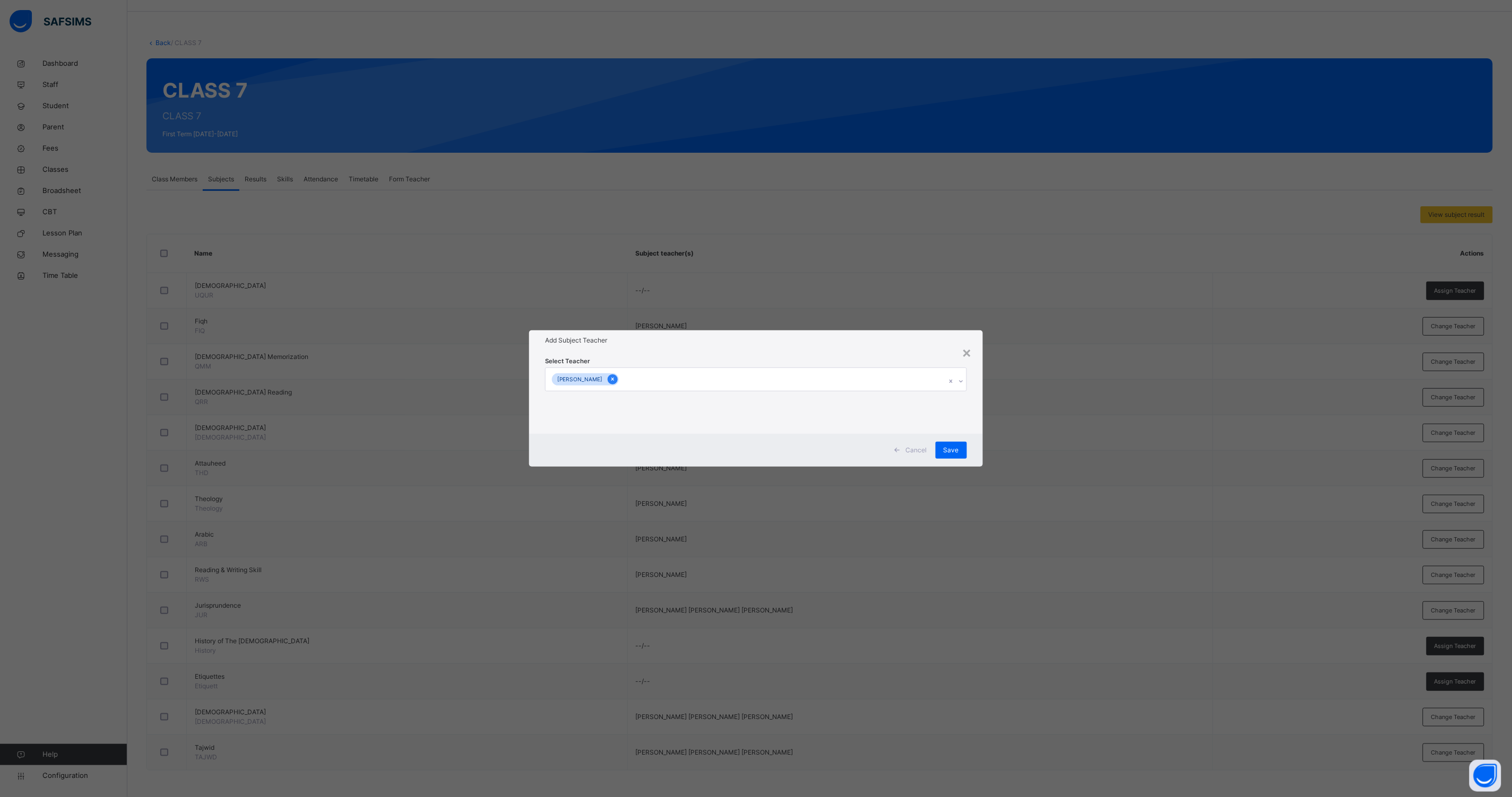
click at [617, 378] on div at bounding box center [612, 379] width 10 height 10
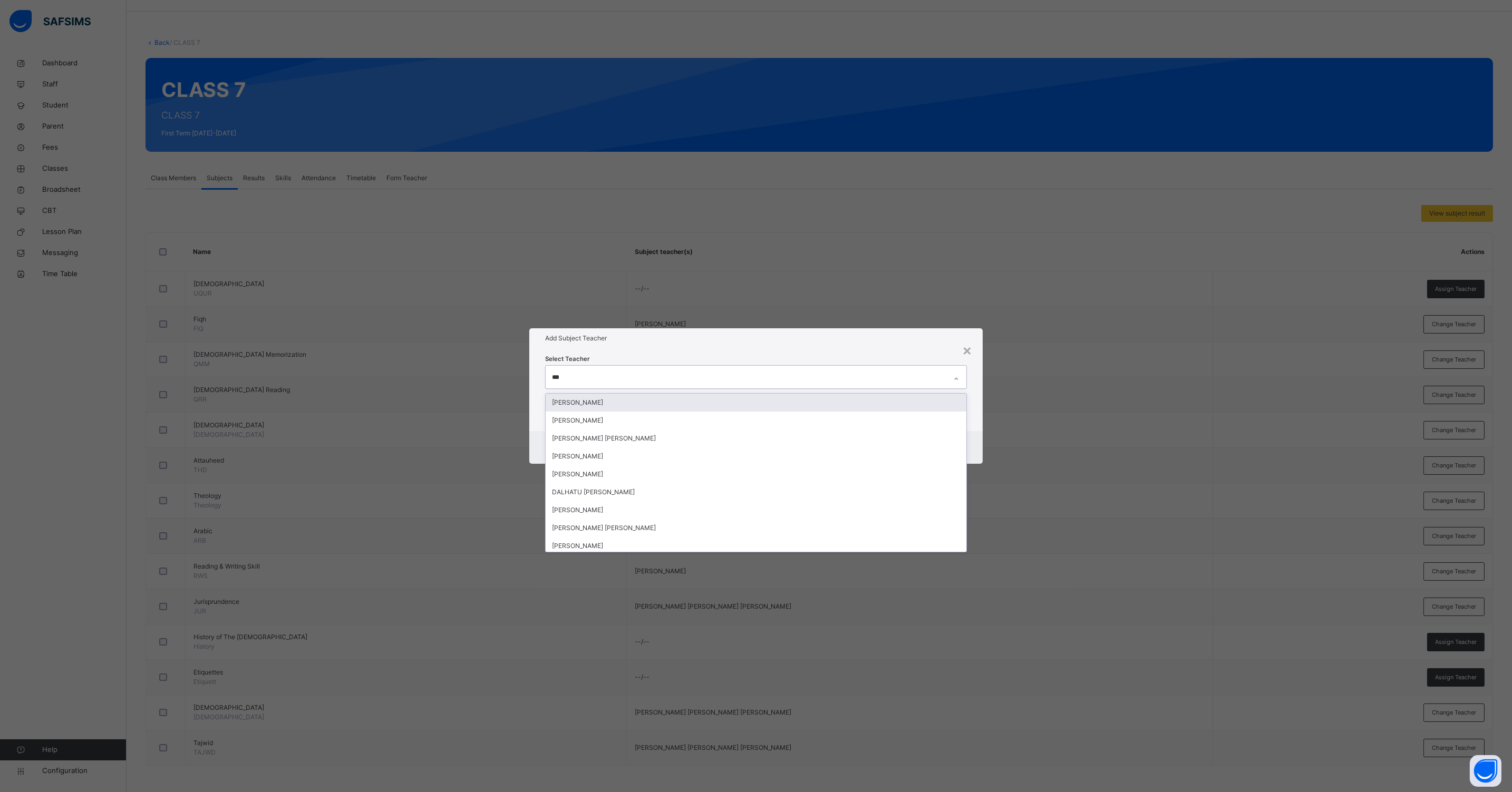
type input "****"
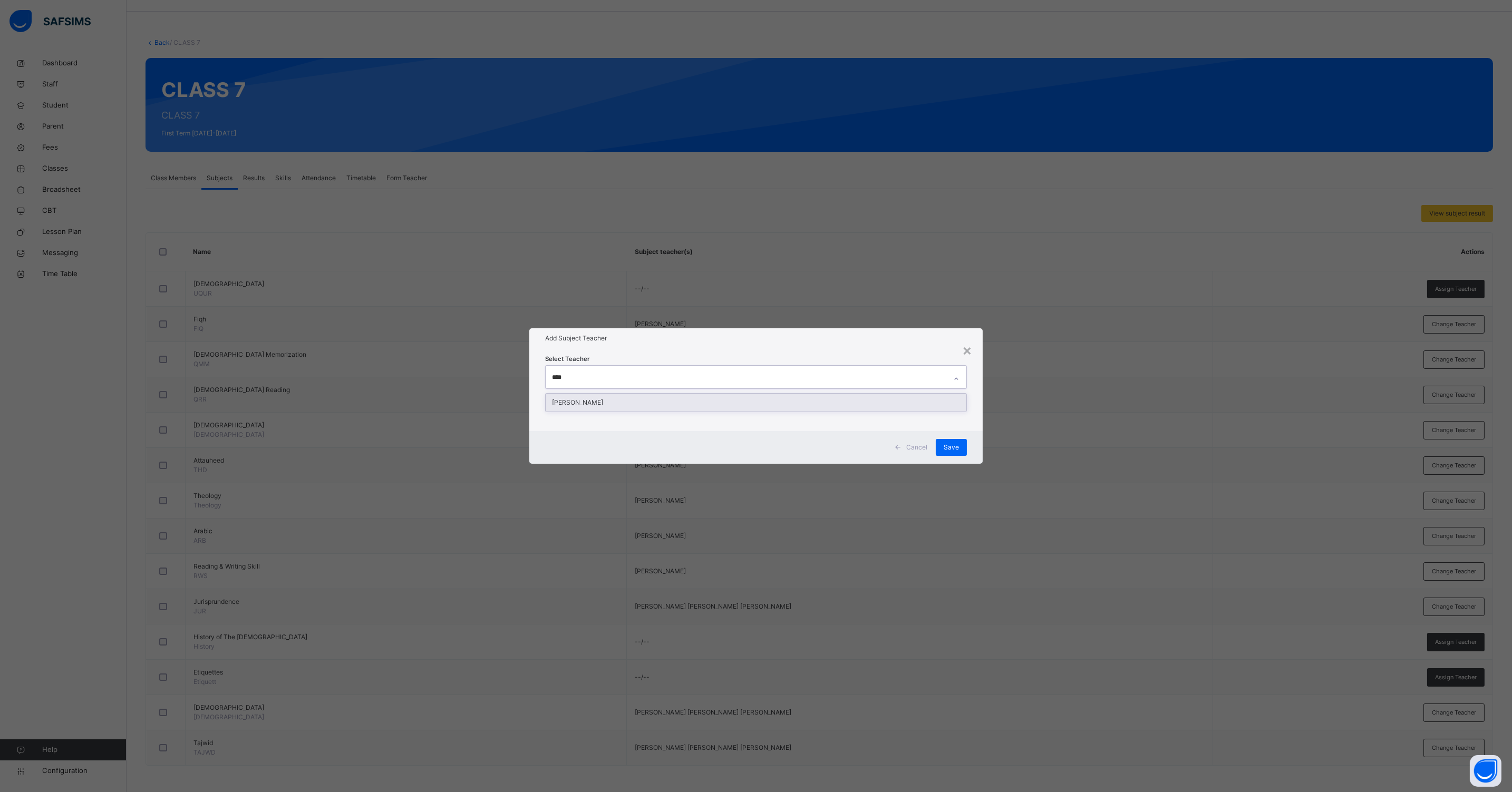
click at [612, 398] on div "[PERSON_NAME]" at bounding box center [755, 402] width 420 height 18
click at [977, 435] on div "Cancel Save" at bounding box center [755, 447] width 454 height 33
click at [952, 447] on span "Save" at bounding box center [951, 447] width 15 height 9
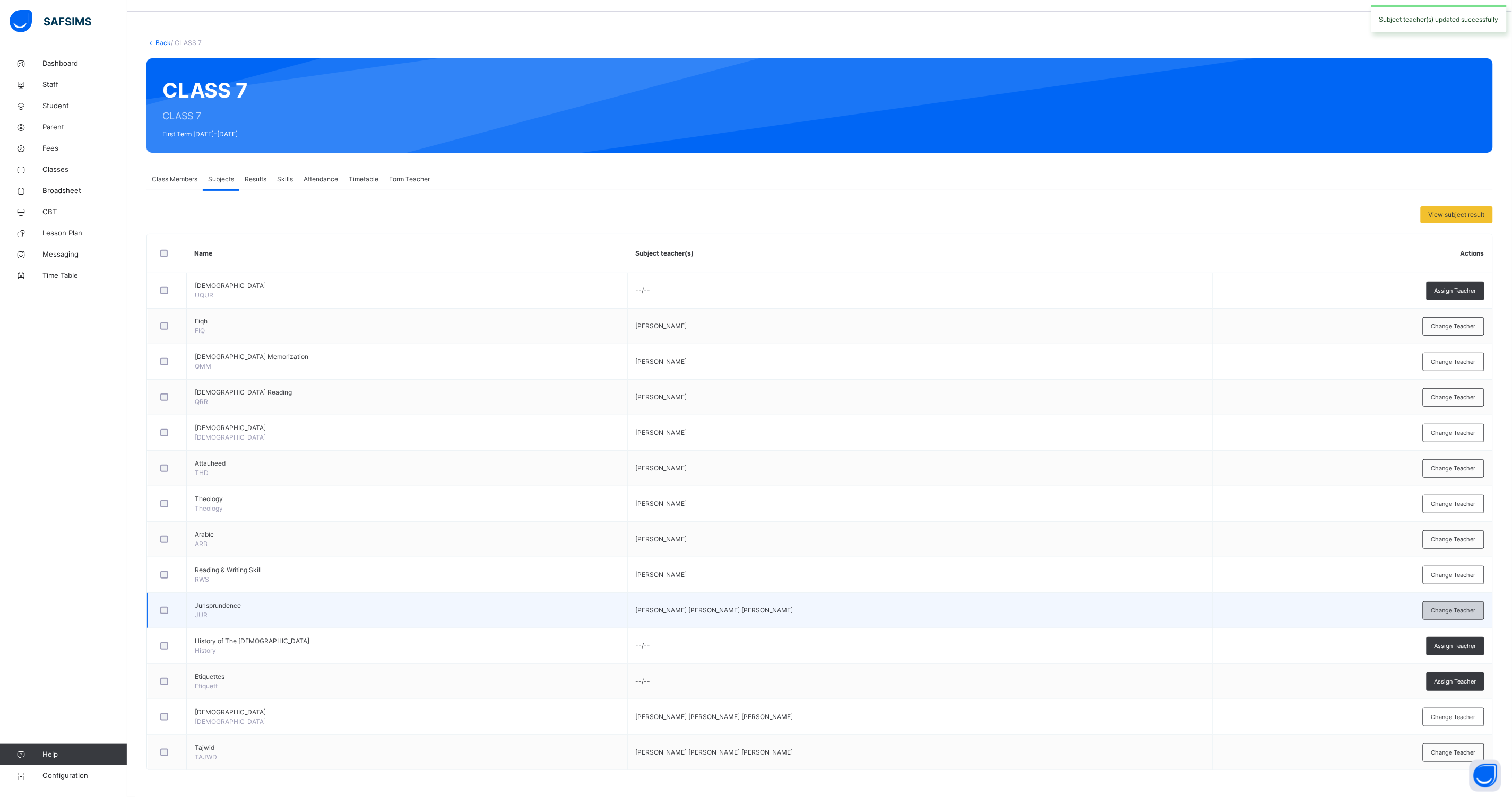
click at [1470, 614] on span "Change Teacher" at bounding box center [1453, 610] width 45 height 9
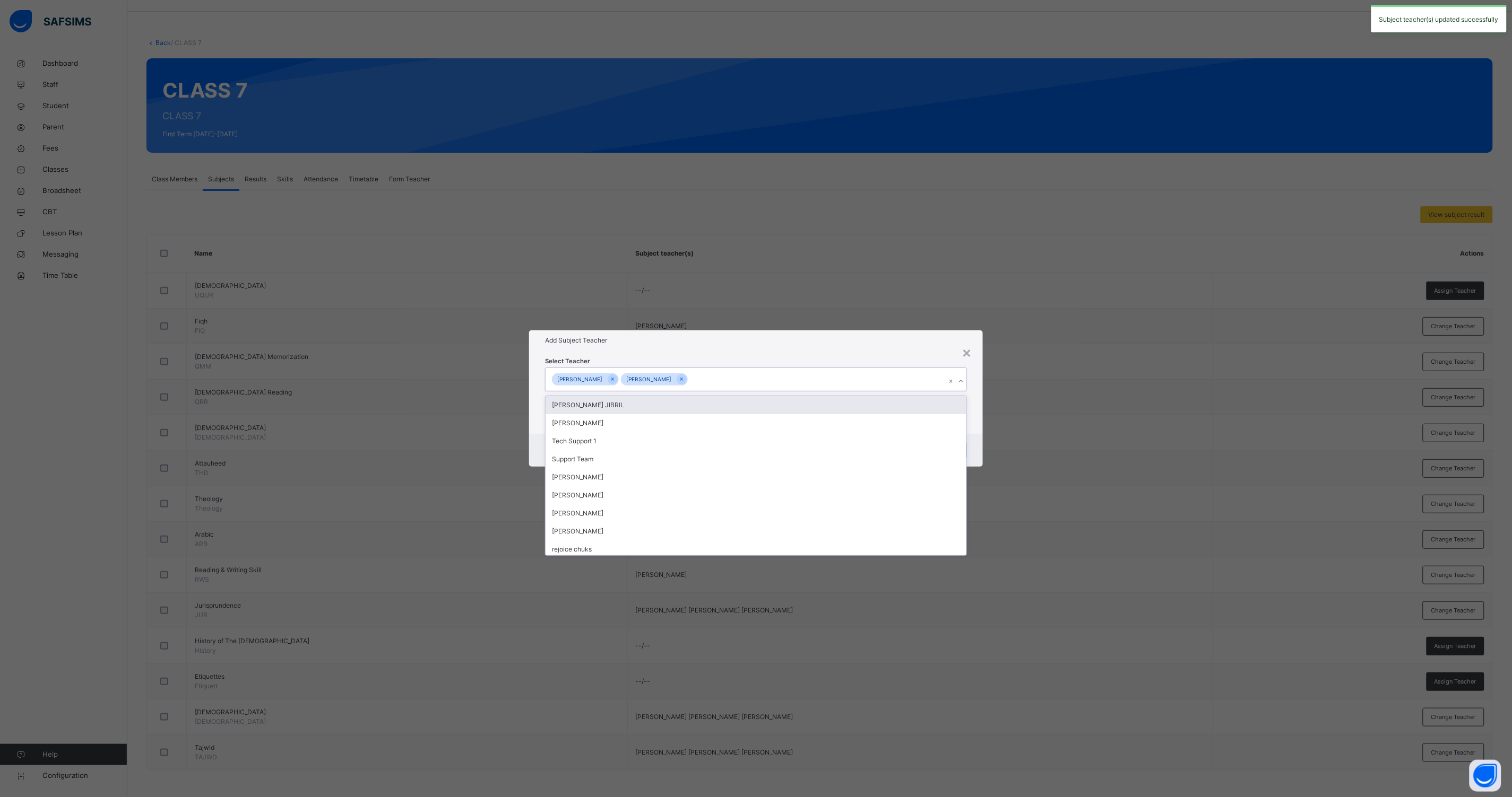
click at [688, 373] on div "[PERSON_NAME]" at bounding box center [653, 379] width 66 height 13
click at [685, 380] on icon at bounding box center [681, 379] width 6 height 8
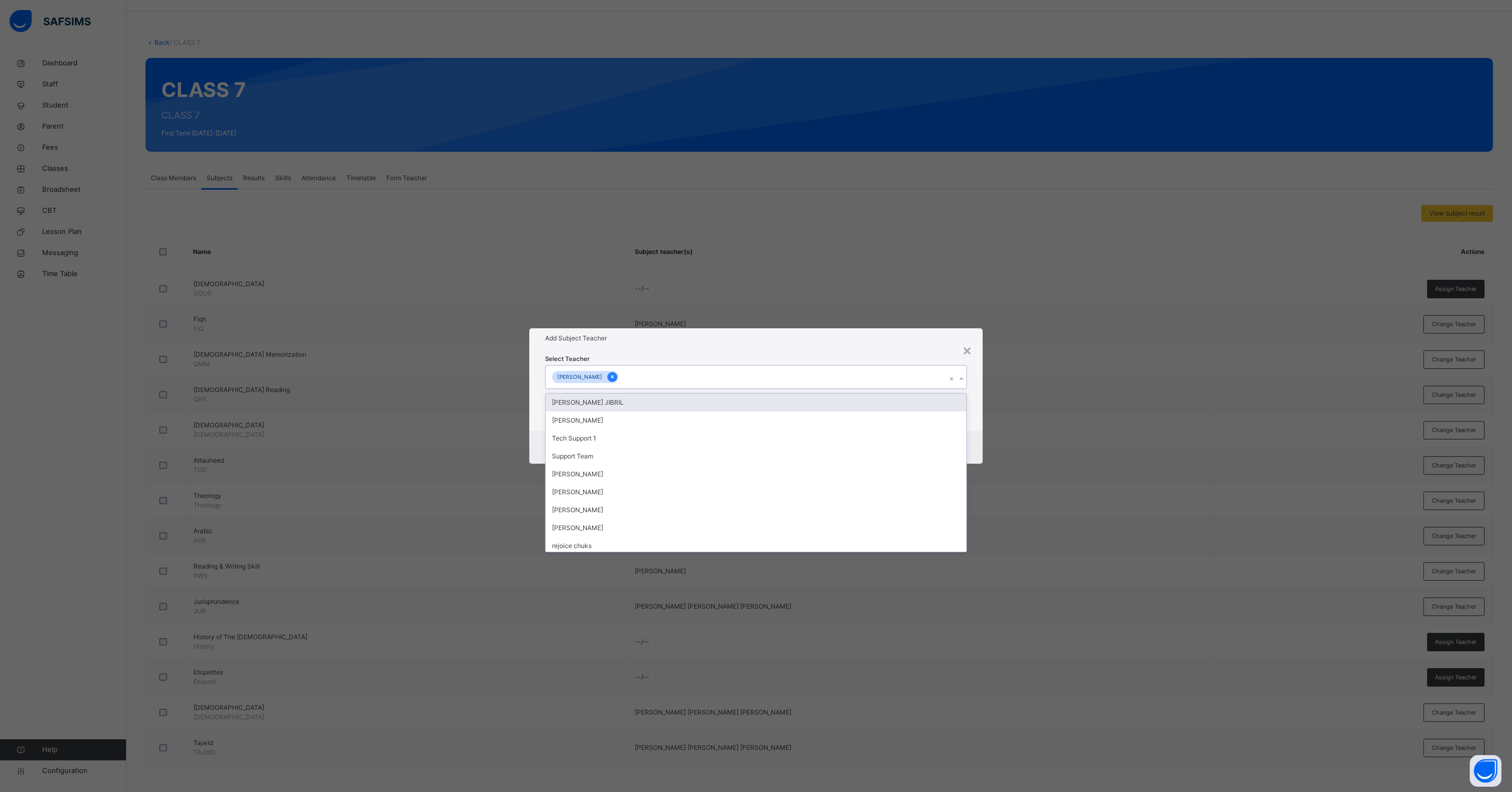
click at [617, 376] on div at bounding box center [612, 377] width 10 height 10
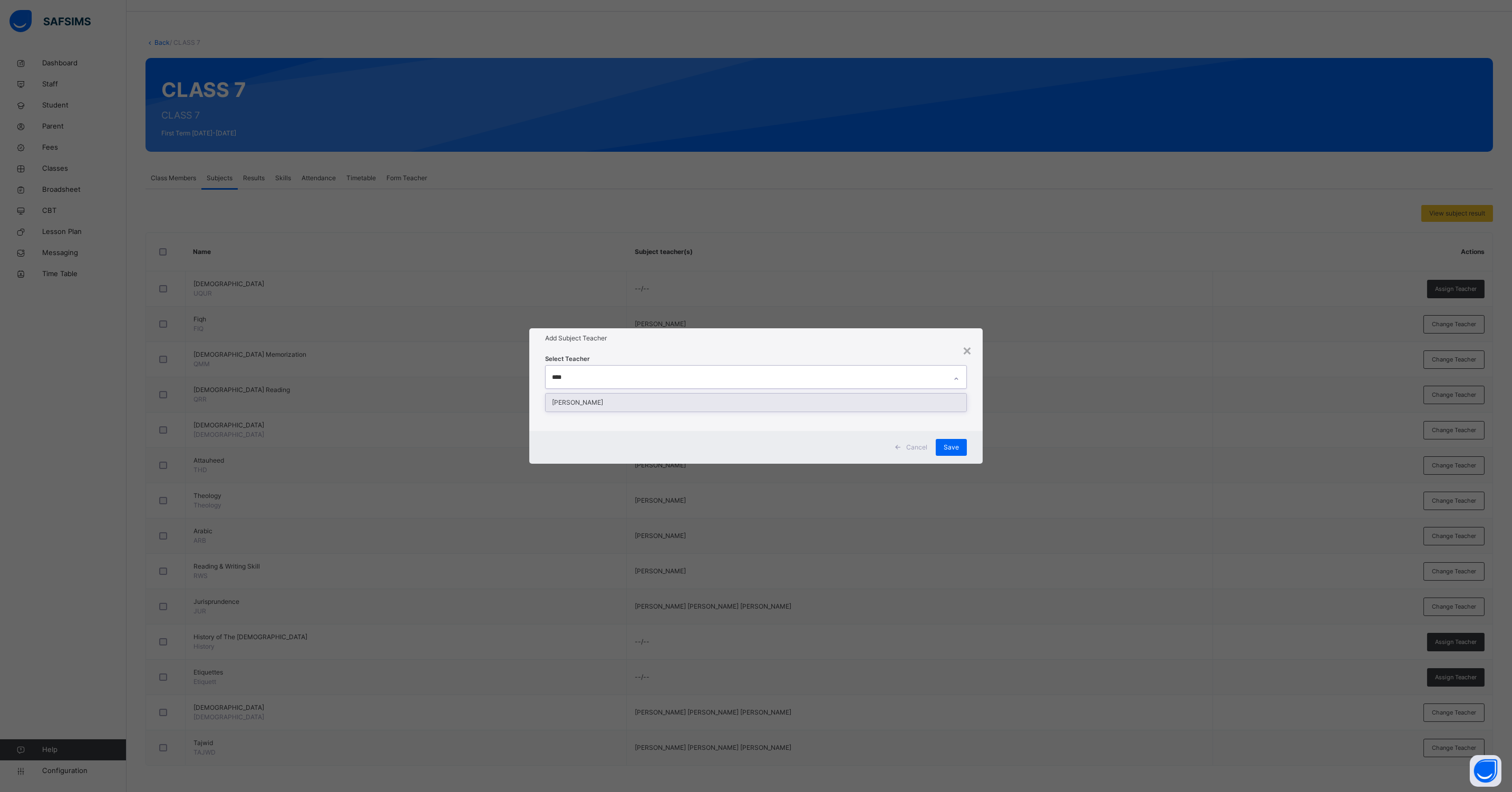
type input "*****"
click at [647, 396] on div "[PERSON_NAME]" at bounding box center [755, 402] width 420 height 18
click at [981, 419] on div "Select Teacher [PERSON_NAME]" at bounding box center [755, 389] width 454 height 82
click at [946, 445] on span "Save" at bounding box center [951, 447] width 15 height 9
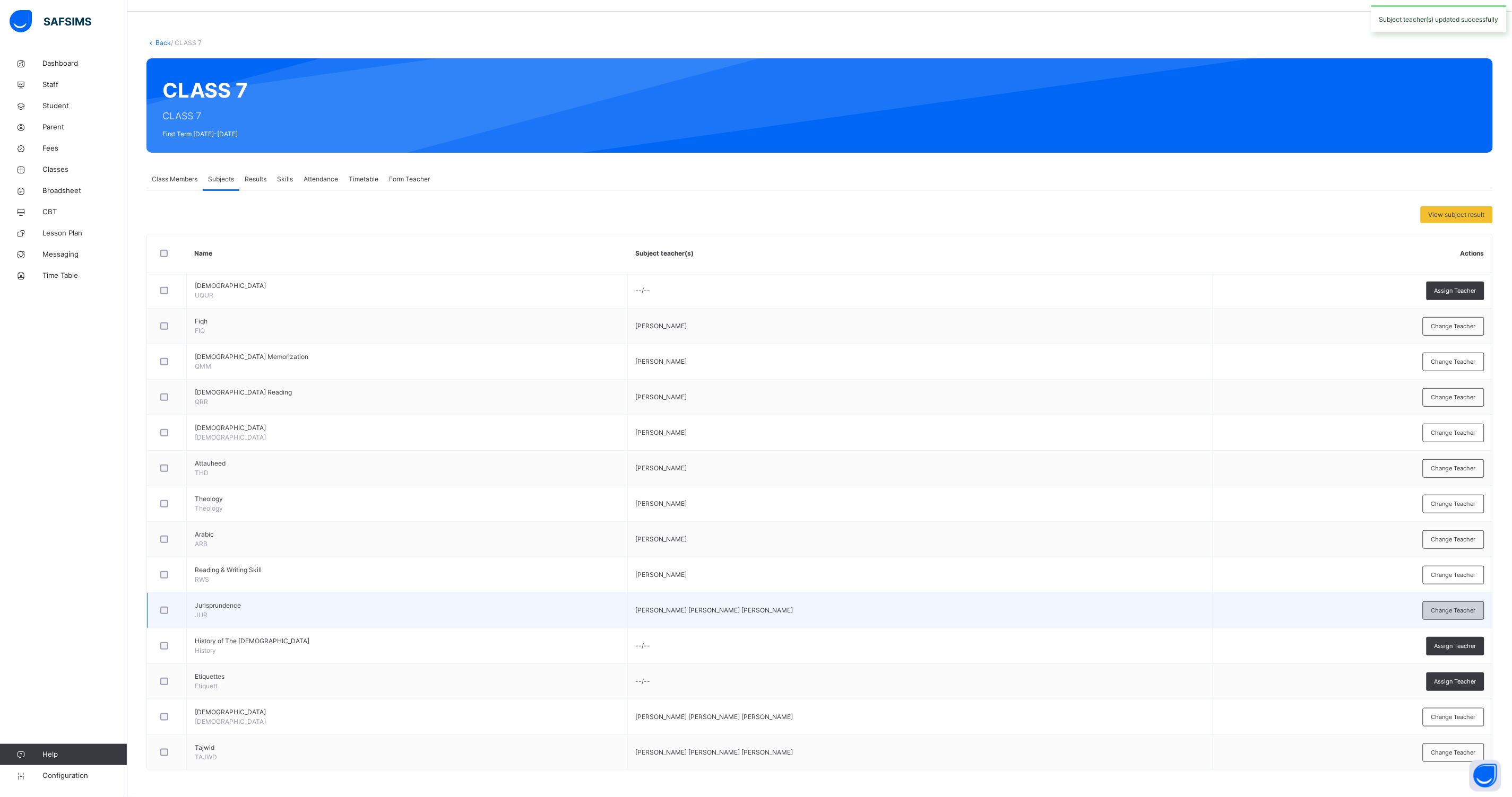
click at [1451, 610] on span "Change Teacher" at bounding box center [1453, 610] width 45 height 9
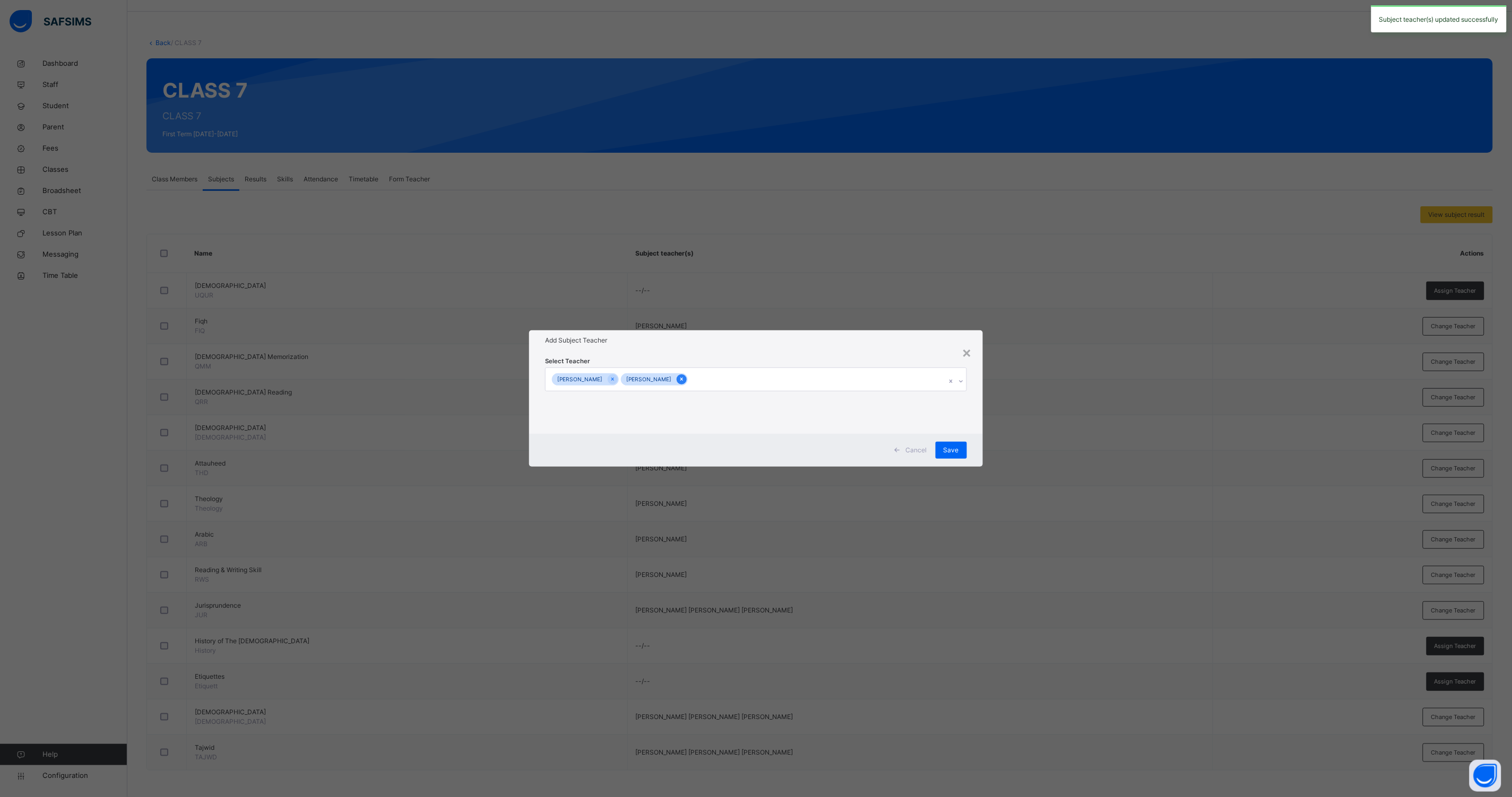
click at [685, 380] on icon at bounding box center [681, 379] width 6 height 8
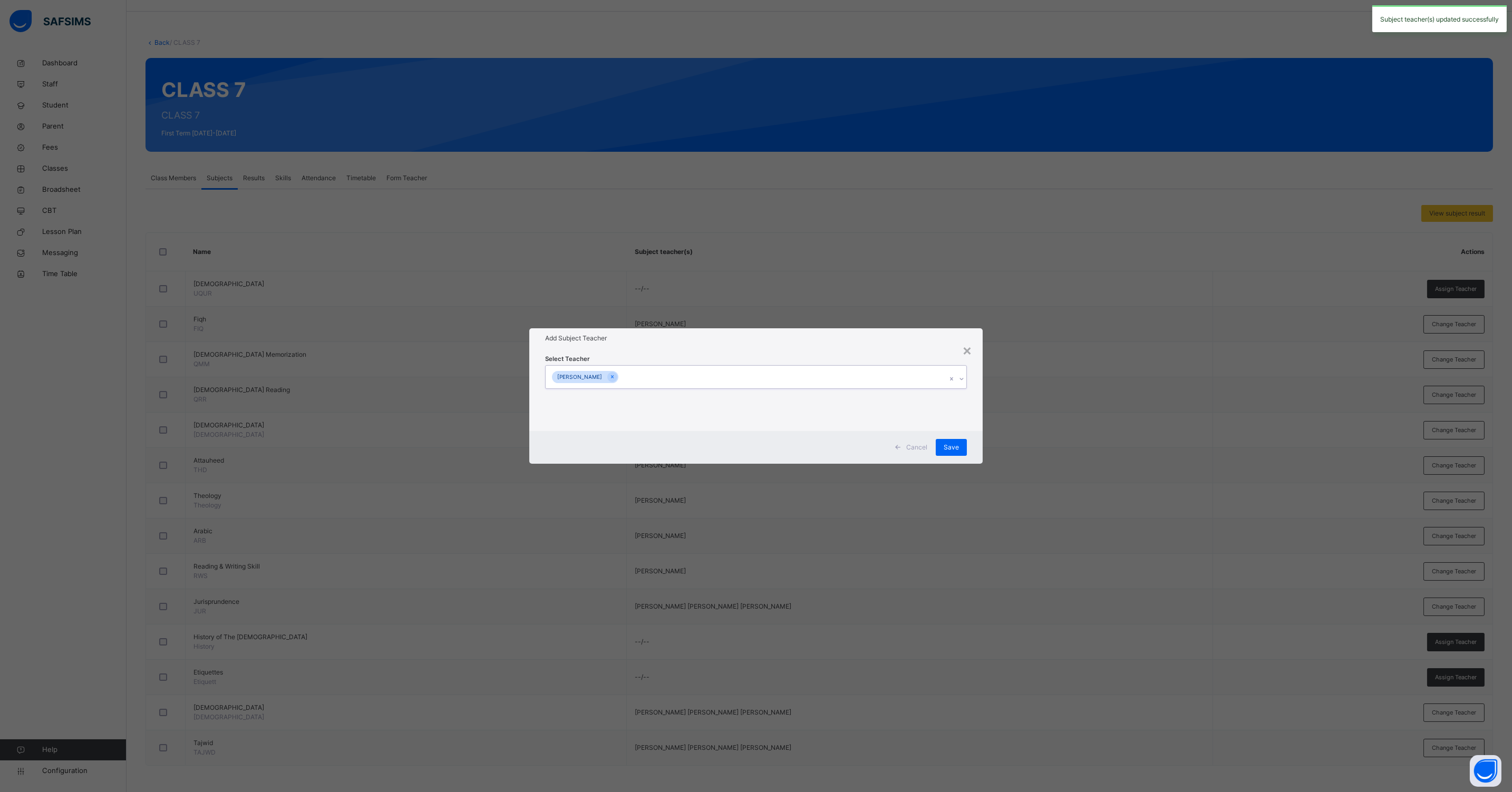
click at [724, 378] on div "[PERSON_NAME]" at bounding box center [746, 377] width 401 height 22
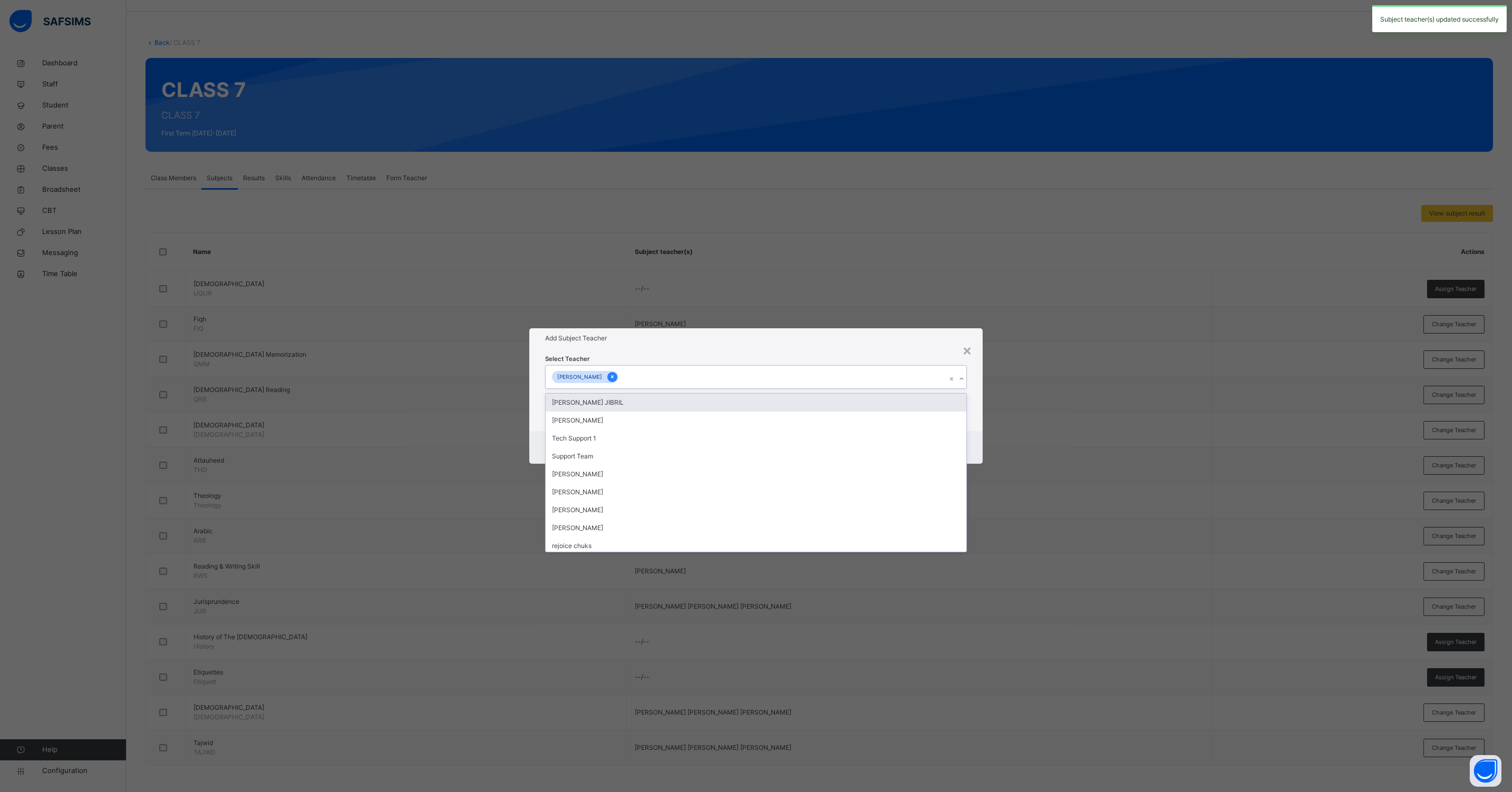
click at [617, 378] on div at bounding box center [612, 377] width 10 height 10
type input "****"
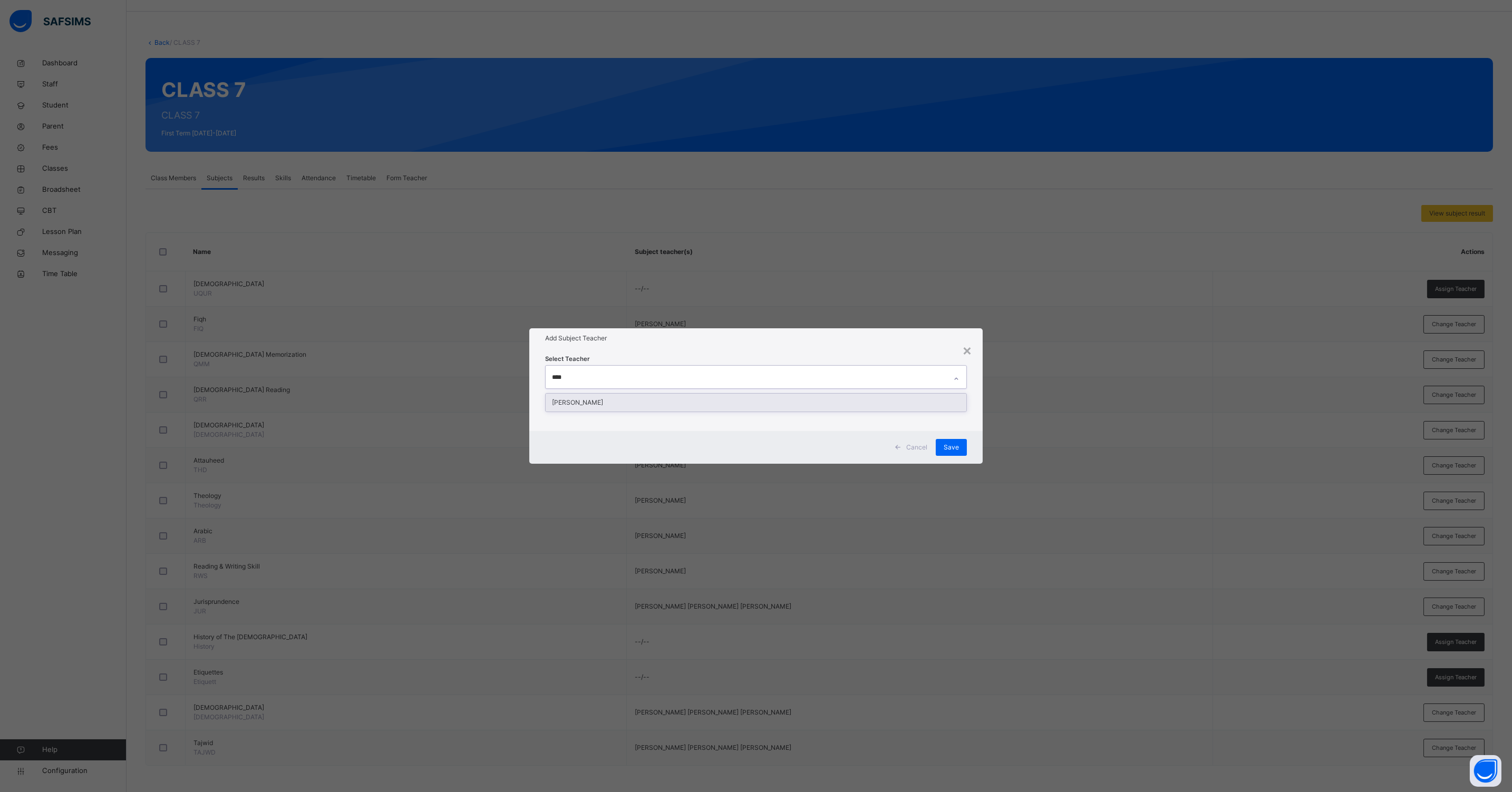
click at [626, 400] on div "[PERSON_NAME]" at bounding box center [755, 402] width 420 height 18
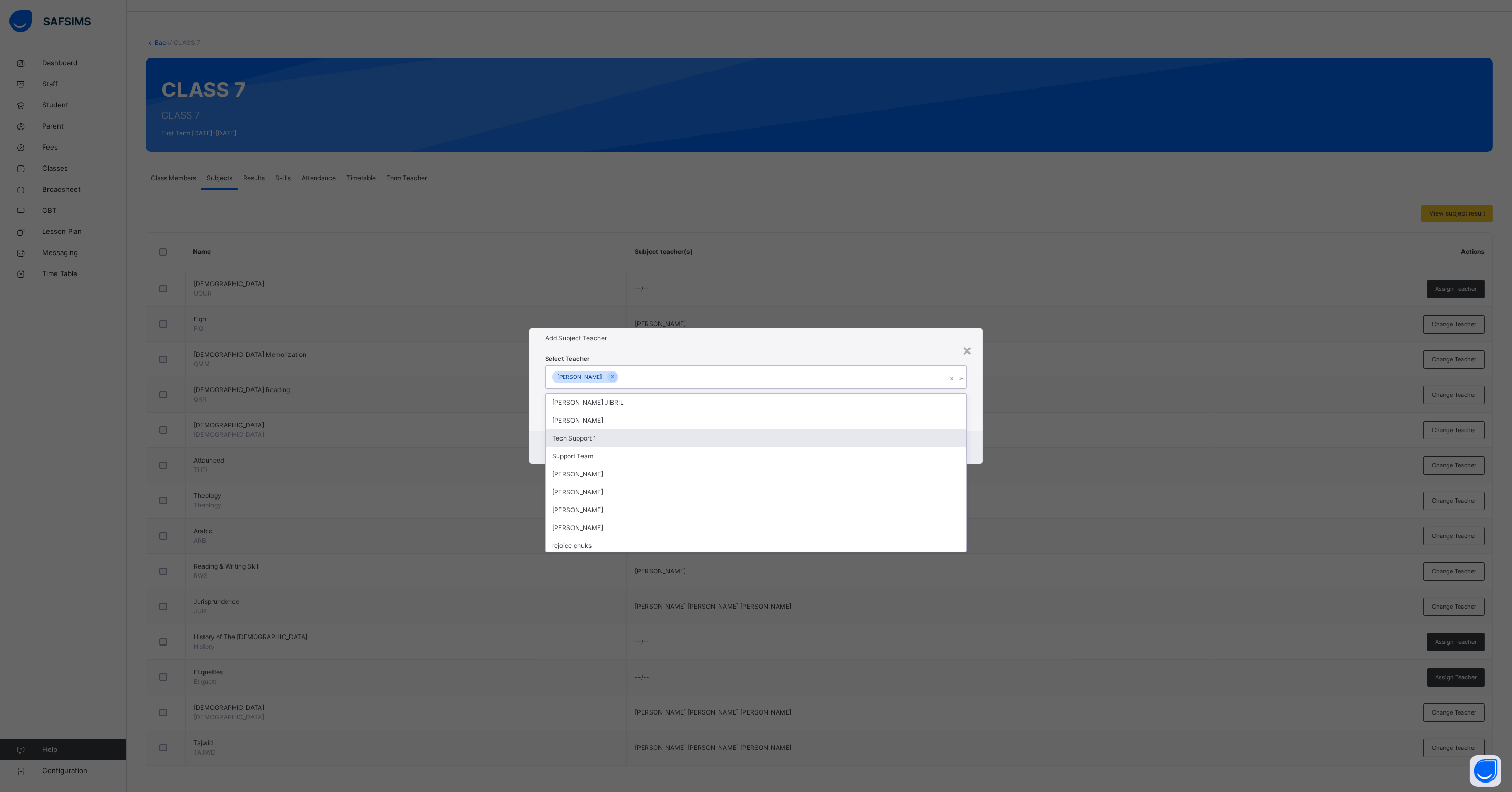
click at [967, 433] on div "Cancel Save" at bounding box center [755, 447] width 454 height 33
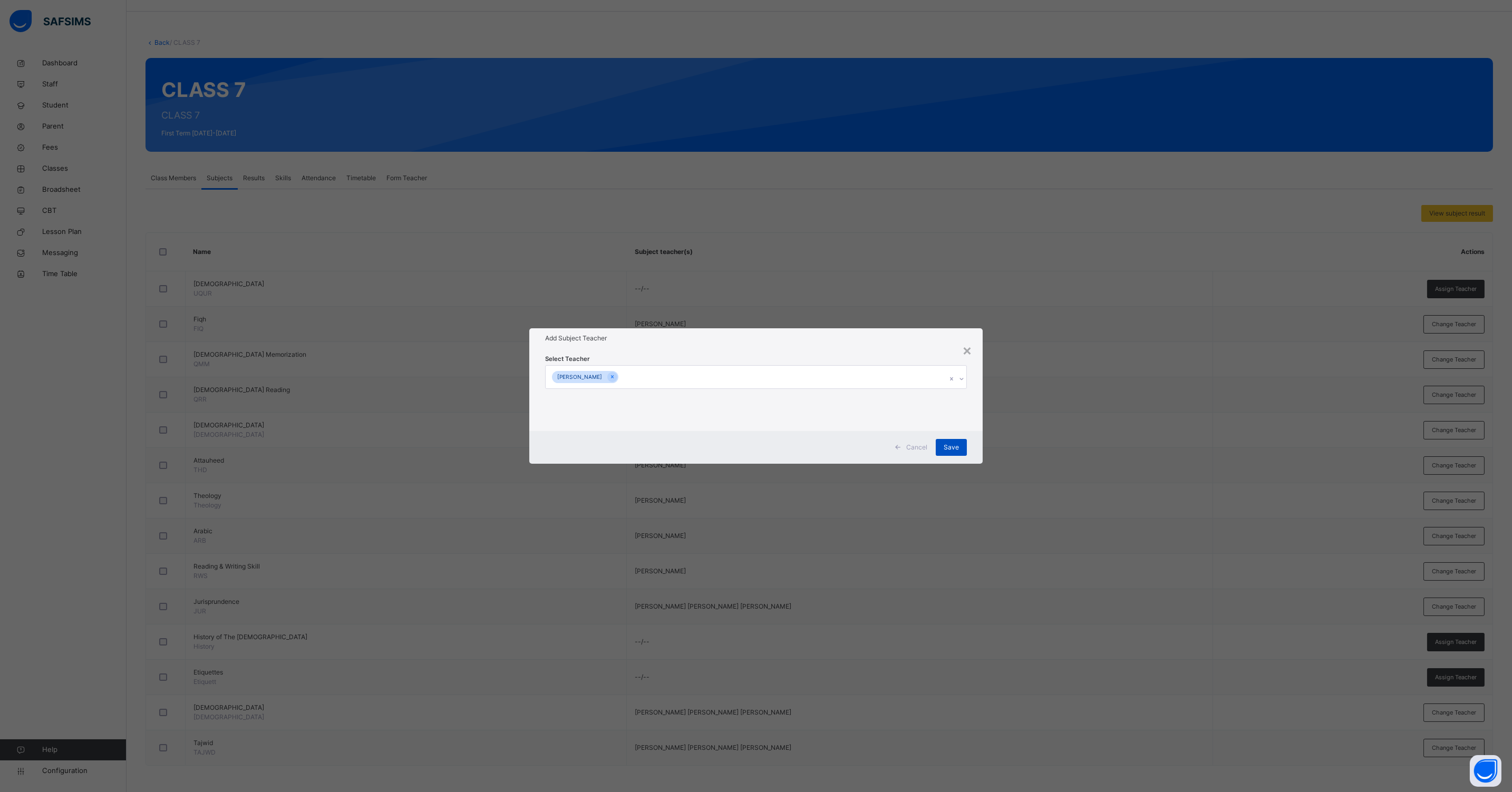
click at [951, 447] on span "Save" at bounding box center [951, 447] width 15 height 9
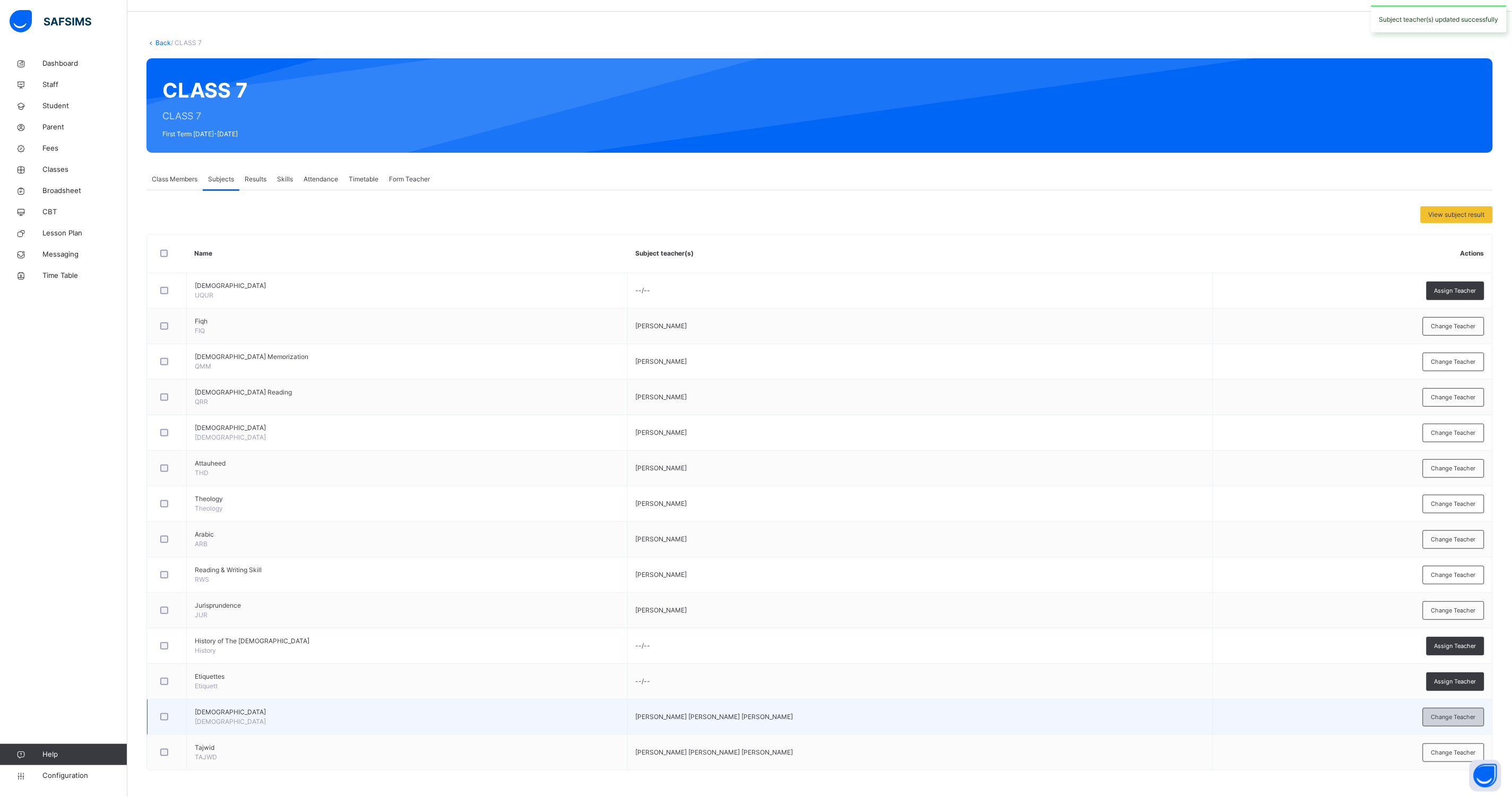
click at [1447, 722] on div "Change Teacher" at bounding box center [1453, 717] width 61 height 18
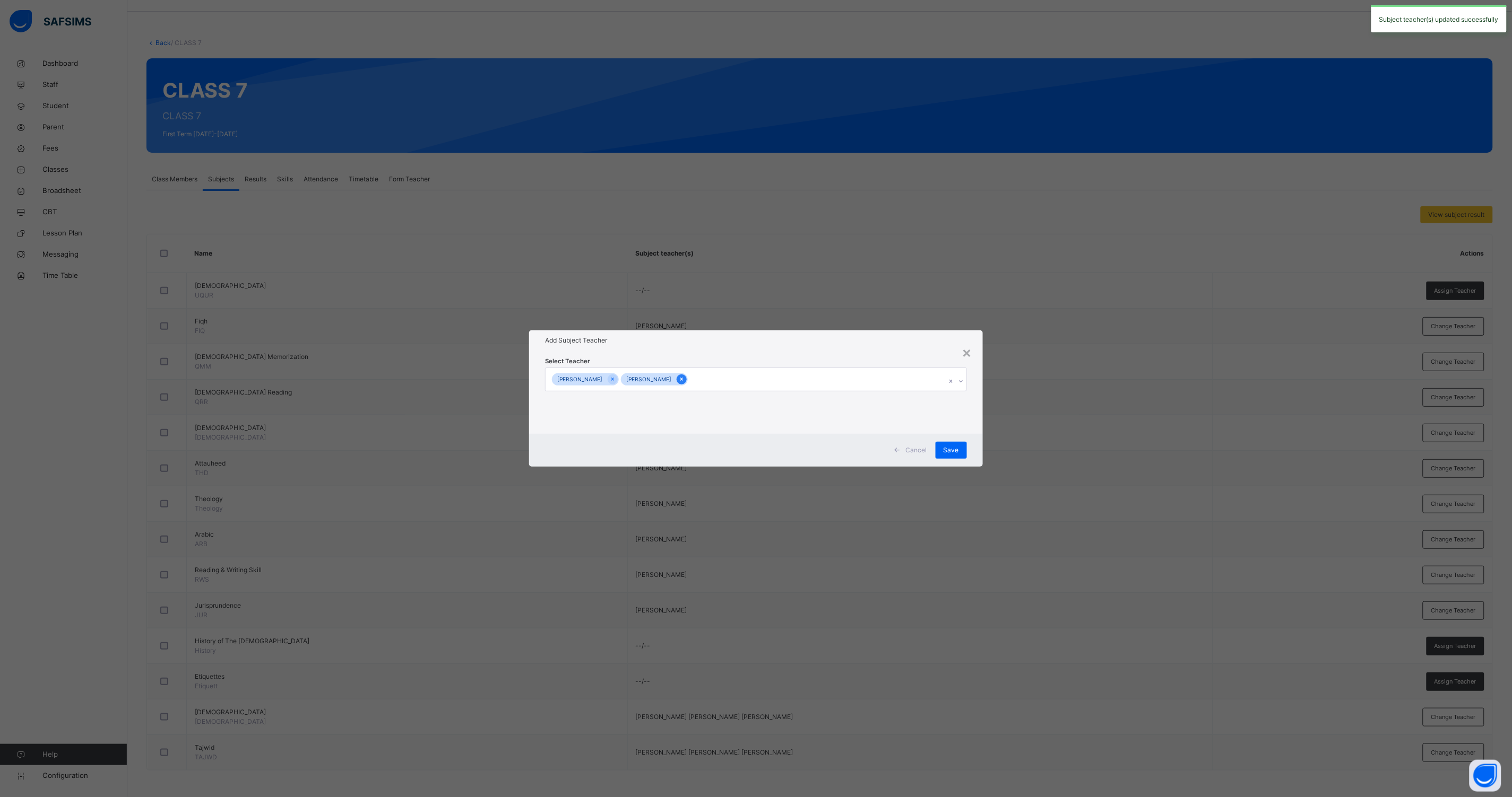
click at [685, 380] on icon at bounding box center [681, 379] width 6 height 8
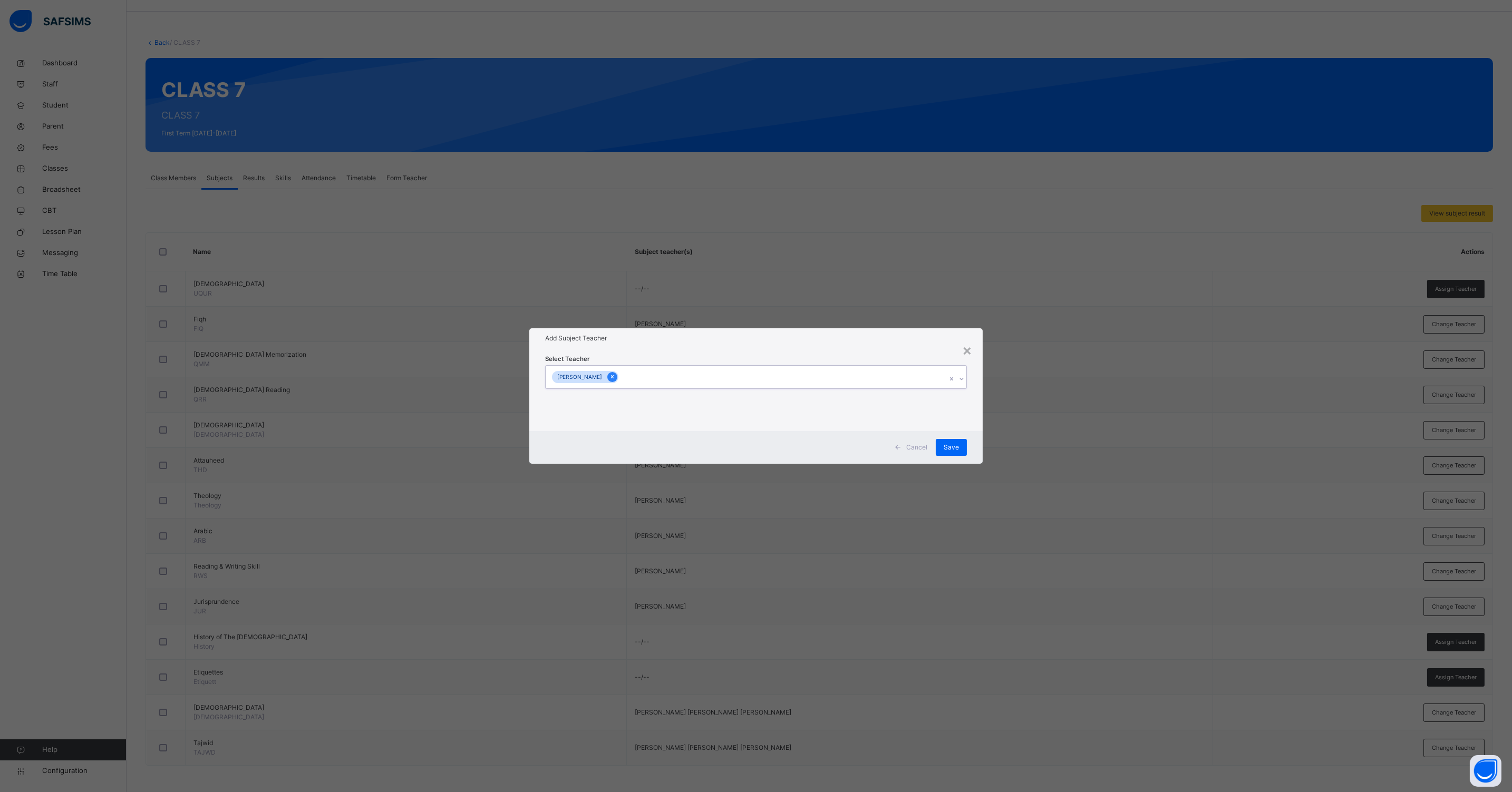
click at [615, 378] on icon at bounding box center [611, 377] width 6 height 8
type input "*****"
click at [622, 404] on div "[PERSON_NAME]" at bounding box center [755, 402] width 420 height 18
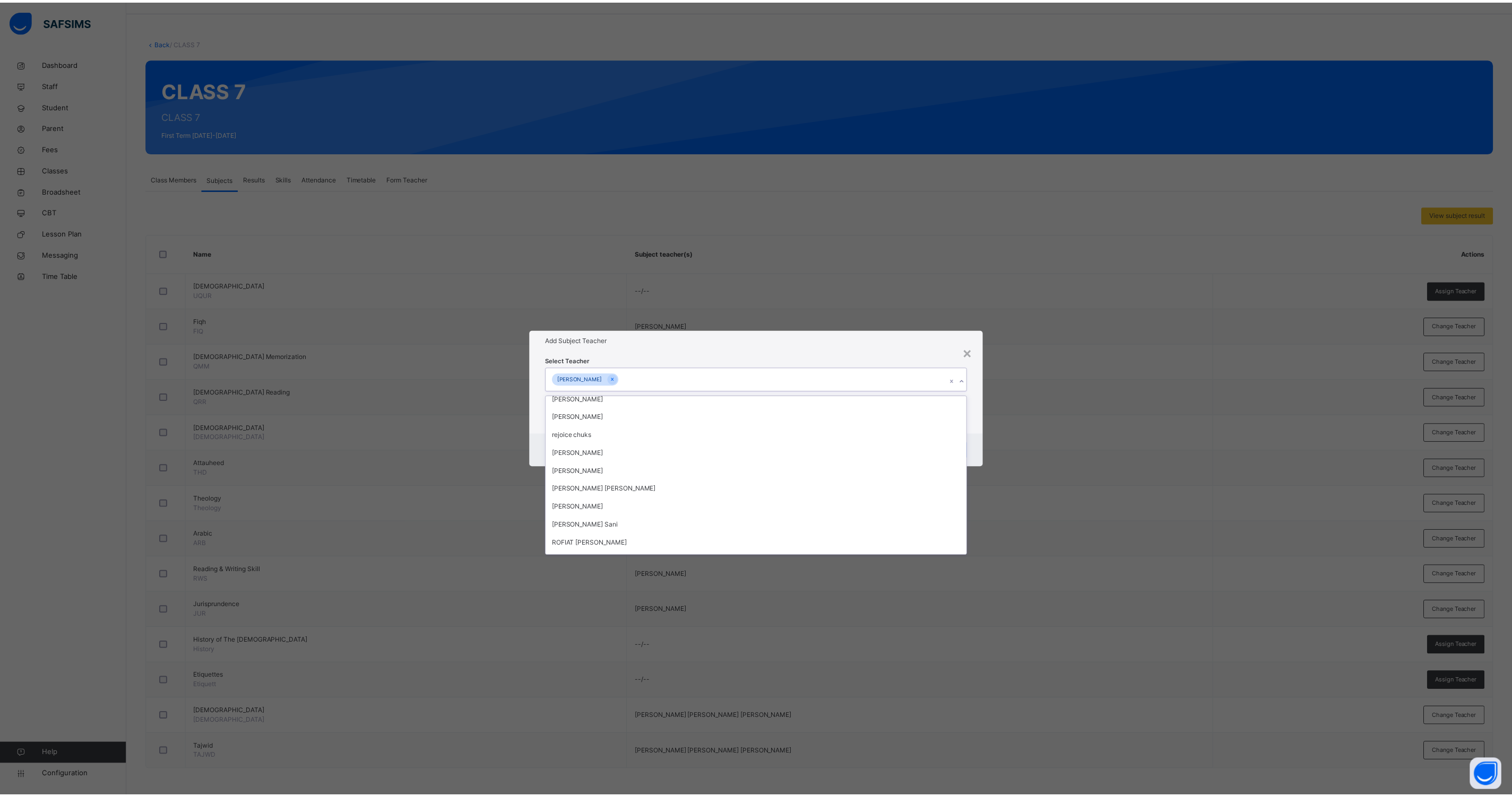
scroll to position [139, 0]
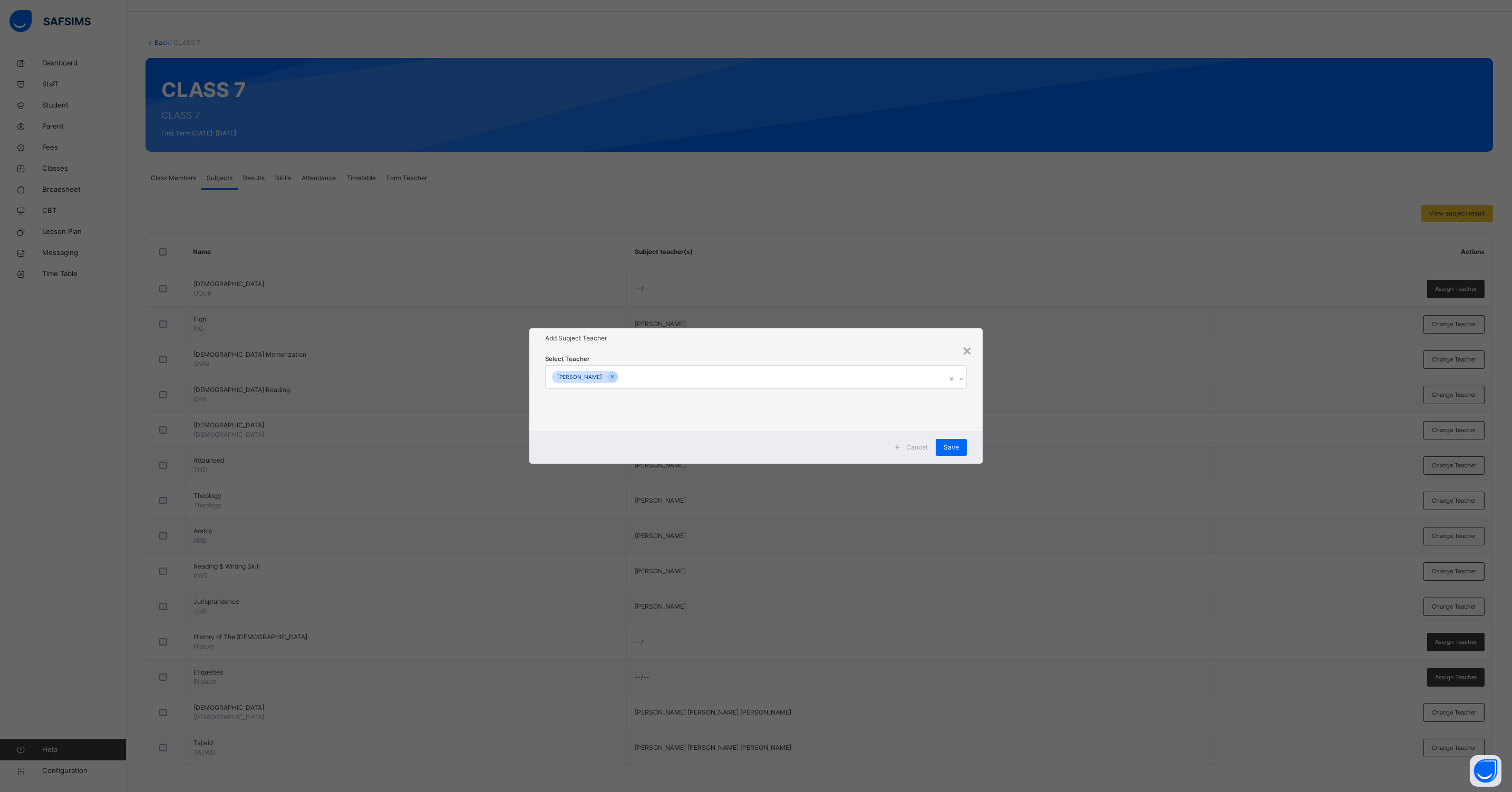
click at [972, 432] on div "Cancel Save" at bounding box center [755, 447] width 454 height 33
click at [941, 446] on div "Save" at bounding box center [951, 448] width 31 height 17
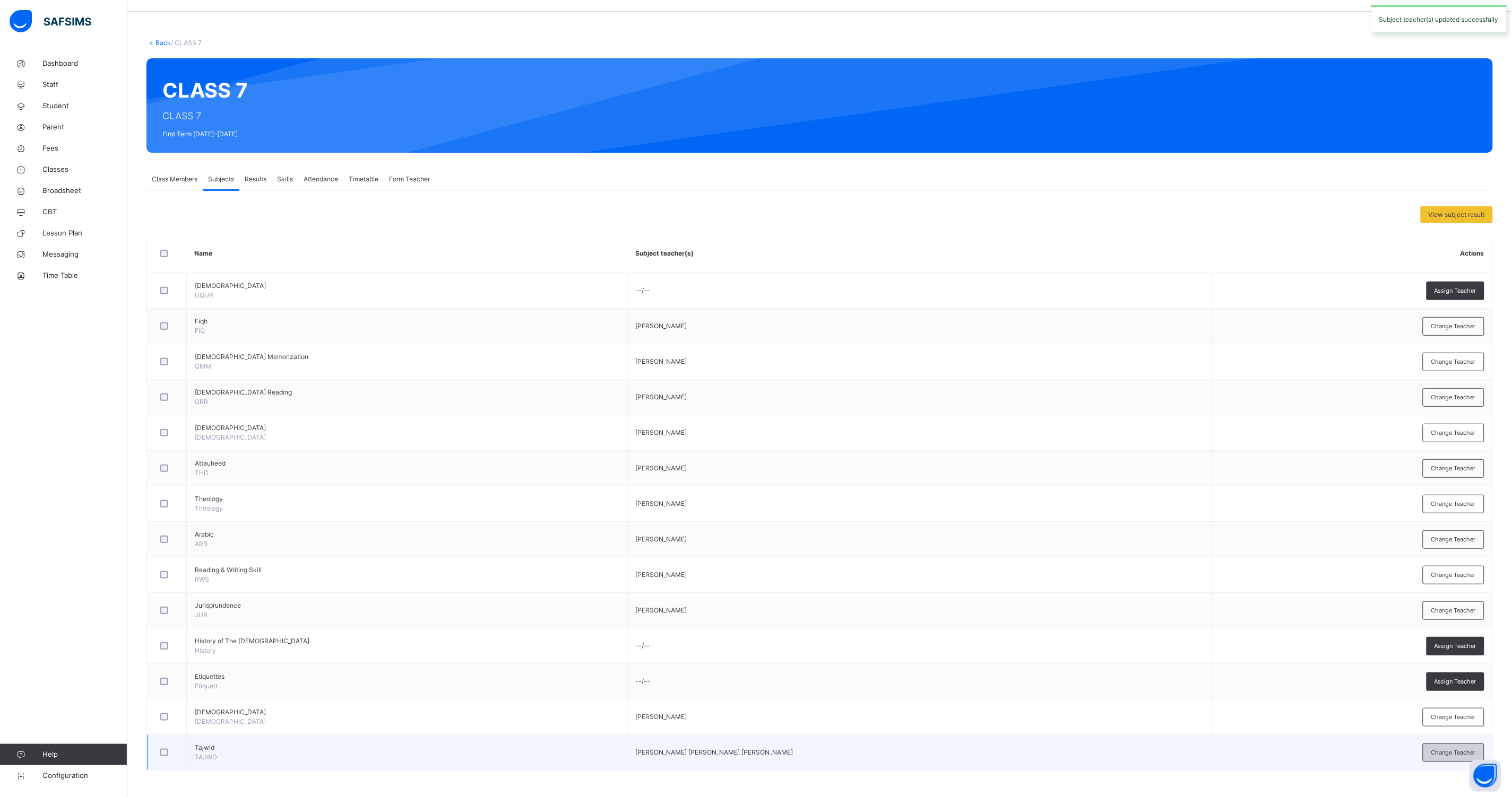
click at [1474, 749] on span "Change Teacher" at bounding box center [1453, 752] width 45 height 9
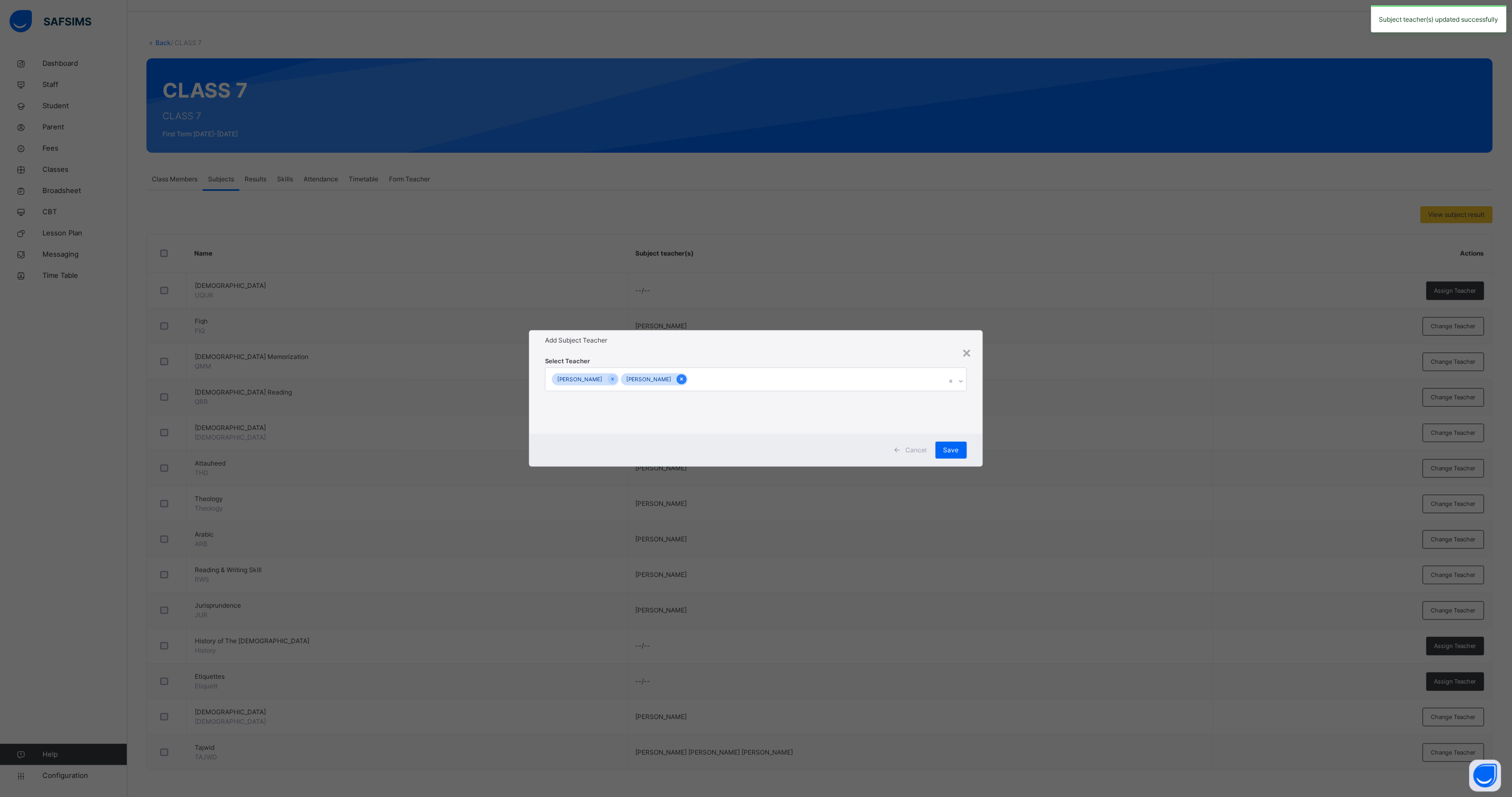
click at [685, 380] on icon at bounding box center [681, 379] width 6 height 8
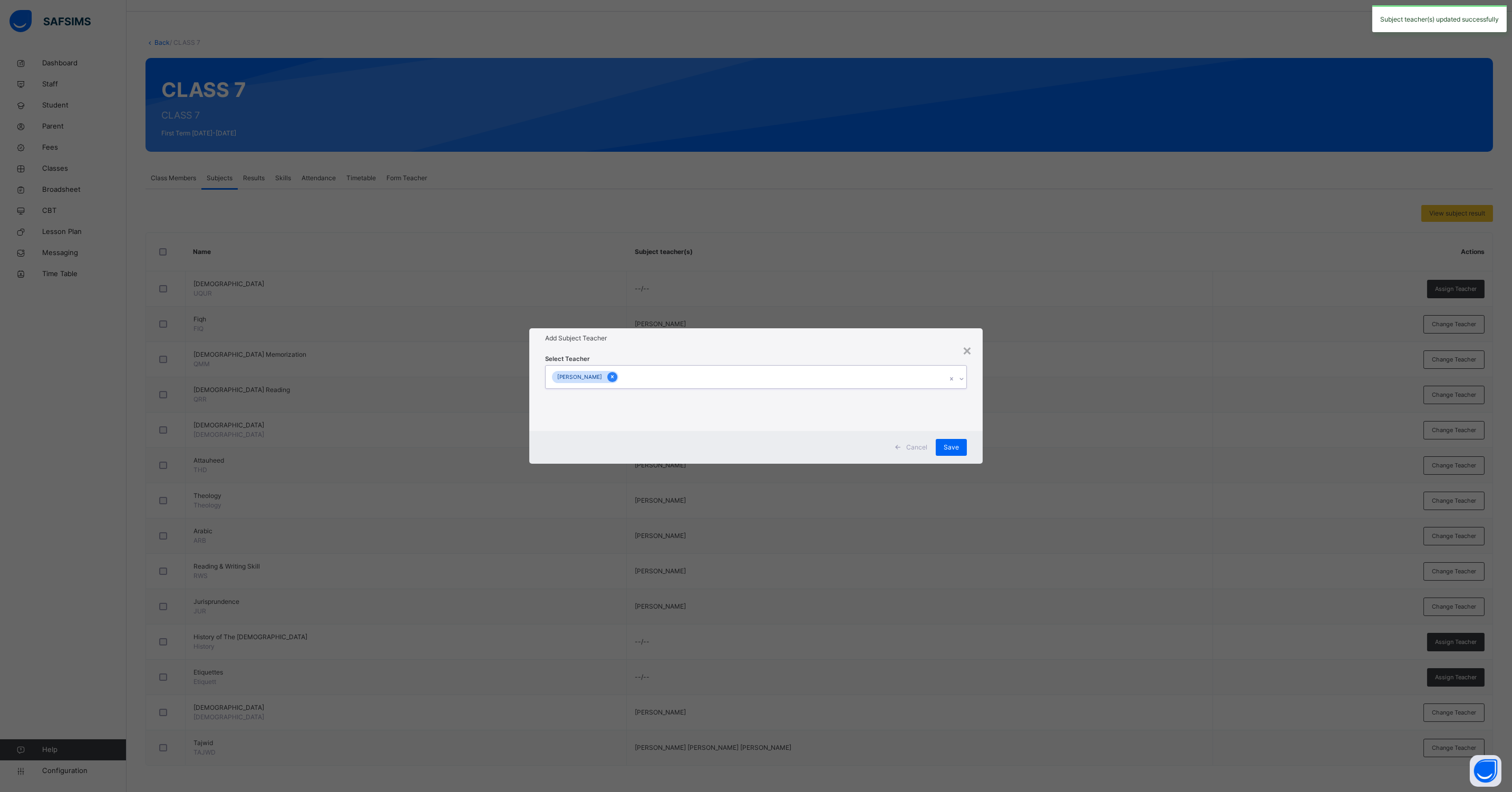
click at [613, 378] on icon at bounding box center [611, 378] width 3 height 3
type input "*****"
click at [618, 401] on div "[PERSON_NAME]" at bounding box center [755, 402] width 420 height 18
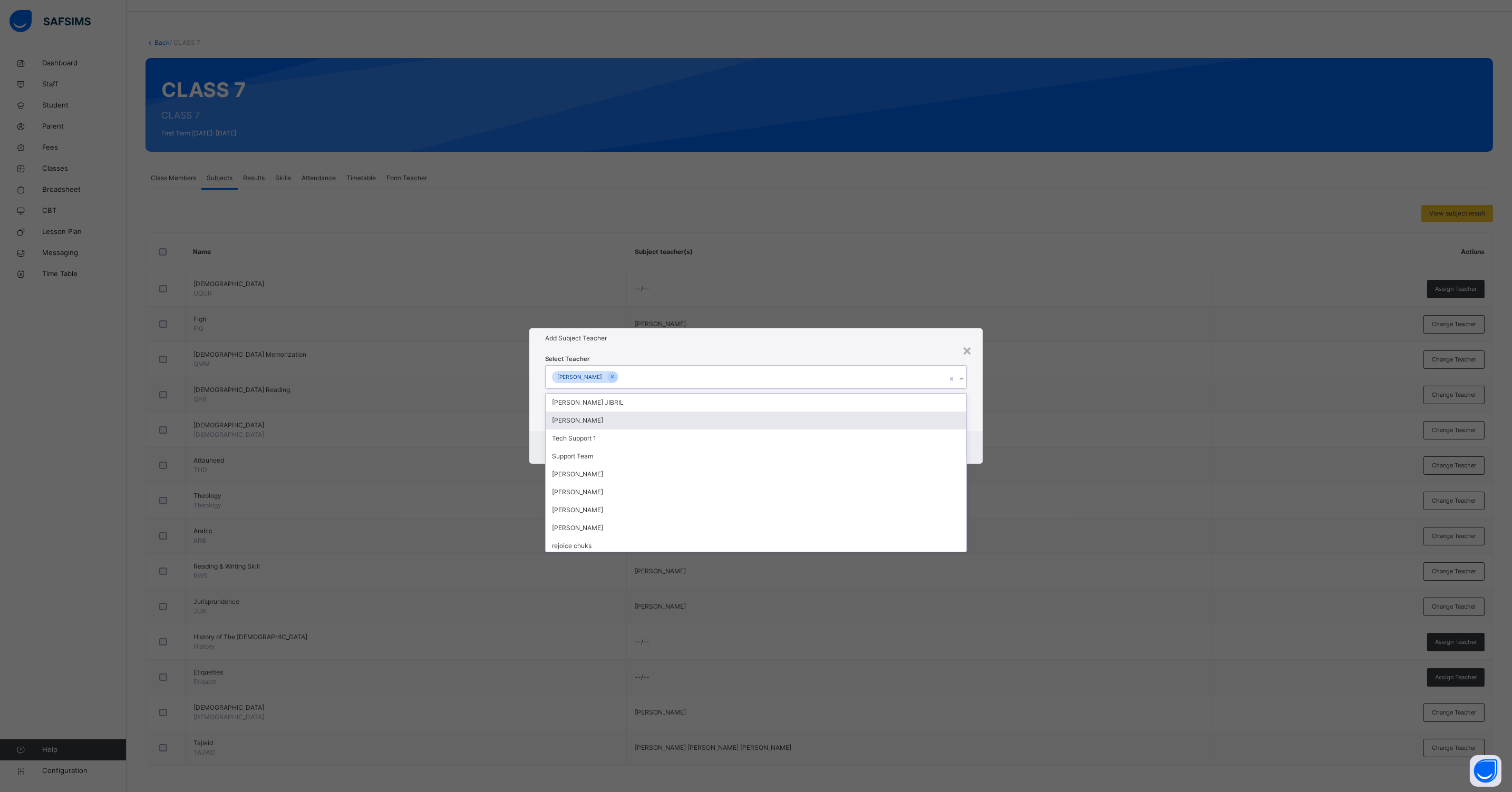
click at [979, 432] on div "Cancel Save" at bounding box center [755, 447] width 454 height 33
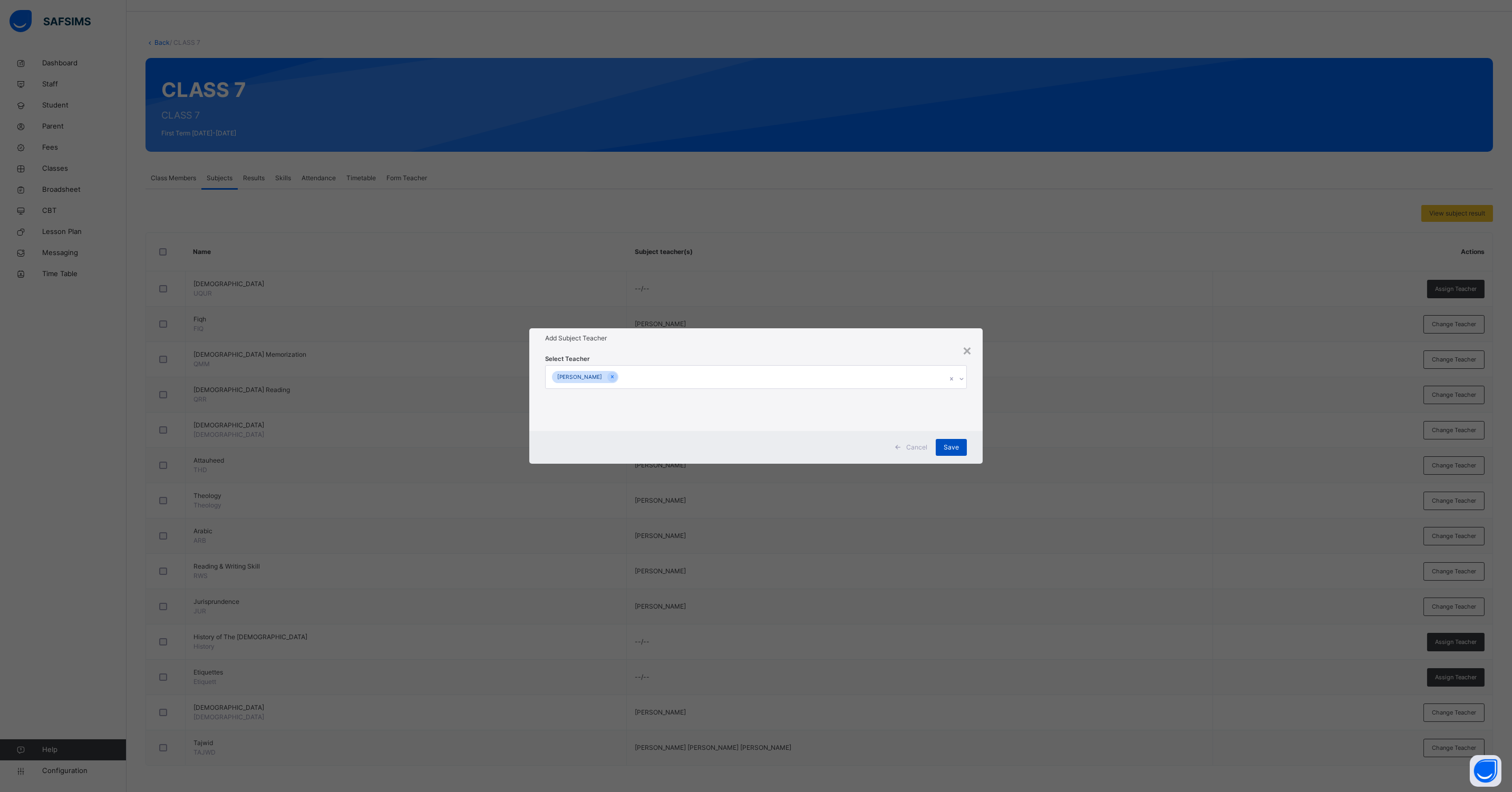
drag, startPoint x: 951, startPoint y: 445, endPoint x: 941, endPoint y: 442, distance: 10.4
click at [951, 445] on span "Save" at bounding box center [951, 447] width 15 height 9
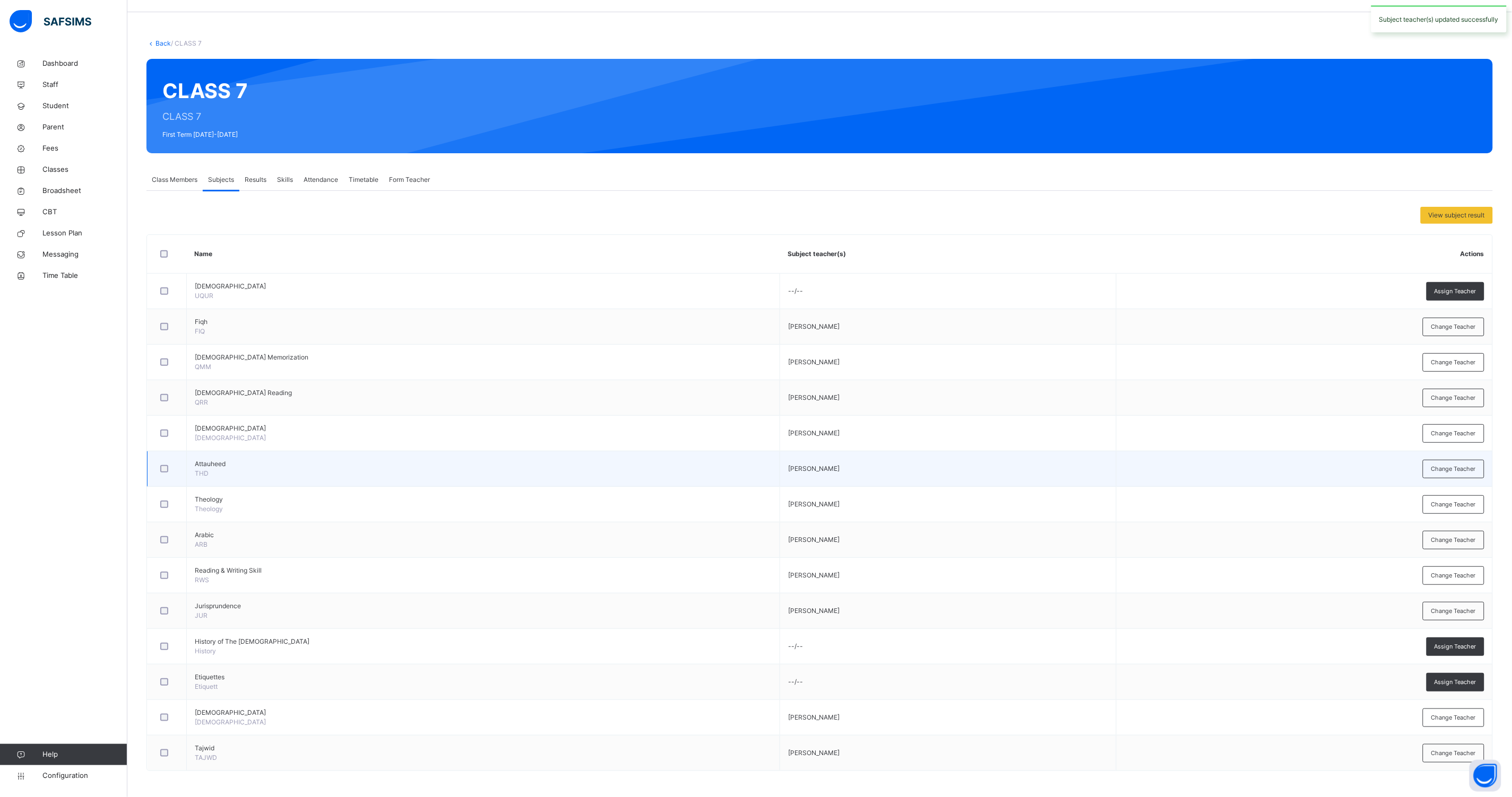
scroll to position [31, 0]
click at [54, 170] on span "Classes" at bounding box center [84, 170] width 85 height 11
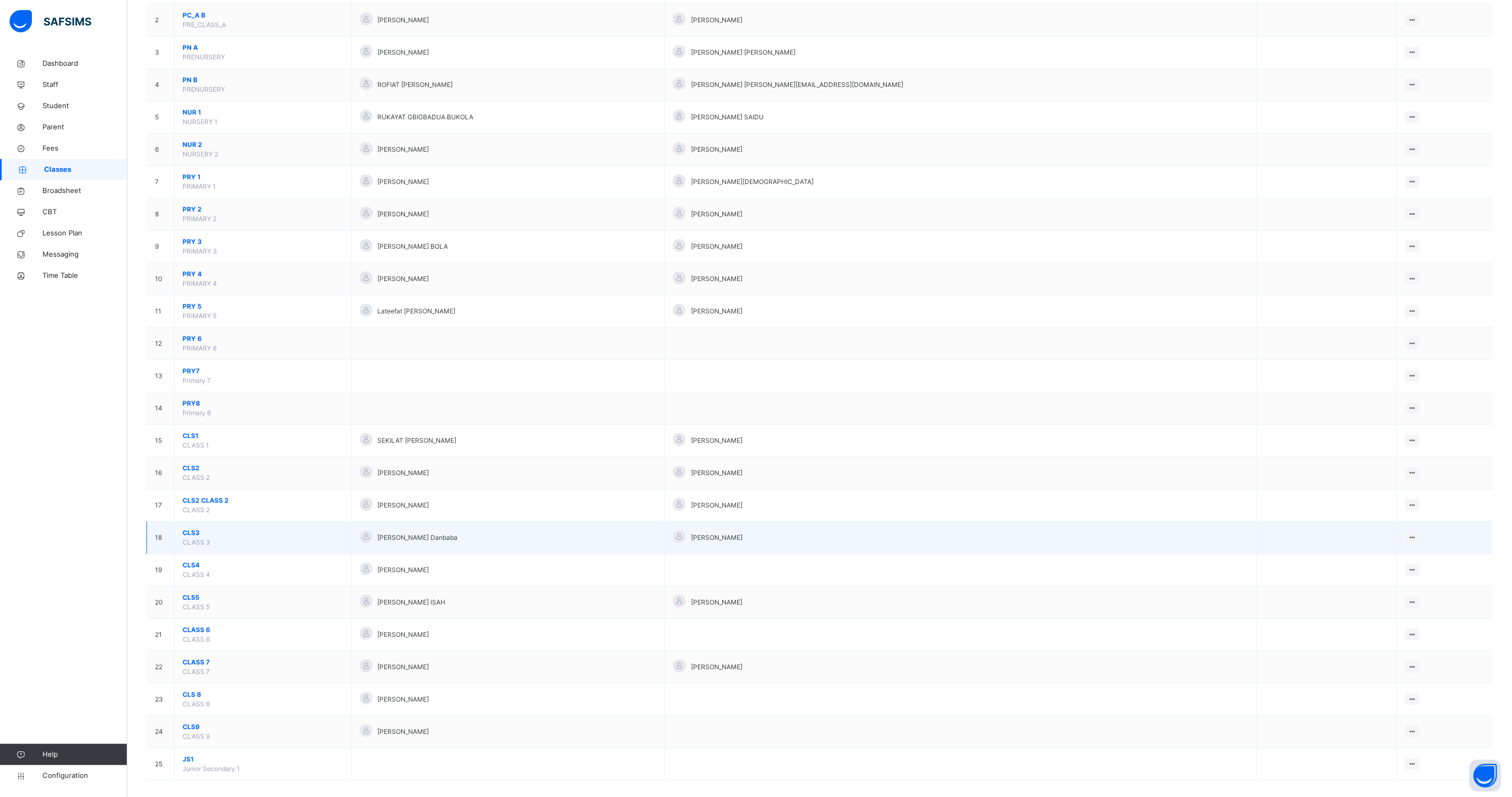
scroll to position [166, 0]
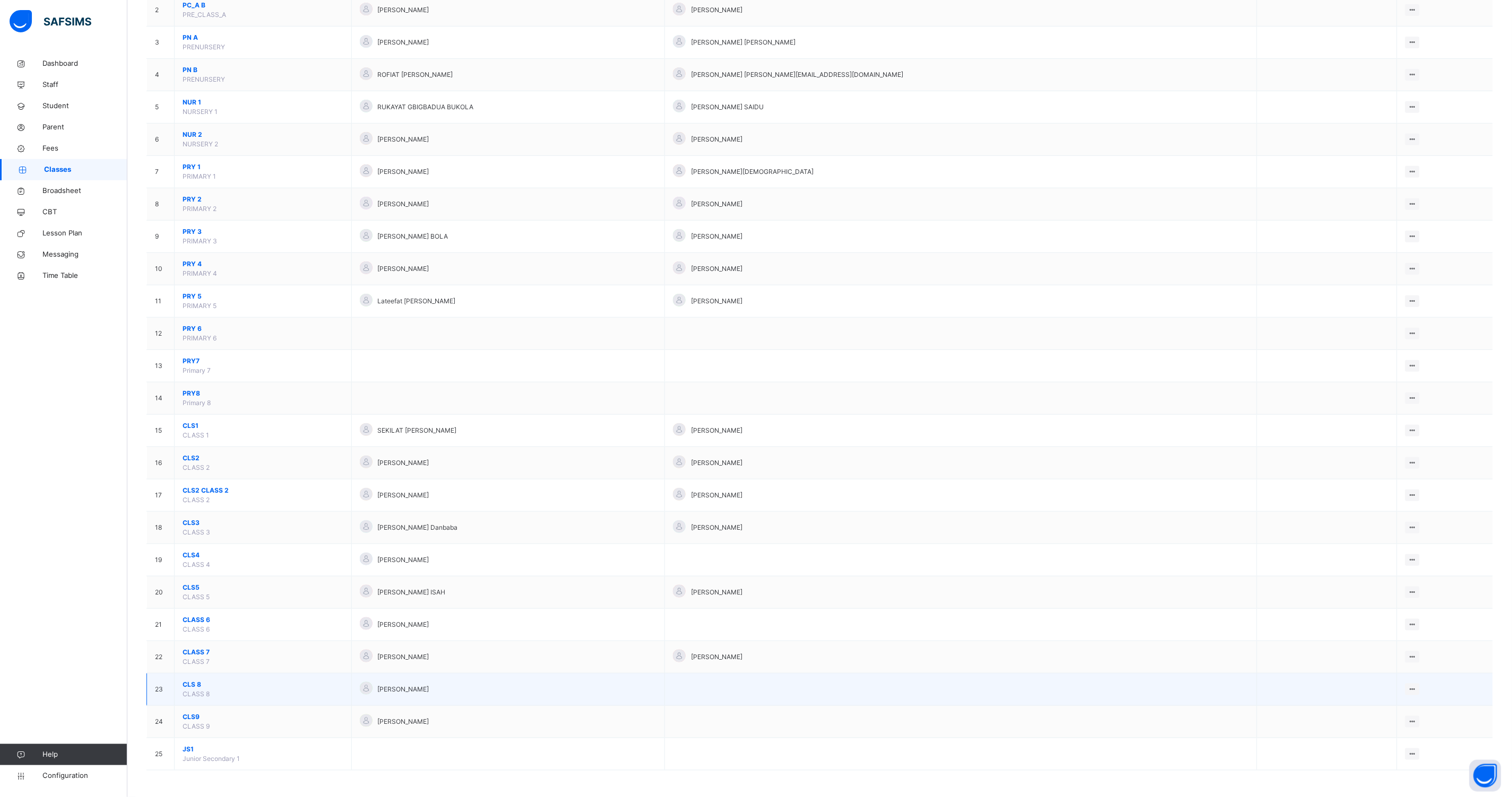
click at [188, 685] on span "CLS 8" at bounding box center [262, 684] width 161 height 9
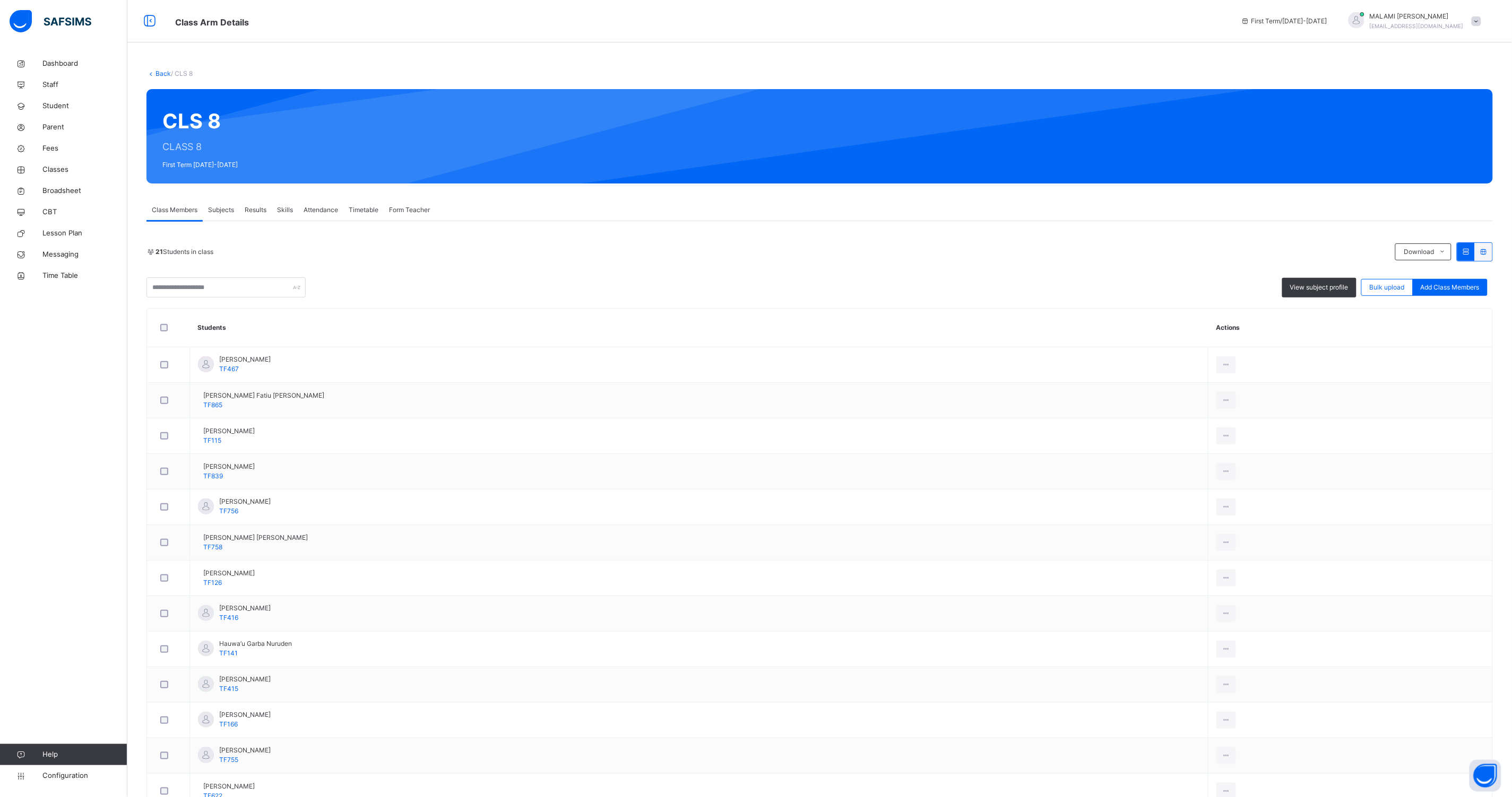
click at [229, 208] on span "Subjects" at bounding box center [220, 209] width 26 height 9
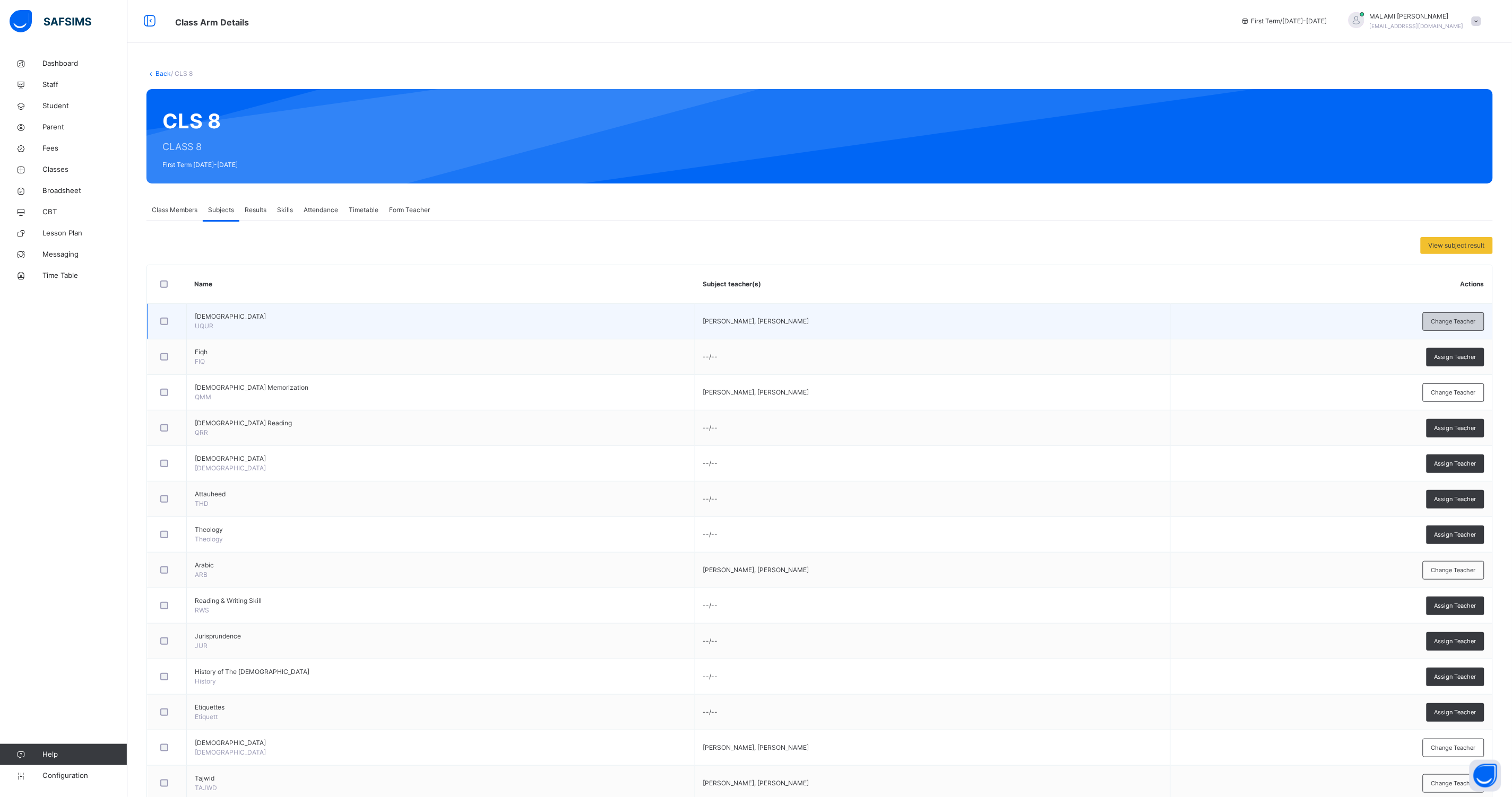
click at [1476, 319] on span "Change Teacher" at bounding box center [1453, 321] width 45 height 9
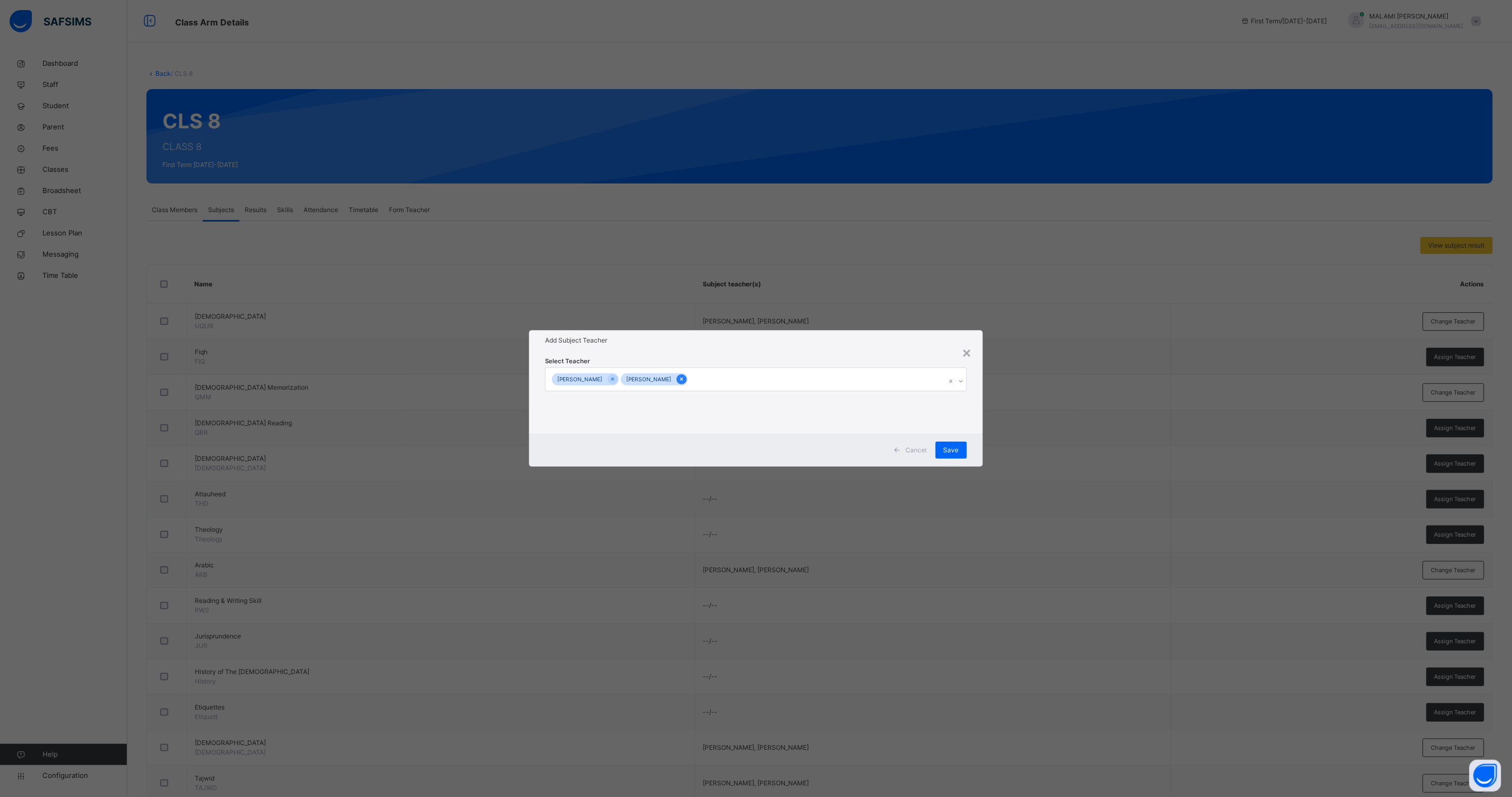
click at [685, 377] on icon at bounding box center [681, 379] width 6 height 8
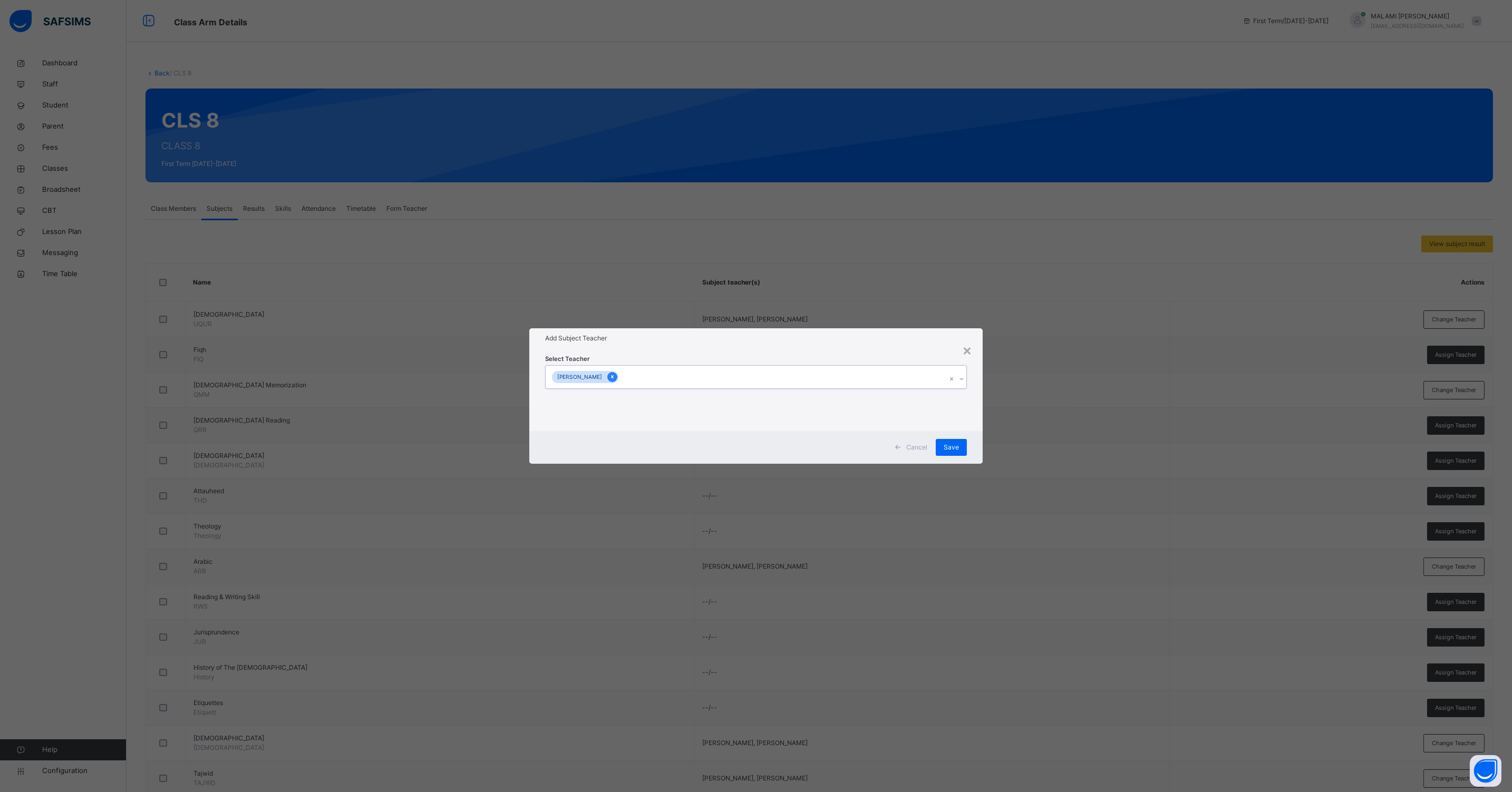
click at [615, 374] on icon at bounding box center [611, 377] width 6 height 8
type input "*****"
click at [619, 419] on div "[PERSON_NAME]" at bounding box center [755, 420] width 420 height 18
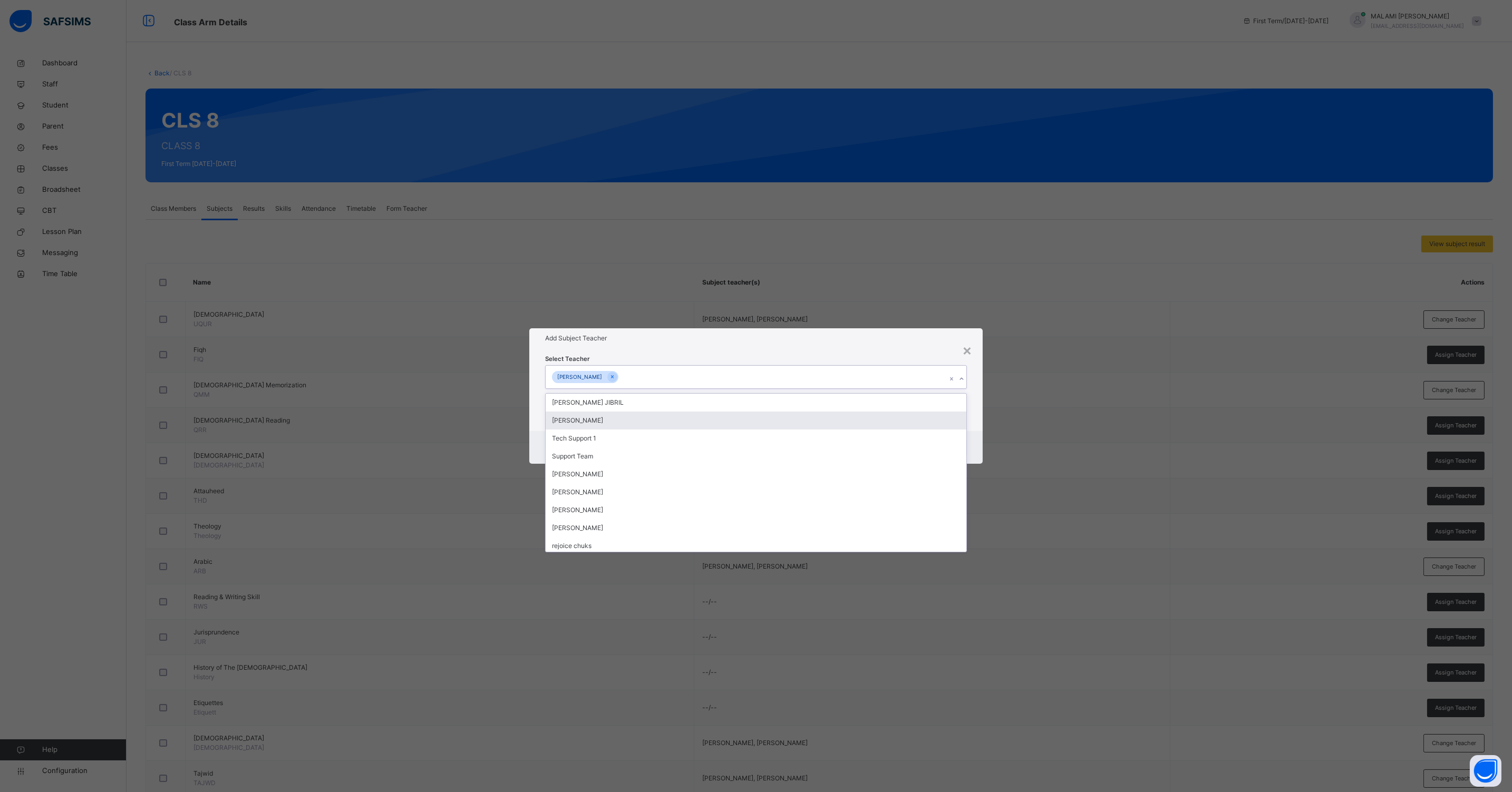
click at [973, 426] on div "Select Teacher option [PERSON_NAME], selected. option [PERSON_NAME] focused, 2 …" at bounding box center [755, 389] width 454 height 82
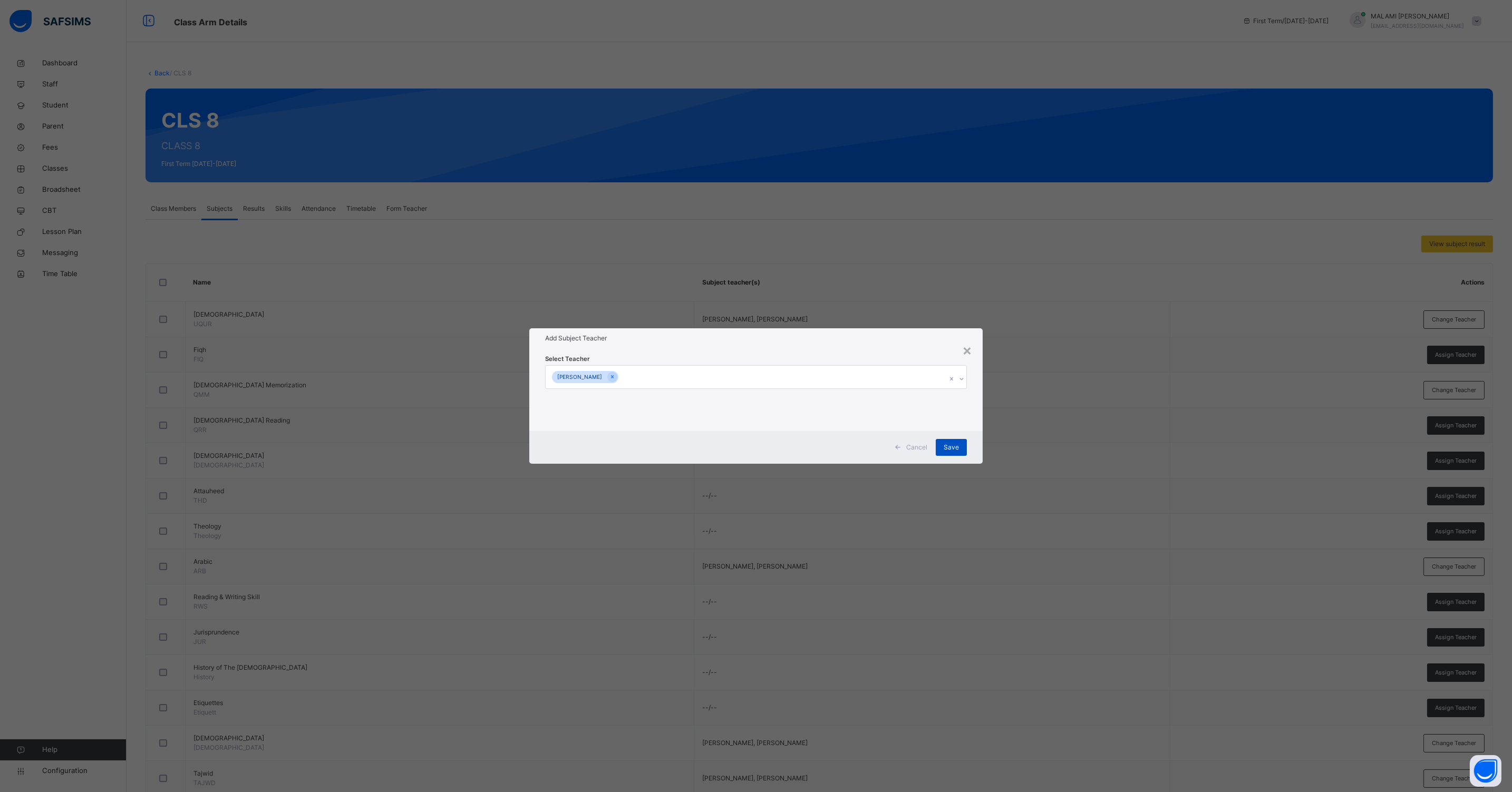
click at [940, 441] on div "Save" at bounding box center [951, 448] width 31 height 17
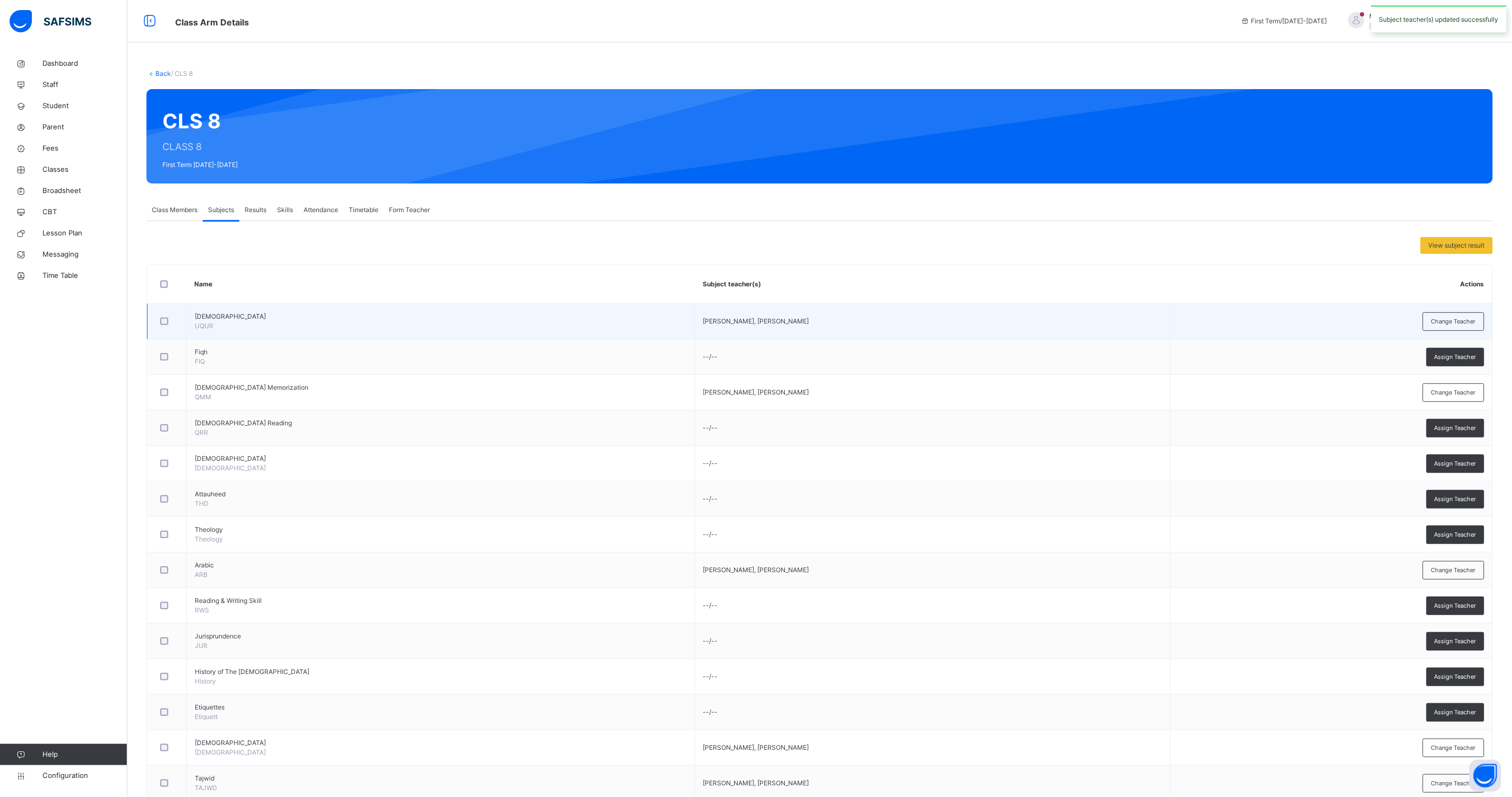
click at [1474, 331] on td "Change Teacher" at bounding box center [1330, 322] width 322 height 35
click at [1471, 321] on span "Change Teacher" at bounding box center [1453, 321] width 45 height 9
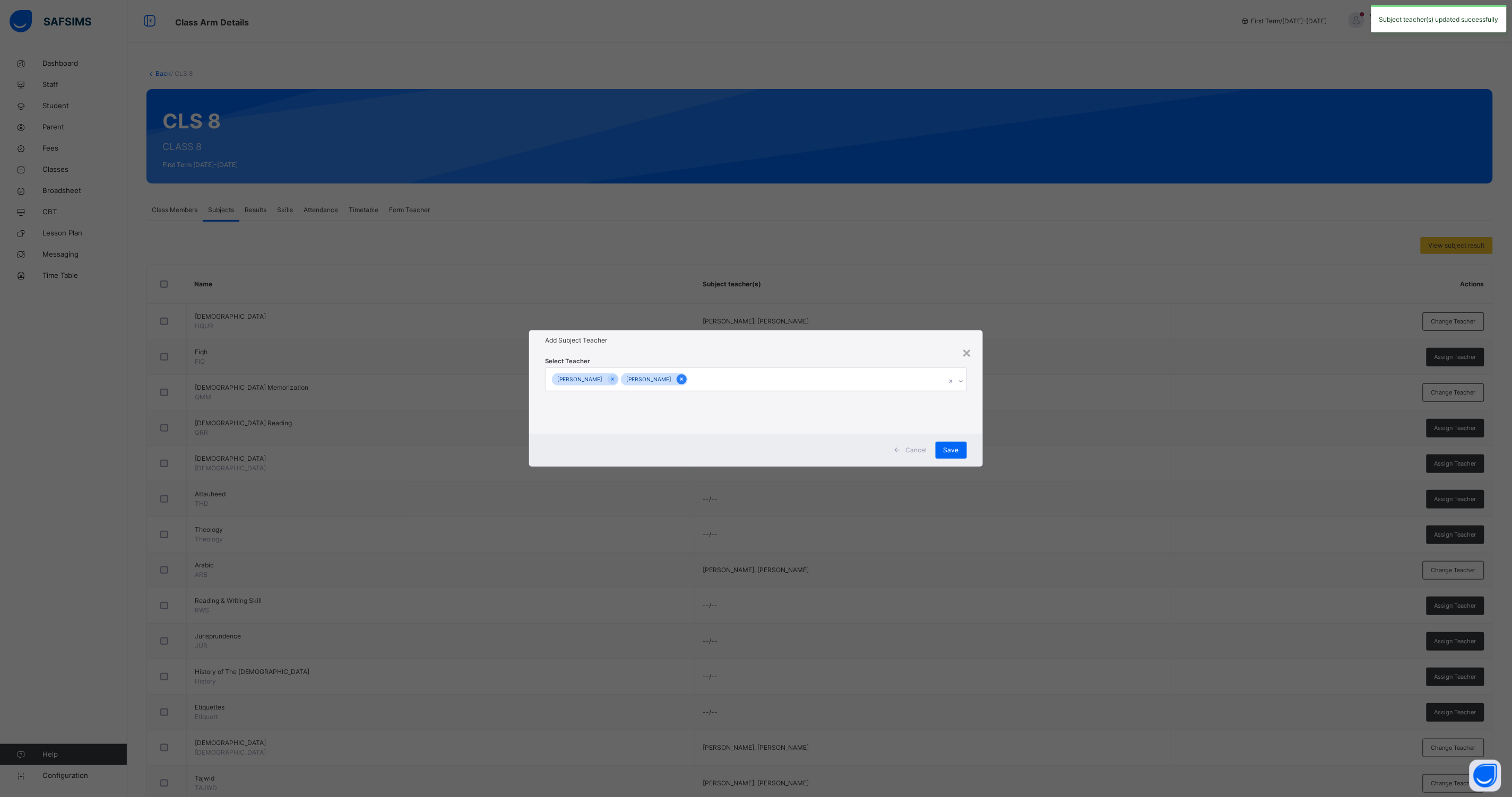
click at [685, 380] on icon at bounding box center [681, 379] width 6 height 8
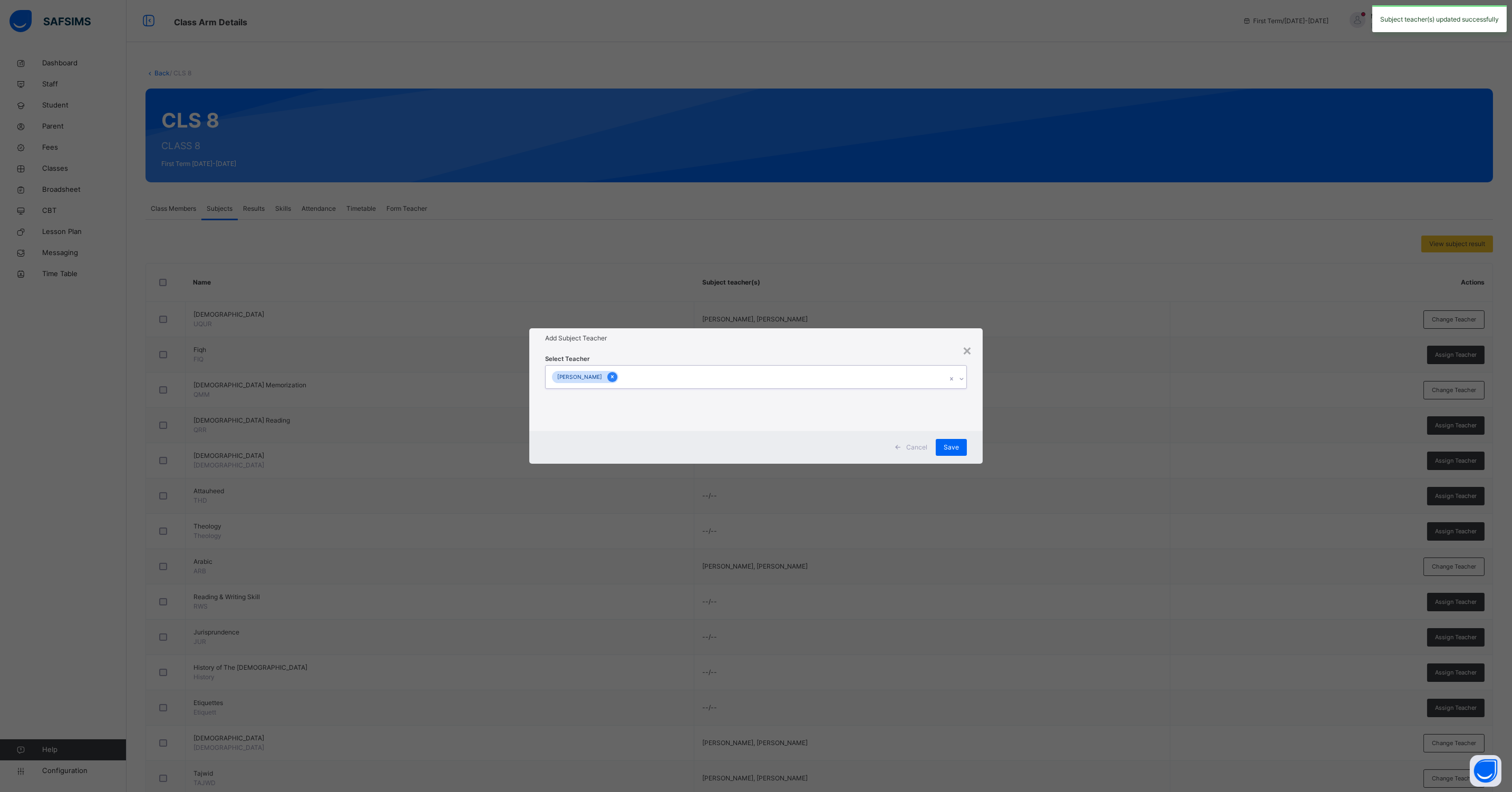
click at [617, 378] on div at bounding box center [612, 377] width 10 height 10
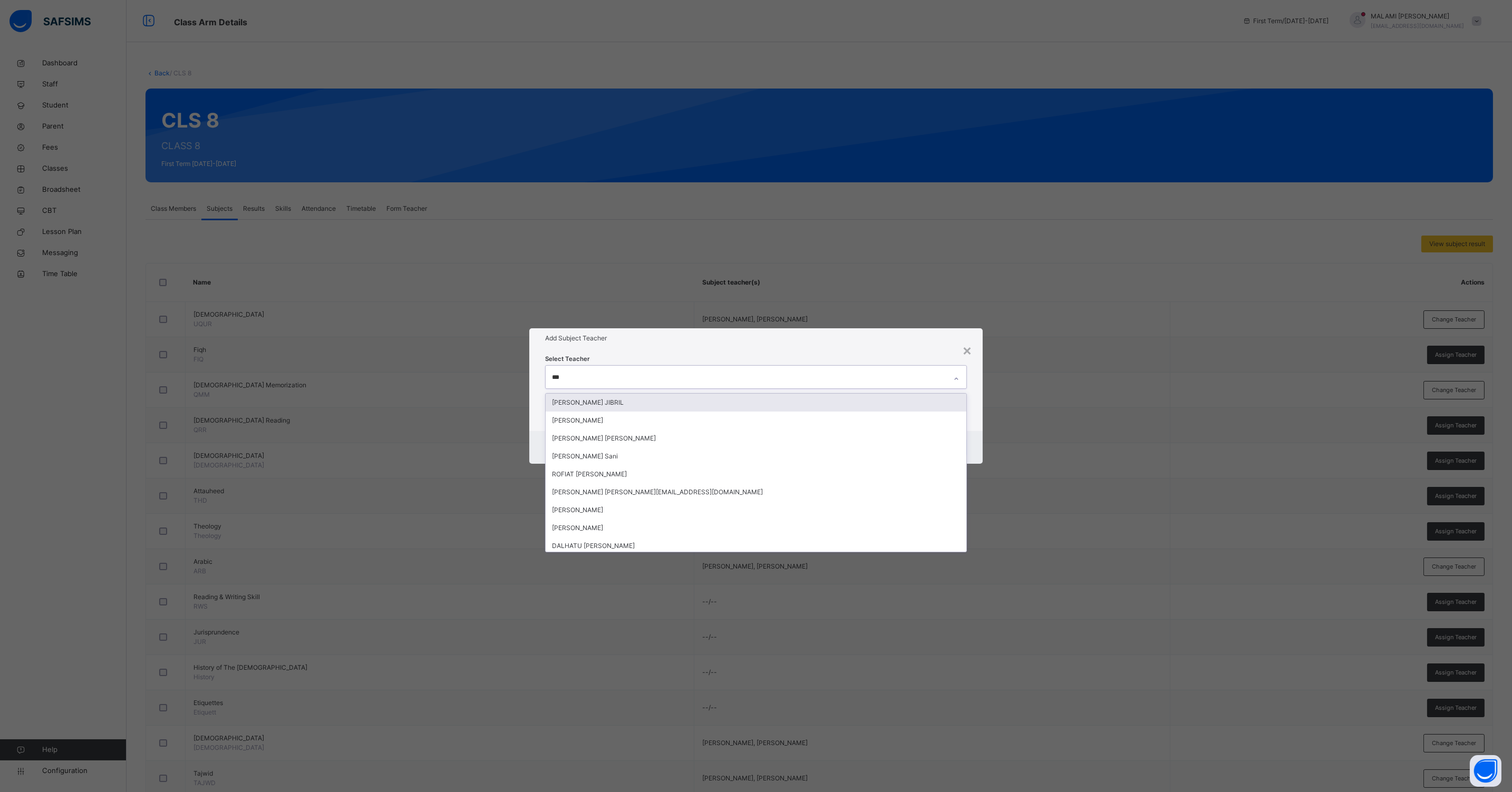
type input "****"
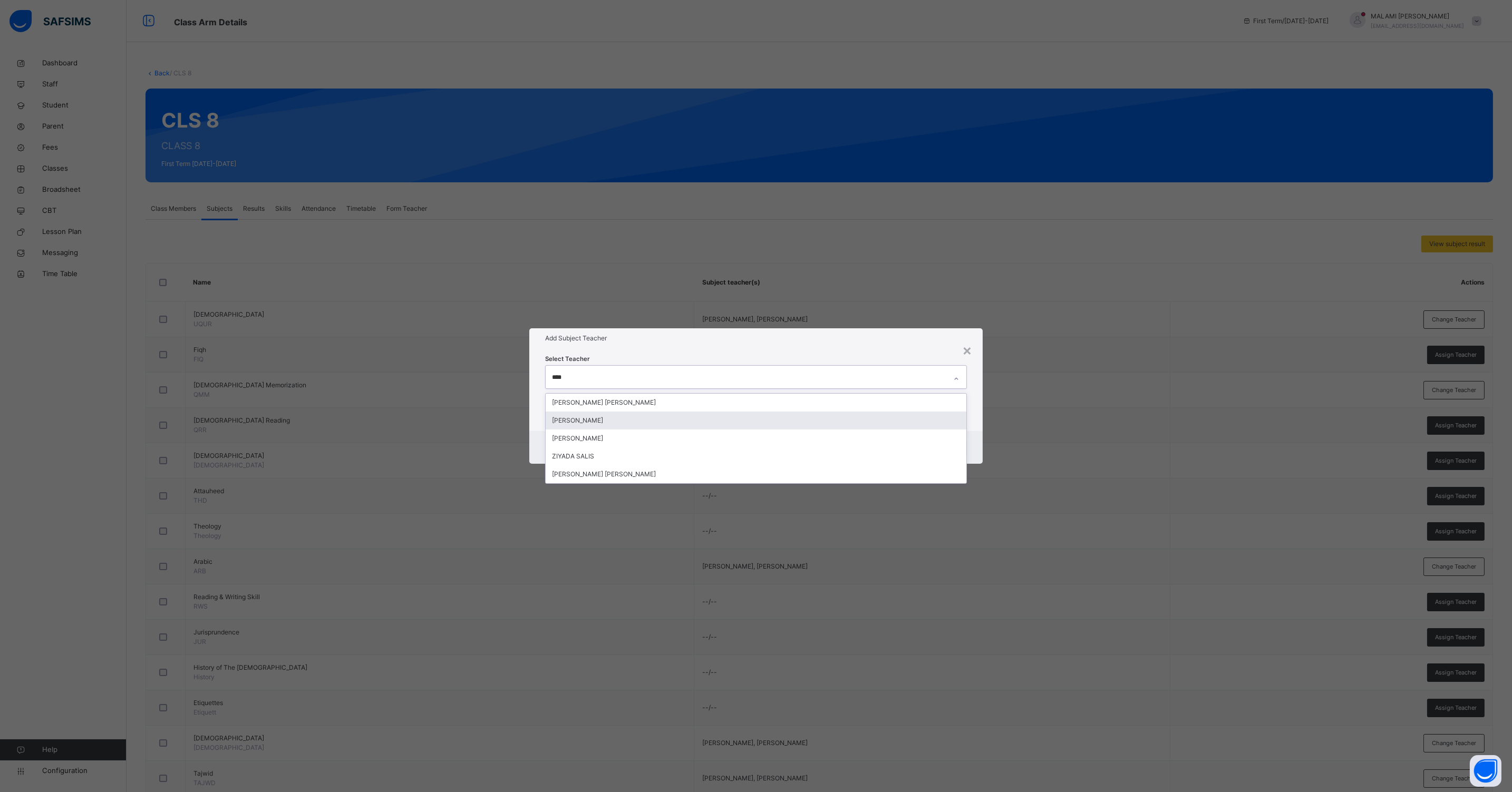
click at [596, 438] on div "[PERSON_NAME]" at bounding box center [755, 438] width 420 height 18
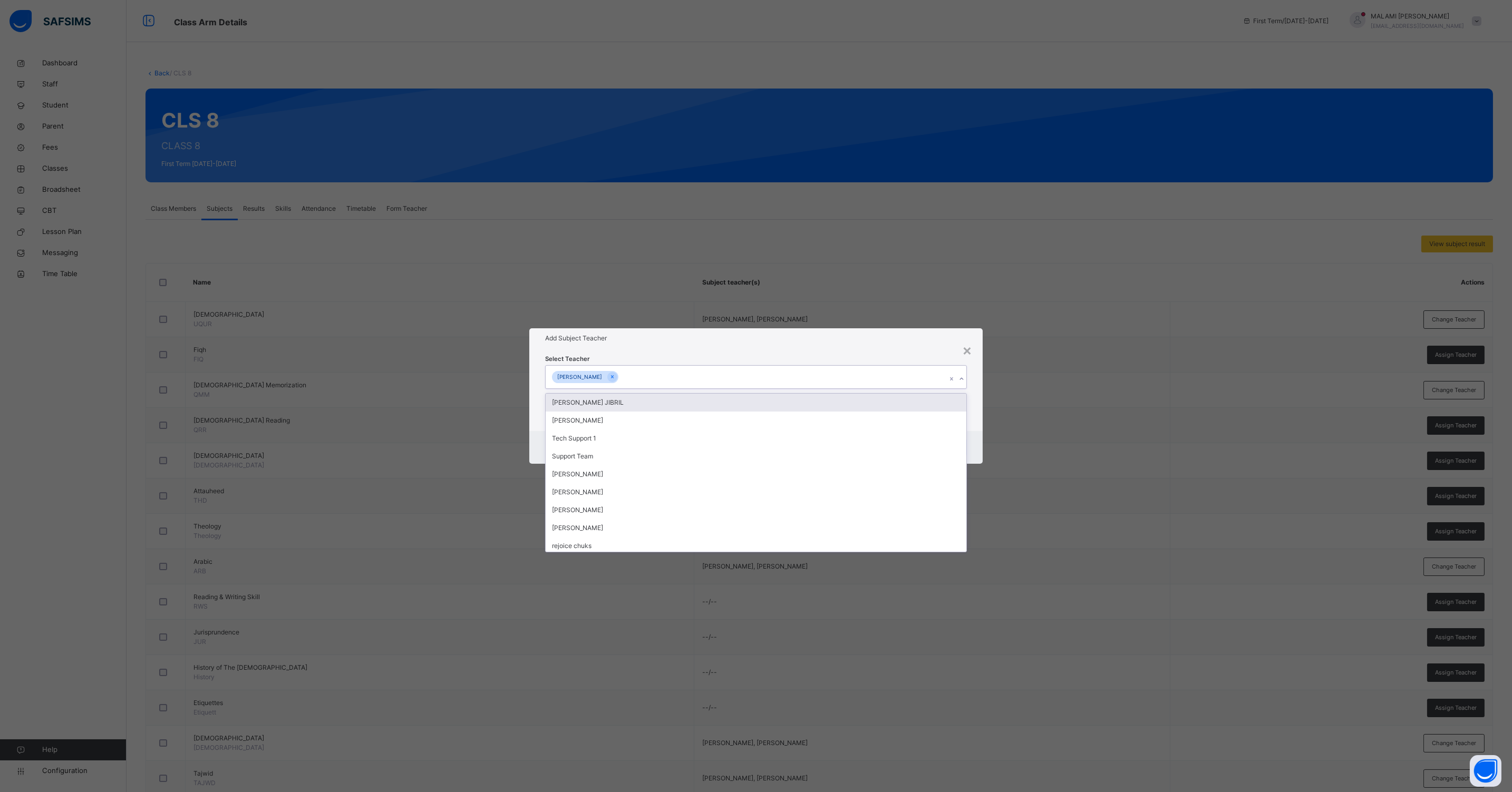
click at [979, 439] on div "Cancel Save" at bounding box center [755, 447] width 454 height 33
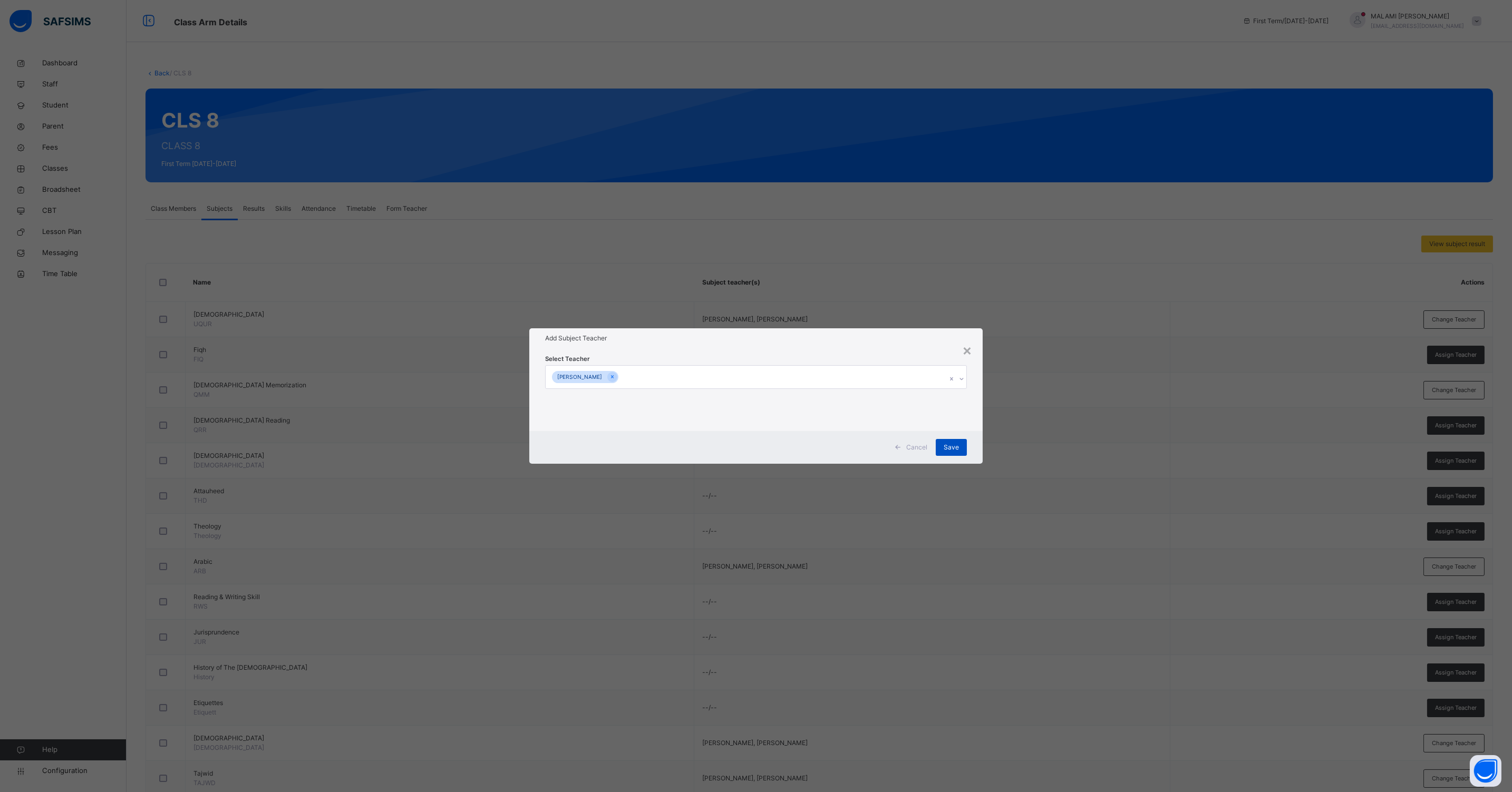
click at [955, 441] on div "Save" at bounding box center [951, 448] width 31 height 17
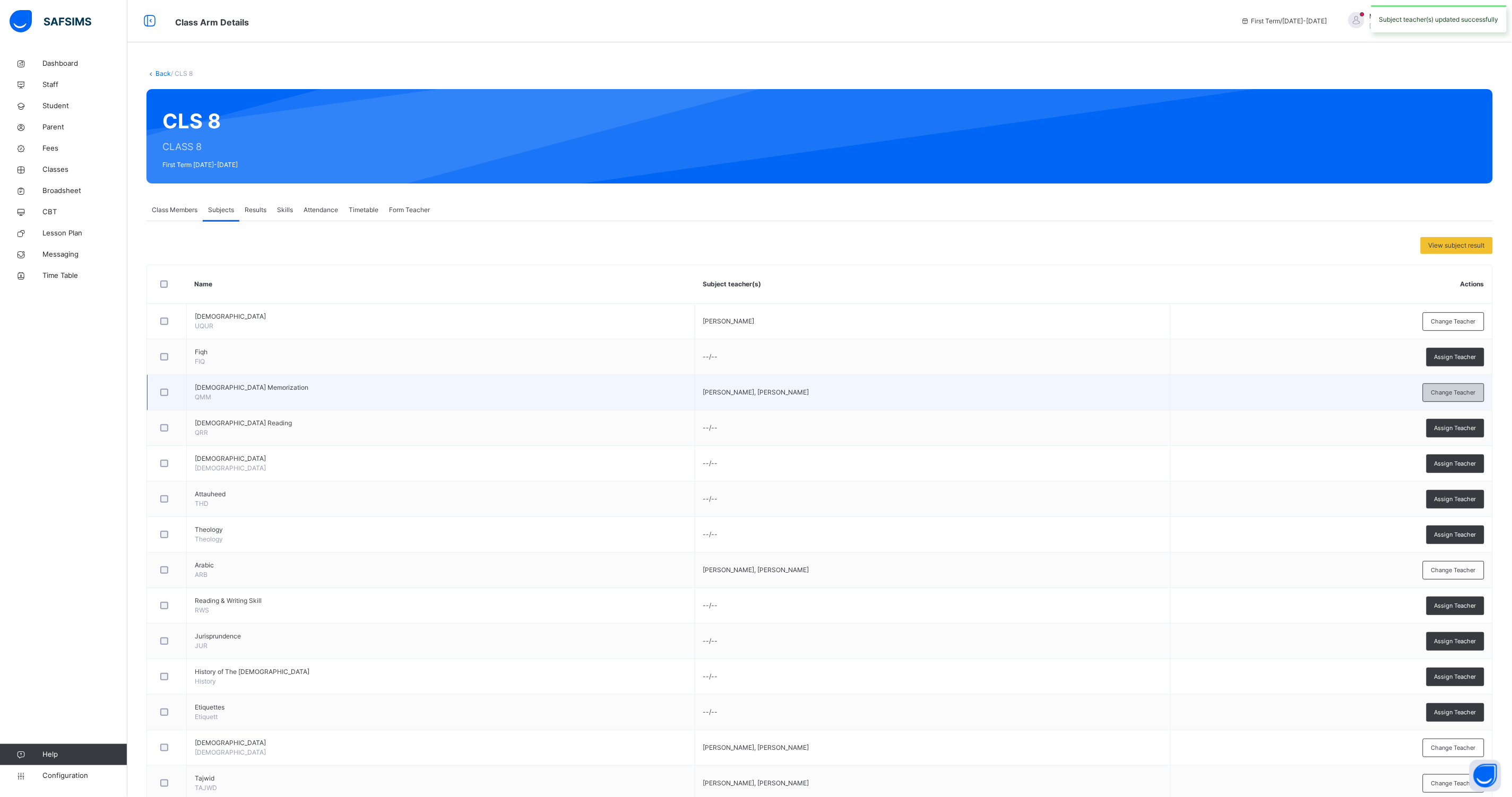
click at [1452, 388] on span "Change Teacher" at bounding box center [1453, 393] width 45 height 9
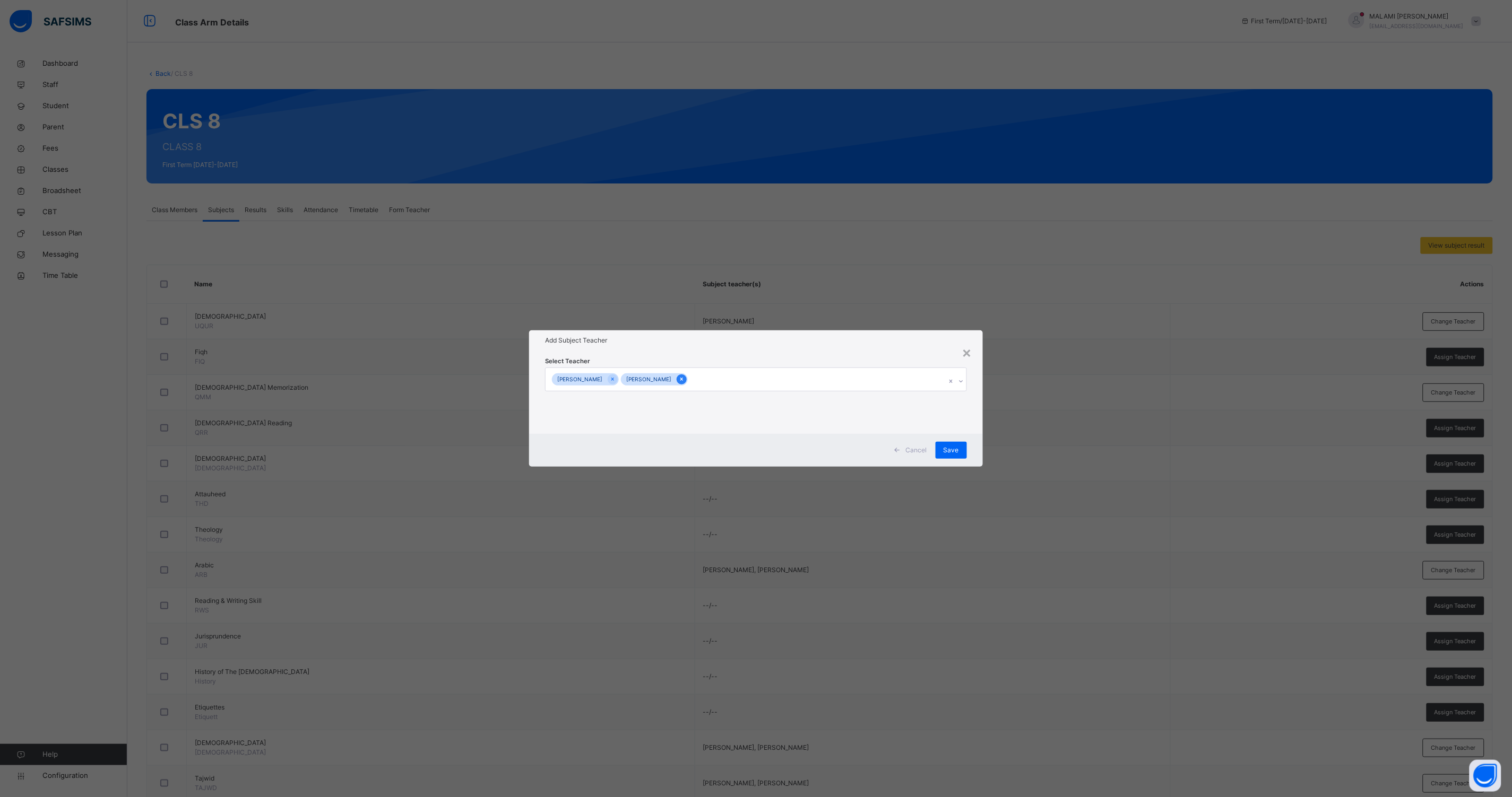
click at [685, 377] on icon at bounding box center [681, 379] width 6 height 8
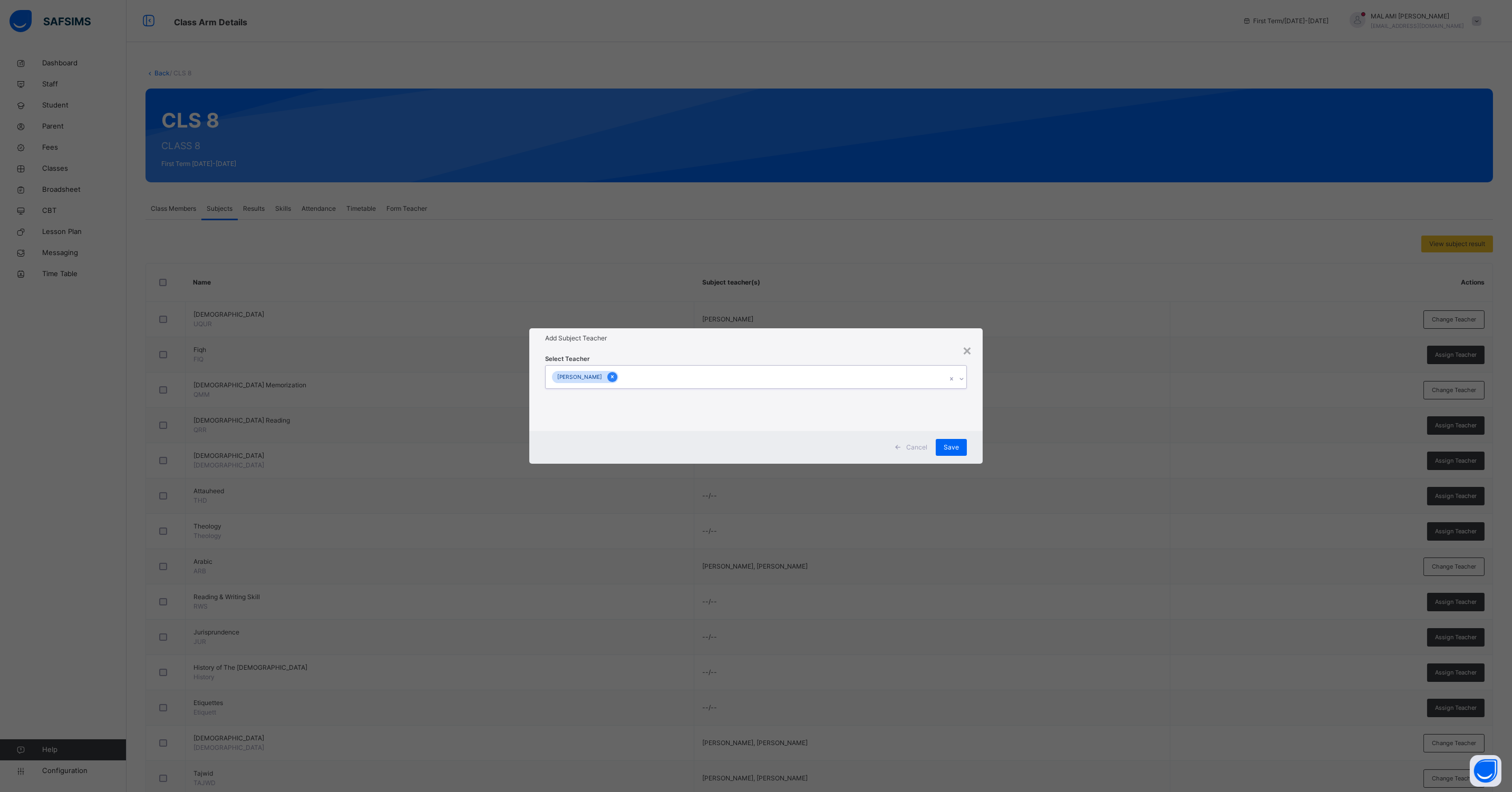
click at [615, 375] on icon at bounding box center [611, 377] width 6 height 8
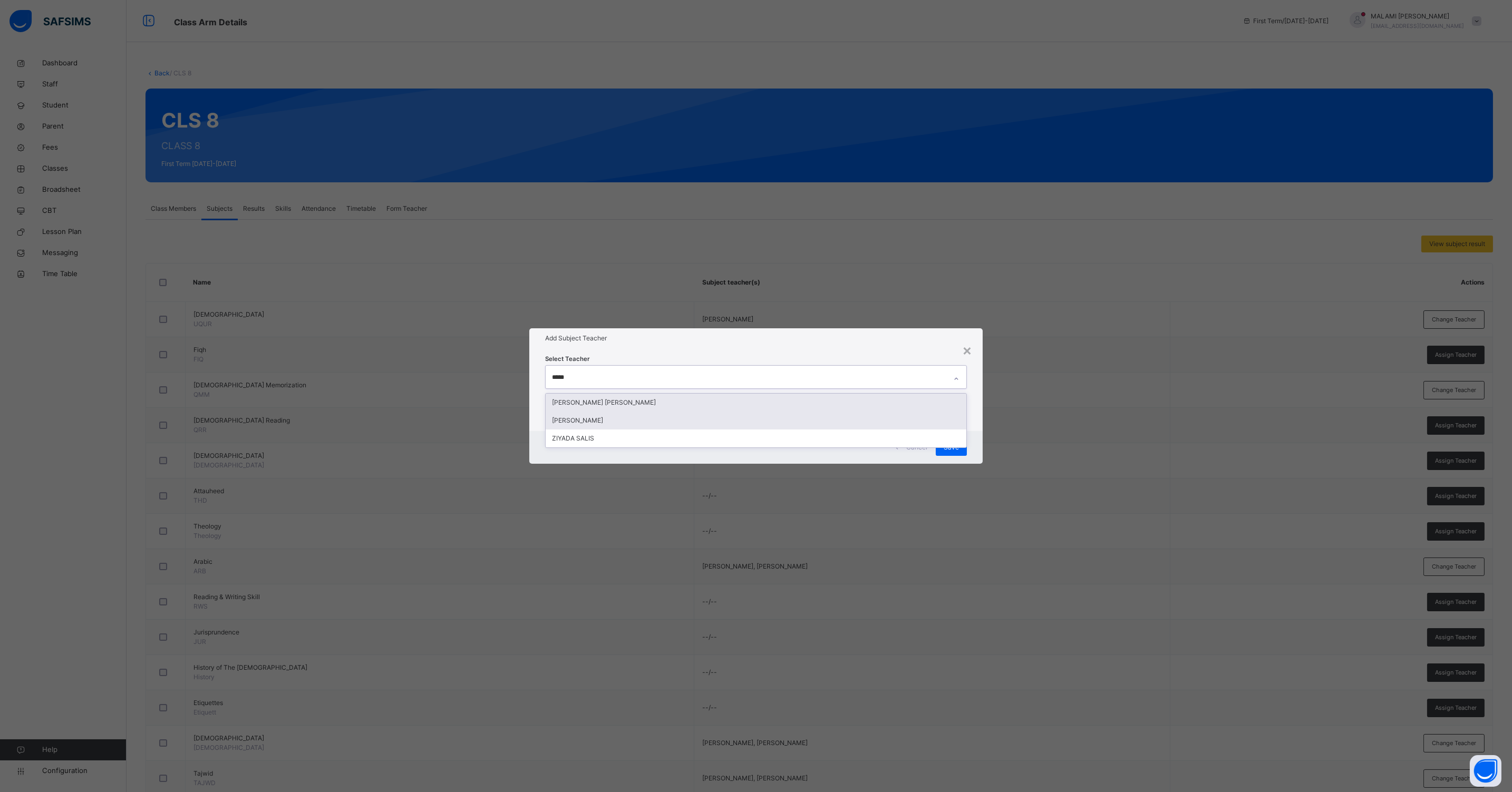
type input "*****"
click at [597, 416] on div "[PERSON_NAME]" at bounding box center [755, 420] width 420 height 18
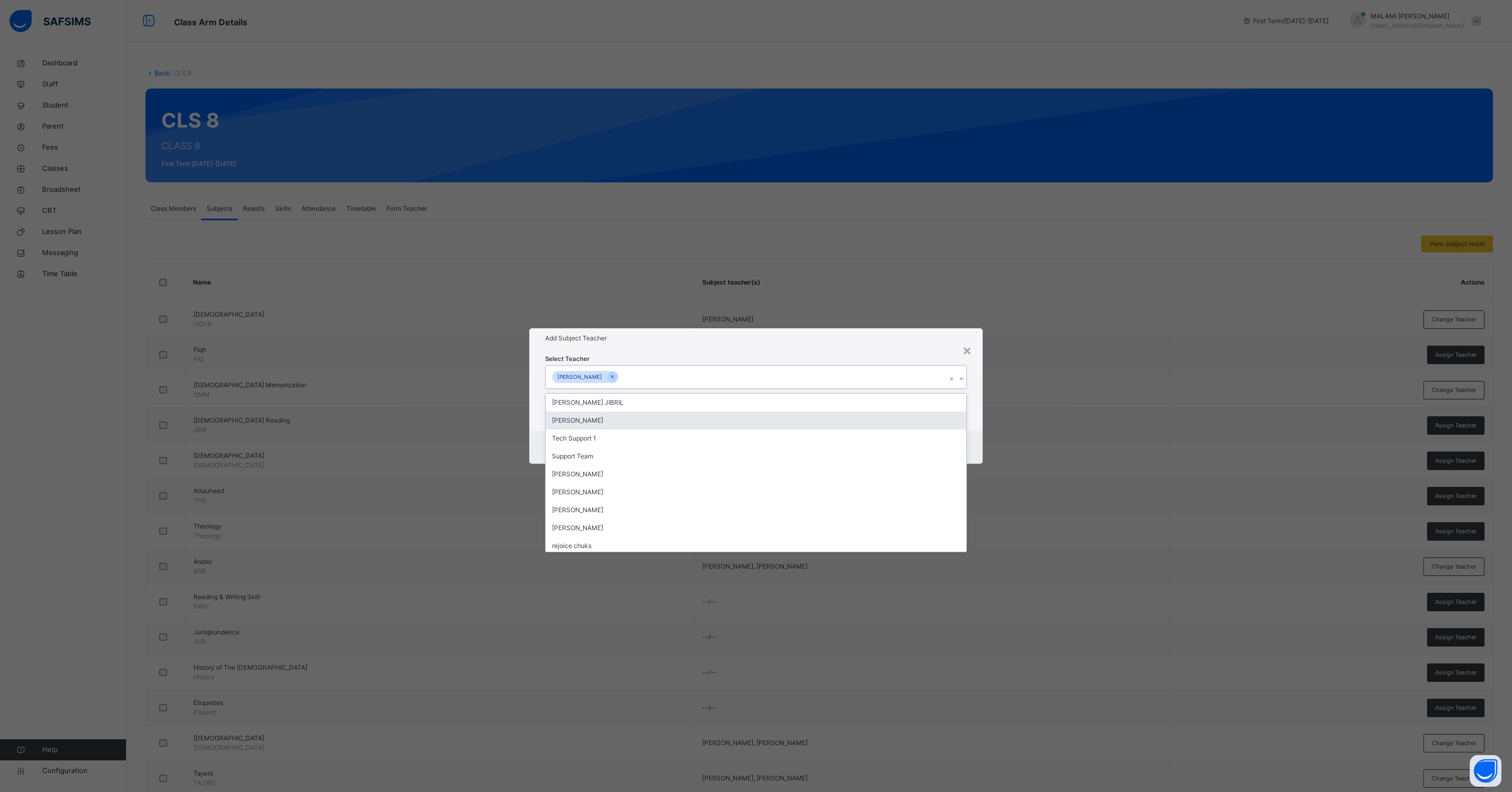
click at [971, 425] on div "Select Teacher option [PERSON_NAME], selected. option [PERSON_NAME] focused, 2 …" at bounding box center [755, 389] width 454 height 82
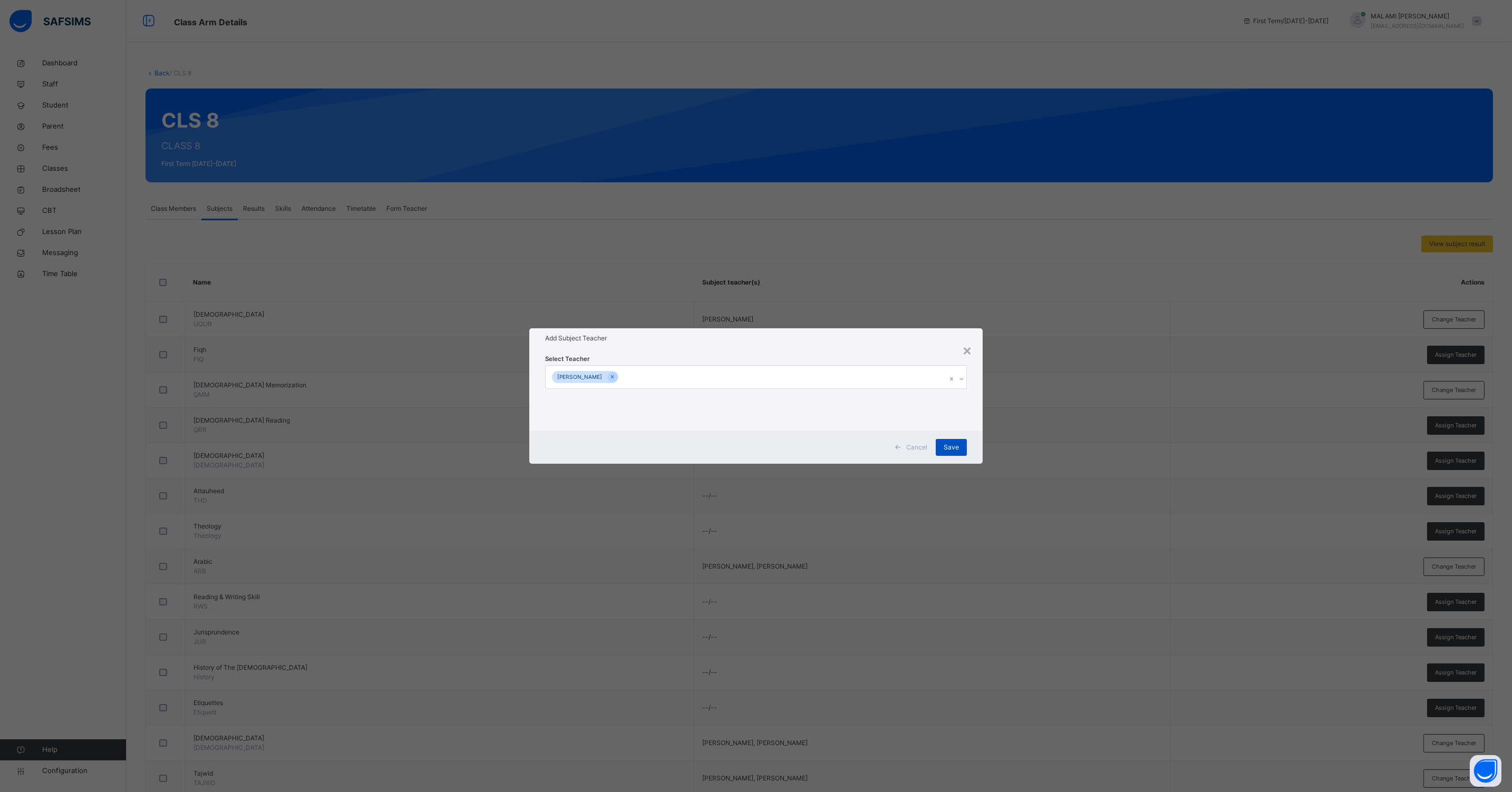
click at [952, 444] on span "Save" at bounding box center [951, 447] width 15 height 9
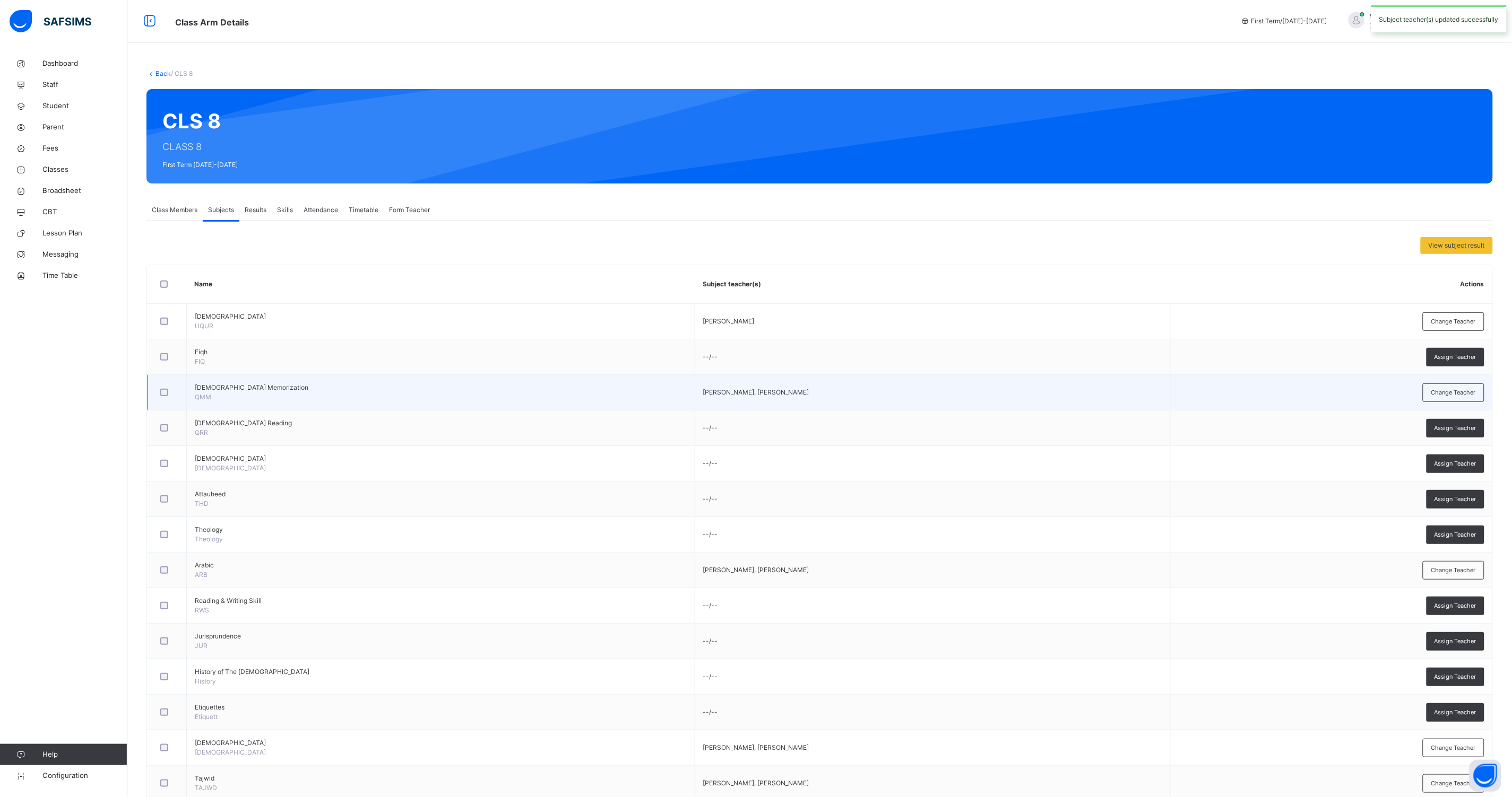
click at [1469, 404] on td "Change Teacher" at bounding box center [1330, 393] width 322 height 35
click at [1467, 393] on span "Change Teacher" at bounding box center [1453, 393] width 45 height 9
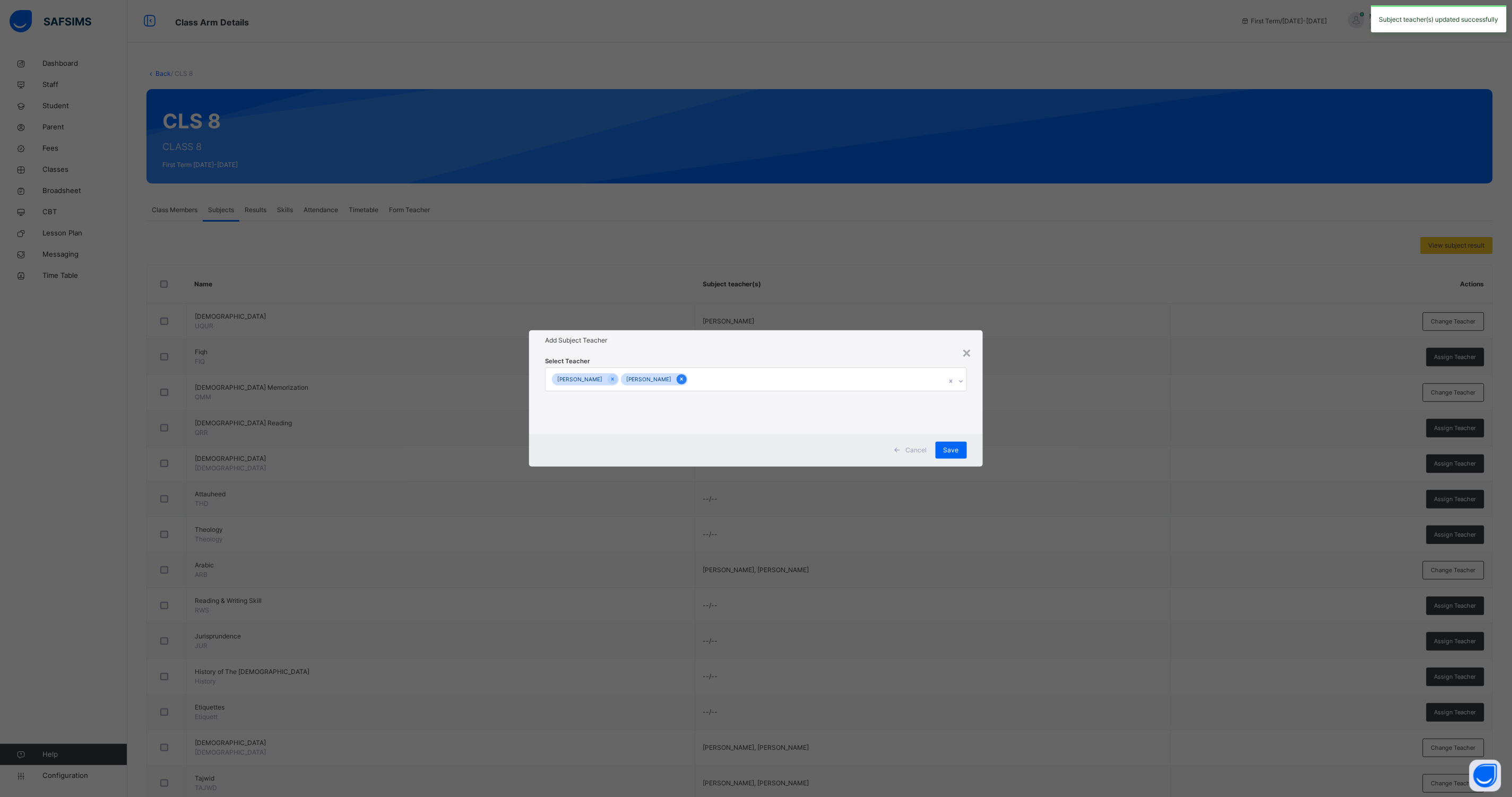
drag, startPoint x: 735, startPoint y: 377, endPoint x: 722, endPoint y: 378, distance: 13.0
click at [685, 377] on icon at bounding box center [681, 379] width 6 height 8
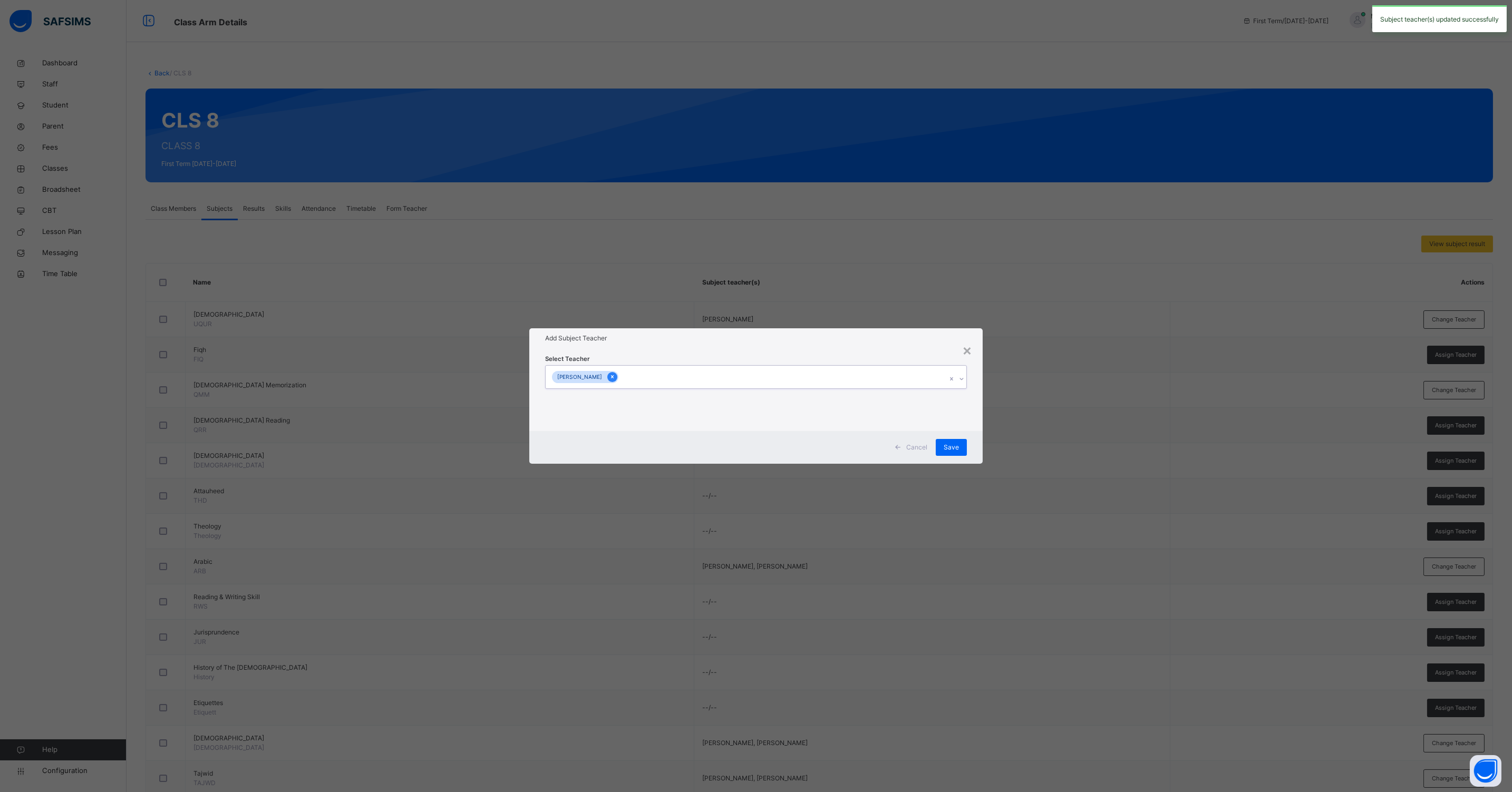
click at [617, 378] on div at bounding box center [612, 377] width 10 height 10
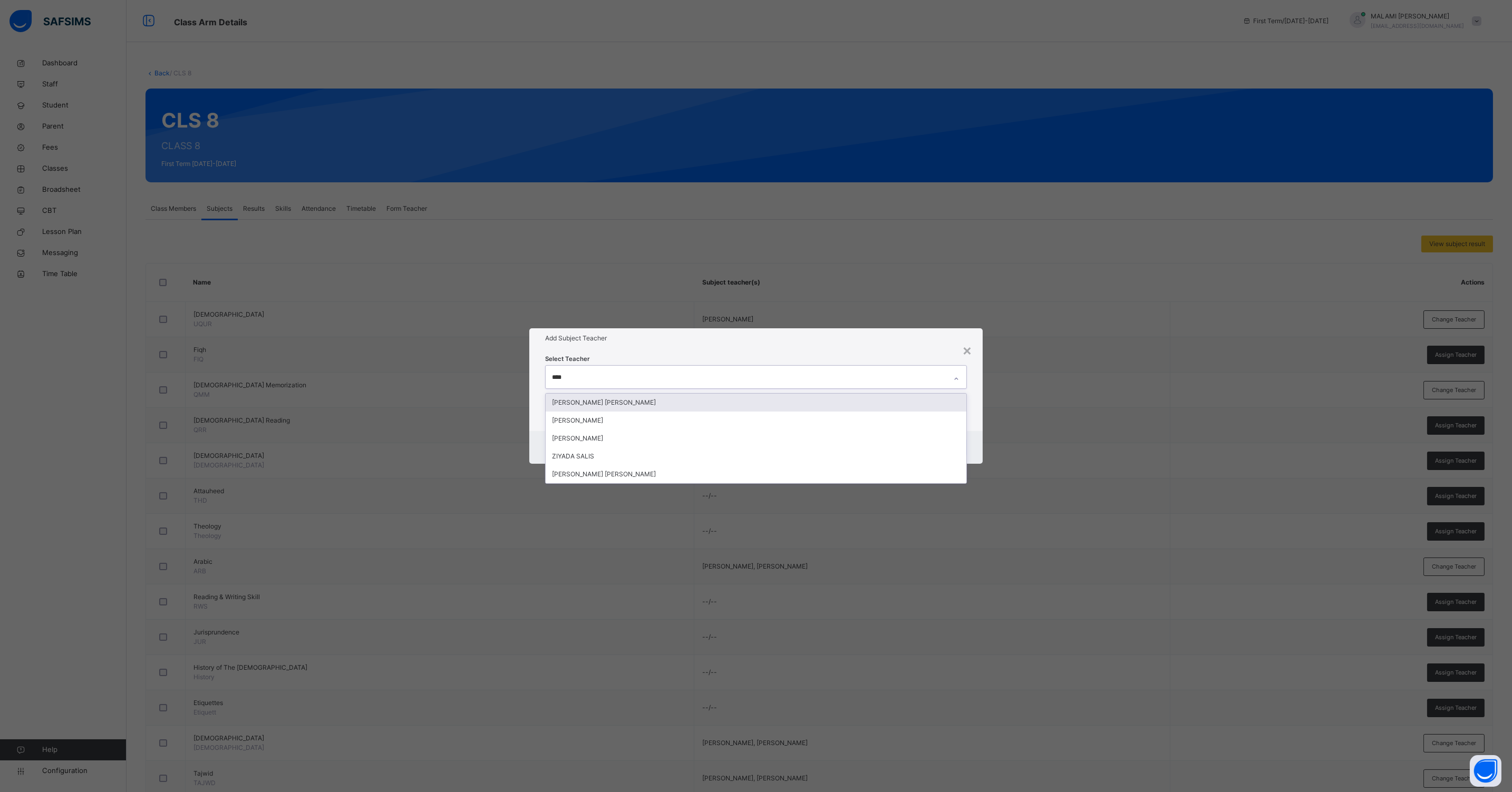
type input "*****"
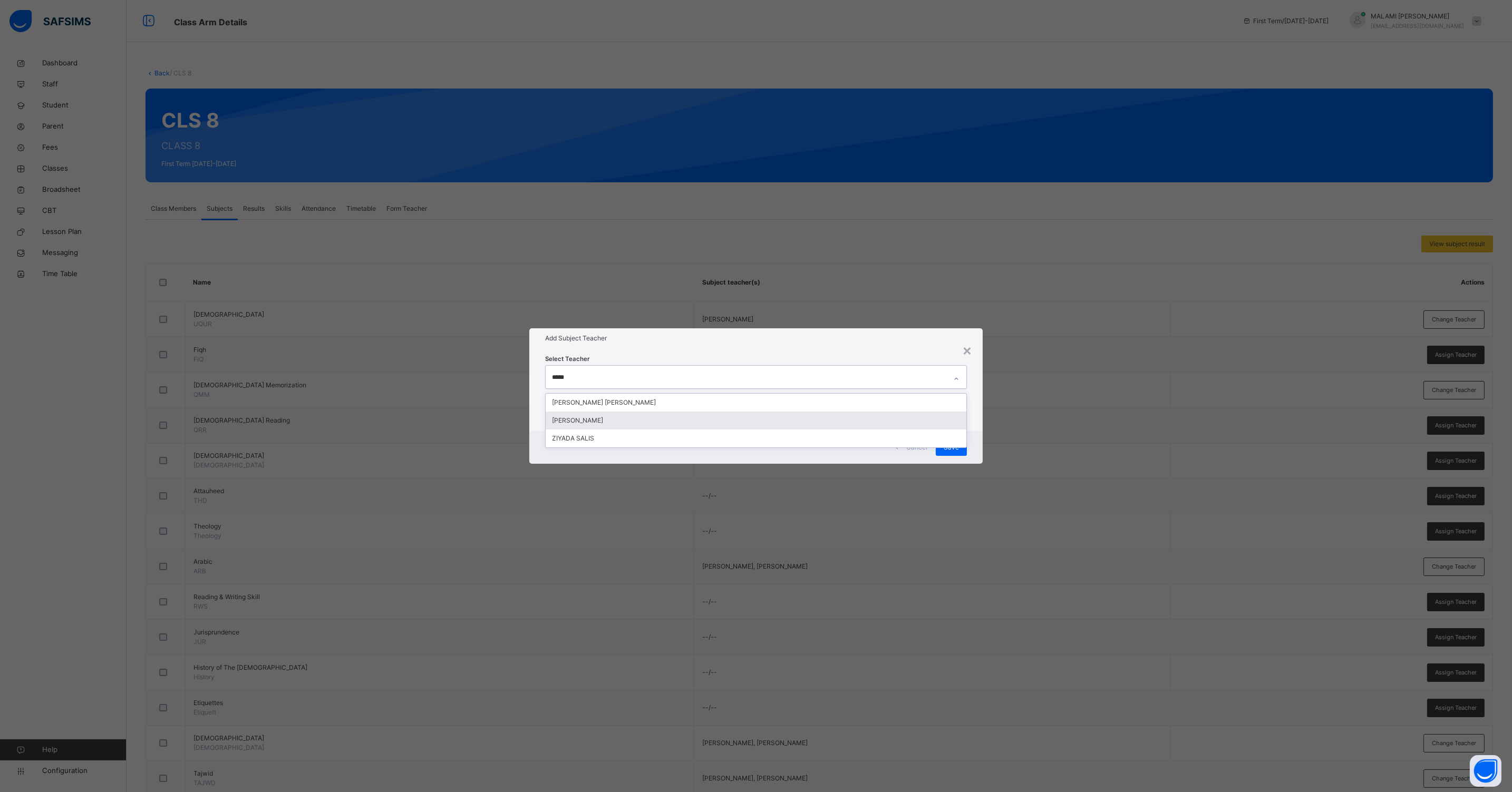
click at [588, 418] on div "[PERSON_NAME]" at bounding box center [755, 420] width 420 height 18
click at [973, 436] on div "Cancel Save" at bounding box center [755, 447] width 454 height 33
drag, startPoint x: 951, startPoint y: 445, endPoint x: 957, endPoint y: 446, distance: 6.1
click at [951, 445] on span "Save" at bounding box center [951, 447] width 15 height 9
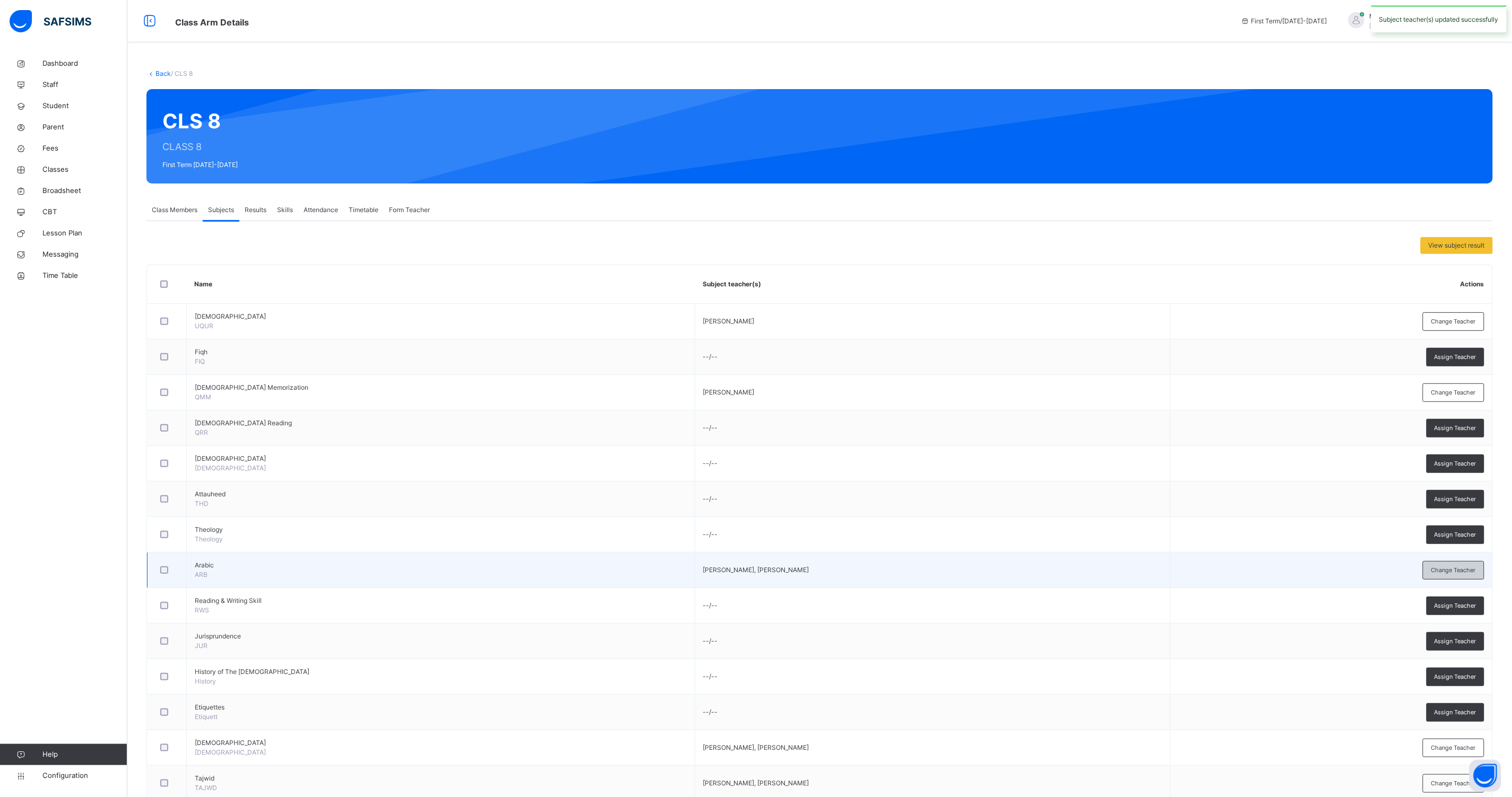
click at [1450, 573] on span "Change Teacher" at bounding box center [1453, 570] width 45 height 9
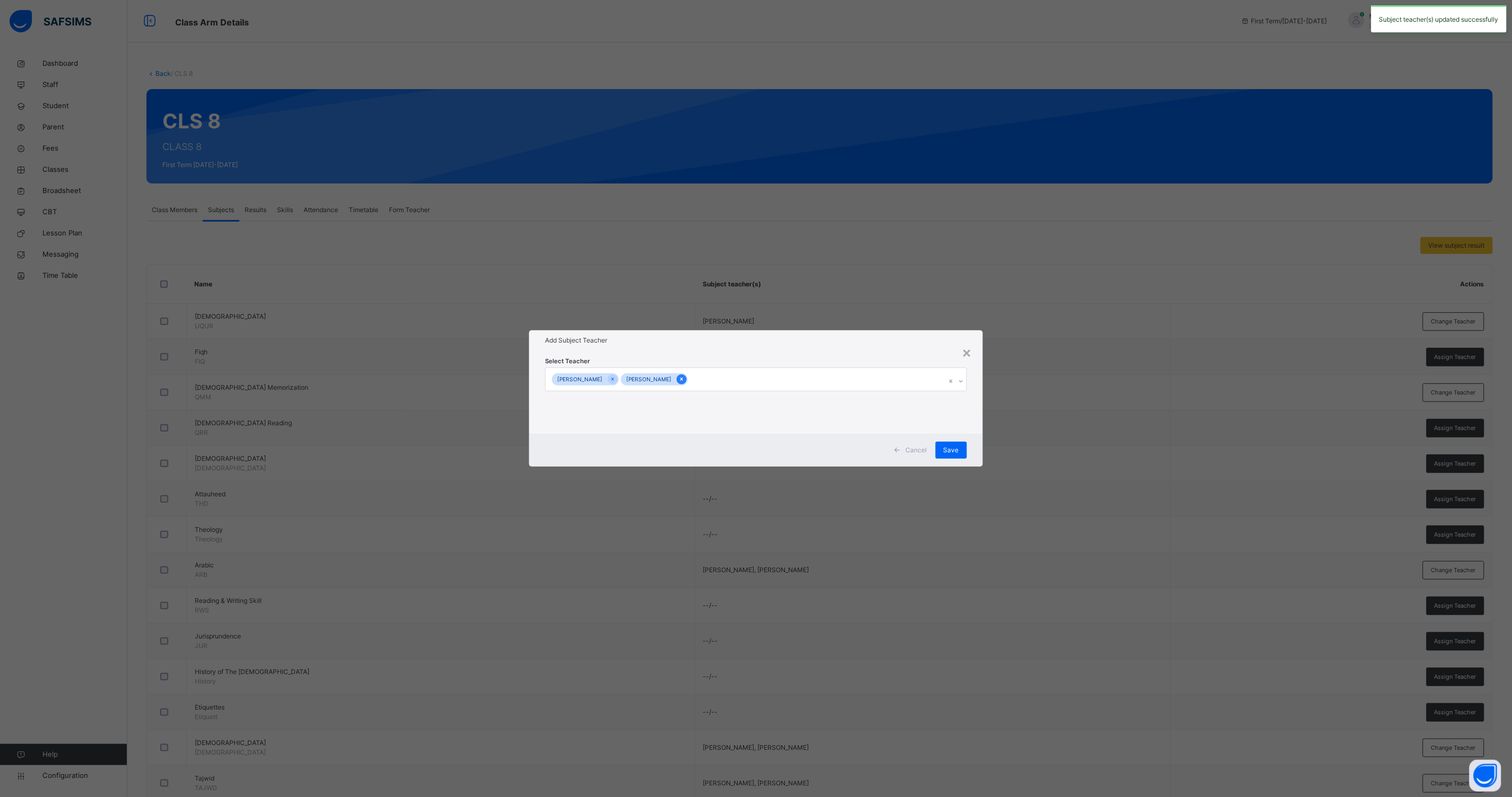
click at [683, 378] on icon at bounding box center [681, 380] width 3 height 3
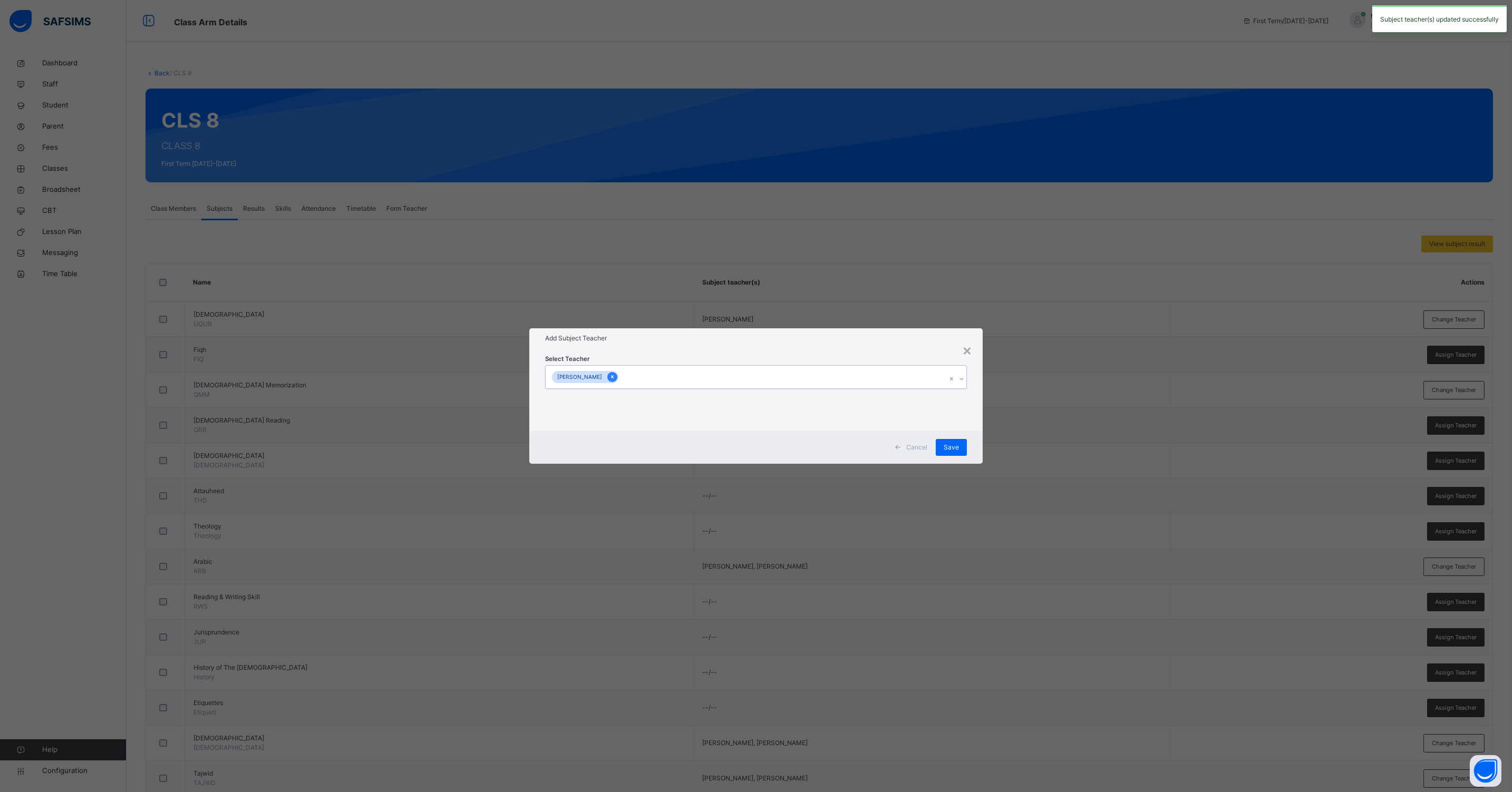
click at [617, 381] on div at bounding box center [612, 377] width 10 height 10
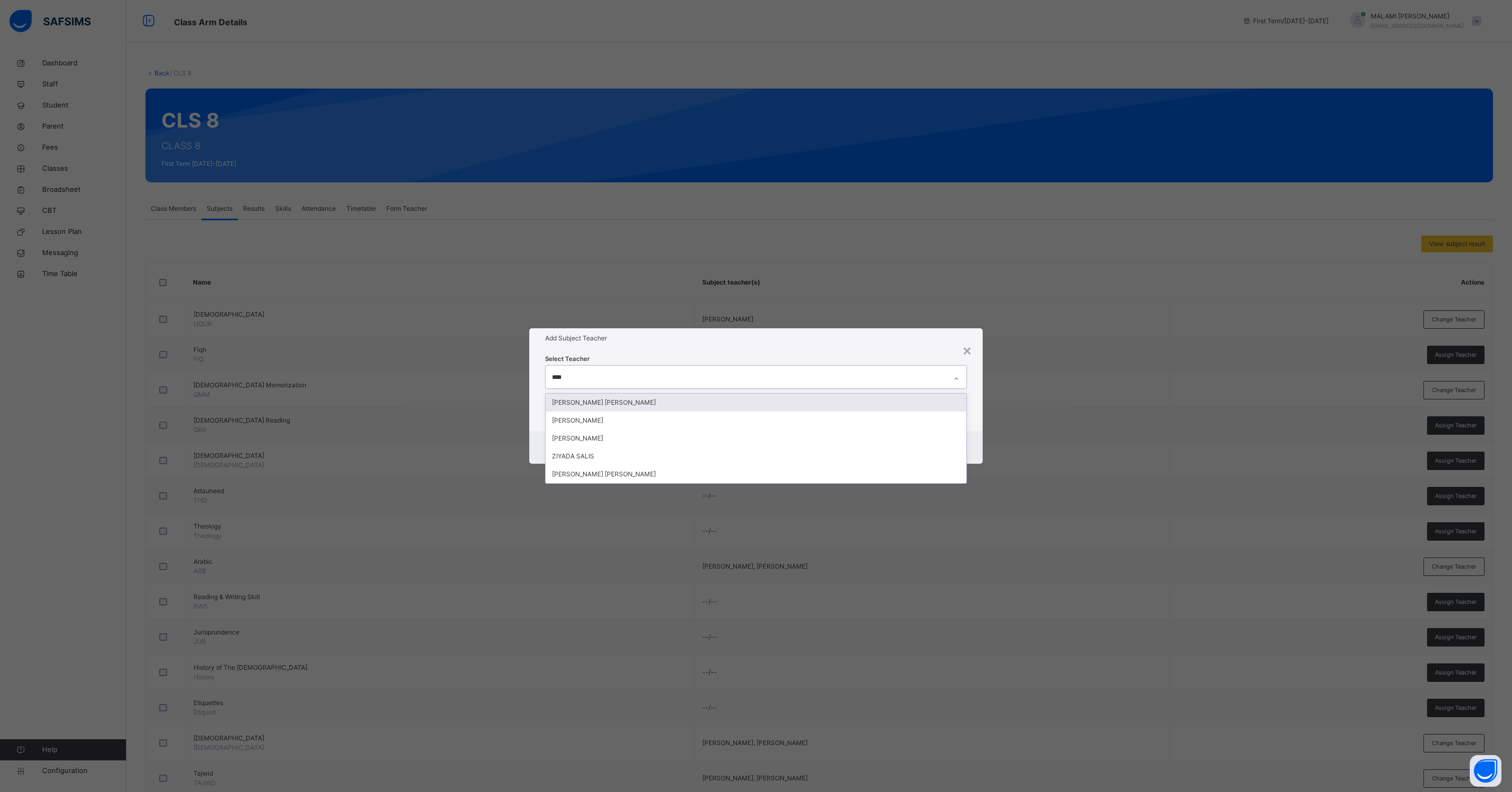
type input "*****"
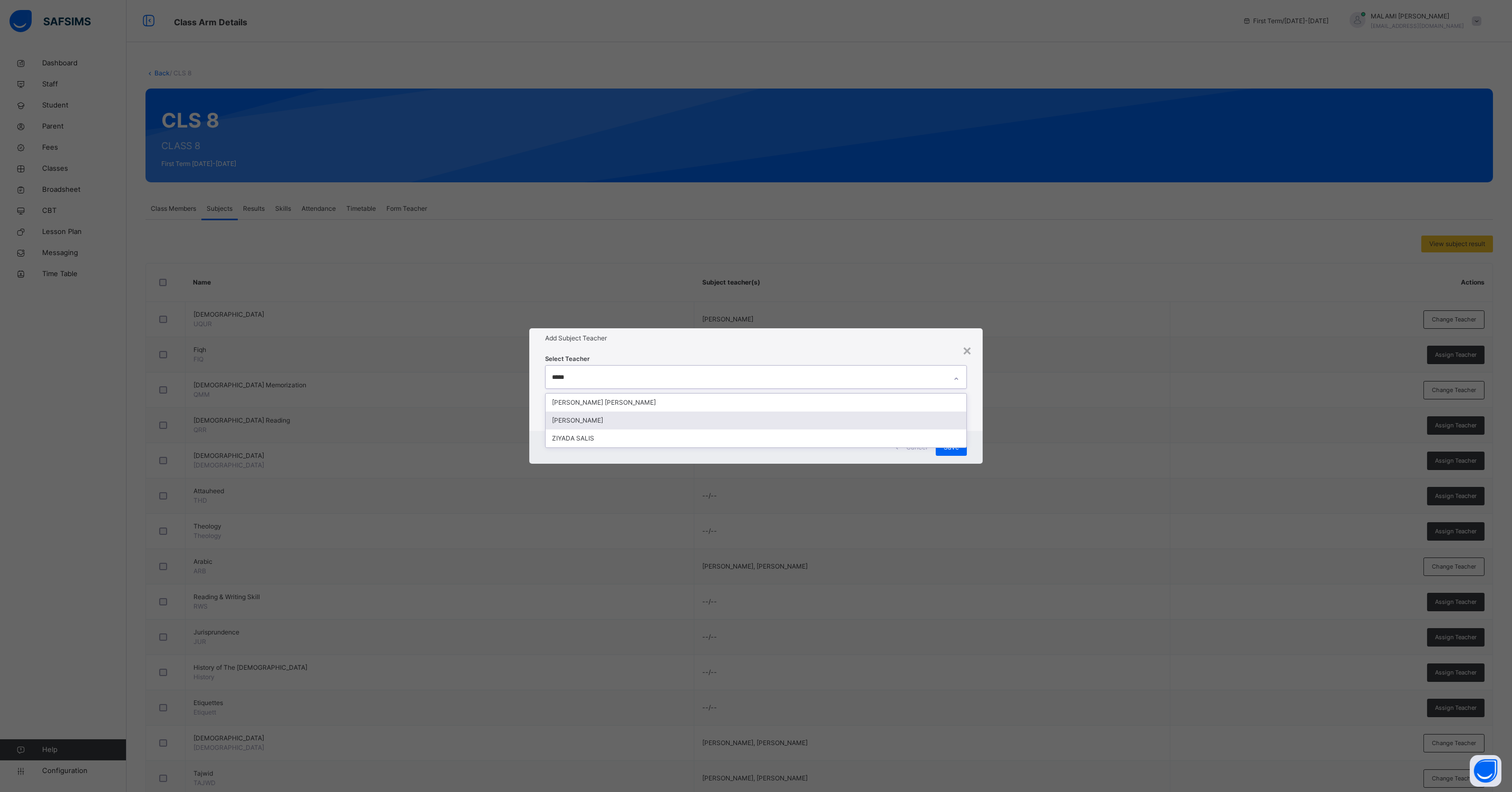
click at [600, 421] on div "[PERSON_NAME]" at bounding box center [755, 420] width 420 height 18
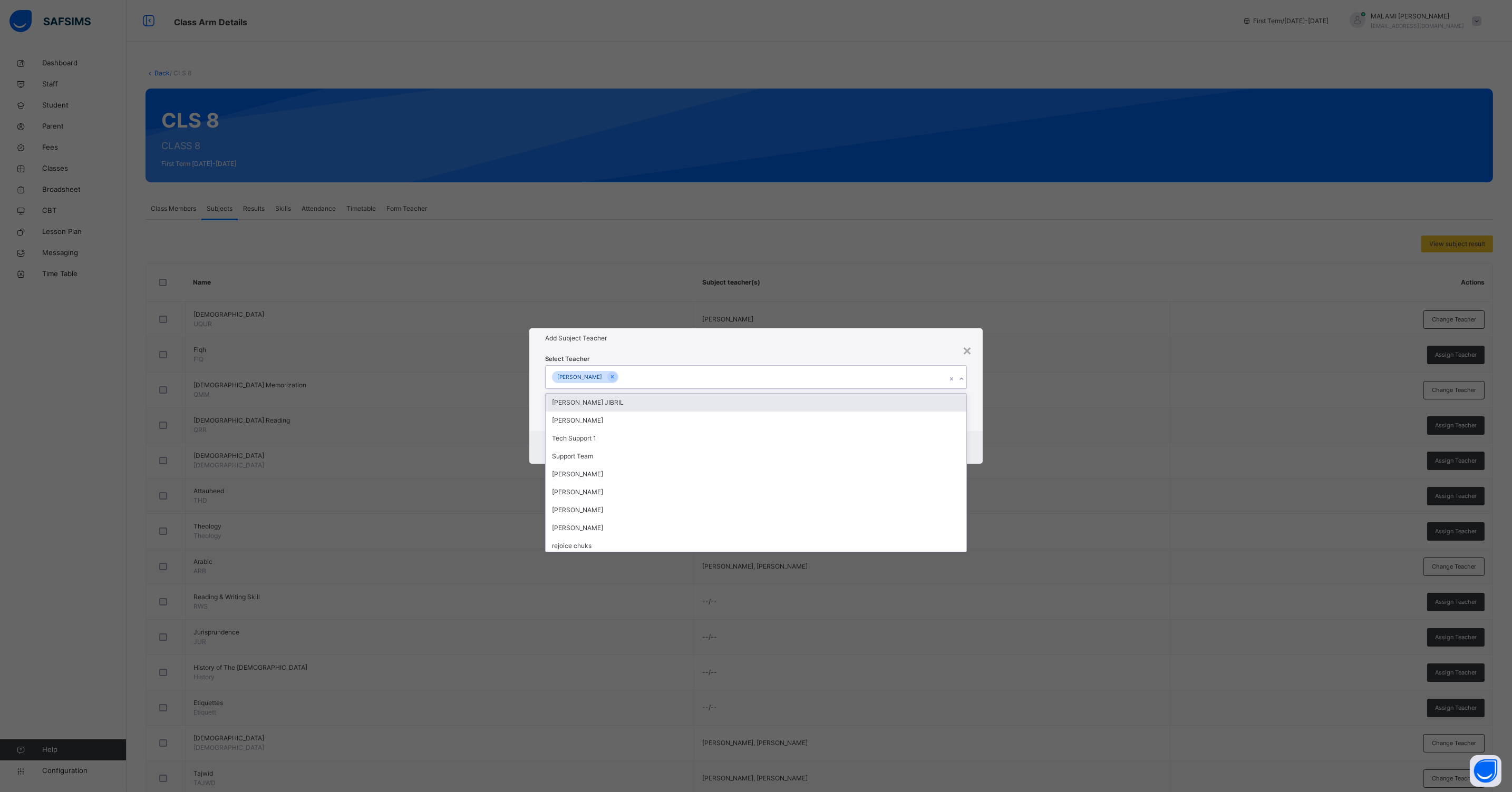
click at [819, 293] on div "× Add Subject Teacher Select Teacher option [PERSON_NAME], selected. option [PE…" at bounding box center [756, 396] width 1512 height 792
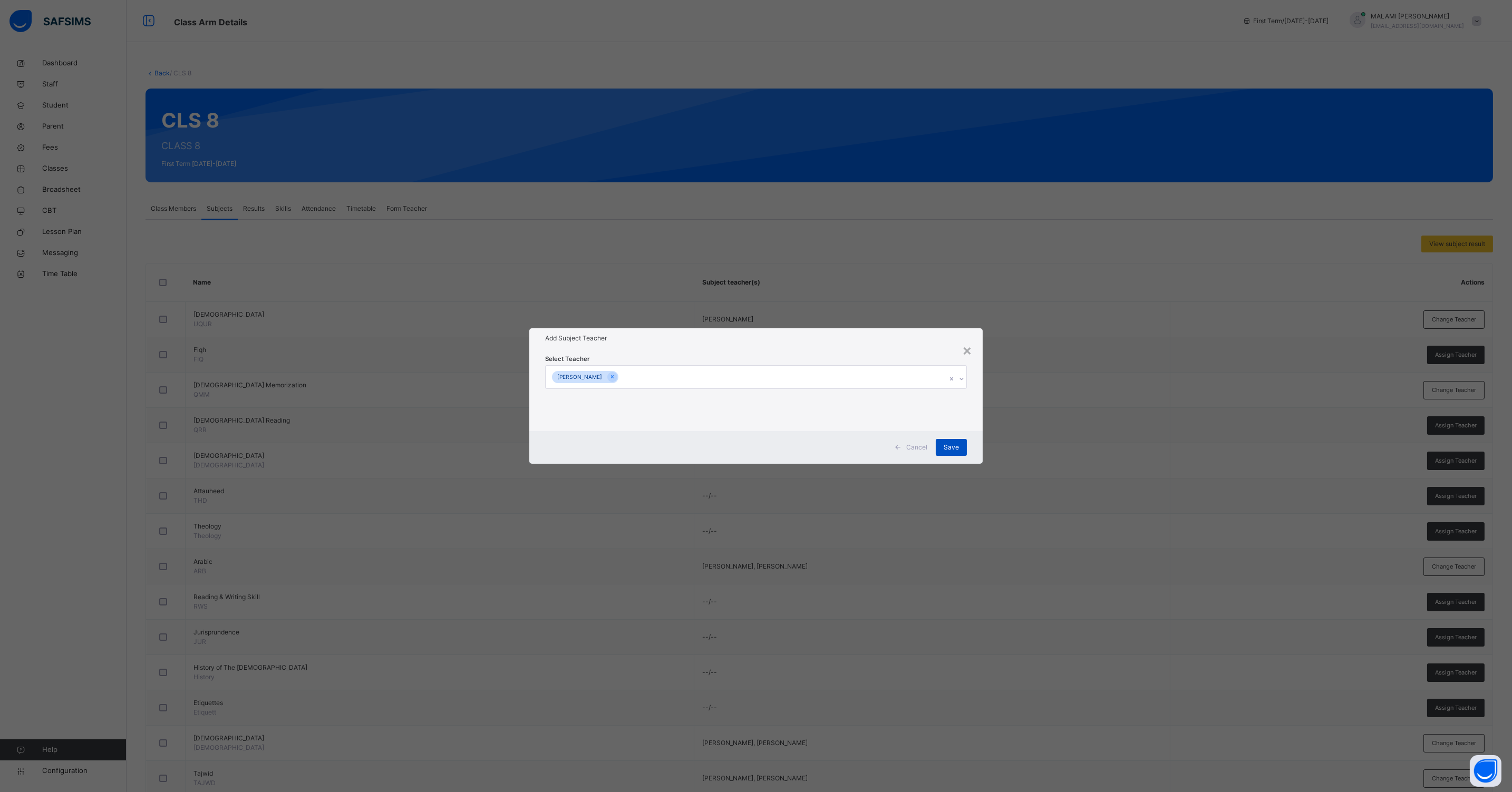
click at [948, 448] on span "Save" at bounding box center [951, 447] width 15 height 9
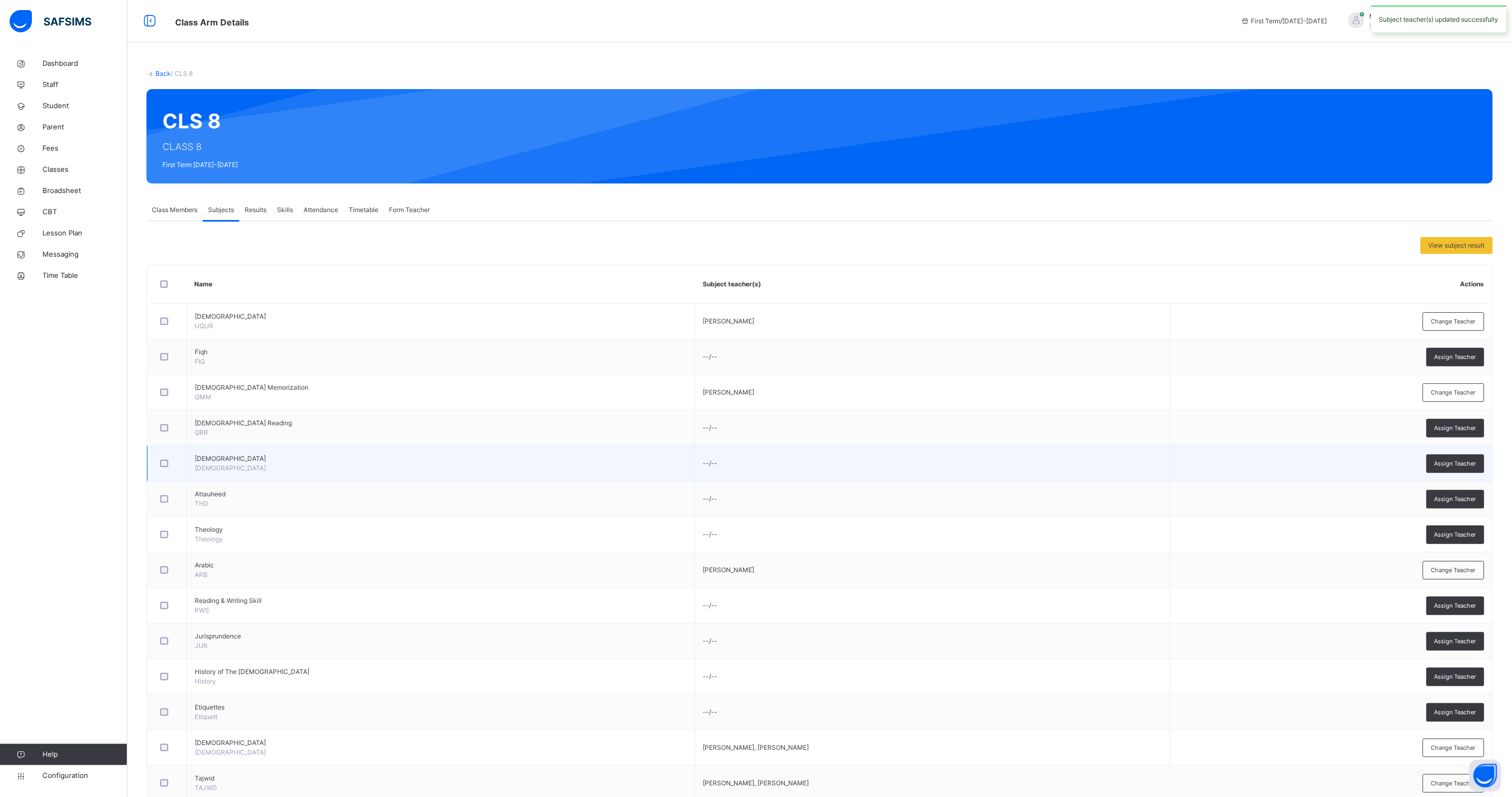
scroll to position [31, 0]
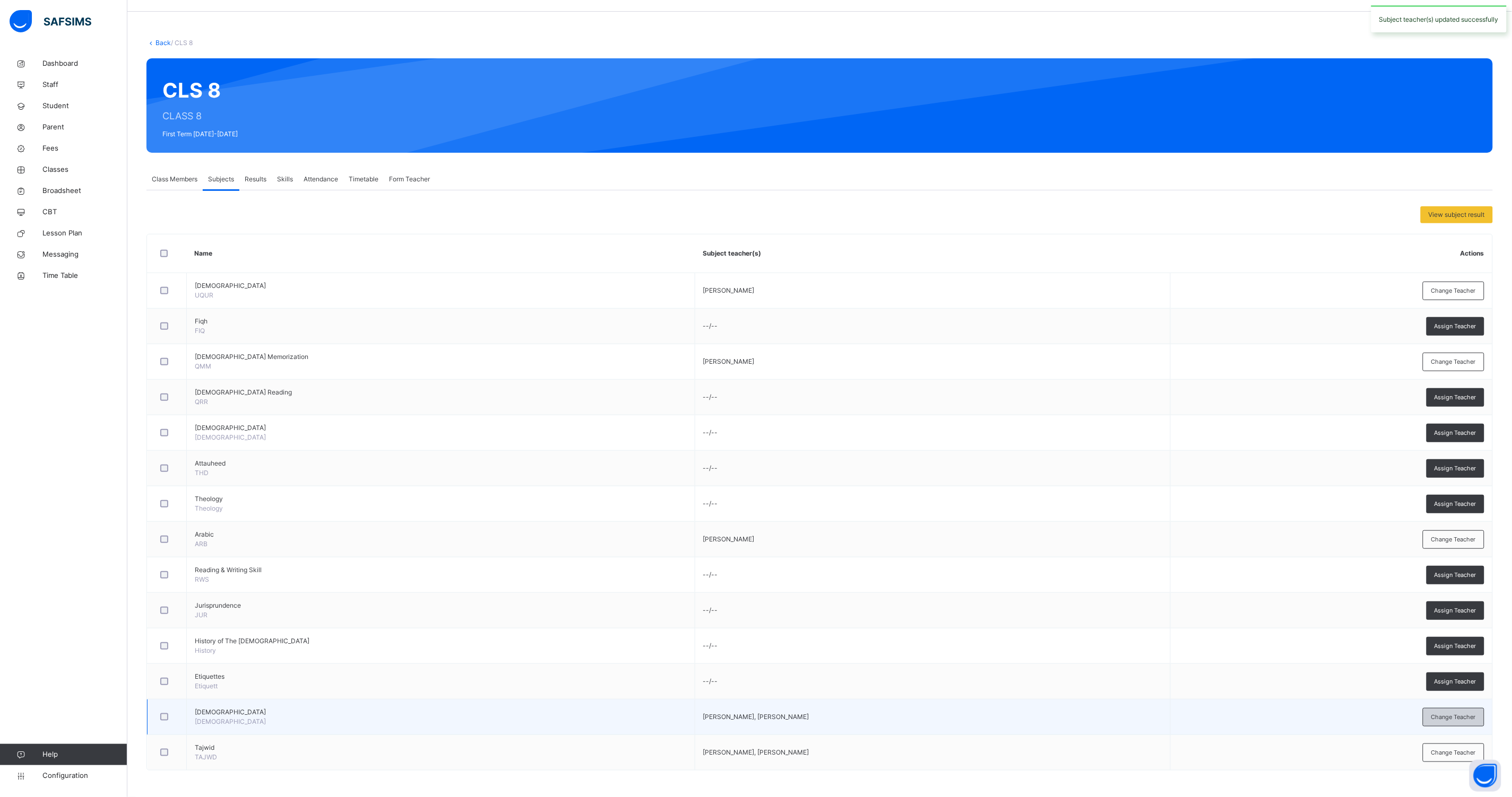
click at [1474, 712] on div "Change Teacher" at bounding box center [1453, 717] width 61 height 18
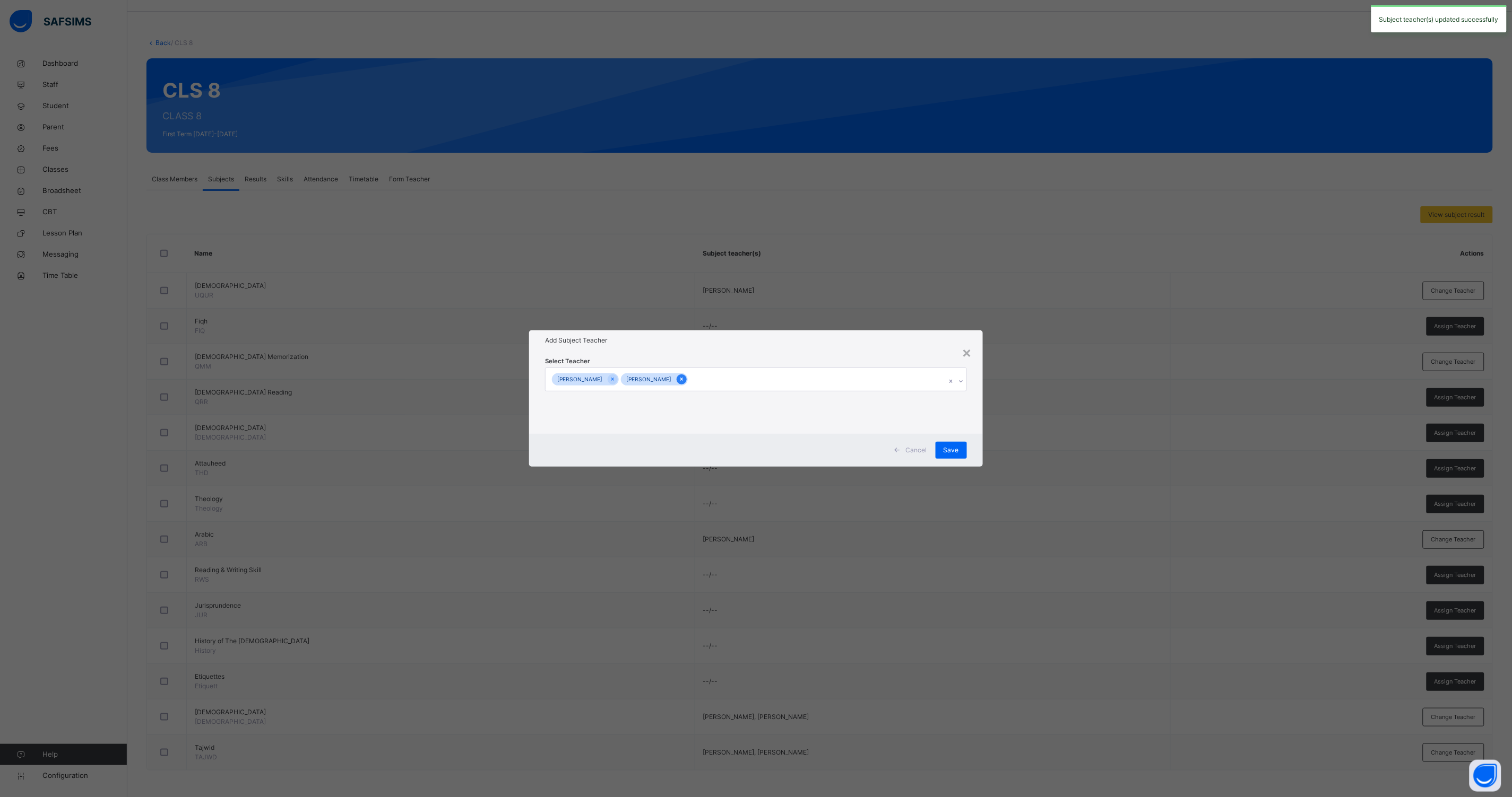
click at [685, 380] on icon at bounding box center [681, 379] width 6 height 8
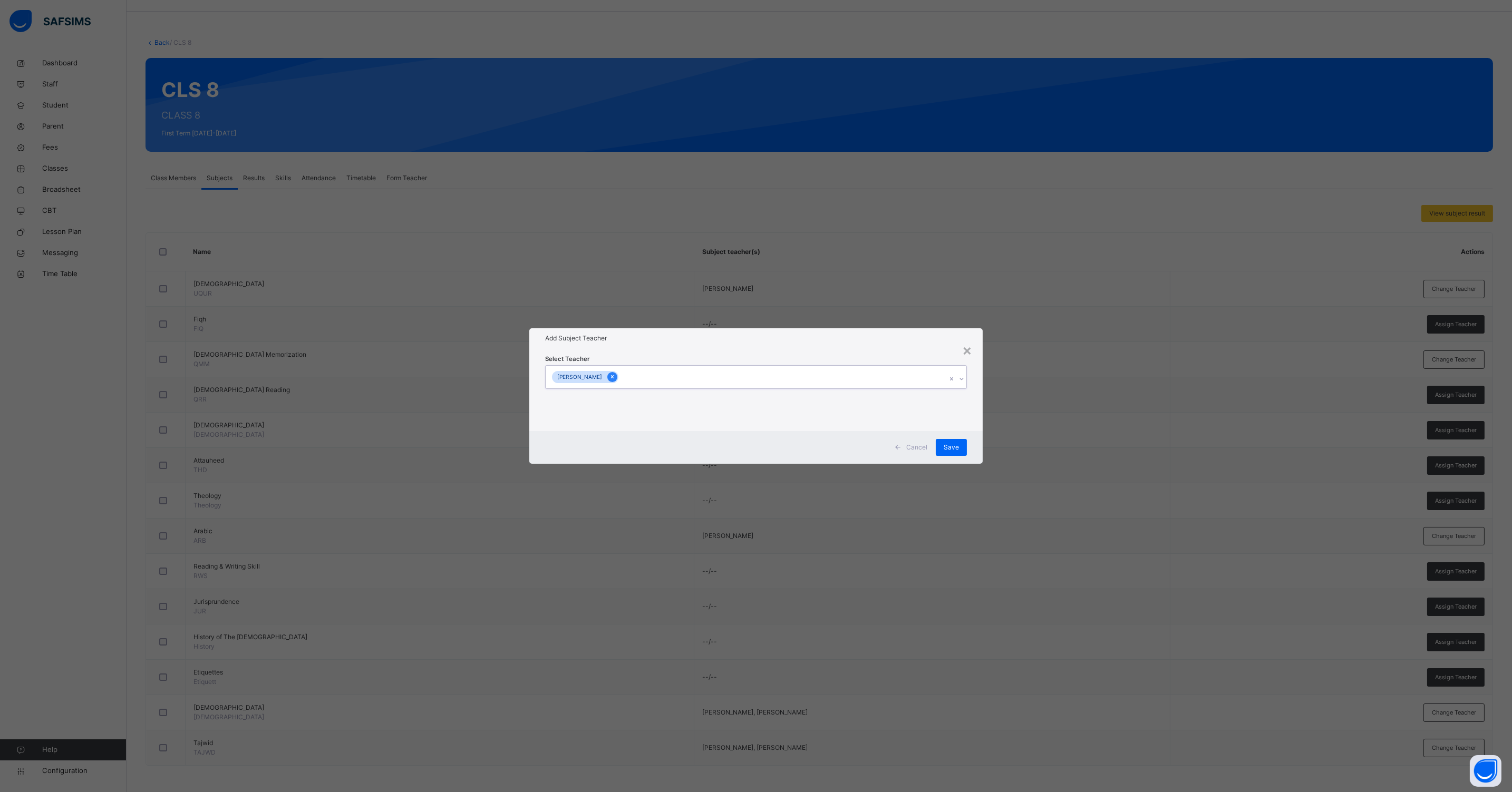
click at [617, 373] on div at bounding box center [612, 377] width 10 height 10
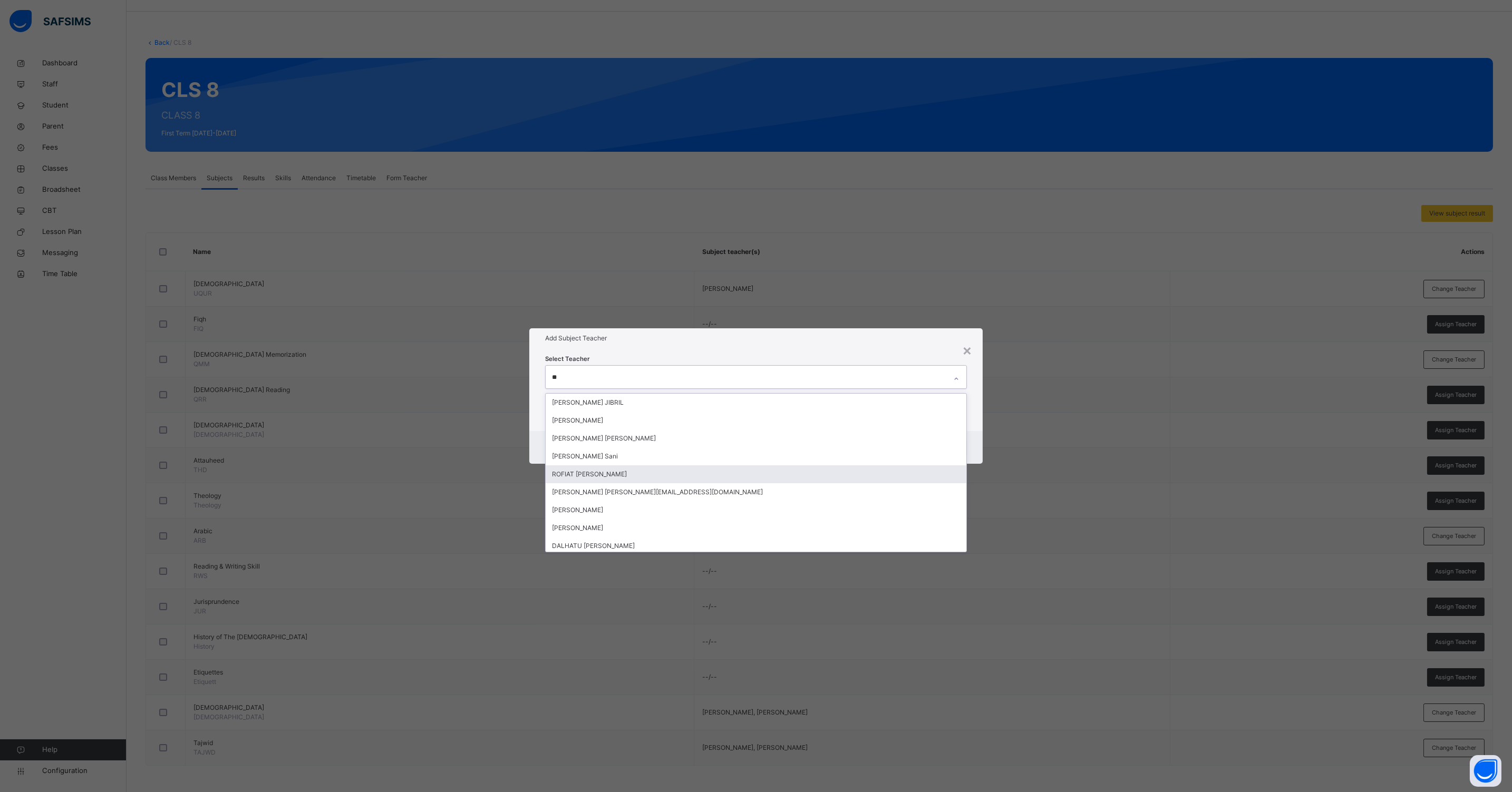
type input "***"
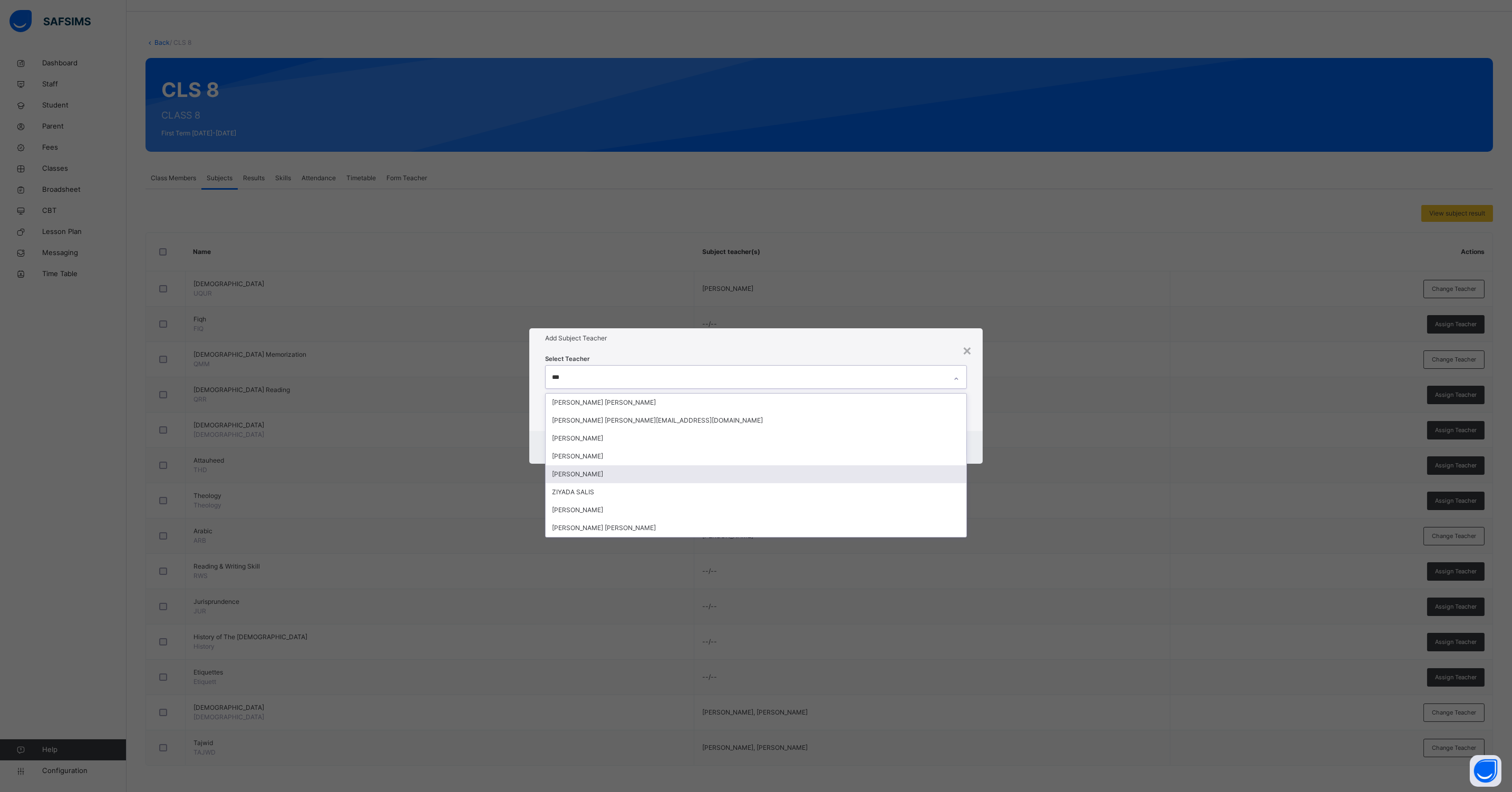
click at [596, 470] on div "[PERSON_NAME]" at bounding box center [755, 474] width 420 height 18
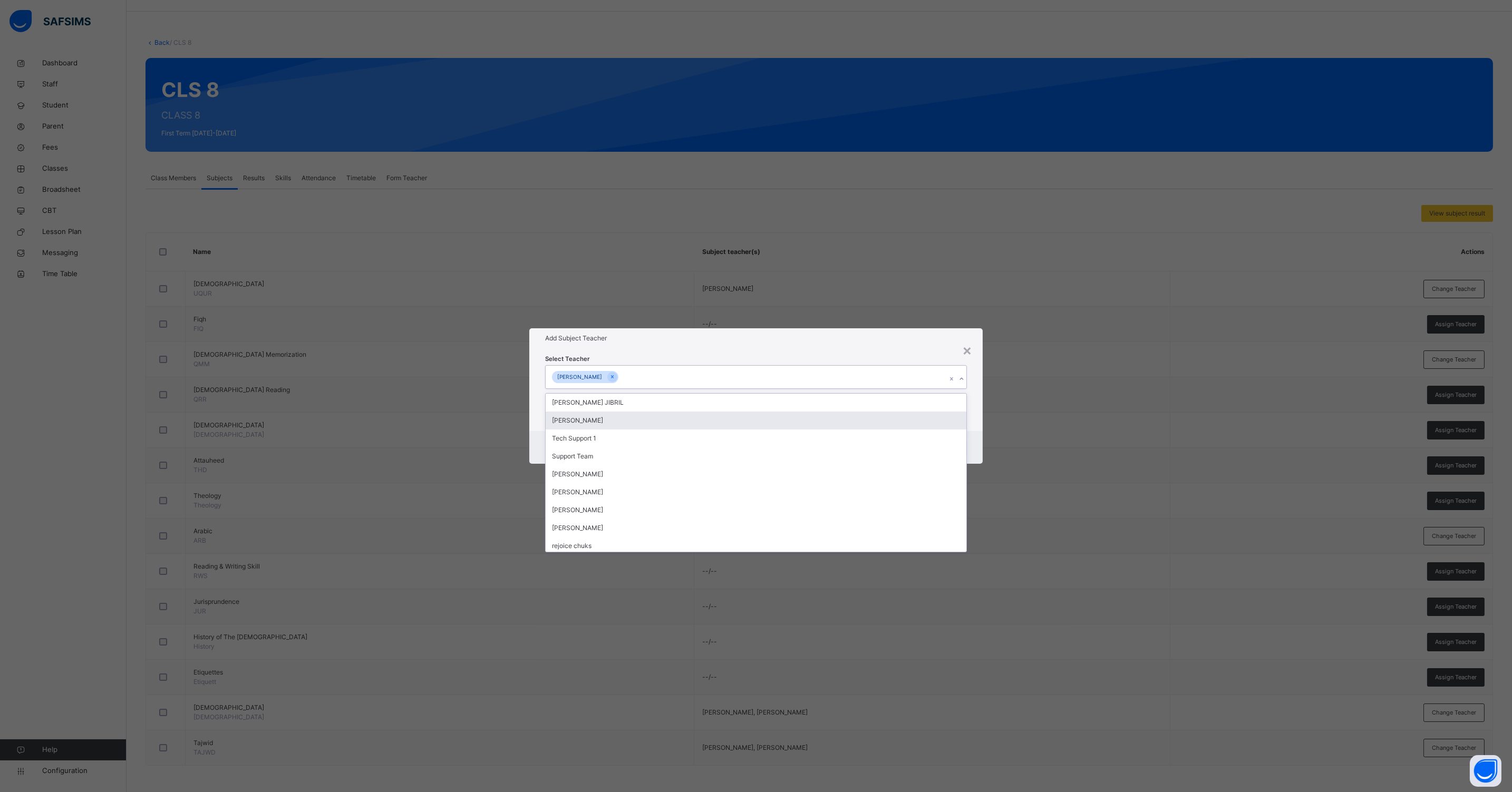
click at [977, 424] on div "Select Teacher option [PERSON_NAME], selected. option [PERSON_NAME] focused, 2 …" at bounding box center [755, 389] width 454 height 82
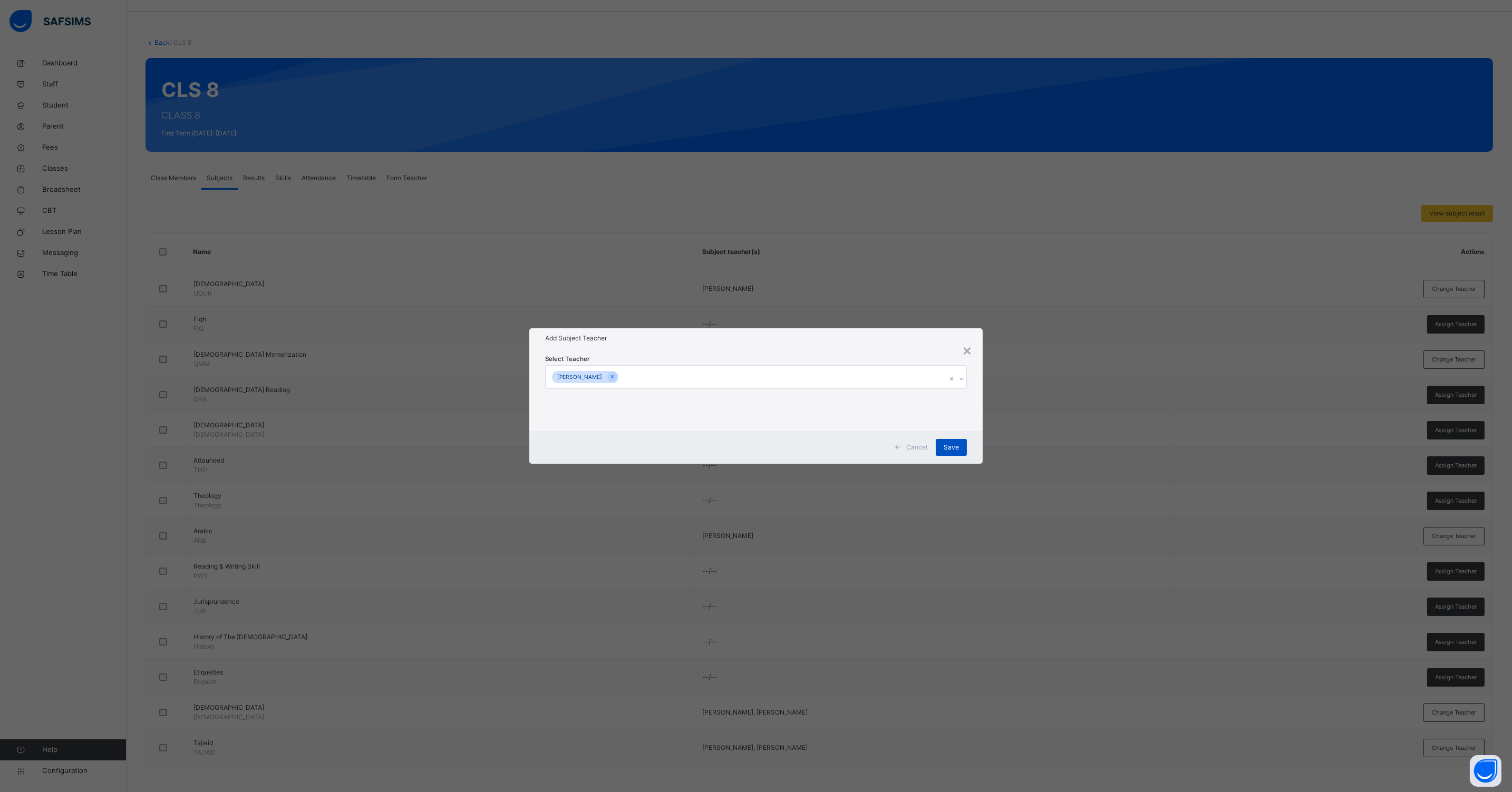
click at [946, 444] on span "Save" at bounding box center [951, 447] width 15 height 9
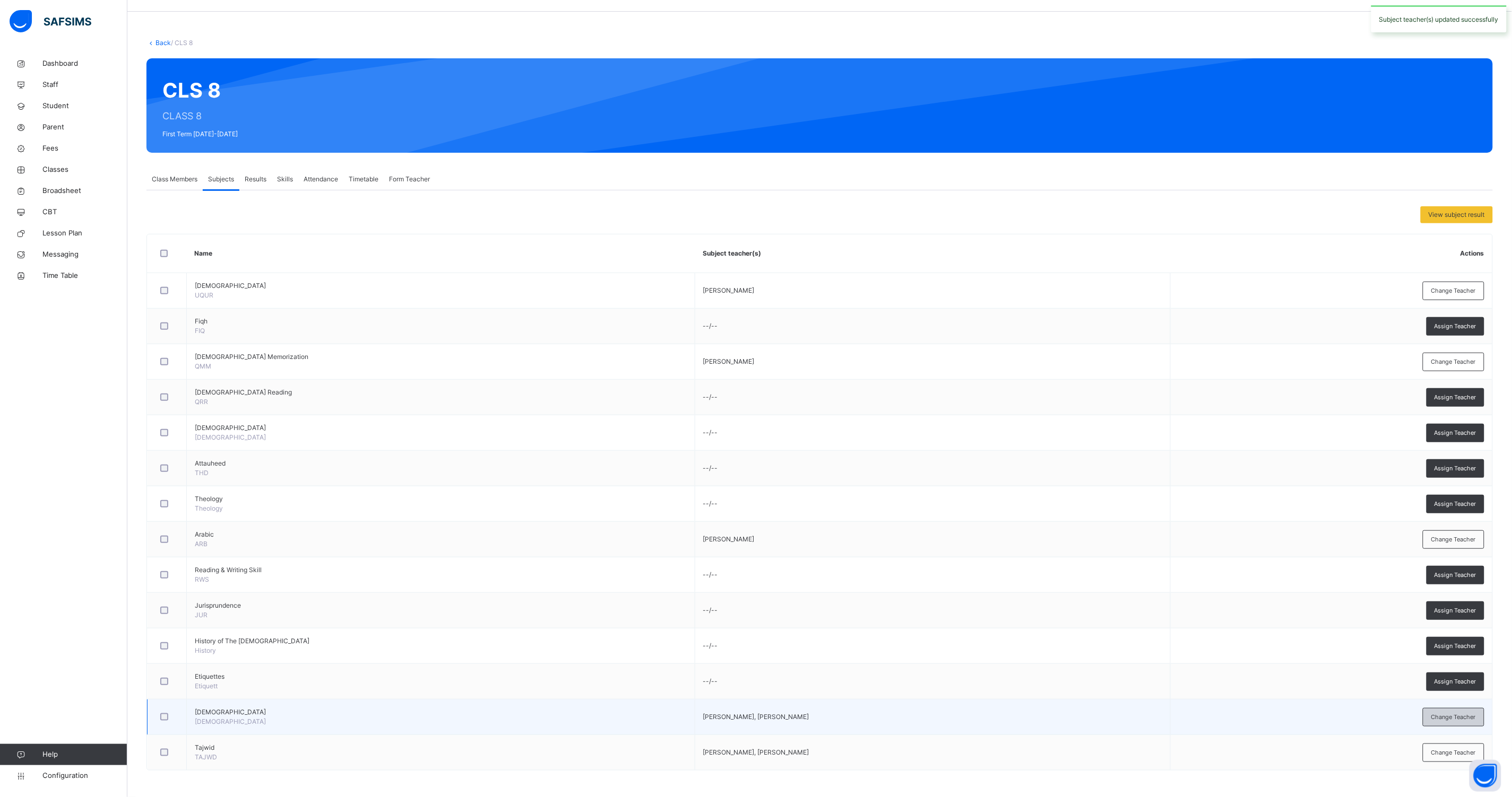
click at [1447, 711] on div "Change Teacher" at bounding box center [1453, 717] width 61 height 18
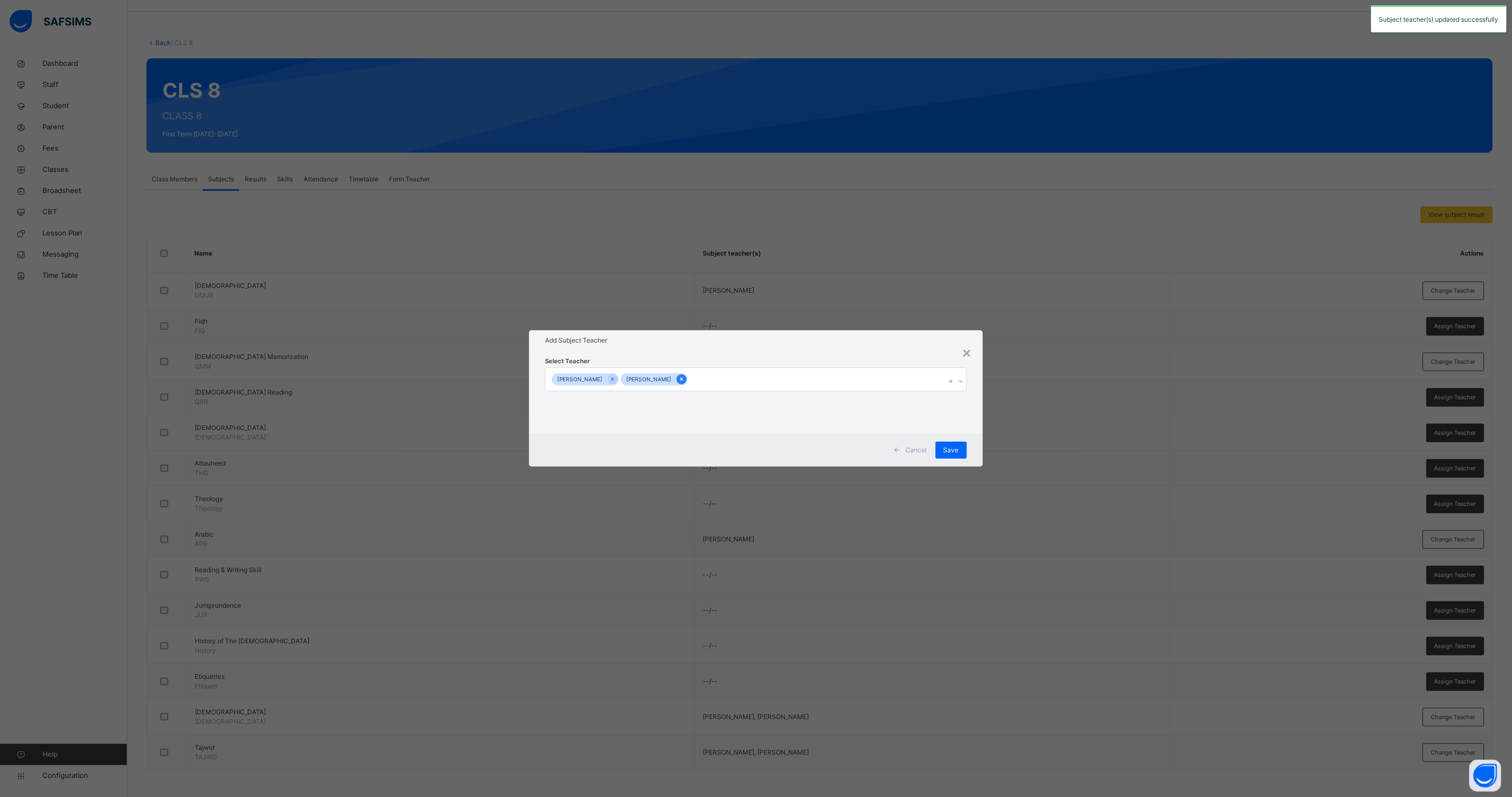
click at [685, 377] on icon at bounding box center [681, 379] width 6 height 8
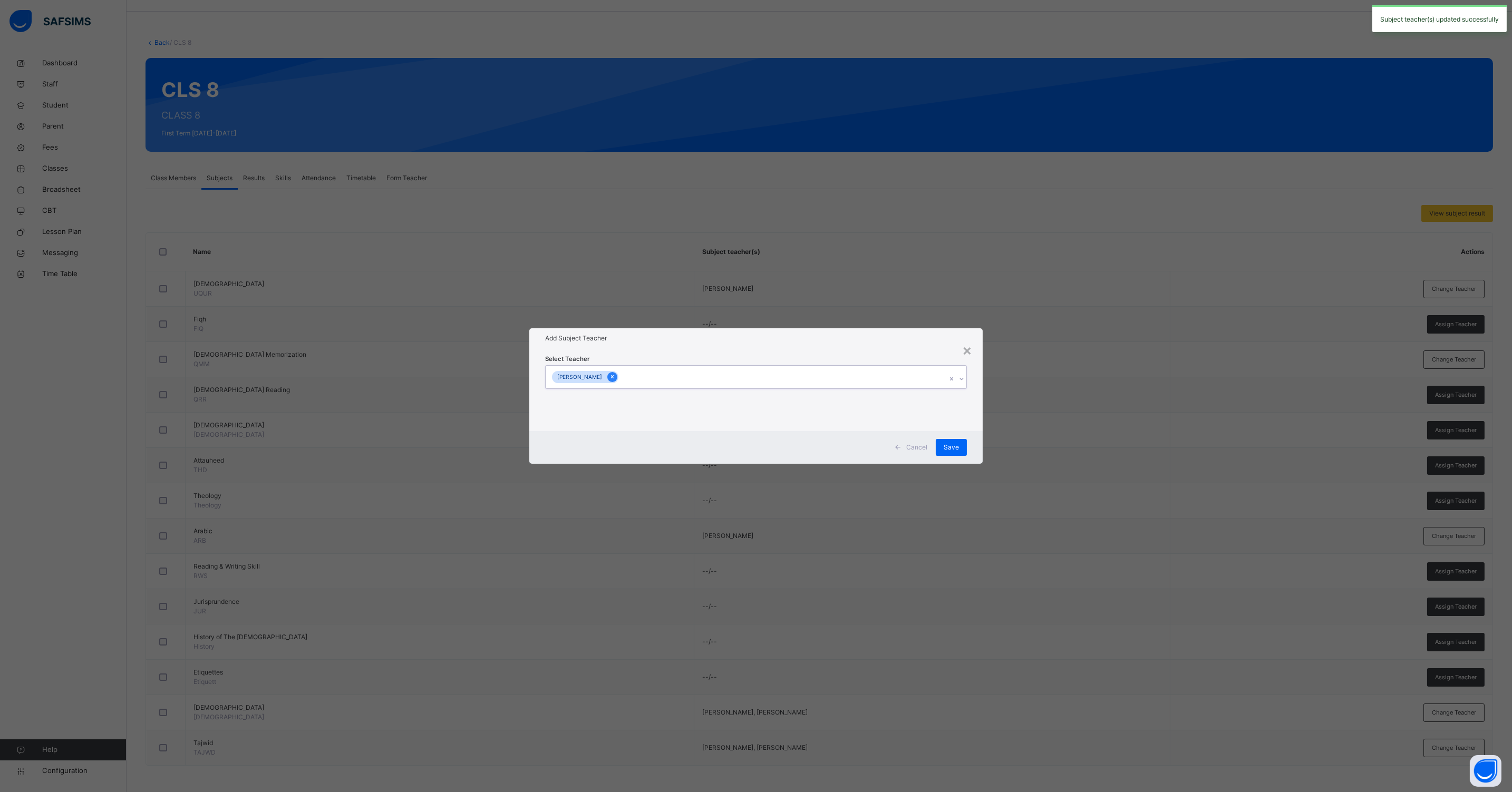
click at [615, 378] on icon at bounding box center [611, 377] width 6 height 8
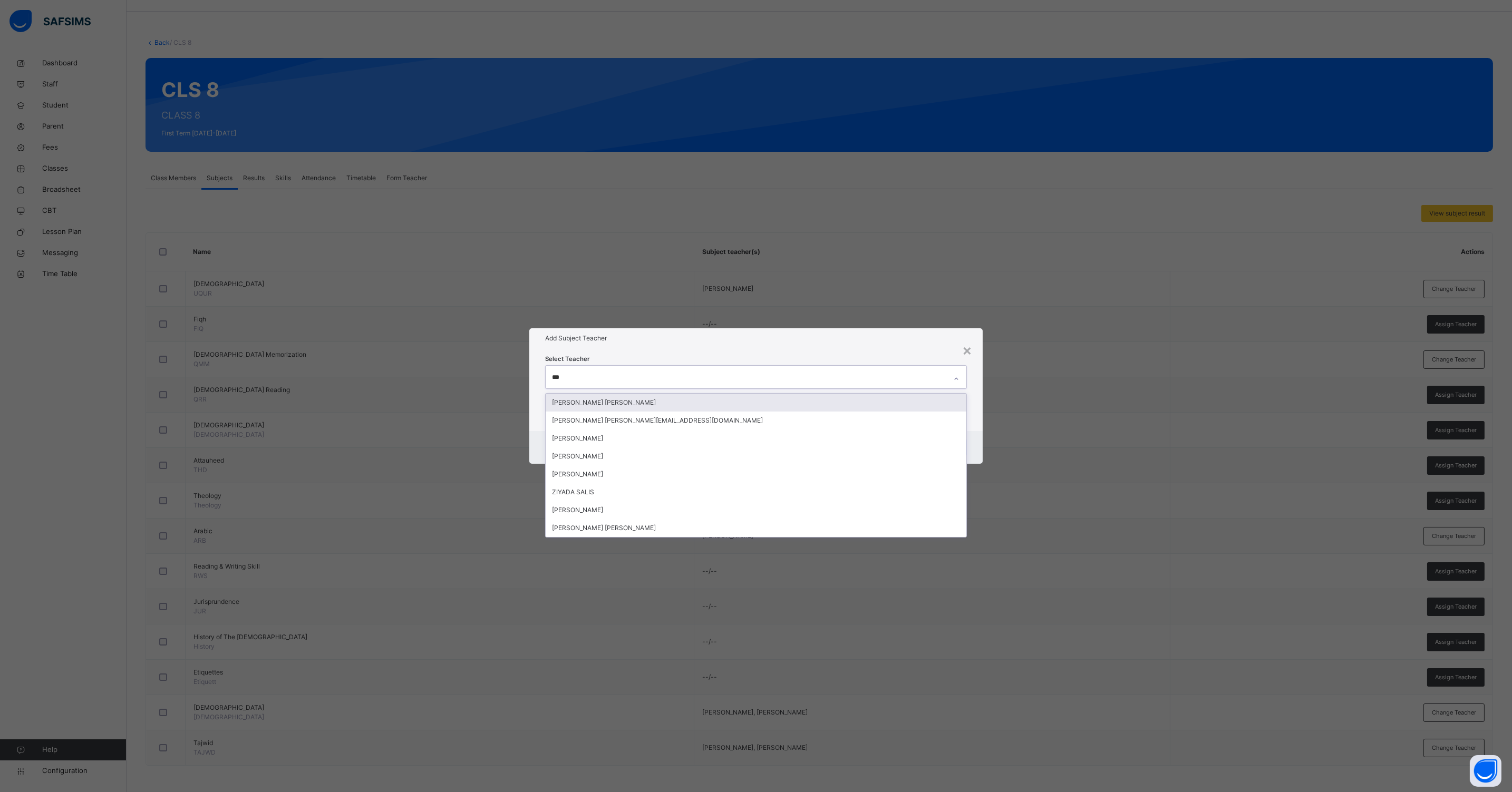
type input "****"
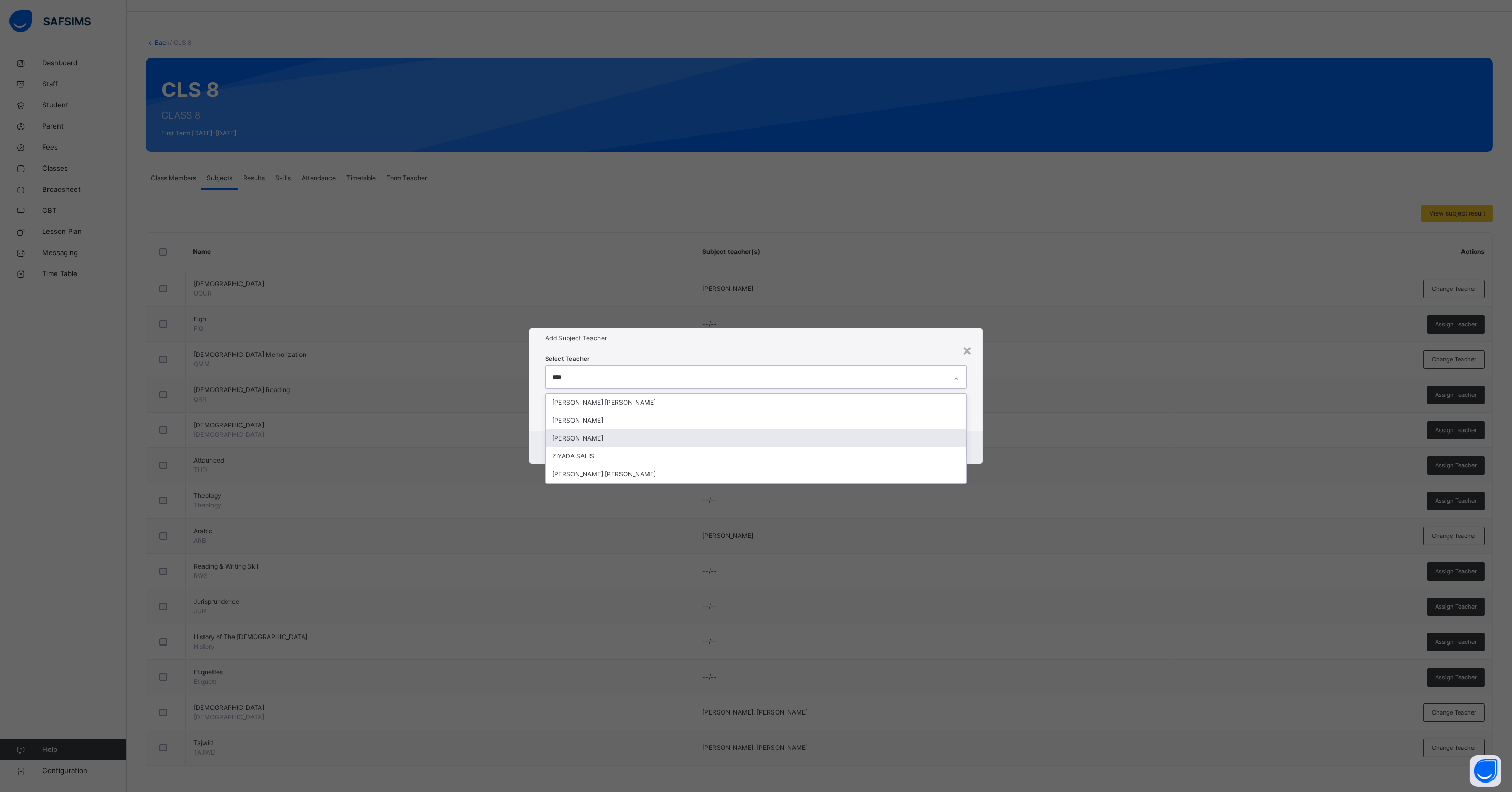
click at [584, 438] on div "[PERSON_NAME]" at bounding box center [755, 438] width 420 height 18
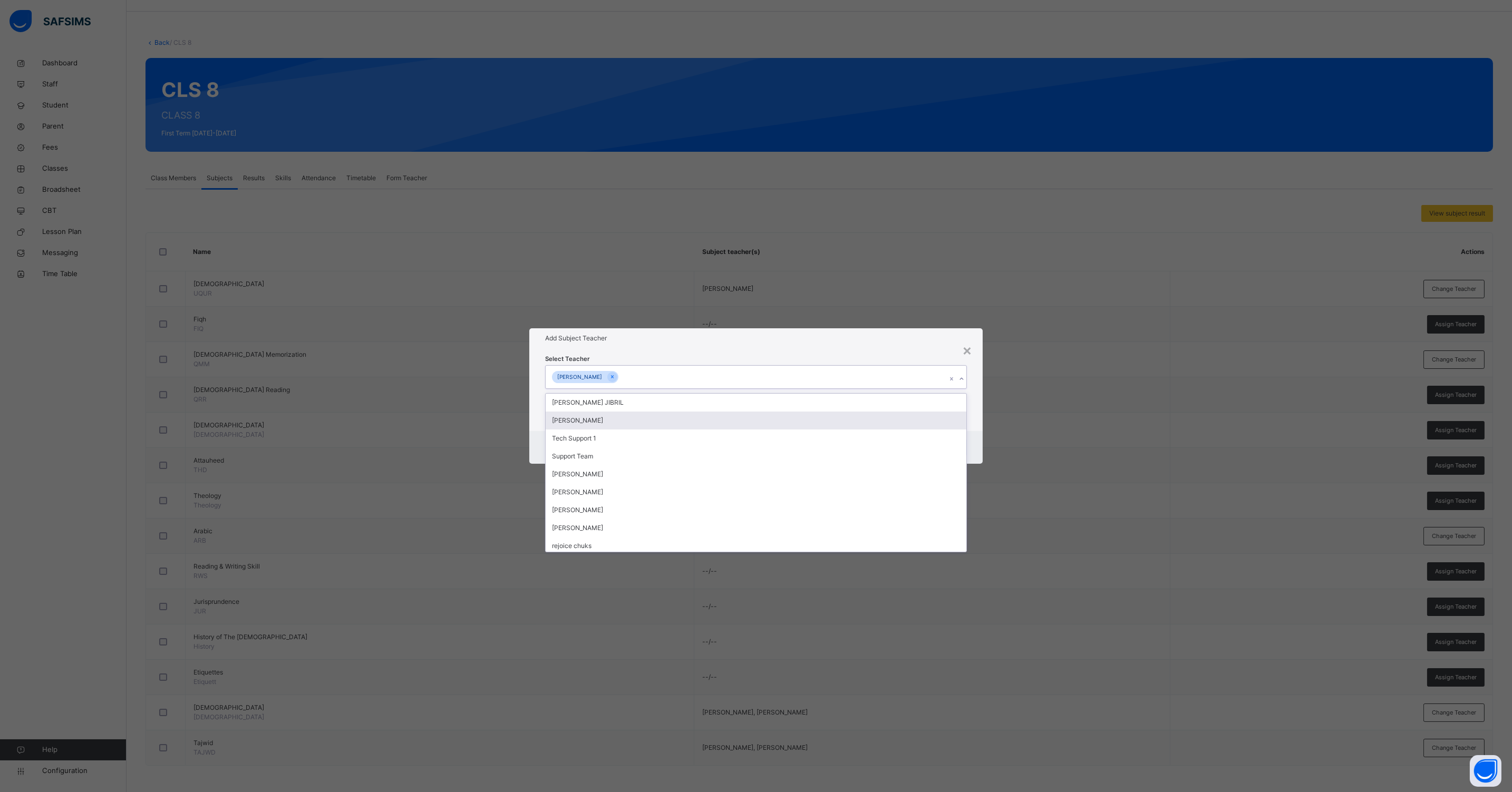
click at [977, 420] on div "Select Teacher option [PERSON_NAME], selected. option [PERSON_NAME] focused, 2 …" at bounding box center [755, 389] width 454 height 82
click at [948, 445] on span "Save" at bounding box center [951, 447] width 15 height 9
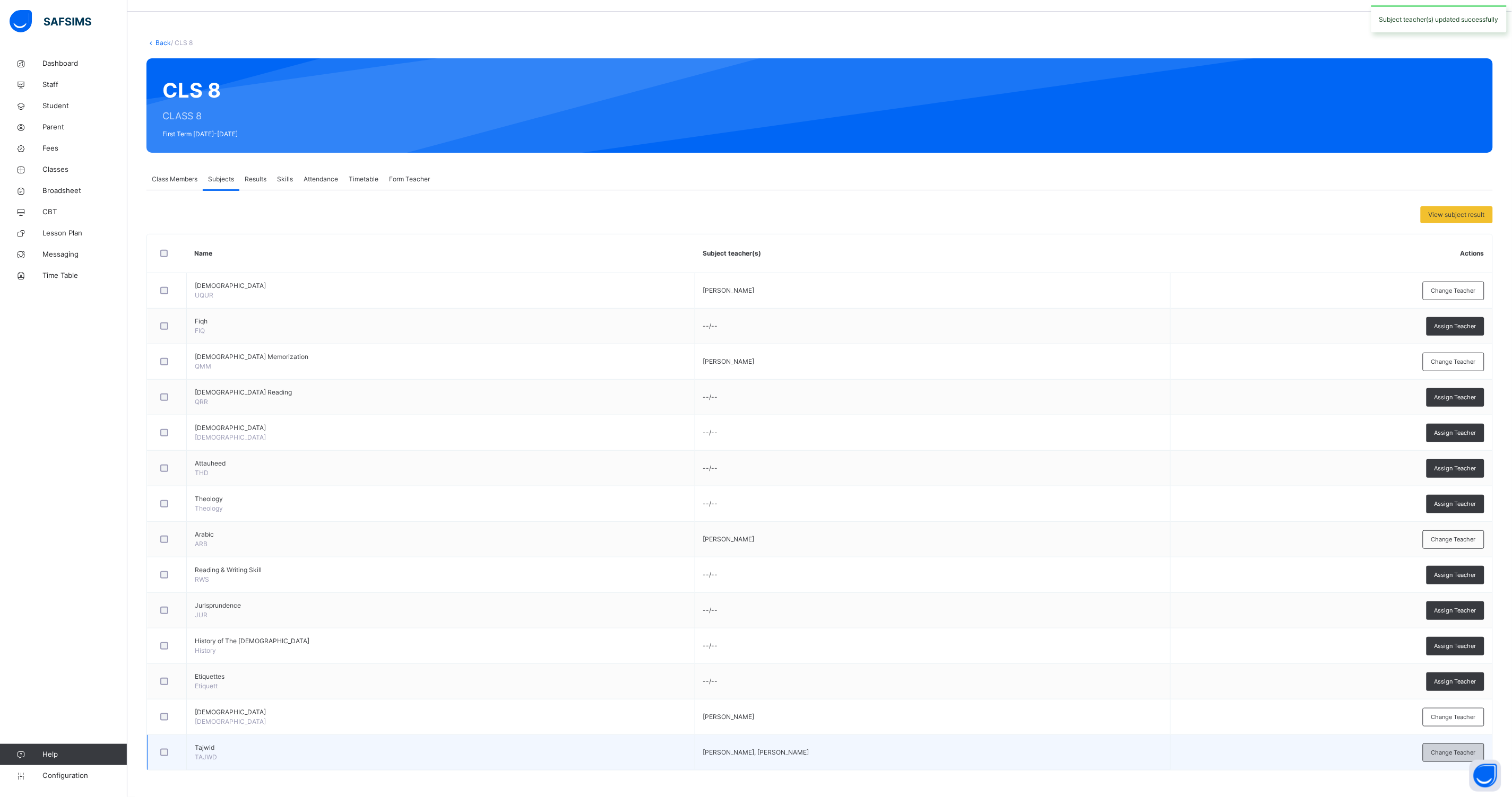
click at [1453, 748] on span "Change Teacher" at bounding box center [1453, 752] width 45 height 9
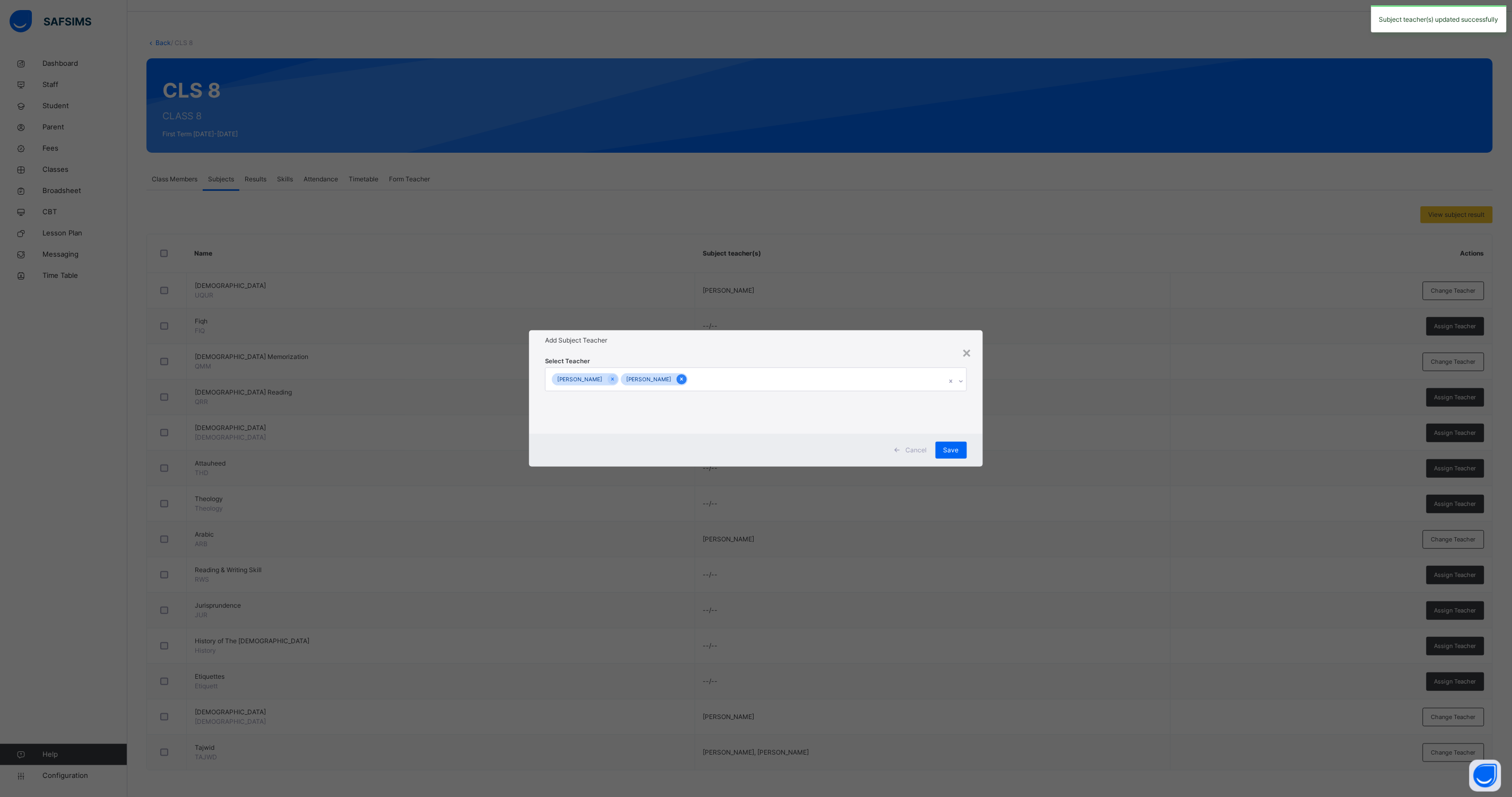
click at [685, 380] on icon at bounding box center [681, 379] width 6 height 8
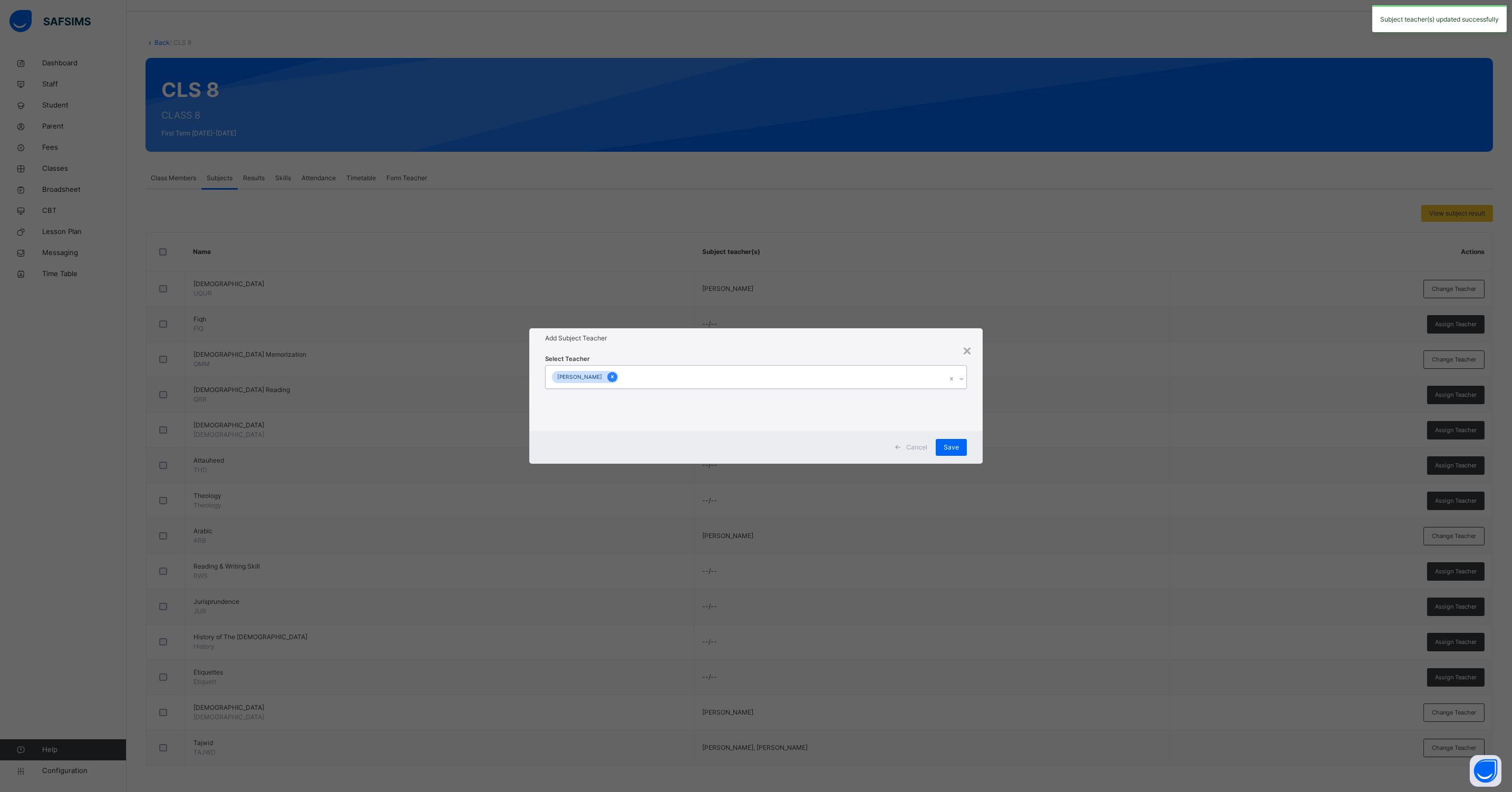
click at [615, 379] on icon at bounding box center [611, 377] width 6 height 8
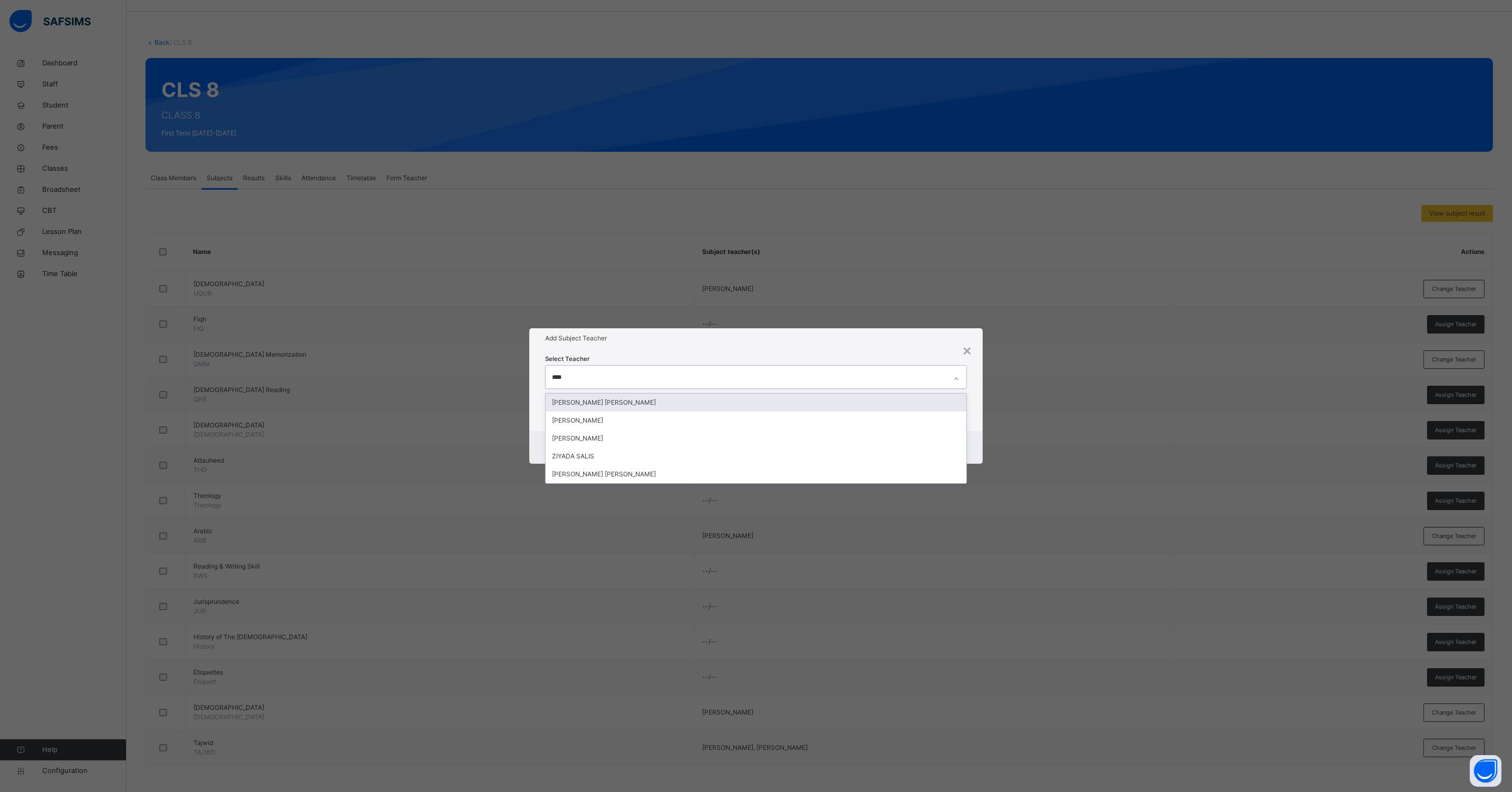
type input "*****"
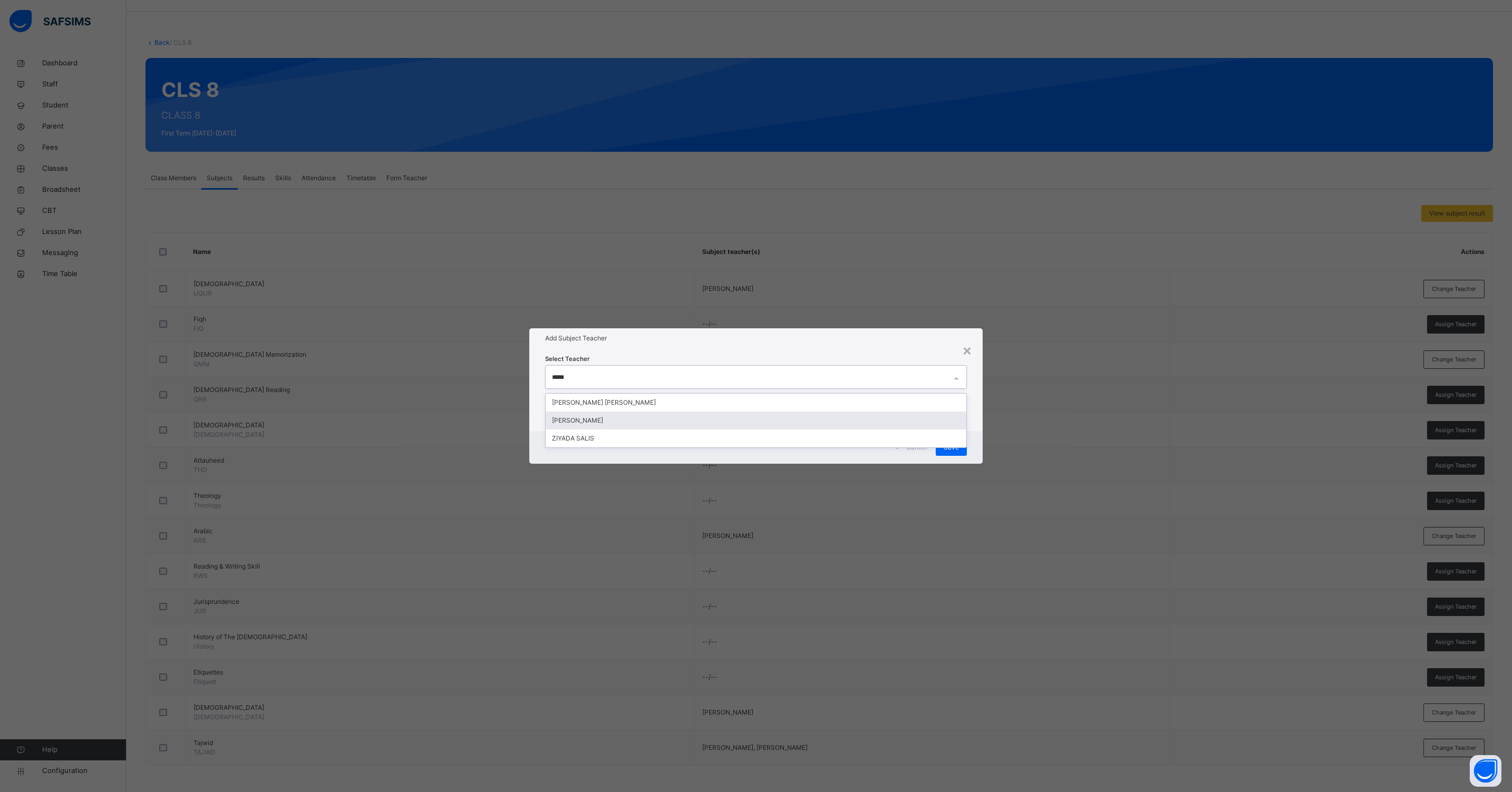
click at [595, 420] on div "[PERSON_NAME]" at bounding box center [755, 420] width 420 height 18
click at [977, 419] on div "Select Teacher [PERSON_NAME]" at bounding box center [755, 389] width 454 height 82
click at [947, 447] on span "Save" at bounding box center [951, 447] width 15 height 9
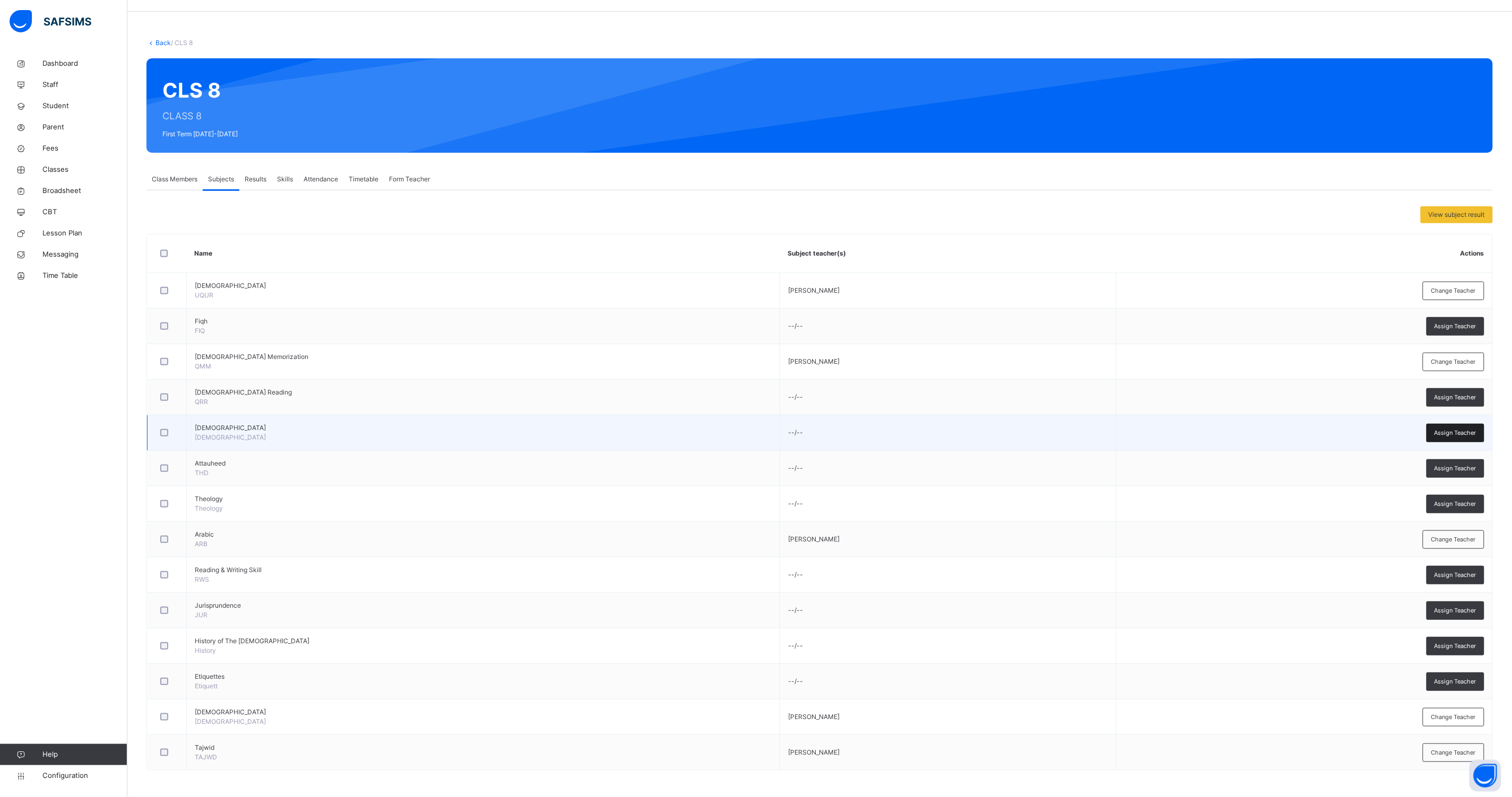
click at [1446, 430] on span "Assign Teacher" at bounding box center [1455, 433] width 42 height 9
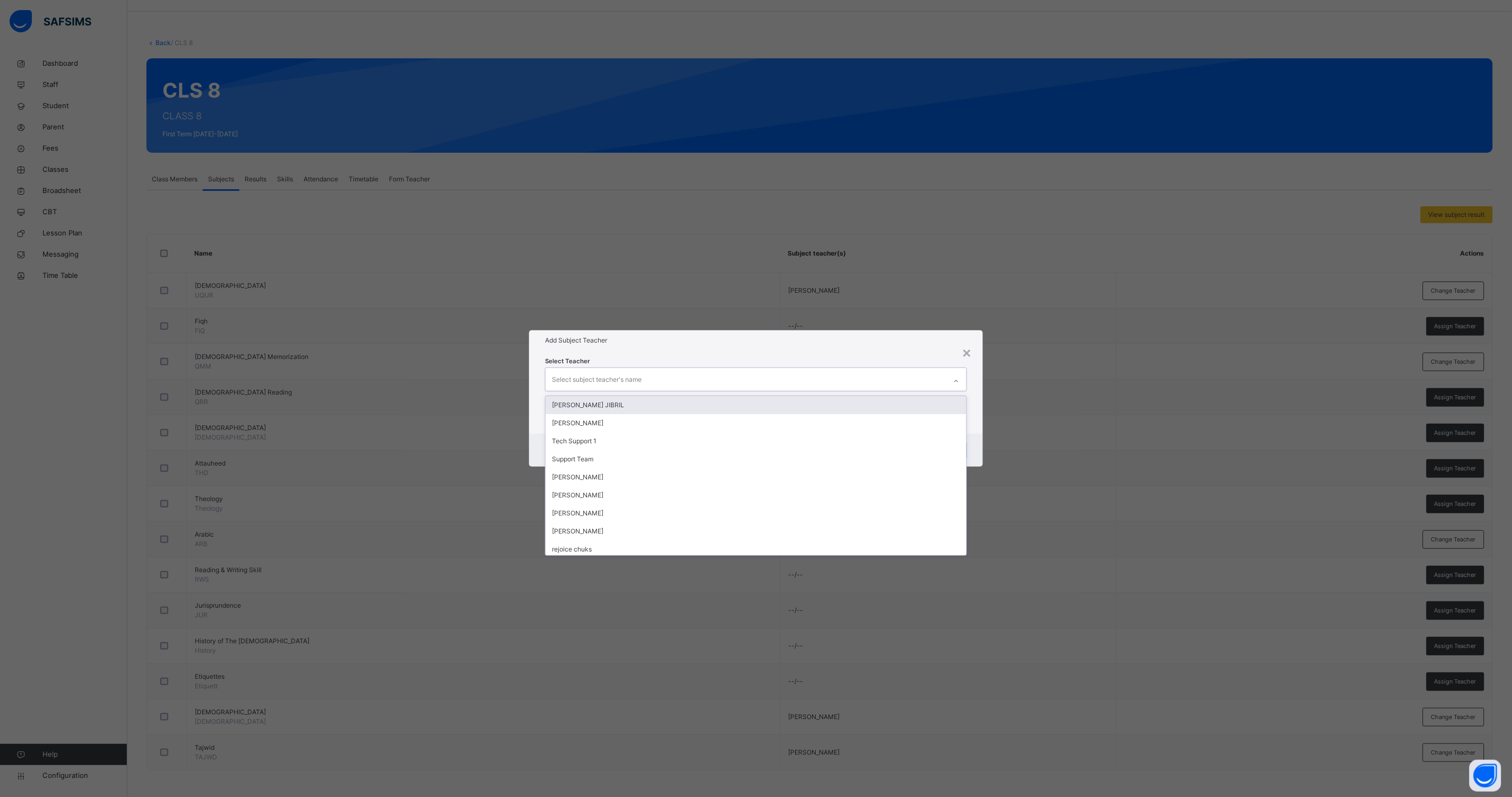
click at [692, 378] on div "Select subject teacher's name" at bounding box center [746, 379] width 400 height 22
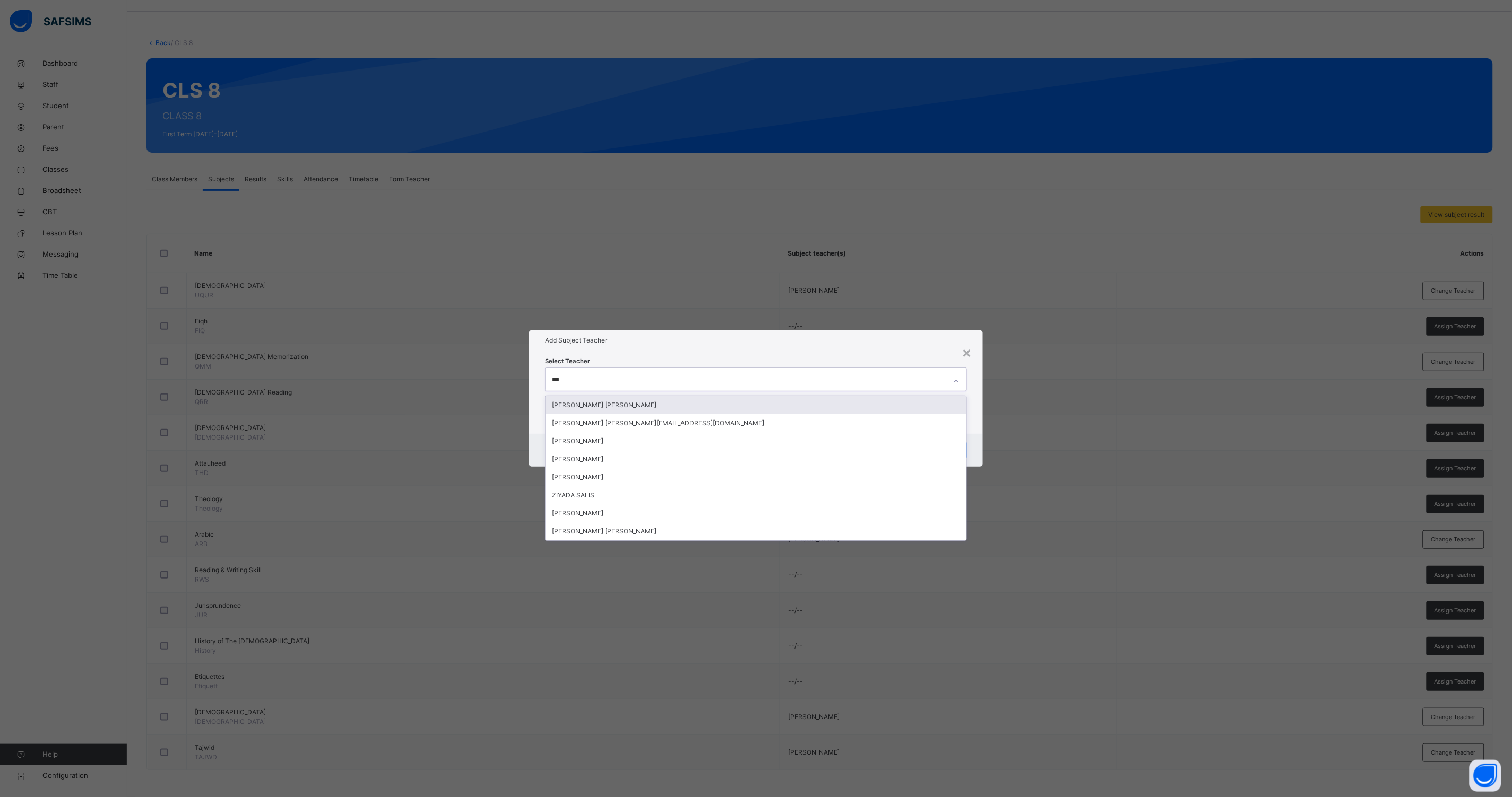
type input "****"
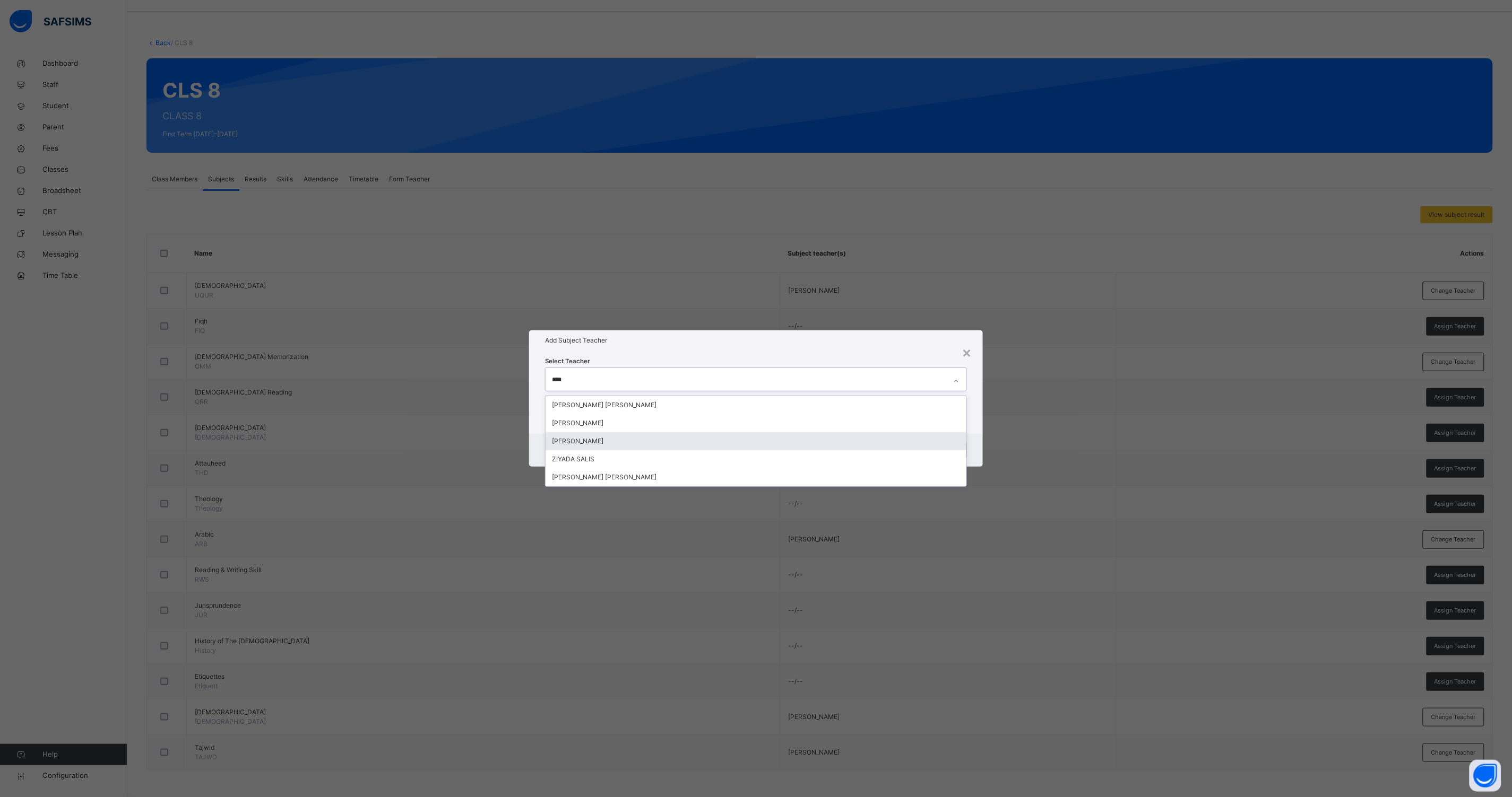
click at [602, 444] on div "[PERSON_NAME]" at bounding box center [756, 441] width 420 height 18
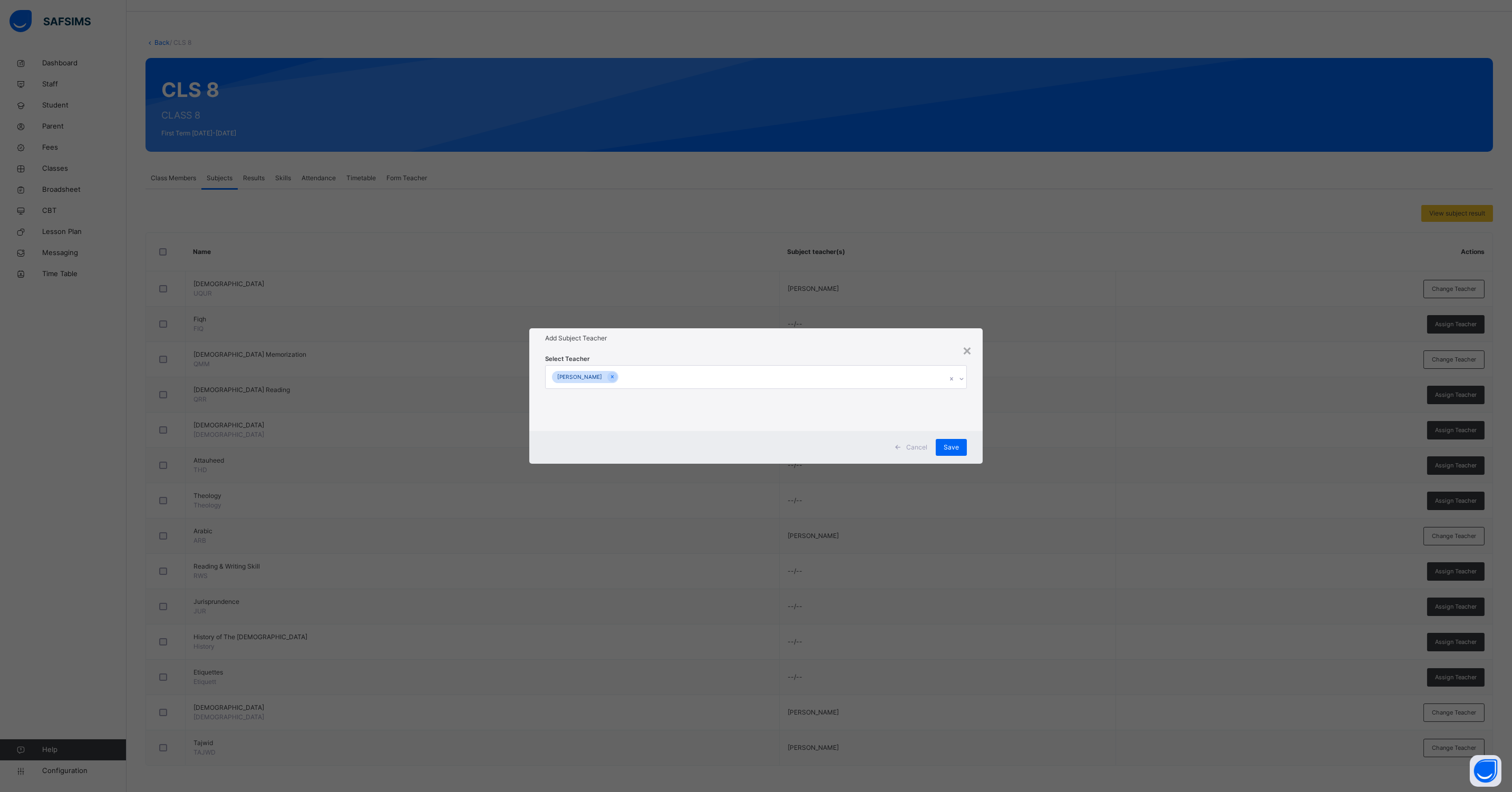
click at [979, 439] on div "Cancel Save" at bounding box center [755, 447] width 454 height 33
click at [958, 444] on span "Save" at bounding box center [951, 447] width 15 height 9
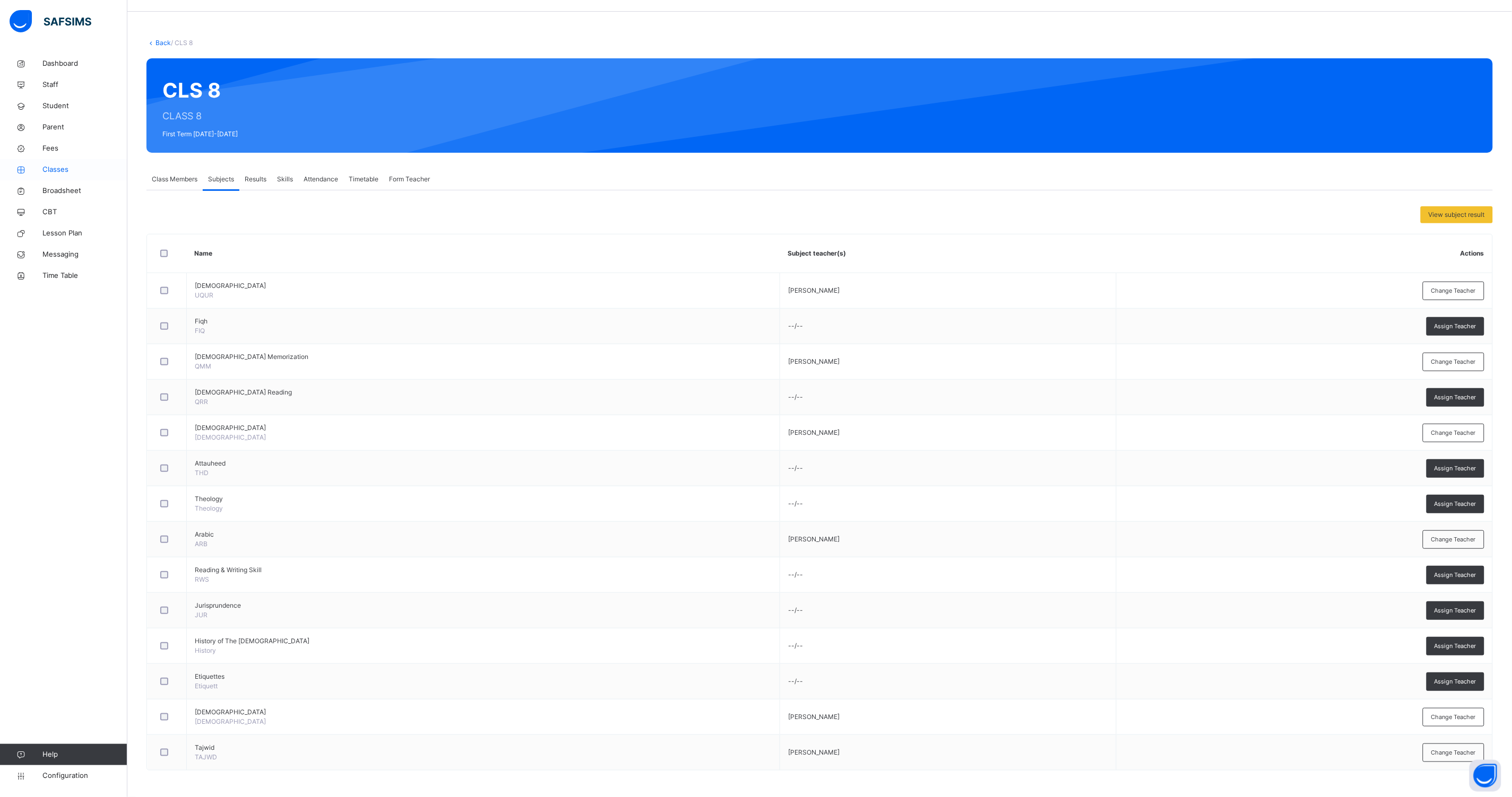
click at [61, 169] on span "Classes" at bounding box center [84, 170] width 85 height 11
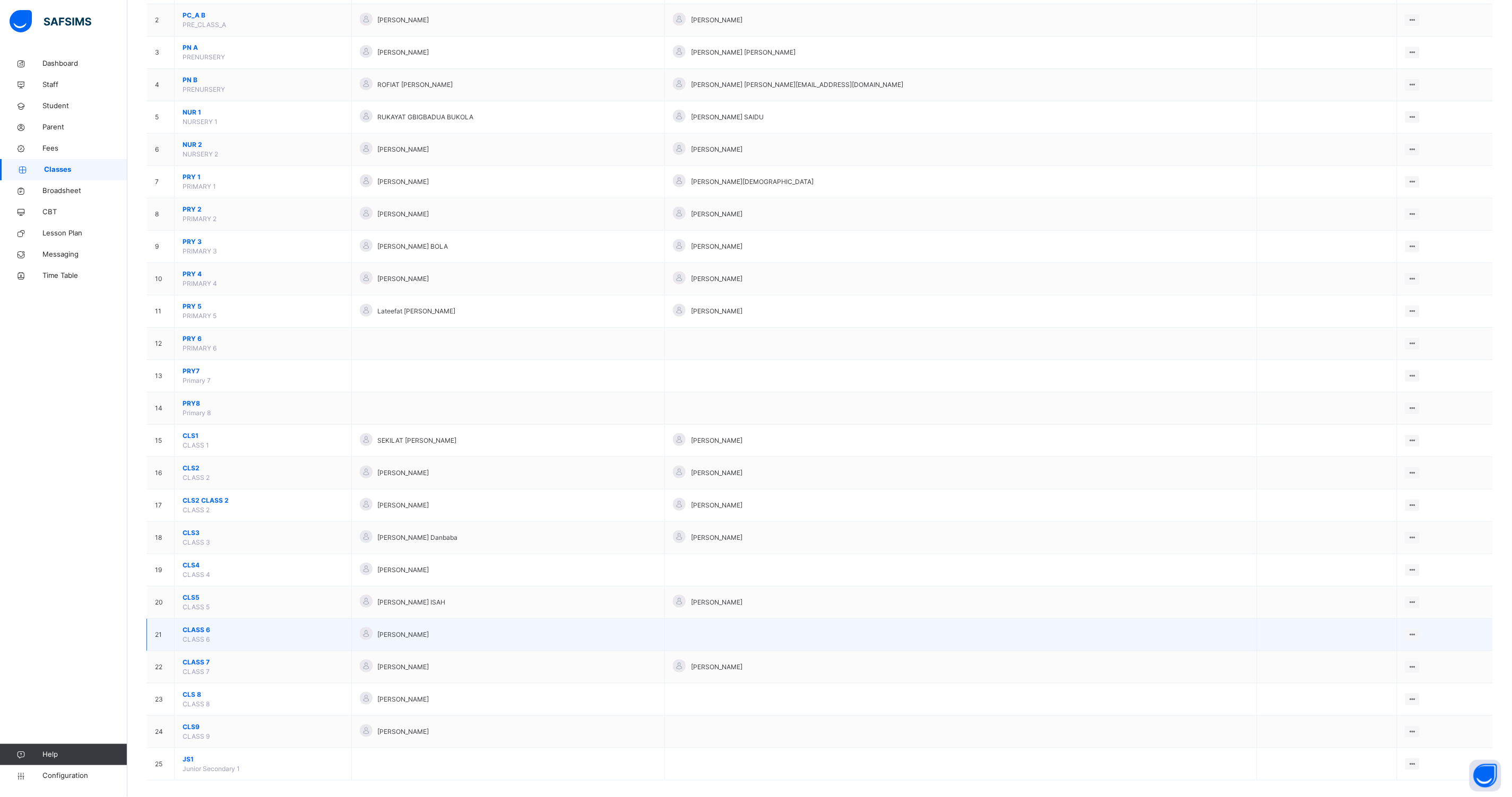
scroll to position [166, 0]
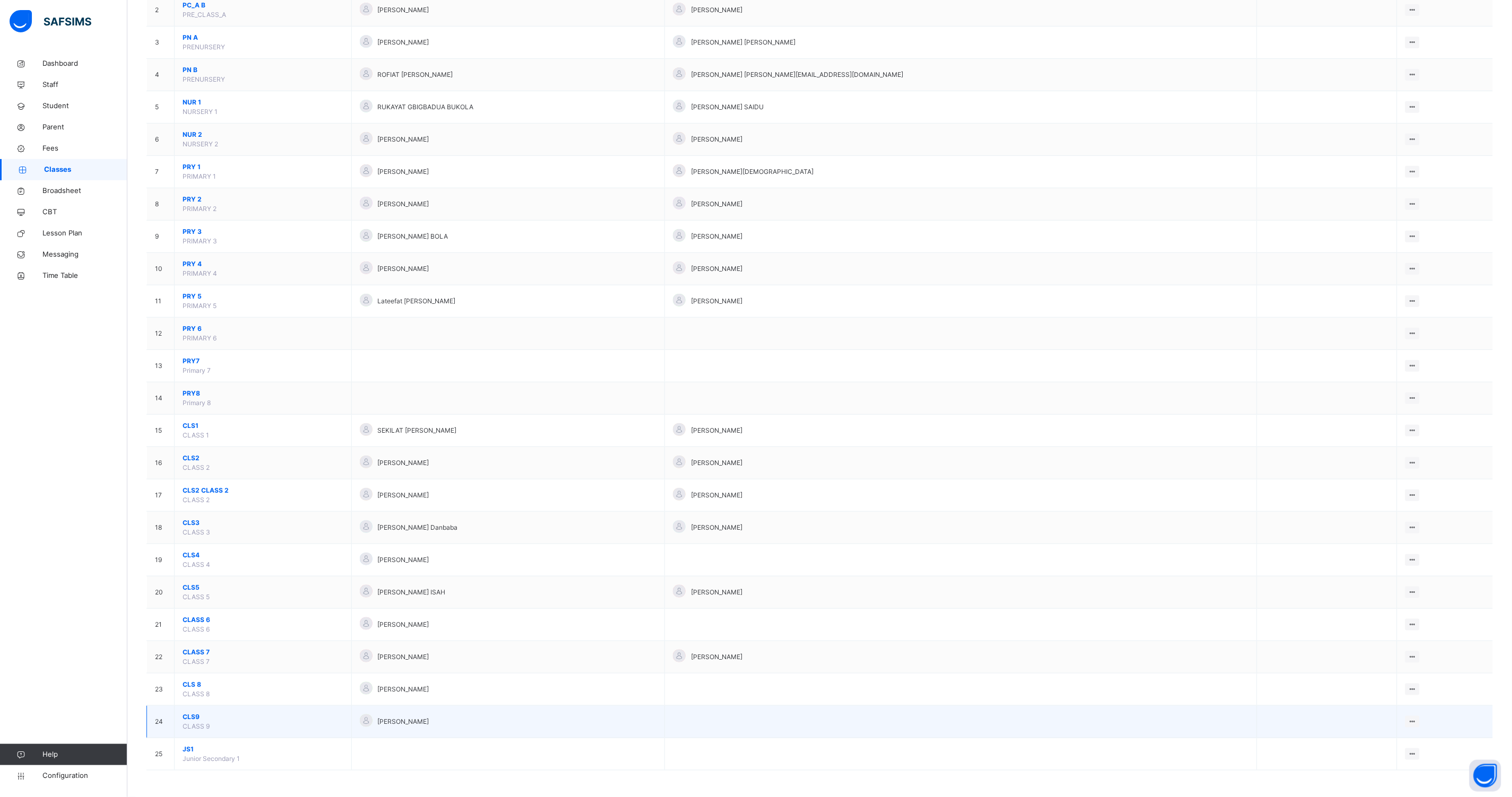
click at [192, 716] on span "CLS9" at bounding box center [262, 716] width 161 height 9
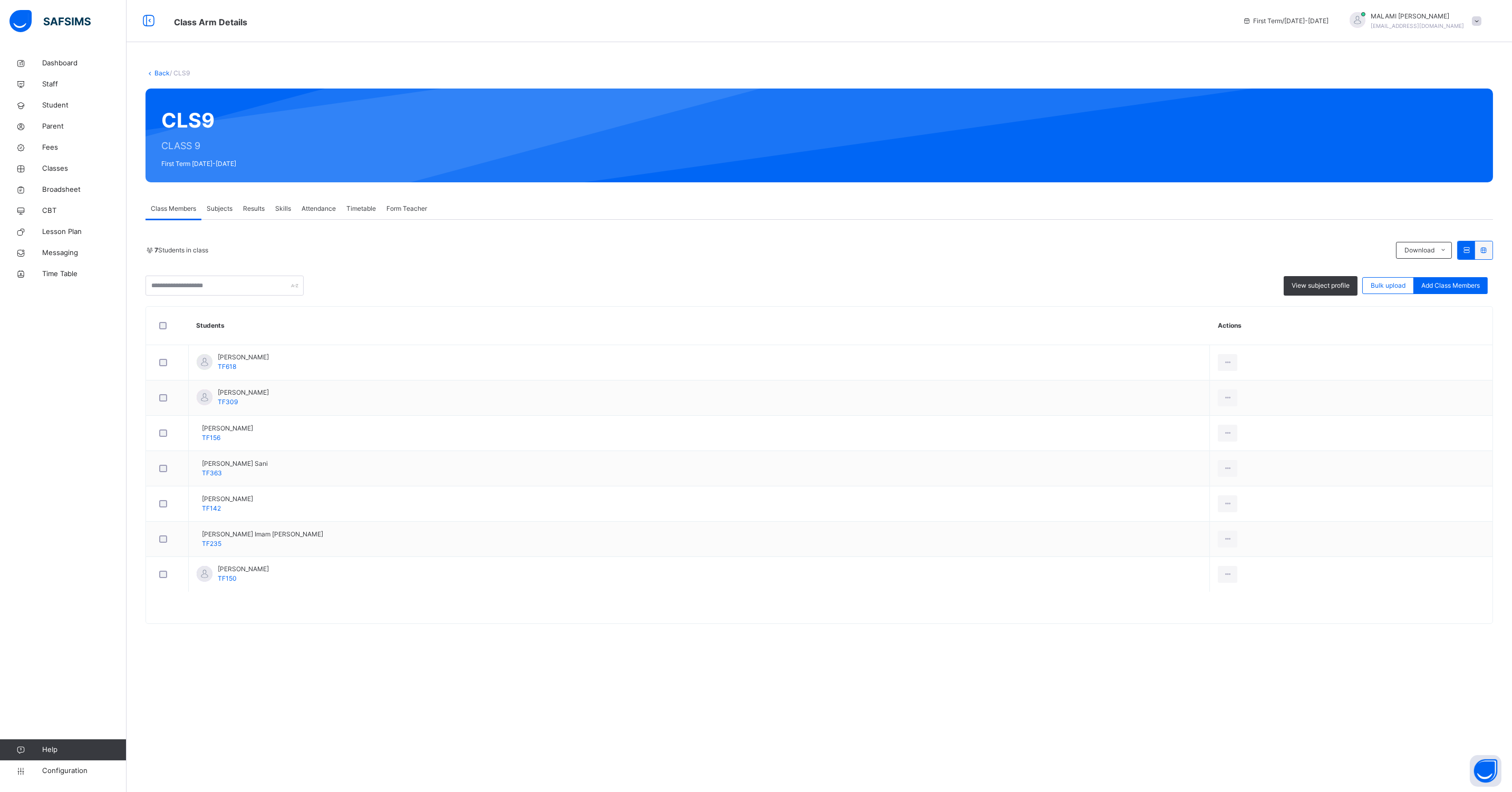
click at [220, 209] on span "Subjects" at bounding box center [219, 208] width 26 height 9
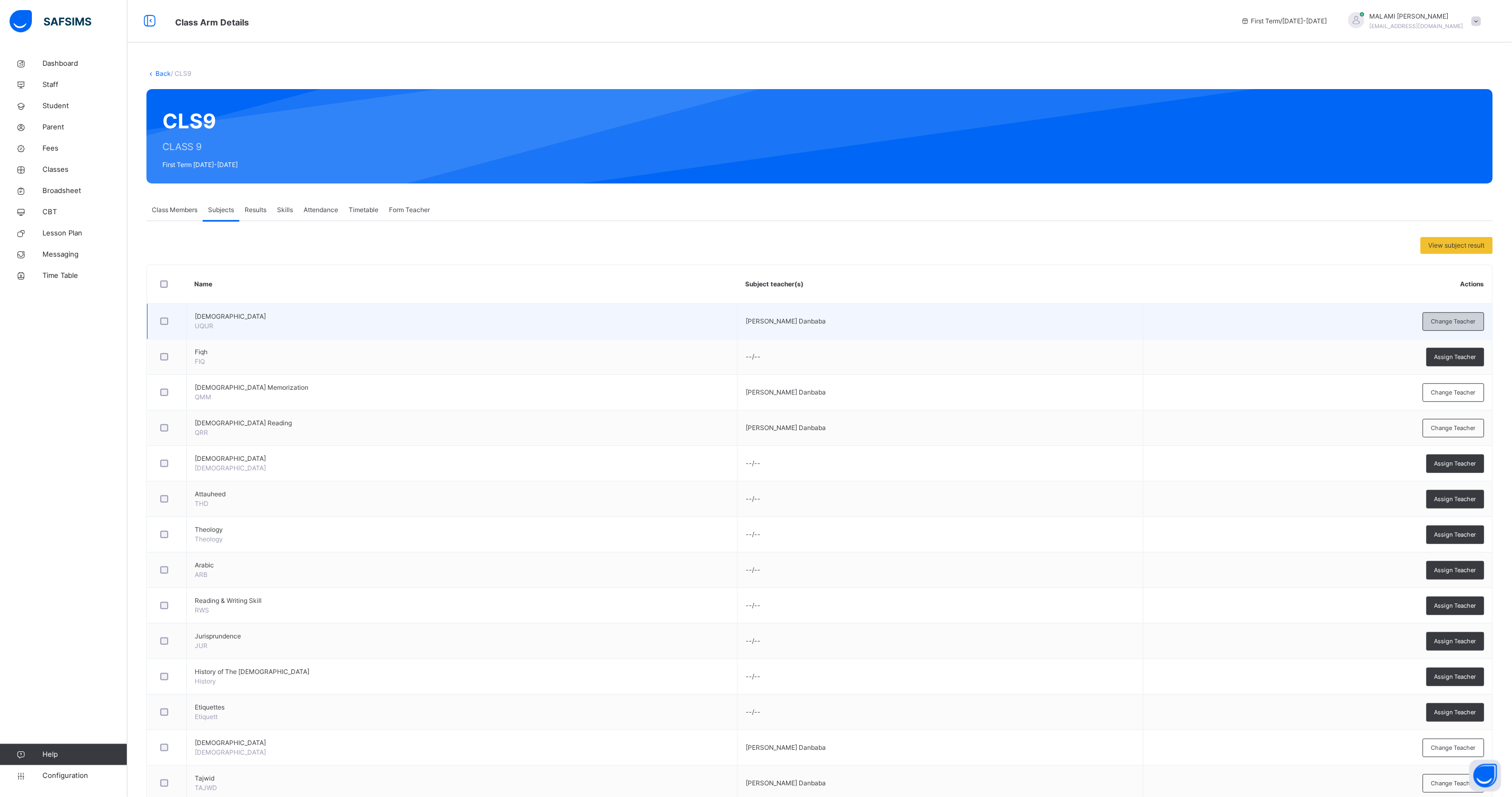
click at [1453, 319] on span "Change Teacher" at bounding box center [1453, 321] width 45 height 9
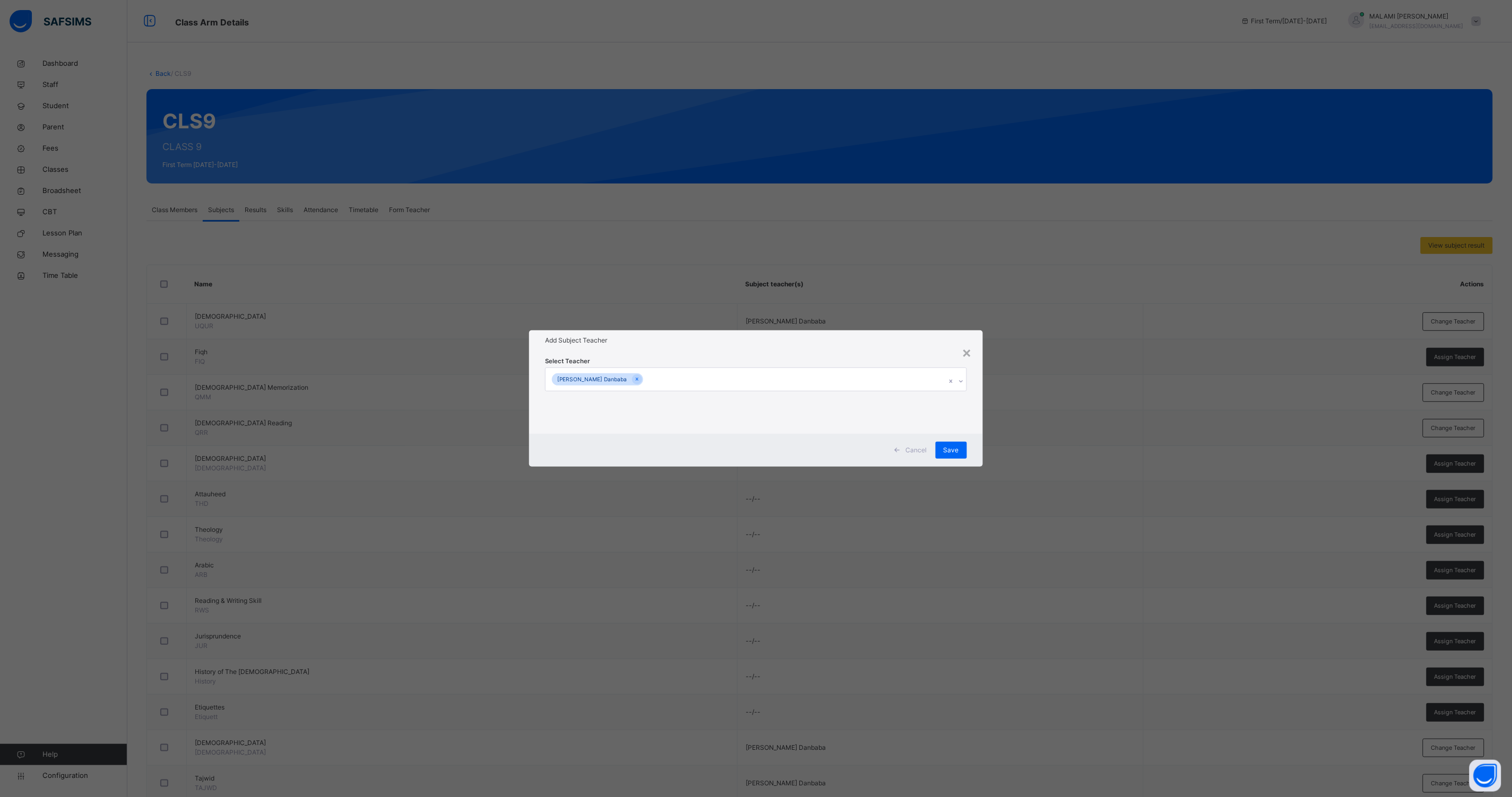
click at [635, 374] on div "[PERSON_NAME] Danbaba" at bounding box center [746, 379] width 400 height 22
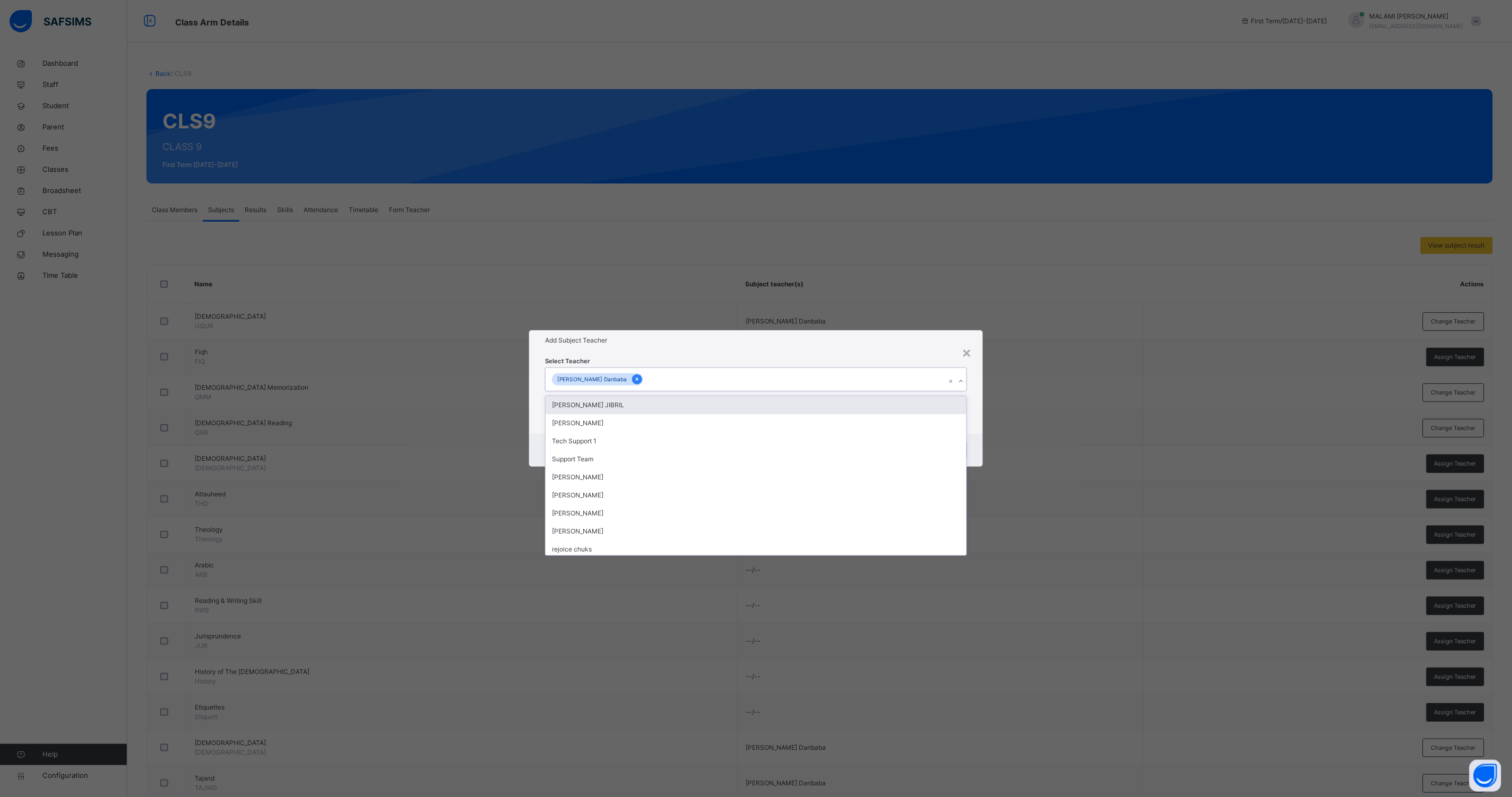
click at [634, 380] on icon at bounding box center [637, 379] width 6 height 8
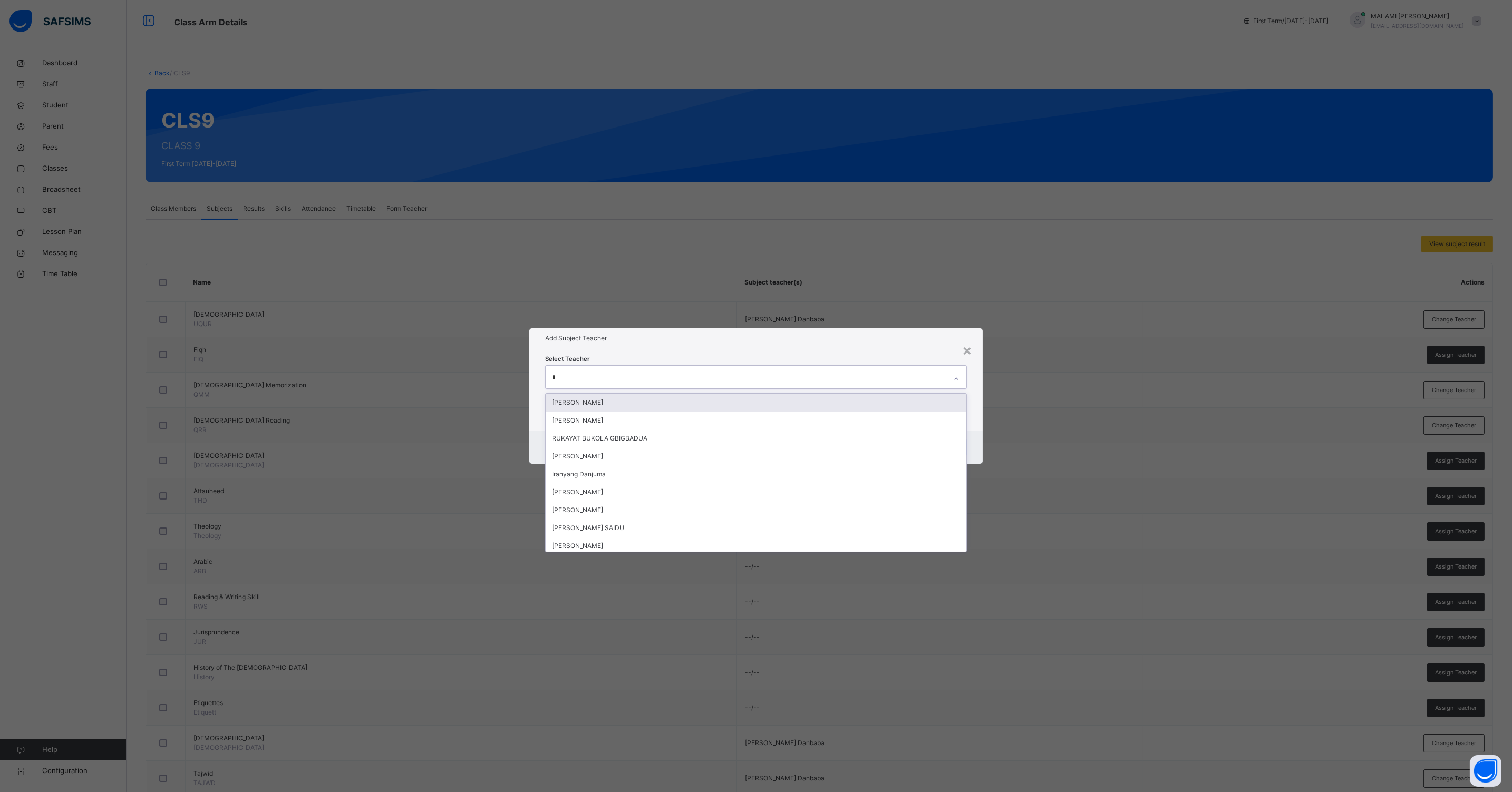
type input "**"
click at [613, 442] on div "[PERSON_NAME]" at bounding box center [755, 438] width 420 height 18
click at [976, 435] on div "Cancel Save" at bounding box center [755, 447] width 454 height 33
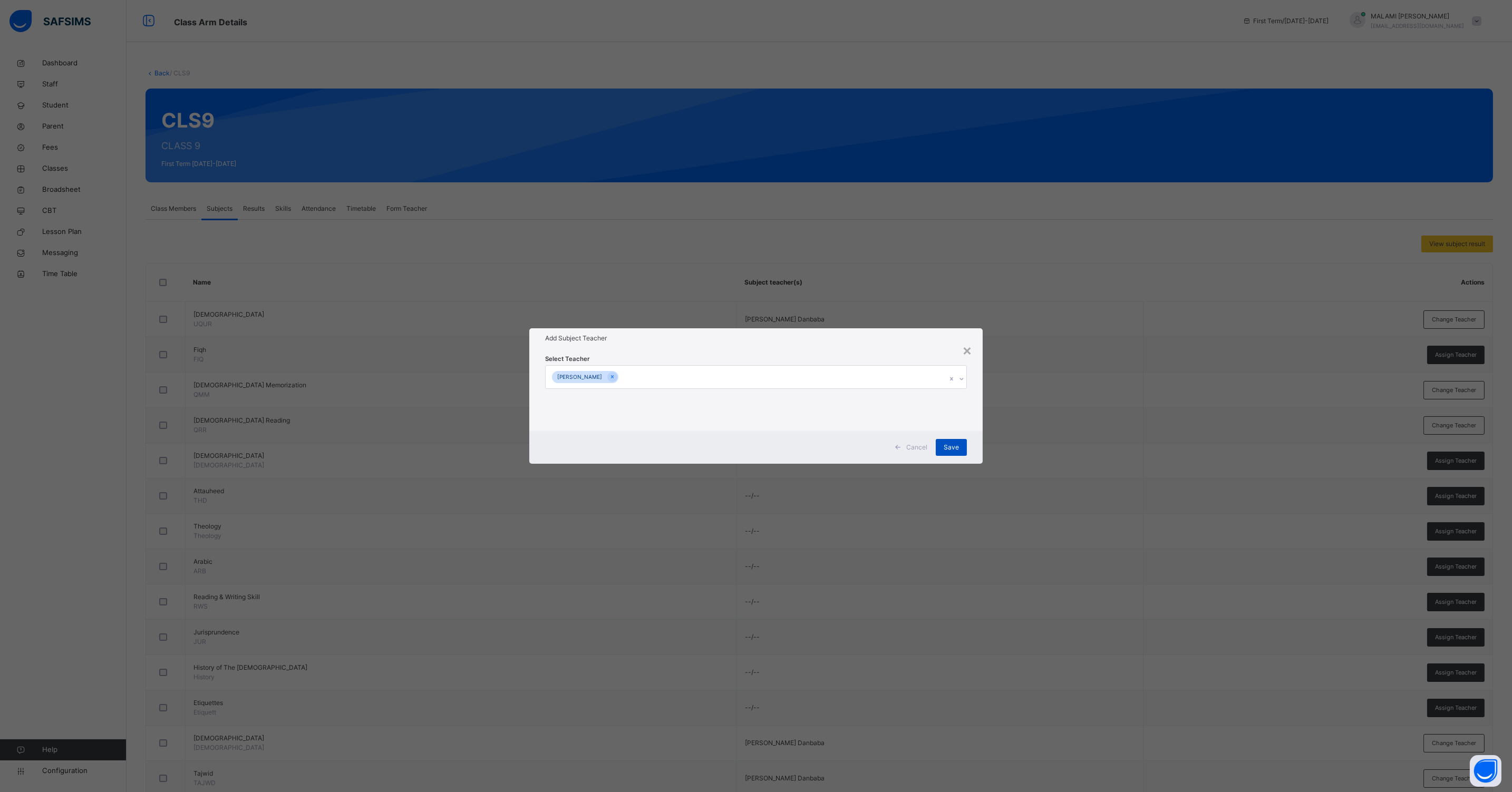
click at [952, 449] on span "Save" at bounding box center [951, 447] width 15 height 9
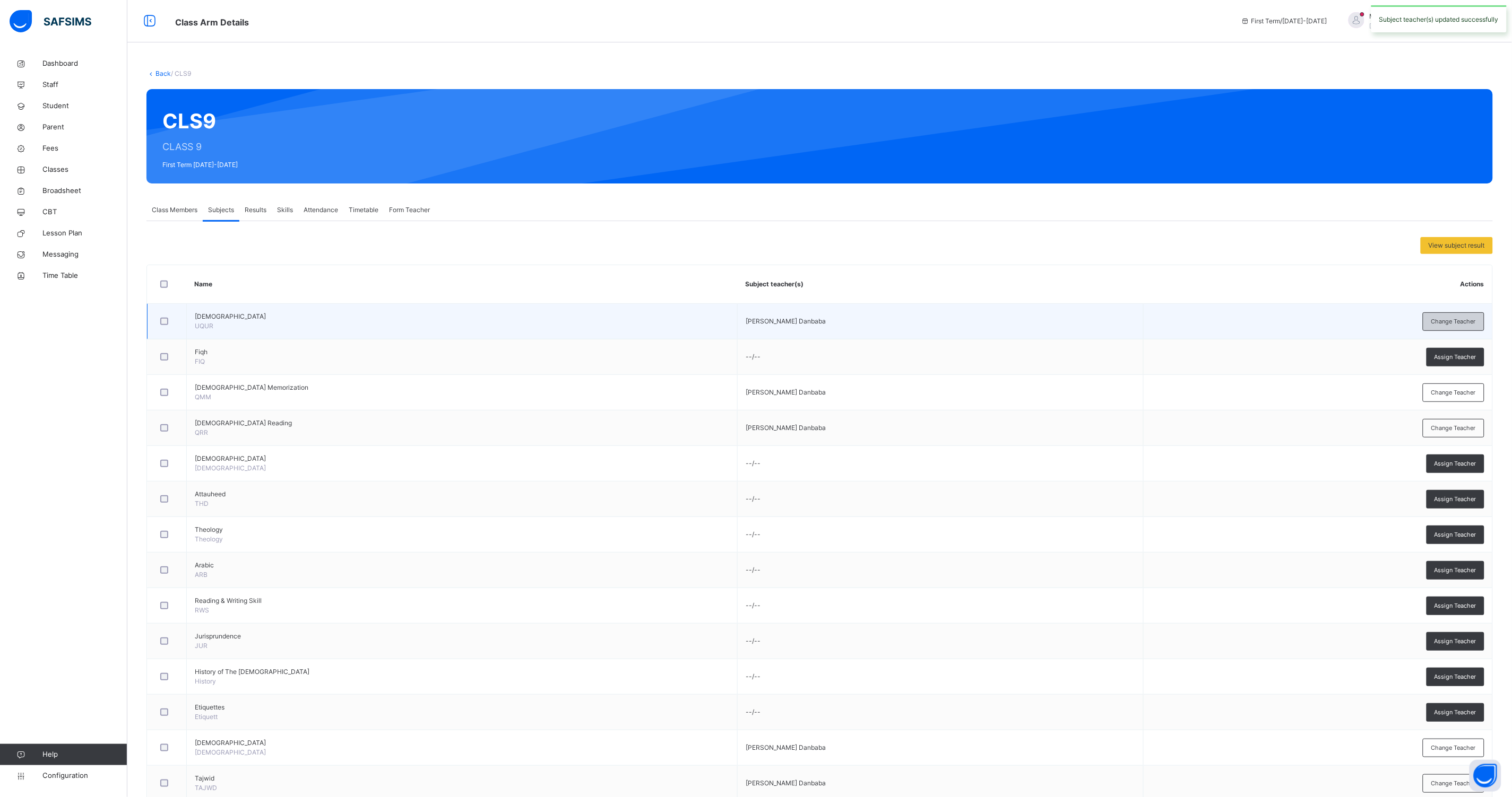
click at [1468, 314] on div "Change Teacher" at bounding box center [1453, 322] width 61 height 18
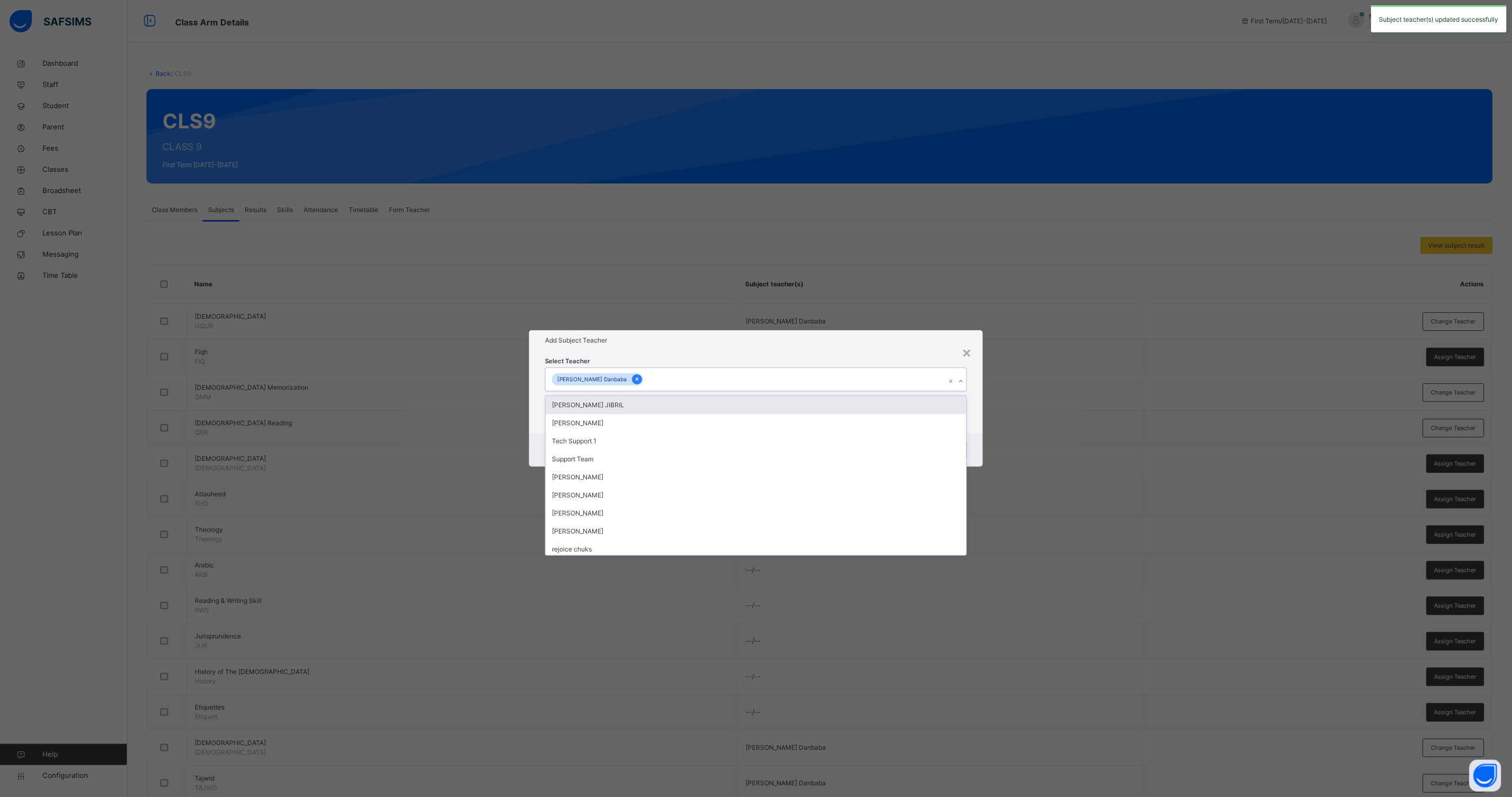
drag, startPoint x: 635, startPoint y: 376, endPoint x: 629, endPoint y: 380, distance: 7.2
click at [635, 377] on div "[PERSON_NAME] Danbaba" at bounding box center [746, 379] width 400 height 22
click at [636, 380] on icon at bounding box center [637, 380] width 3 height 3
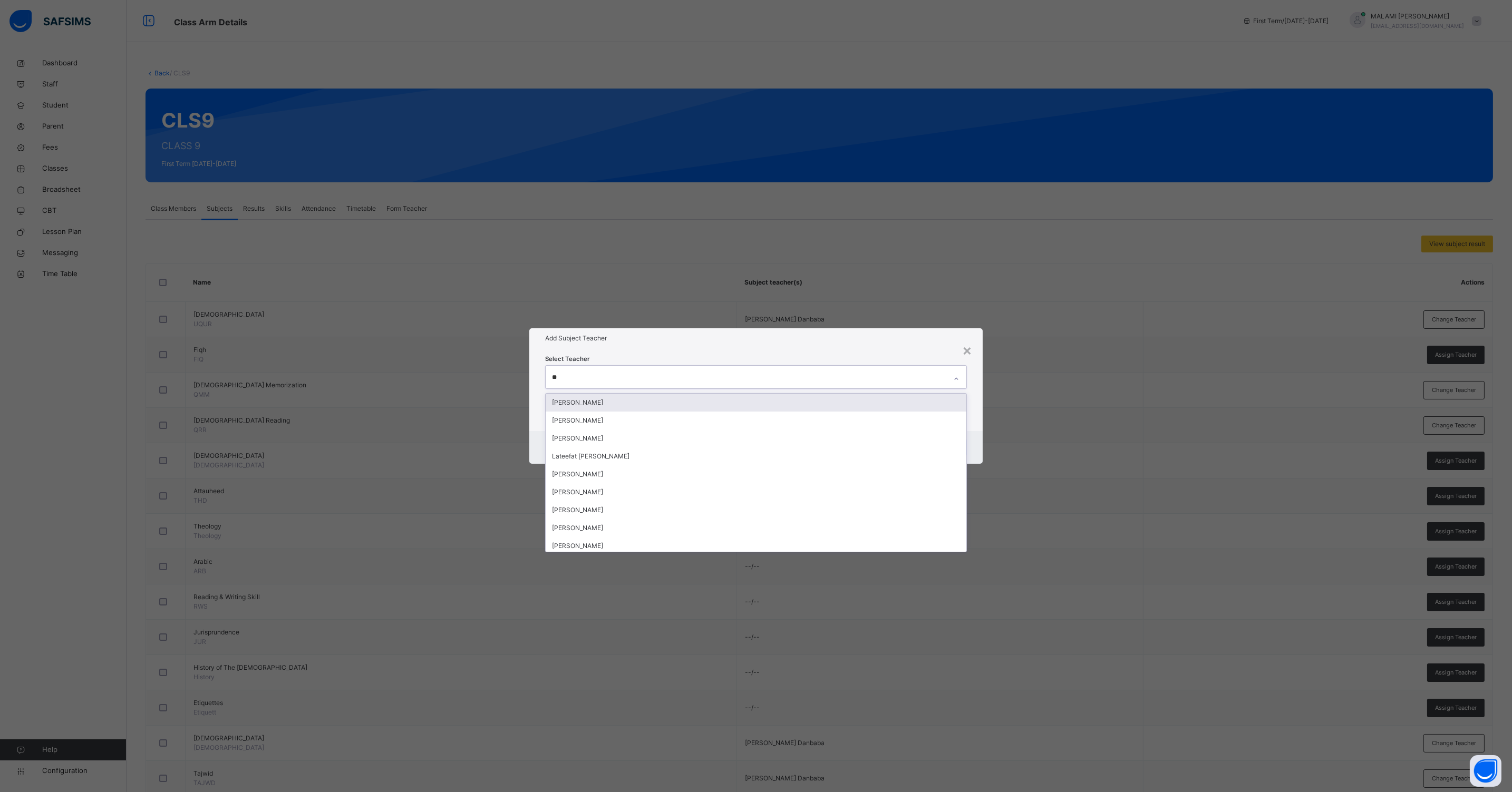
type input "***"
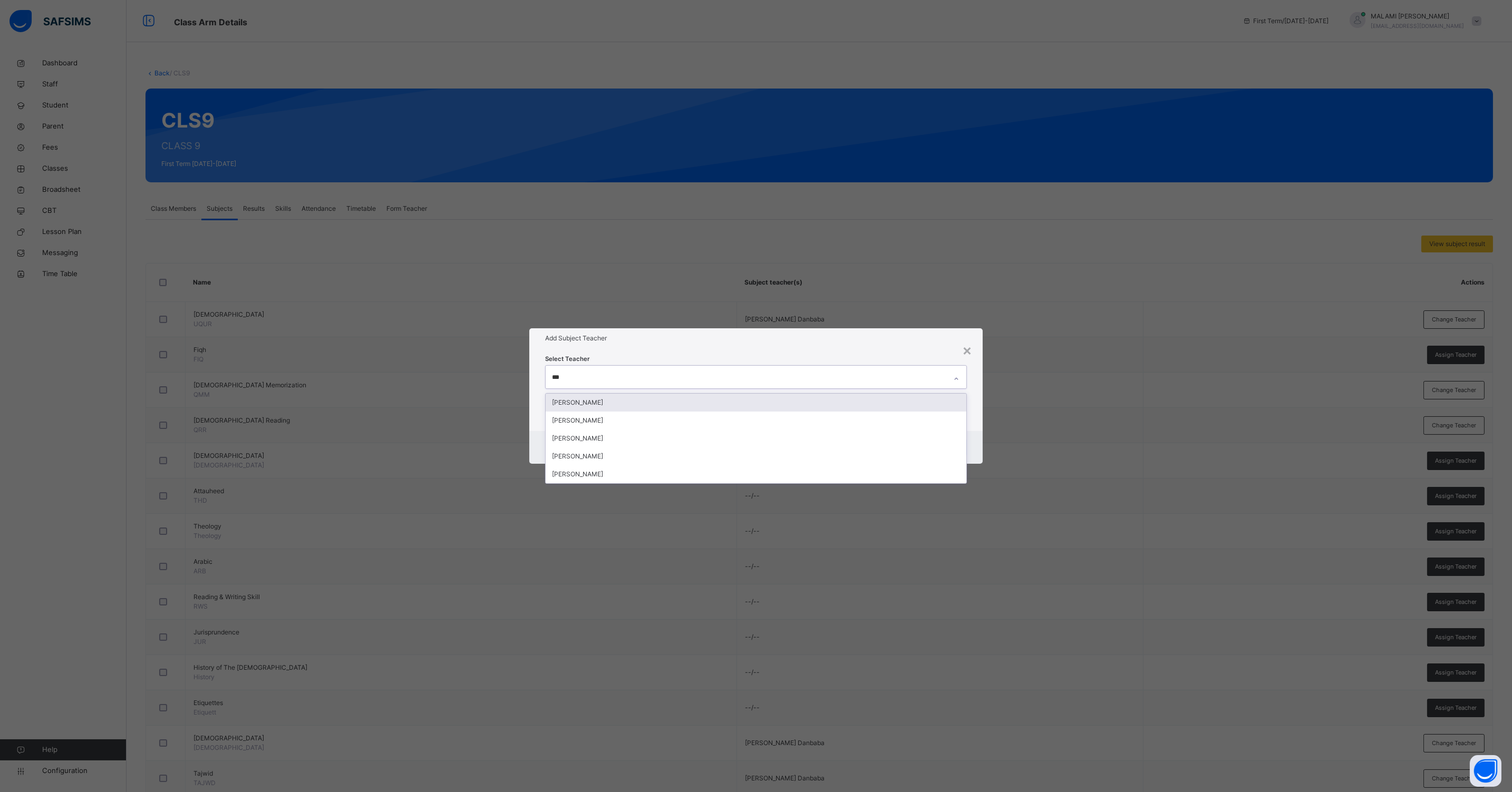
click at [606, 406] on div "[PERSON_NAME]" at bounding box center [755, 402] width 420 height 18
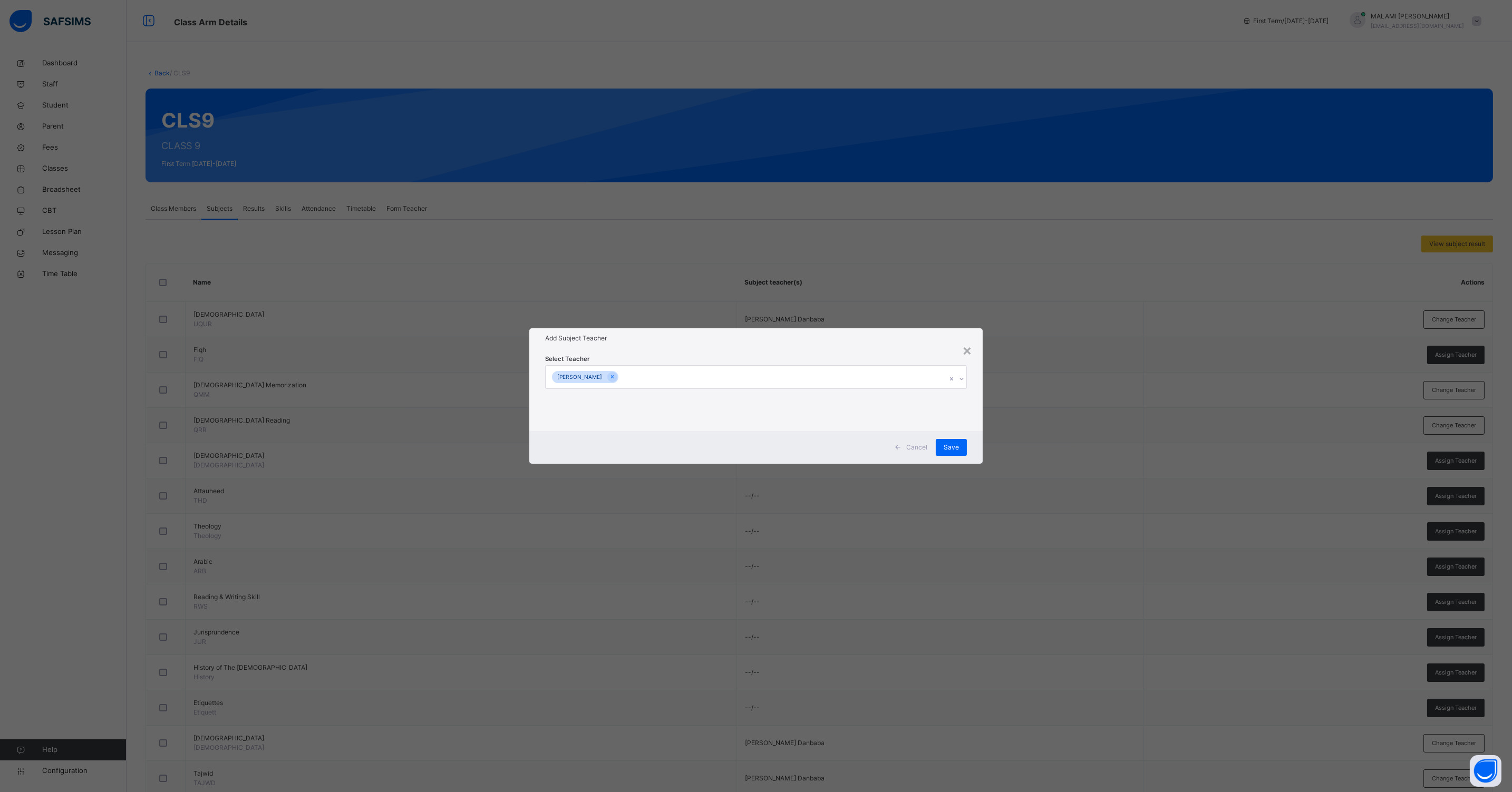
click at [973, 435] on div "Cancel Save" at bounding box center [755, 447] width 454 height 33
click at [955, 446] on span "Save" at bounding box center [951, 447] width 15 height 9
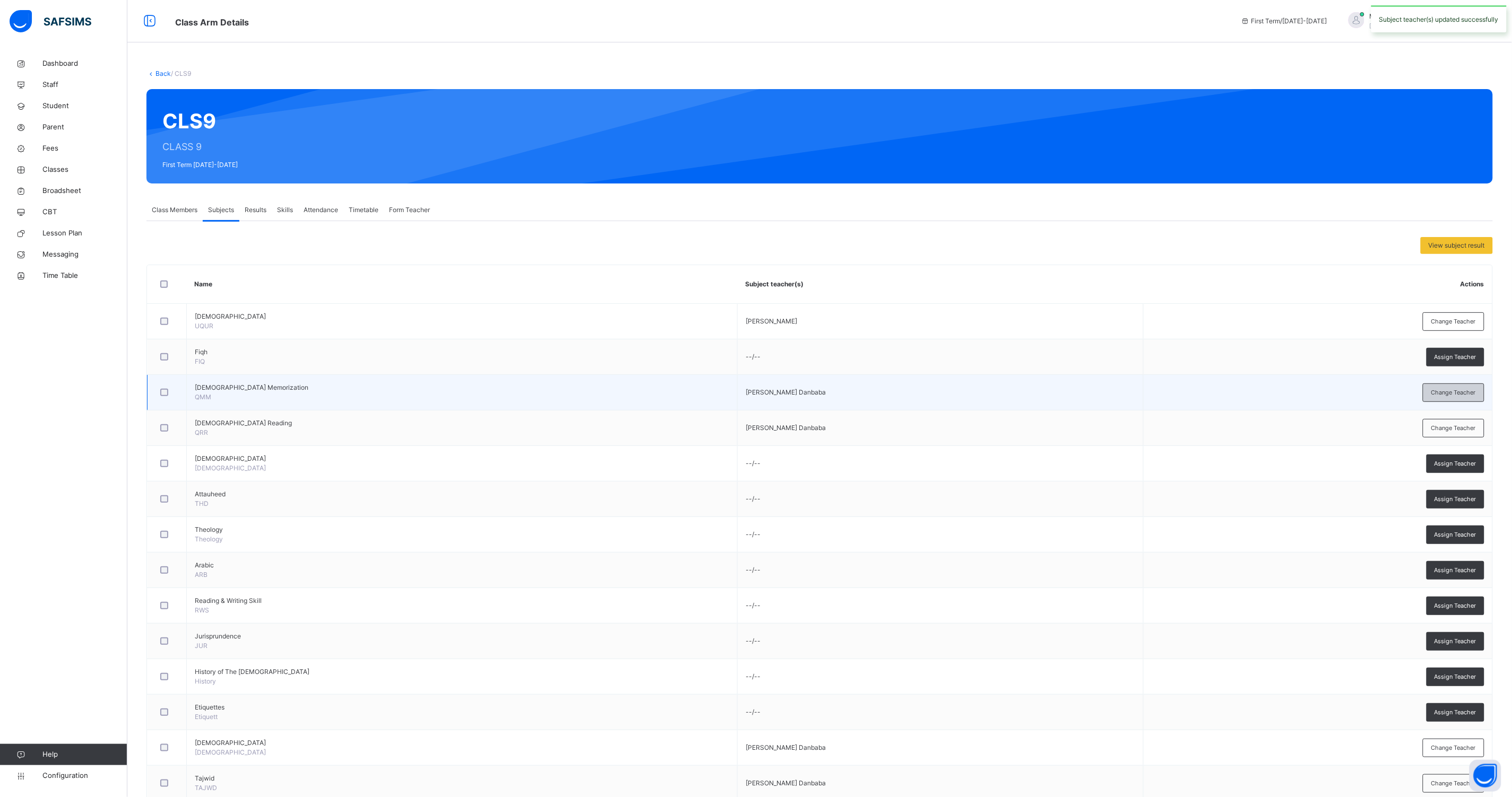
click at [1444, 394] on span "Change Teacher" at bounding box center [1453, 393] width 45 height 9
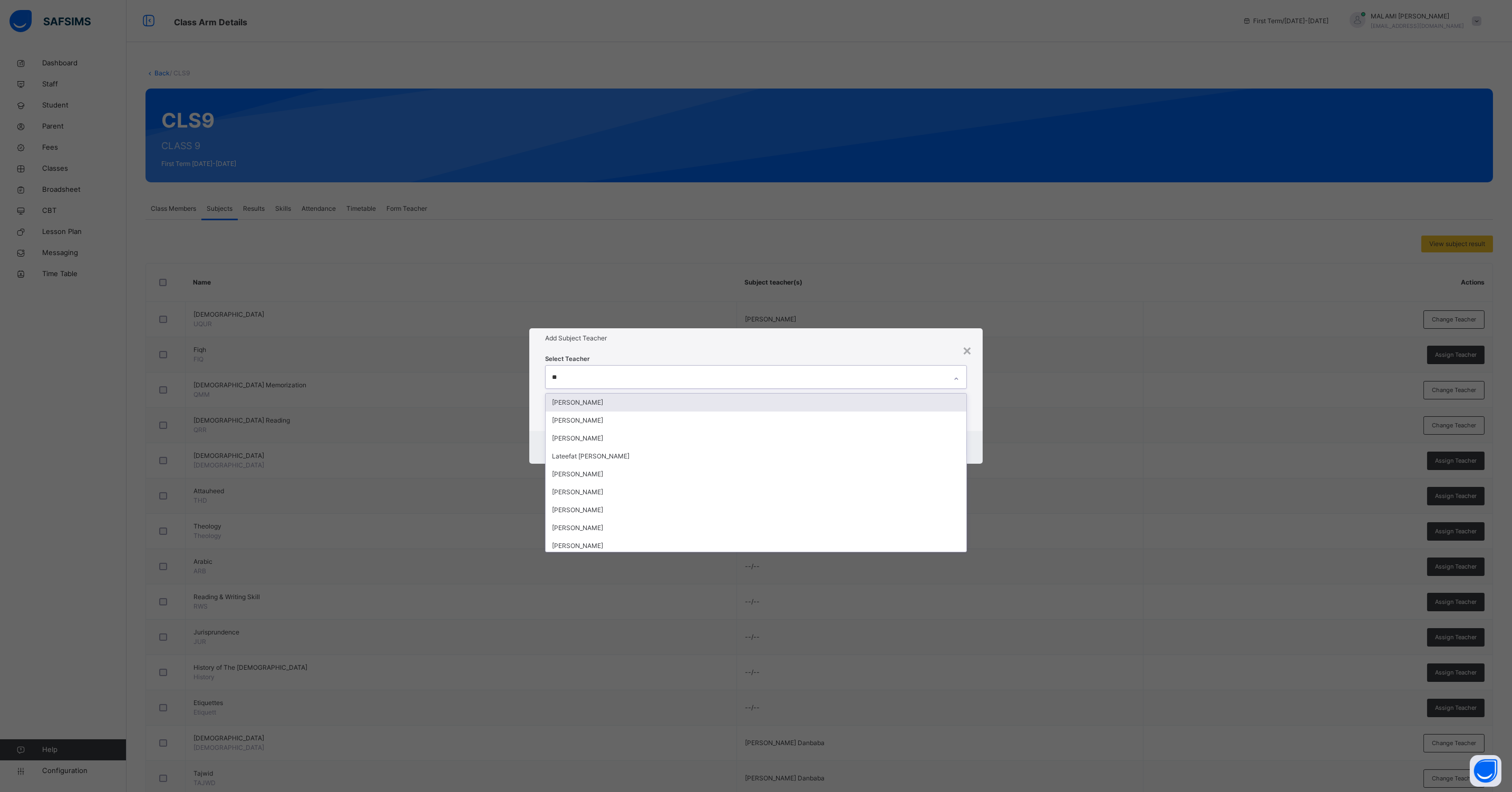
type input "***"
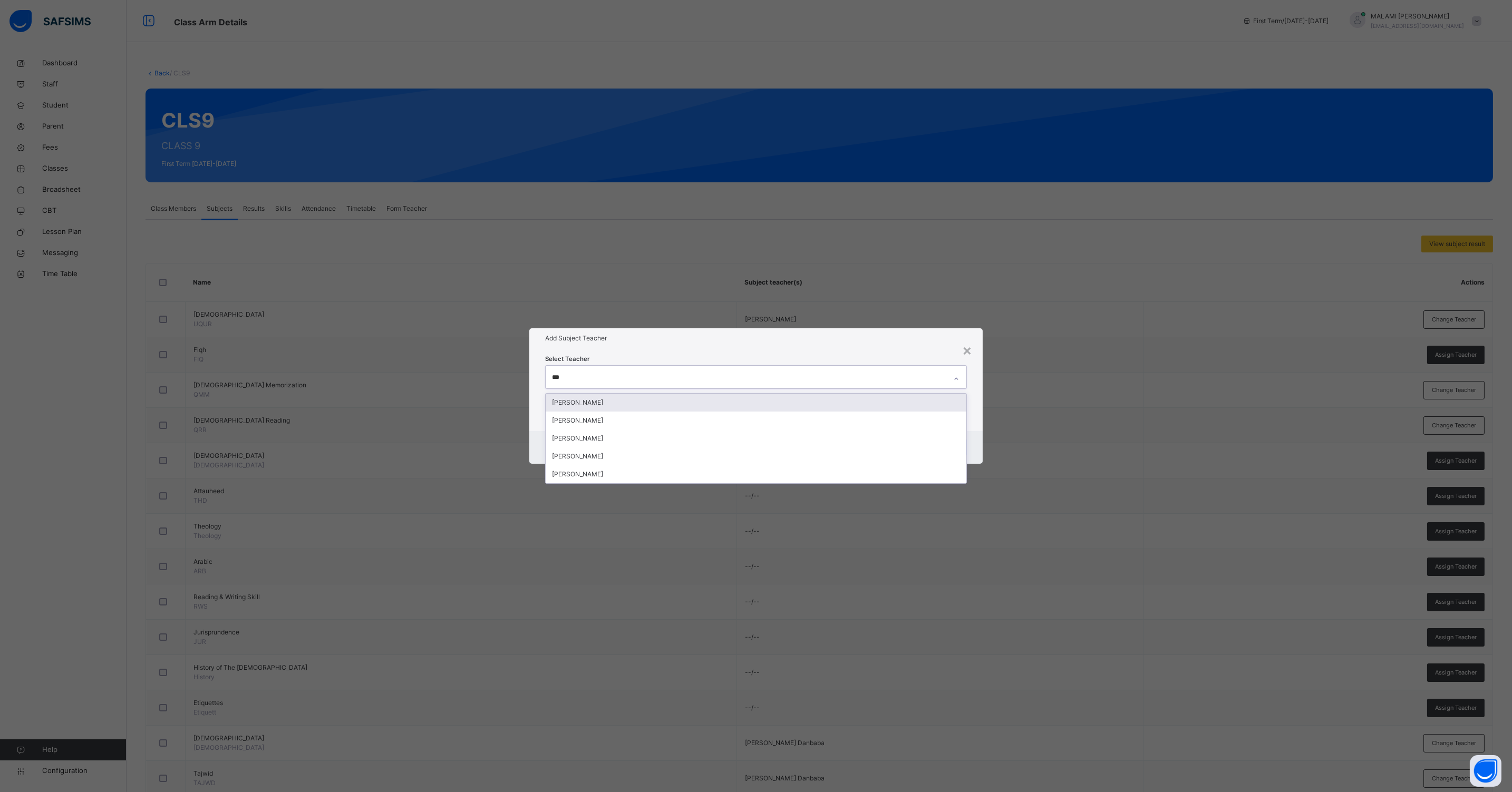
click at [616, 403] on div "[PERSON_NAME]" at bounding box center [755, 402] width 420 height 18
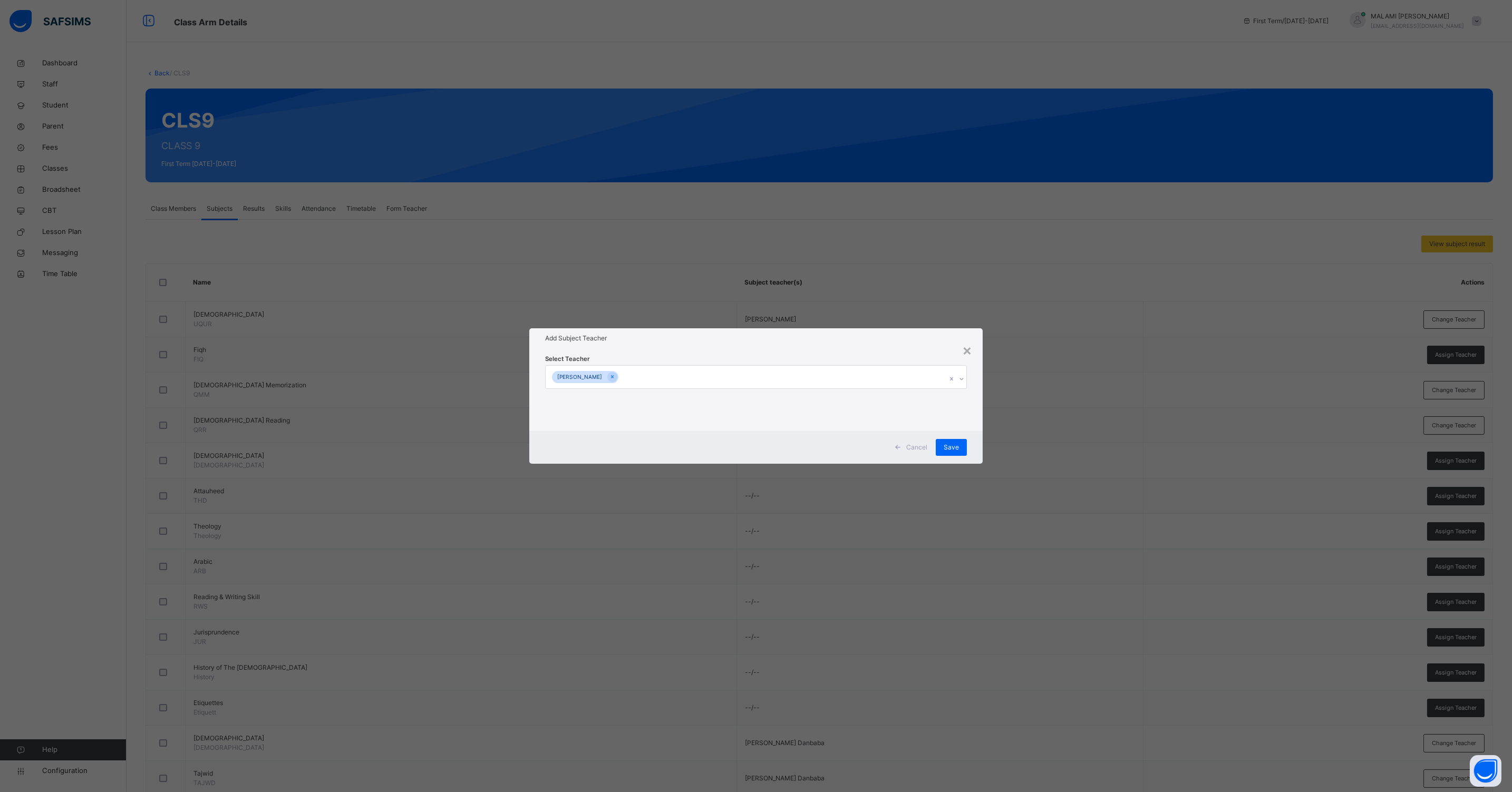
click at [975, 421] on div "Select Teacher [PERSON_NAME]" at bounding box center [755, 389] width 454 height 82
click at [958, 444] on span "Save" at bounding box center [951, 447] width 15 height 9
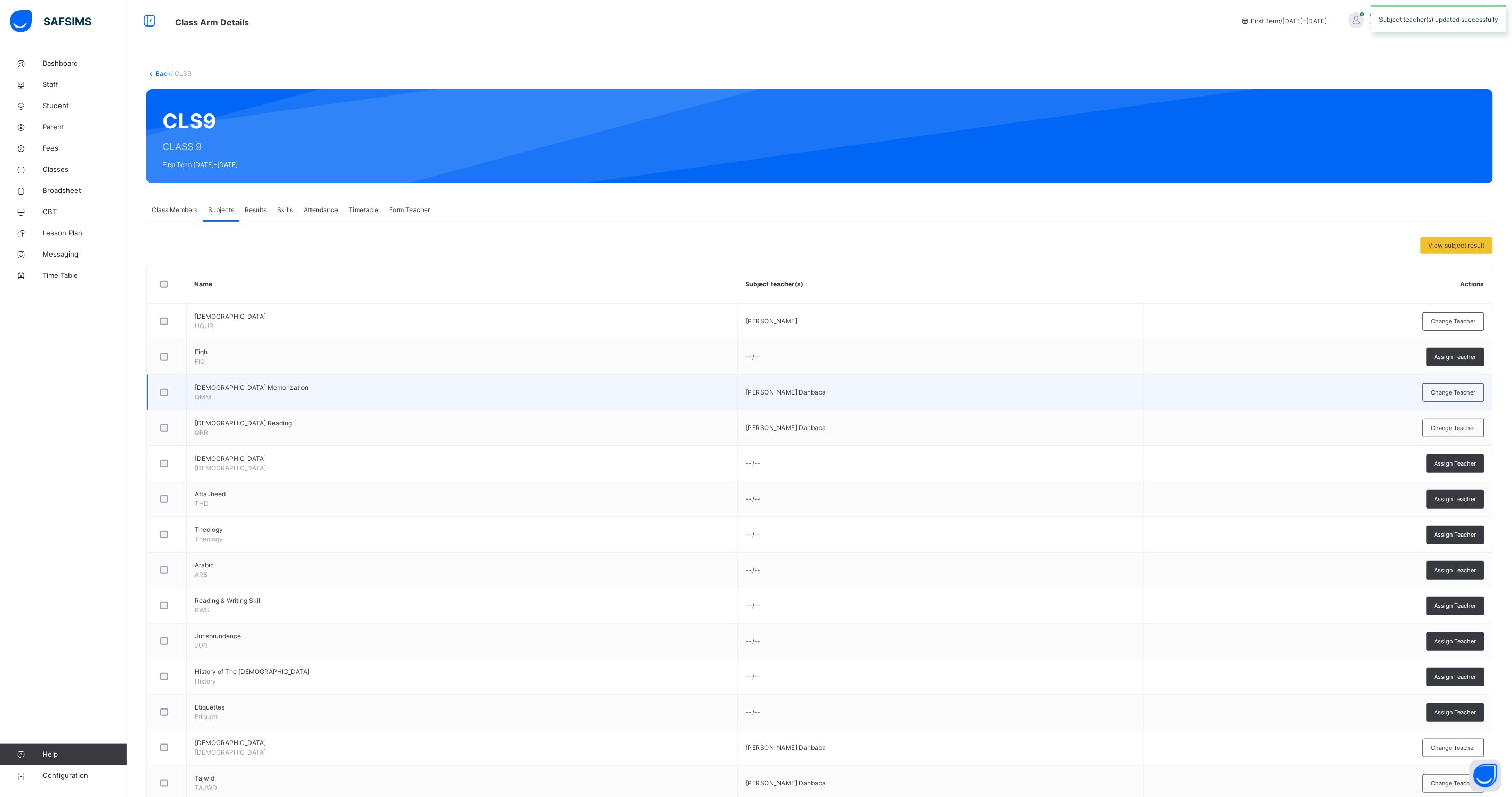
click at [1462, 376] on tbody "Ulumul [DEMOGRAPHIC_DATA] [PERSON_NAME] Change Teacher Fiqh FIQ --/-- Assign Te…" at bounding box center [819, 553] width 1345 height 498
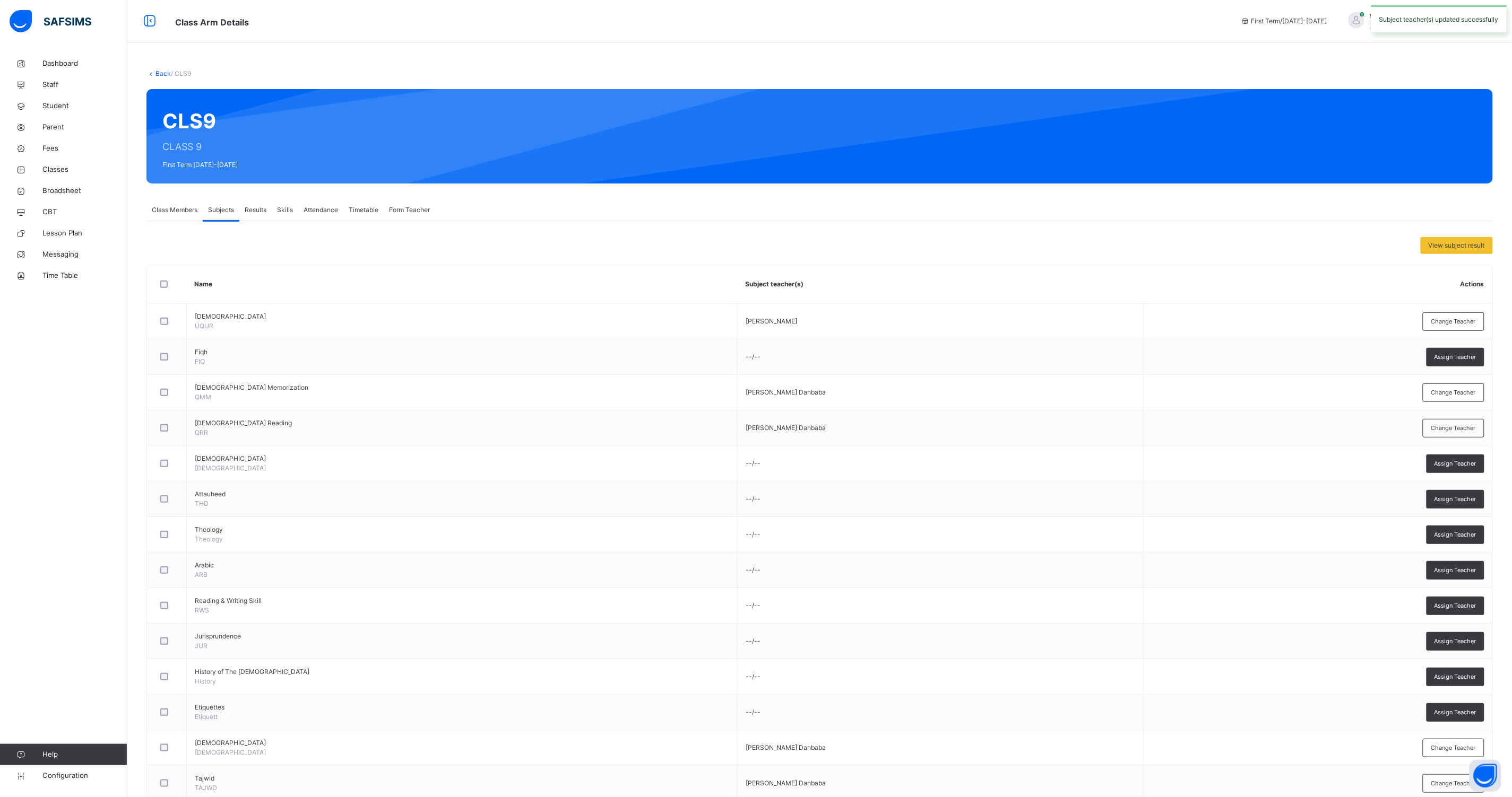
drag, startPoint x: 1462, startPoint y: 376, endPoint x: 1458, endPoint y: 387, distance: 11.7
click at [1458, 387] on div "Change Teacher" at bounding box center [1453, 393] width 61 height 18
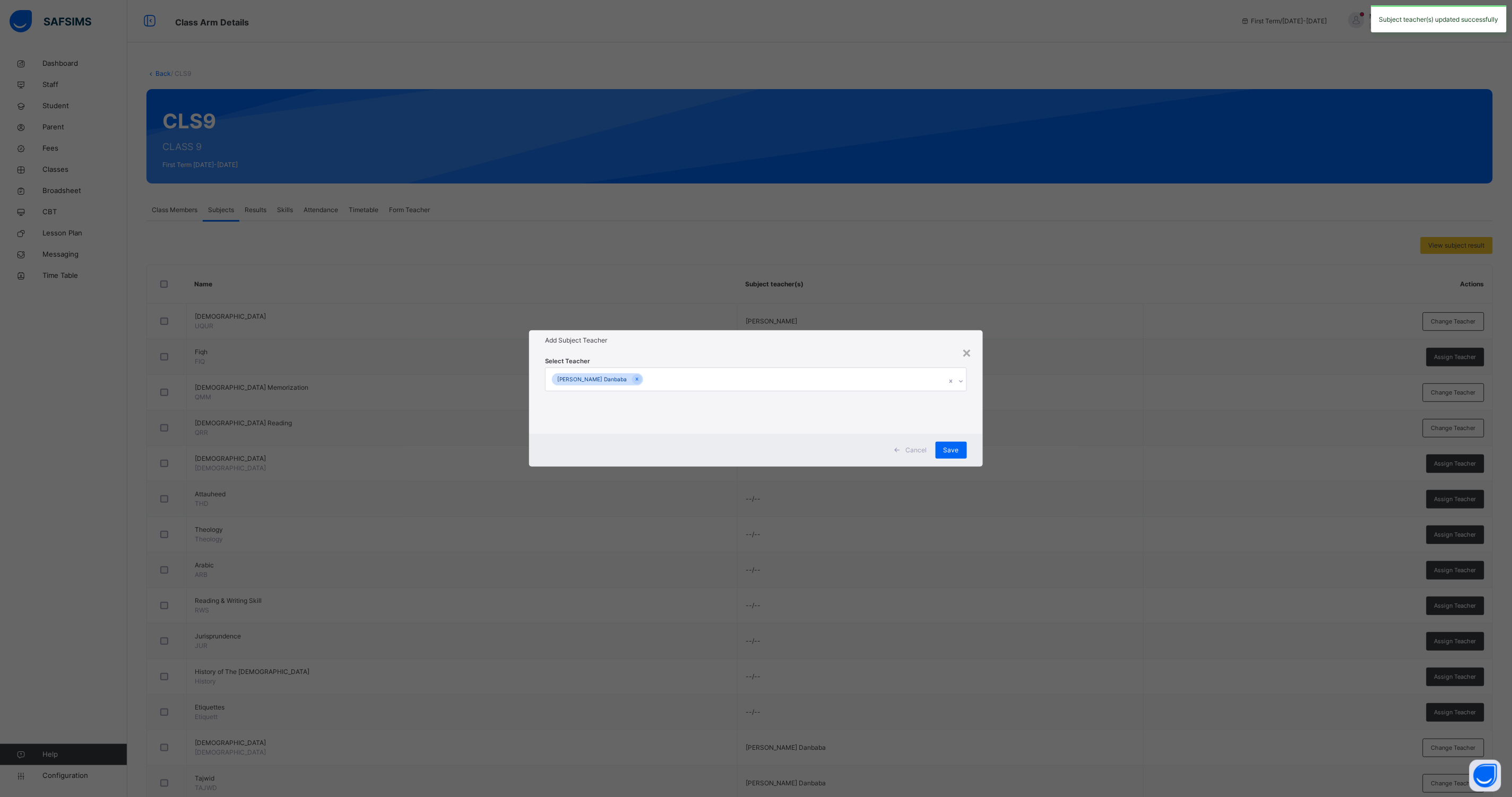
drag, startPoint x: 953, startPoint y: 381, endPoint x: 945, endPoint y: 382, distance: 8.1
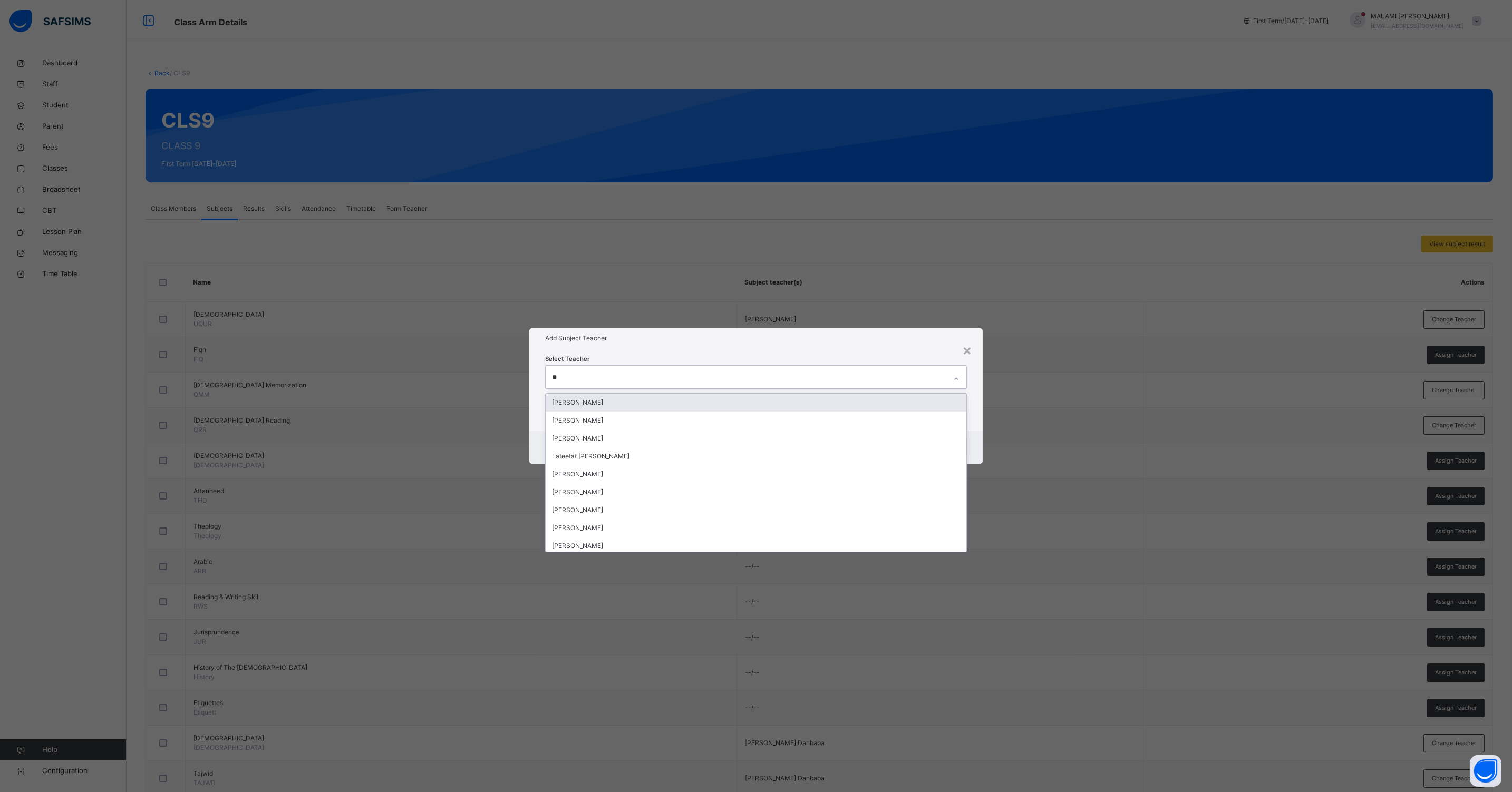
type input "***"
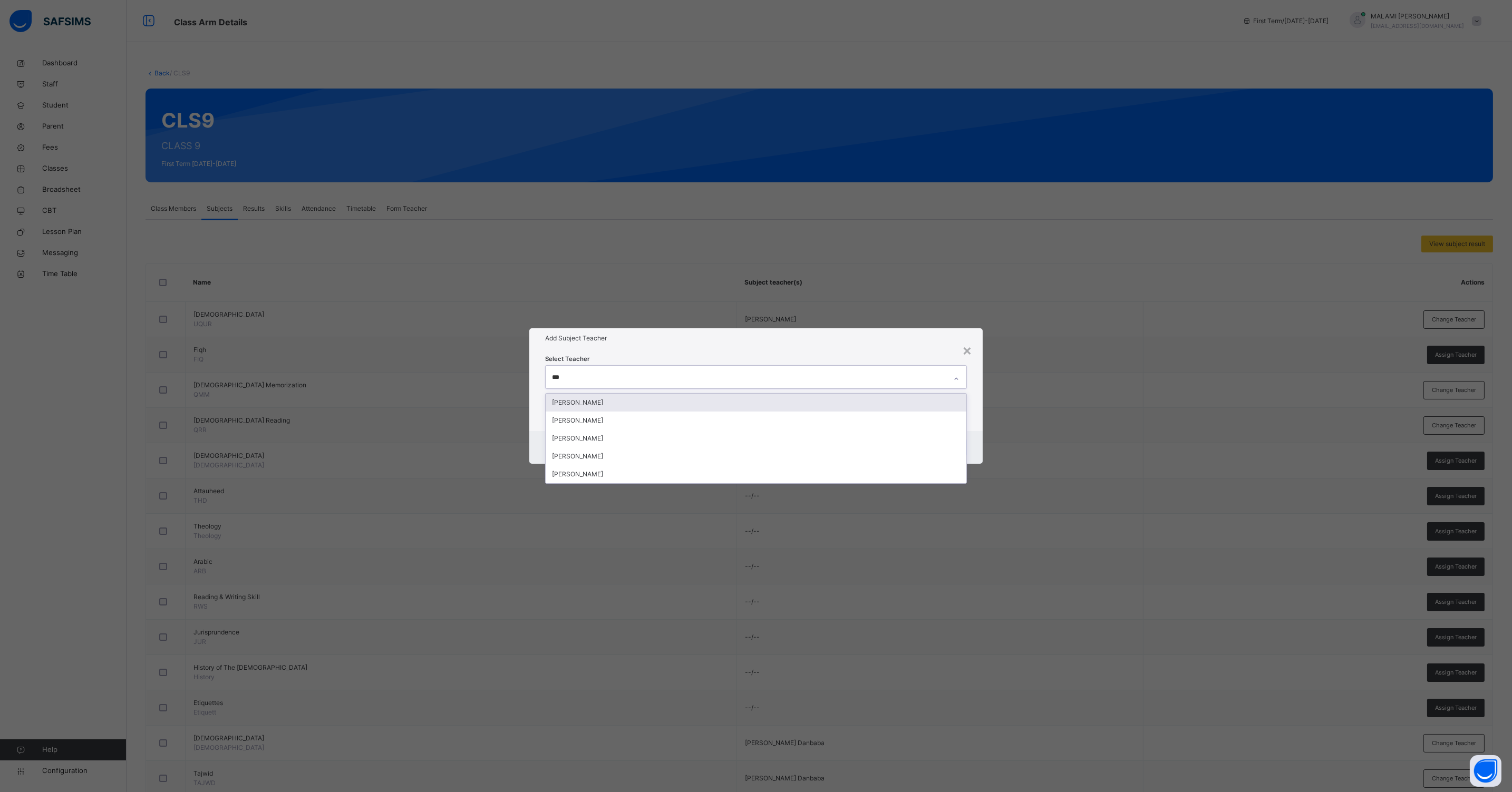
click at [621, 406] on div "[PERSON_NAME]" at bounding box center [755, 402] width 420 height 18
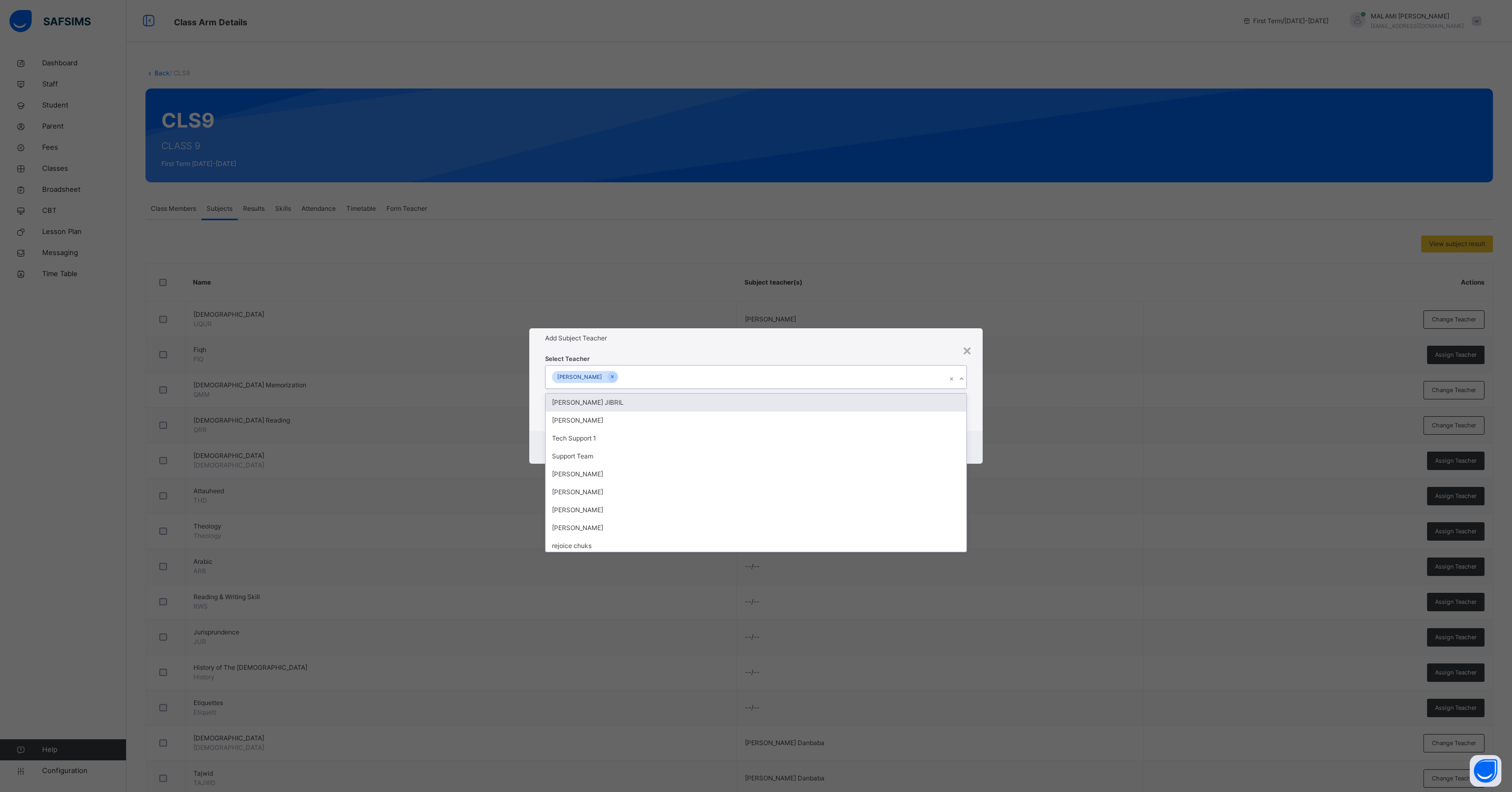
click at [967, 433] on div "× Add Subject Teacher Select Teacher option [PERSON_NAME], selected. option [PE…" at bounding box center [755, 396] width 454 height 135
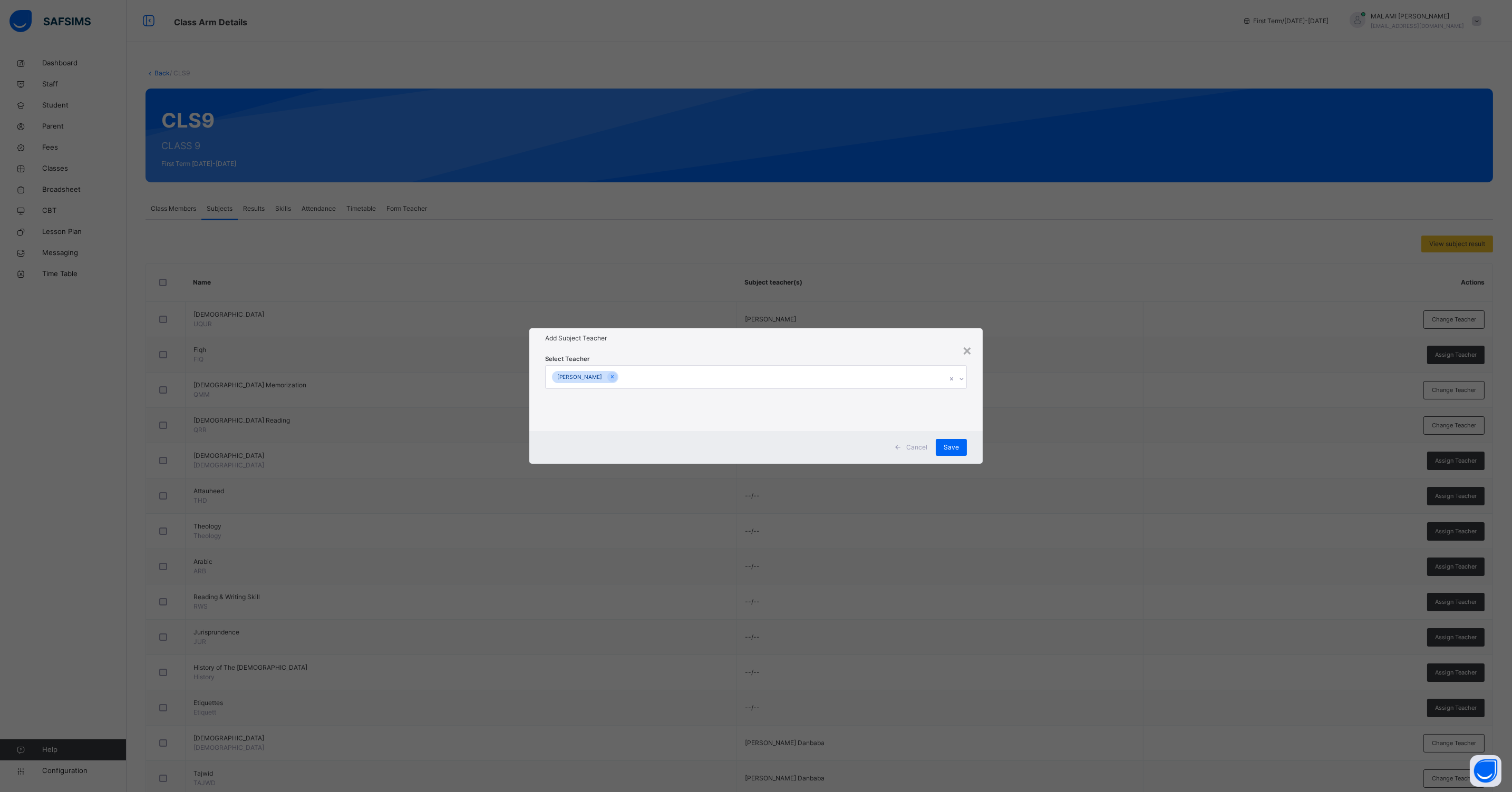
click at [971, 435] on div "Cancel Save" at bounding box center [755, 447] width 454 height 33
click at [960, 448] on div "Save" at bounding box center [951, 448] width 31 height 17
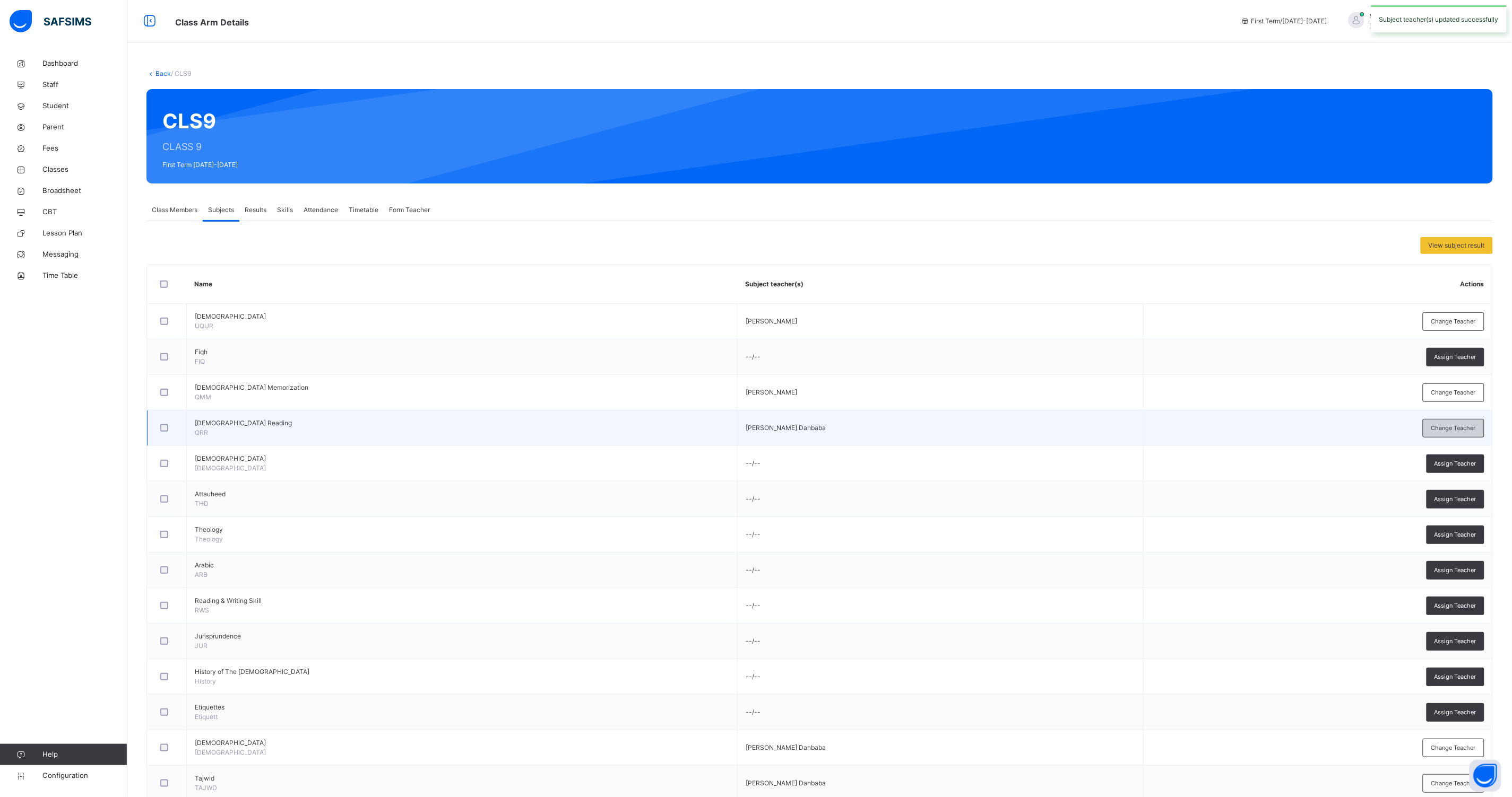
click at [1458, 425] on span "Change Teacher" at bounding box center [1453, 428] width 45 height 9
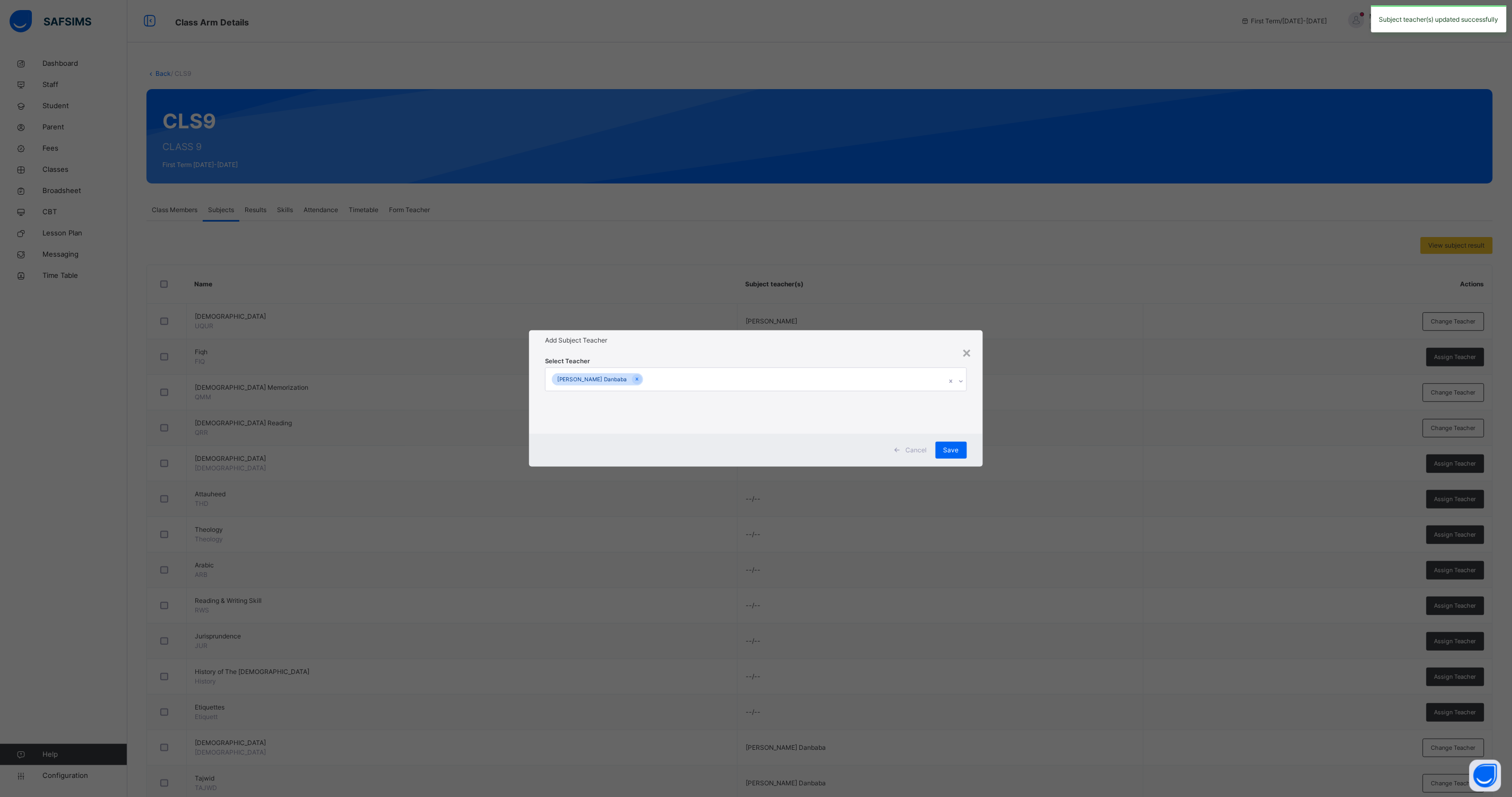
drag, startPoint x: 954, startPoint y: 380, endPoint x: 946, endPoint y: 380, distance: 8.0
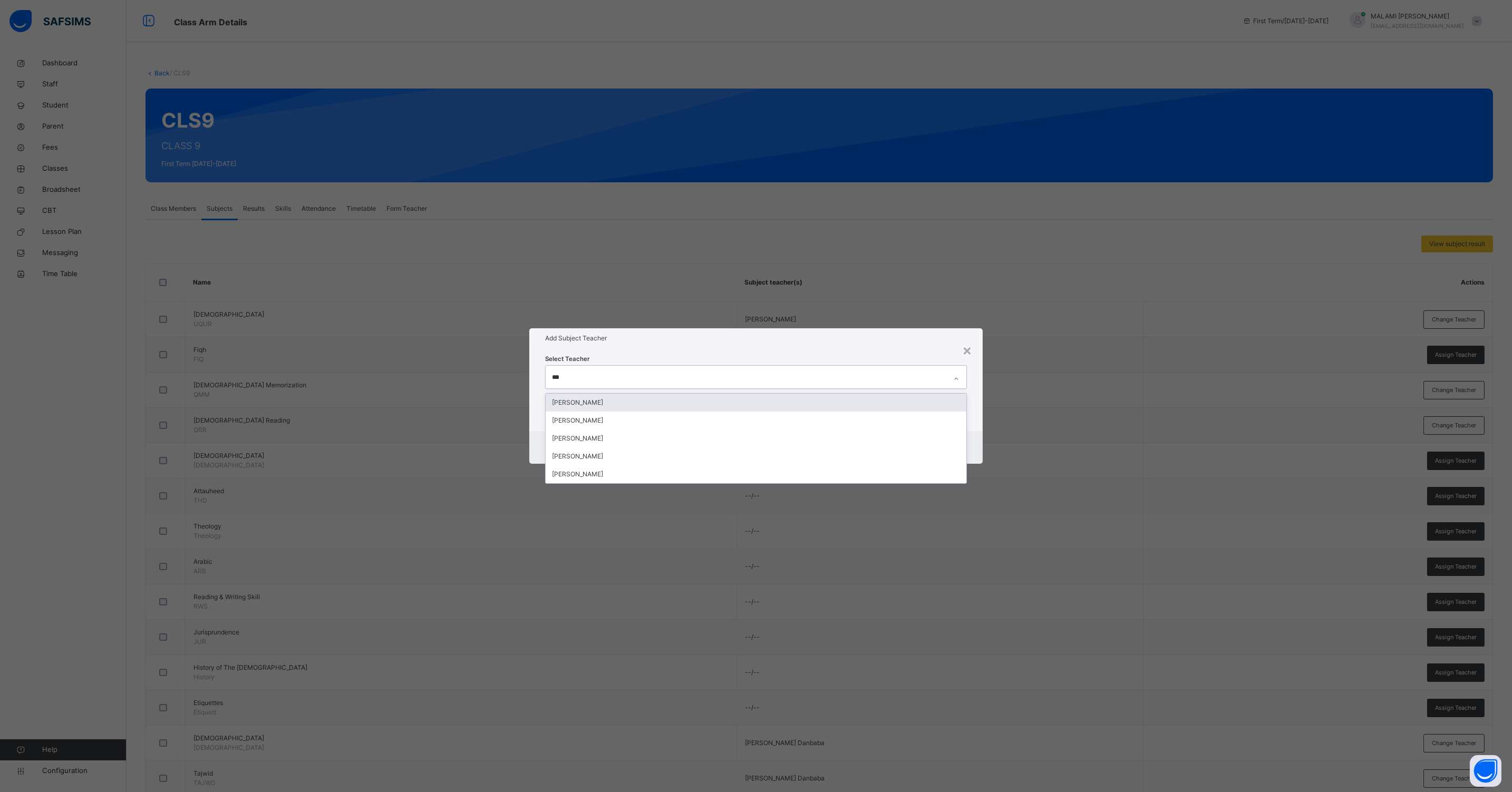
type input "****"
click at [627, 404] on div "[PERSON_NAME]" at bounding box center [755, 402] width 420 height 18
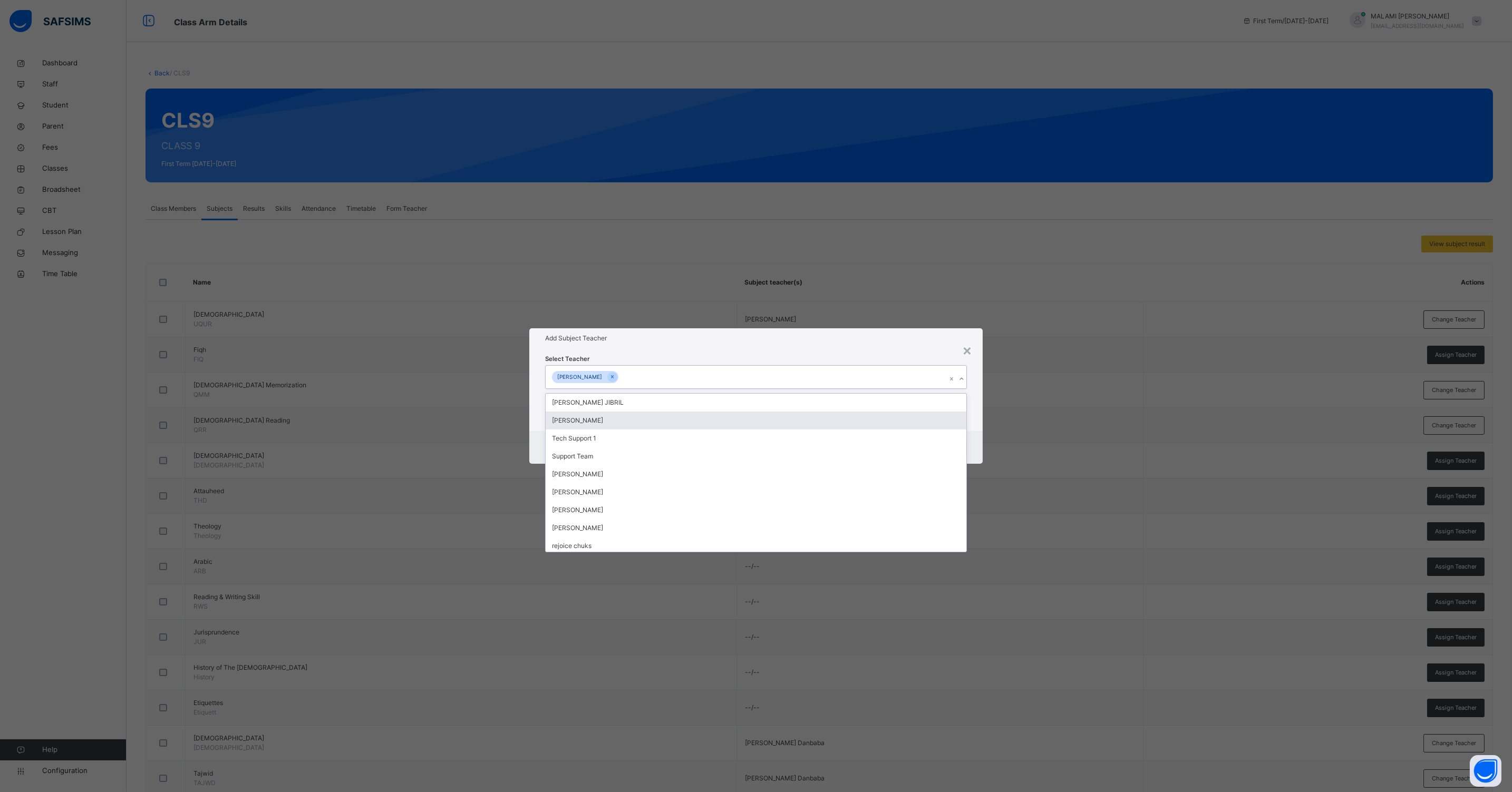
click at [975, 433] on div "Cancel Save" at bounding box center [755, 447] width 454 height 33
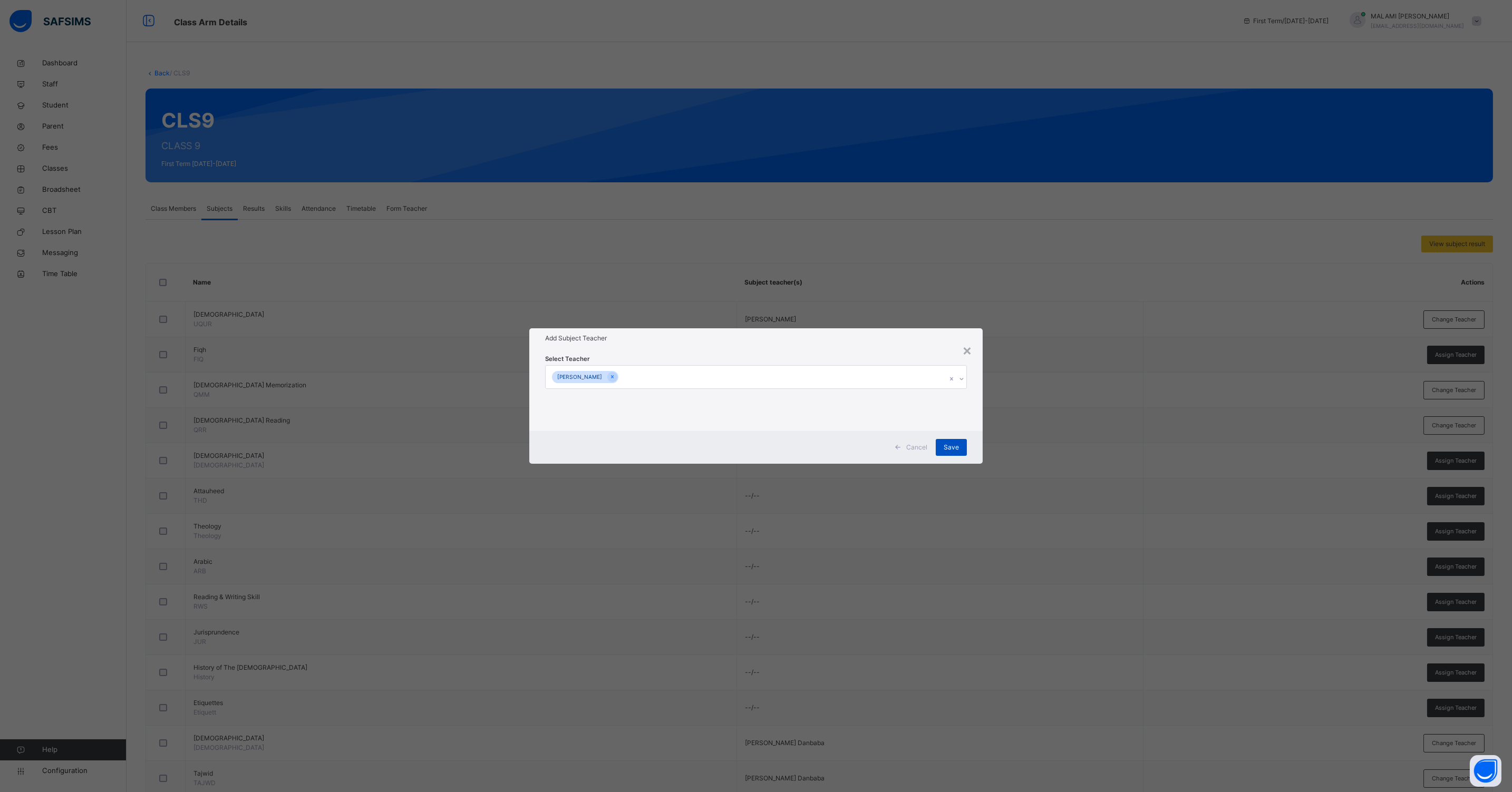
click at [953, 447] on span "Save" at bounding box center [951, 447] width 15 height 9
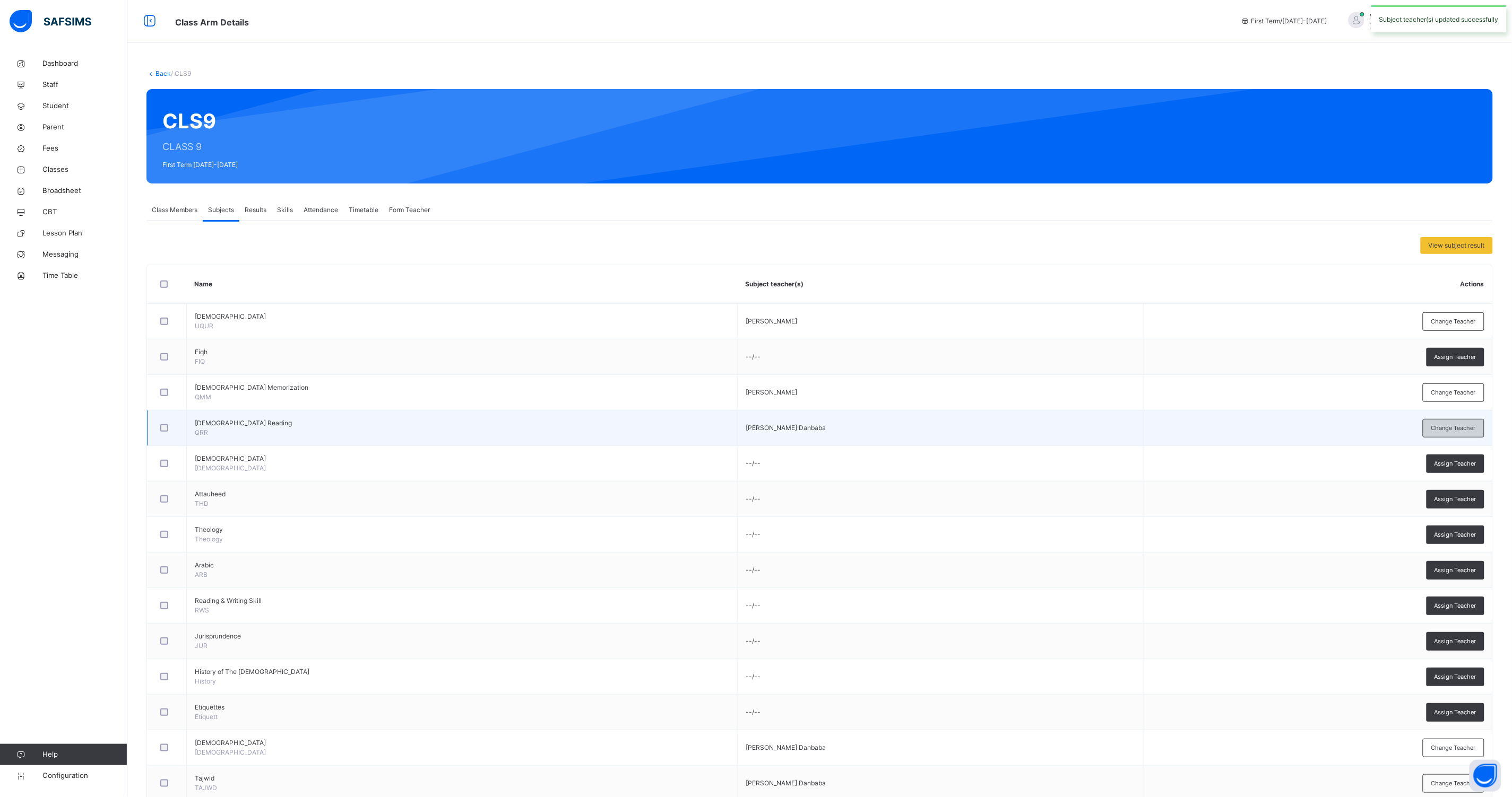
drag, startPoint x: 1447, startPoint y: 425, endPoint x: 1381, endPoint y: 430, distance: 66.2
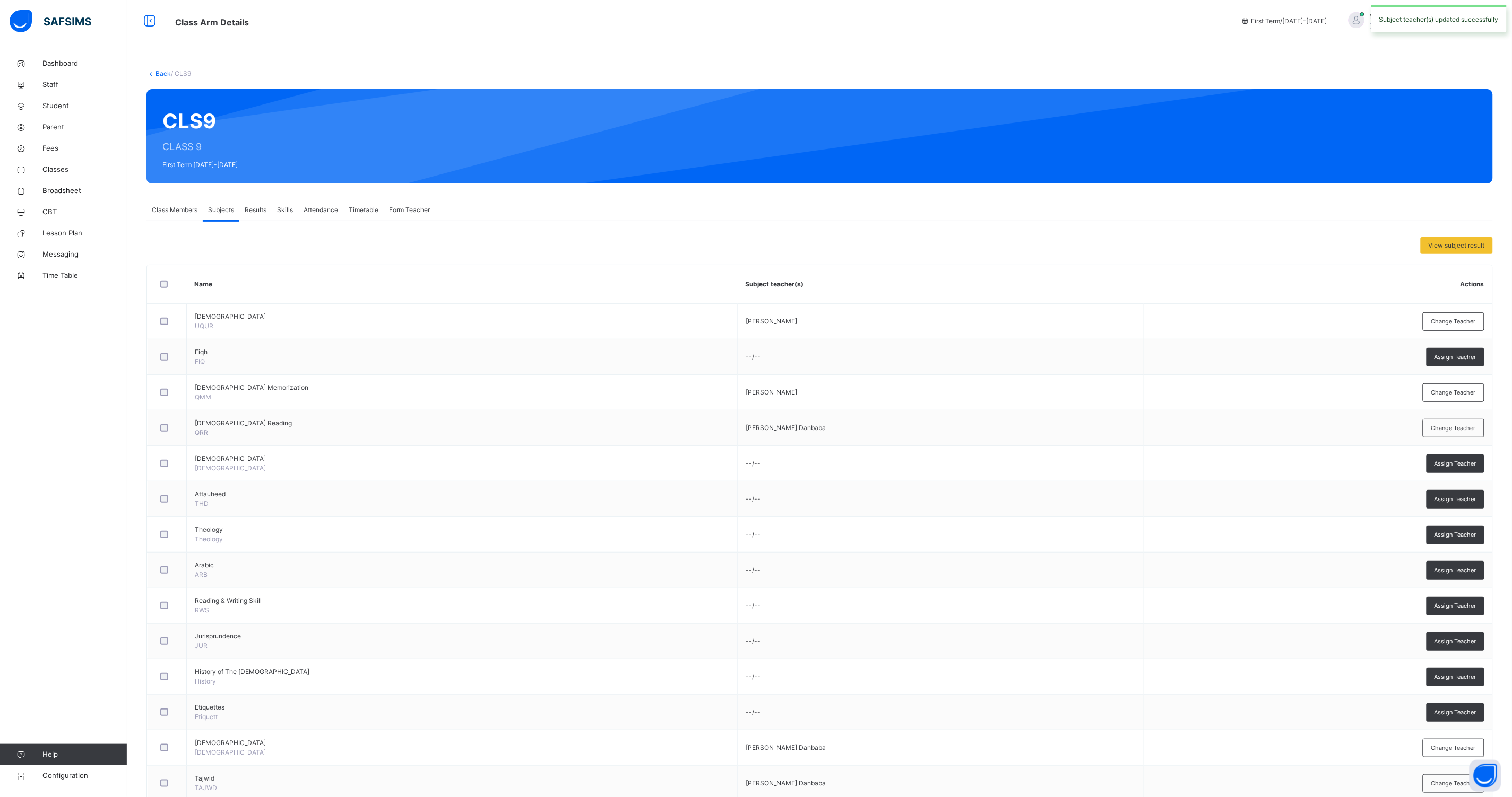
click at [1447, 426] on span "Change Teacher" at bounding box center [1453, 428] width 45 height 9
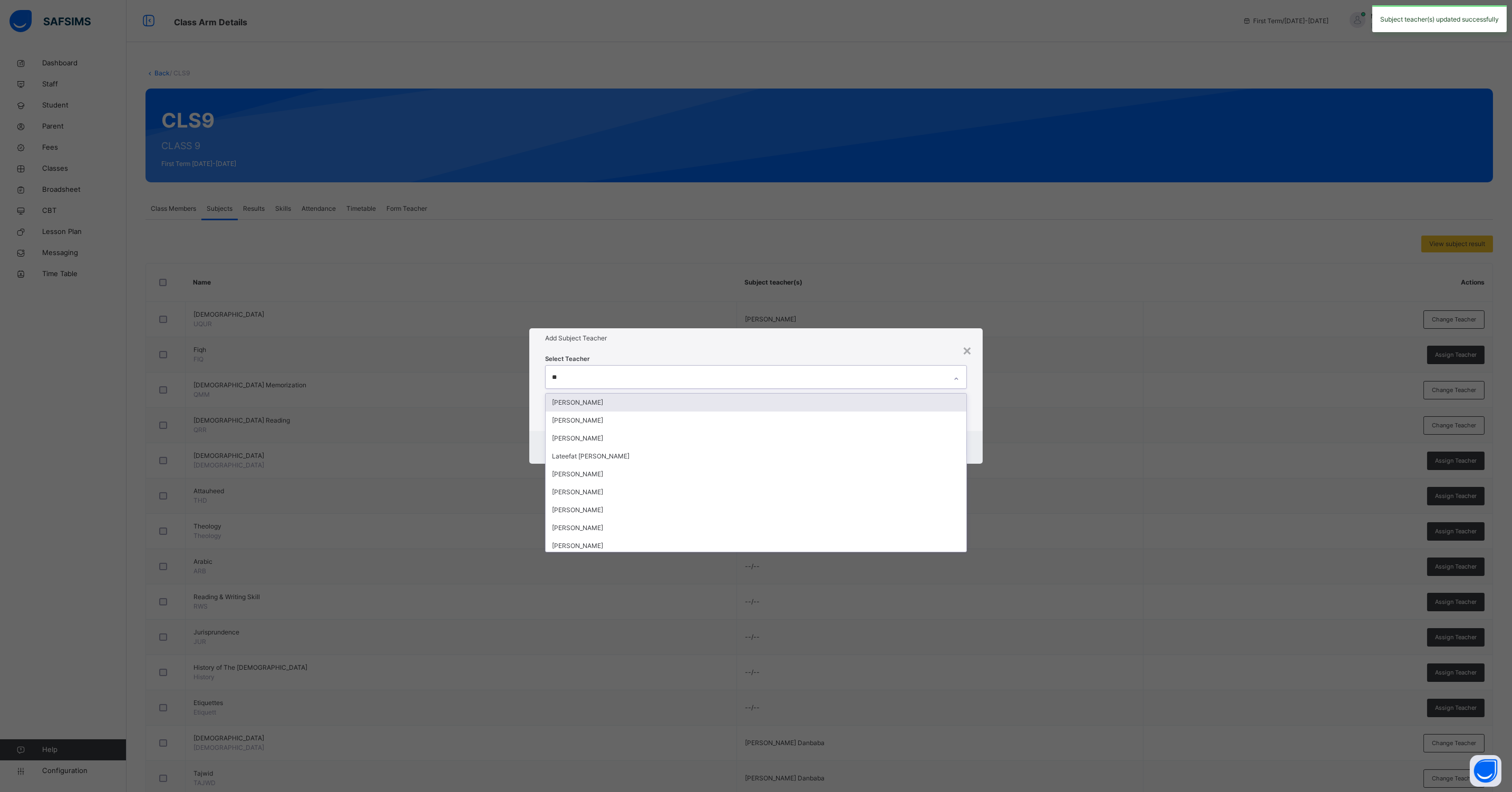
type input "***"
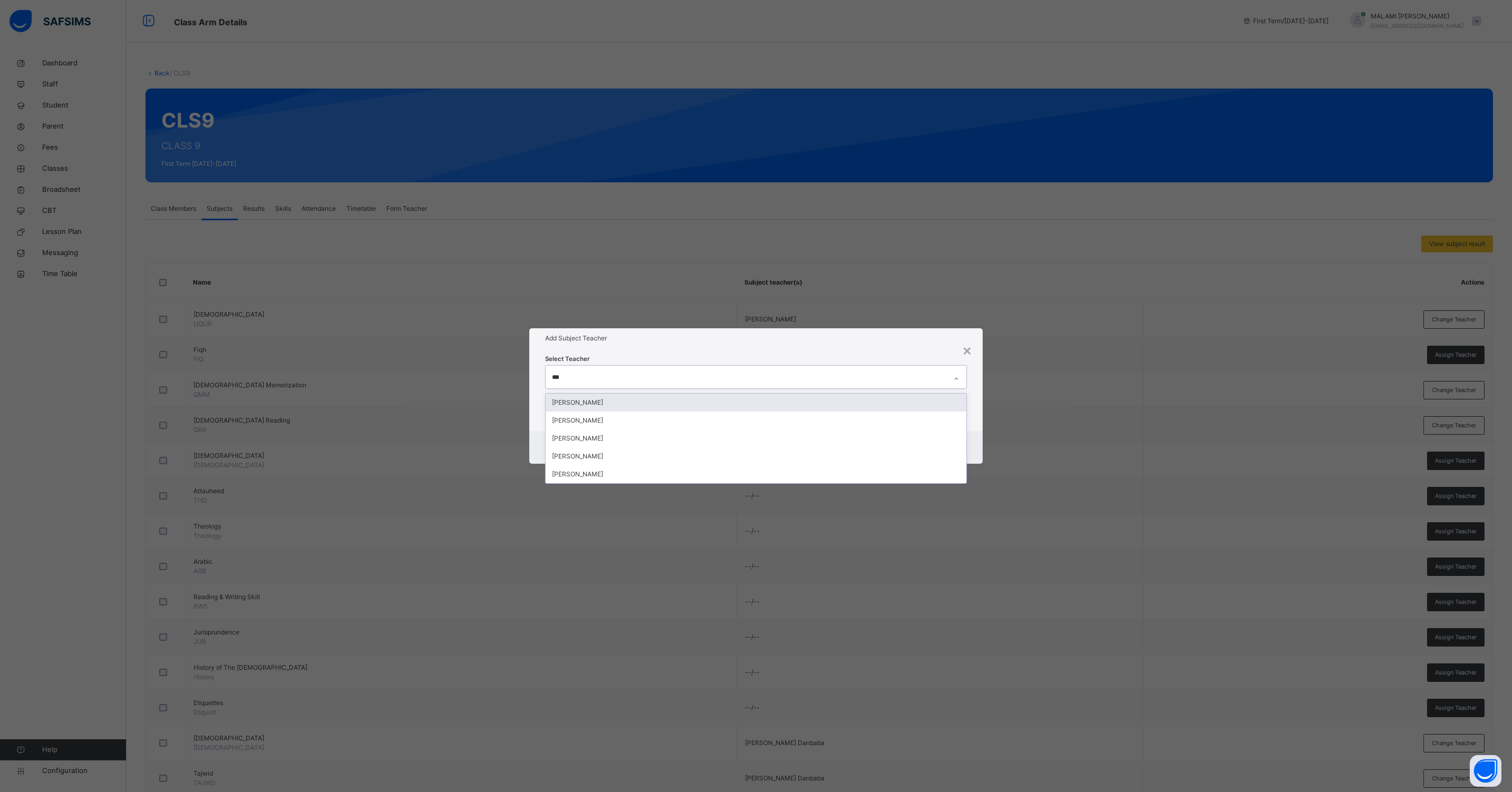
click at [589, 404] on div "[PERSON_NAME]" at bounding box center [755, 402] width 420 height 18
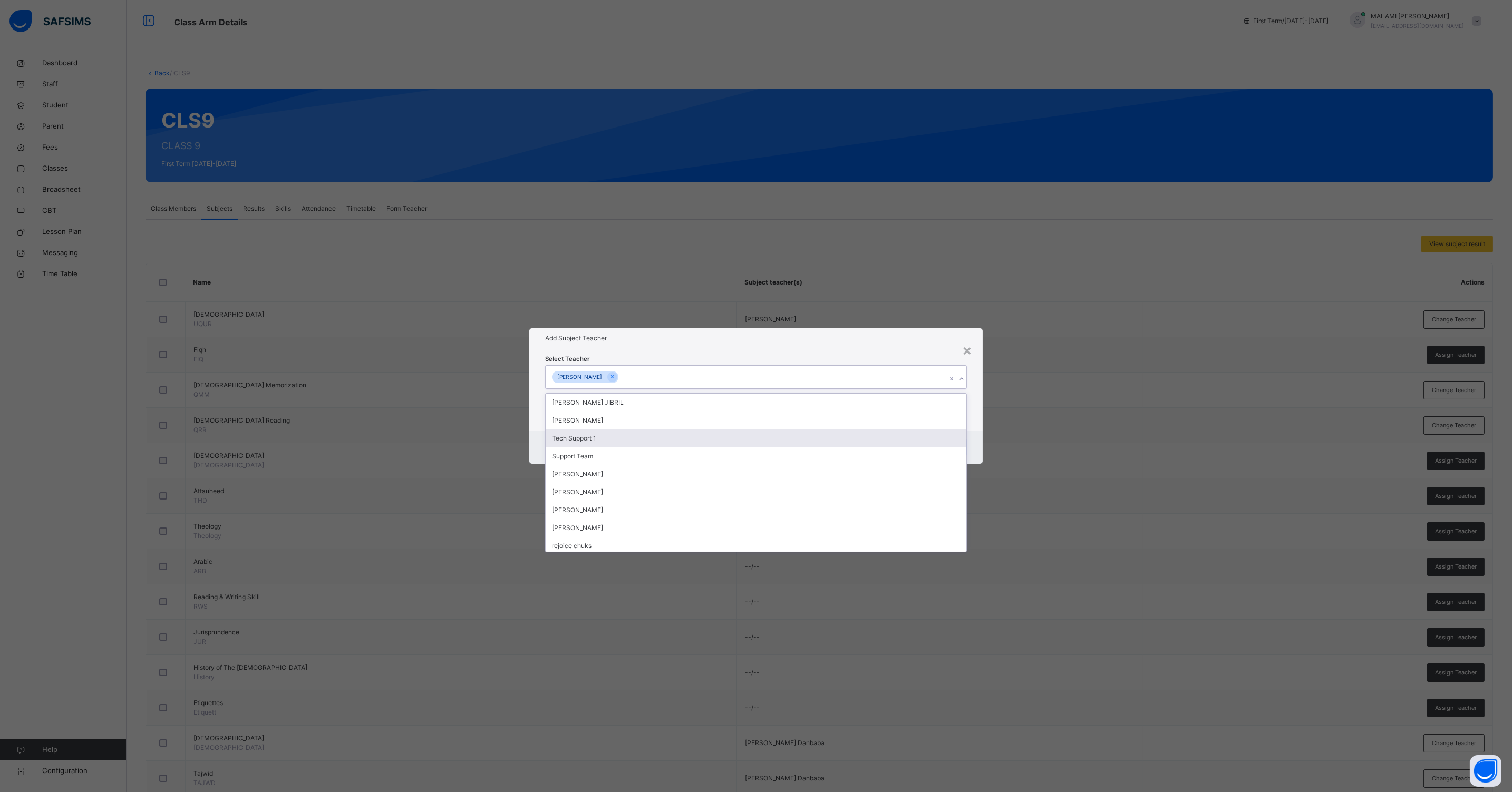
click at [980, 431] on div "Cancel Save" at bounding box center [755, 447] width 454 height 33
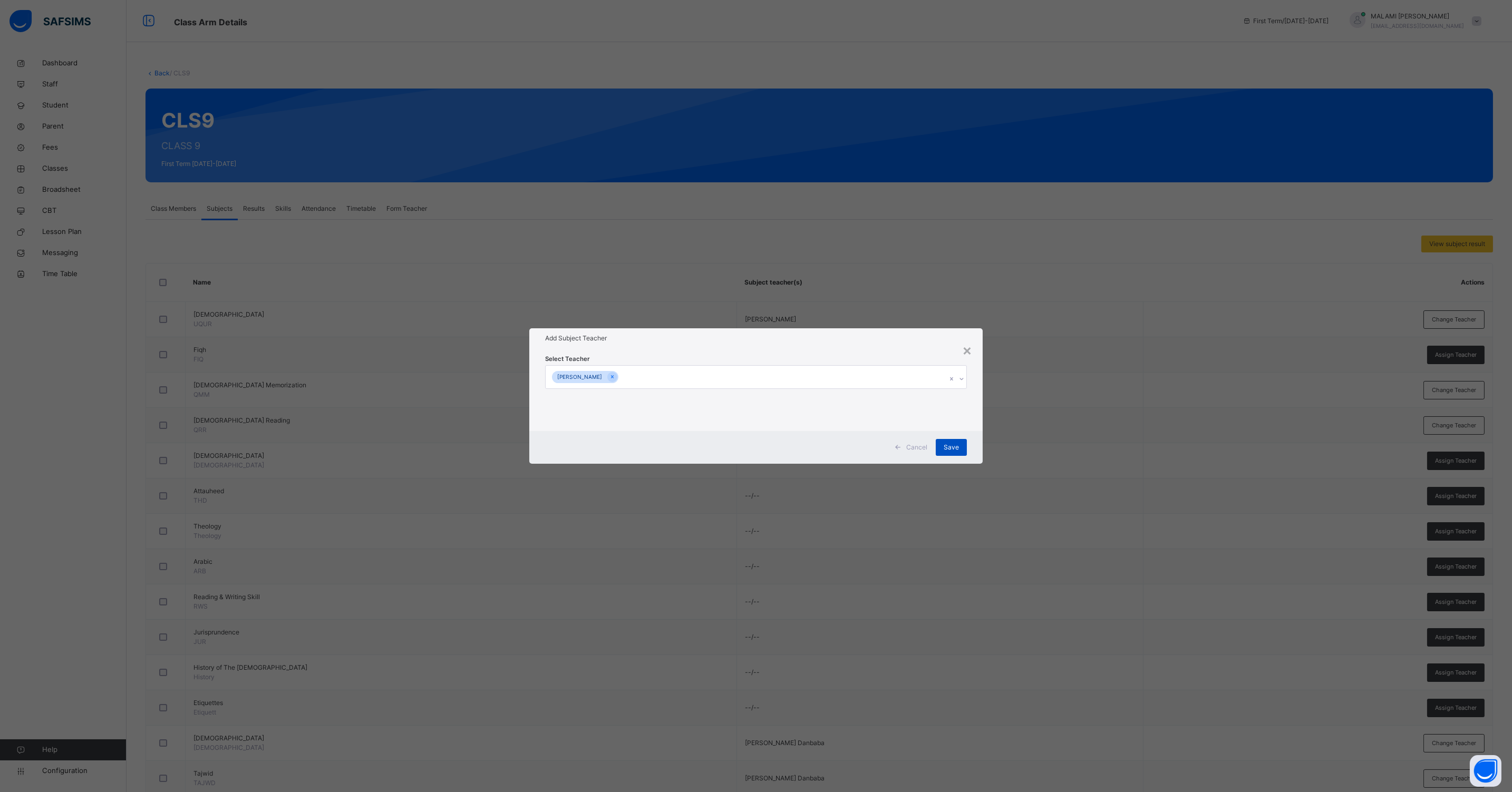
click at [951, 449] on span "Save" at bounding box center [951, 447] width 15 height 9
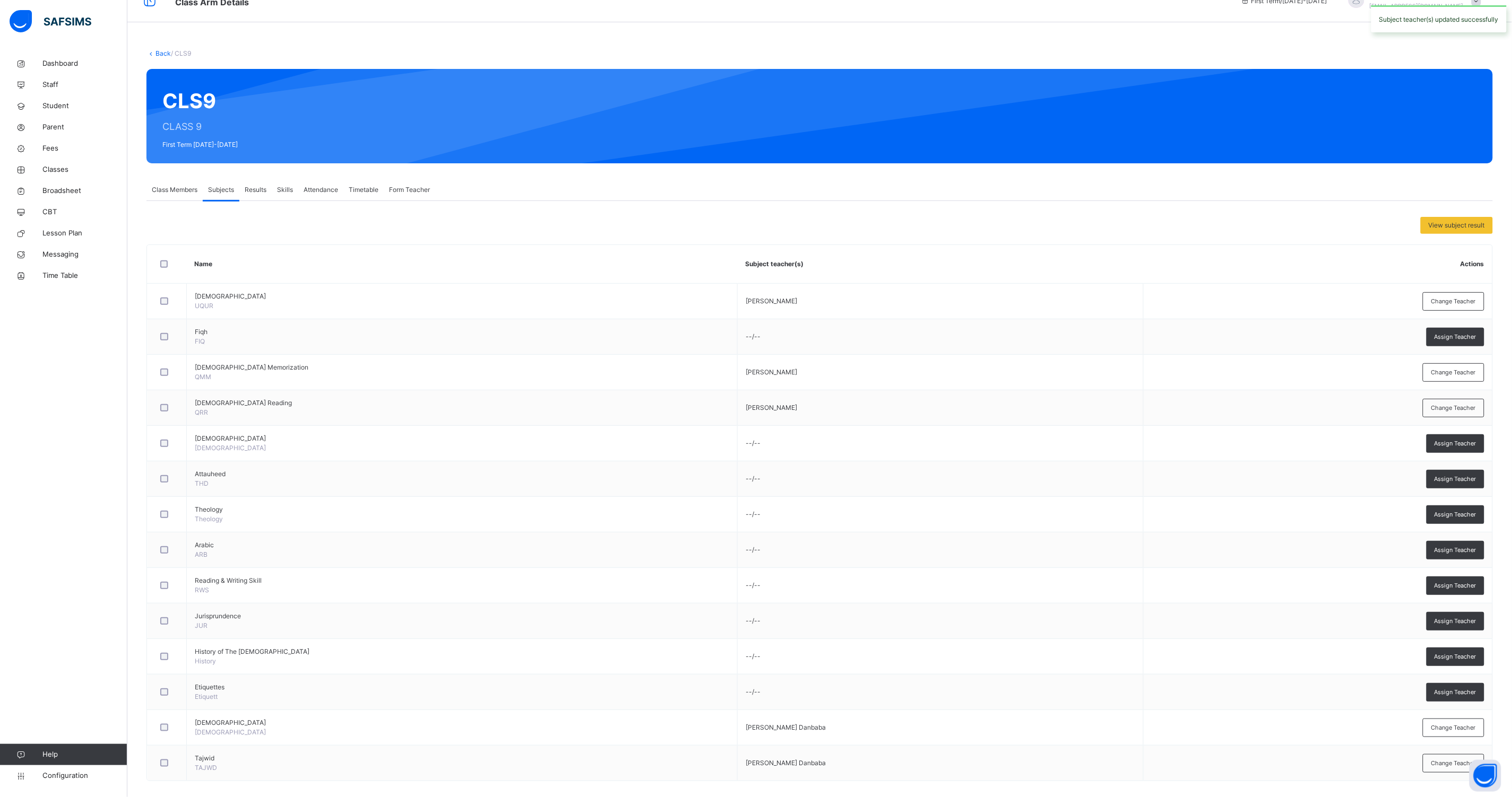
scroll to position [31, 0]
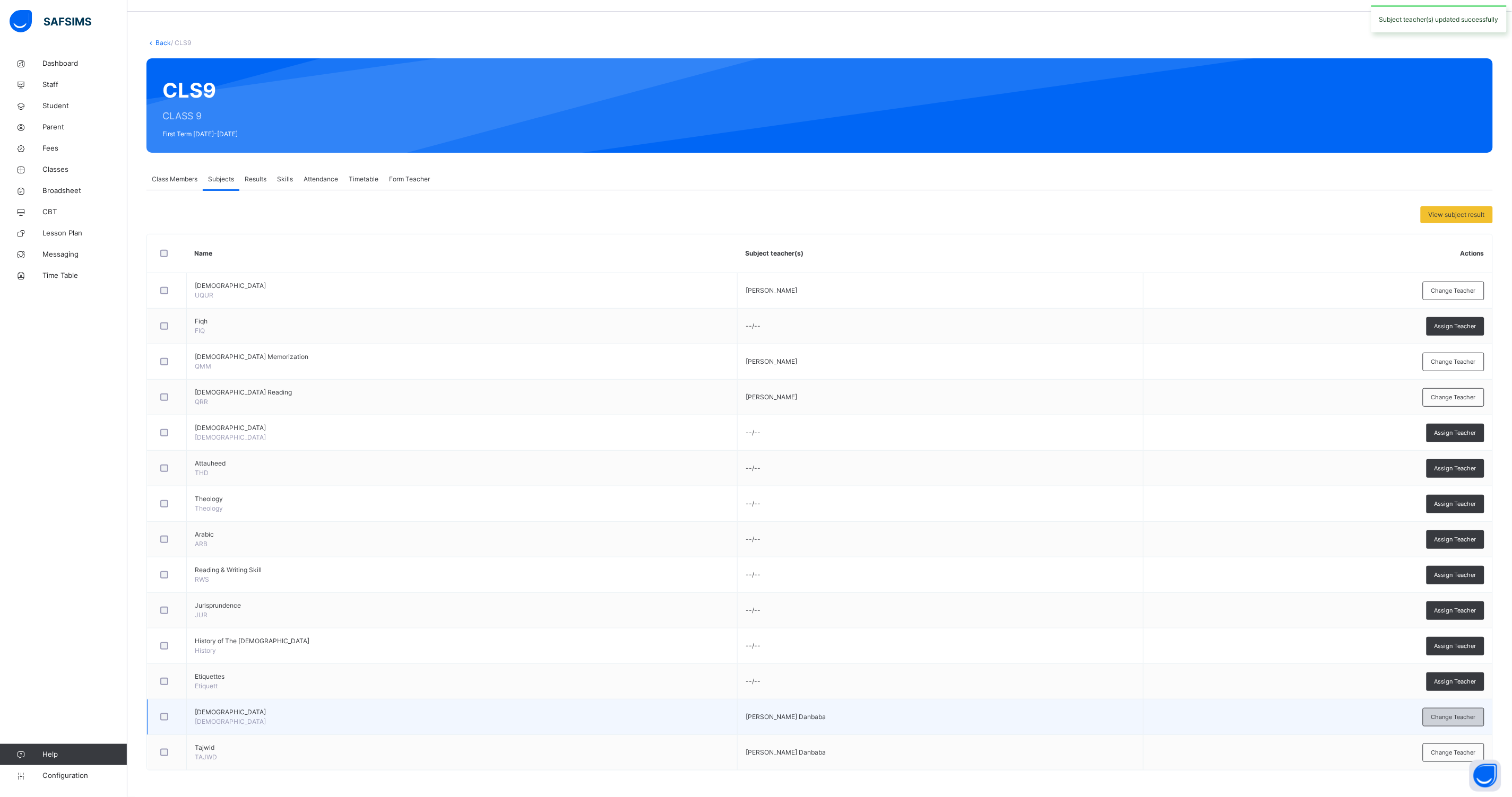
click at [1444, 713] on span "Change Teacher" at bounding box center [1453, 717] width 45 height 9
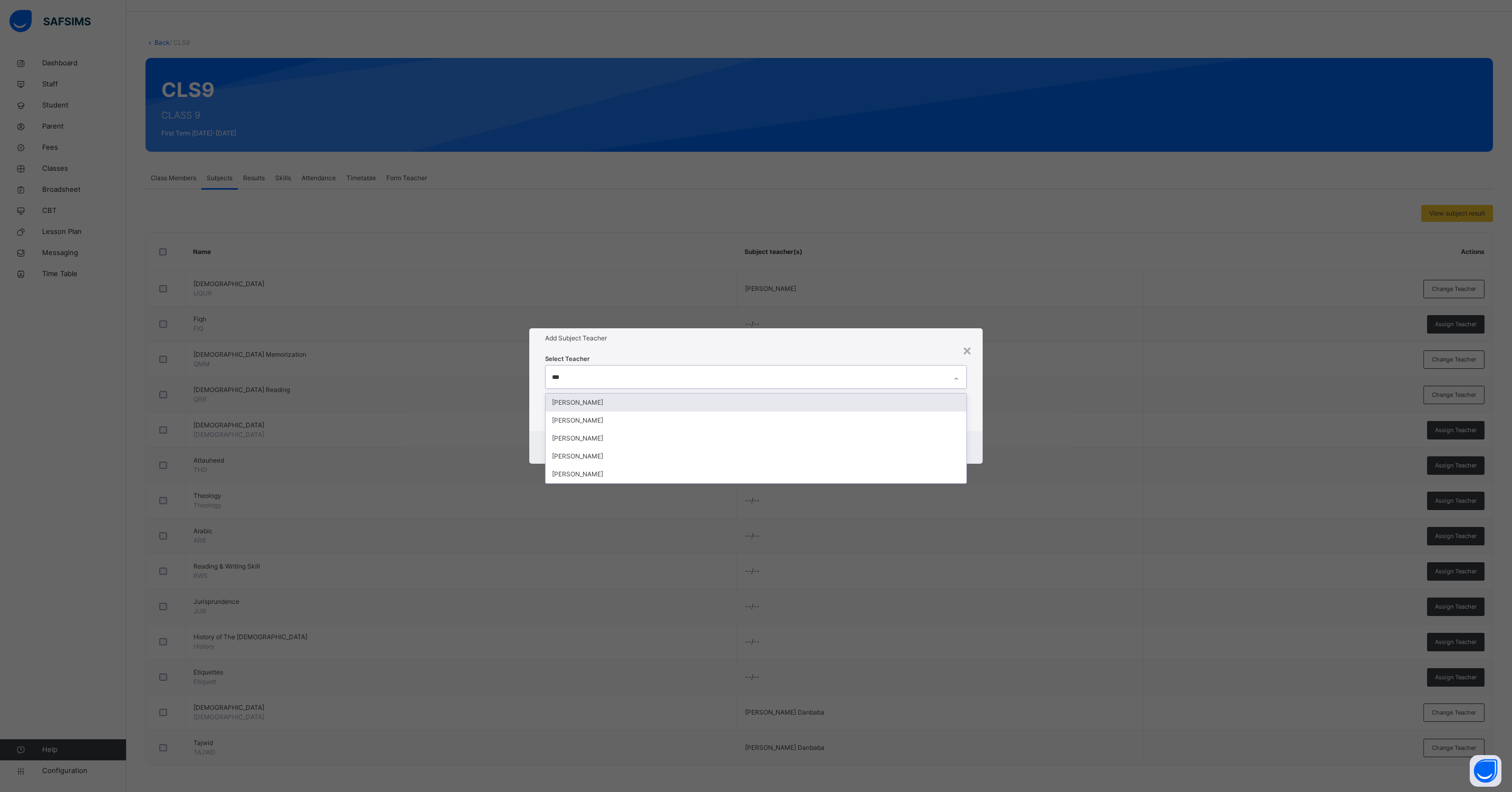
type input "****"
click at [688, 404] on div "[PERSON_NAME]" at bounding box center [755, 402] width 420 height 18
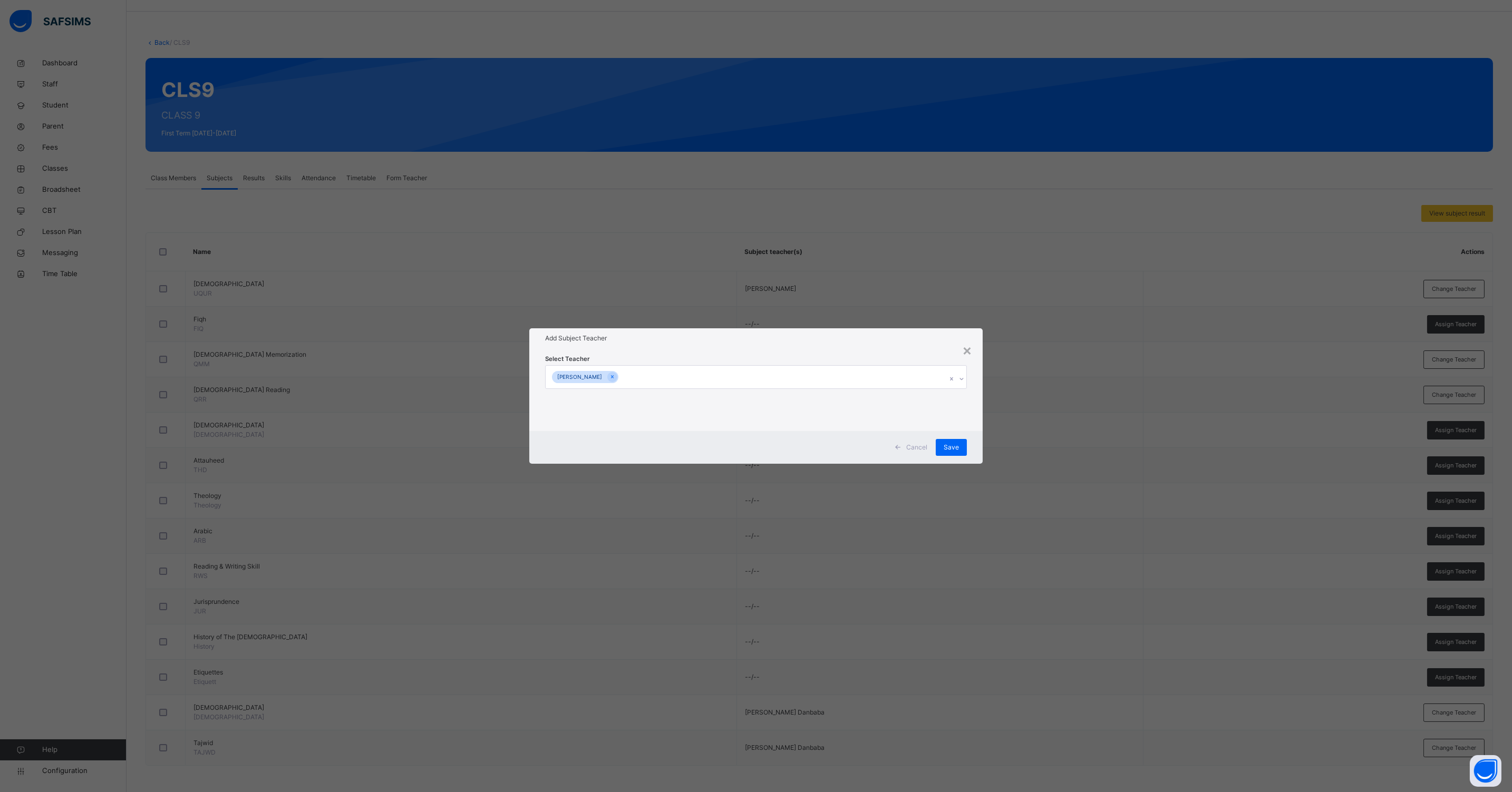
click at [973, 445] on div "Cancel Save" at bounding box center [755, 447] width 454 height 33
click at [963, 448] on div "Save" at bounding box center [951, 448] width 31 height 17
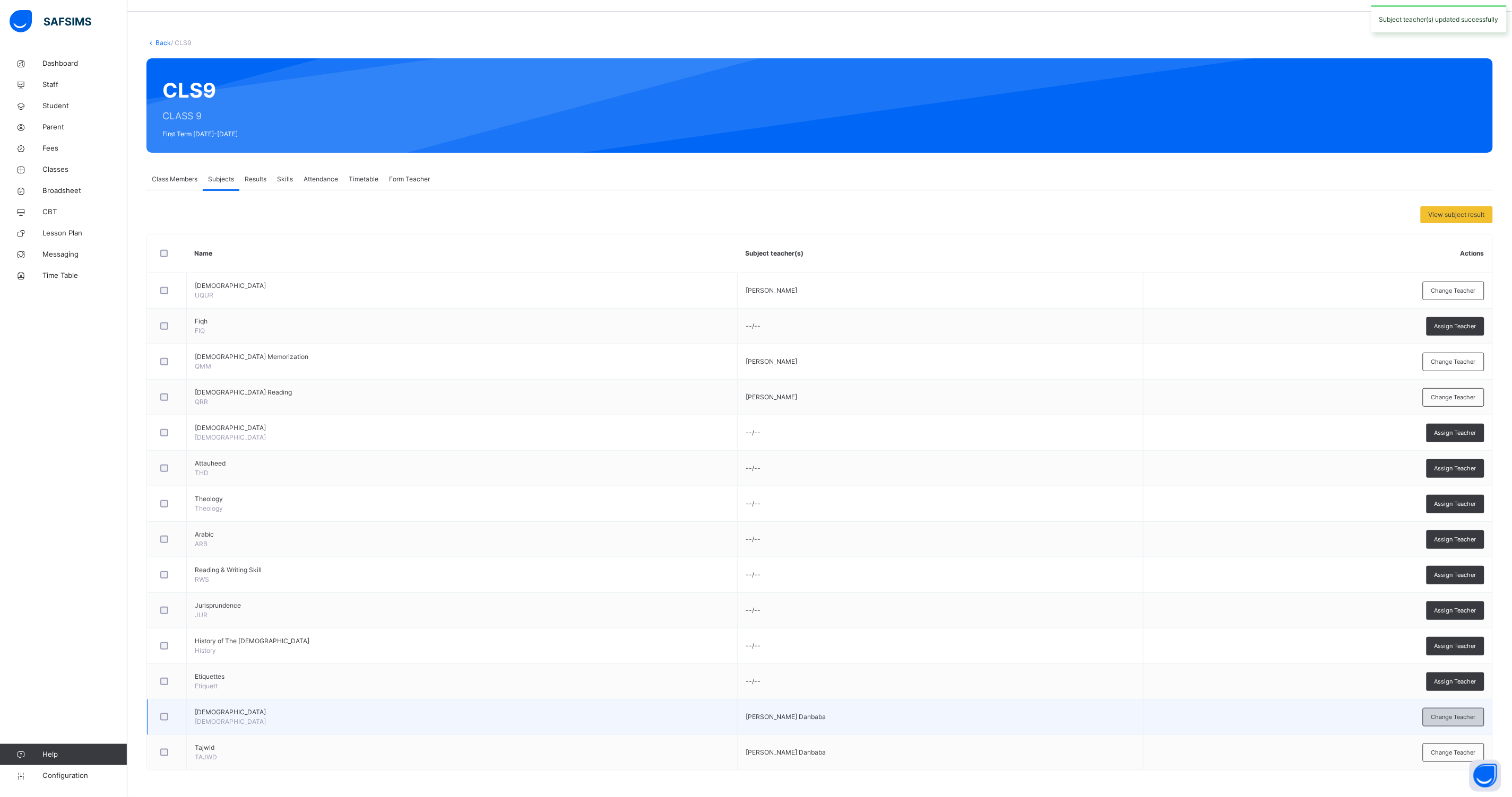
click at [1441, 713] on span "Change Teacher" at bounding box center [1453, 717] width 45 height 9
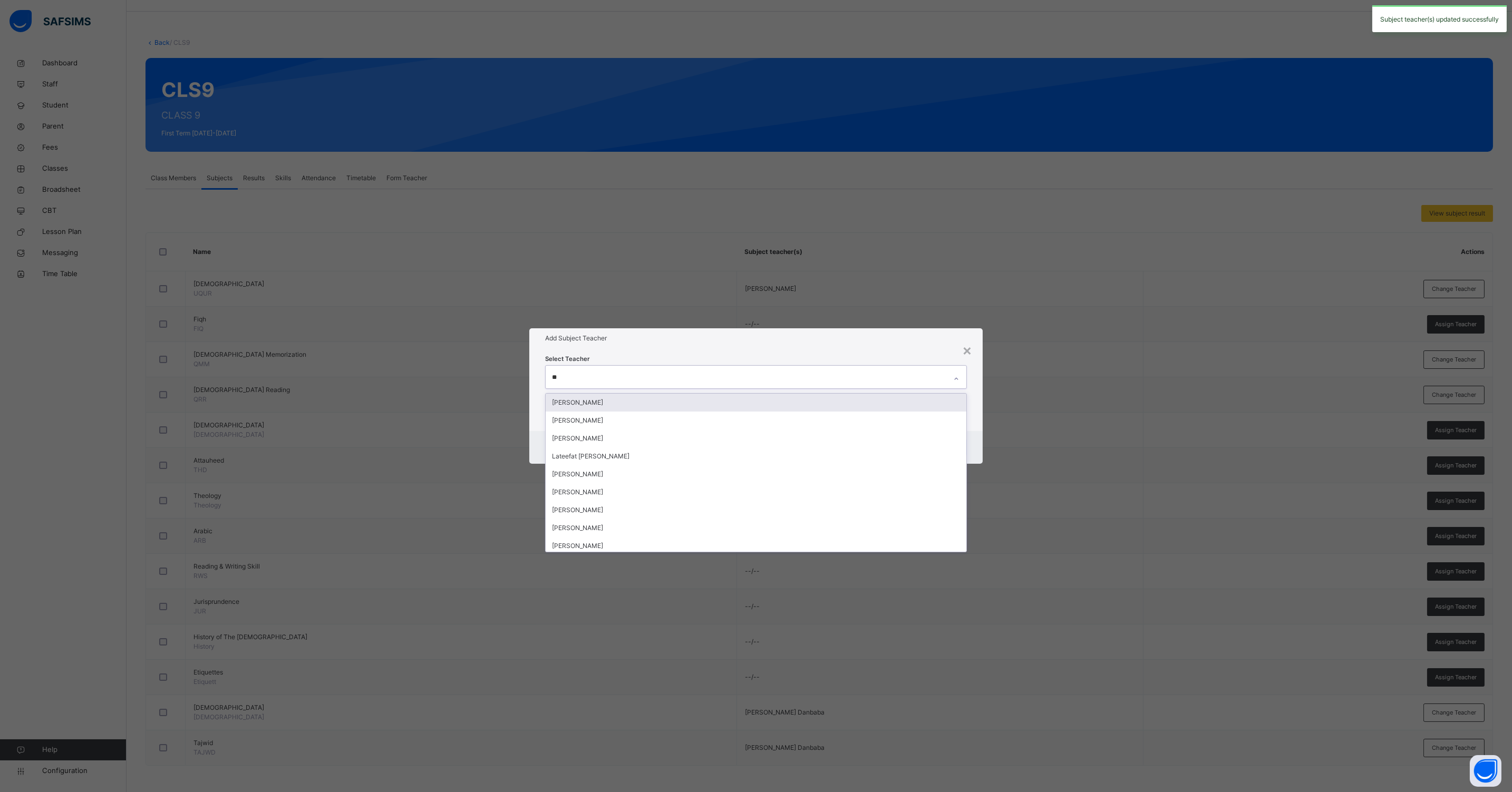
type input "***"
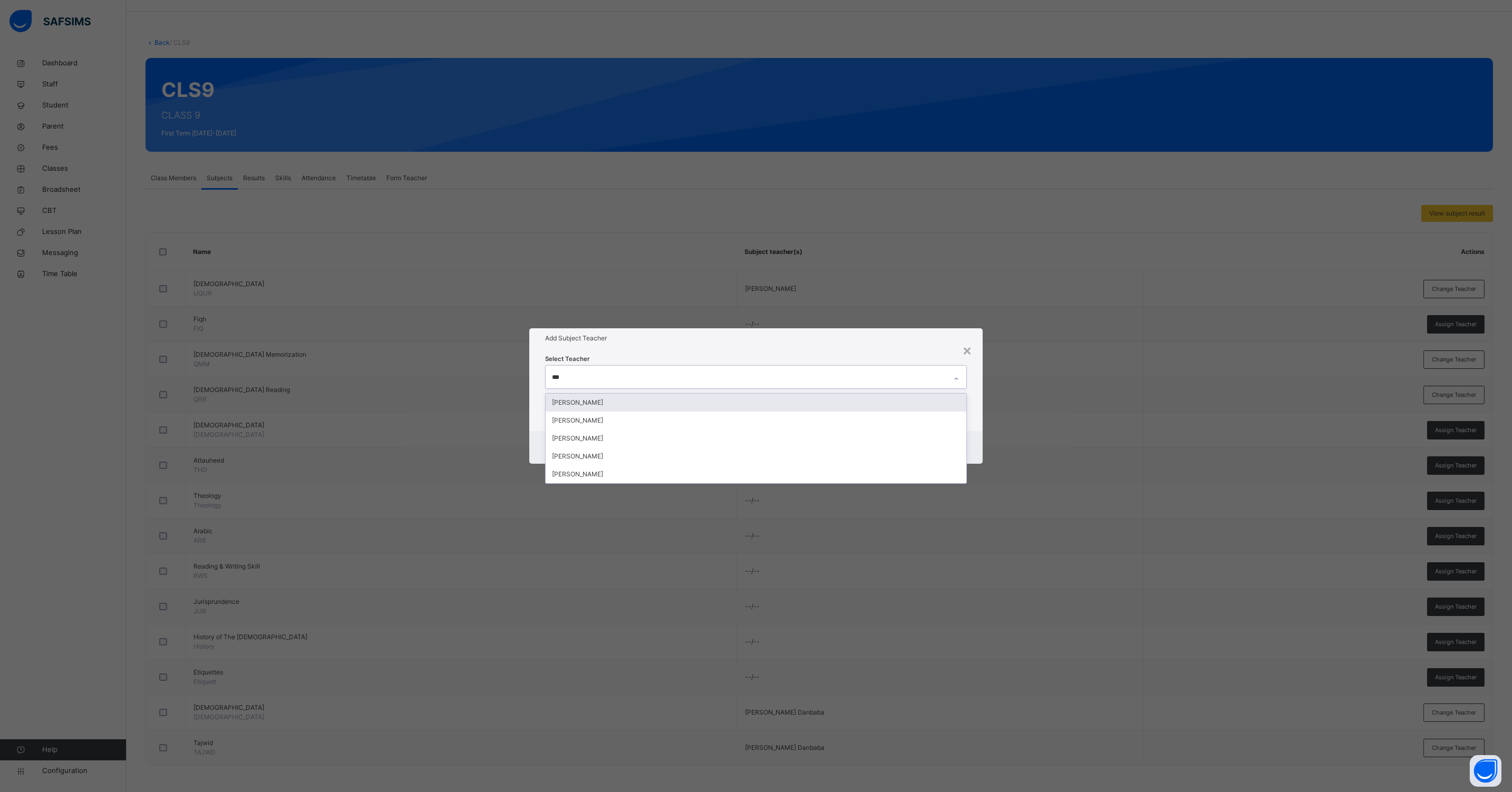
click at [692, 404] on div "[PERSON_NAME]" at bounding box center [755, 402] width 420 height 18
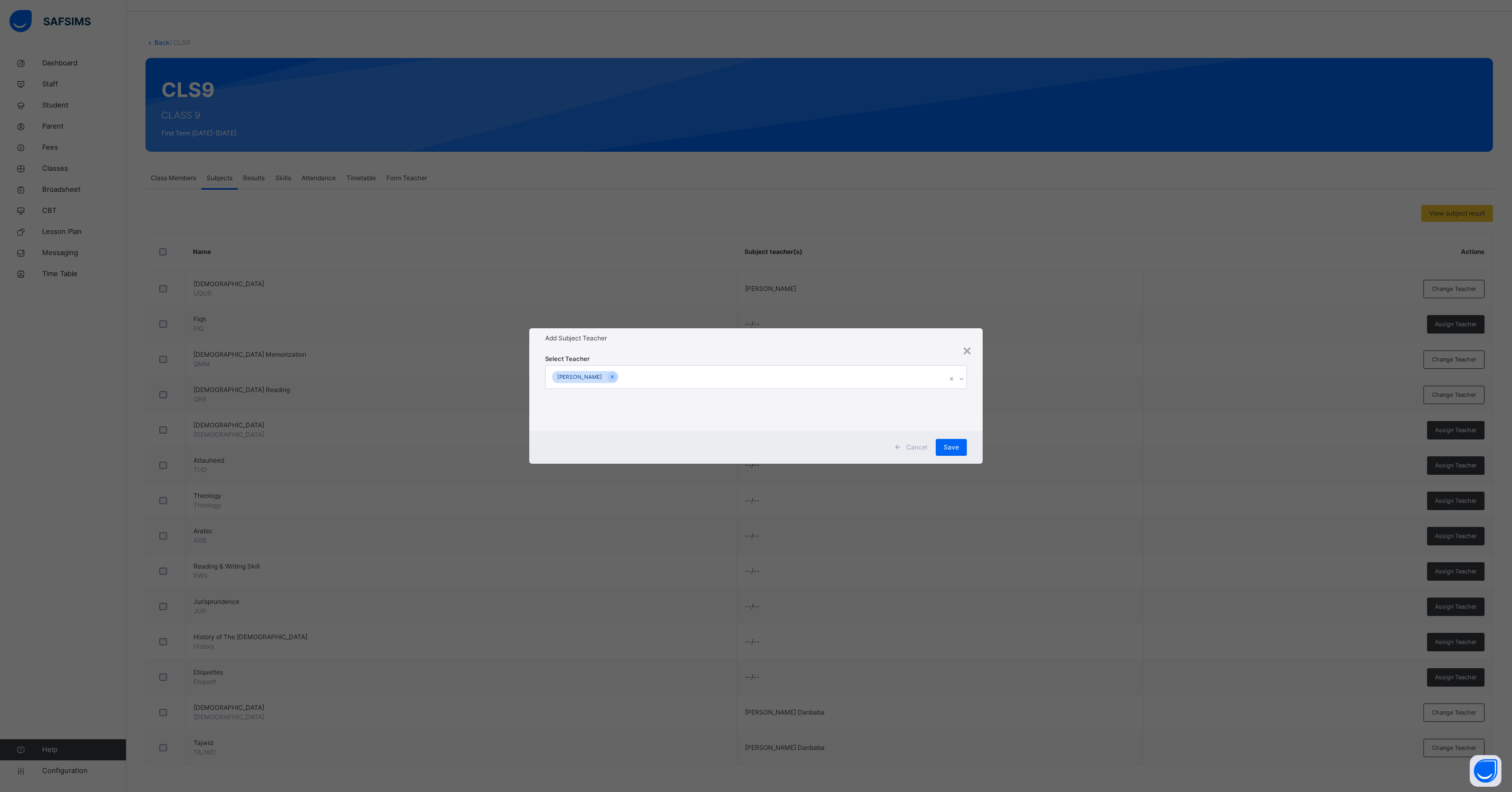
click at [975, 436] on div "Cancel Save" at bounding box center [755, 447] width 454 height 33
click at [947, 444] on span "Save" at bounding box center [951, 447] width 15 height 9
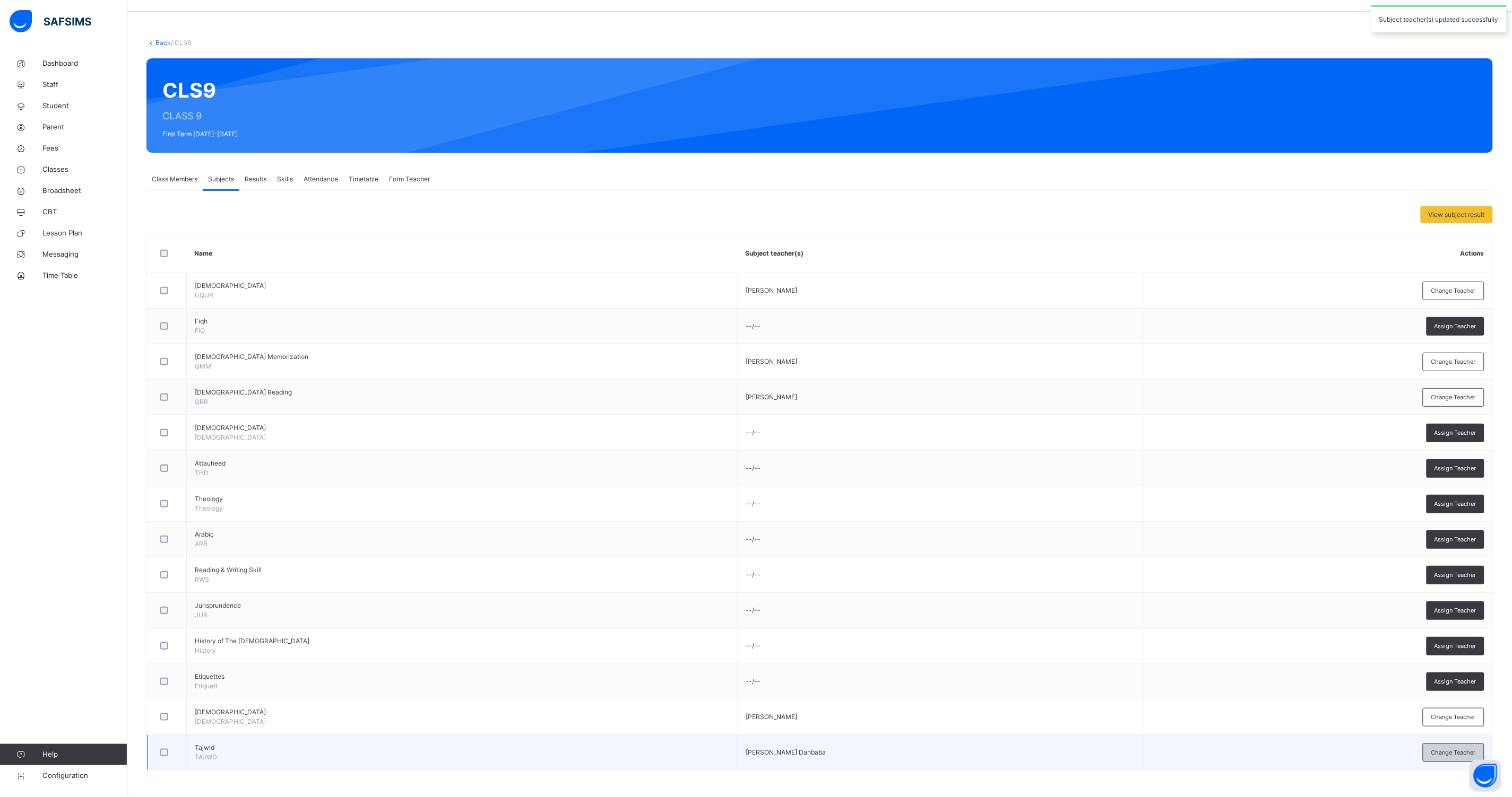
click at [1448, 757] on span "Change Teacher" at bounding box center [1453, 752] width 45 height 9
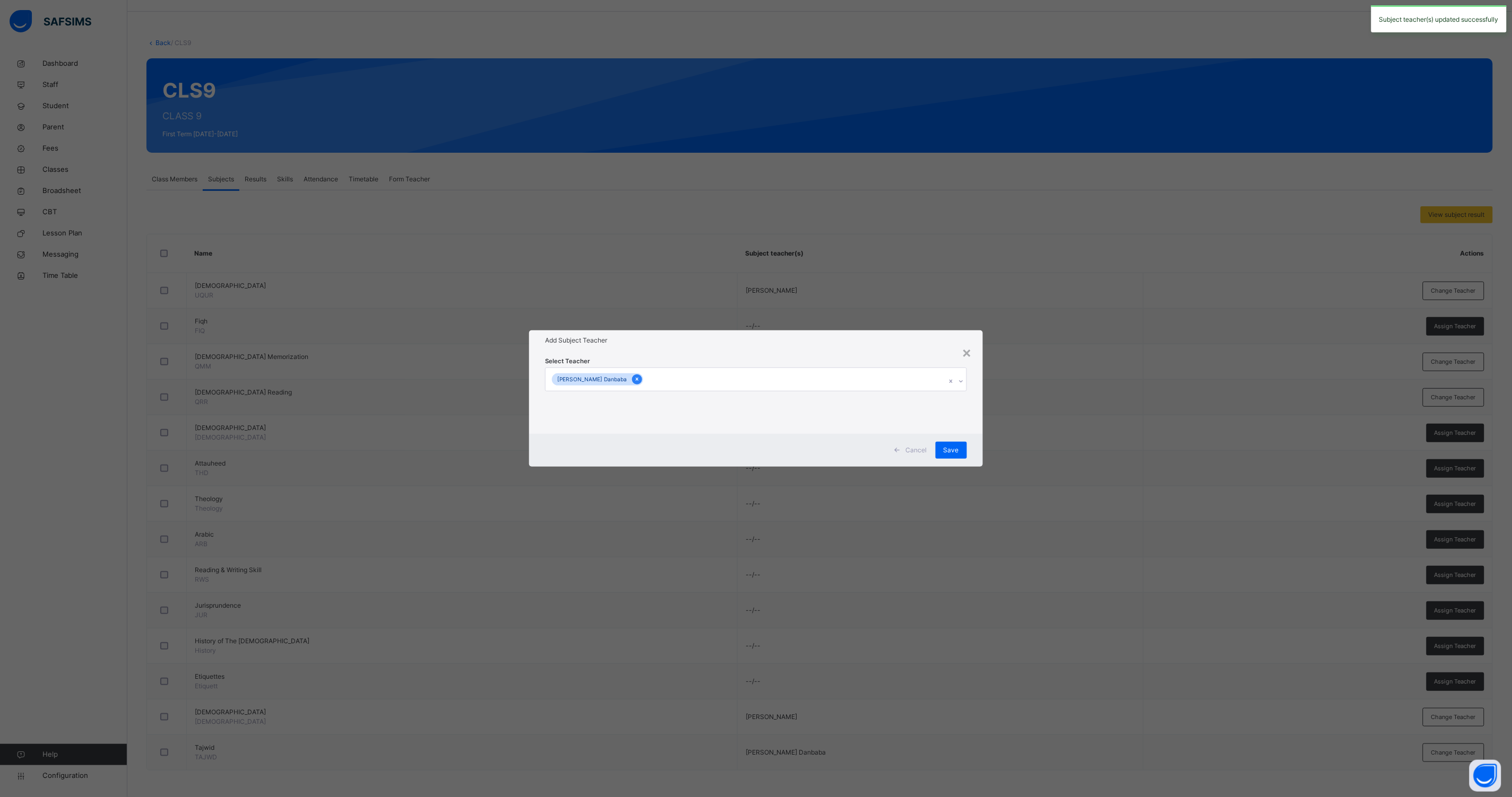
click at [634, 382] on icon at bounding box center [637, 379] width 6 height 8
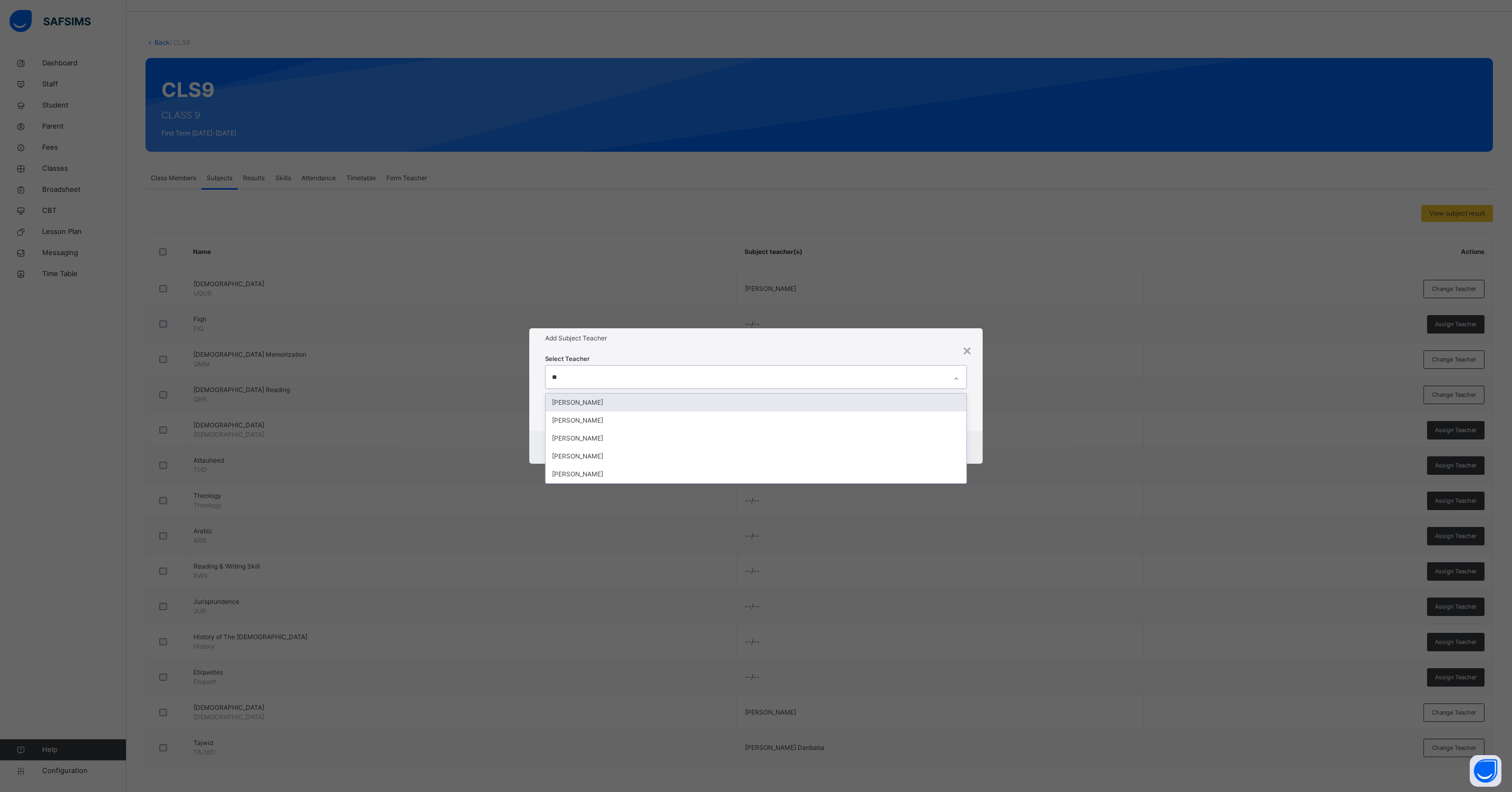
type input "***"
click at [614, 399] on div "[PERSON_NAME]" at bounding box center [755, 402] width 420 height 18
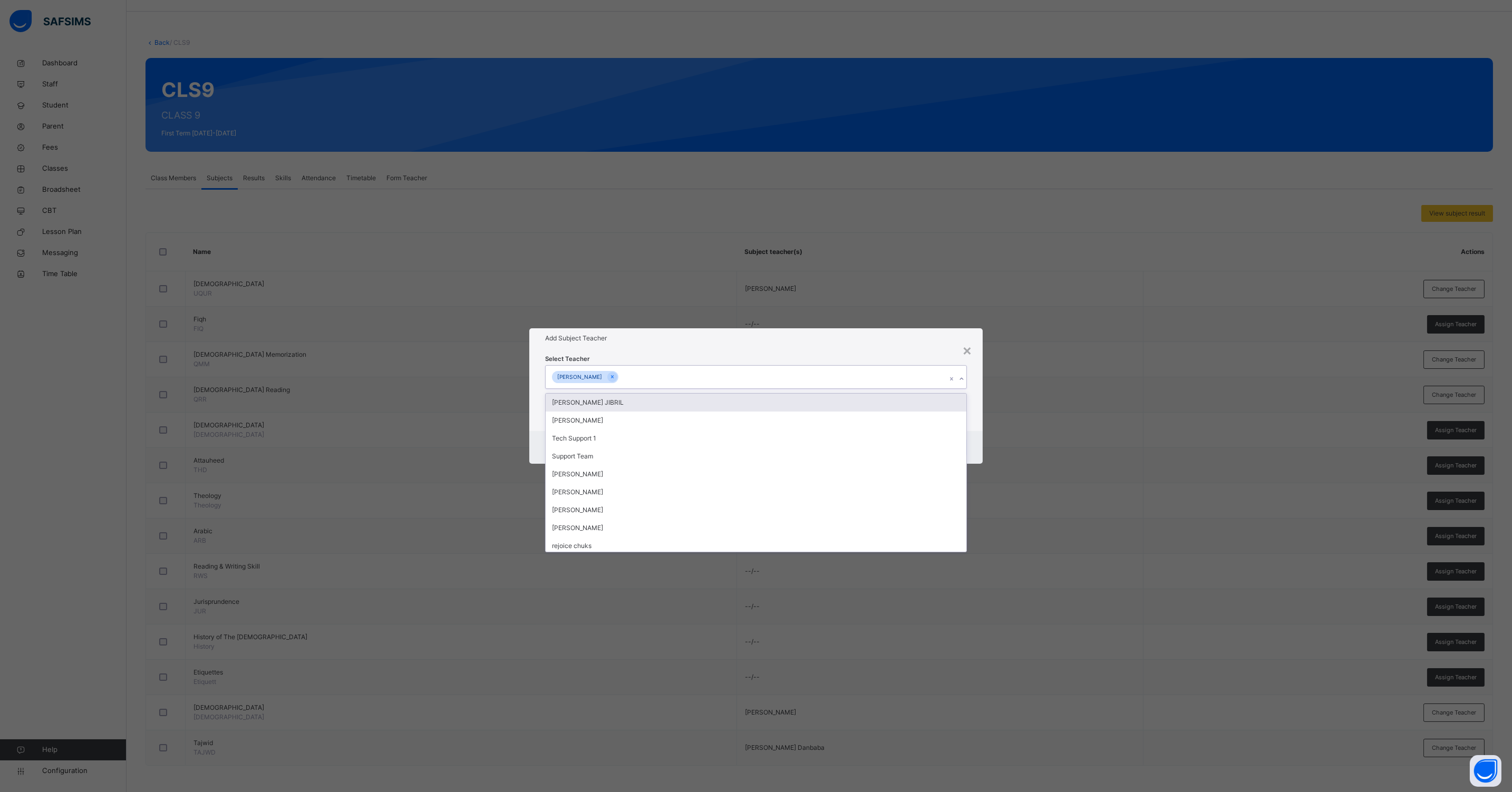
click at [969, 444] on div "Cancel Save" at bounding box center [755, 447] width 454 height 33
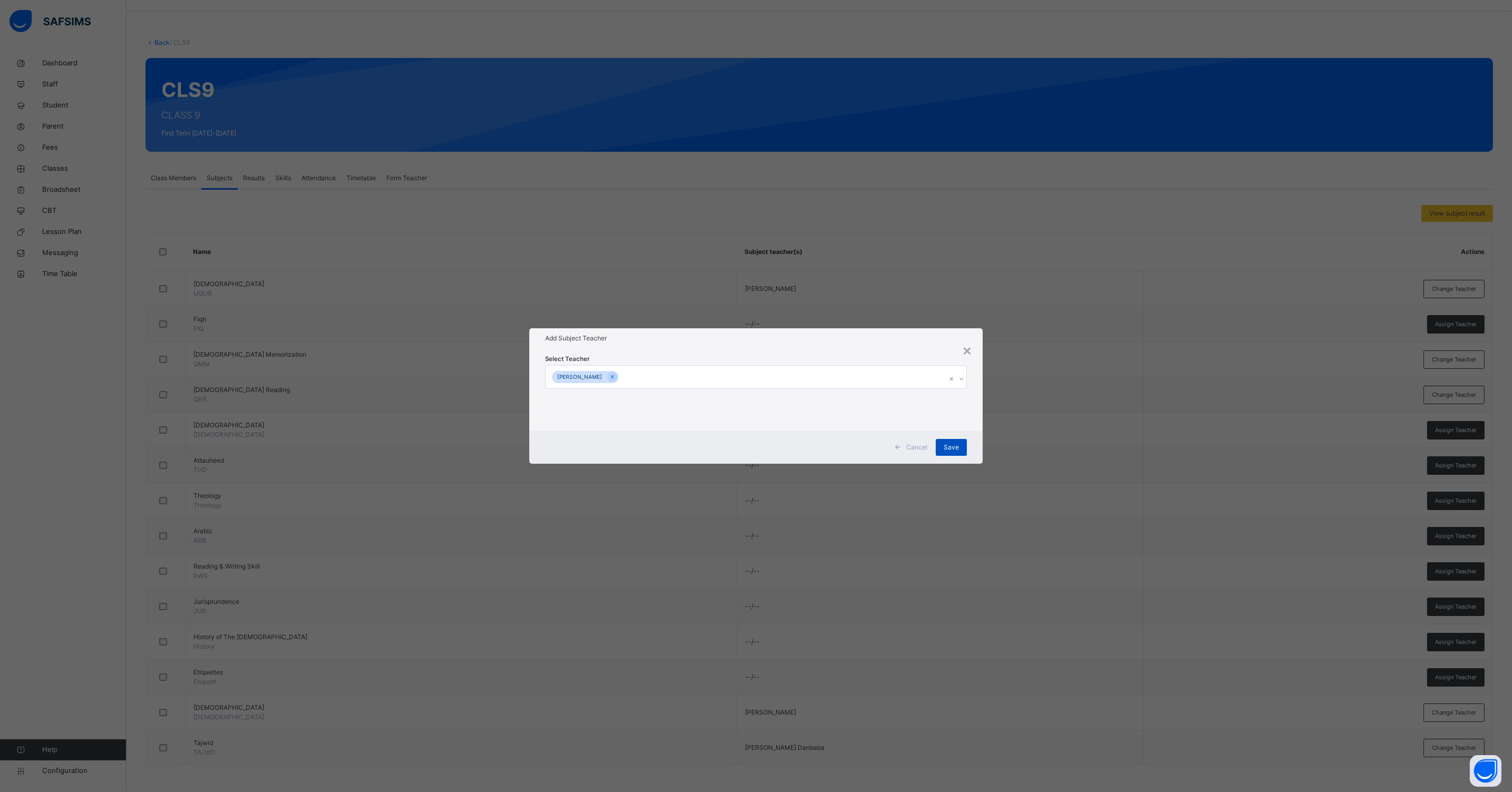
click at [956, 448] on span "Save" at bounding box center [951, 447] width 15 height 9
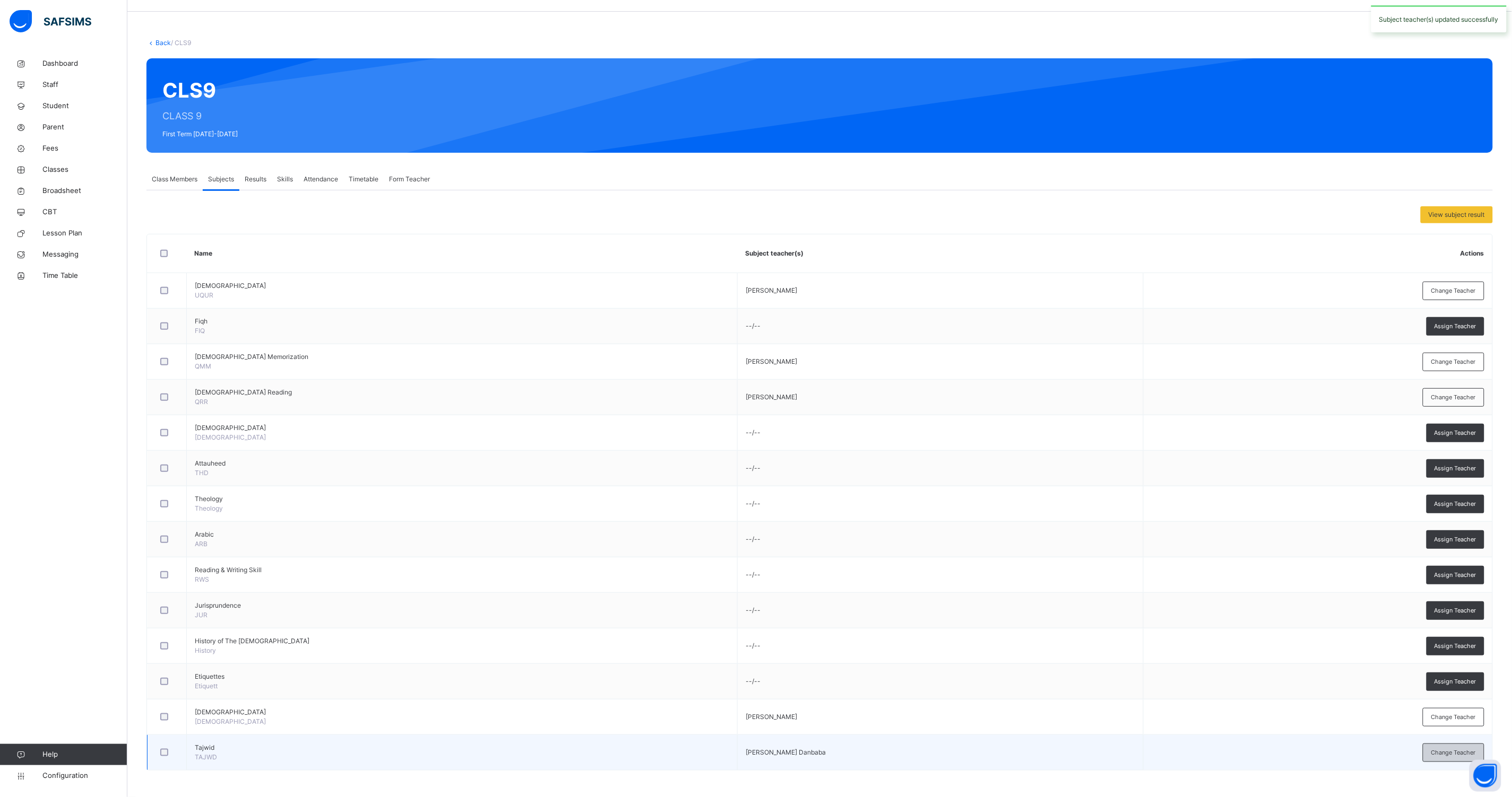
click at [1438, 745] on div "Change Teacher" at bounding box center [1453, 753] width 61 height 18
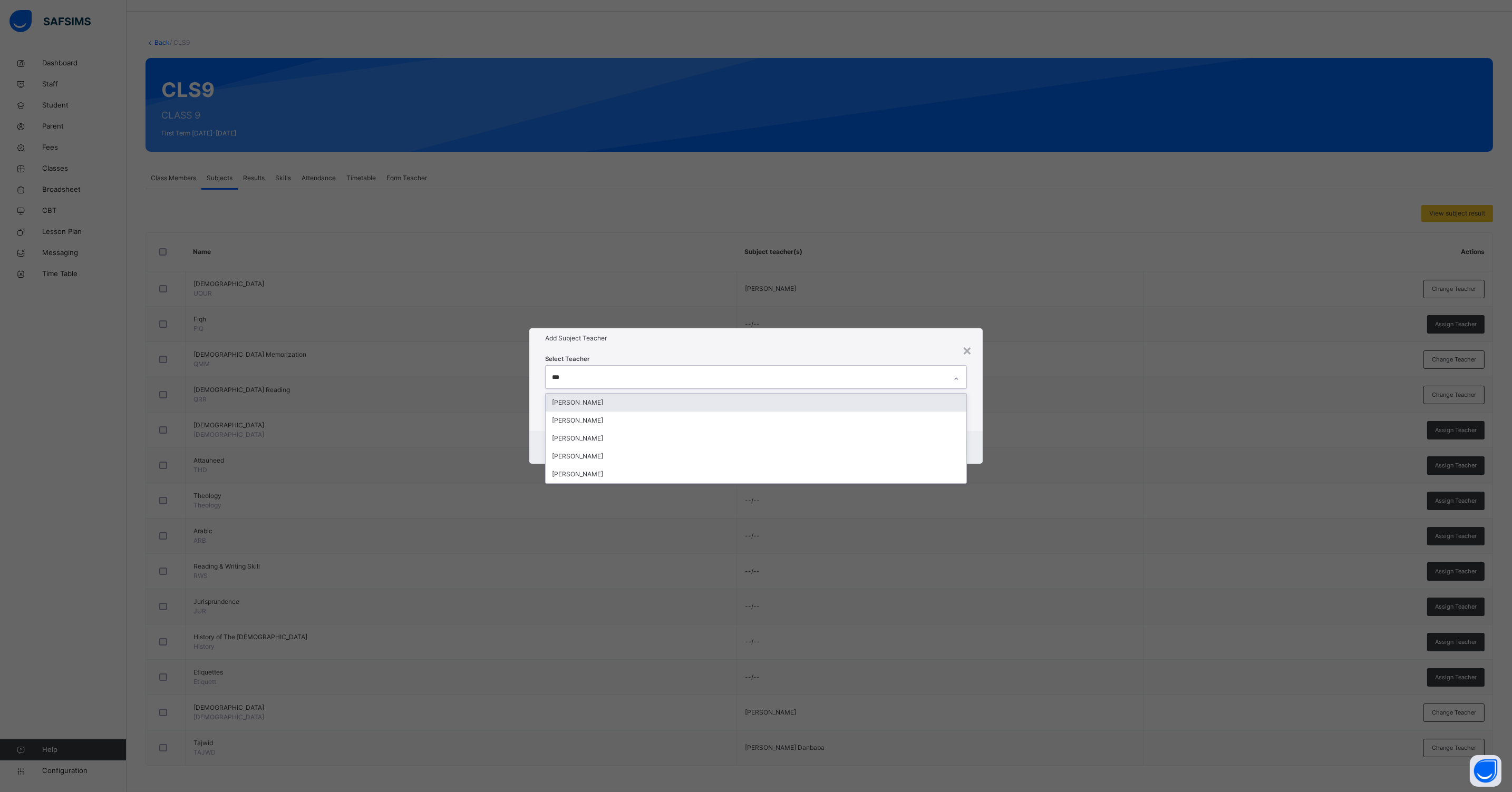
type input "****"
click at [742, 404] on div "[PERSON_NAME]" at bounding box center [755, 402] width 420 height 18
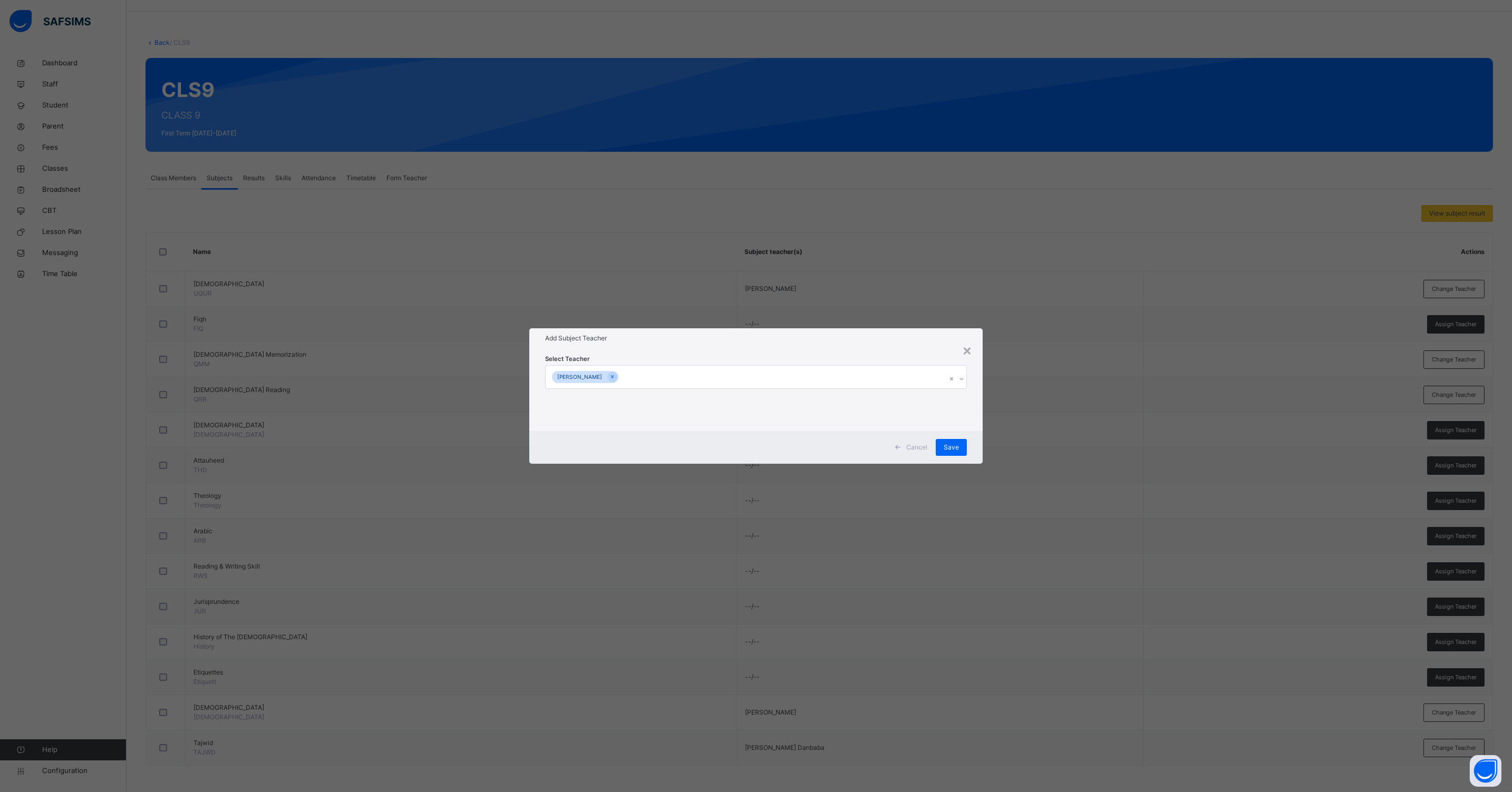
click at [976, 434] on div "Cancel Save" at bounding box center [755, 447] width 454 height 33
click at [958, 448] on span "Save" at bounding box center [951, 447] width 15 height 9
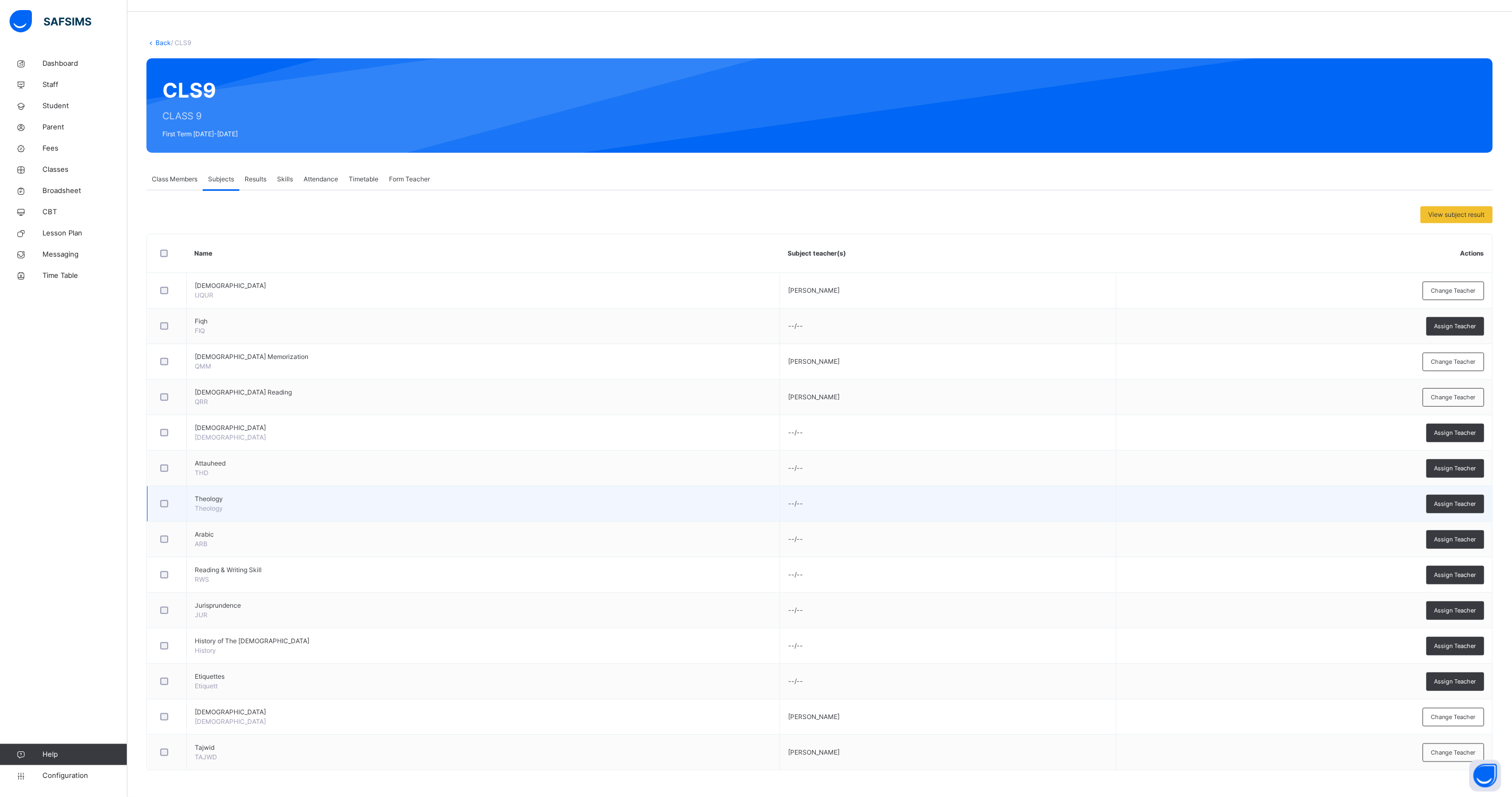
scroll to position [0, 0]
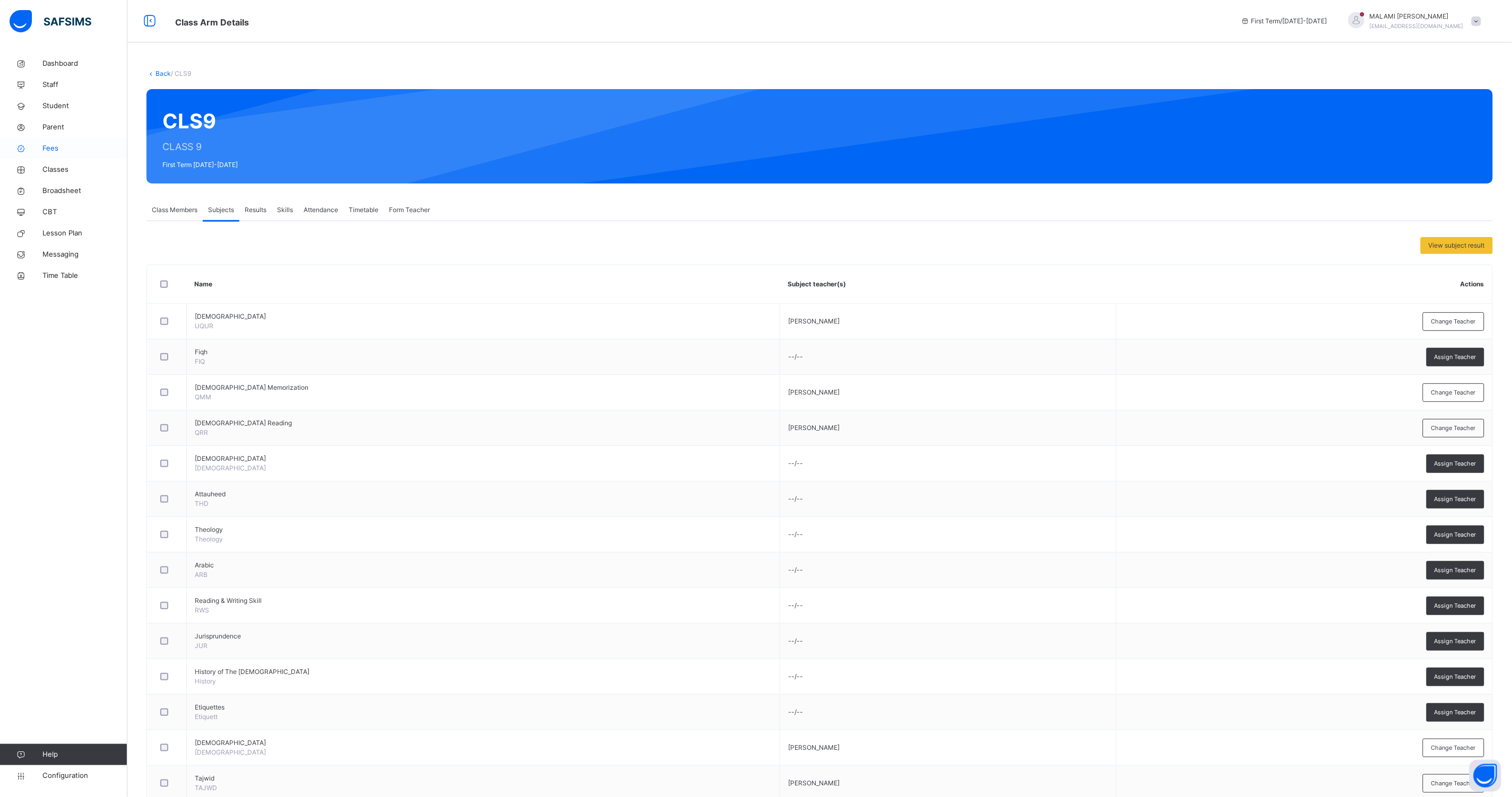
click at [56, 152] on span "Fees" at bounding box center [84, 148] width 85 height 11
